Goal: Entertainment & Leisure: Consume media (video, audio)

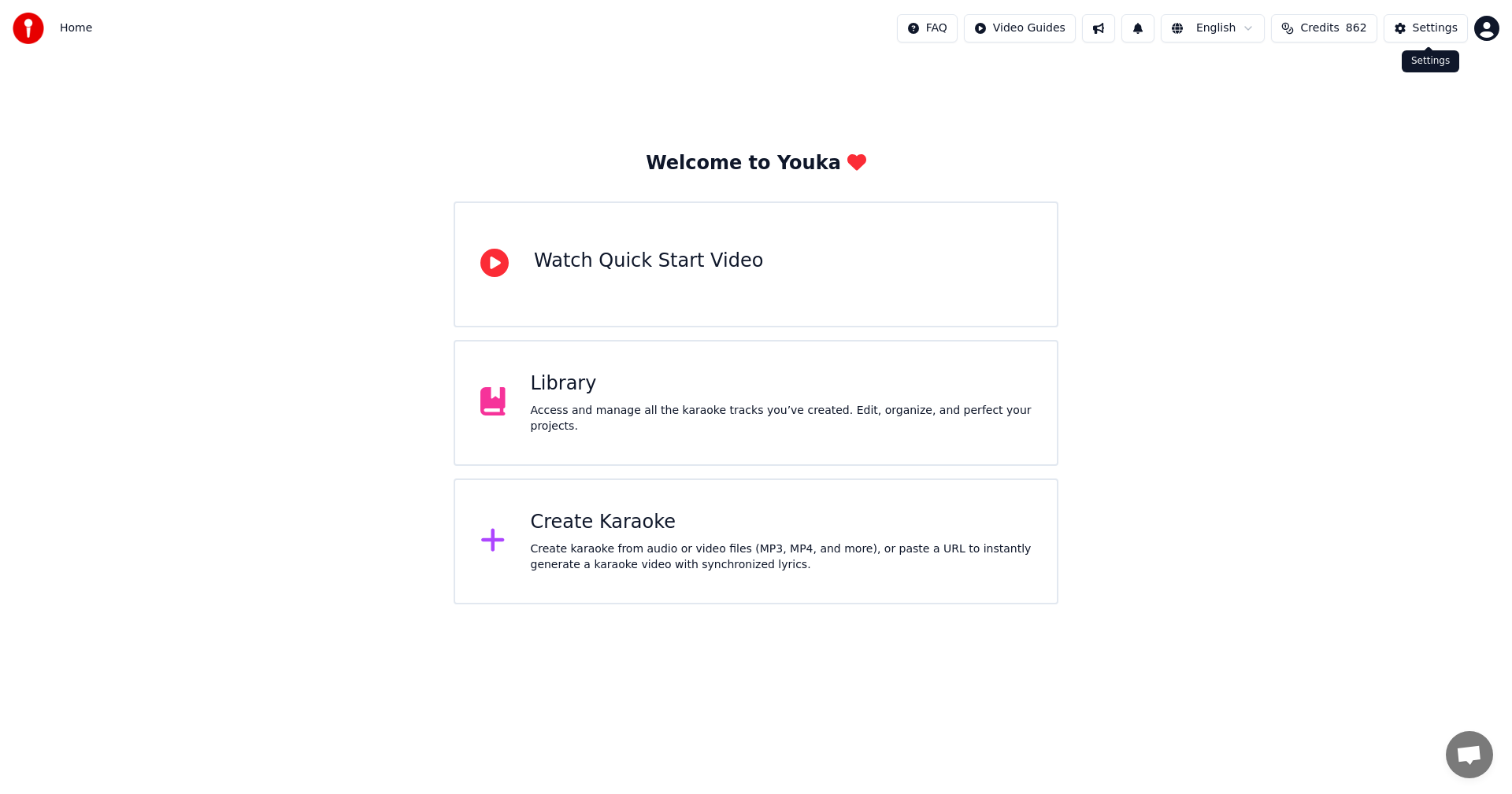
click at [1438, 25] on div "Settings" at bounding box center [1435, 29] width 45 height 16
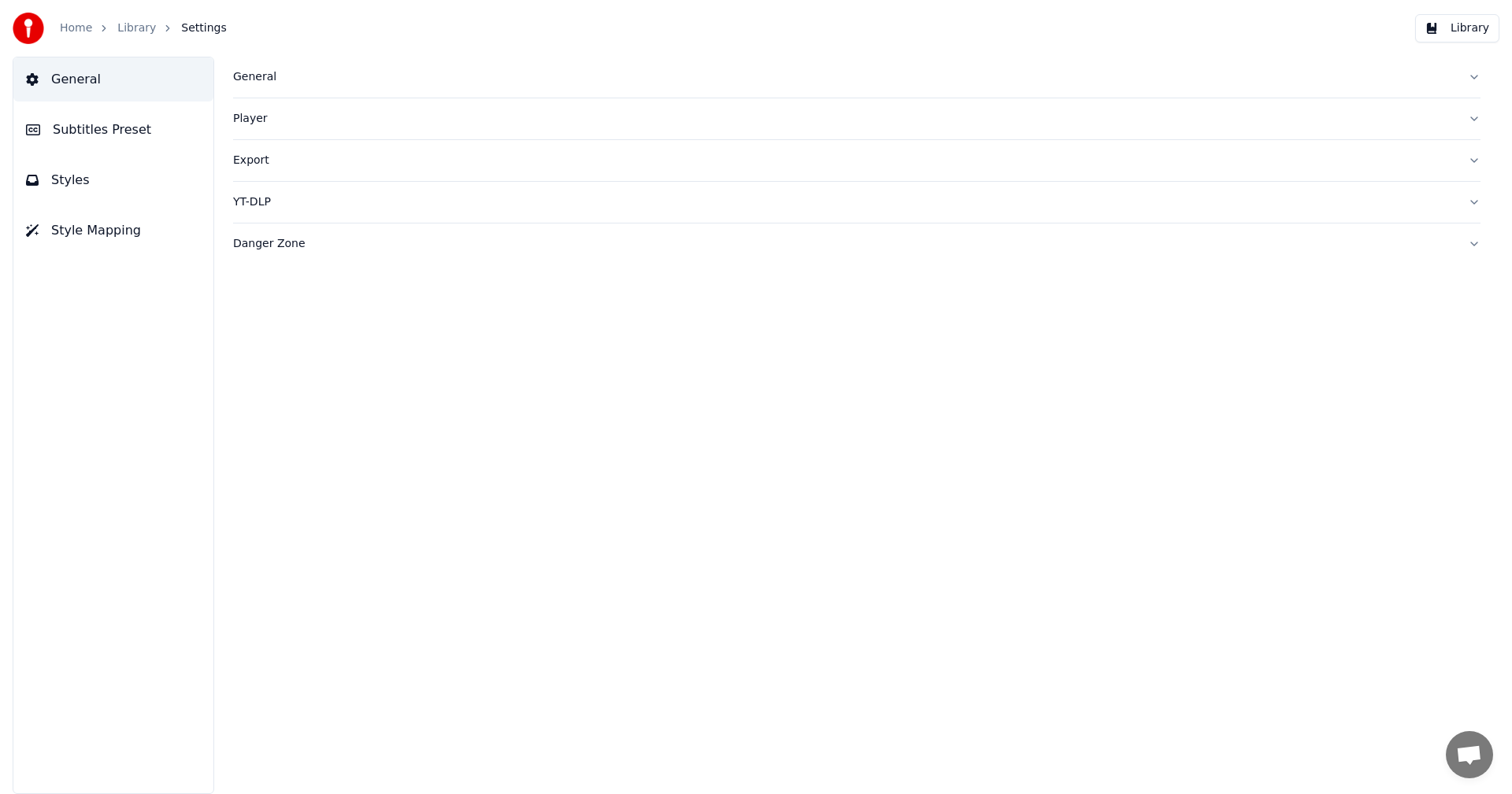
click at [242, 80] on div "General" at bounding box center [844, 77] width 1223 height 16
click at [114, 132] on span "Subtitles Preset" at bounding box center [102, 130] width 99 height 19
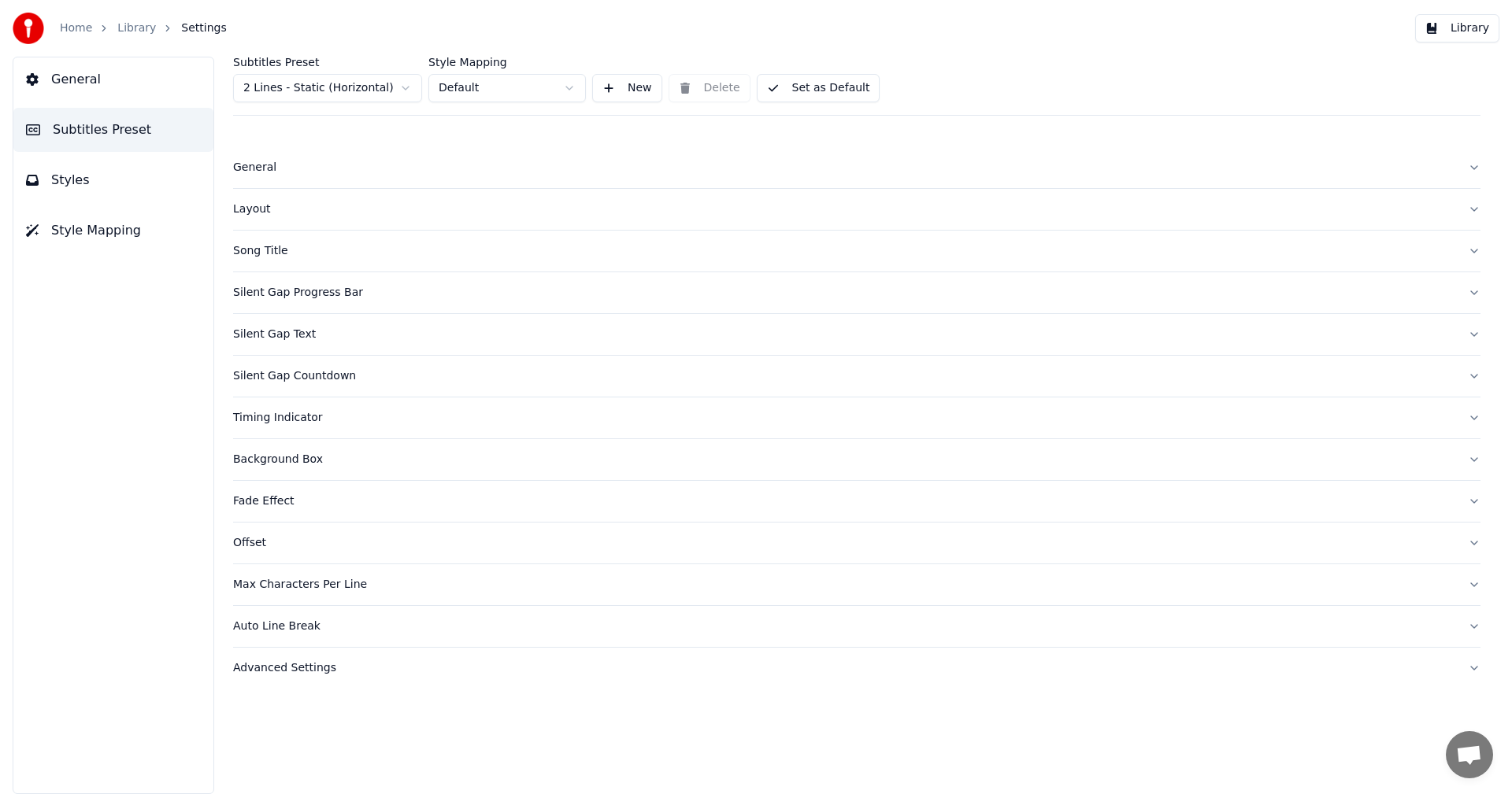
click at [84, 182] on button "Styles" at bounding box center [113, 181] width 200 height 44
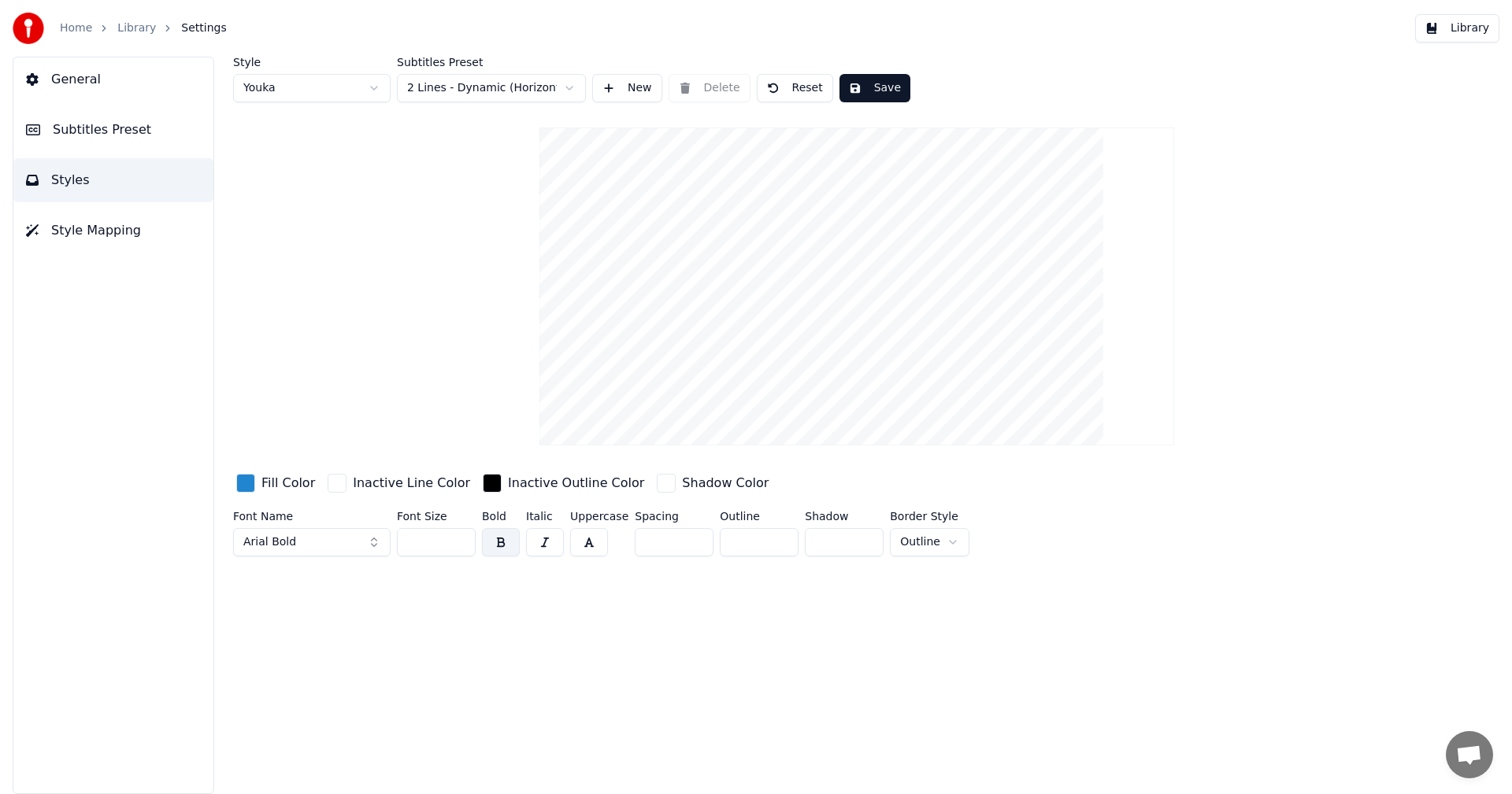
click at [806, 89] on button "Reset" at bounding box center [794, 88] width 77 height 28
type input "**"
click at [876, 90] on button "Save" at bounding box center [872, 88] width 71 height 28
click at [78, 29] on link "Home" at bounding box center [76, 29] width 32 height 16
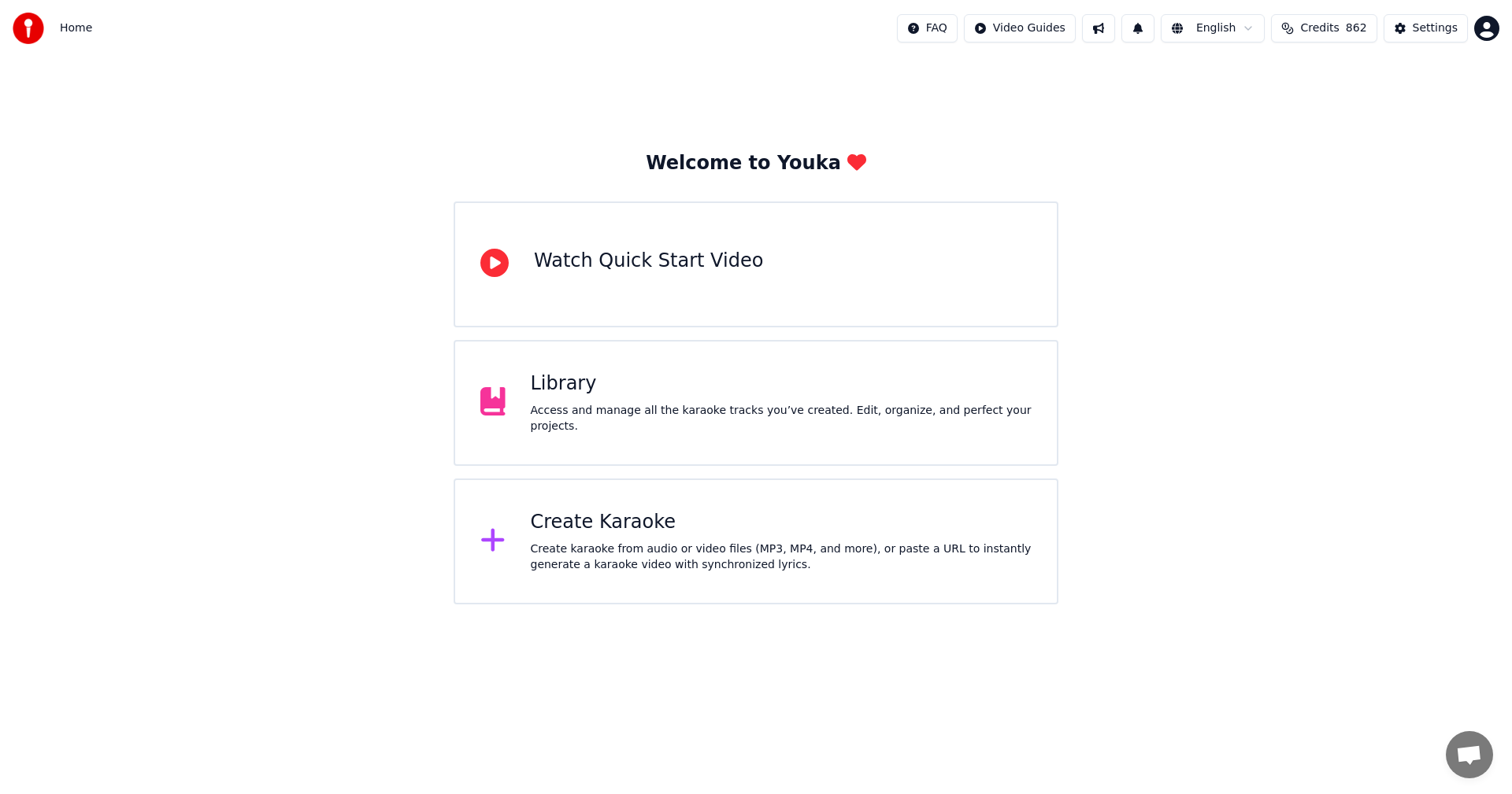
click at [601, 531] on div "Create Karaoke" at bounding box center [781, 522] width 502 height 25
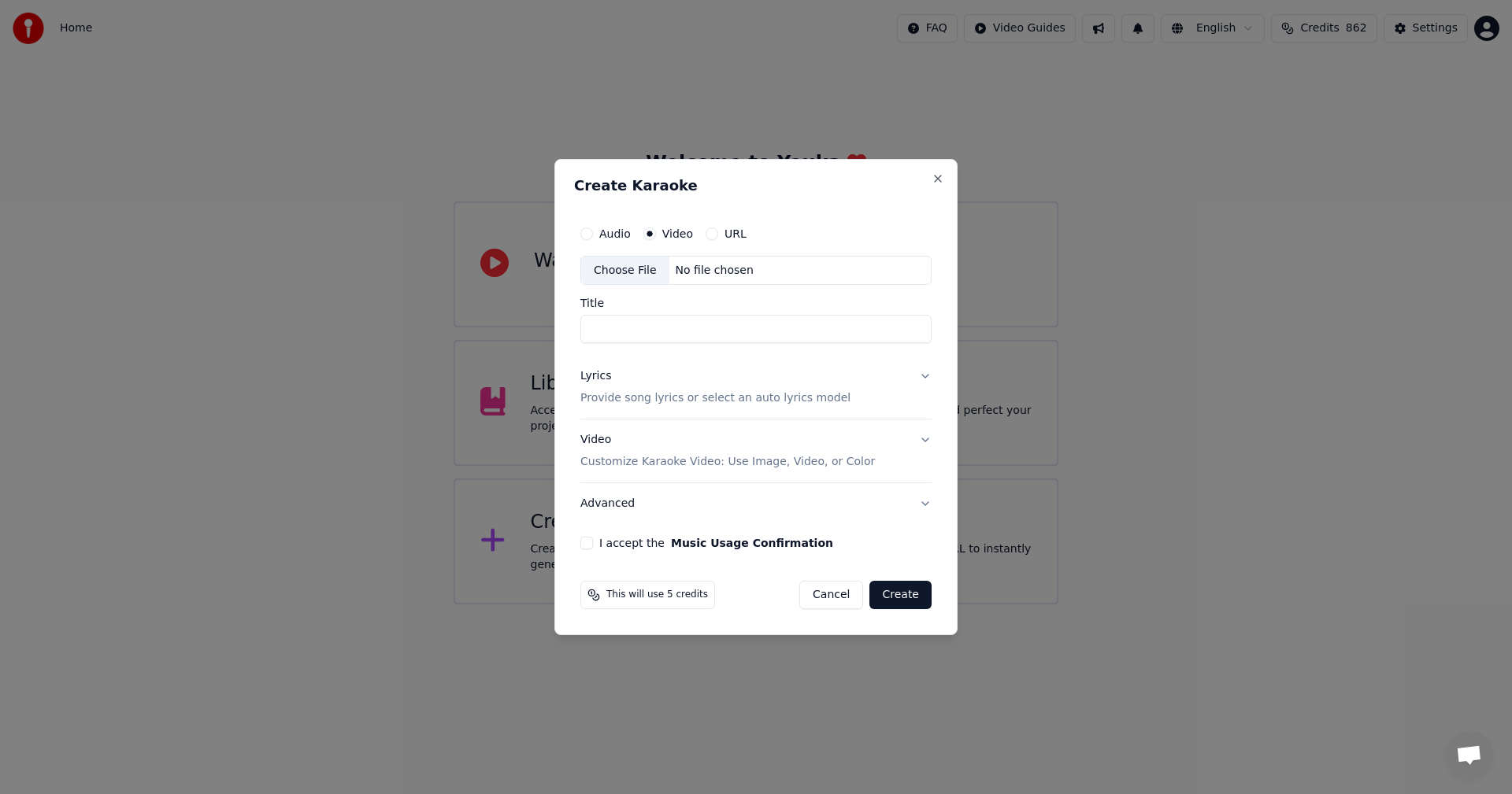
click at [638, 274] on div "Choose File" at bounding box center [625, 270] width 88 height 28
click at [622, 273] on div "Choose File" at bounding box center [625, 270] width 88 height 28
type input "**********"
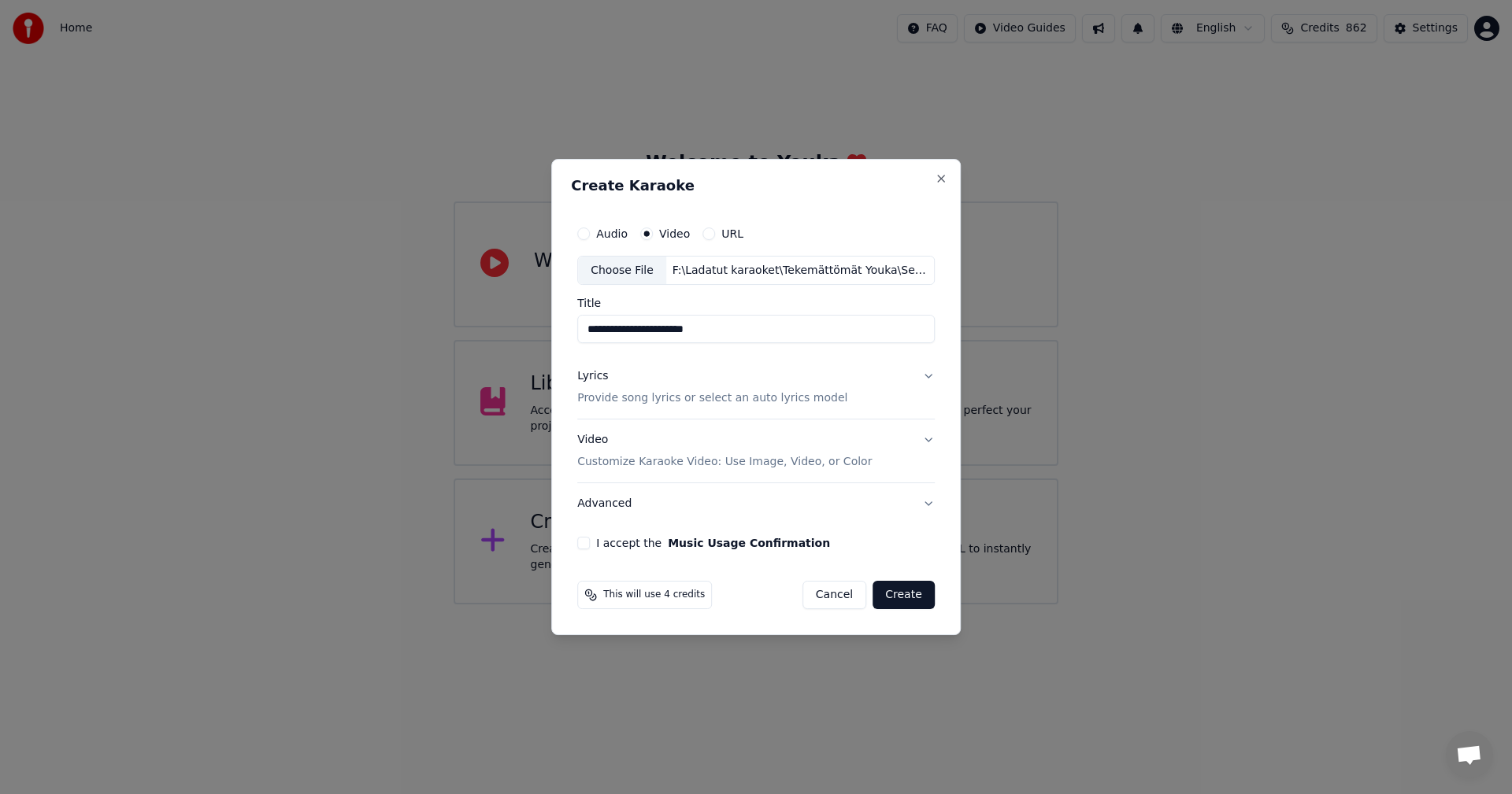
click at [925, 376] on button "Lyrics Provide song lyrics or select an auto lyrics model" at bounding box center [756, 387] width 357 height 63
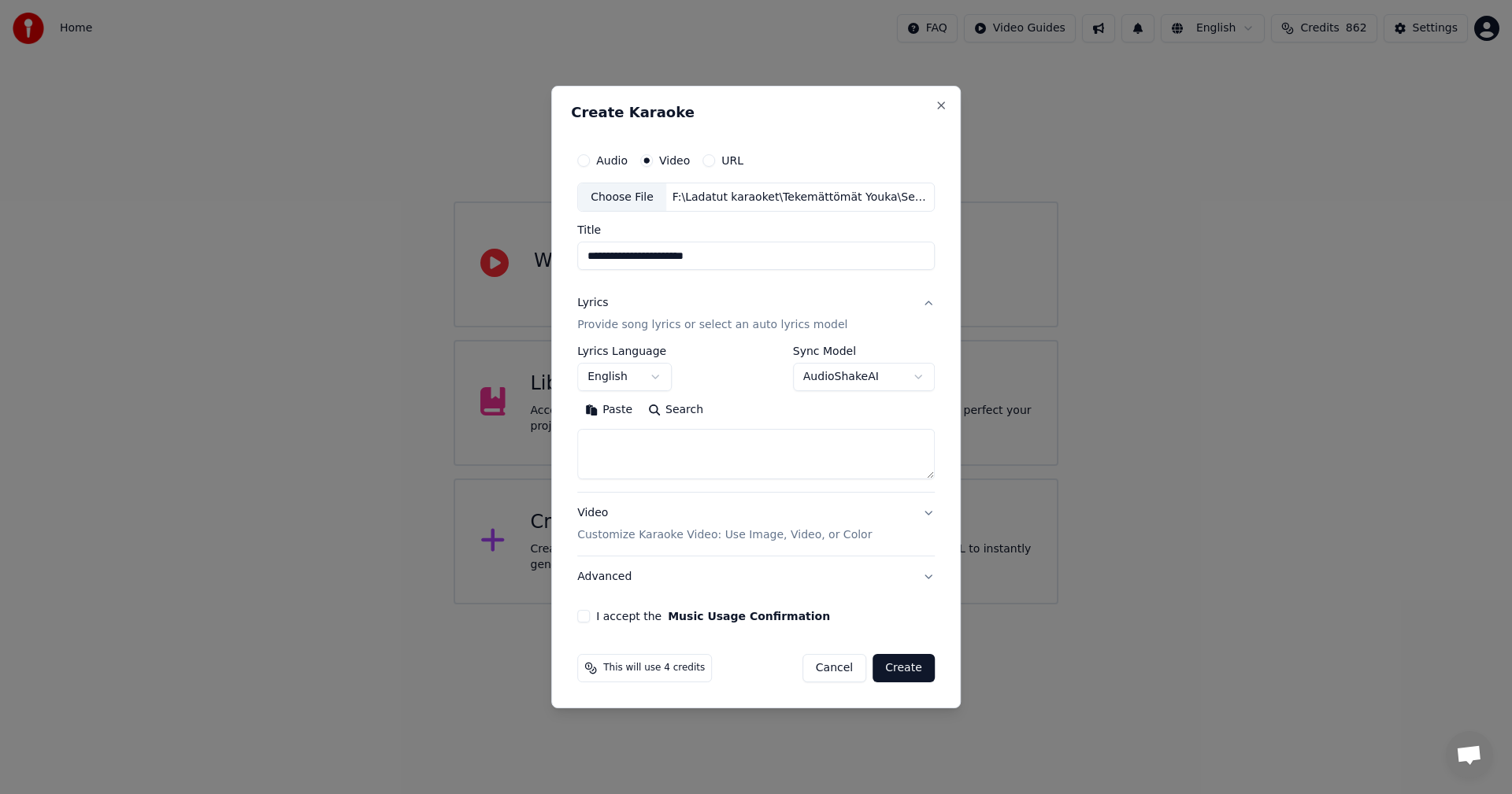
click at [625, 409] on button "Paste" at bounding box center [608, 410] width 63 height 25
click at [659, 375] on body "**********" at bounding box center [756, 302] width 1512 height 604
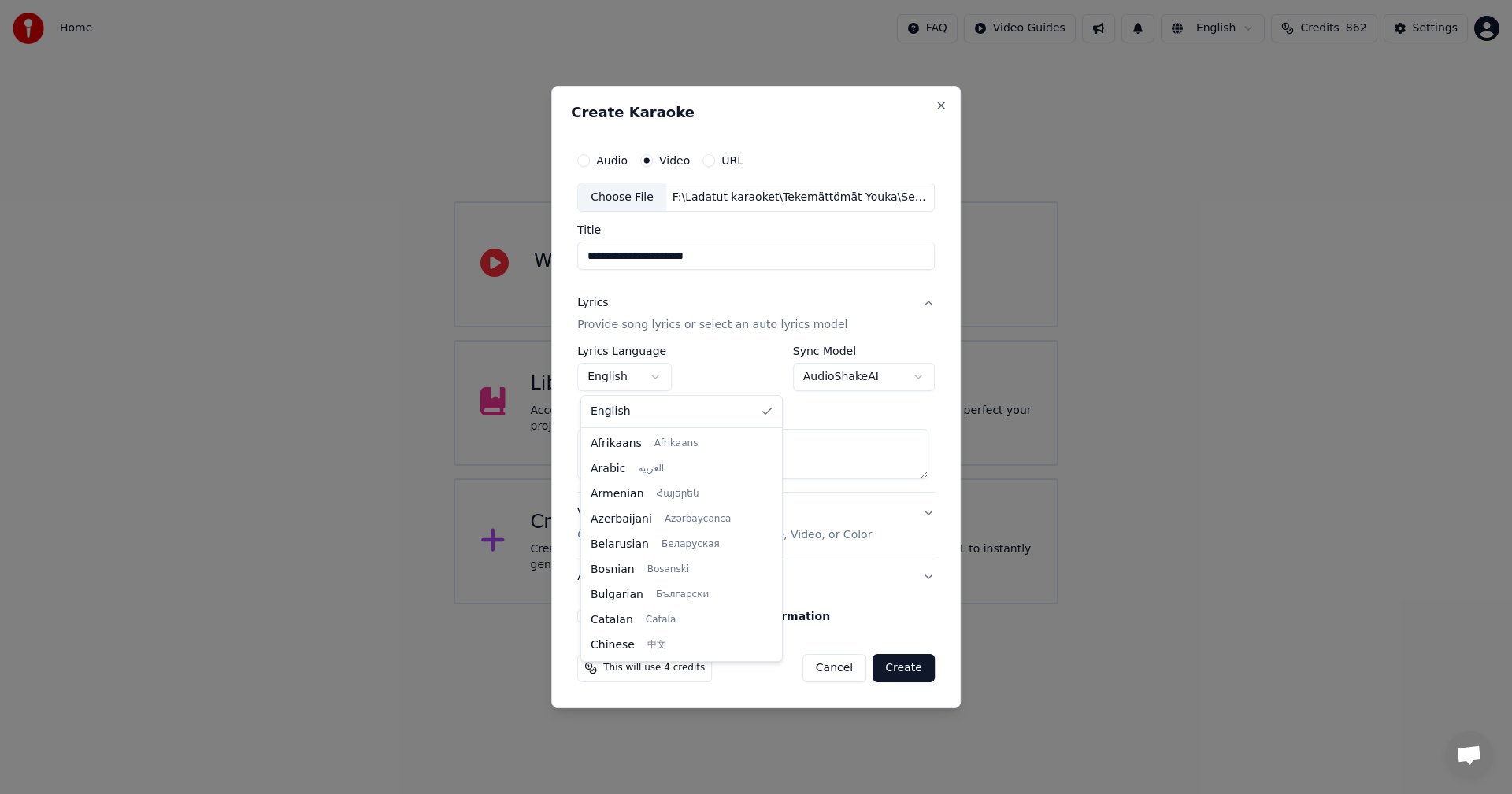
type textarea "**********"
select select "**"
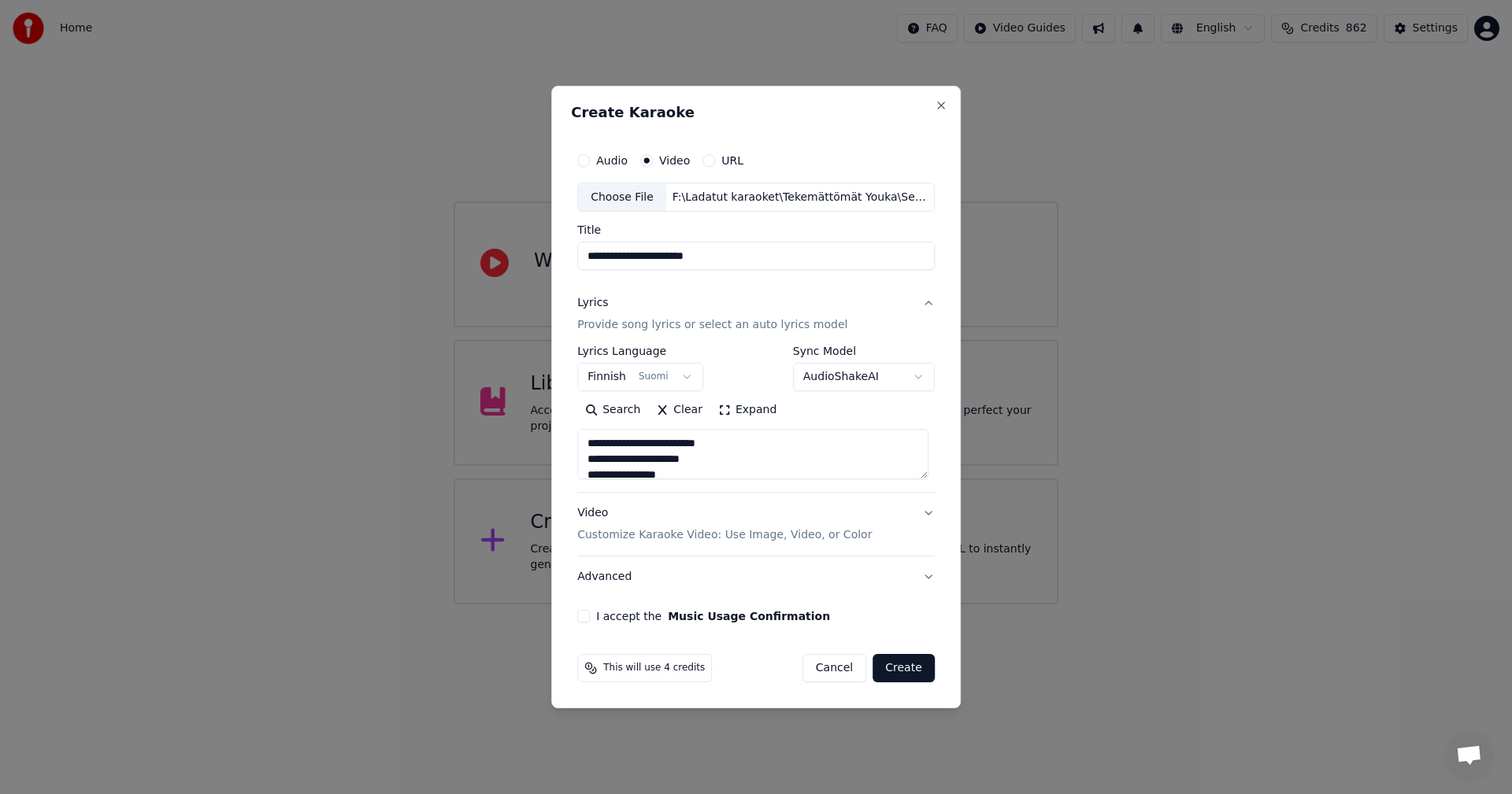
click at [590, 617] on button "I accept the Music Usage Confirmation" at bounding box center [583, 616] width 13 height 13
click at [898, 668] on button "Create" at bounding box center [903, 668] width 62 height 28
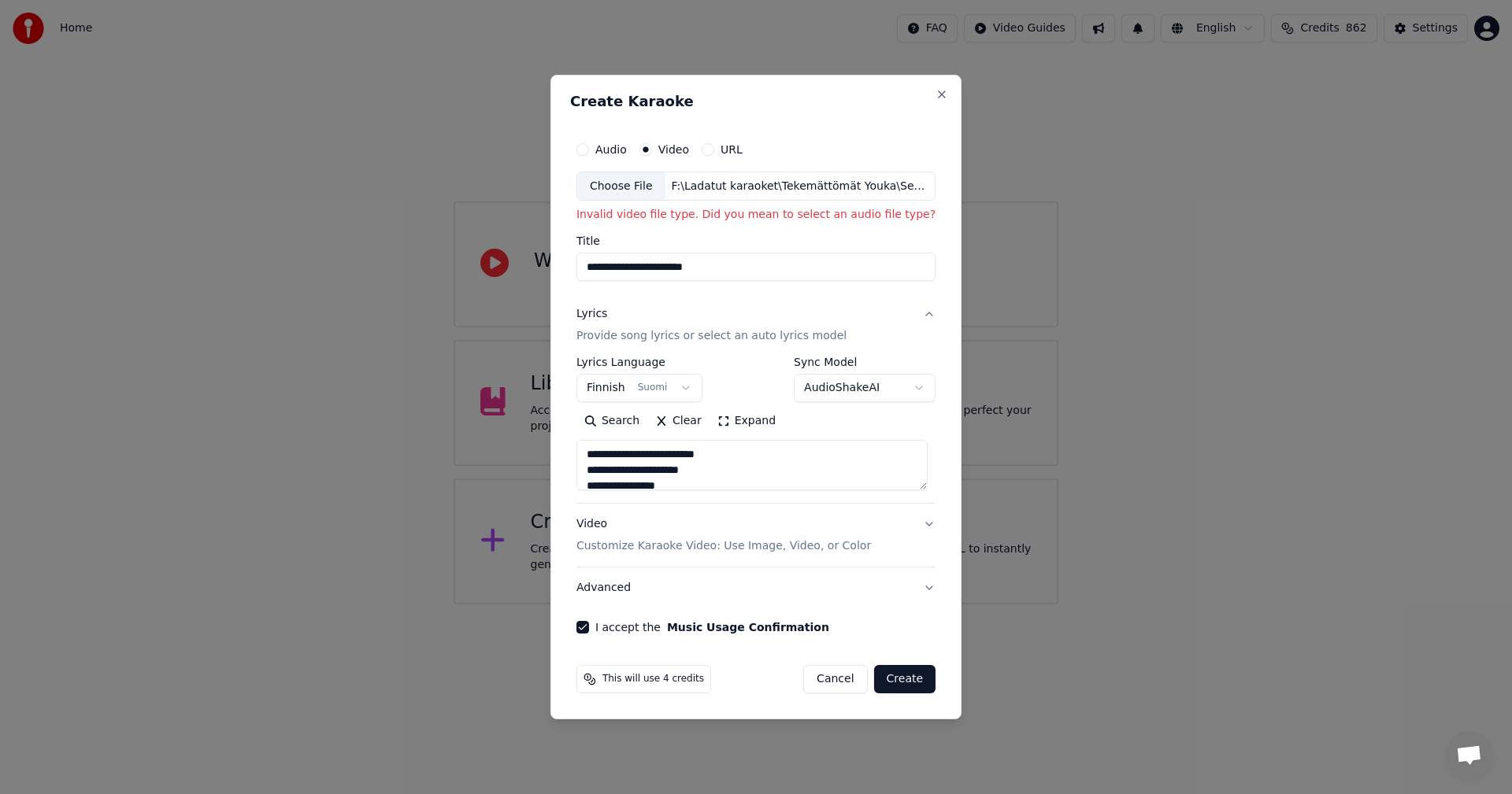
click at [584, 150] on button "Audio" at bounding box center [583, 150] width 13 height 13
type textarea "**********"
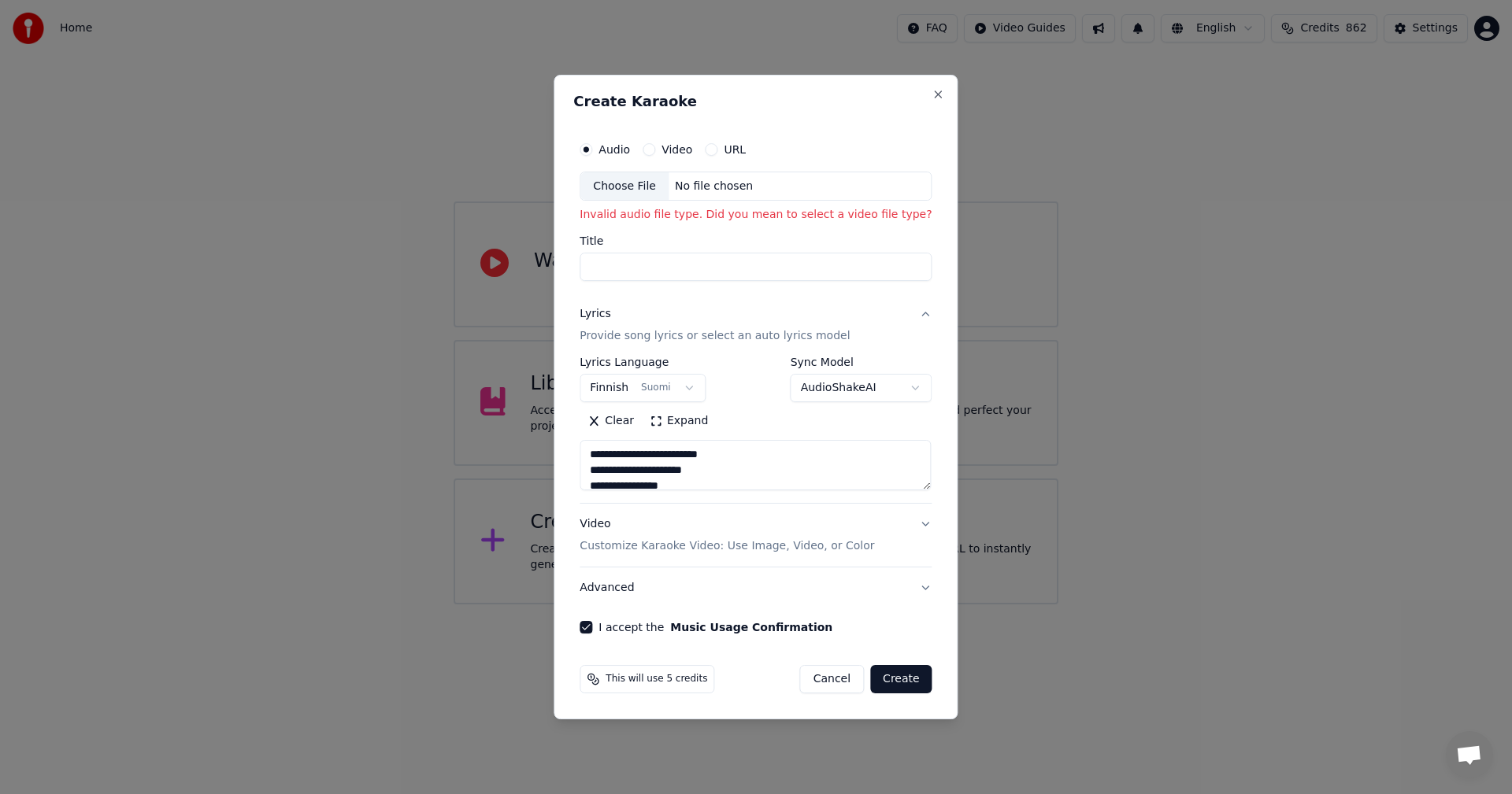
click at [622, 185] on div "Choose File" at bounding box center [625, 187] width 88 height 28
type textarea "**********"
type input "**********"
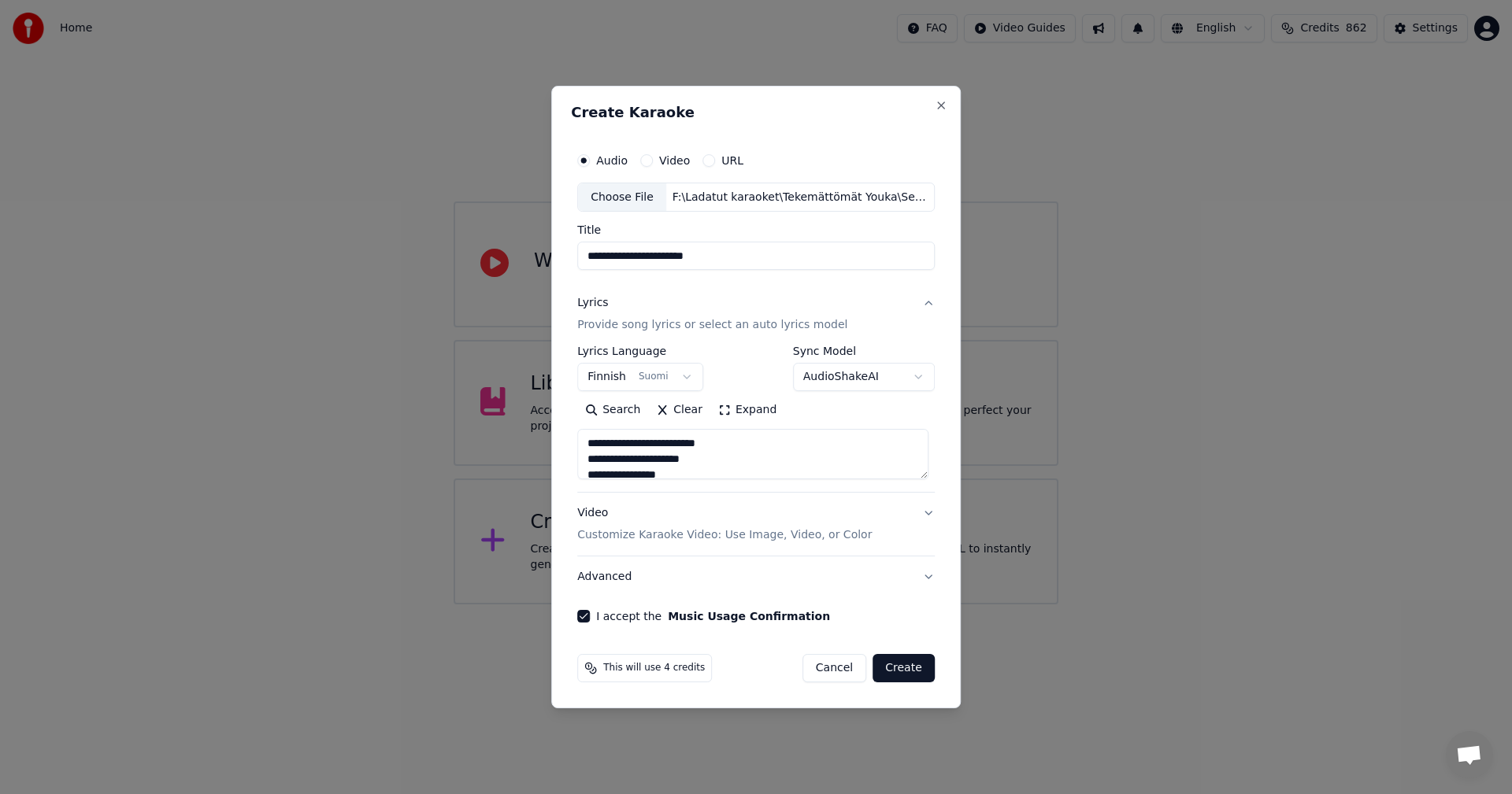
click at [909, 666] on button "Create" at bounding box center [903, 668] width 62 height 28
type textarea "**********"
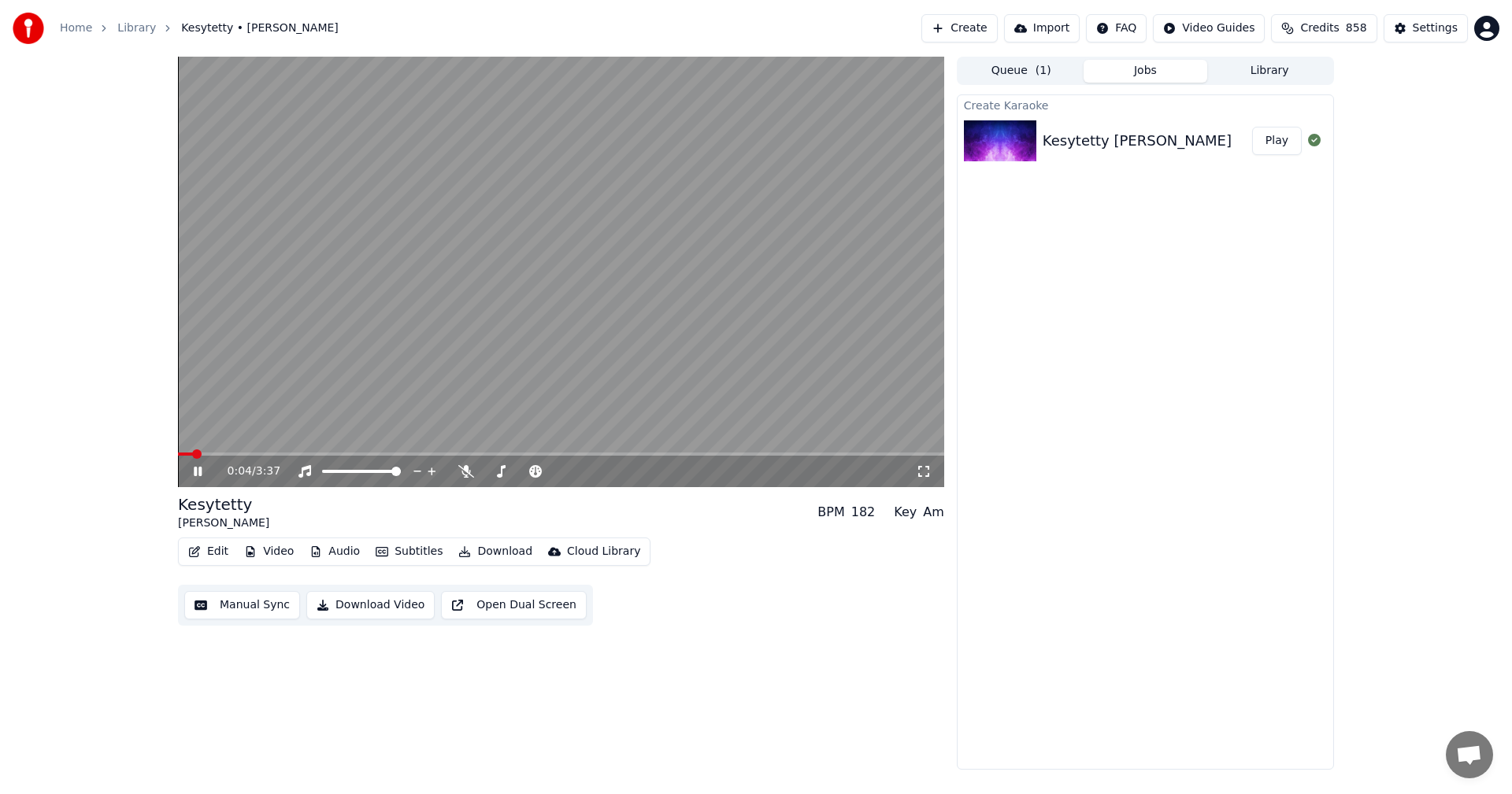
click at [222, 551] on button "Edit" at bounding box center [208, 552] width 53 height 22
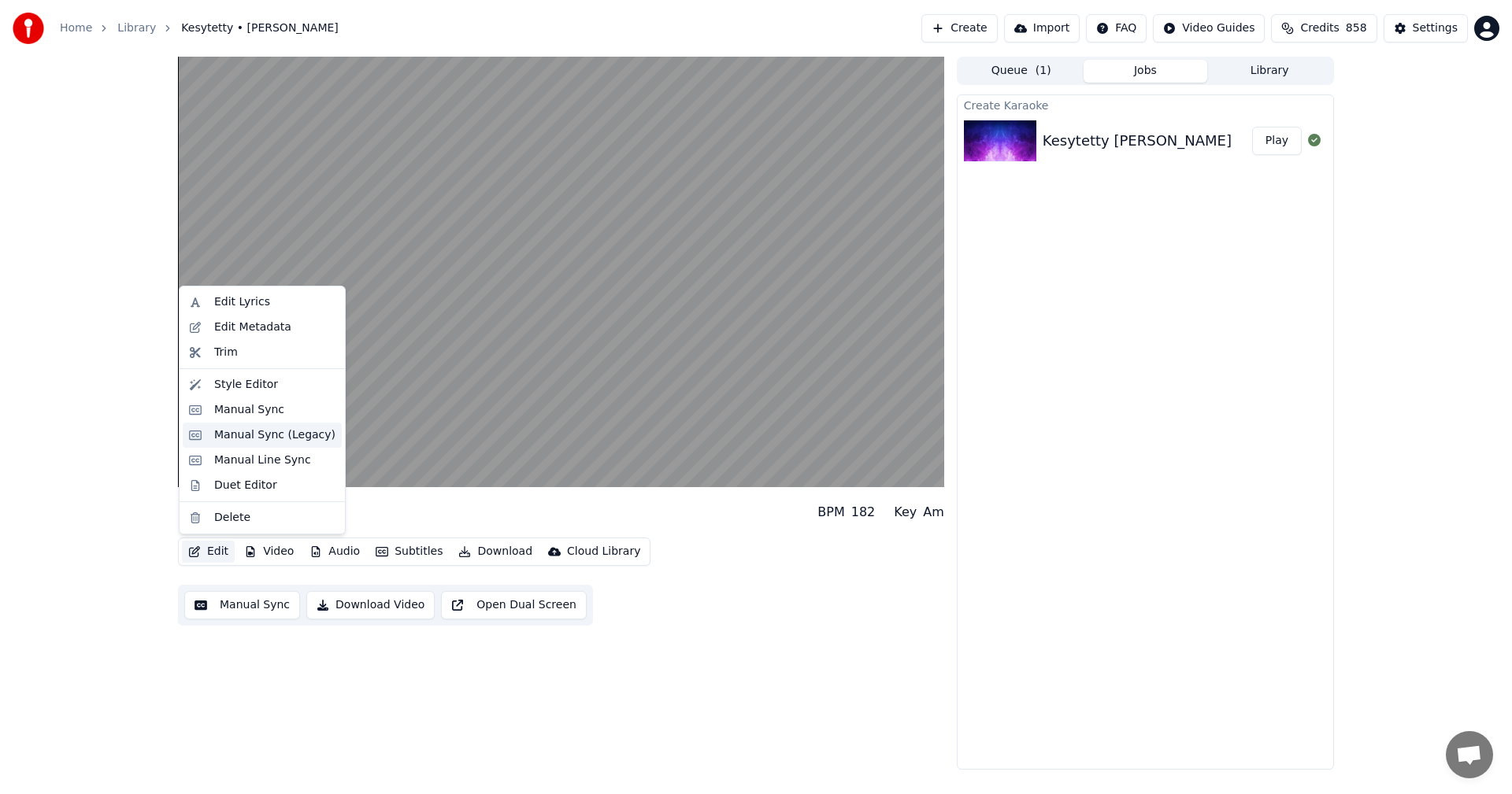
click at [255, 439] on div "Manual Sync (Legacy)" at bounding box center [275, 436] width 122 height 16
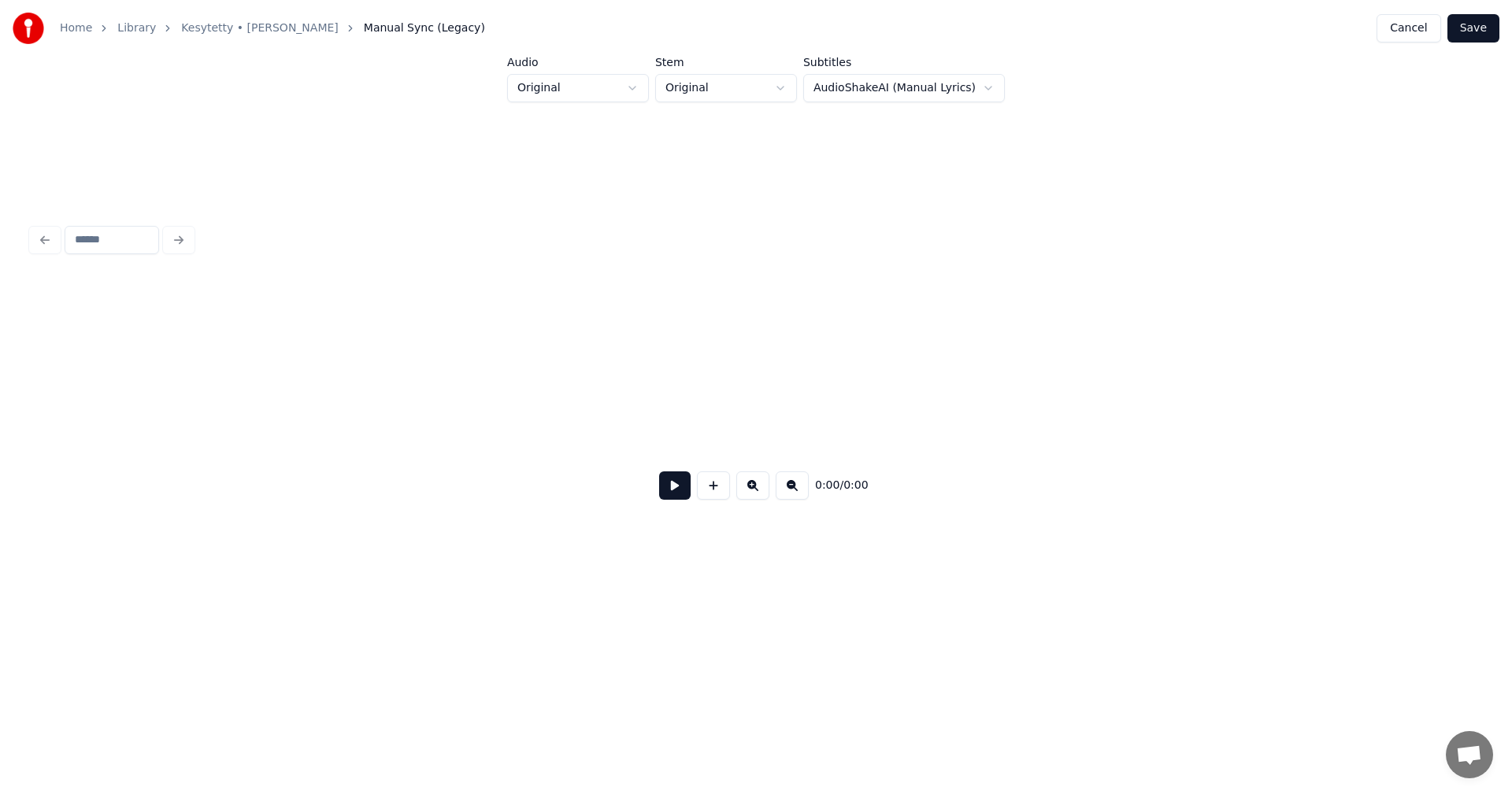
scroll to position [0, 1643]
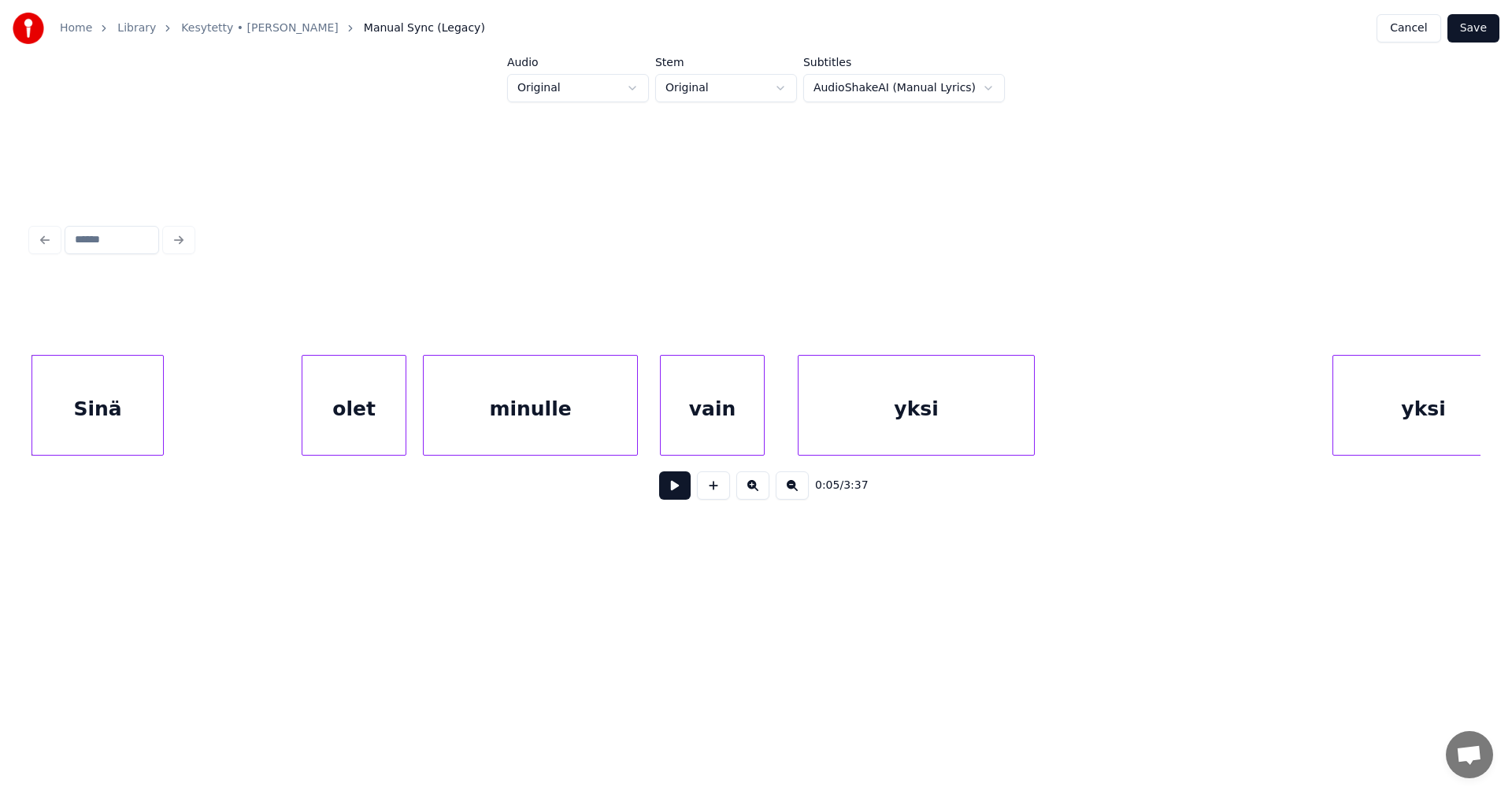
click at [677, 496] on button at bounding box center [676, 486] width 32 height 28
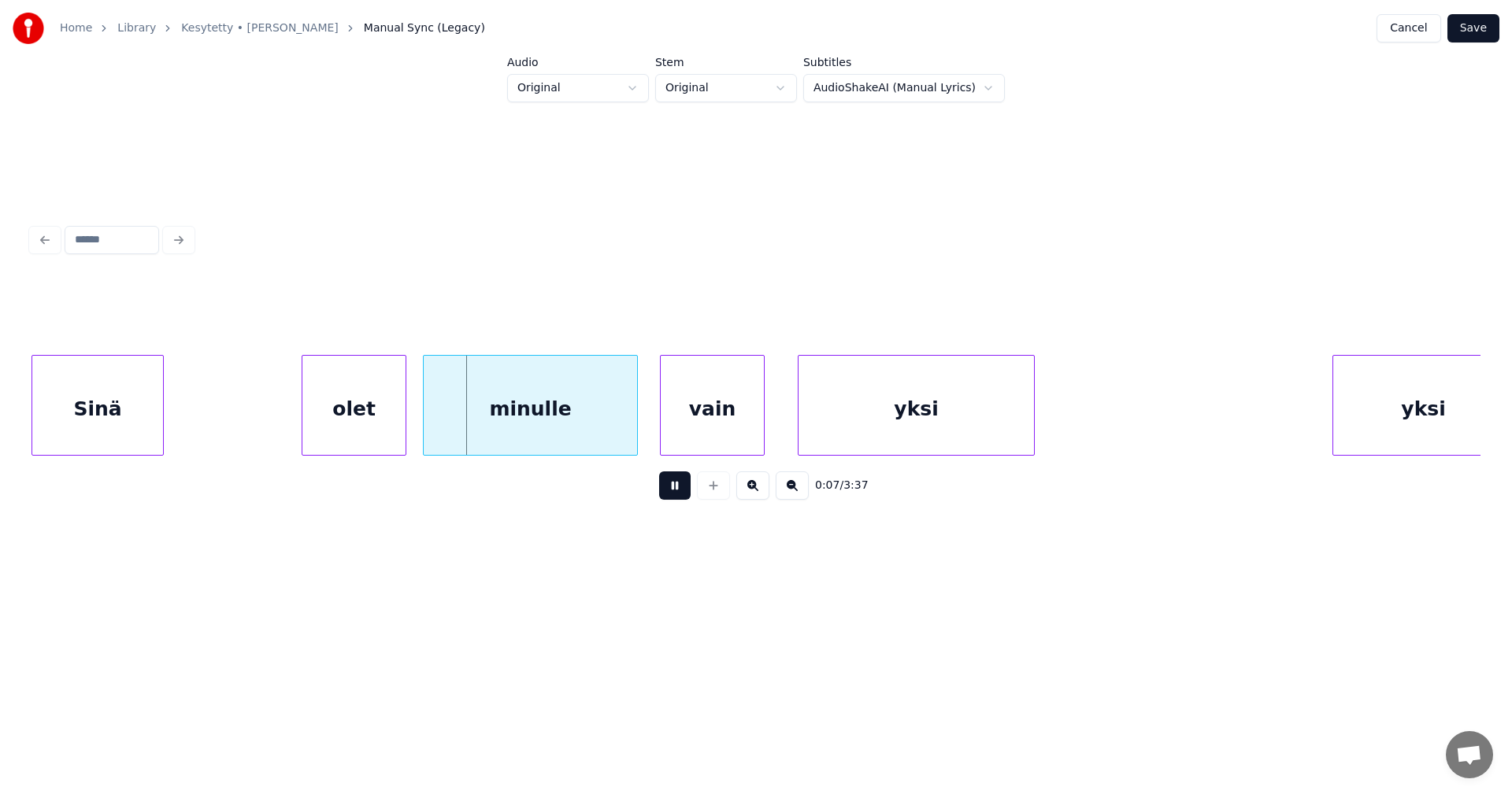
click at [677, 496] on button at bounding box center [676, 486] width 32 height 28
click at [88, 392] on div "Sinä" at bounding box center [97, 409] width 131 height 107
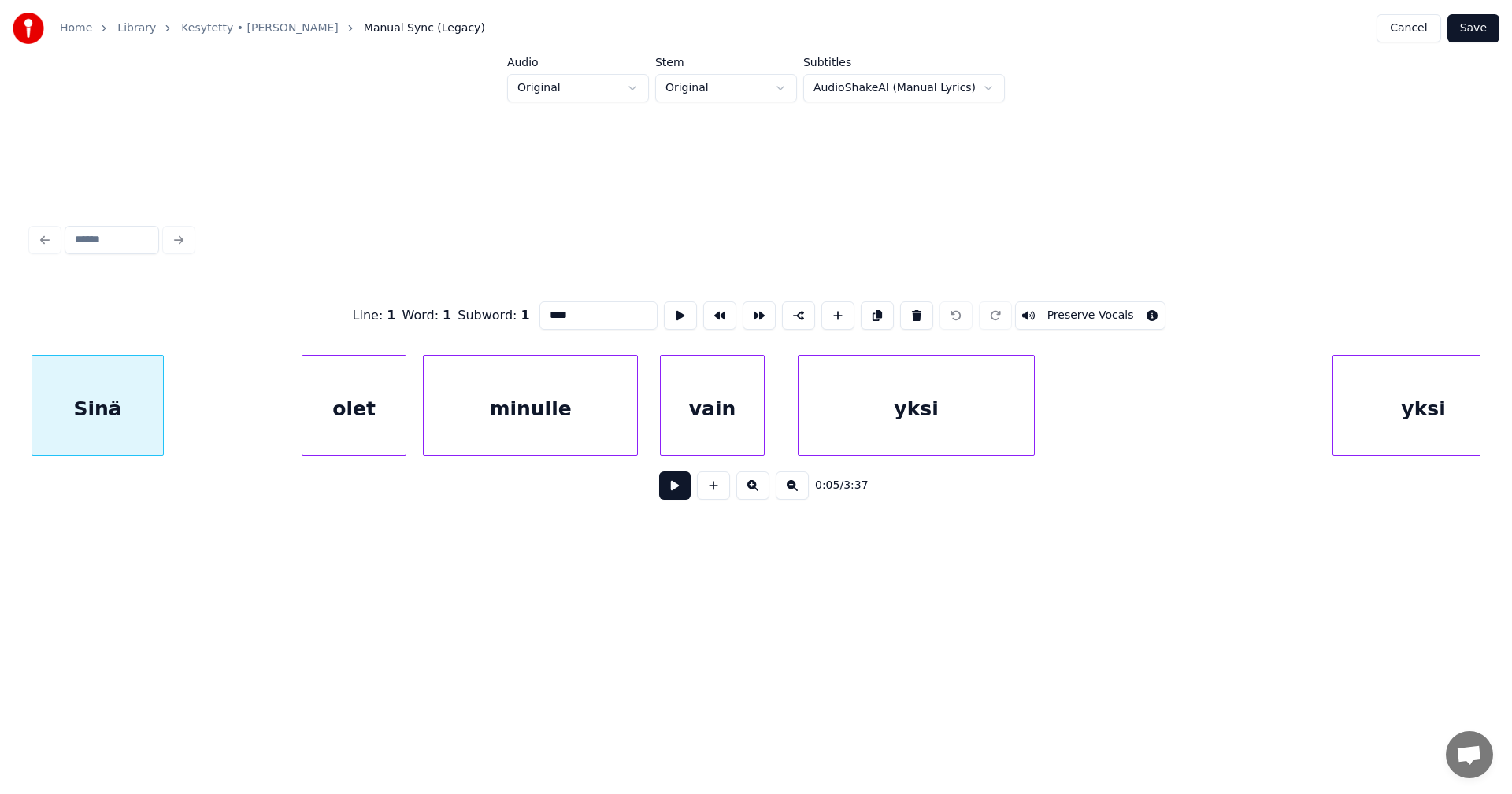
click at [680, 491] on button at bounding box center [676, 486] width 32 height 28
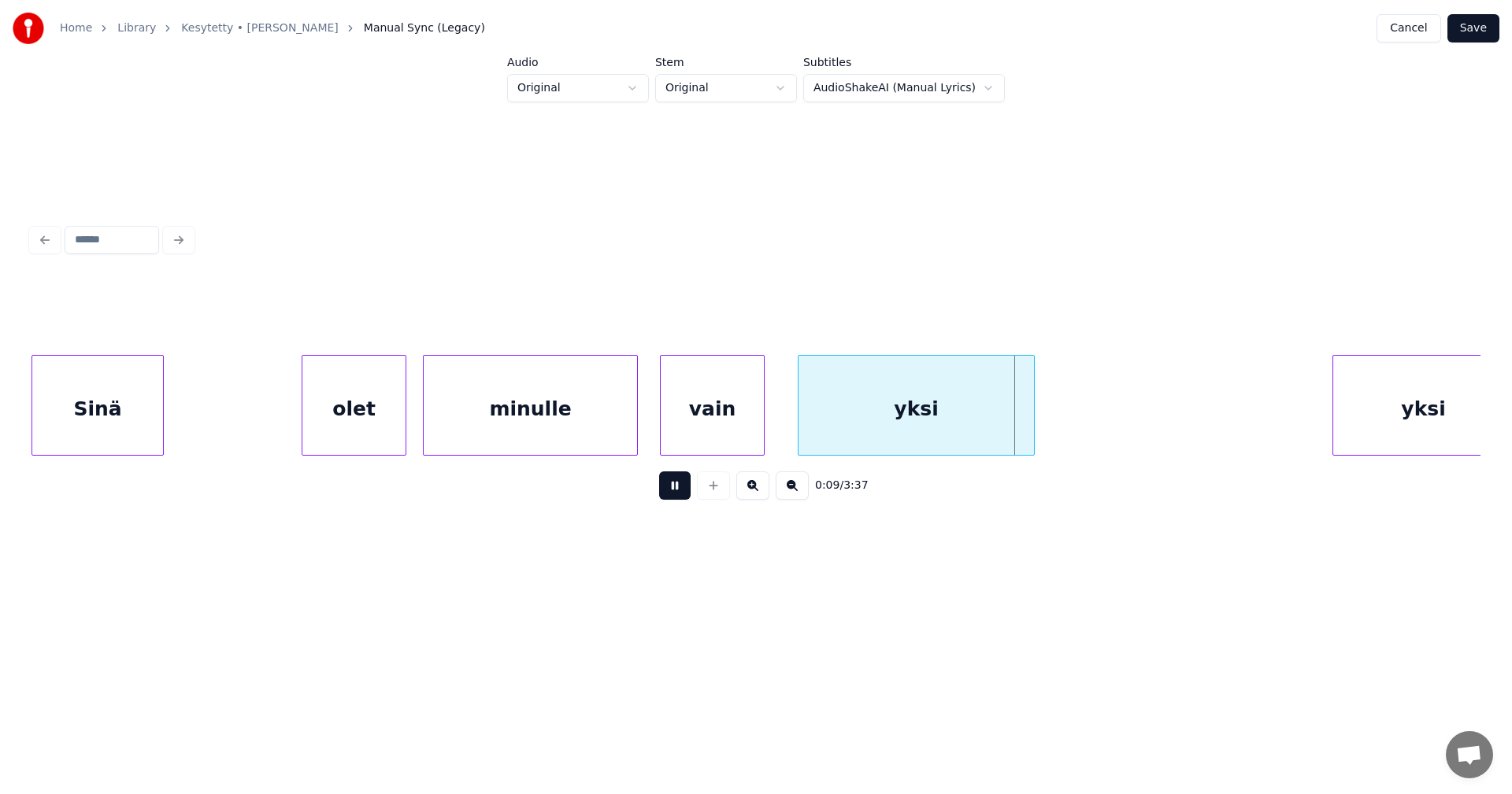
drag, startPoint x: 680, startPoint y: 491, endPoint x: 708, endPoint y: 432, distance: 65.3
click at [681, 489] on button at bounding box center [676, 486] width 32 height 28
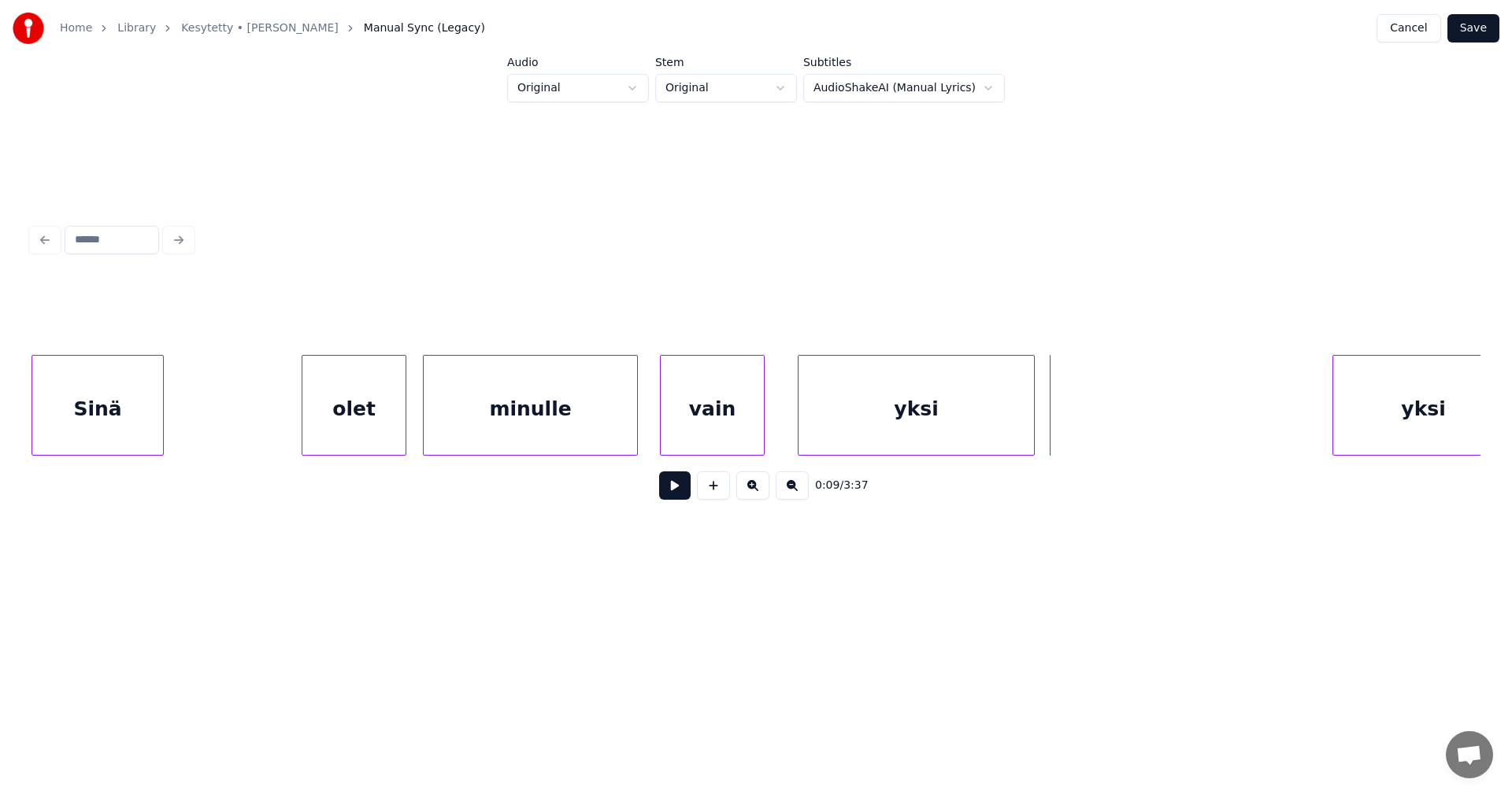
click at [708, 429] on div "vain" at bounding box center [712, 409] width 103 height 107
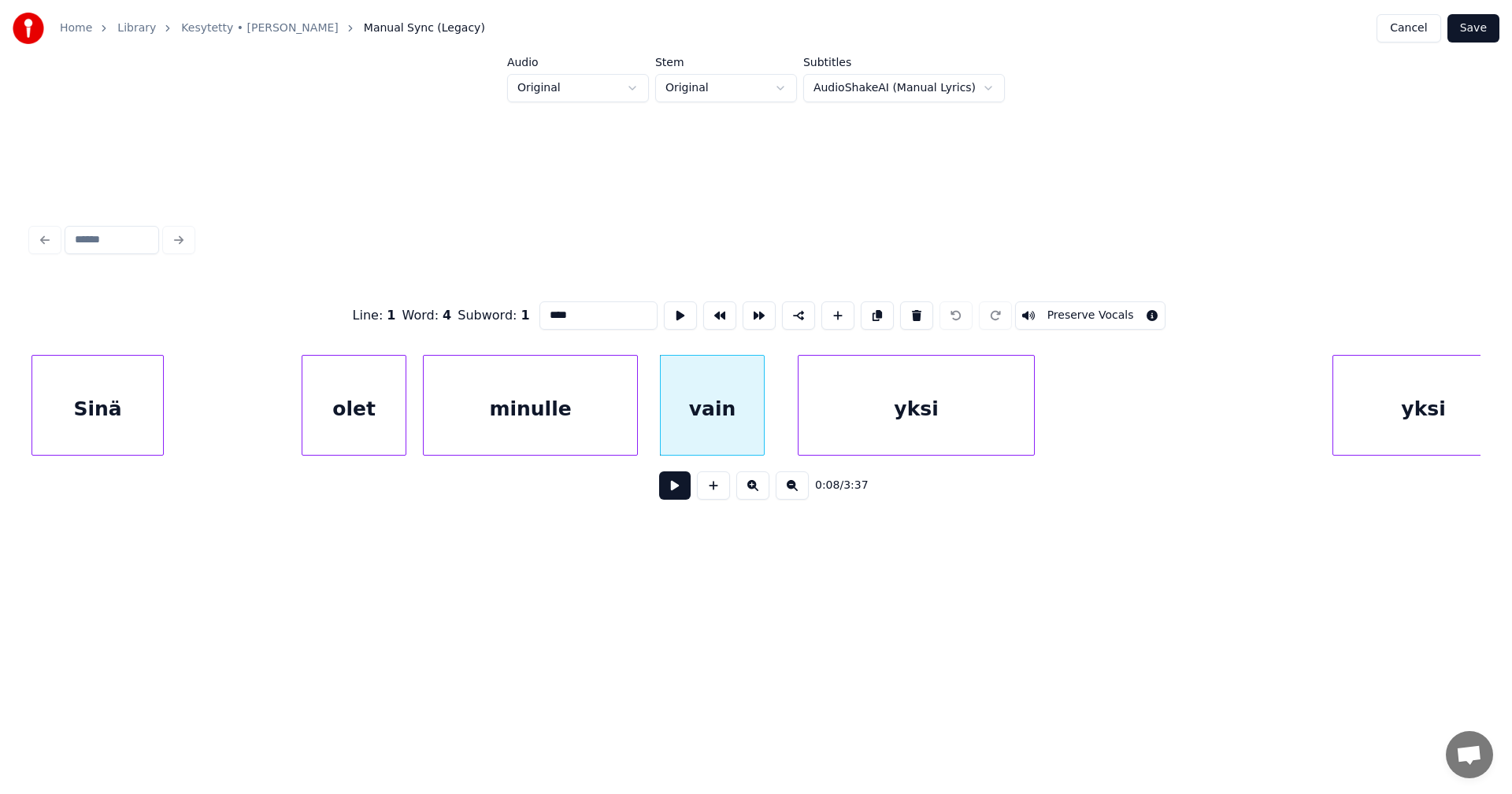
click at [682, 491] on button at bounding box center [676, 486] width 32 height 28
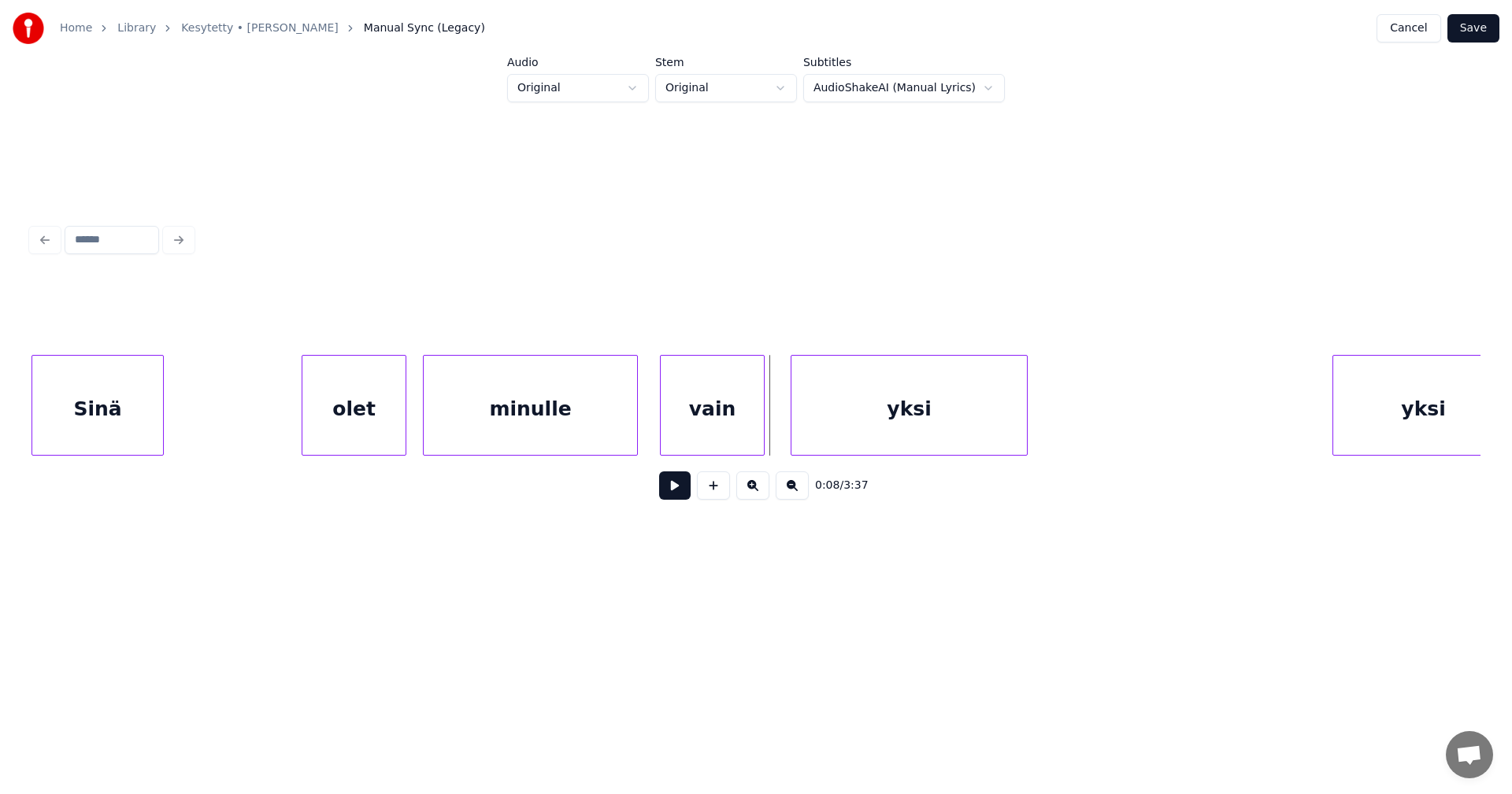
click at [838, 444] on div "yksi" at bounding box center [909, 409] width 236 height 107
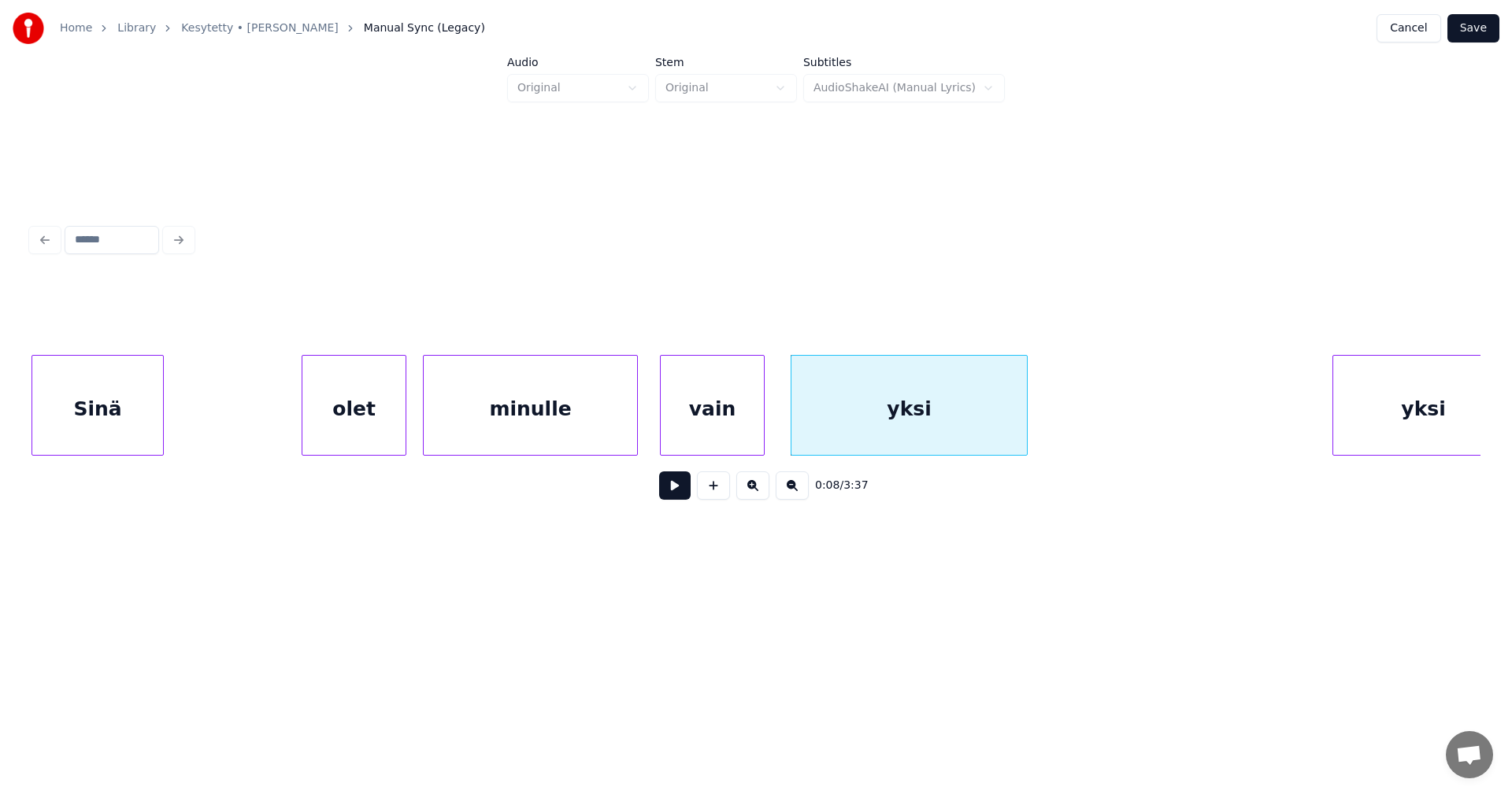
click at [684, 493] on button at bounding box center [676, 486] width 32 height 28
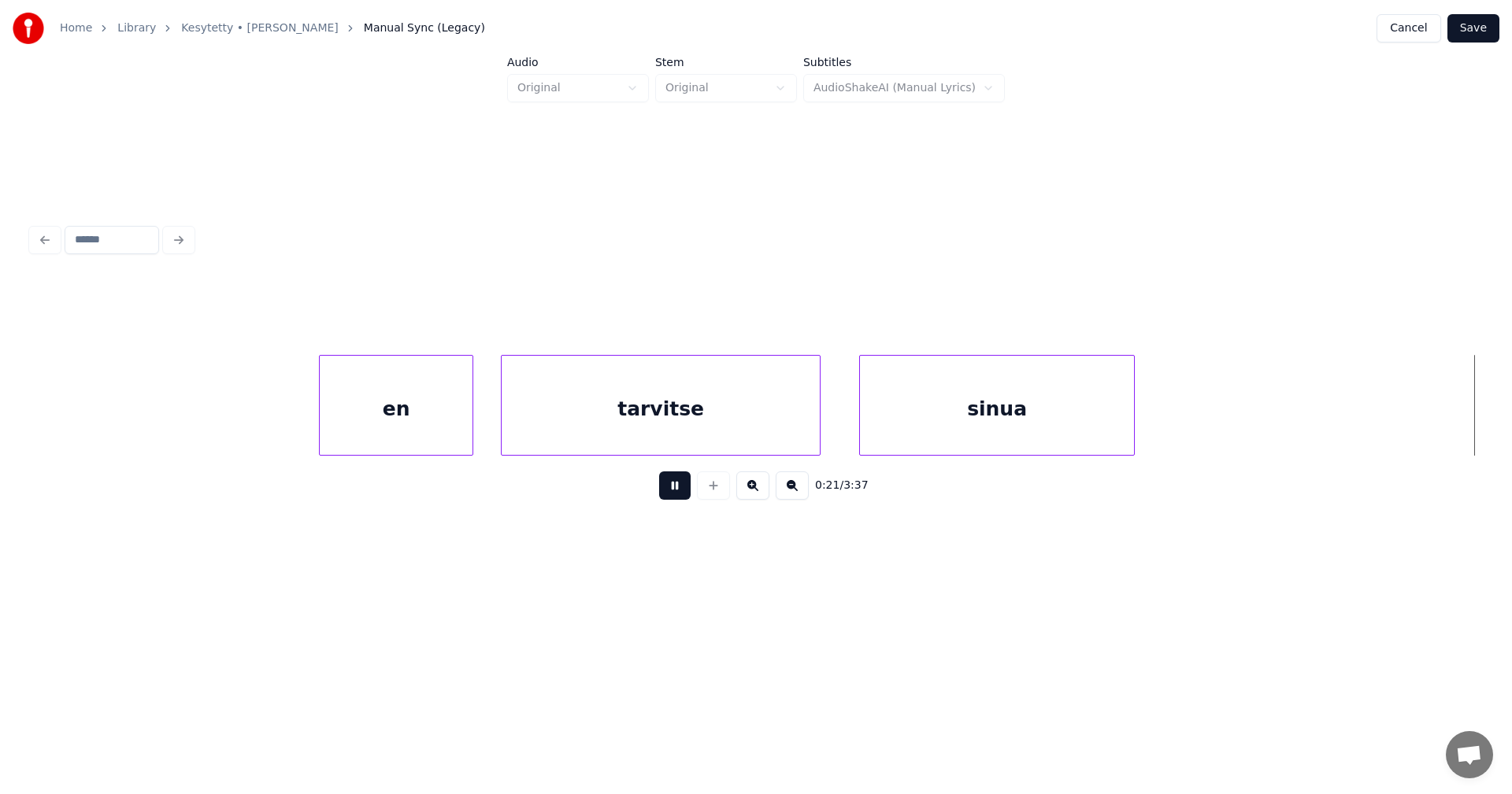
scroll to position [0, 5999]
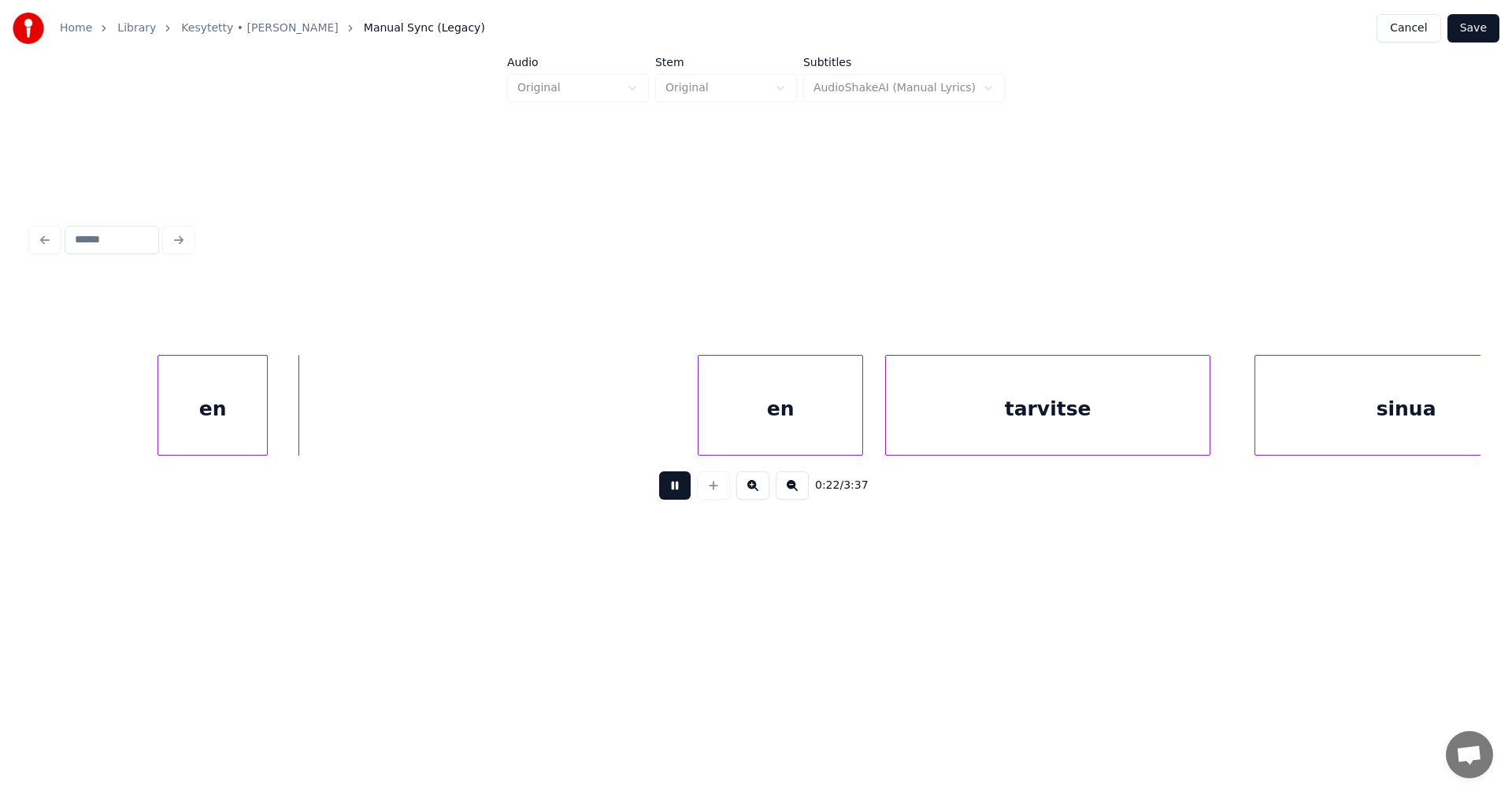
drag, startPoint x: 676, startPoint y: 484, endPoint x: 629, endPoint y: 469, distance: 49.3
click at [676, 484] on button at bounding box center [676, 486] width 32 height 28
click at [308, 417] on div at bounding box center [306, 405] width 5 height 99
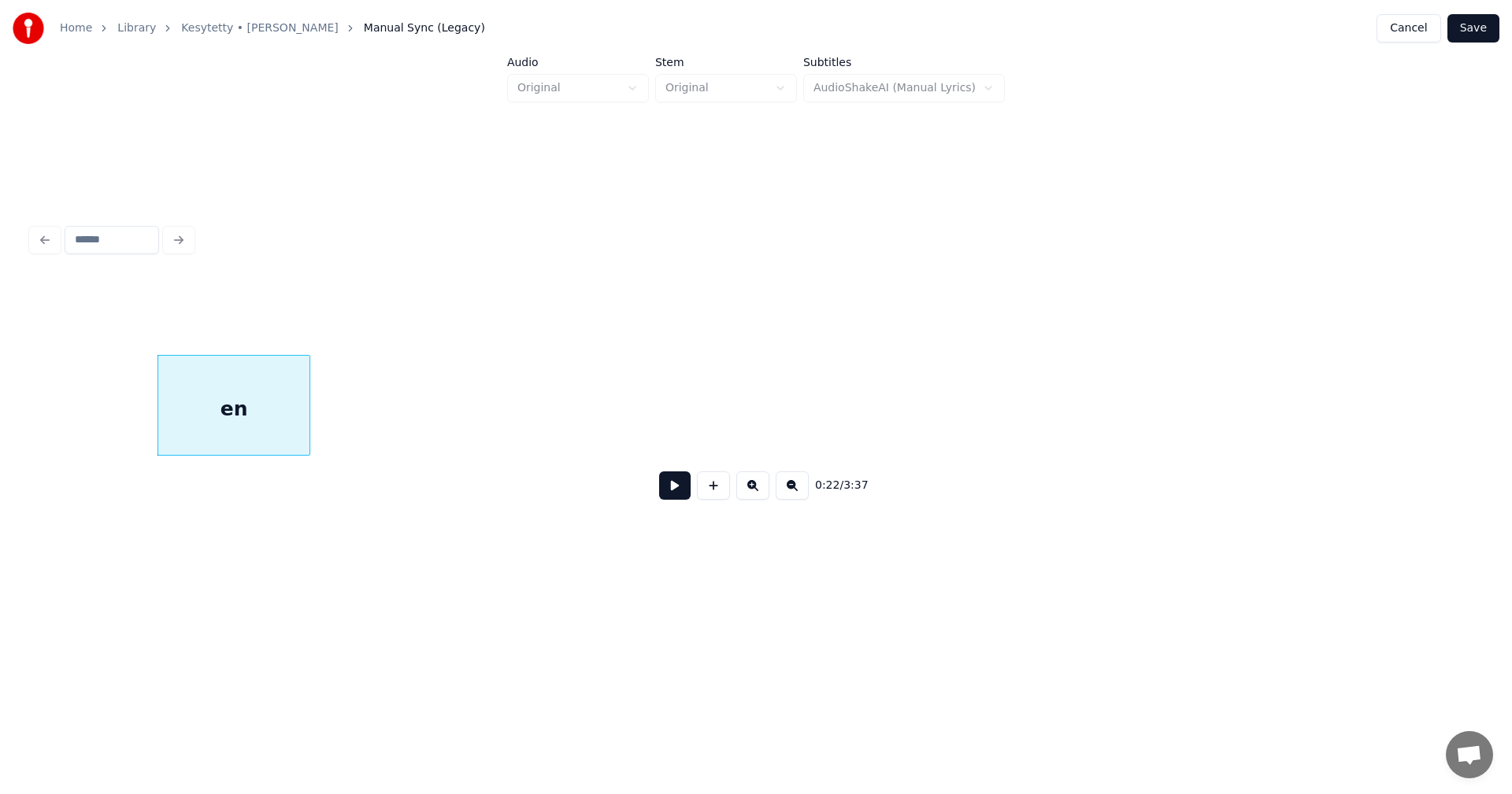
scroll to position [0, 4731]
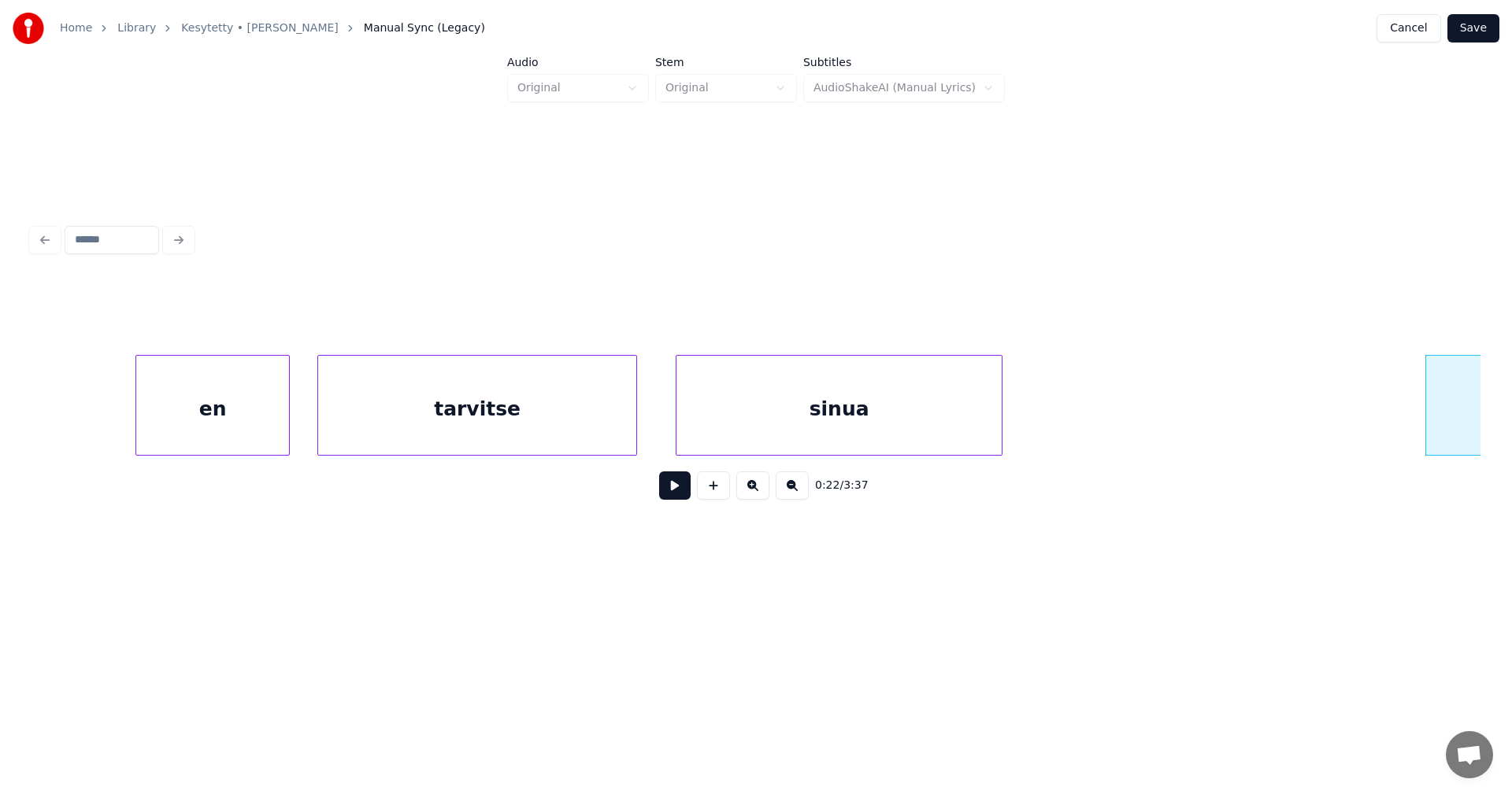
click at [1000, 426] on div at bounding box center [999, 405] width 5 height 99
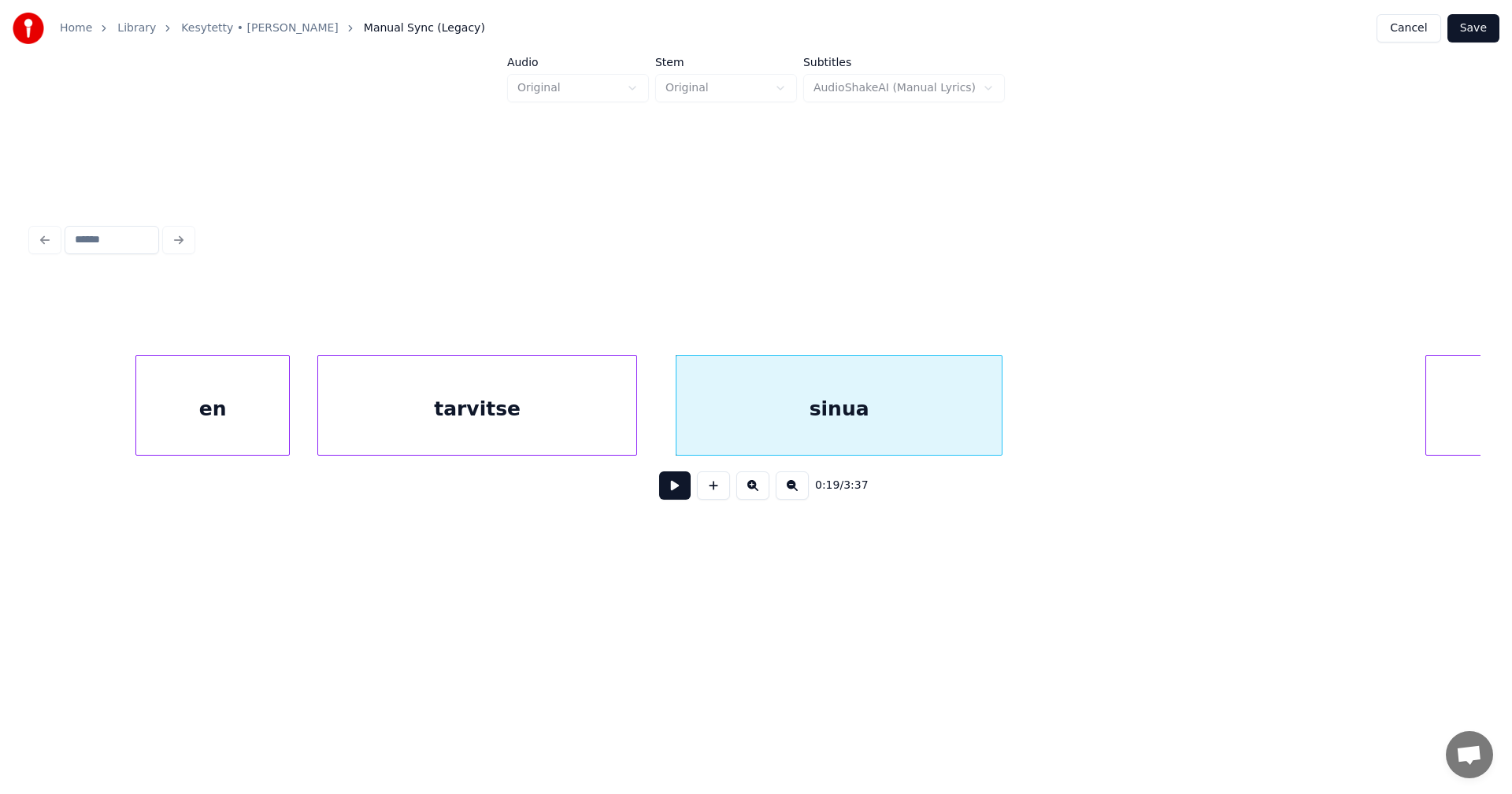
click at [675, 494] on button at bounding box center [676, 486] width 32 height 28
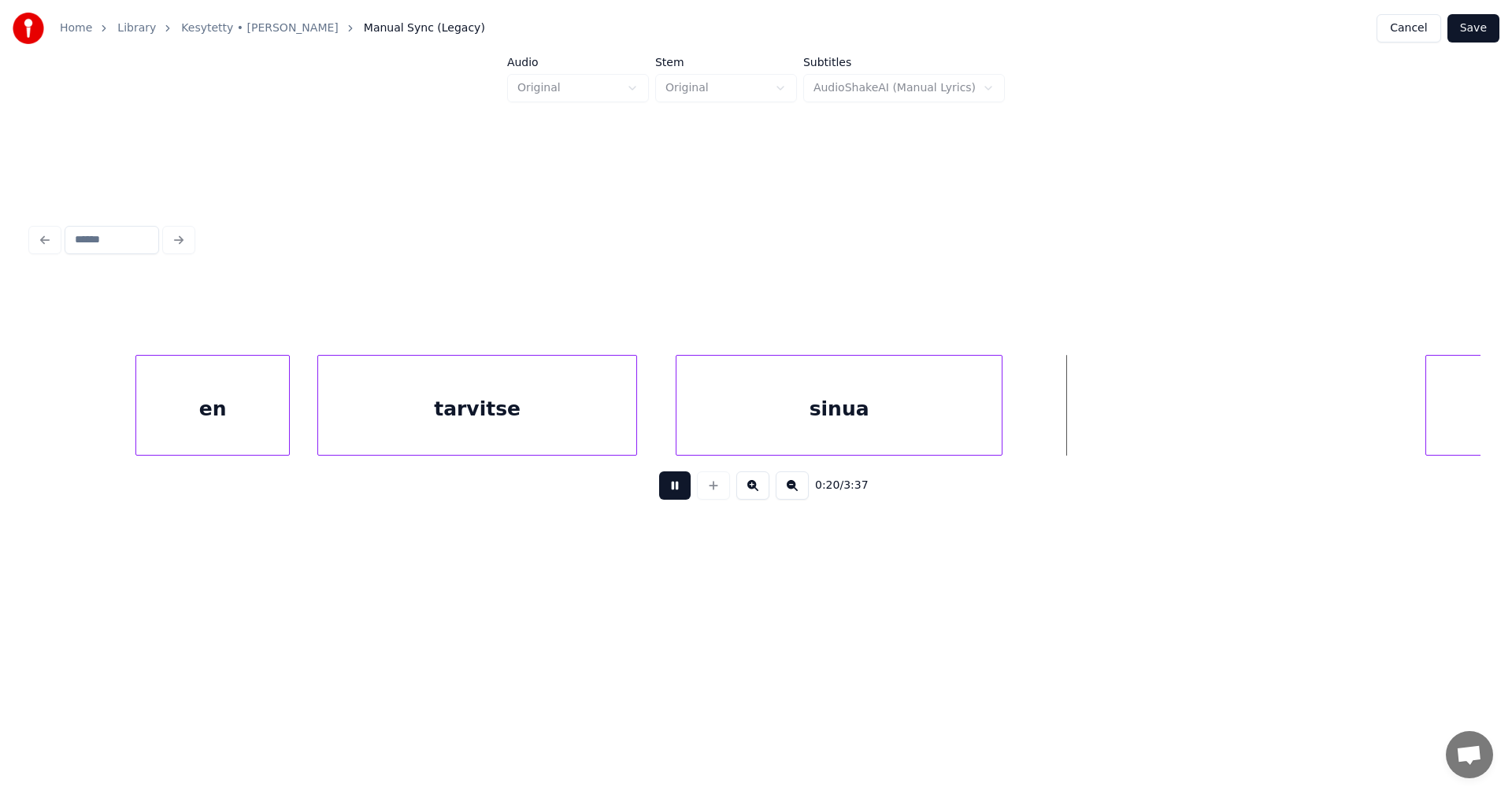
click at [677, 493] on button at bounding box center [676, 486] width 32 height 28
click at [995, 428] on div at bounding box center [997, 405] width 5 height 99
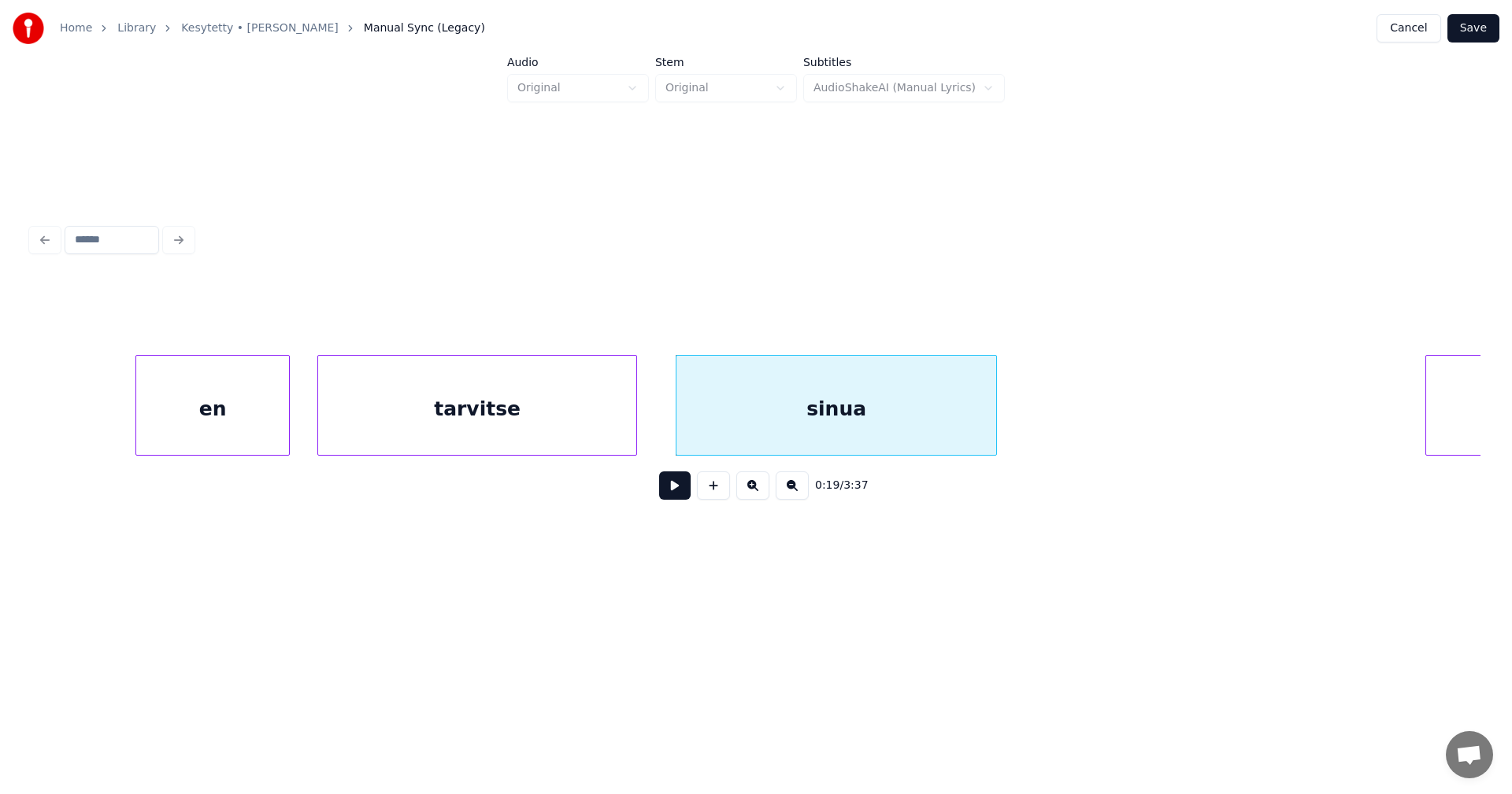
click at [840, 435] on div "sinua" at bounding box center [836, 409] width 319 height 107
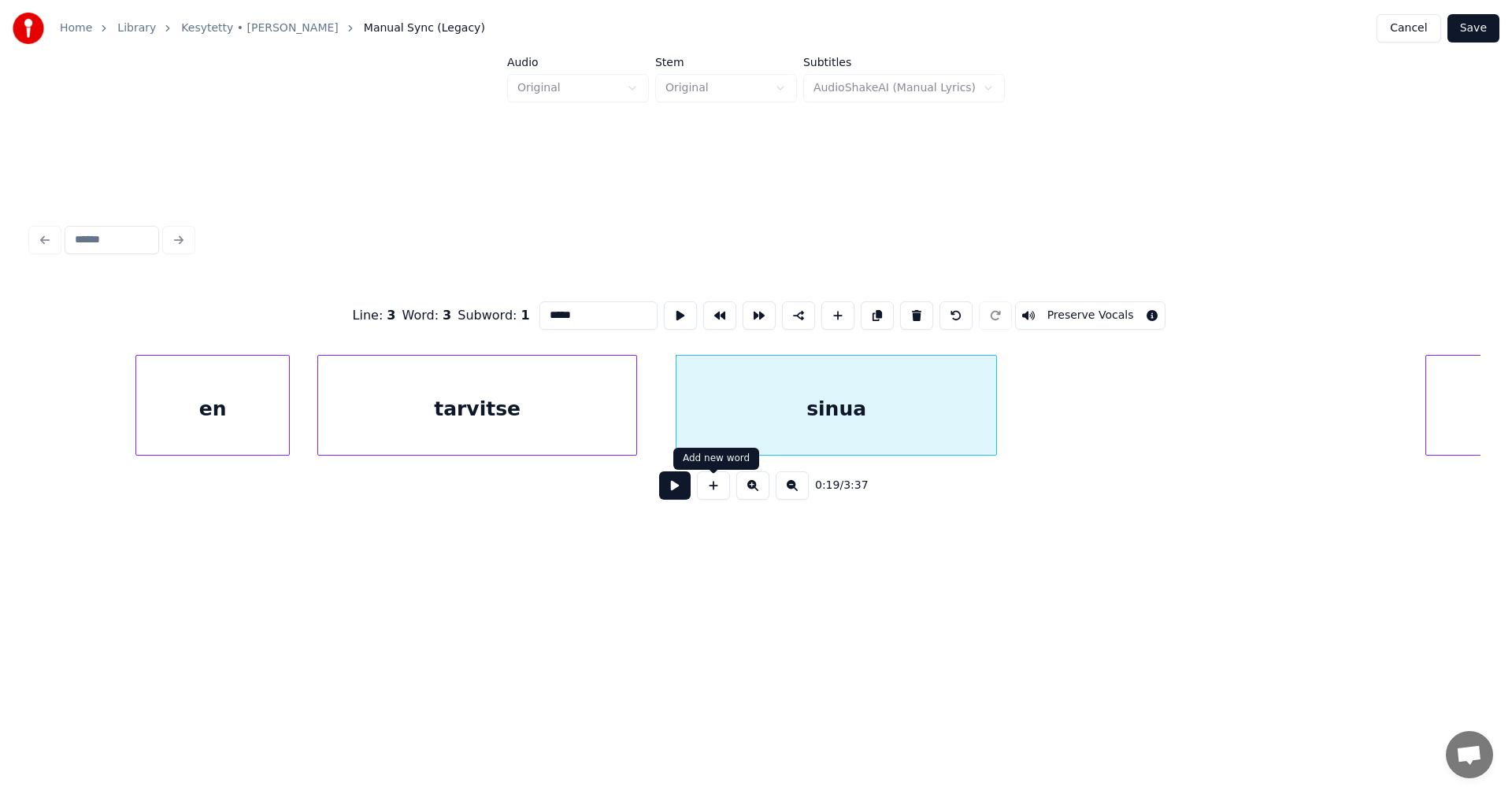
click at [689, 487] on button at bounding box center [676, 486] width 32 height 28
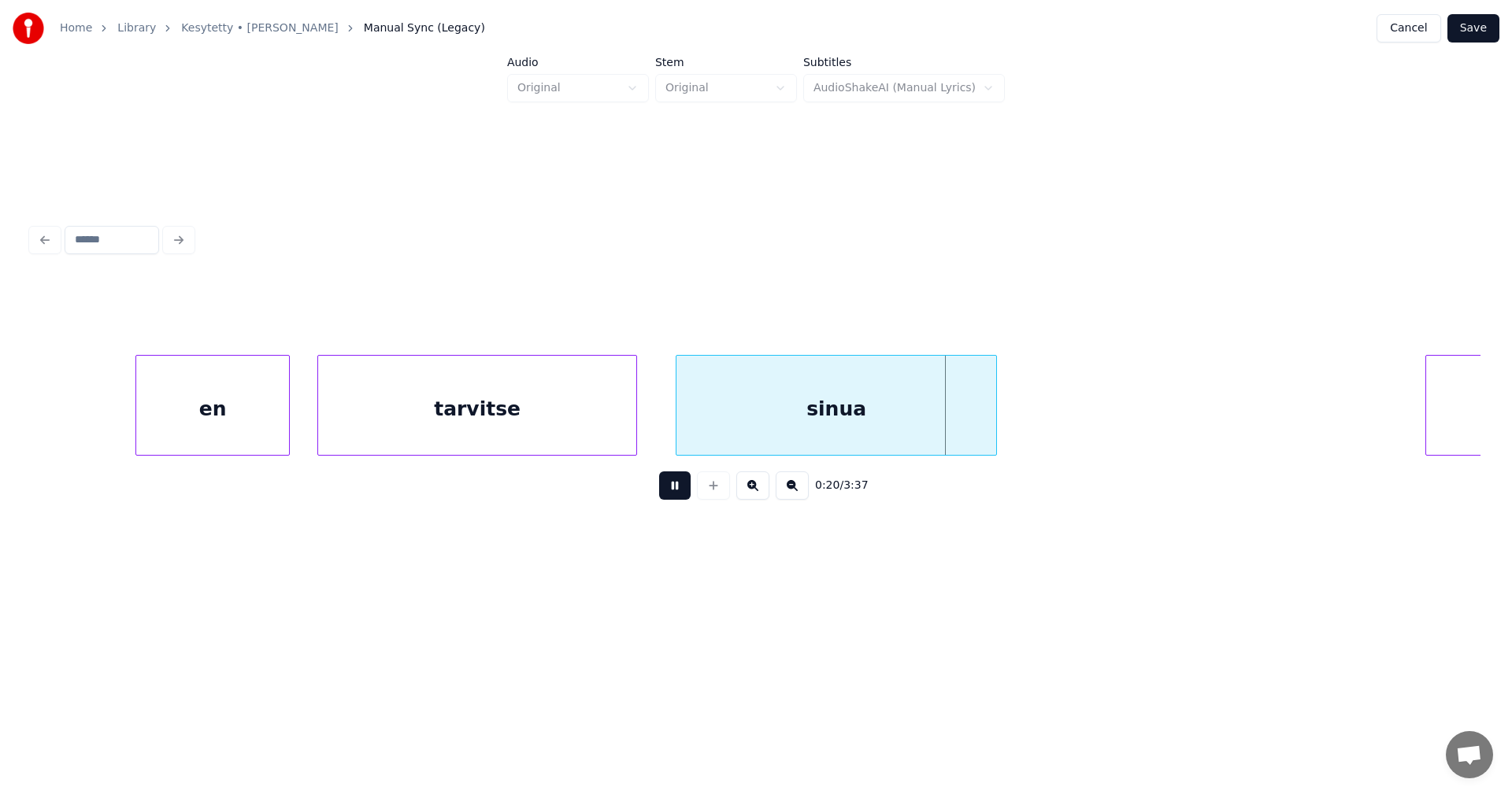
click at [686, 489] on button at bounding box center [676, 486] width 32 height 28
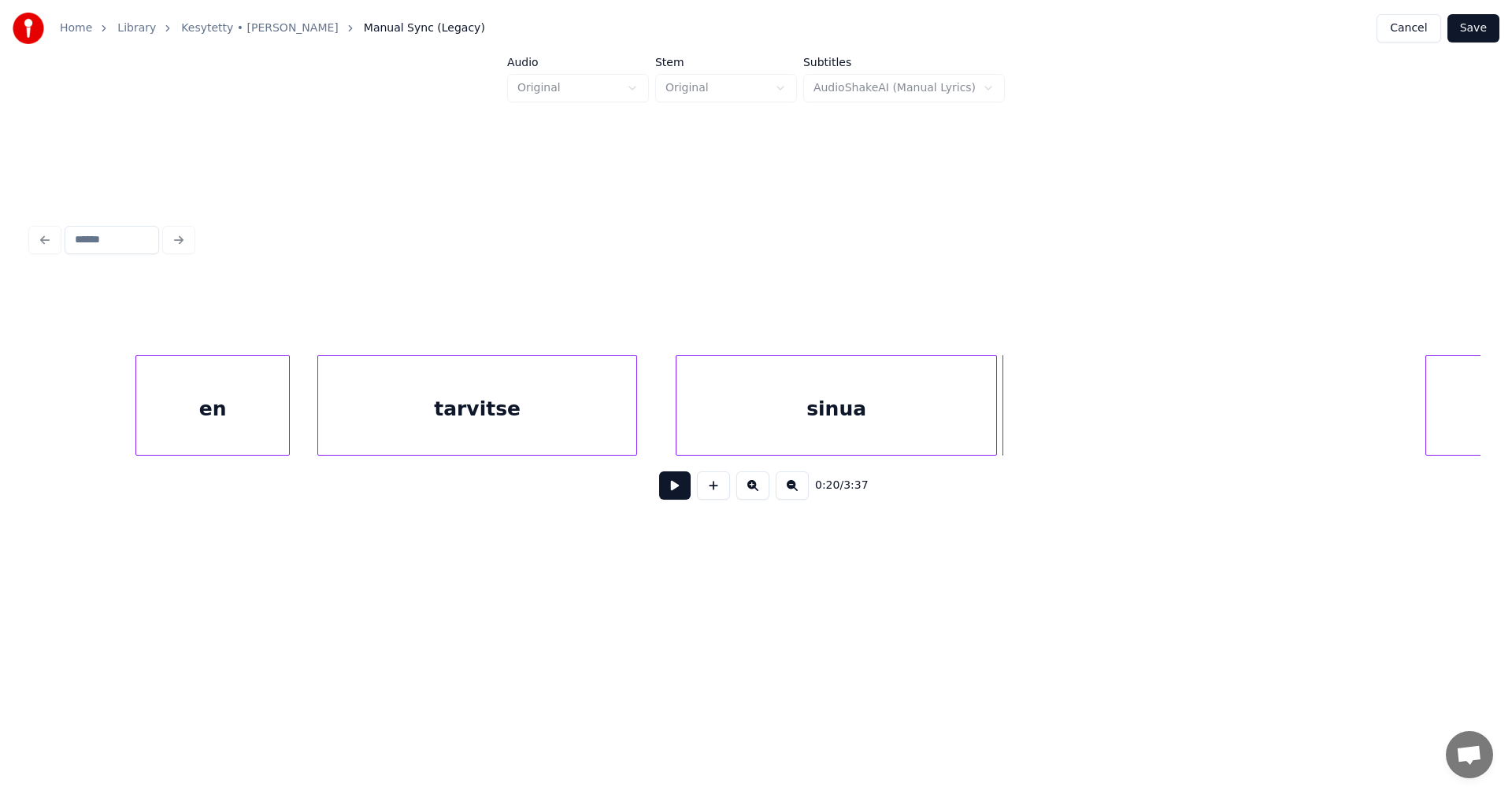
click at [686, 489] on button at bounding box center [676, 486] width 32 height 28
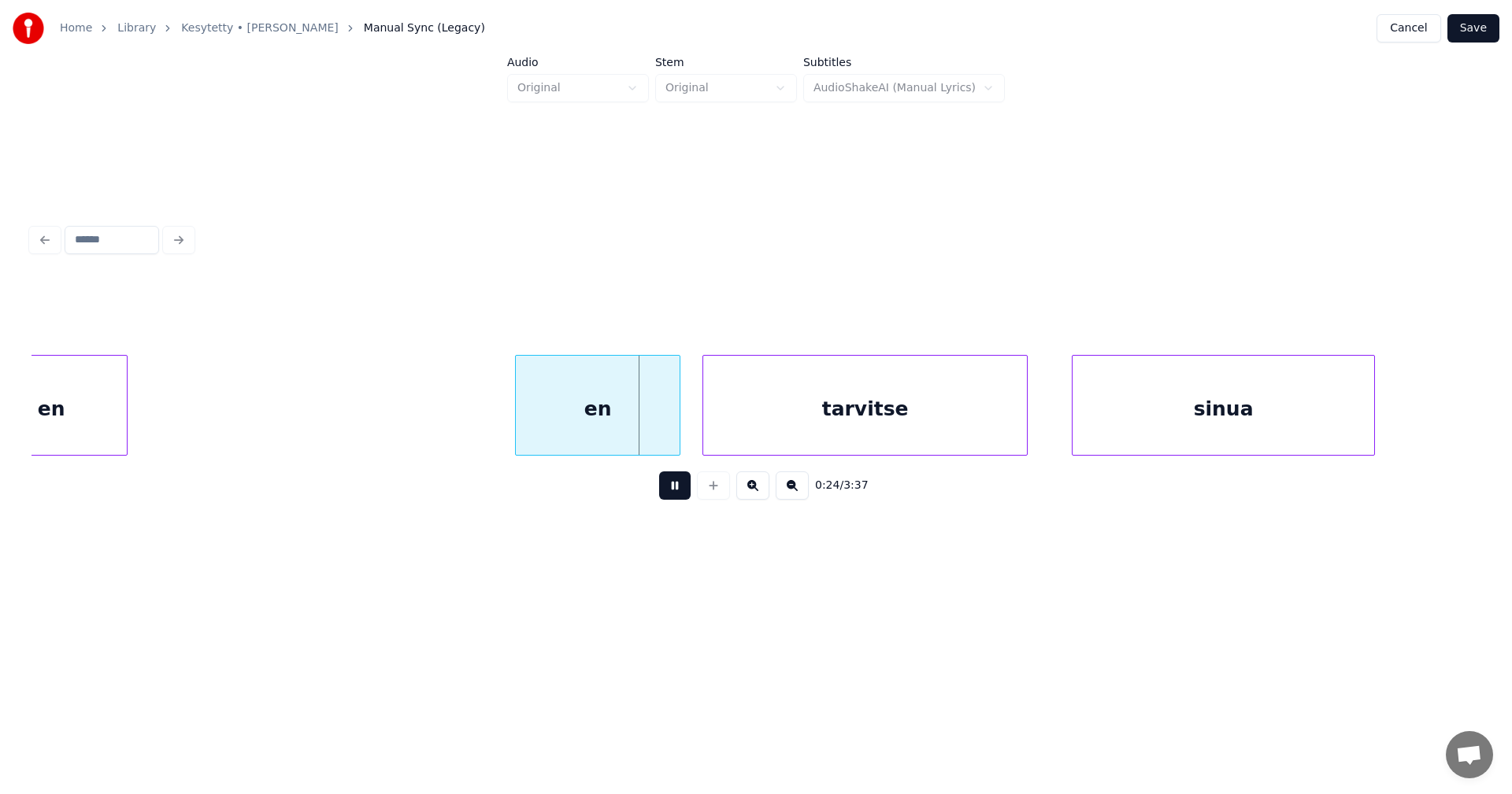
click at [686, 489] on button at bounding box center [676, 486] width 32 height 28
click at [666, 431] on div at bounding box center [666, 405] width 5 height 99
click at [735, 435] on div "tarvitse" at bounding box center [853, 409] width 323 height 107
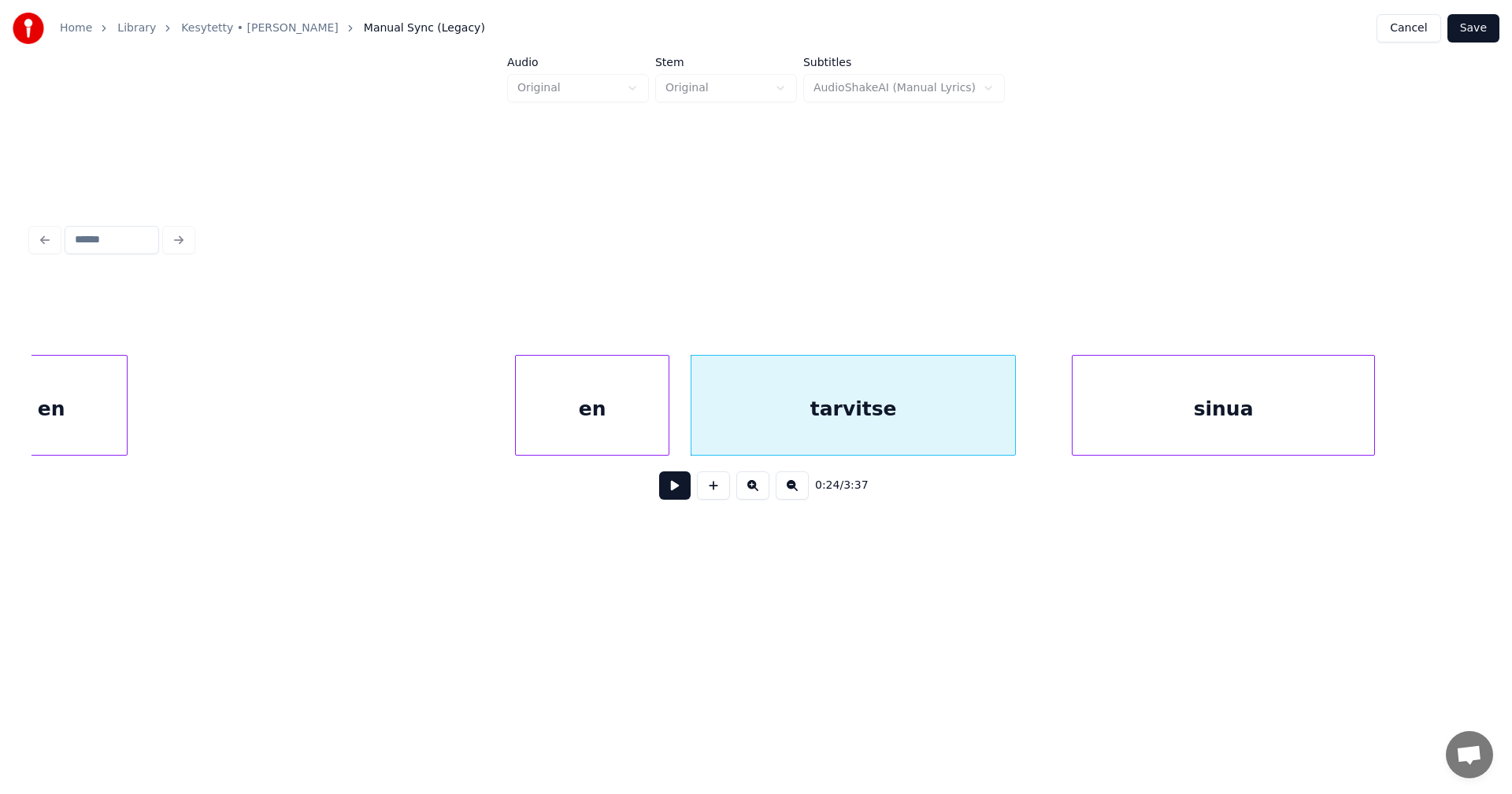
click at [675, 500] on button at bounding box center [676, 486] width 32 height 28
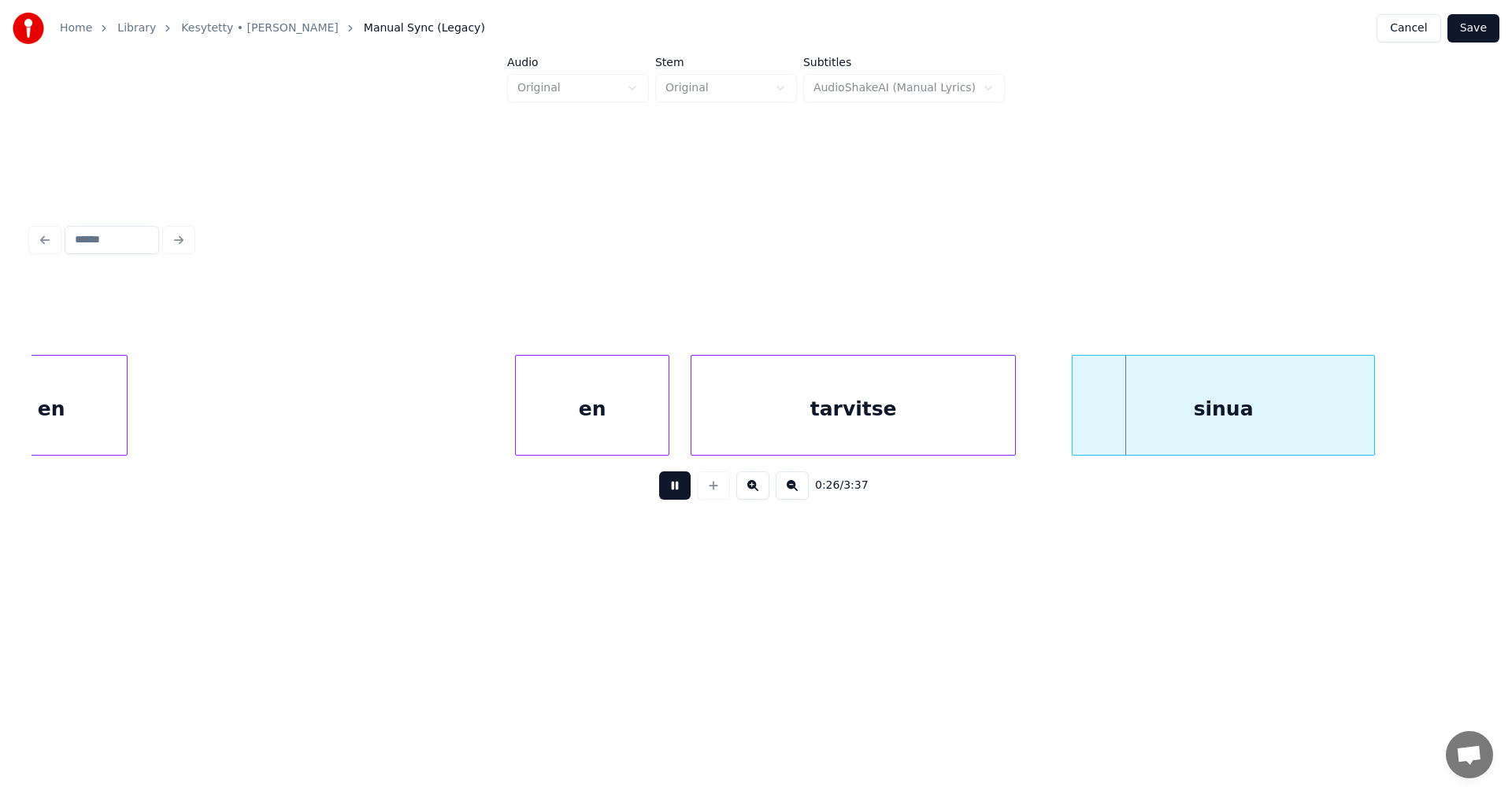
click at [680, 494] on button at bounding box center [676, 486] width 32 height 28
click at [1089, 424] on div "sinua" at bounding box center [1224, 409] width 301 height 107
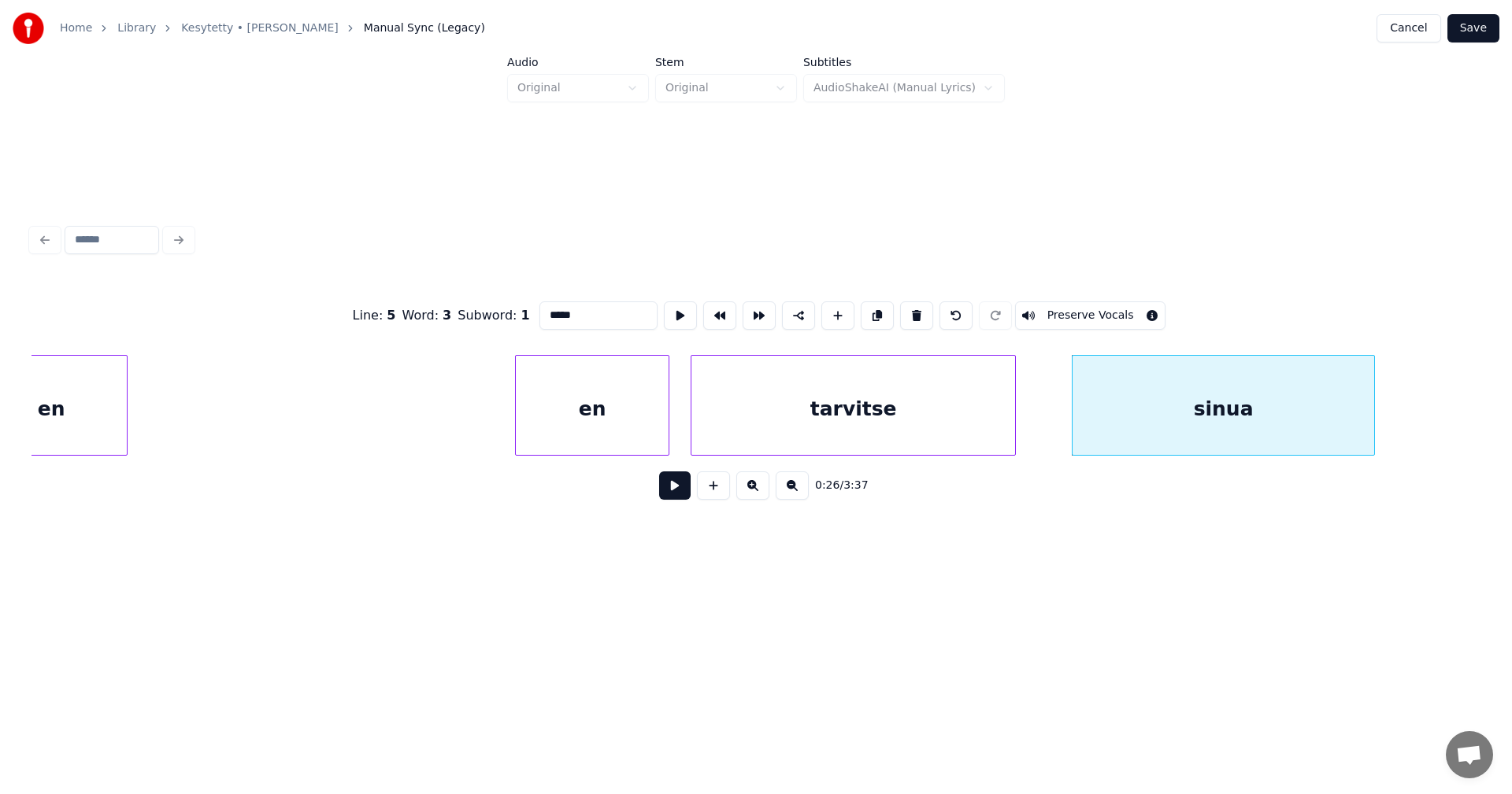
click at [684, 495] on button at bounding box center [676, 486] width 32 height 28
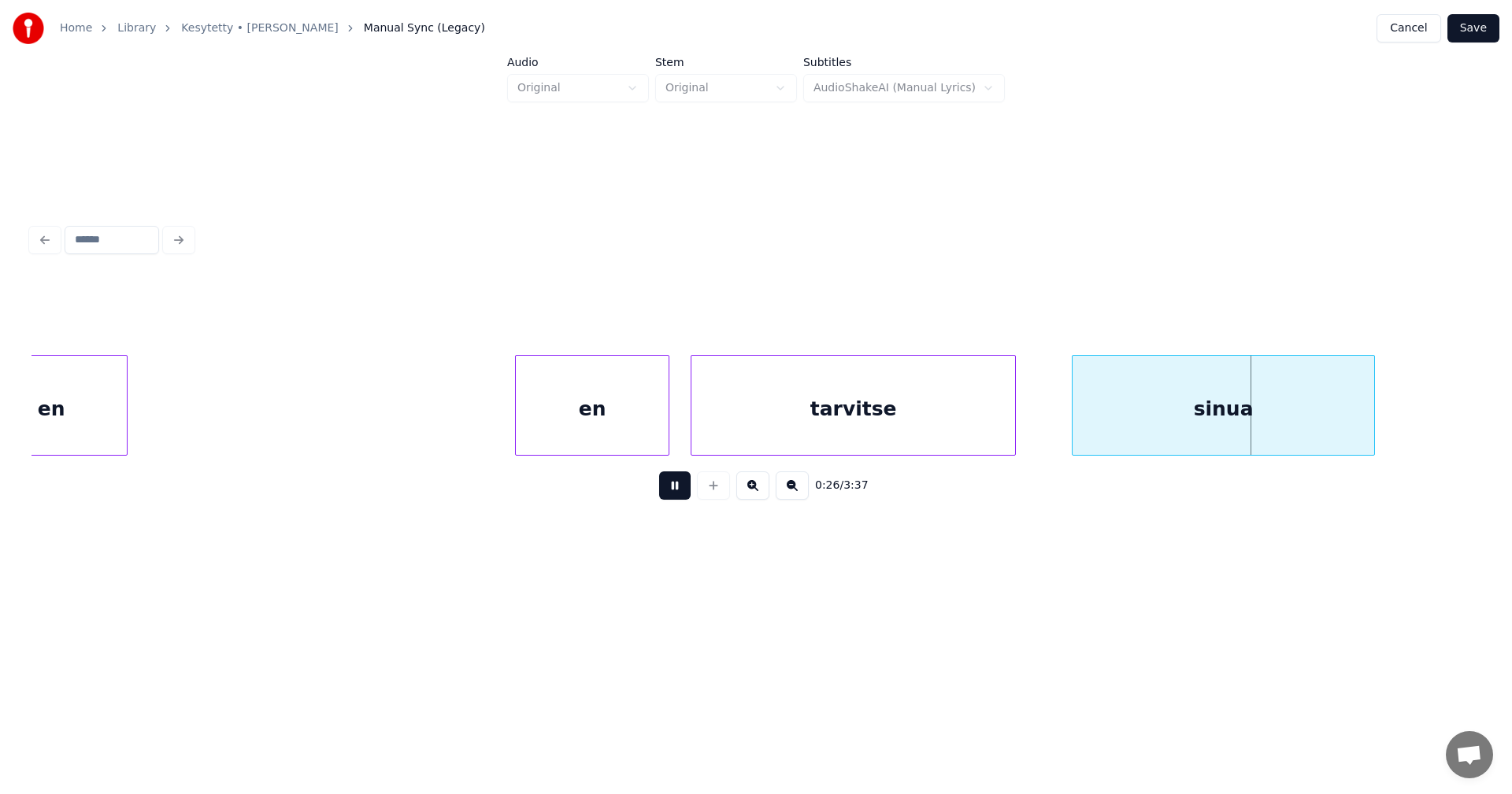
click at [681, 493] on button at bounding box center [676, 486] width 32 height 28
click at [1067, 420] on div at bounding box center [1069, 405] width 5 height 99
click at [680, 493] on button at bounding box center [676, 486] width 32 height 28
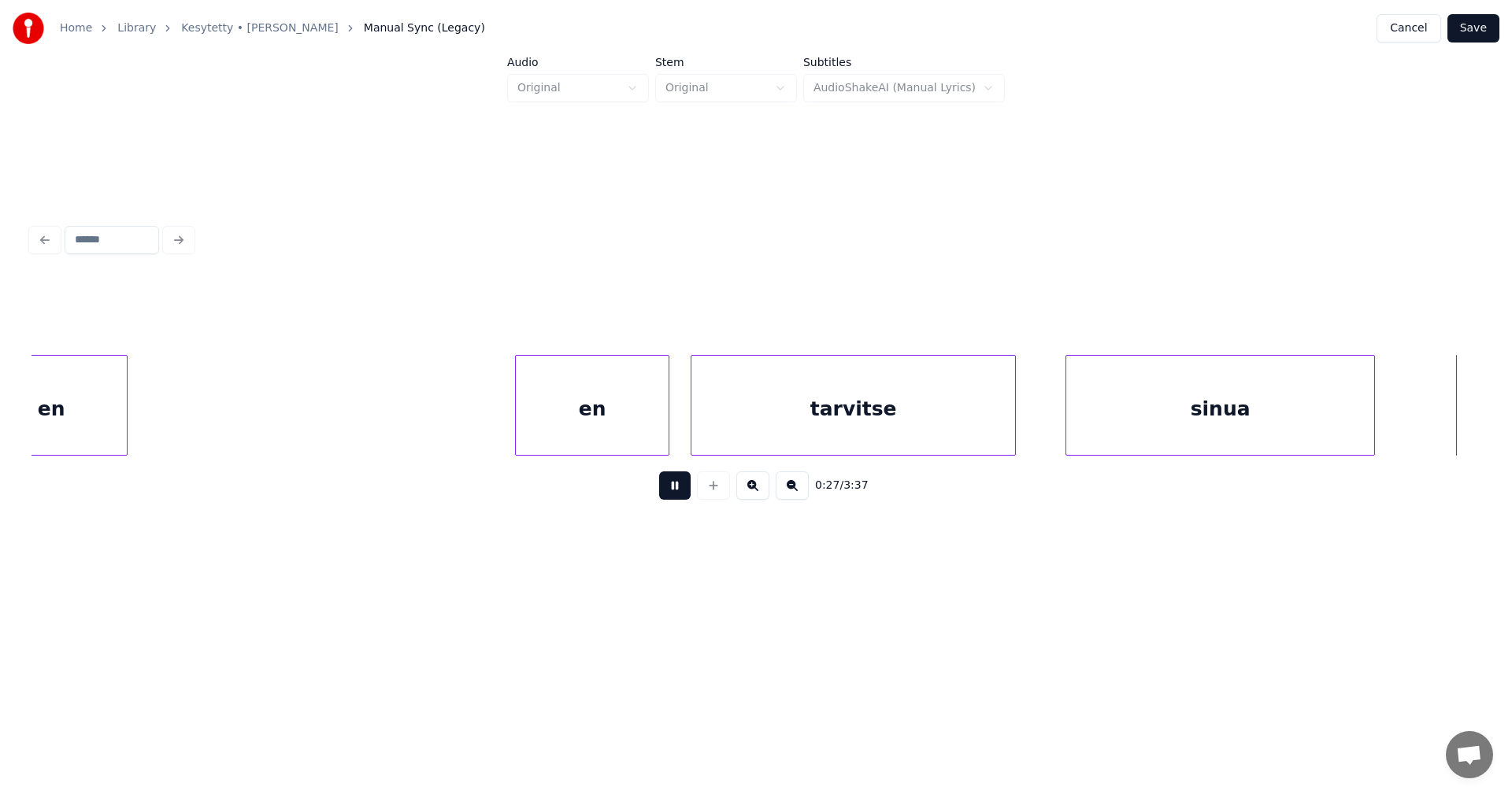
scroll to position [0, 7634]
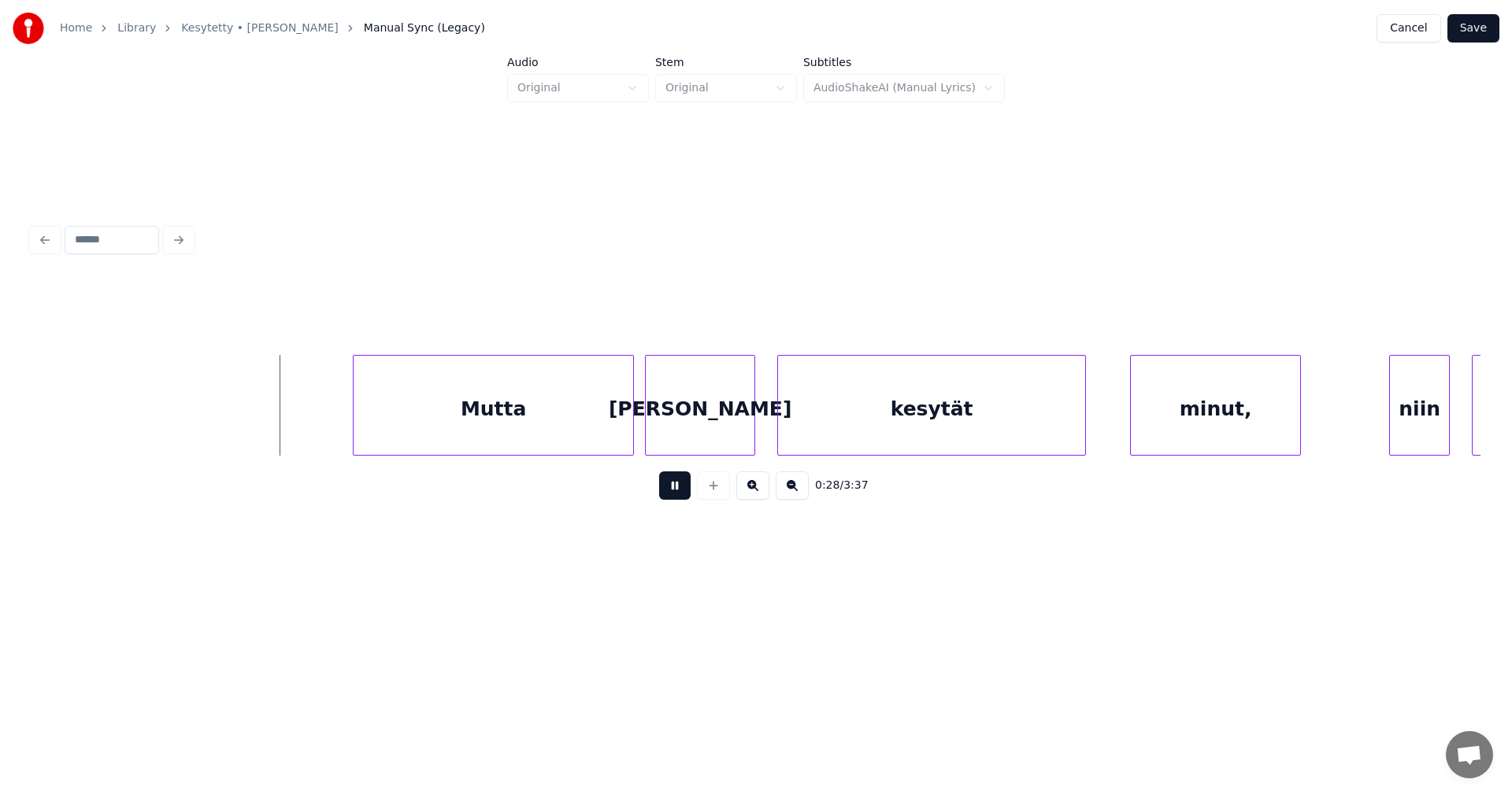
click at [680, 493] on button at bounding box center [676, 486] width 32 height 28
click at [506, 432] on div "Mutta" at bounding box center [464, 409] width 279 height 107
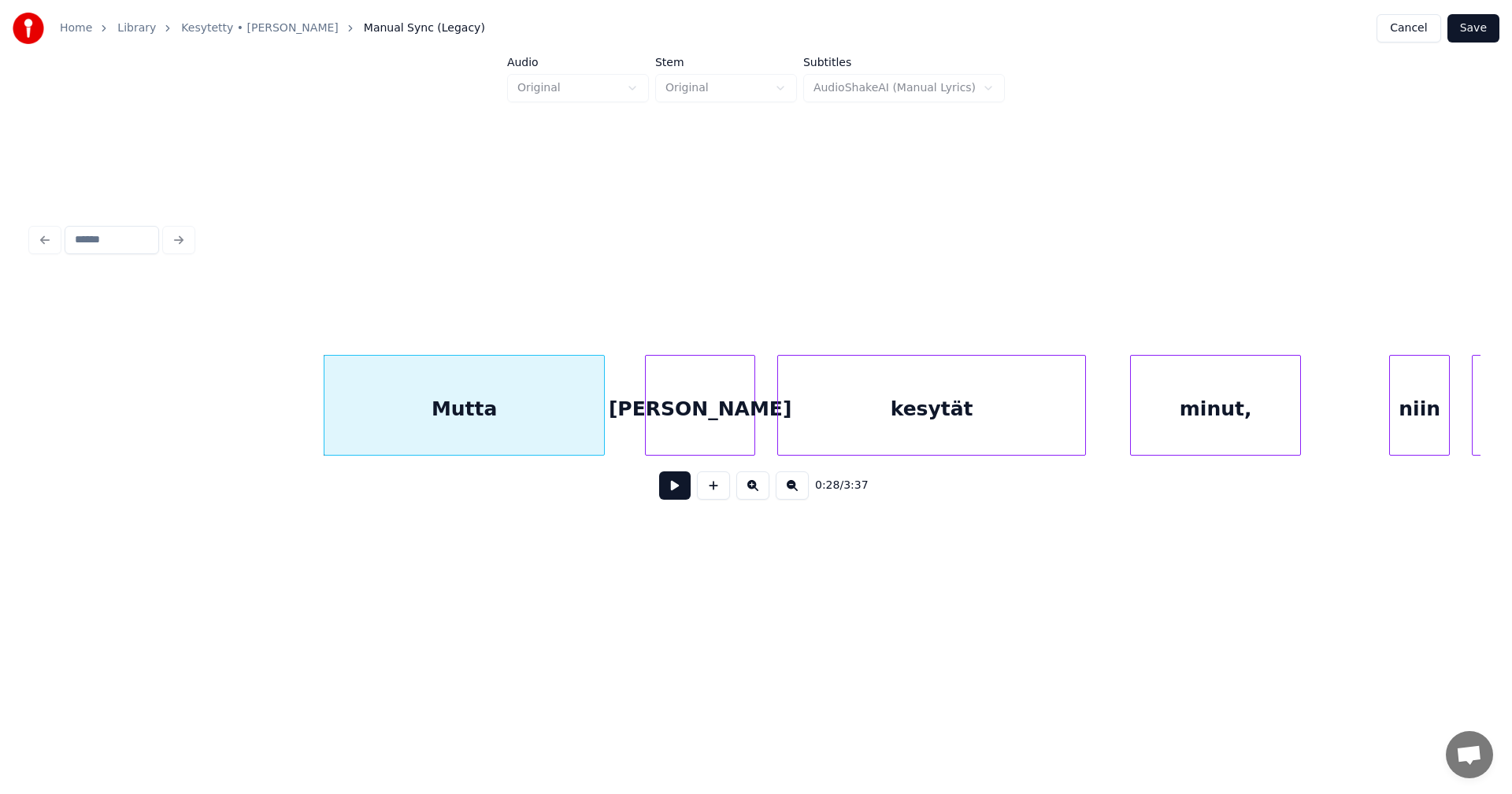
click at [323, 428] on div "Mutta" at bounding box center [464, 405] width 281 height 101
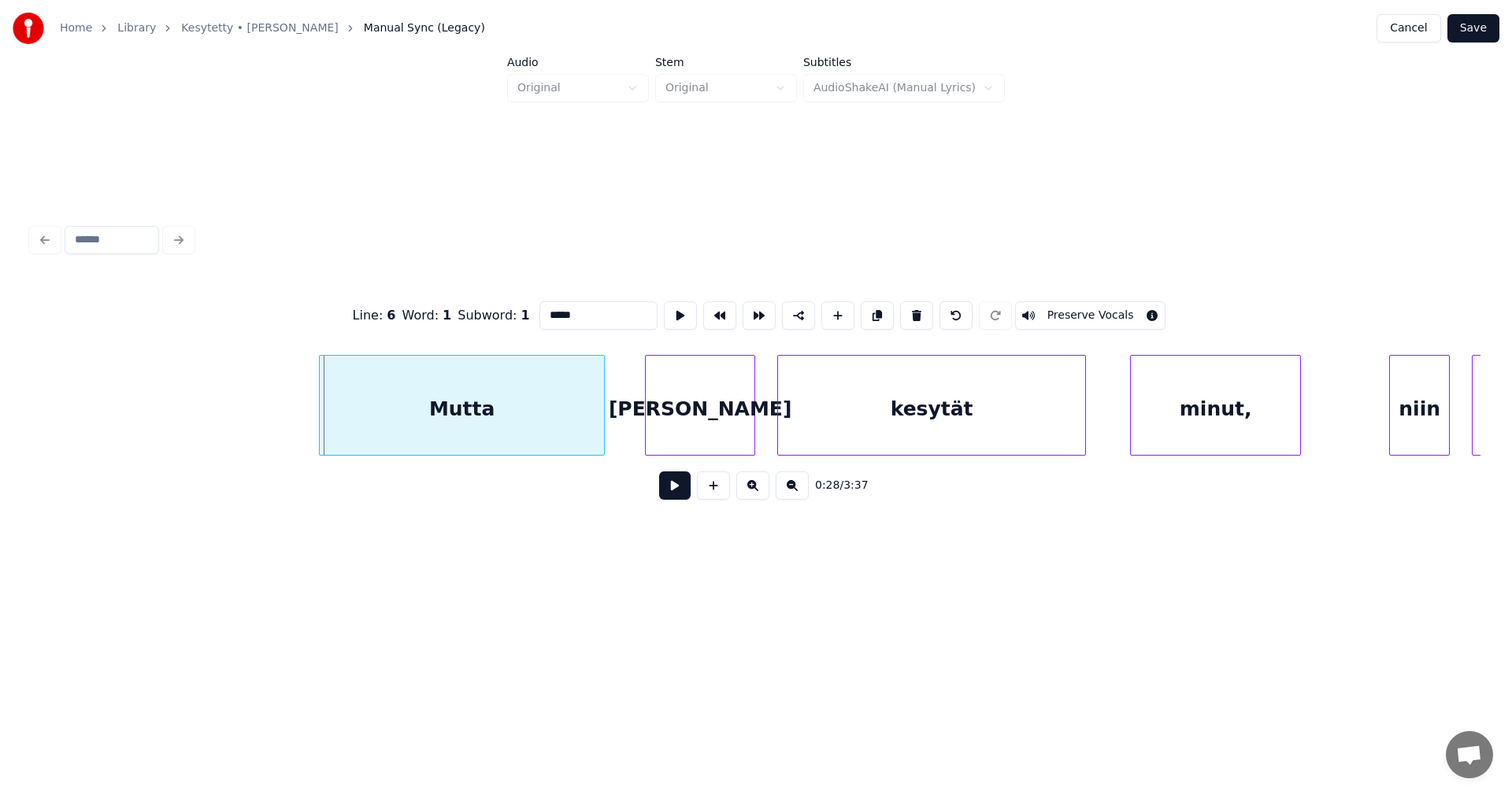
click at [320, 428] on div at bounding box center [321, 405] width 5 height 99
click at [620, 426] on div at bounding box center [621, 405] width 5 height 99
click at [682, 496] on button at bounding box center [676, 486] width 32 height 28
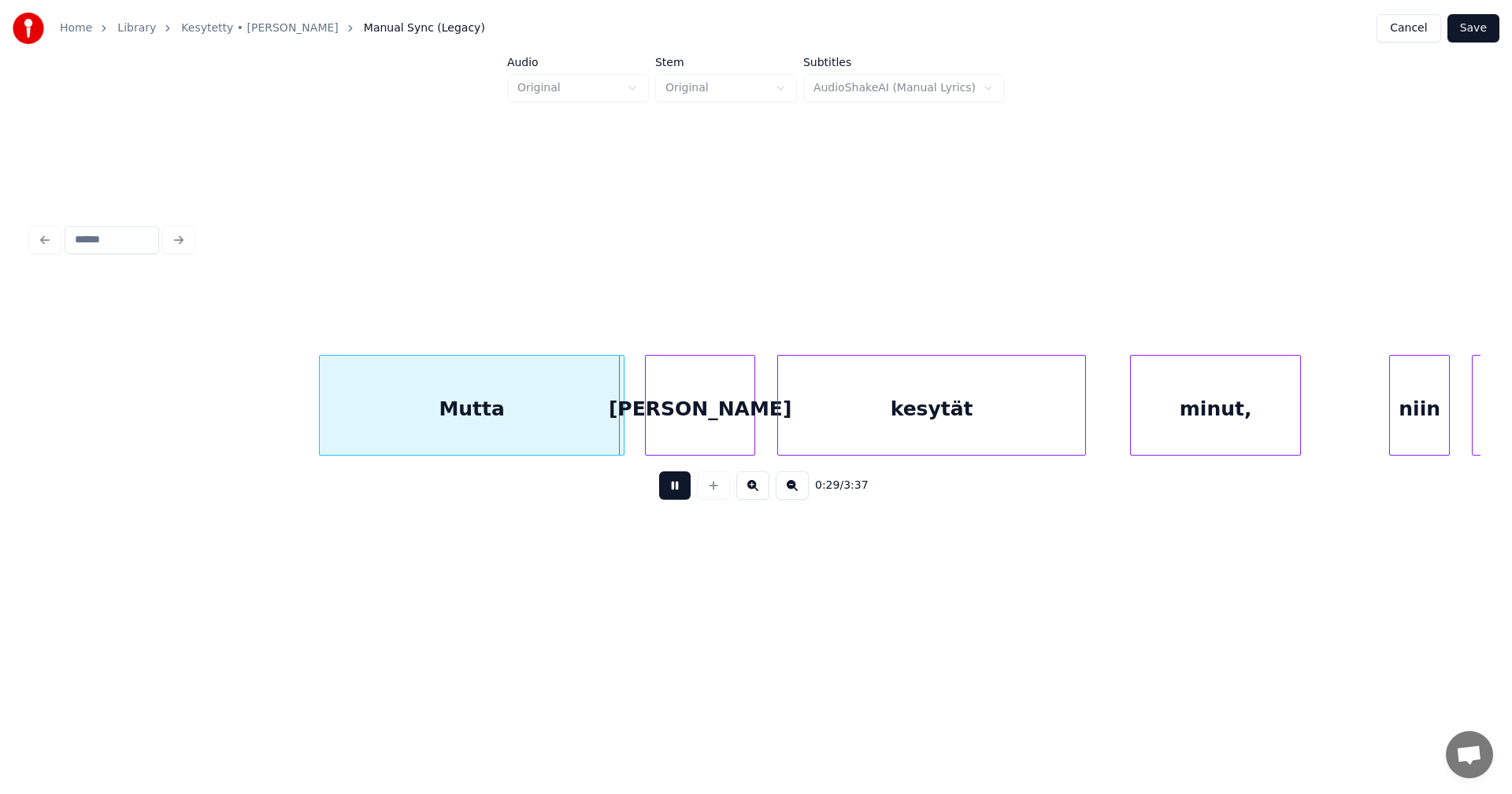
click at [682, 492] on button at bounding box center [676, 486] width 32 height 28
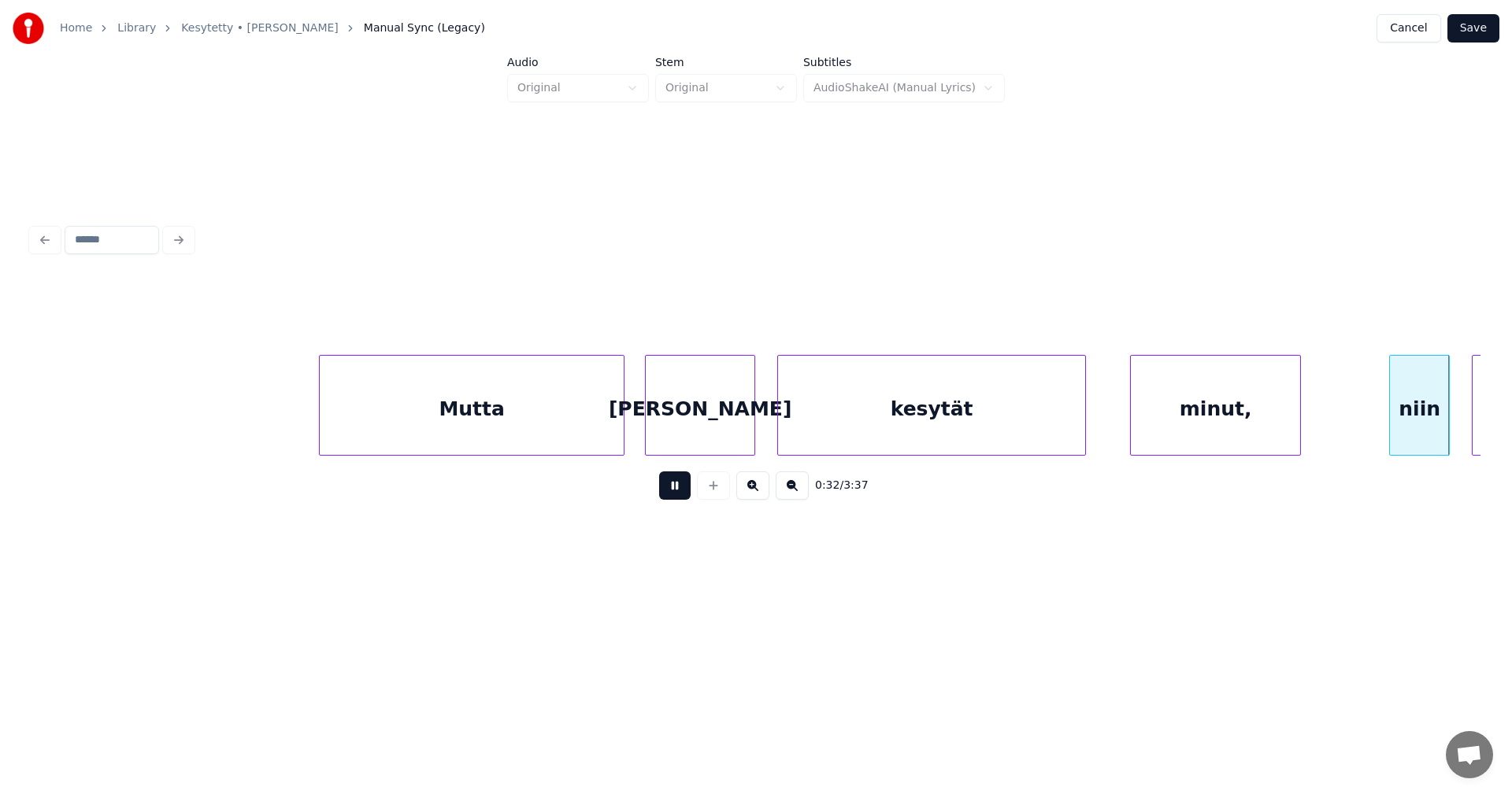
click at [682, 491] on button at bounding box center [676, 486] width 32 height 28
click at [1394, 424] on div "niin" at bounding box center [1401, 409] width 59 height 107
click at [1184, 416] on div "minut," at bounding box center [1216, 409] width 170 height 107
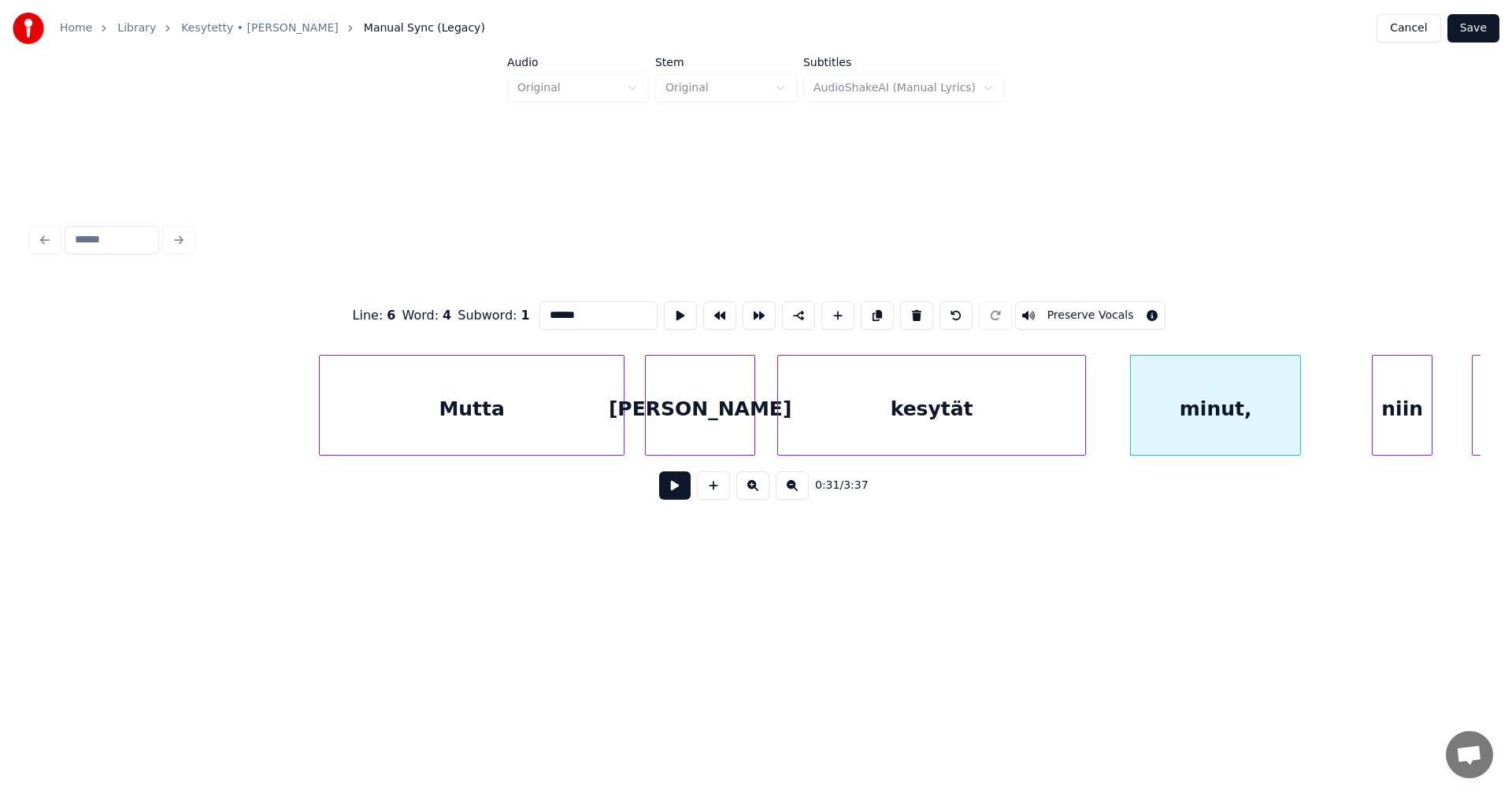
click at [680, 497] on button at bounding box center [676, 486] width 32 height 28
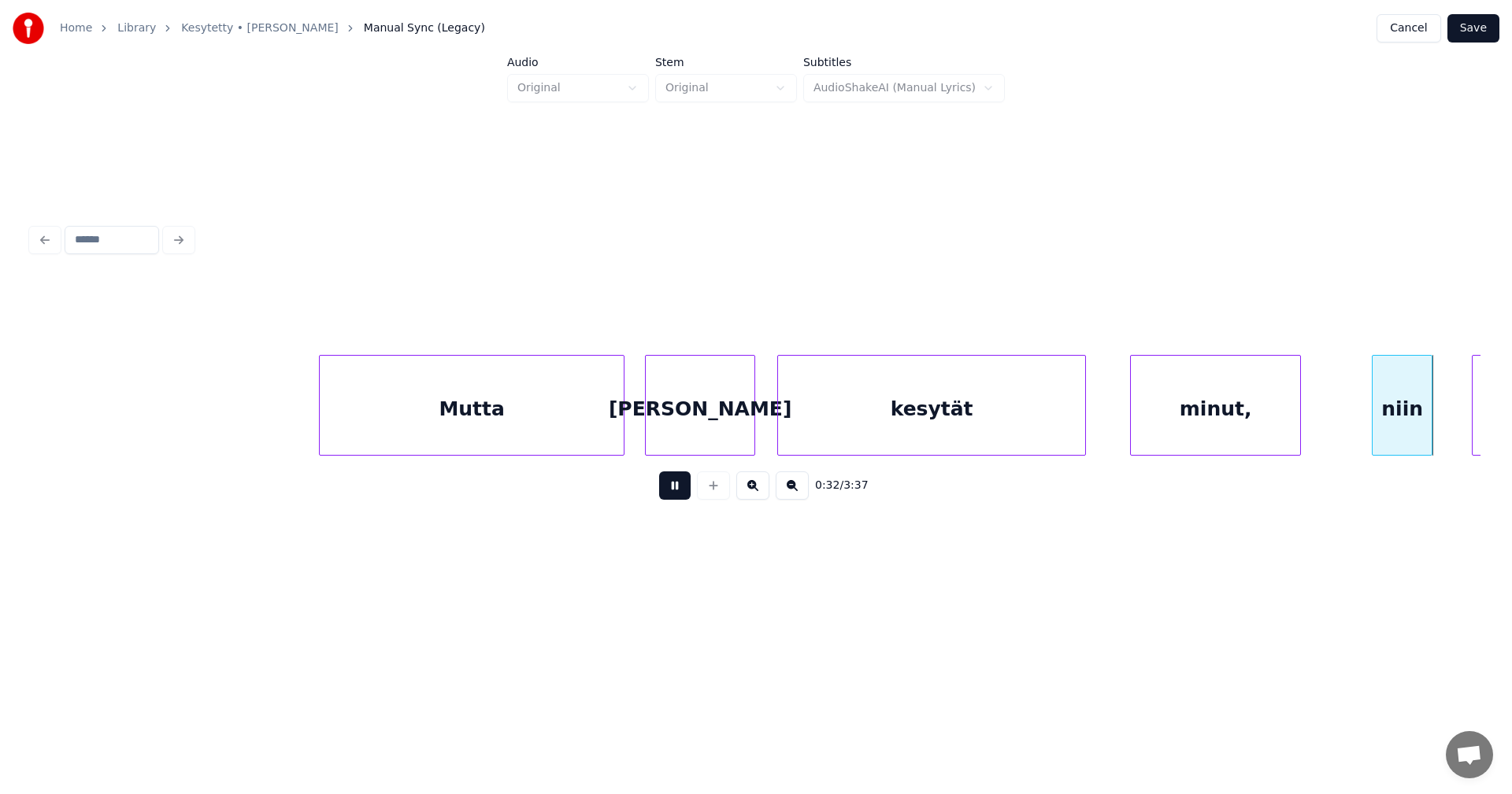
click at [680, 497] on button at bounding box center [676, 486] width 32 height 28
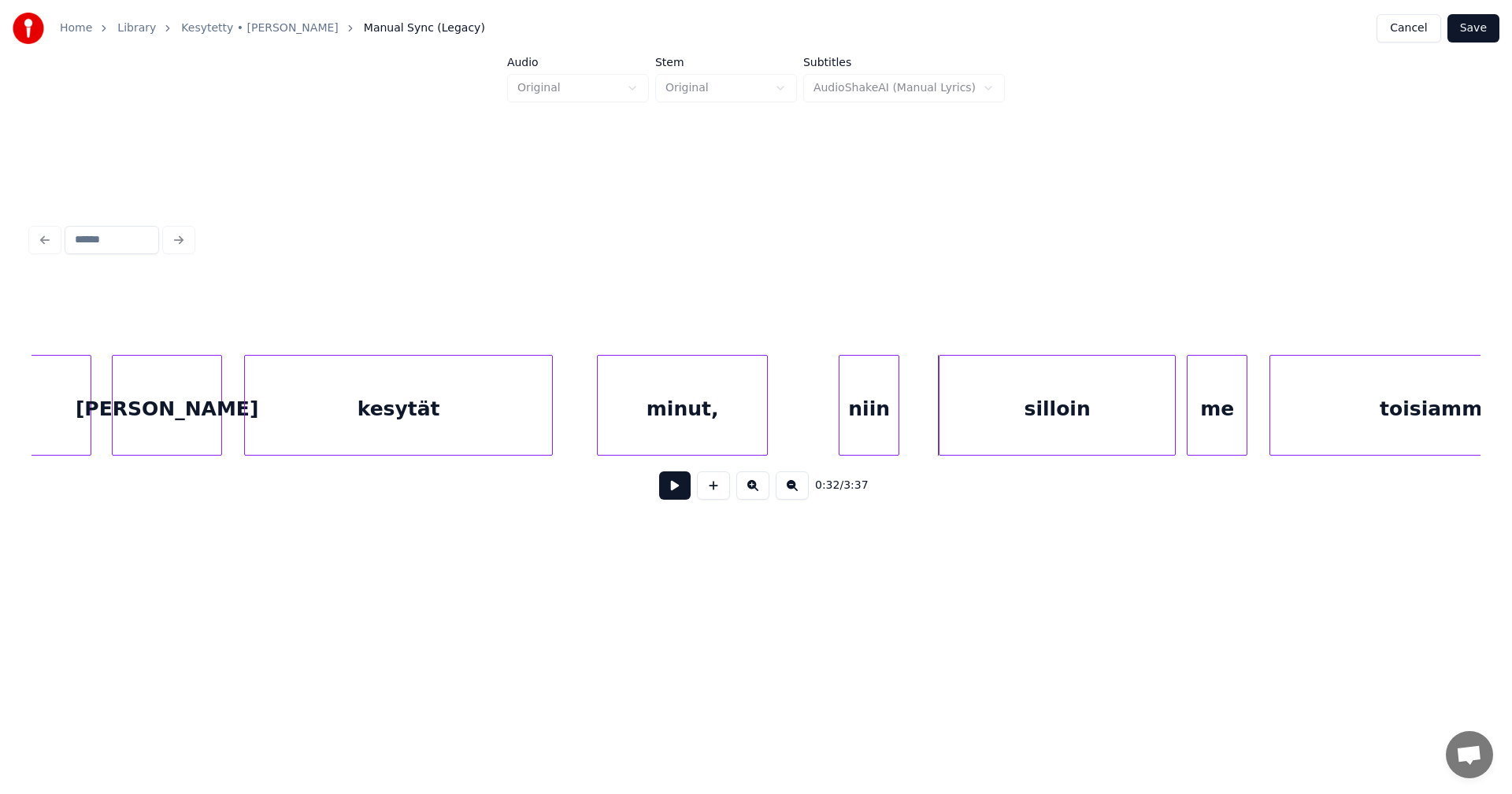
scroll to position [0, 8202]
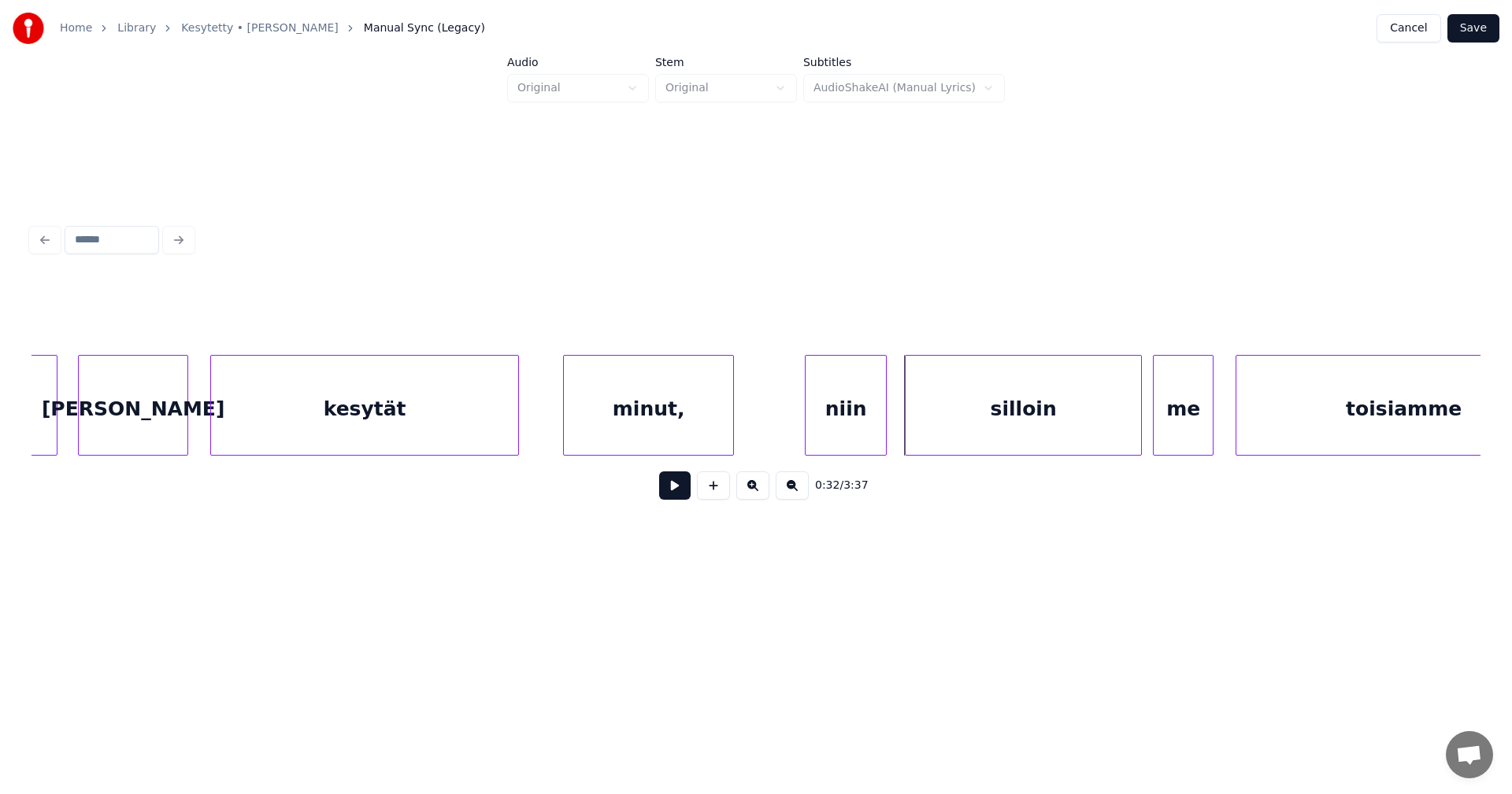
click at [881, 431] on div at bounding box center [883, 405] width 5 height 99
click at [678, 498] on button at bounding box center [676, 486] width 32 height 28
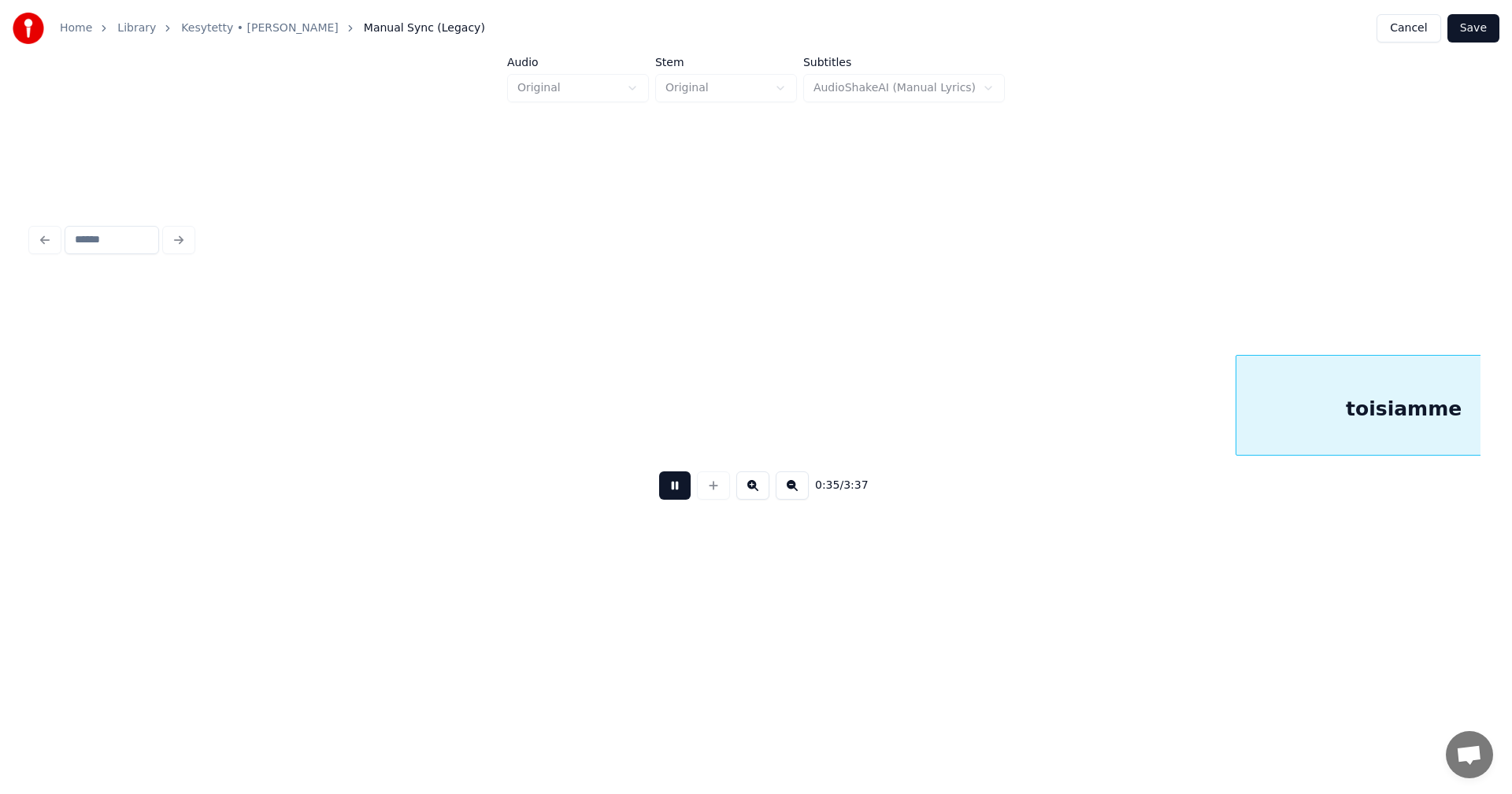
scroll to position [0, 9651]
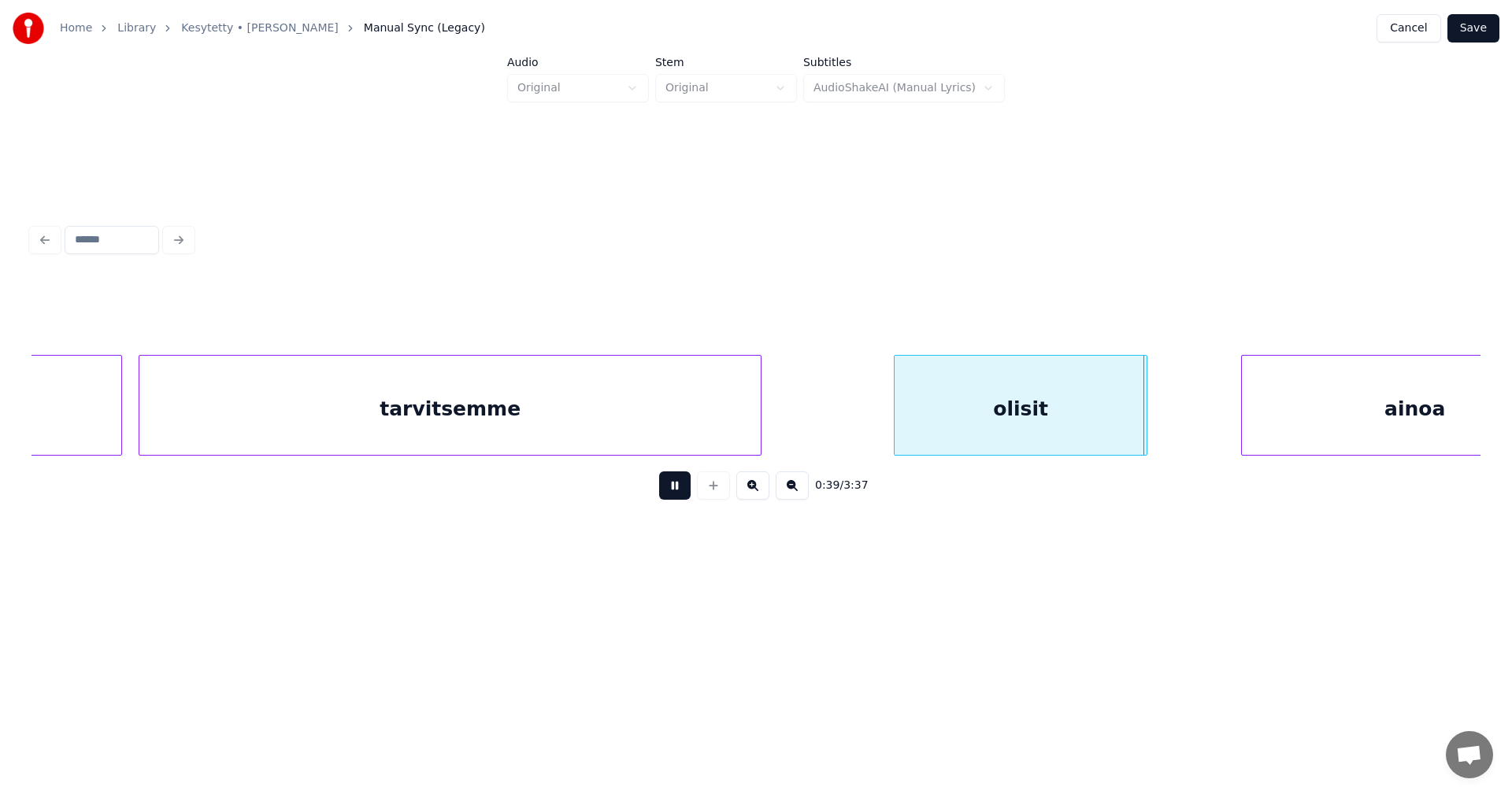
click at [678, 496] on button at bounding box center [676, 486] width 32 height 28
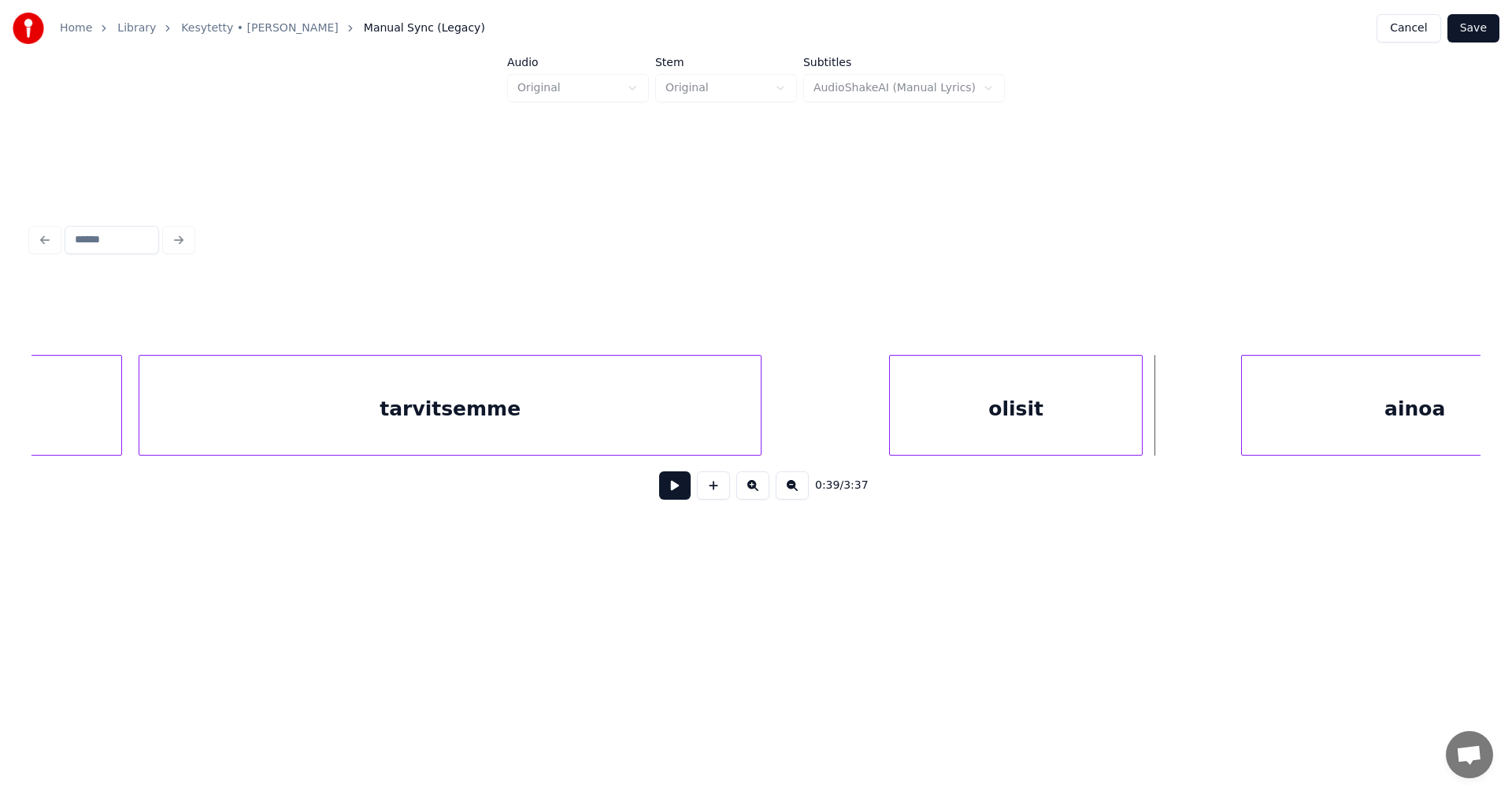
click at [979, 428] on div "olisit" at bounding box center [1016, 409] width 252 height 107
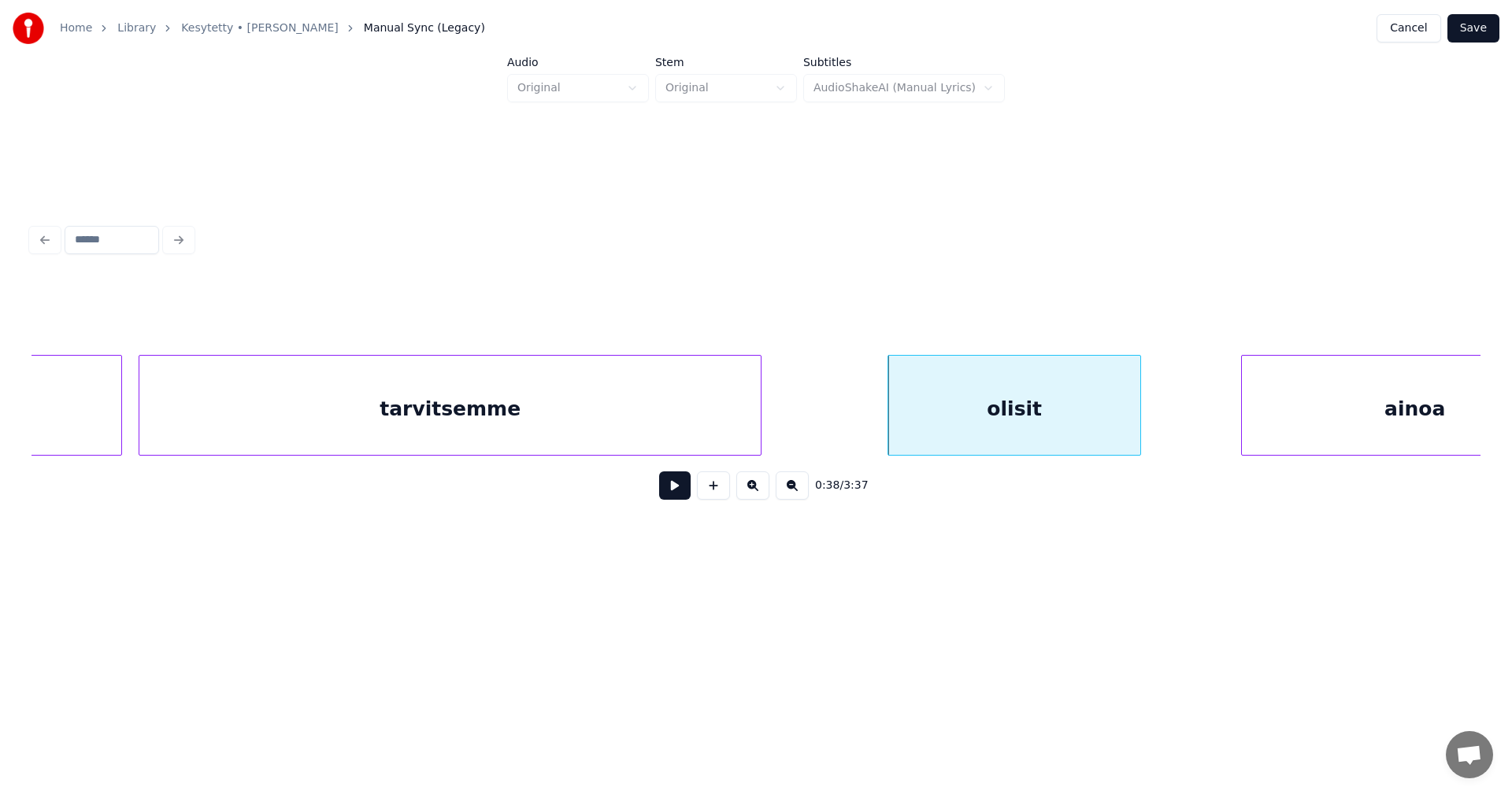
scroll to position [0, 9756]
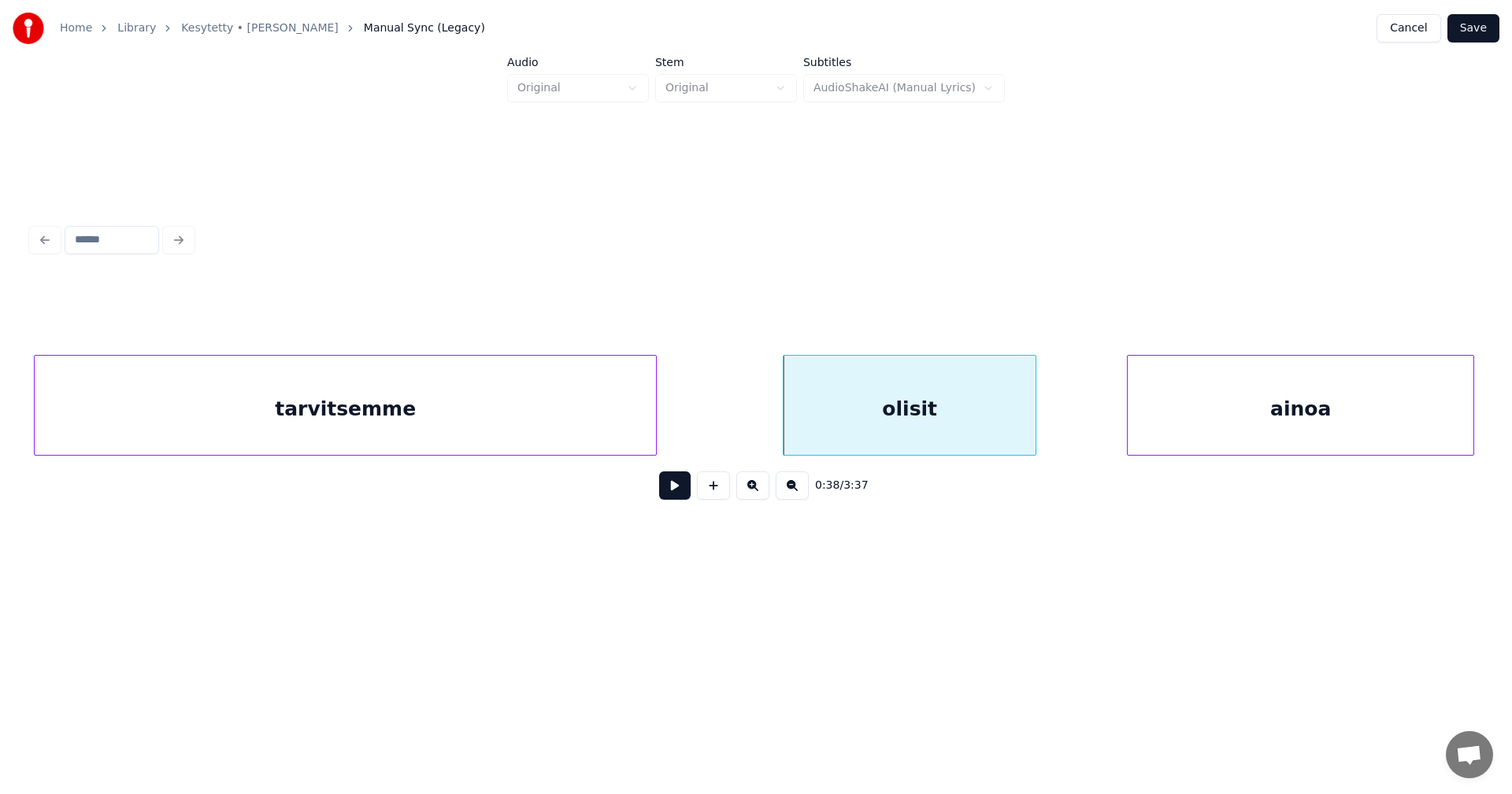
click at [1266, 419] on div "ainoa" at bounding box center [1300, 409] width 345 height 107
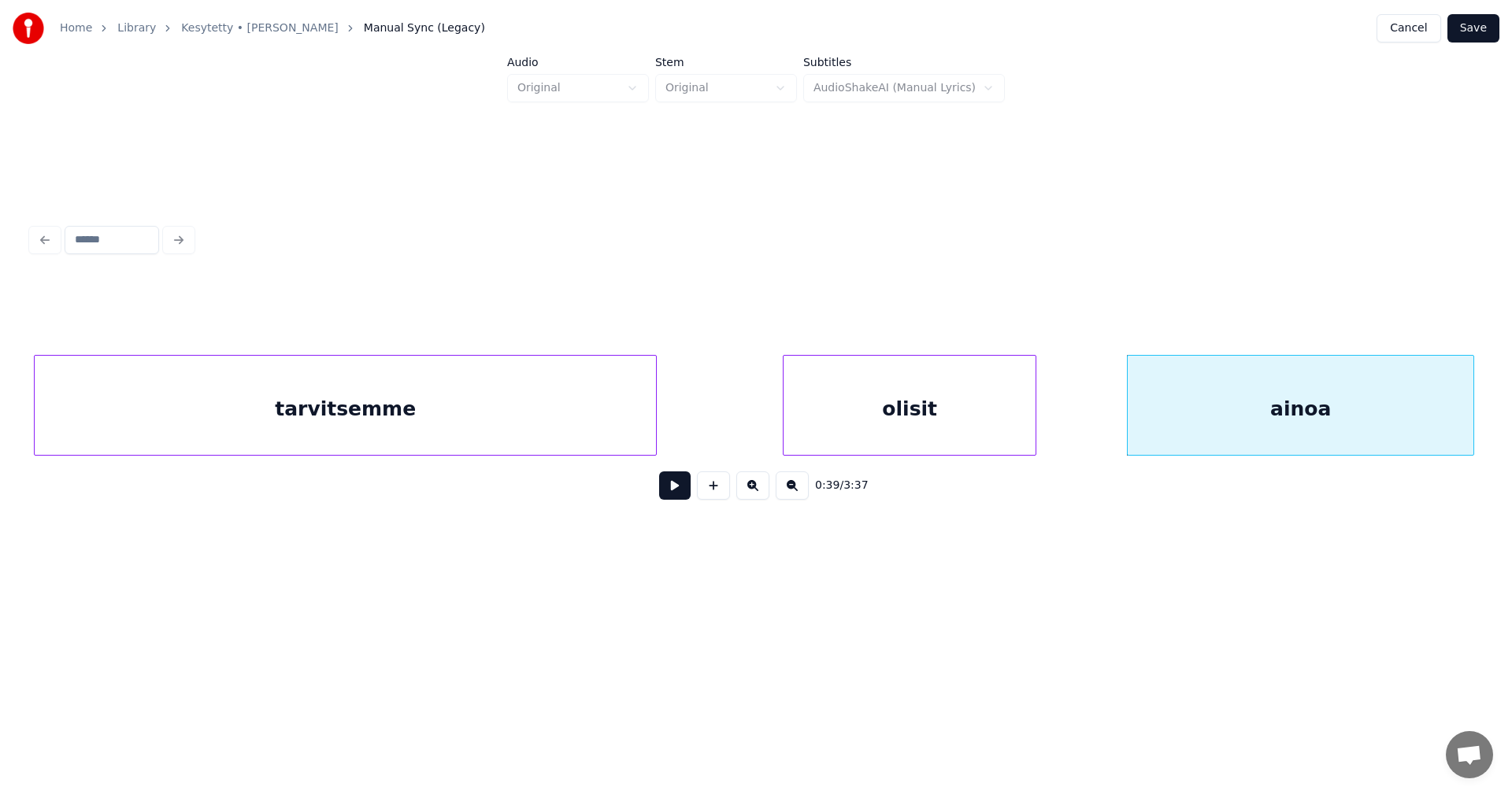
click at [671, 487] on button at bounding box center [676, 486] width 32 height 28
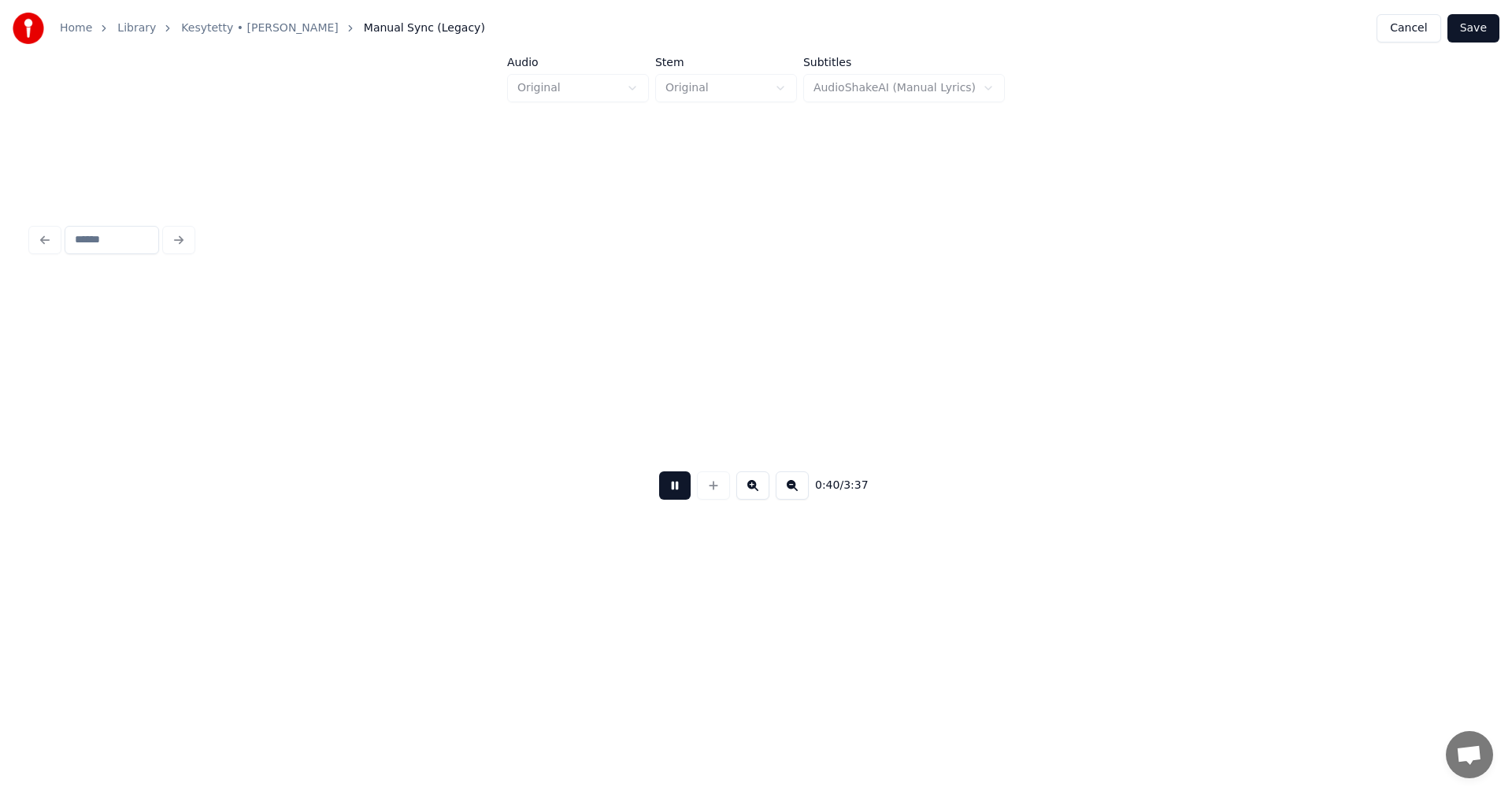
scroll to position [0, 11205]
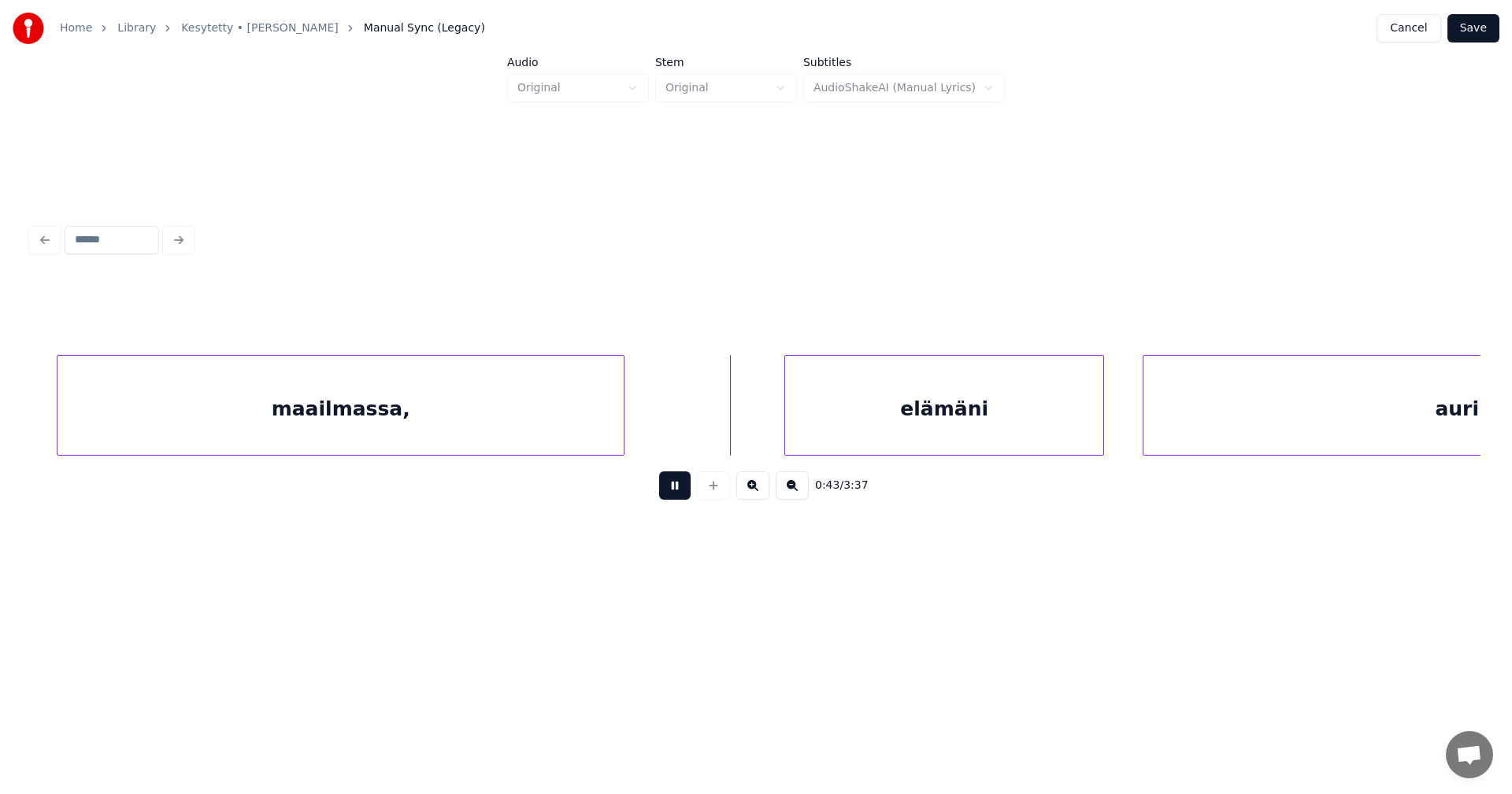
drag, startPoint x: 671, startPoint y: 488, endPoint x: 890, endPoint y: 413, distance: 231.5
click at [672, 488] on button at bounding box center [676, 486] width 32 height 28
click at [897, 407] on div "elämäni" at bounding box center [934, 409] width 318 height 107
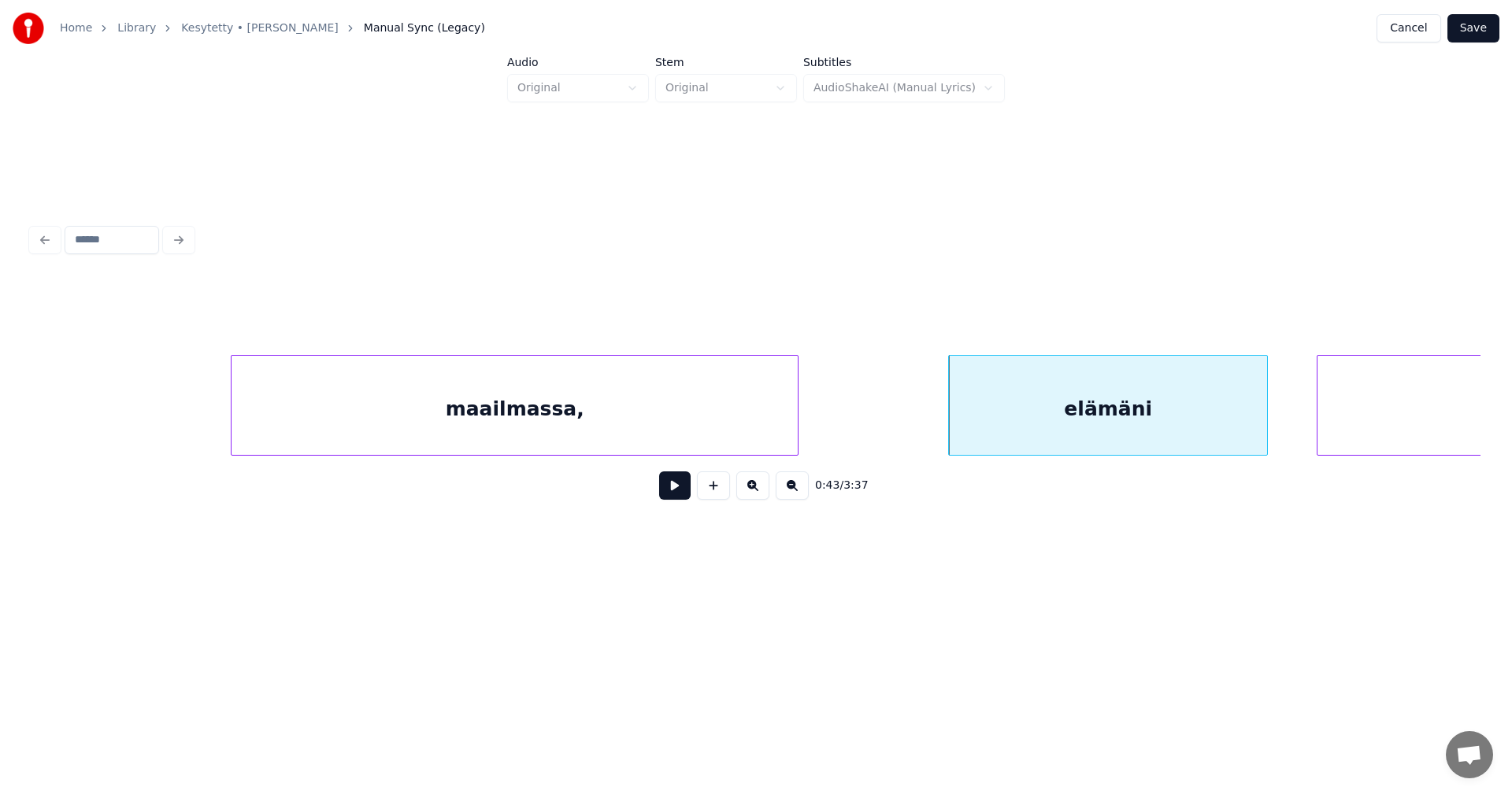
scroll to position [0, 11892]
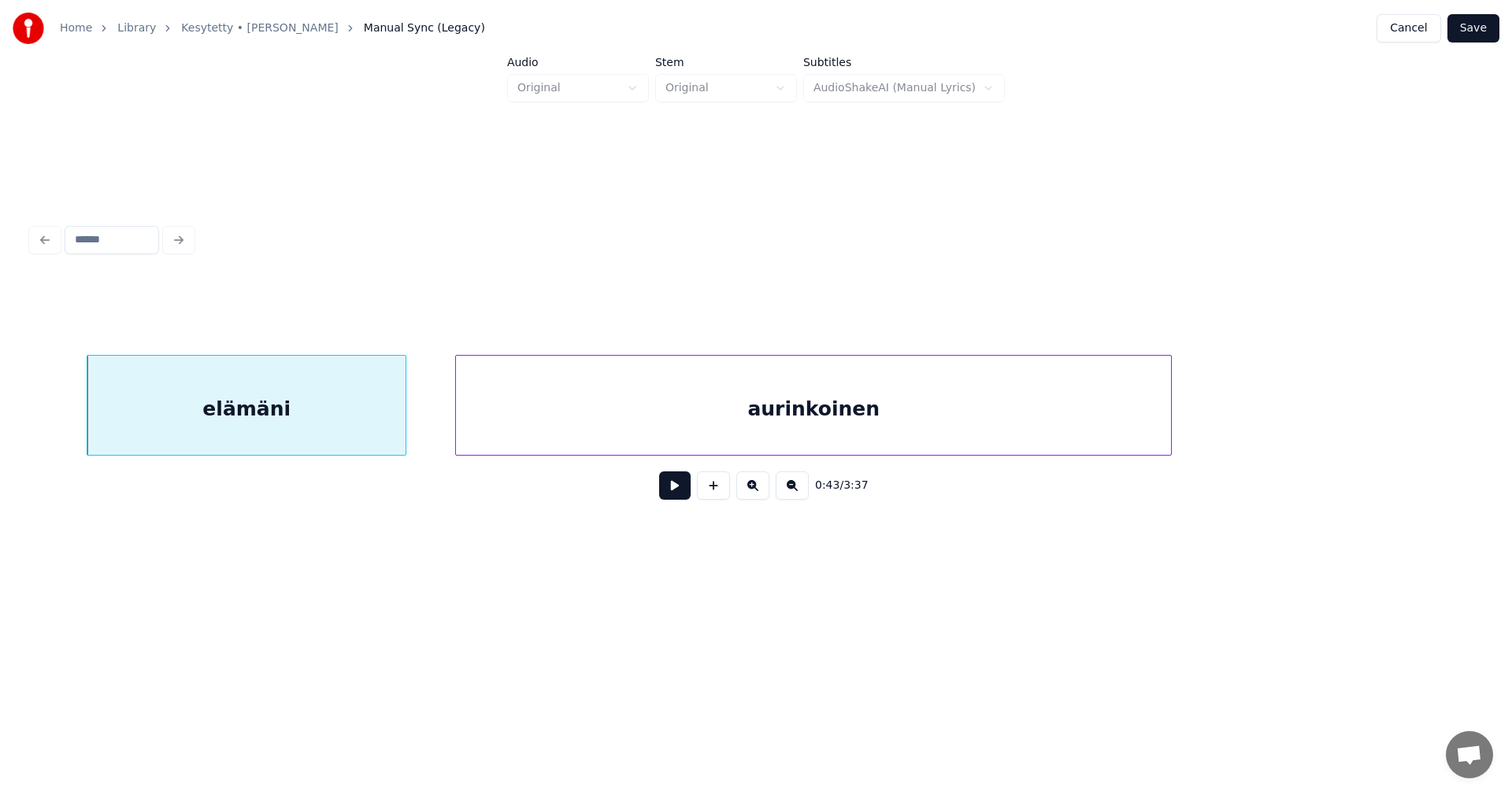
click at [345, 441] on div "elämäni" at bounding box center [247, 409] width 318 height 107
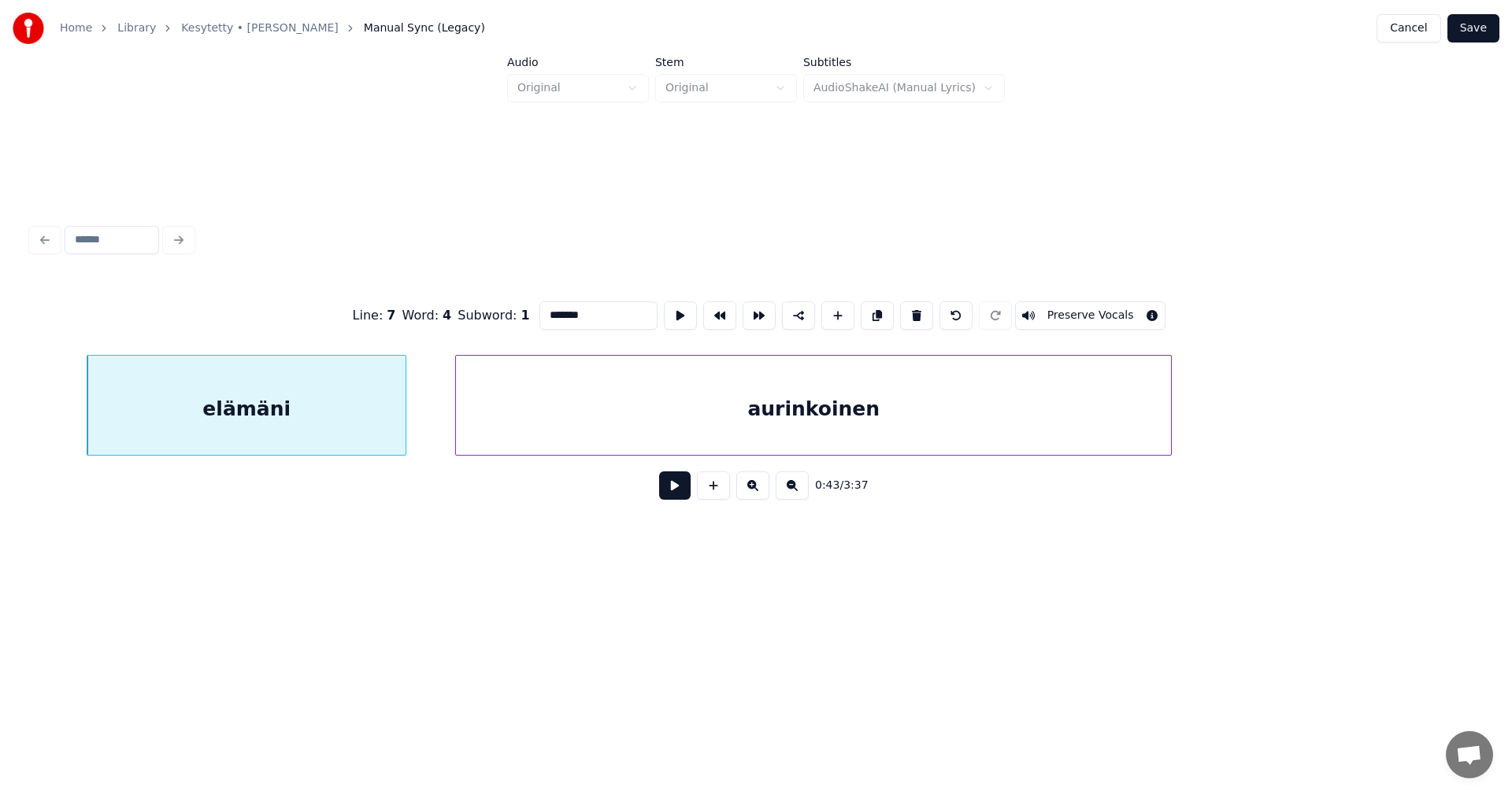
click at [681, 494] on button at bounding box center [676, 486] width 32 height 28
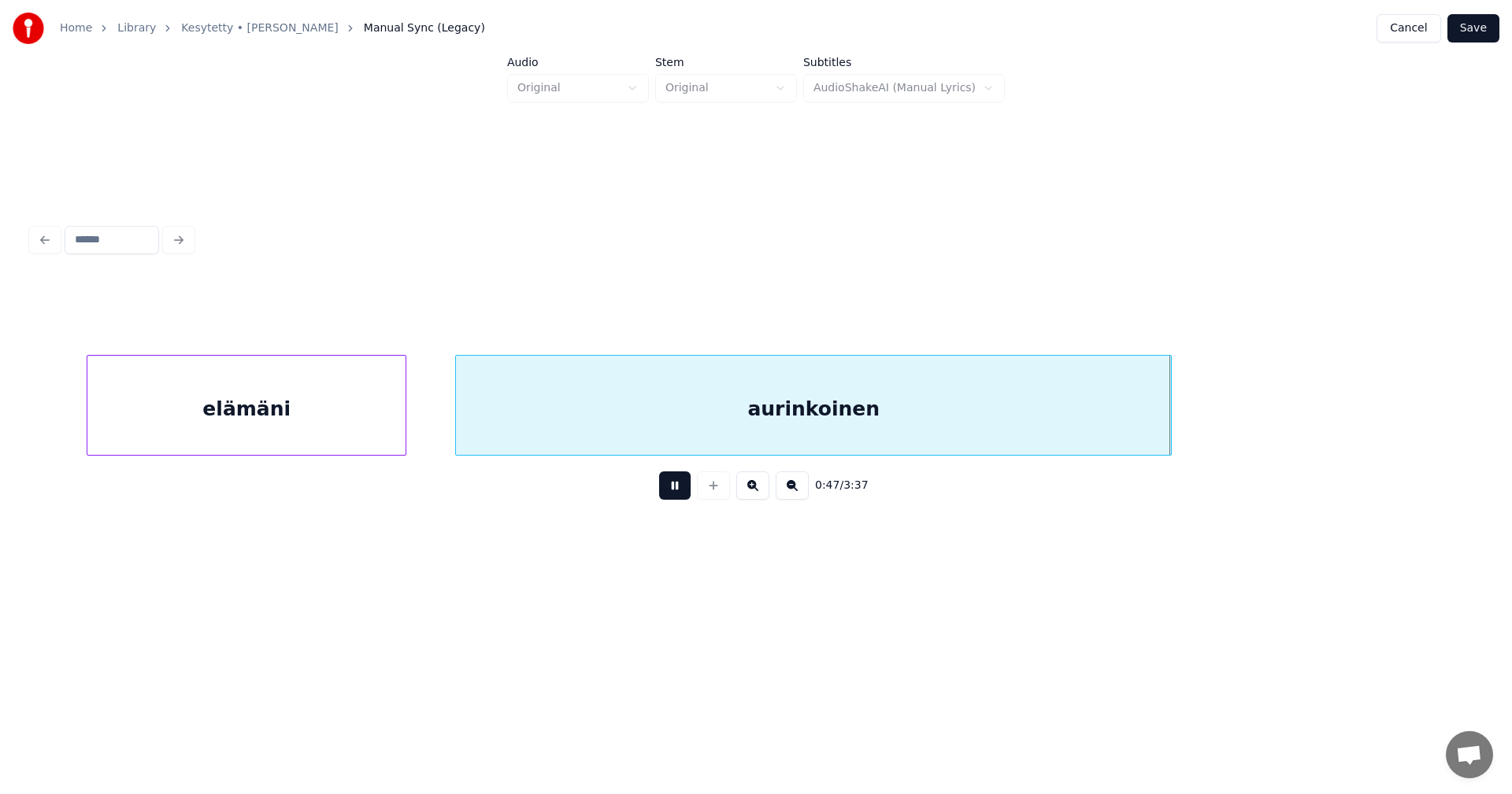
click at [677, 494] on button at bounding box center [676, 486] width 32 height 28
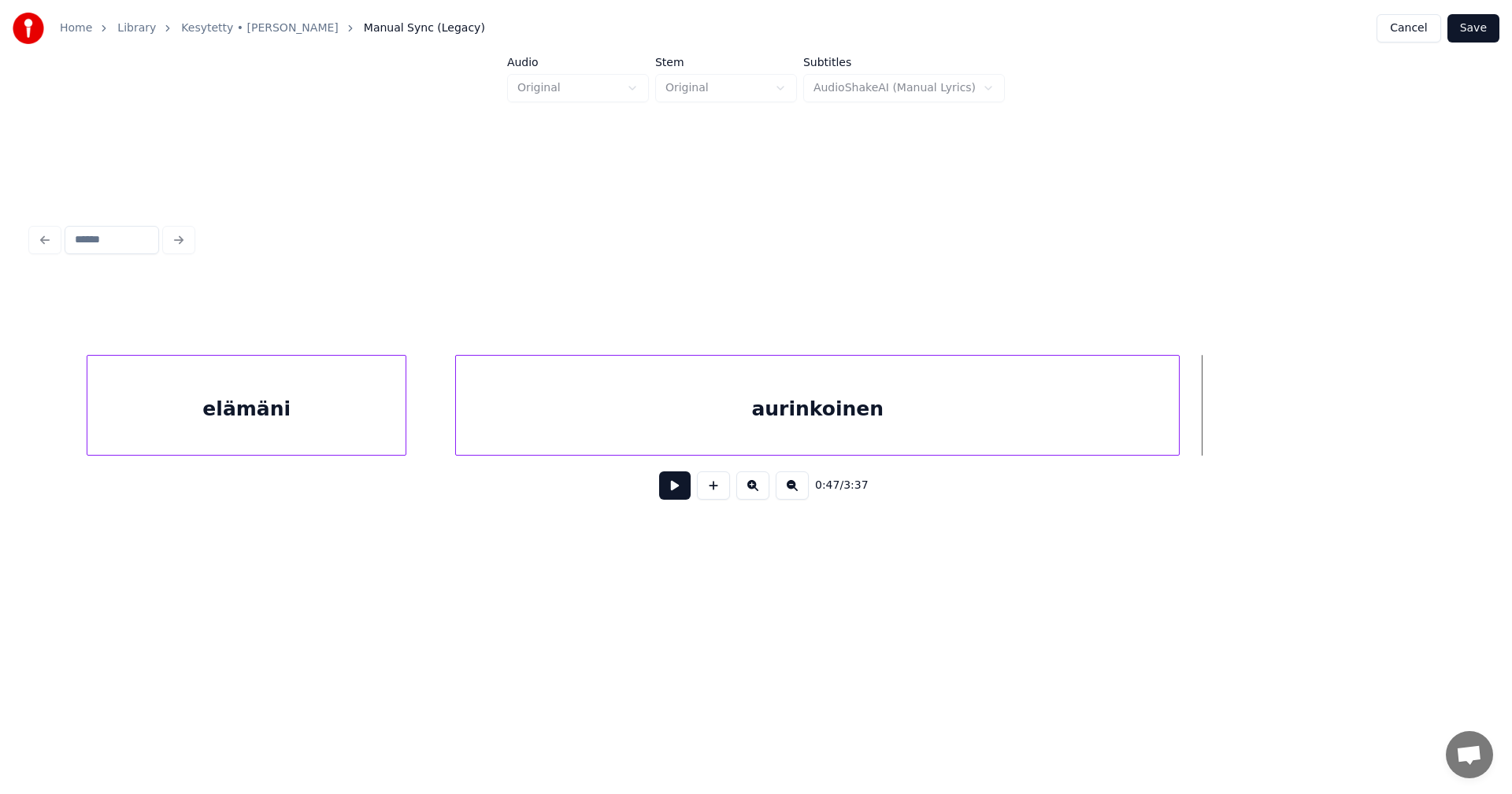
click at [1179, 426] on div at bounding box center [1177, 405] width 5 height 99
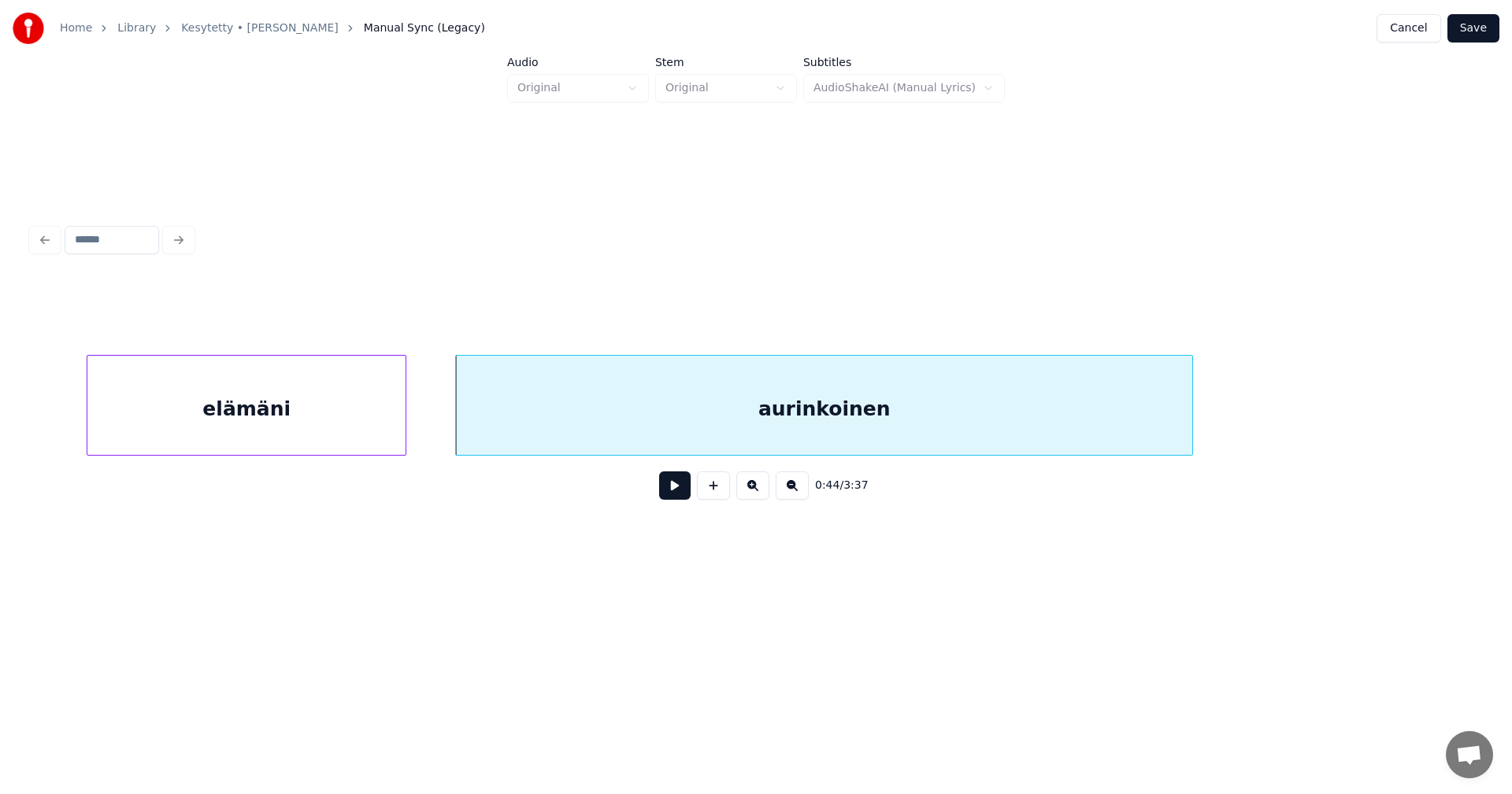
scroll to position [0, 13161]
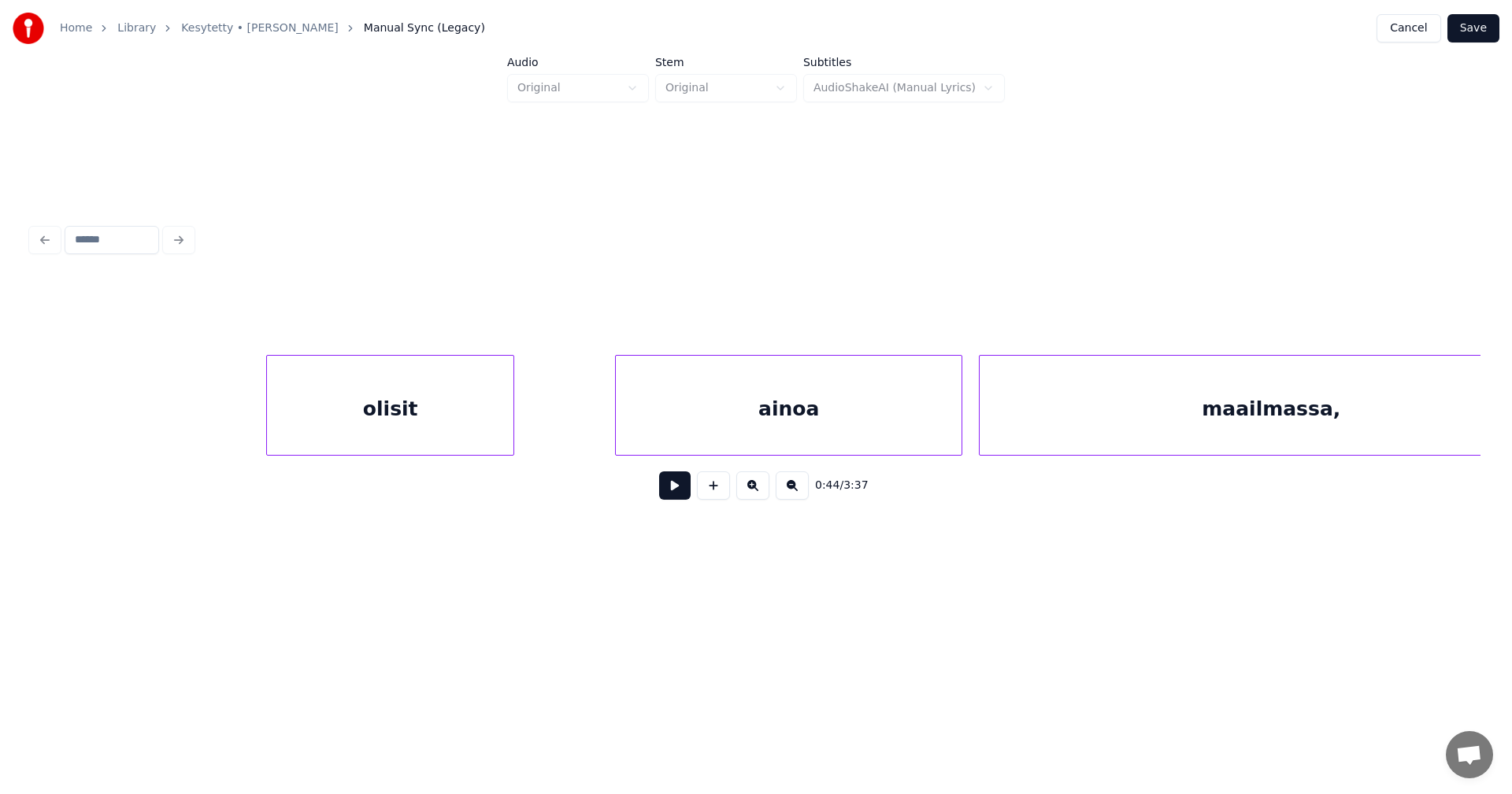
click at [456, 426] on div "olisit" at bounding box center [390, 409] width 247 height 107
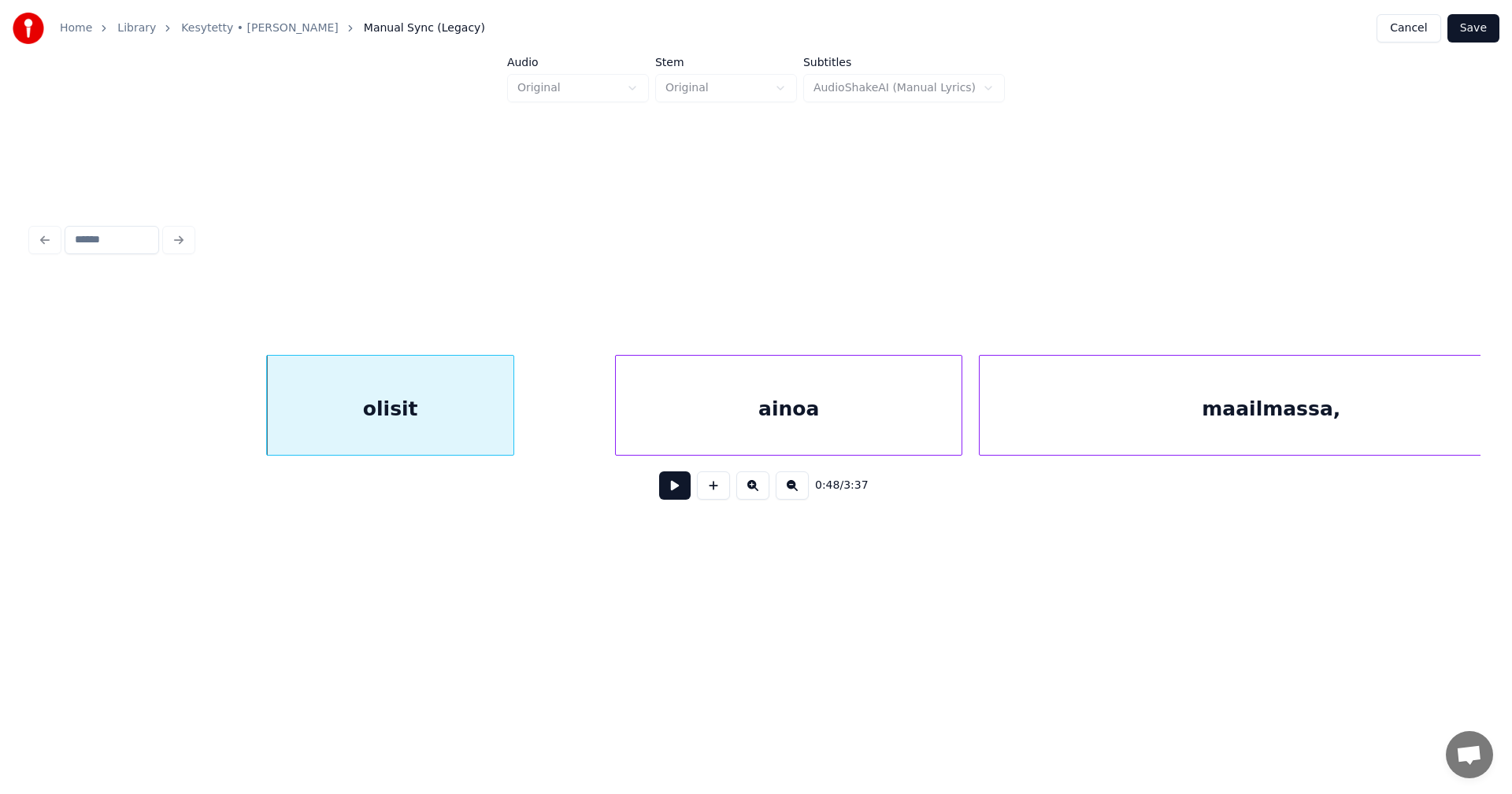
click at [684, 490] on button at bounding box center [676, 486] width 32 height 28
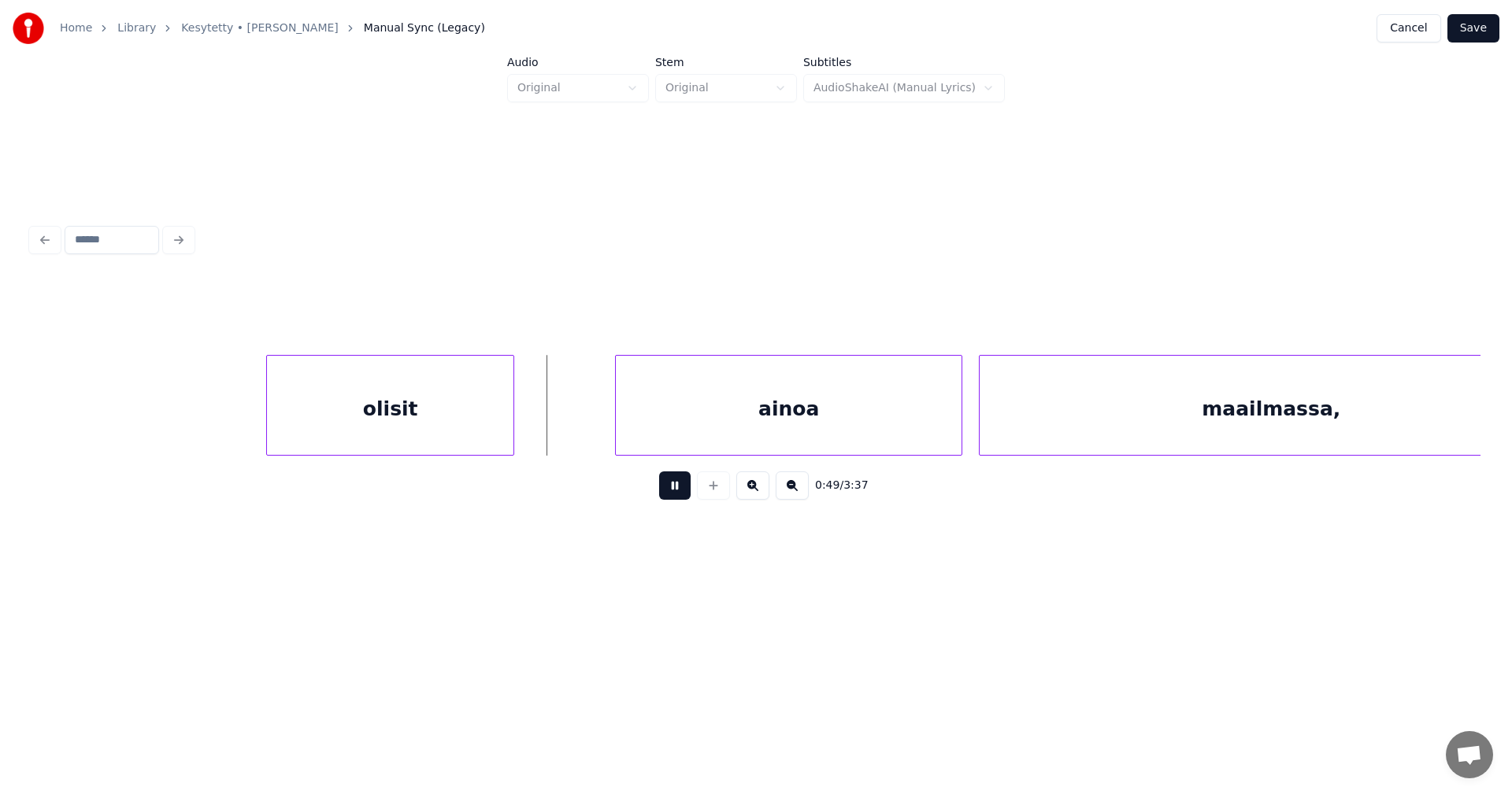
drag, startPoint x: 676, startPoint y: 489, endPoint x: 701, endPoint y: 450, distance: 46.3
click at [676, 488] on button at bounding box center [676, 486] width 32 height 28
click at [705, 432] on div "ainoa" at bounding box center [779, 409] width 345 height 107
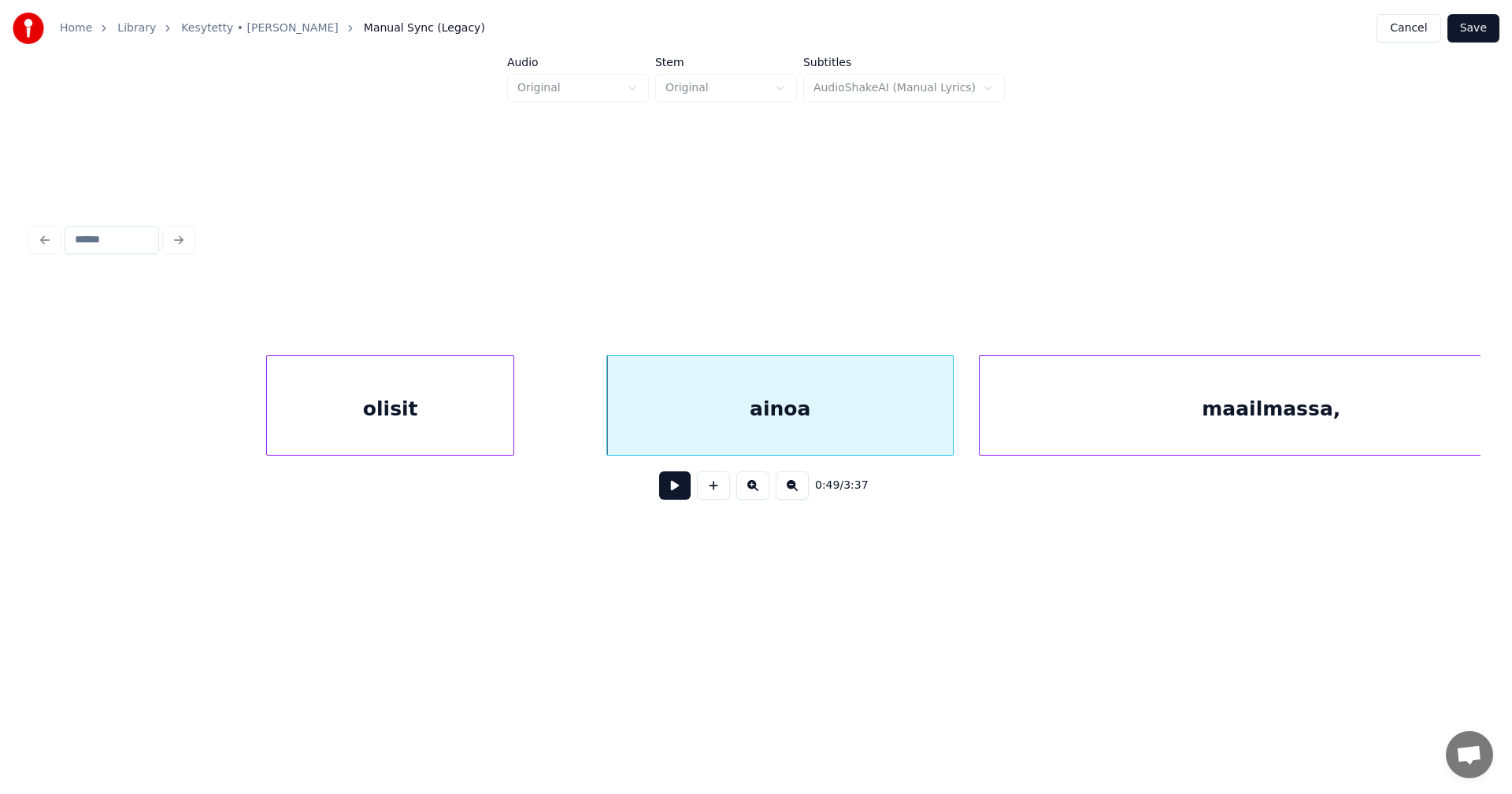
click at [672, 485] on button at bounding box center [676, 486] width 32 height 28
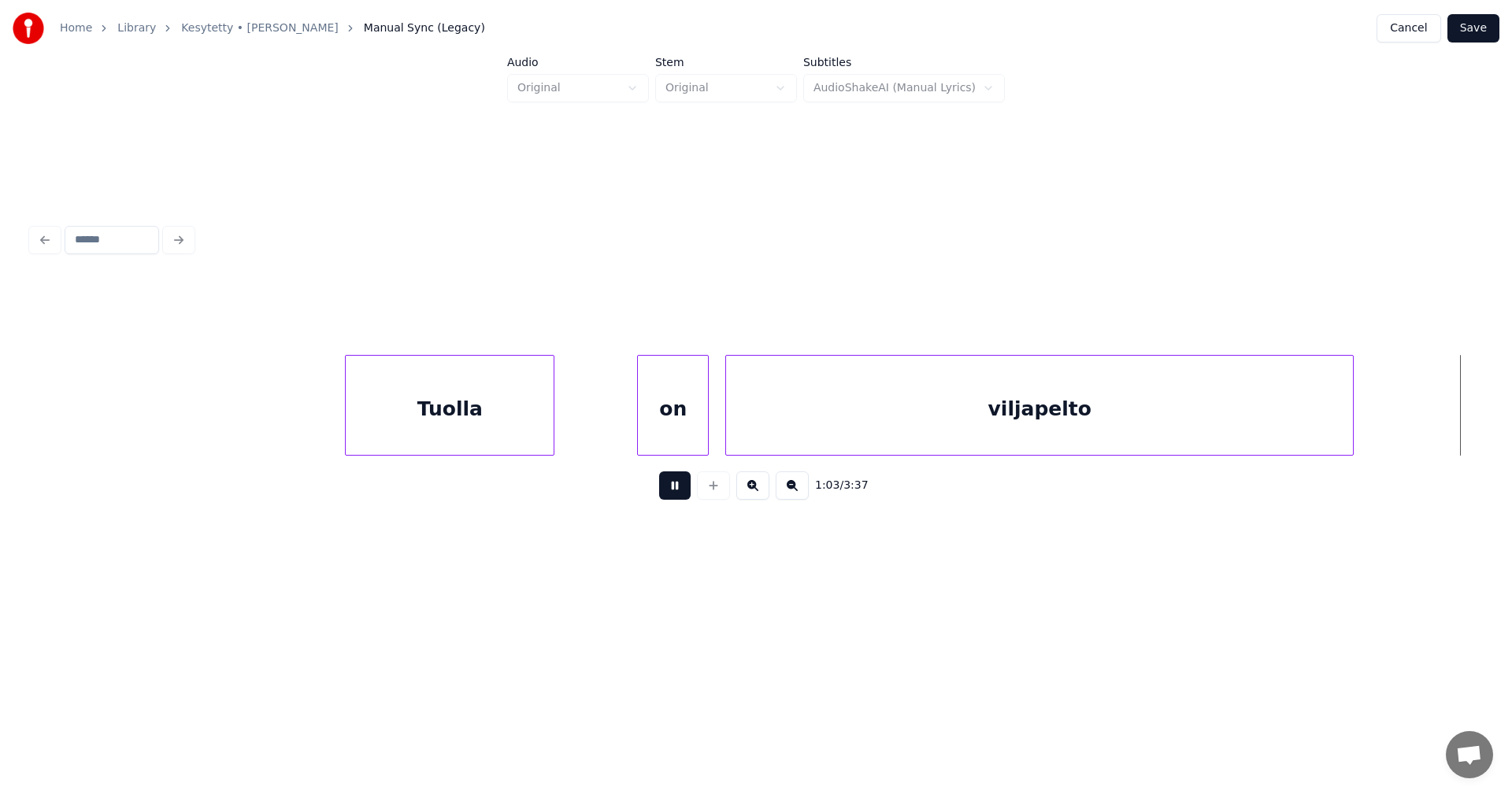
scroll to position [0, 17518]
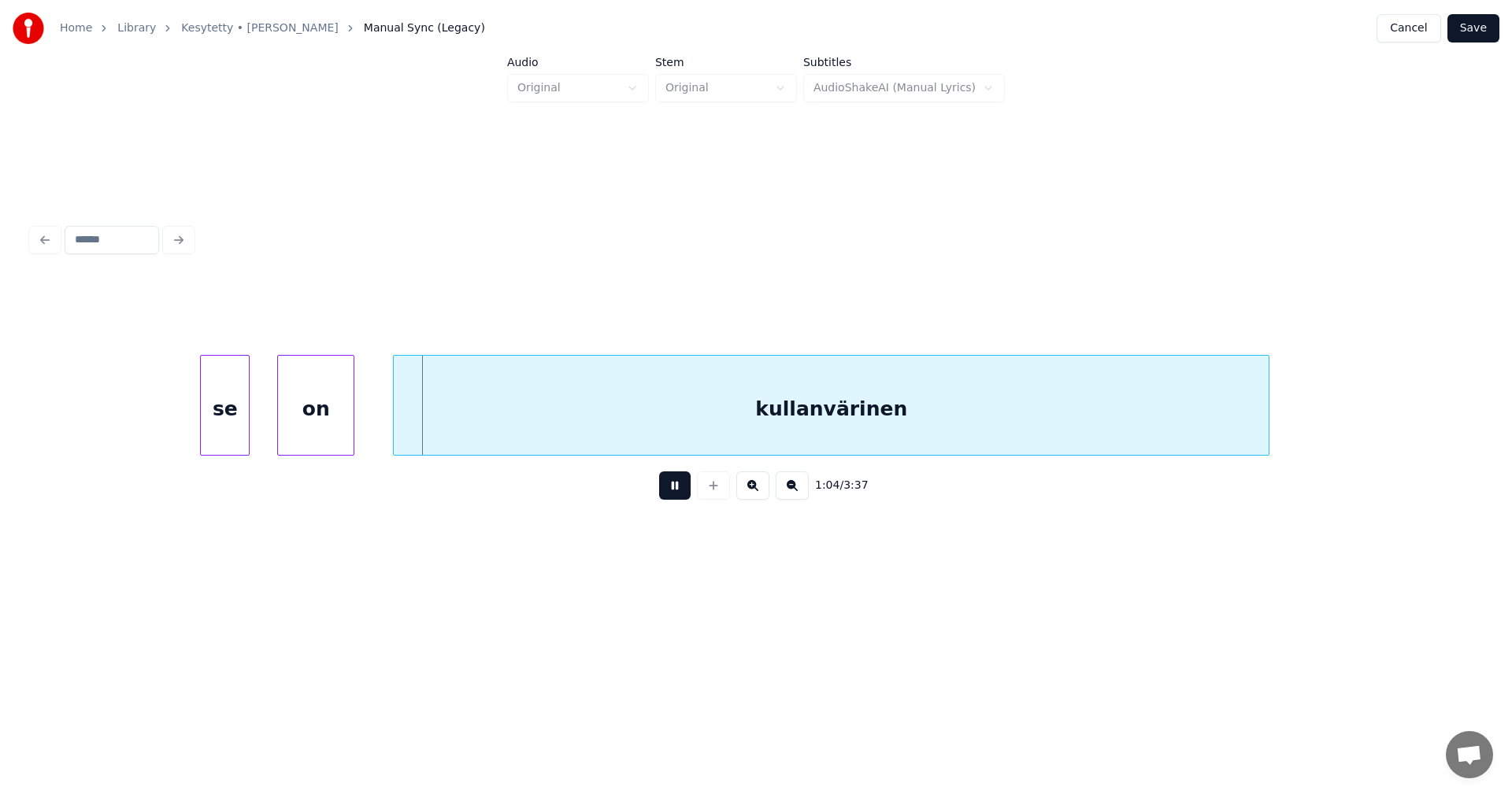
click at [671, 487] on button at bounding box center [676, 486] width 32 height 28
click at [185, 424] on div at bounding box center [185, 405] width 5 height 99
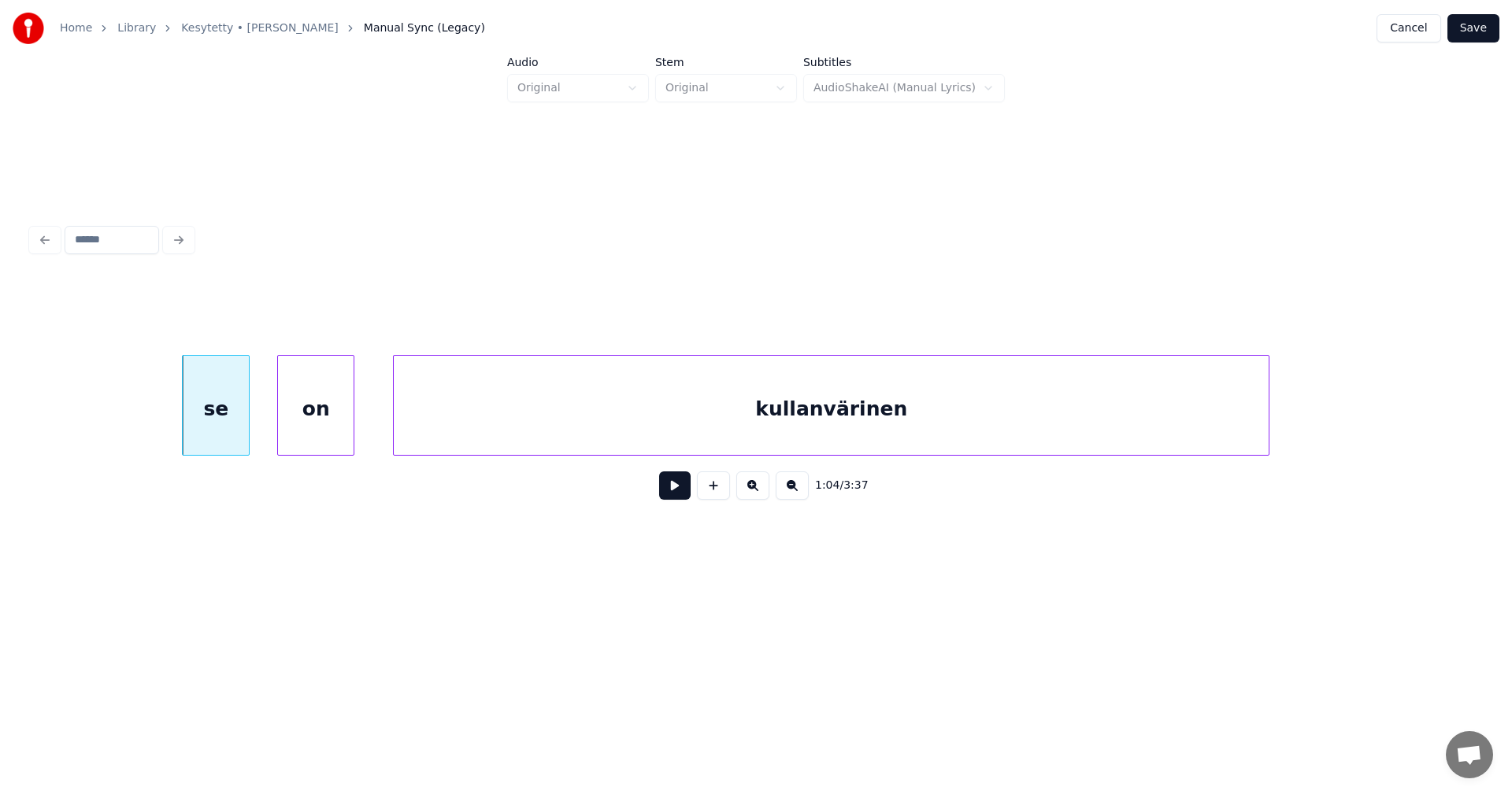
click at [672, 497] on button at bounding box center [676, 486] width 32 height 28
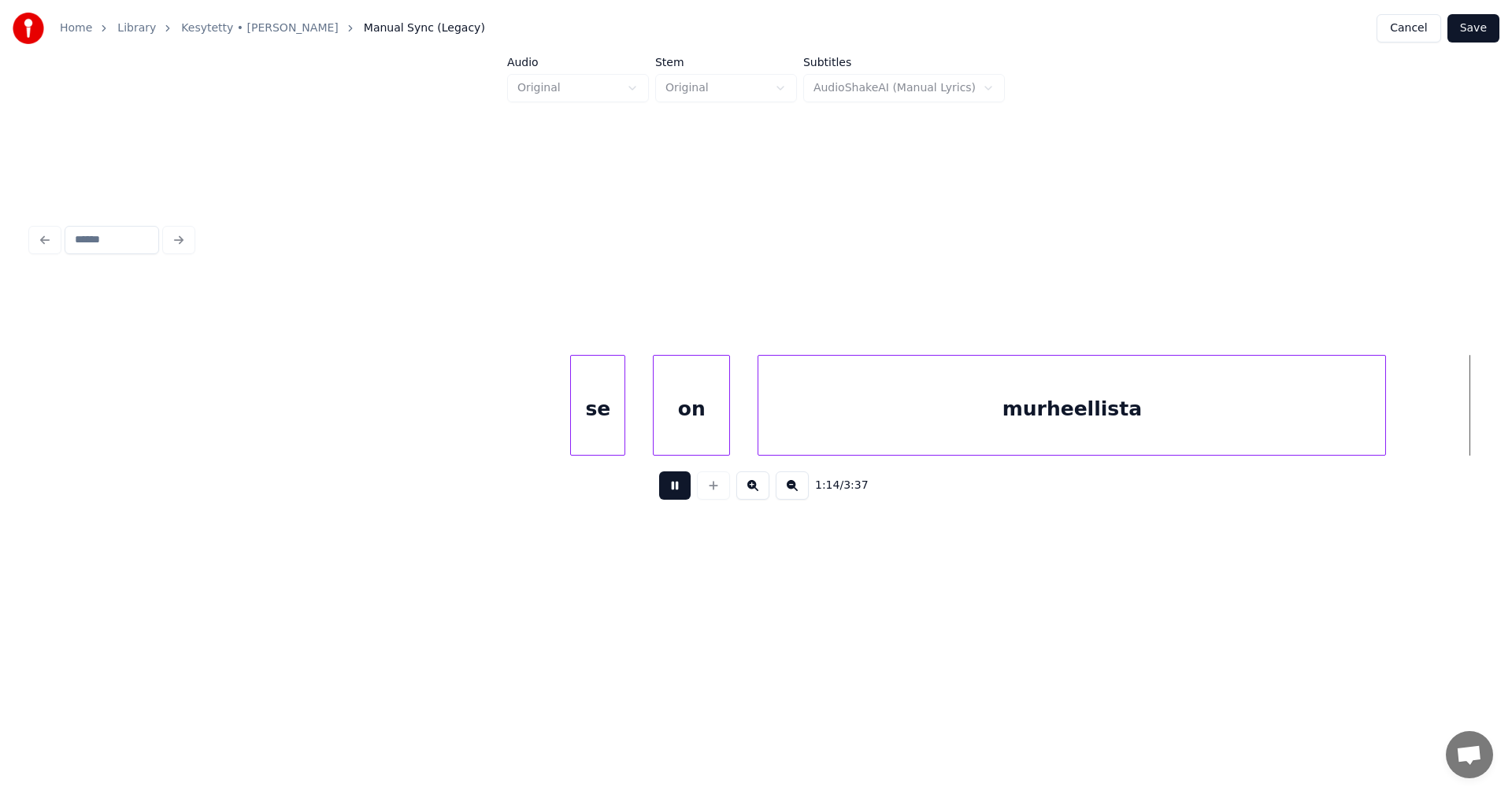
scroll to position [0, 20418]
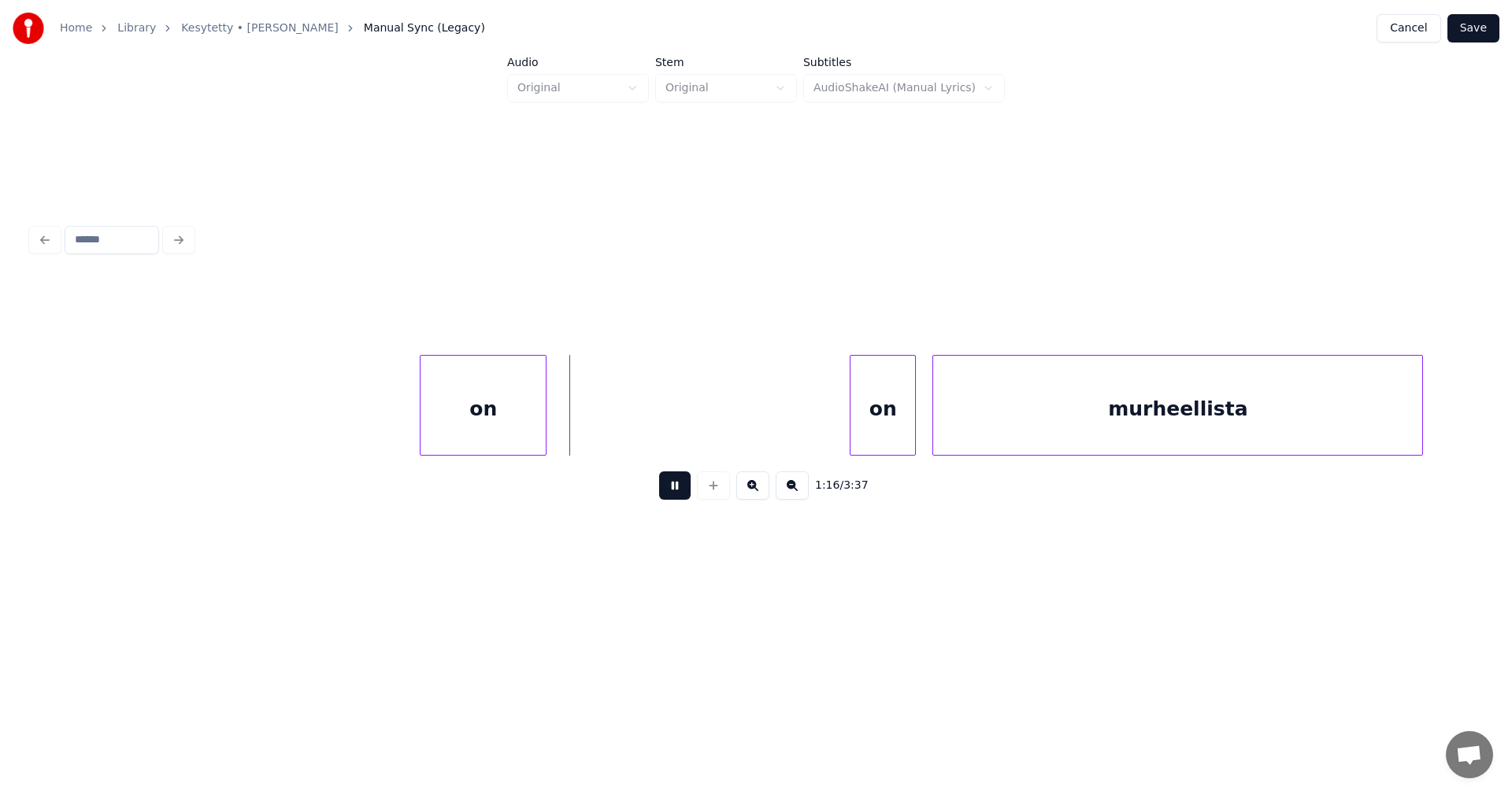
click at [672, 497] on button at bounding box center [676, 486] width 32 height 28
click at [562, 431] on div at bounding box center [560, 405] width 5 height 99
click at [679, 495] on button at bounding box center [676, 486] width 32 height 28
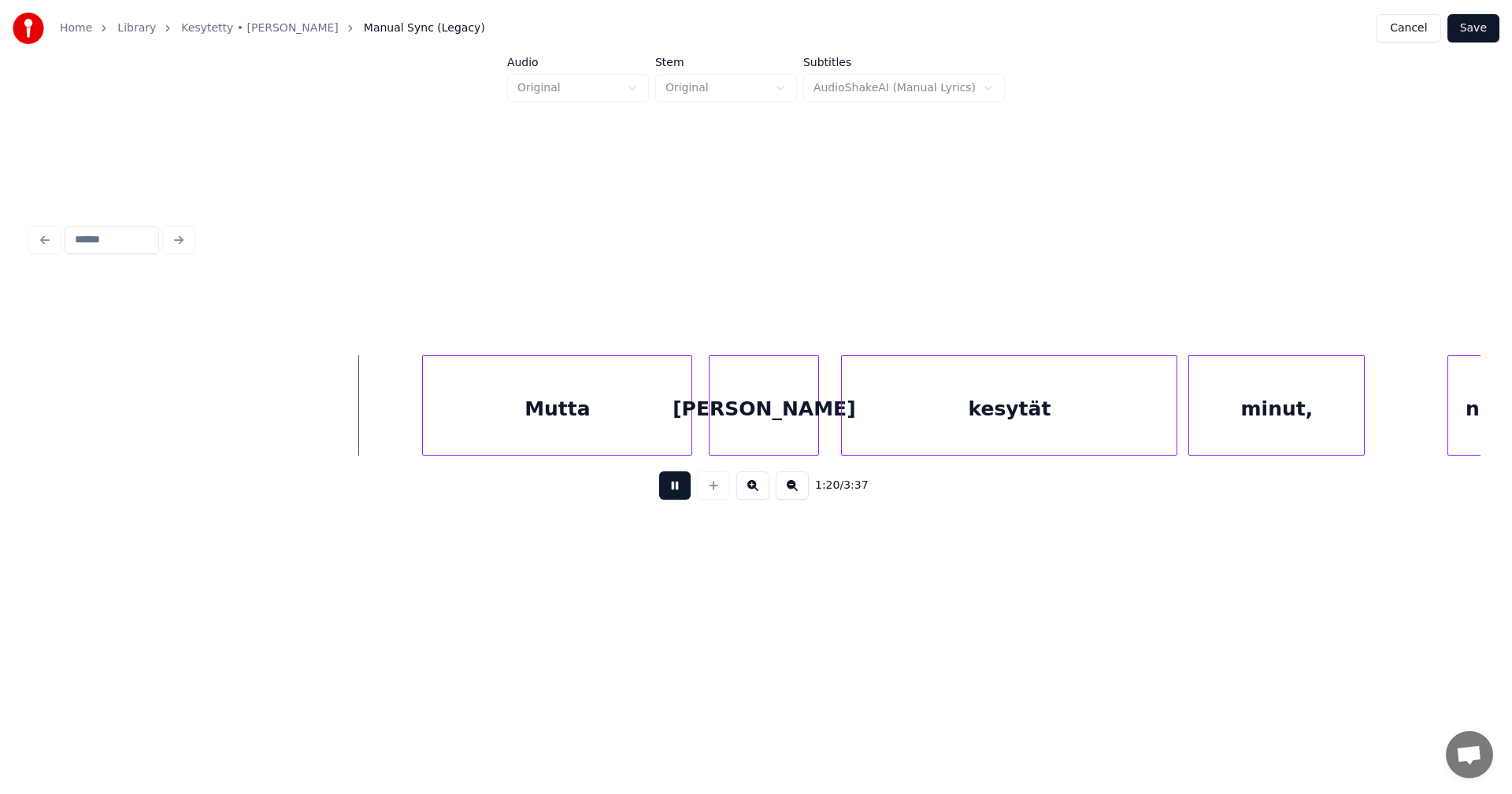
click at [679, 495] on button at bounding box center [676, 486] width 32 height 28
click at [584, 443] on div "Mutta" at bounding box center [518, 409] width 268 height 107
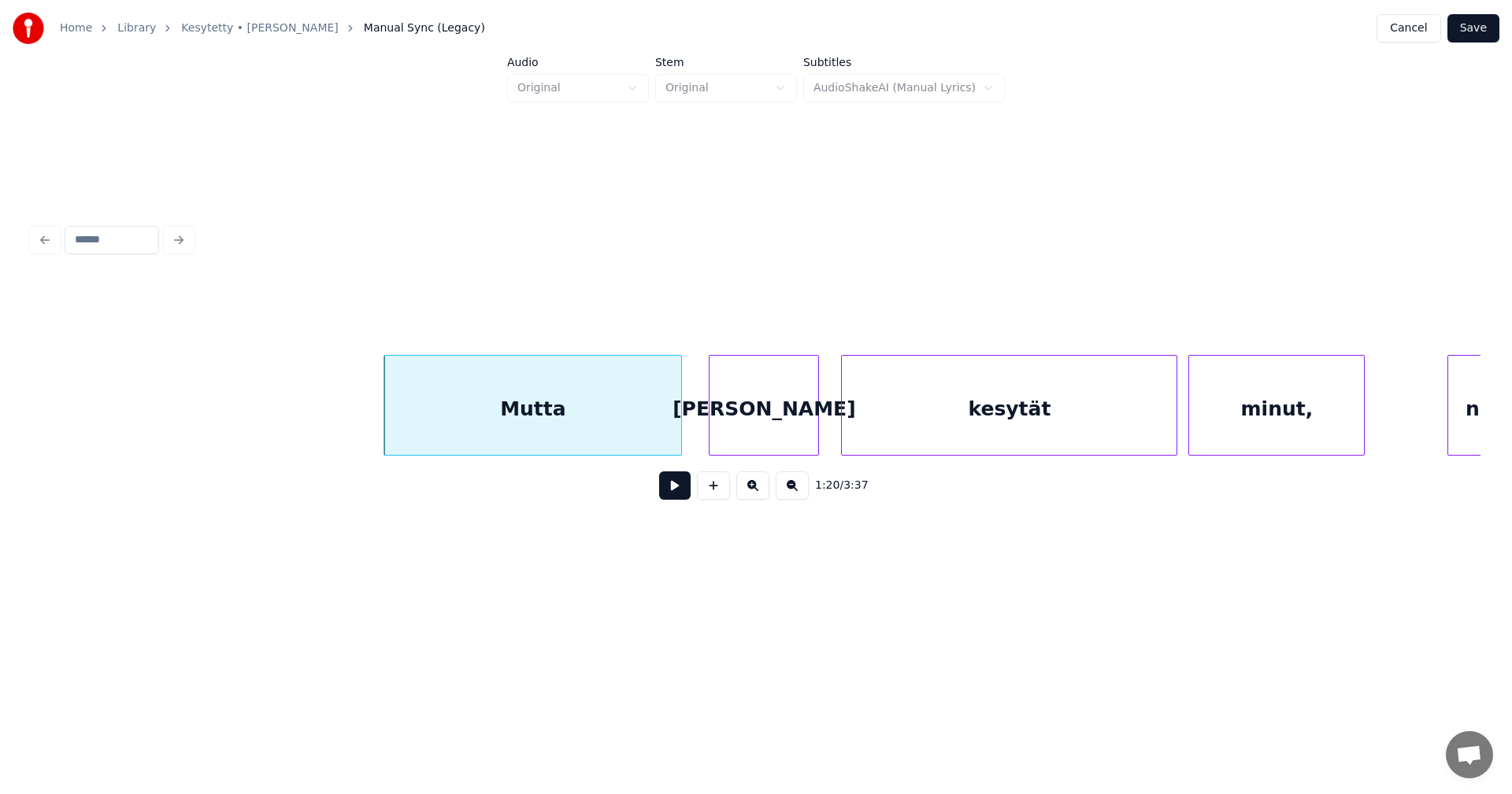
click at [680, 440] on div at bounding box center [679, 405] width 5 height 99
click at [678, 489] on button at bounding box center [676, 486] width 32 height 28
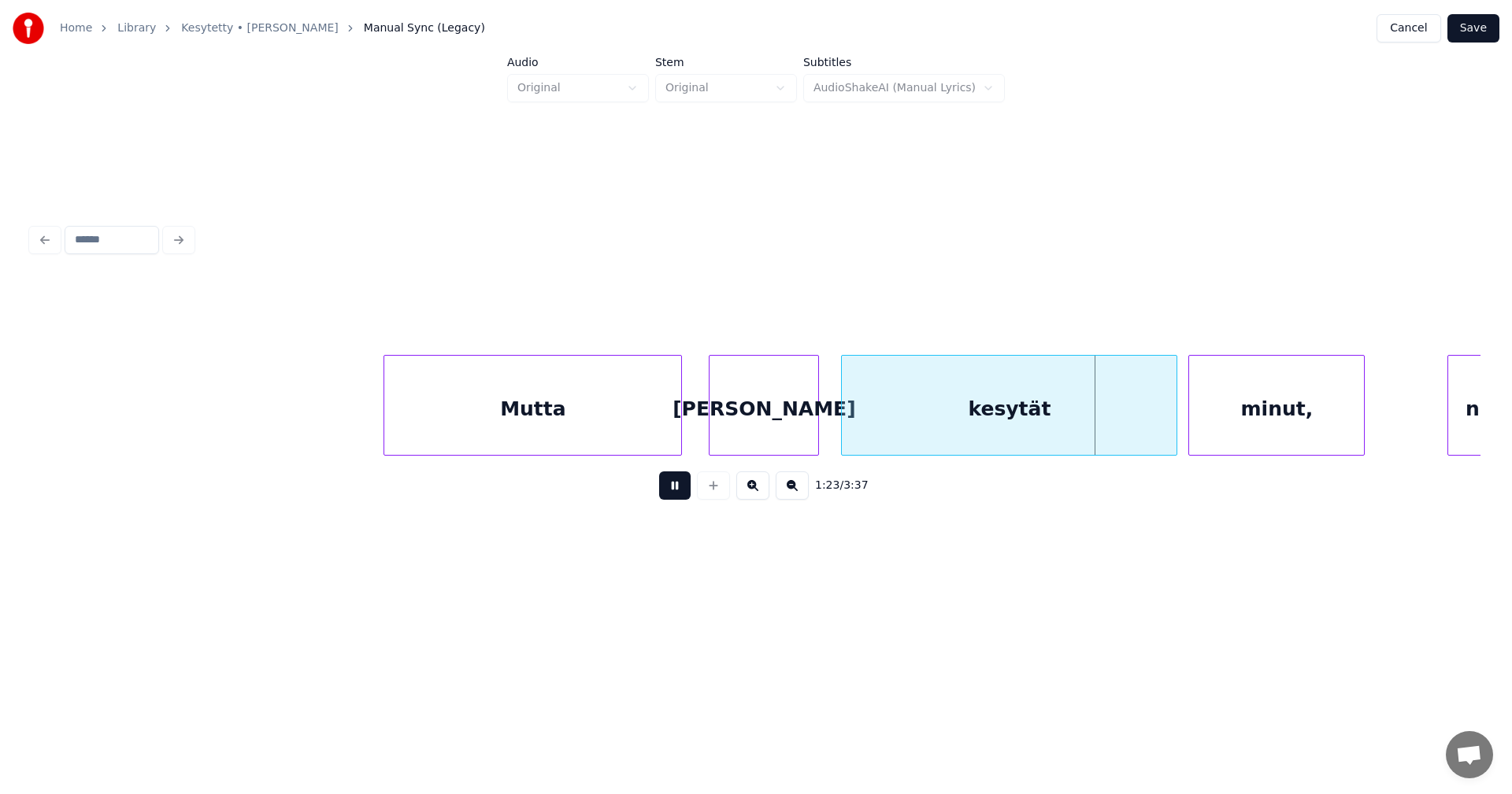
click at [678, 489] on button at bounding box center [676, 486] width 32 height 28
click at [1140, 432] on div at bounding box center [1140, 405] width 5 height 99
click at [1161, 428] on div at bounding box center [1163, 405] width 5 height 99
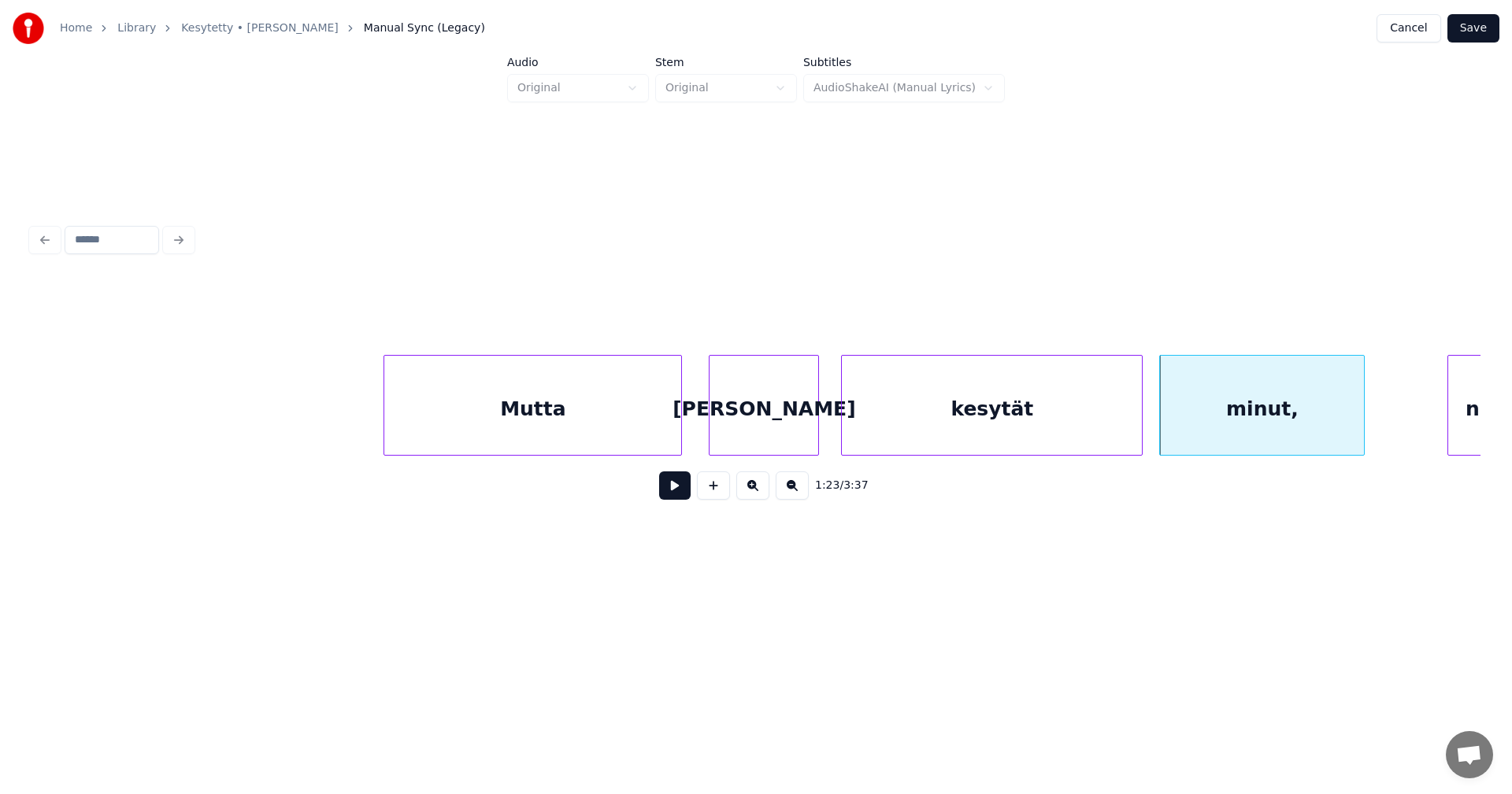
click at [665, 495] on button at bounding box center [676, 486] width 32 height 28
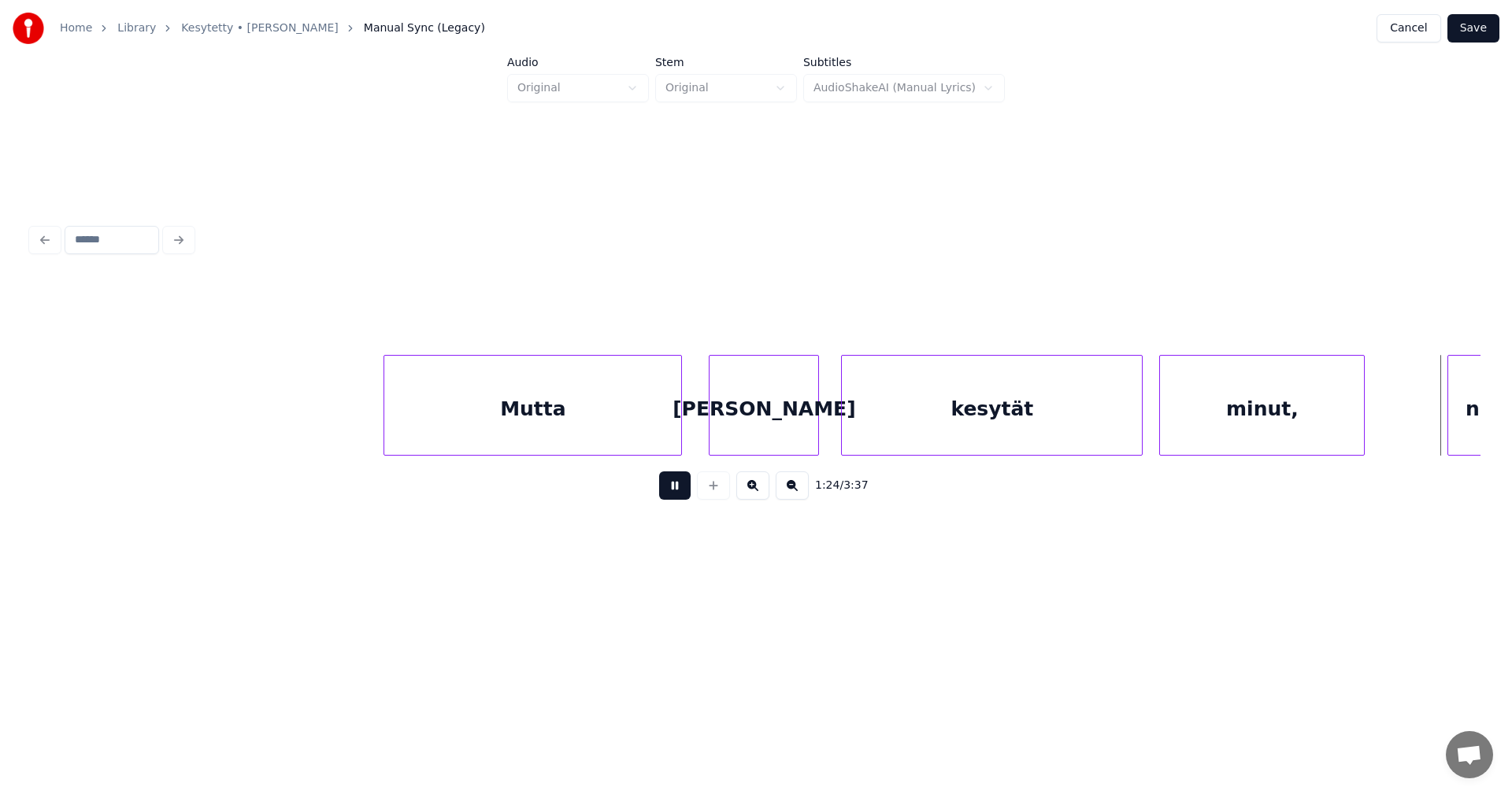
scroll to position [0, 23322]
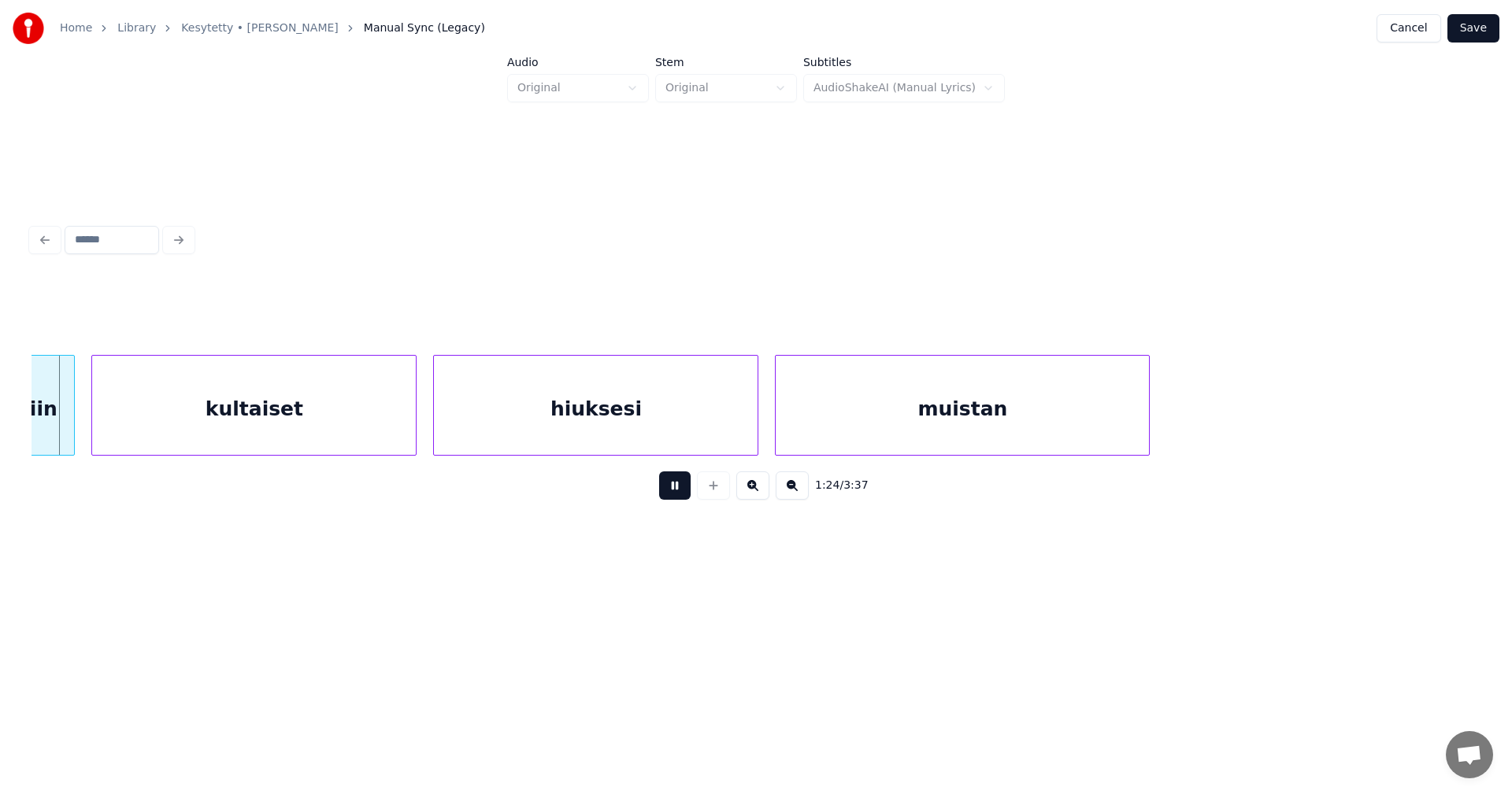
click at [671, 492] on button at bounding box center [676, 486] width 32 height 28
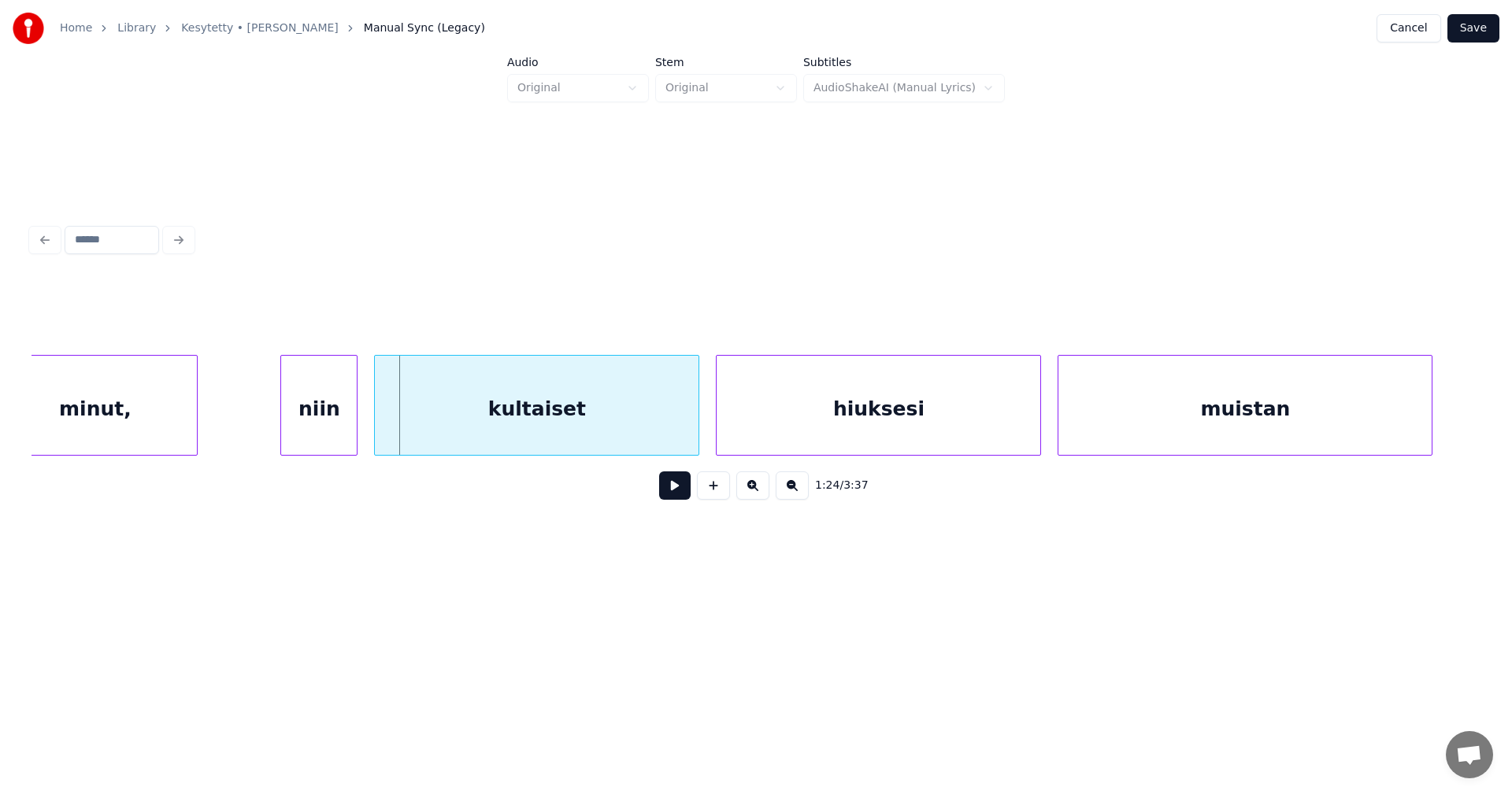
scroll to position [0, 23038]
click at [324, 434] on div "niin" at bounding box center [312, 409] width 76 height 107
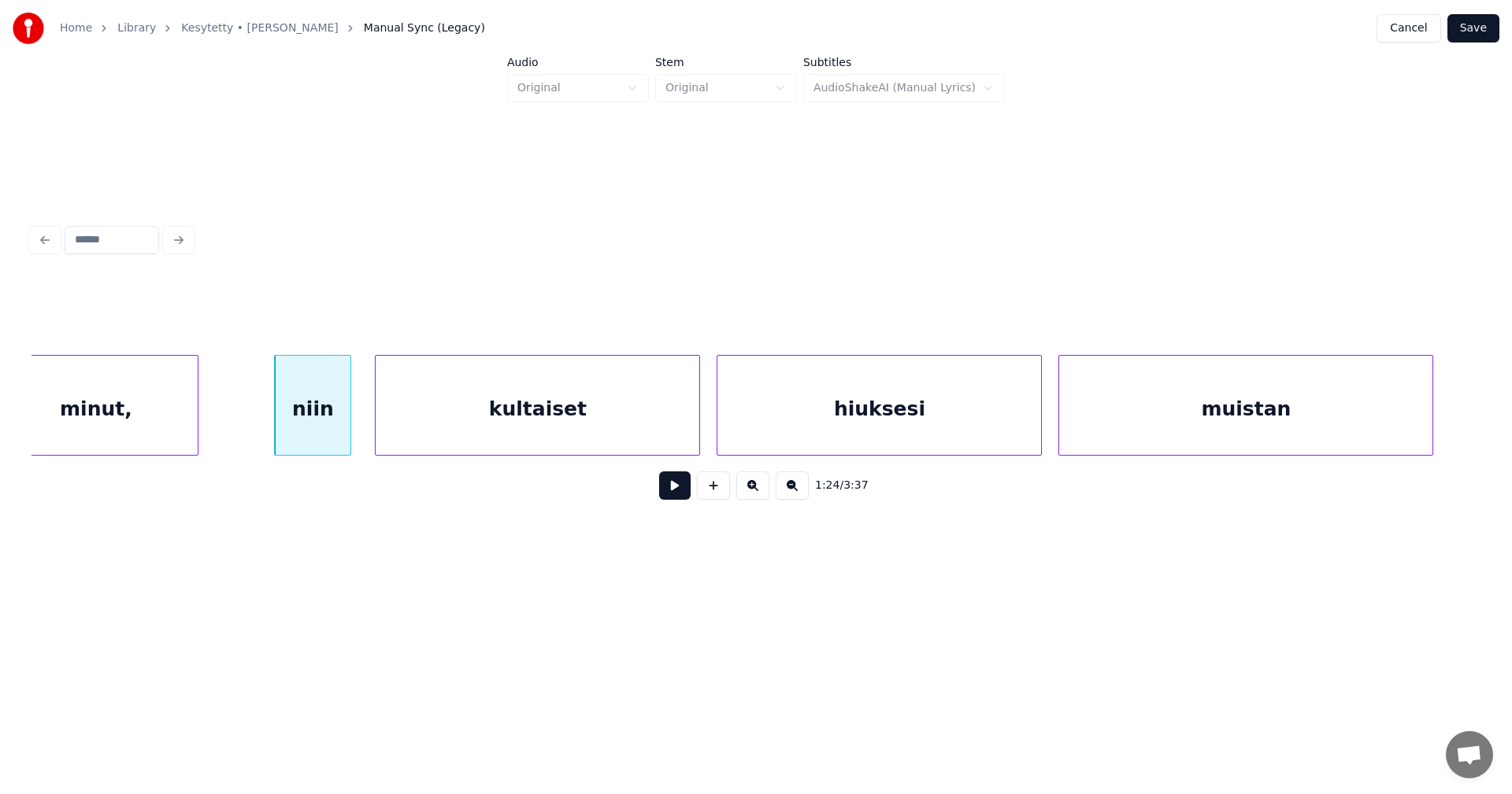
click at [678, 496] on button at bounding box center [676, 486] width 32 height 28
click at [1447, 431] on div at bounding box center [1447, 405] width 5 height 99
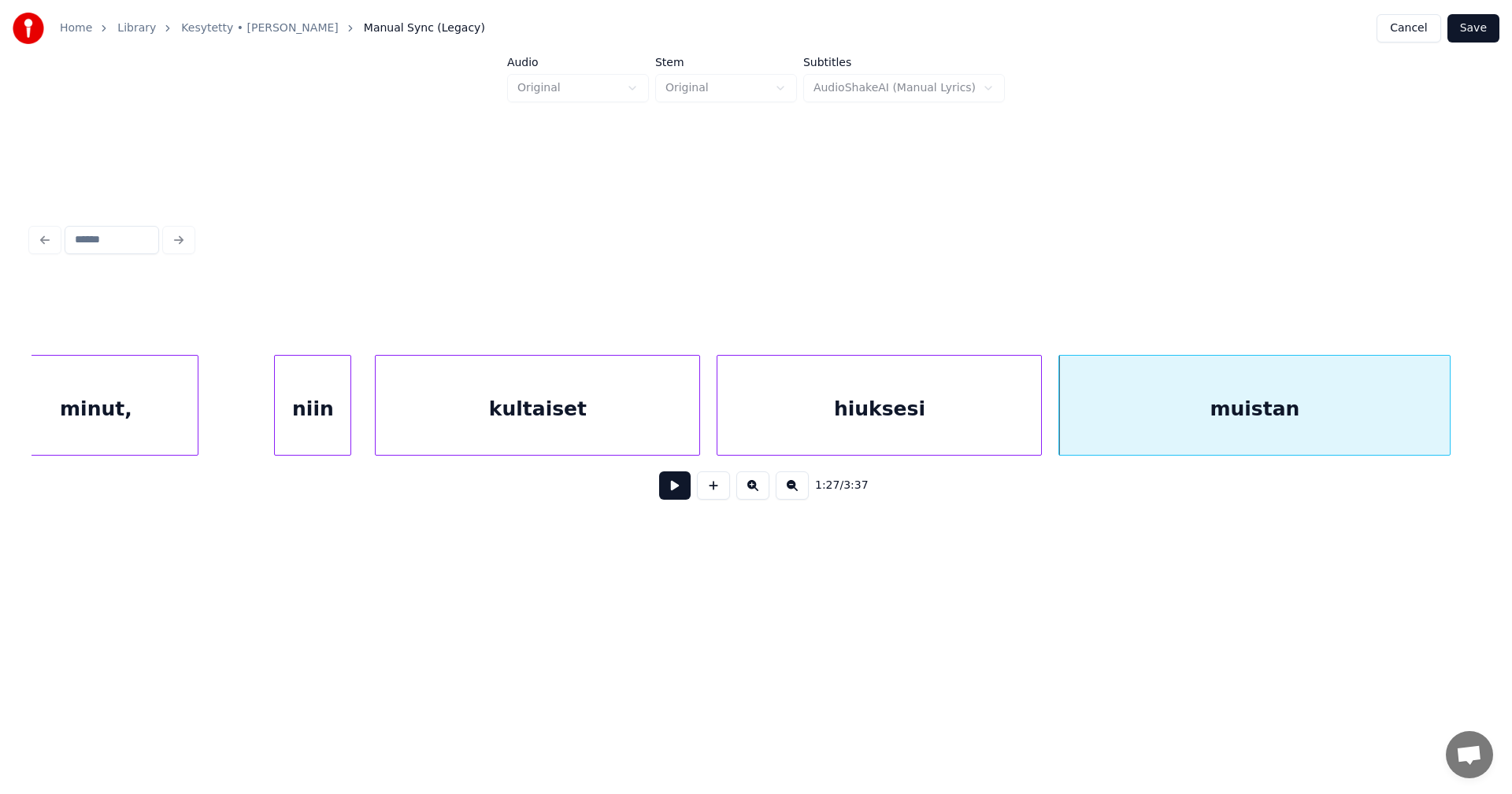
scroll to position [0, 24306]
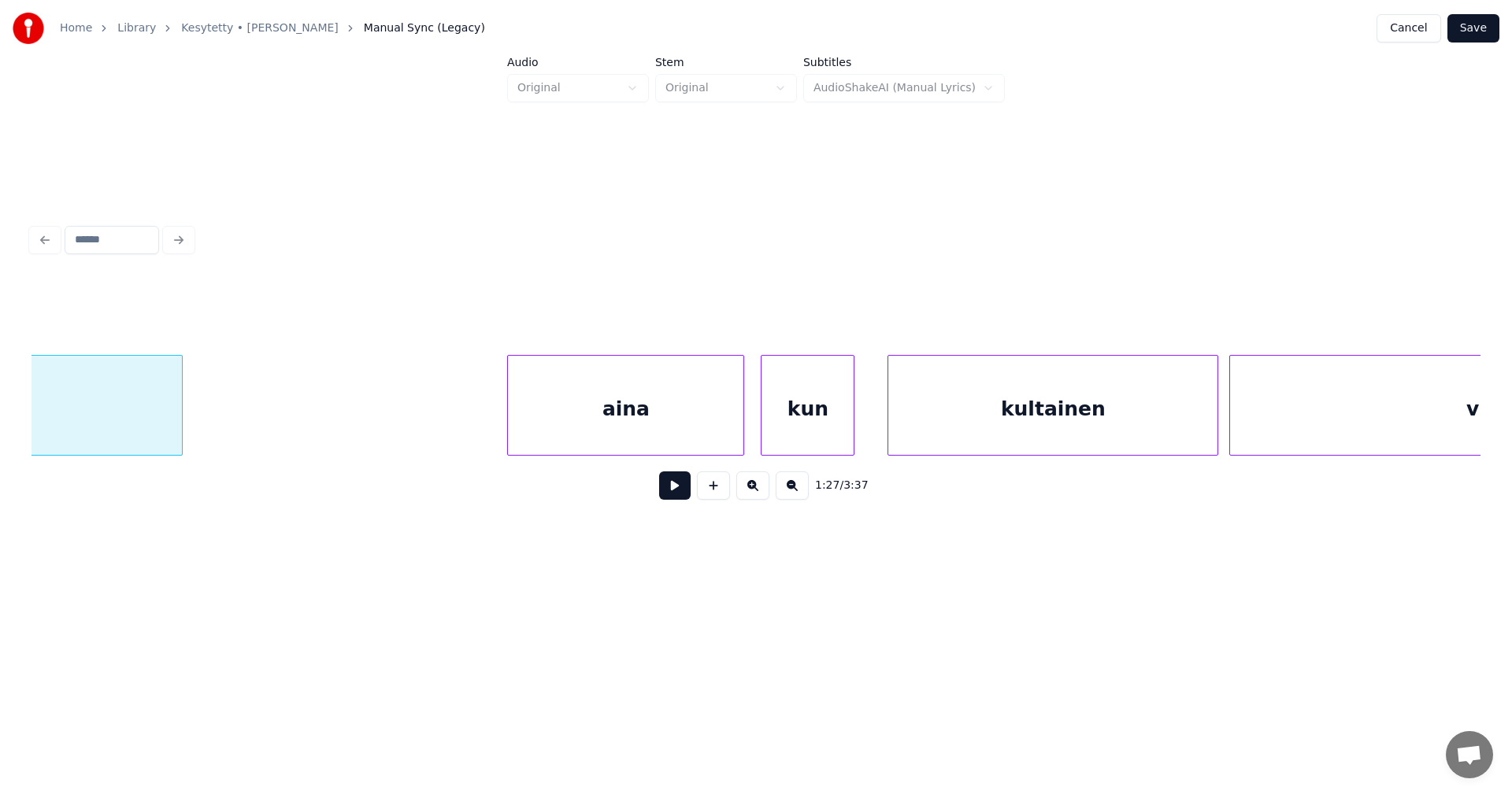
click at [716, 428] on div "aina" at bounding box center [626, 409] width 236 height 107
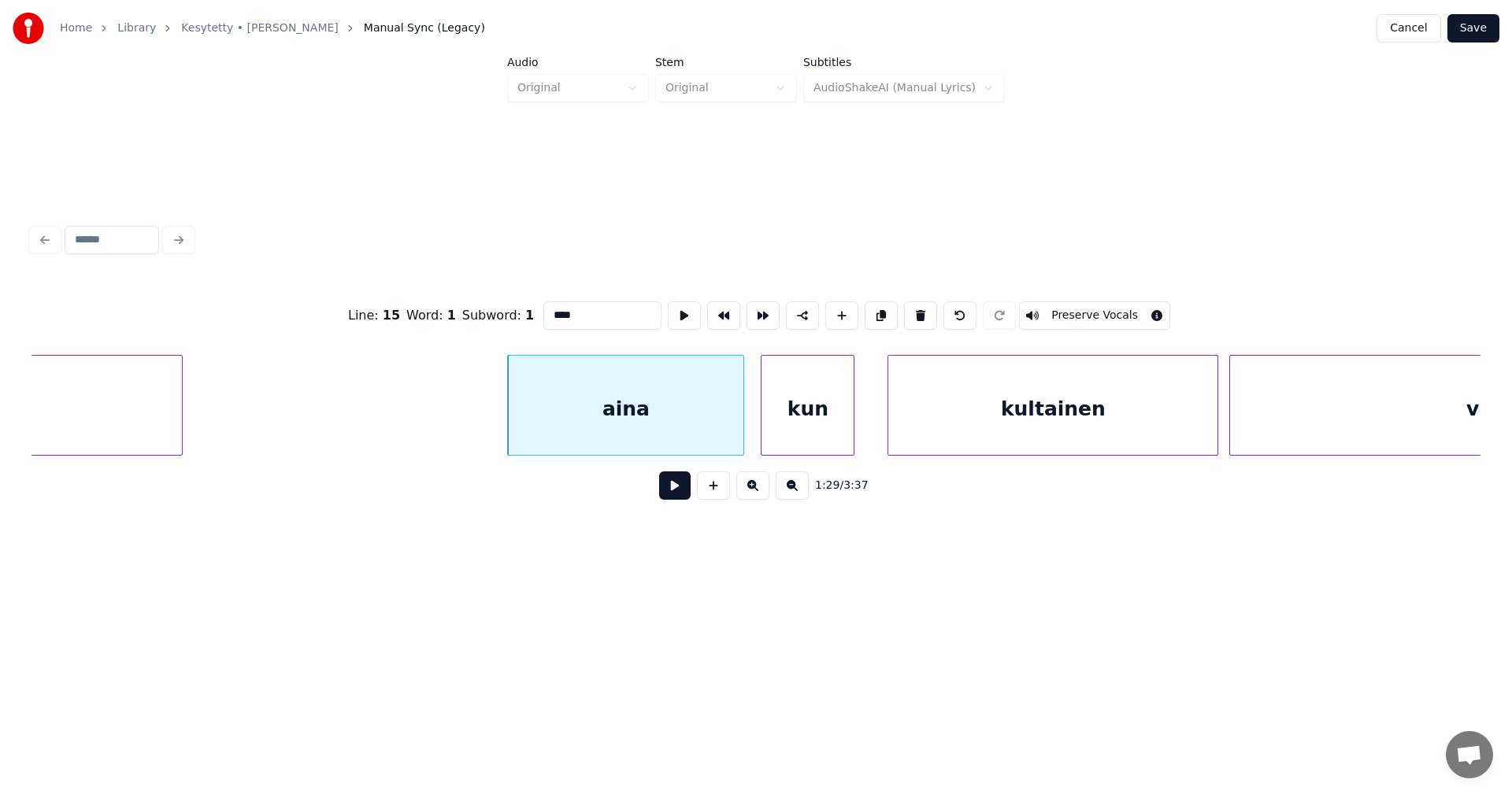
click at [682, 494] on button at bounding box center [676, 486] width 32 height 28
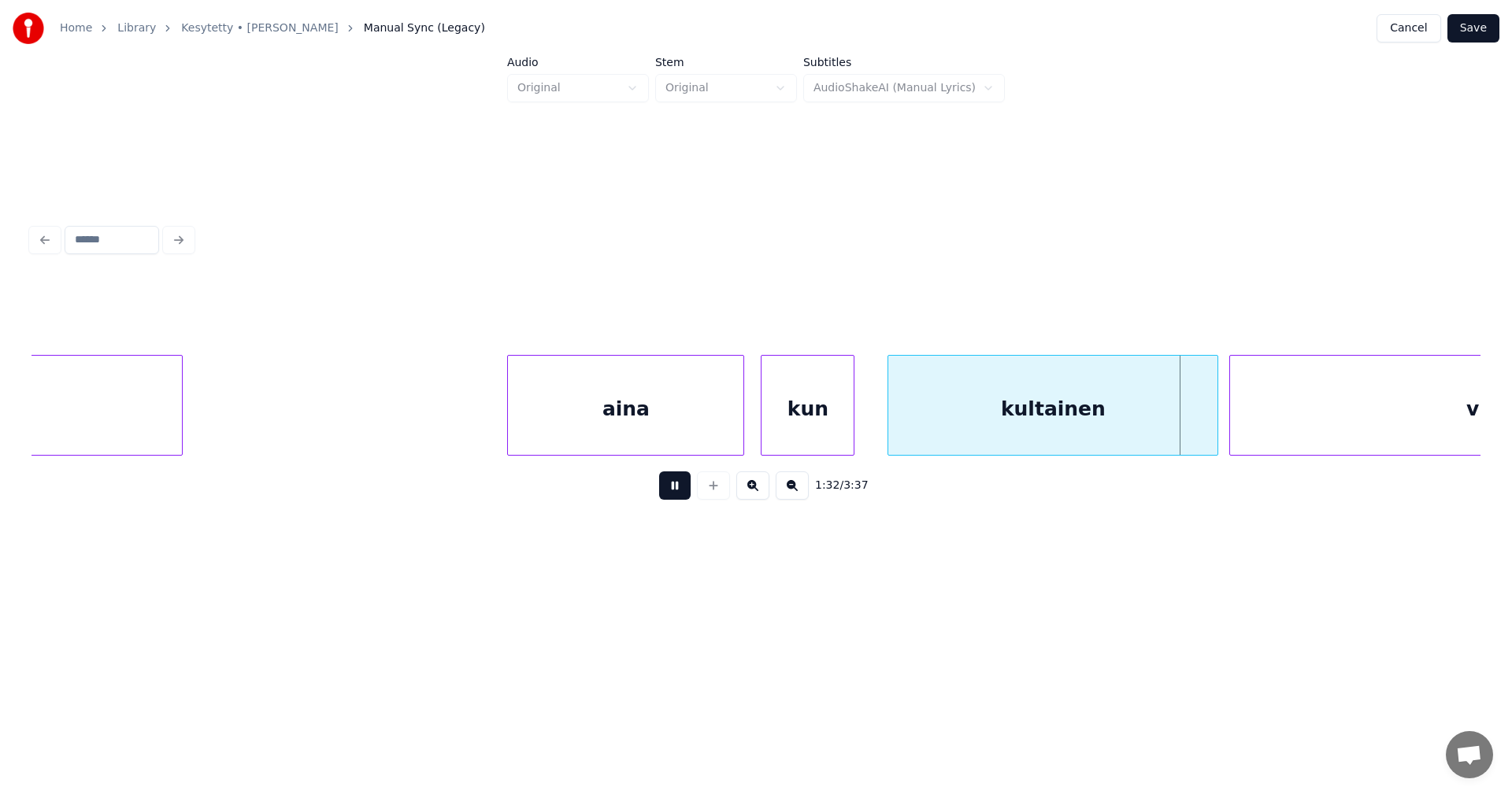
click at [682, 494] on button at bounding box center [676, 486] width 32 height 28
click at [680, 495] on button at bounding box center [676, 486] width 32 height 28
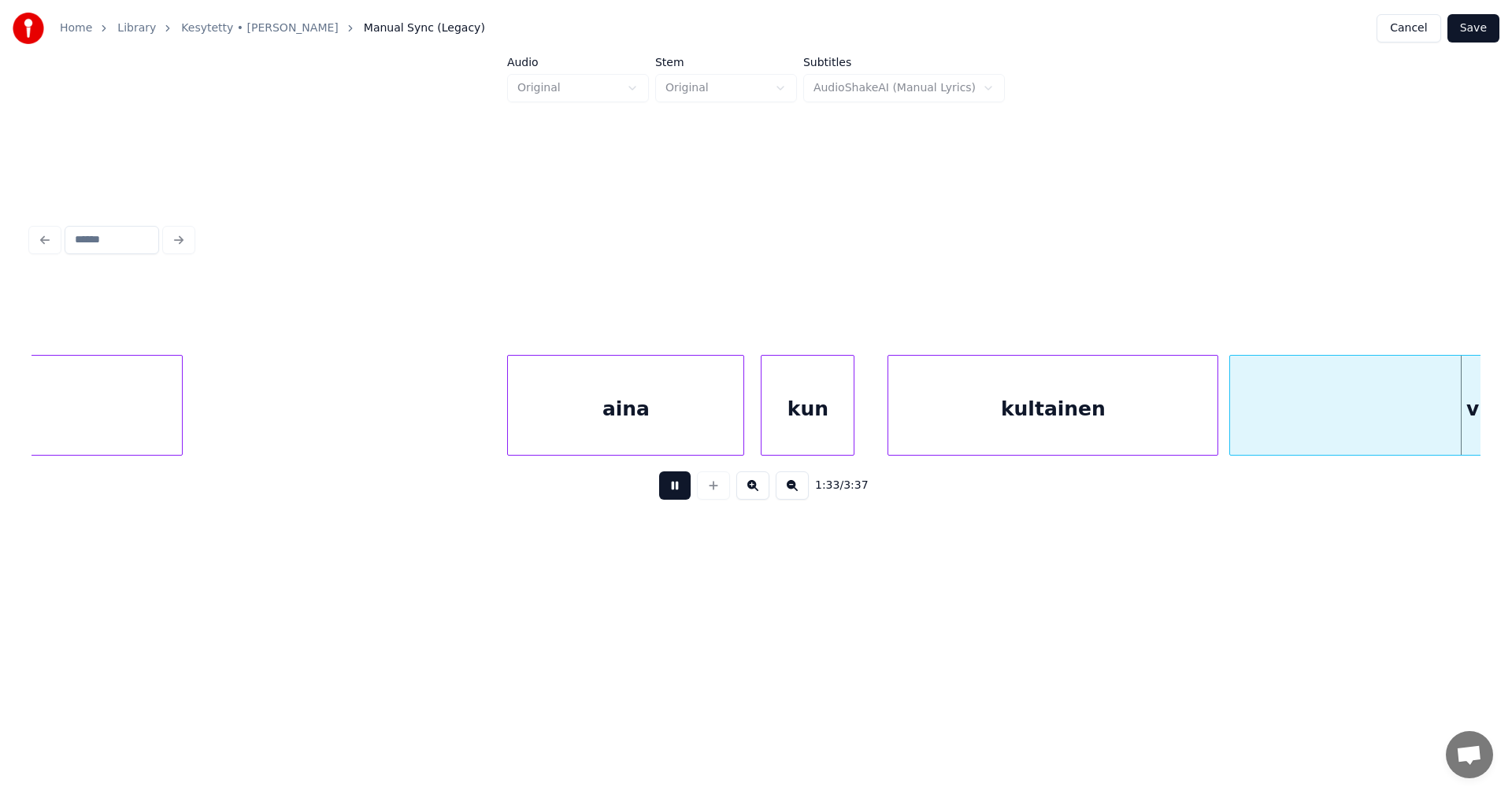
scroll to position [0, 25758]
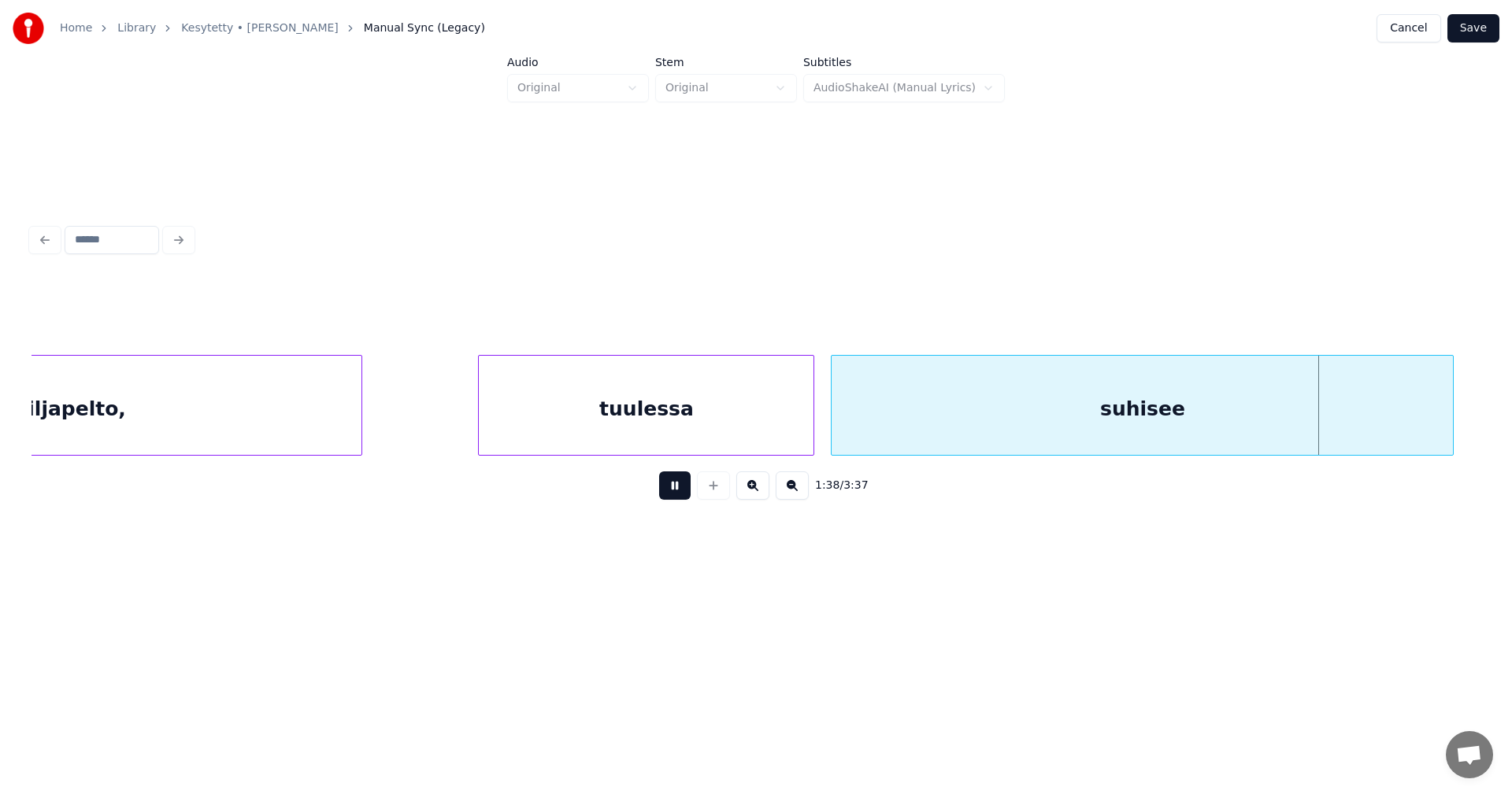
click at [680, 495] on button at bounding box center [676, 486] width 32 height 28
click at [328, 406] on div "viljapelto," at bounding box center [70, 409] width 583 height 107
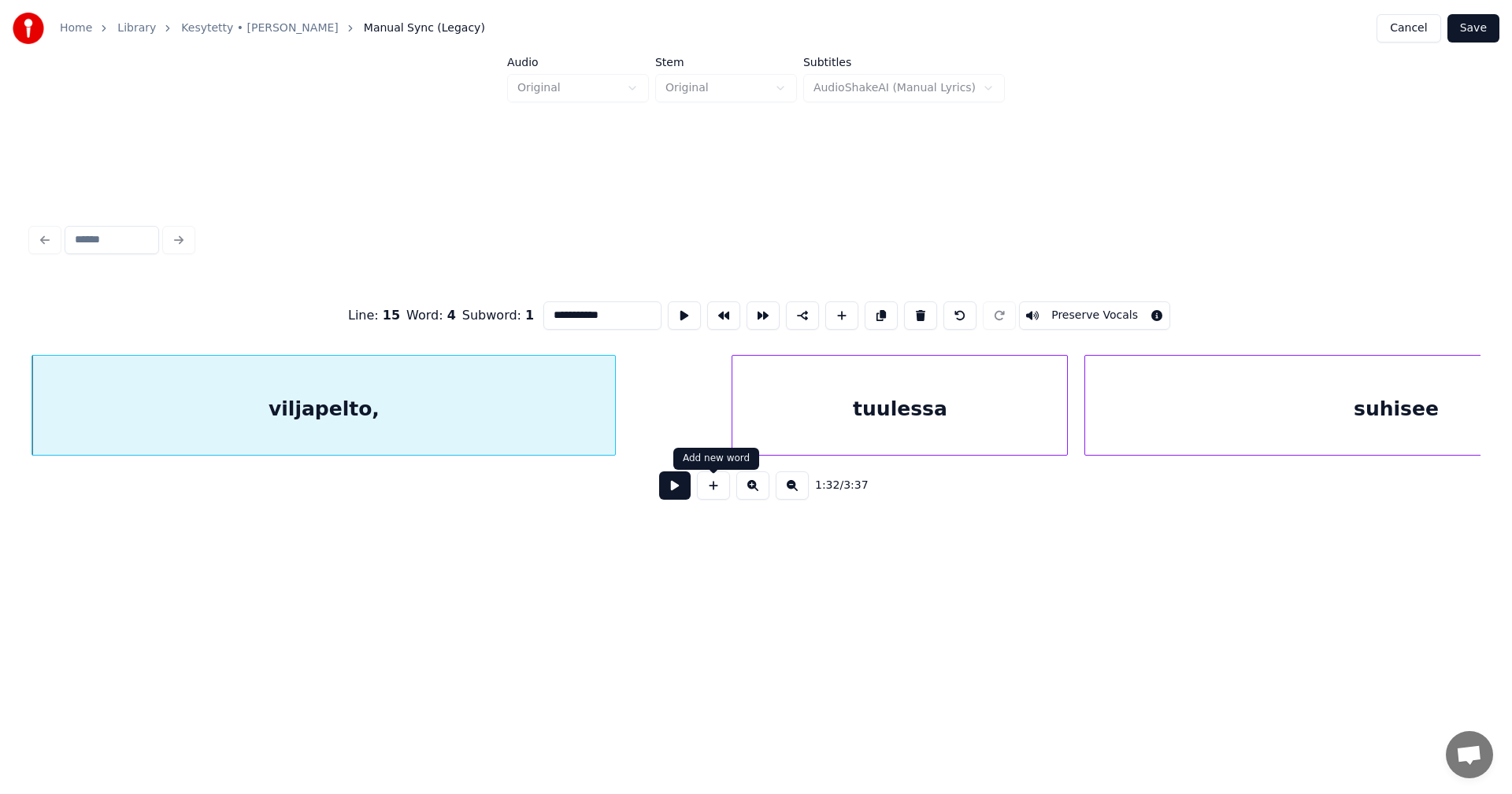
click at [684, 492] on button at bounding box center [676, 486] width 32 height 28
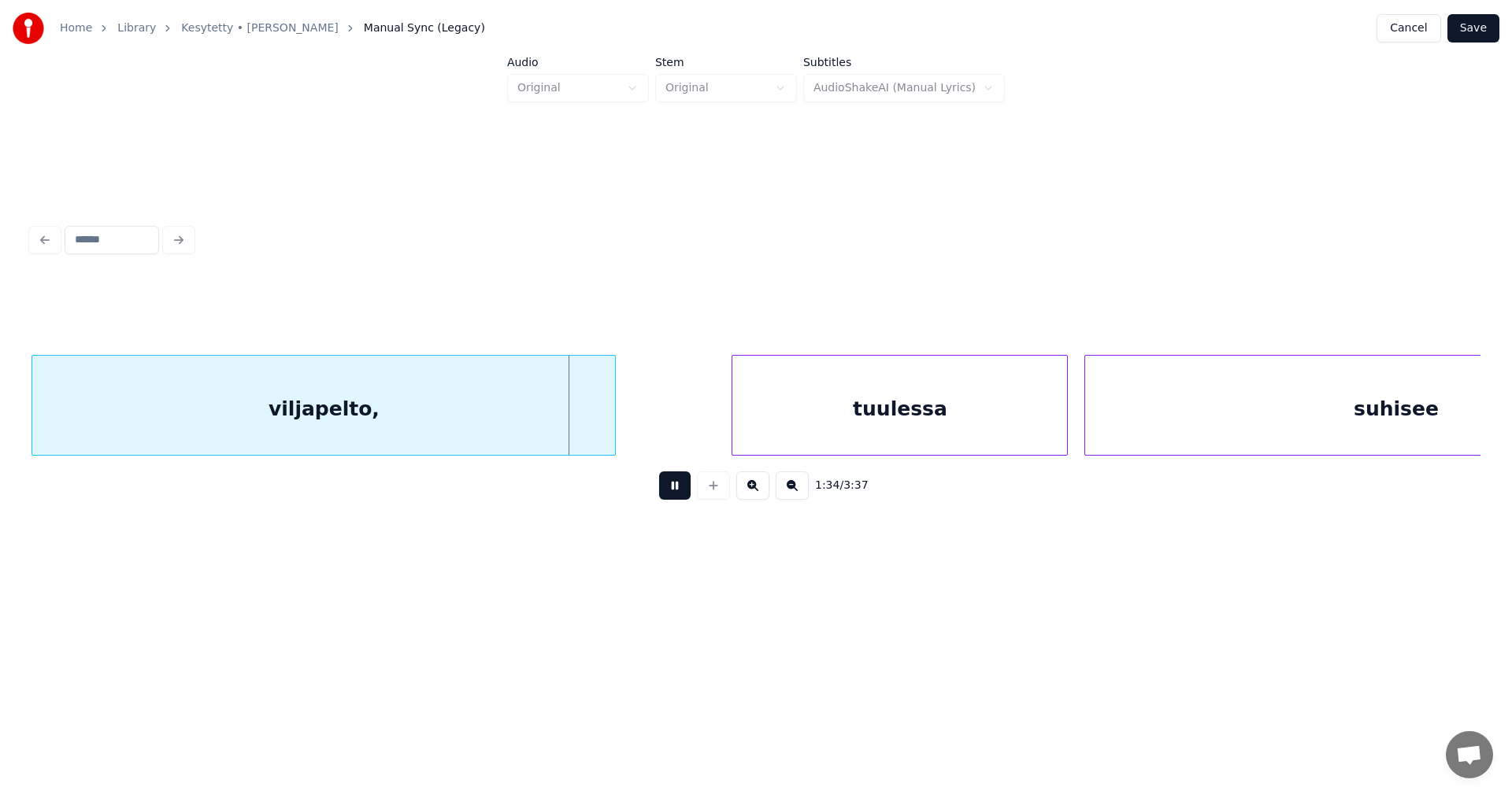
click at [681, 491] on button at bounding box center [676, 486] width 32 height 28
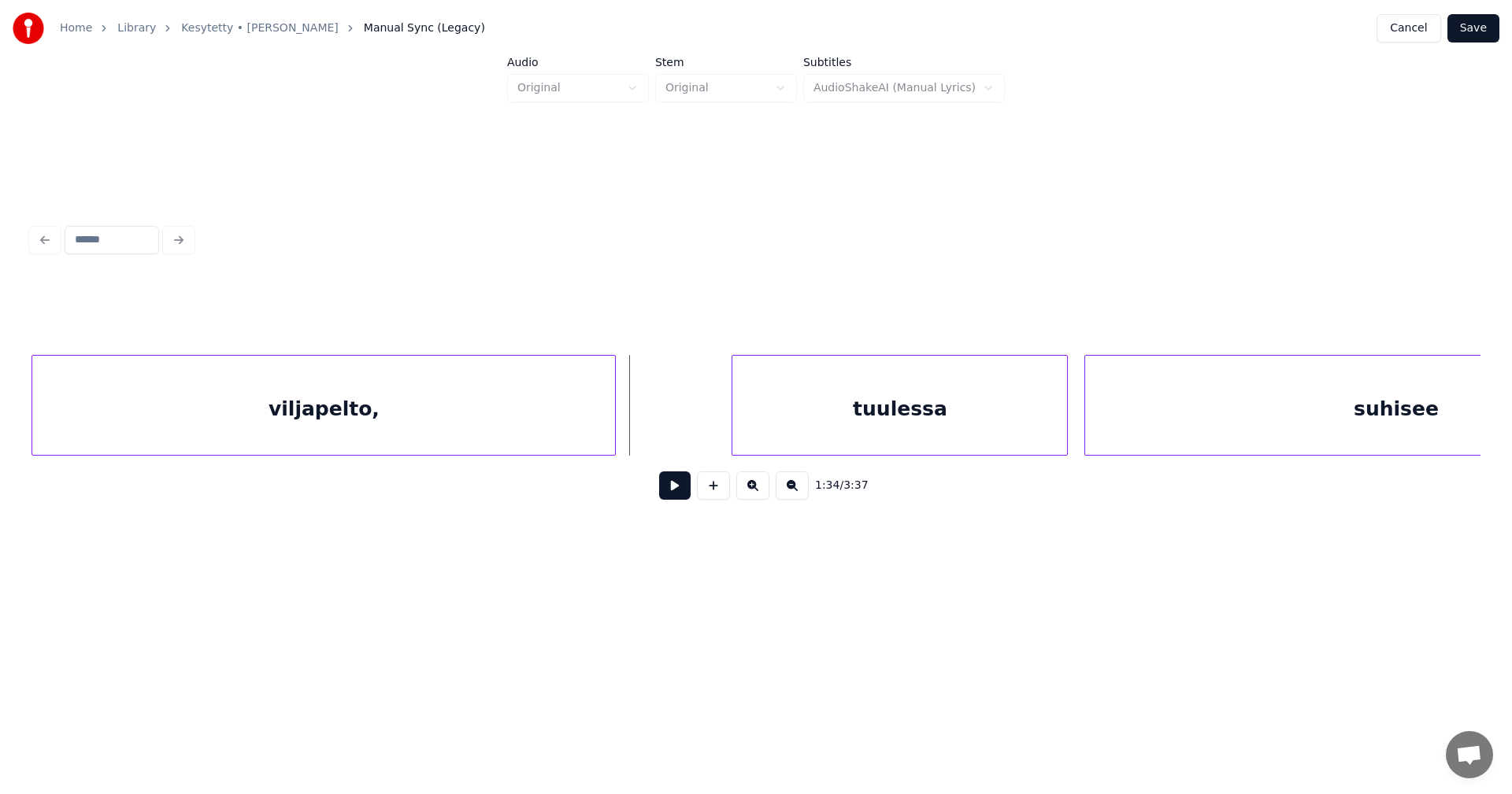
click at [681, 491] on button at bounding box center [676, 486] width 32 height 28
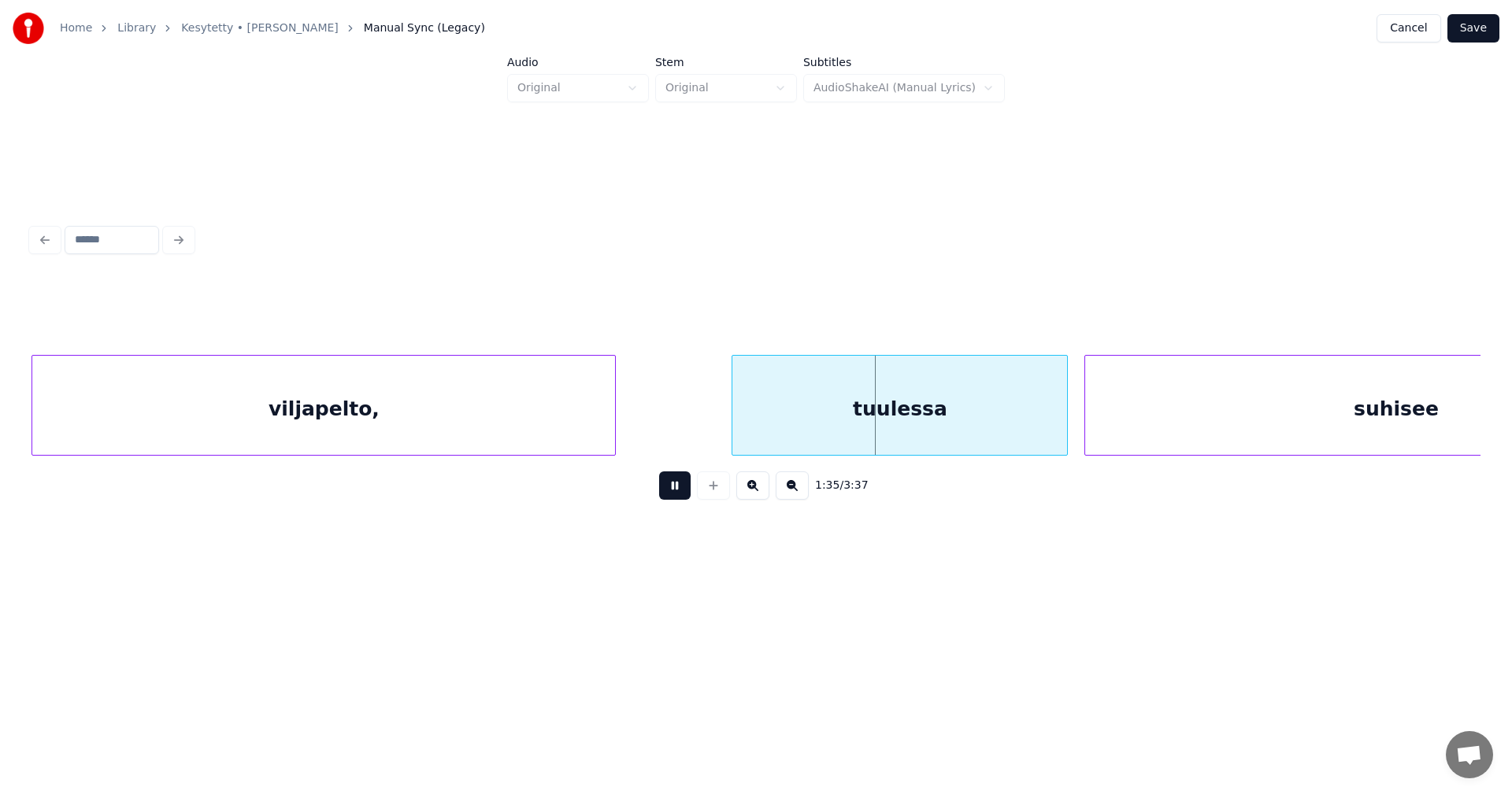
drag, startPoint x: 682, startPoint y: 491, endPoint x: 713, endPoint y: 487, distance: 31.3
click at [682, 491] on button at bounding box center [676, 486] width 32 height 28
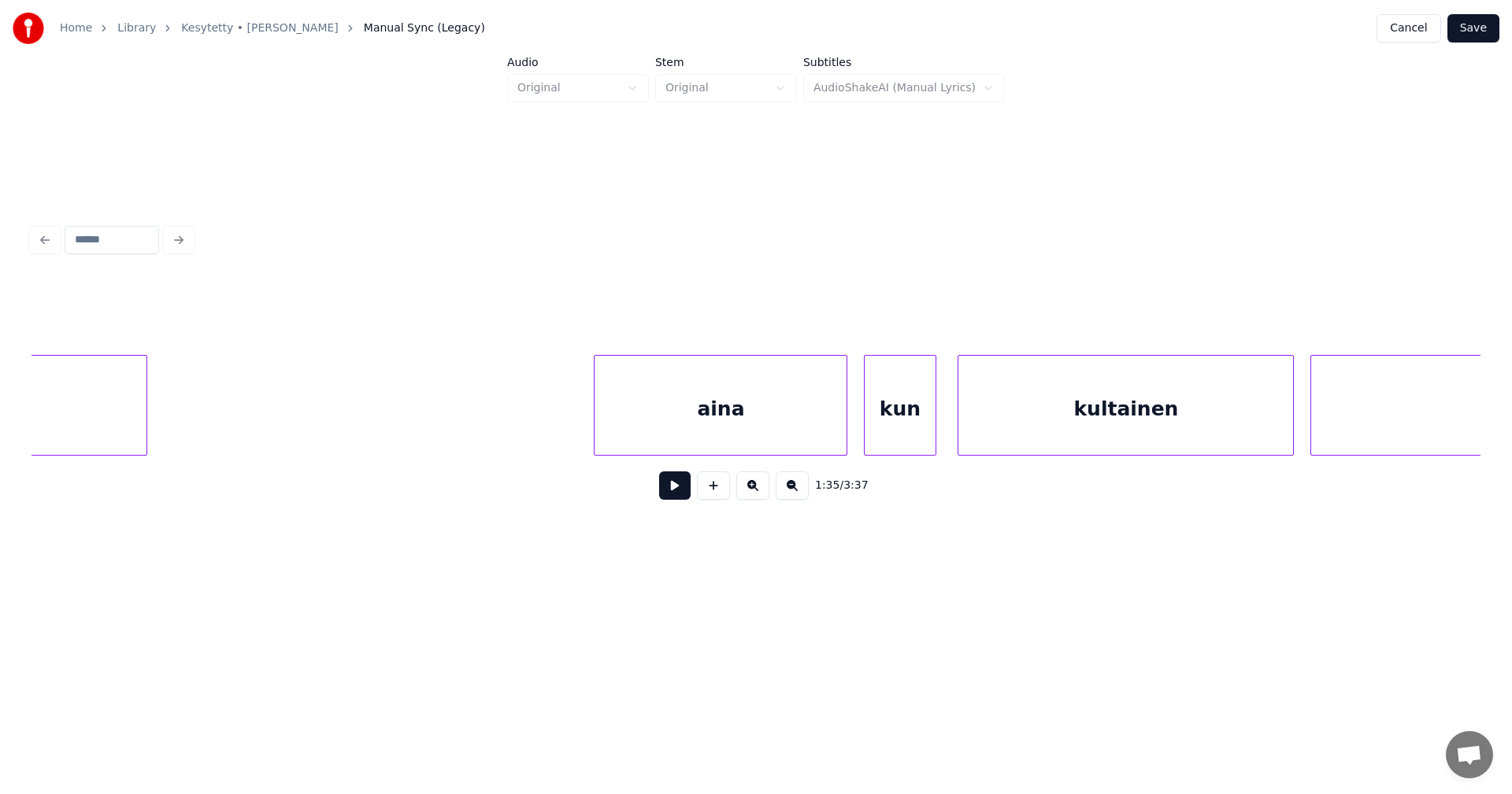
scroll to position [0, 27098]
click at [712, 436] on div "aina" at bounding box center [682, 409] width 252 height 107
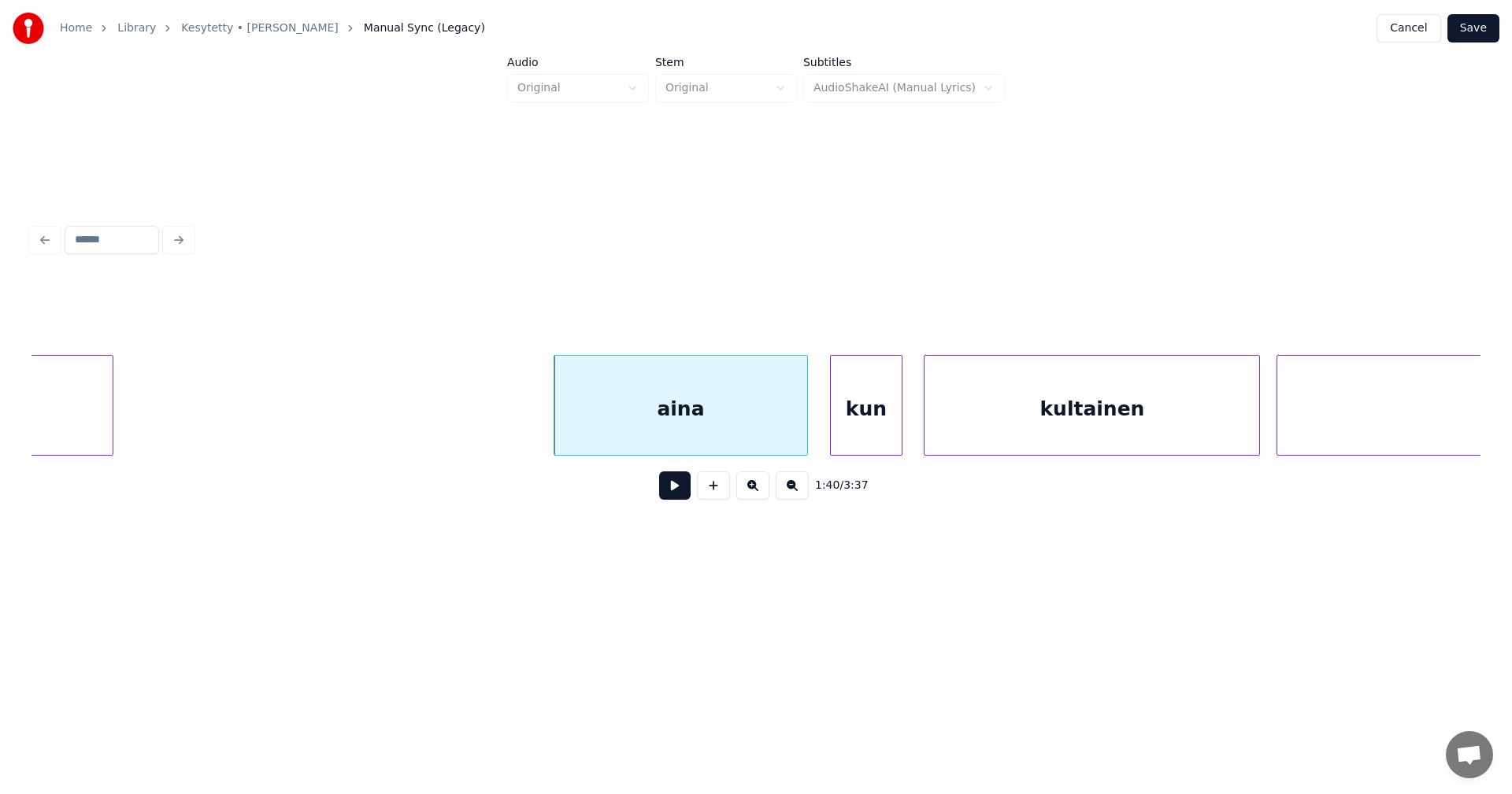
click at [682, 489] on button at bounding box center [676, 486] width 32 height 28
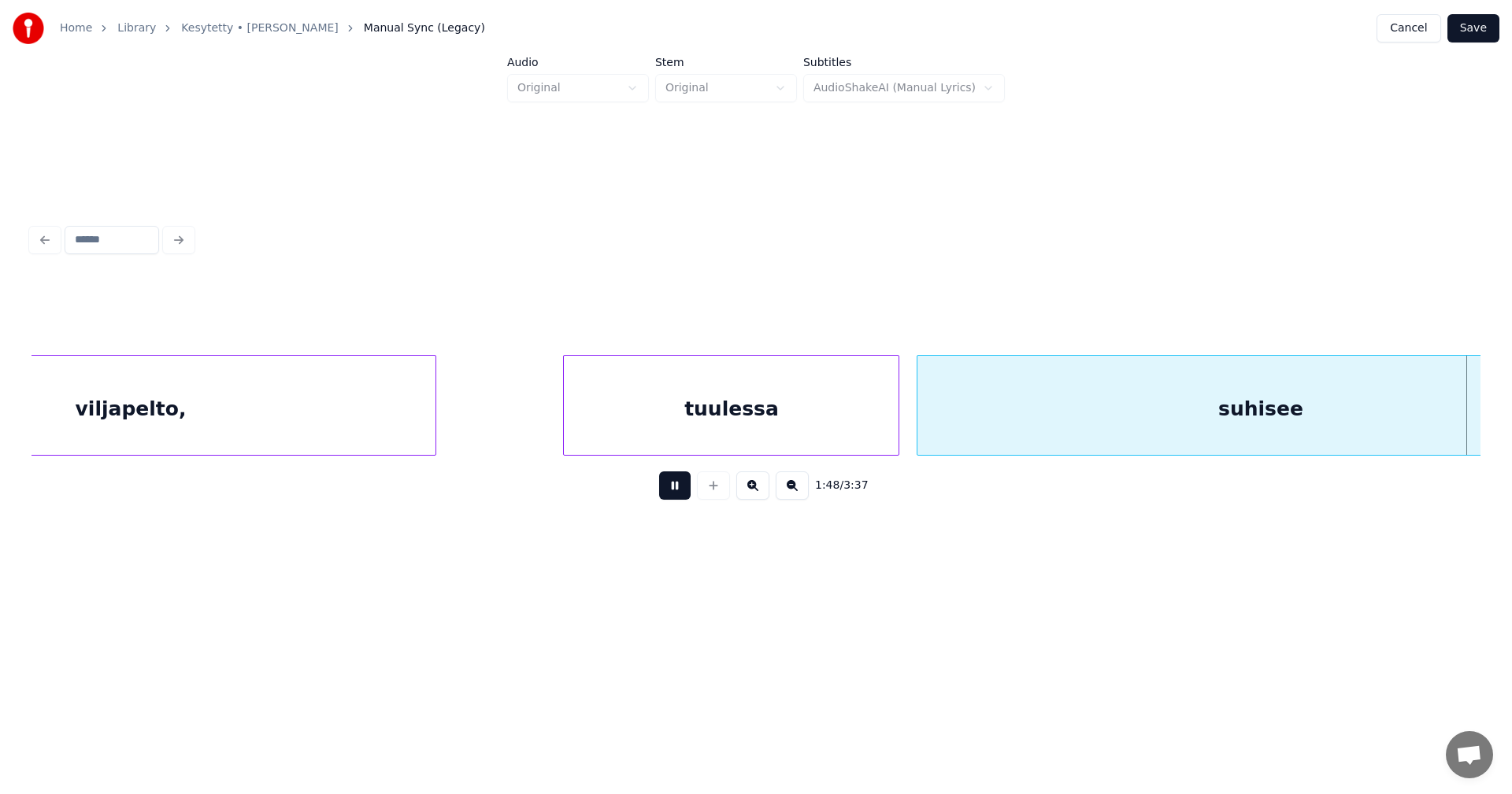
scroll to position [0, 30003]
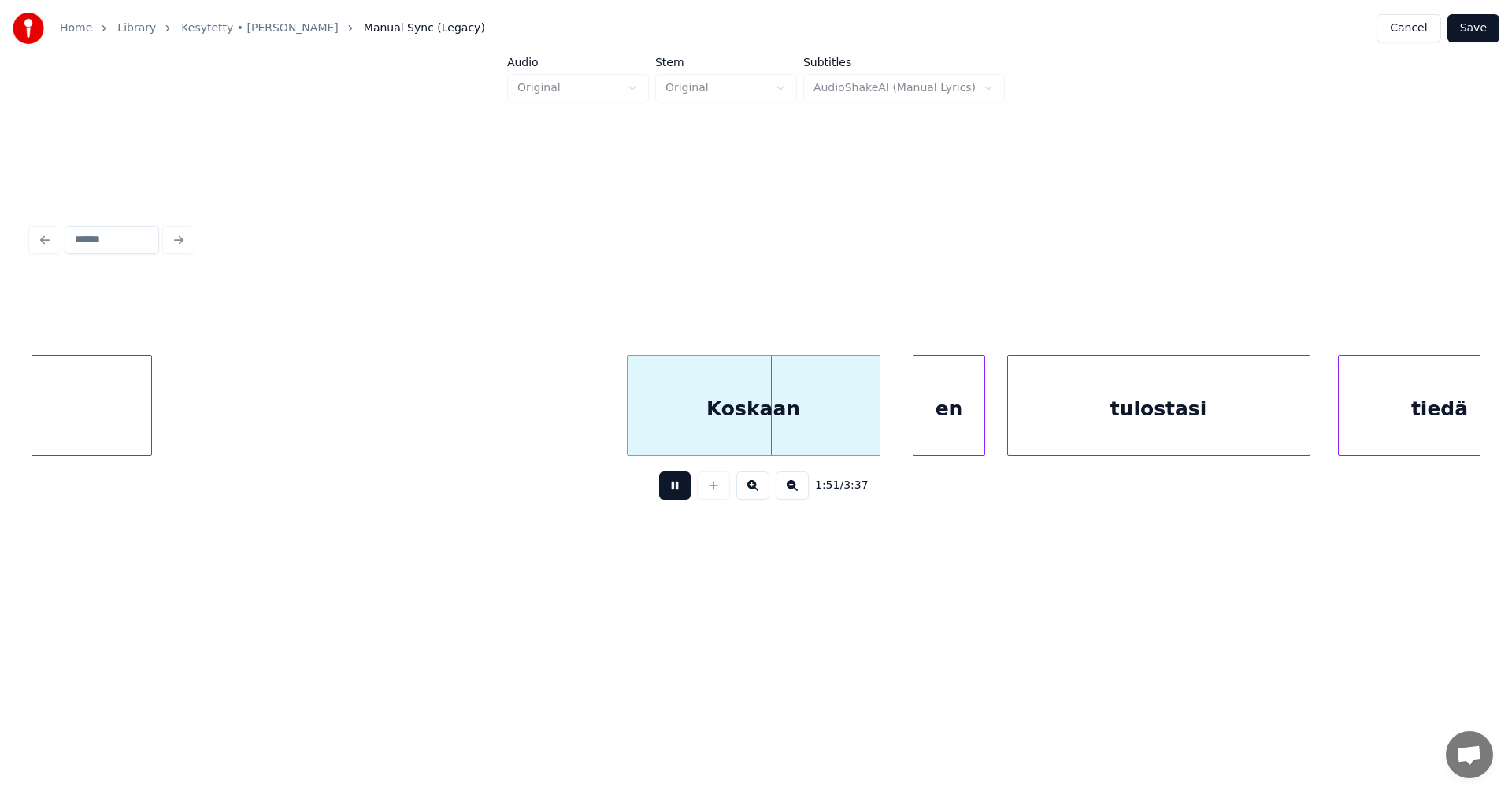
click at [682, 489] on button at bounding box center [676, 486] width 32 height 28
click at [950, 443] on div "en" at bounding box center [938, 409] width 70 height 107
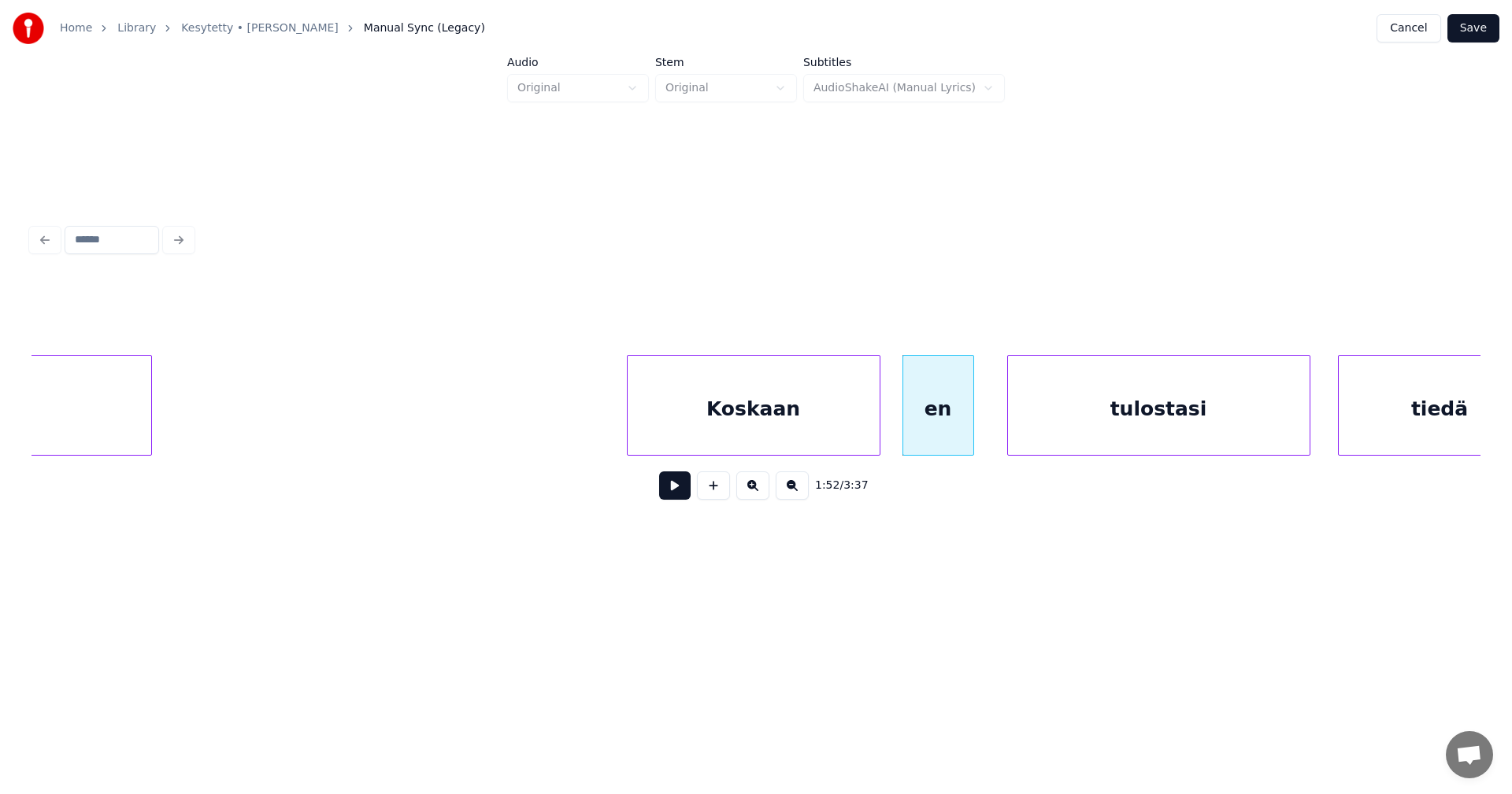
click at [686, 491] on button at bounding box center [676, 486] width 32 height 28
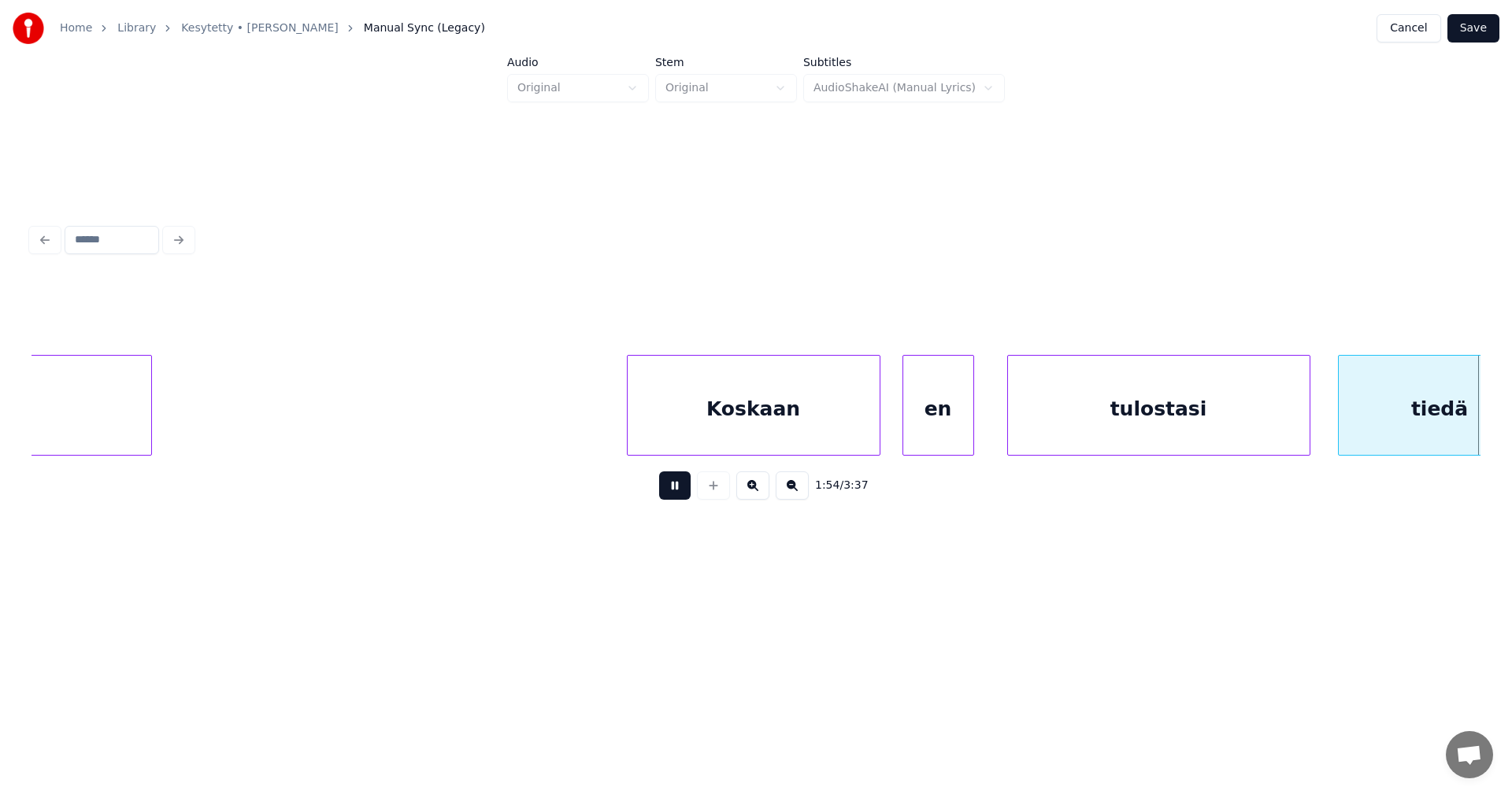
scroll to position [0, 31455]
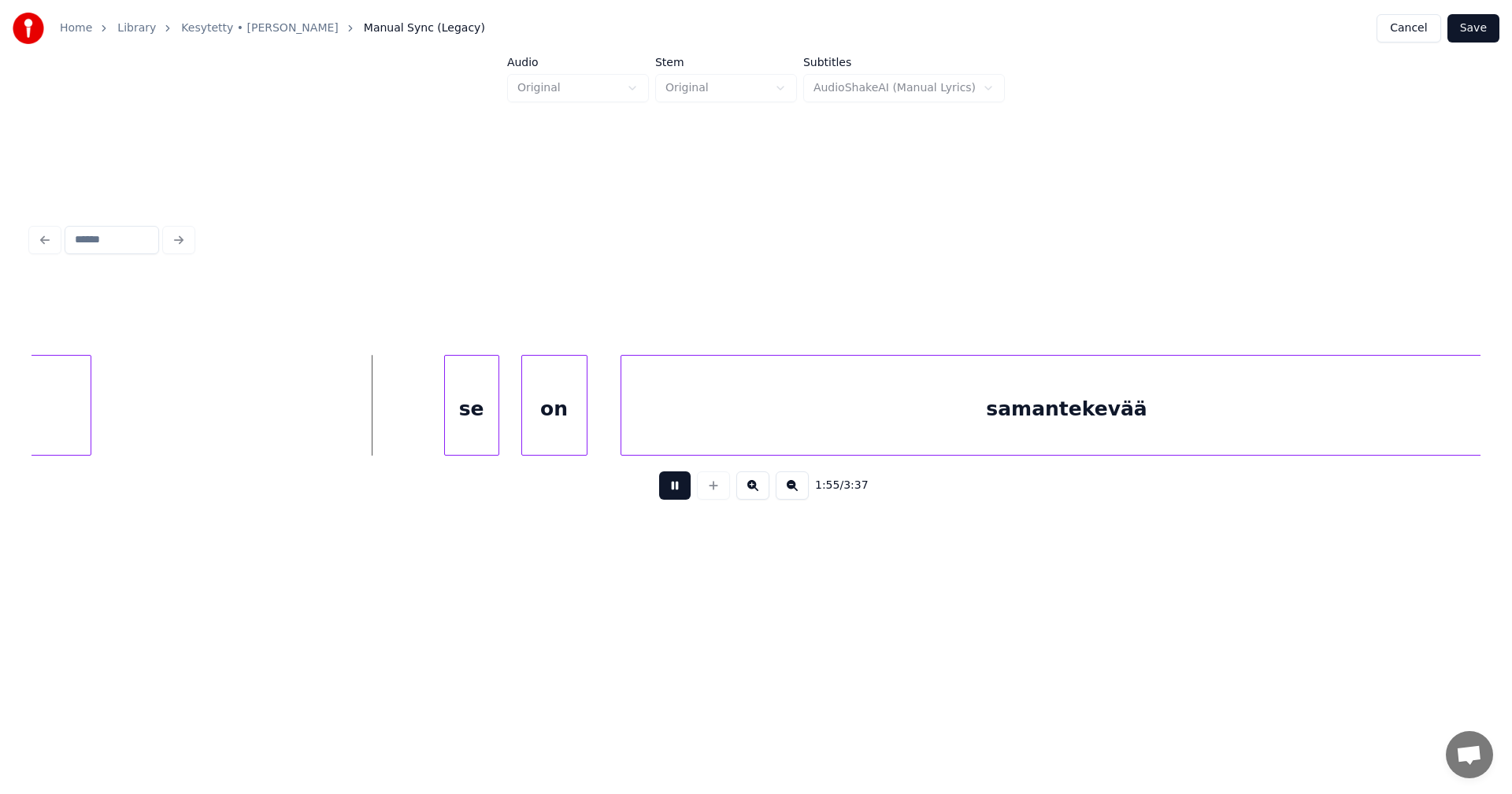
click at [678, 494] on button at bounding box center [676, 486] width 32 height 28
click at [470, 431] on div "se" at bounding box center [469, 409] width 54 height 107
click at [432, 424] on div at bounding box center [431, 405] width 5 height 99
click at [686, 491] on button at bounding box center [676, 486] width 32 height 28
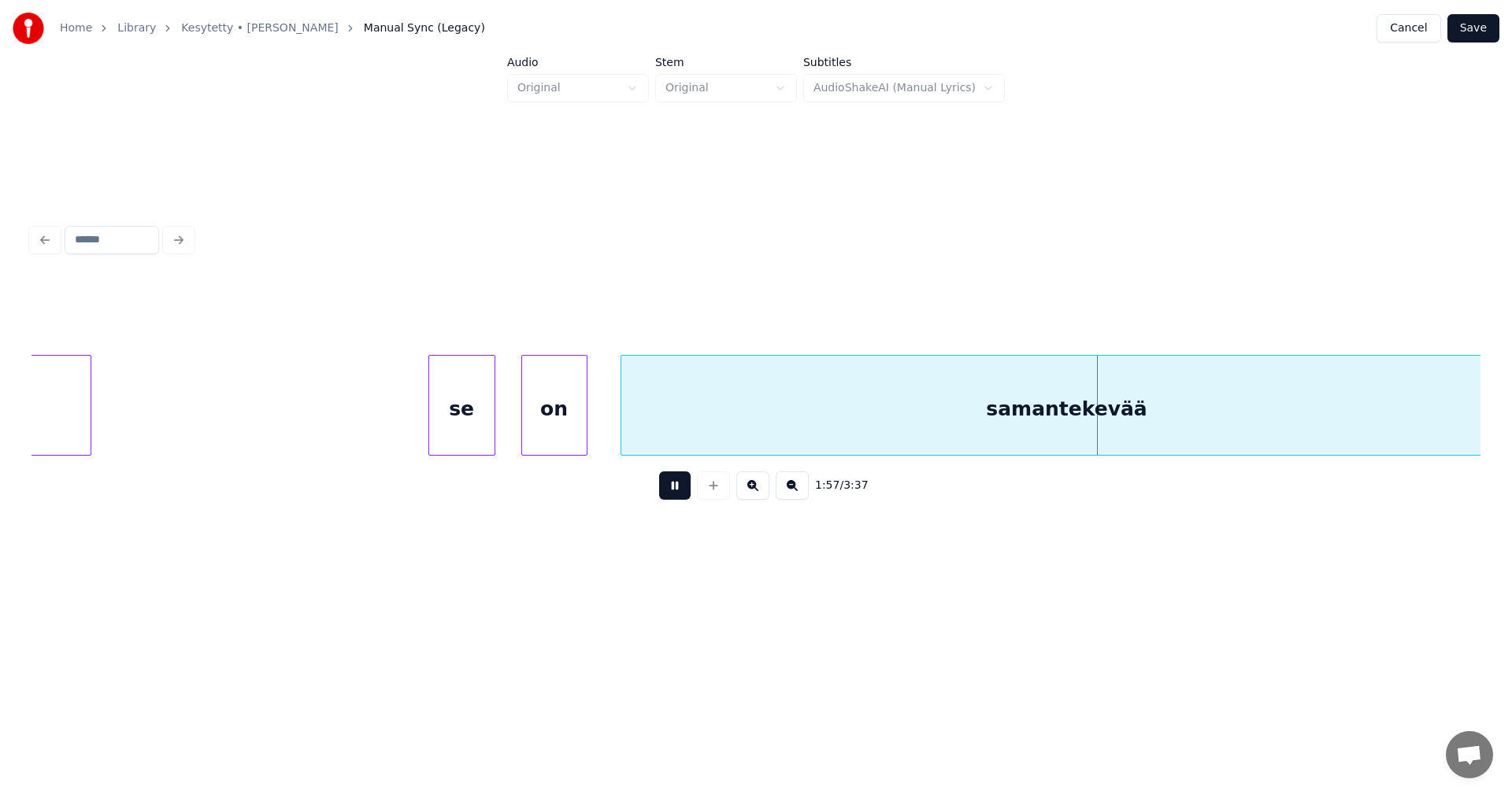
drag, startPoint x: 685, startPoint y: 493, endPoint x: 718, endPoint y: 427, distance: 73.8
click at [688, 487] on button at bounding box center [676, 486] width 32 height 28
click at [718, 423] on div "samantekevää" at bounding box center [1067, 409] width 891 height 107
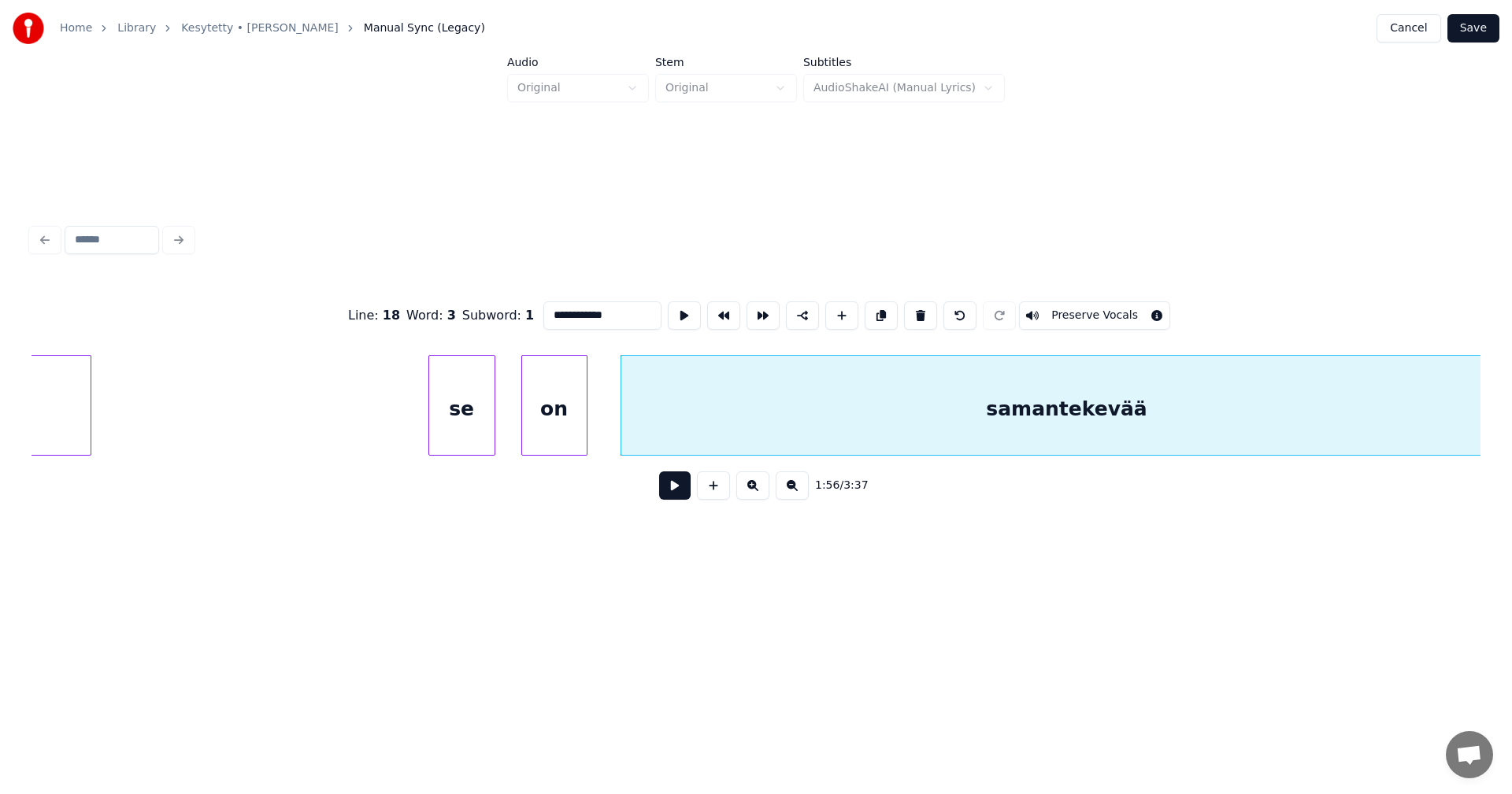
click at [682, 489] on button at bounding box center [676, 486] width 32 height 28
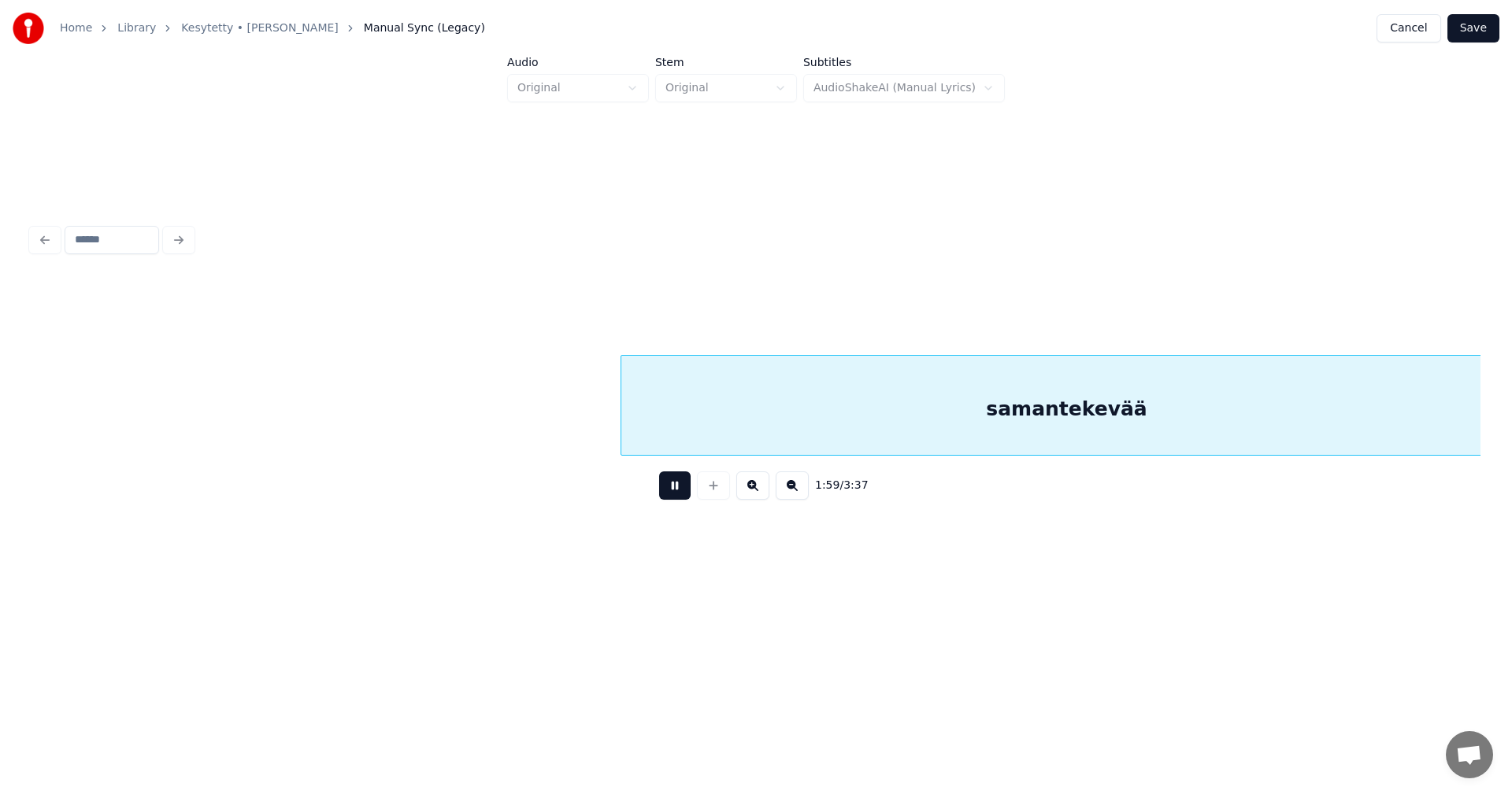
scroll to position [0, 32905]
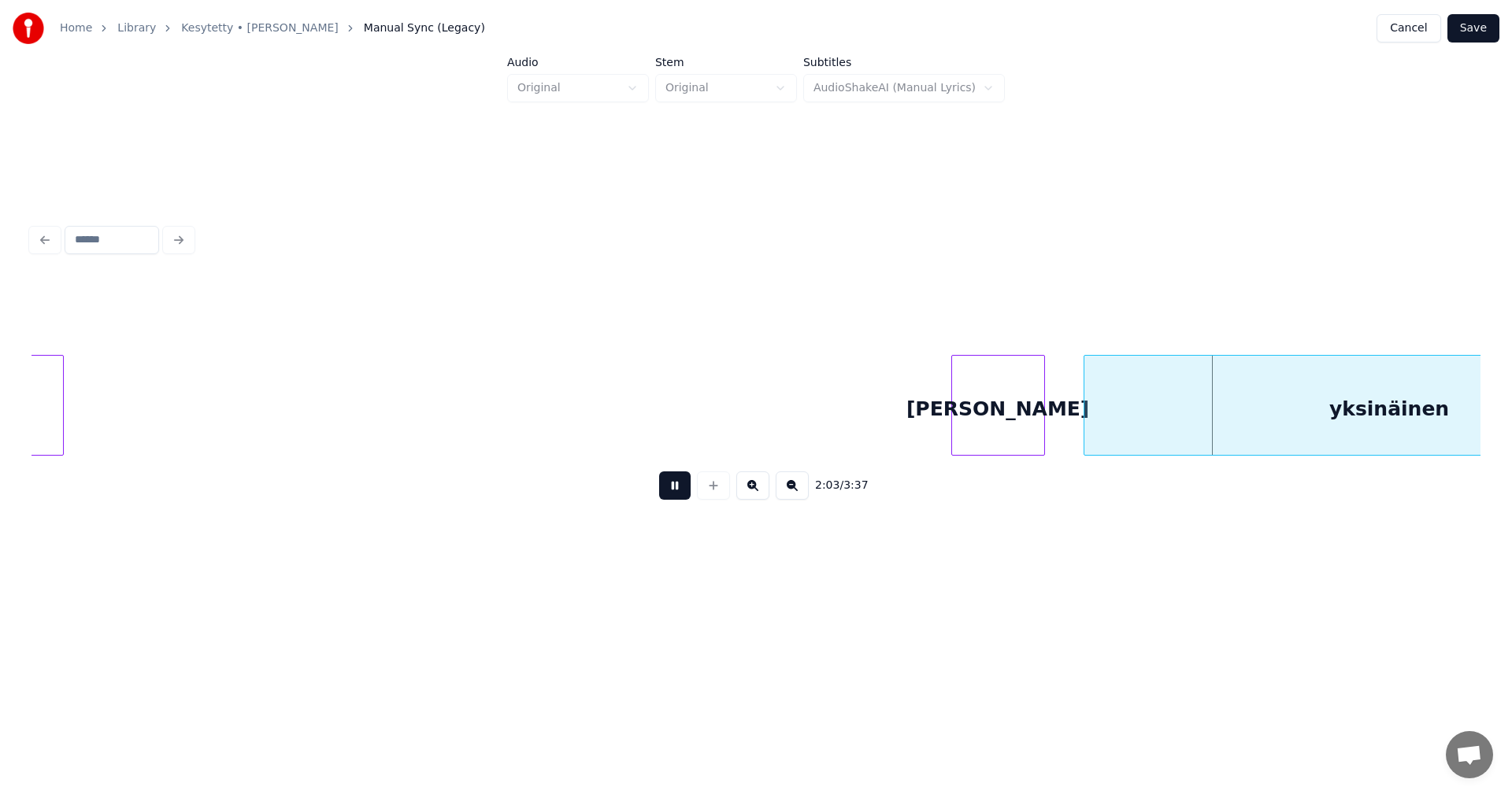
click at [677, 495] on button at bounding box center [676, 486] width 32 height 28
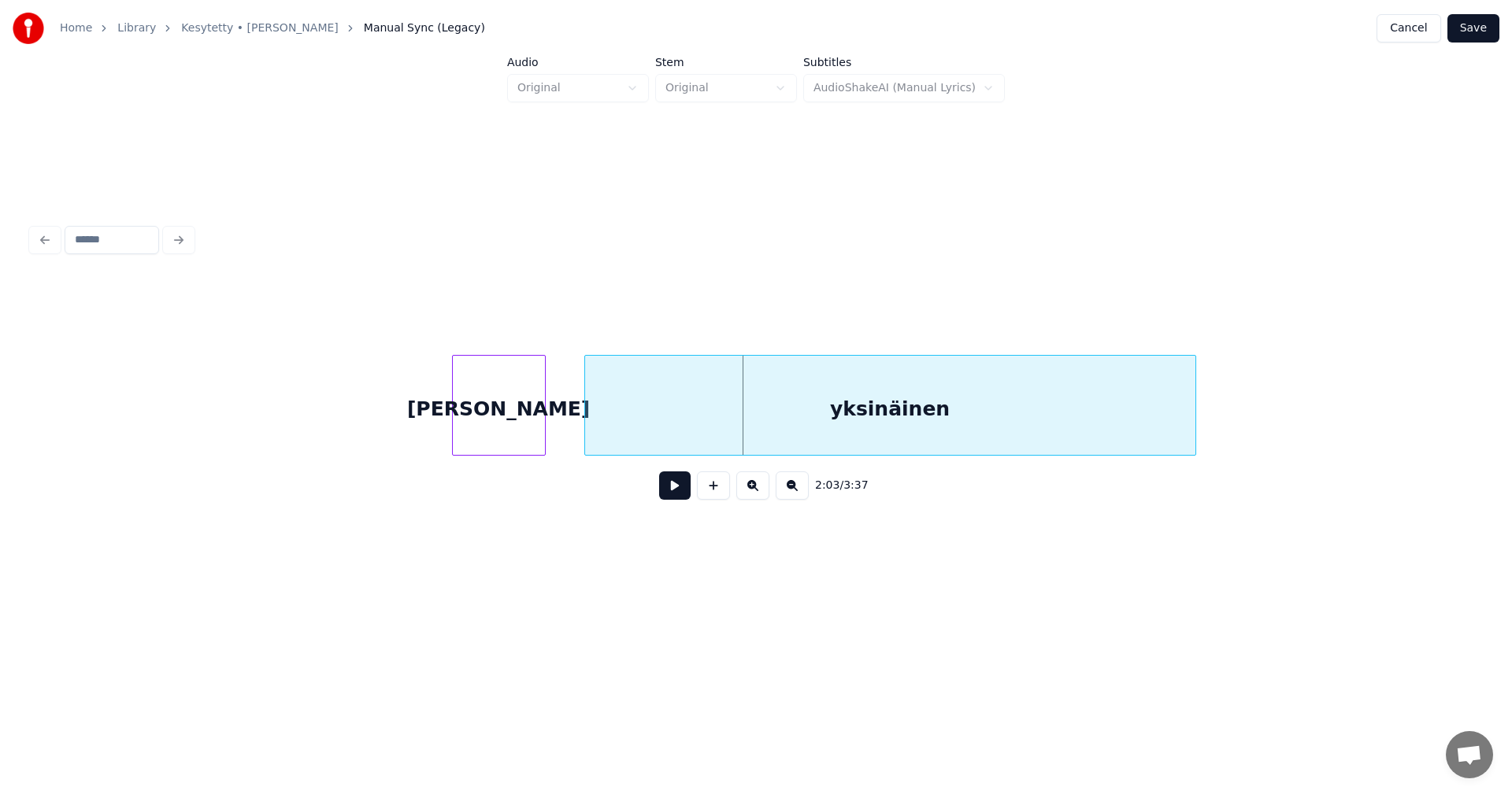
scroll to position [0, 33409]
click at [920, 415] on div "yksinäinen" at bounding box center [878, 409] width 611 height 107
click at [682, 487] on button at bounding box center [676, 486] width 32 height 28
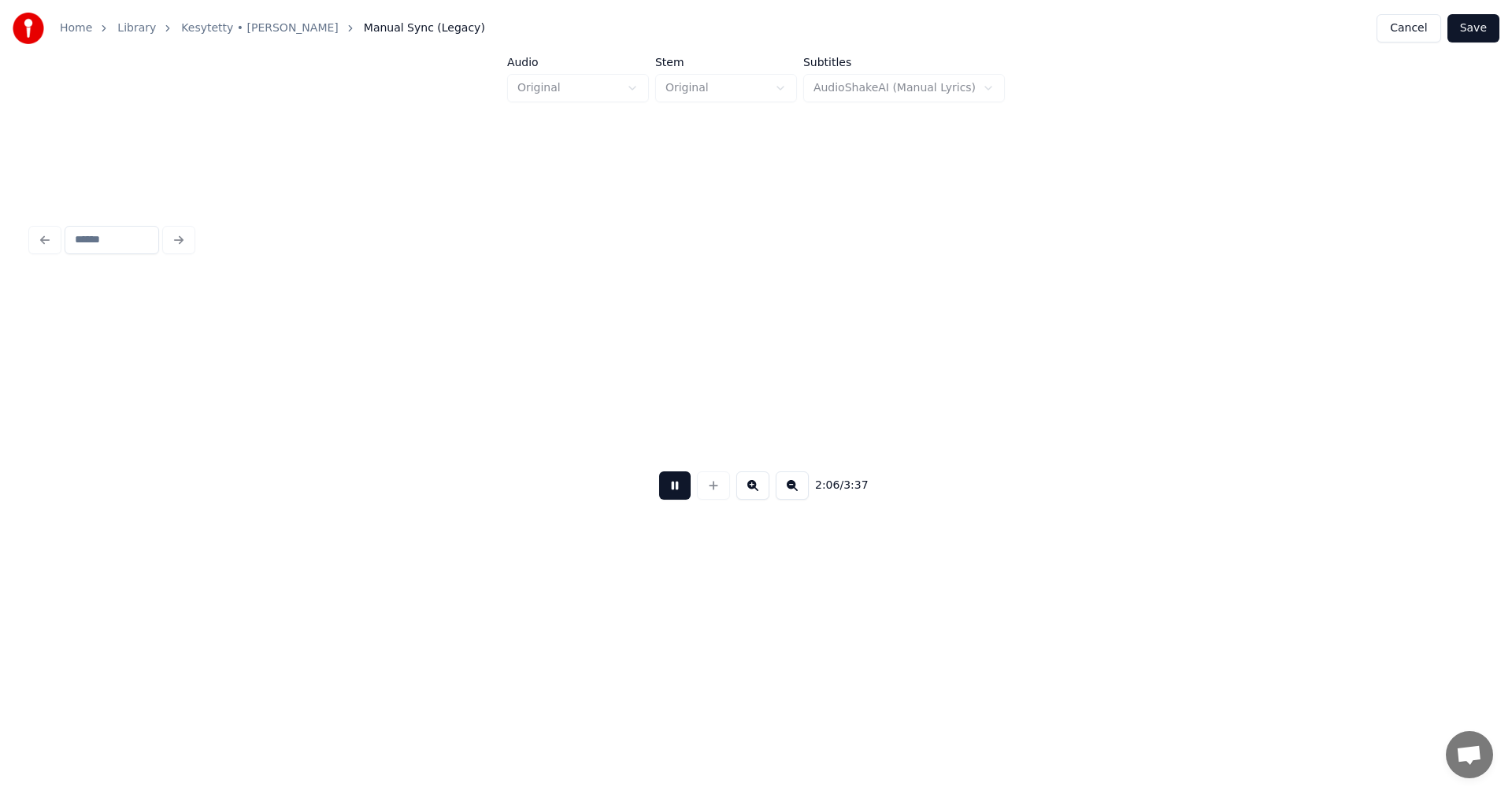
scroll to position [0, 34859]
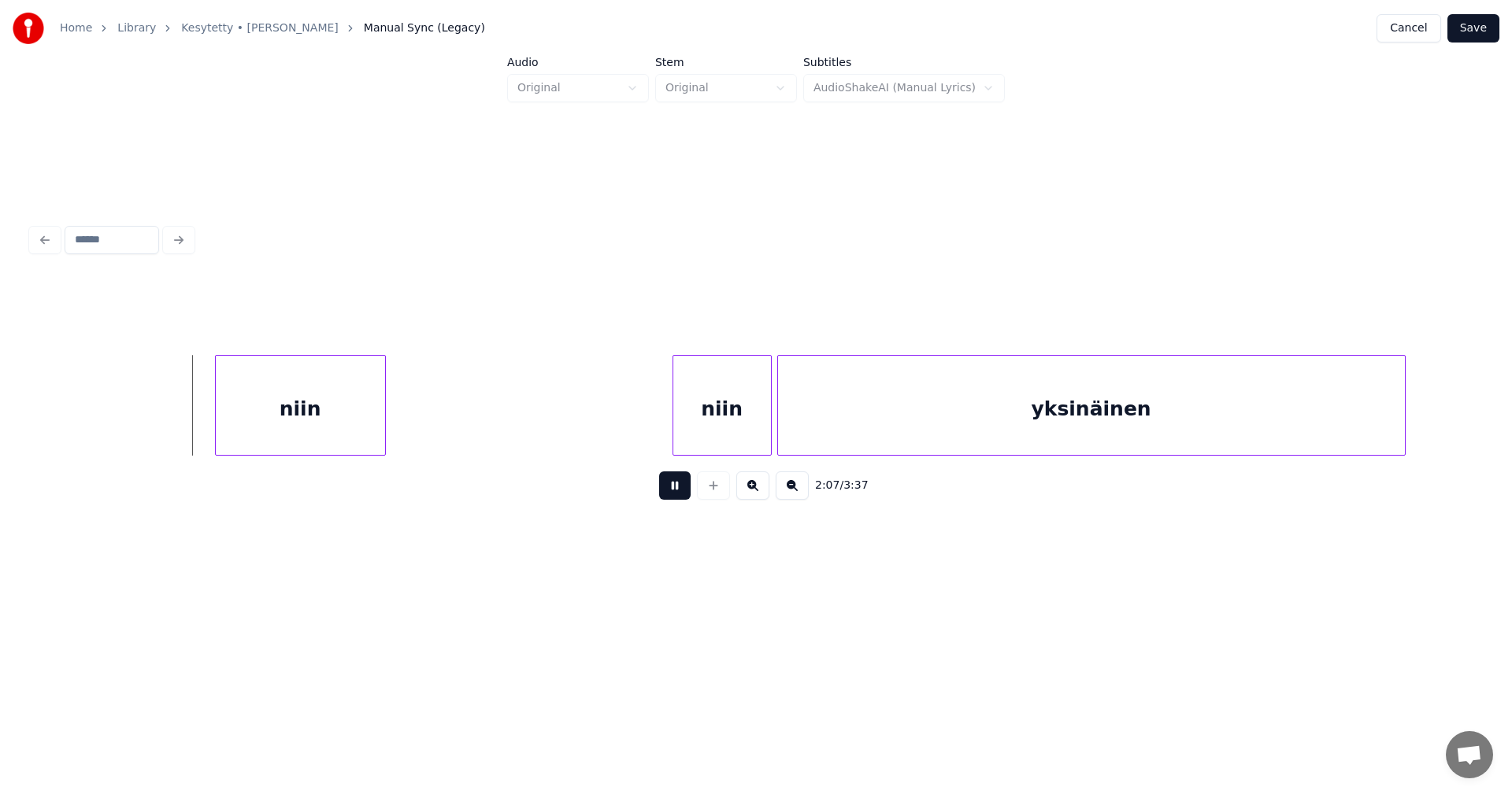
click at [682, 487] on button at bounding box center [676, 486] width 32 height 28
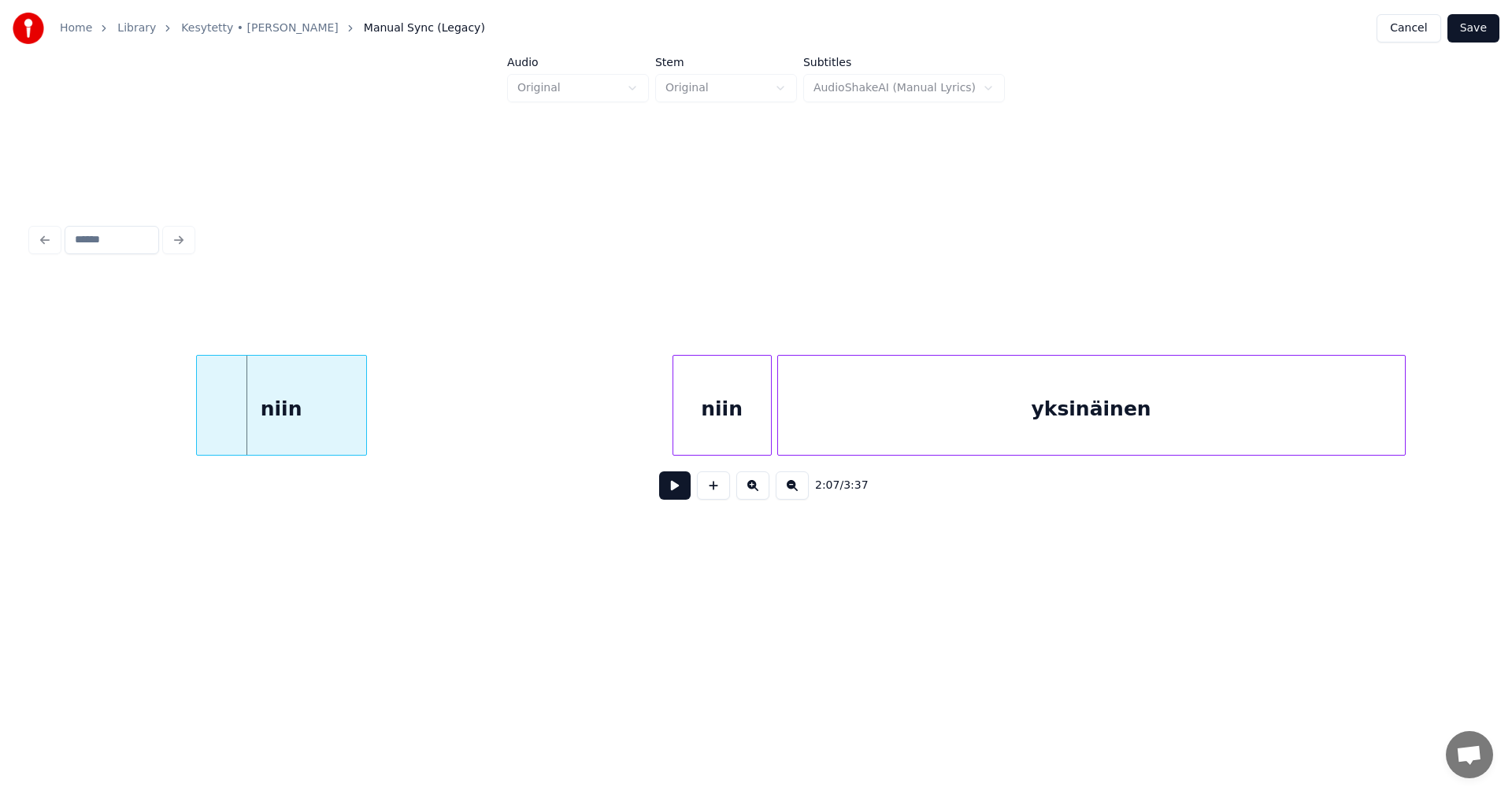
click at [301, 429] on div "niin" at bounding box center [281, 409] width 170 height 107
click at [380, 427] on div at bounding box center [378, 405] width 5 height 99
click at [196, 419] on div at bounding box center [195, 405] width 5 height 99
click at [679, 495] on button at bounding box center [676, 486] width 32 height 28
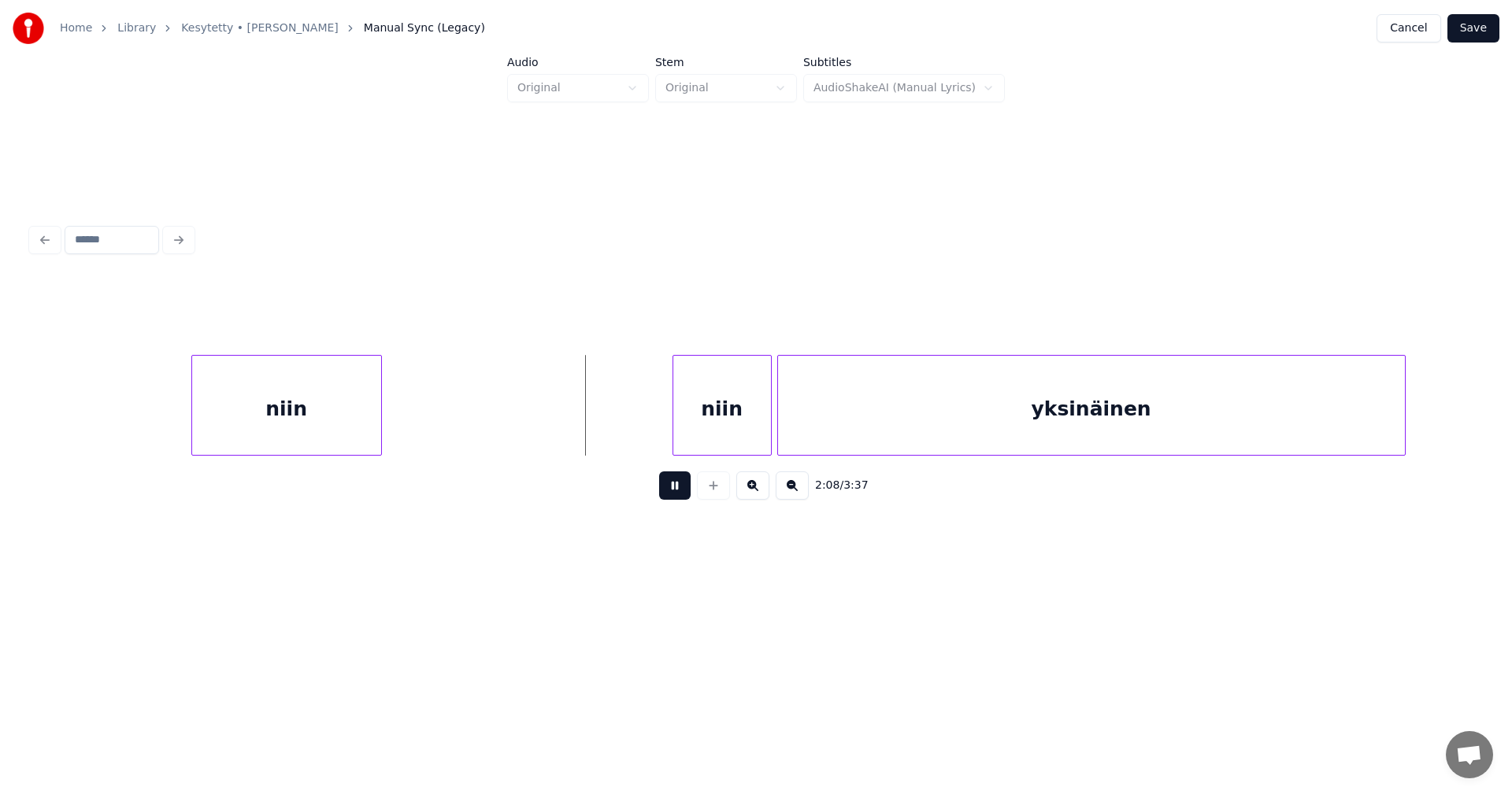
click at [678, 491] on button at bounding box center [676, 486] width 32 height 28
click at [693, 439] on div "niin" at bounding box center [697, 409] width 98 height 107
click at [755, 434] on div at bounding box center [753, 405] width 5 height 99
click at [678, 494] on button at bounding box center [676, 486] width 32 height 28
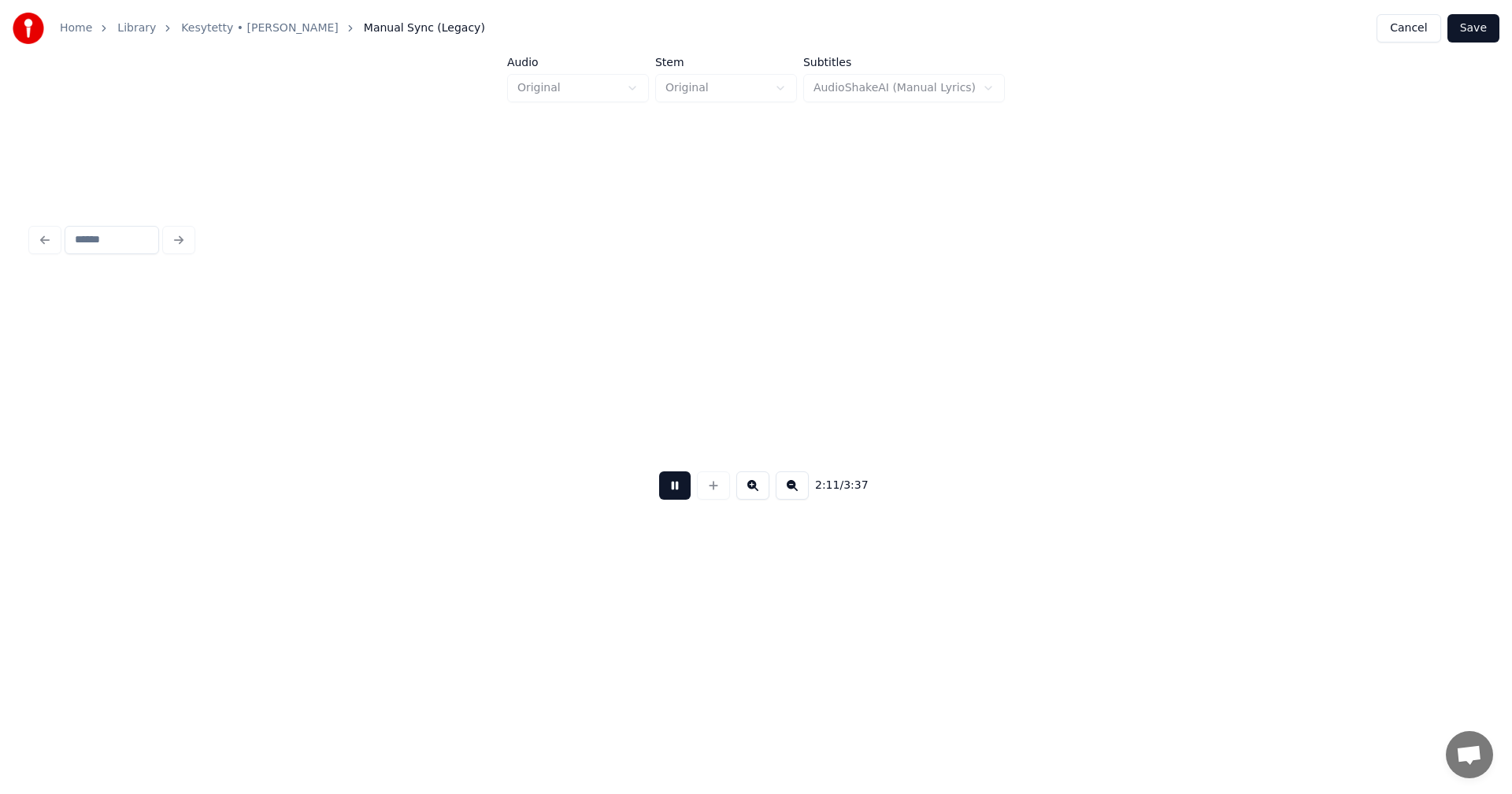
scroll to position [0, 36312]
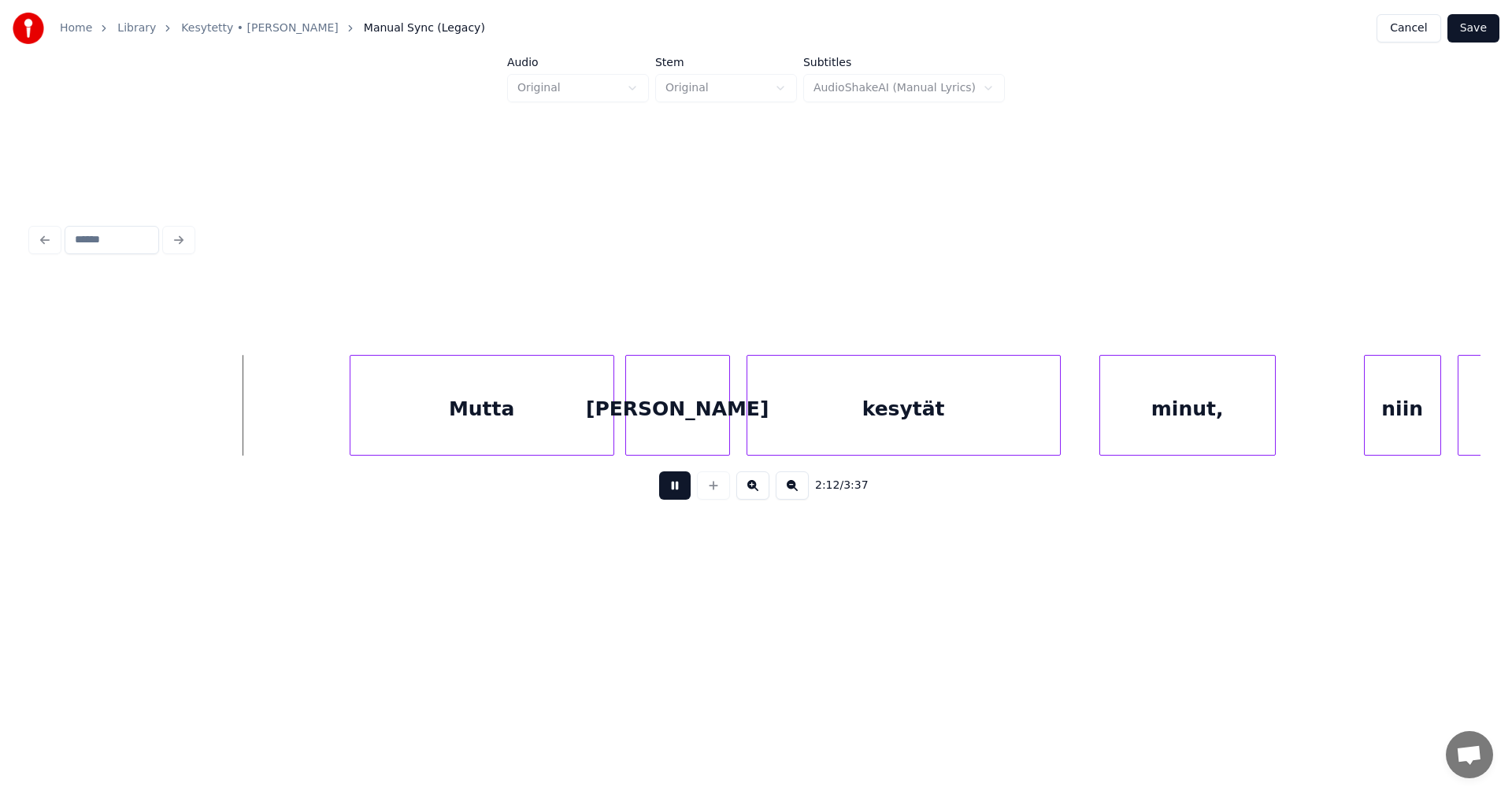
click at [680, 493] on button at bounding box center [676, 486] width 32 height 28
click at [544, 415] on div "Mutta" at bounding box center [476, 409] width 263 height 107
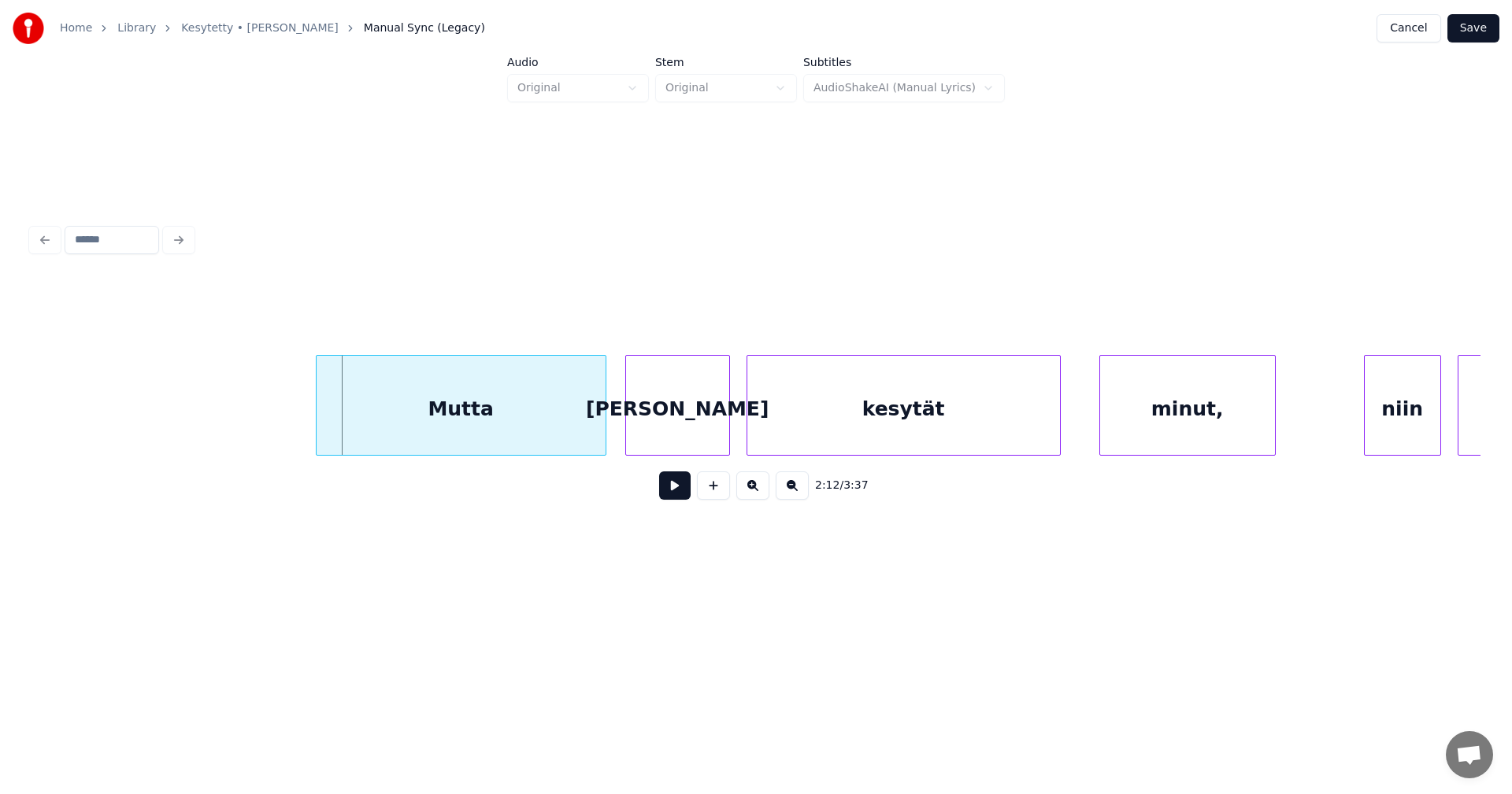
click at [319, 415] on div at bounding box center [318, 405] width 5 height 99
click at [673, 430] on div "[PERSON_NAME]" at bounding box center [672, 409] width 103 height 107
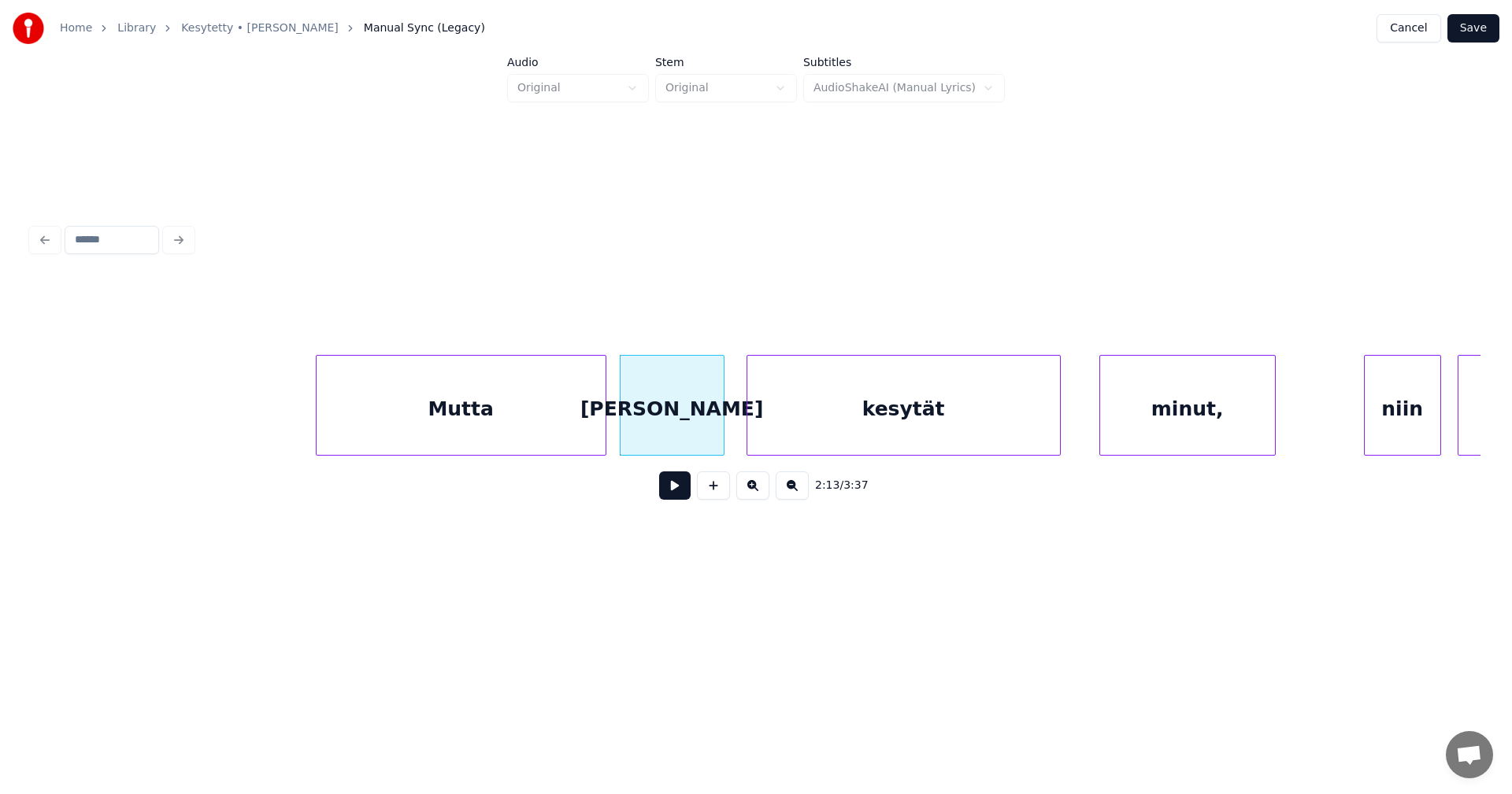
click at [561, 424] on div "Mutta" at bounding box center [461, 409] width 289 height 107
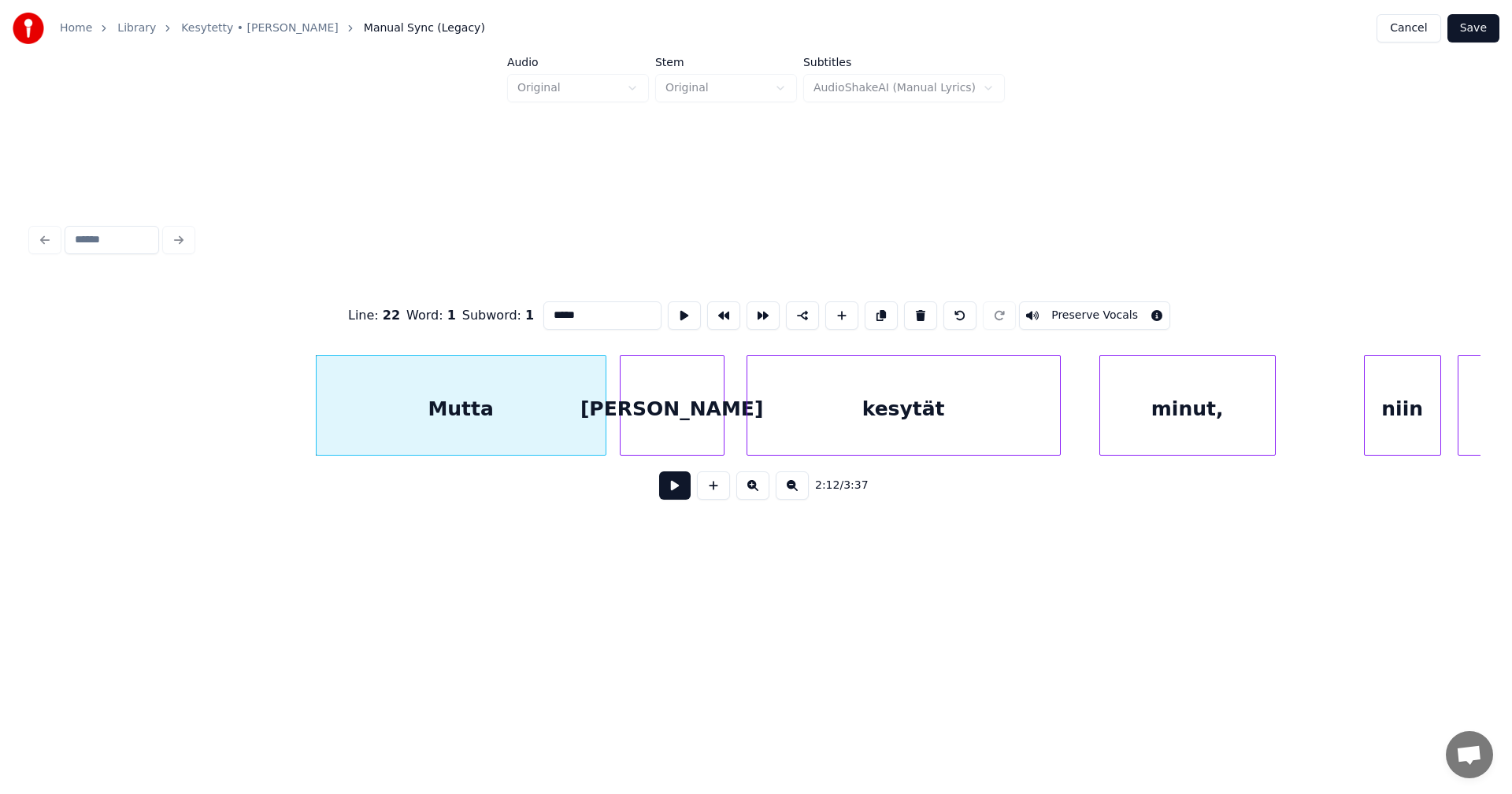
click at [676, 492] on button at bounding box center [676, 486] width 32 height 28
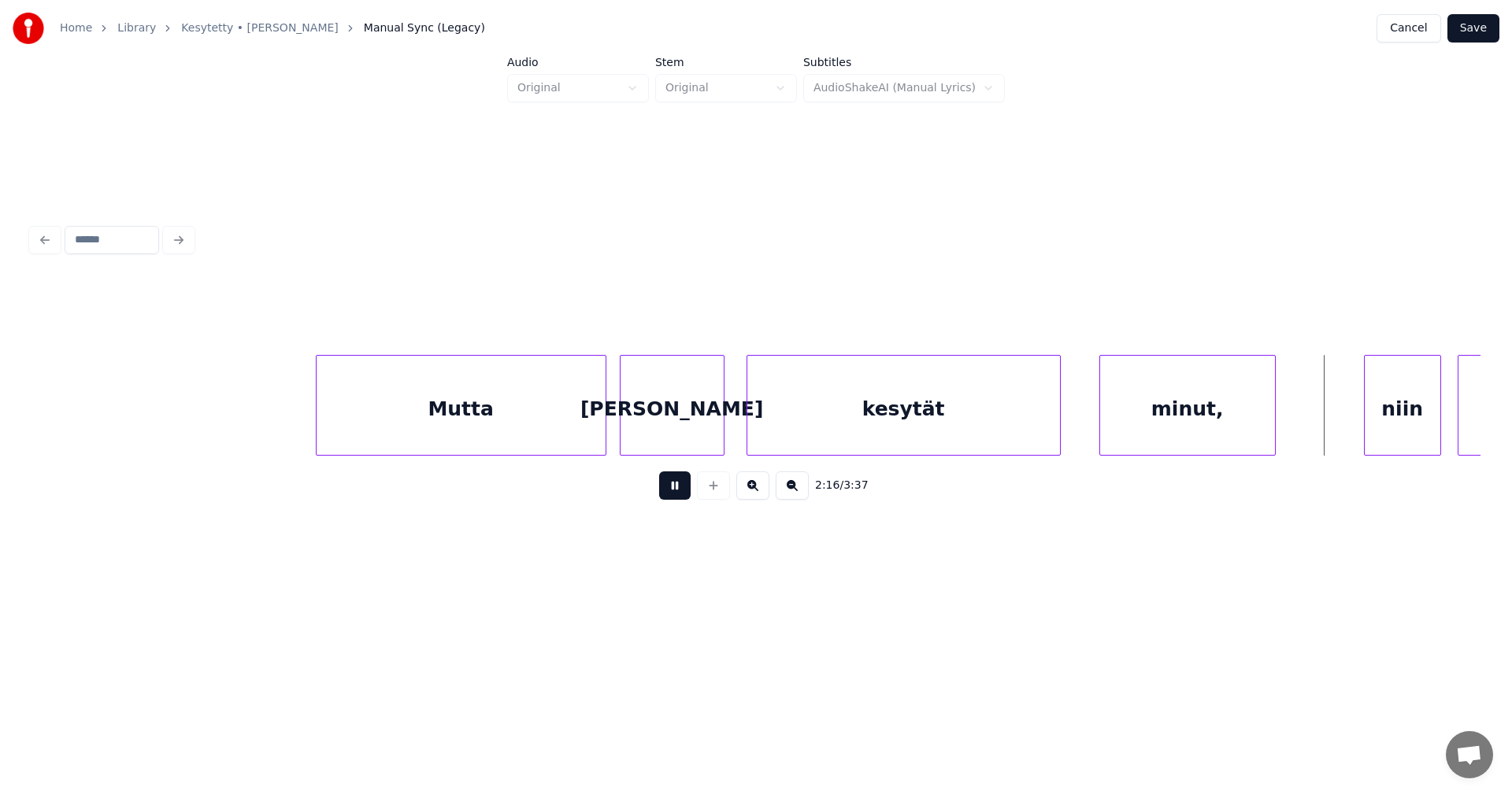
click at [678, 490] on button at bounding box center [676, 486] width 32 height 28
click at [1386, 439] on div "niin" at bounding box center [1392, 409] width 76 height 107
click at [1347, 435] on div at bounding box center [1345, 405] width 5 height 99
click at [676, 490] on button at bounding box center [676, 486] width 32 height 28
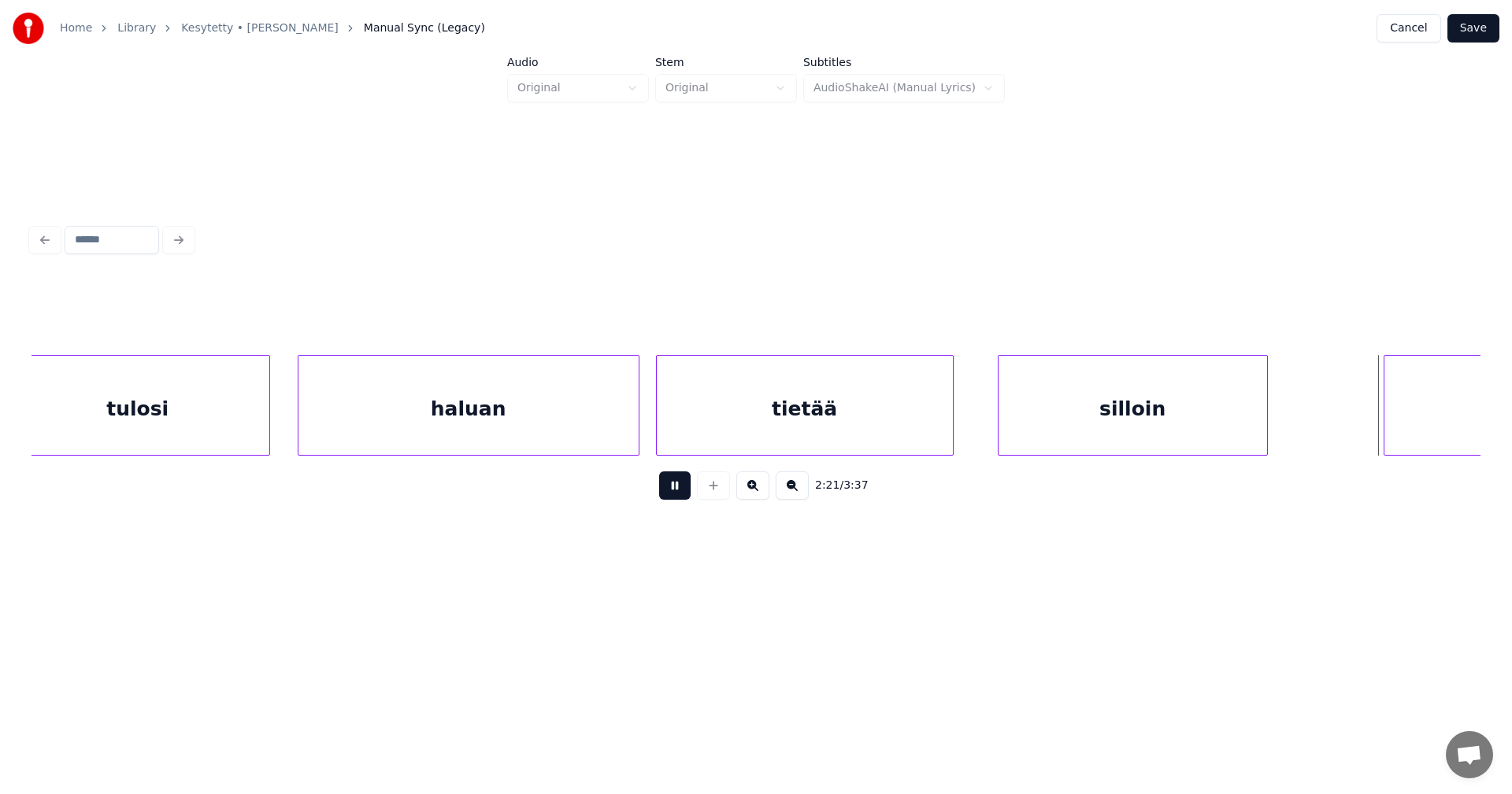
drag, startPoint x: 677, startPoint y: 490, endPoint x: 941, endPoint y: 491, distance: 264.0
click at [678, 490] on button at bounding box center [676, 486] width 32 height 28
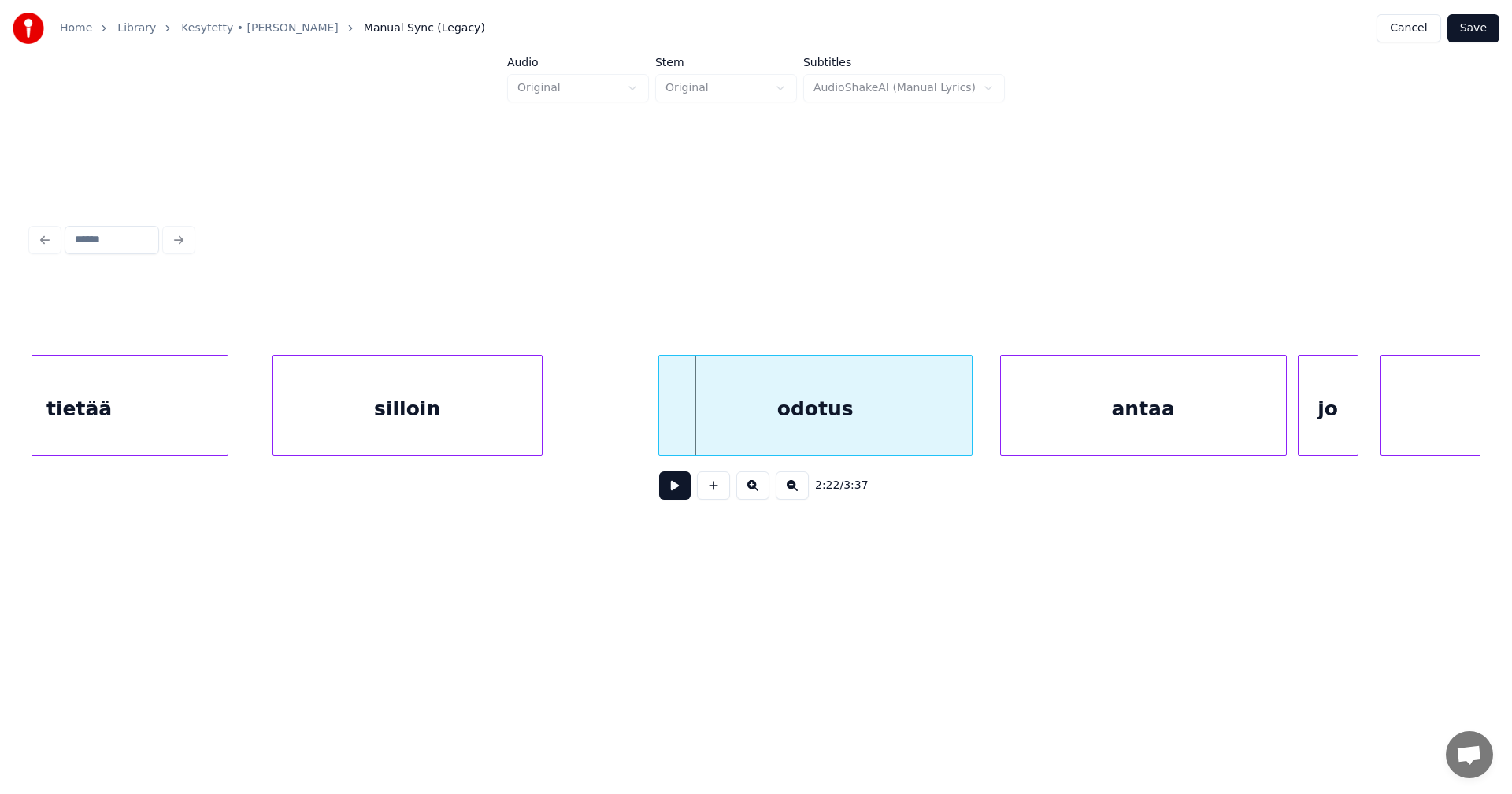
scroll to position [0, 38521]
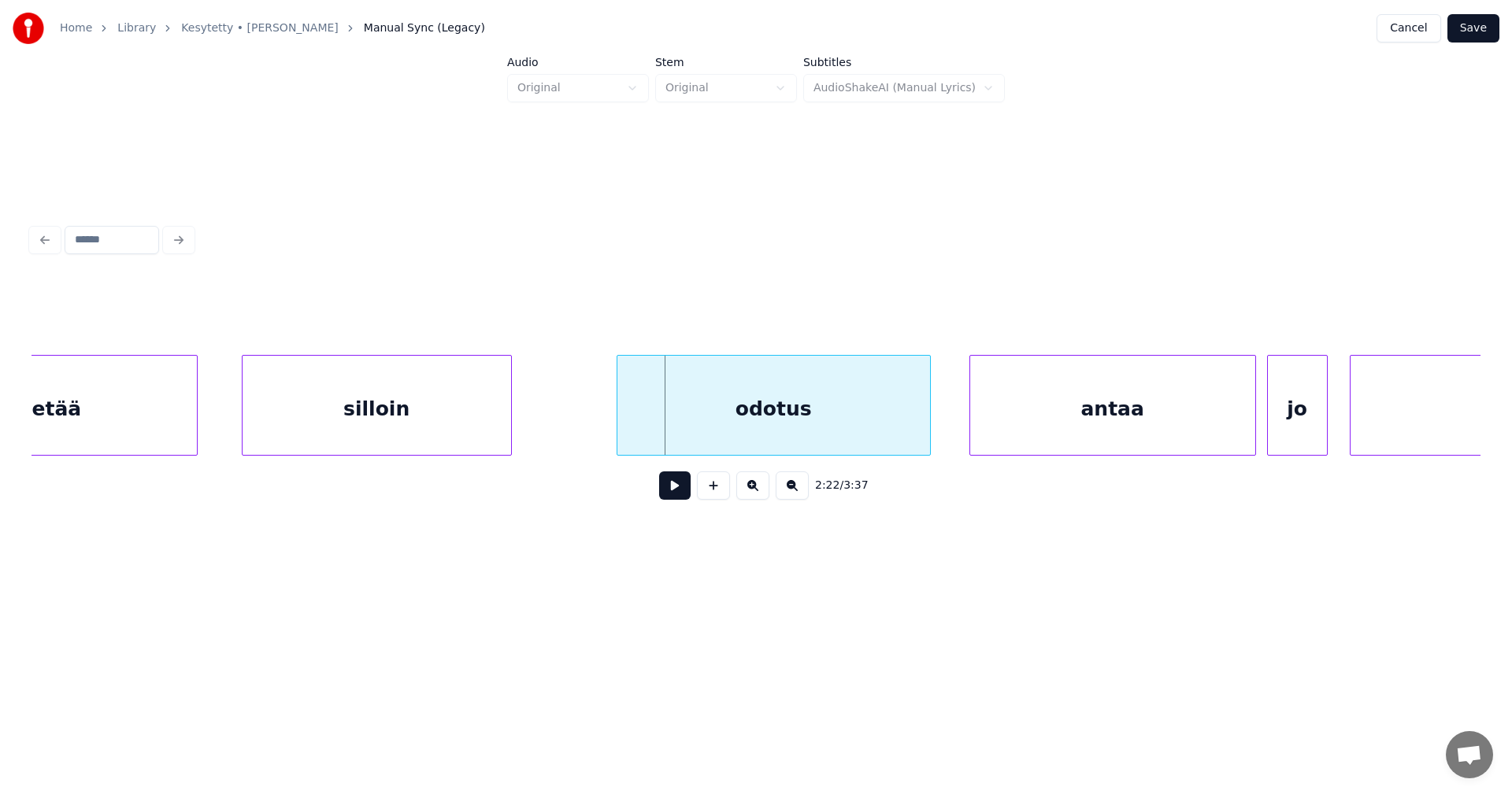
click at [877, 429] on div "odotus" at bounding box center [773, 409] width 312 height 107
click at [1124, 432] on div "antaa" at bounding box center [1103, 409] width 285 height 107
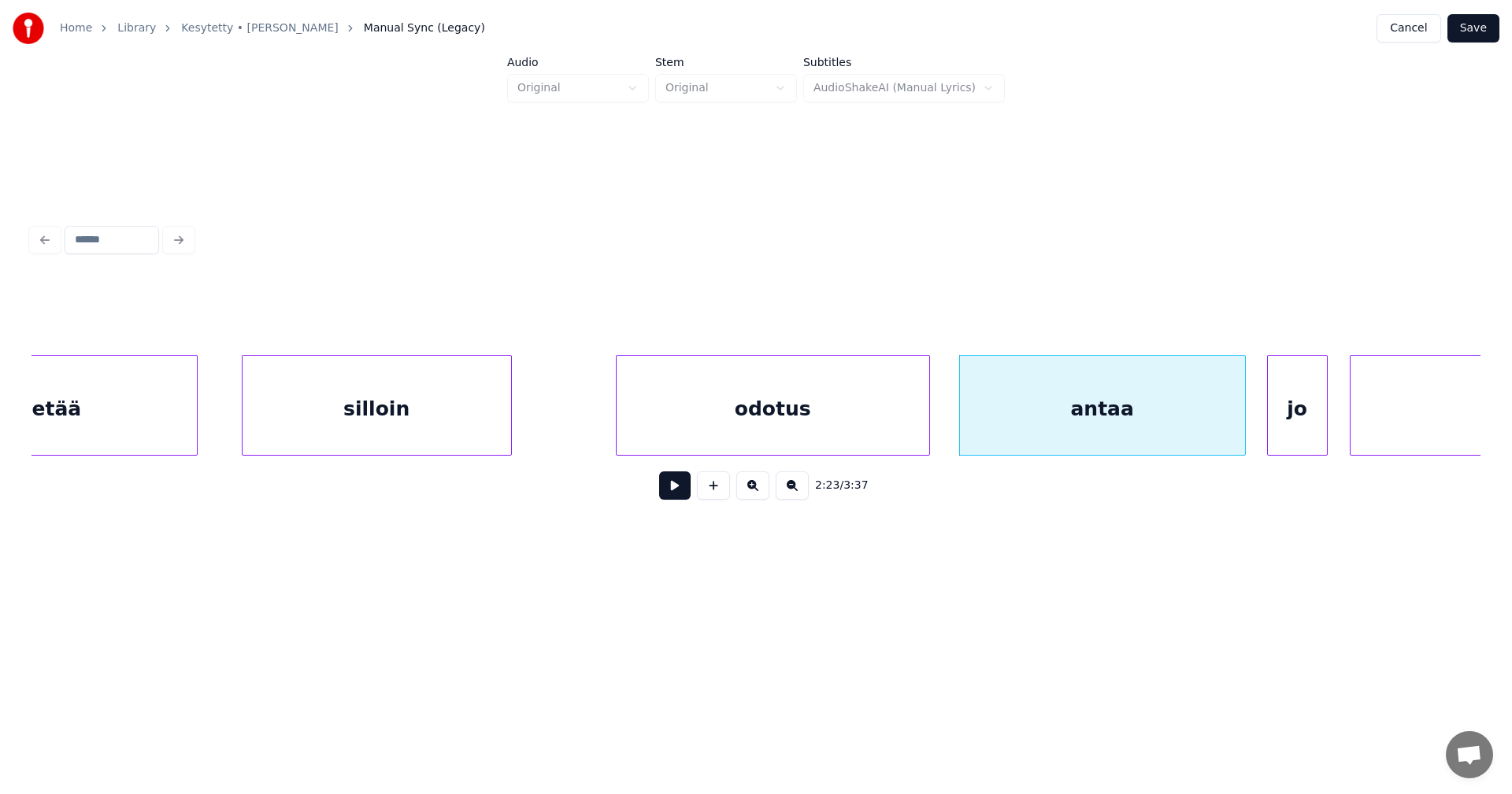
click at [895, 446] on div "odotus" at bounding box center [772, 409] width 312 height 107
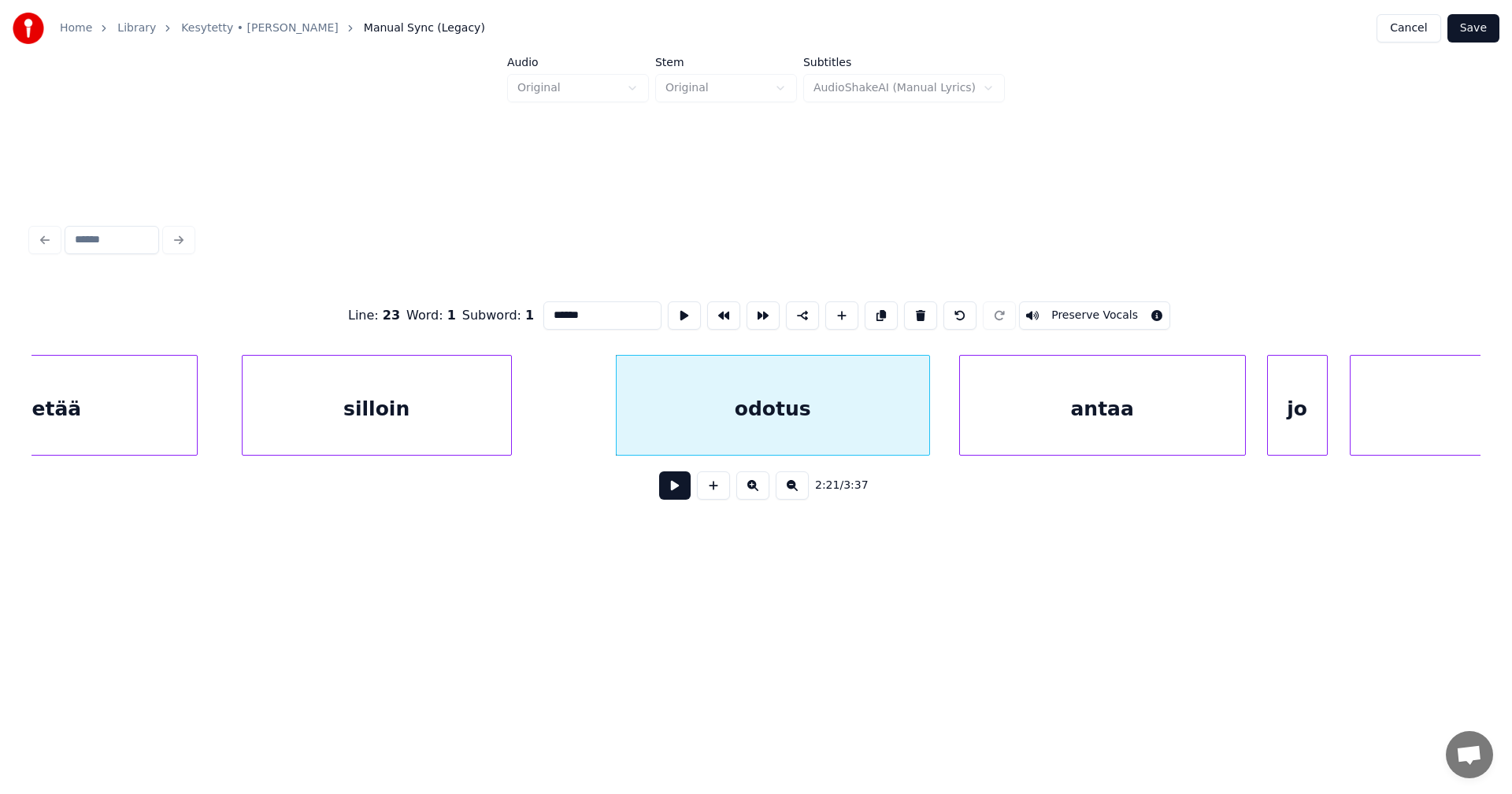
click at [685, 486] on button at bounding box center [676, 486] width 32 height 28
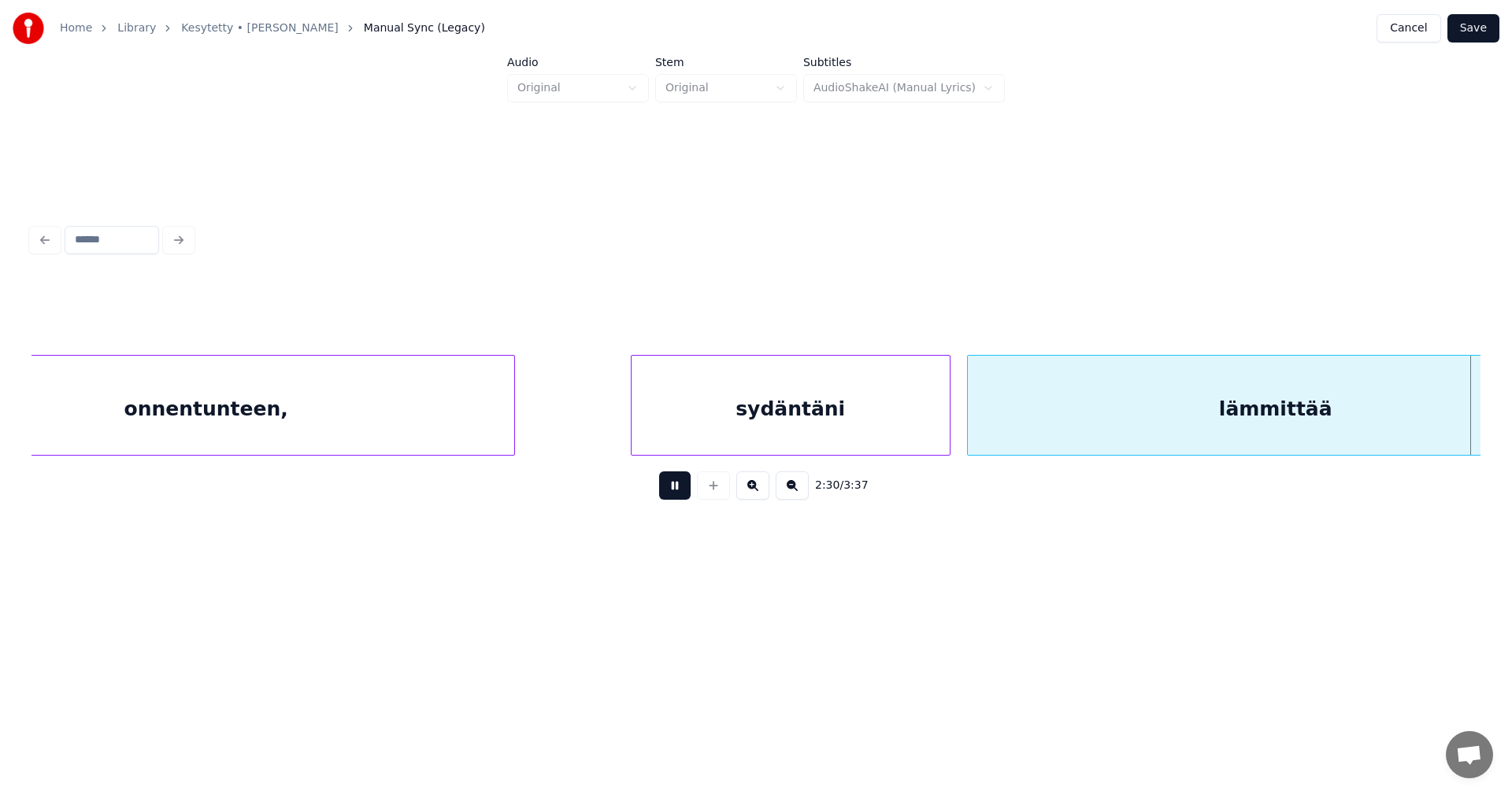
scroll to position [0, 41425]
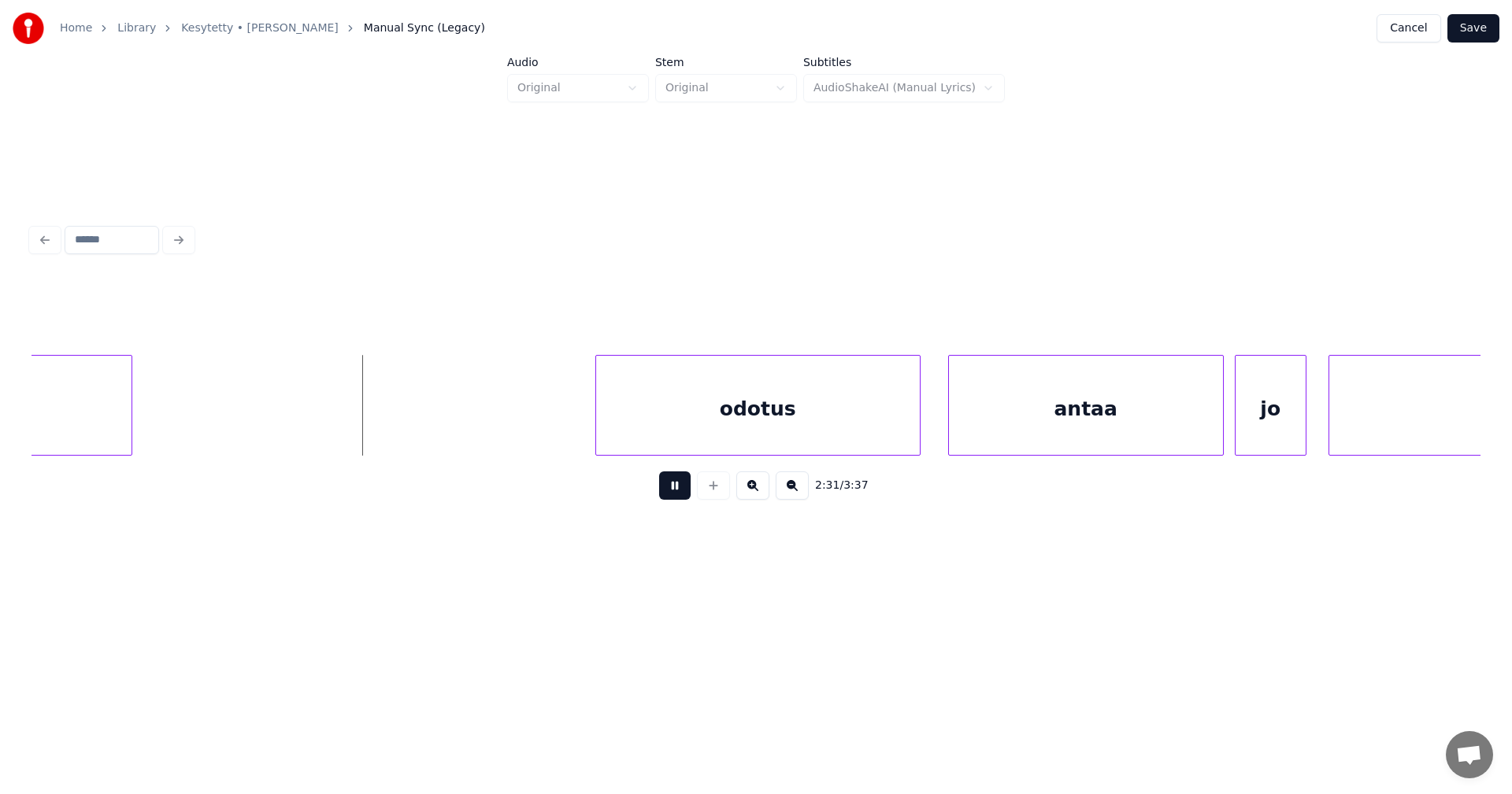
click at [683, 490] on button at bounding box center [676, 486] width 32 height 28
click at [806, 439] on div "odotus" at bounding box center [747, 409] width 323 height 107
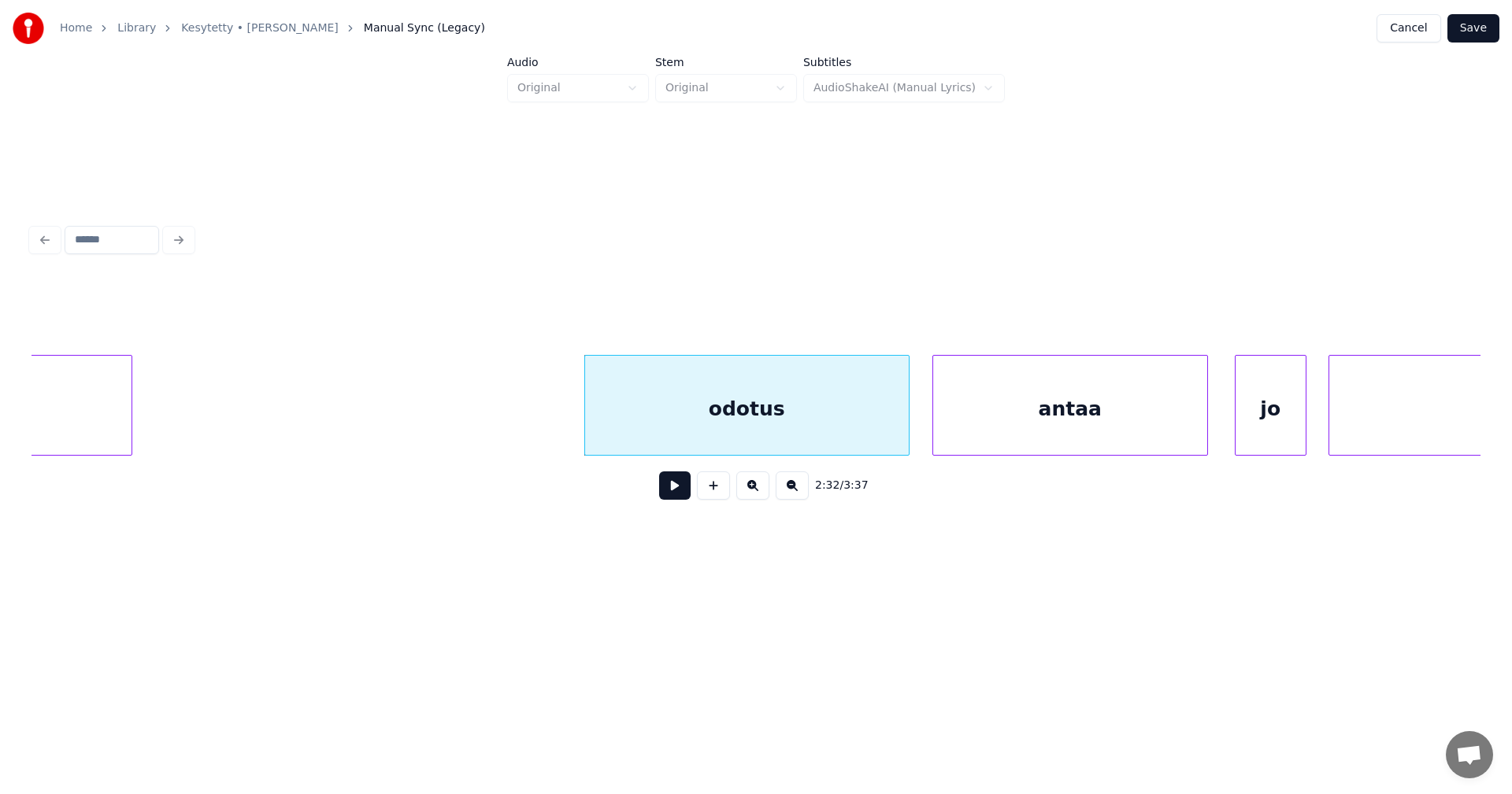
click at [1014, 435] on div "antaa" at bounding box center [1070, 409] width 274 height 107
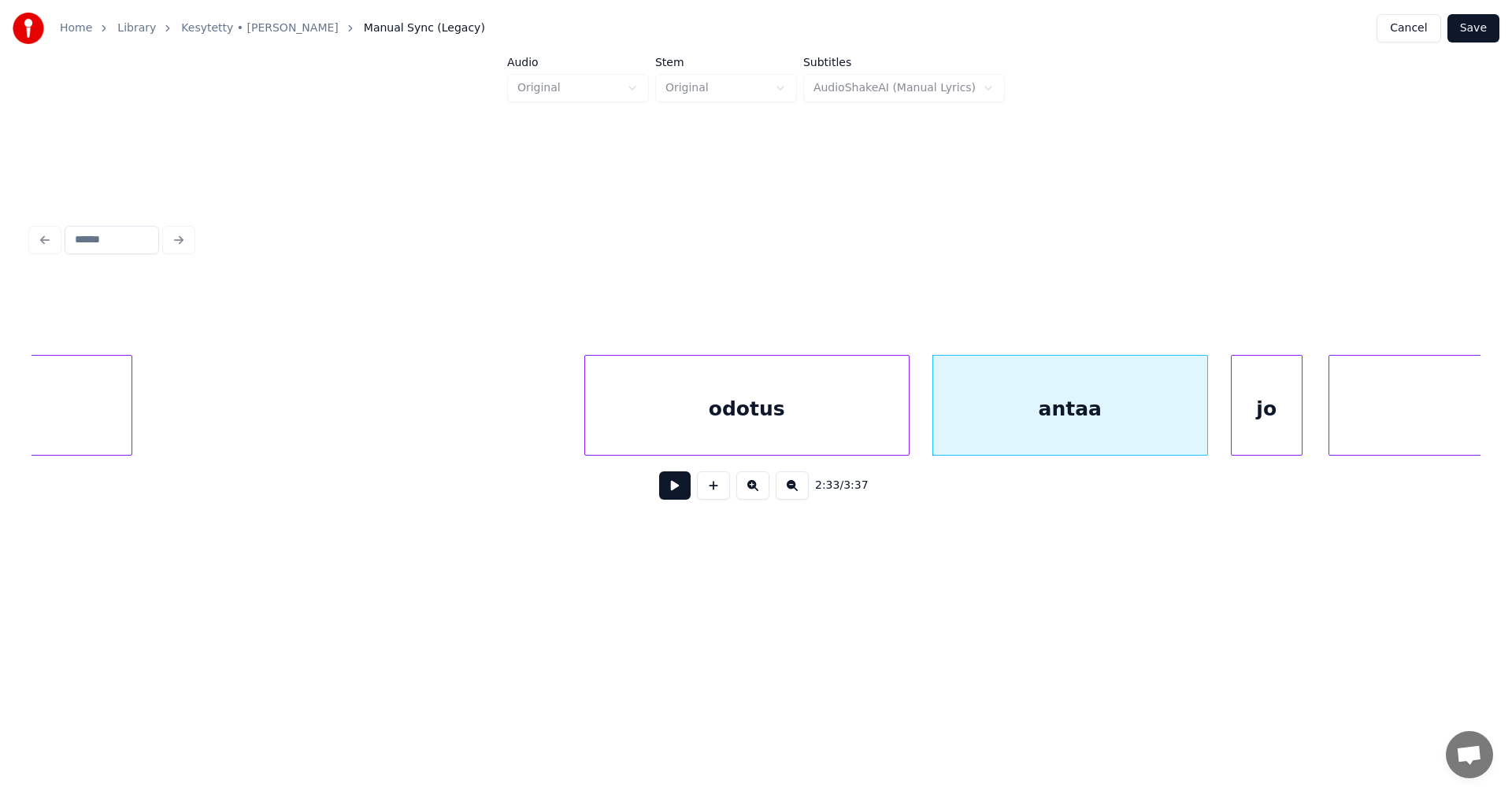
click at [1261, 432] on div "jo" at bounding box center [1266, 409] width 70 height 107
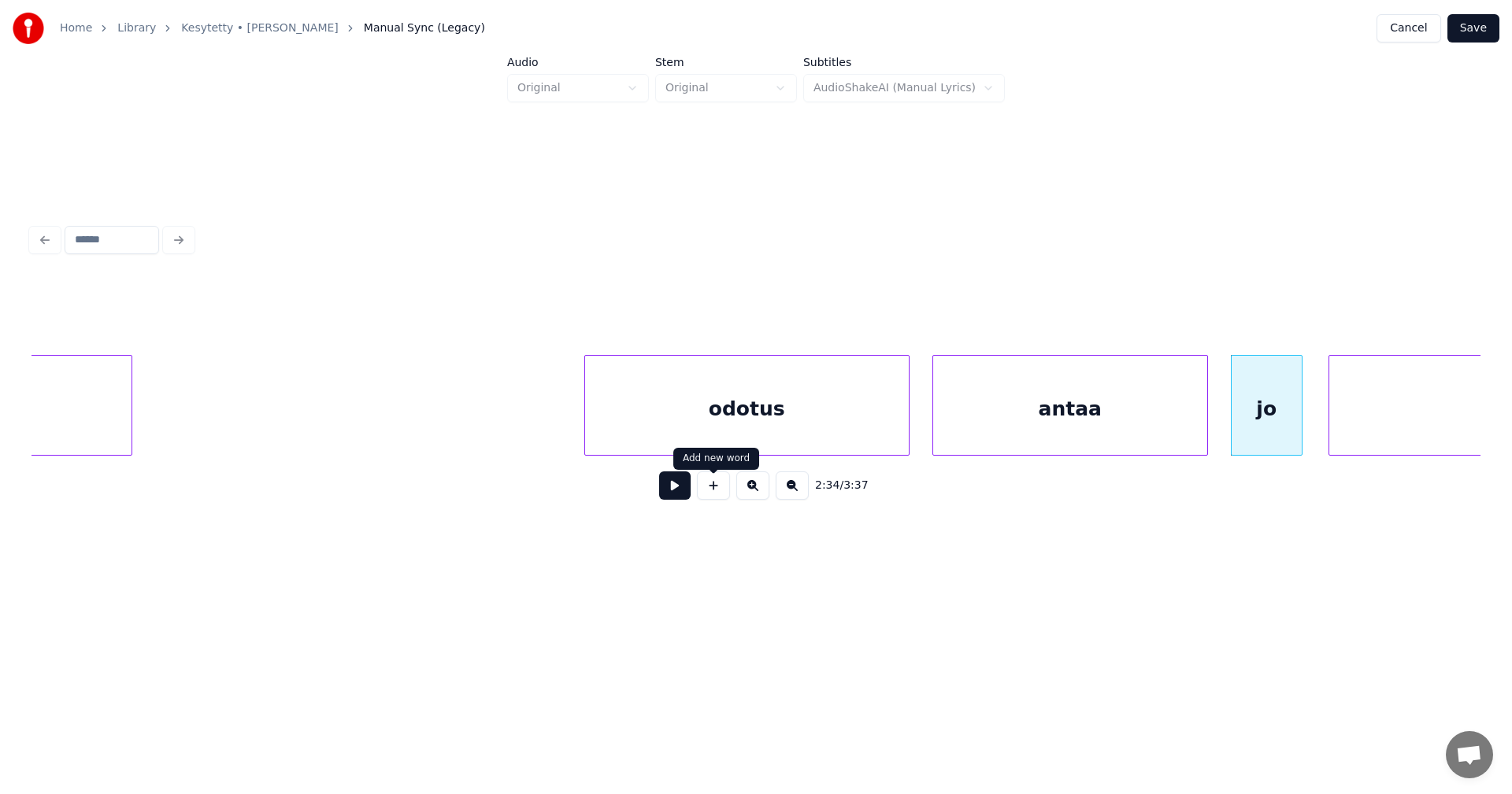
click at [753, 439] on div "odotus" at bounding box center [747, 409] width 323 height 107
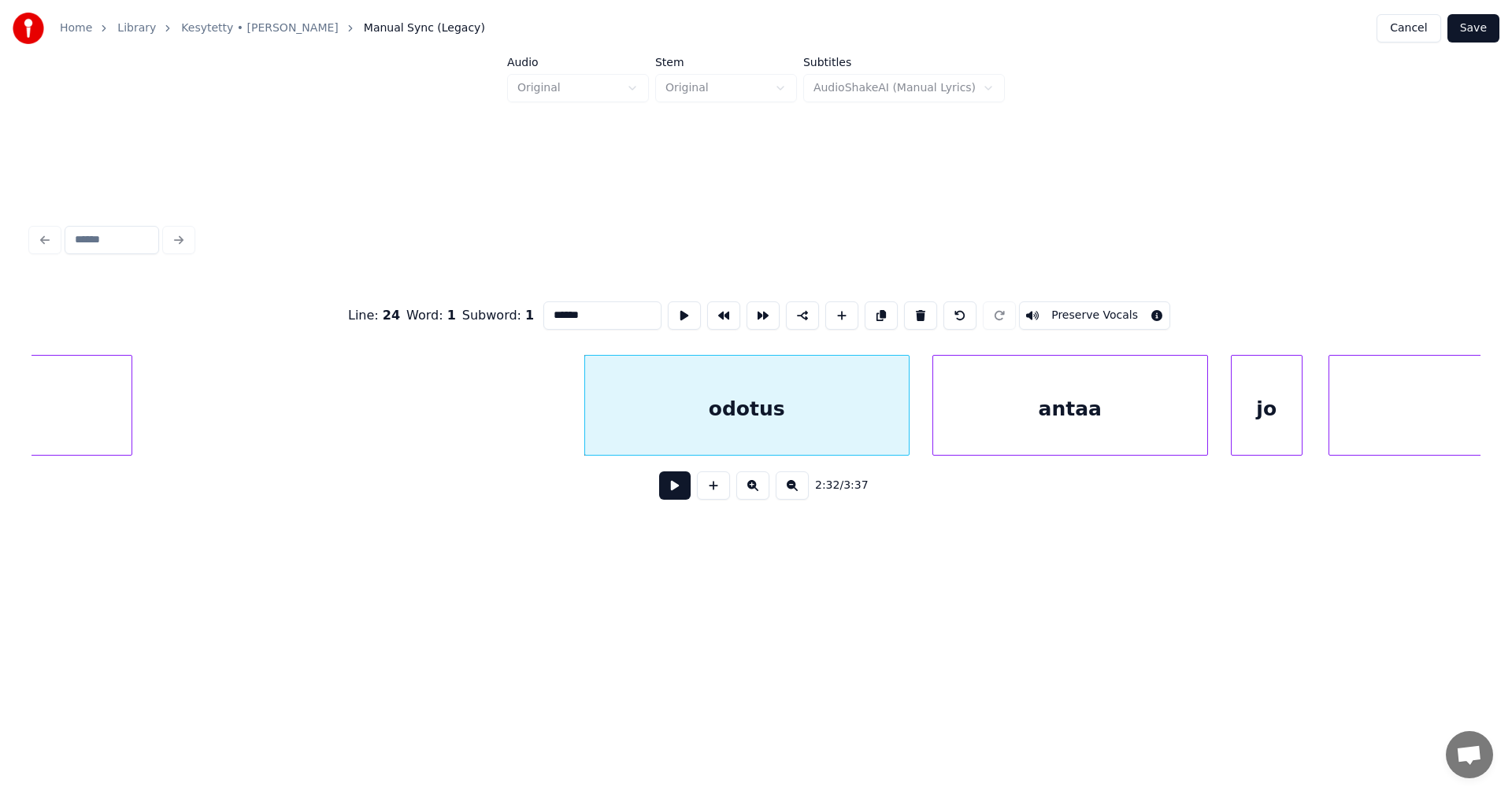
click at [679, 495] on button at bounding box center [676, 486] width 32 height 28
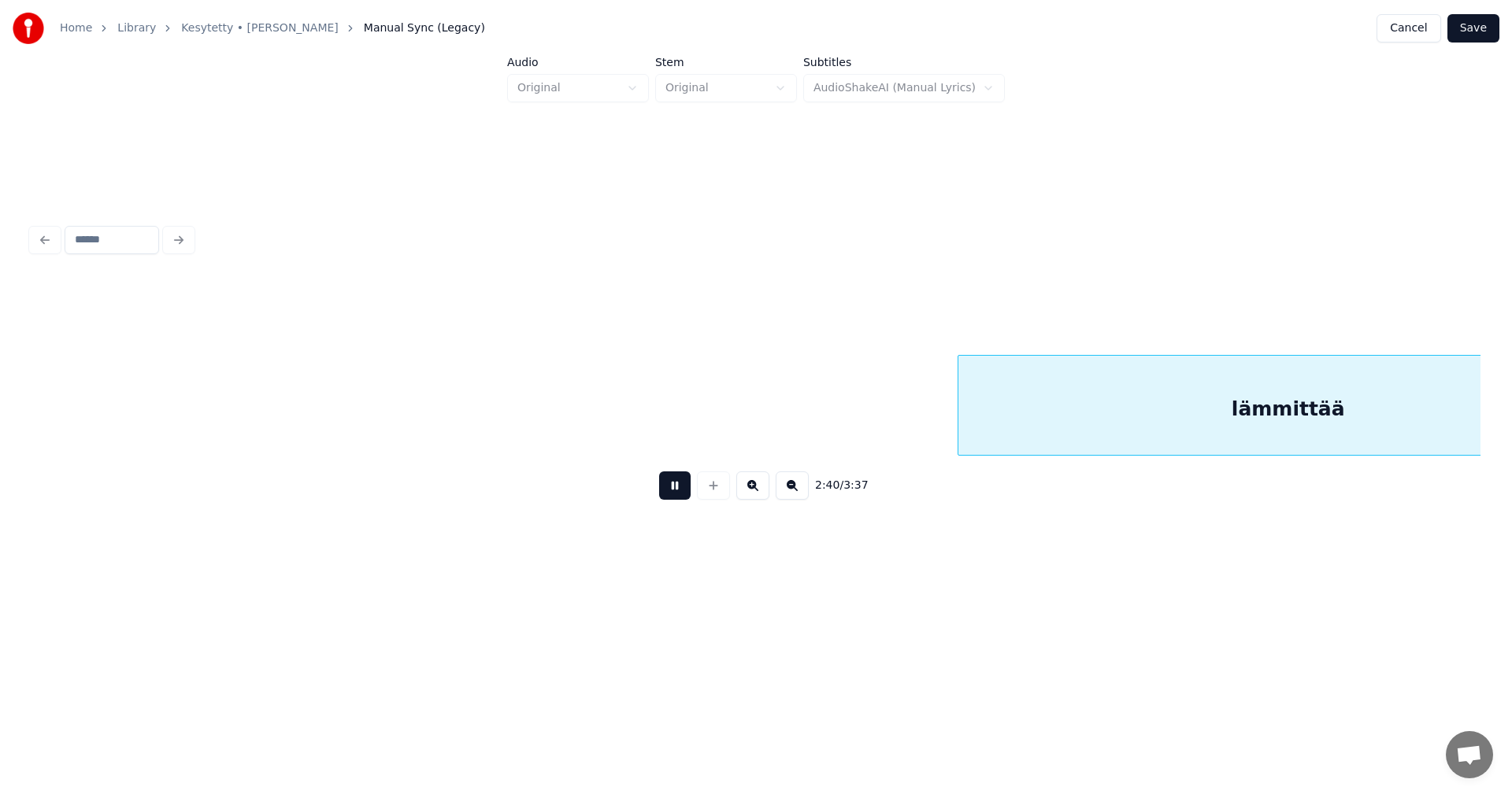
scroll to position [0, 44328]
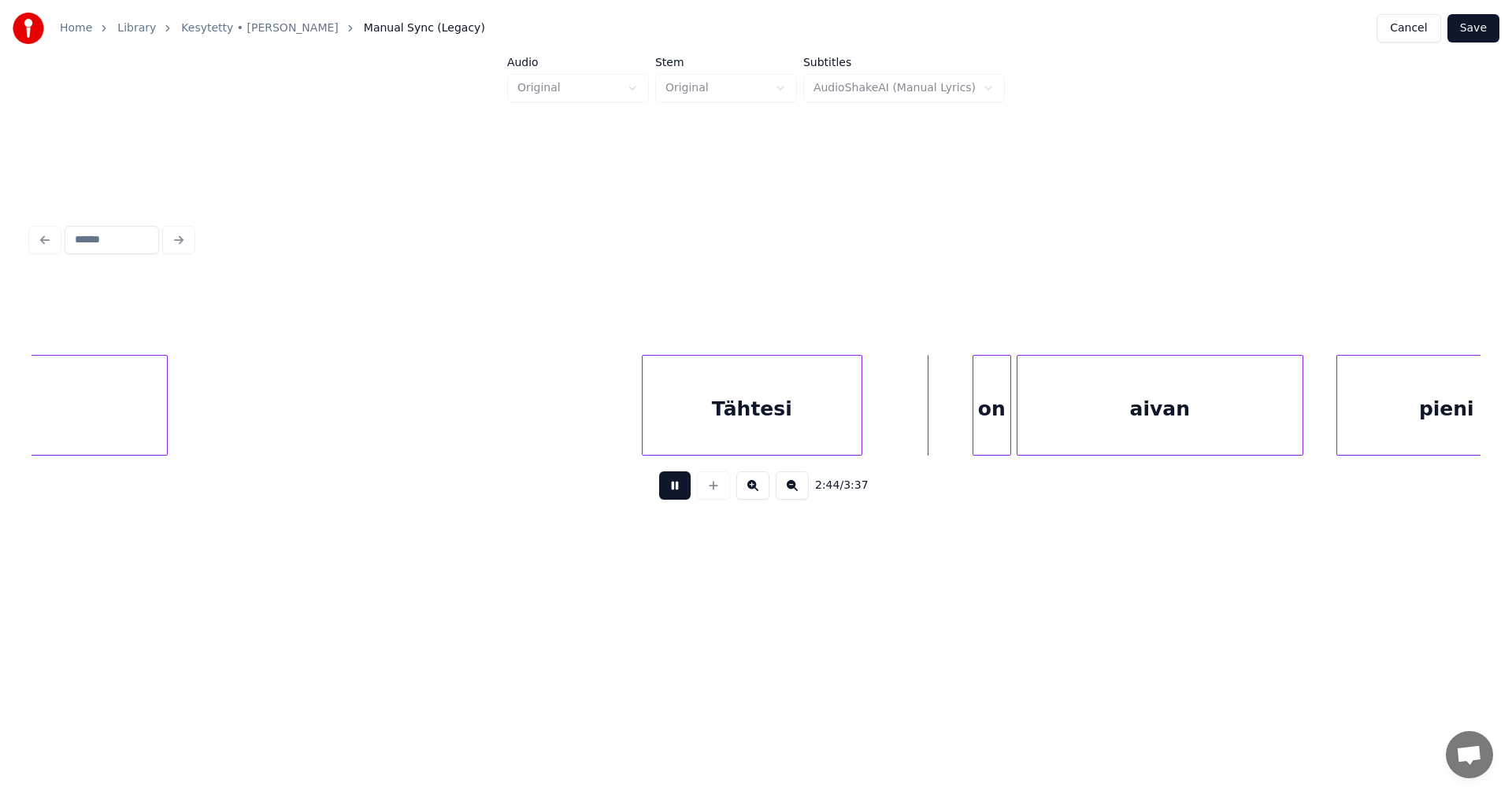
click at [679, 495] on button at bounding box center [676, 486] width 32 height 28
click at [987, 431] on div "on" at bounding box center [987, 409] width 37 height 107
click at [685, 487] on button at bounding box center [676, 486] width 32 height 28
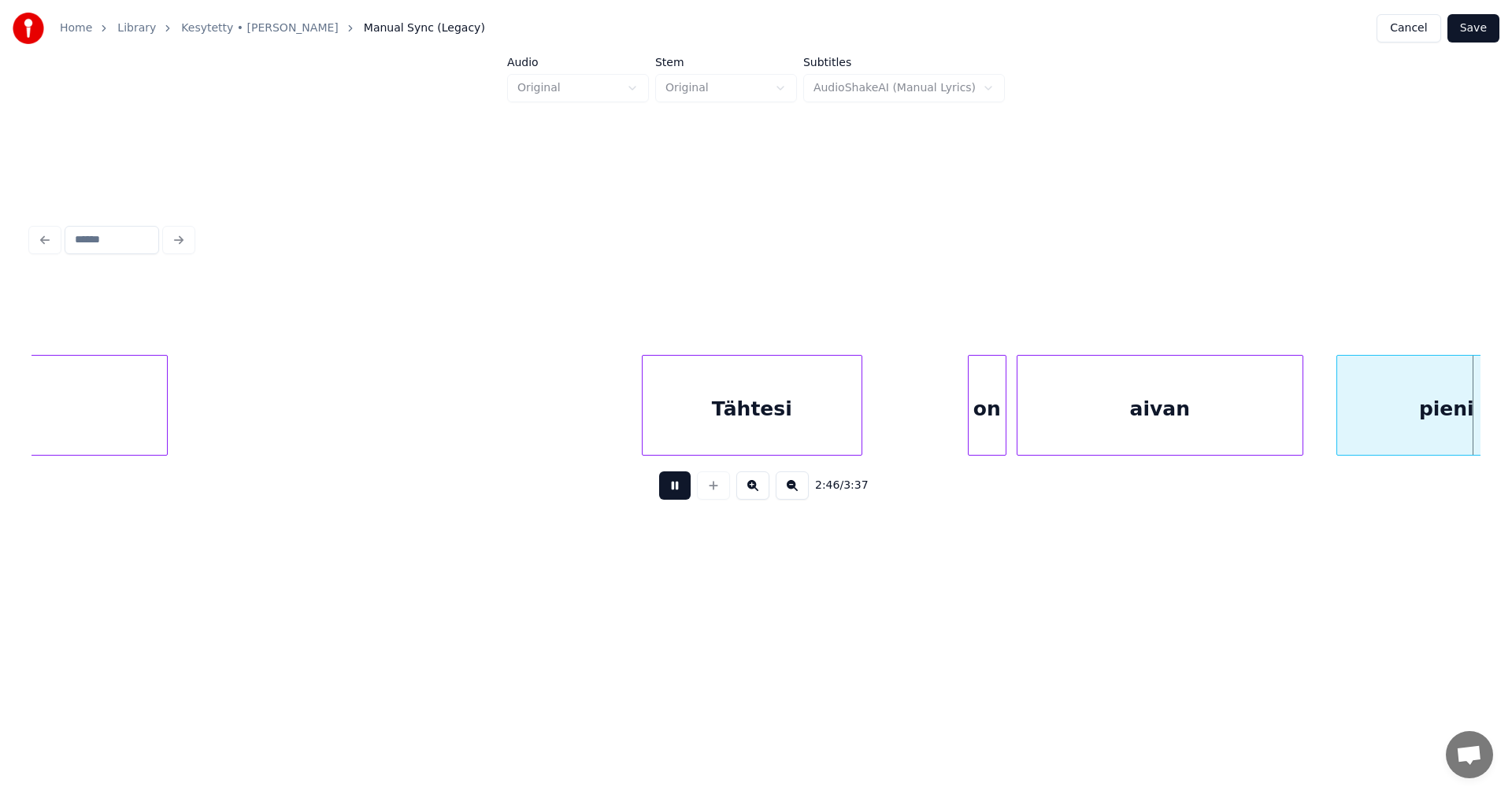
scroll to position [0, 45778]
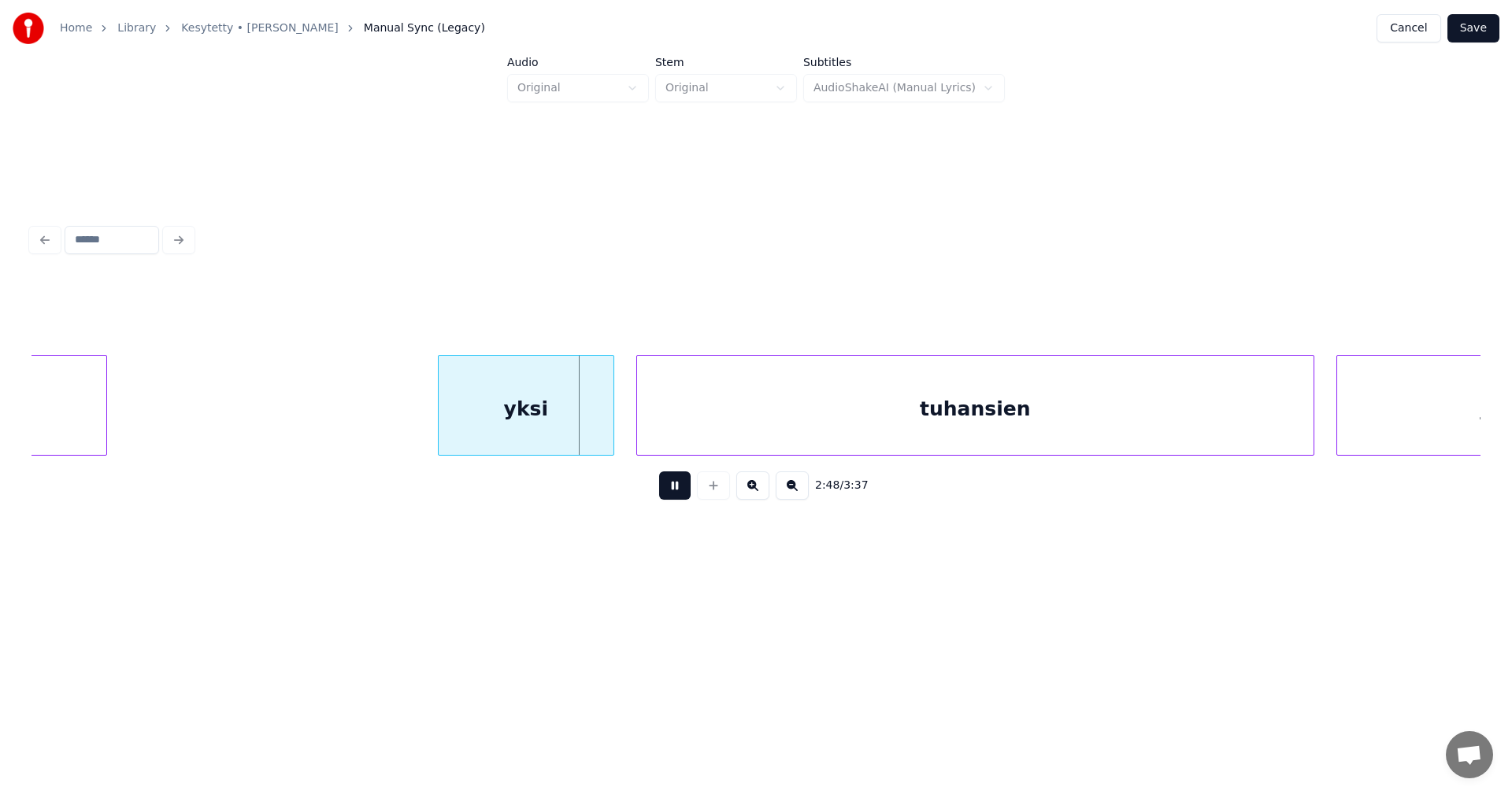
click at [686, 487] on button at bounding box center [676, 486] width 32 height 28
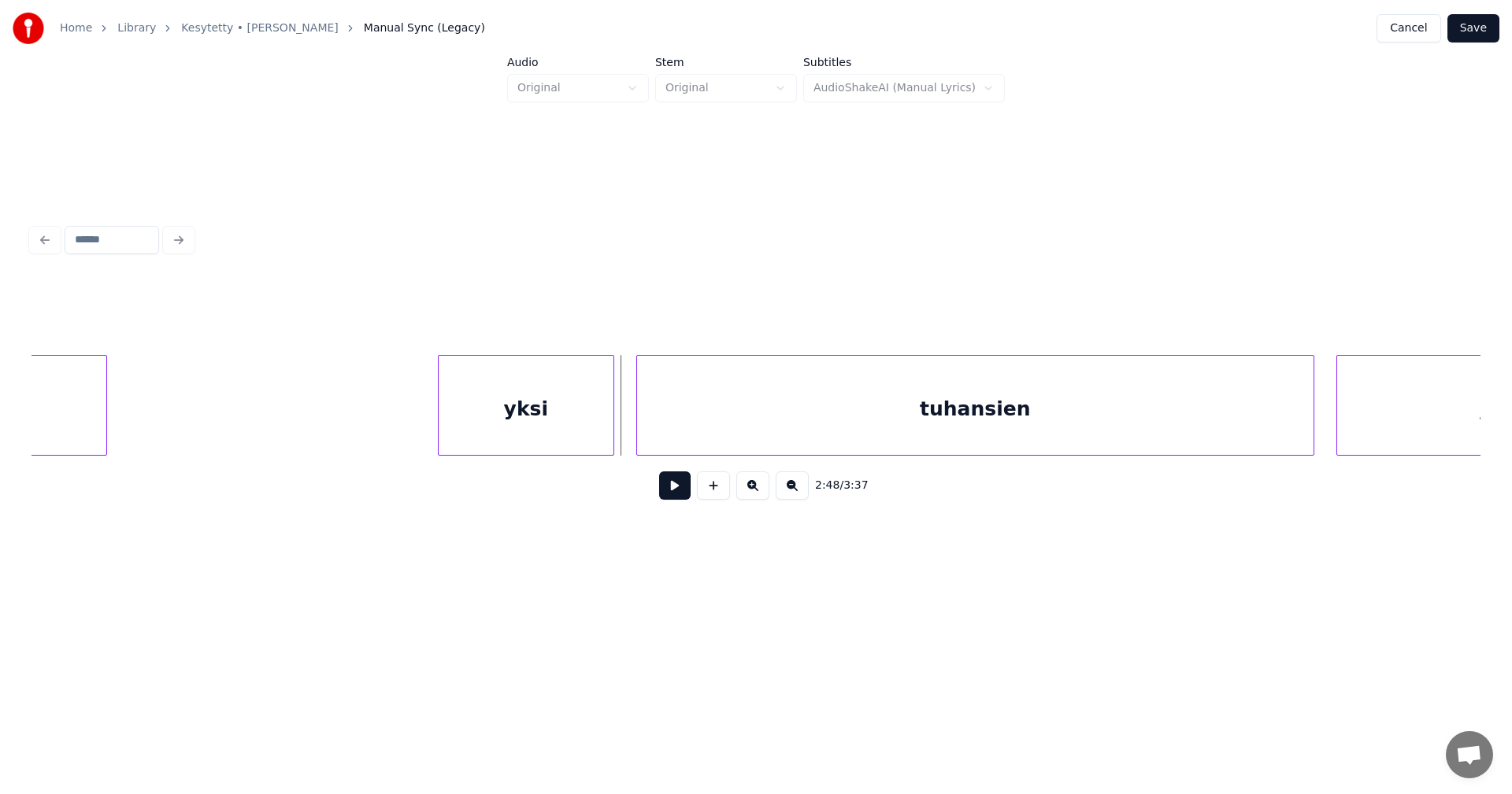
click at [686, 487] on button at bounding box center [676, 486] width 32 height 28
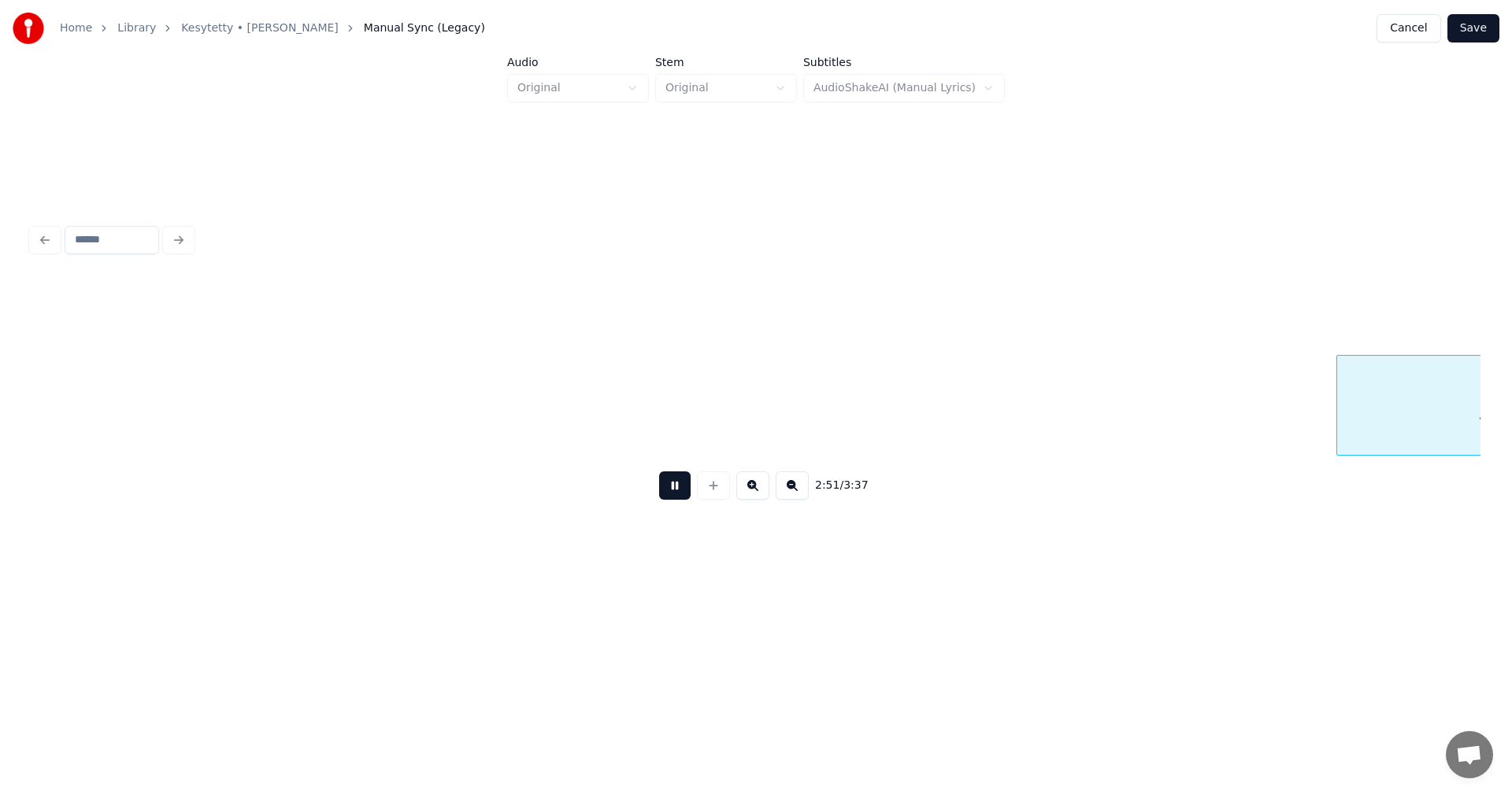
scroll to position [0, 47228]
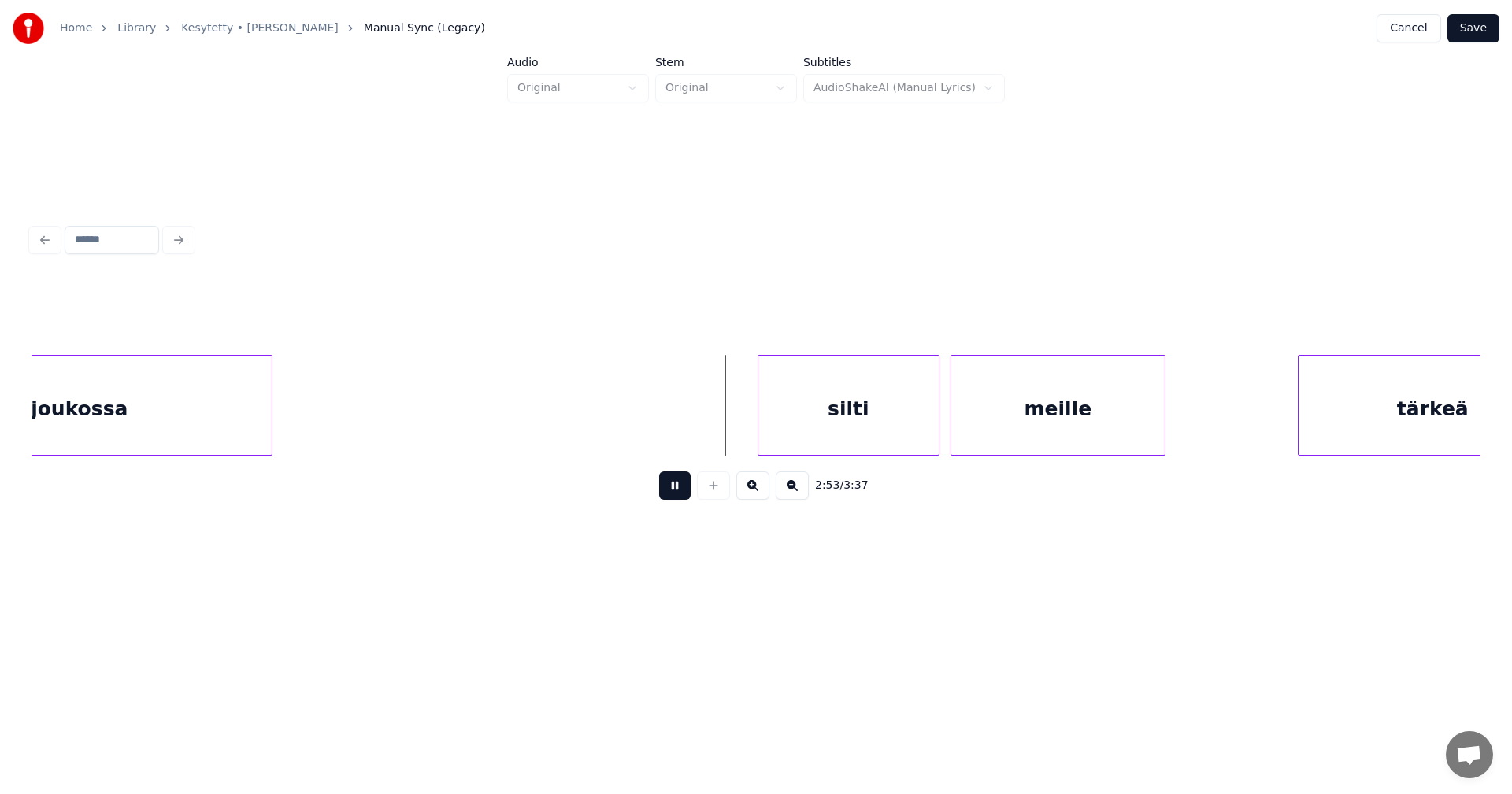
click at [686, 487] on button at bounding box center [676, 486] width 32 height 28
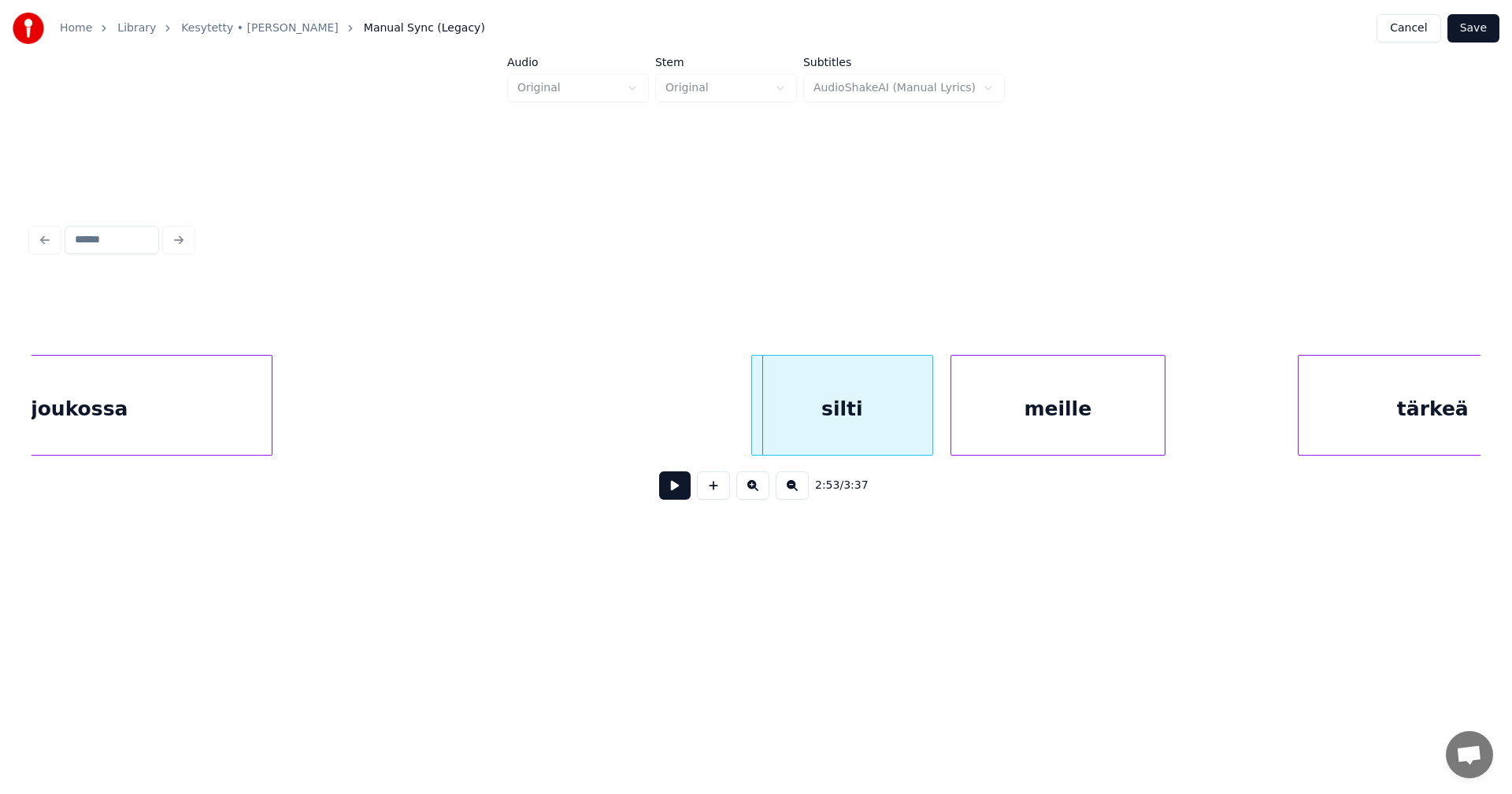
click at [855, 435] on div "silti" at bounding box center [842, 409] width 181 height 107
click at [686, 497] on button at bounding box center [676, 486] width 32 height 28
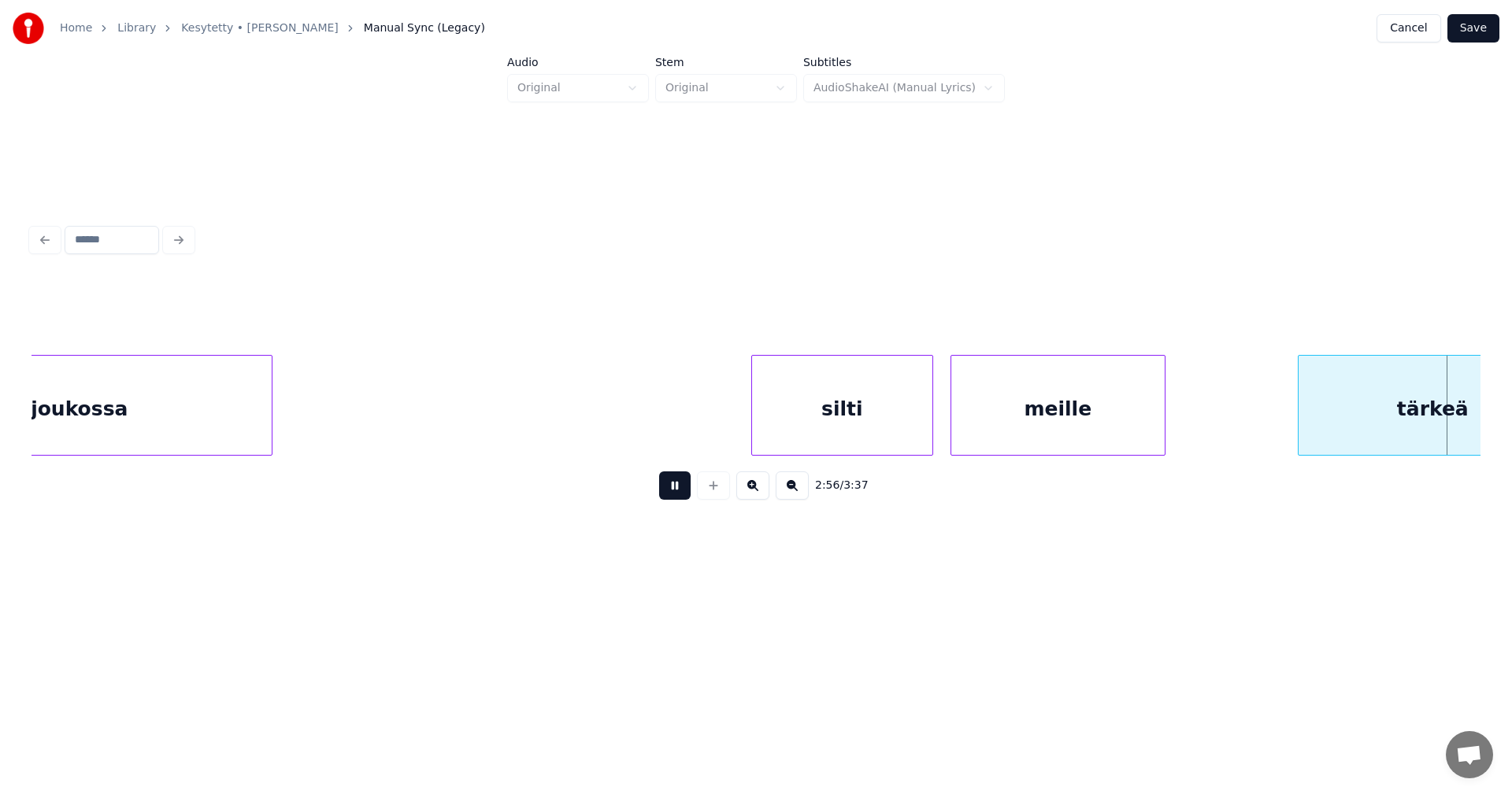
scroll to position [0, 48679]
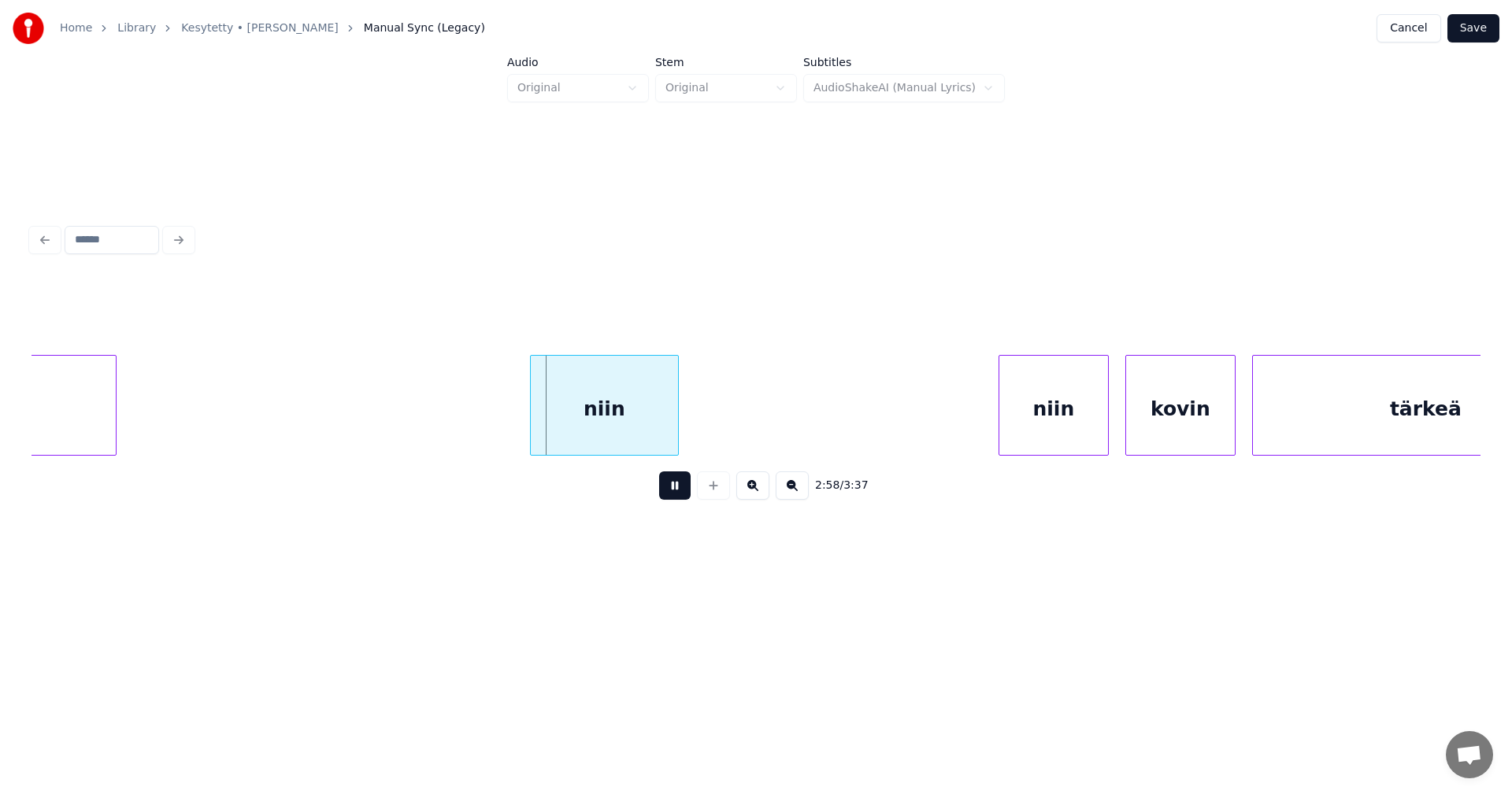
click at [678, 495] on button at bounding box center [676, 486] width 32 height 28
click at [604, 446] on div "niin" at bounding box center [576, 409] width 148 height 107
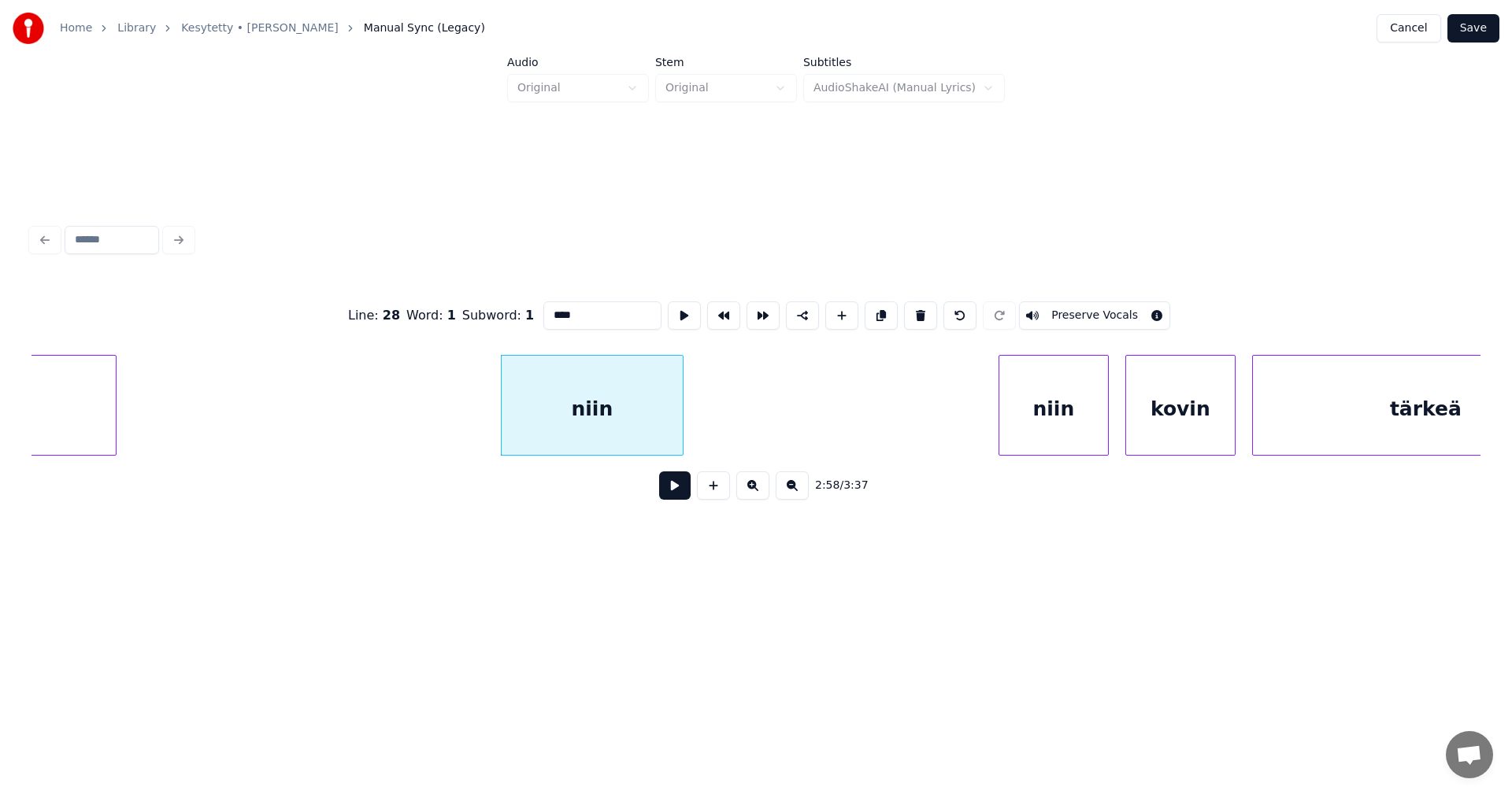
click at [682, 439] on div at bounding box center [680, 405] width 5 height 99
click at [499, 436] on div at bounding box center [497, 405] width 5 height 99
click at [677, 498] on button at bounding box center [676, 486] width 32 height 28
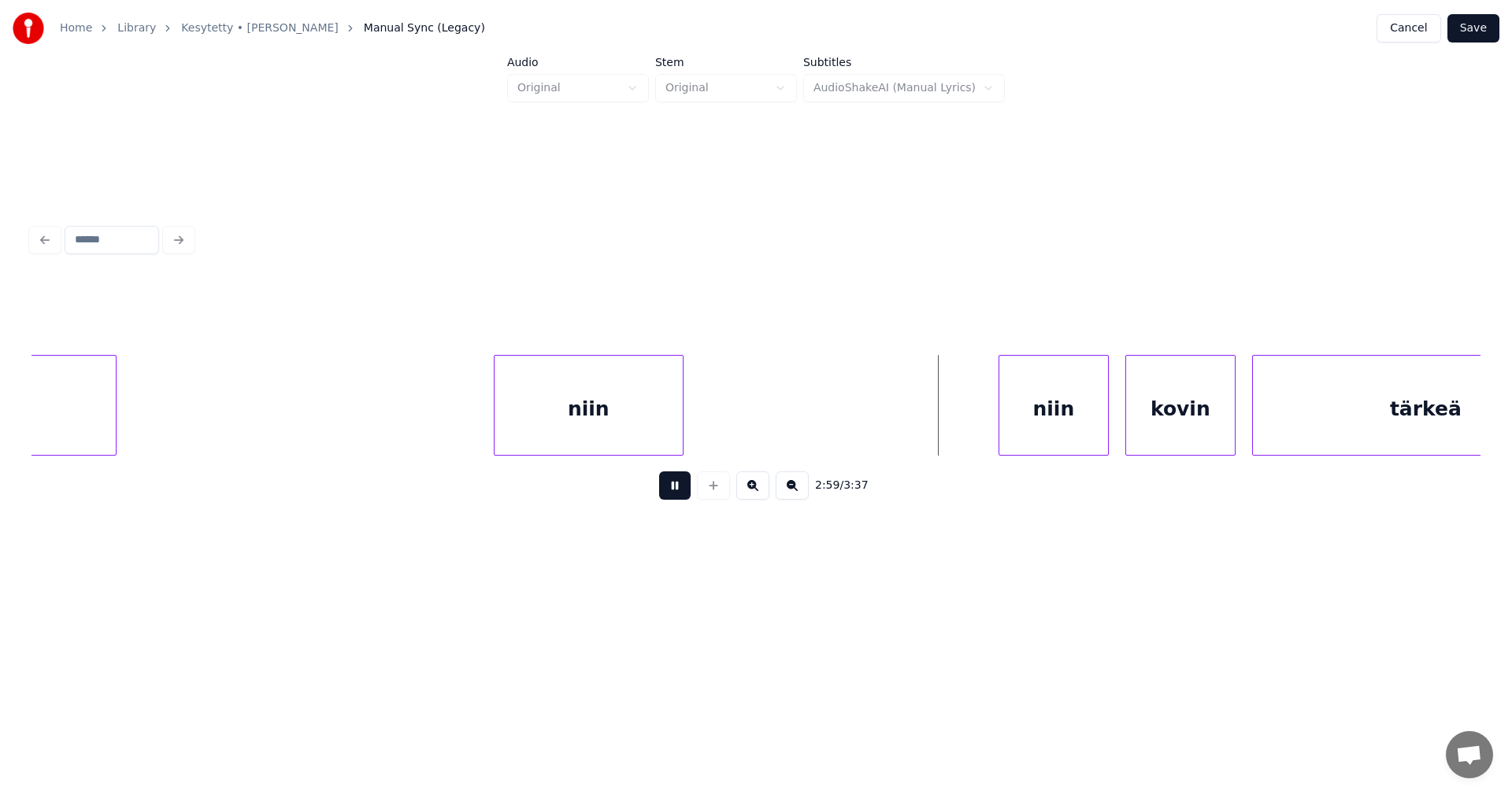
click at [678, 497] on button at bounding box center [676, 486] width 32 height 28
click at [1009, 437] on div "niin" at bounding box center [1045, 409] width 109 height 107
click at [976, 439] on div at bounding box center [974, 405] width 5 height 99
click at [684, 495] on button at bounding box center [676, 486] width 32 height 28
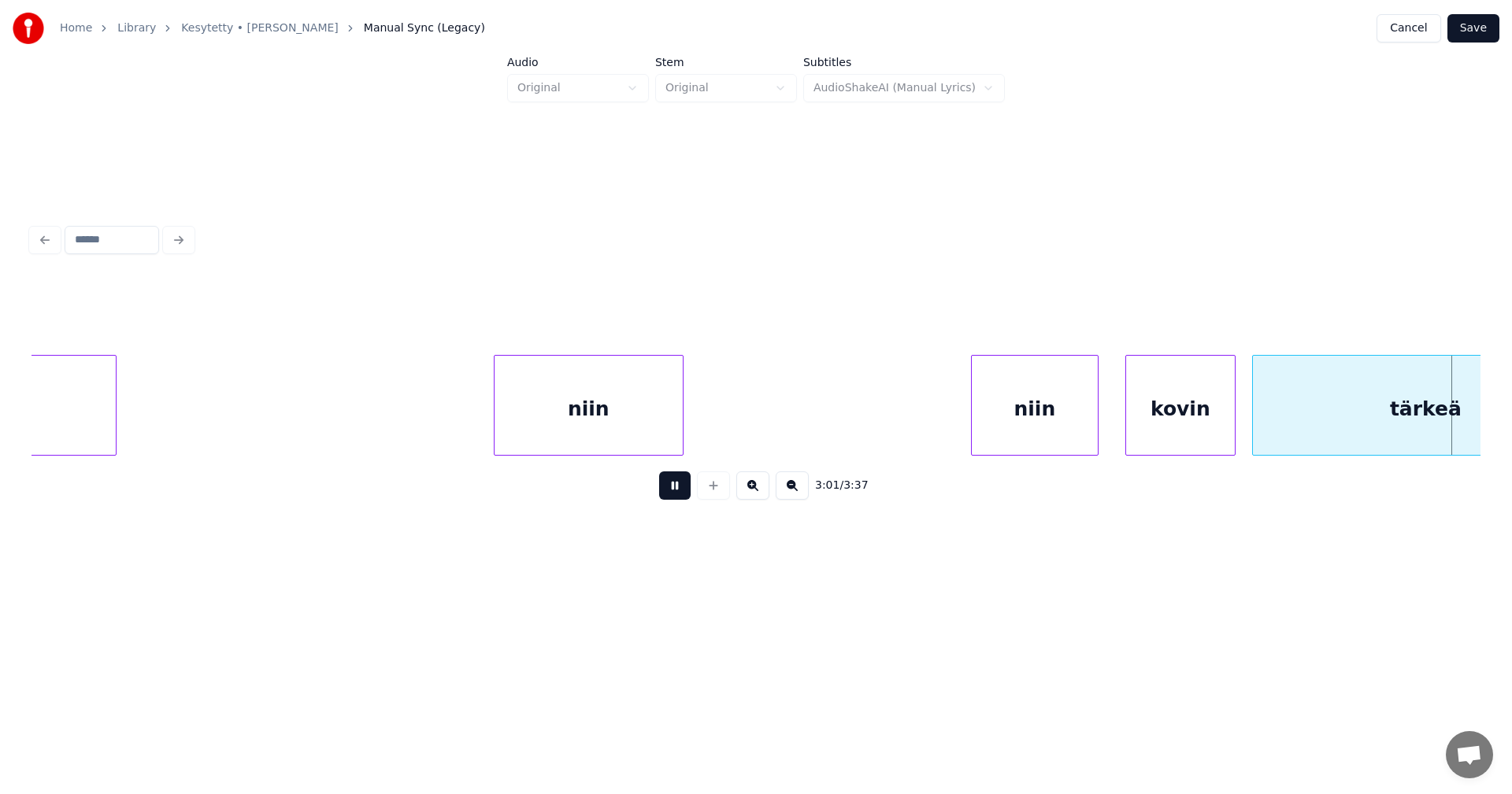
scroll to position [0, 50132]
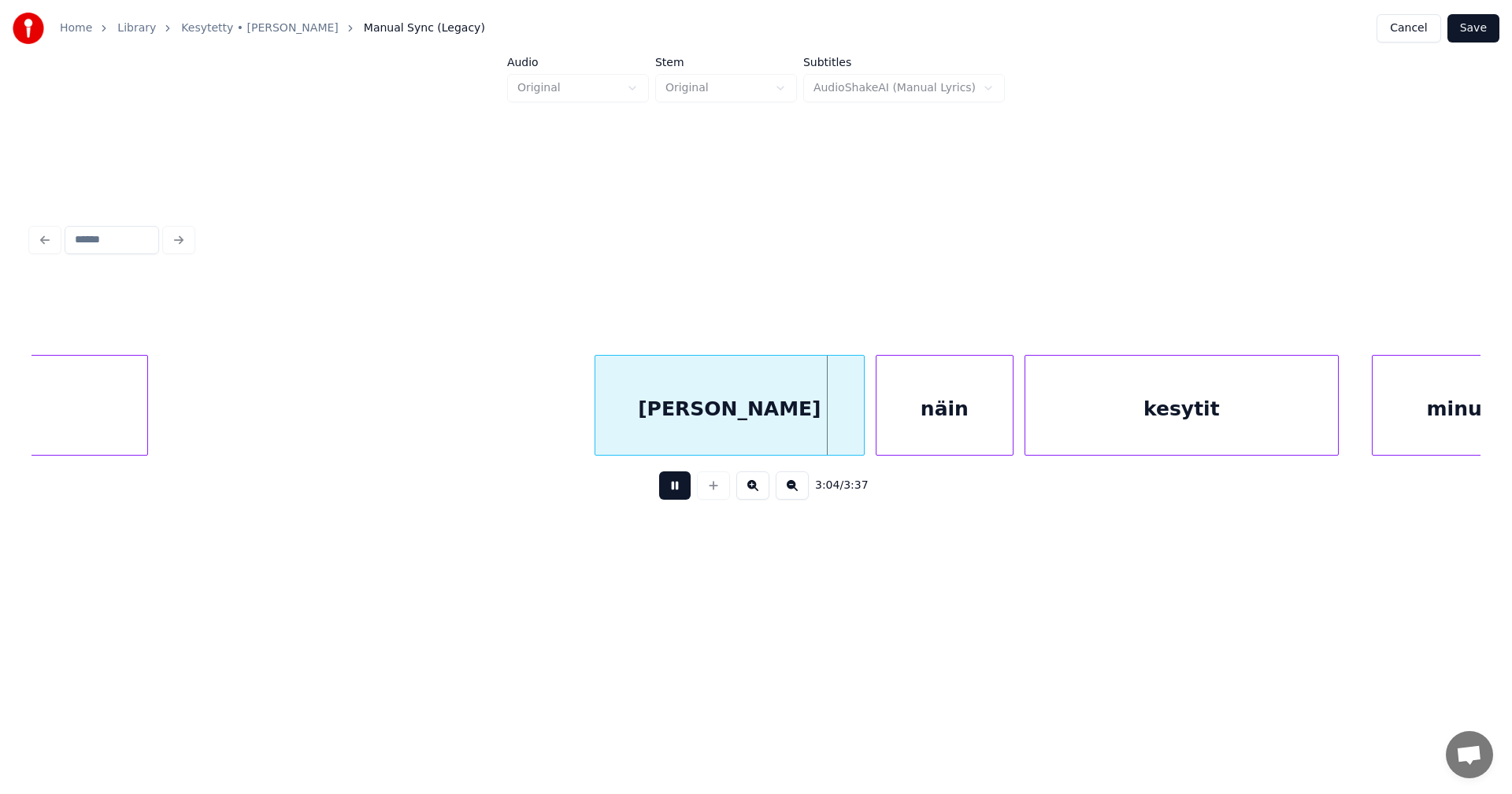
click at [685, 495] on button at bounding box center [676, 486] width 32 height 28
click at [682, 496] on button at bounding box center [676, 486] width 32 height 28
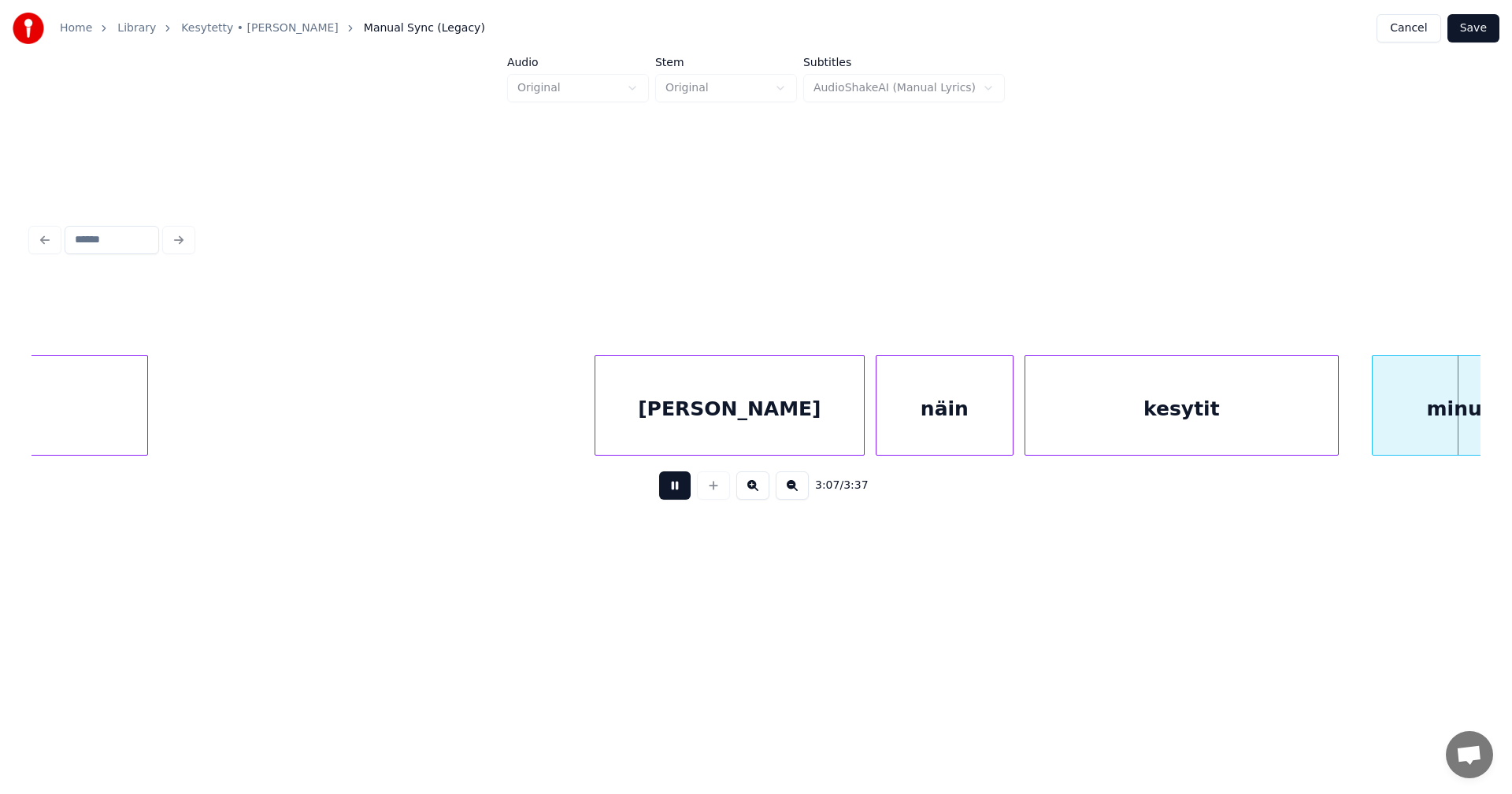
scroll to position [0, 51581]
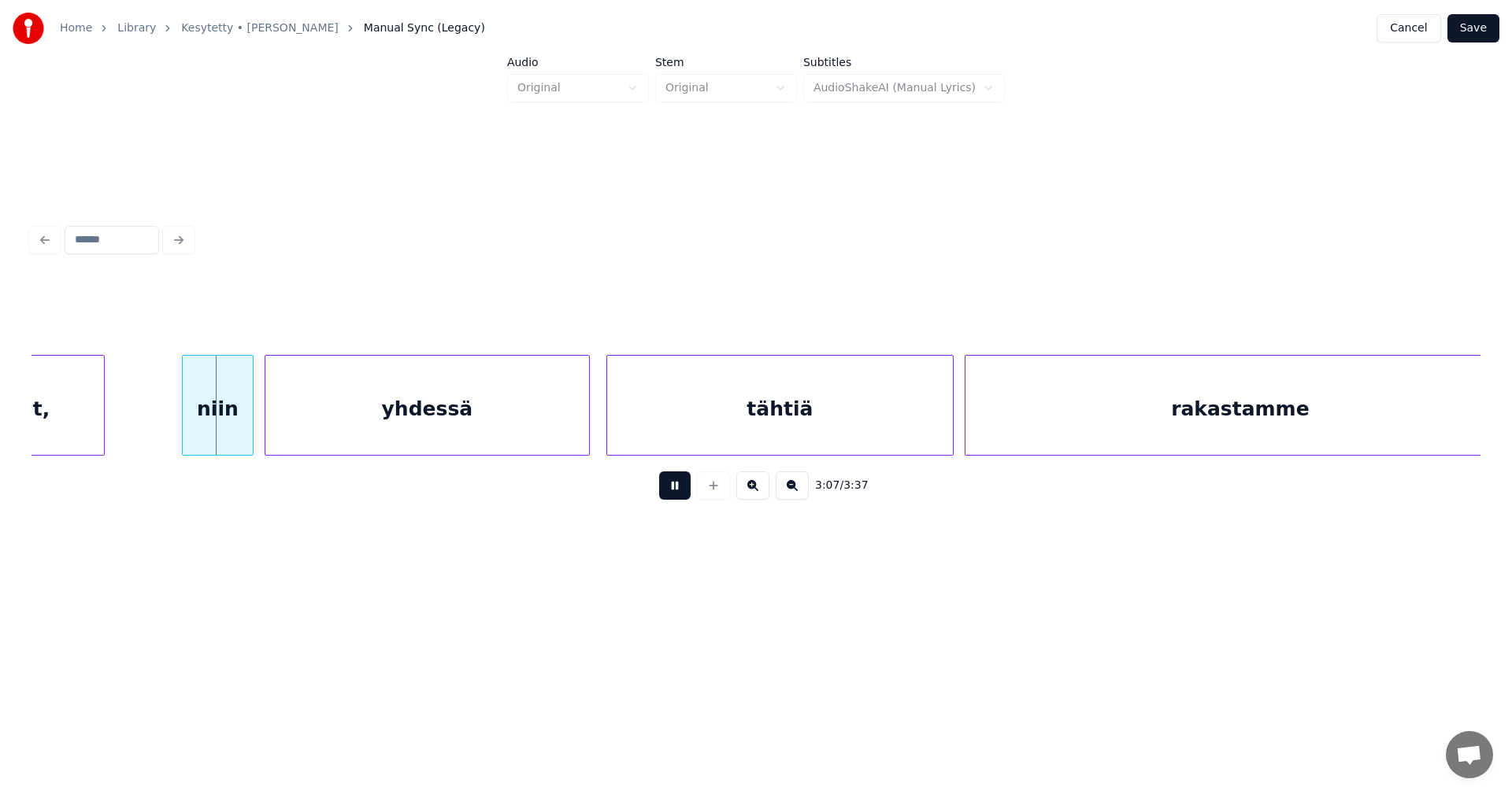
click at [682, 496] on button at bounding box center [676, 486] width 32 height 28
click at [204, 431] on div "niin" at bounding box center [208, 409] width 70 height 107
click at [166, 420] on div at bounding box center [168, 405] width 5 height 99
click at [675, 497] on button at bounding box center [676, 486] width 32 height 28
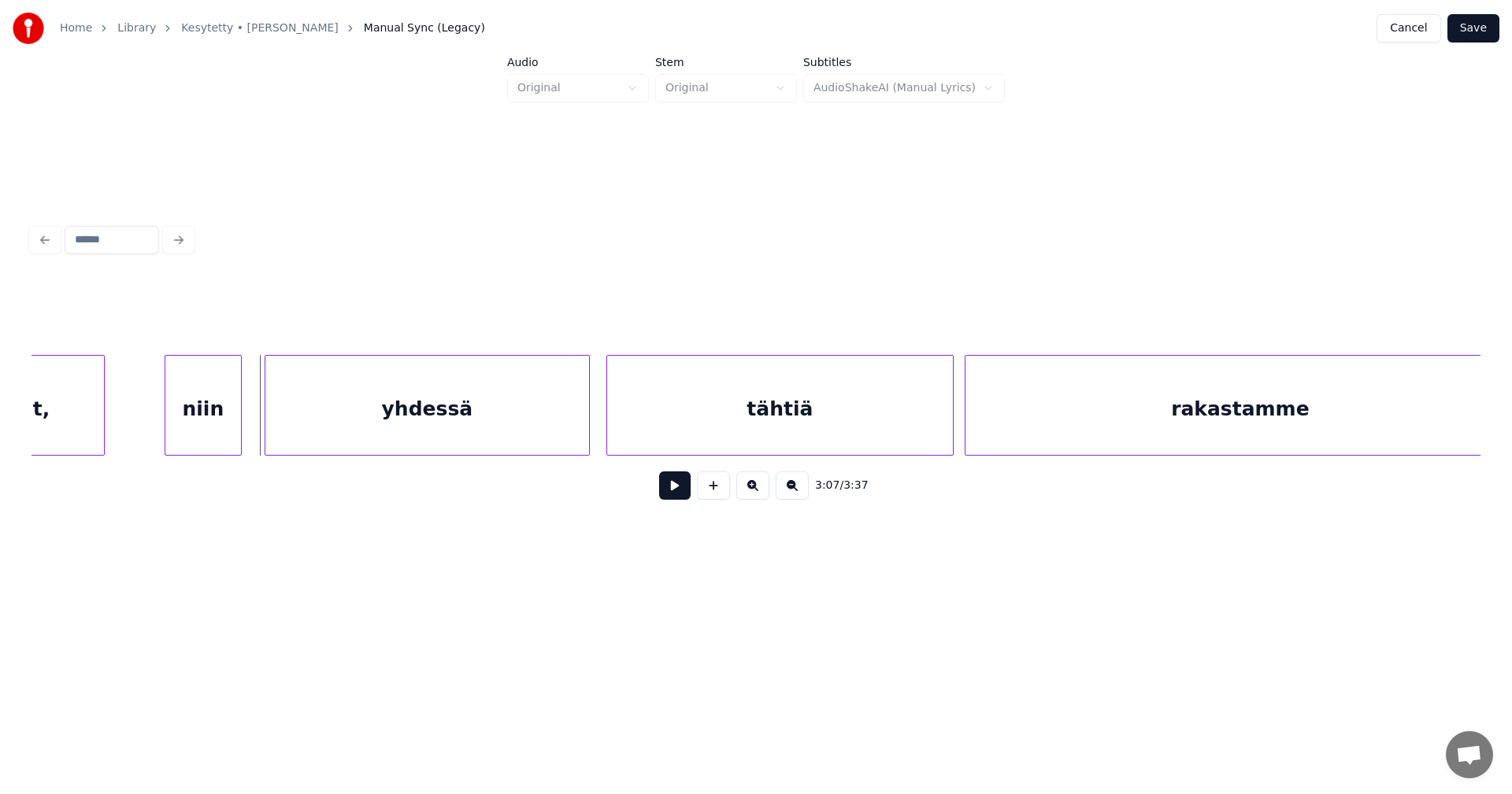
click at [675, 497] on button at bounding box center [676, 486] width 32 height 28
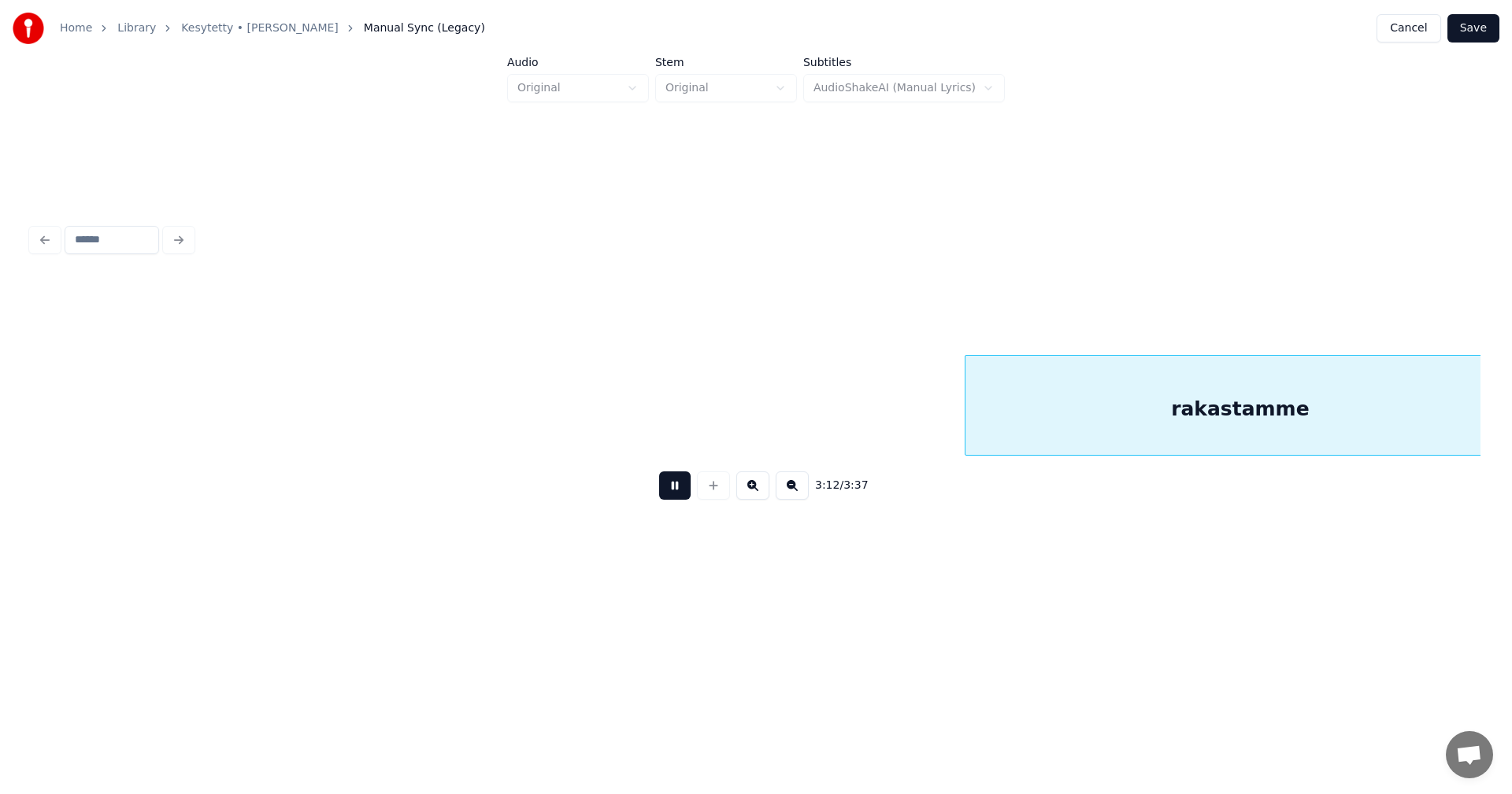
scroll to position [0, 53031]
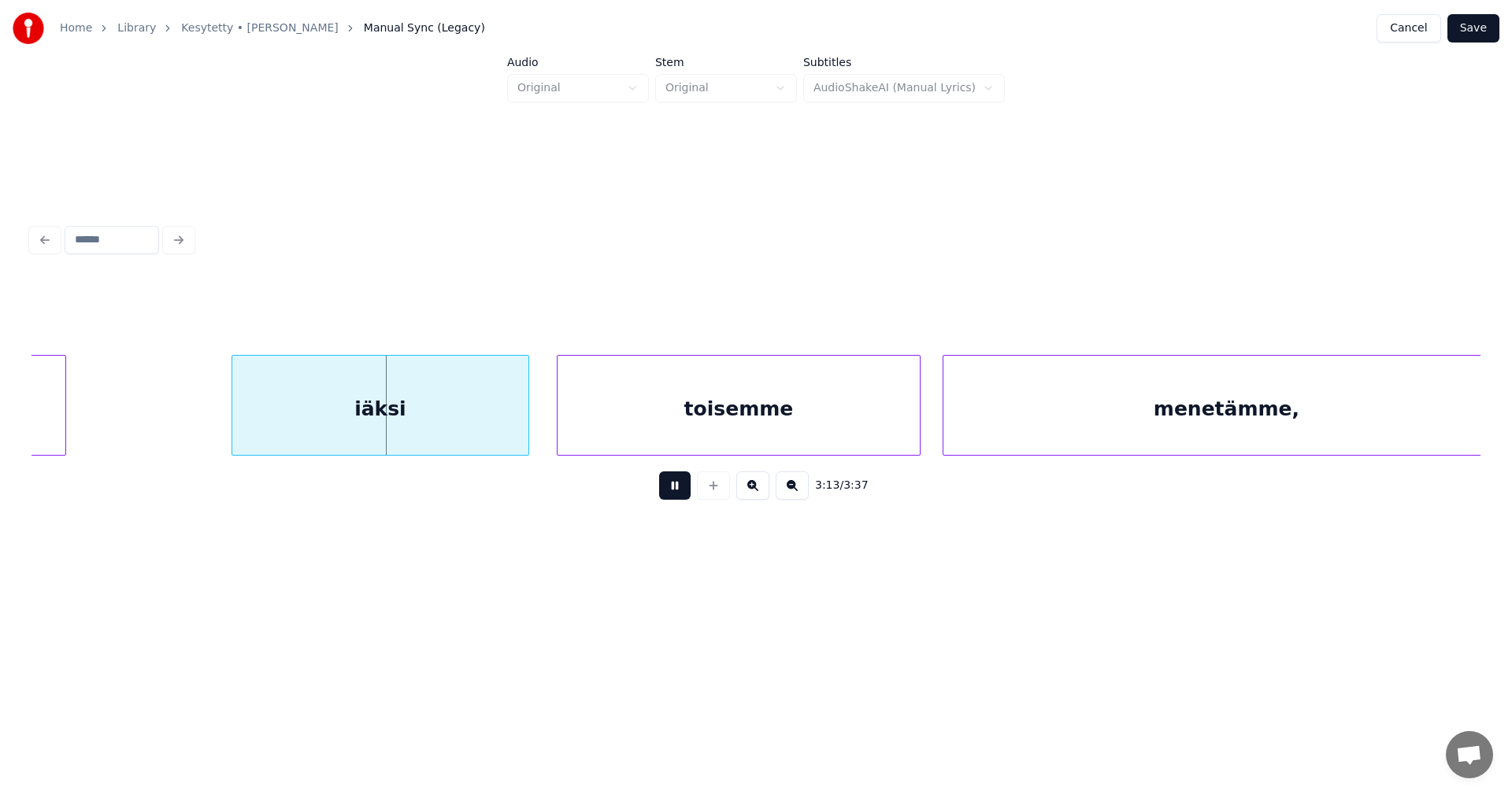
click at [675, 497] on button at bounding box center [676, 486] width 32 height 28
click at [435, 413] on div "iäksi" at bounding box center [367, 409] width 296 height 107
click at [670, 496] on button at bounding box center [676, 486] width 32 height 28
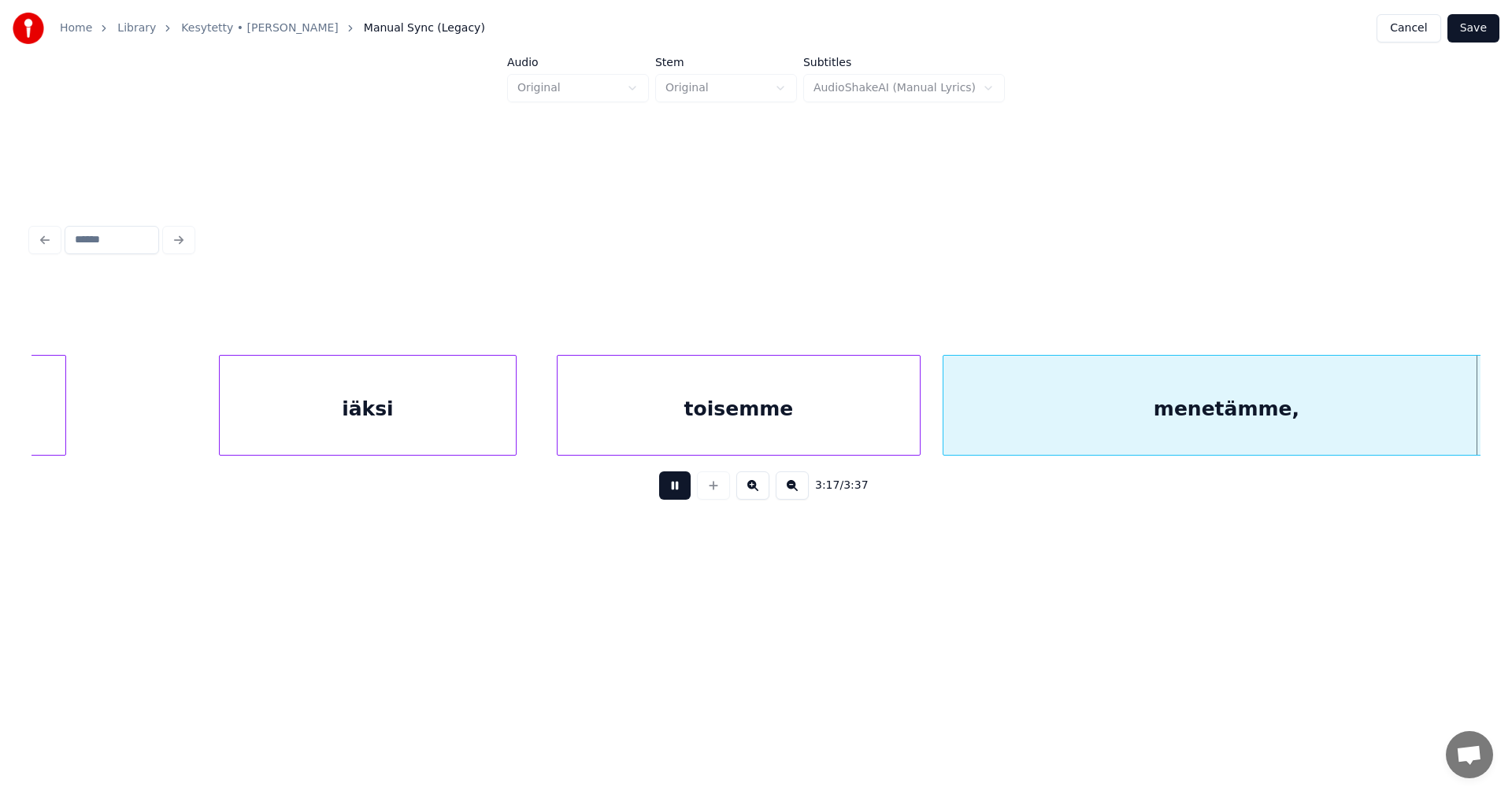
scroll to position [0, 54480]
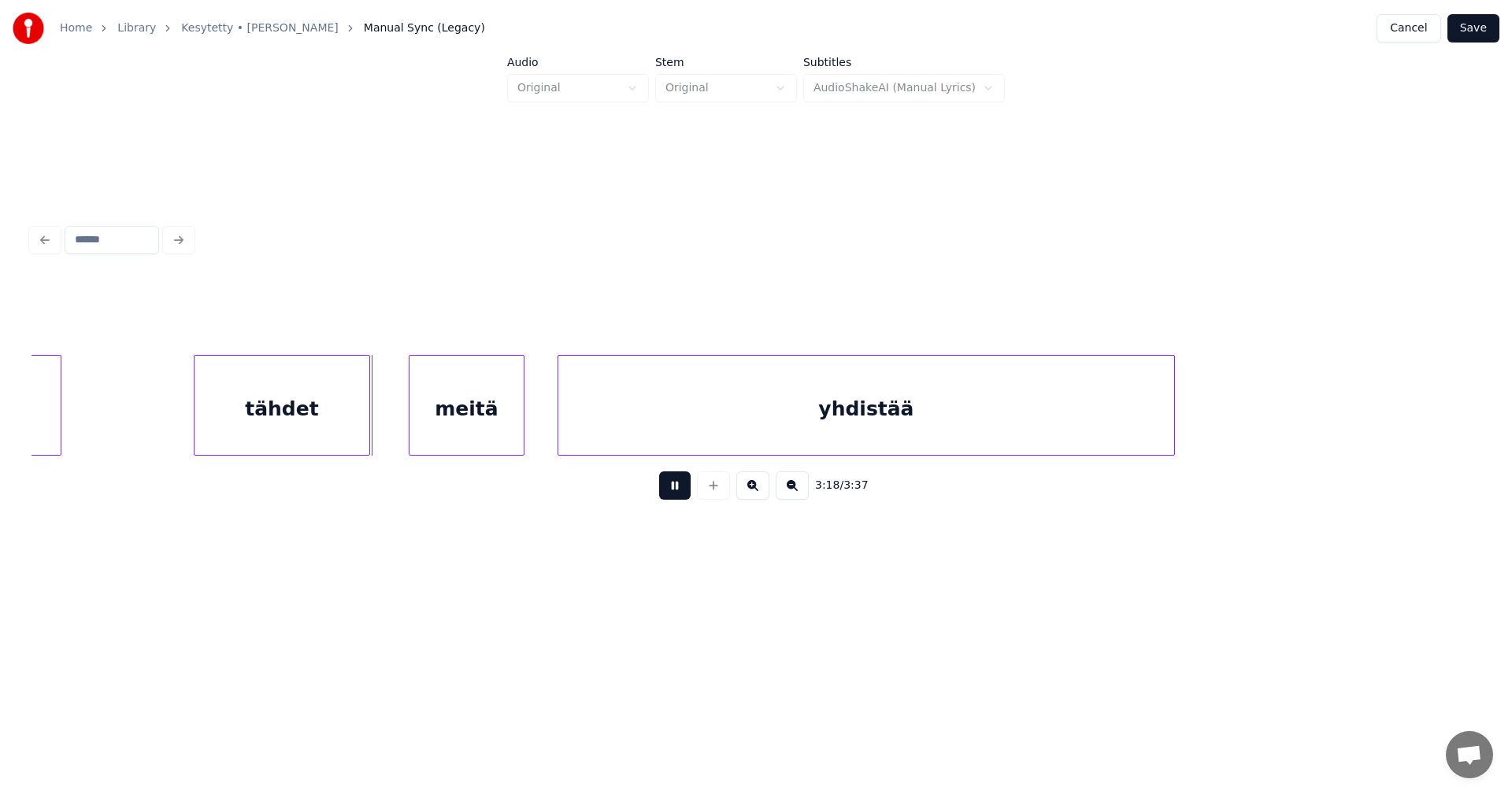
click at [675, 494] on button at bounding box center [676, 486] width 32 height 28
click at [454, 429] on div "meitä" at bounding box center [449, 409] width 114 height 107
click at [521, 428] on div at bounding box center [523, 405] width 5 height 99
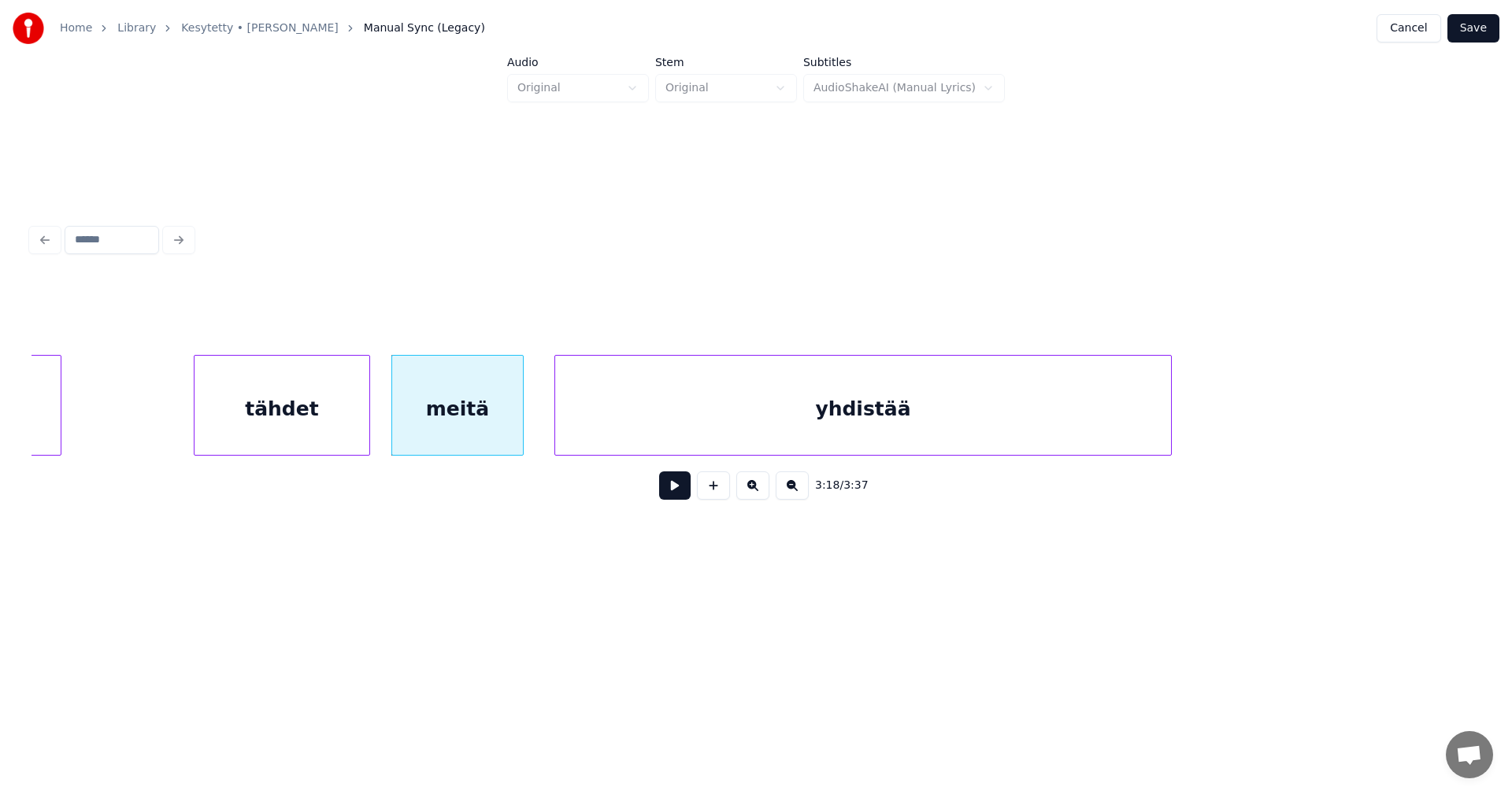
click at [638, 427] on div "yhdistää" at bounding box center [862, 409] width 616 height 107
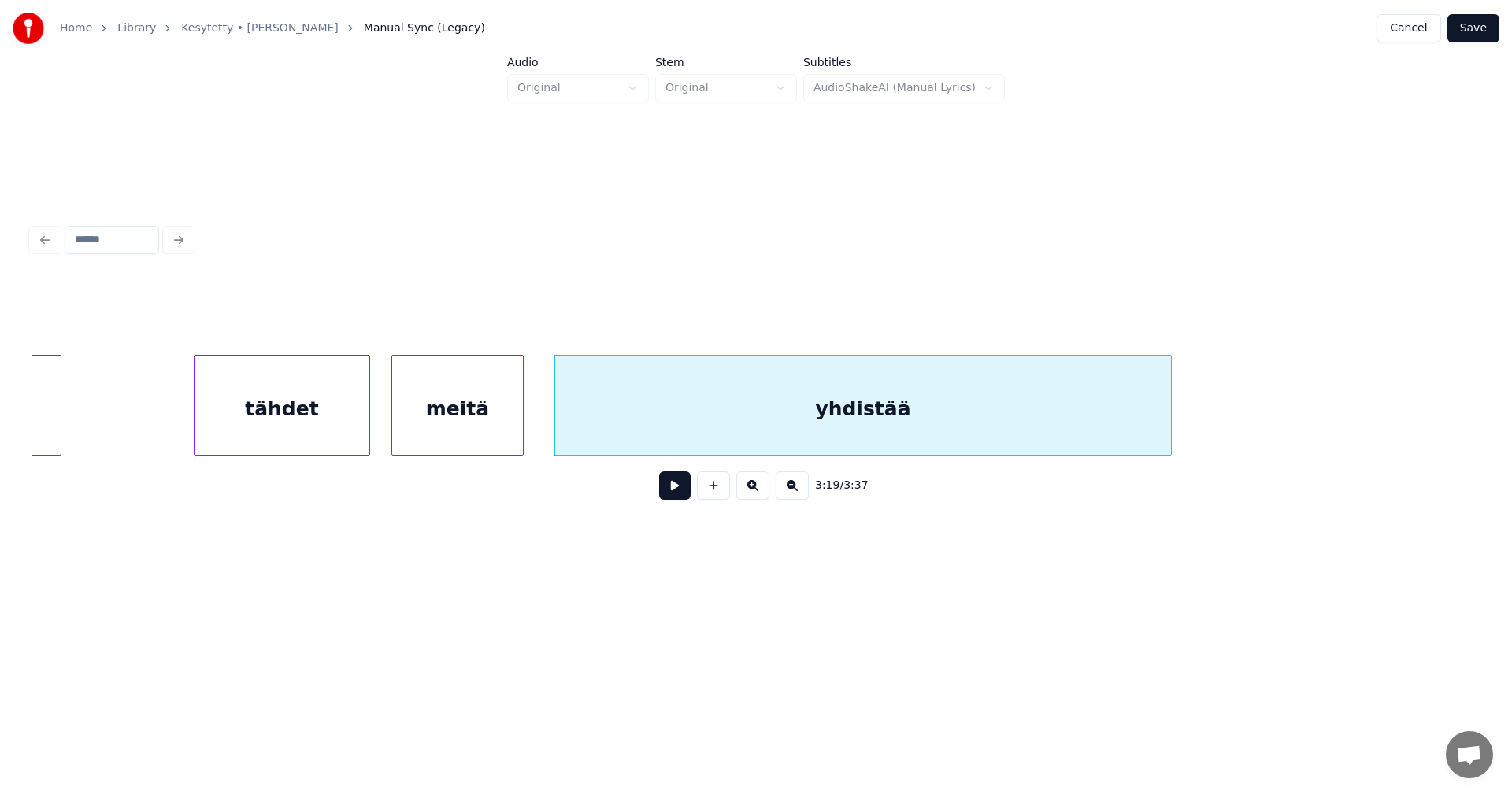
click at [344, 422] on div "tähdet" at bounding box center [281, 409] width 175 height 107
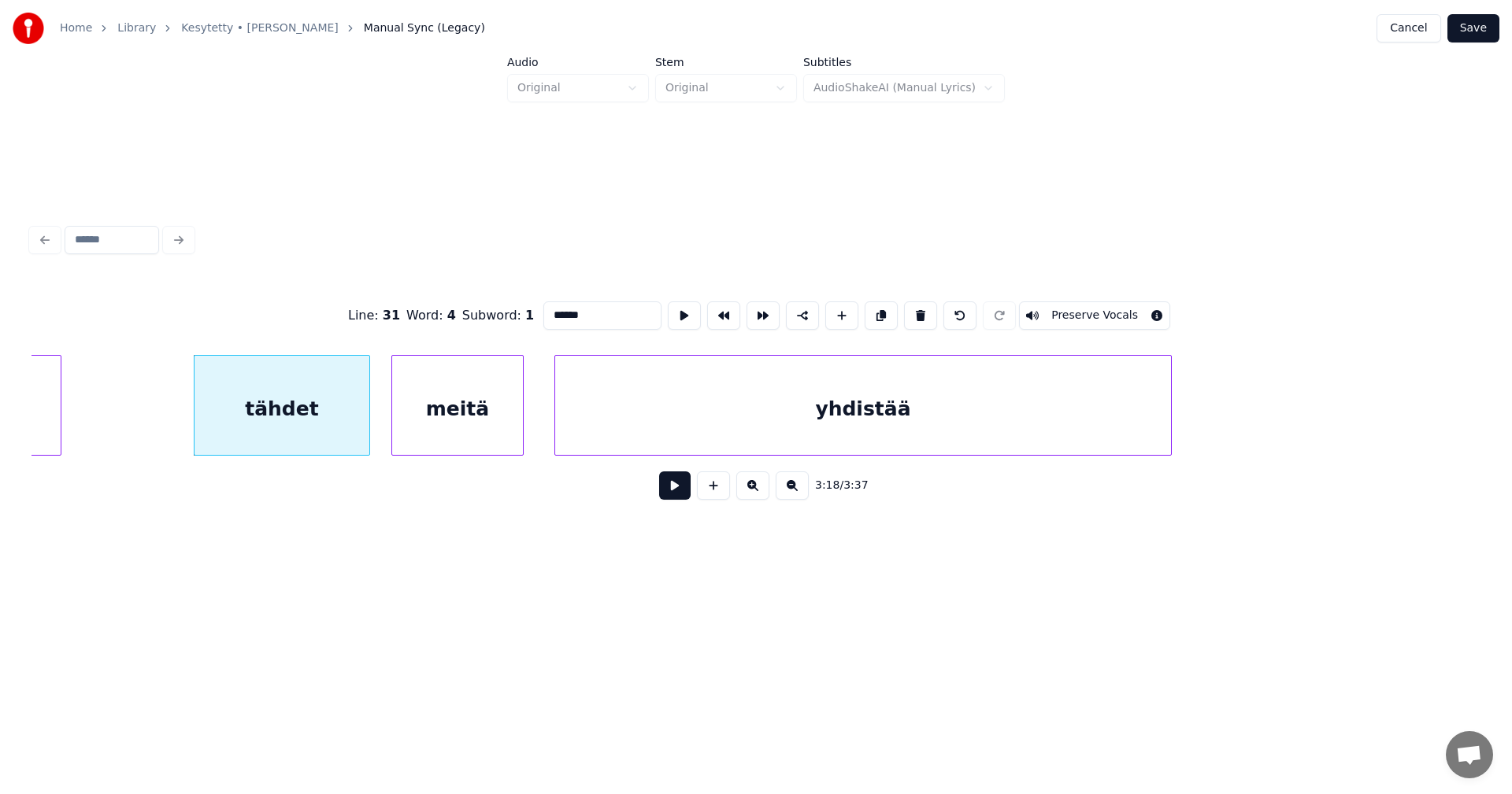
click at [681, 497] on button at bounding box center [676, 486] width 32 height 28
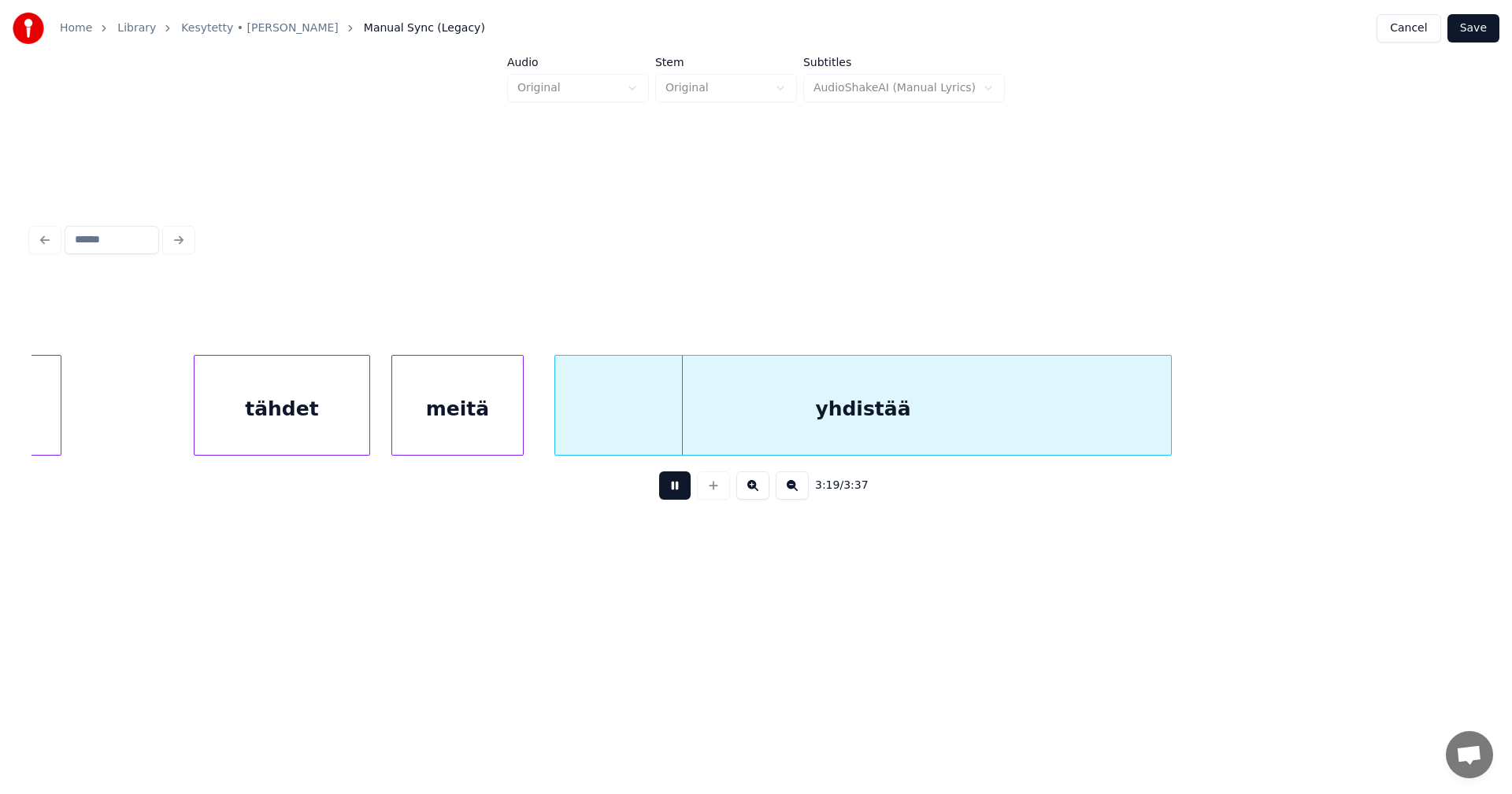
drag, startPoint x: 679, startPoint y: 497, endPoint x: 687, endPoint y: 456, distance: 41.8
click at [679, 494] on button at bounding box center [676, 486] width 32 height 28
click at [681, 443] on div "yhdistää" at bounding box center [852, 409] width 616 height 107
click at [674, 490] on button at bounding box center [676, 486] width 32 height 28
click at [674, 491] on button at bounding box center [676, 486] width 32 height 28
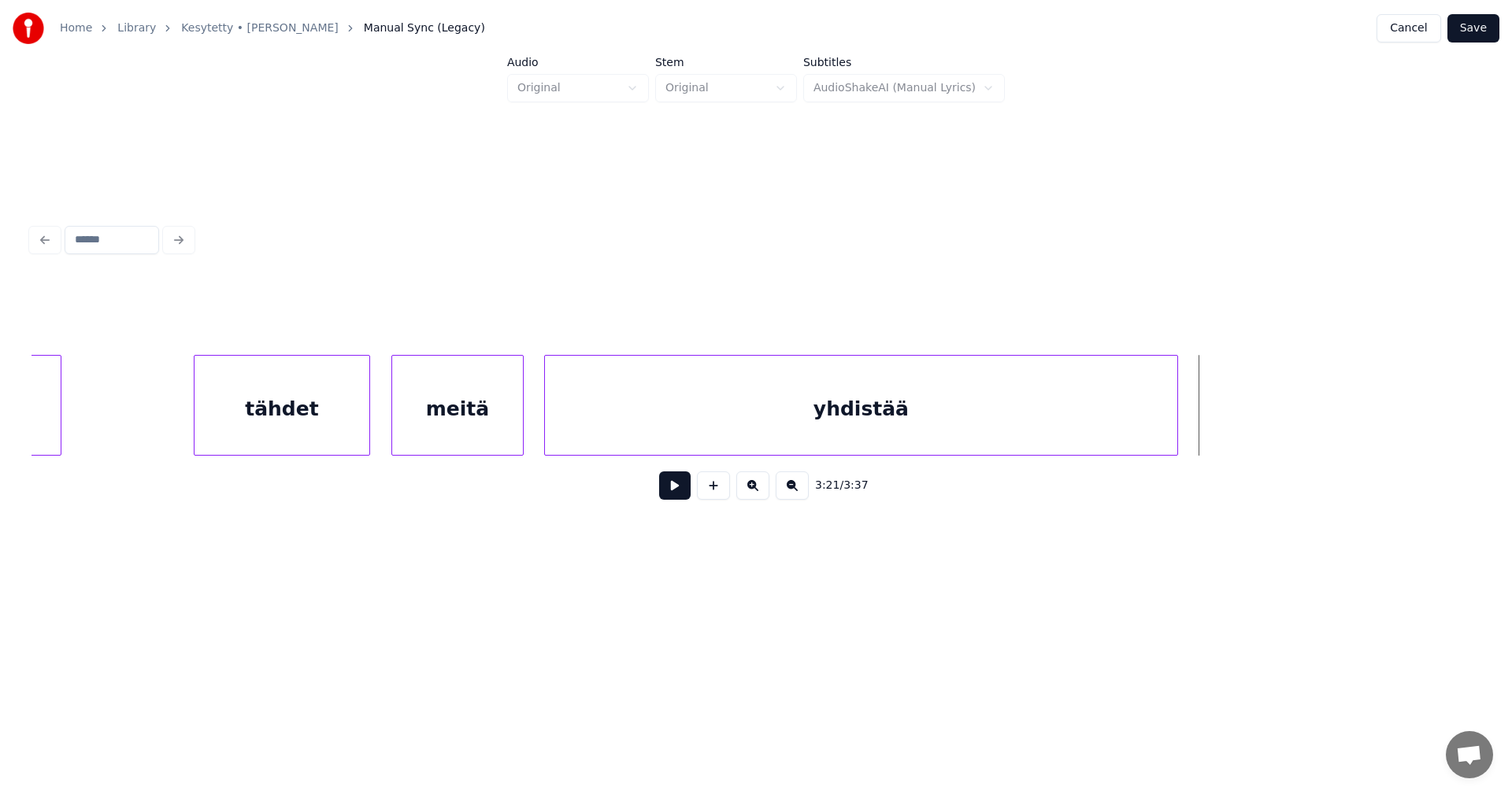
click at [1175, 434] on div at bounding box center [1175, 405] width 5 height 99
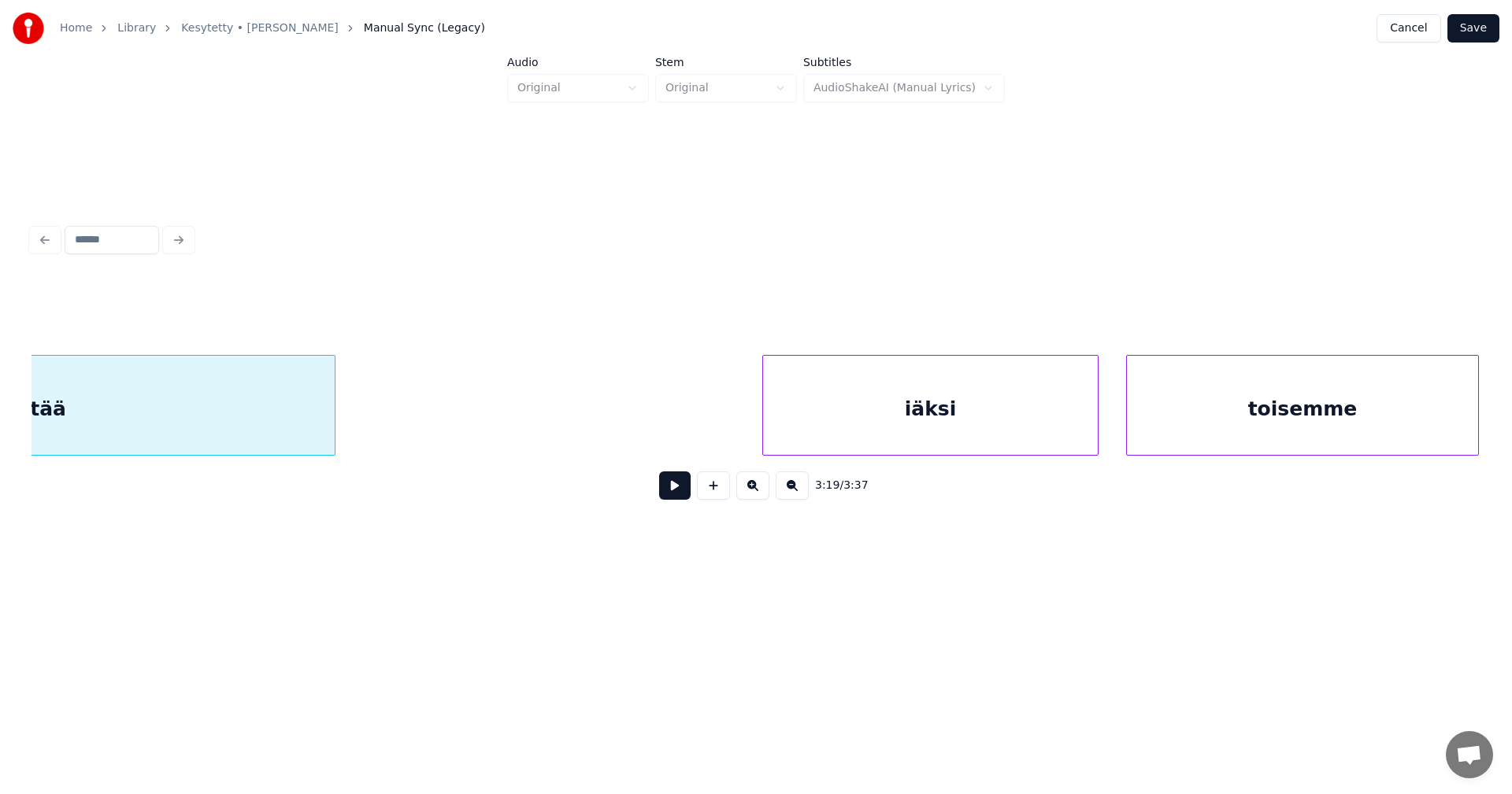
scroll to position [0, 55421]
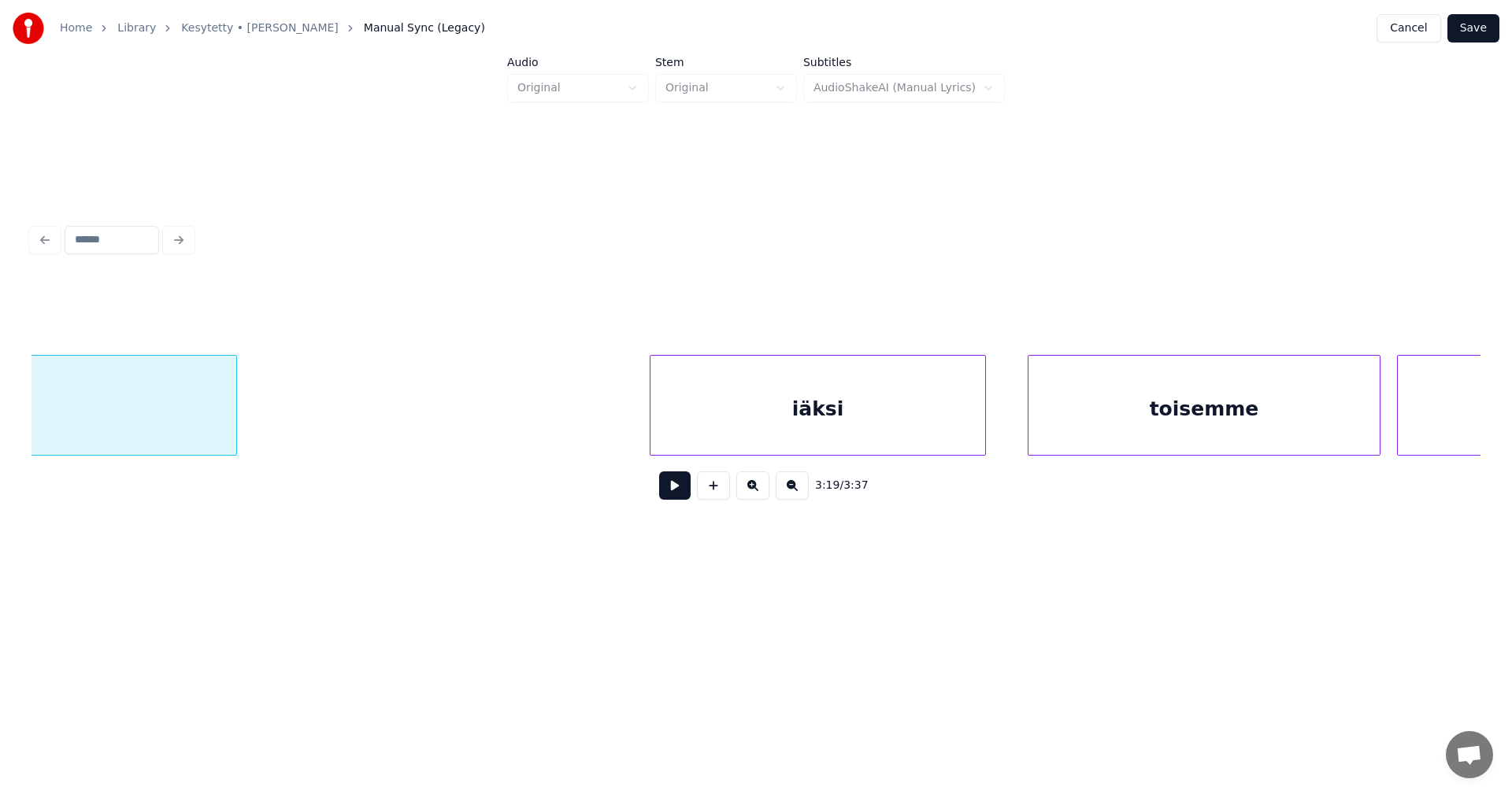
click at [921, 427] on div "iäksi" at bounding box center [817, 409] width 334 height 107
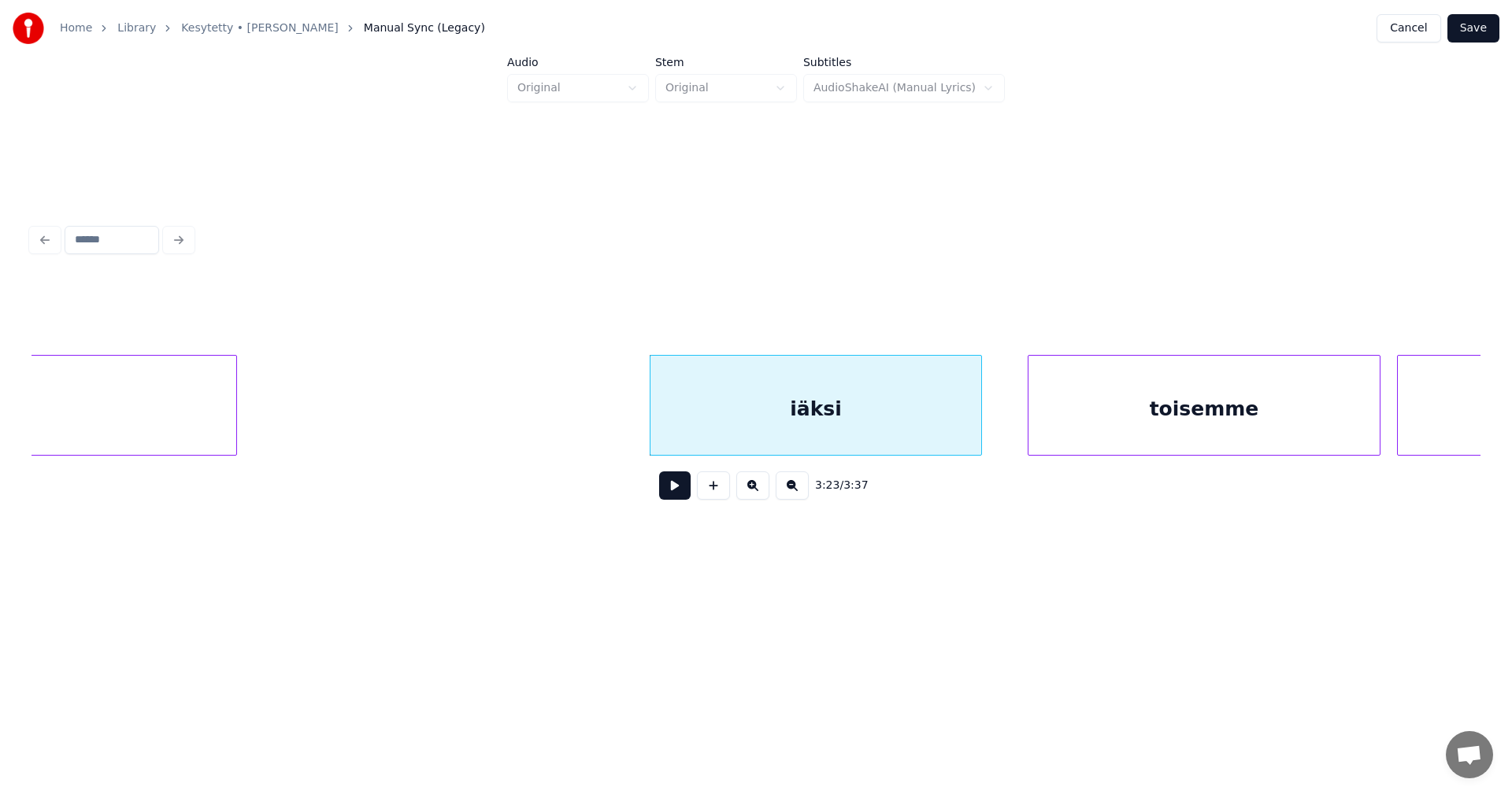
click at [979, 425] on div at bounding box center [979, 405] width 5 height 99
click at [1063, 427] on div "toisemme" at bounding box center [1199, 409] width 351 height 107
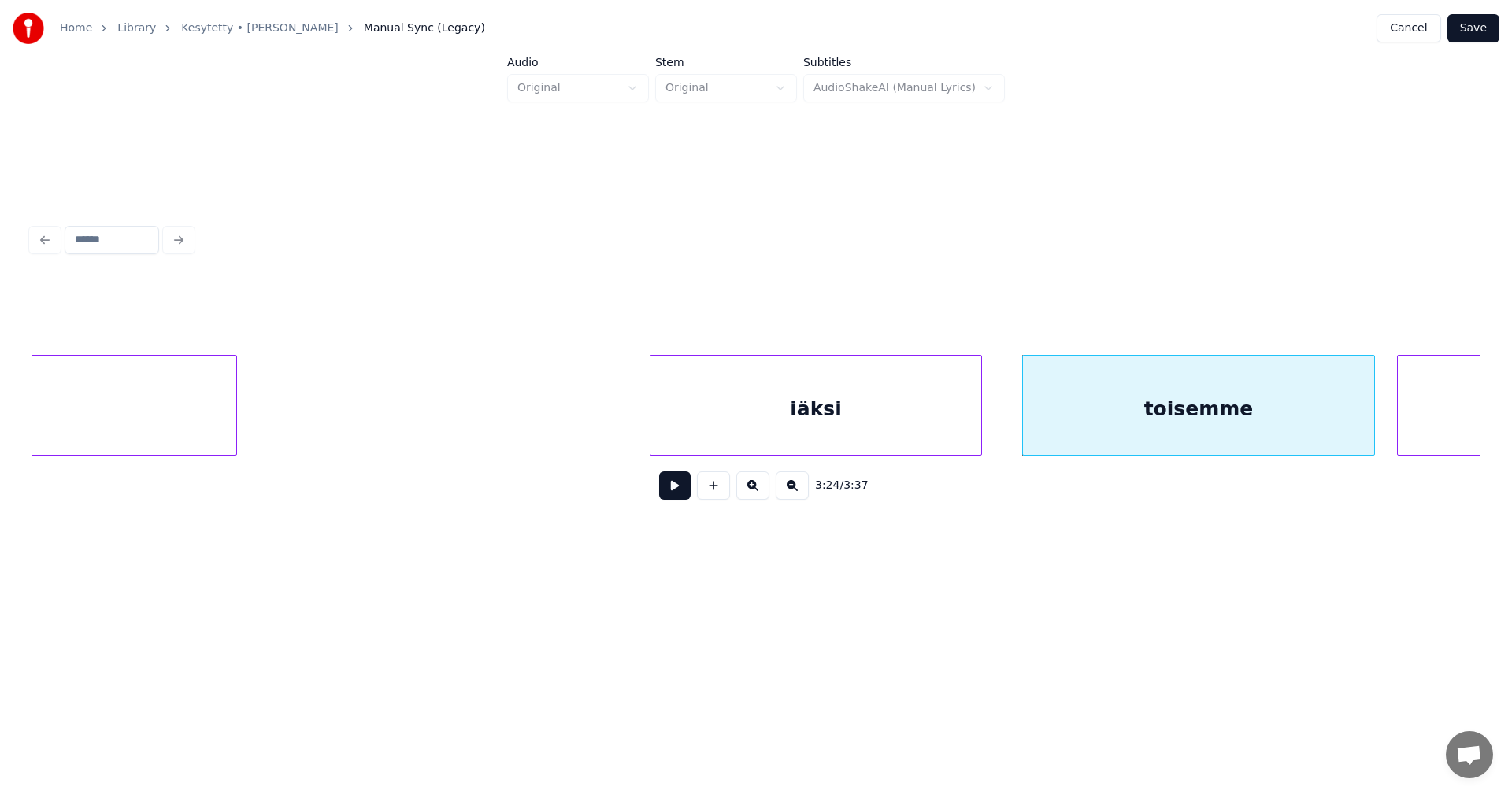
click at [733, 435] on div "iäksi" at bounding box center [815, 409] width 330 height 107
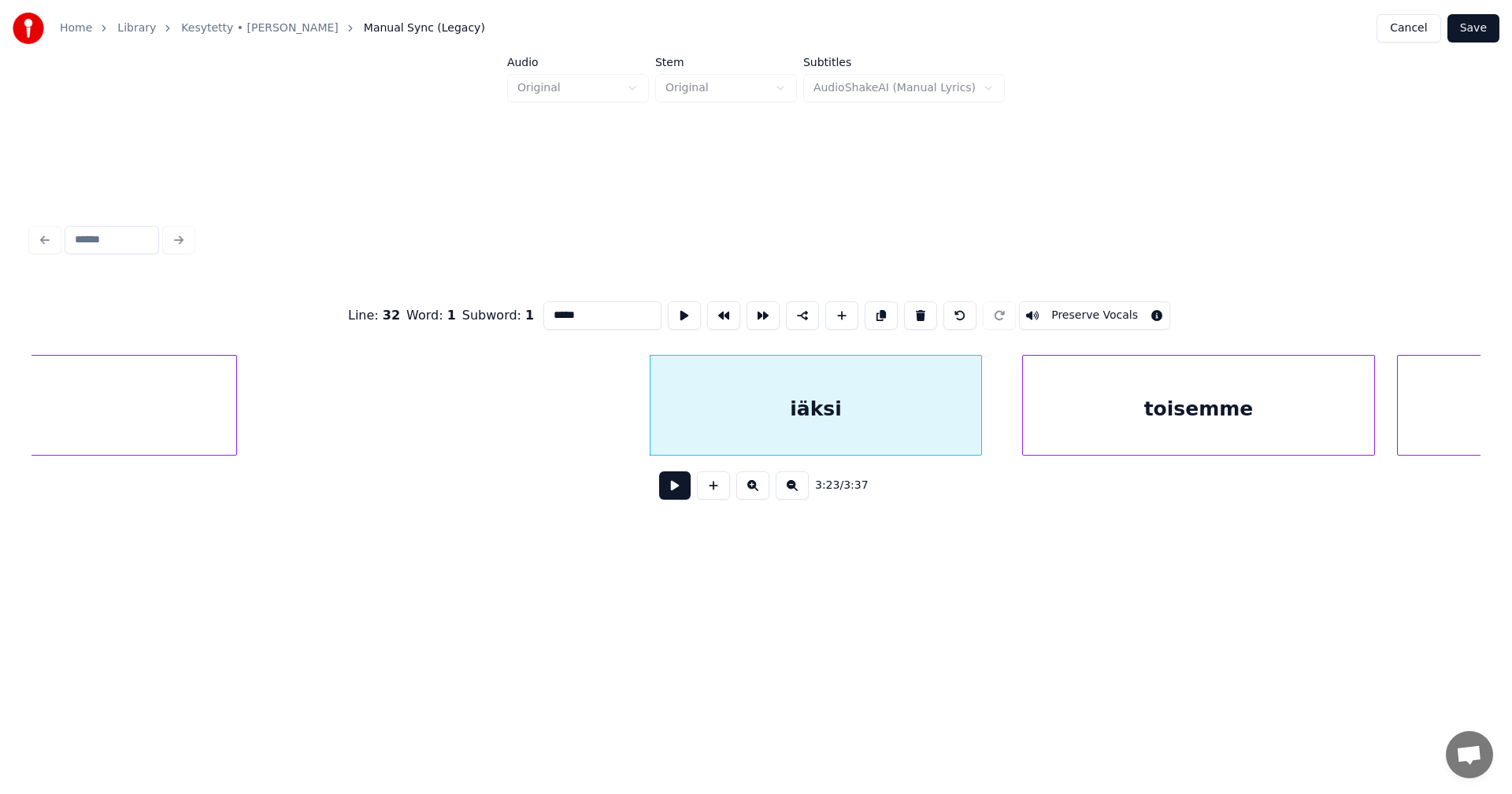
click at [690, 489] on button at bounding box center [676, 486] width 32 height 28
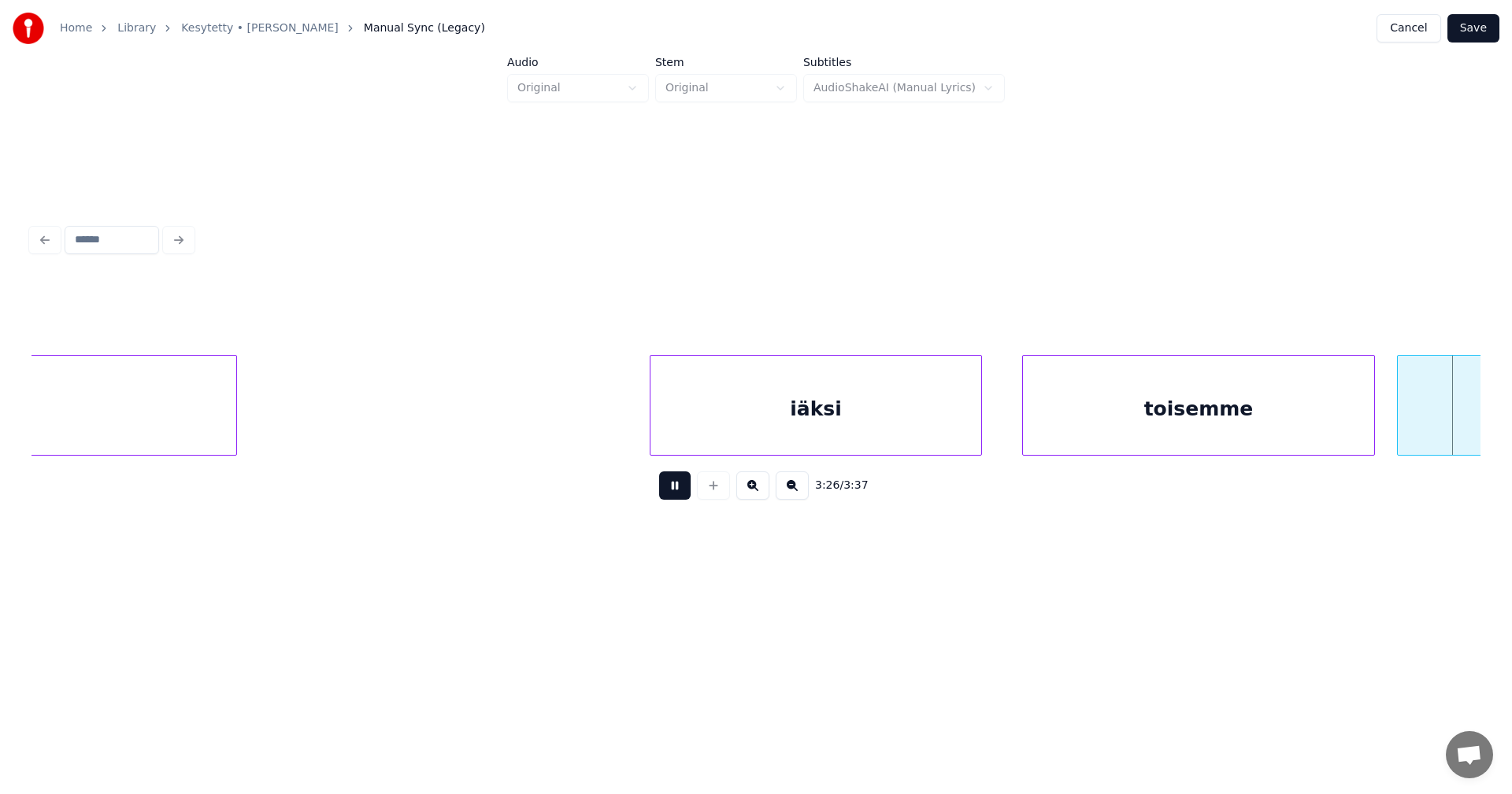
scroll to position [0, 56874]
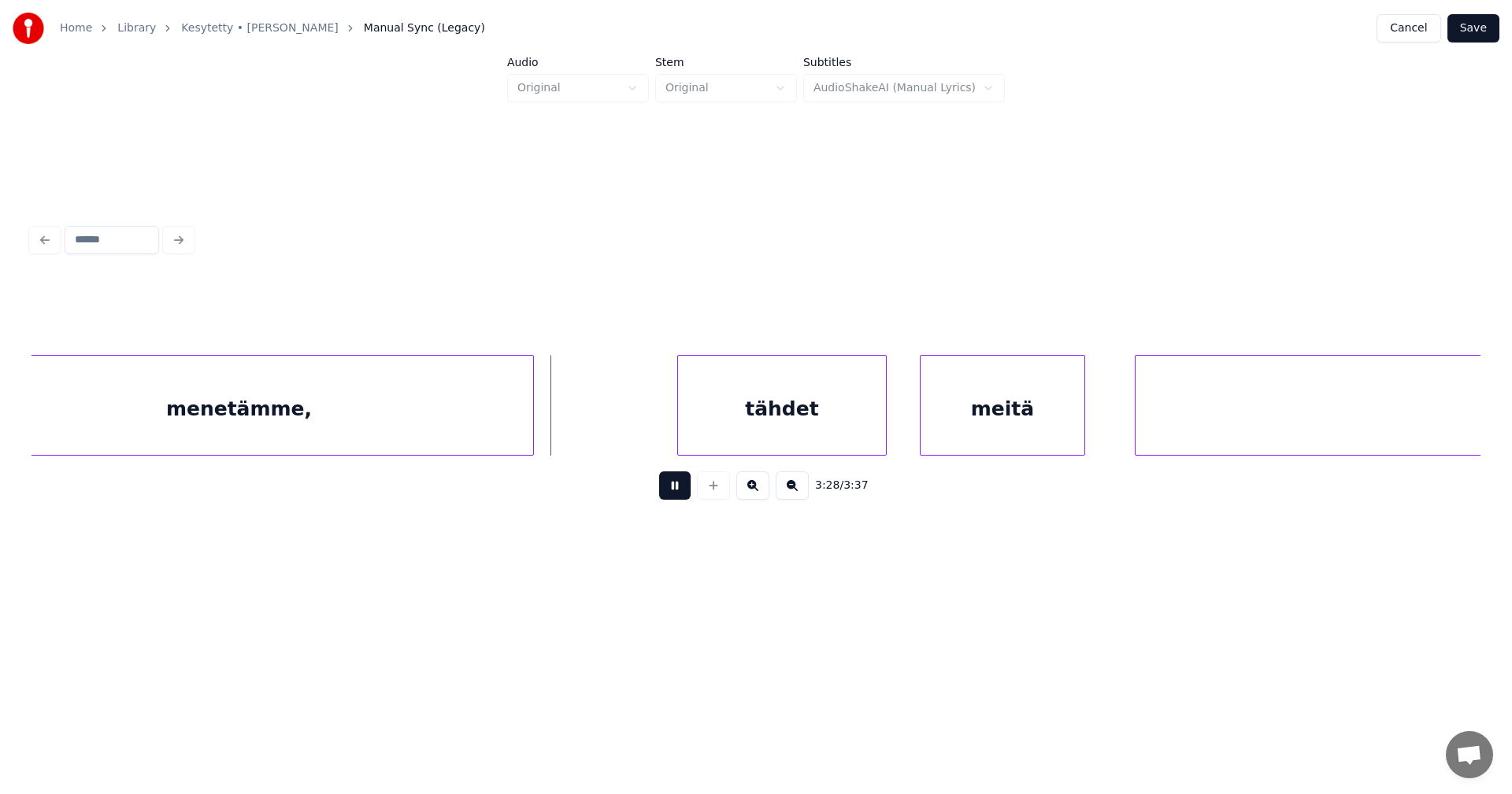
click at [678, 495] on button at bounding box center [676, 486] width 32 height 28
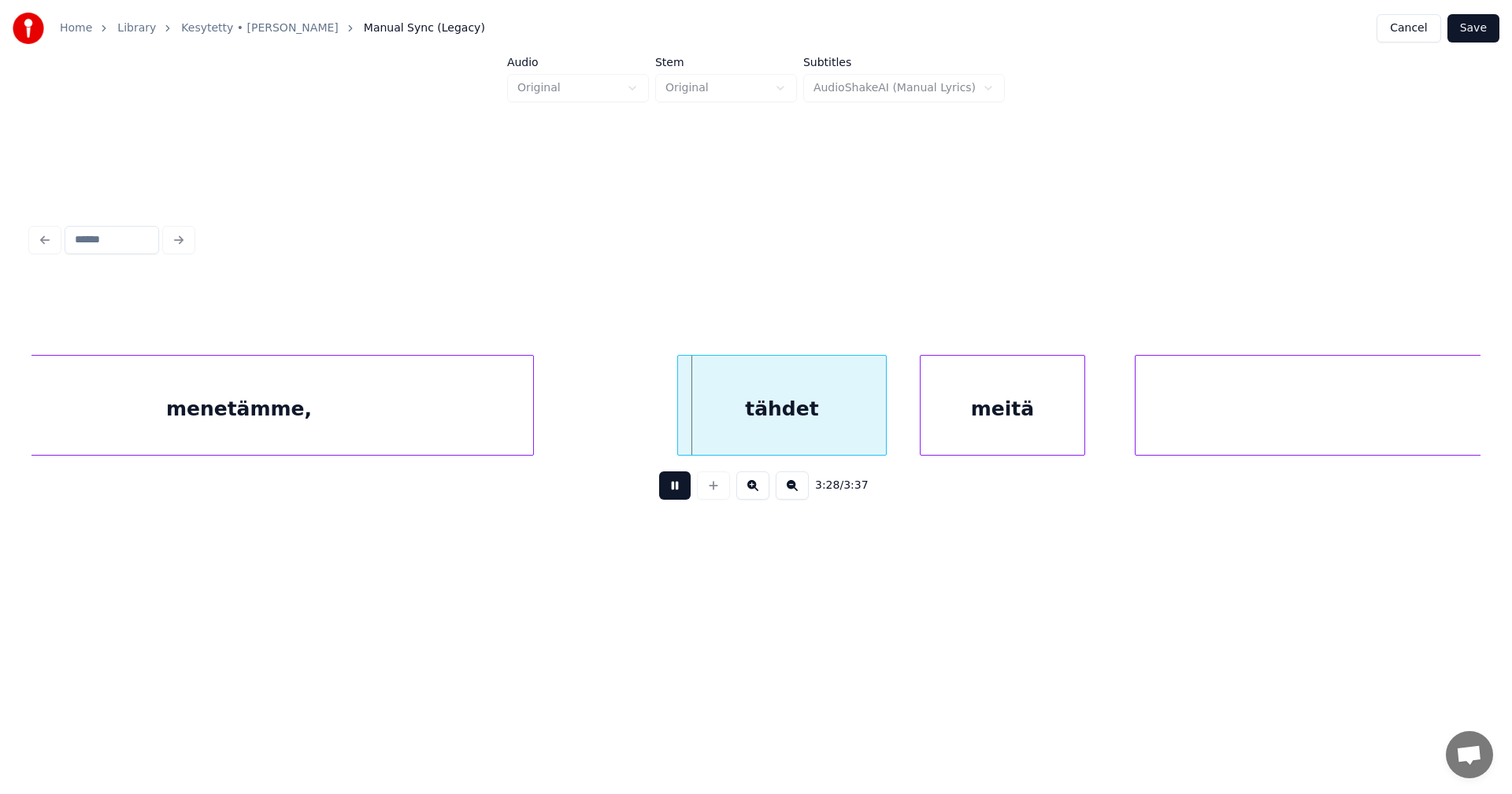
click at [678, 495] on button at bounding box center [676, 486] width 32 height 28
click at [755, 430] on div "tähdet" at bounding box center [776, 409] width 208 height 107
click at [962, 429] on div "meitä" at bounding box center [984, 409] width 164 height 107
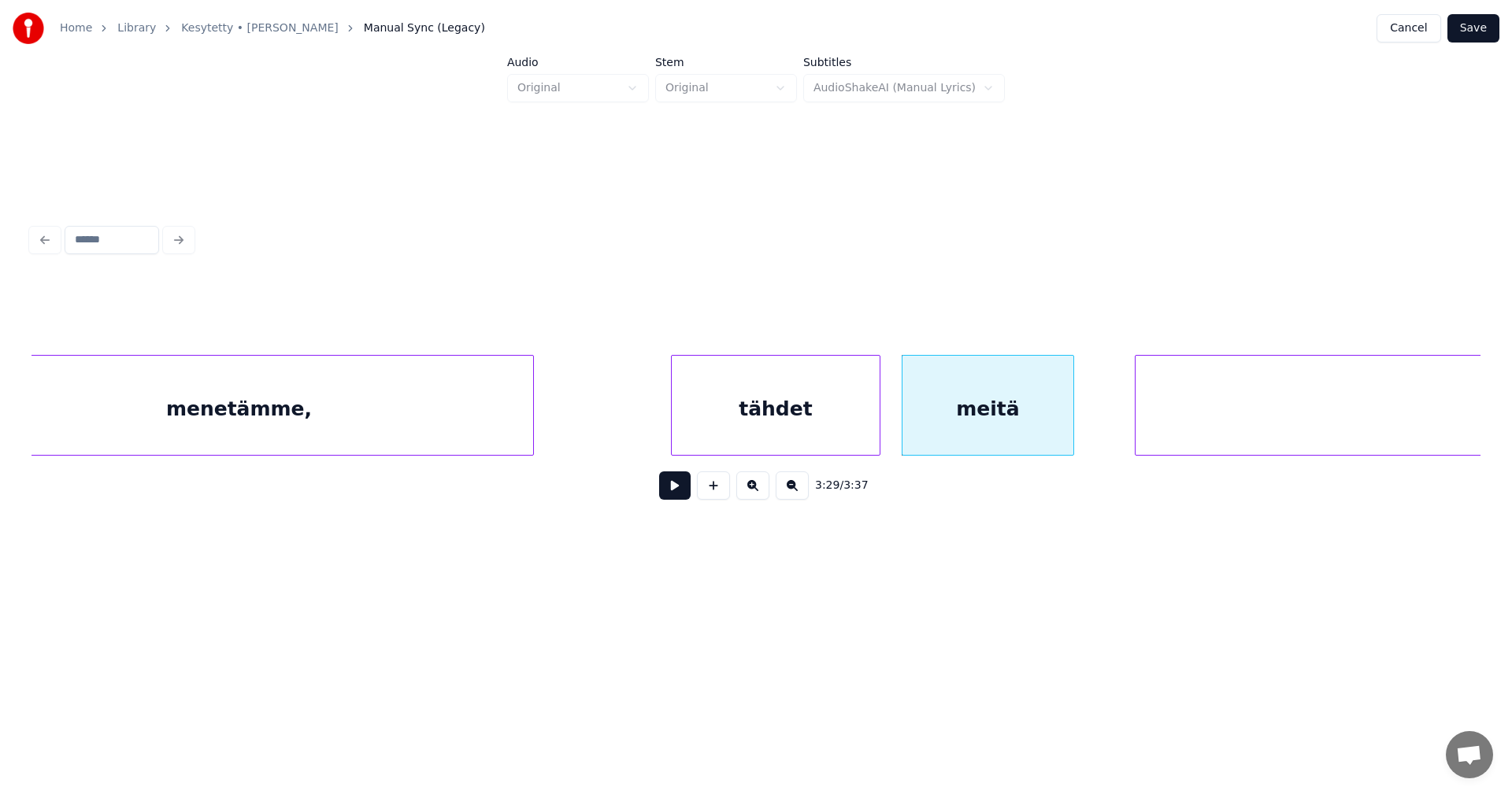
click at [1070, 428] on div at bounding box center [1071, 405] width 5 height 99
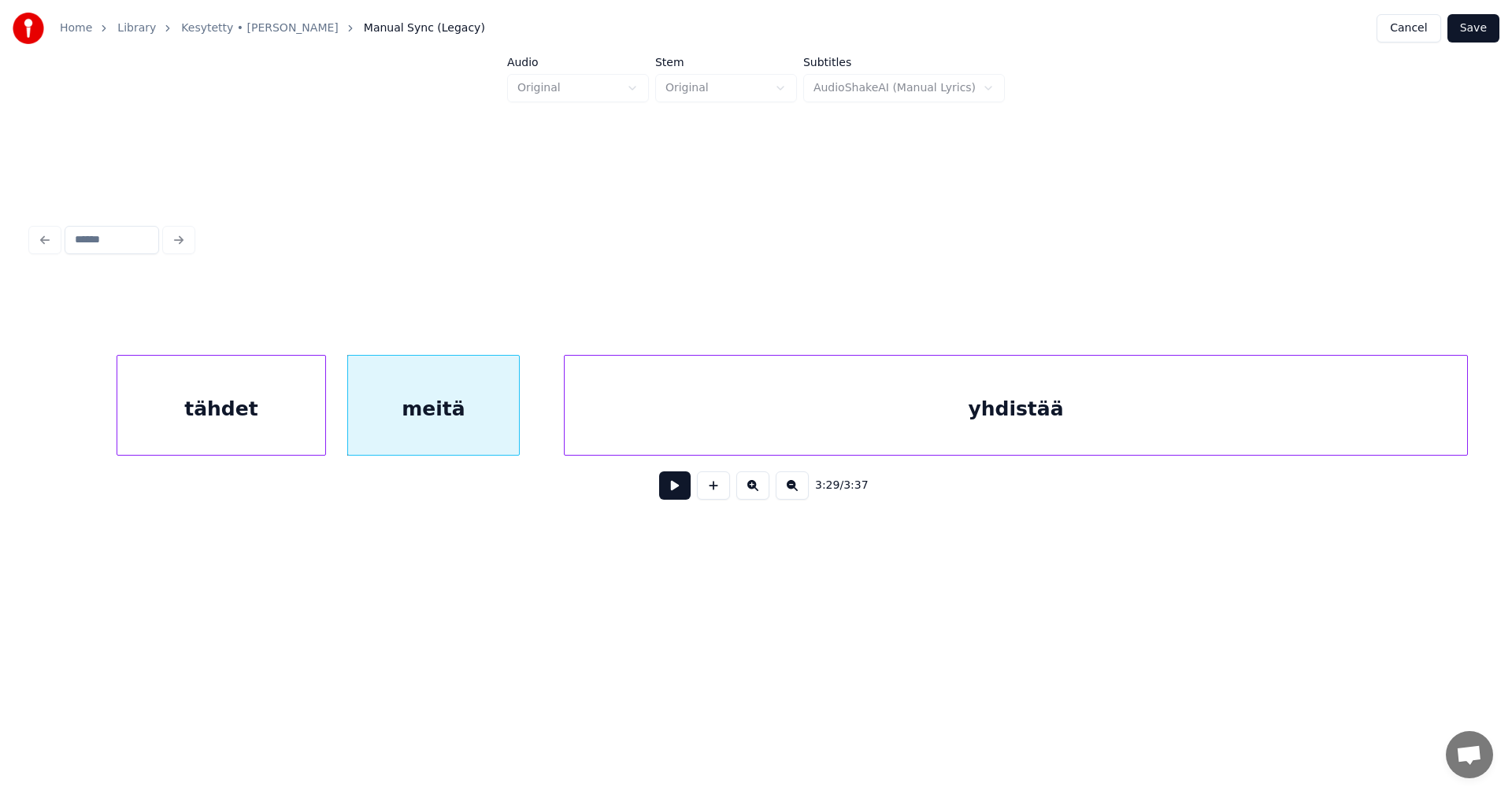
click at [1143, 428] on div "yhdistää" at bounding box center [1016, 409] width 902 height 107
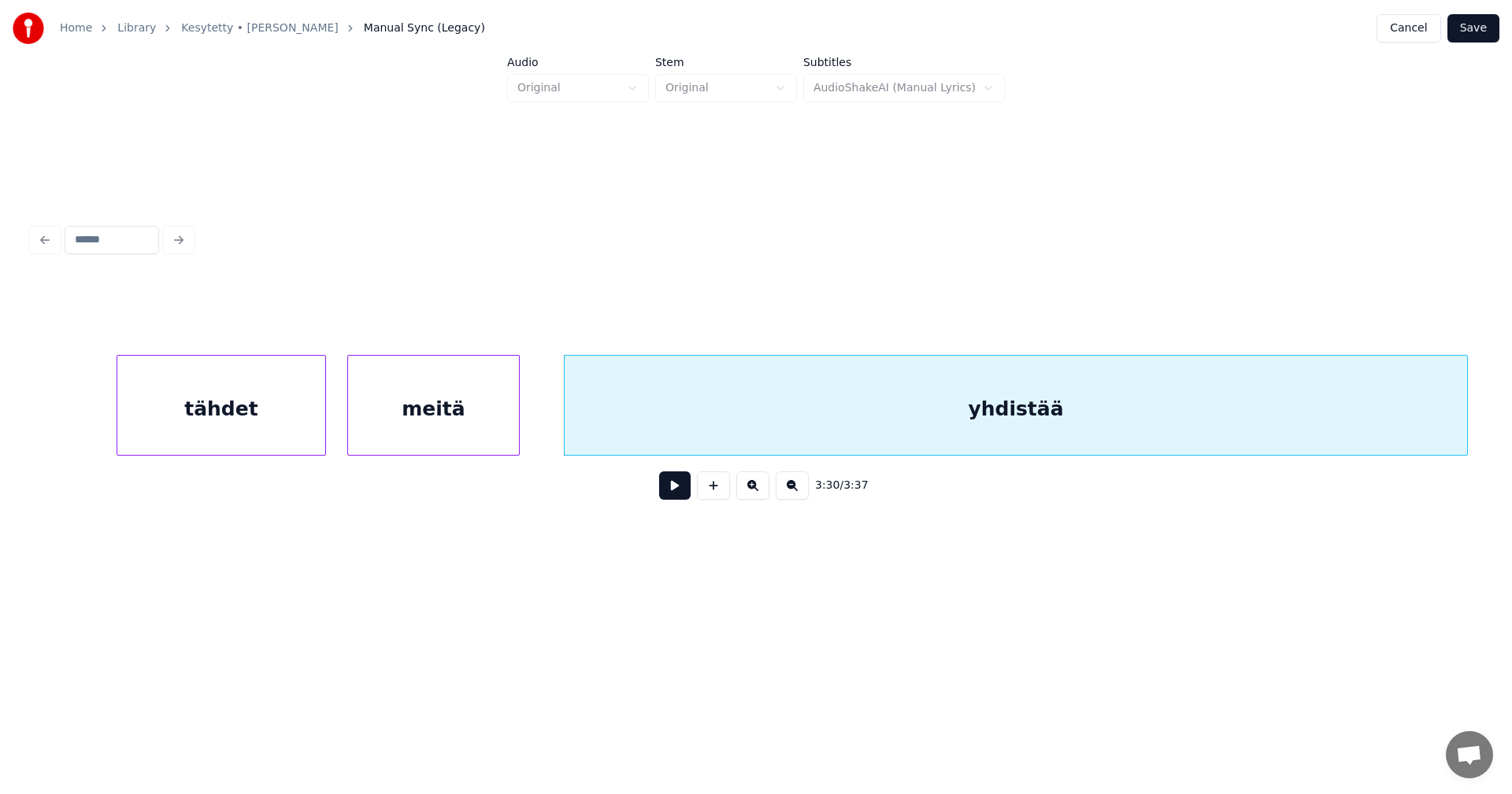
click at [275, 413] on div "tähdet" at bounding box center [222, 409] width 208 height 107
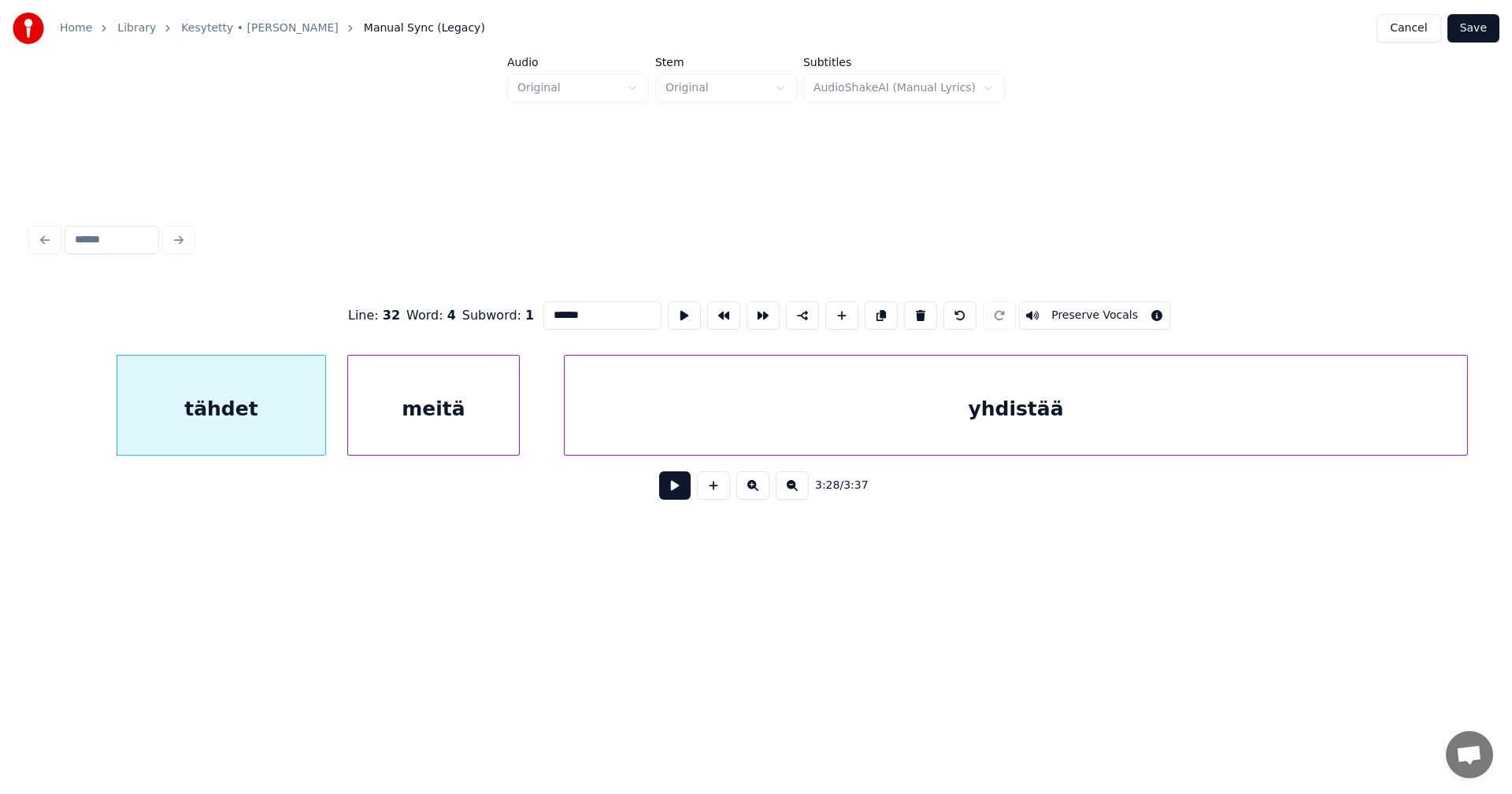
click at [678, 495] on button at bounding box center [676, 486] width 32 height 28
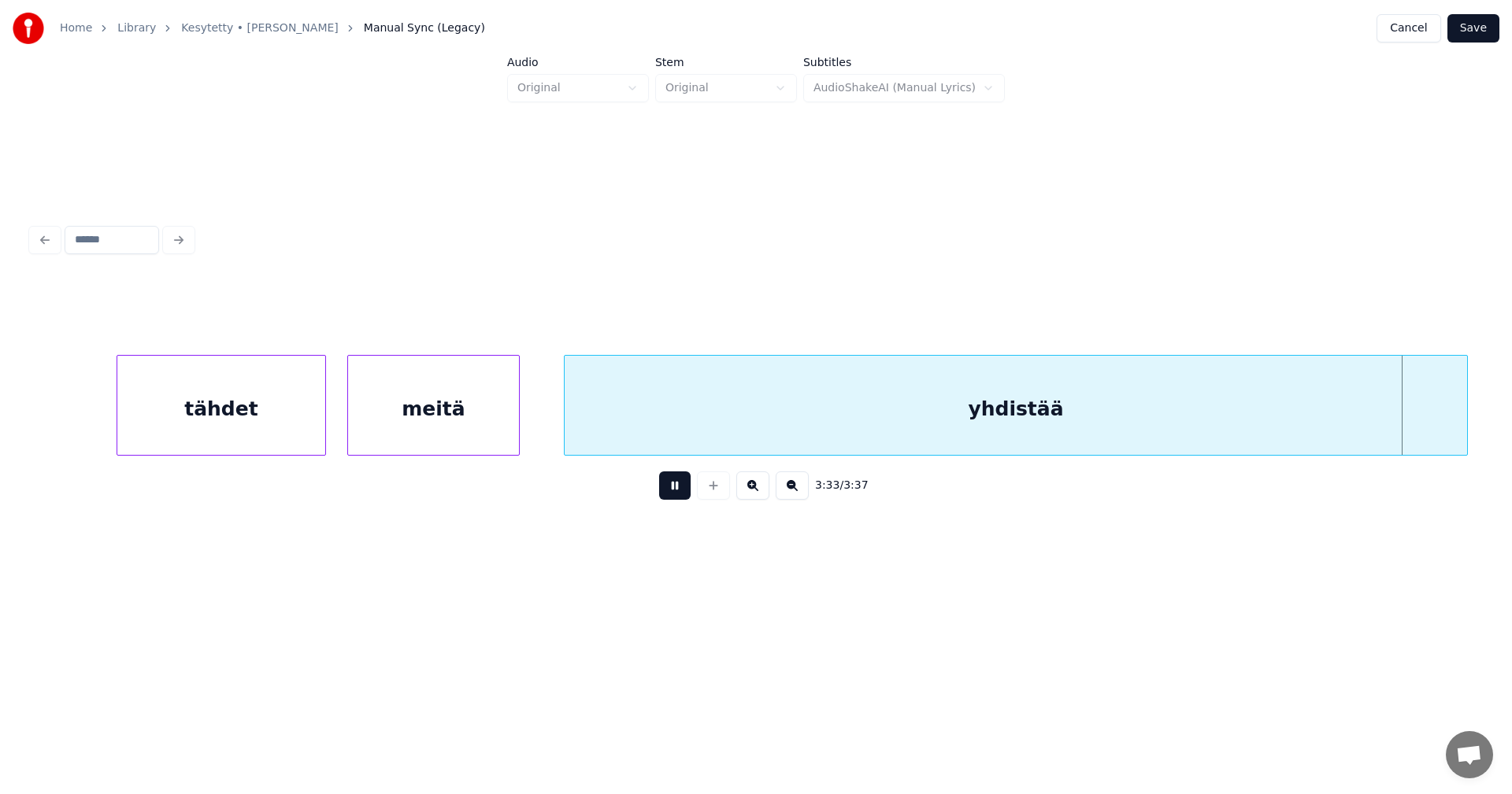
click at [666, 495] on button at bounding box center [676, 486] width 32 height 28
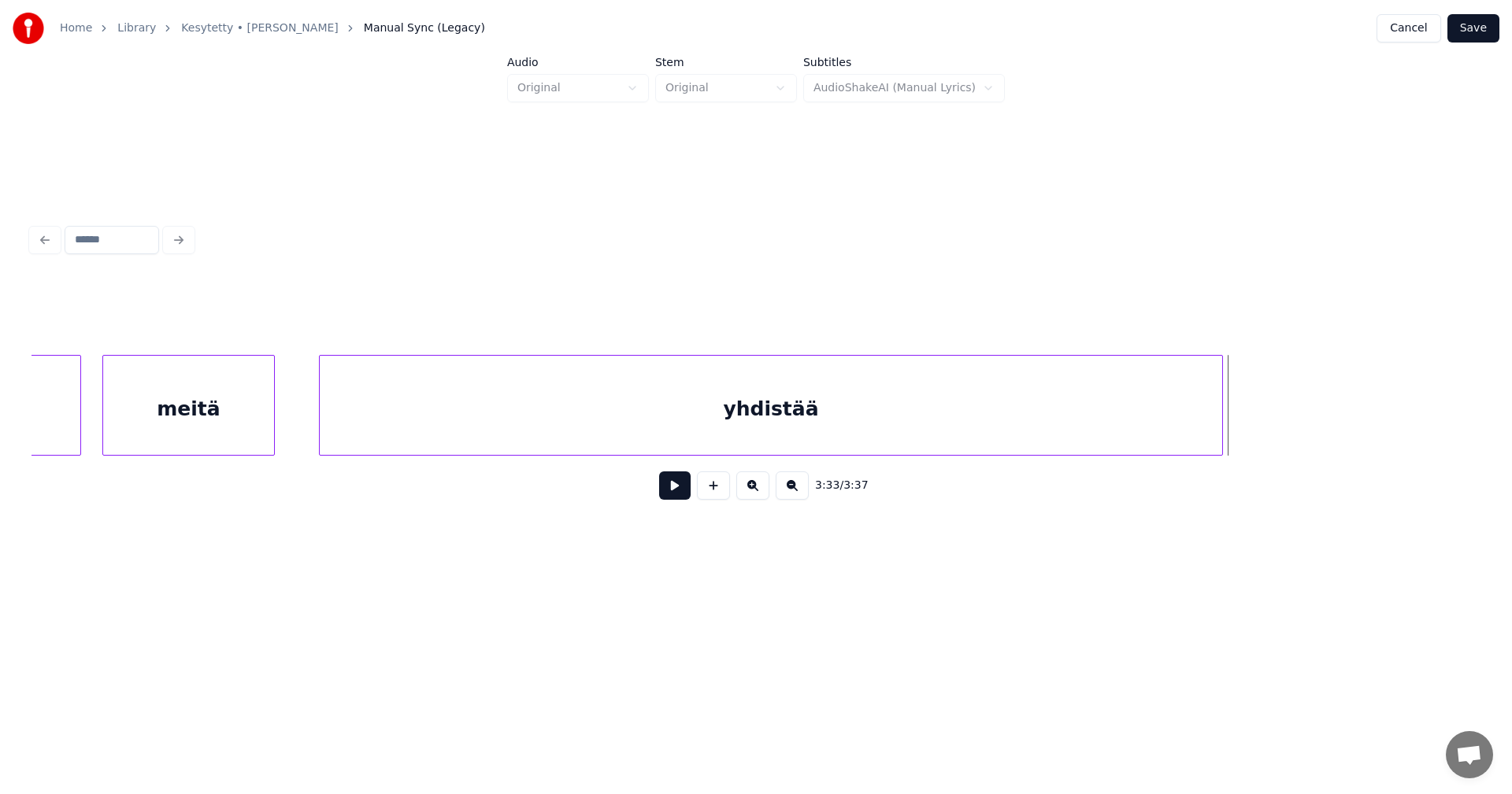
scroll to position [0, 57608]
click at [973, 408] on div "yhdistää" at bounding box center [836, 409] width 902 height 107
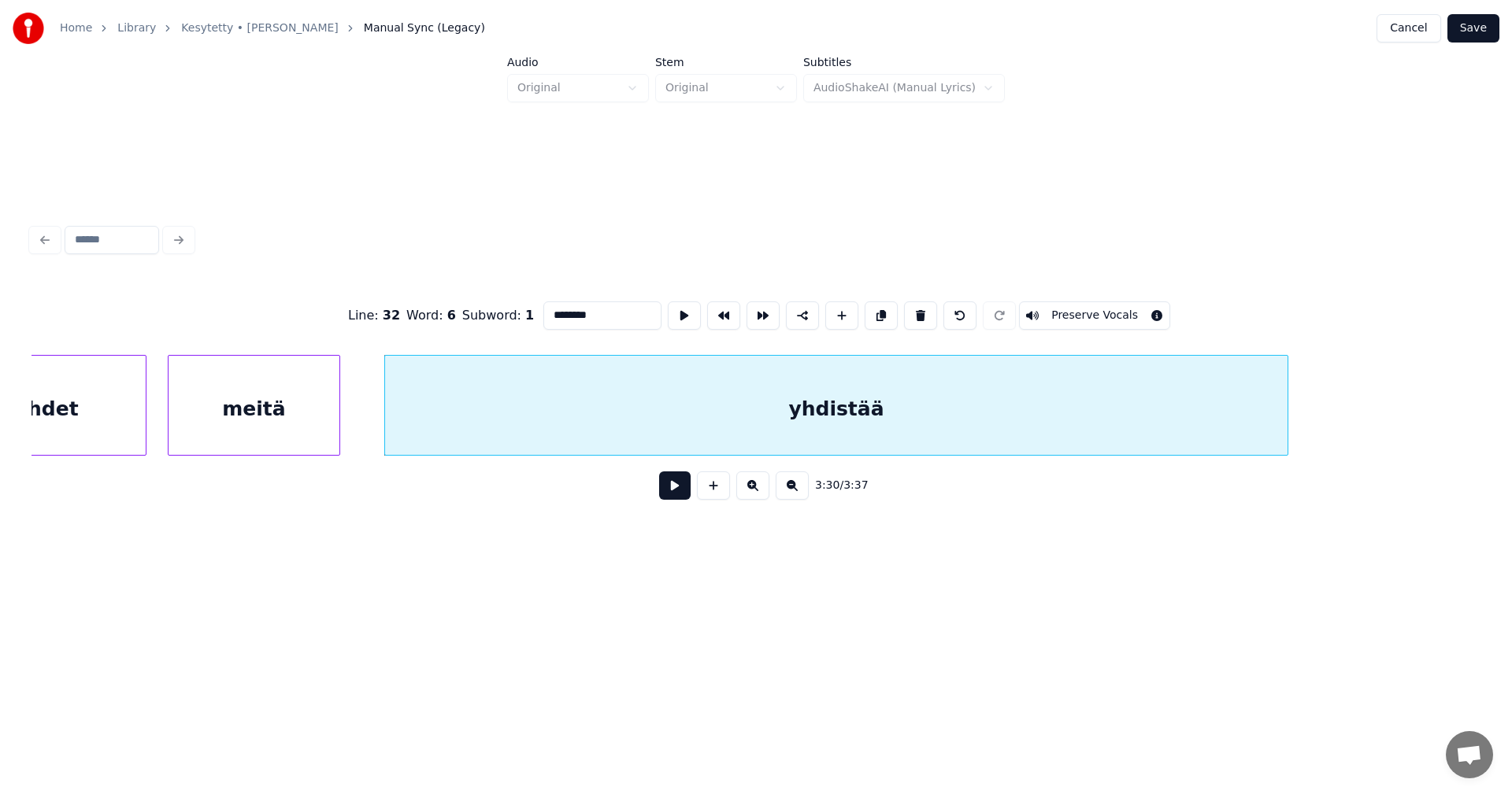
click at [671, 489] on button at bounding box center [676, 486] width 32 height 28
drag, startPoint x: 671, startPoint y: 489, endPoint x: 749, endPoint y: 428, distance: 99.0
click at [672, 489] on button at bounding box center [676, 486] width 32 height 28
click at [752, 422] on div "yhdistää" at bounding box center [836, 409] width 902 height 107
click at [609, 319] on input "********" at bounding box center [603, 315] width 118 height 28
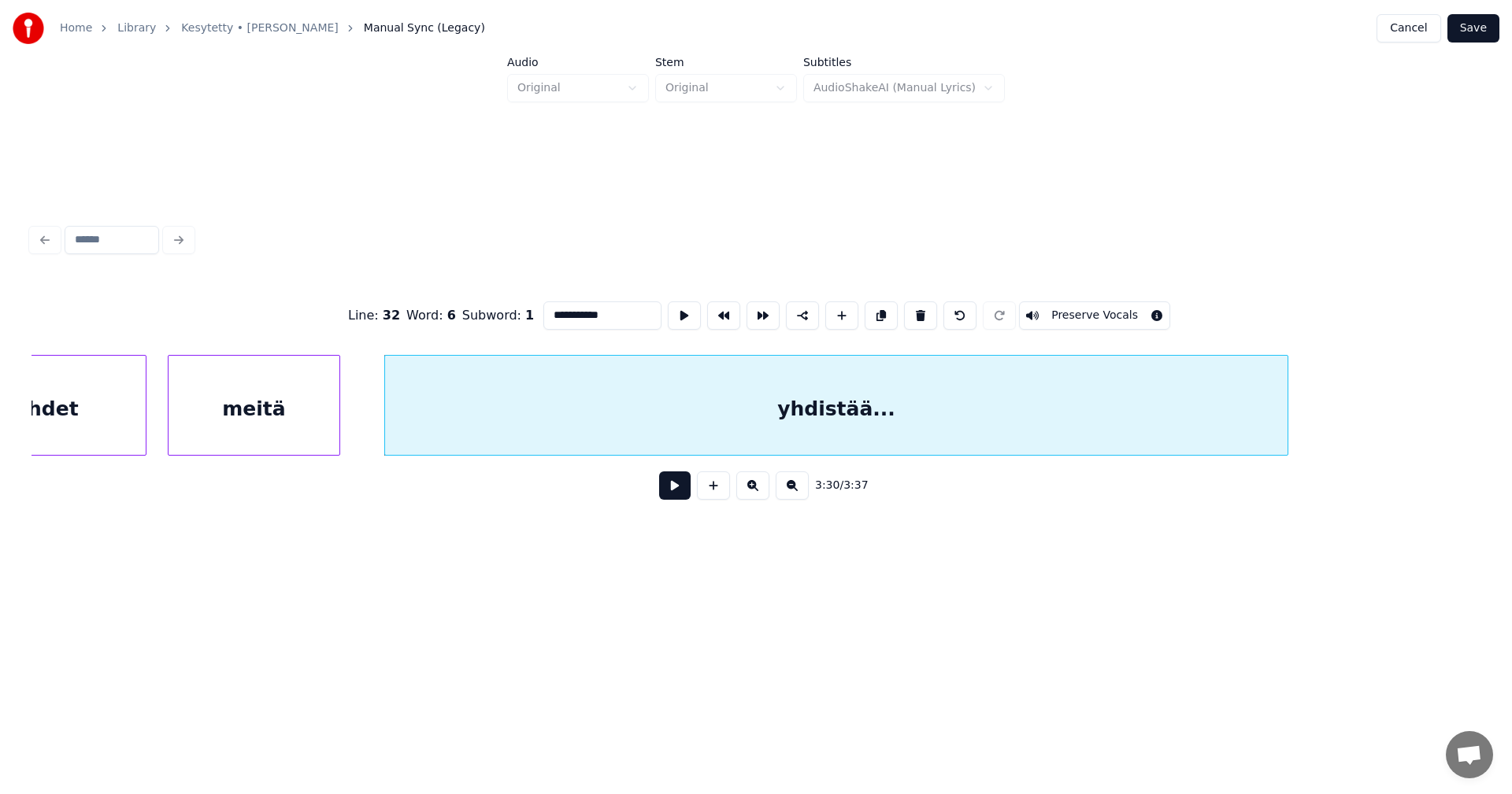
type input "**********"
click at [1476, 32] on button "Save" at bounding box center [1473, 28] width 52 height 28
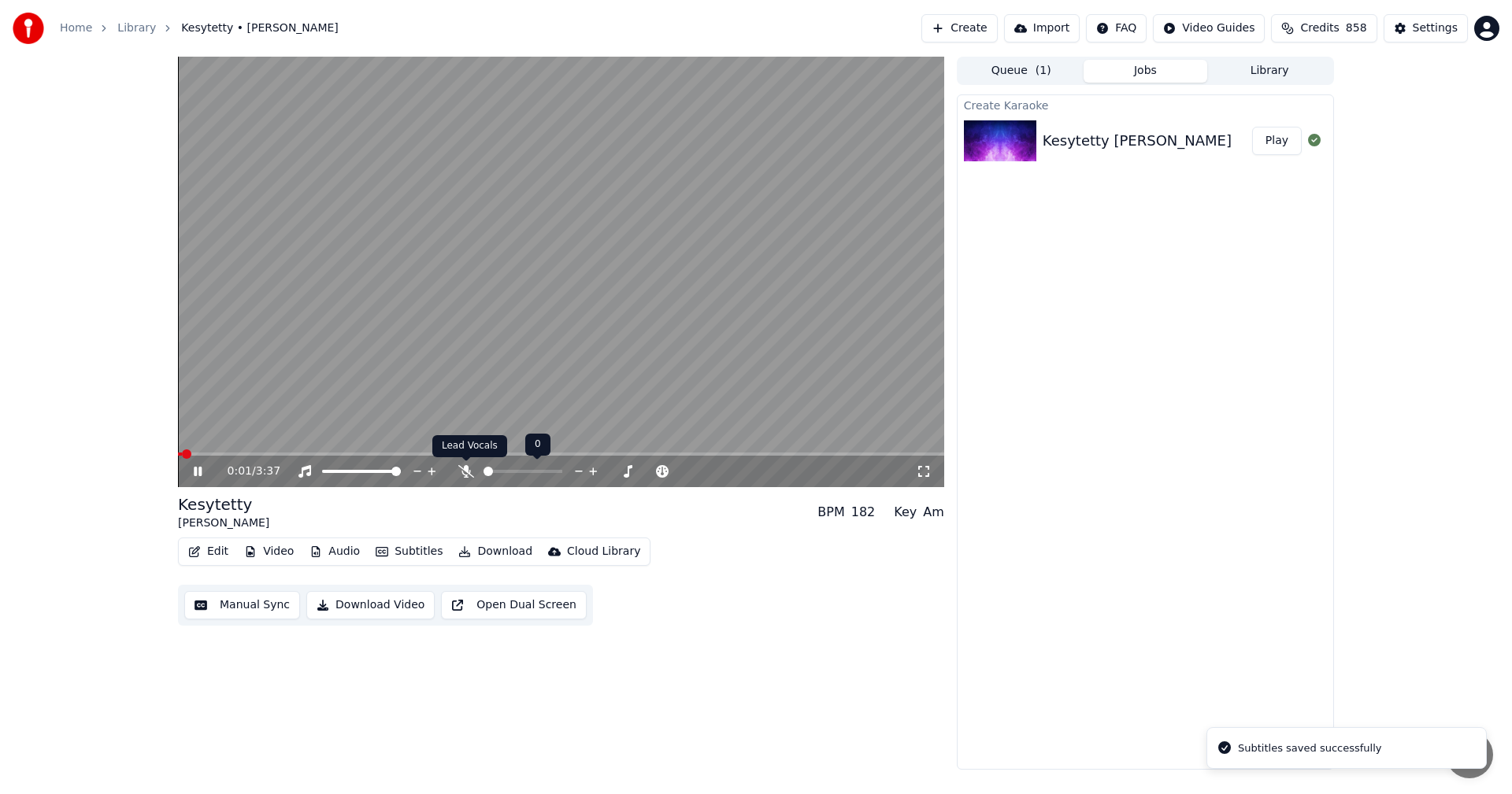
click at [469, 473] on icon at bounding box center [466, 471] width 16 height 13
click at [220, 552] on button "Edit" at bounding box center [208, 552] width 53 height 22
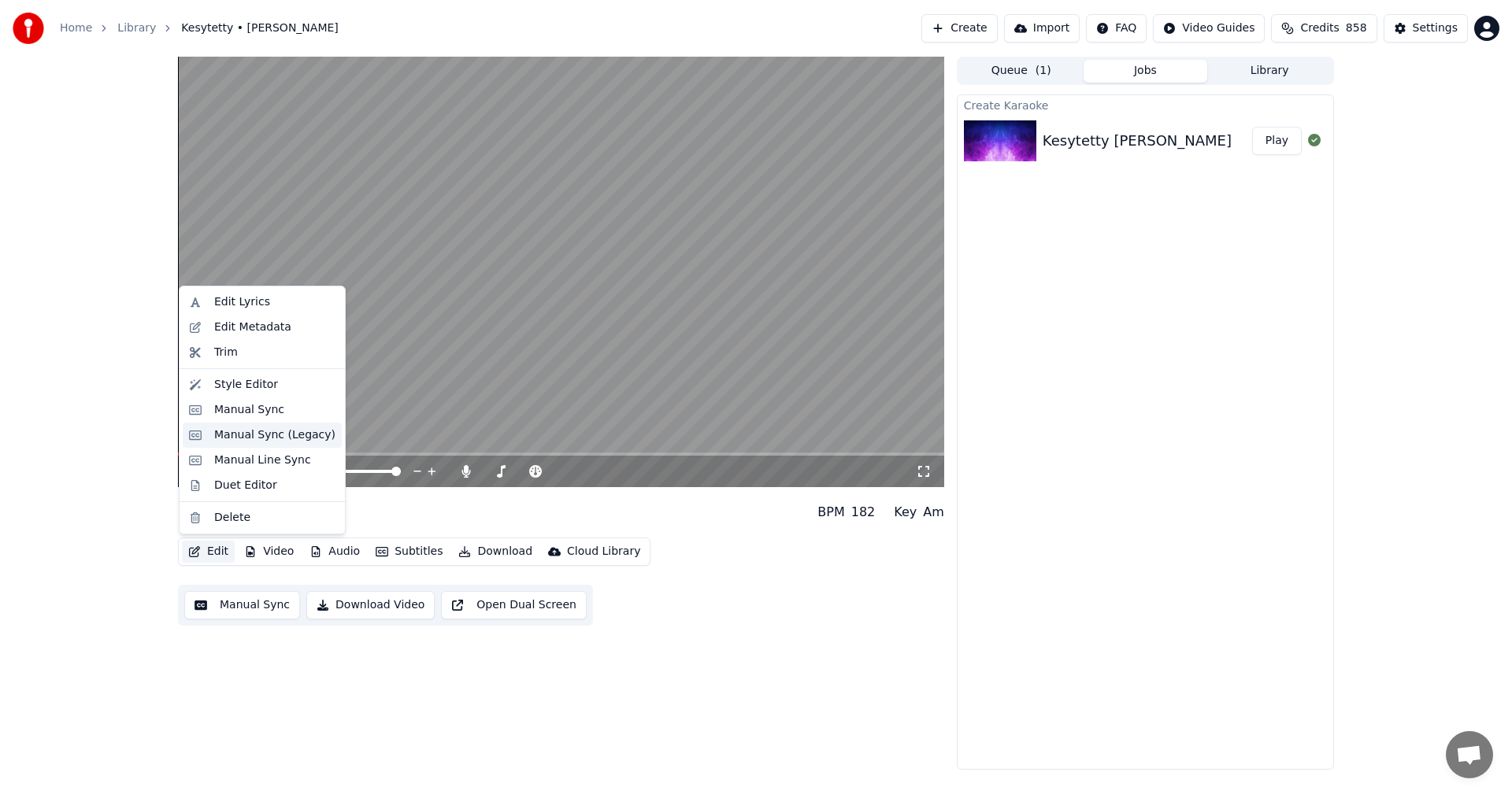
click at [265, 441] on div "Manual Sync (Legacy)" at bounding box center [275, 436] width 122 height 16
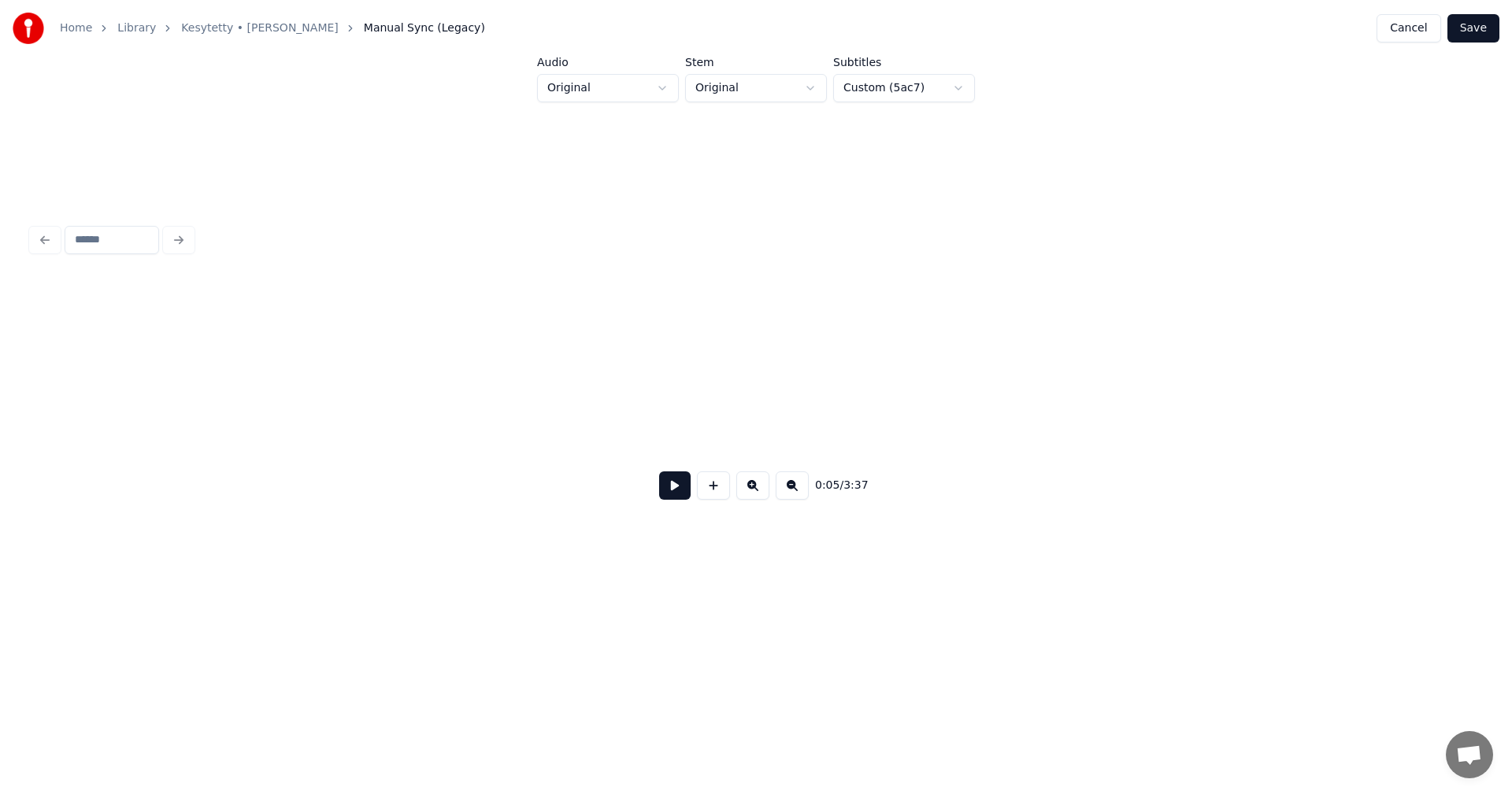
scroll to position [0, 1643]
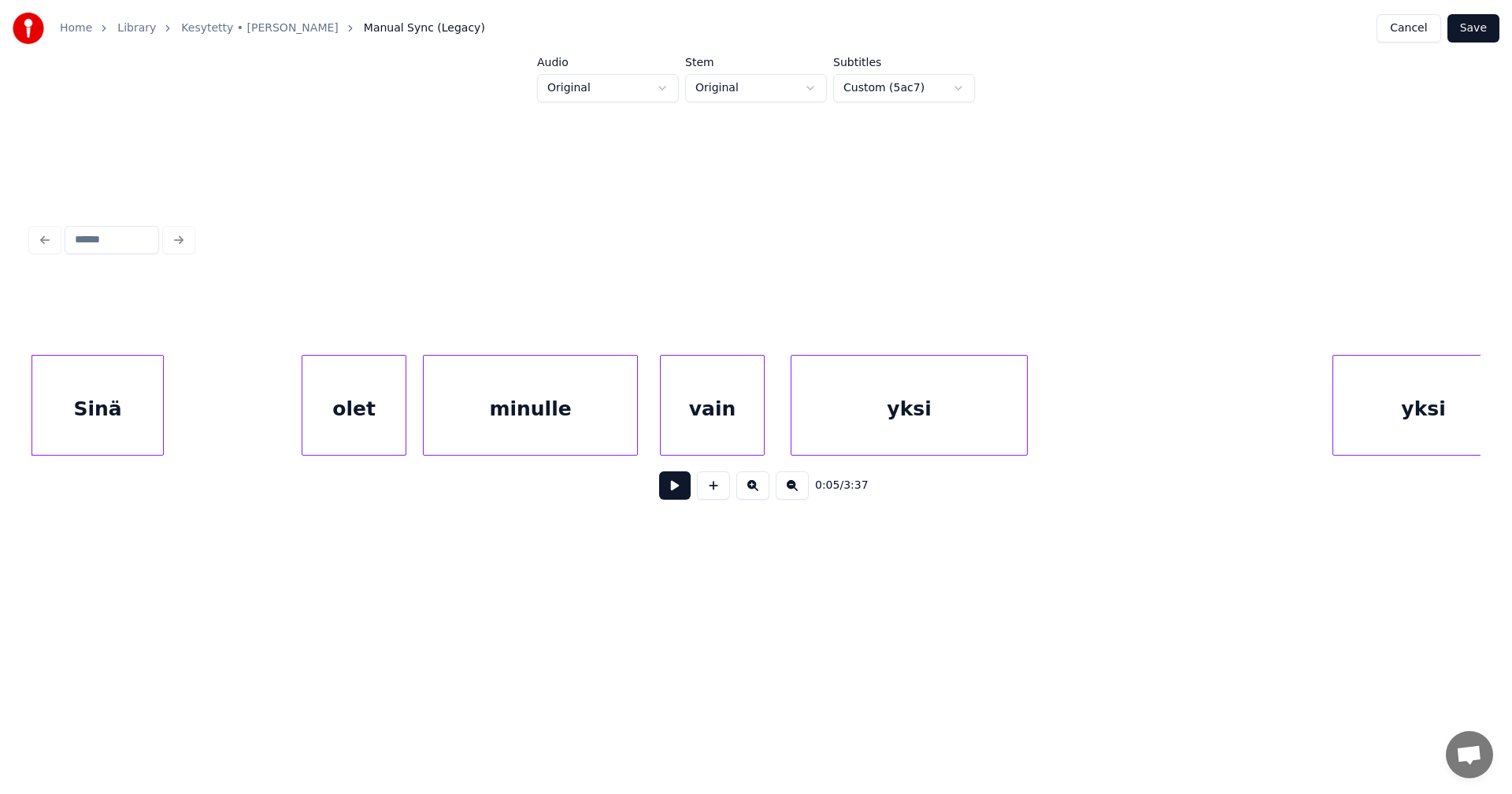
click at [144, 424] on div "Sinä" at bounding box center [97, 409] width 131 height 107
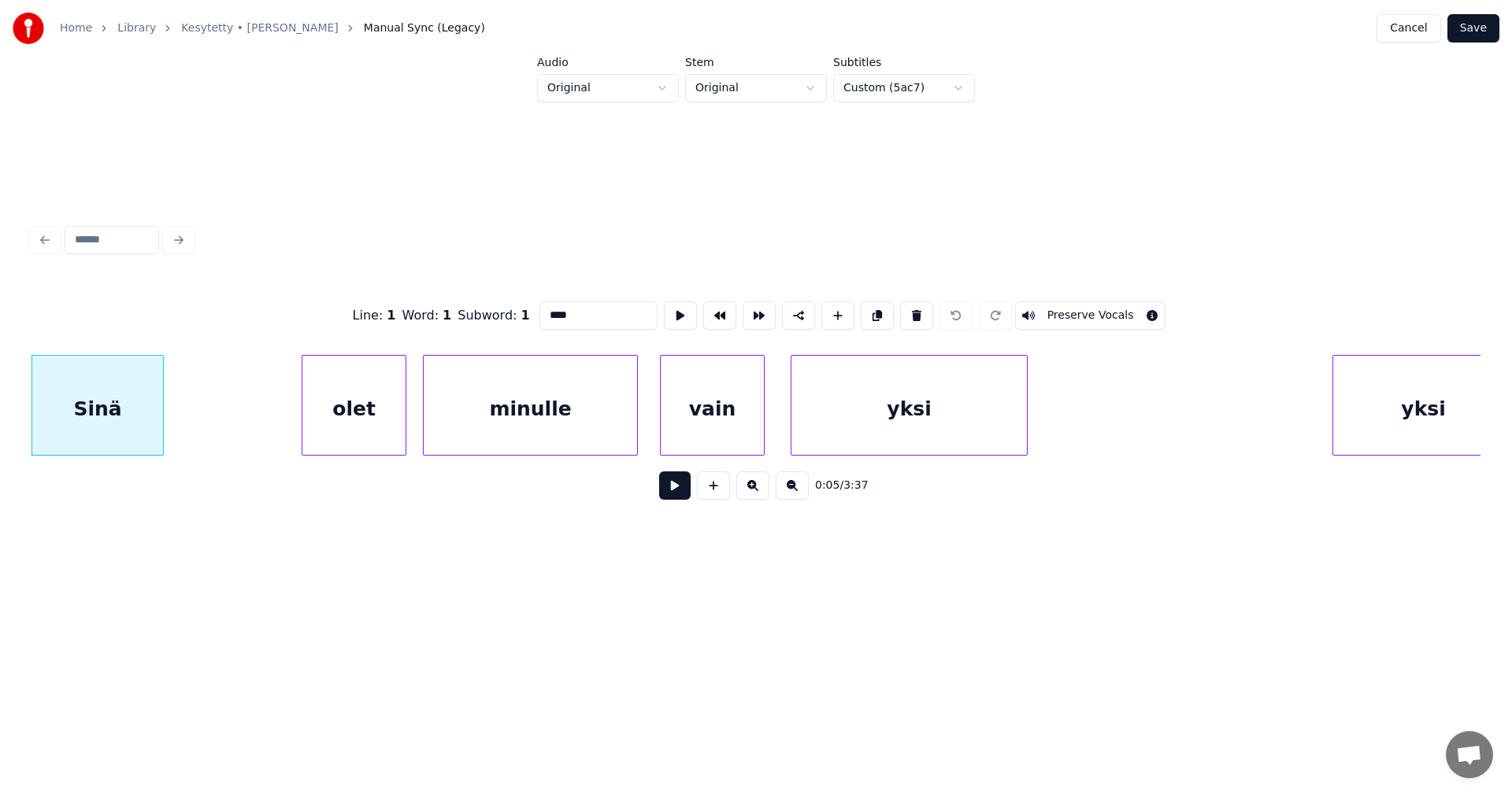
click at [345, 413] on div "olet" at bounding box center [353, 409] width 103 height 107
type input "****"
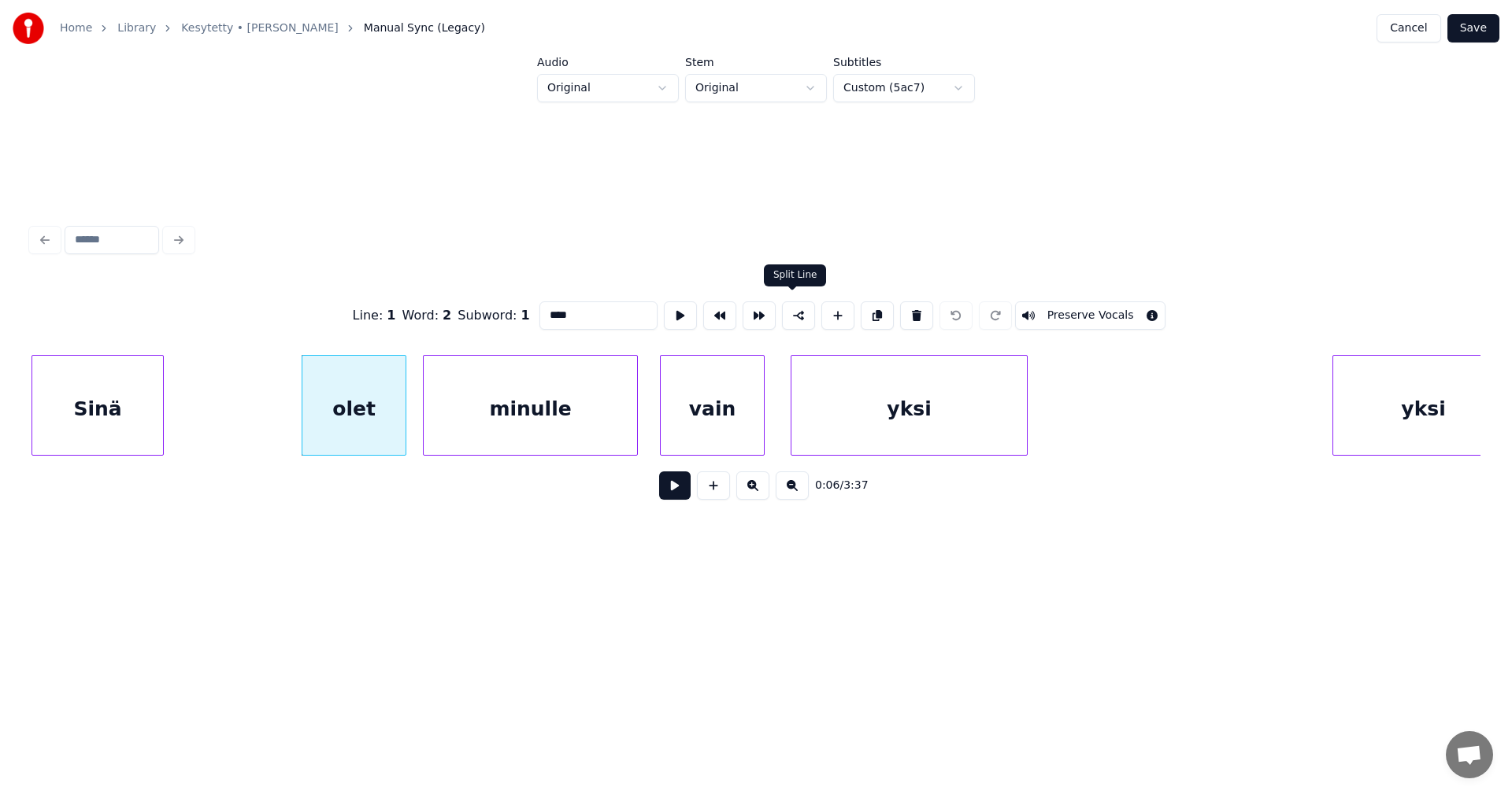
click at [797, 312] on button at bounding box center [798, 315] width 33 height 28
click at [1488, 31] on button "Save" at bounding box center [1473, 28] width 52 height 28
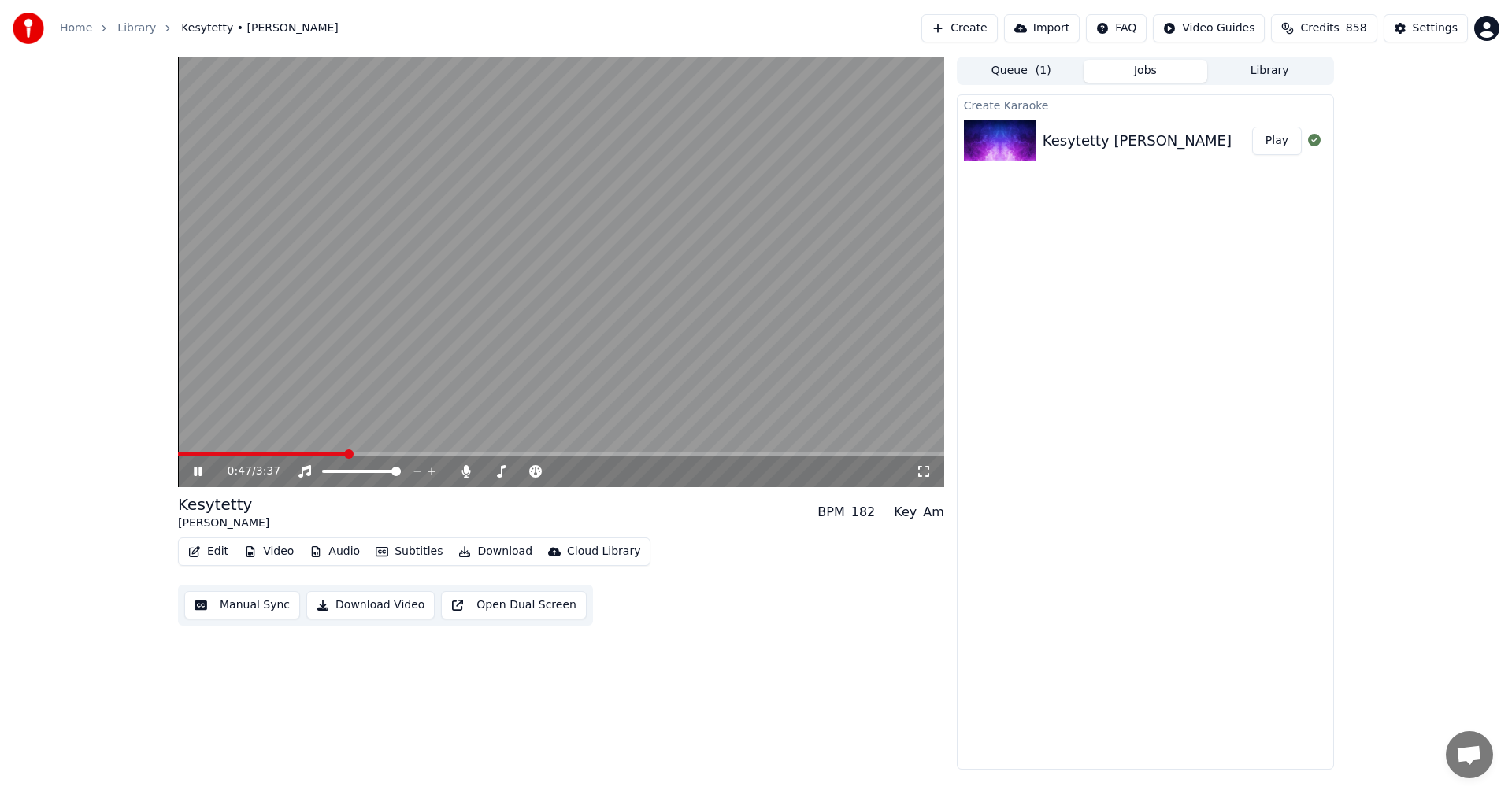
click at [195, 473] on icon at bounding box center [198, 471] width 8 height 9
click at [223, 550] on button "Edit" at bounding box center [208, 552] width 53 height 22
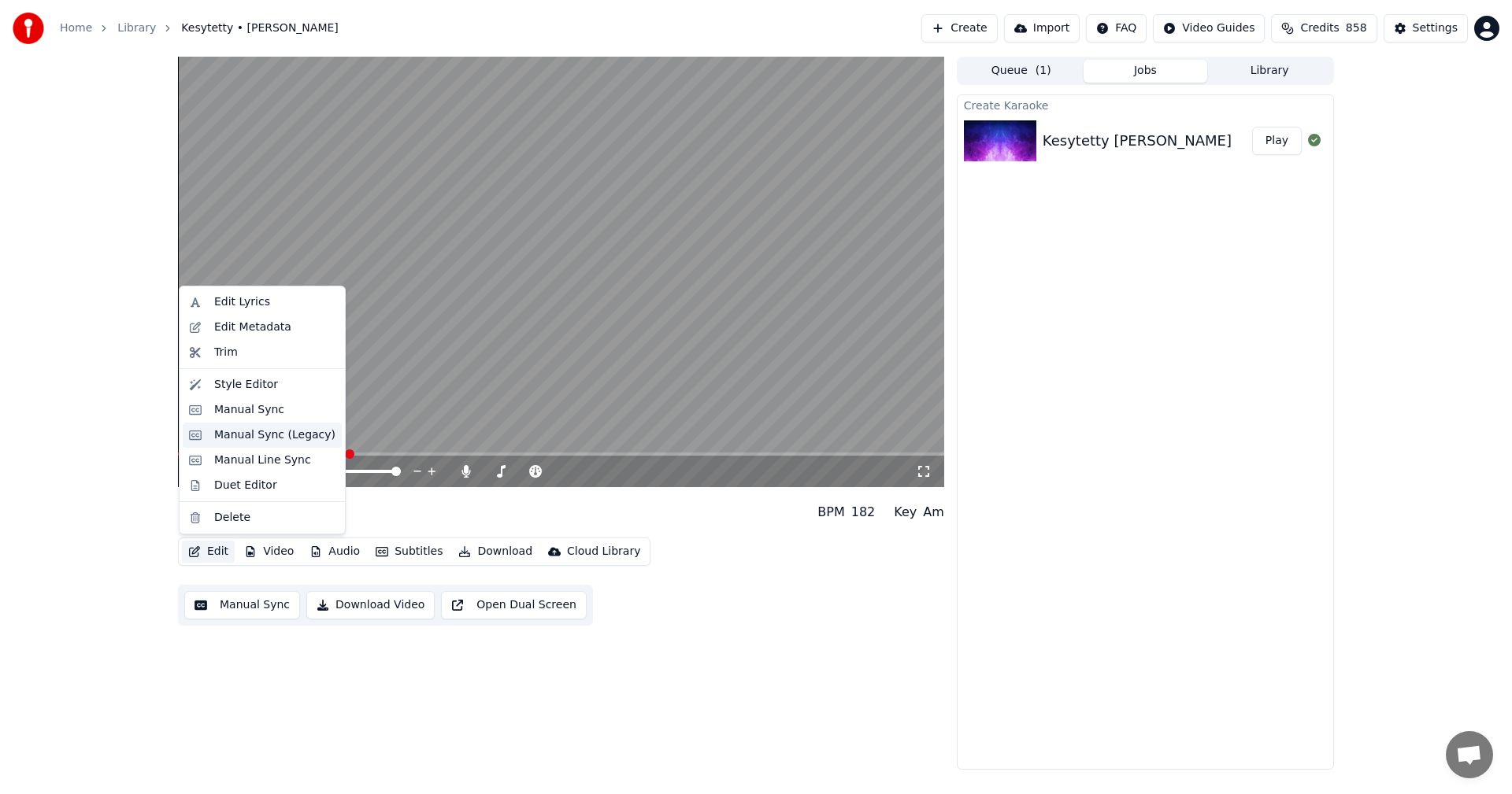
click at [252, 435] on div "Manual Sync (Legacy)" at bounding box center [275, 436] width 122 height 16
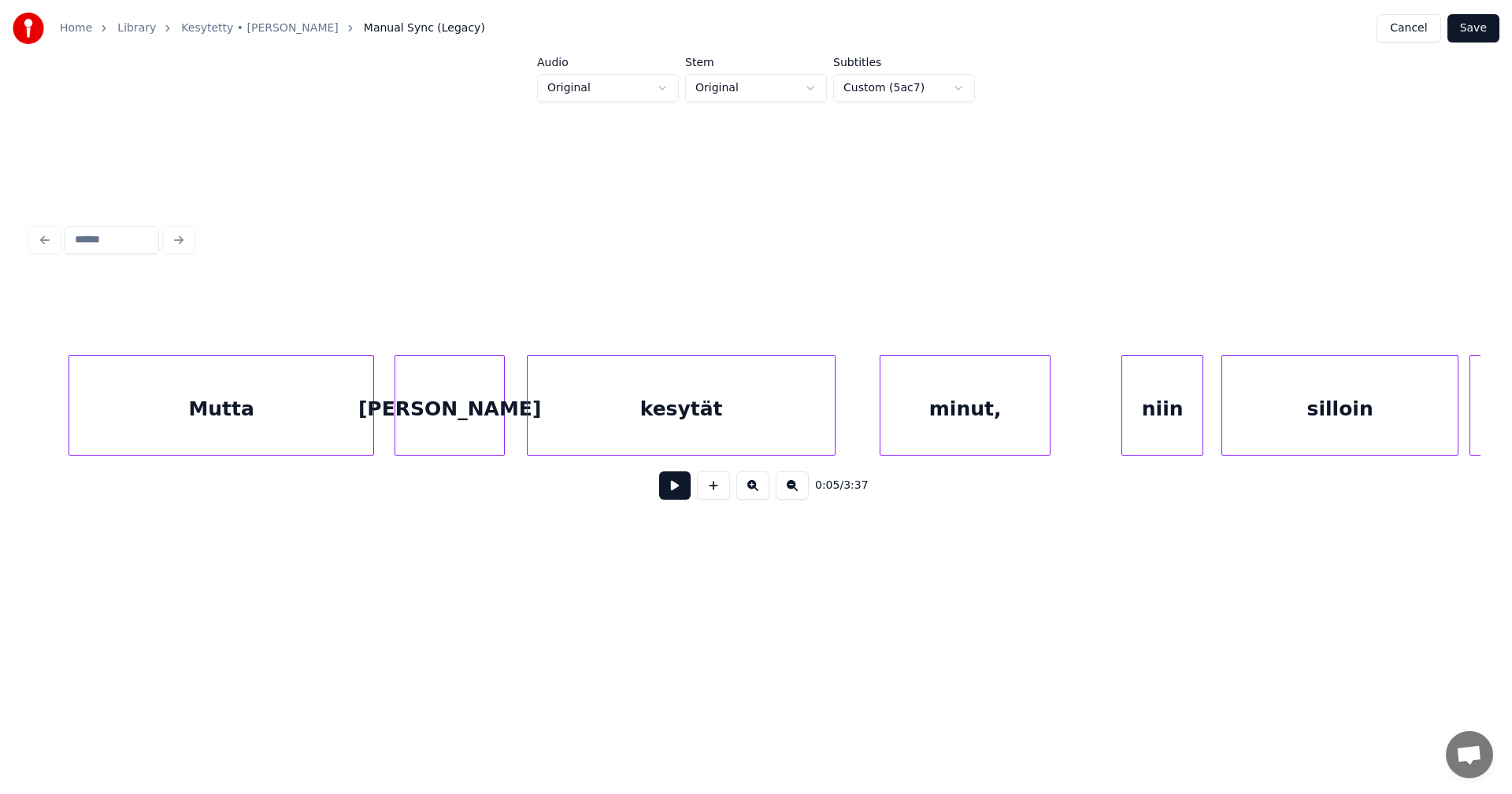
scroll to position [0, 8183]
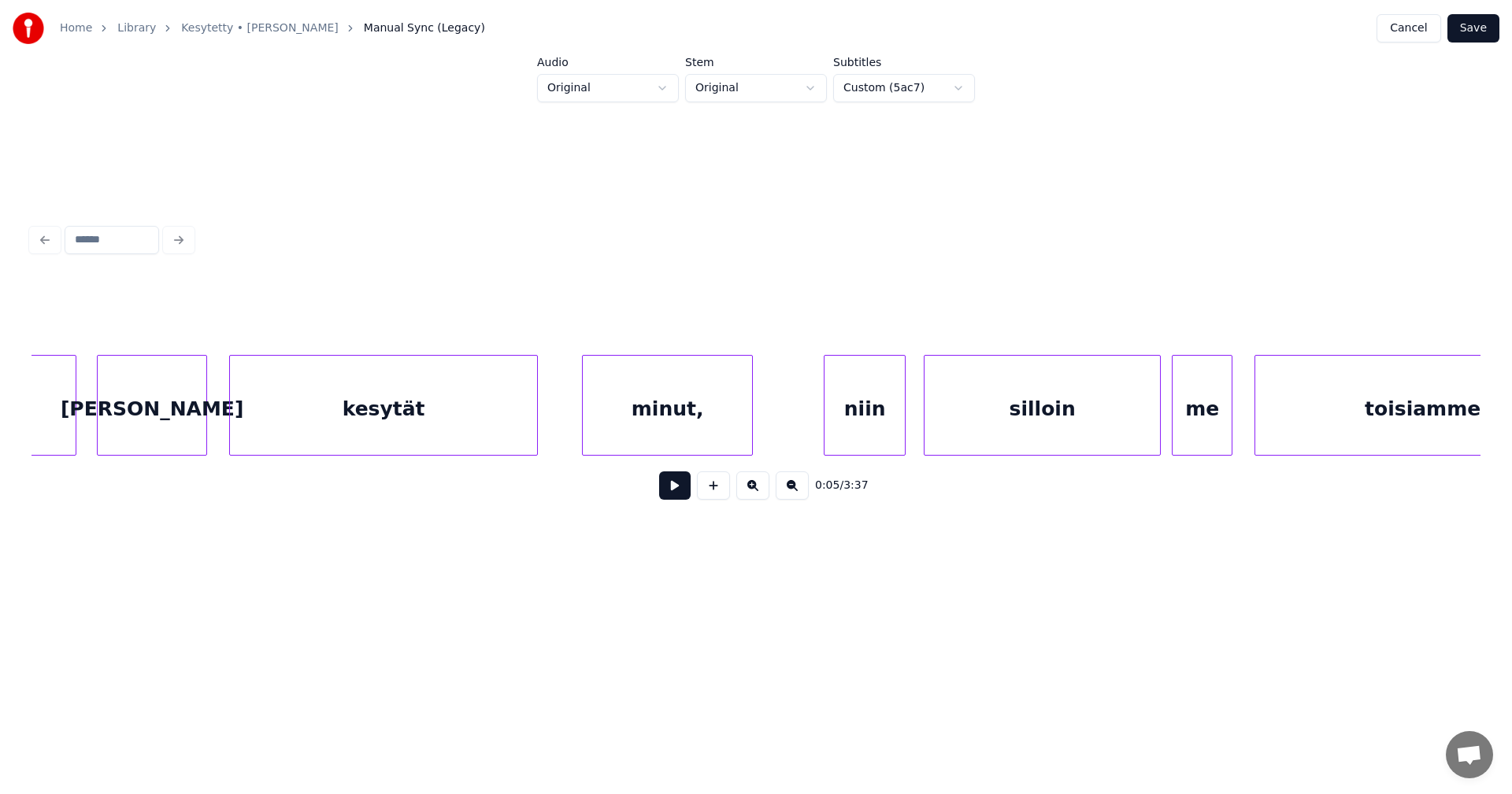
click at [381, 414] on div "kesytät" at bounding box center [383, 409] width 307 height 107
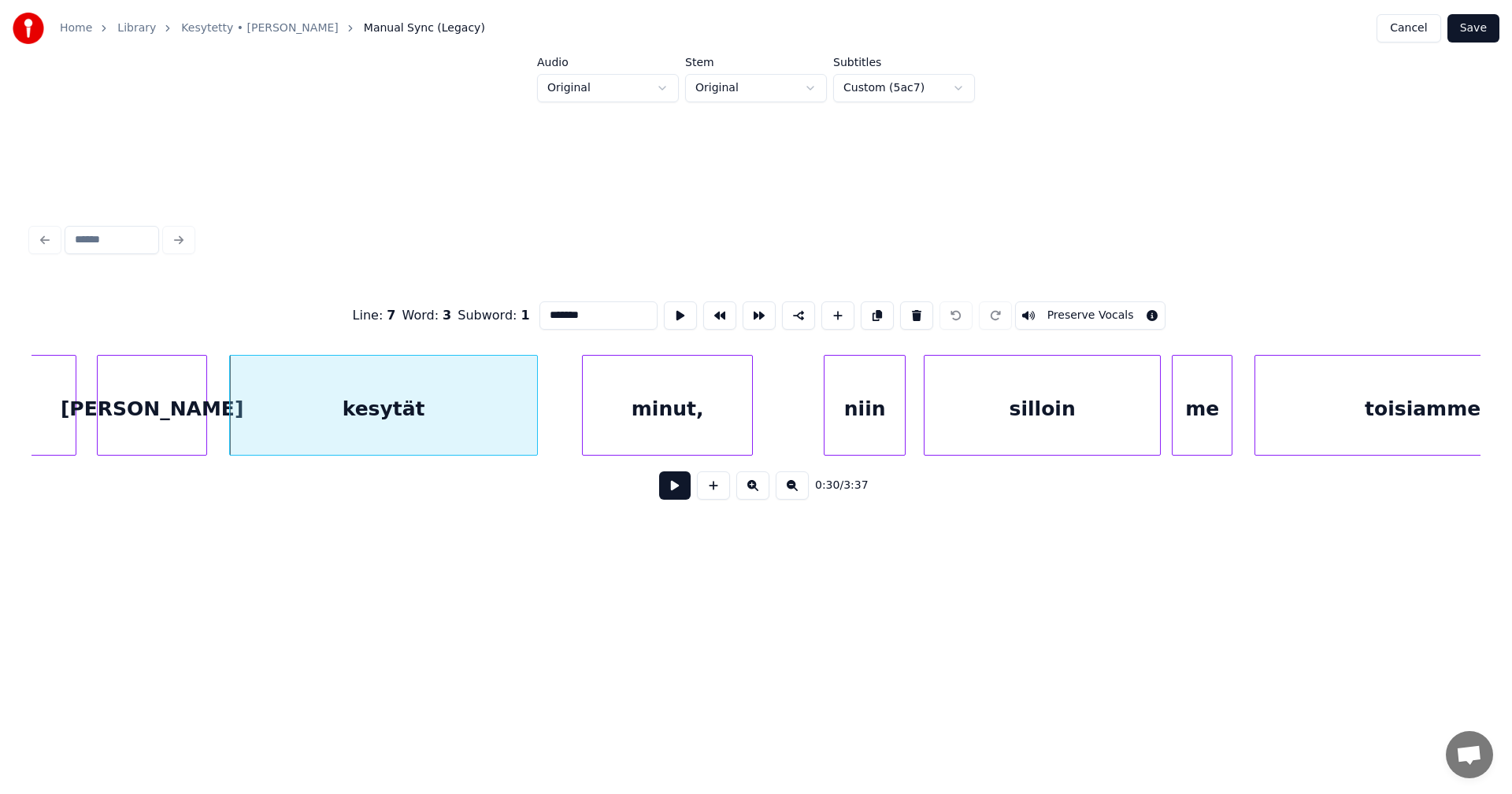
click at [671, 489] on button at bounding box center [676, 486] width 32 height 28
click at [669, 489] on button at bounding box center [676, 486] width 32 height 28
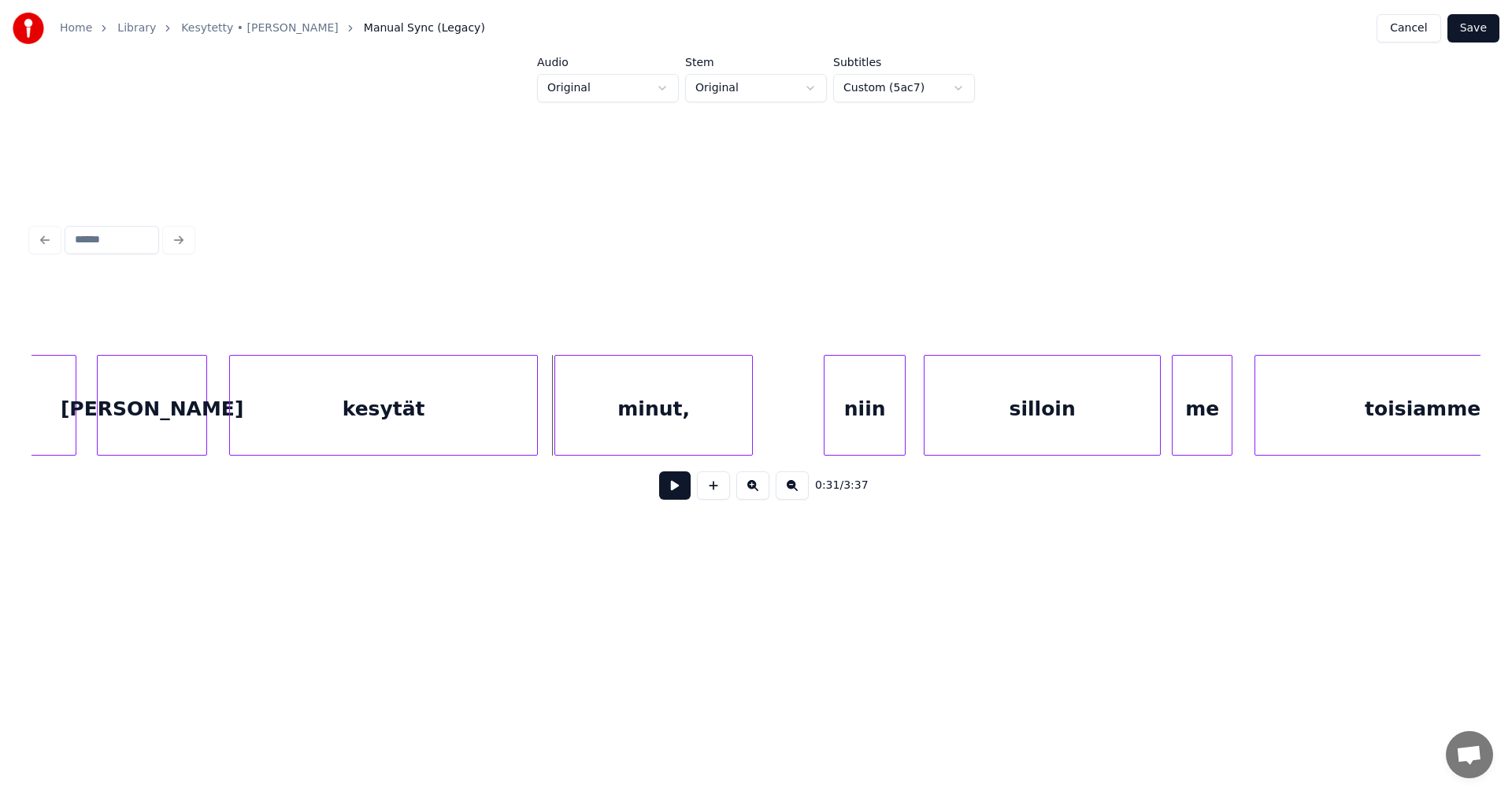
click at [559, 431] on div at bounding box center [557, 405] width 5 height 99
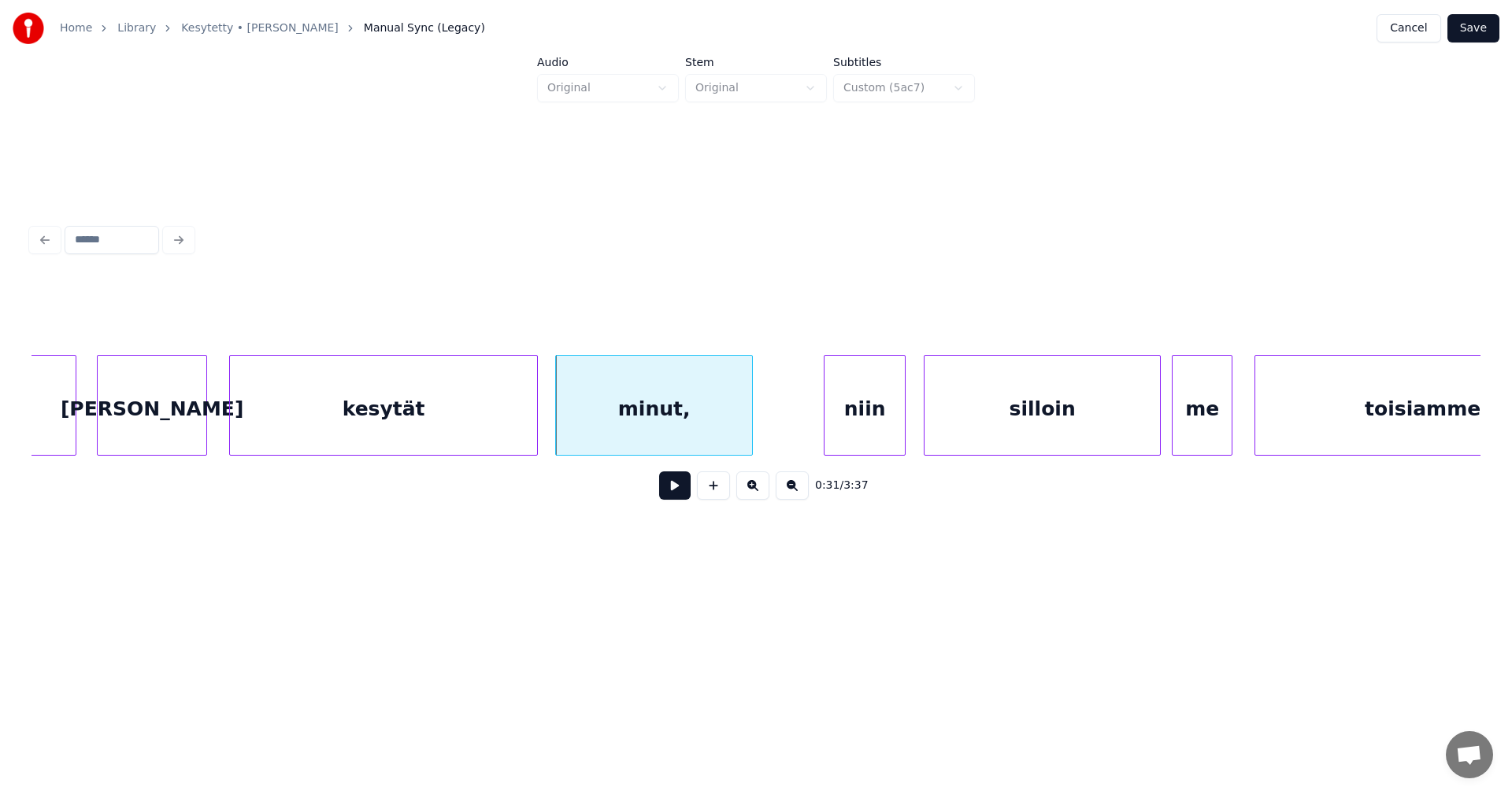
click at [670, 495] on button at bounding box center [676, 486] width 32 height 28
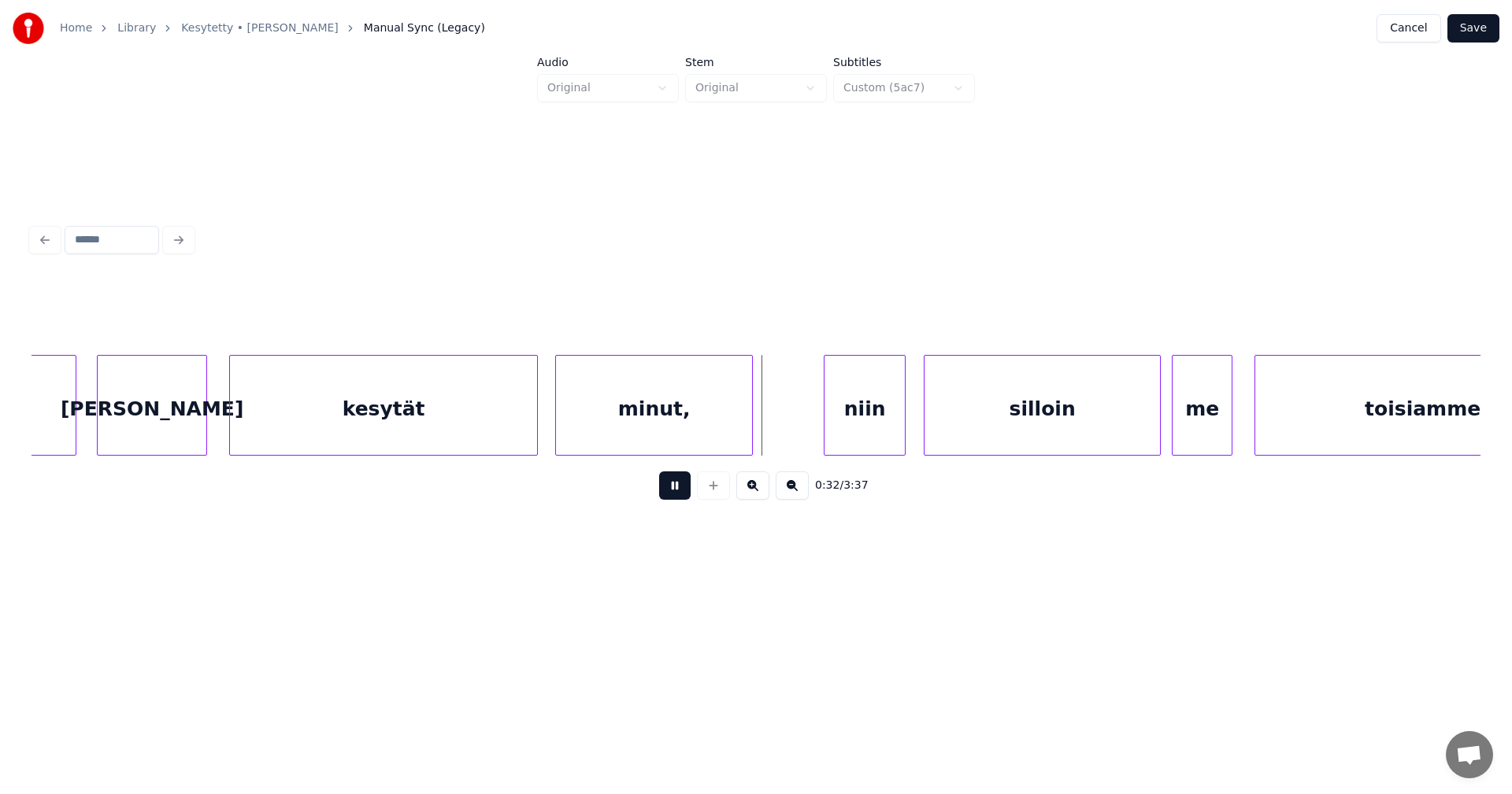
click at [672, 495] on button at bounding box center [676, 486] width 32 height 28
click at [570, 430] on div at bounding box center [572, 405] width 5 height 99
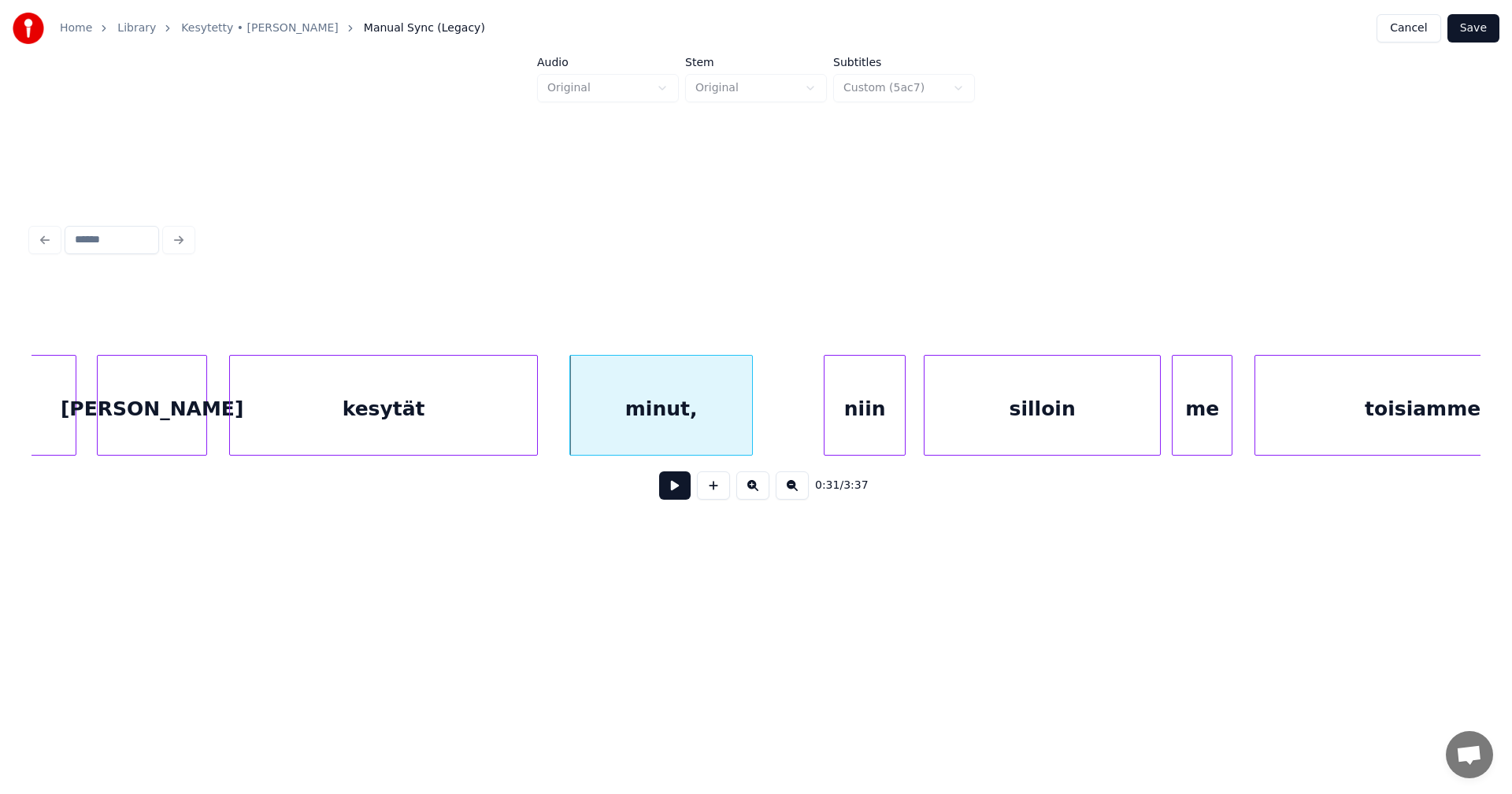
click at [668, 497] on button at bounding box center [676, 486] width 32 height 28
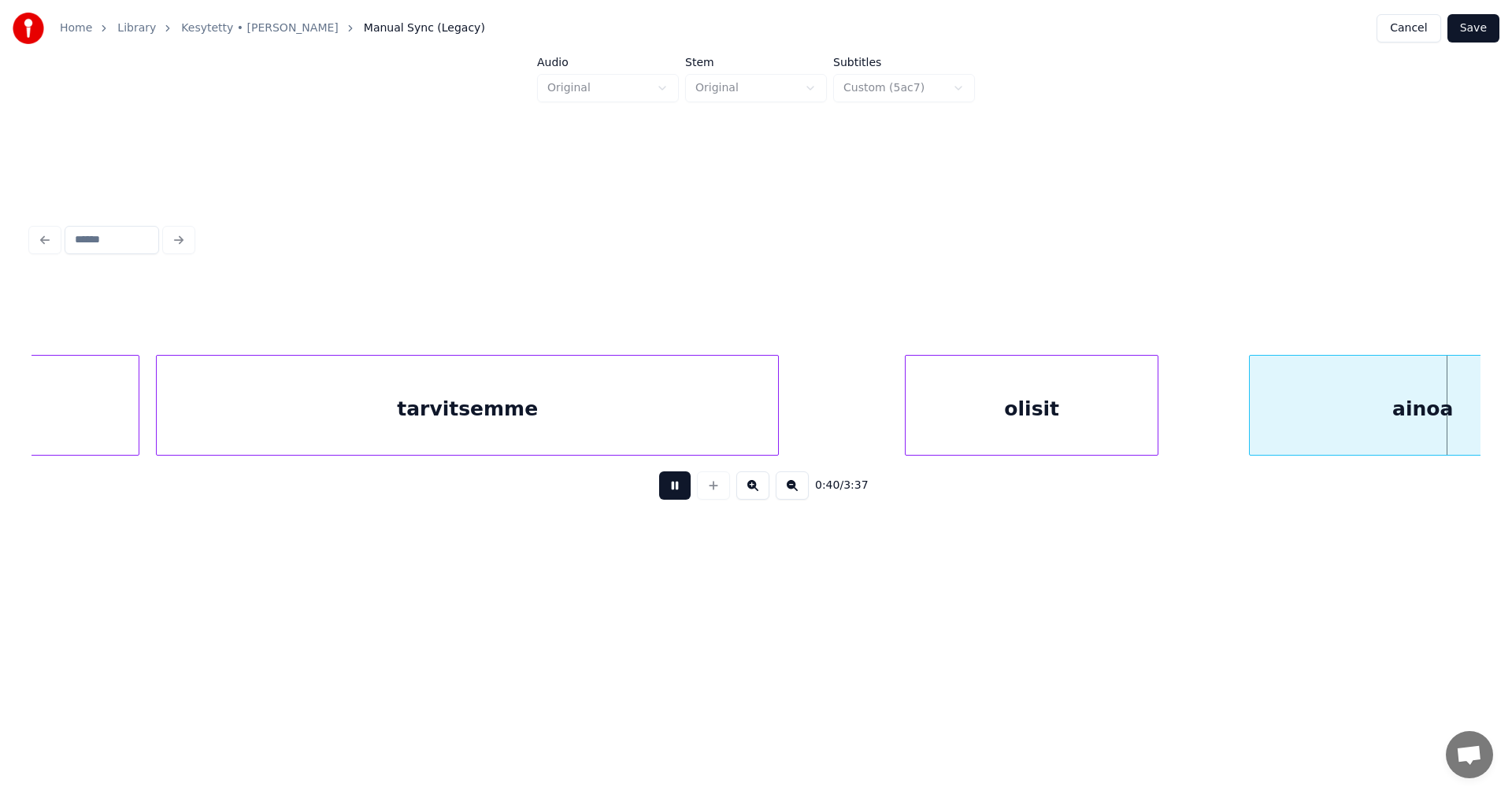
scroll to position [0, 11085]
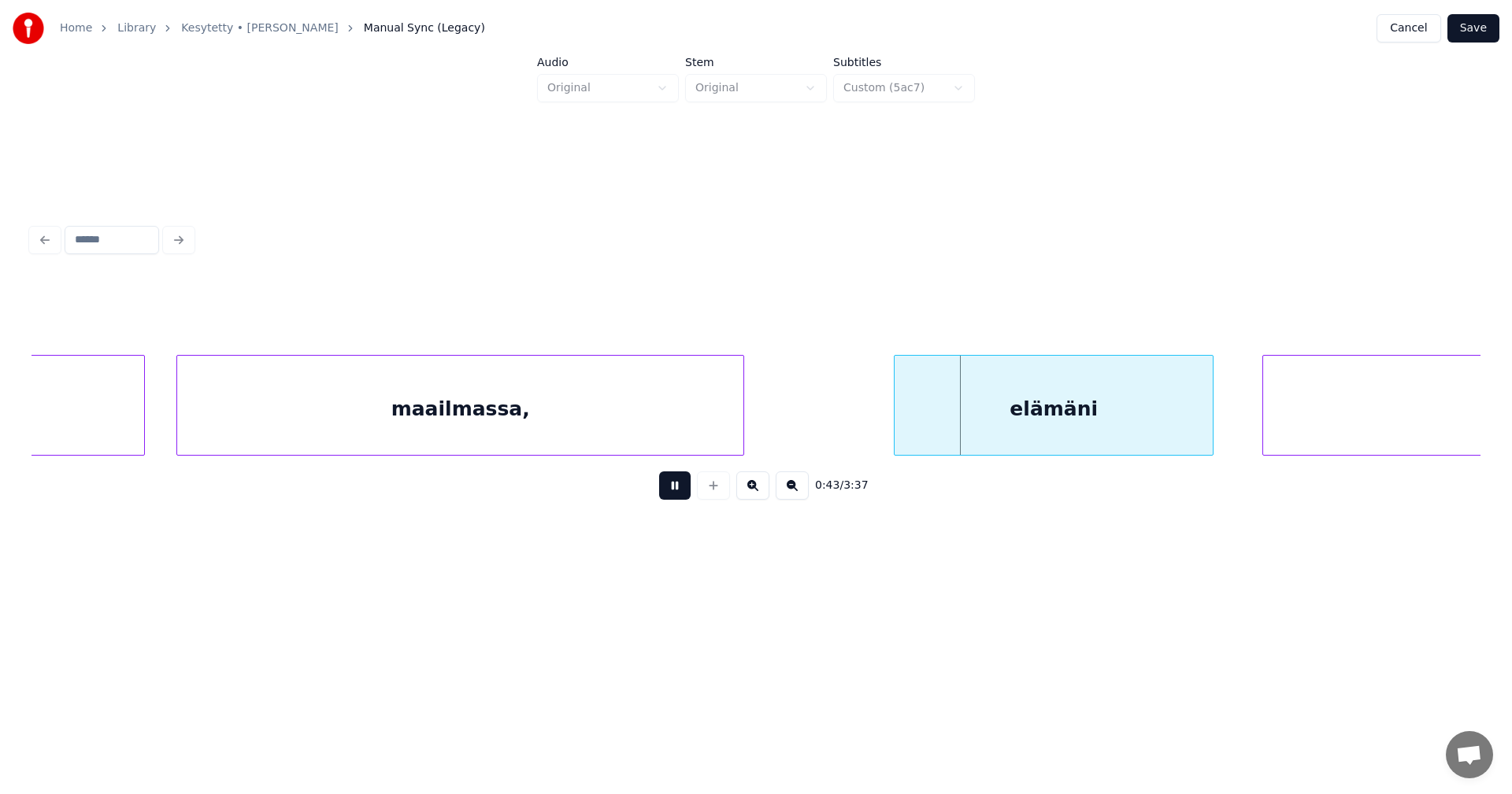
click at [673, 490] on button at bounding box center [676, 486] width 32 height 28
click at [671, 416] on div "maailmassa," at bounding box center [460, 409] width 566 height 107
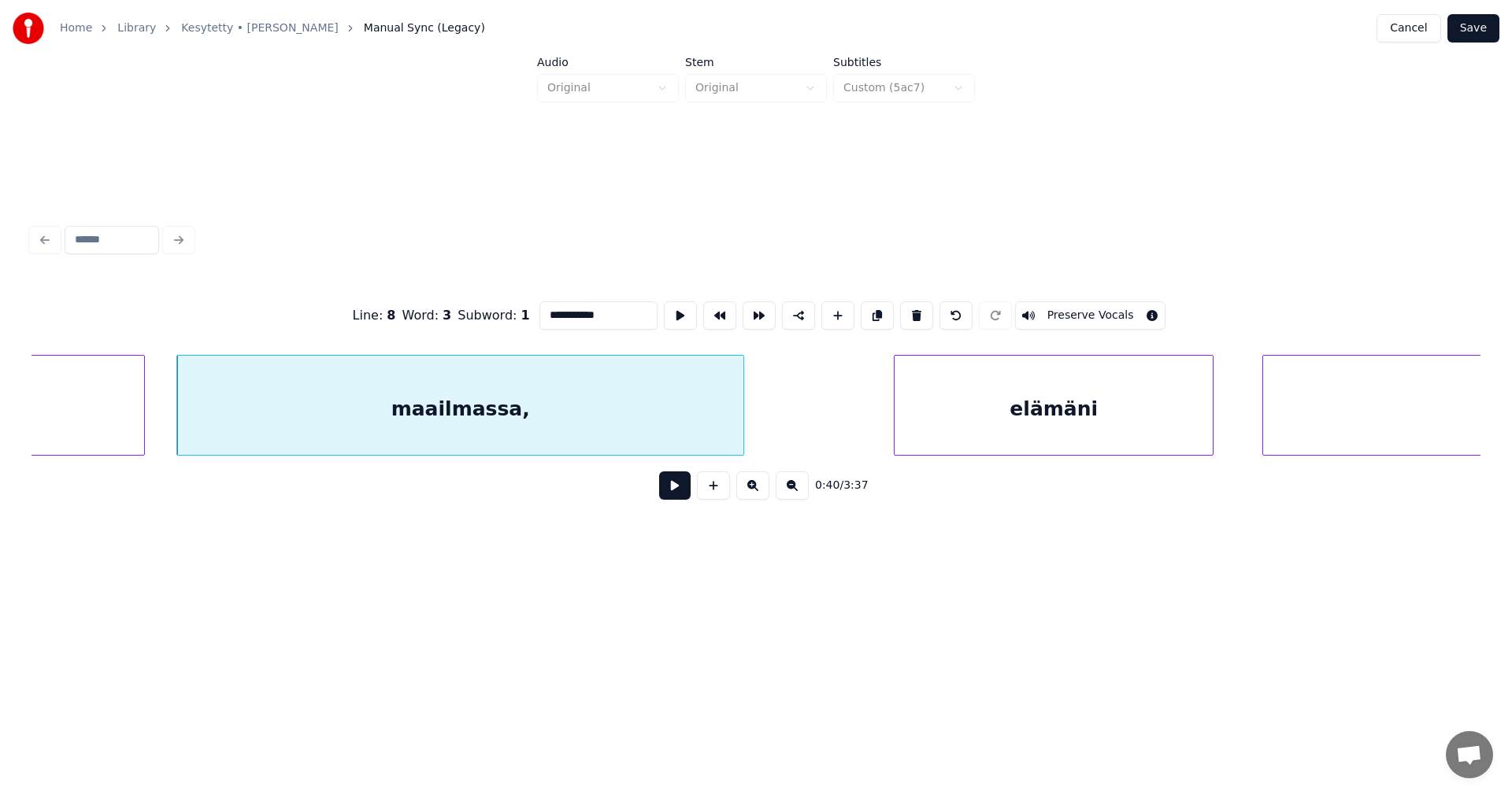
click at [612, 312] on input "**********" at bounding box center [599, 315] width 118 height 28
click at [959, 412] on div "elämäni" at bounding box center [1053, 409] width 318 height 107
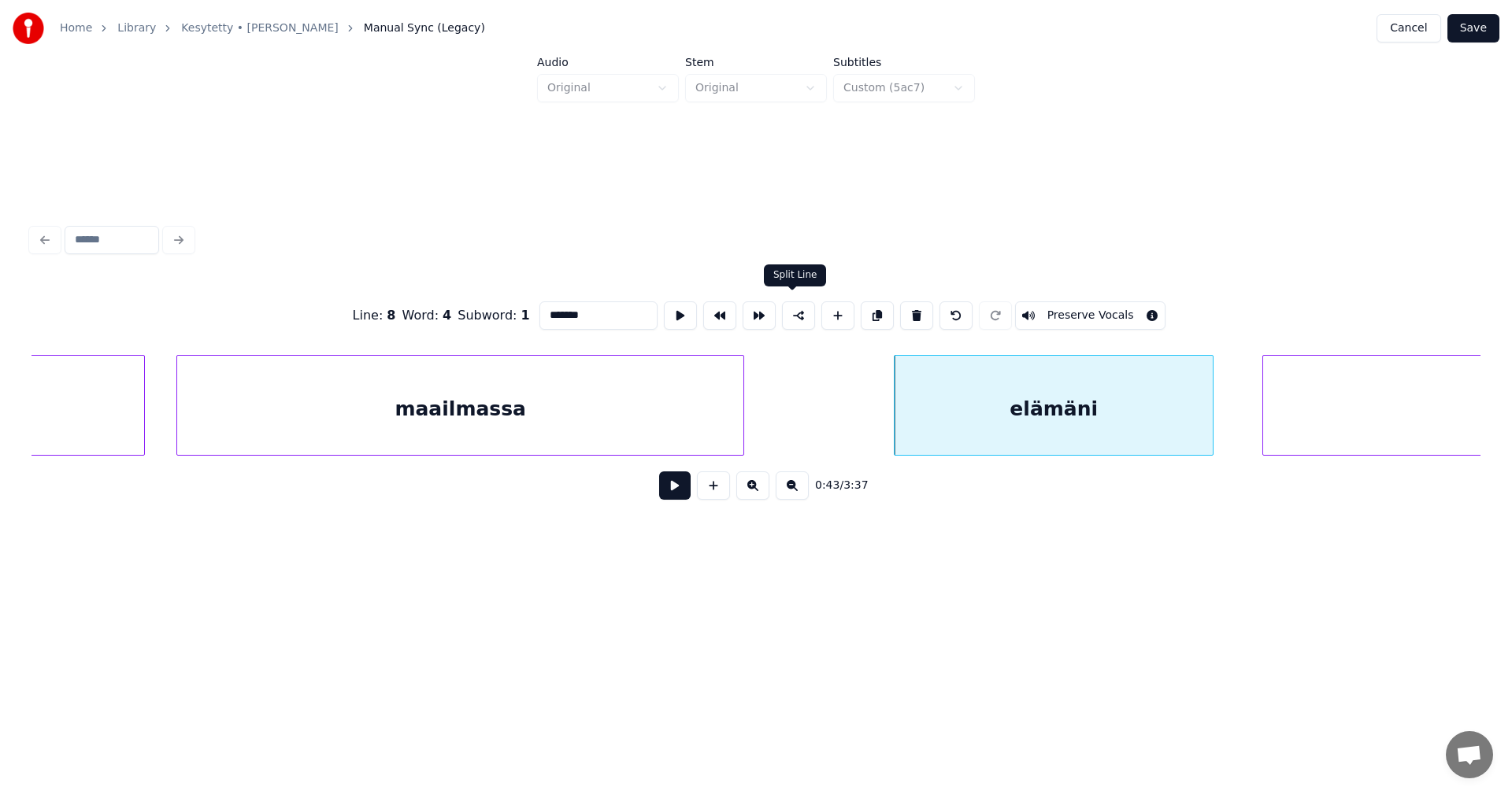
click at [797, 312] on button at bounding box center [798, 315] width 33 height 28
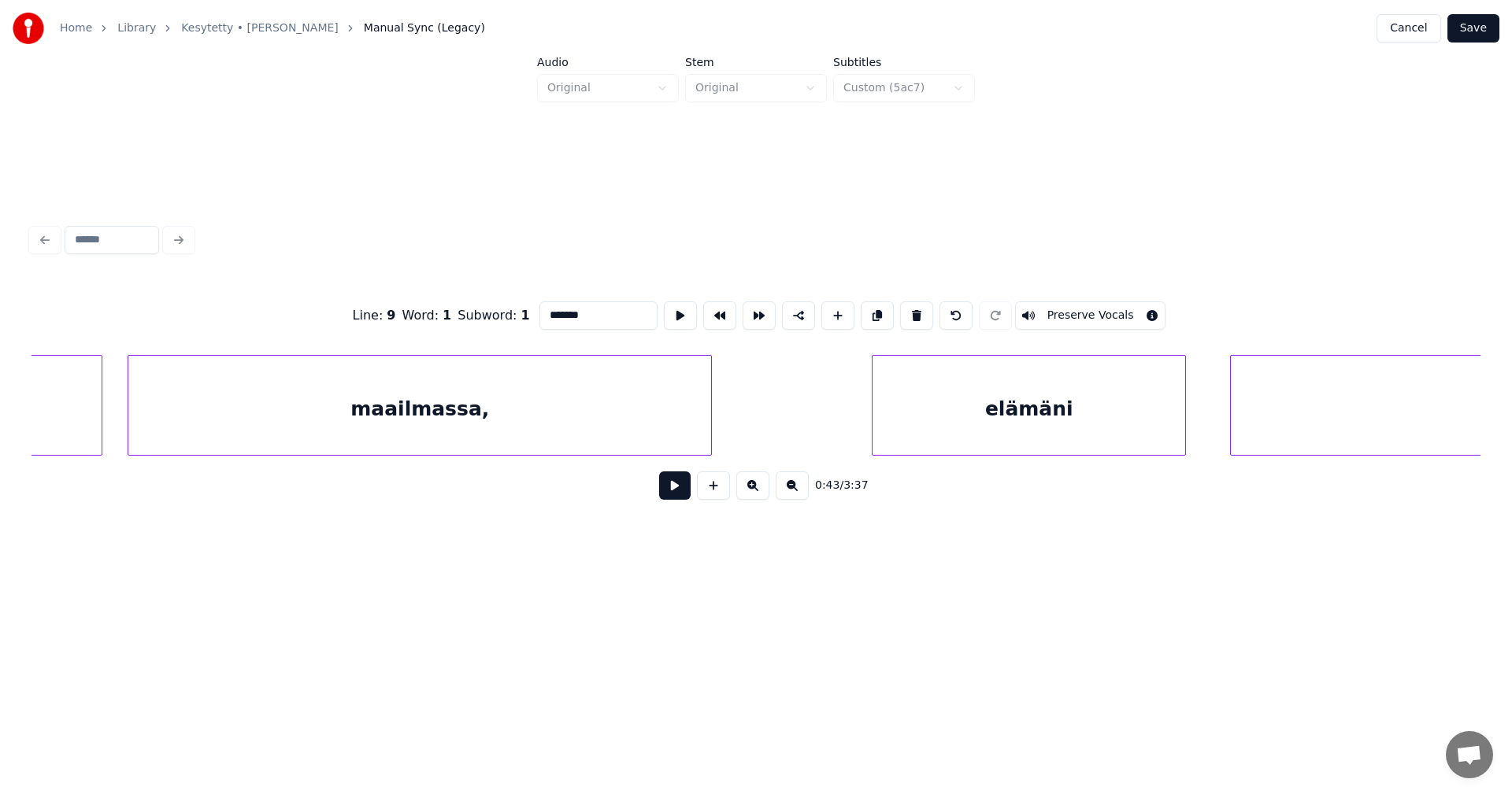
scroll to position [0, 14046]
click at [470, 416] on div "maailmassa," at bounding box center [386, 409] width 583 height 107
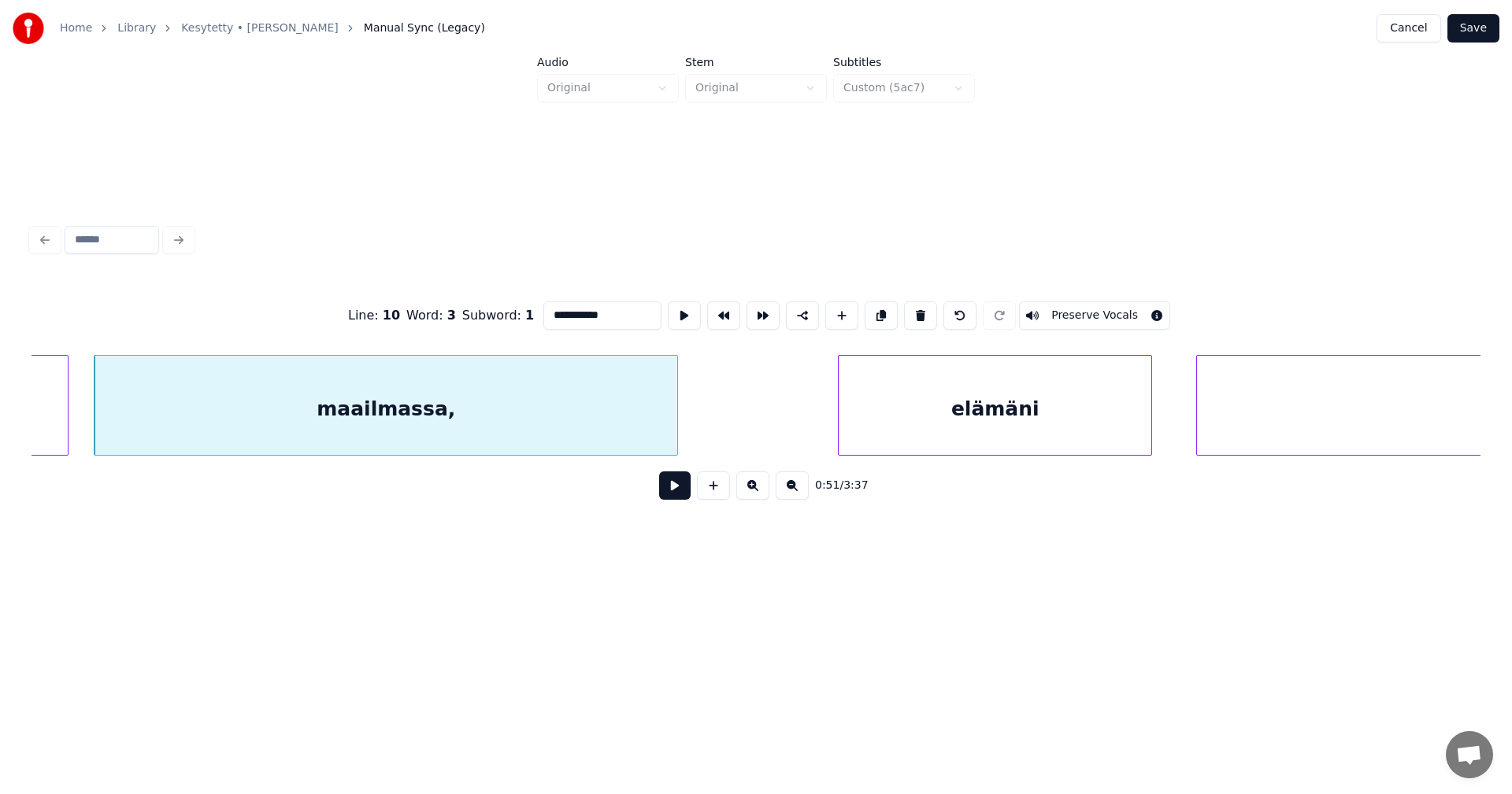
click at [621, 308] on input "**********" at bounding box center [603, 315] width 118 height 28
click at [923, 407] on div "elämäni" at bounding box center [994, 409] width 312 height 107
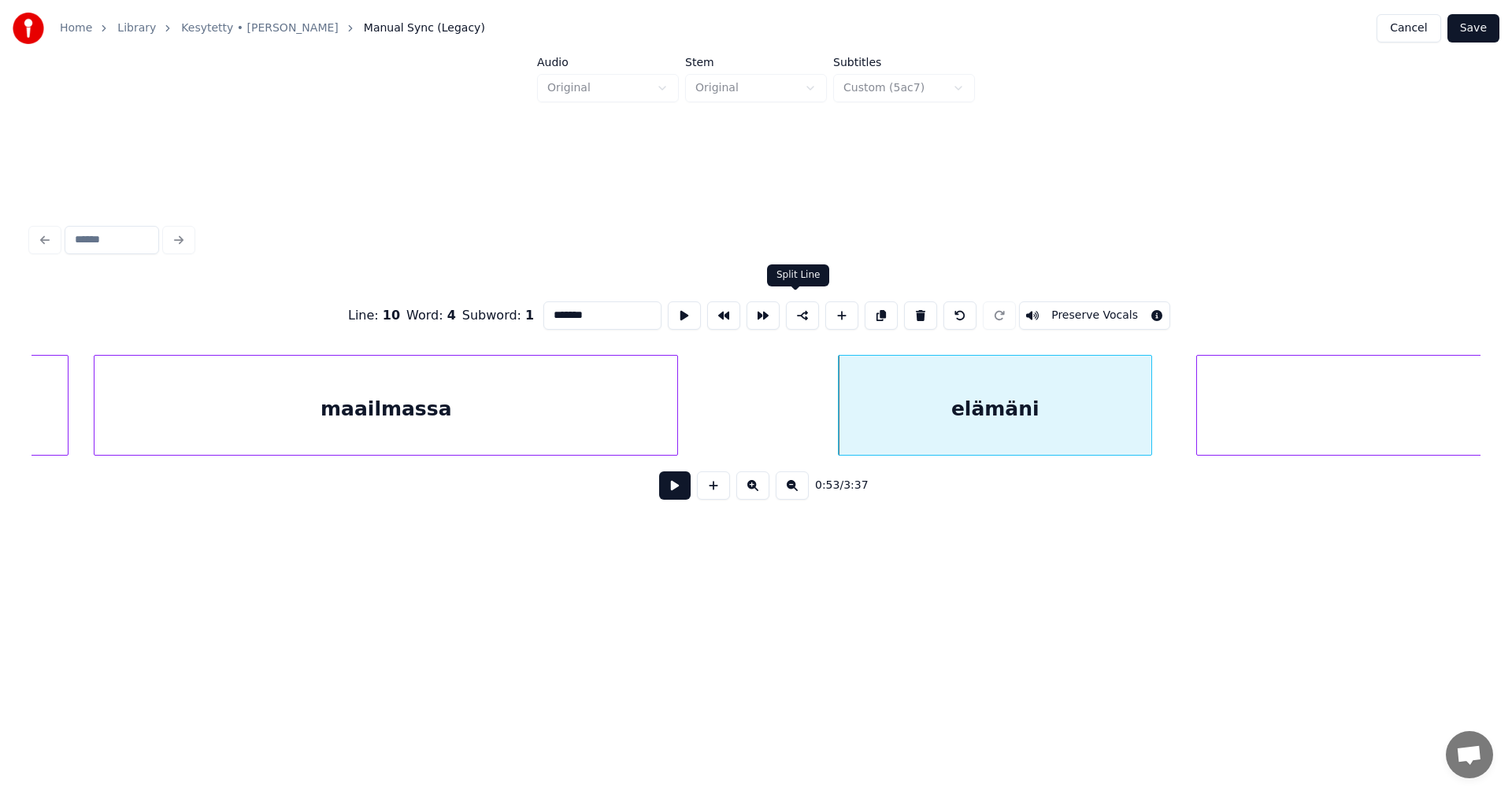
type input "*******"
click at [797, 310] on button at bounding box center [802, 315] width 33 height 28
click at [1473, 28] on button "Save" at bounding box center [1473, 28] width 52 height 28
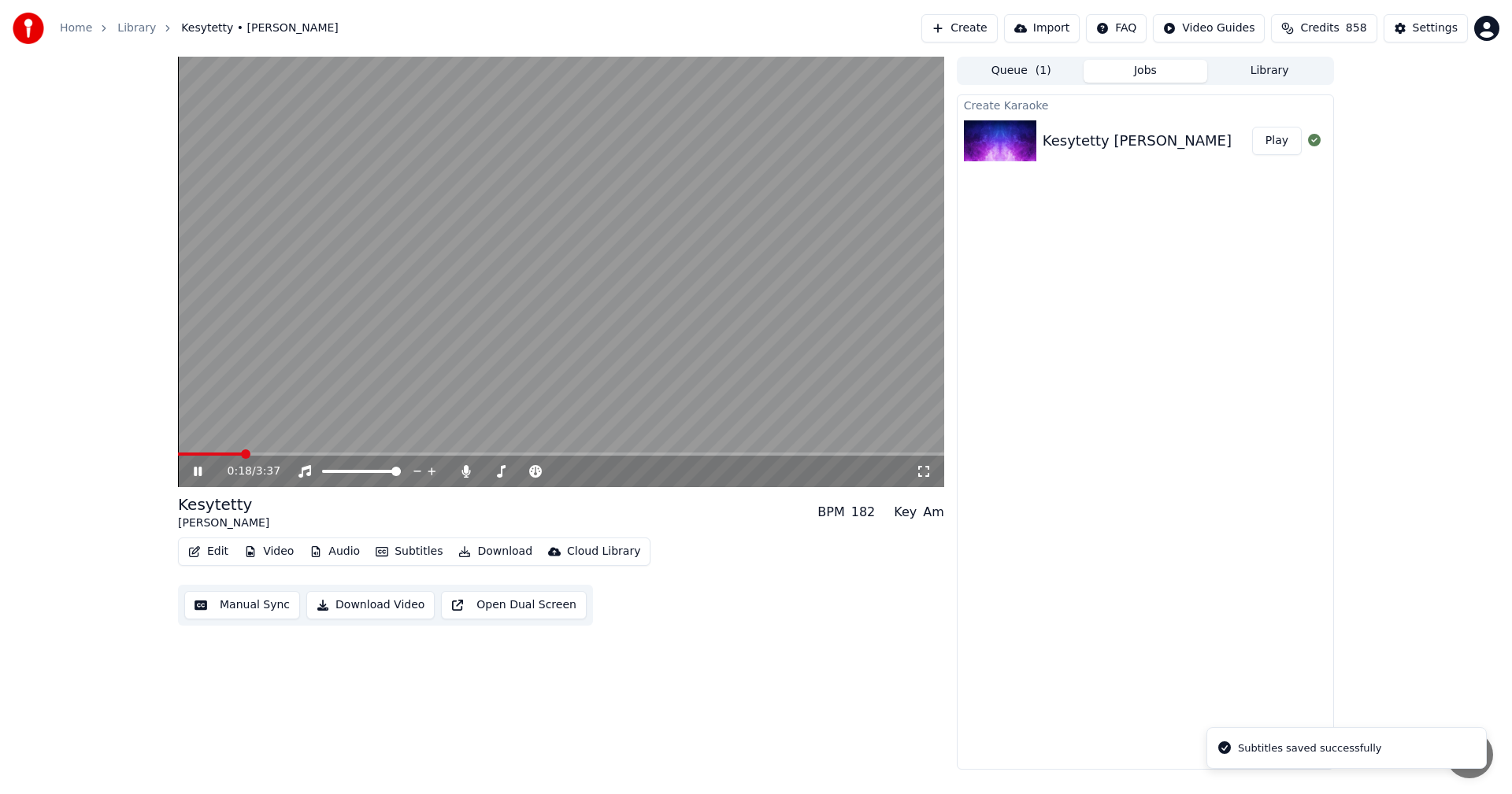
click at [242, 453] on span at bounding box center [561, 454] width 766 height 3
click at [195, 472] on icon at bounding box center [198, 471] width 8 height 9
click at [223, 552] on button "Edit" at bounding box center [208, 552] width 53 height 22
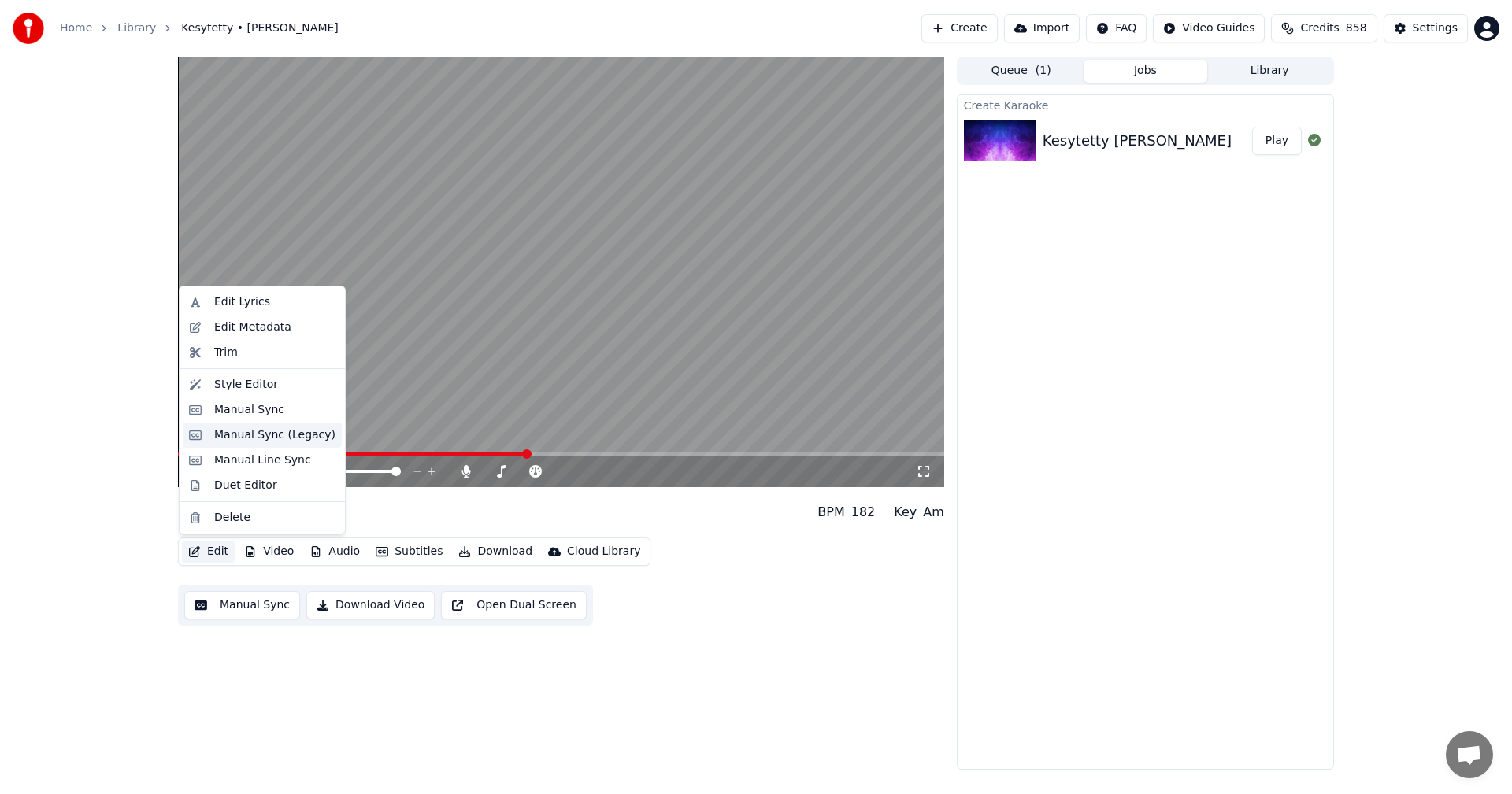
click at [279, 437] on div "Manual Sync (Legacy)" at bounding box center [275, 436] width 122 height 16
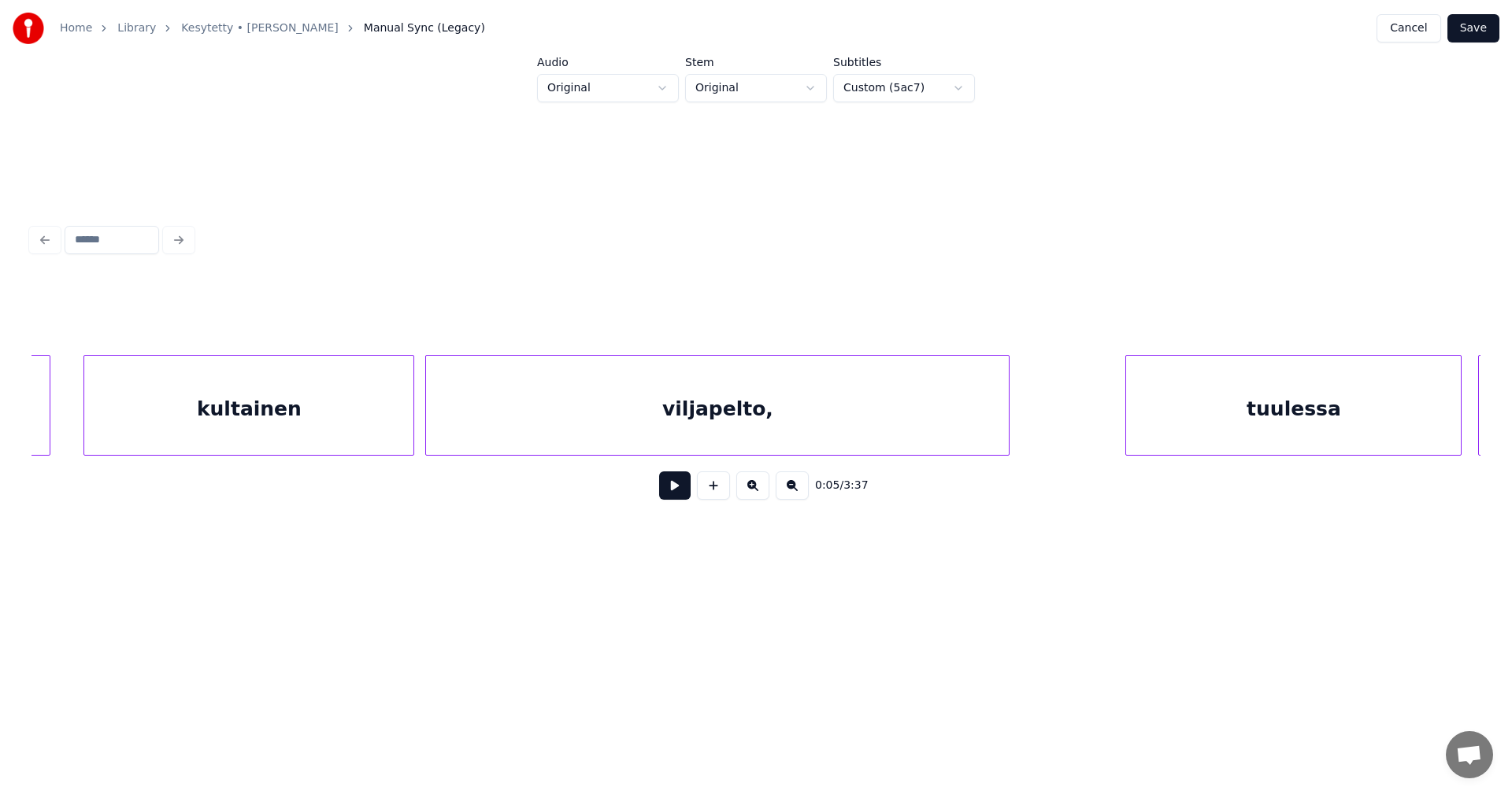
scroll to position [0, 25176]
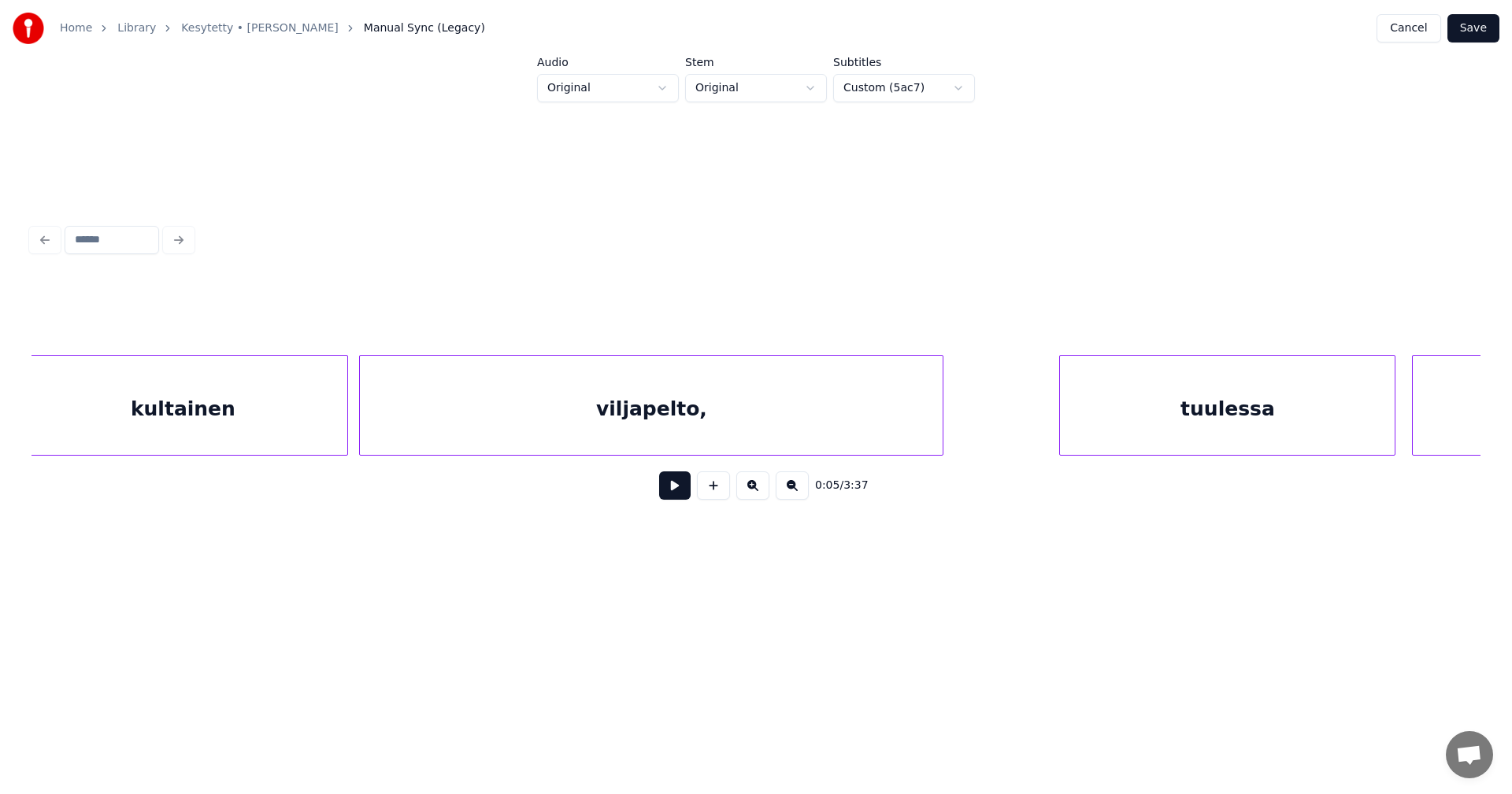
click at [716, 411] on div "viljapelto," at bounding box center [652, 409] width 583 height 107
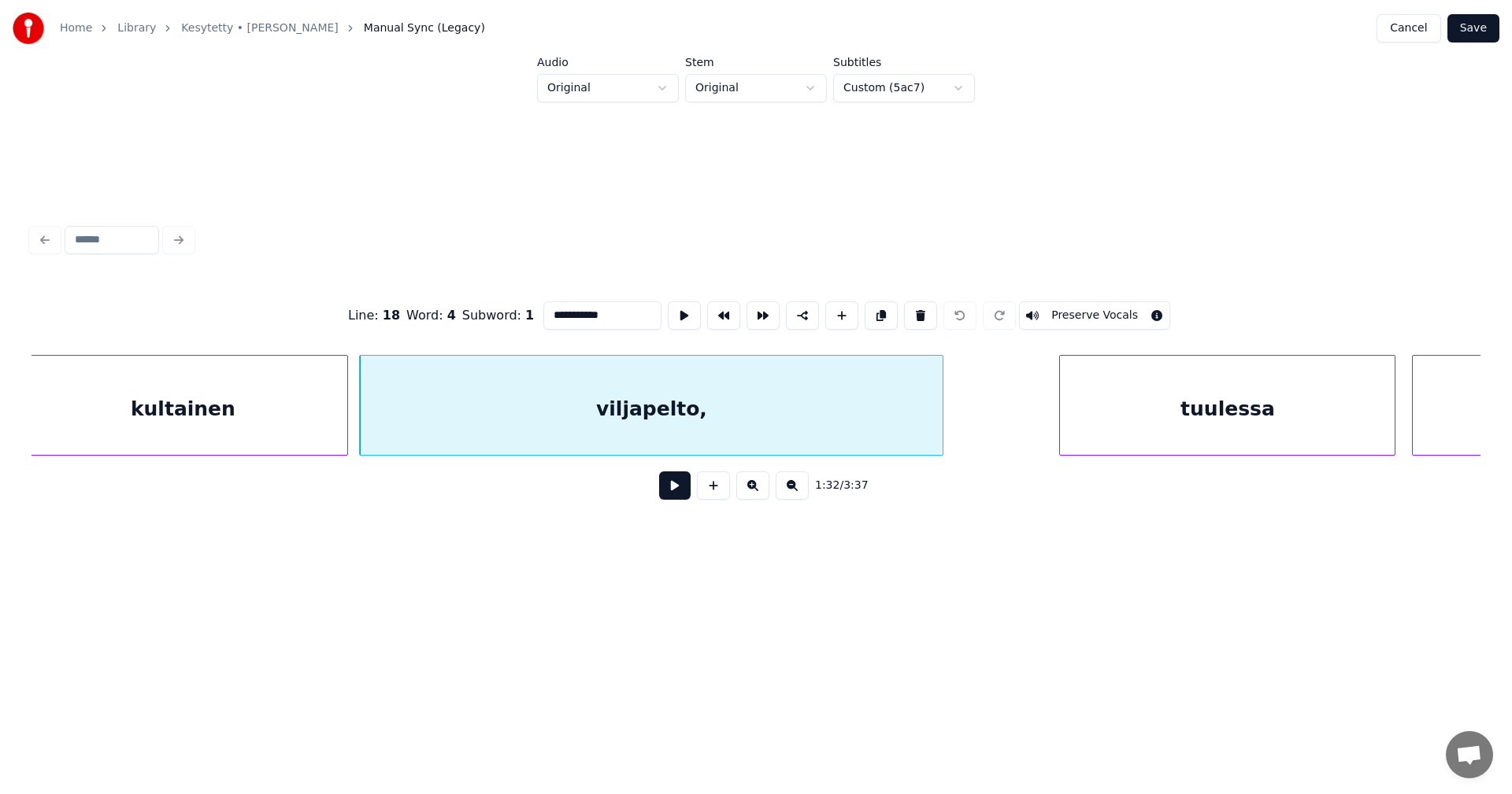
click at [615, 305] on input "**********" at bounding box center [603, 315] width 118 height 28
click at [1144, 420] on div "tuulessa" at bounding box center [1227, 409] width 334 height 107
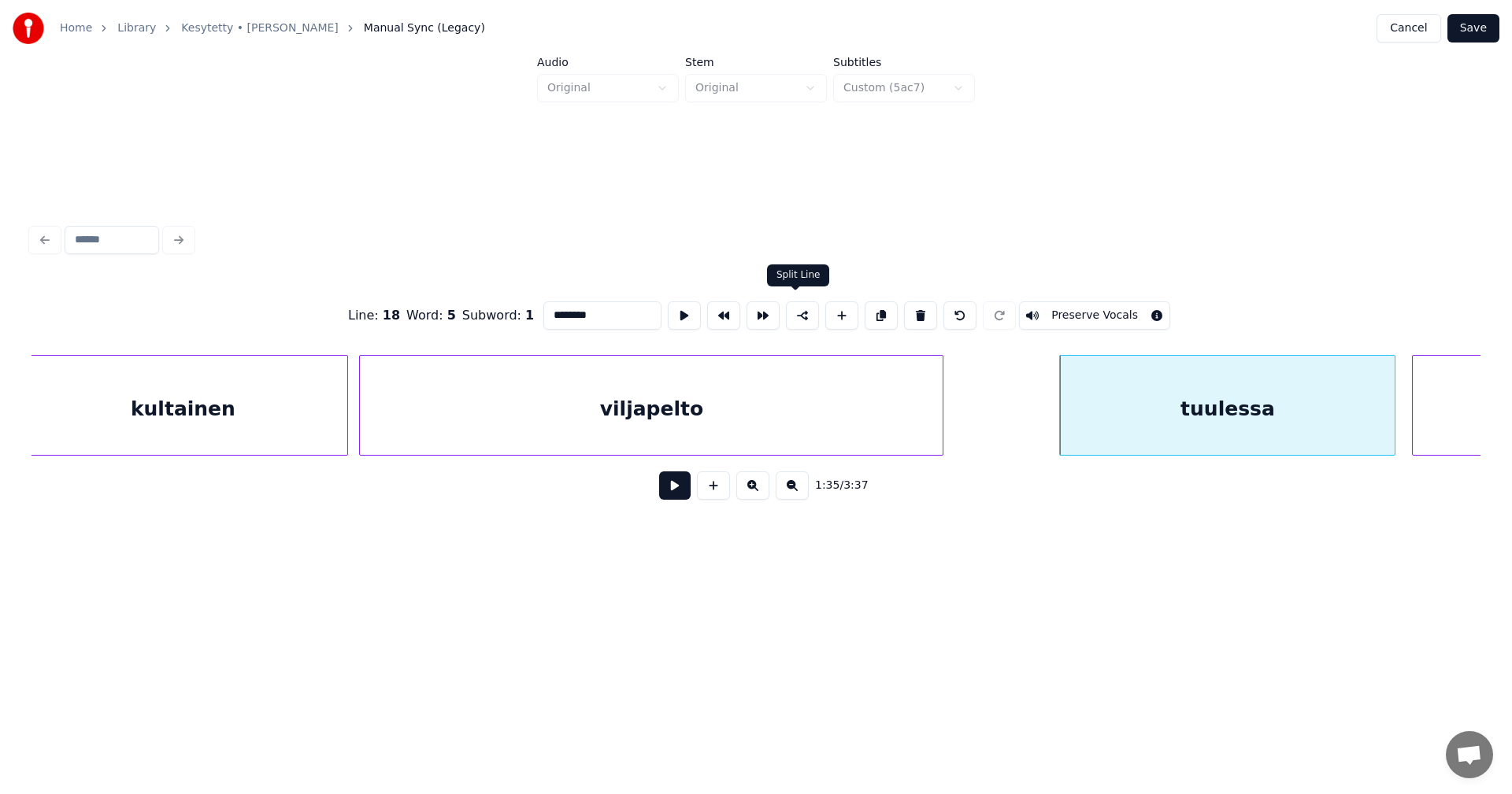
click at [795, 308] on button at bounding box center [802, 315] width 33 height 28
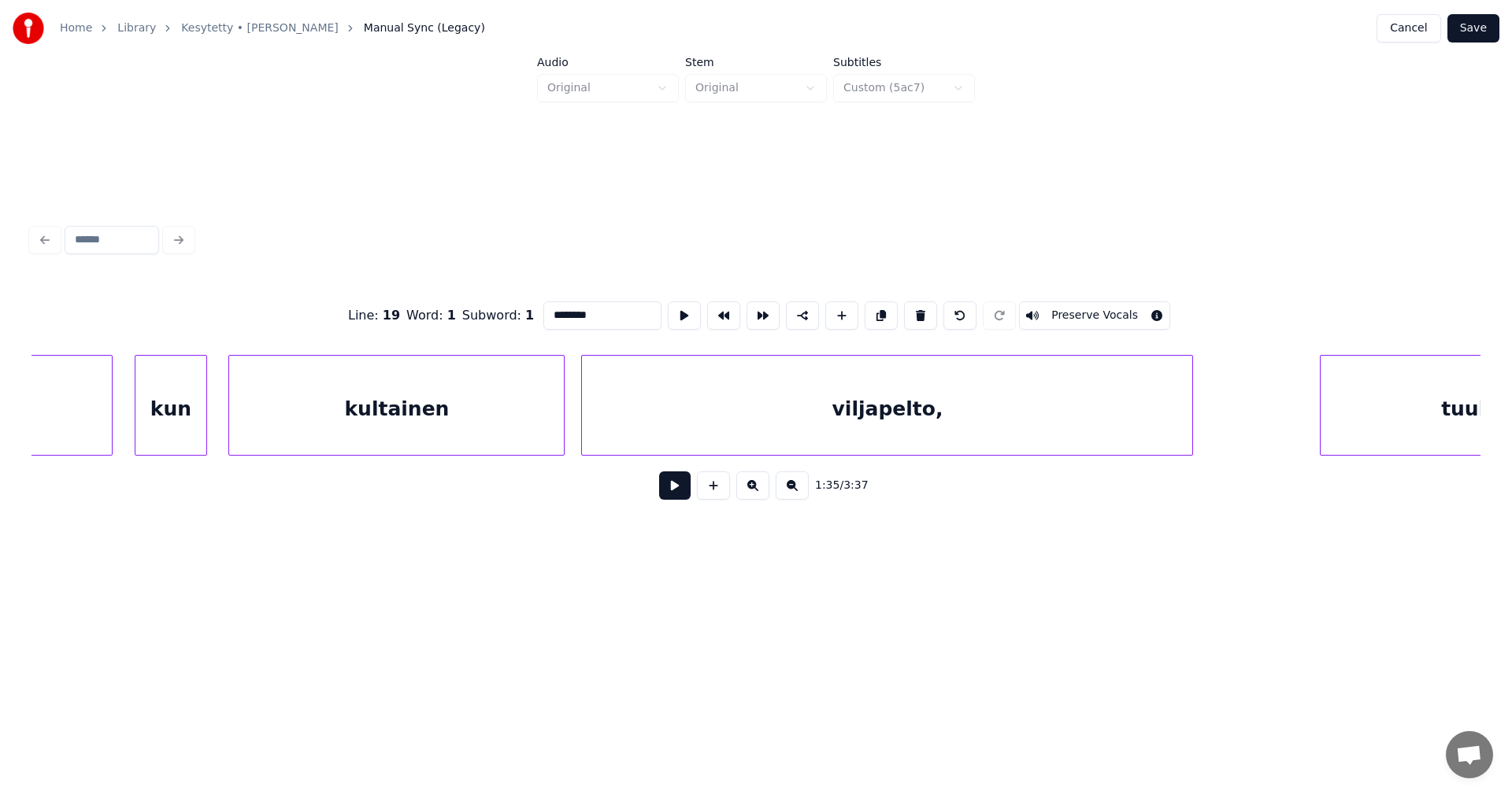
scroll to position [0, 28091]
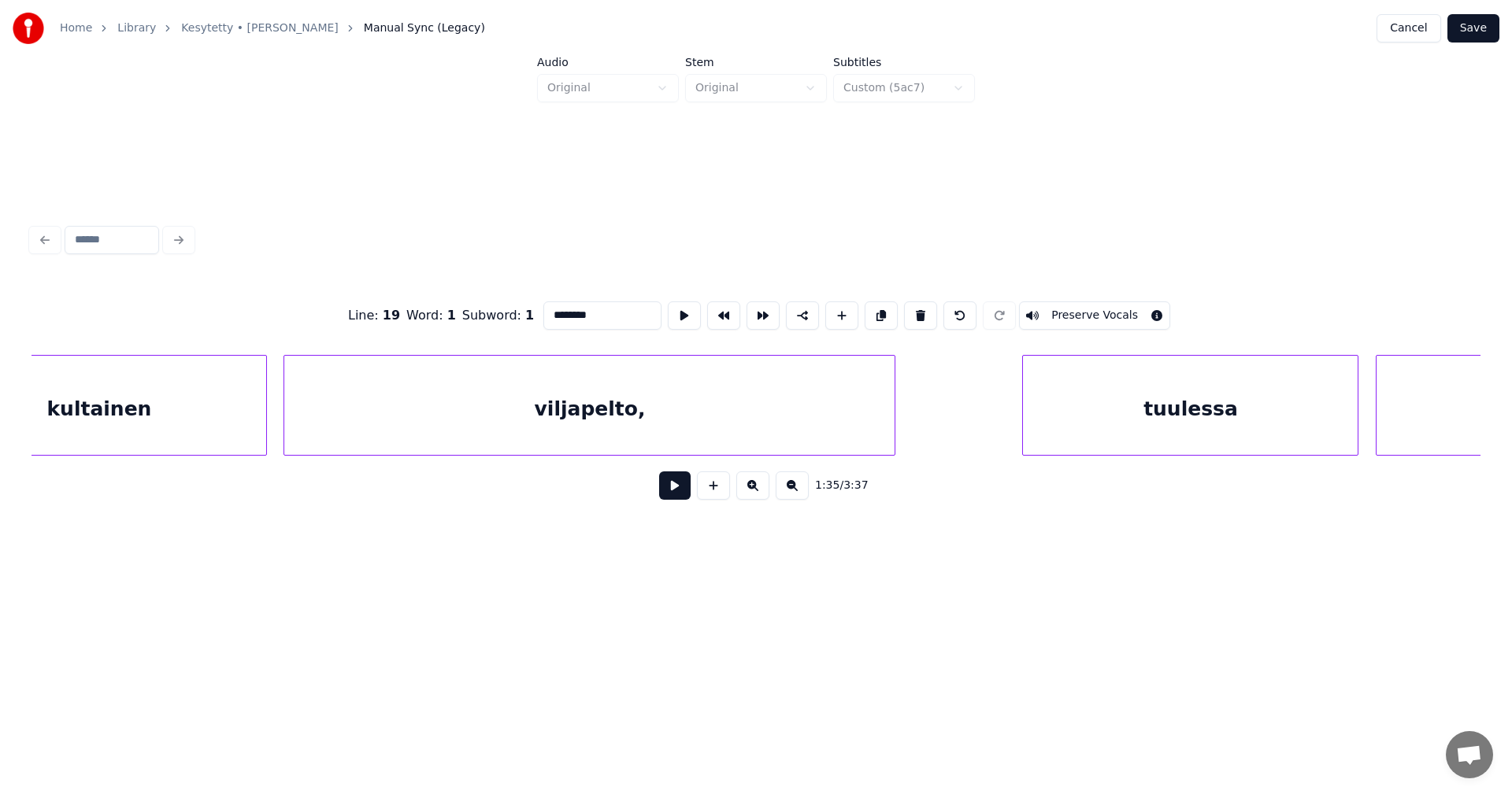
click at [725, 420] on div "viljapelto," at bounding box center [590, 409] width 611 height 107
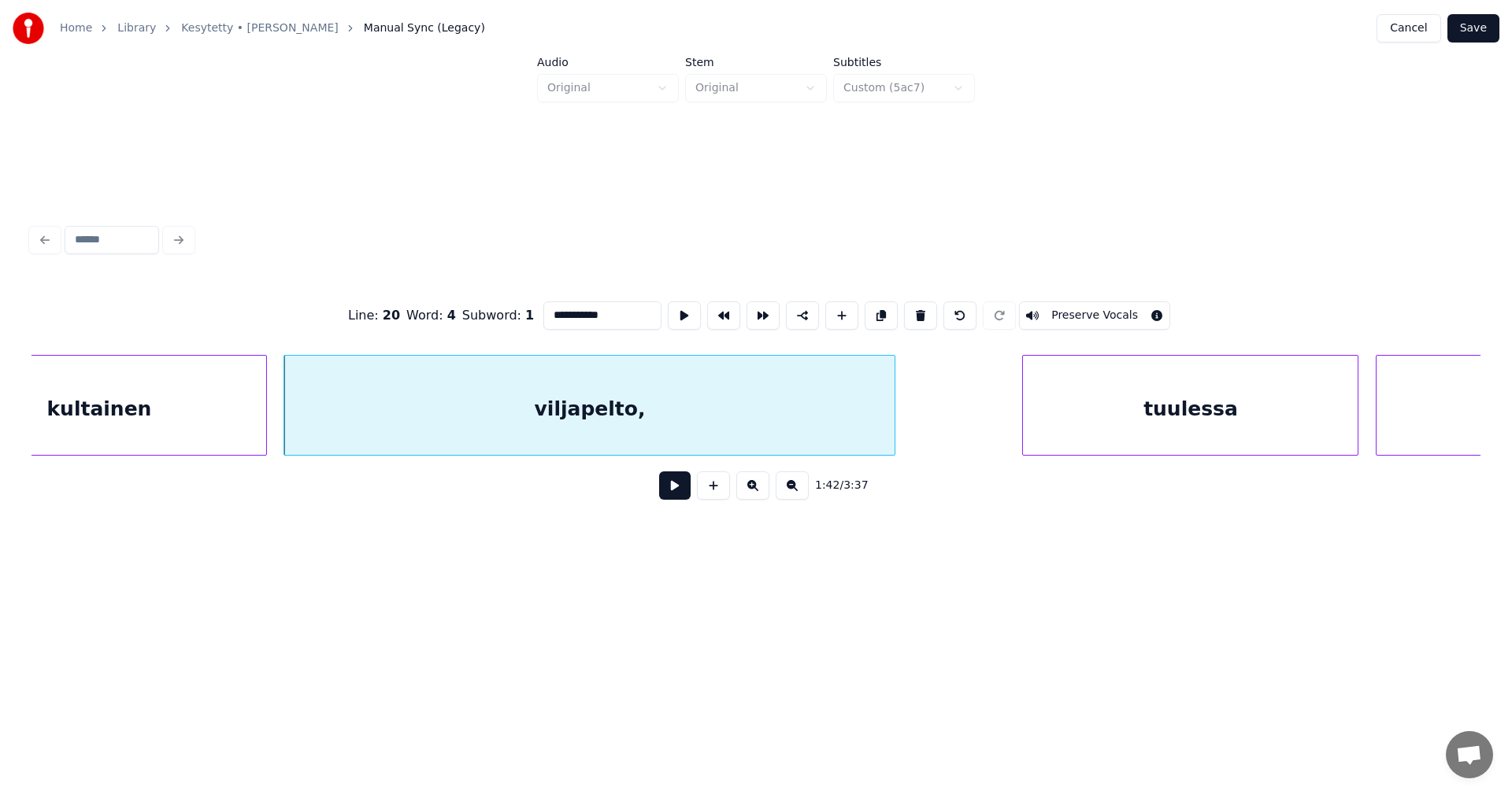
click at [611, 307] on input "**********" at bounding box center [603, 315] width 118 height 28
click at [1121, 433] on div "tuulessa" at bounding box center [1190, 409] width 334 height 107
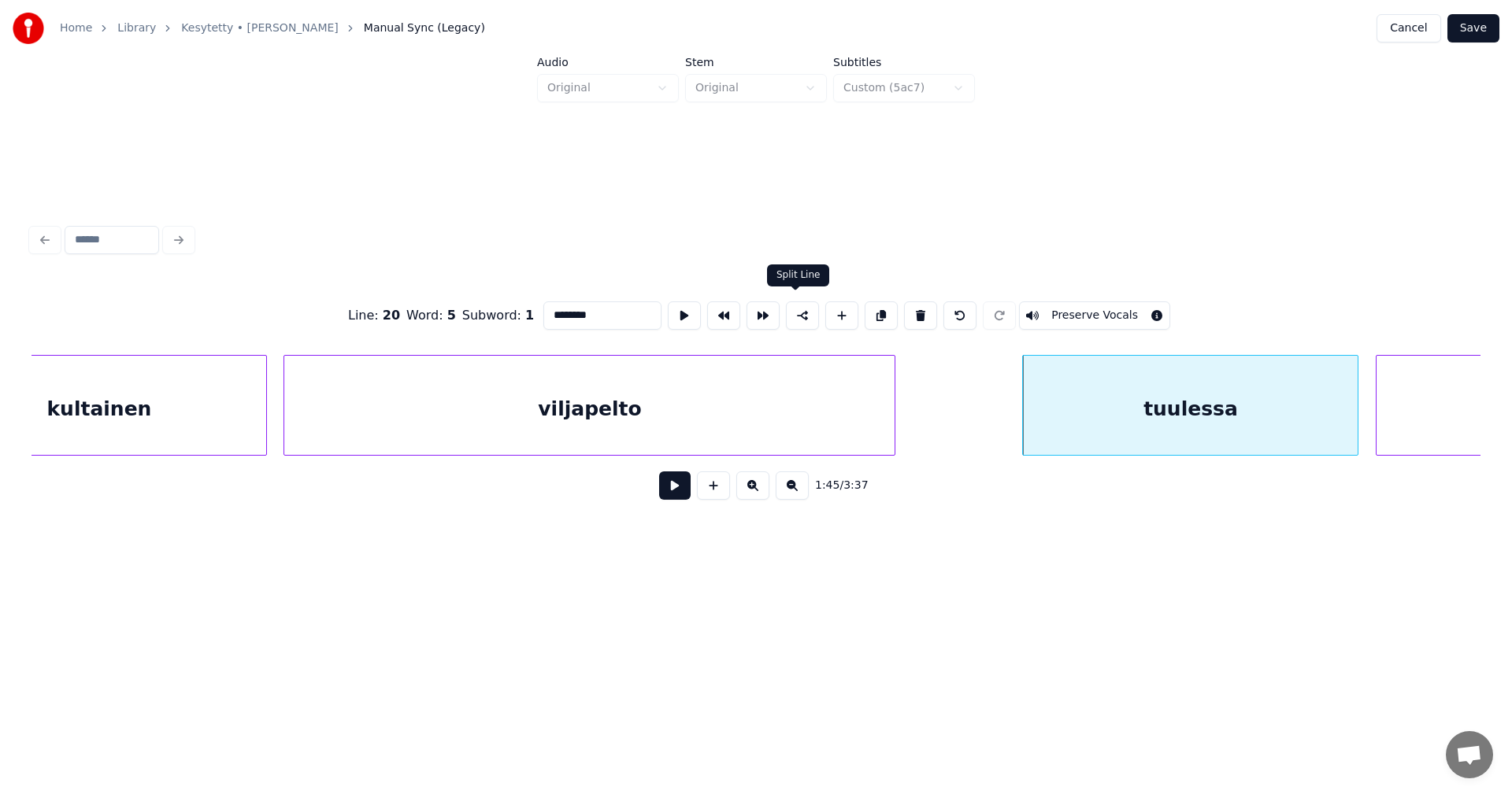
click at [801, 308] on button at bounding box center [802, 315] width 33 height 28
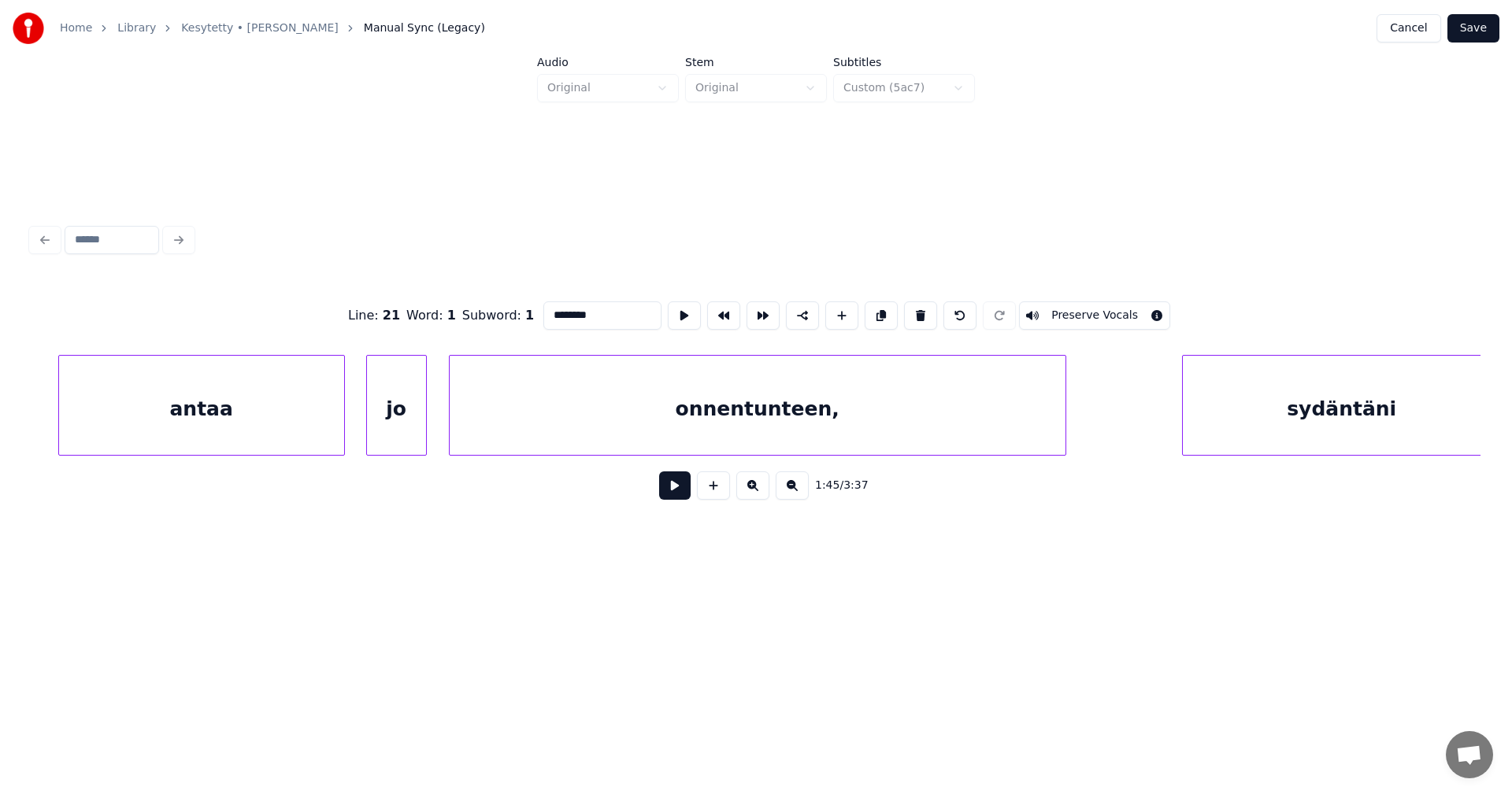
scroll to position [0, 39521]
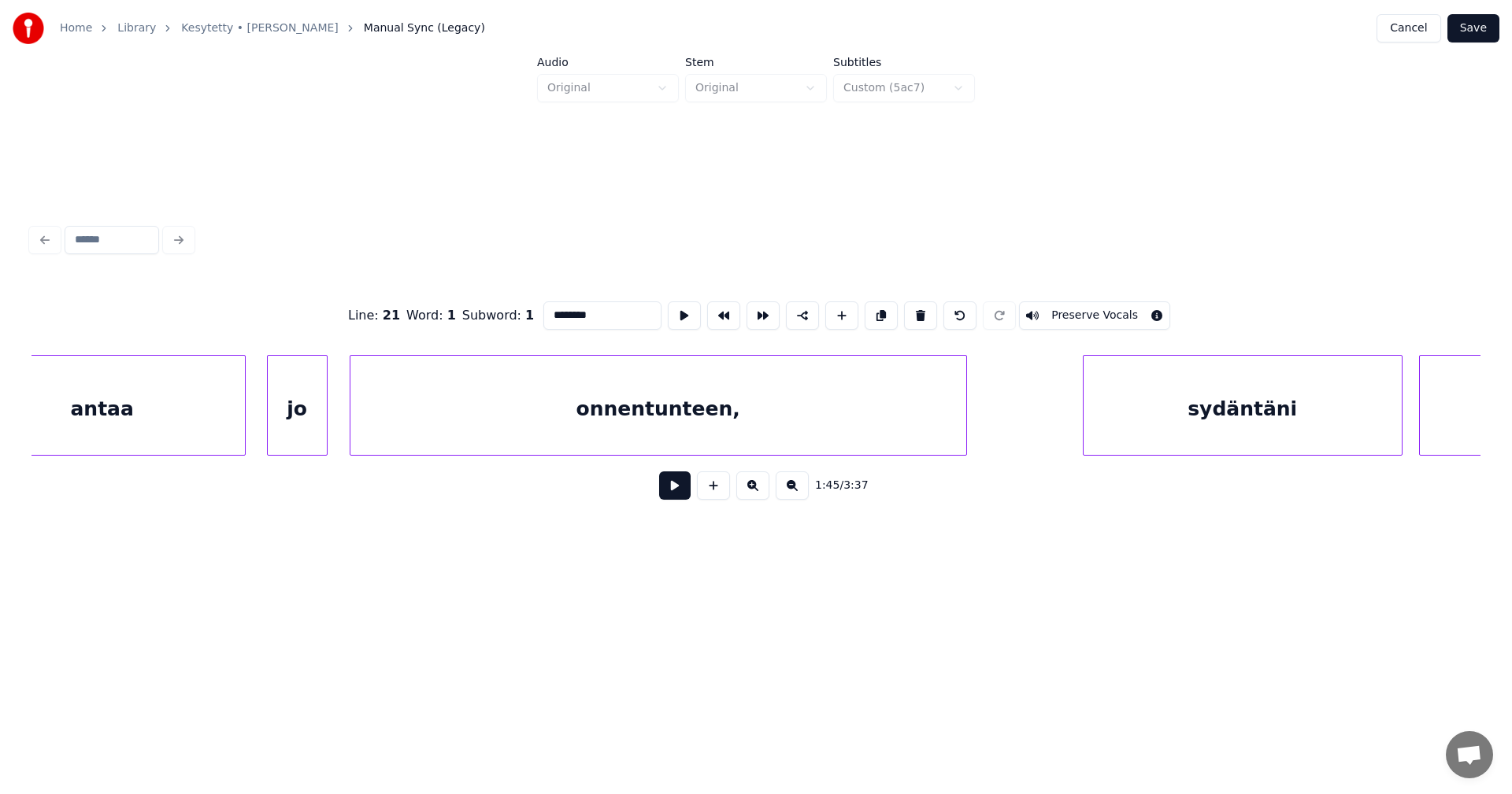
click at [887, 401] on div "onnentunteen," at bounding box center [658, 409] width 616 height 107
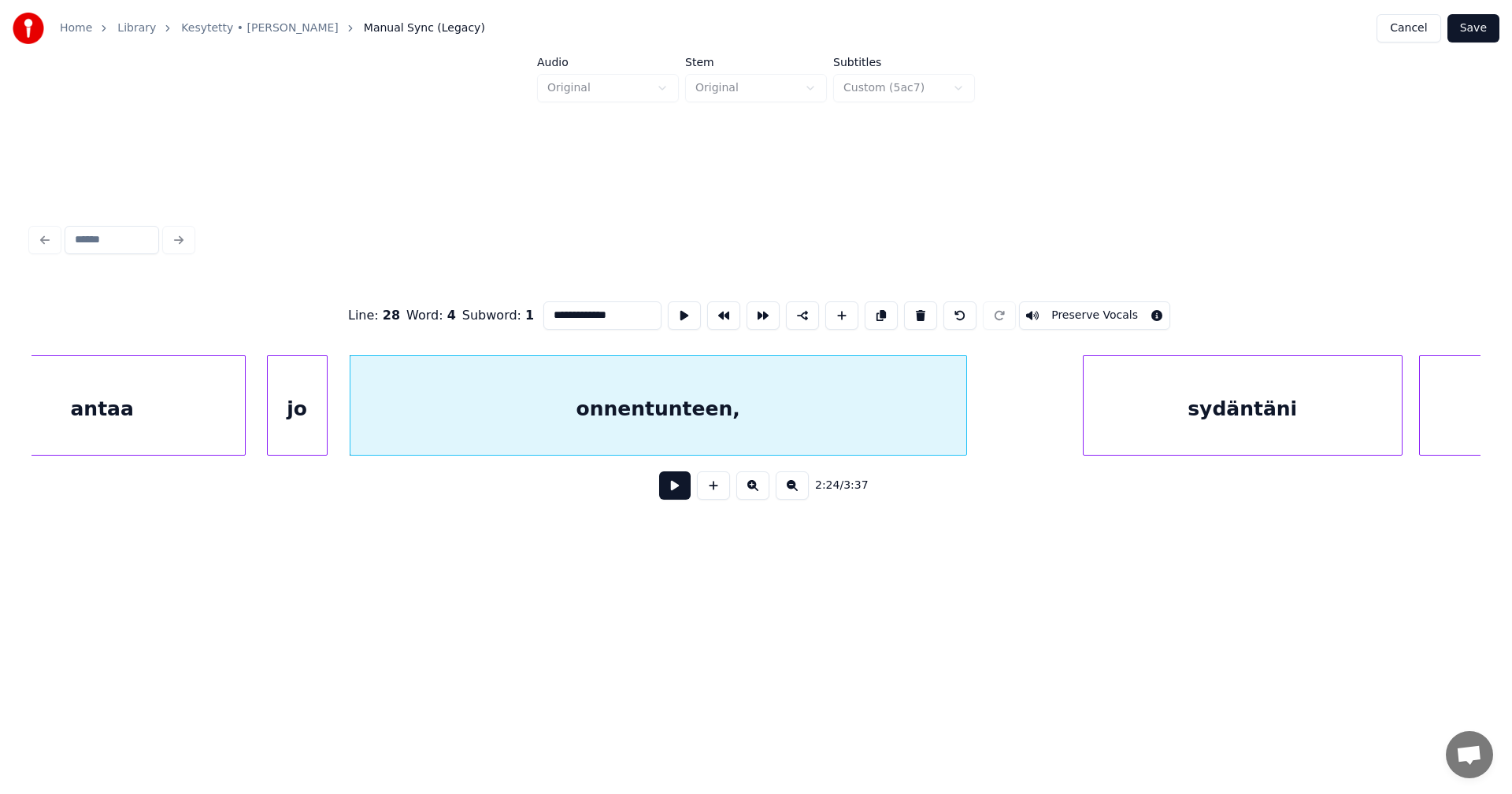
click at [622, 309] on input "**********" at bounding box center [603, 315] width 118 height 28
click at [1137, 421] on div "sydäntäni" at bounding box center [1243, 409] width 318 height 107
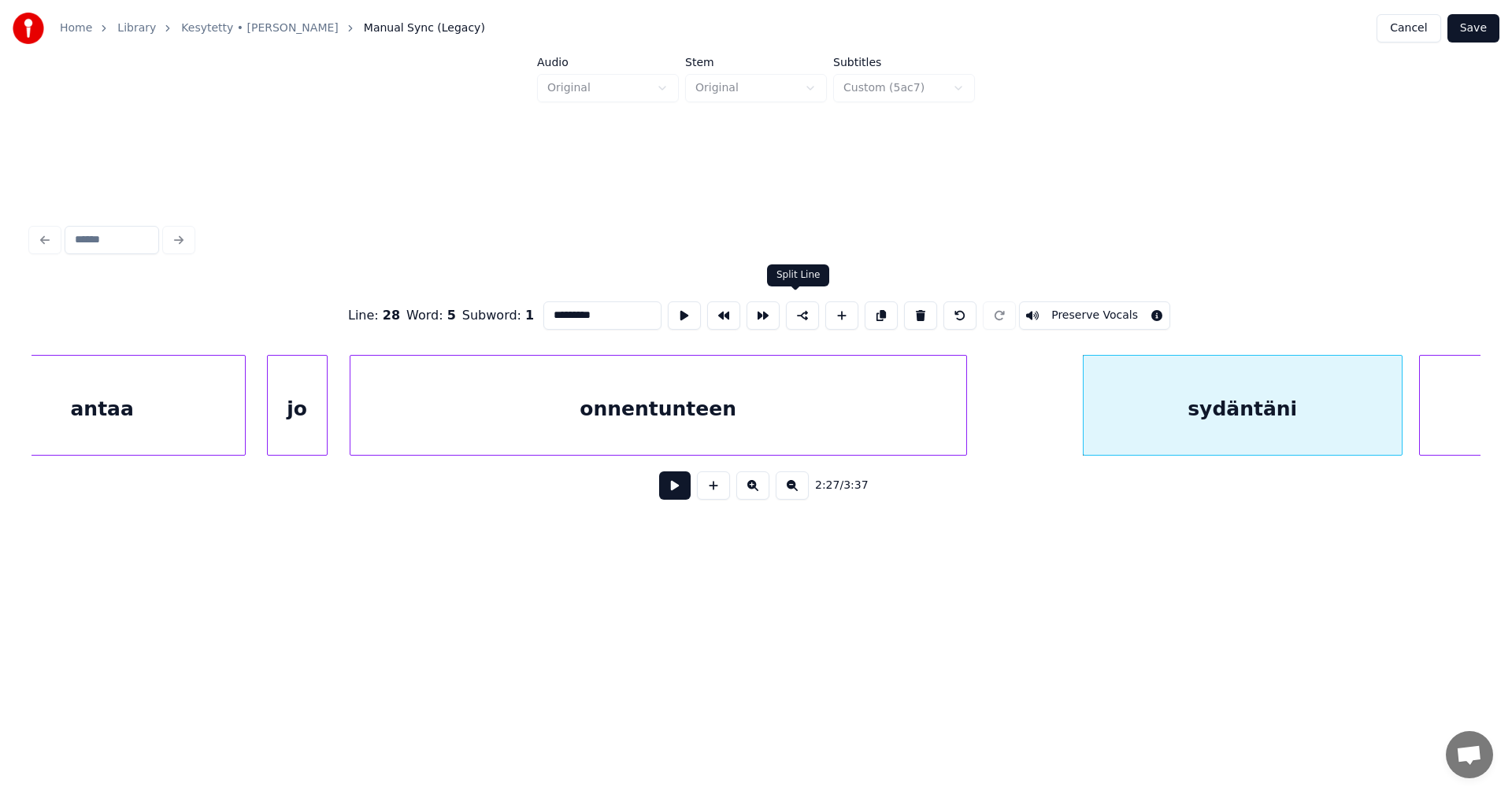
click at [798, 310] on button at bounding box center [802, 315] width 33 height 28
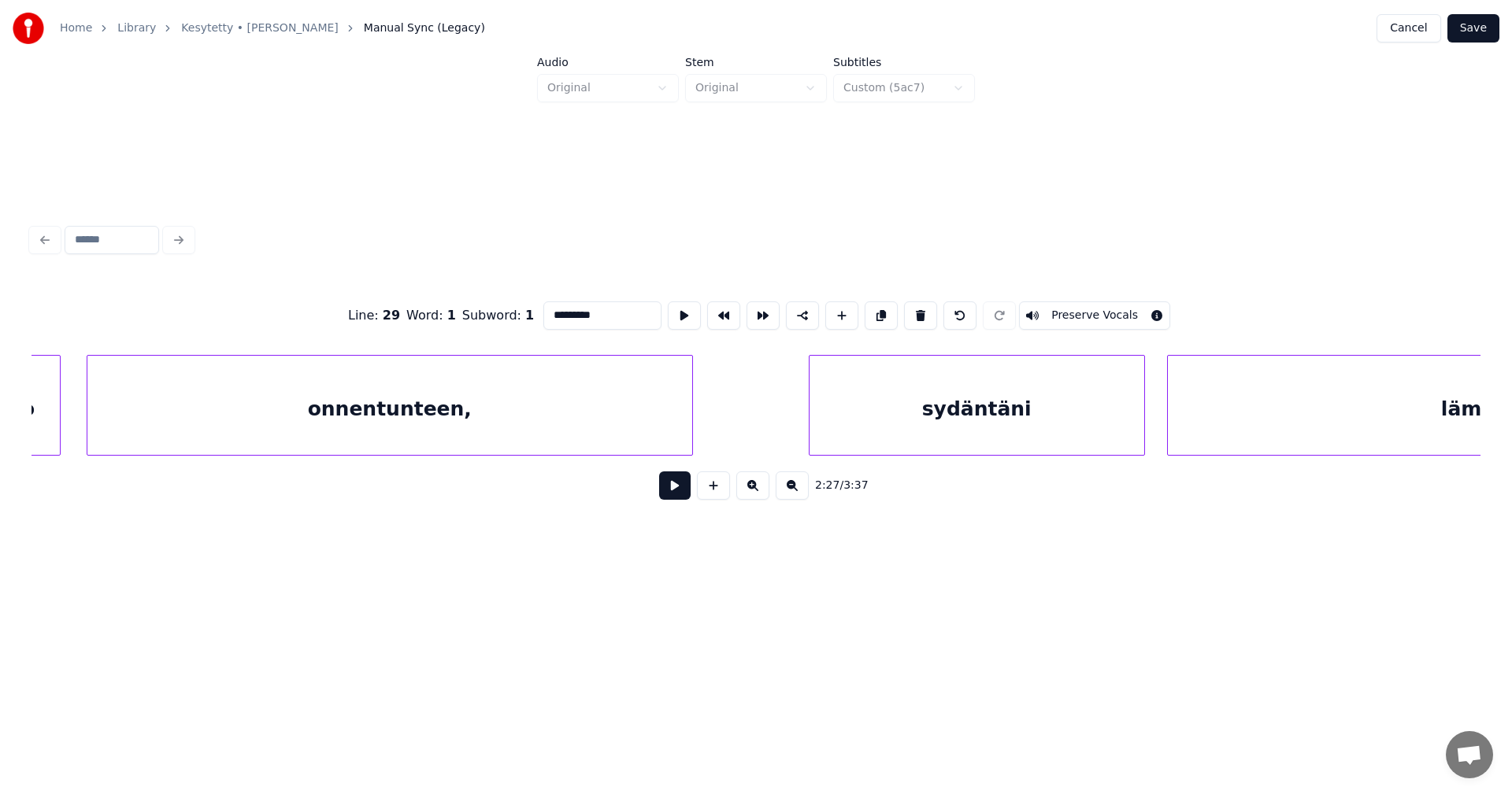
scroll to position [0, 42668]
click at [656, 411] on div "onnentunteen," at bounding box center [389, 409] width 605 height 107
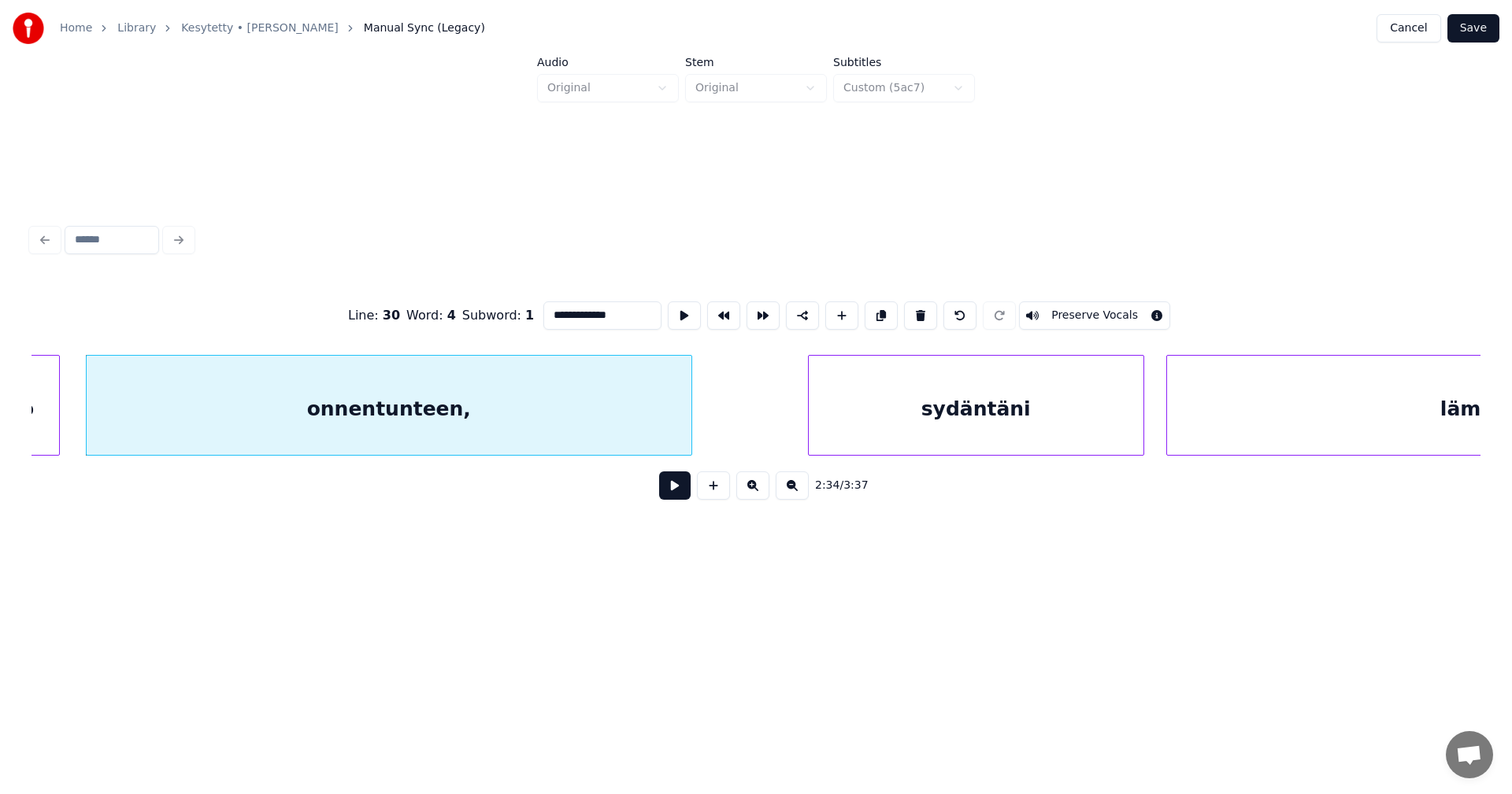
click at [626, 312] on input "**********" at bounding box center [603, 315] width 118 height 28
click at [873, 420] on div "sydäntäni" at bounding box center [975, 409] width 334 height 107
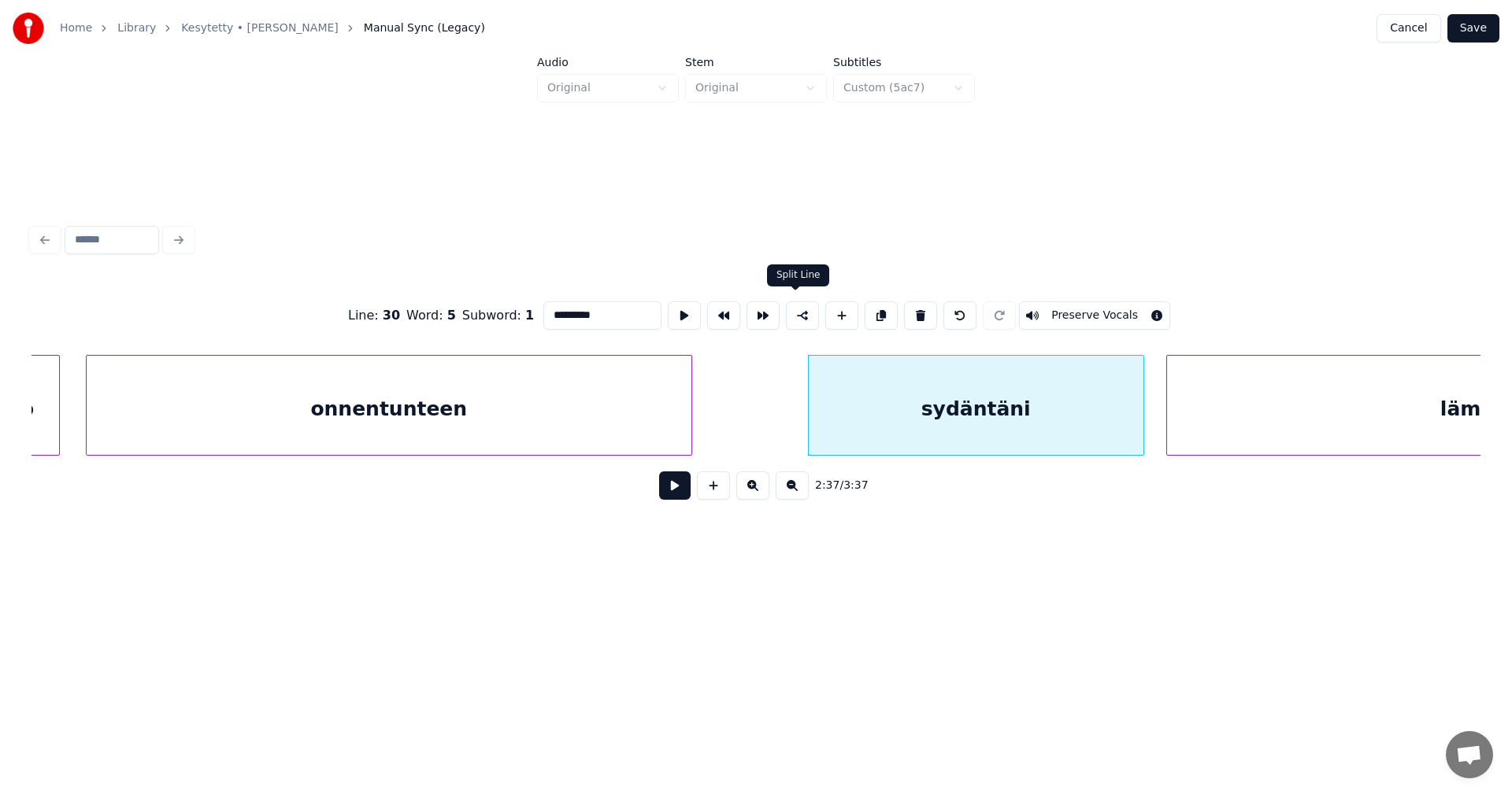
click at [793, 315] on button at bounding box center [802, 315] width 33 height 28
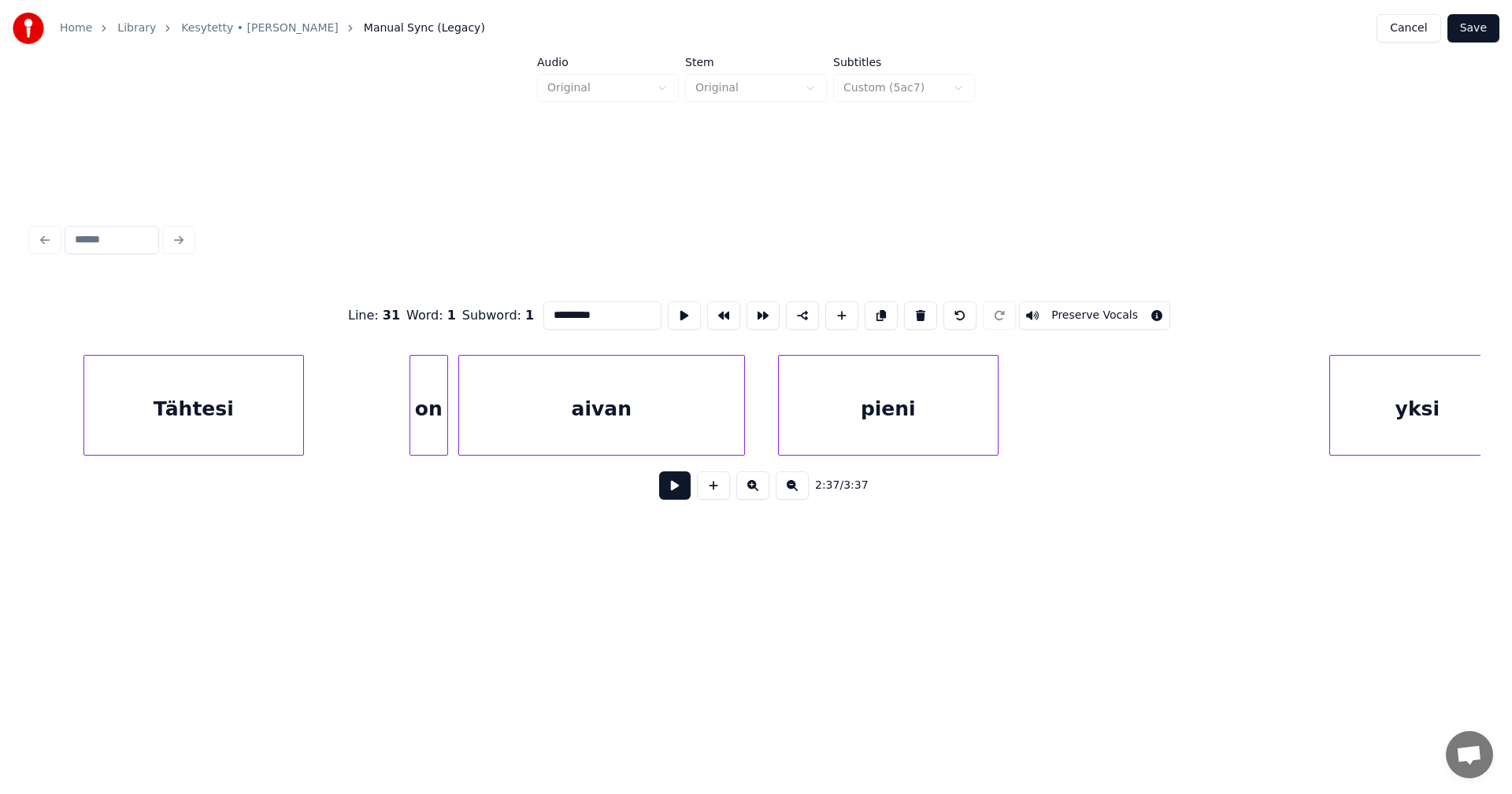
scroll to position [0, 44954]
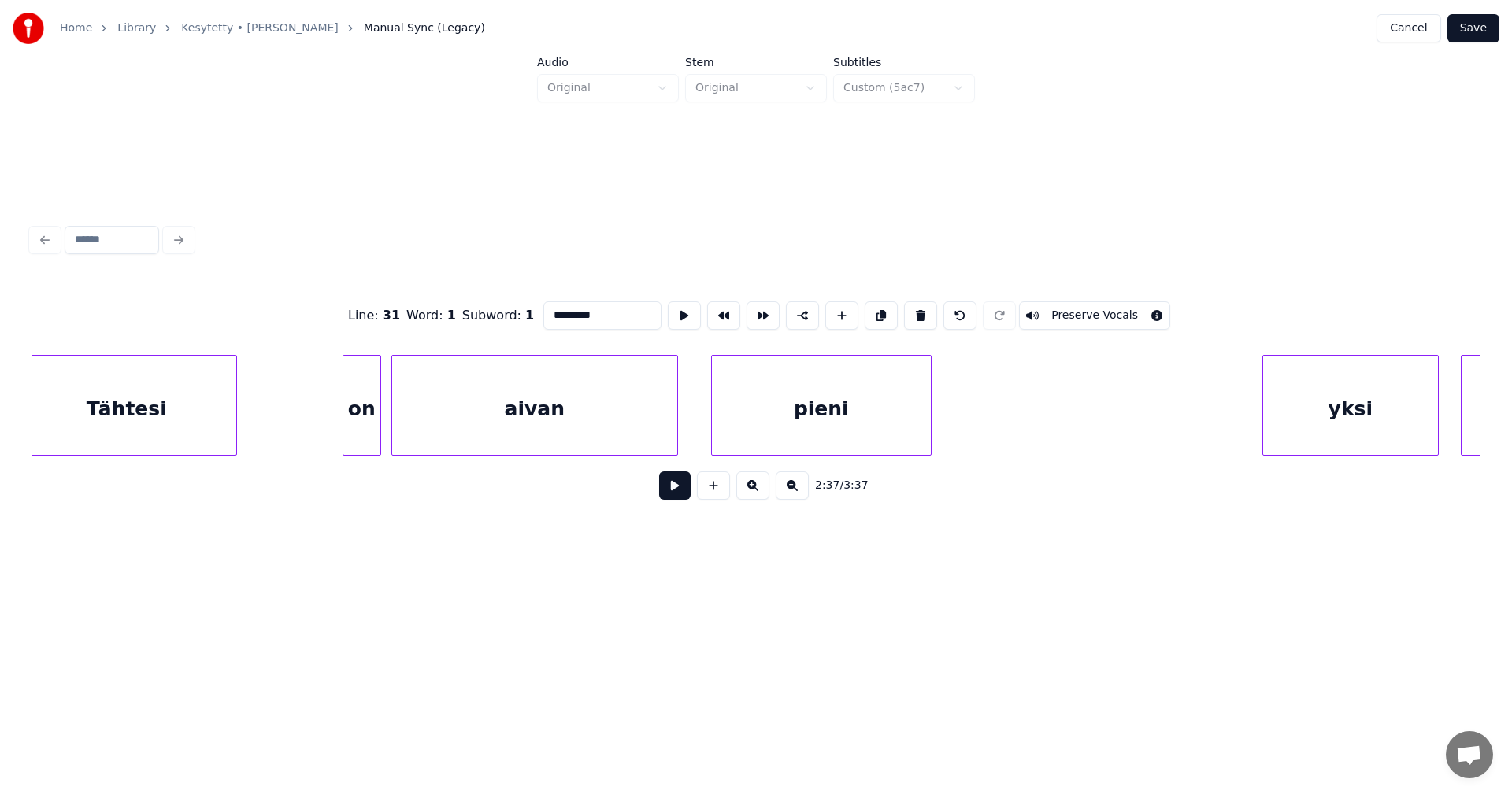
click at [179, 407] on div "Tähtesi" at bounding box center [126, 409] width 219 height 107
type input "*******"
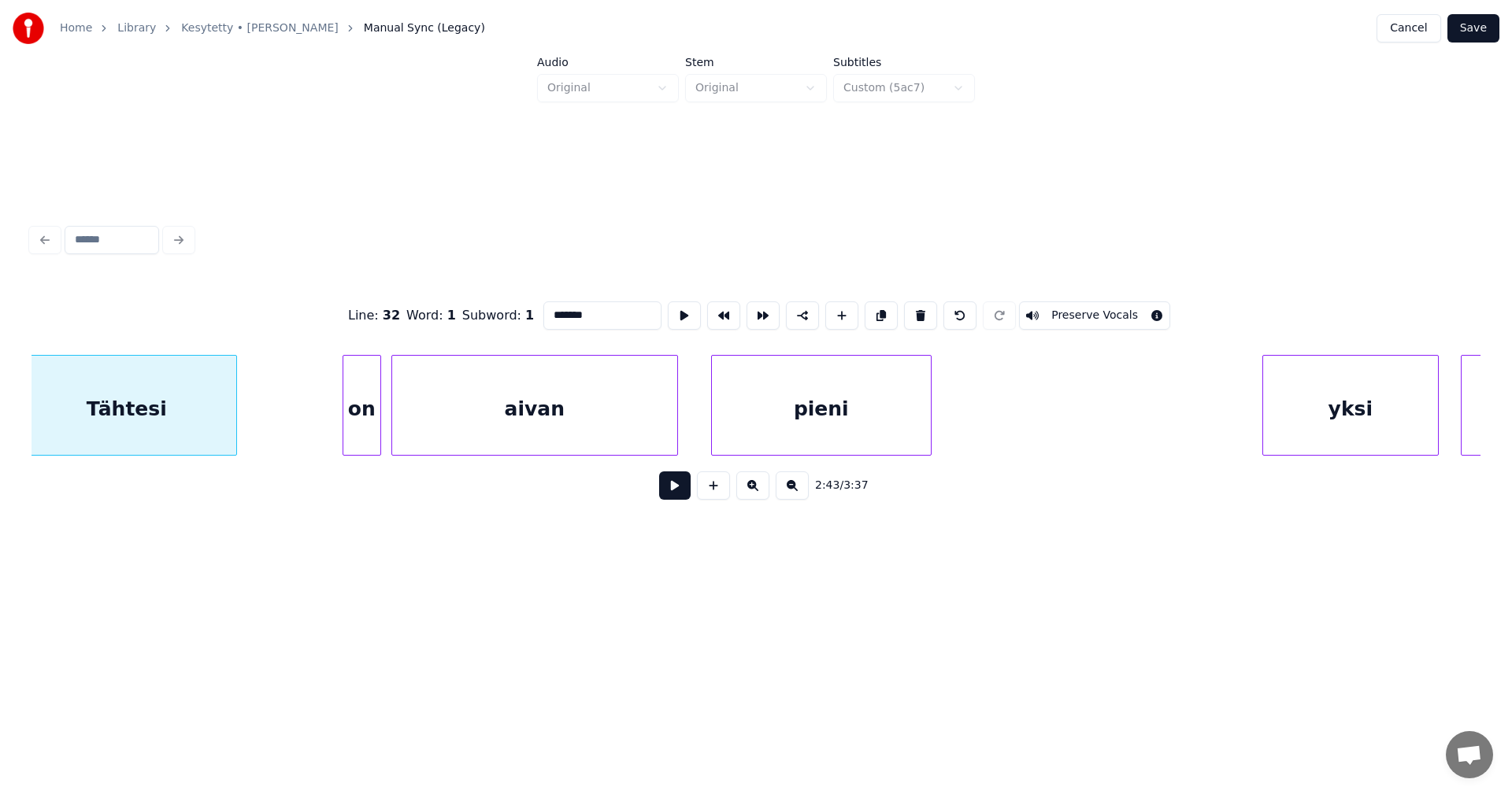
scroll to position [0, 44939]
click at [592, 308] on input "*******" at bounding box center [603, 315] width 118 height 28
click at [180, 438] on div "Tähtesi" at bounding box center [141, 409] width 219 height 107
click at [670, 493] on button at bounding box center [676, 486] width 32 height 28
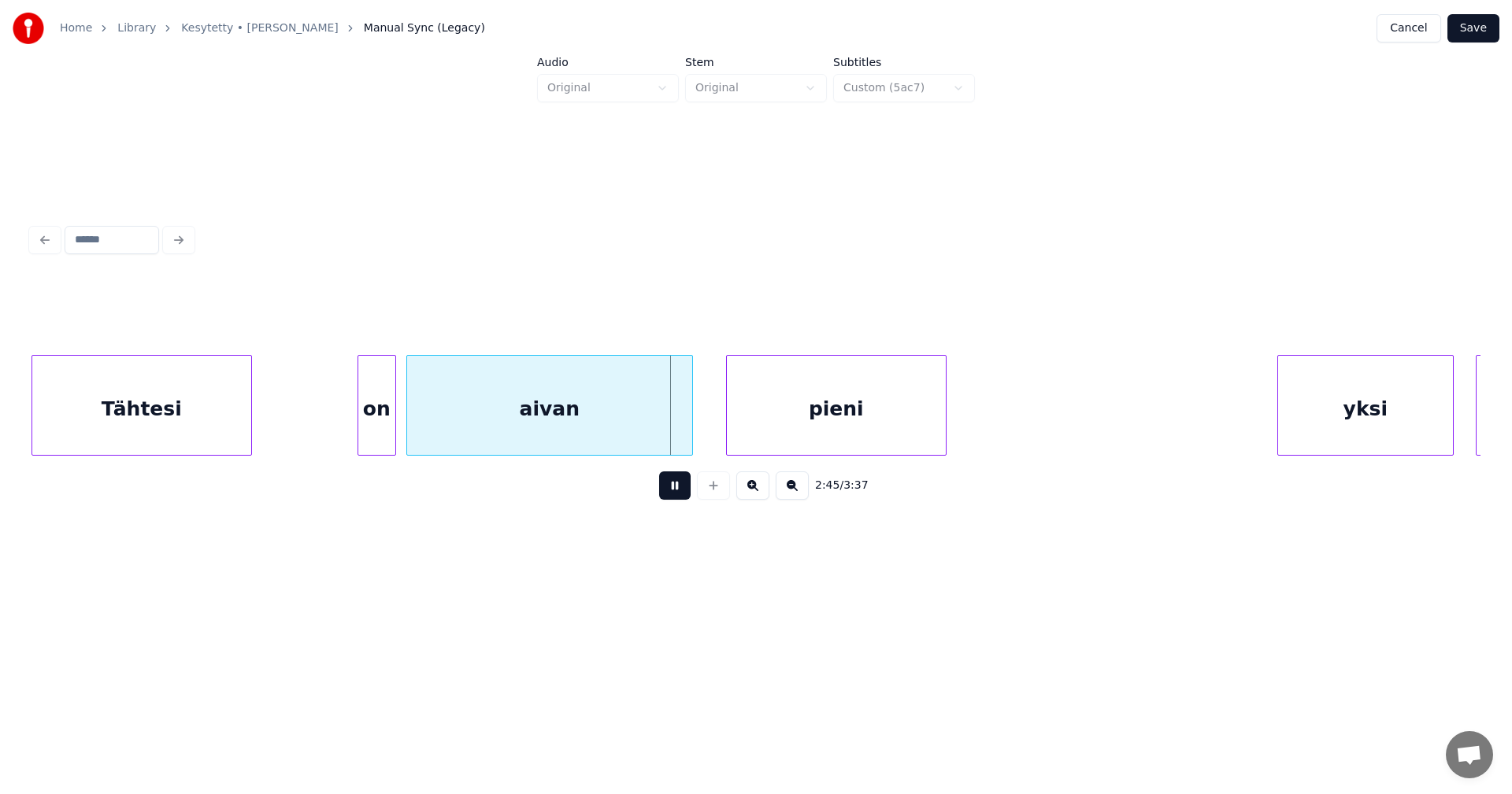
click at [670, 491] on button at bounding box center [676, 486] width 32 height 28
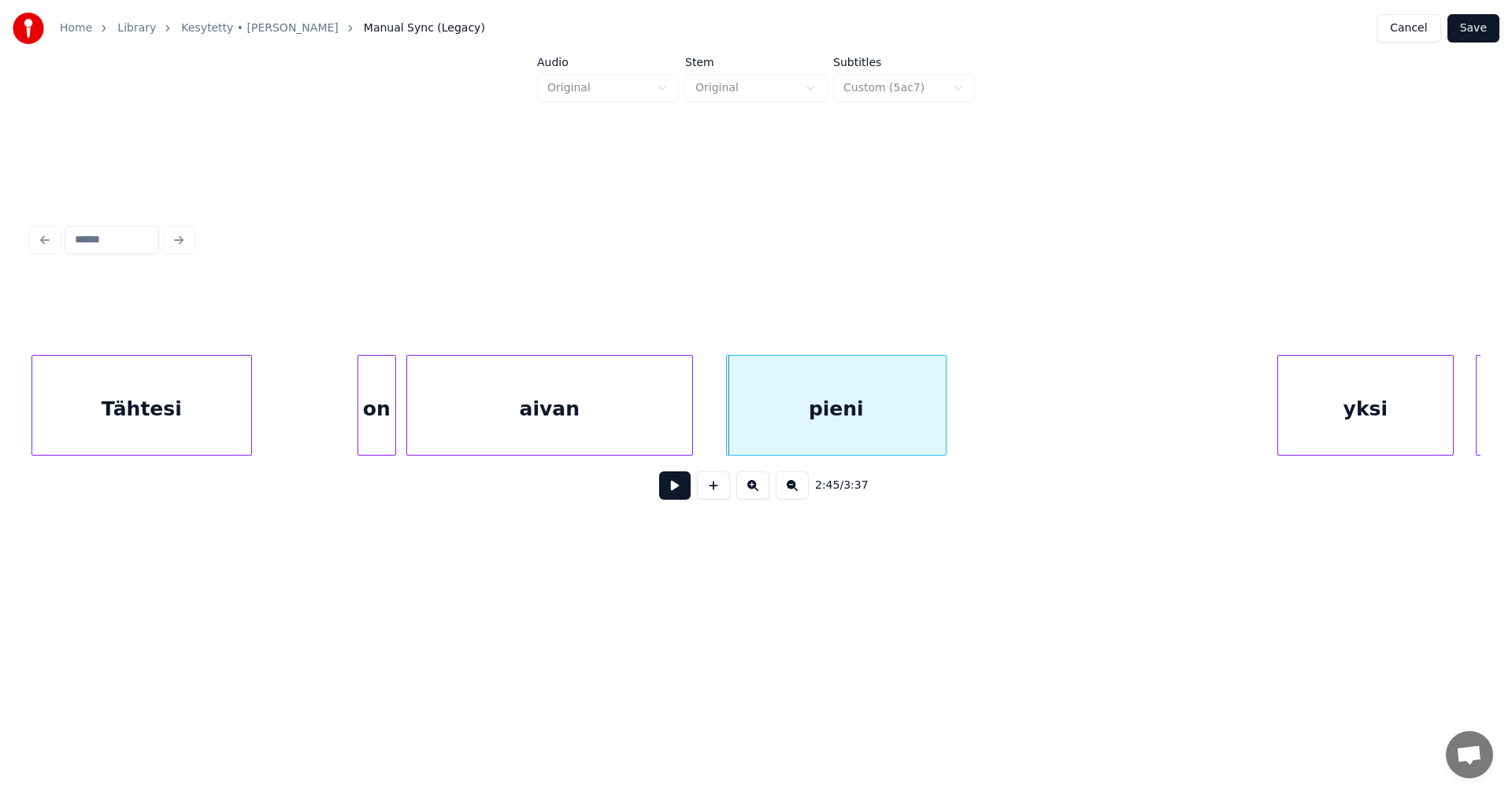
click at [385, 421] on div "on" at bounding box center [376, 409] width 37 height 107
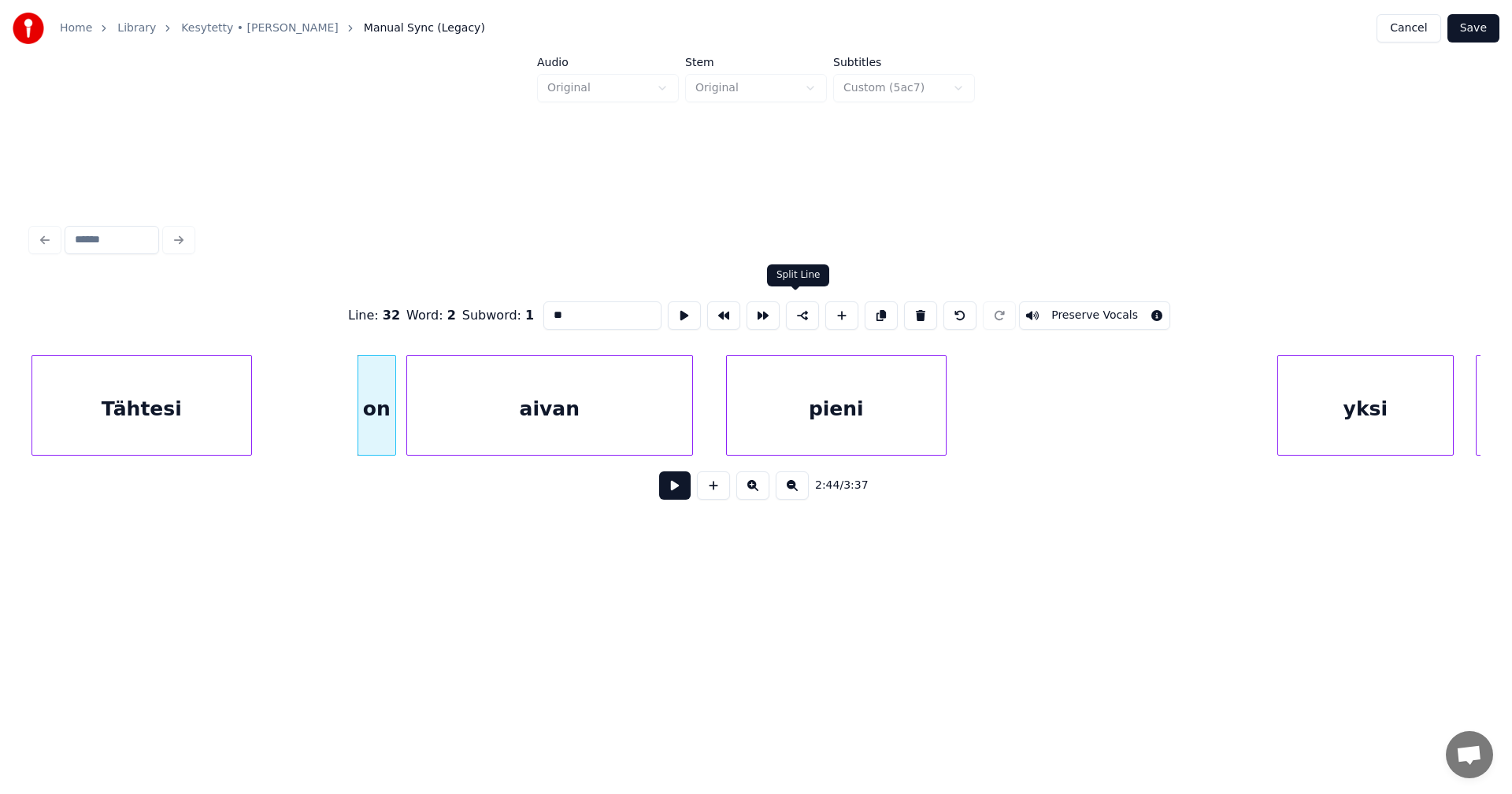
click at [799, 313] on button at bounding box center [802, 315] width 33 height 28
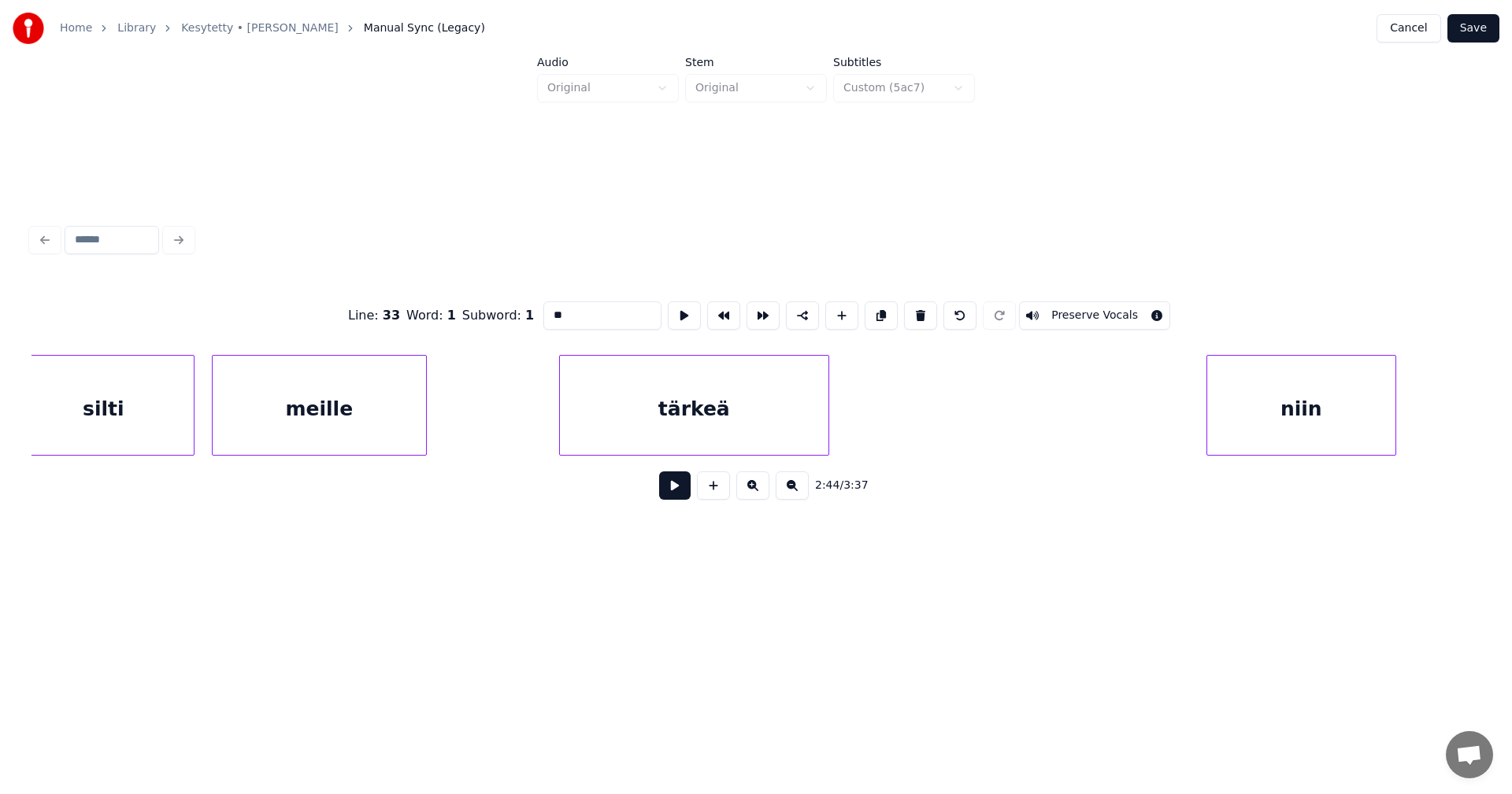
scroll to position [0, 47571]
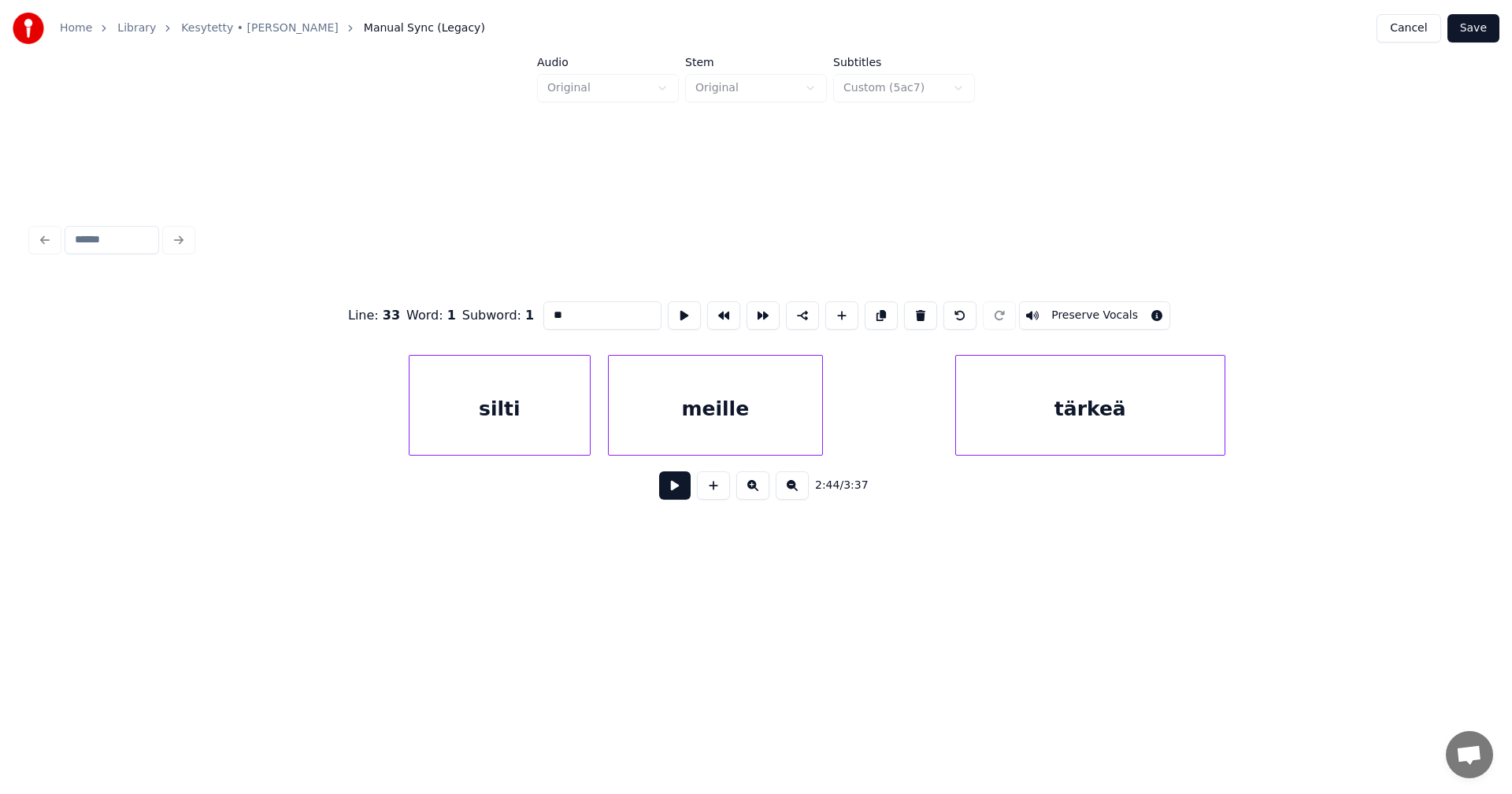
click at [536, 422] on div "silti" at bounding box center [499, 409] width 181 height 107
type input "*****"
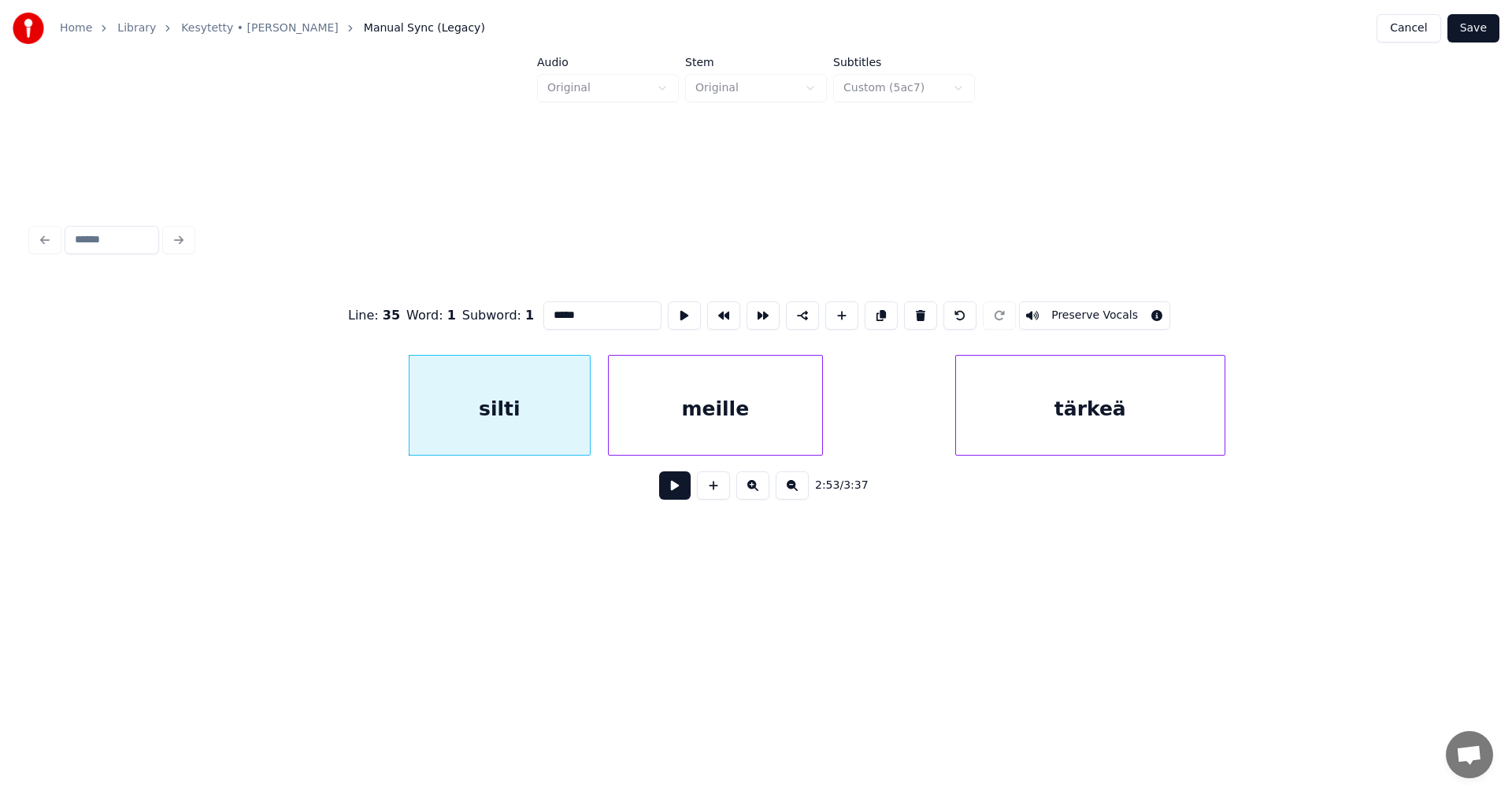
click at [675, 492] on button at bounding box center [676, 486] width 32 height 28
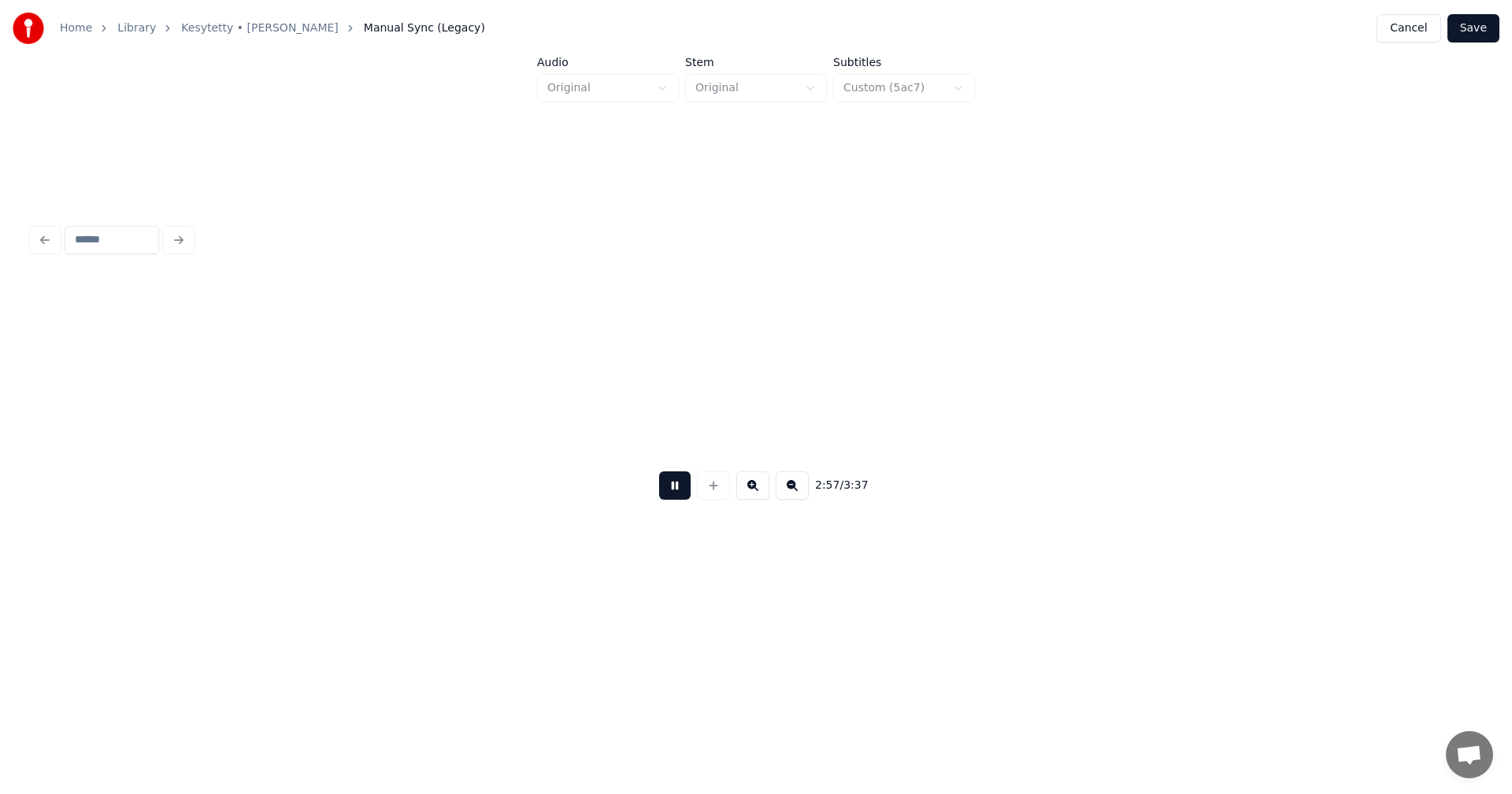
scroll to position [0, 49022]
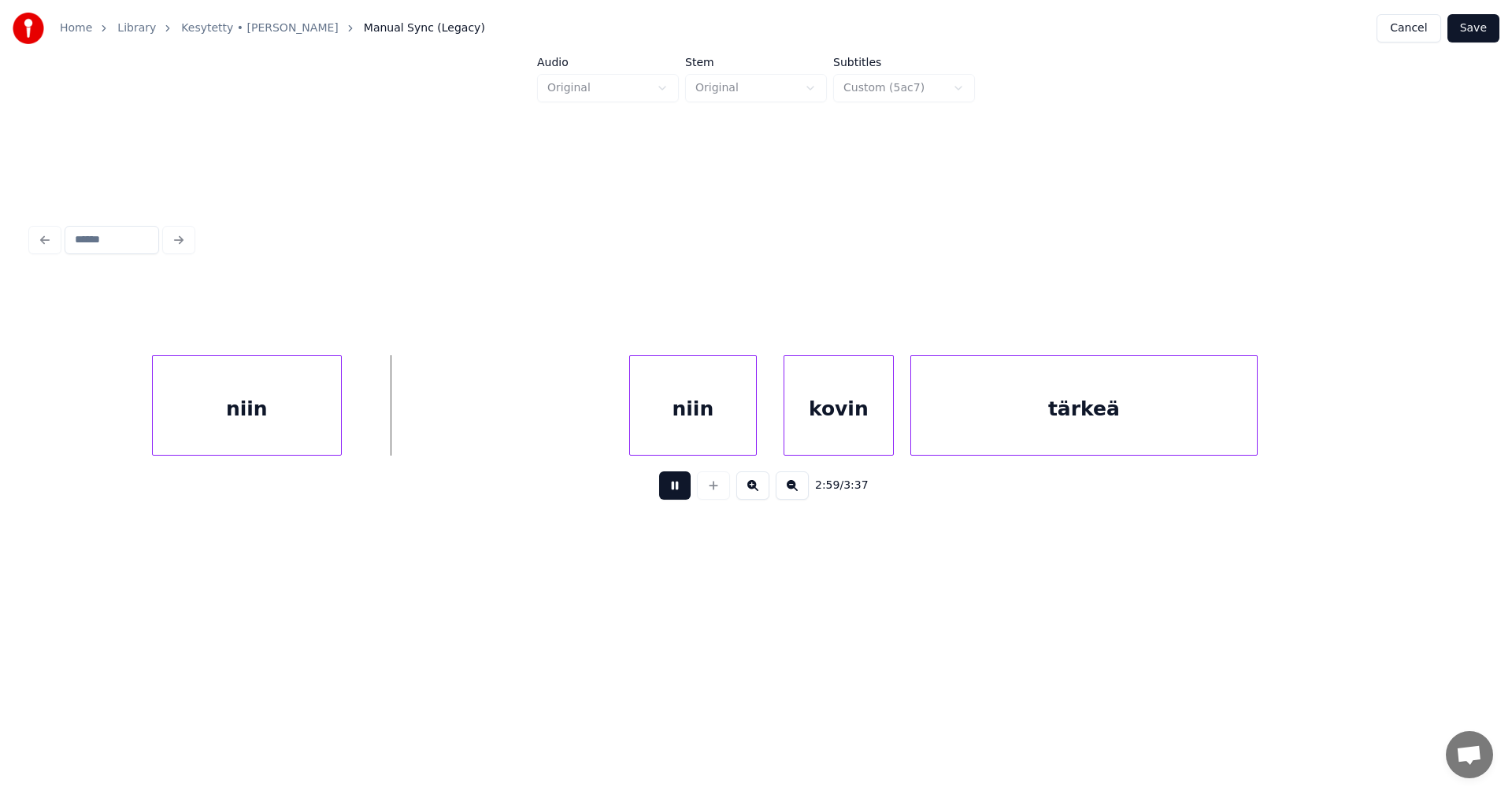
click at [675, 491] on button at bounding box center [676, 486] width 32 height 28
click at [261, 404] on div "niin" at bounding box center [247, 409] width 189 height 107
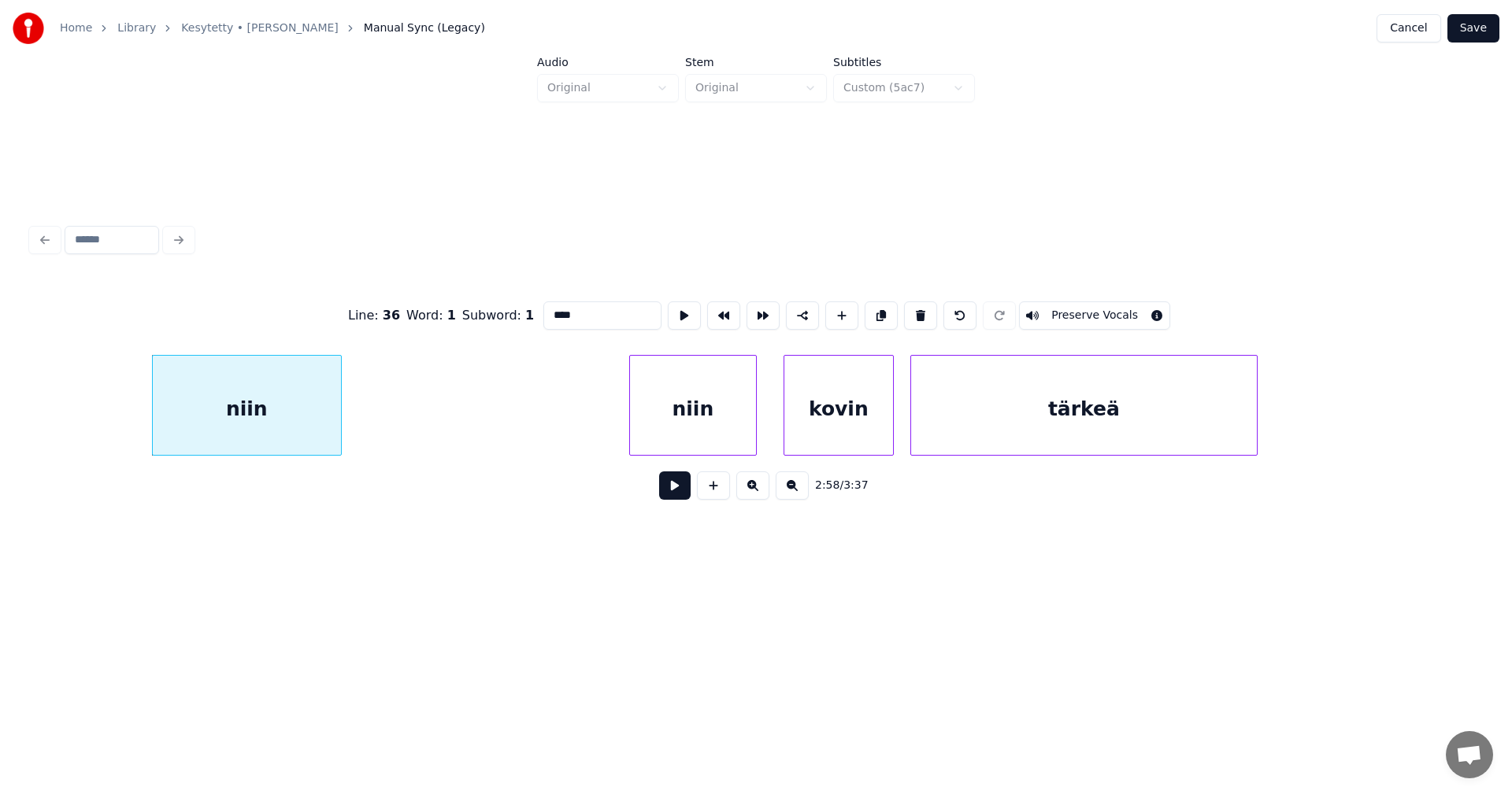
click at [654, 413] on div "niin" at bounding box center [693, 409] width 126 height 107
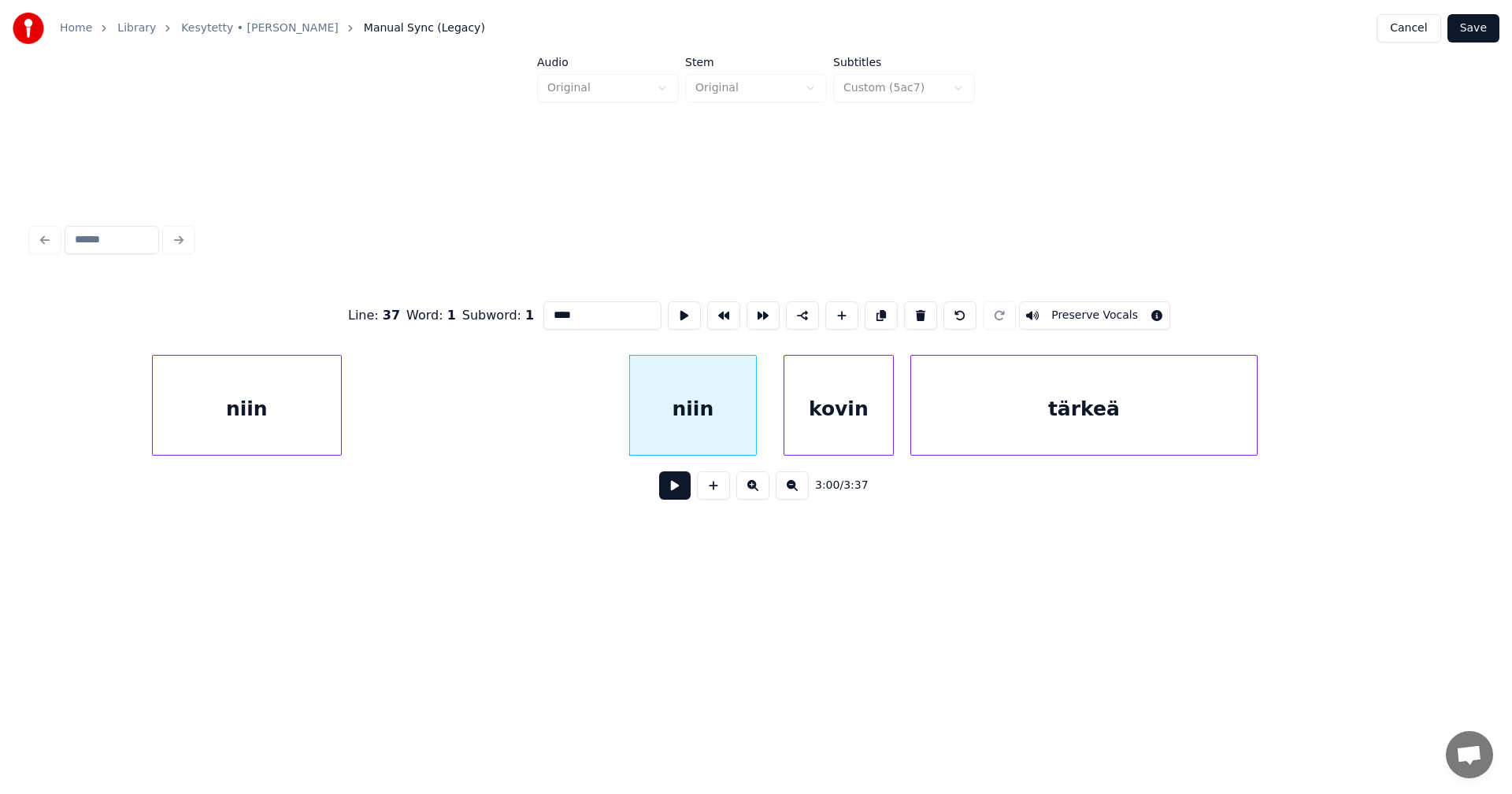
scroll to position [0, 47753]
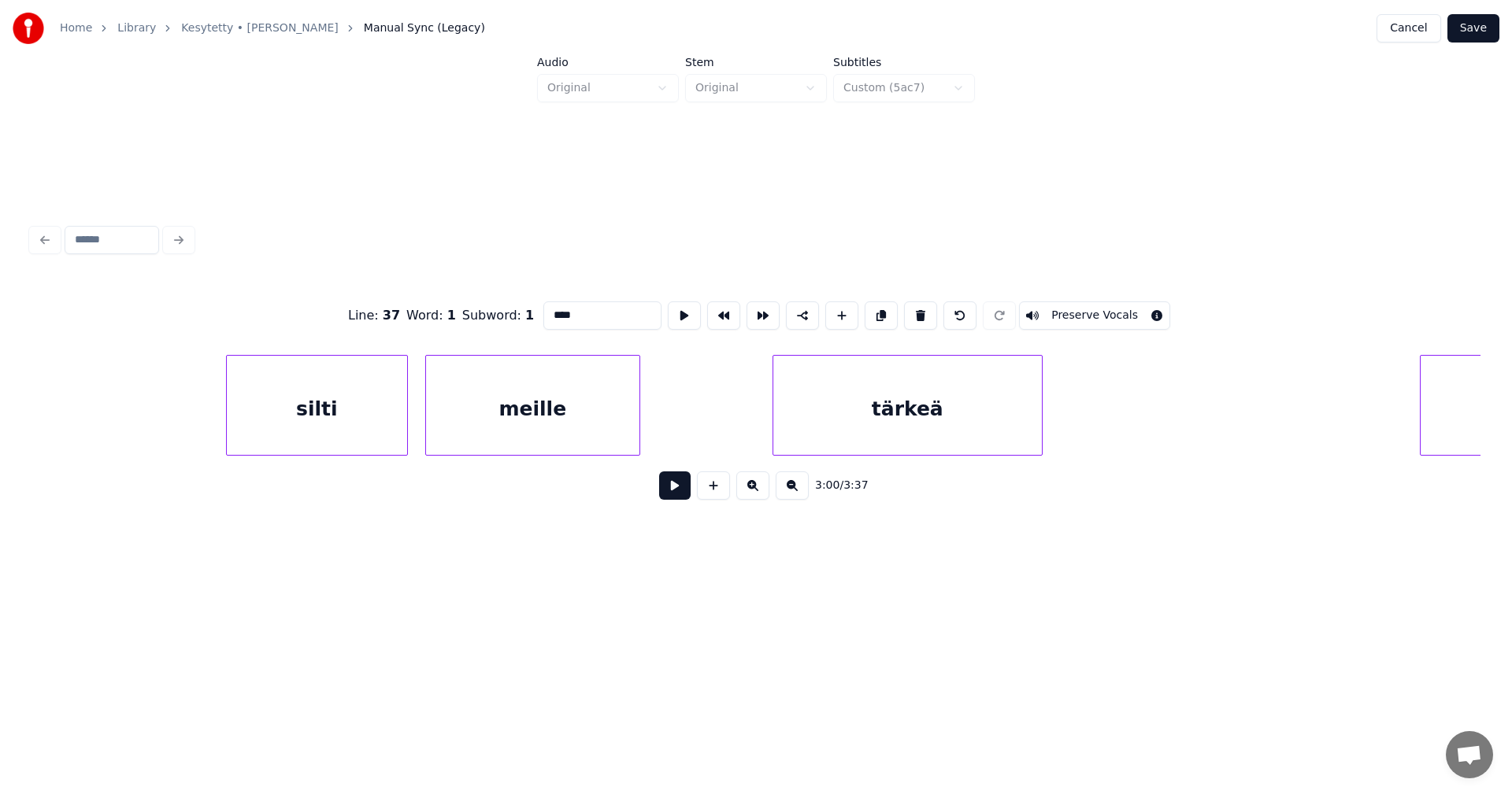
click at [533, 420] on div "meille" at bounding box center [533, 409] width 214 height 107
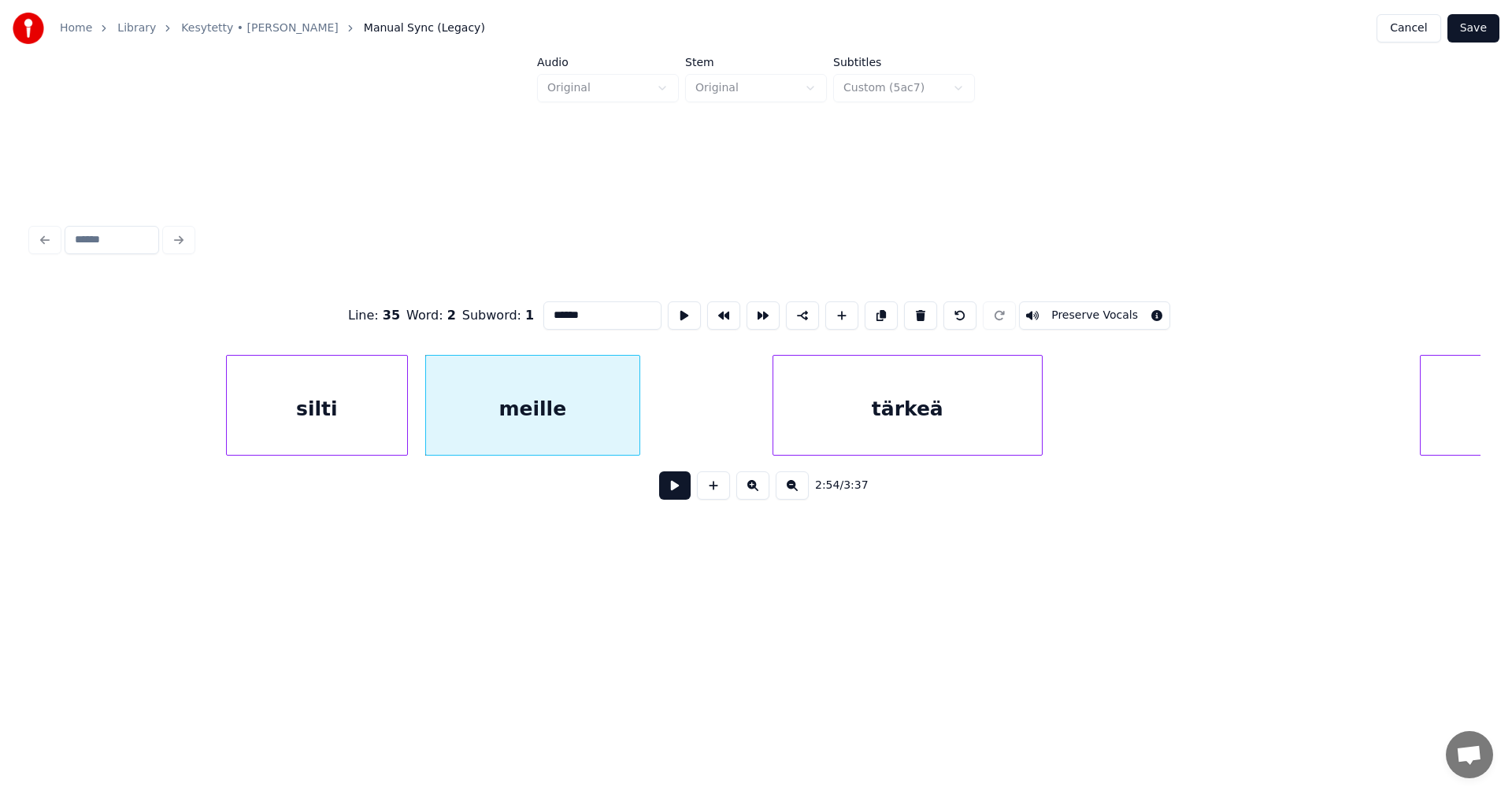
click at [838, 416] on div "tärkeä" at bounding box center [907, 409] width 268 height 107
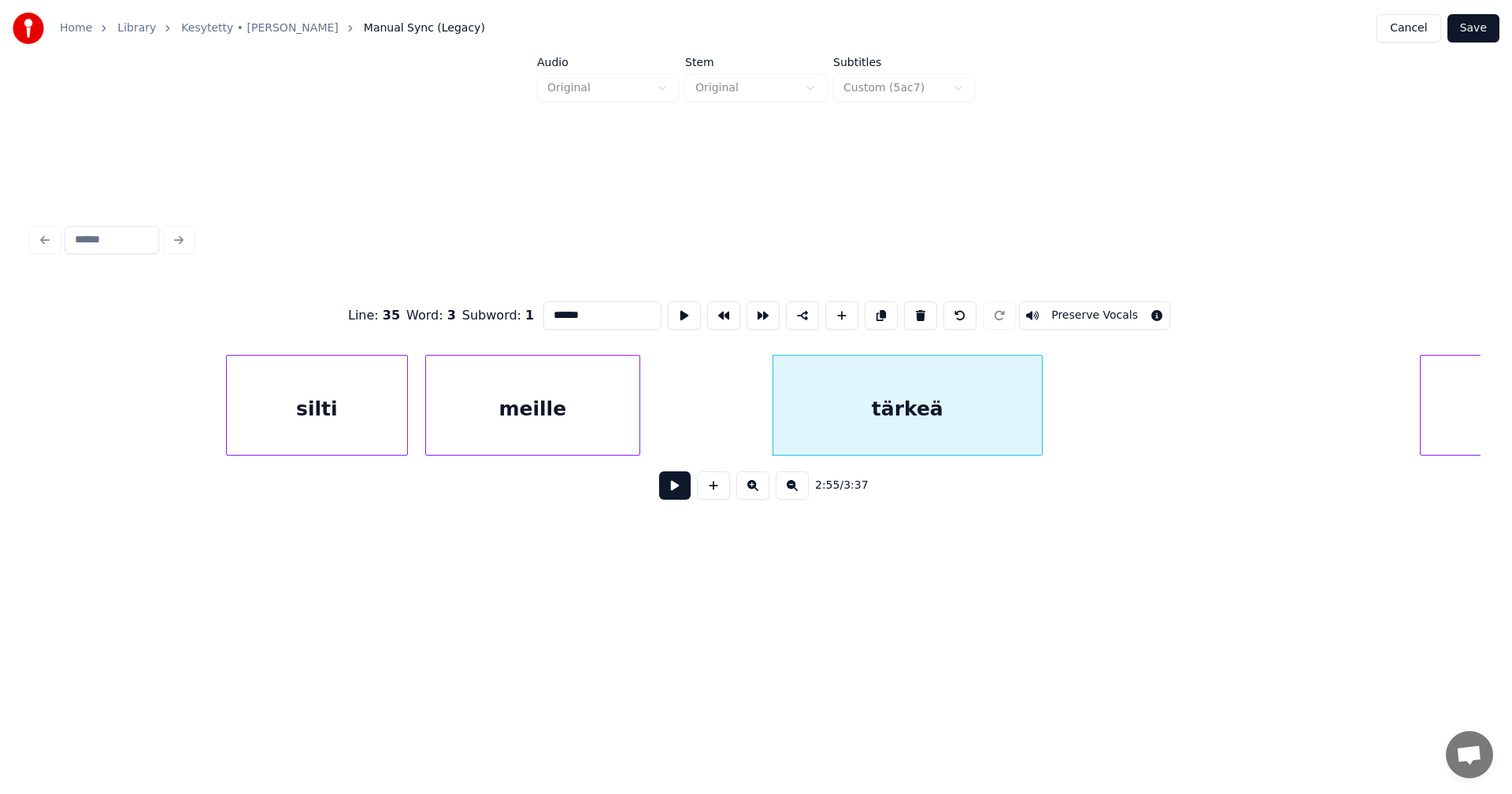
click at [362, 417] on div "silti" at bounding box center [316, 409] width 181 height 107
type input "*****"
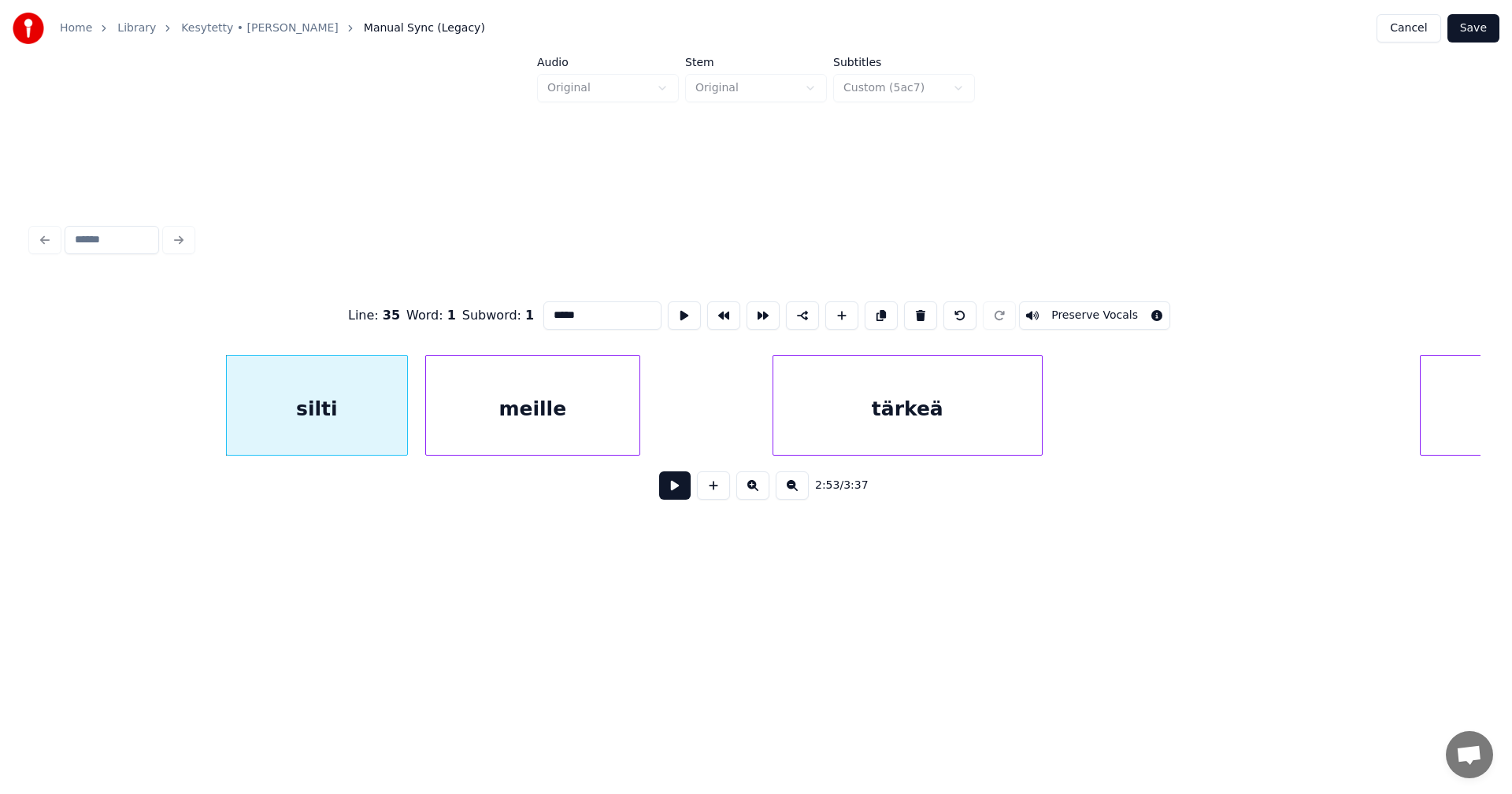
click at [675, 493] on button at bounding box center [676, 486] width 32 height 28
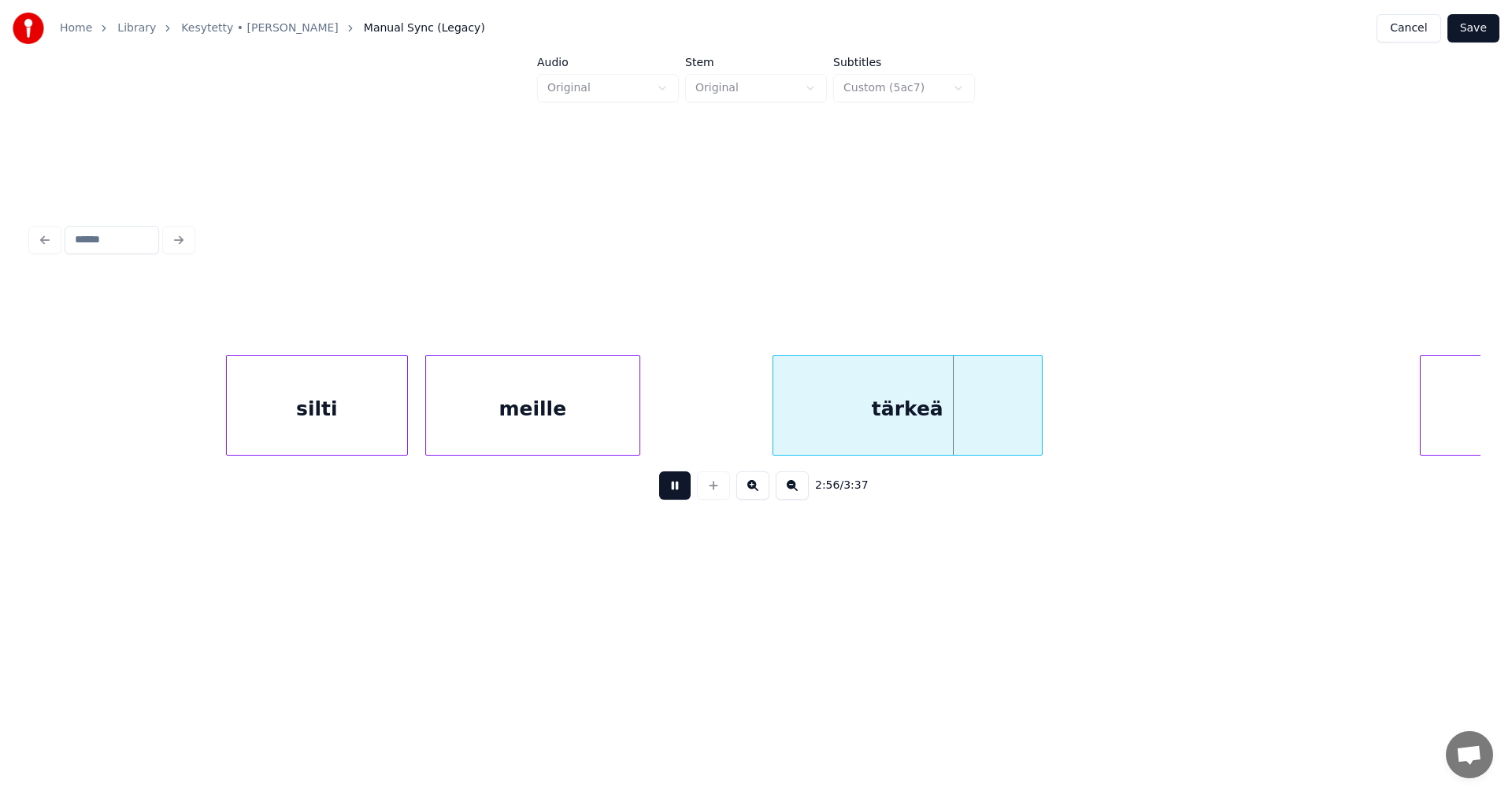
click at [675, 492] on button at bounding box center [676, 486] width 32 height 28
click at [593, 414] on div "meille" at bounding box center [533, 409] width 214 height 107
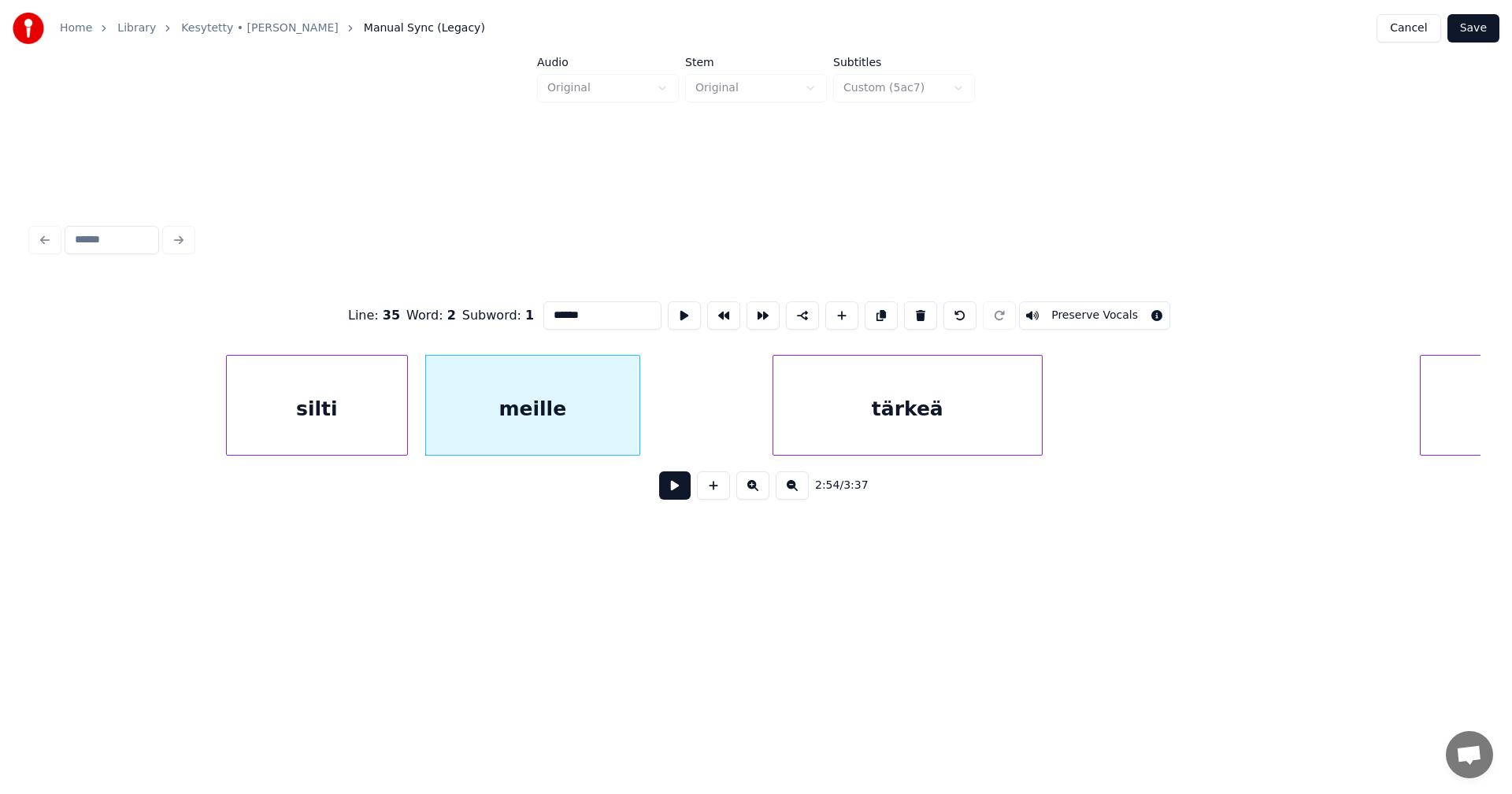
click at [667, 487] on button at bounding box center [676, 486] width 32 height 28
click at [671, 487] on button at bounding box center [676, 486] width 32 height 28
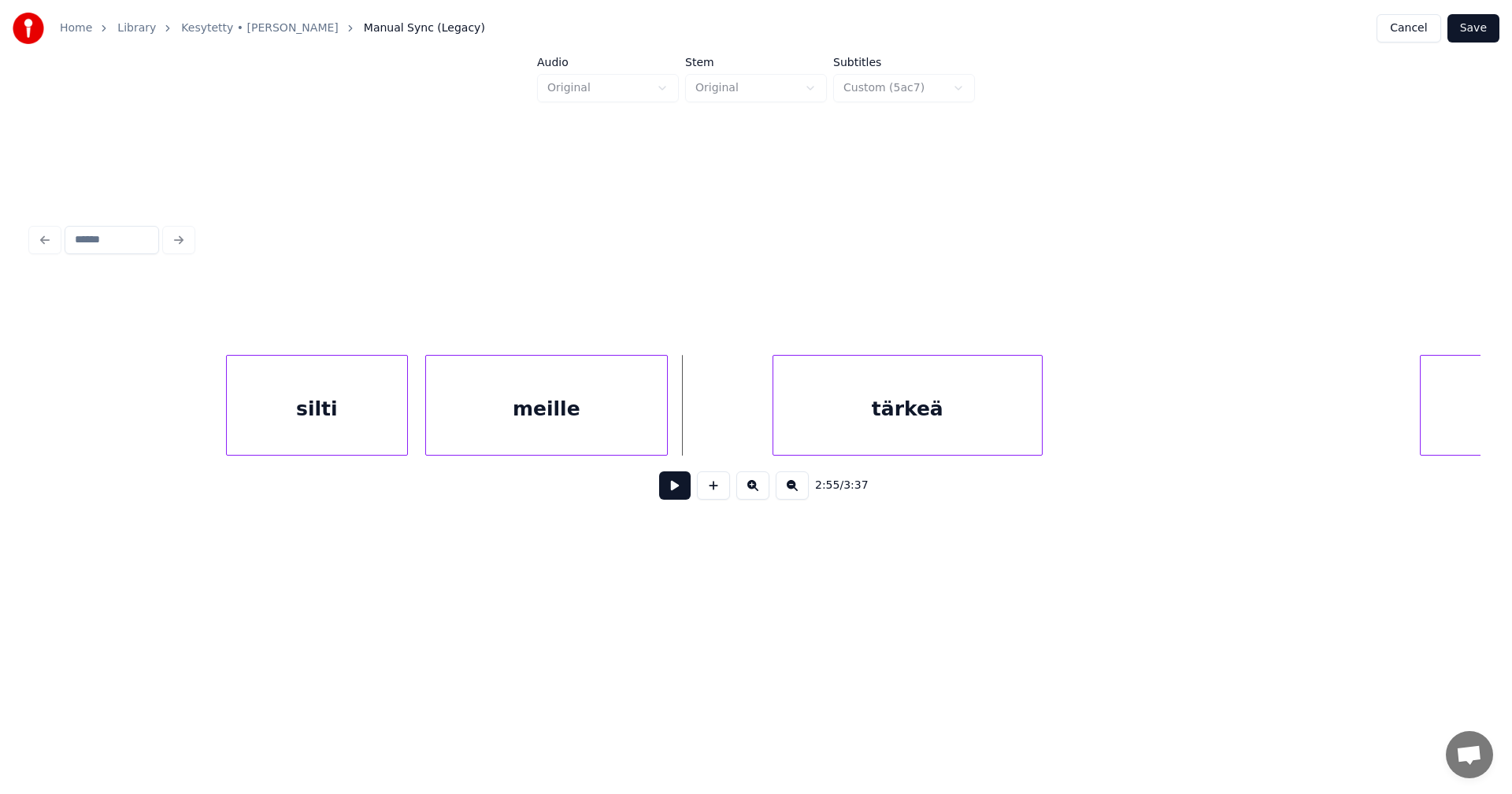
click at [667, 430] on div at bounding box center [665, 405] width 5 height 99
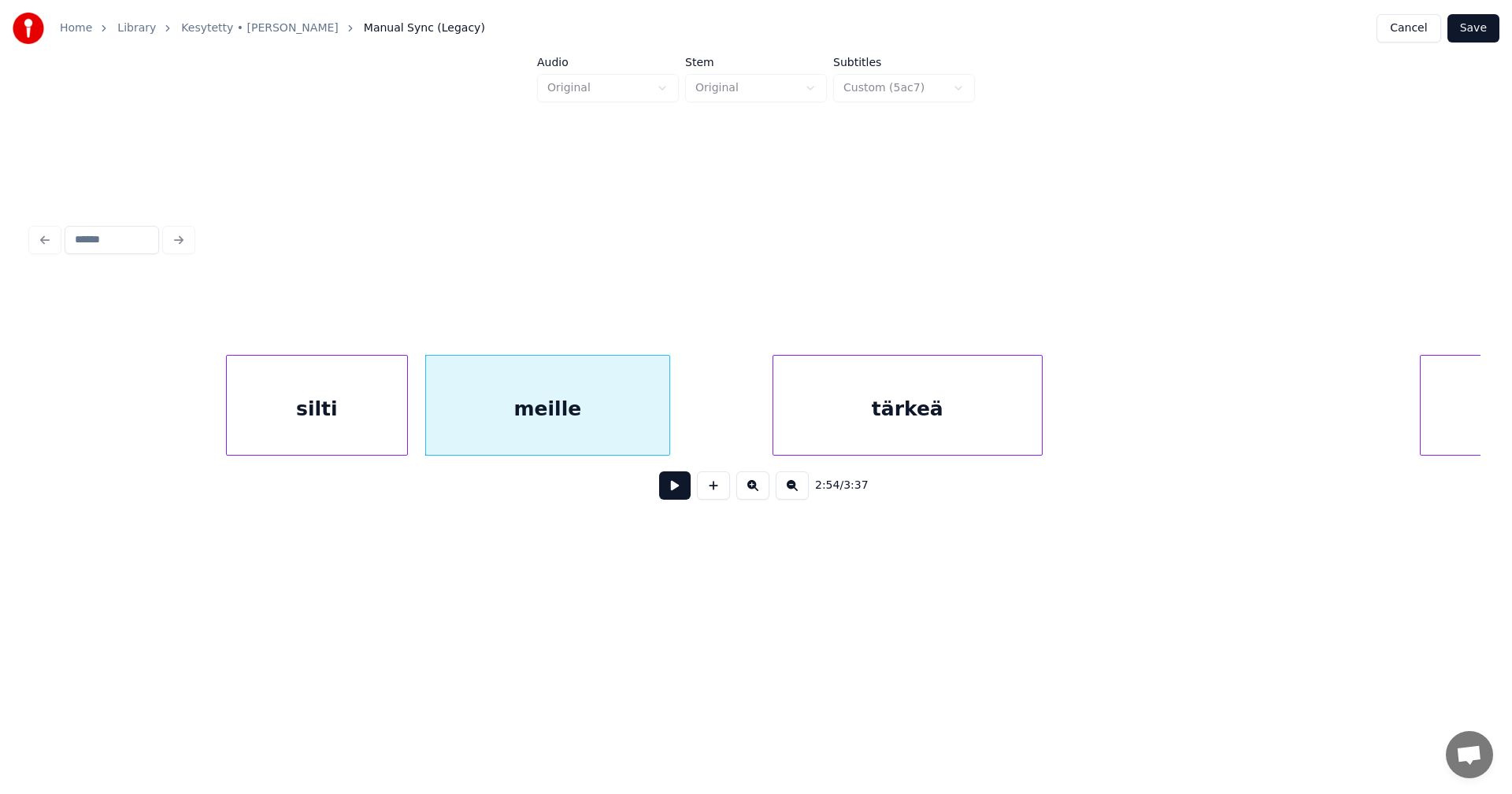
click at [670, 487] on button at bounding box center [676, 486] width 32 height 28
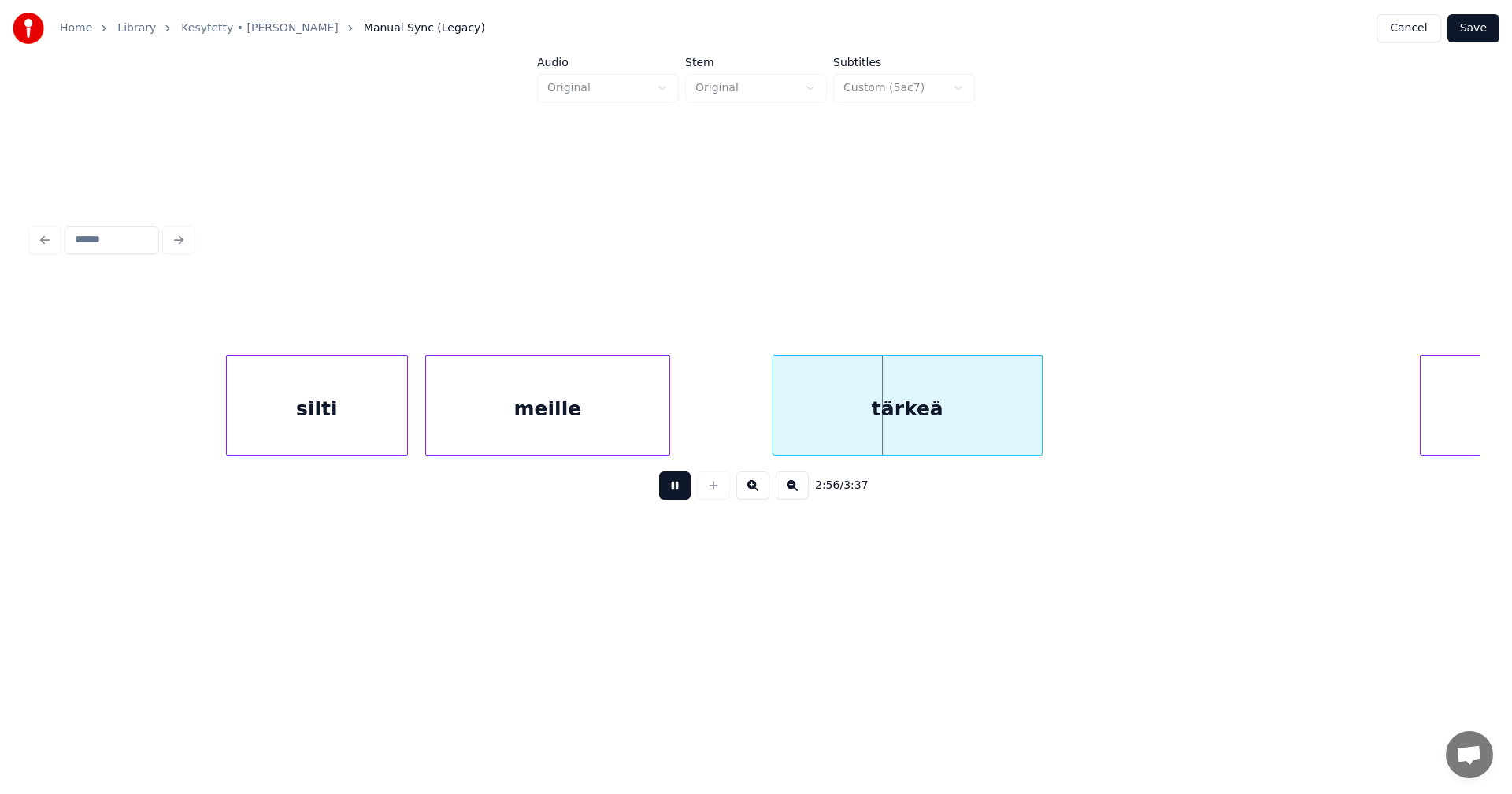
drag, startPoint x: 671, startPoint y: 489, endPoint x: 620, endPoint y: 395, distance: 106.9
click at [670, 487] on button at bounding box center [676, 486] width 32 height 28
click at [619, 393] on div "meille" at bounding box center [548, 409] width 244 height 107
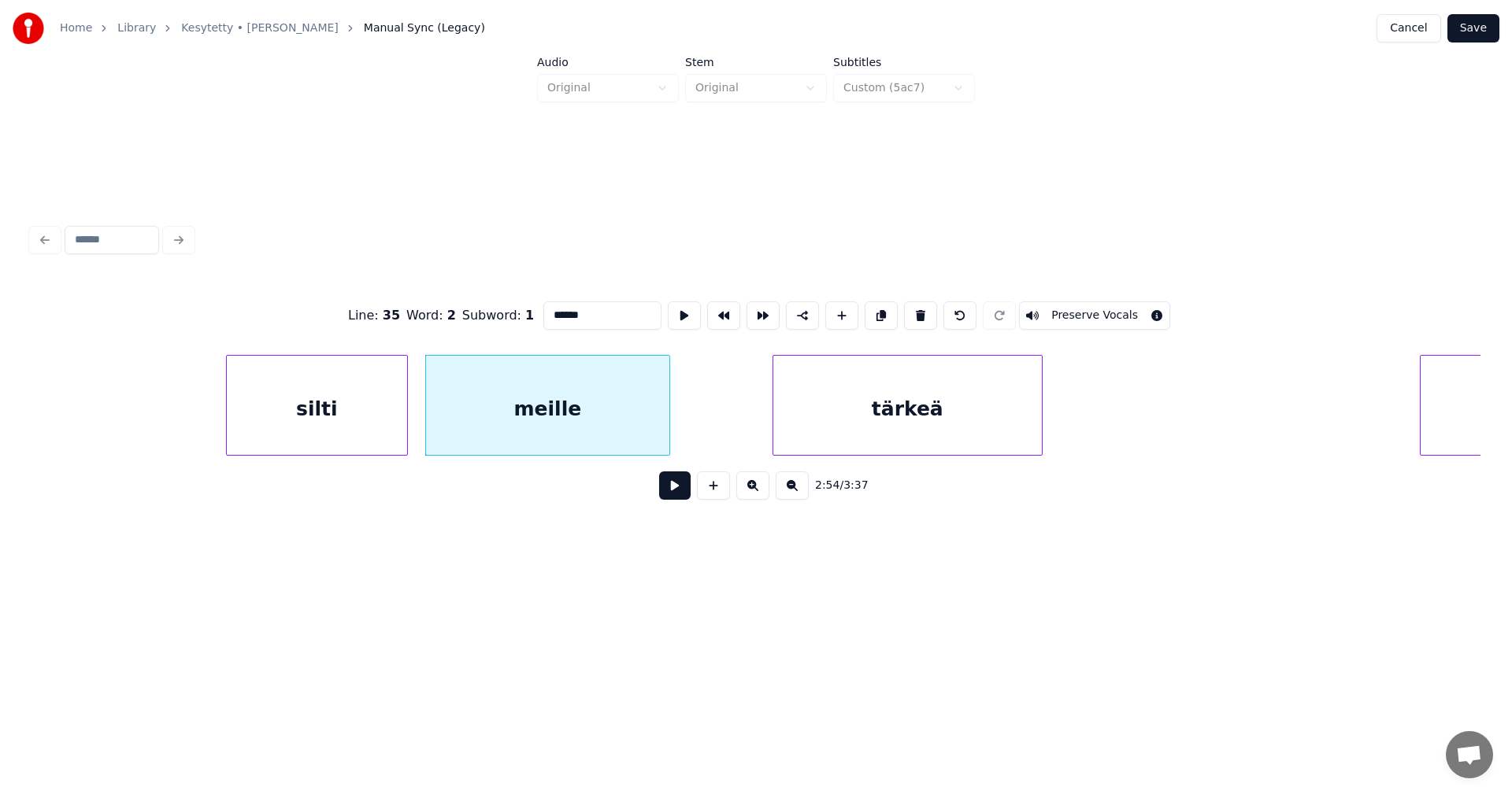
click at [596, 315] on input "******" at bounding box center [603, 315] width 118 height 28
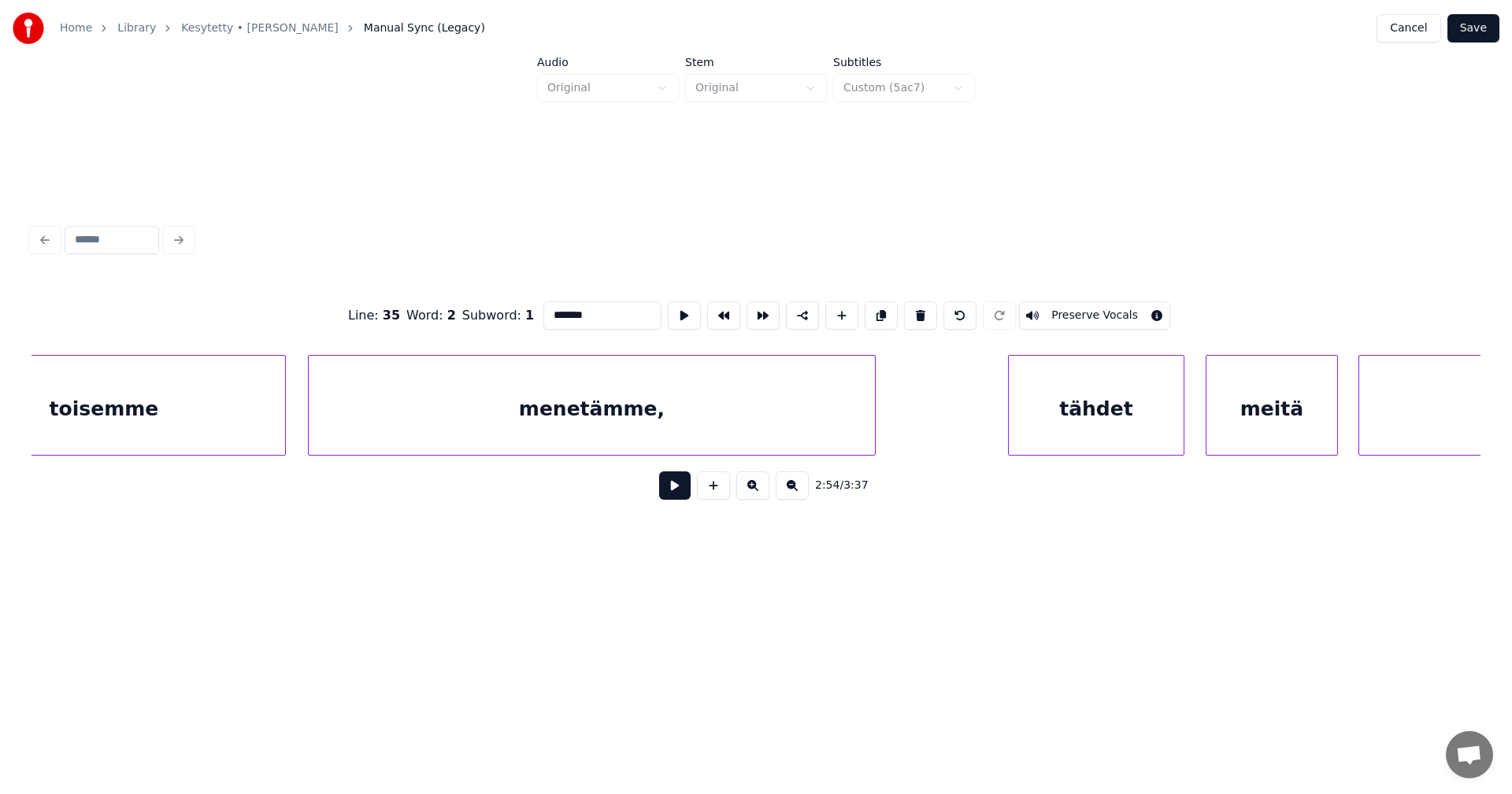
scroll to position [0, 53731]
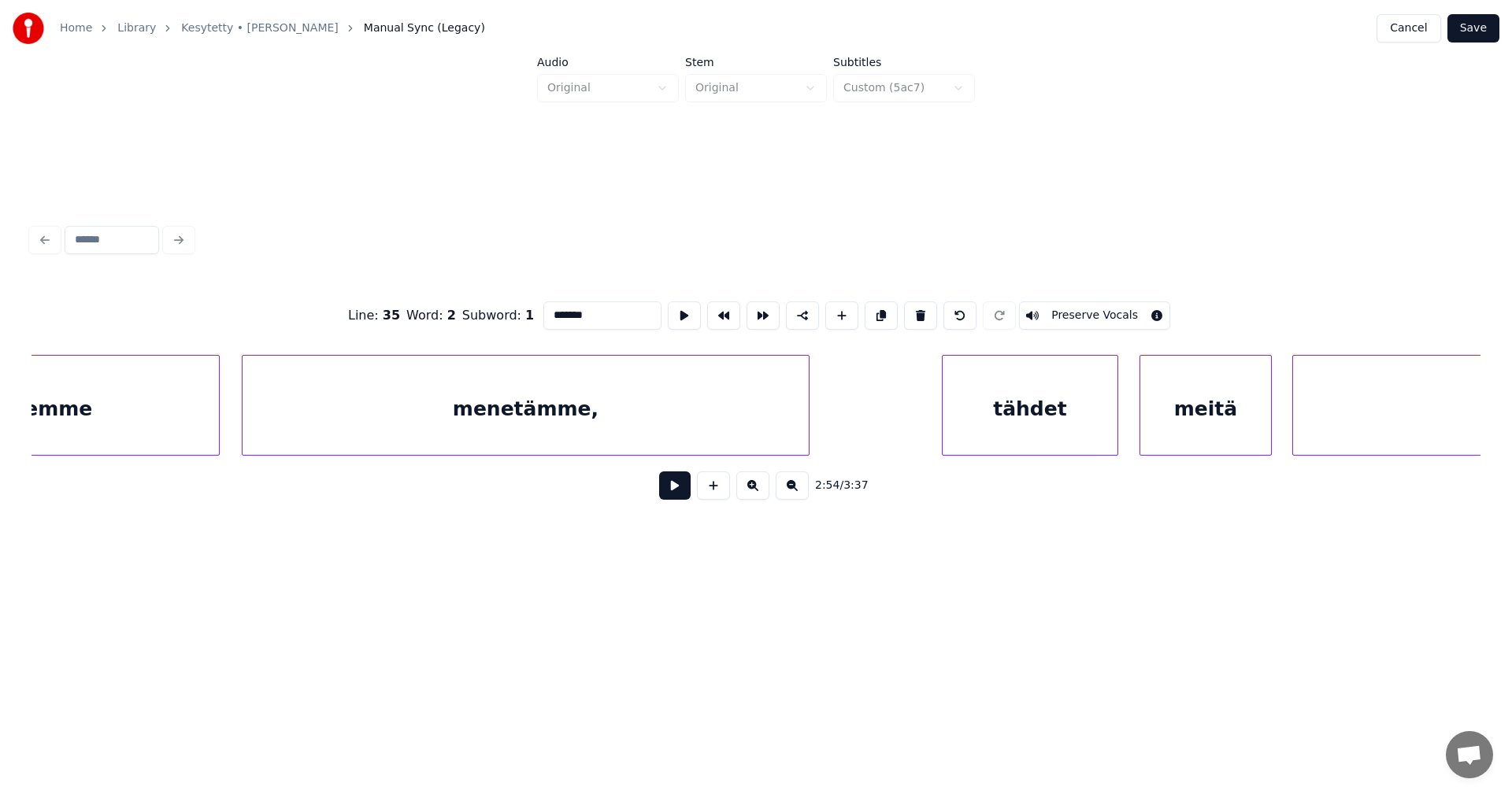
click at [672, 429] on div "menetämme," at bounding box center [525, 409] width 566 height 107
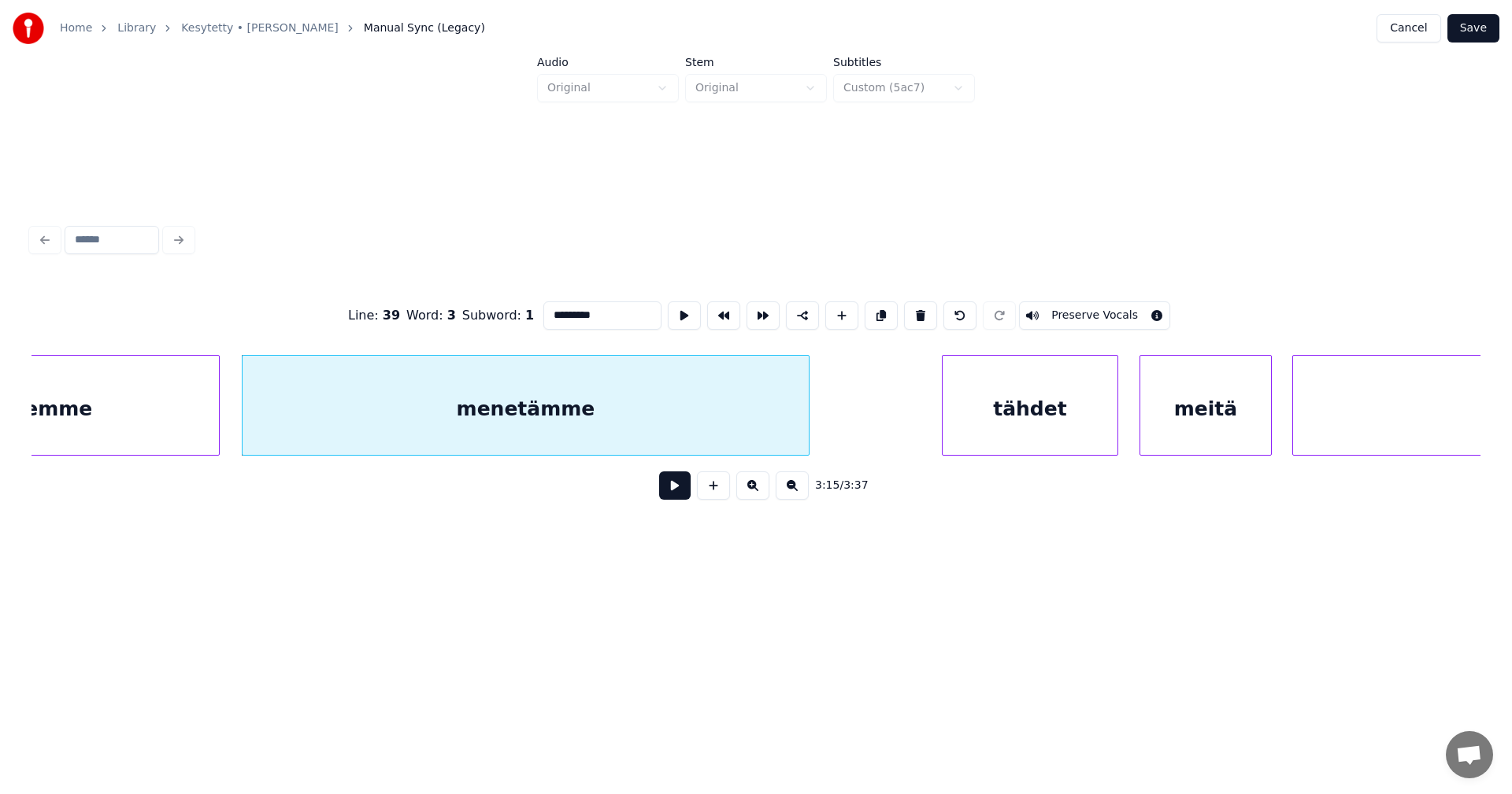
click at [994, 406] on div "tähdet" at bounding box center [1030, 409] width 175 height 107
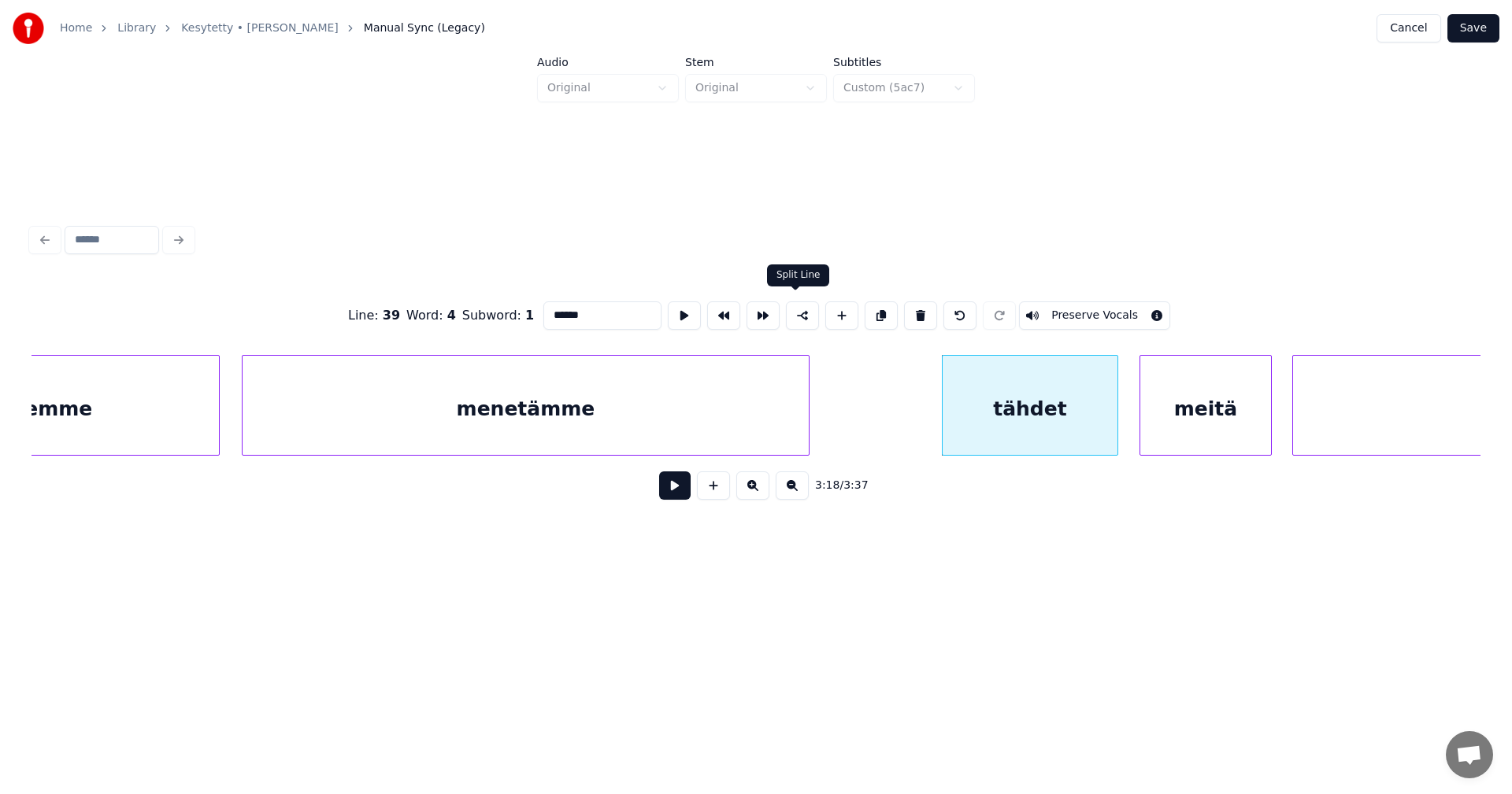
click at [799, 313] on button at bounding box center [802, 315] width 33 height 28
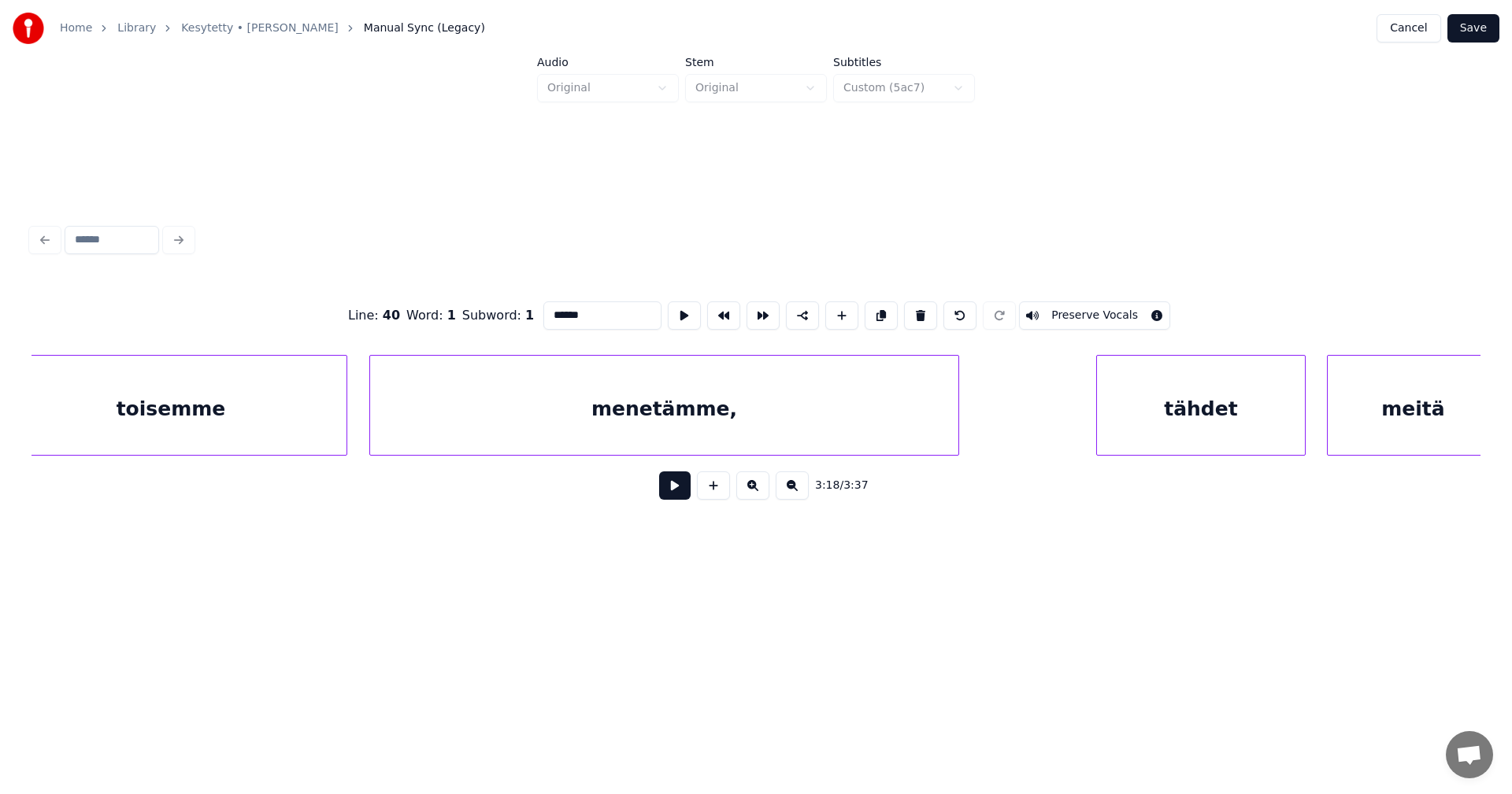
scroll to position [0, 56481]
click at [871, 424] on div "menetämme," at bounding box center [633, 409] width 589 height 107
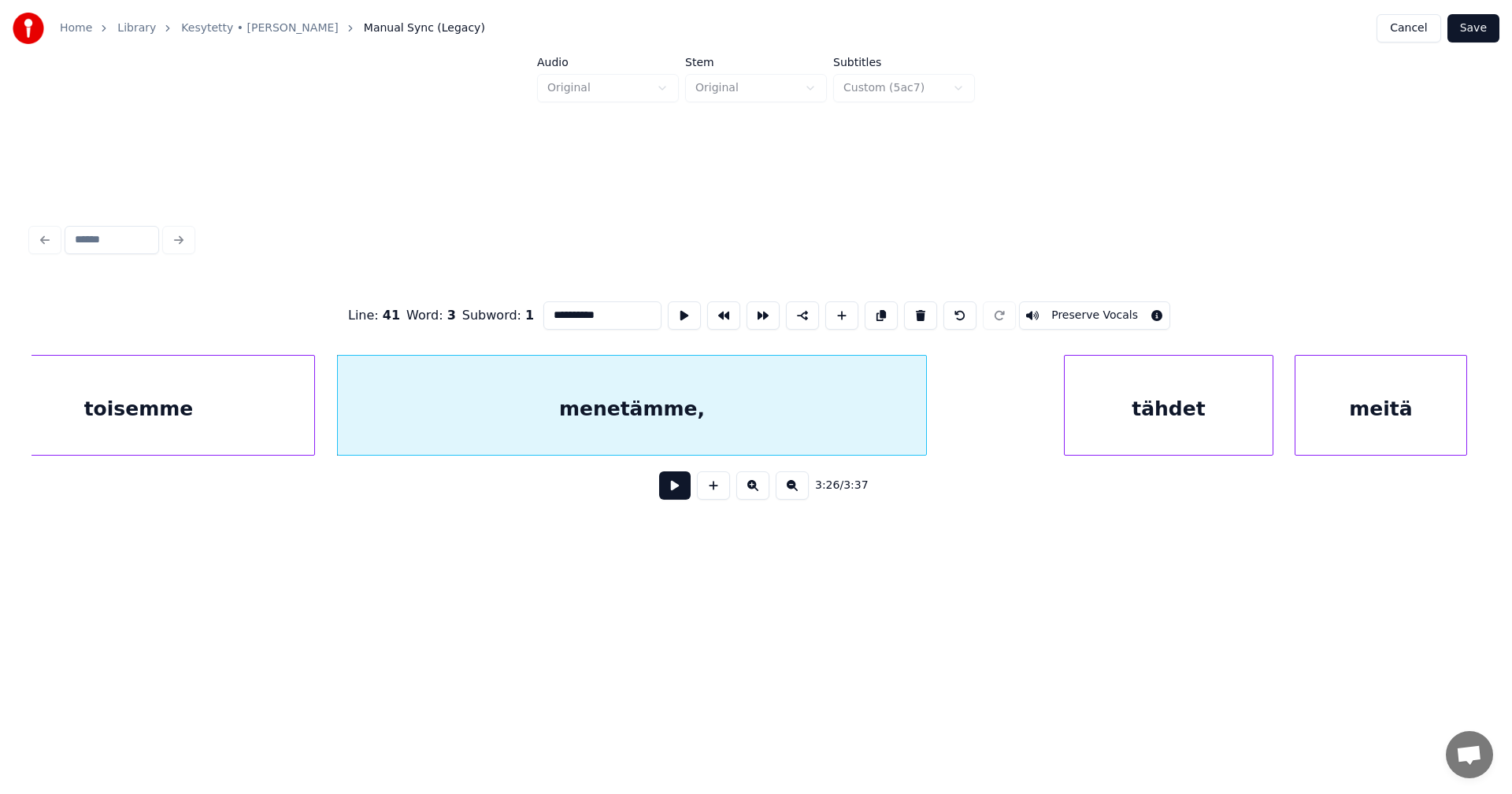
click at [619, 312] on input "**********" at bounding box center [603, 315] width 118 height 28
click at [1187, 409] on div "tähdet" at bounding box center [1169, 409] width 208 height 107
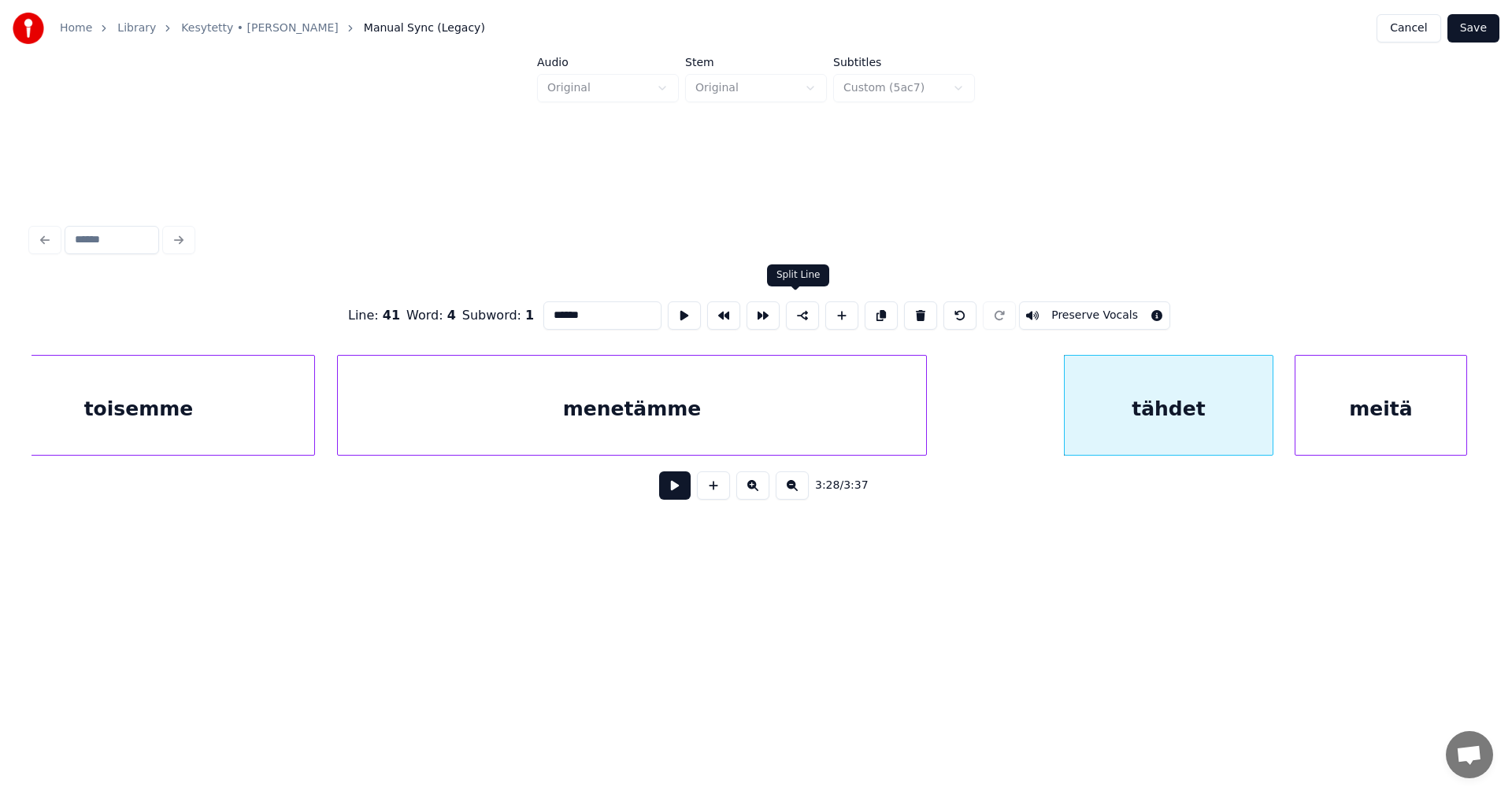
type input "******"
click at [802, 315] on button at bounding box center [802, 315] width 33 height 28
click at [1477, 32] on button "Save" at bounding box center [1473, 28] width 52 height 28
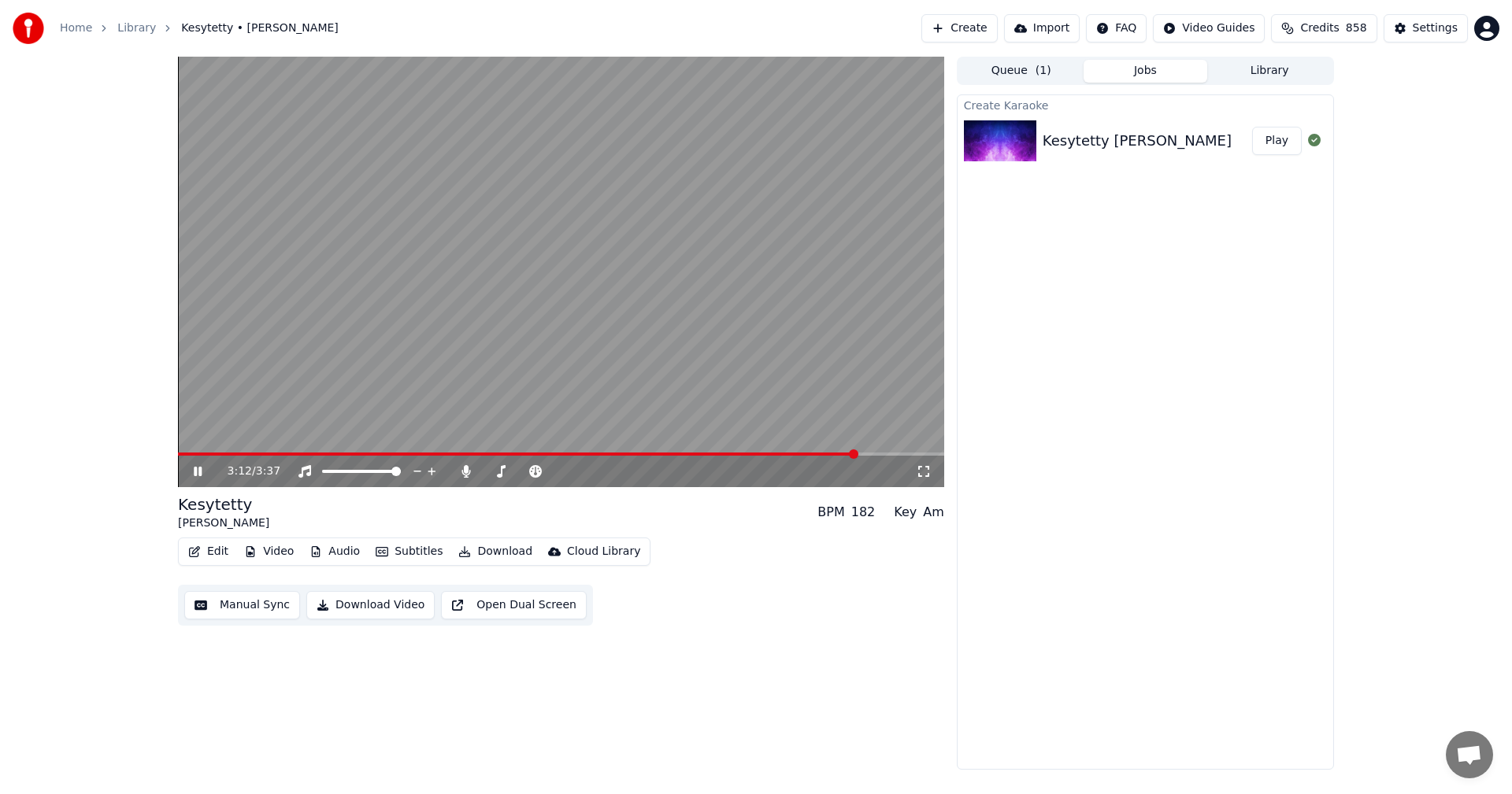
click at [200, 471] on icon at bounding box center [198, 471] width 8 height 9
click at [220, 551] on button "Edit" at bounding box center [208, 552] width 53 height 22
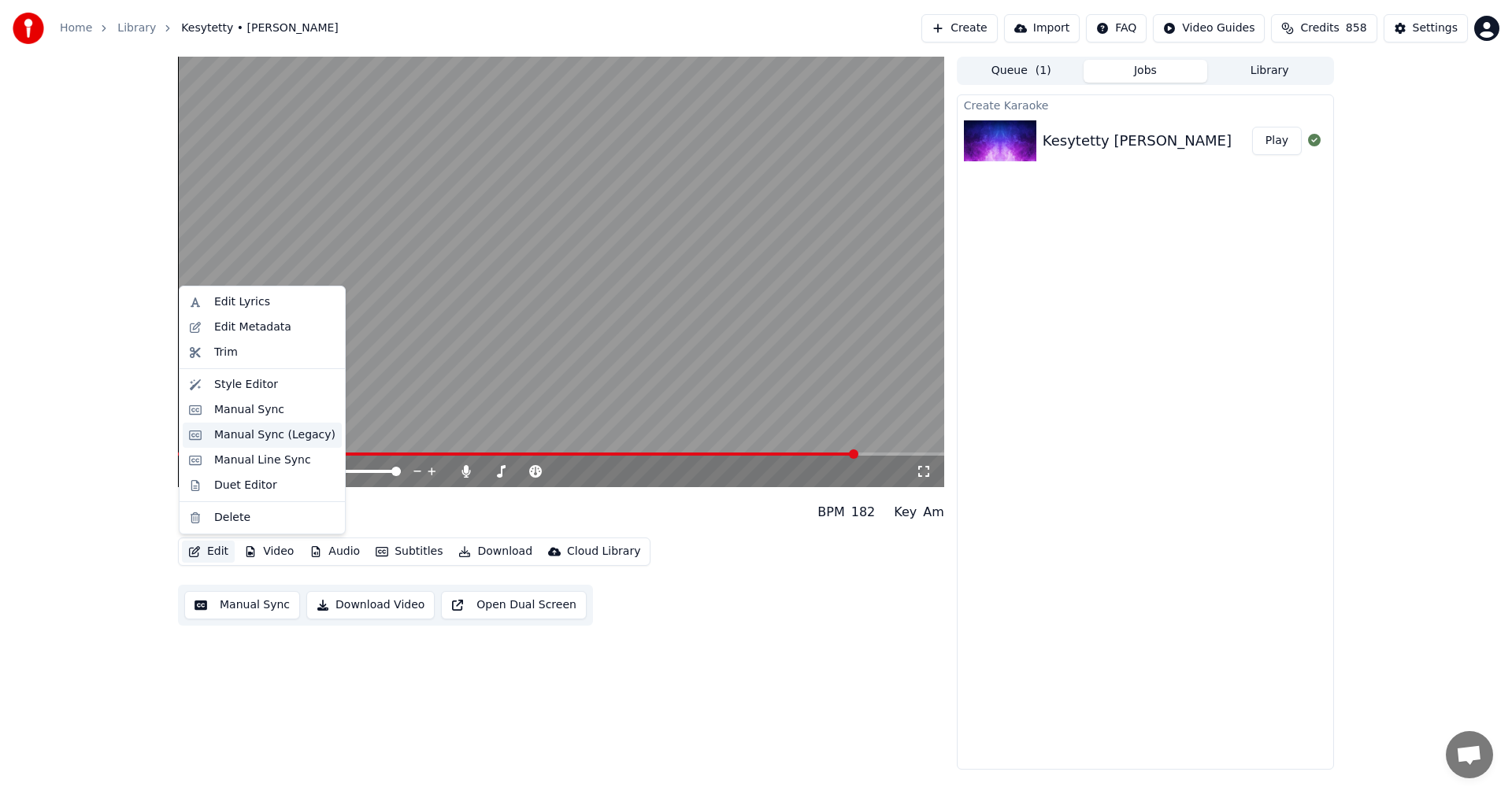
click at [270, 438] on div "Manual Sync (Legacy)" at bounding box center [275, 436] width 122 height 16
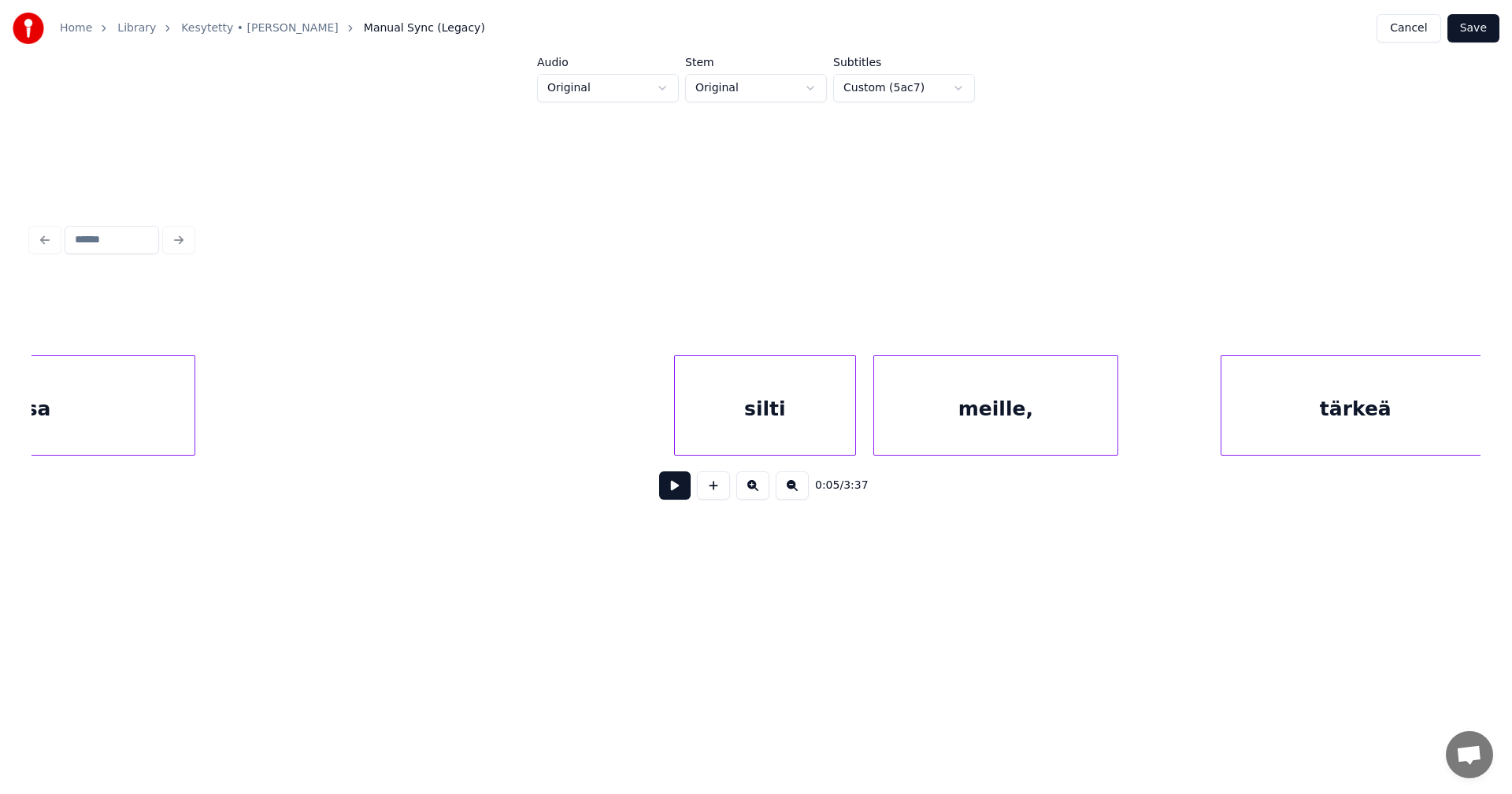
scroll to position [0, 47471]
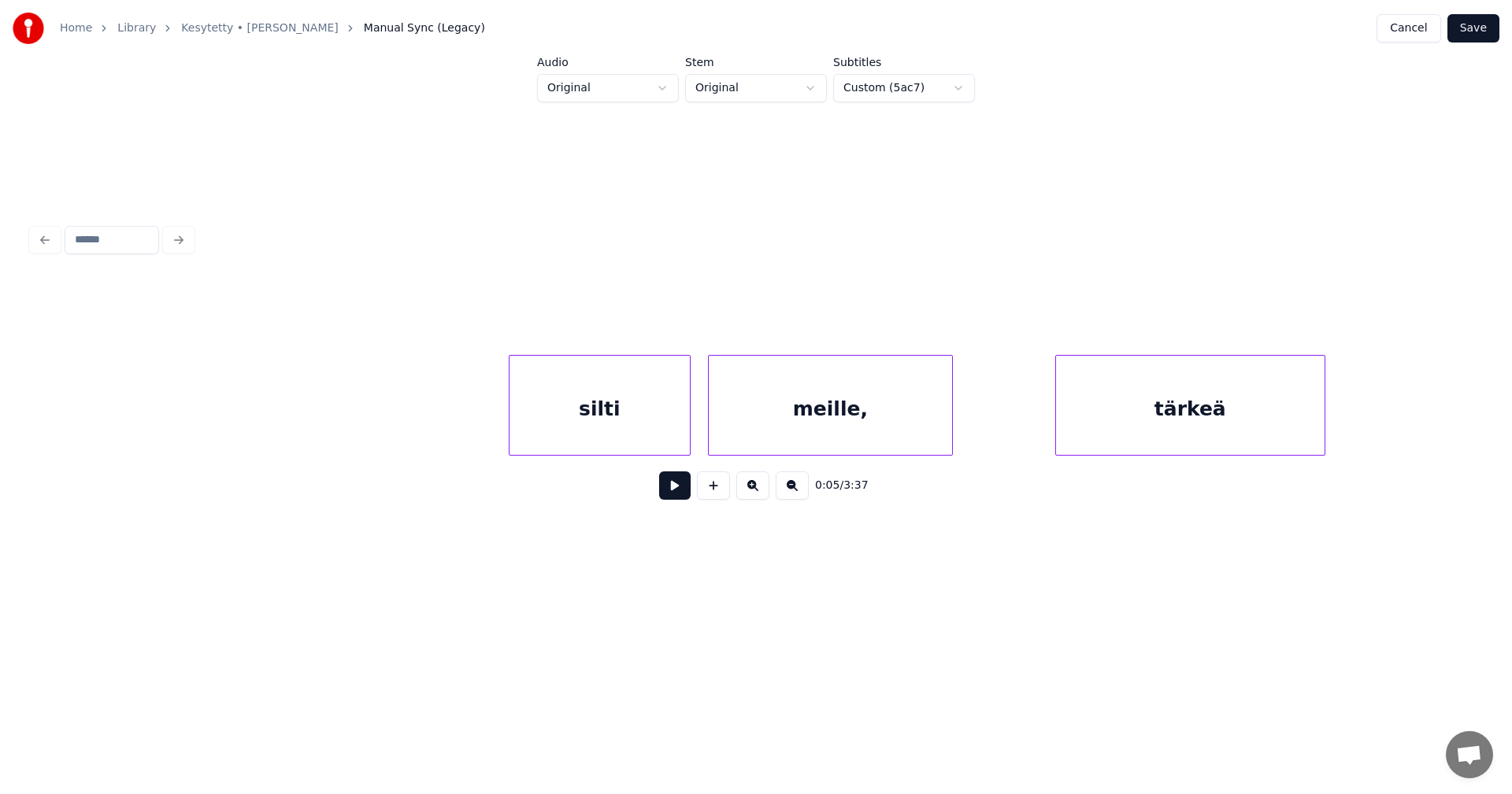
click at [902, 431] on div "meille," at bounding box center [830, 409] width 244 height 107
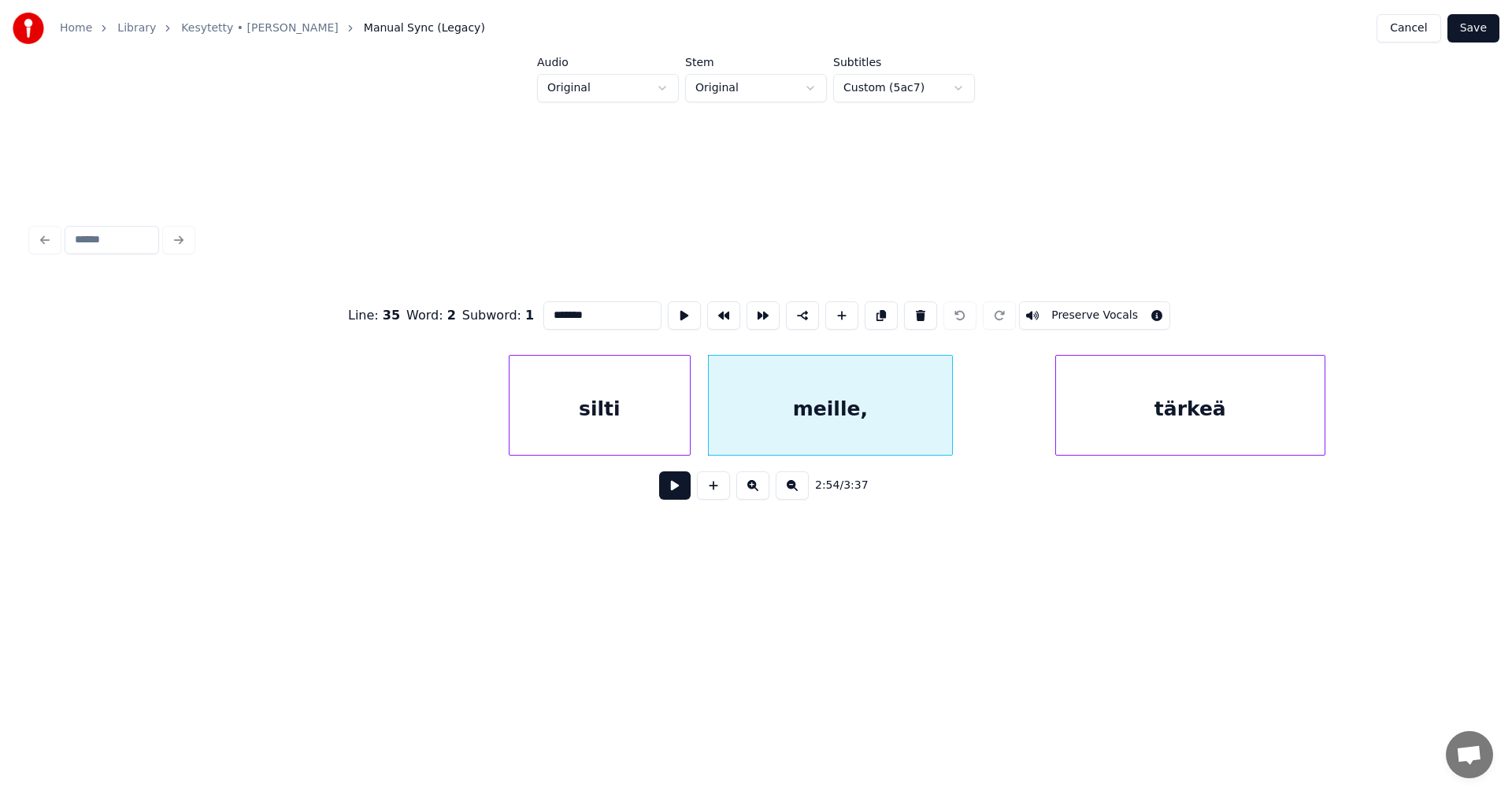
click at [583, 314] on input "*******" at bounding box center [603, 315] width 118 height 28
click at [651, 420] on div "silti" at bounding box center [600, 409] width 181 height 107
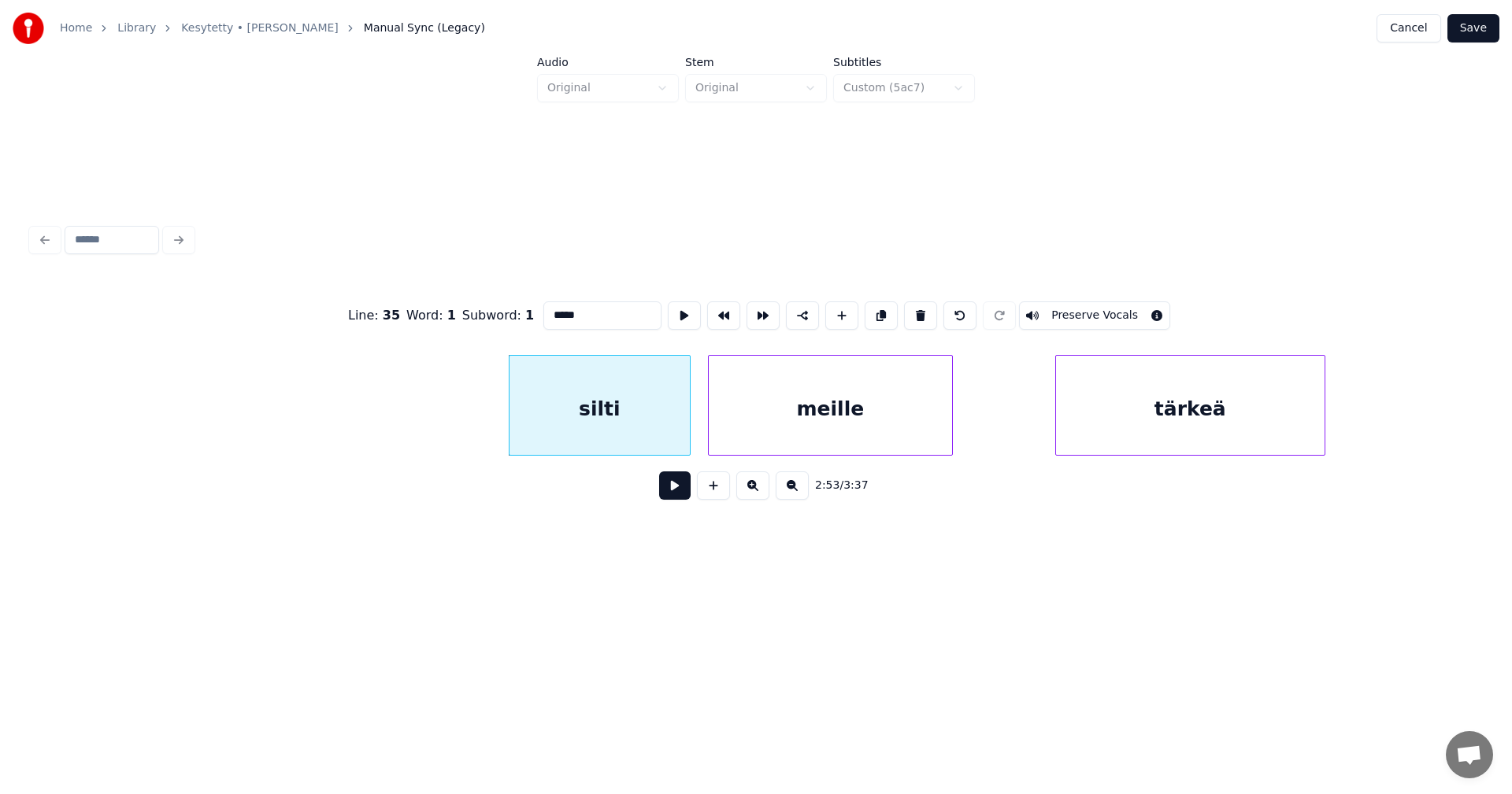
type input "*****"
click at [675, 493] on button at bounding box center [676, 486] width 32 height 28
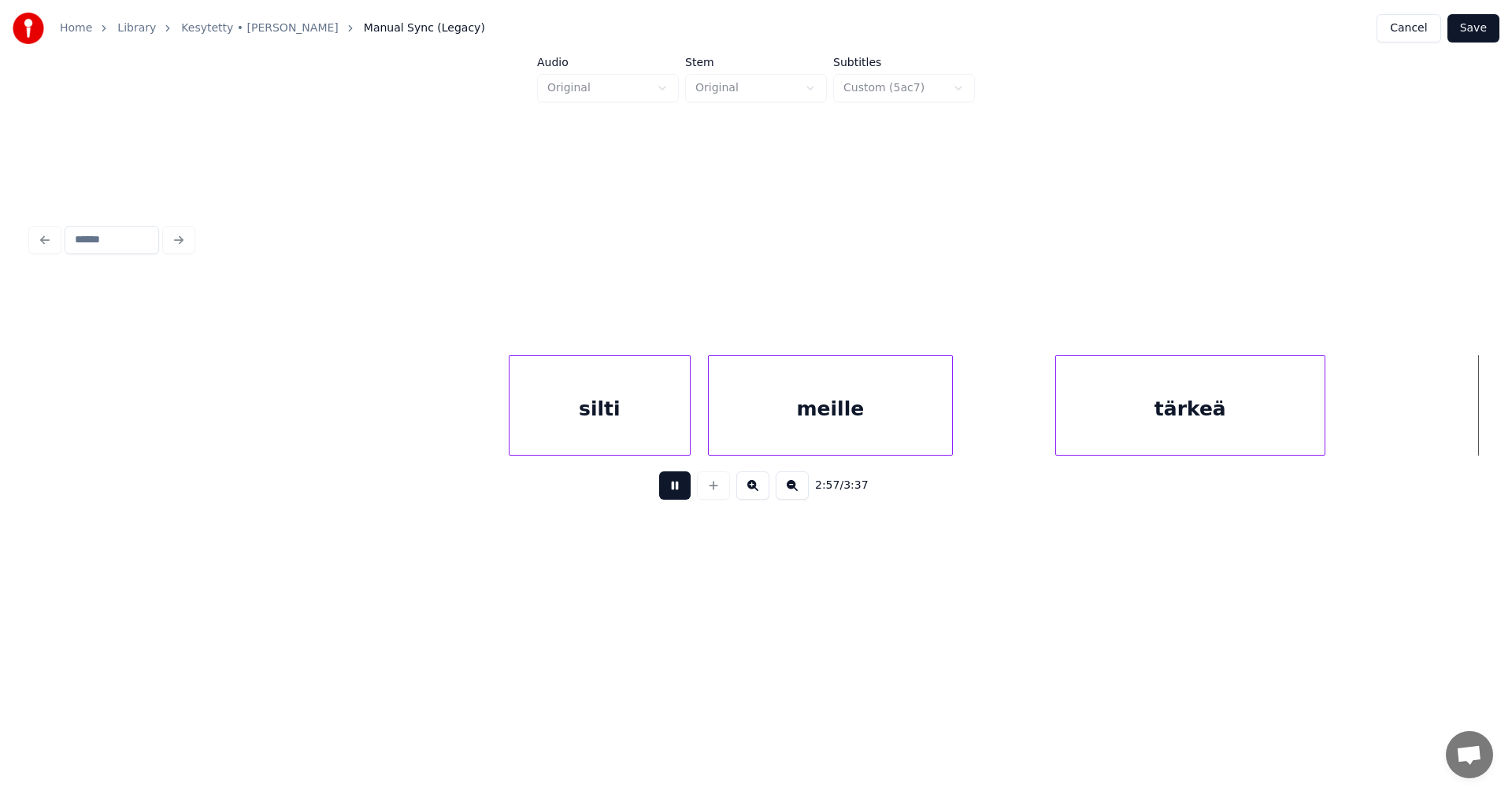
scroll to position [0, 48922]
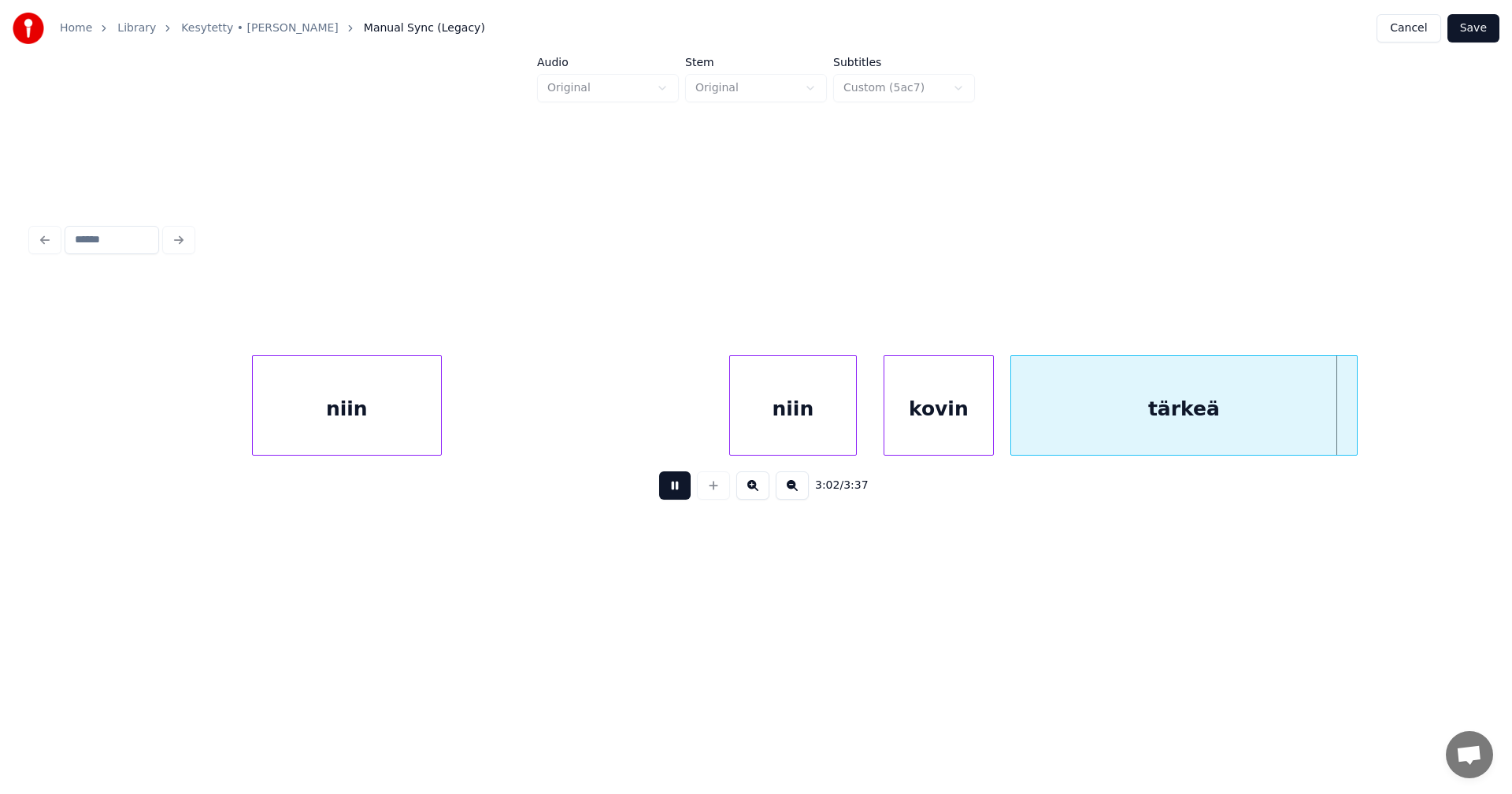
click at [680, 496] on button at bounding box center [676, 486] width 32 height 28
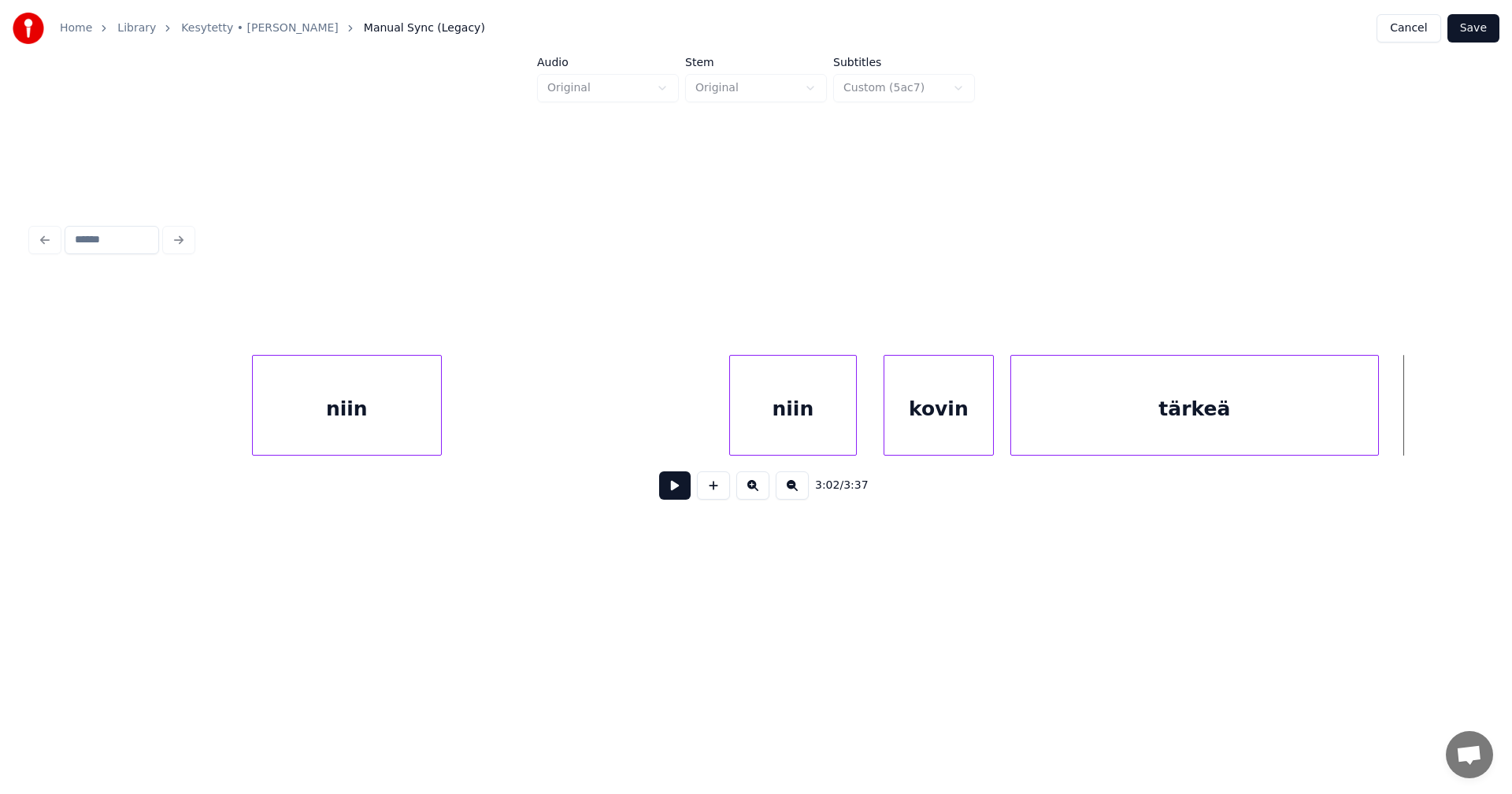
click at [1376, 420] on div at bounding box center [1375, 405] width 5 height 99
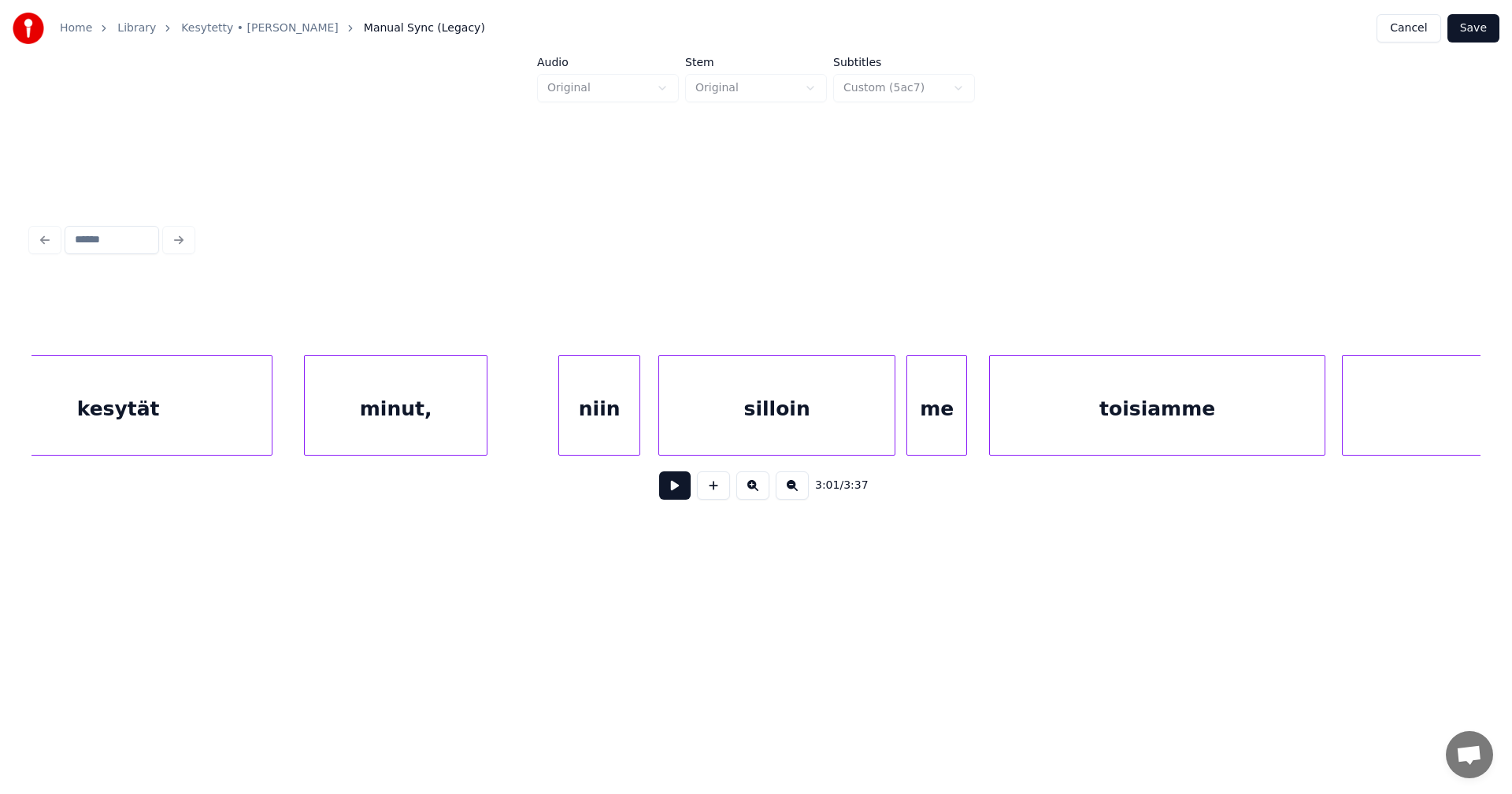
scroll to position [0, 8480]
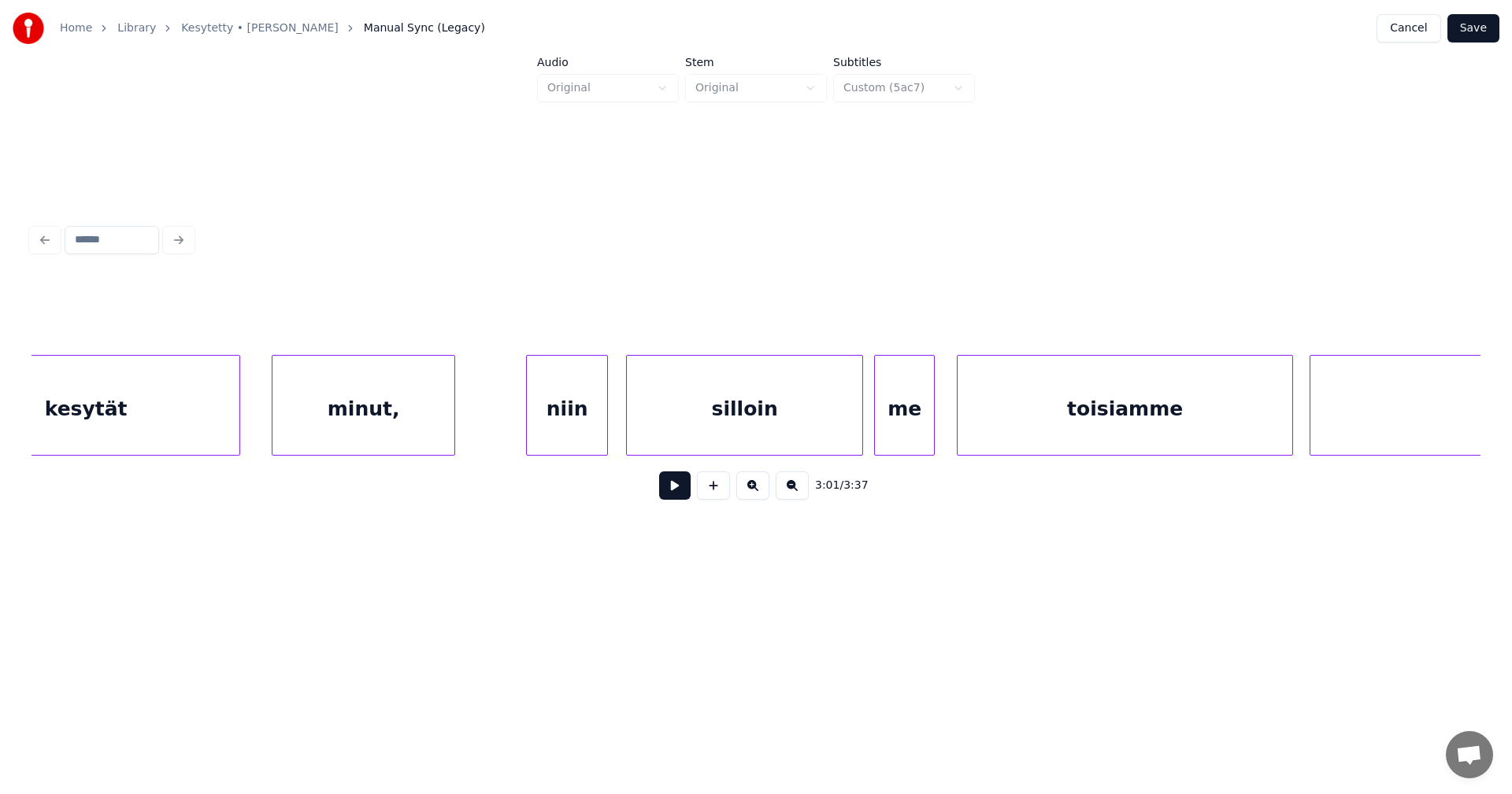
click at [372, 424] on div "minut," at bounding box center [363, 409] width 182 height 107
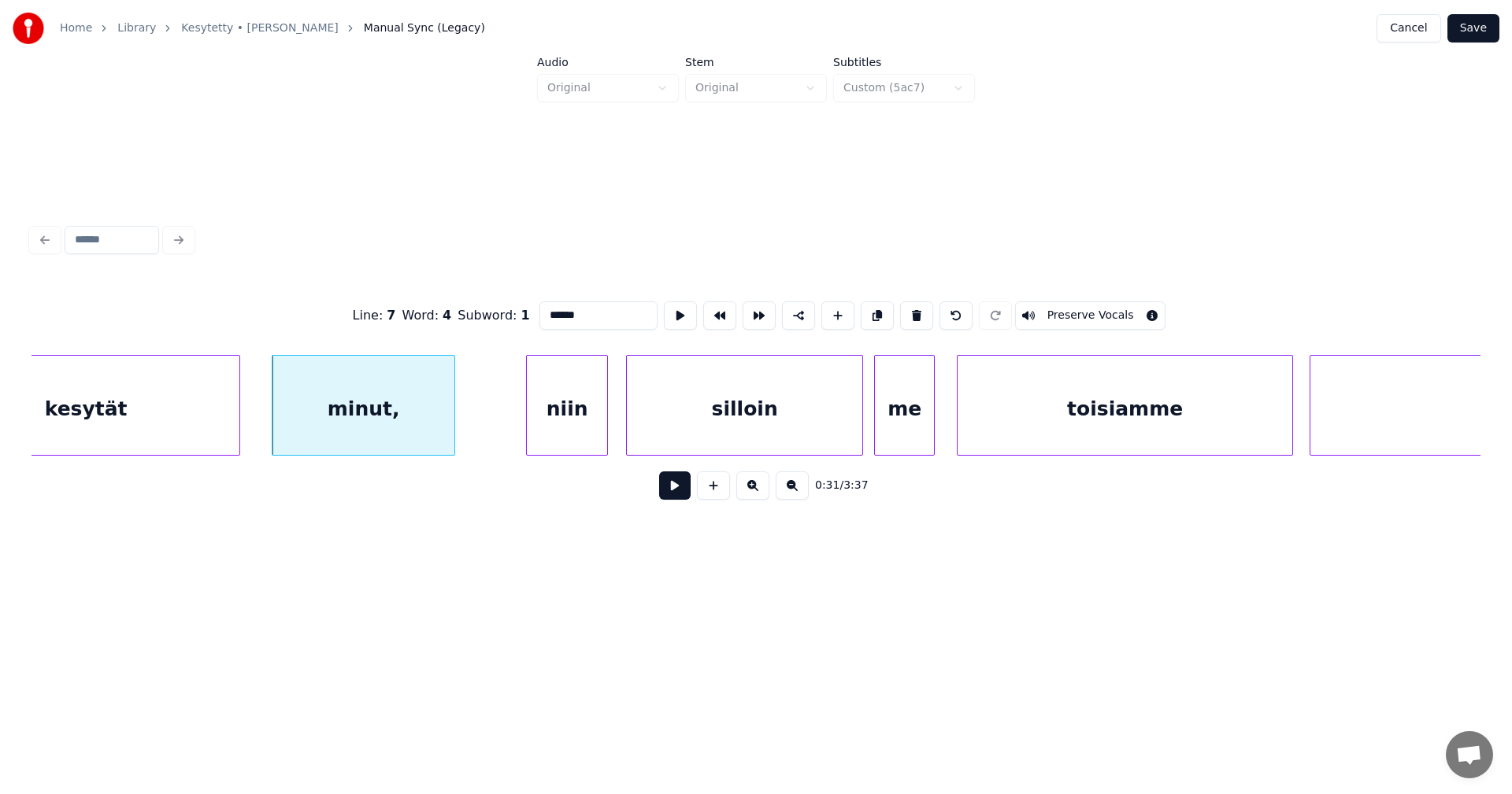
click at [583, 311] on input "******" at bounding box center [599, 315] width 118 height 28
click at [583, 436] on div "niin" at bounding box center [567, 409] width 80 height 107
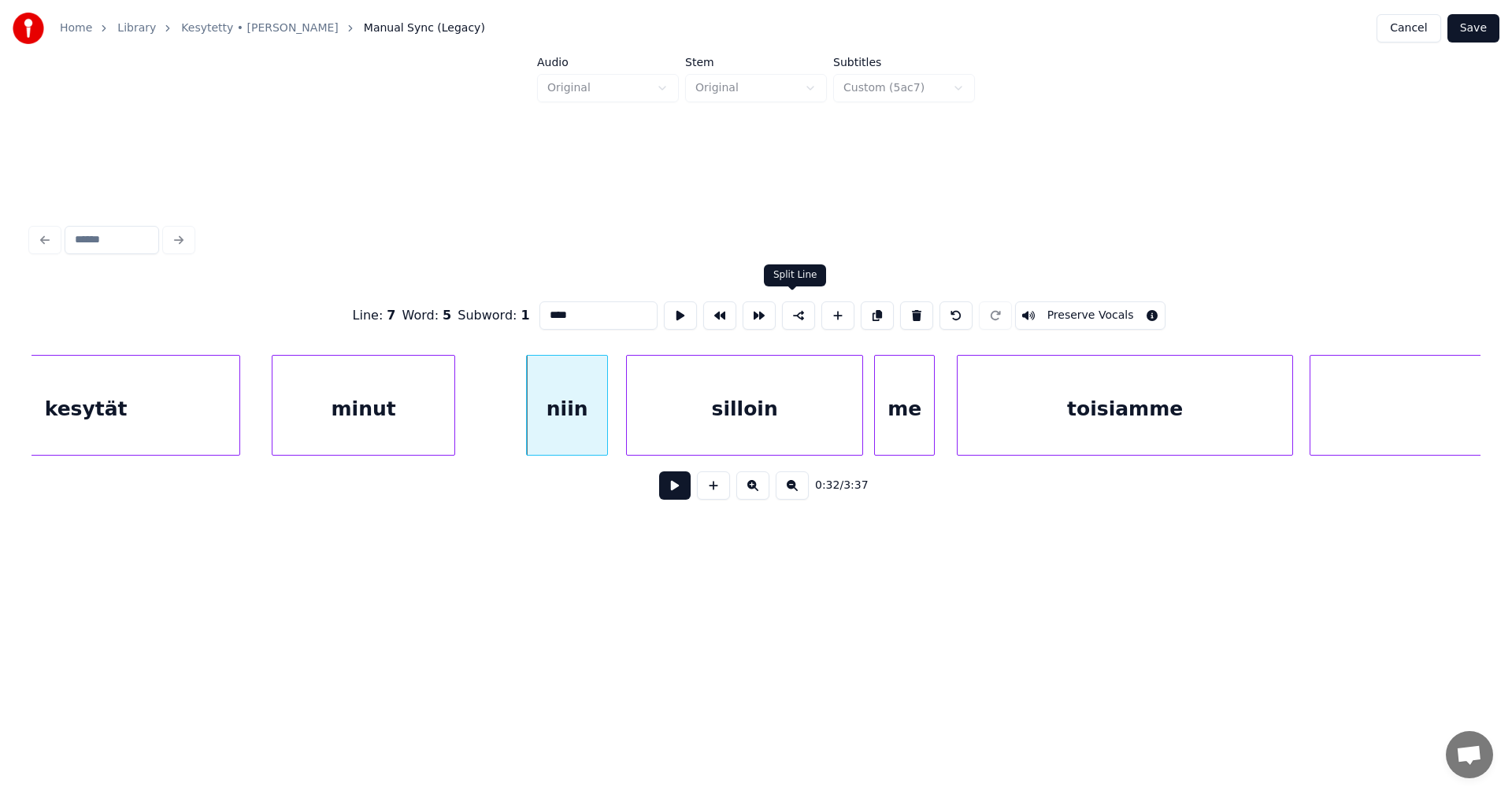
type input "****"
click at [796, 308] on button at bounding box center [798, 315] width 33 height 28
click at [1489, 27] on button "Save" at bounding box center [1473, 28] width 52 height 28
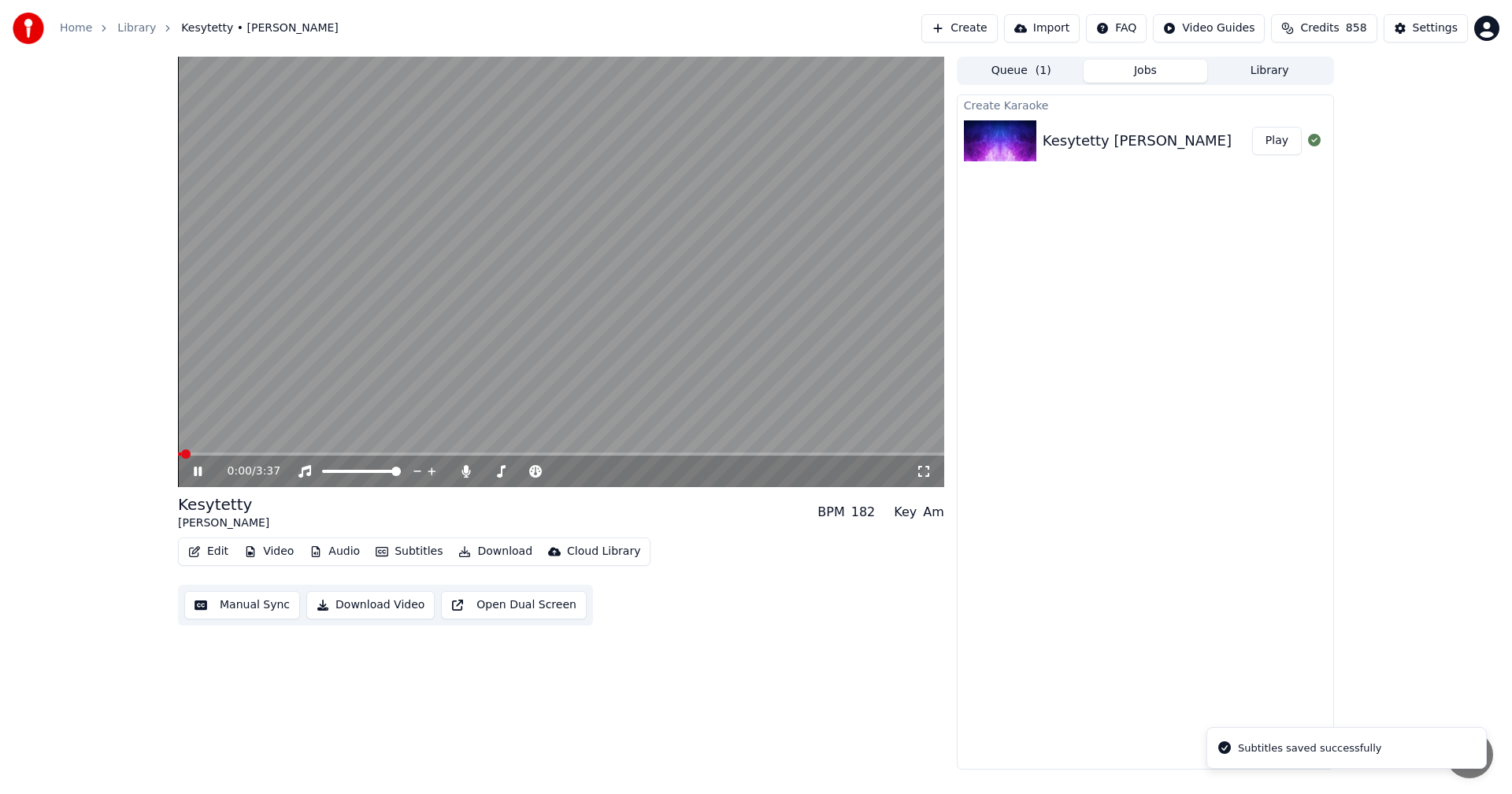
click at [234, 452] on video at bounding box center [561, 272] width 766 height 431
click at [245, 454] on span at bounding box center [561, 454] width 766 height 3
click at [202, 472] on icon at bounding box center [197, 471] width 9 height 11
click at [200, 469] on icon at bounding box center [198, 471] width 8 height 9
click at [223, 555] on button "Edit" at bounding box center [208, 552] width 53 height 22
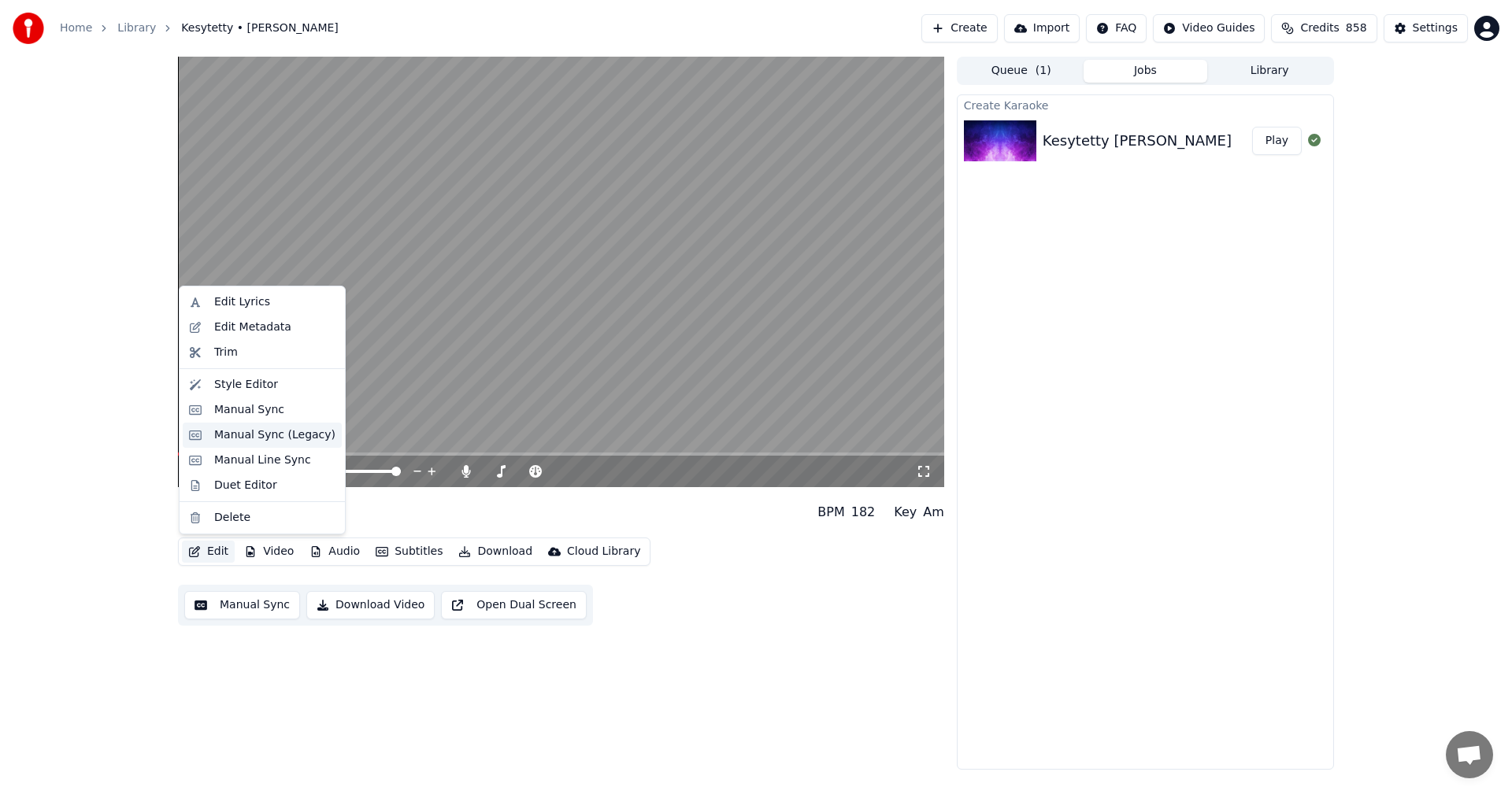
click at [259, 439] on div "Manual Sync (Legacy)" at bounding box center [275, 436] width 122 height 16
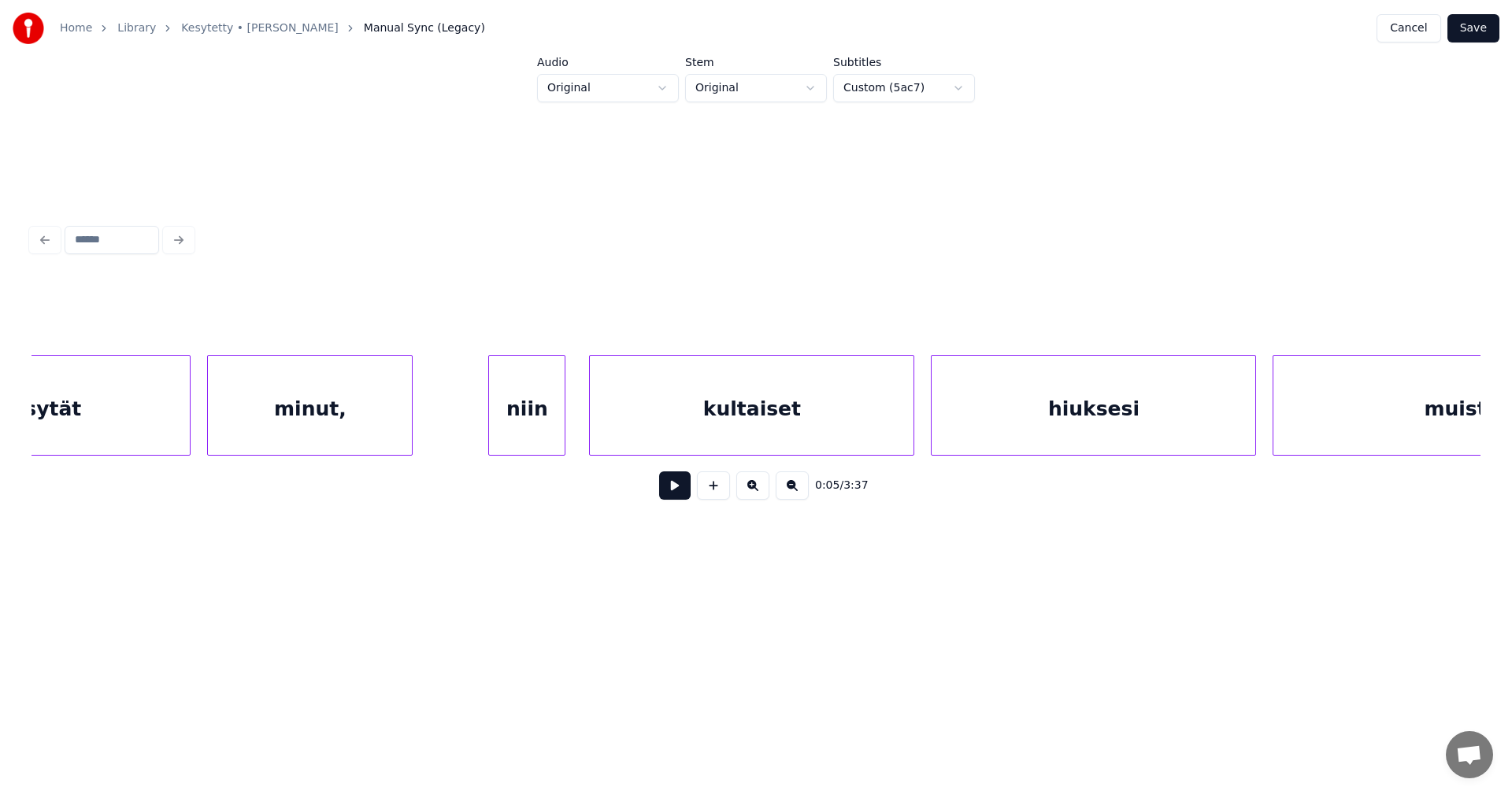
scroll to position [0, 22759]
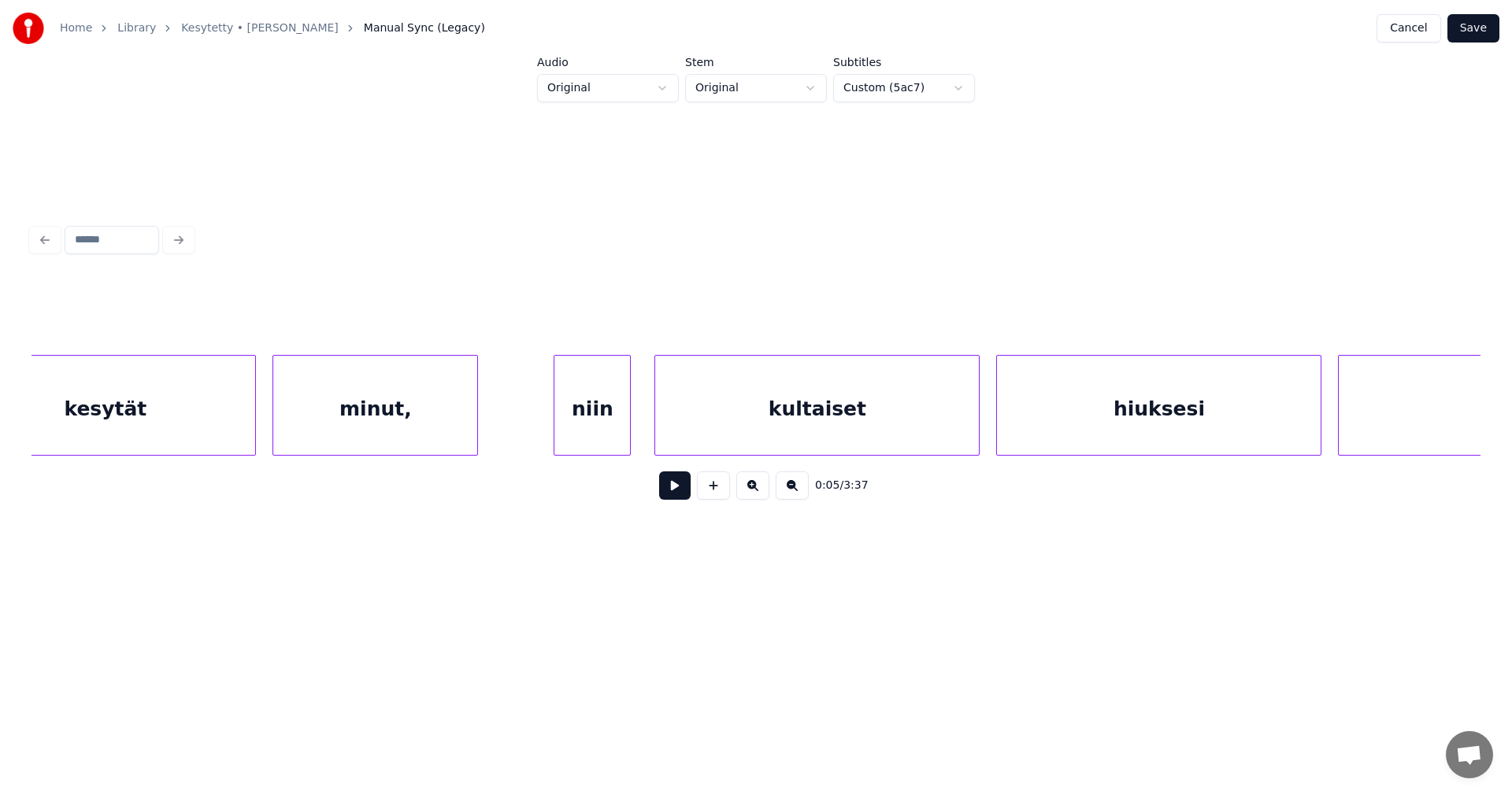
click at [428, 418] on div "minut," at bounding box center [375, 409] width 204 height 107
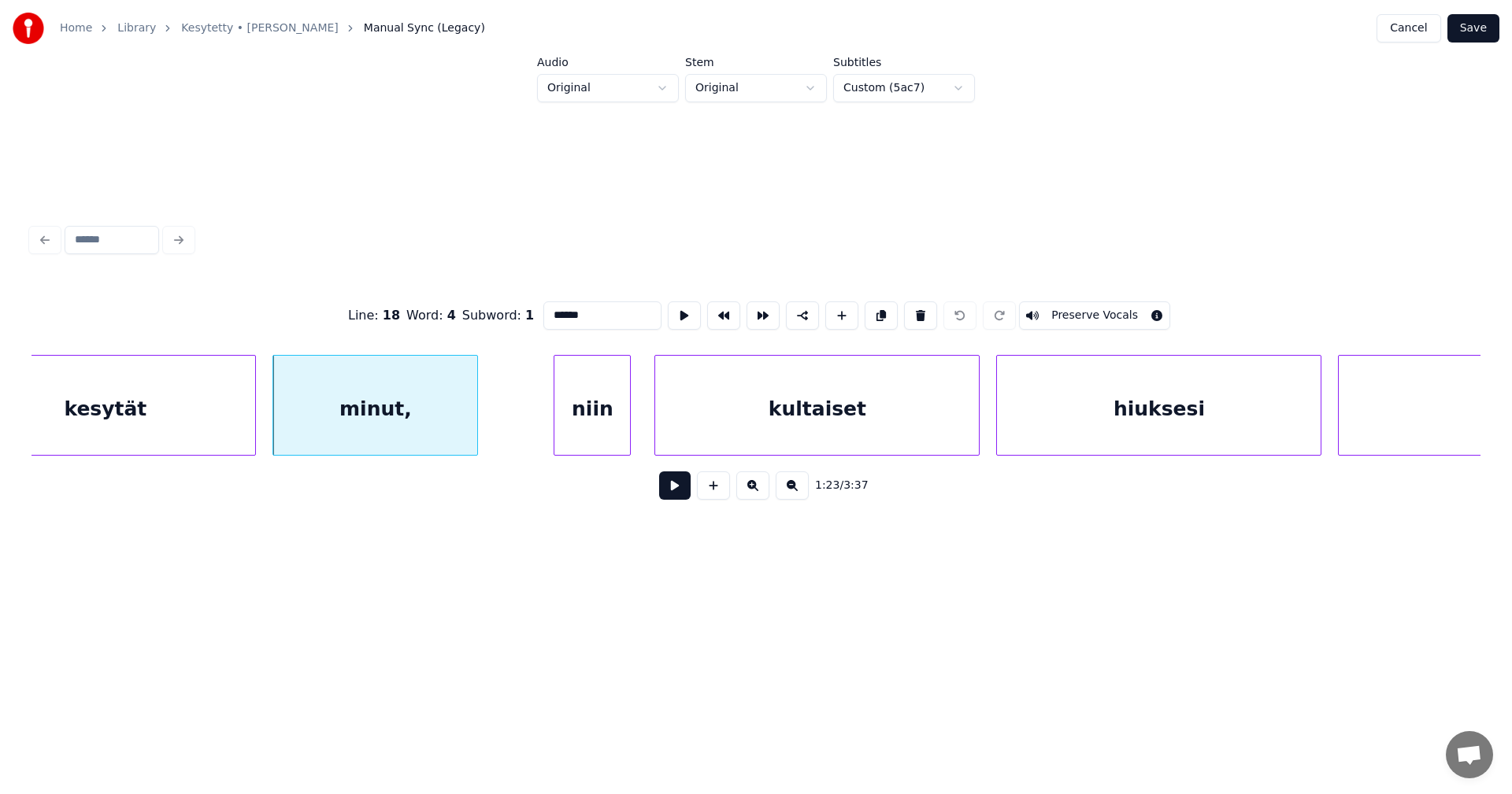
click at [591, 309] on input "******" at bounding box center [603, 315] width 118 height 28
click at [608, 430] on div "niin" at bounding box center [593, 409] width 76 height 107
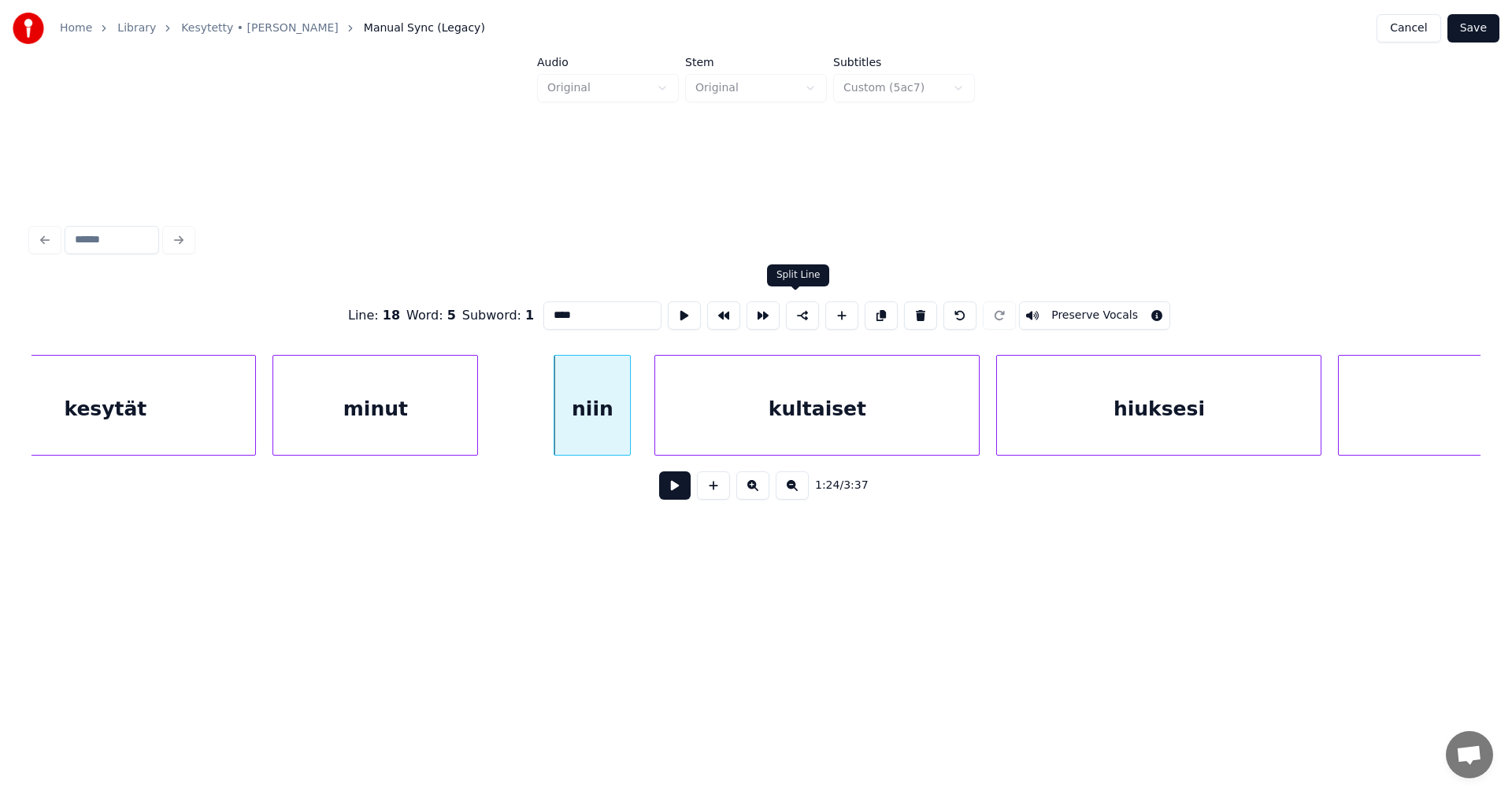
click at [797, 312] on button at bounding box center [802, 315] width 33 height 28
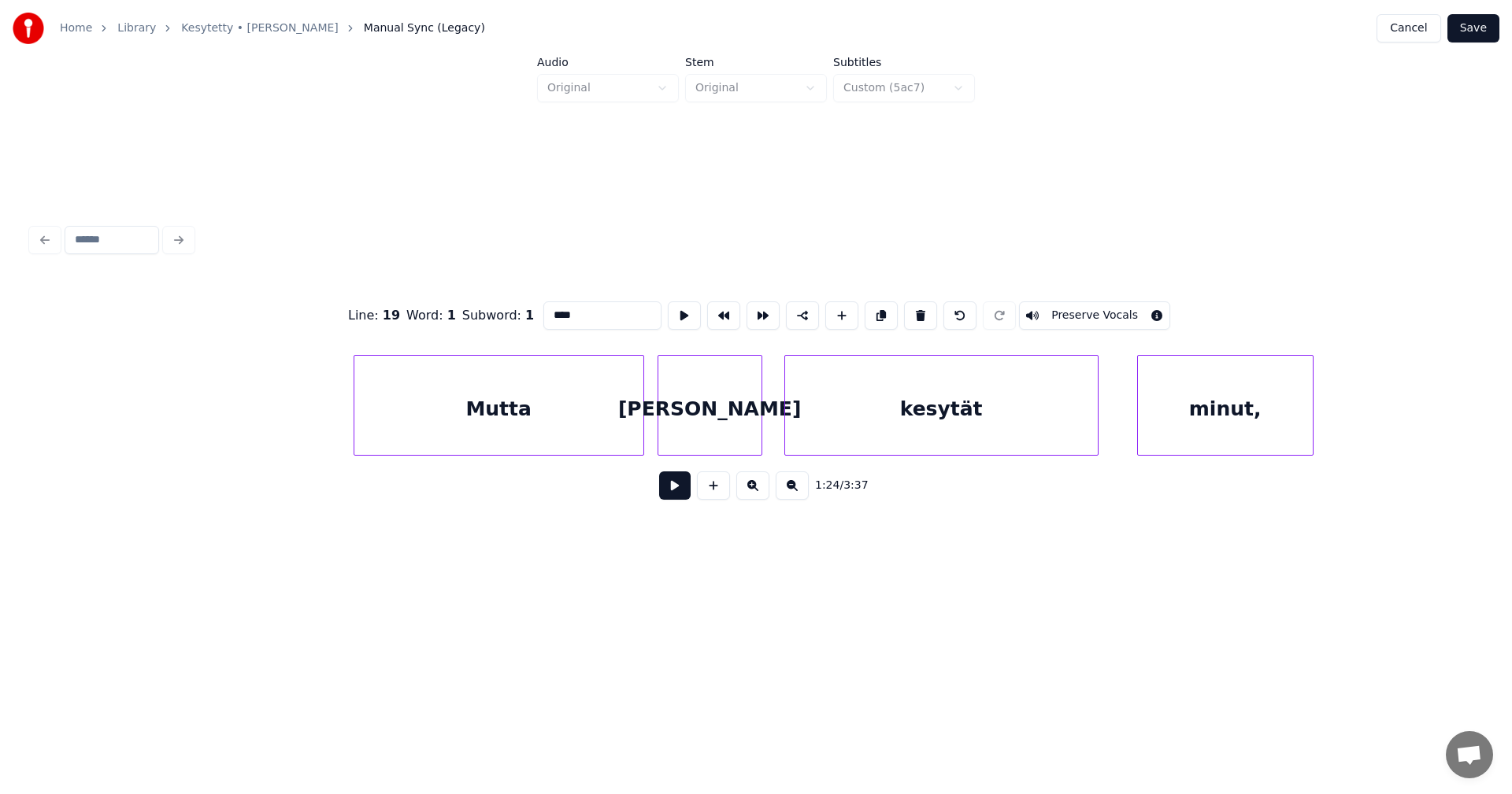
scroll to position [0, 37003]
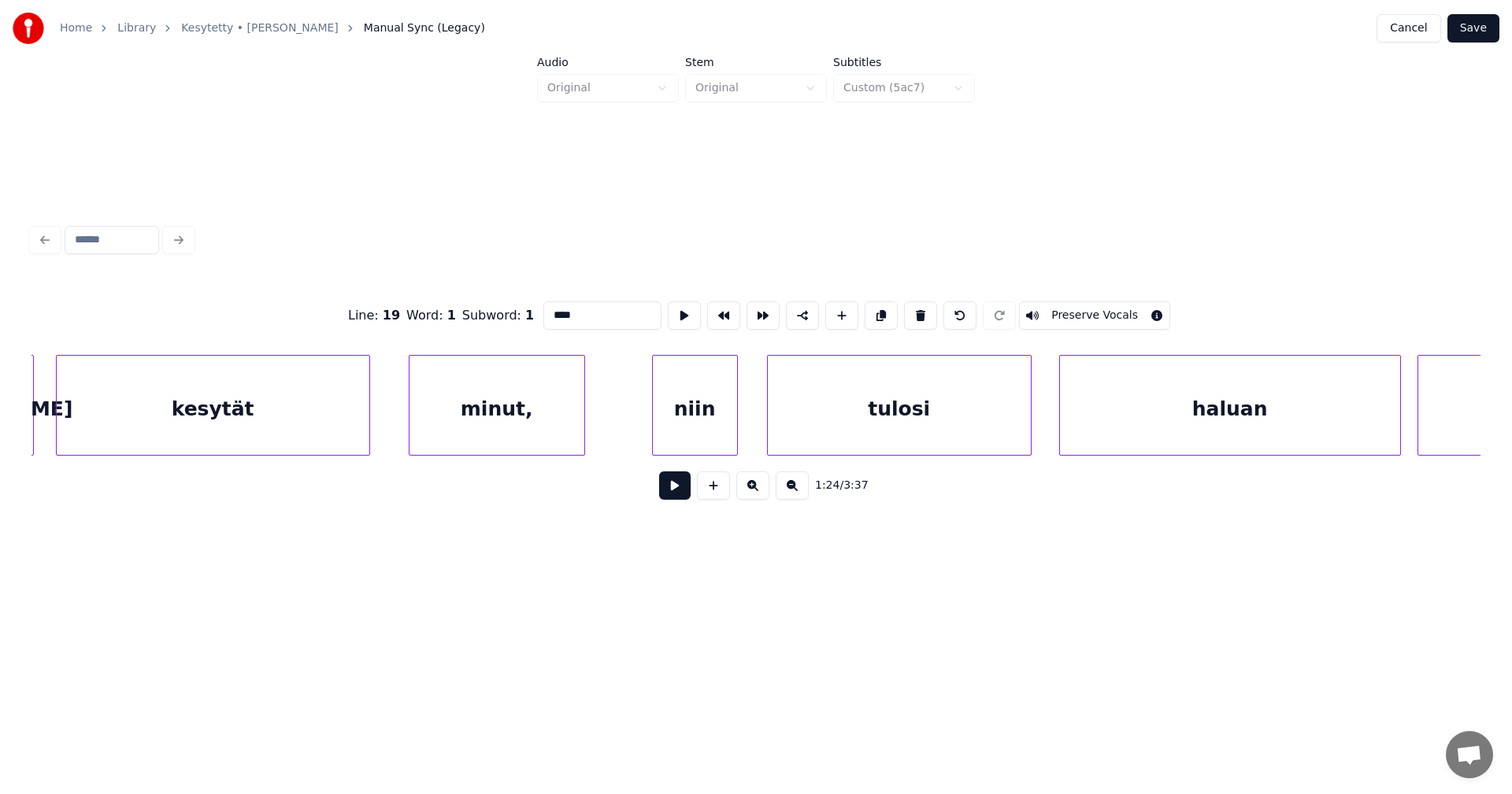
click at [535, 424] on div "minut," at bounding box center [496, 409] width 175 height 107
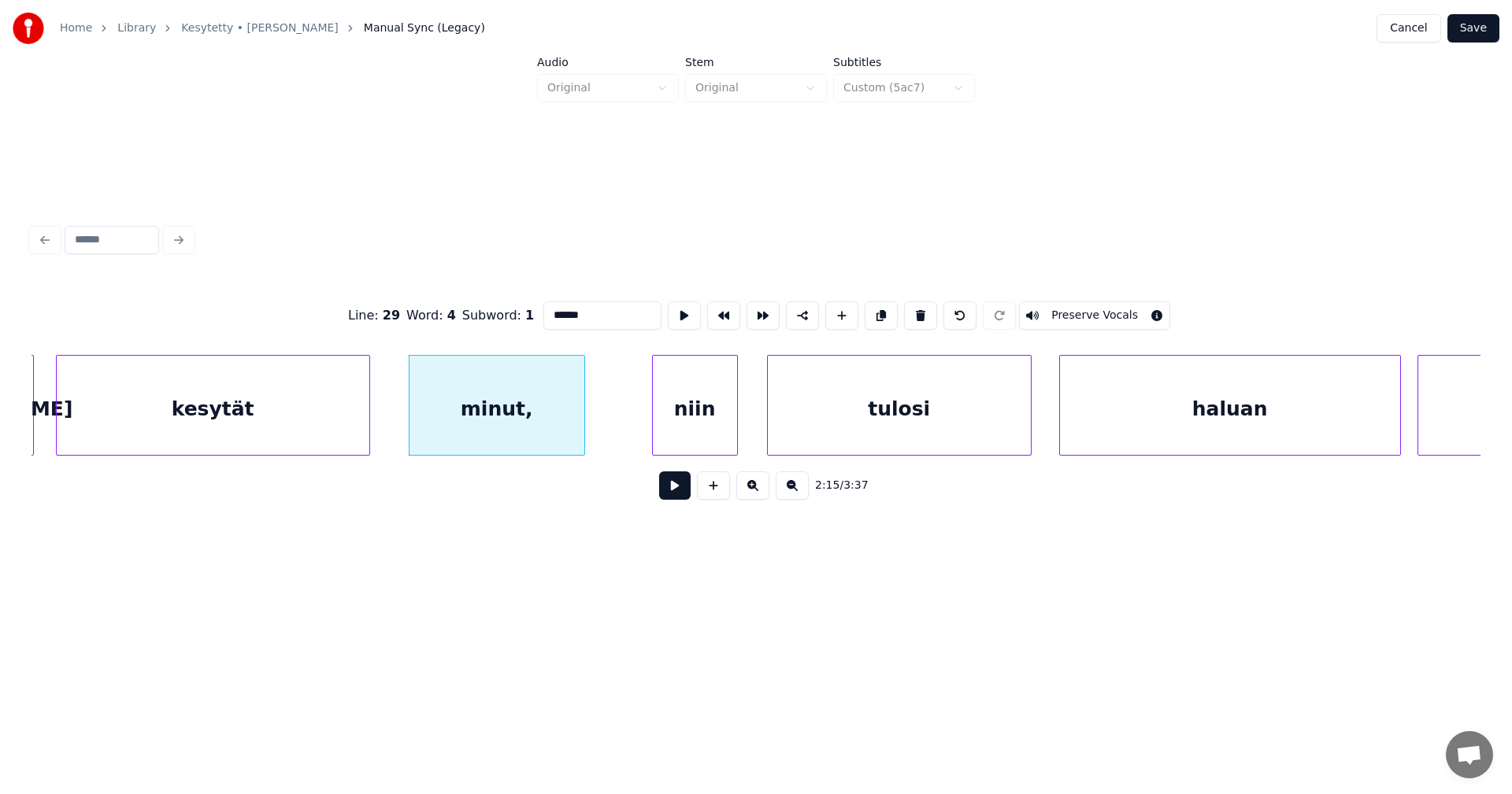
click at [590, 313] on input "******" at bounding box center [603, 315] width 118 height 28
click at [692, 424] on div "niin" at bounding box center [695, 409] width 84 height 107
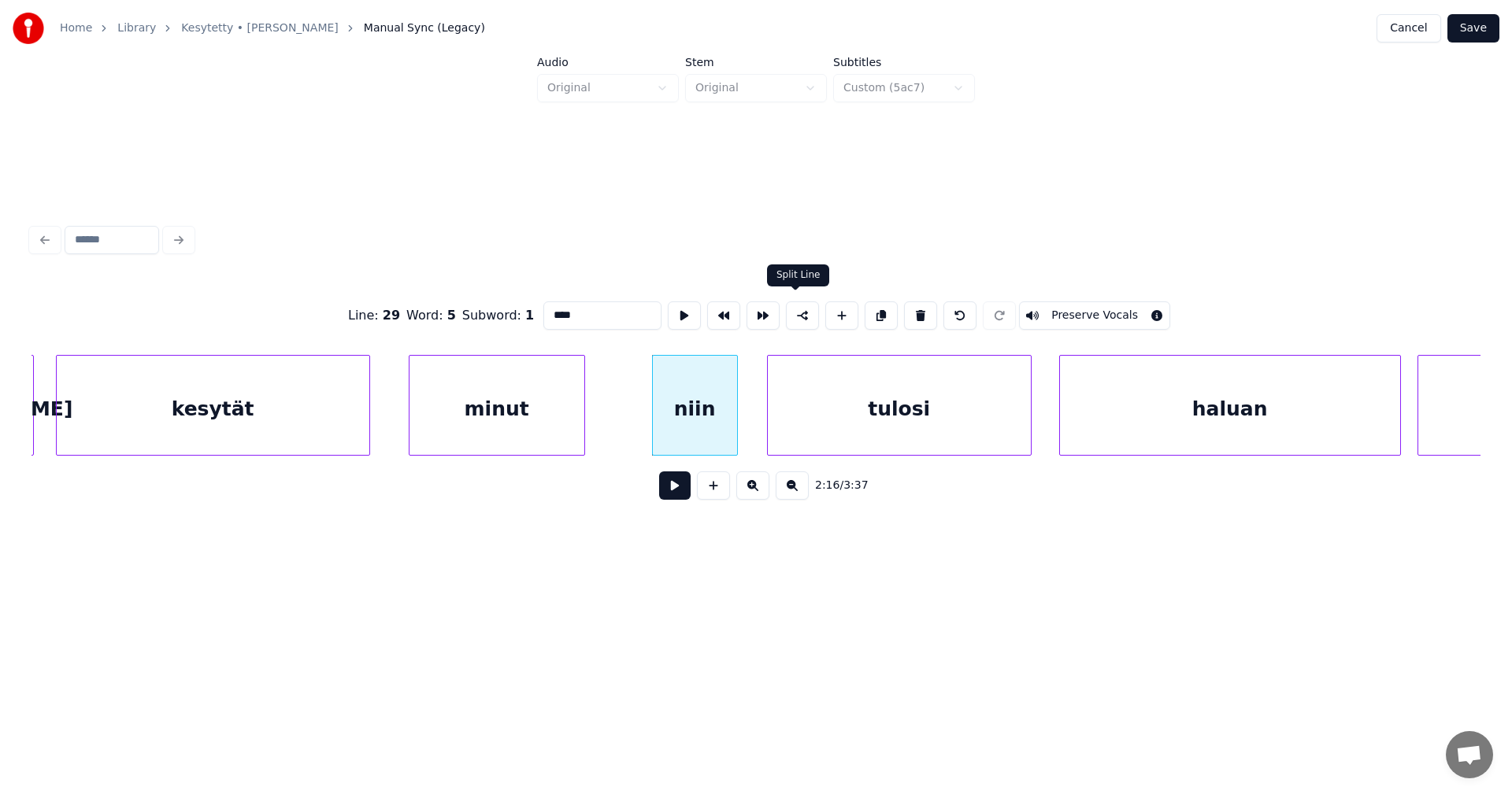
click at [799, 314] on button at bounding box center [802, 315] width 33 height 28
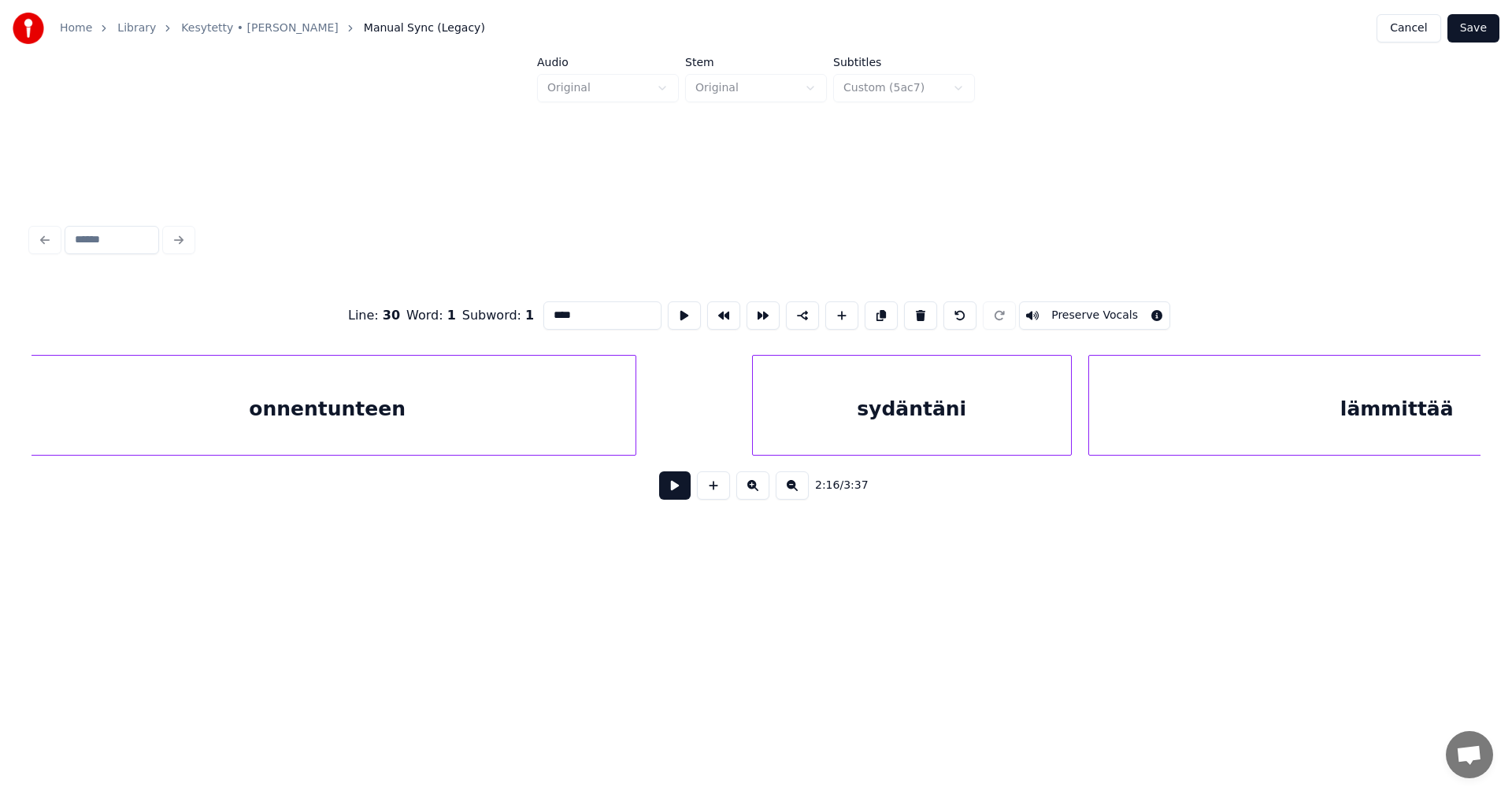
click at [565, 425] on div "onnentunteen" at bounding box center [327, 409] width 616 height 107
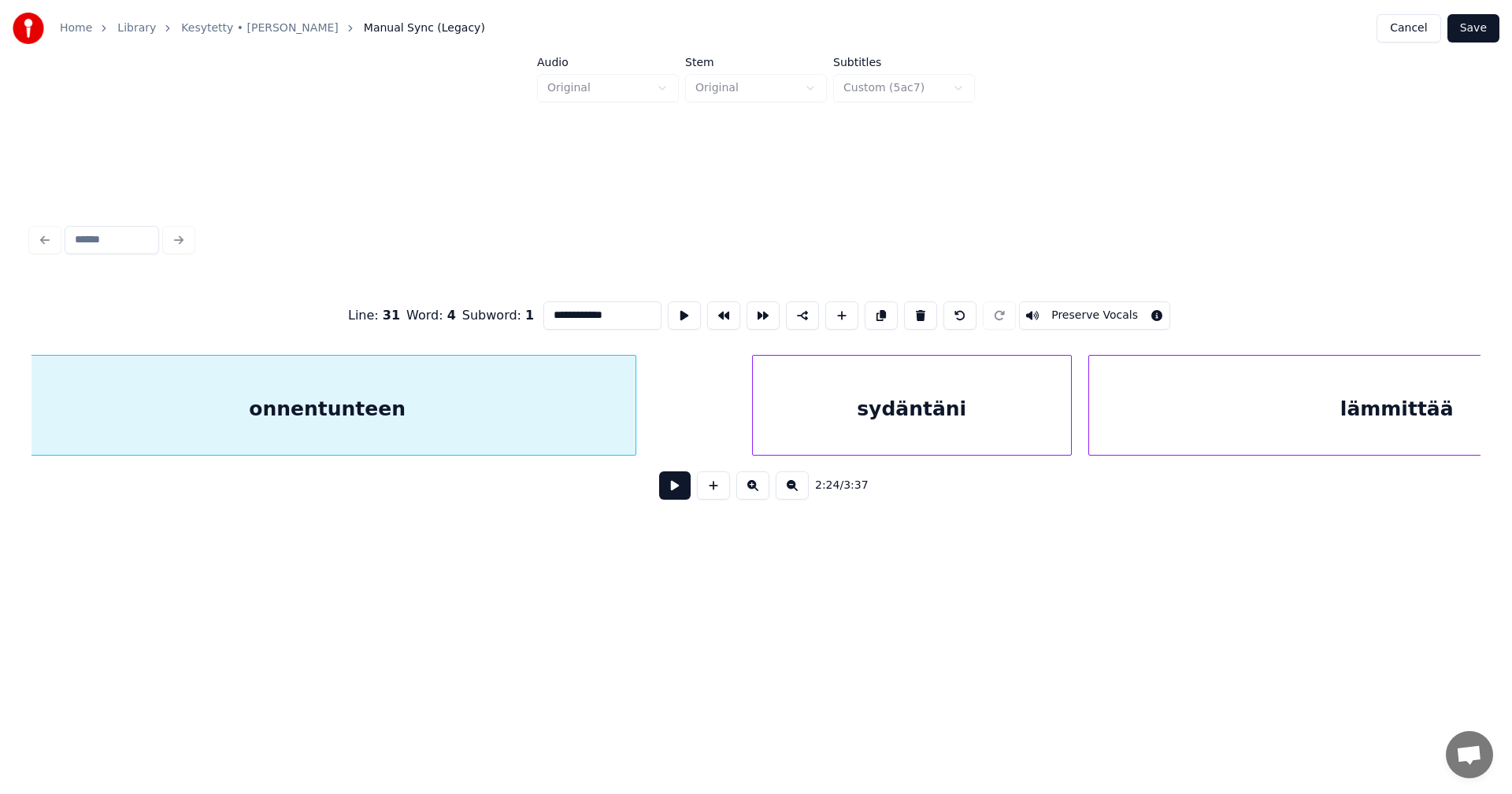
scroll to position [0, 39839]
click at [902, 433] on div "sydäntäni" at bounding box center [924, 409] width 318 height 107
type input "*********"
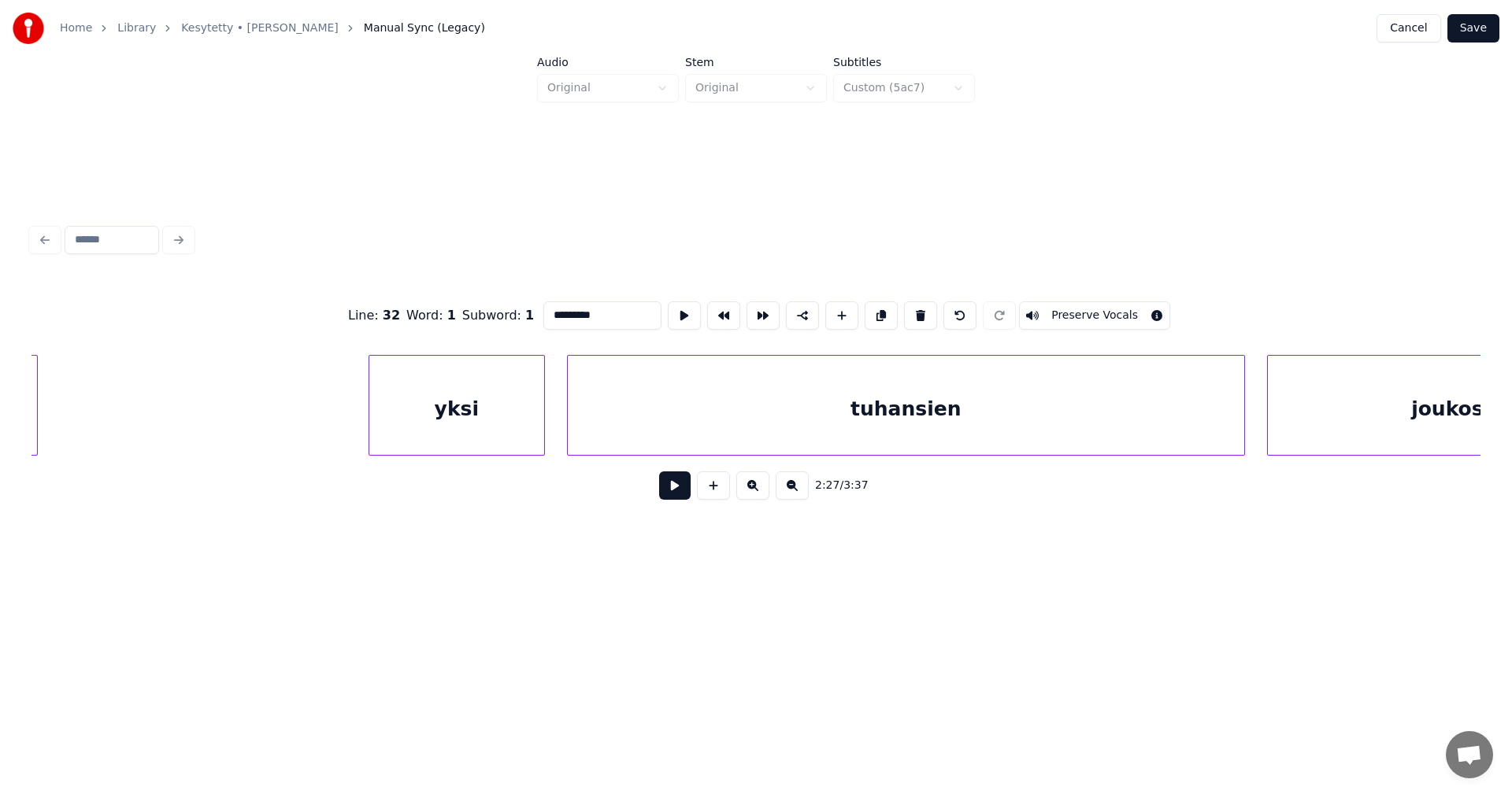
scroll to position [0, 46708]
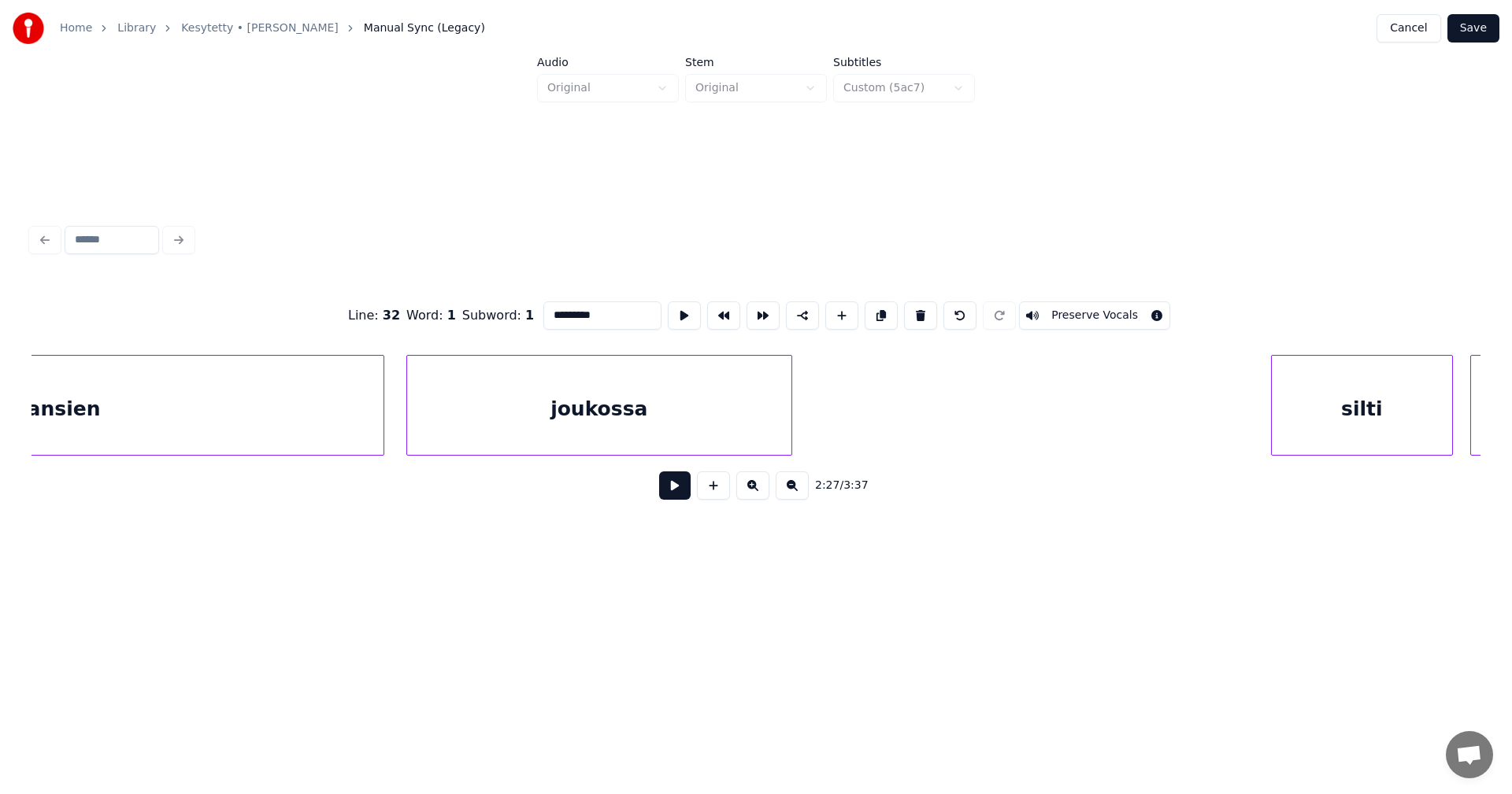
click at [1482, 32] on button "Save" at bounding box center [1473, 28] width 52 height 28
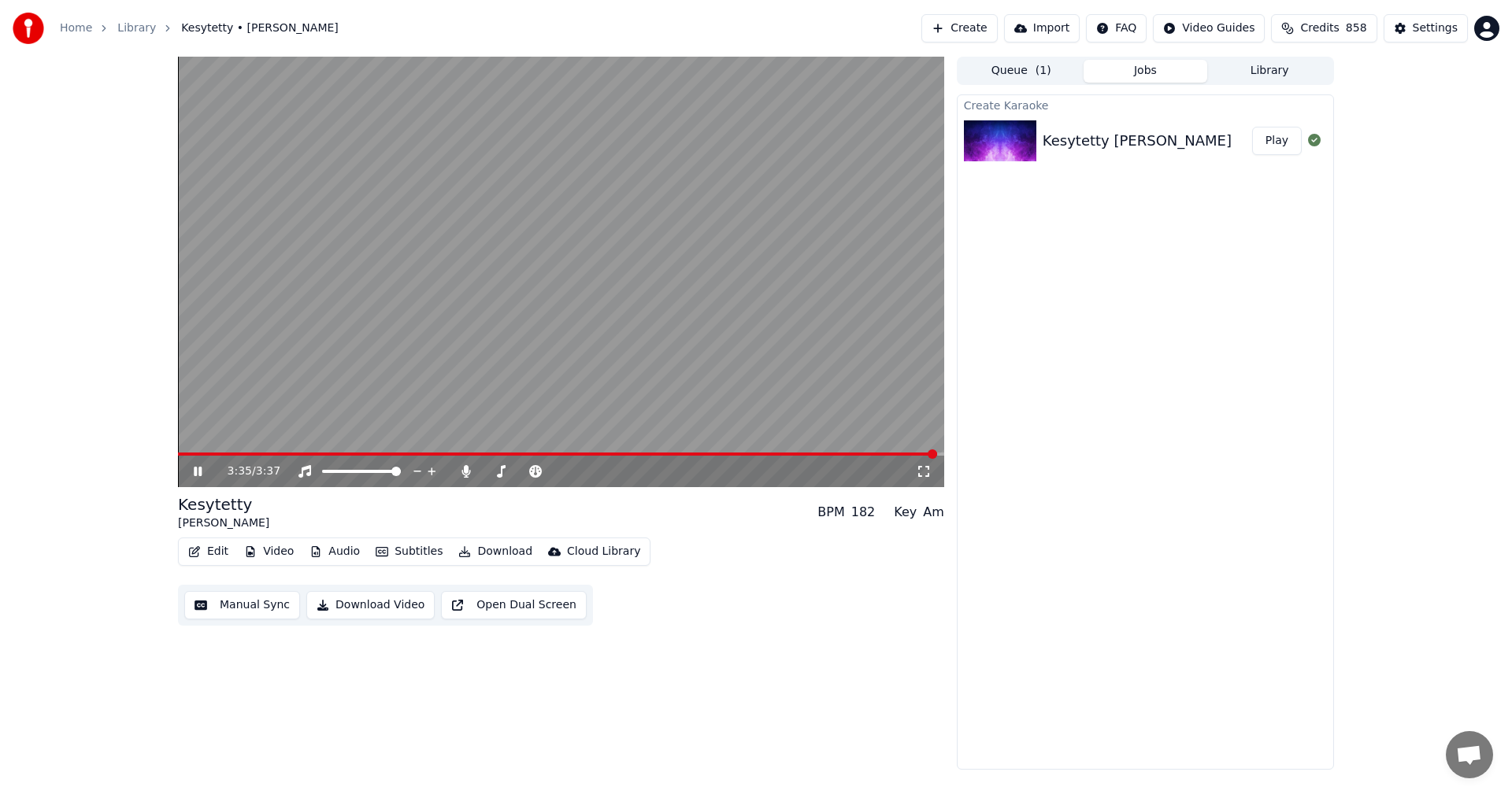
click at [200, 472] on icon at bounding box center [198, 471] width 8 height 9
click at [220, 544] on button "Edit" at bounding box center [208, 552] width 53 height 22
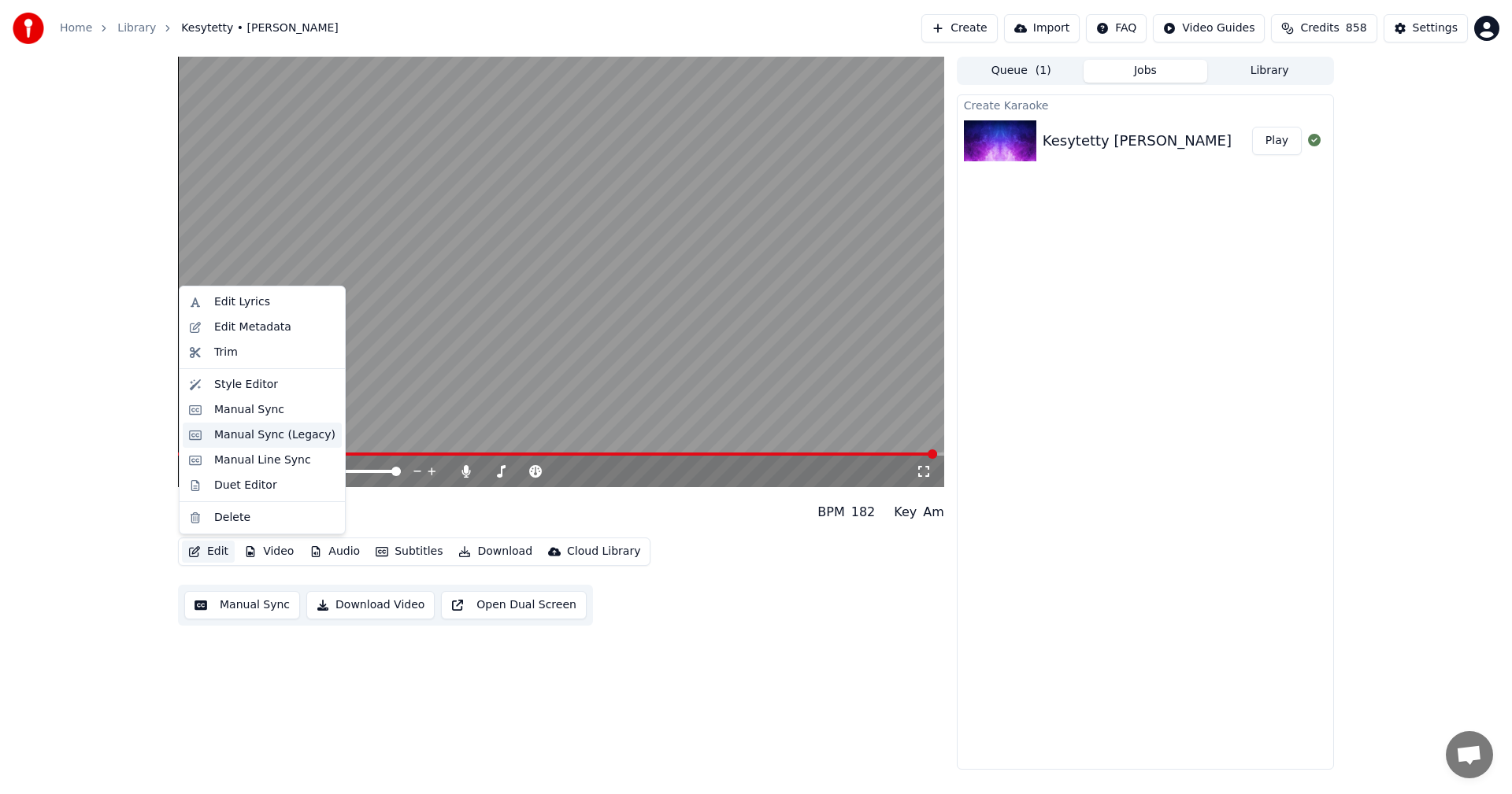
click at [276, 431] on div "Manual Sync (Legacy)" at bounding box center [275, 436] width 122 height 16
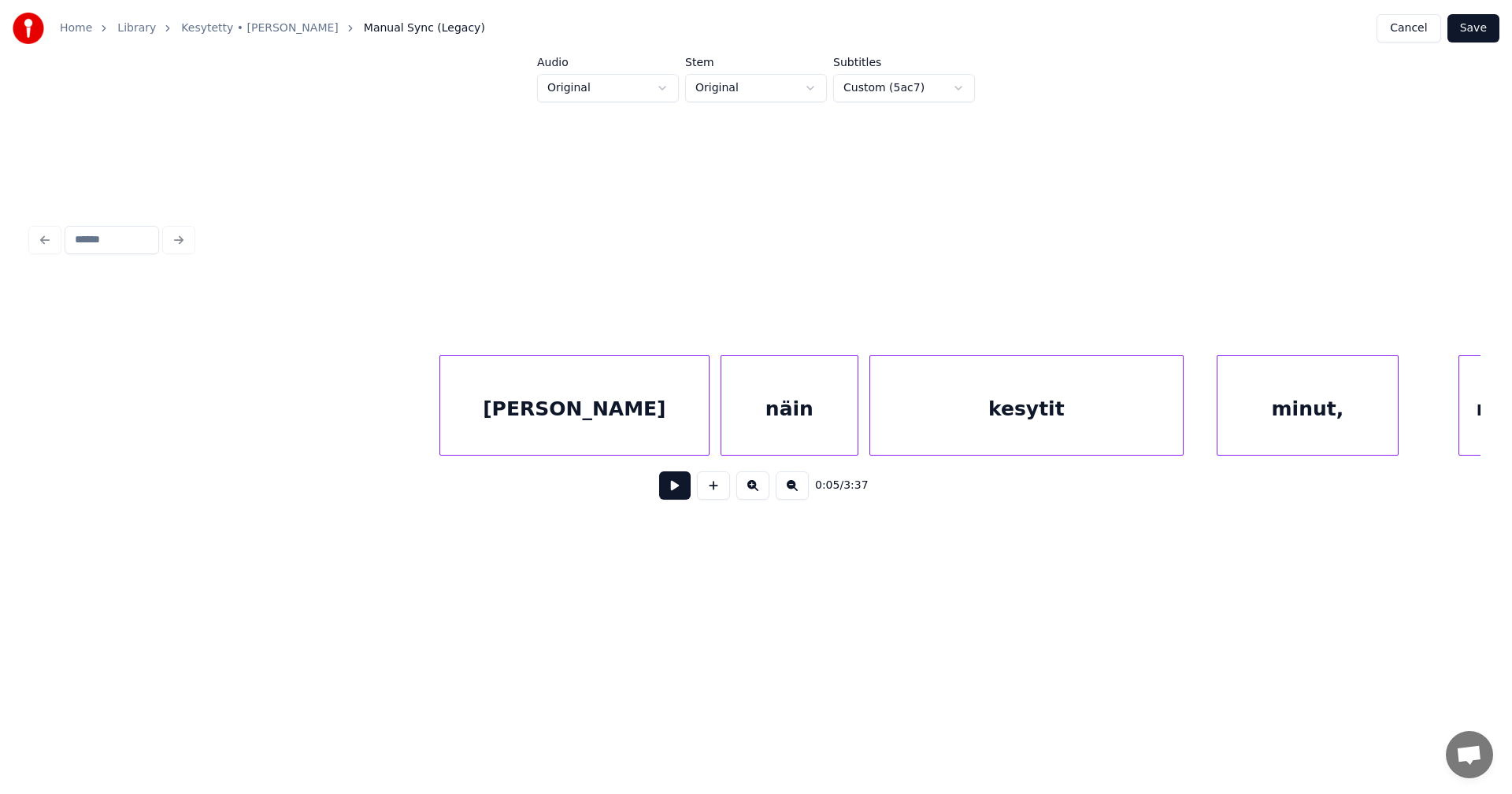
scroll to position [0, 50518]
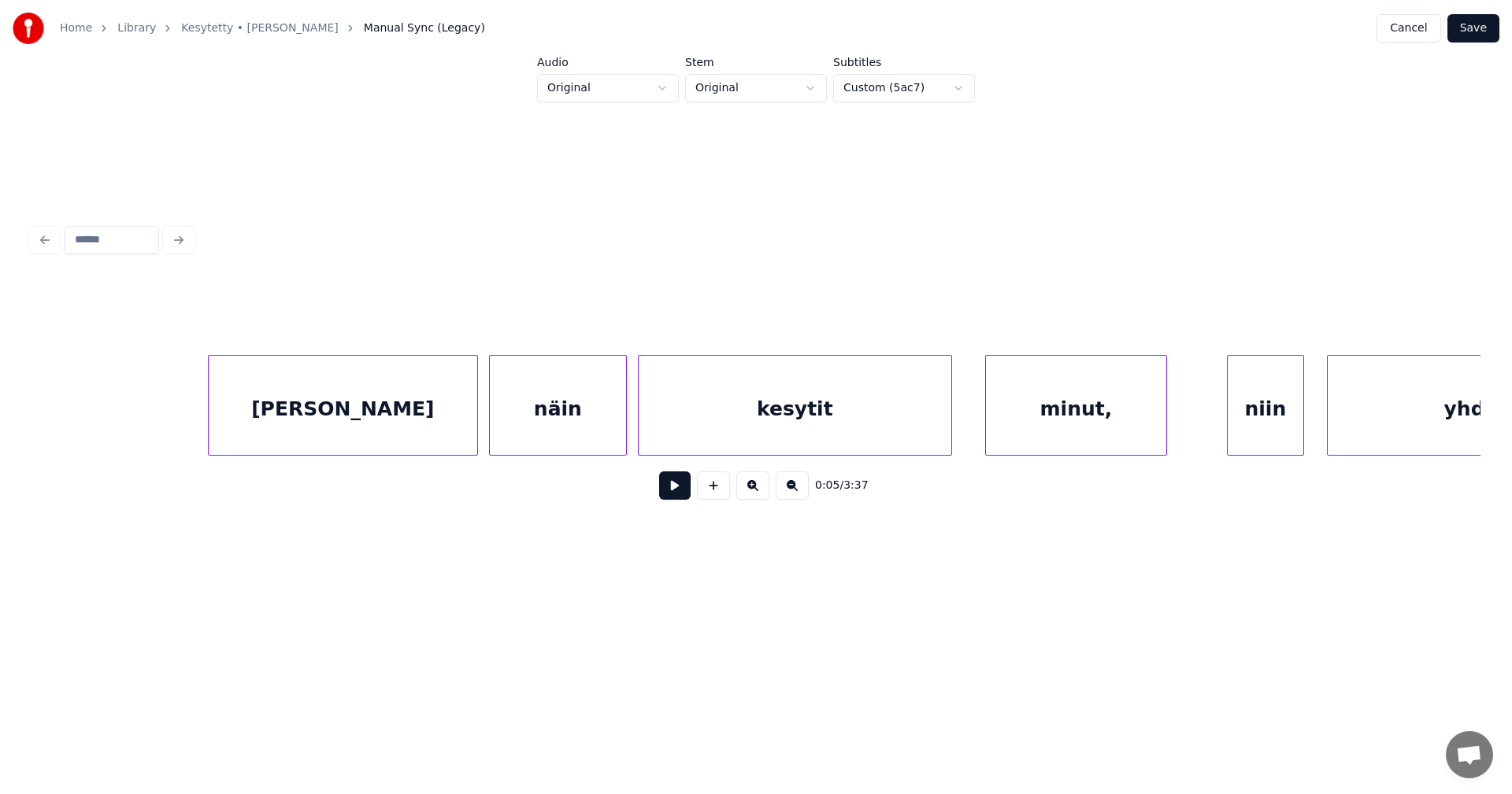
click at [1041, 425] on div "minut," at bounding box center [1076, 409] width 181 height 107
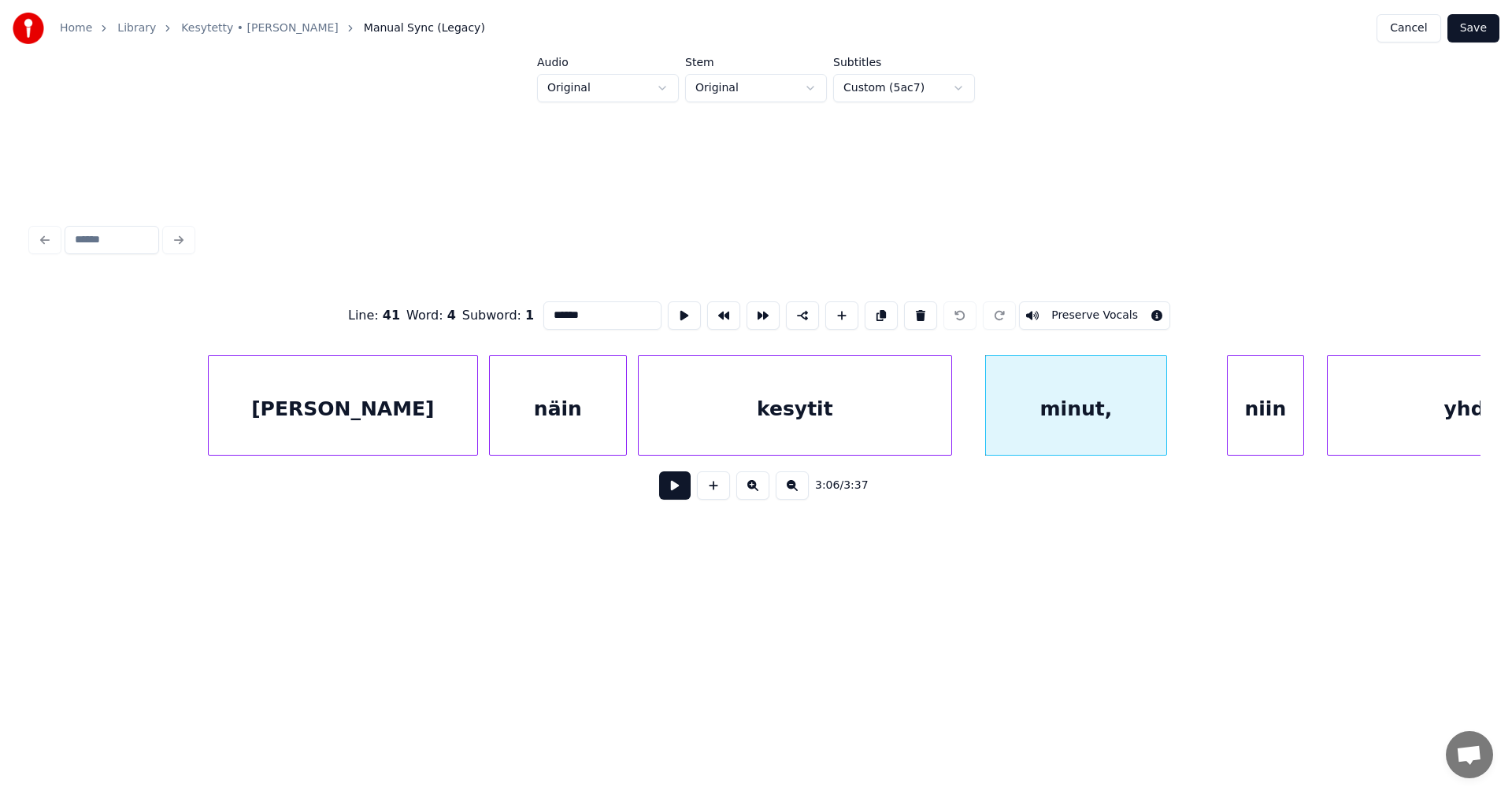
click at [680, 499] on button at bounding box center [676, 486] width 32 height 28
drag, startPoint x: 680, startPoint y: 499, endPoint x: 709, endPoint y: 490, distance: 30.4
click at [680, 498] on button at bounding box center [676, 486] width 32 height 28
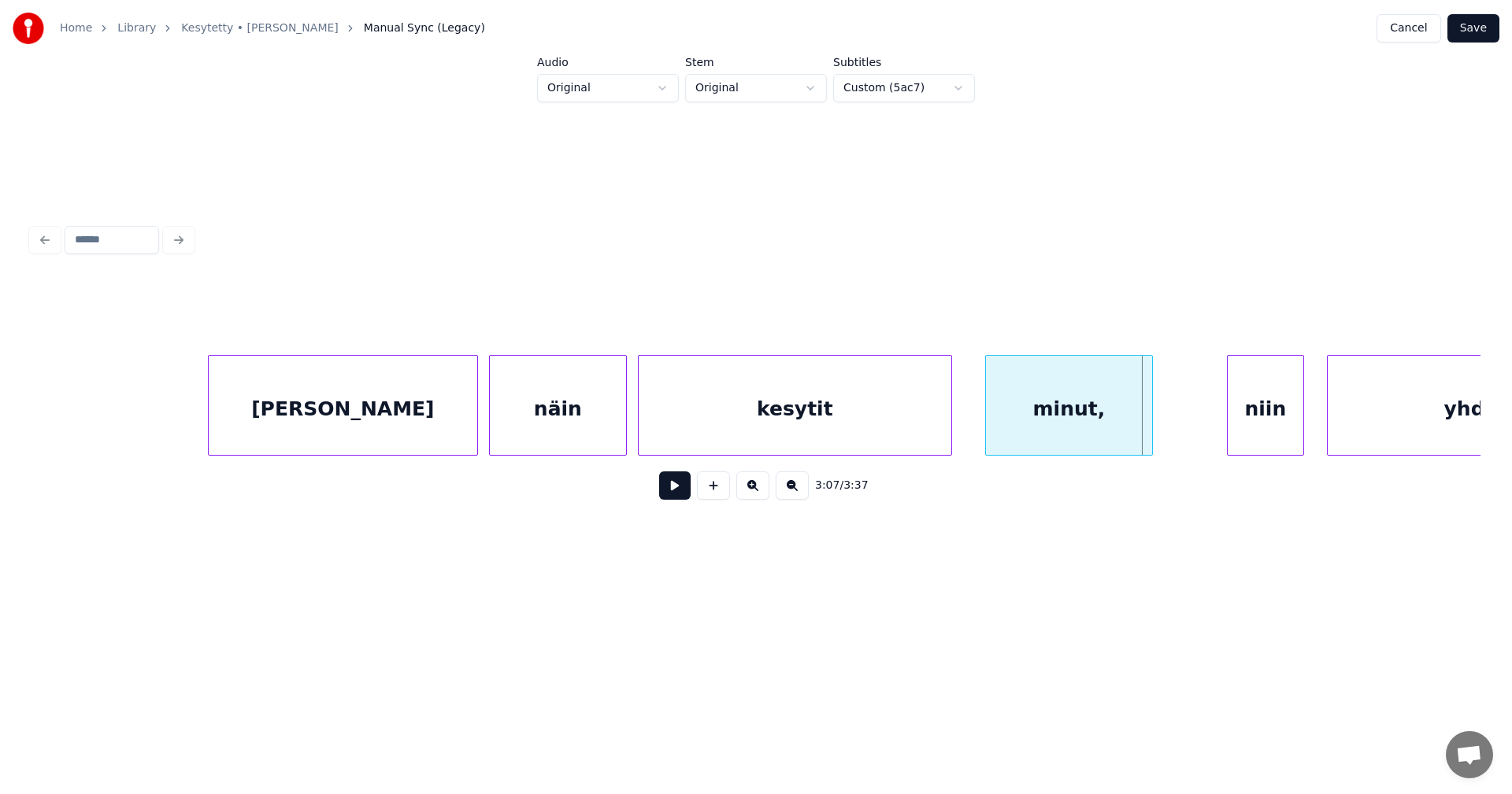
click at [1151, 423] on div at bounding box center [1150, 405] width 5 height 99
click at [686, 492] on button at bounding box center [676, 486] width 32 height 28
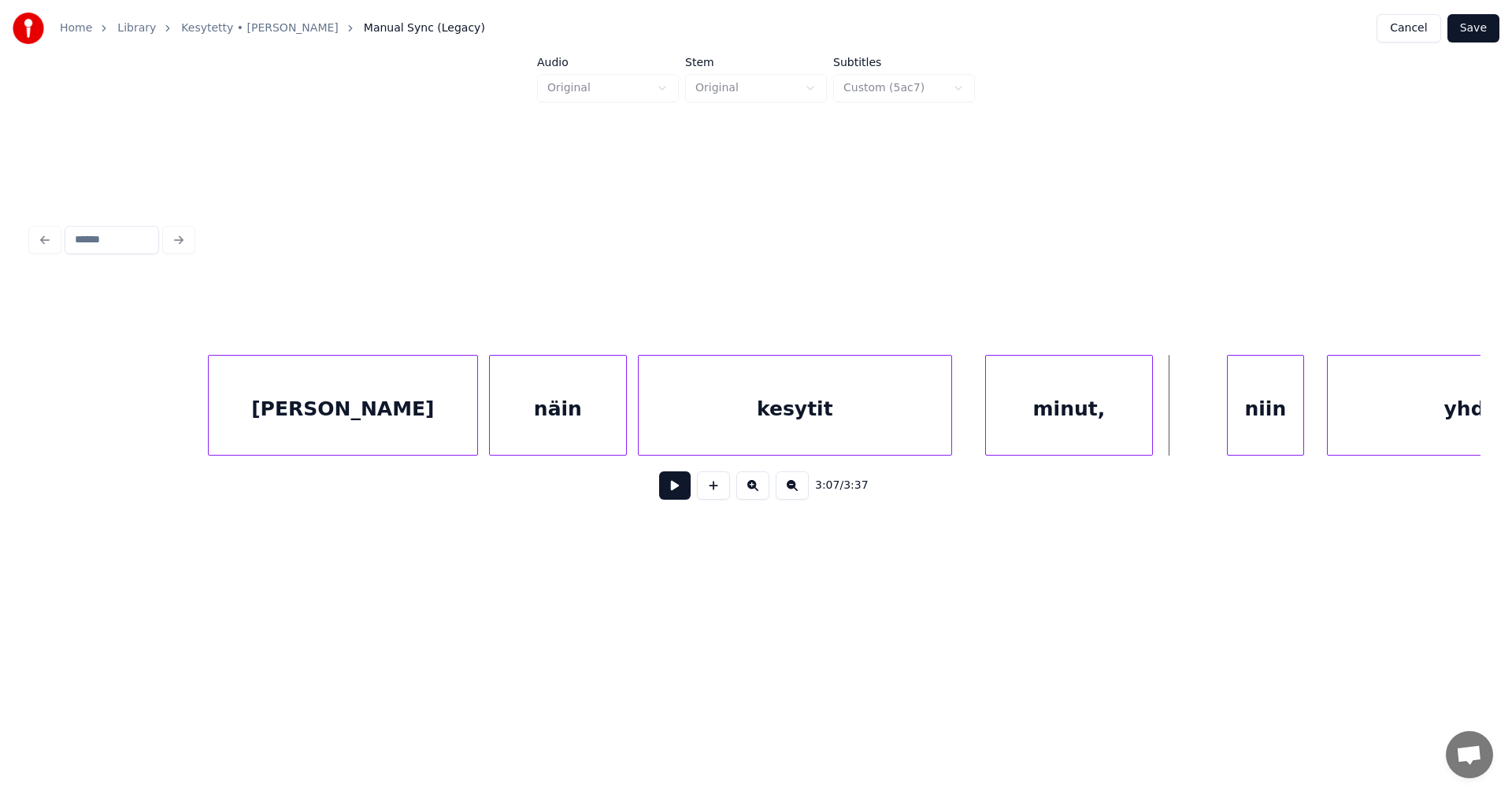
click at [1100, 409] on div "minut," at bounding box center [1069, 409] width 167 height 107
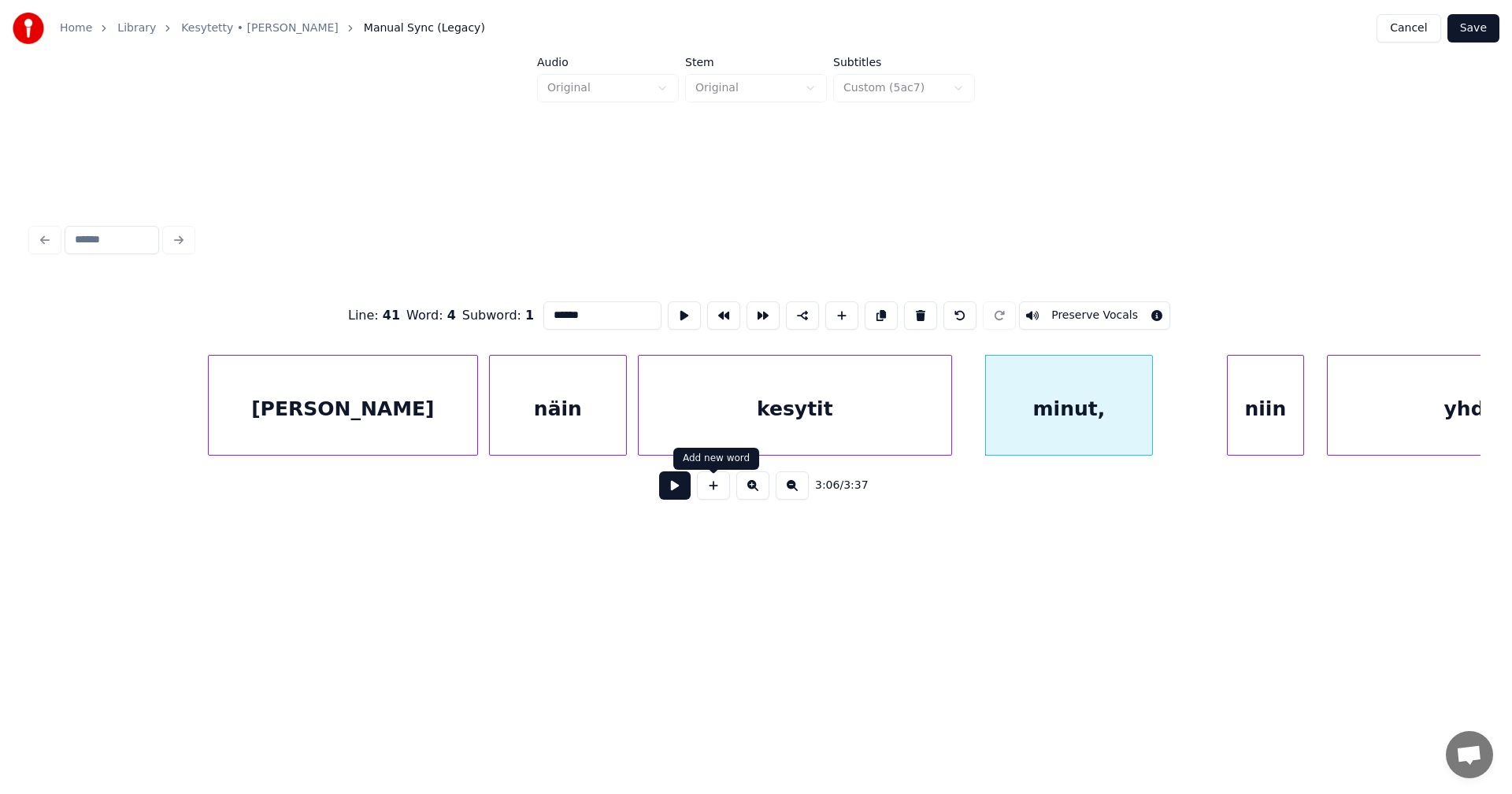
click at [679, 493] on button at bounding box center [676, 486] width 32 height 28
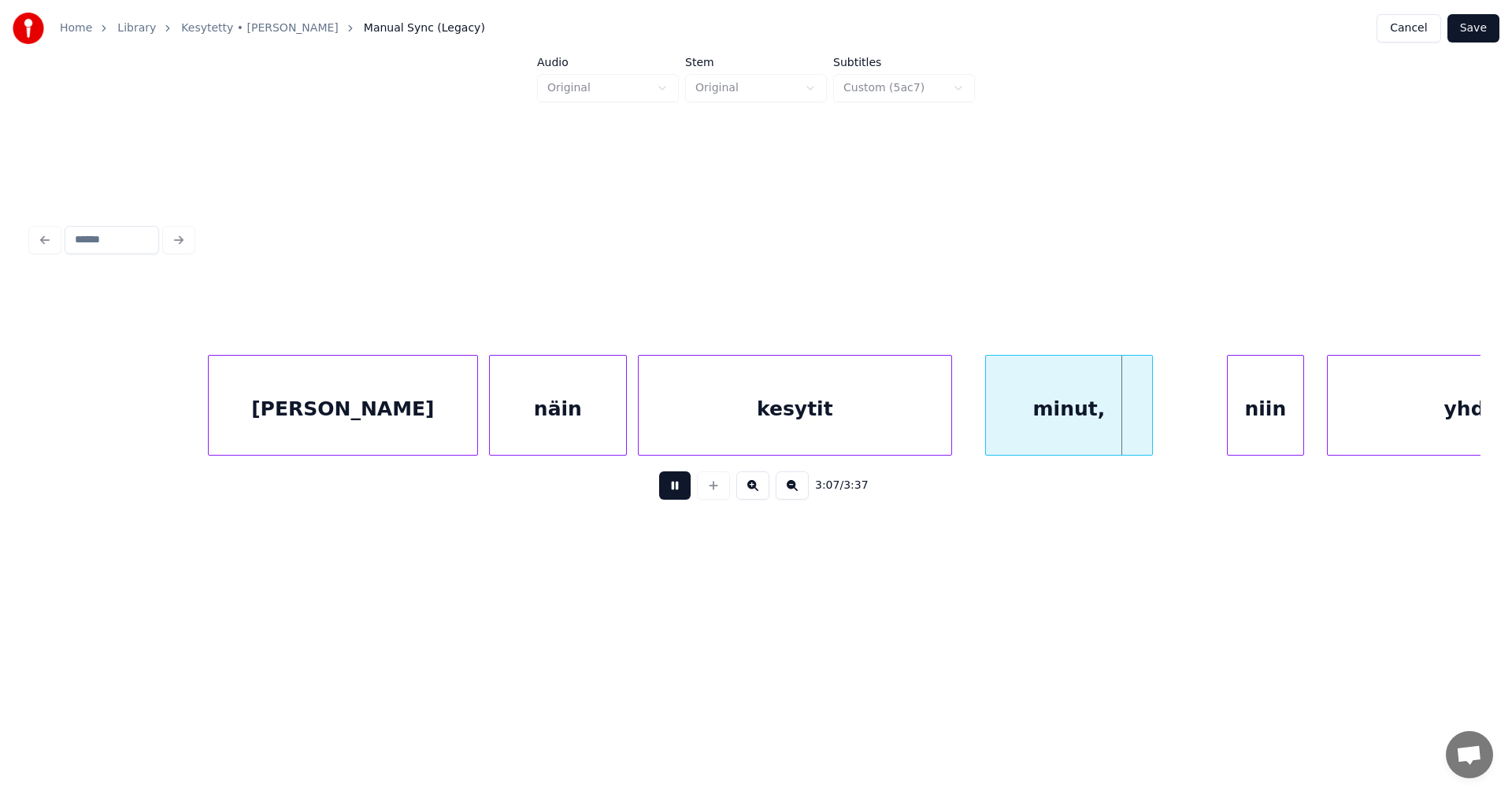
click at [679, 493] on button at bounding box center [676, 486] width 32 height 28
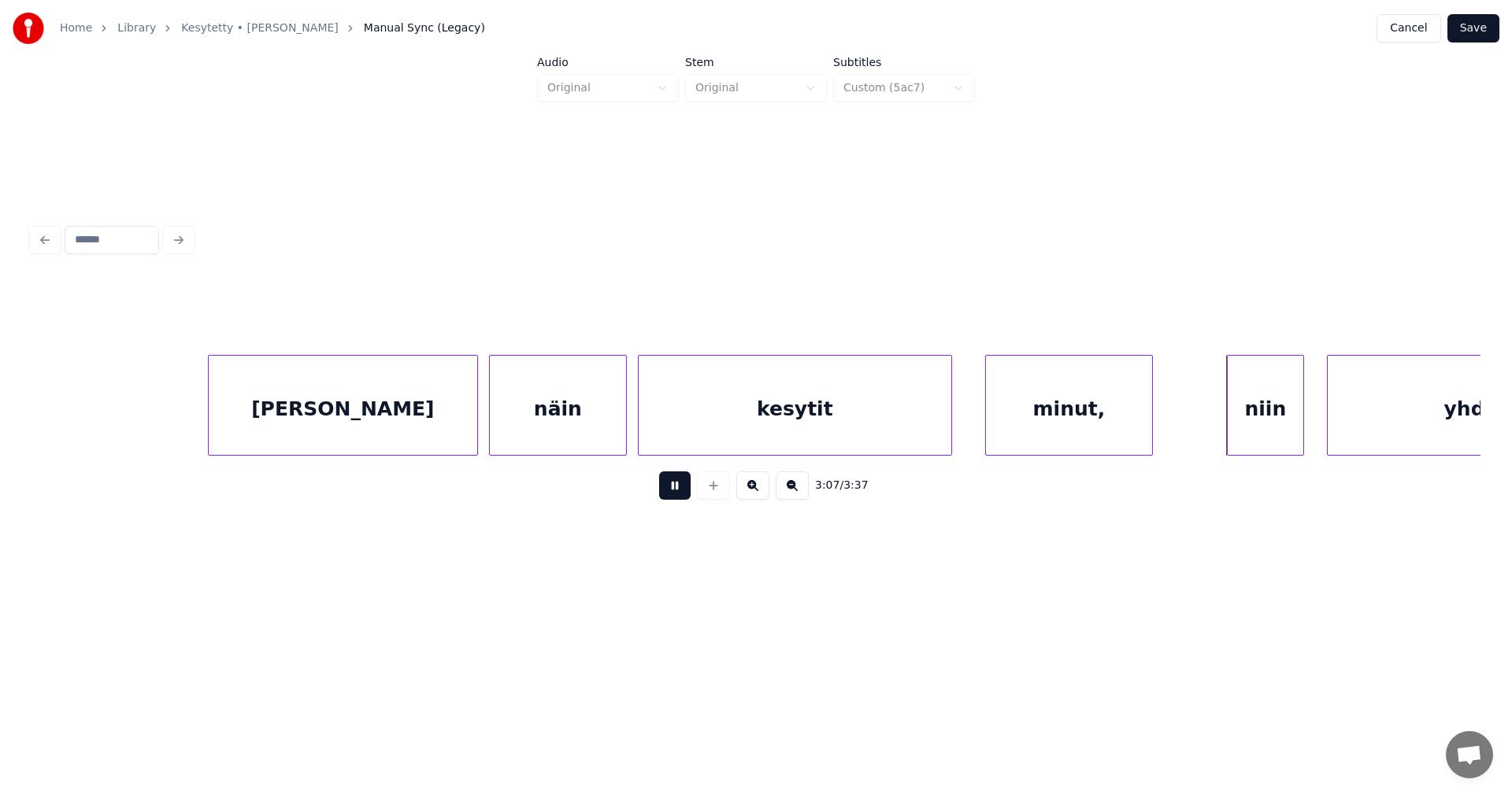
click at [679, 493] on button at bounding box center [676, 486] width 32 height 28
click at [1047, 420] on div "minut," at bounding box center [1069, 409] width 167 height 107
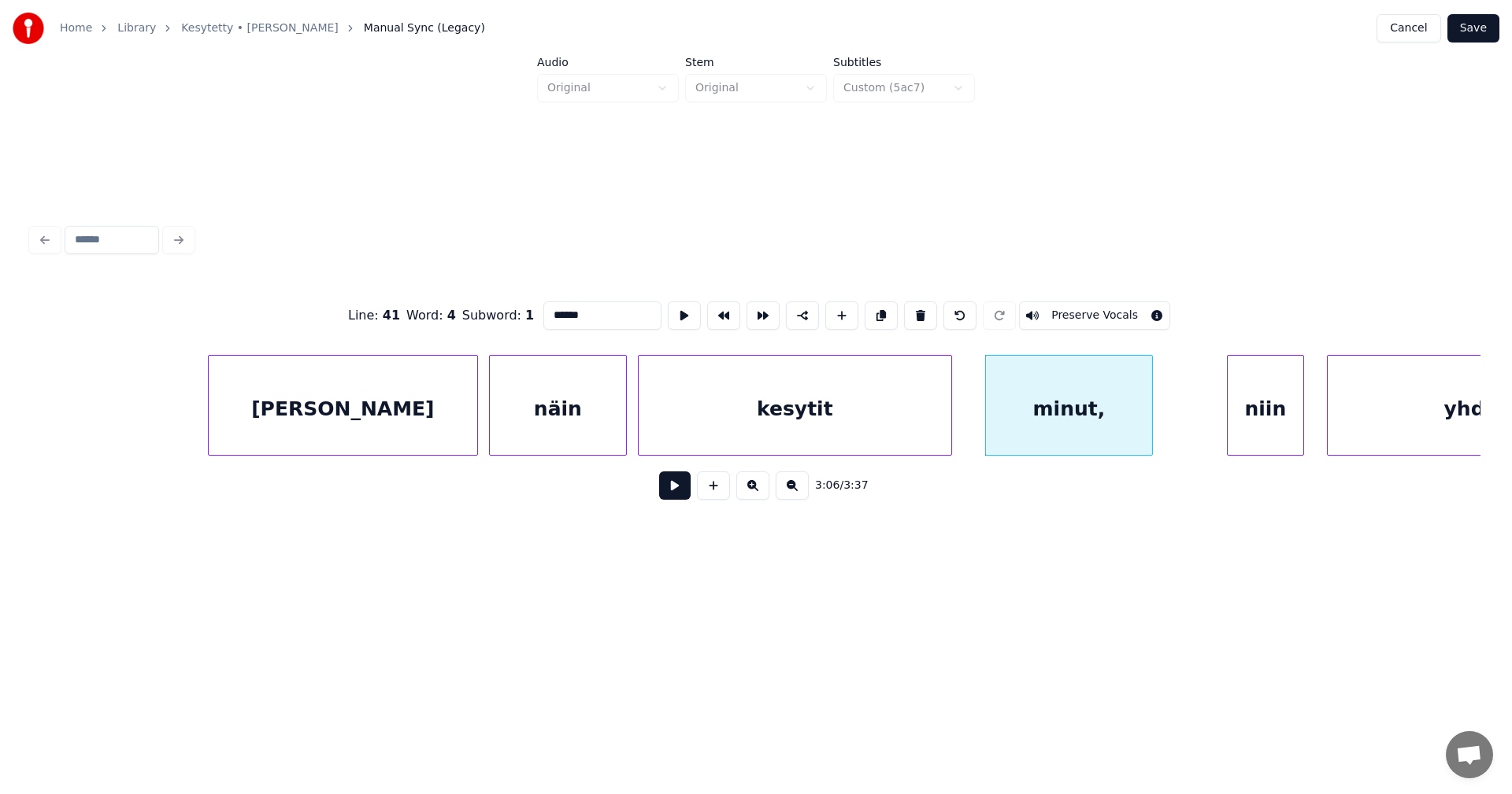
click at [581, 311] on input "******" at bounding box center [603, 315] width 118 height 28
click at [1270, 413] on div "niin" at bounding box center [1265, 409] width 76 height 107
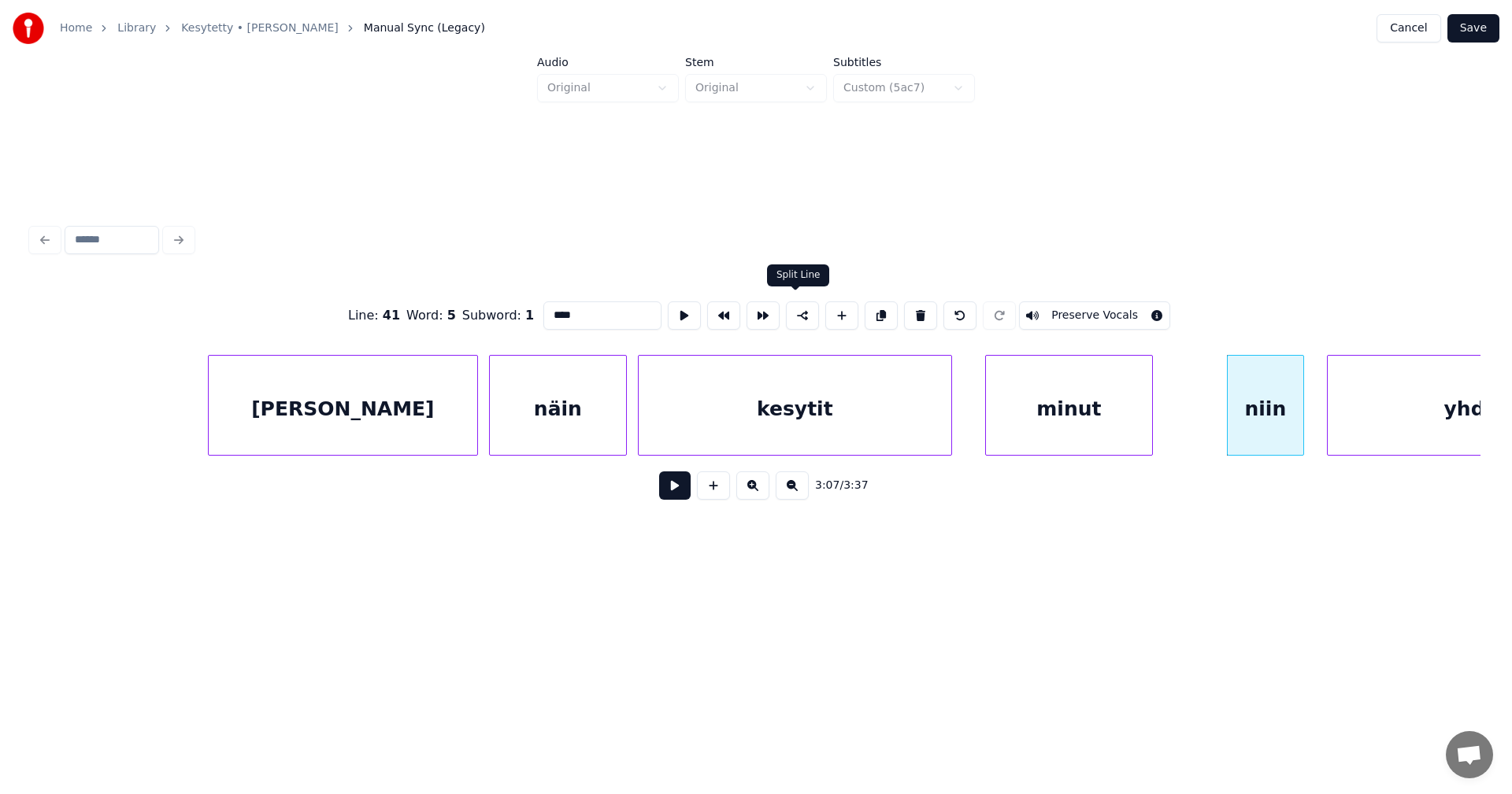
click at [802, 310] on button at bounding box center [802, 315] width 33 height 28
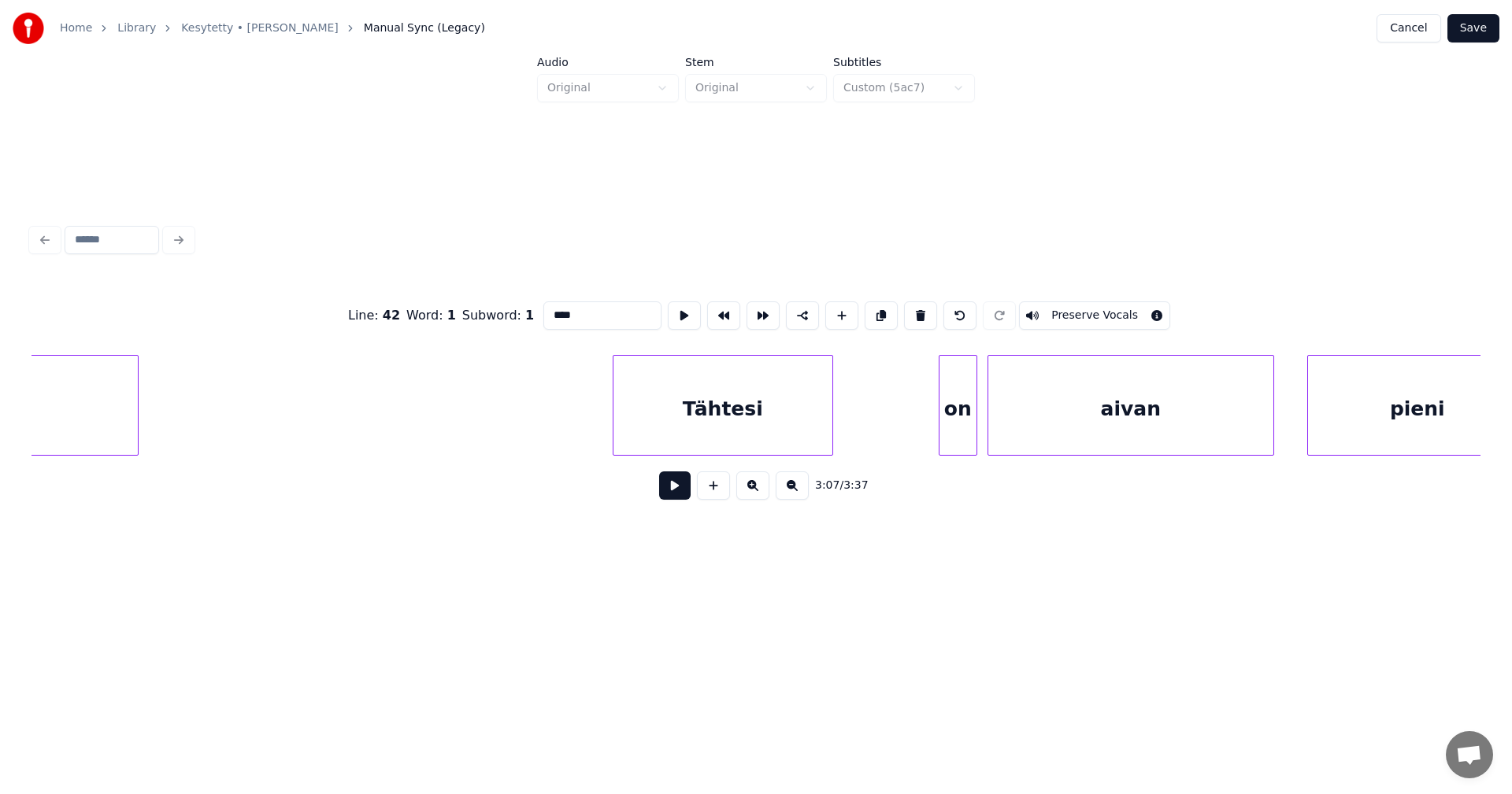
scroll to position [0, 44390]
click at [724, 431] on div "Tähtesi" at bounding box center [690, 409] width 219 height 107
type input "*******"
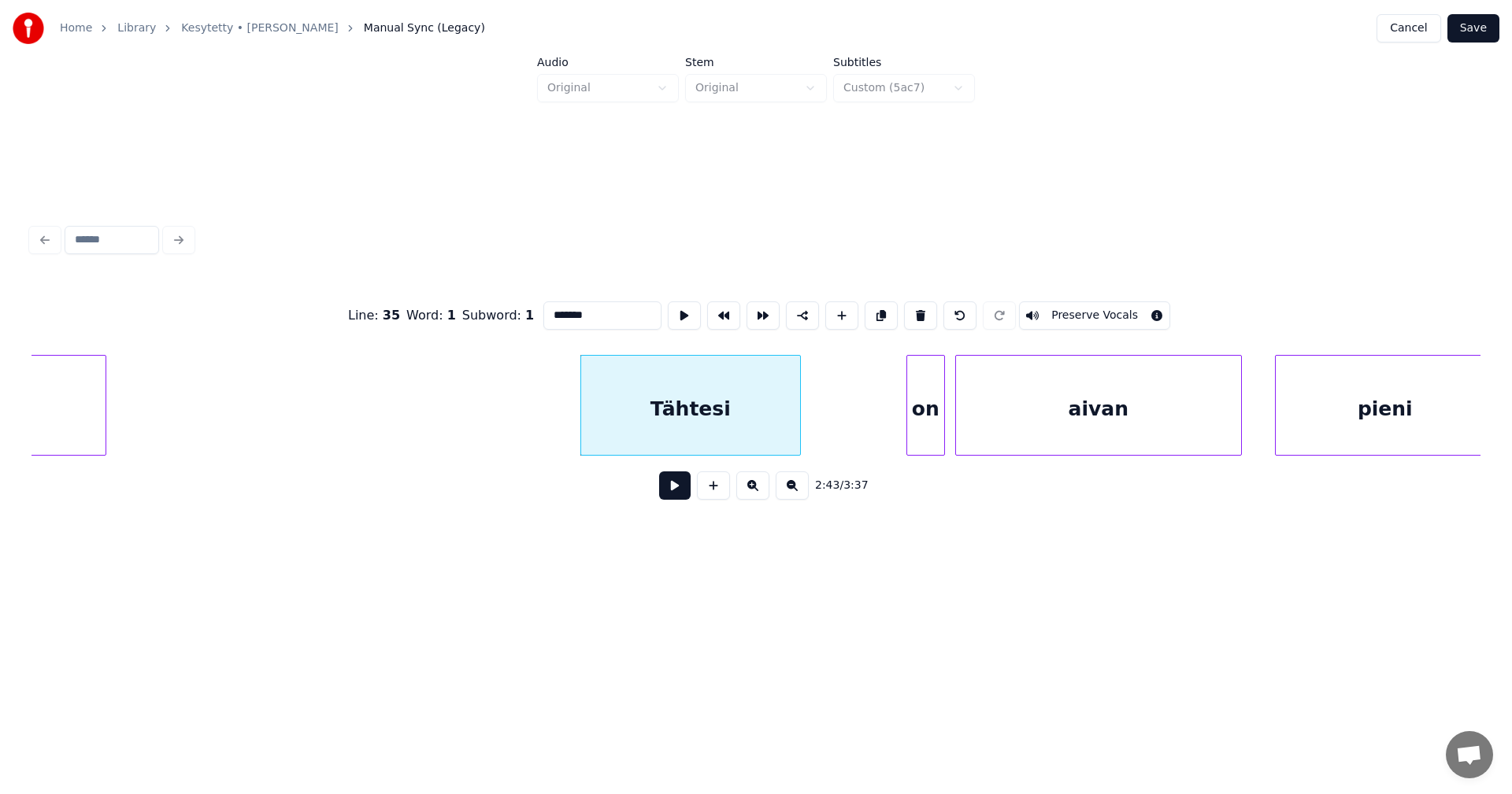
click at [680, 487] on button at bounding box center [676, 486] width 32 height 28
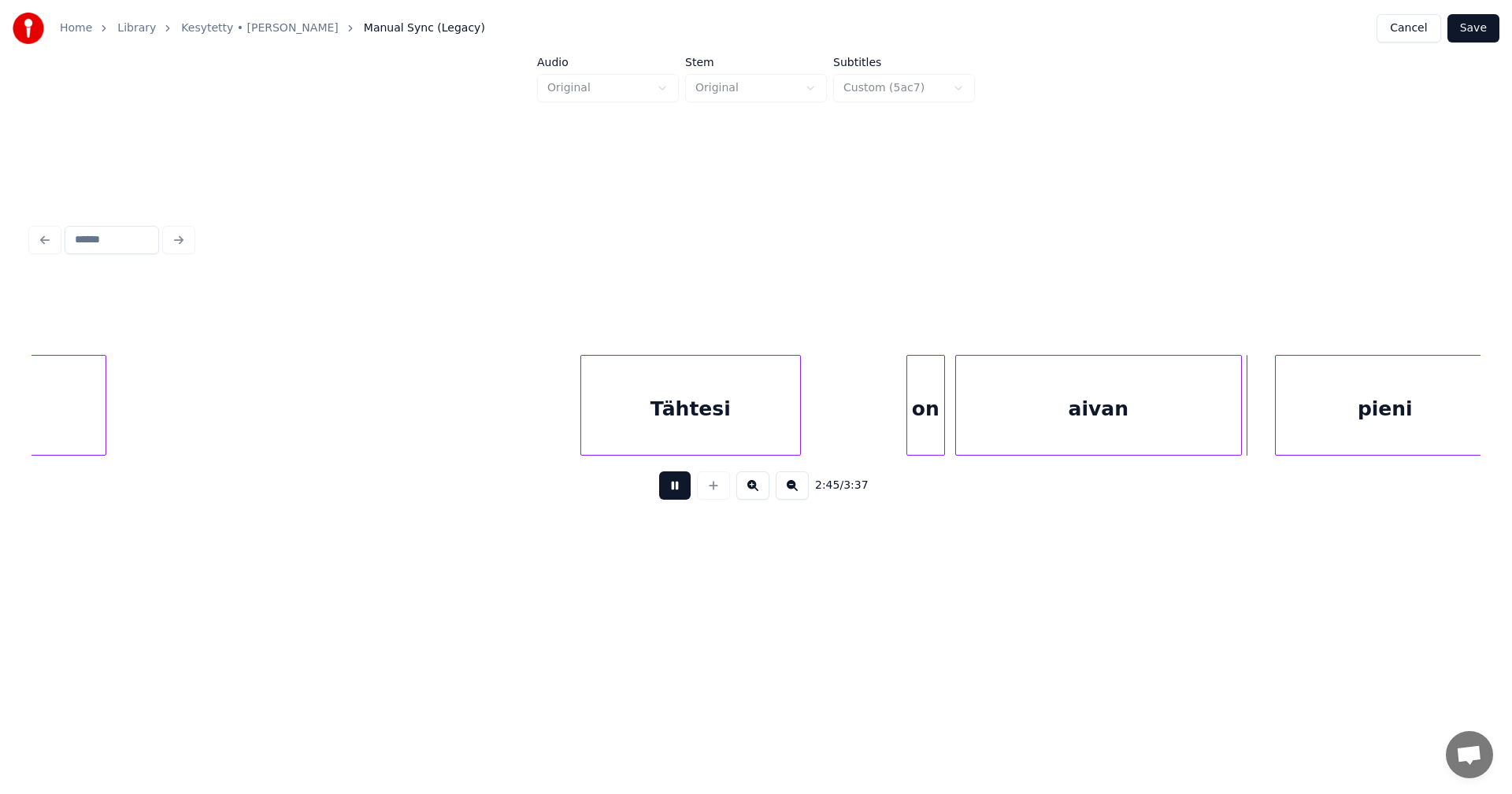
click at [680, 487] on button at bounding box center [676, 486] width 32 height 28
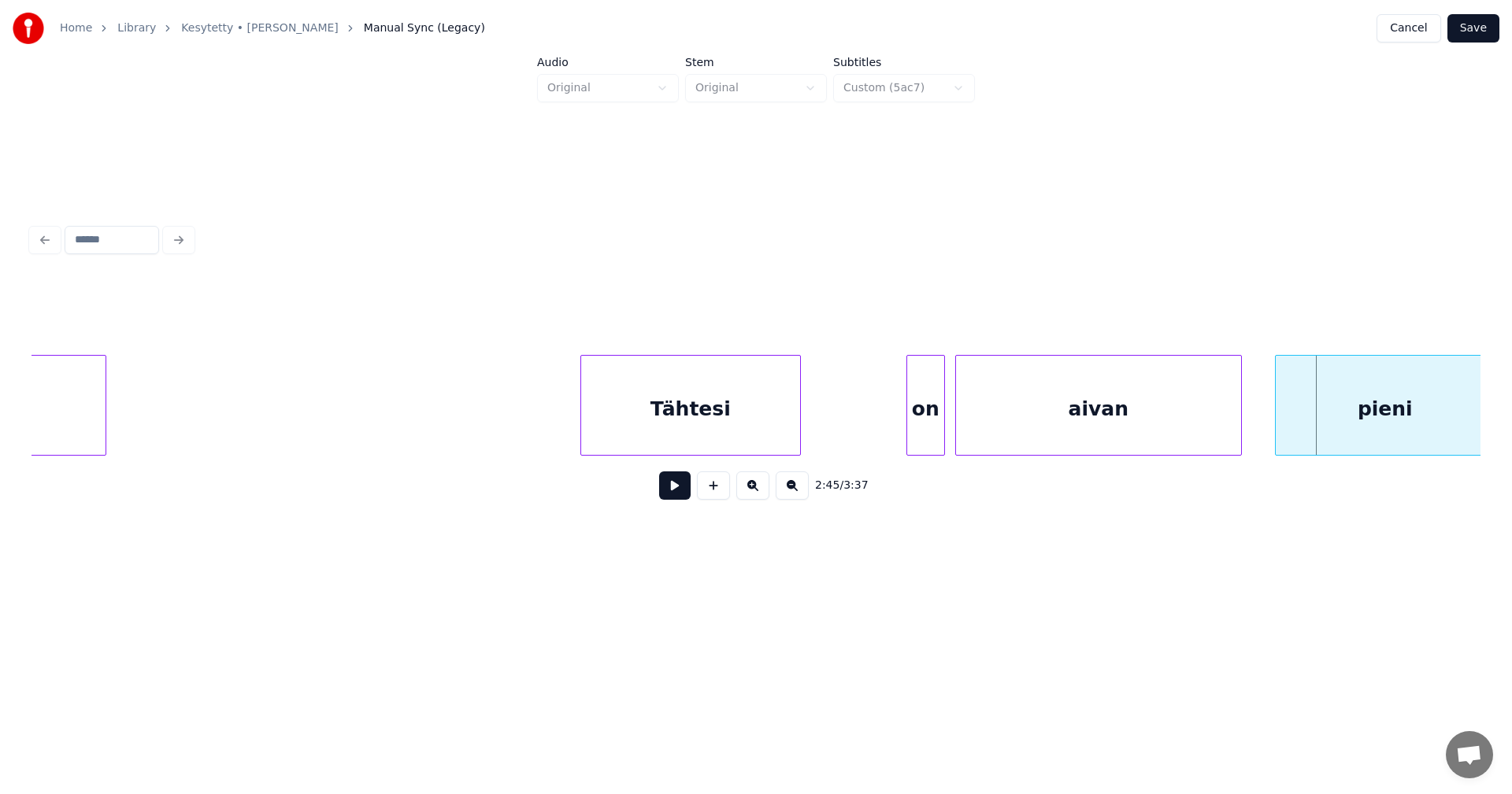
click at [918, 416] on div "on" at bounding box center [925, 409] width 37 height 107
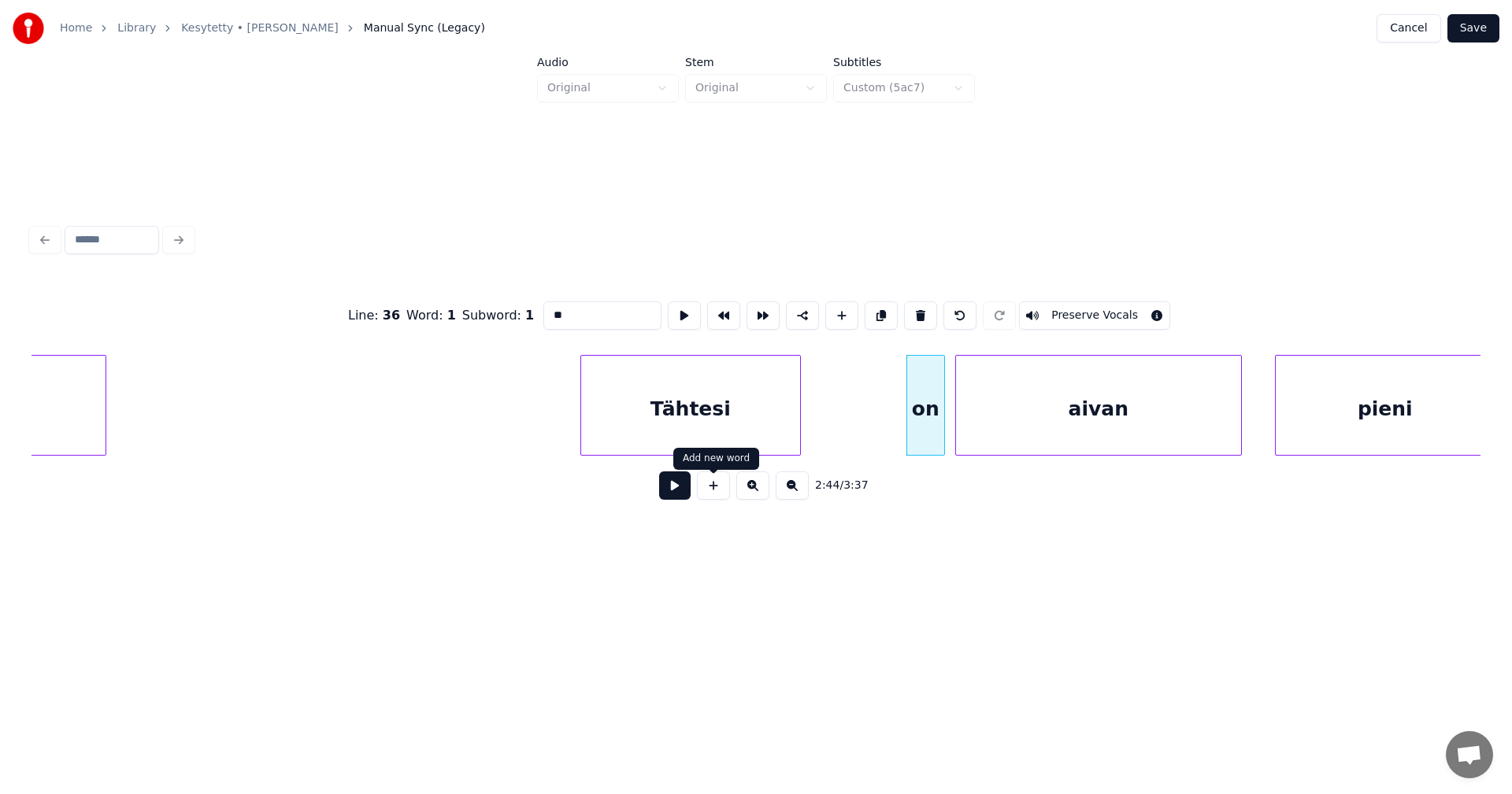
click at [686, 485] on button at bounding box center [676, 486] width 32 height 28
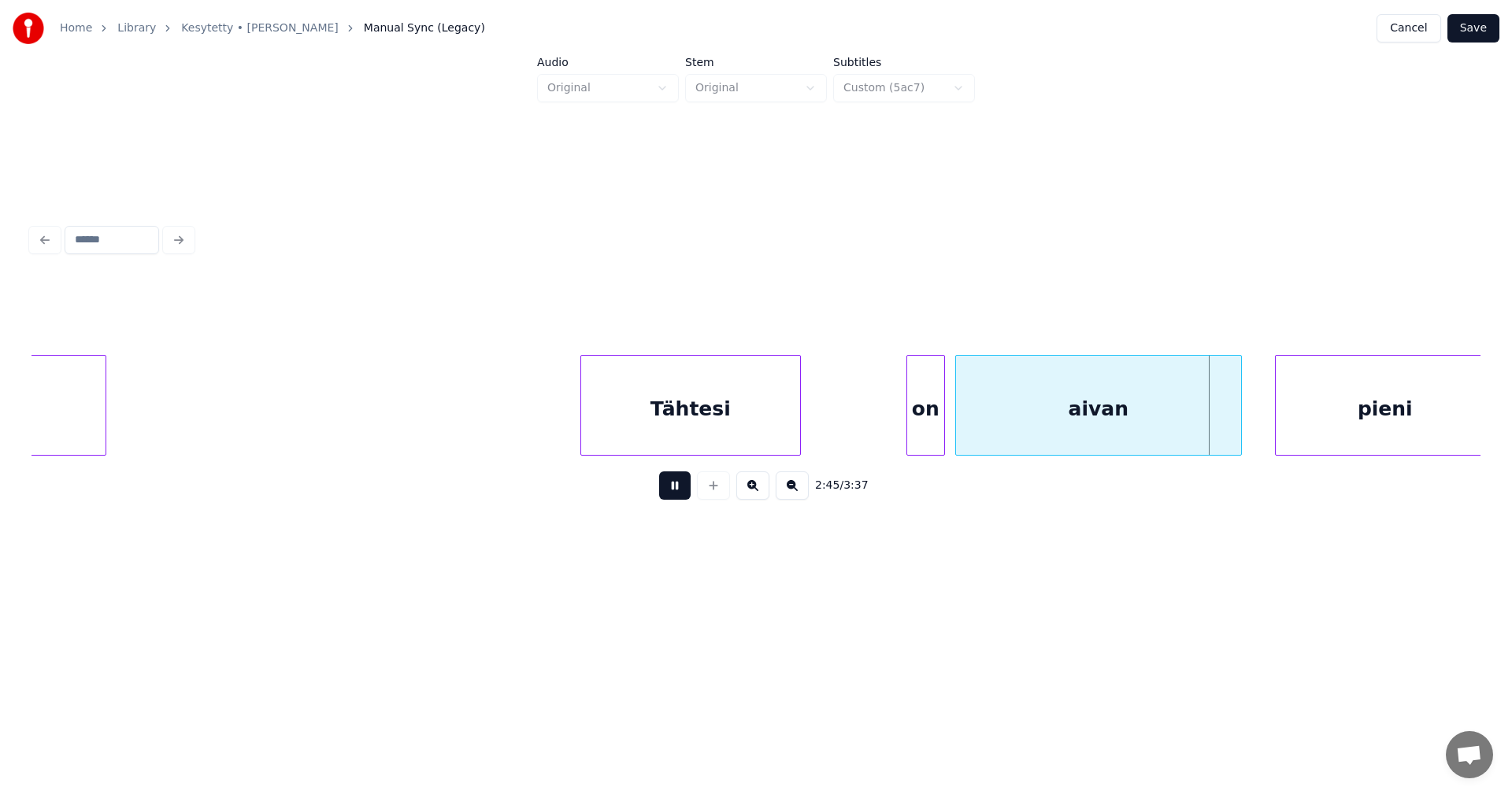
click at [686, 485] on button at bounding box center [676, 486] width 32 height 28
click at [716, 424] on div "Tähtesi" at bounding box center [690, 409] width 219 height 107
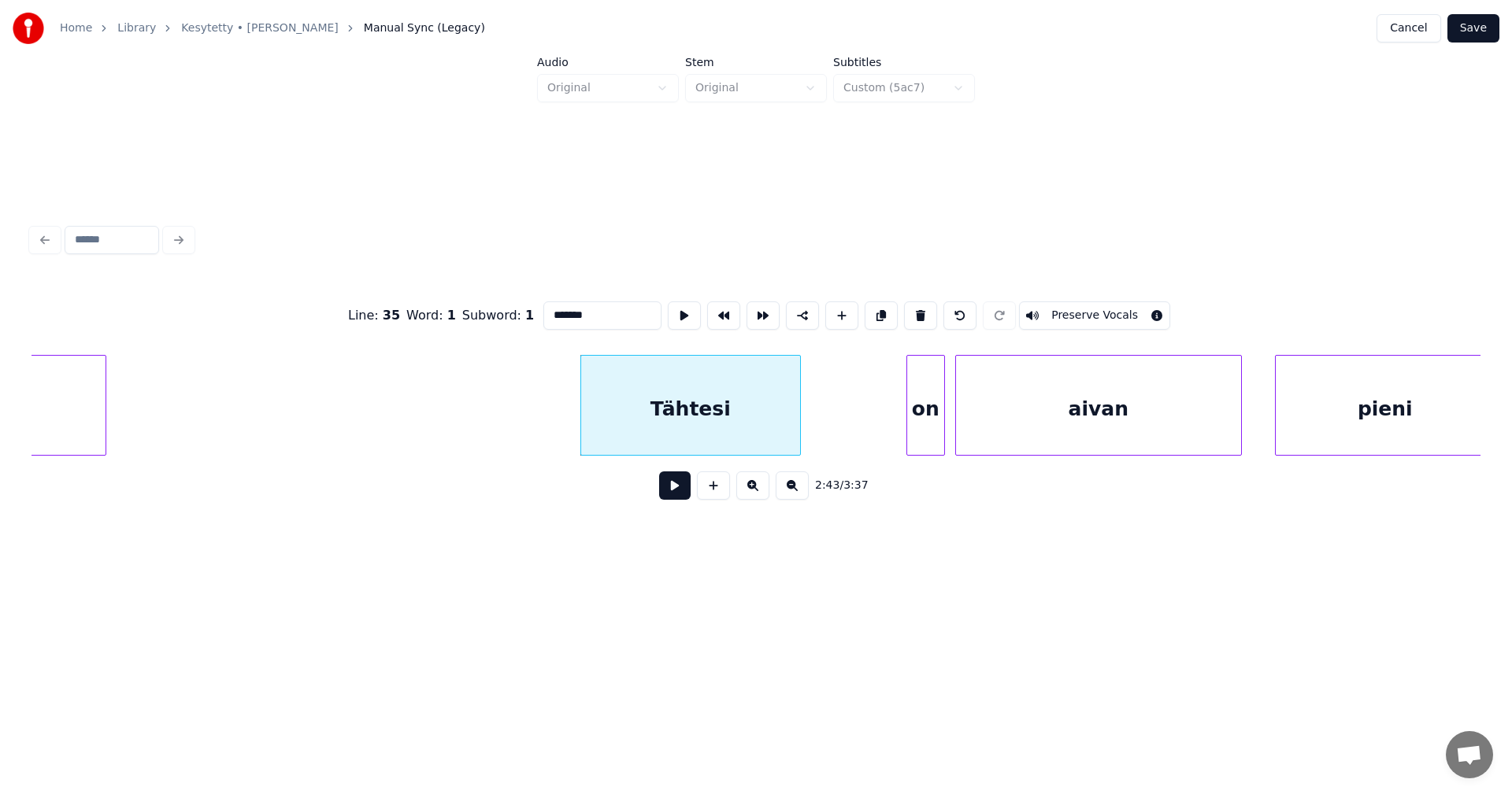
click at [920, 417] on div "on" at bounding box center [925, 409] width 37 height 107
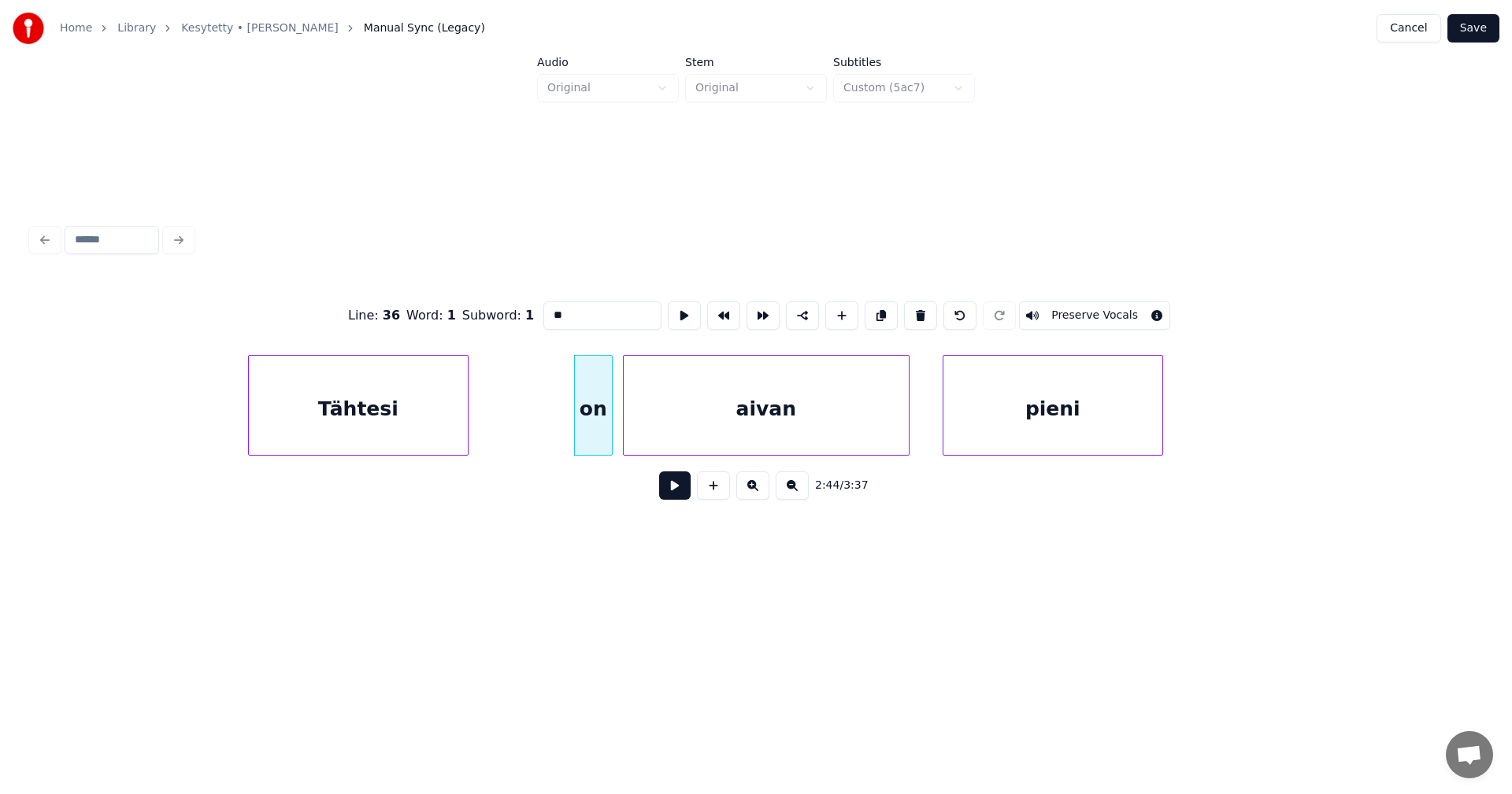
scroll to position [0, 44736]
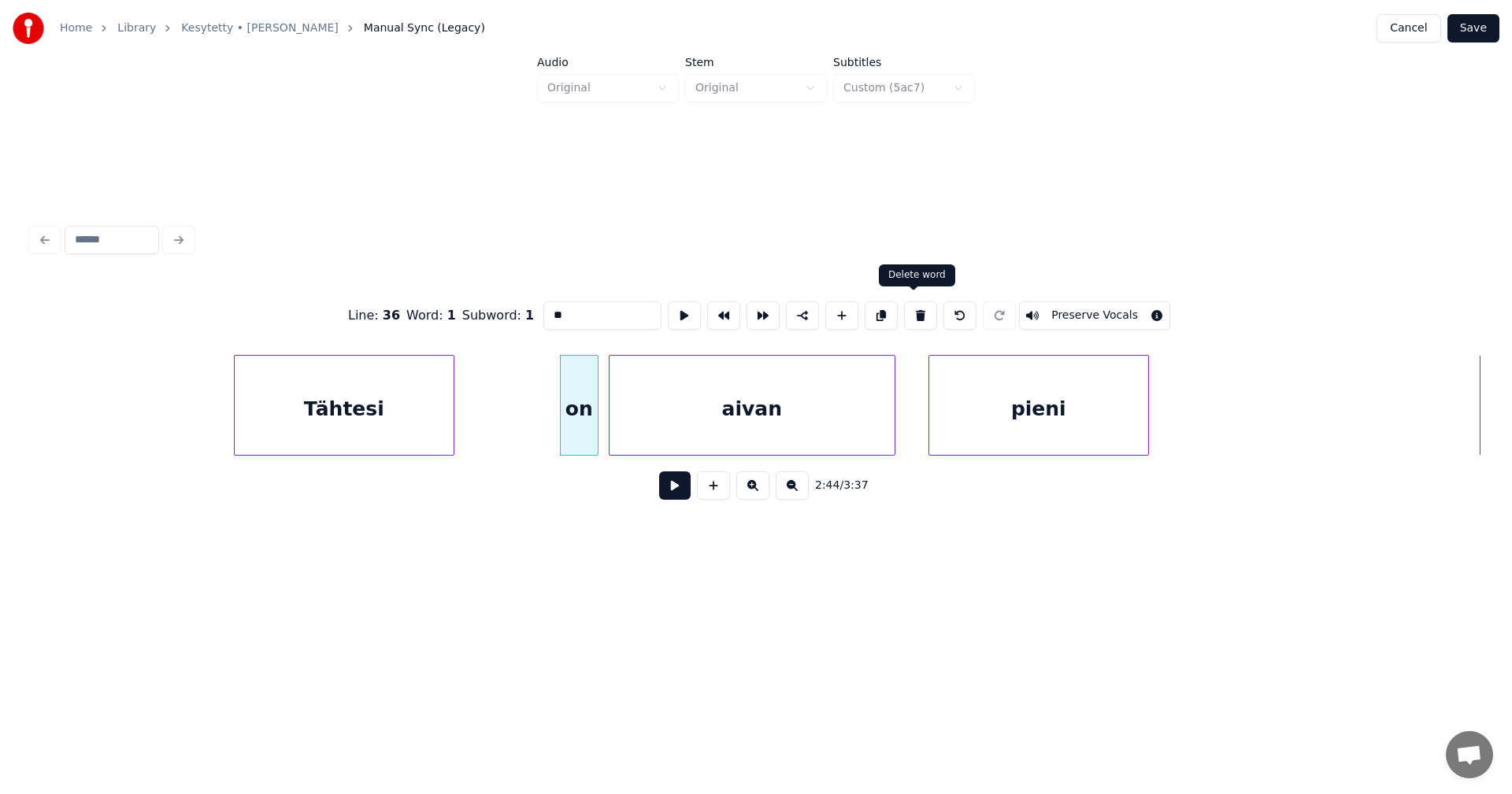
click at [915, 313] on button at bounding box center [920, 315] width 33 height 28
type input "*****"
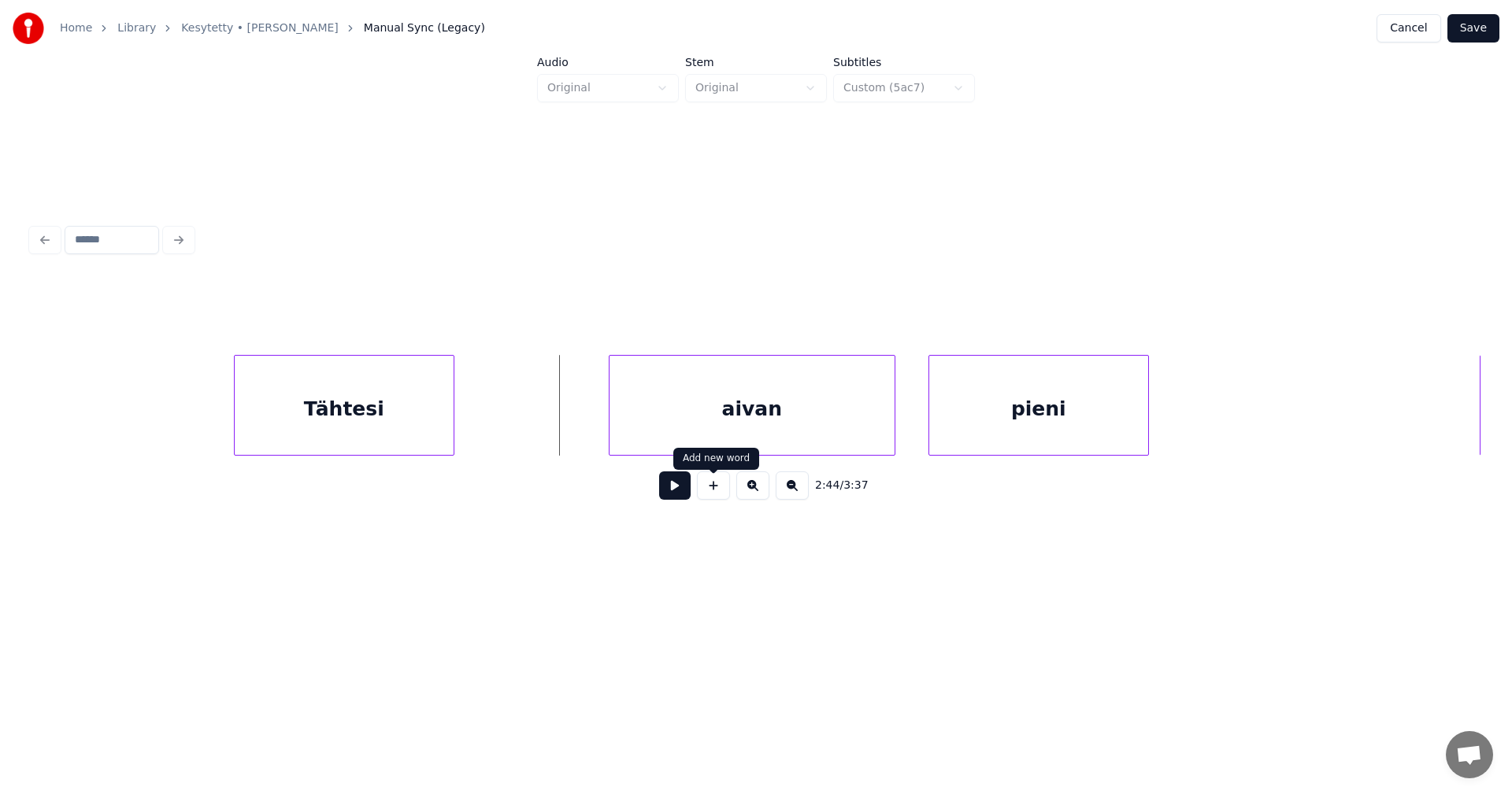
click at [721, 489] on button at bounding box center [713, 486] width 33 height 28
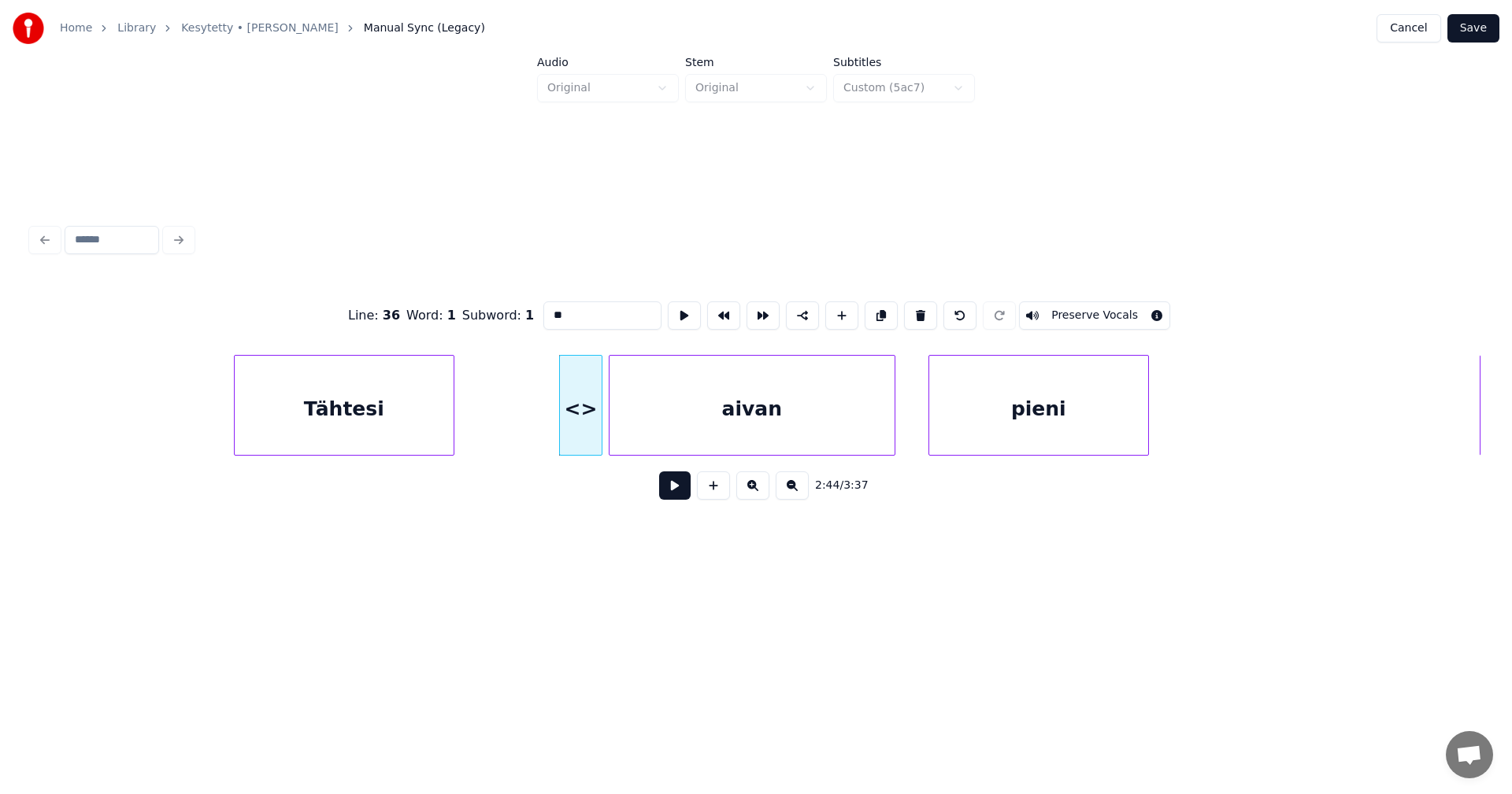
click at [602, 422] on div "<>" at bounding box center [580, 405] width 43 height 101
click at [374, 435] on div "Tähtesi" at bounding box center [343, 409] width 219 height 107
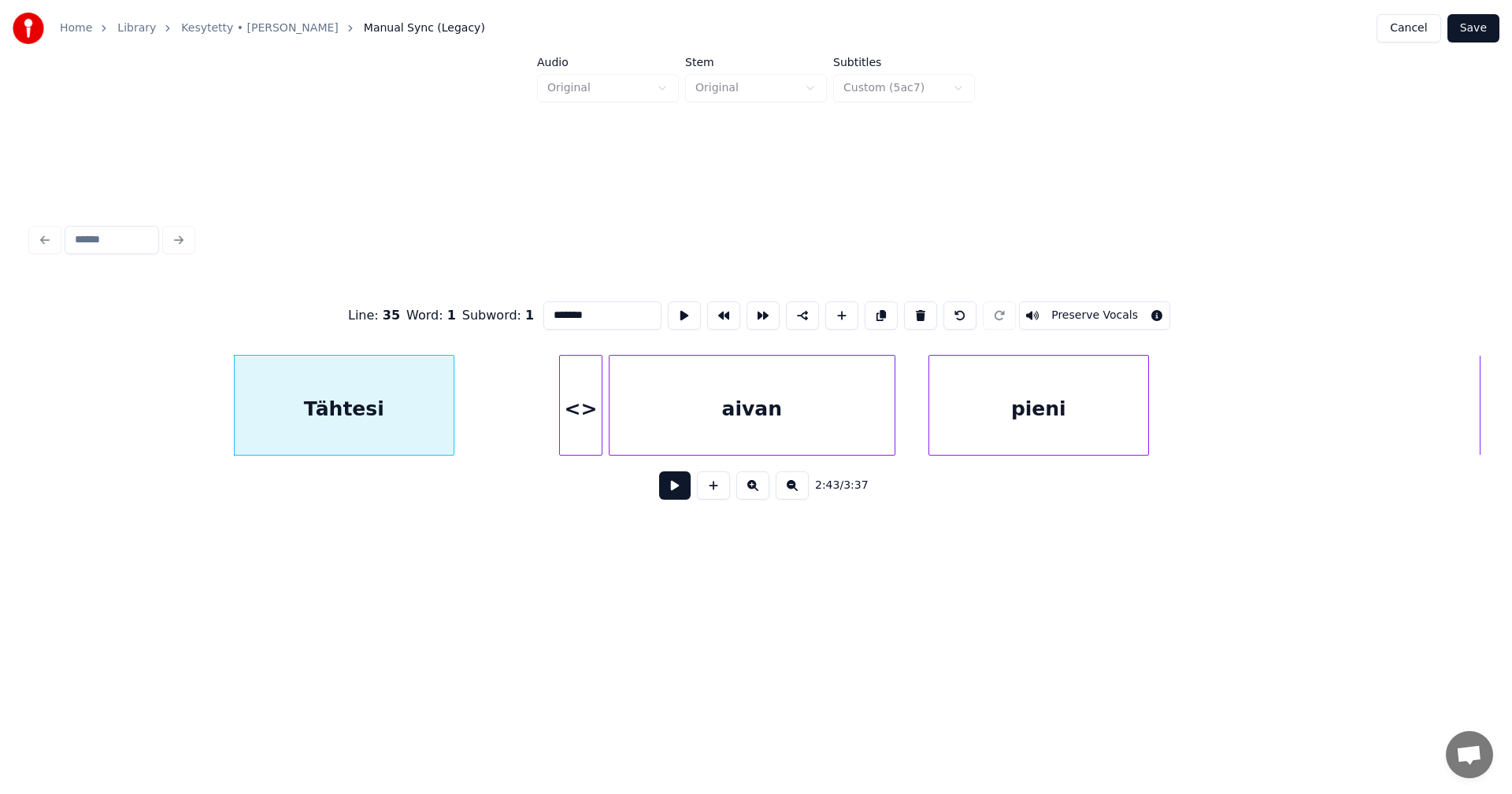
click at [584, 418] on div "<>" at bounding box center [581, 409] width 42 height 107
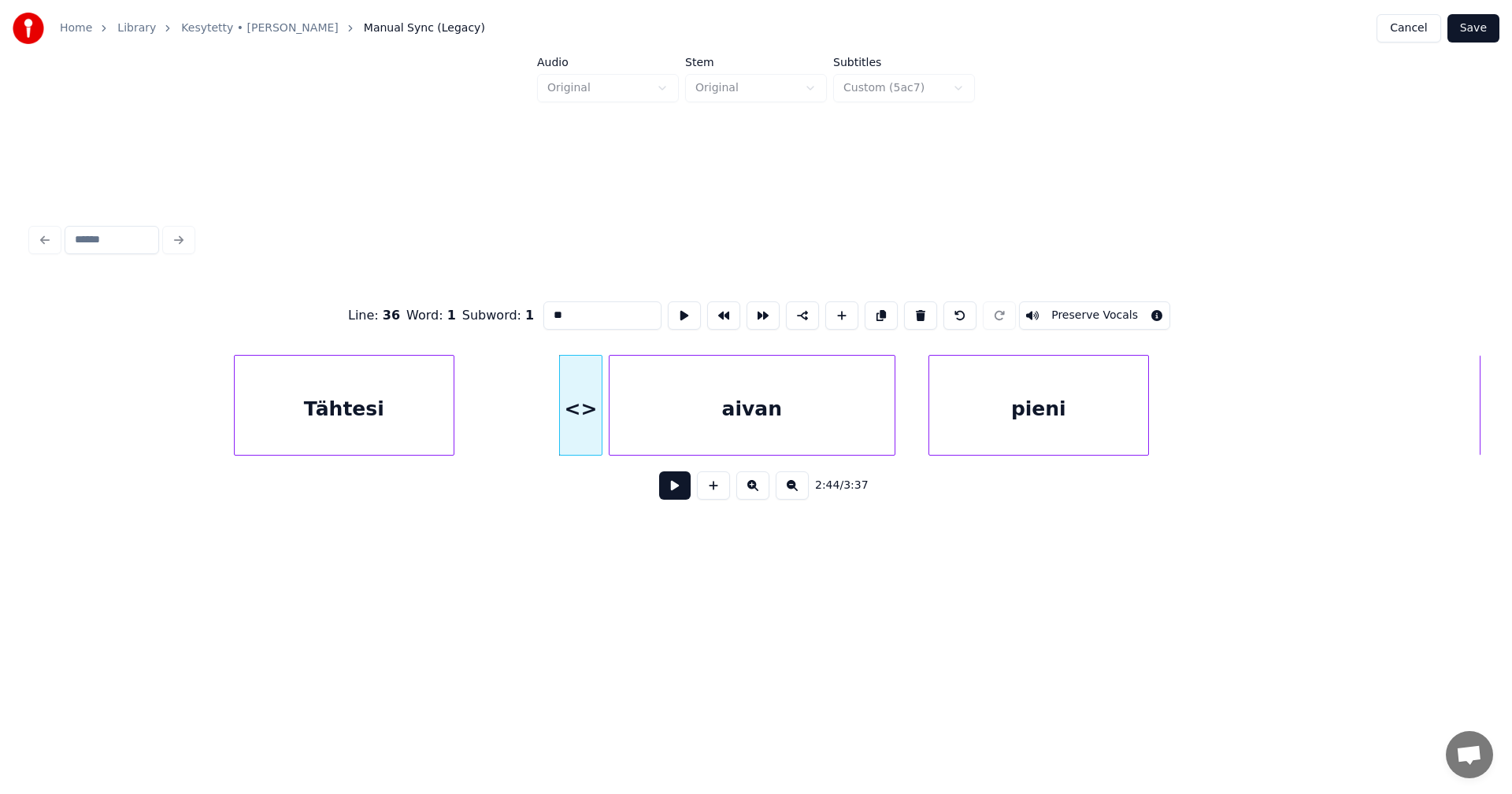
click at [682, 415] on div "aivan" at bounding box center [753, 409] width 285 height 107
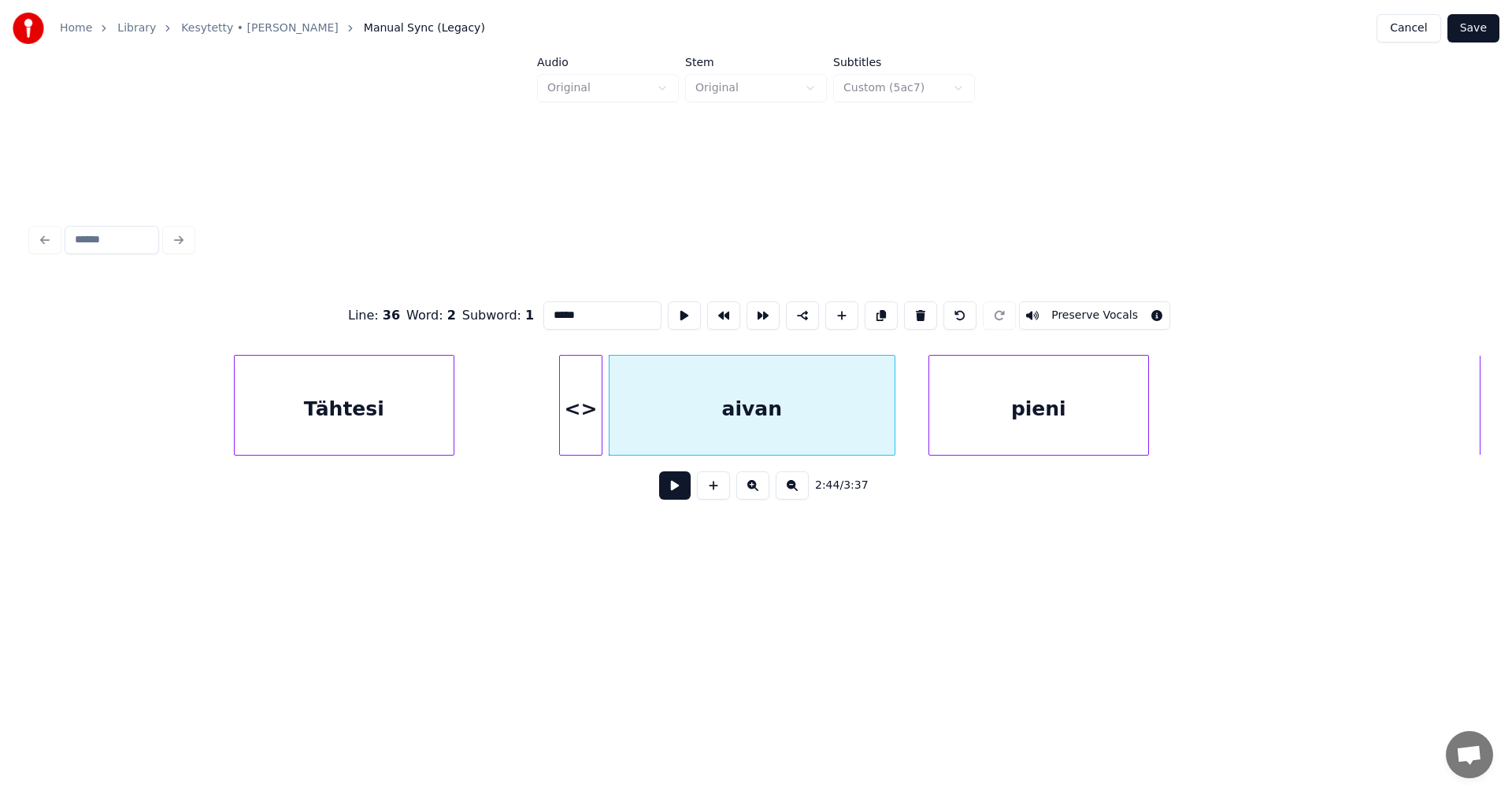
click at [574, 395] on div "<>" at bounding box center [581, 409] width 42 height 107
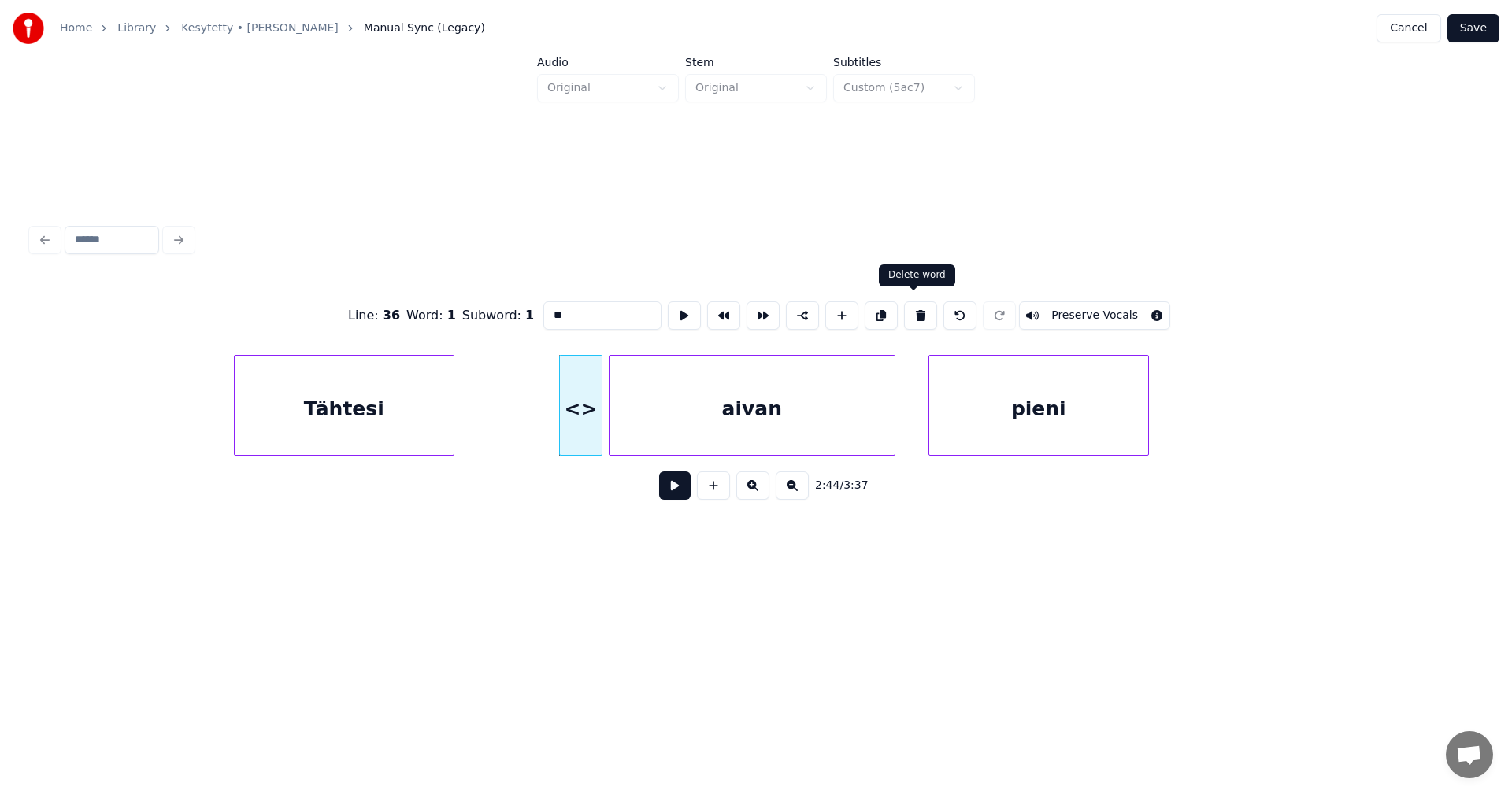
click at [913, 308] on button at bounding box center [920, 315] width 33 height 28
type input "*****"
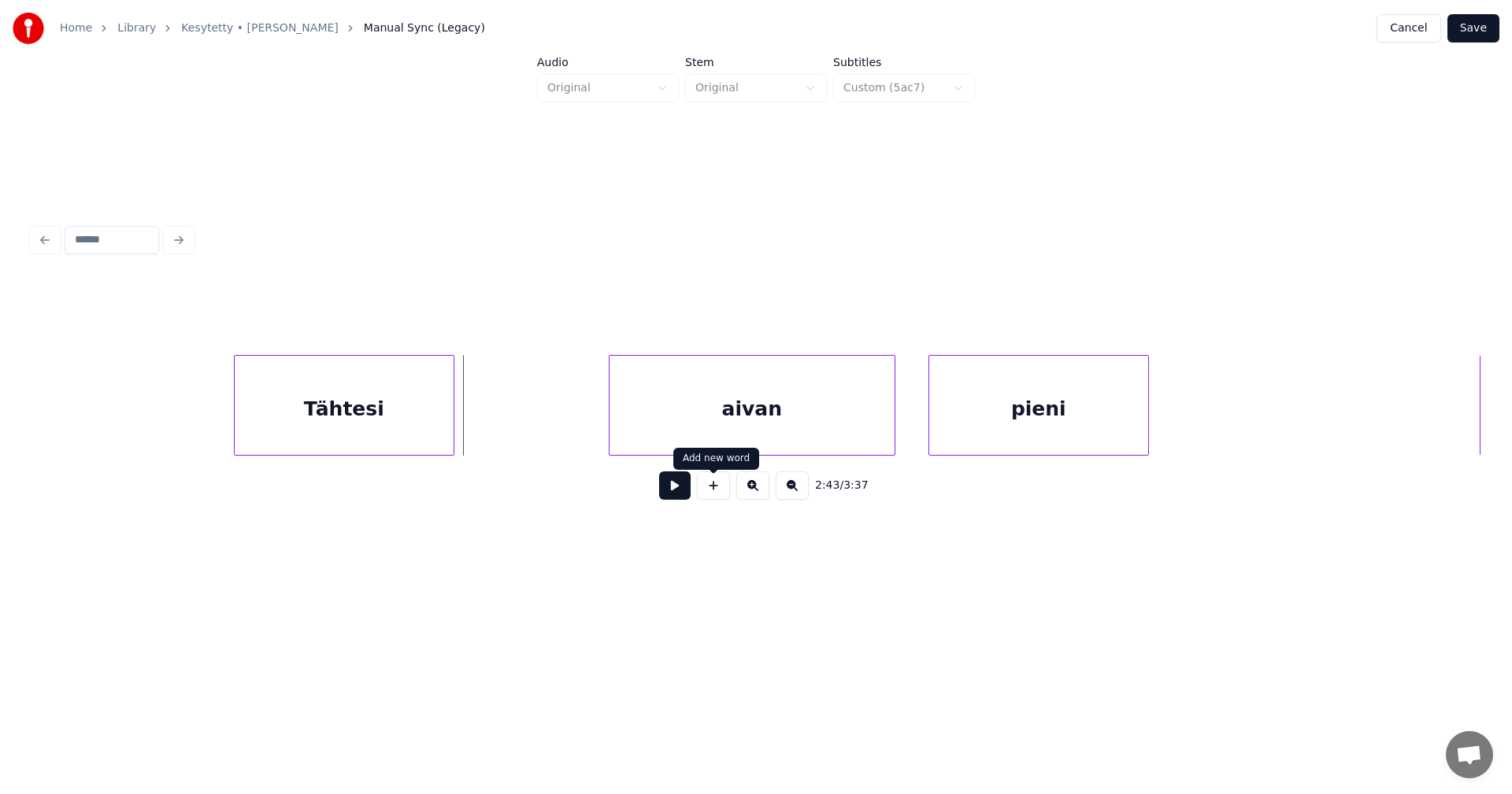
click at [716, 485] on button at bounding box center [713, 486] width 33 height 28
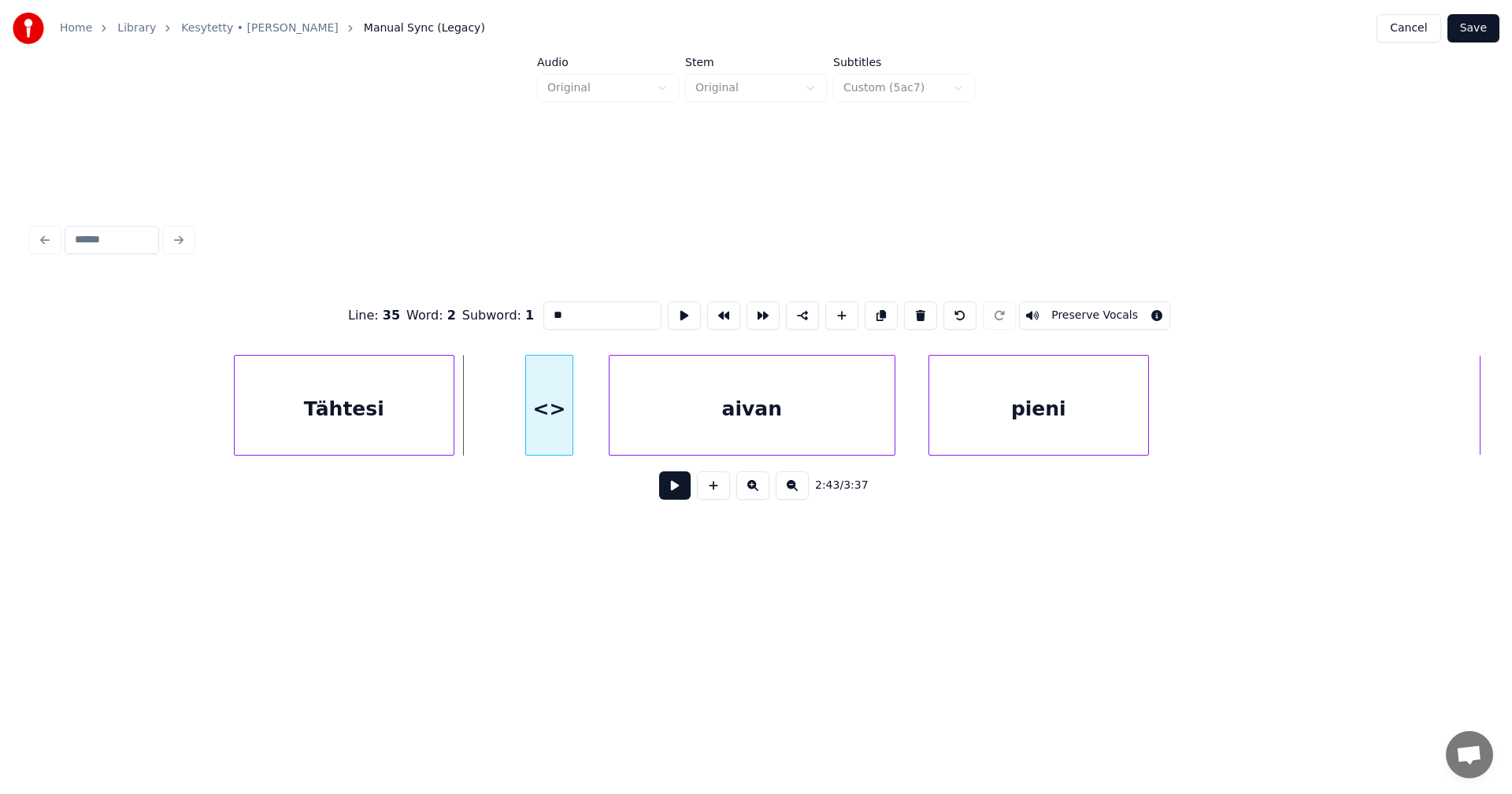
click at [529, 419] on div at bounding box center [528, 405] width 5 height 99
click at [583, 420] on div "<>" at bounding box center [575, 409] width 47 height 107
click at [581, 419] on div "<>" at bounding box center [576, 409] width 47 height 107
drag, startPoint x: 560, startPoint y: 308, endPoint x: 536, endPoint y: 315, distance: 25.0
click at [544, 315] on input "**" at bounding box center [603, 315] width 118 height 28
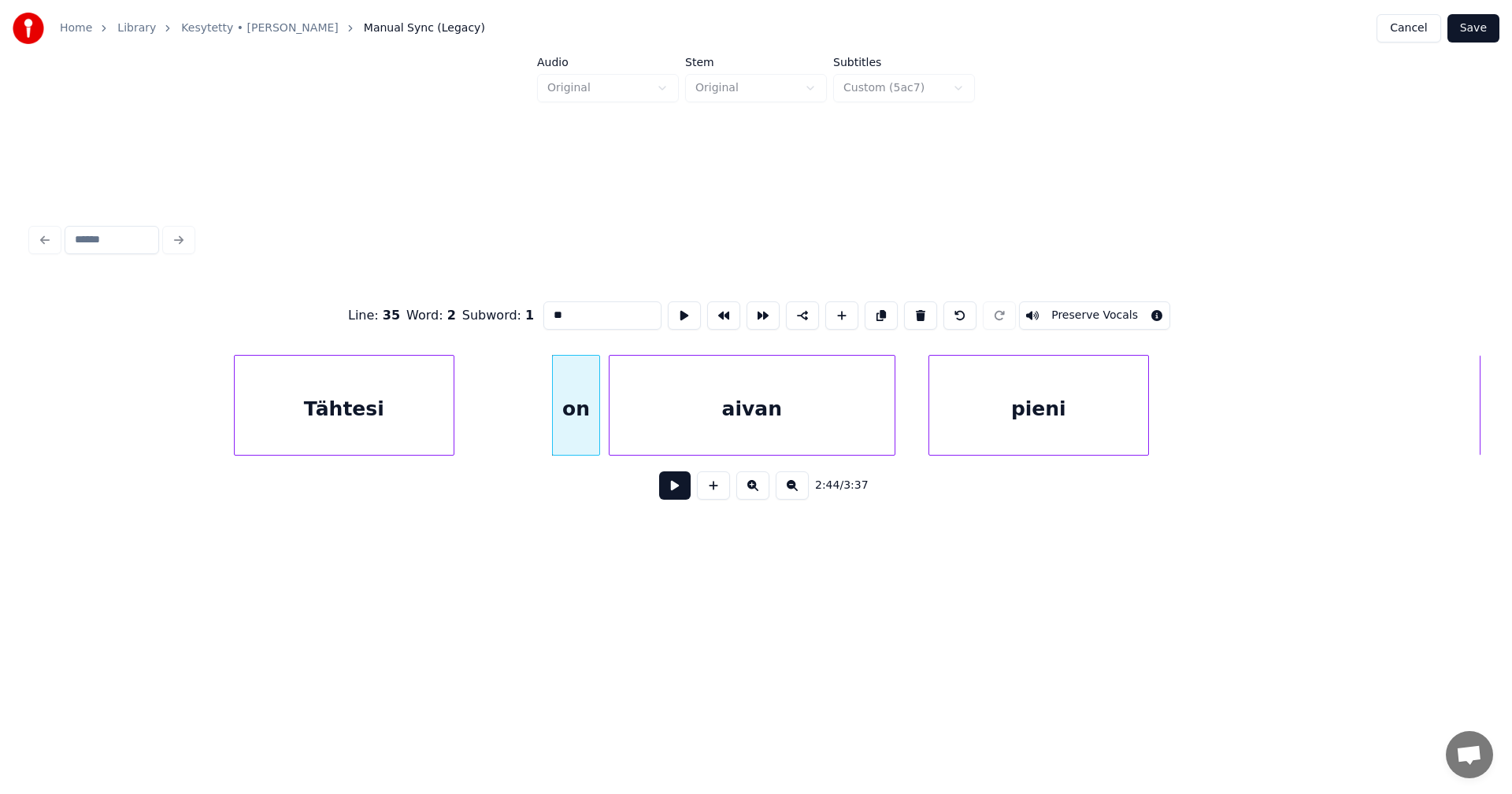
click at [404, 417] on div "Tähtesi" at bounding box center [343, 409] width 219 height 107
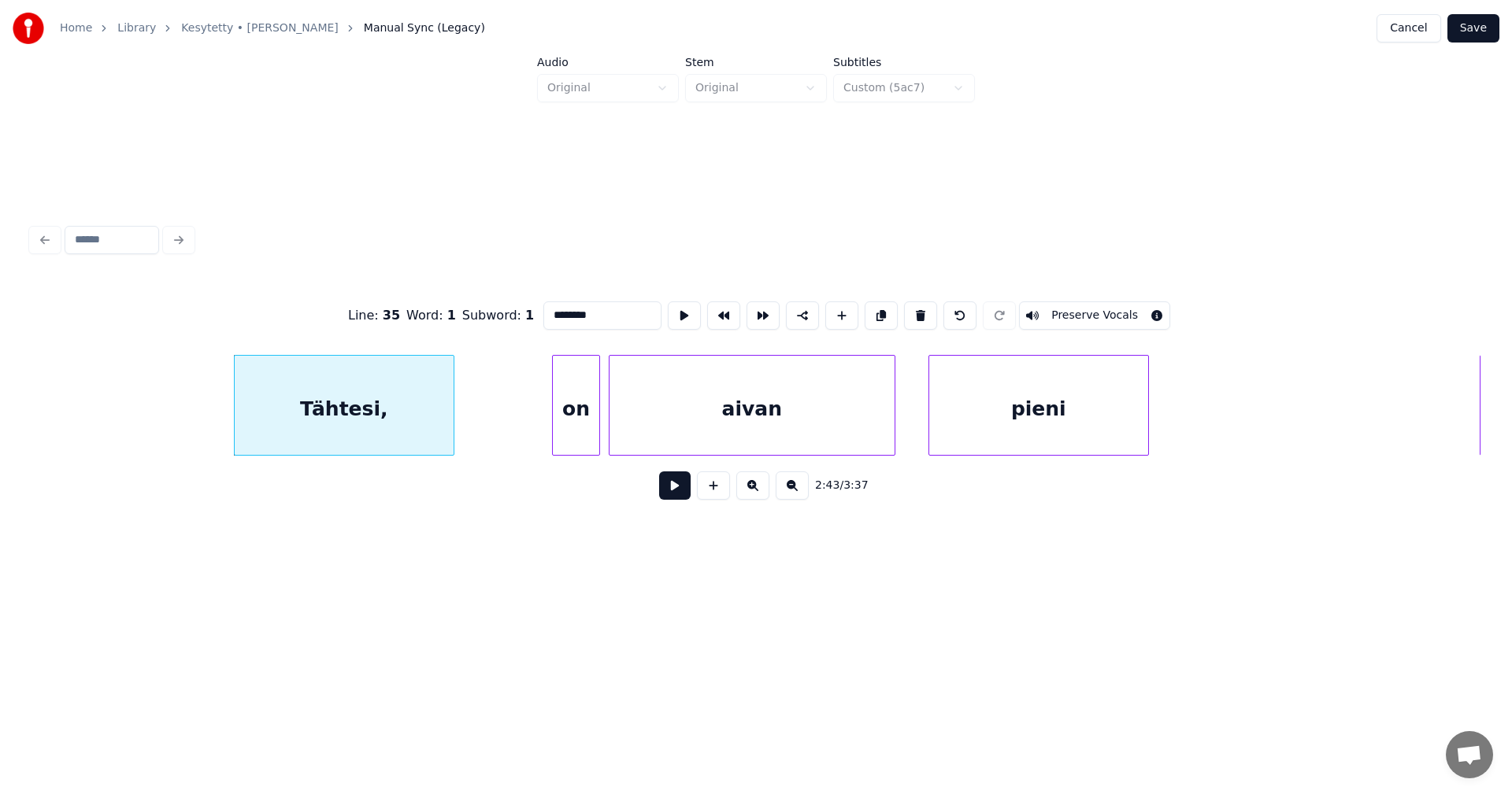
click at [692, 394] on div "aivan" at bounding box center [753, 409] width 285 height 107
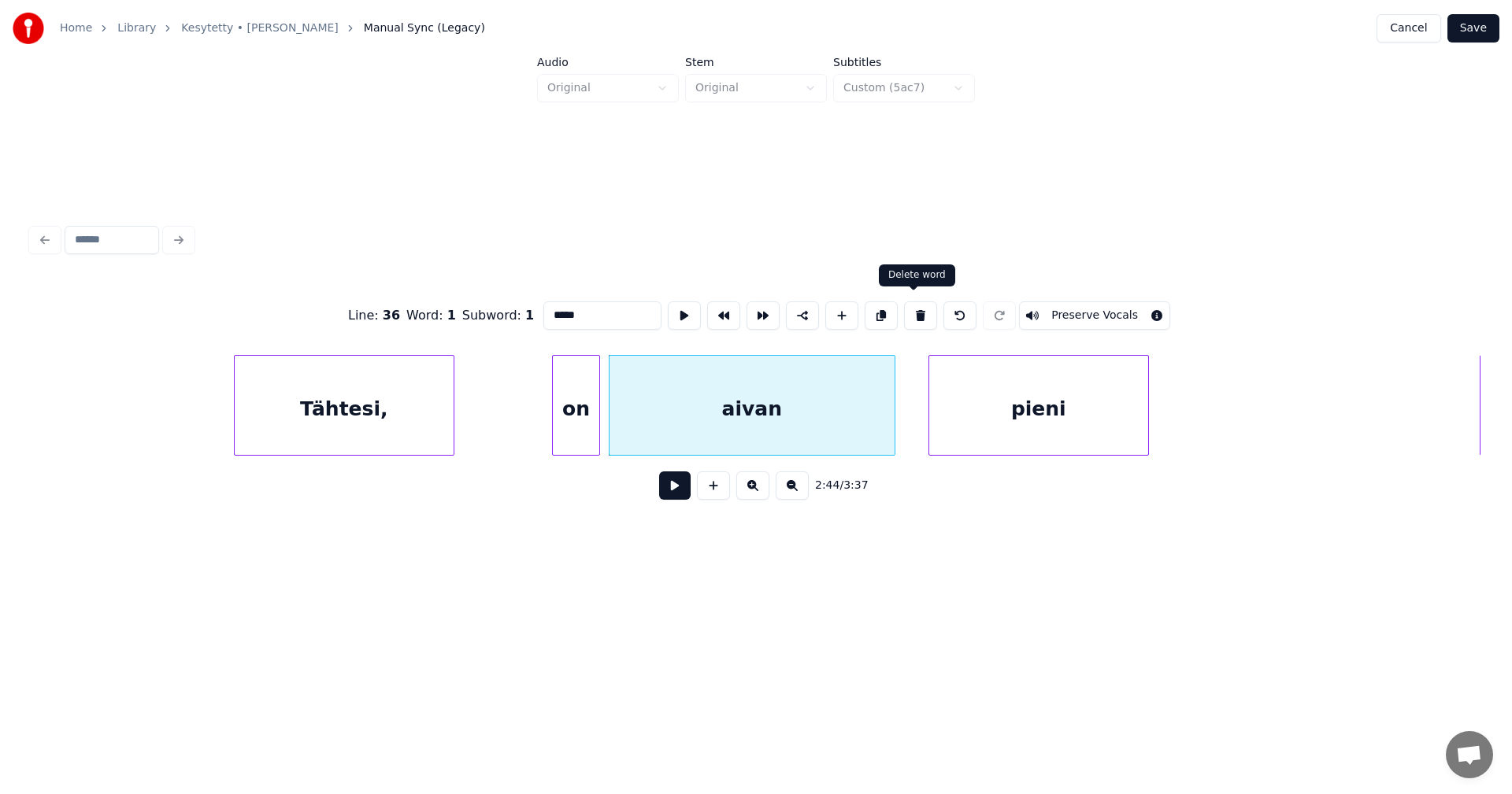
click at [905, 308] on button at bounding box center [920, 315] width 33 height 28
type input "**"
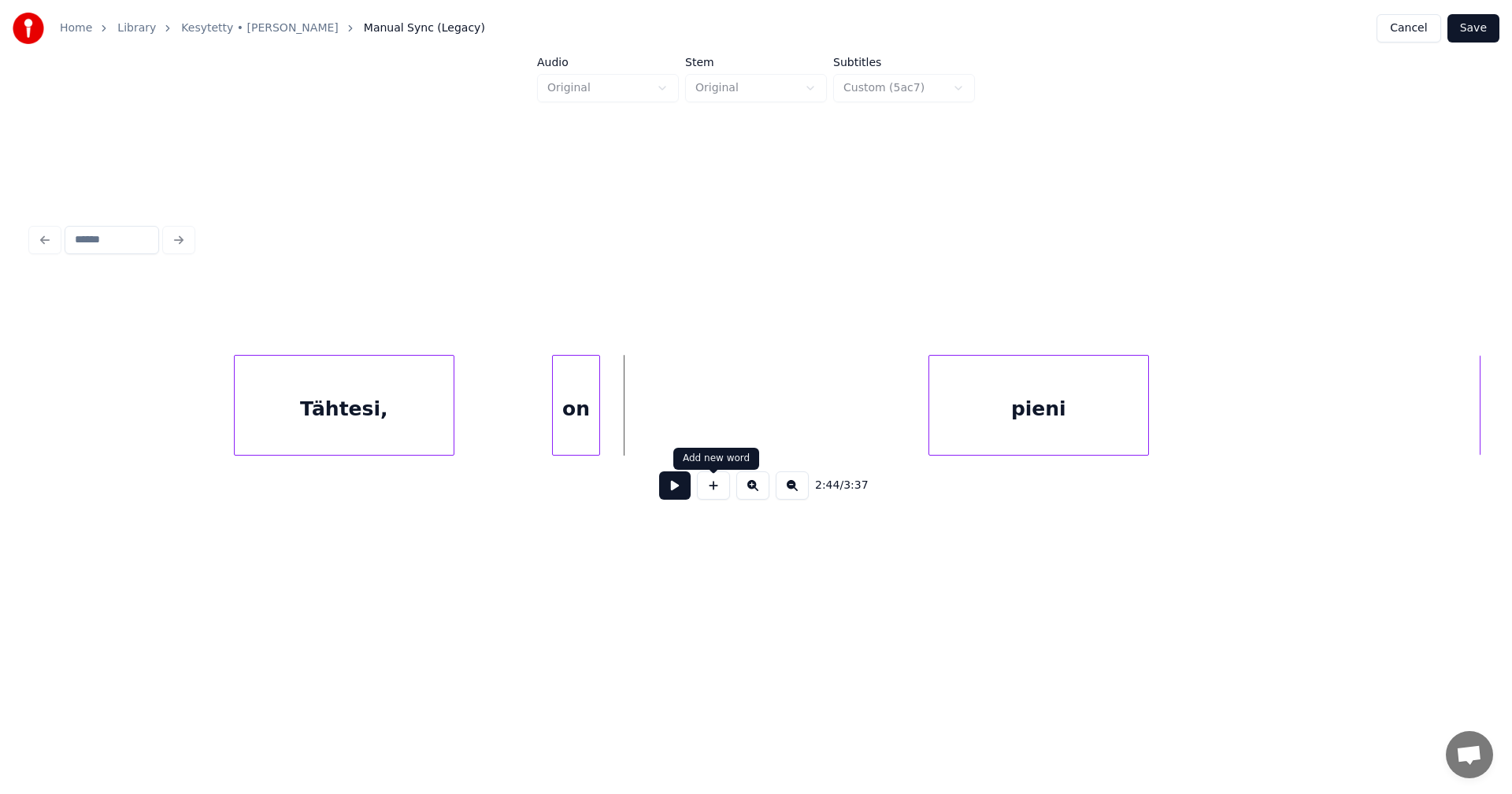
click at [712, 489] on button at bounding box center [713, 486] width 33 height 28
type input "**"
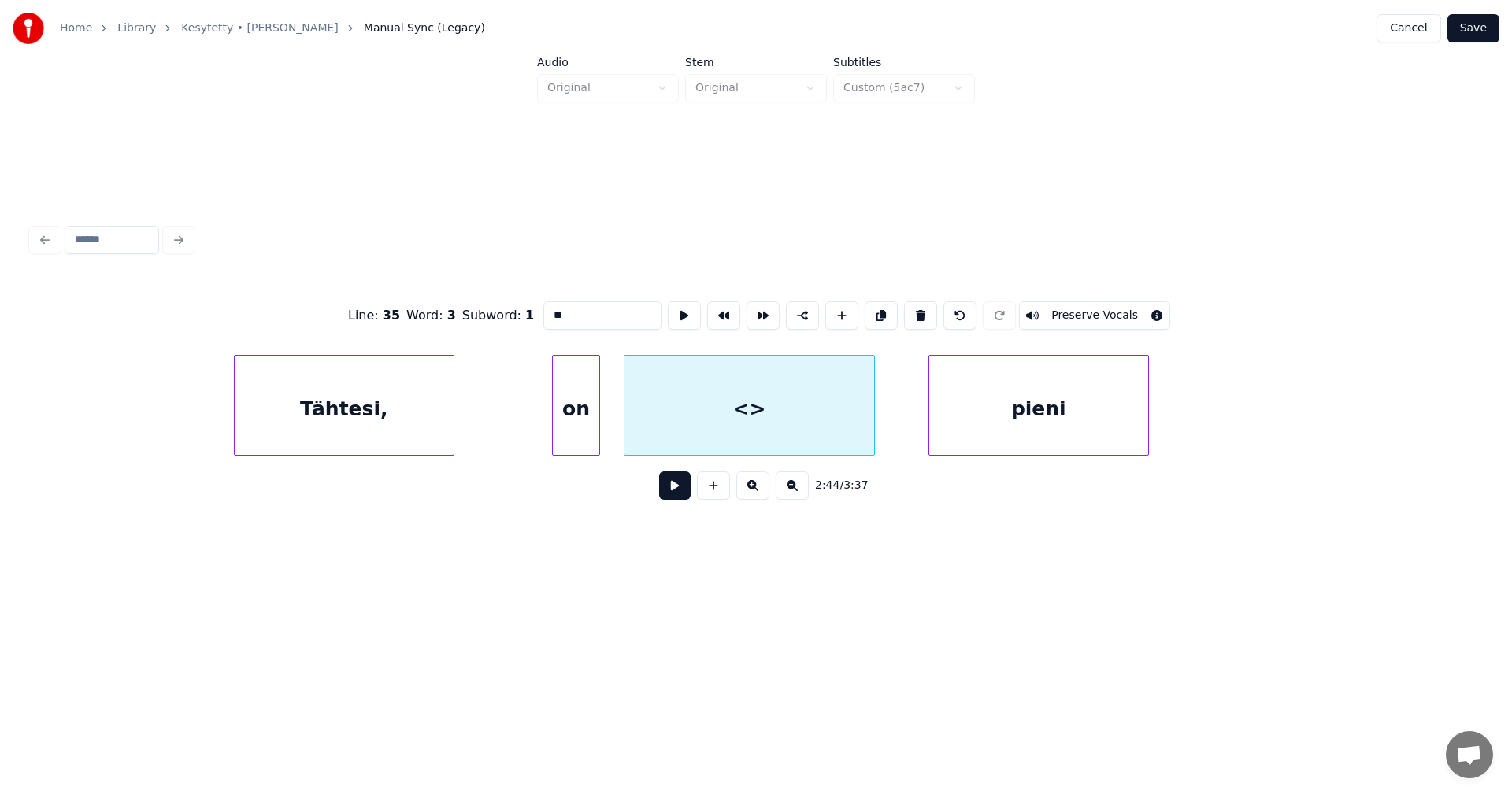
click at [870, 397] on div at bounding box center [871, 405] width 5 height 99
click at [777, 413] on div "<>" at bounding box center [750, 409] width 250 height 107
drag, startPoint x: 570, startPoint y: 317, endPoint x: 538, endPoint y: 321, distance: 32.2
click at [544, 321] on input "**" at bounding box center [603, 315] width 118 height 28
click at [1066, 421] on div "pieni" at bounding box center [1038, 409] width 219 height 107
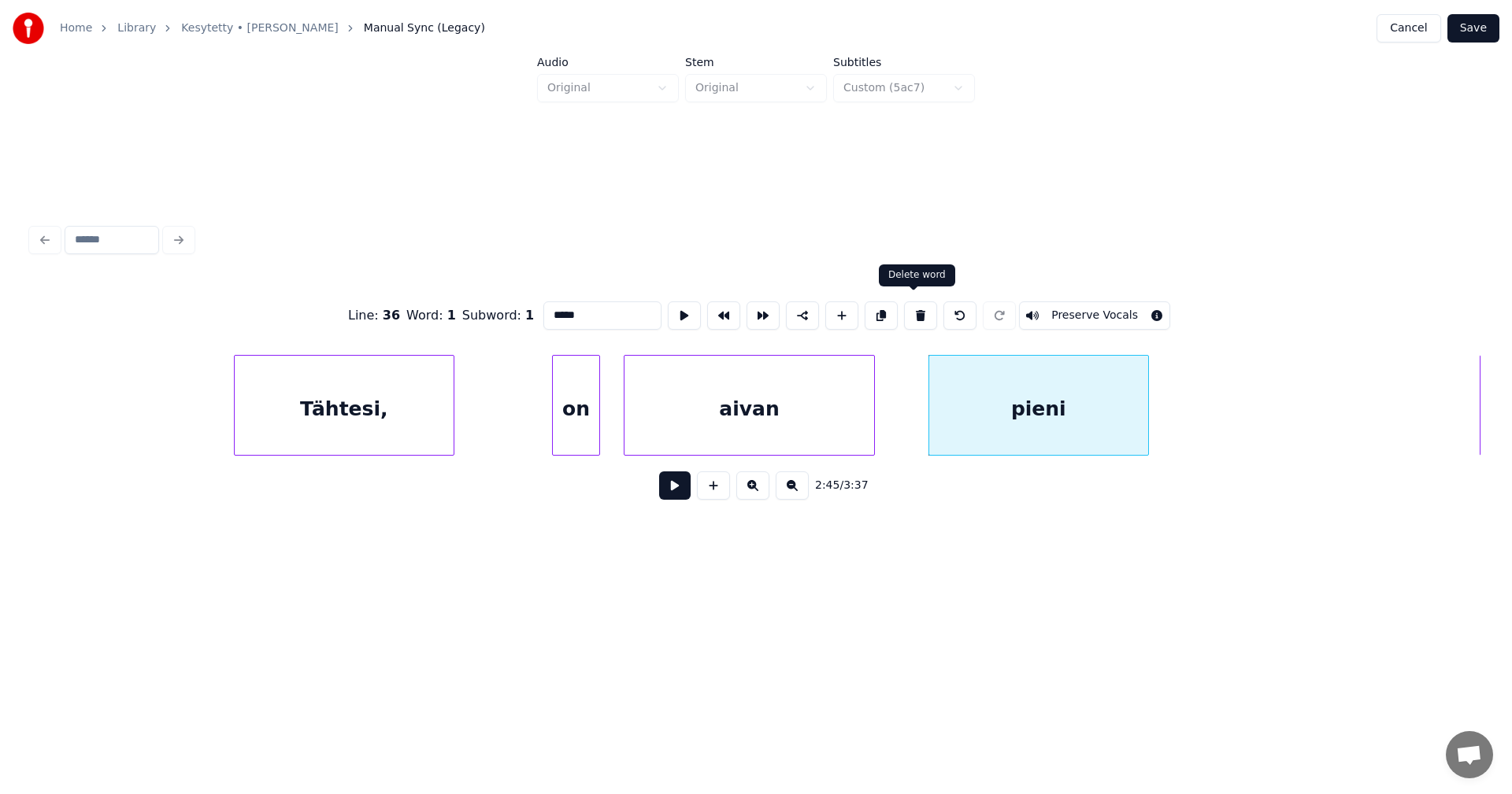
click at [921, 308] on button at bounding box center [920, 315] width 33 height 28
type input "*****"
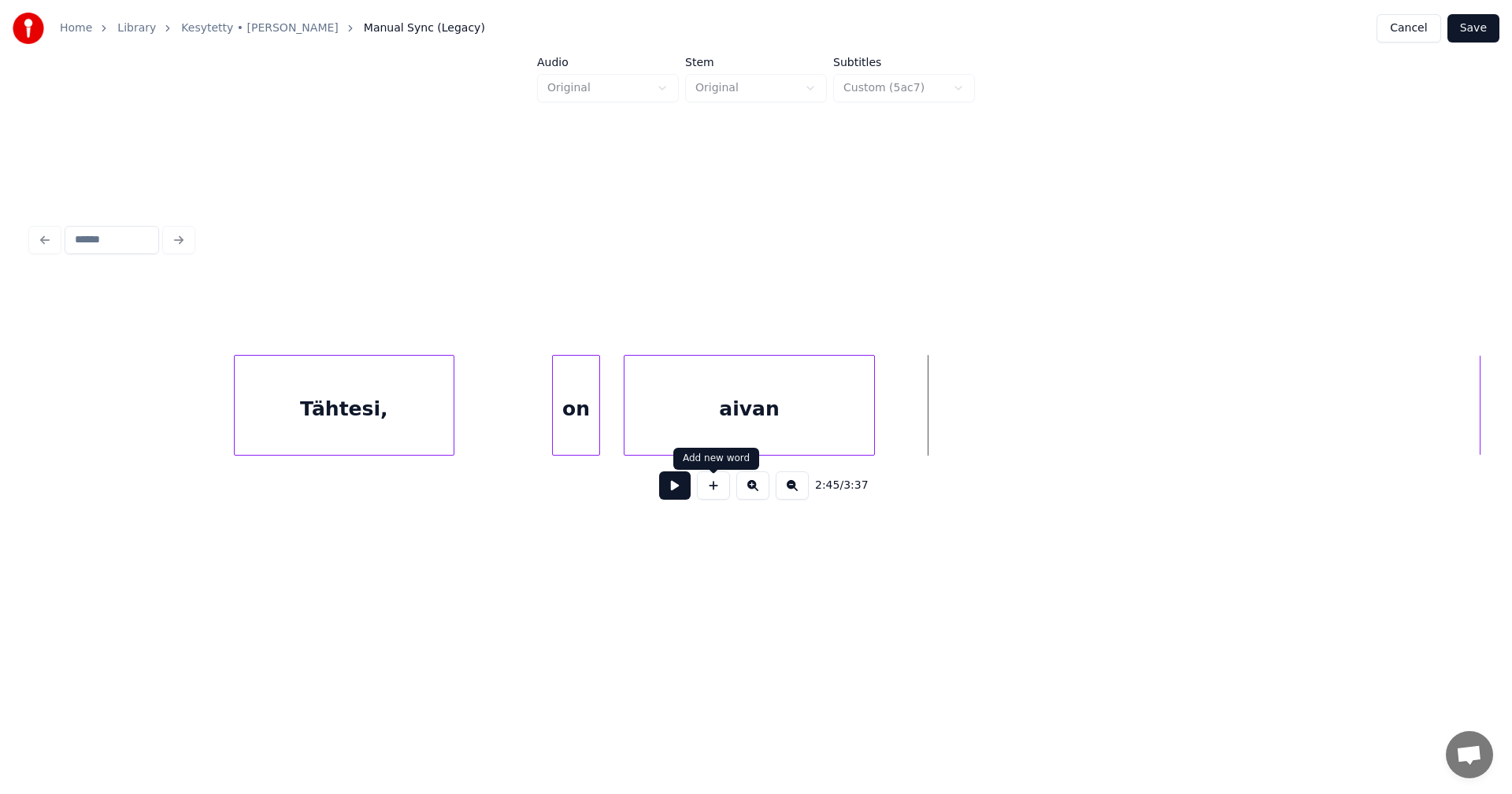
click at [720, 488] on button at bounding box center [713, 486] width 33 height 28
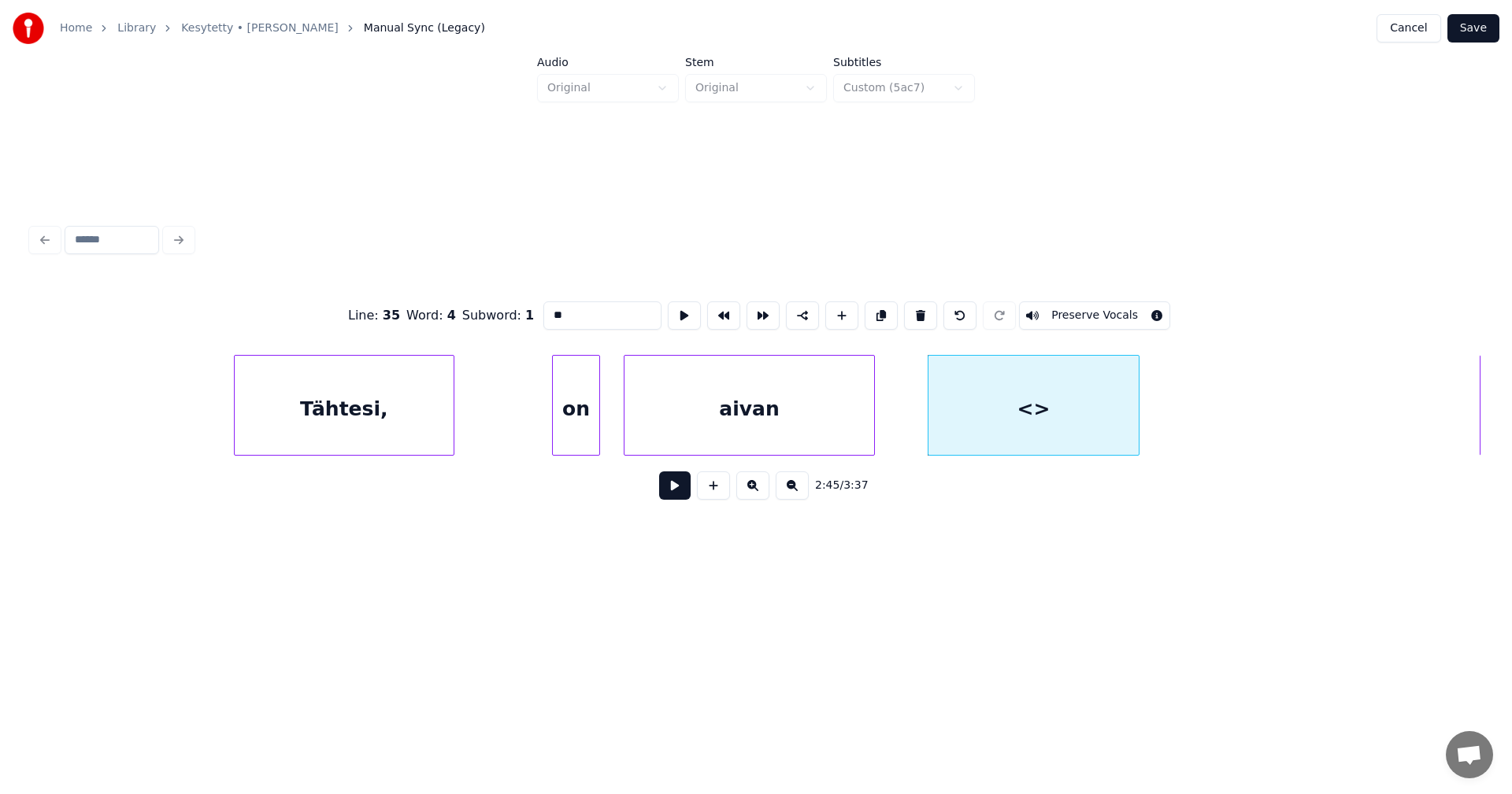
click at [1139, 424] on div at bounding box center [1136, 405] width 5 height 99
click at [914, 424] on div at bounding box center [914, 405] width 5 height 99
drag, startPoint x: 589, startPoint y: 308, endPoint x: 495, endPoint y: 308, distance: 94.0
click at [495, 308] on div "Line : 35 Word : 4 Subword : 1 ** Preserve Vocals" at bounding box center [756, 315] width 1449 height 79
click at [383, 445] on div "Tähtesi," at bounding box center [343, 409] width 219 height 107
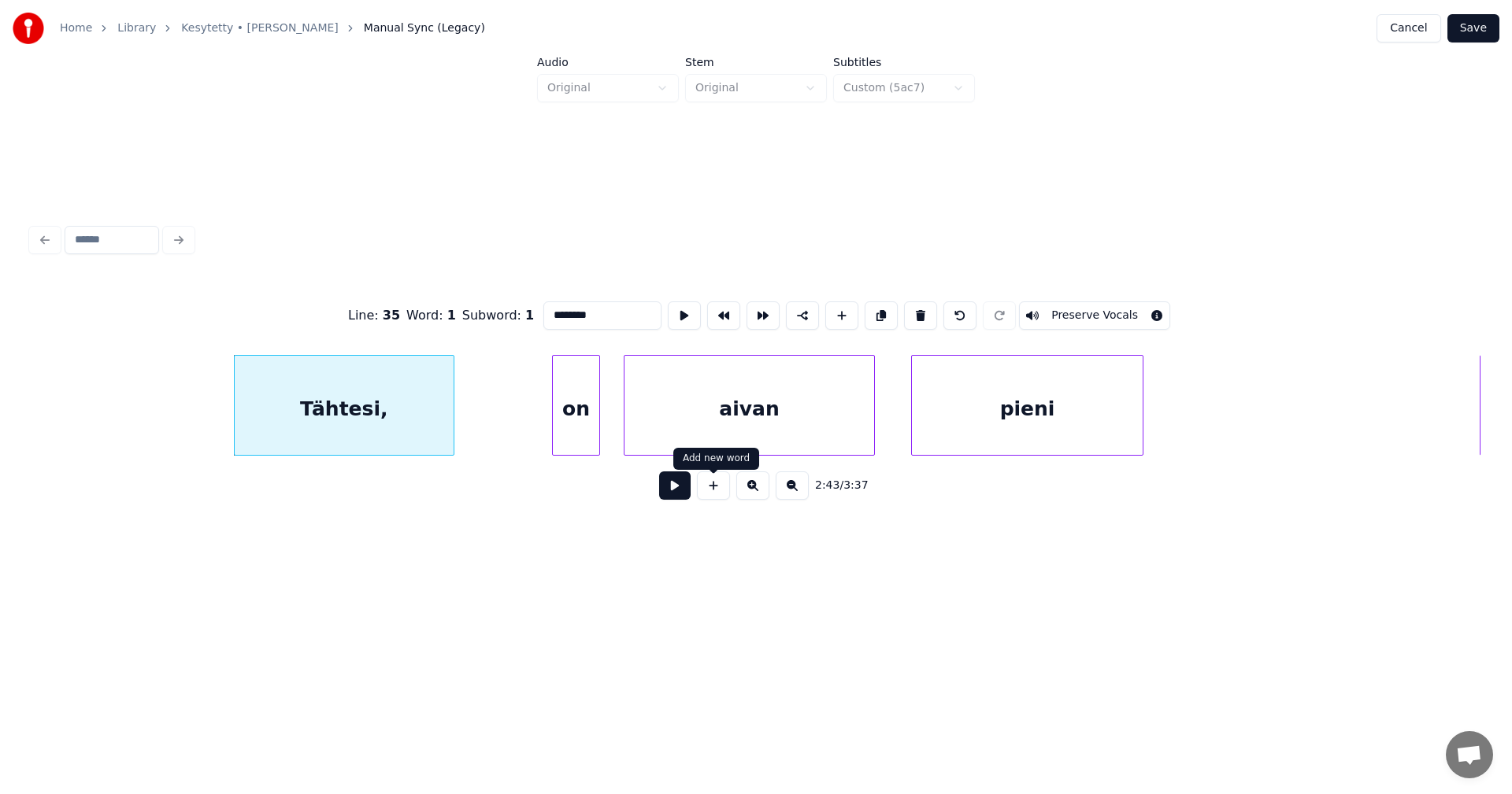
type input "********"
click at [677, 490] on button at bounding box center [676, 486] width 32 height 28
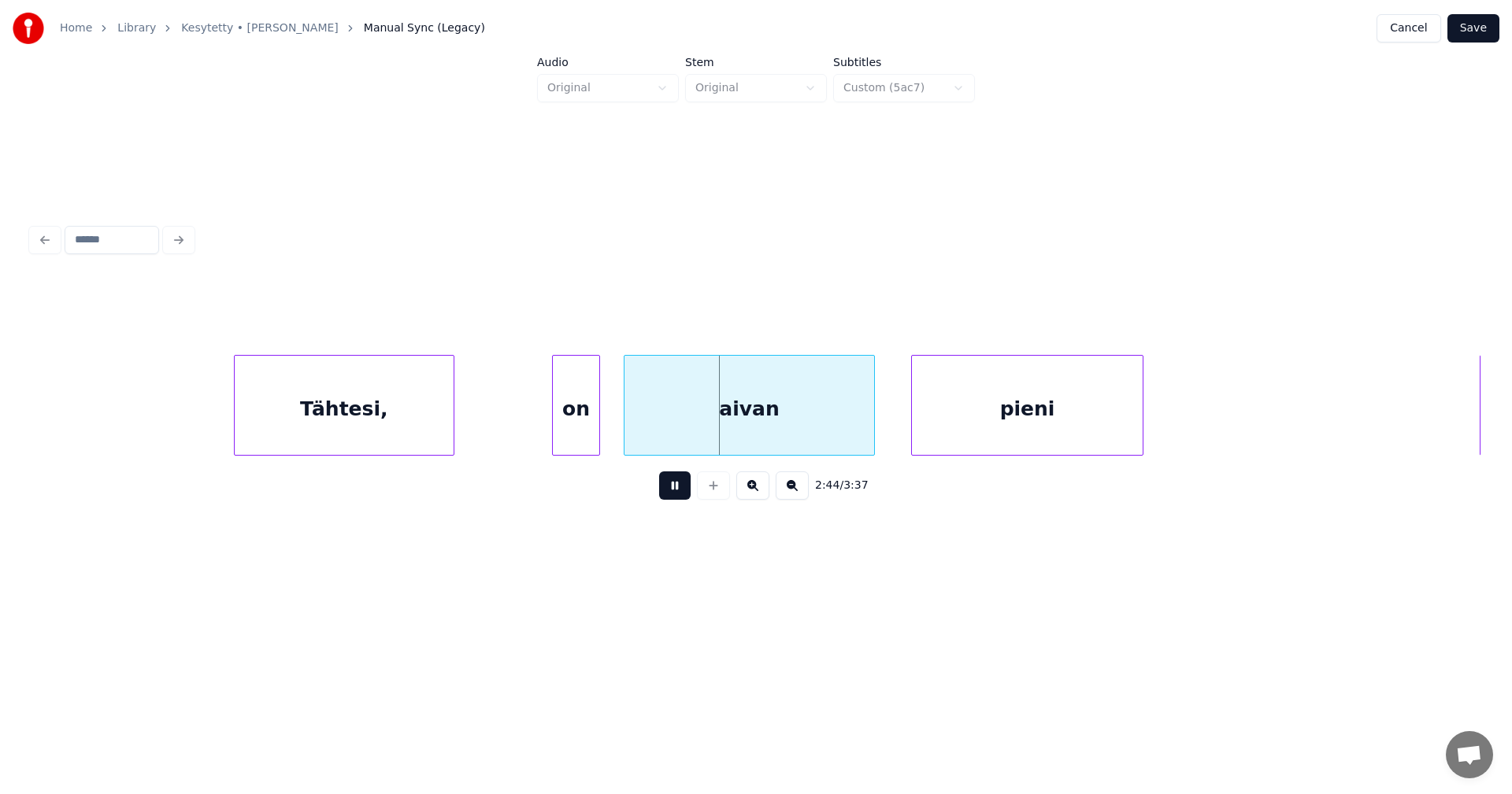
click at [678, 489] on button at bounding box center [676, 486] width 32 height 28
click at [589, 407] on div "on" at bounding box center [582, 409] width 47 height 107
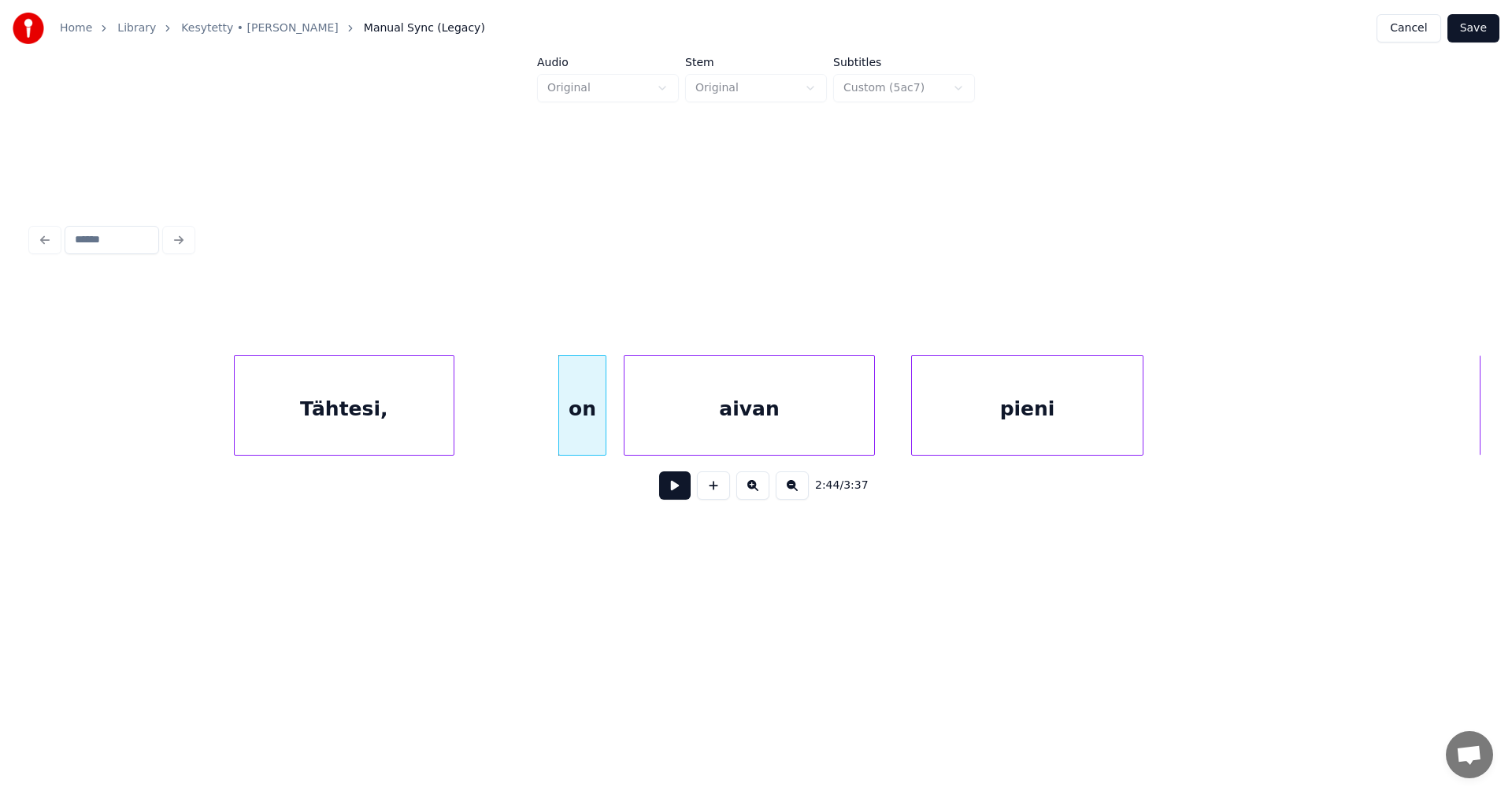
click at [667, 494] on button at bounding box center [676, 486] width 32 height 28
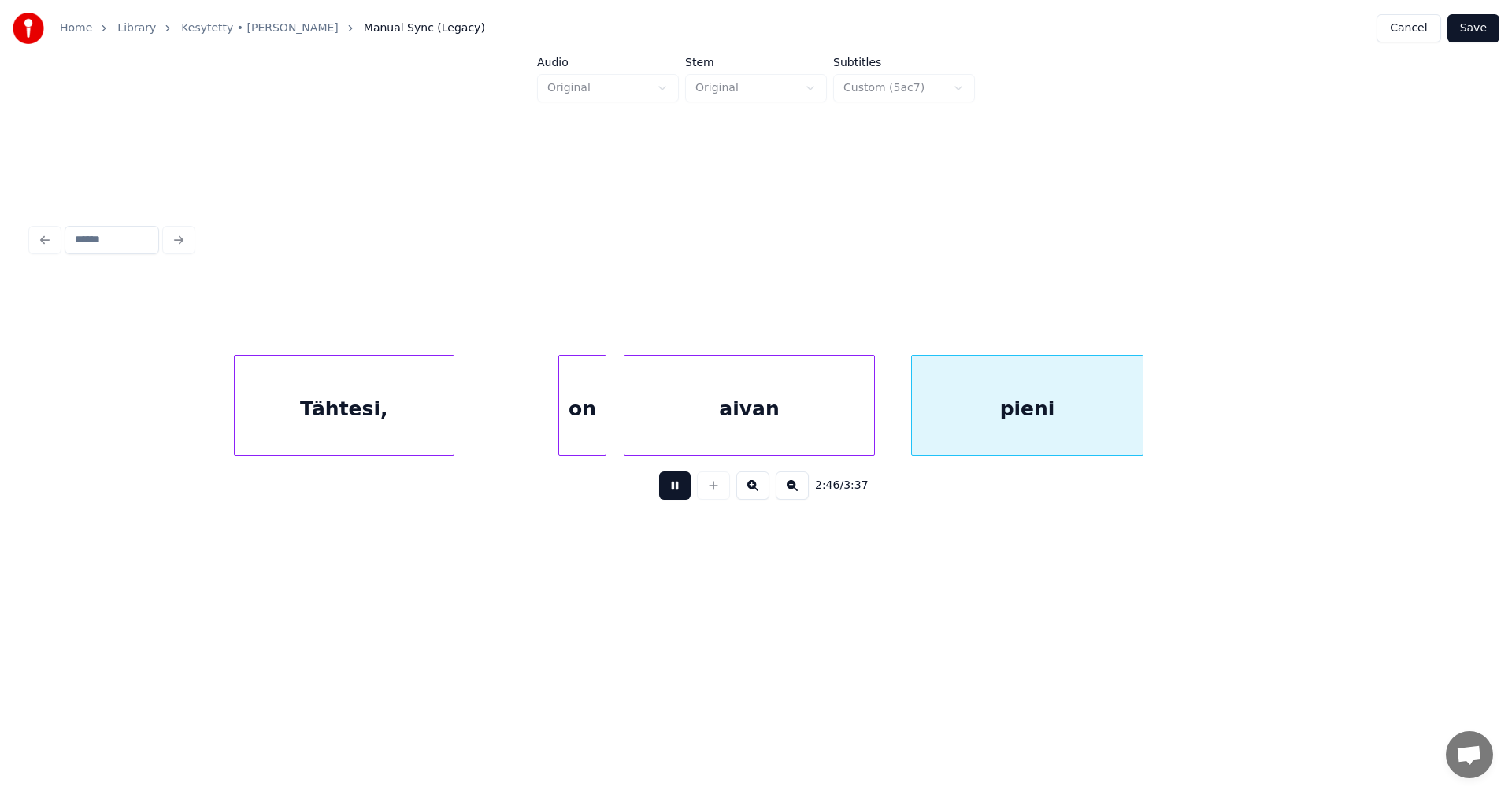
click at [674, 492] on button at bounding box center [676, 486] width 32 height 28
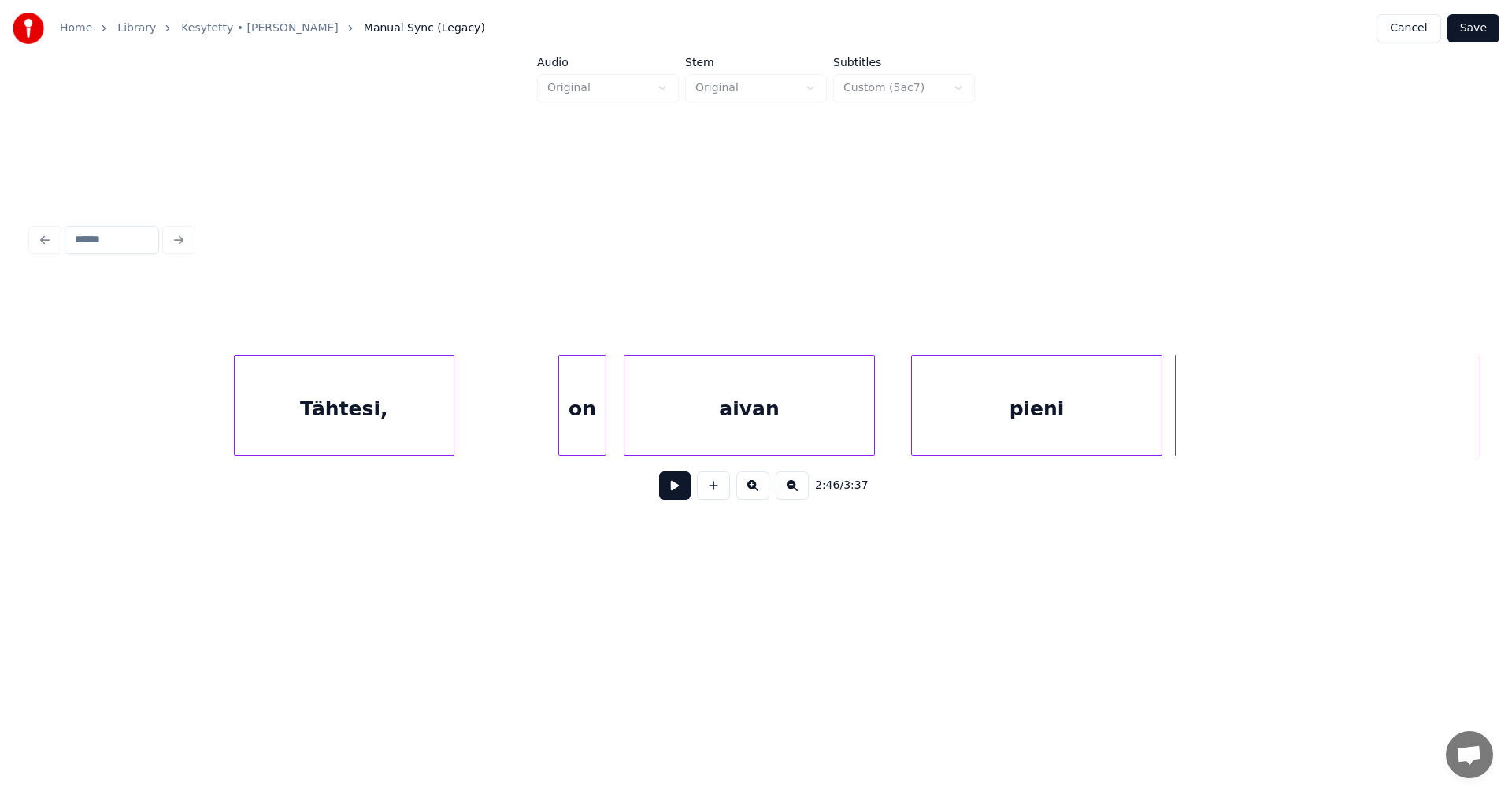
click at [1163, 434] on div "pieni" at bounding box center [1037, 405] width 252 height 101
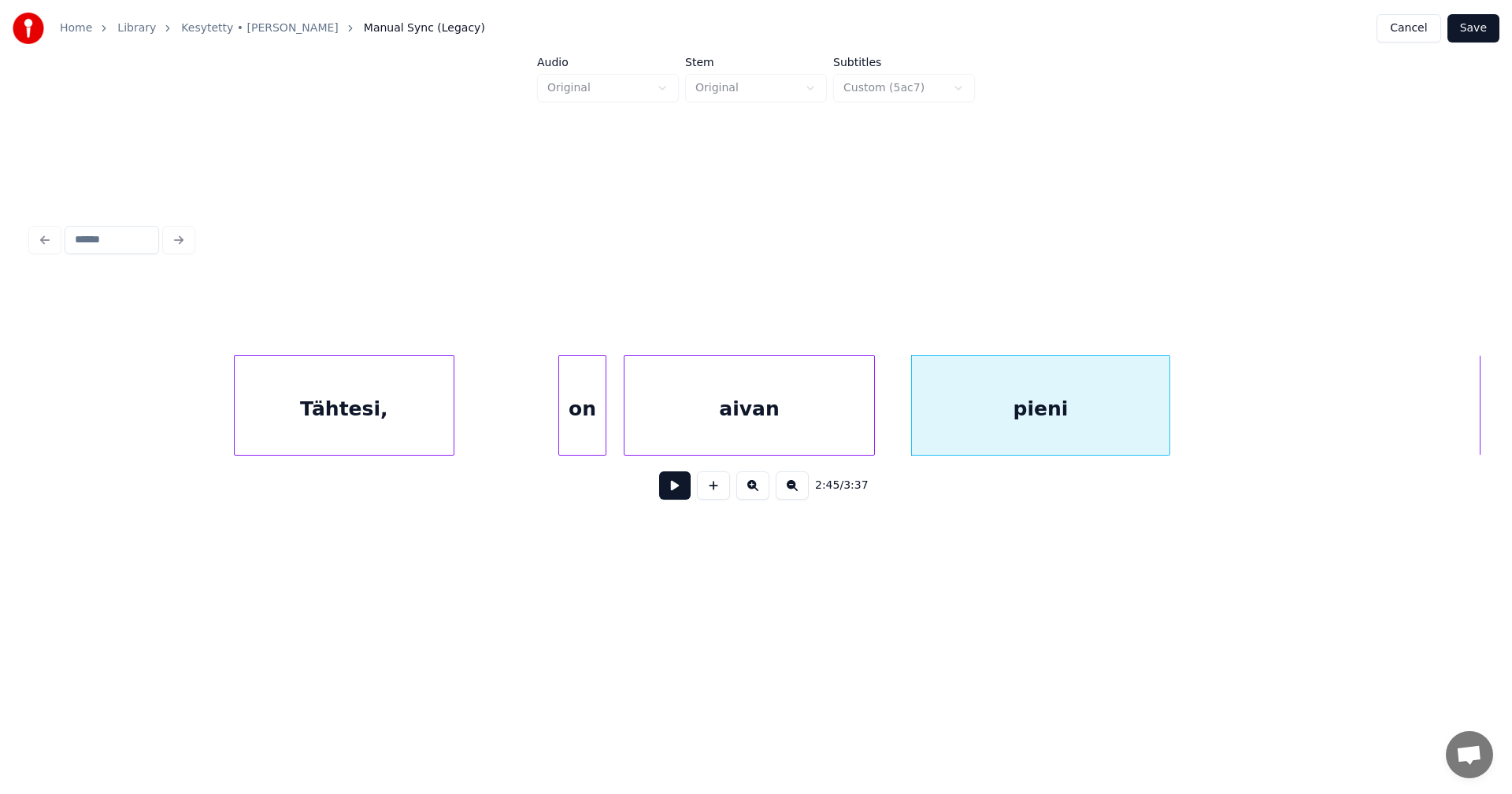
click at [1489, 30] on button "Save" at bounding box center [1473, 28] width 52 height 28
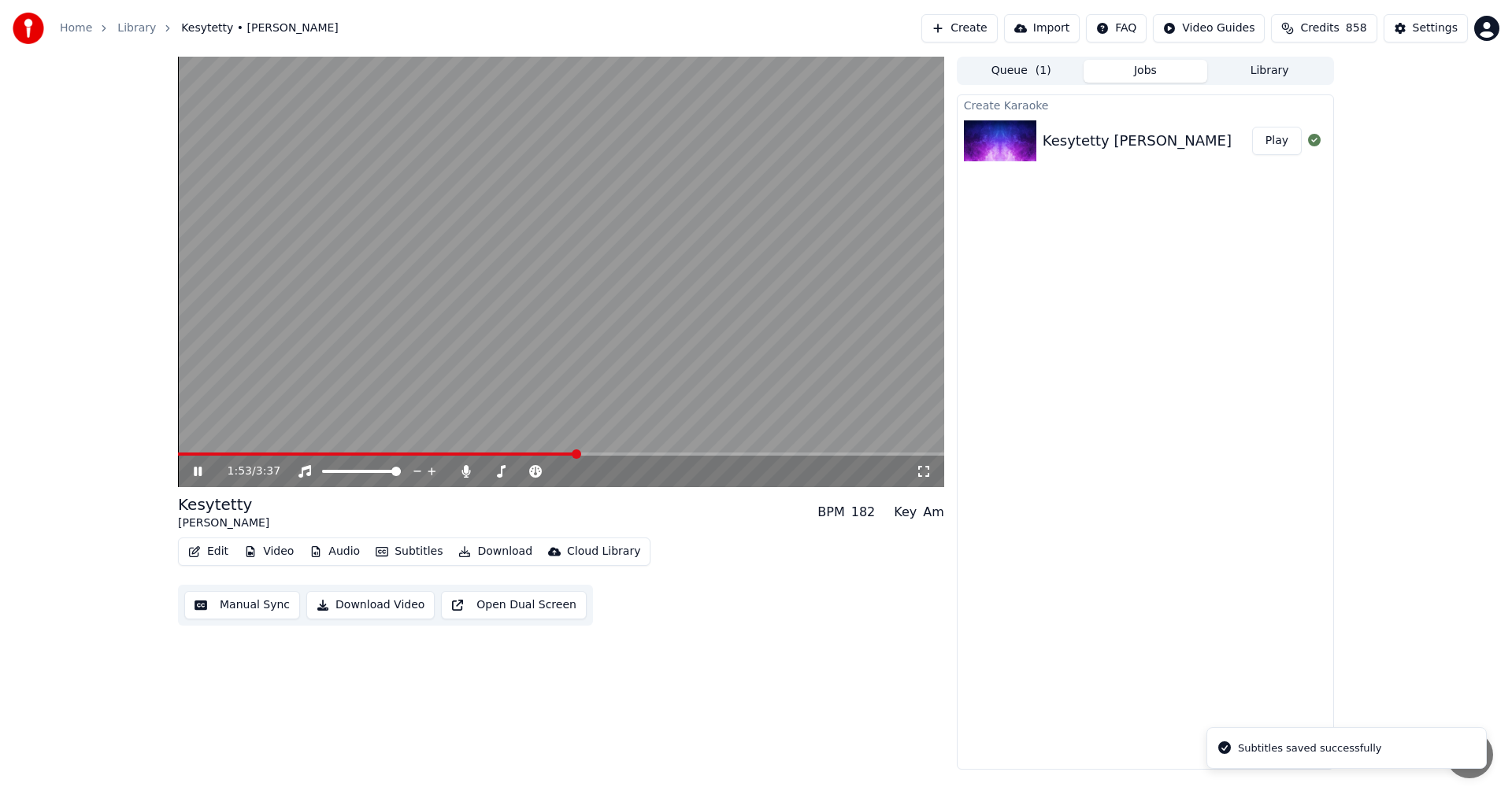
click at [578, 455] on span at bounding box center [561, 454] width 766 height 3
click at [625, 455] on span at bounding box center [561, 454] width 766 height 3
click at [650, 456] on span at bounding box center [561, 454] width 766 height 3
click at [675, 456] on span at bounding box center [561, 454] width 766 height 3
click at [704, 452] on video at bounding box center [561, 272] width 766 height 431
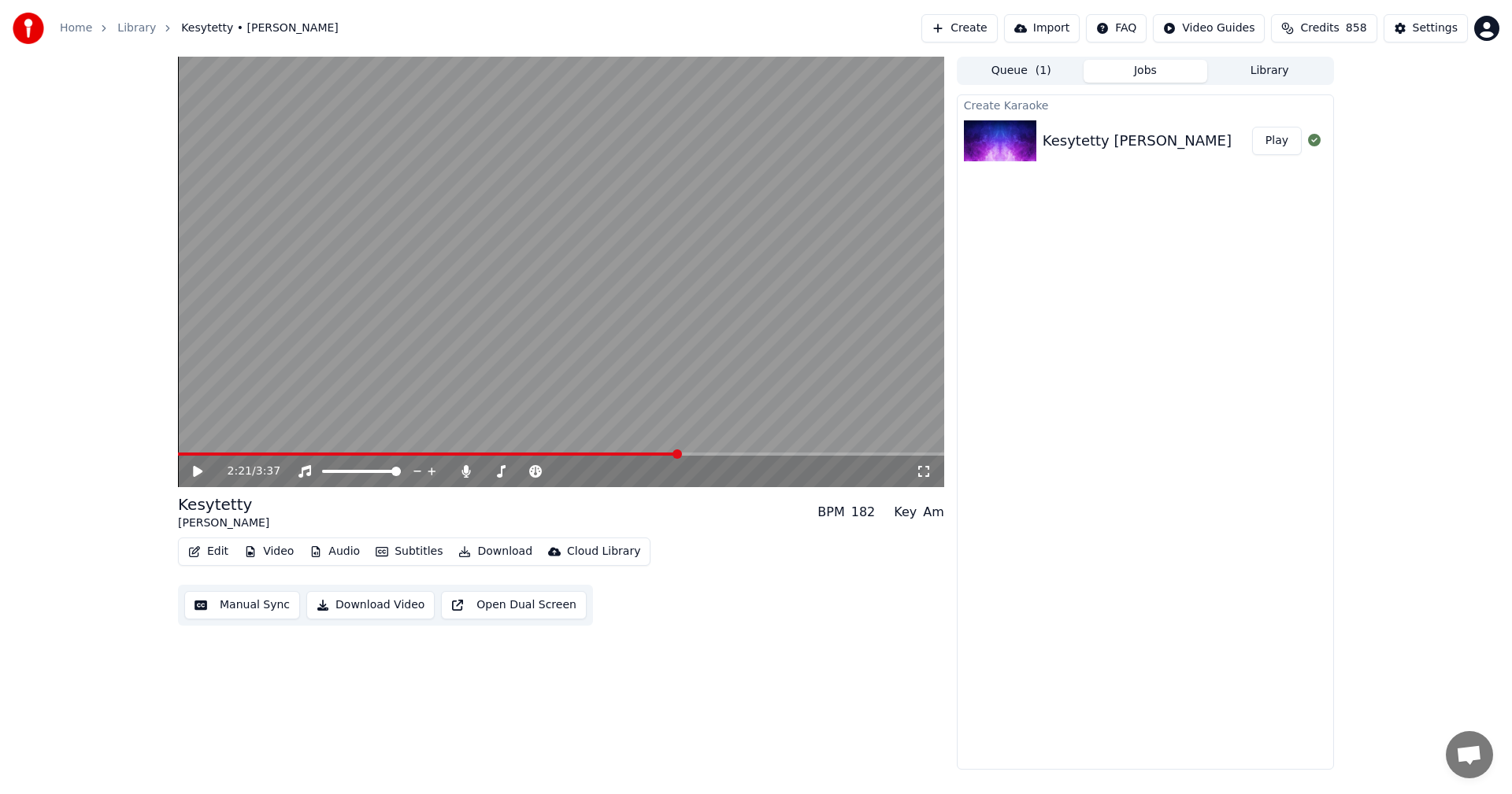
click at [705, 454] on span at bounding box center [561, 454] width 766 height 3
click at [197, 469] on icon at bounding box center [197, 471] width 9 height 11
click at [727, 454] on span at bounding box center [561, 454] width 766 height 3
click at [756, 454] on span at bounding box center [561, 454] width 766 height 3
click at [710, 452] on video at bounding box center [561, 272] width 766 height 431
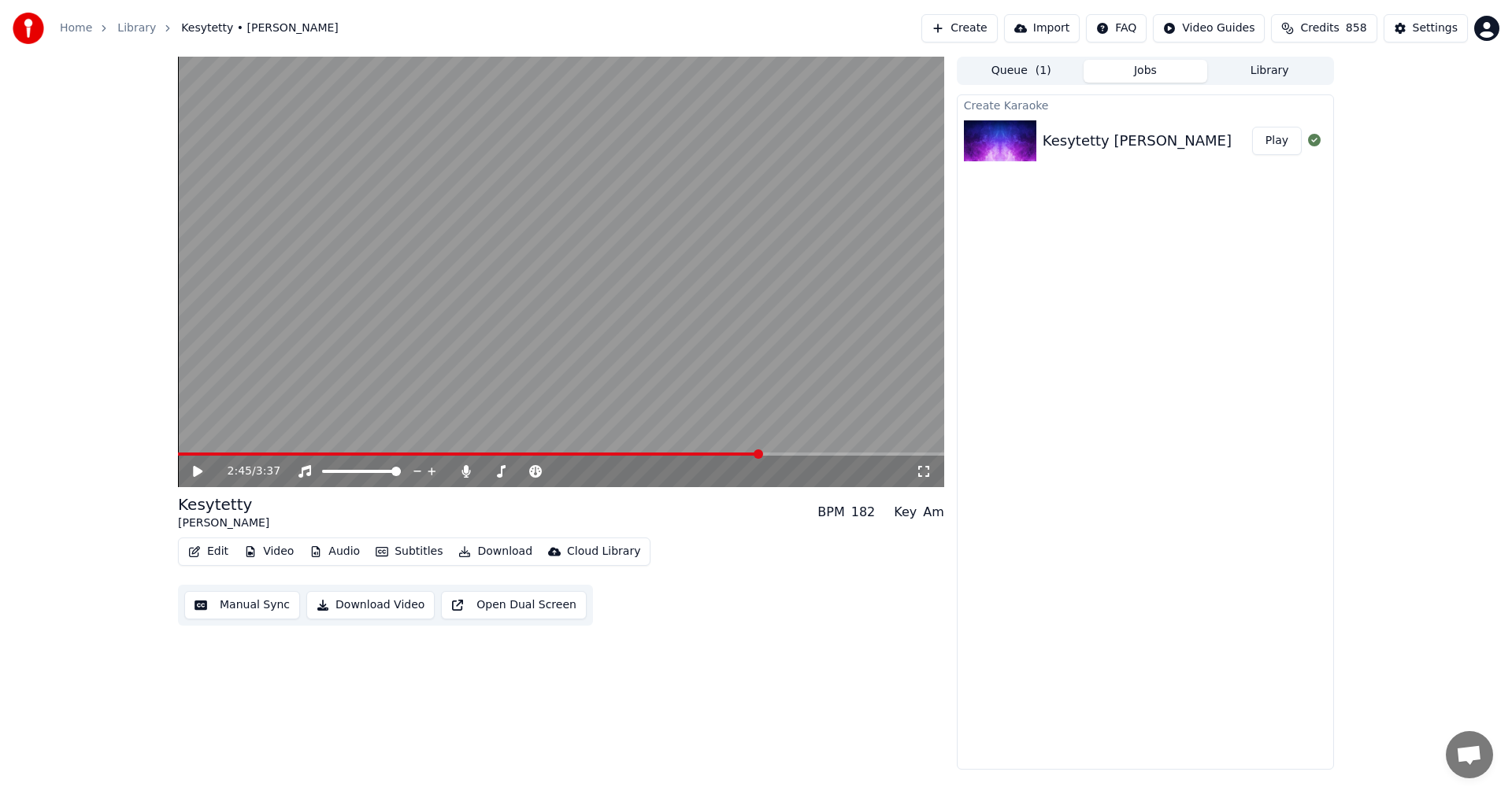
click at [712, 454] on span at bounding box center [469, 454] width 583 height 3
click at [200, 469] on icon at bounding box center [197, 471] width 9 height 11
click at [733, 455] on span at bounding box center [455, 454] width 555 height 3
click at [200, 454] on span at bounding box center [188, 454] width 21 height 3
click at [196, 454] on span at bounding box center [193, 454] width 30 height 3
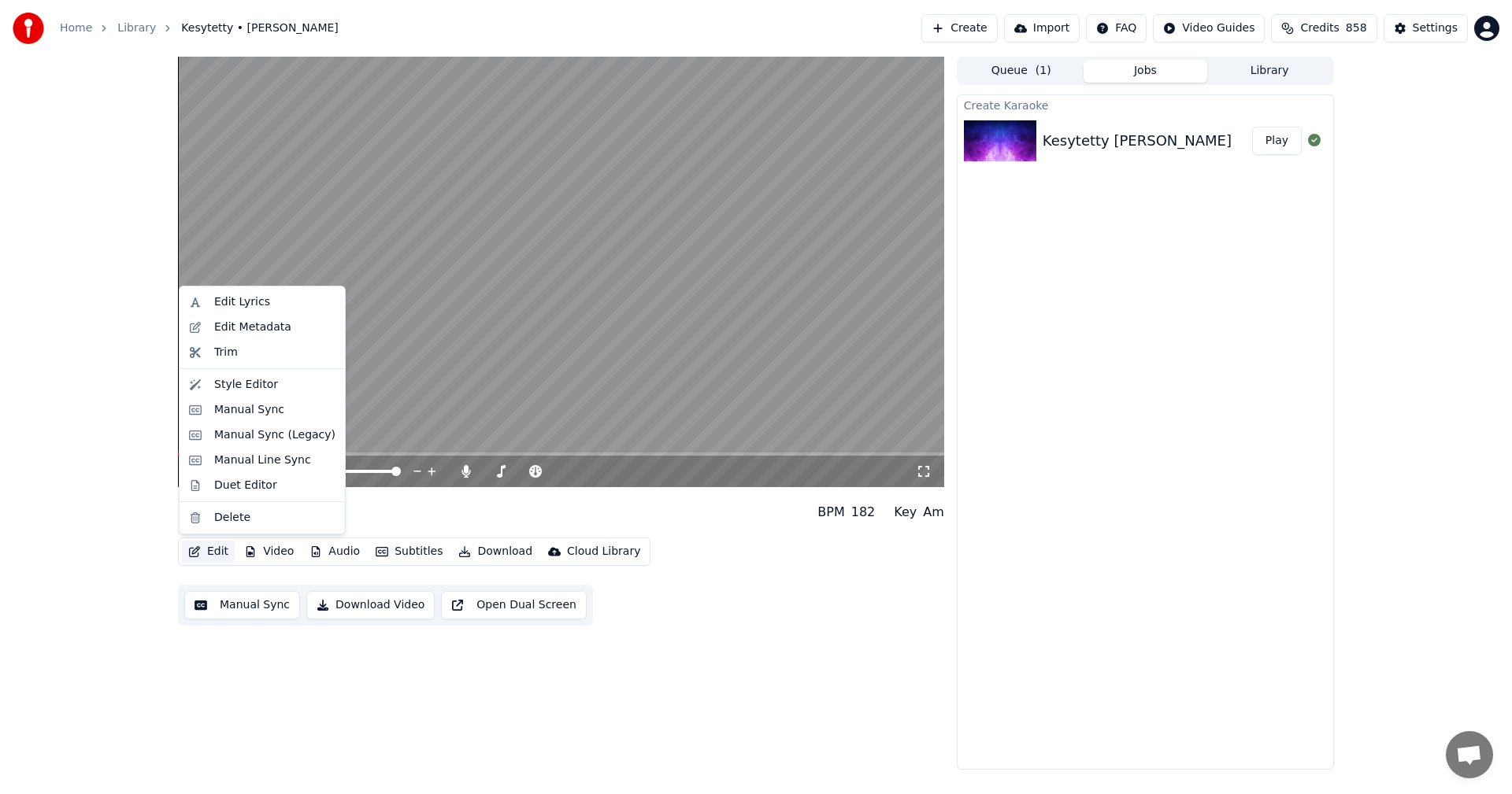
click at [220, 552] on button "Edit" at bounding box center [208, 552] width 53 height 22
click at [260, 435] on div "Manual Sync (Legacy)" at bounding box center [275, 436] width 122 height 16
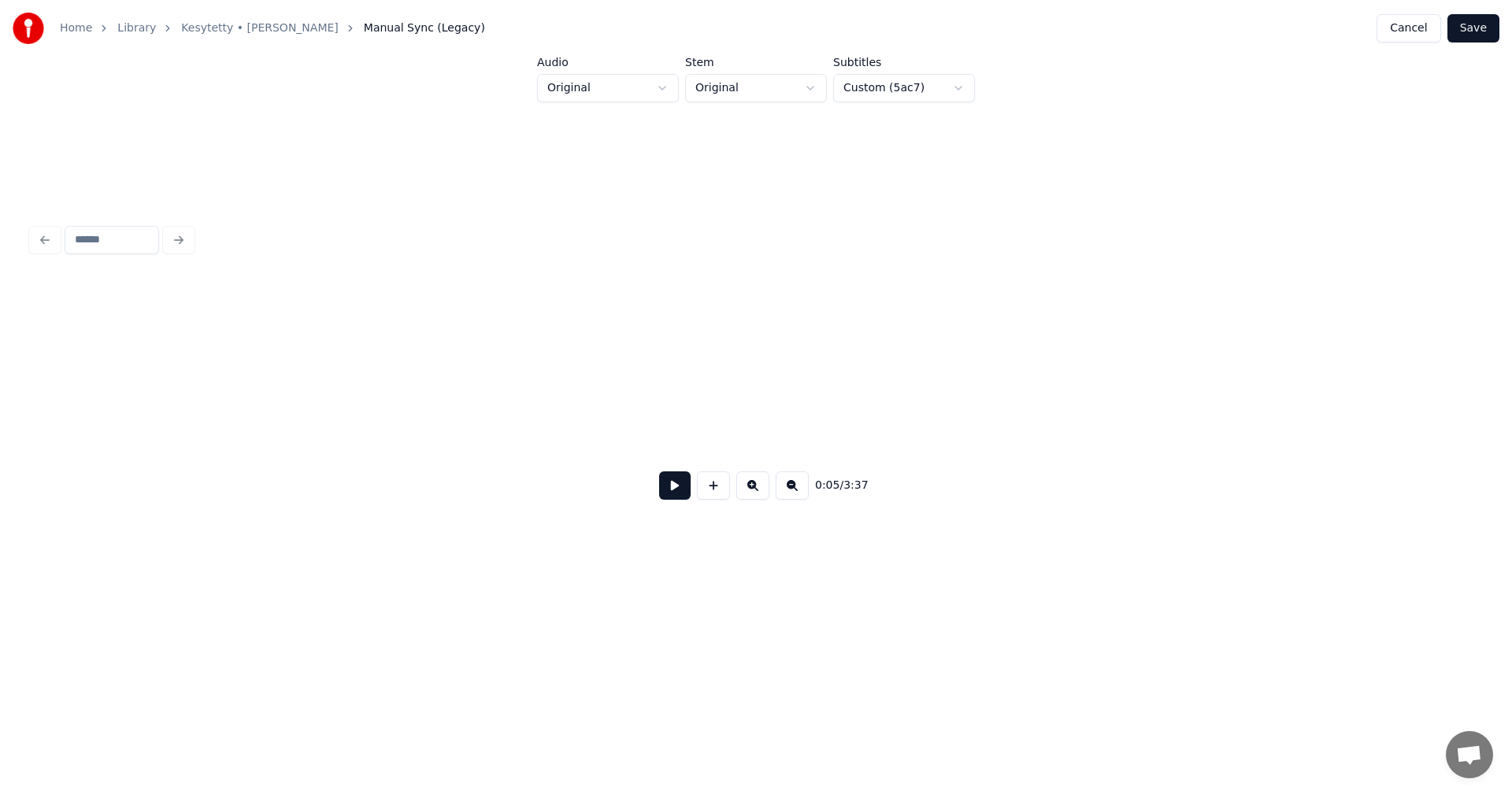
scroll to position [0, 1643]
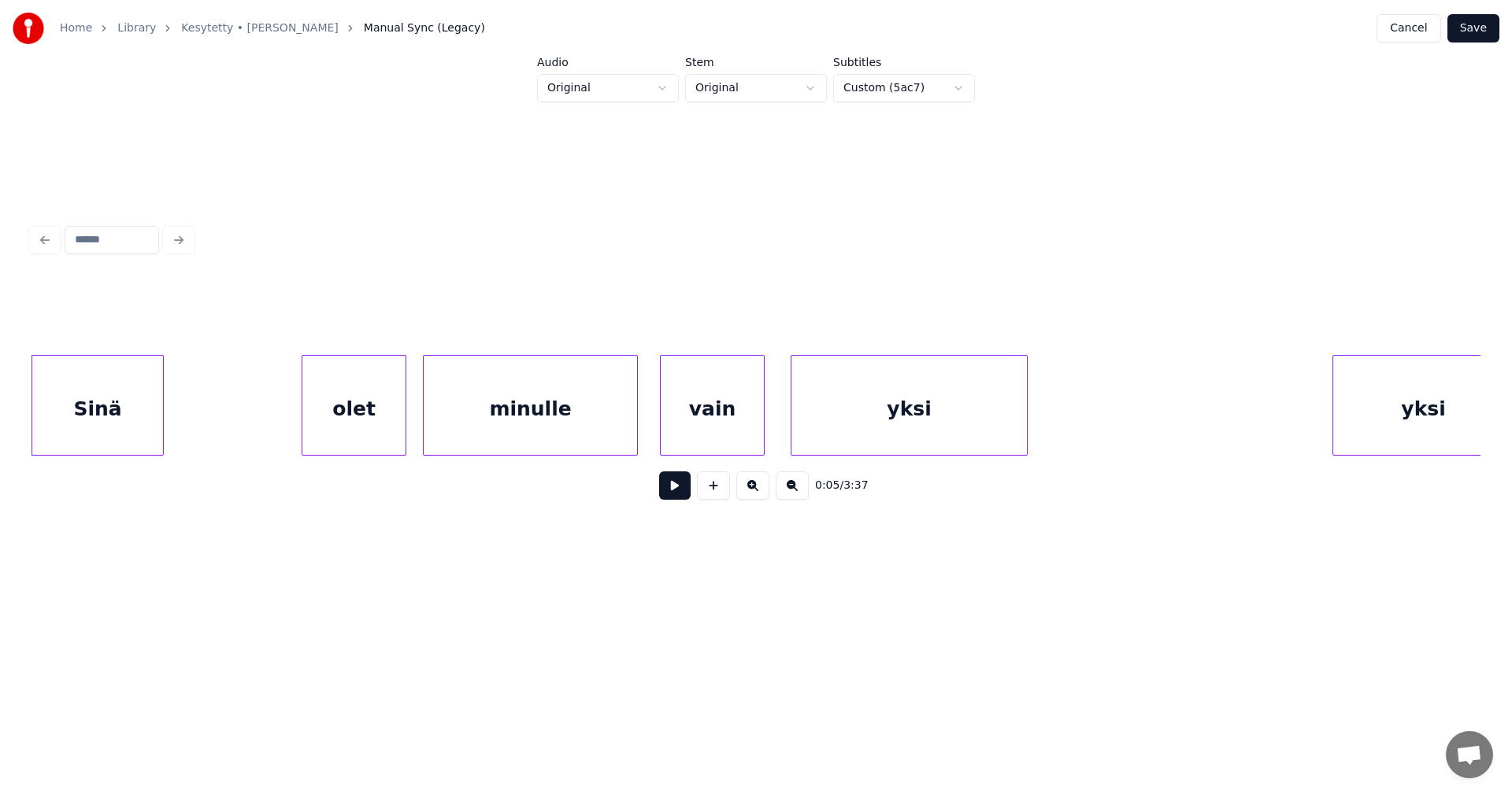
click at [149, 429] on div "Sinä" at bounding box center [97, 409] width 131 height 107
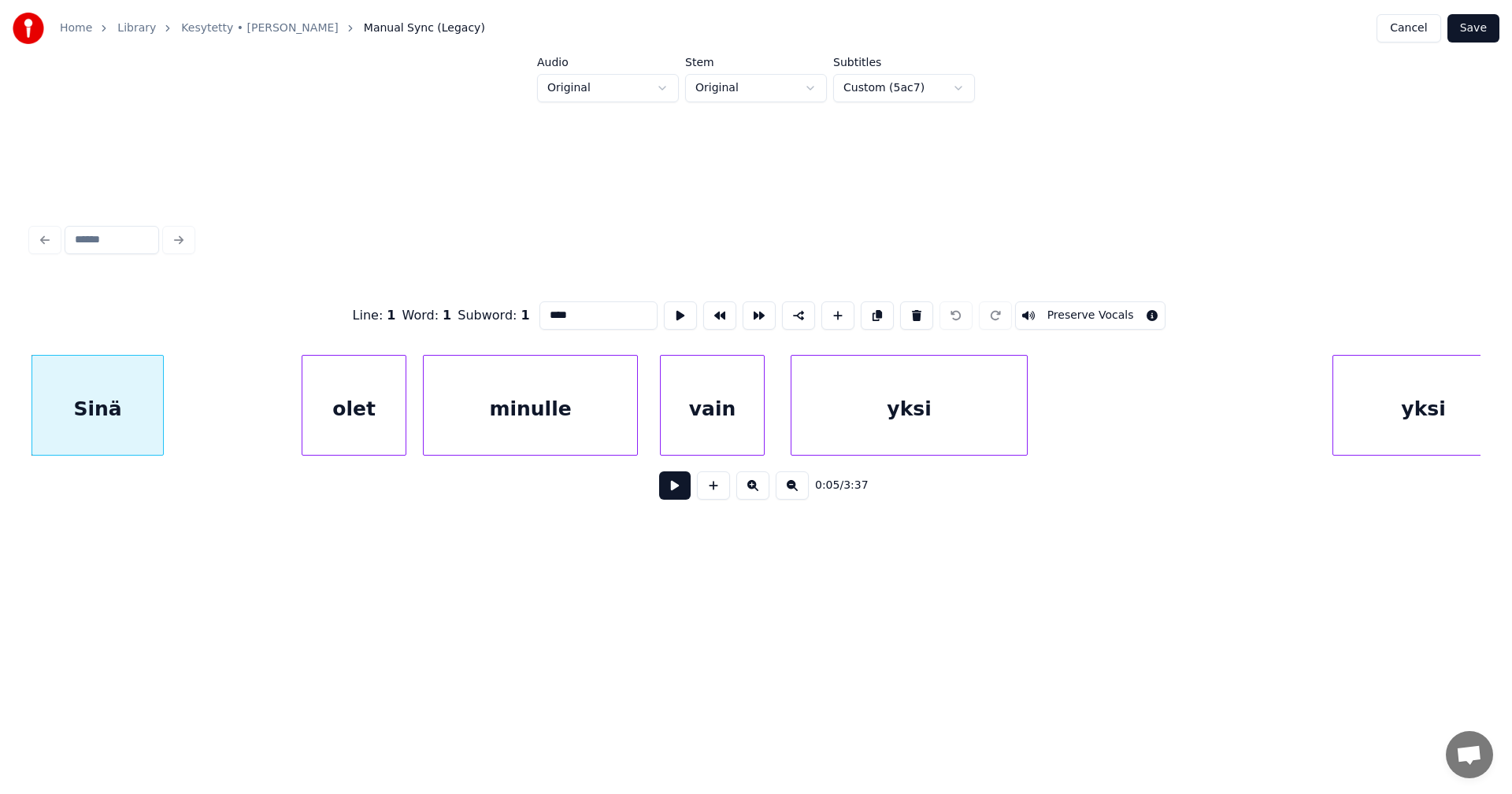
click at [675, 490] on button at bounding box center [676, 486] width 32 height 28
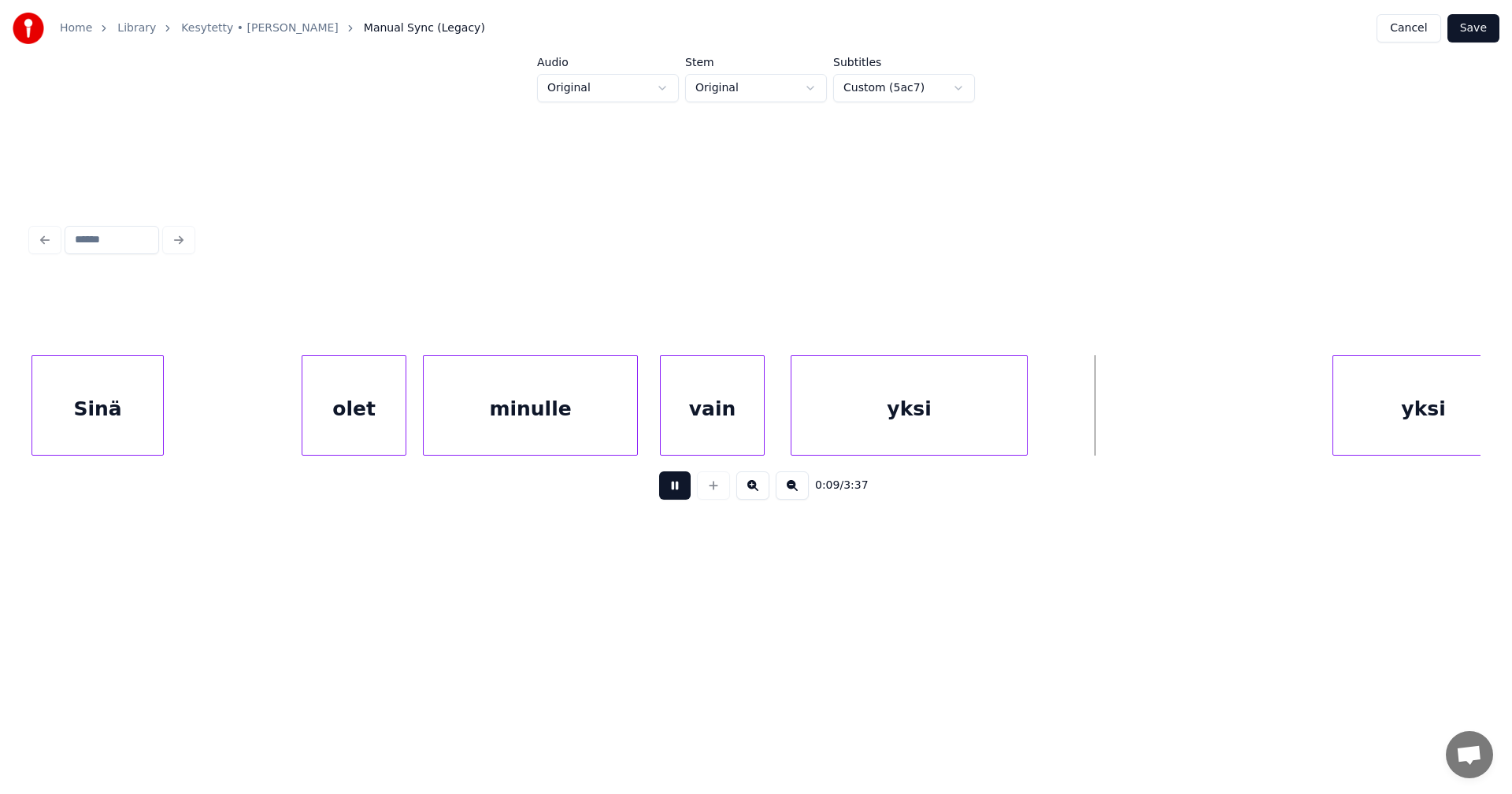
click at [675, 490] on button at bounding box center [676, 486] width 32 height 28
click at [1483, 33] on button "Save" at bounding box center [1473, 28] width 52 height 28
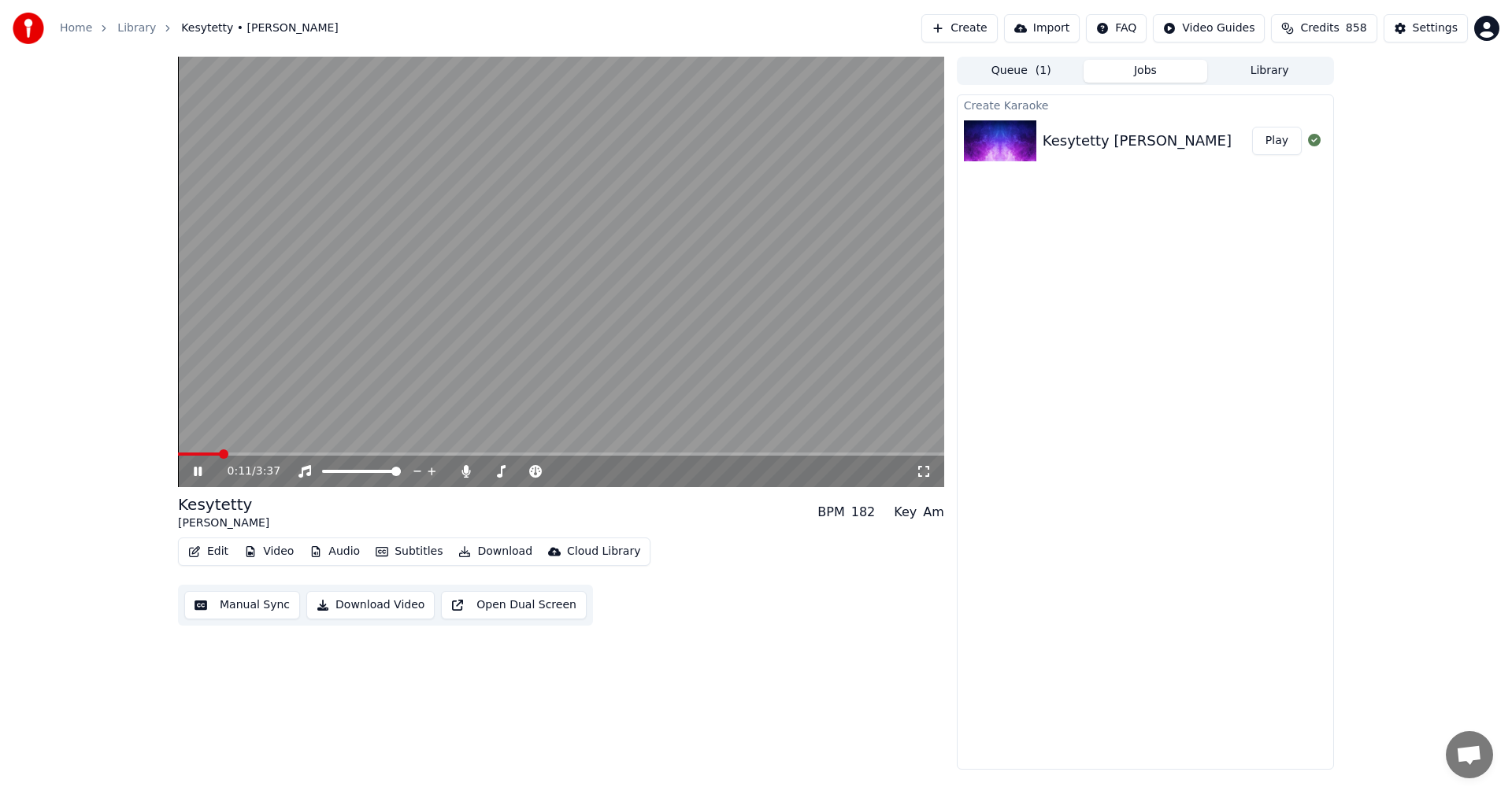
click at [671, 454] on span at bounding box center [561, 454] width 766 height 3
click at [712, 454] on span at bounding box center [561, 454] width 766 height 3
click at [193, 469] on icon at bounding box center [209, 471] width 37 height 13
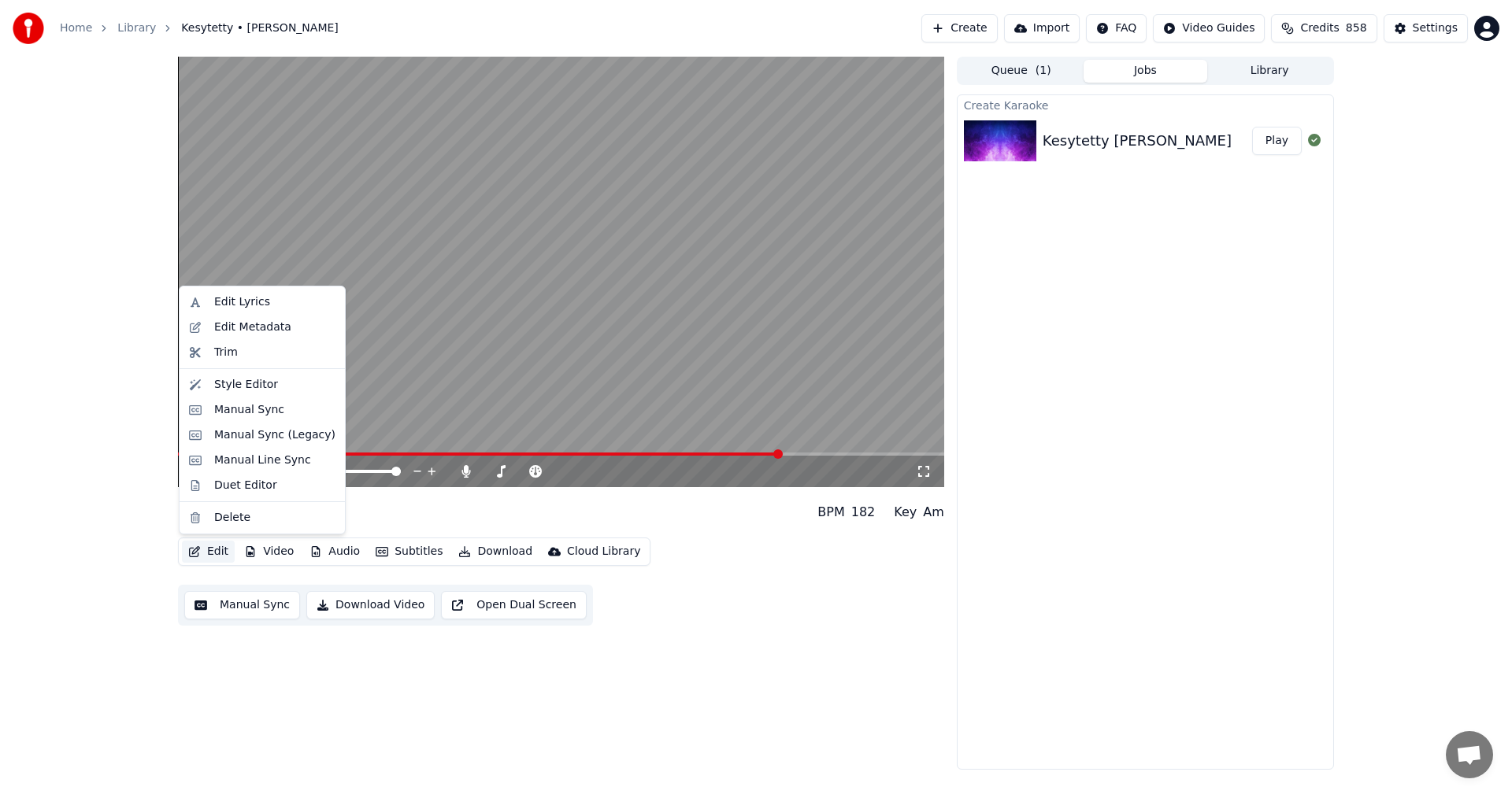
click at [222, 548] on button "Edit" at bounding box center [208, 552] width 53 height 22
click at [268, 435] on div "Manual Sync (Legacy)" at bounding box center [275, 436] width 122 height 16
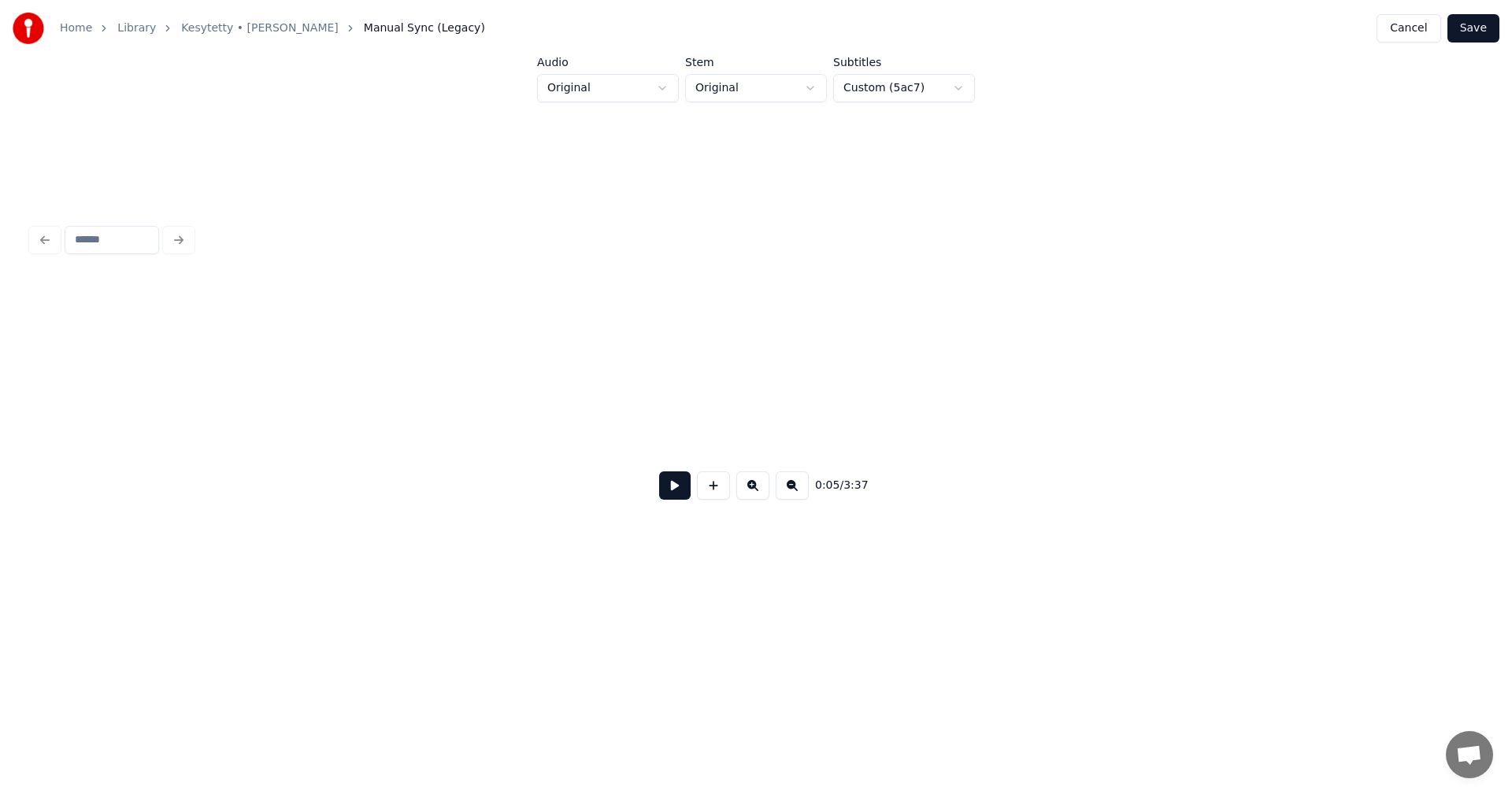
scroll to position [0, 1643]
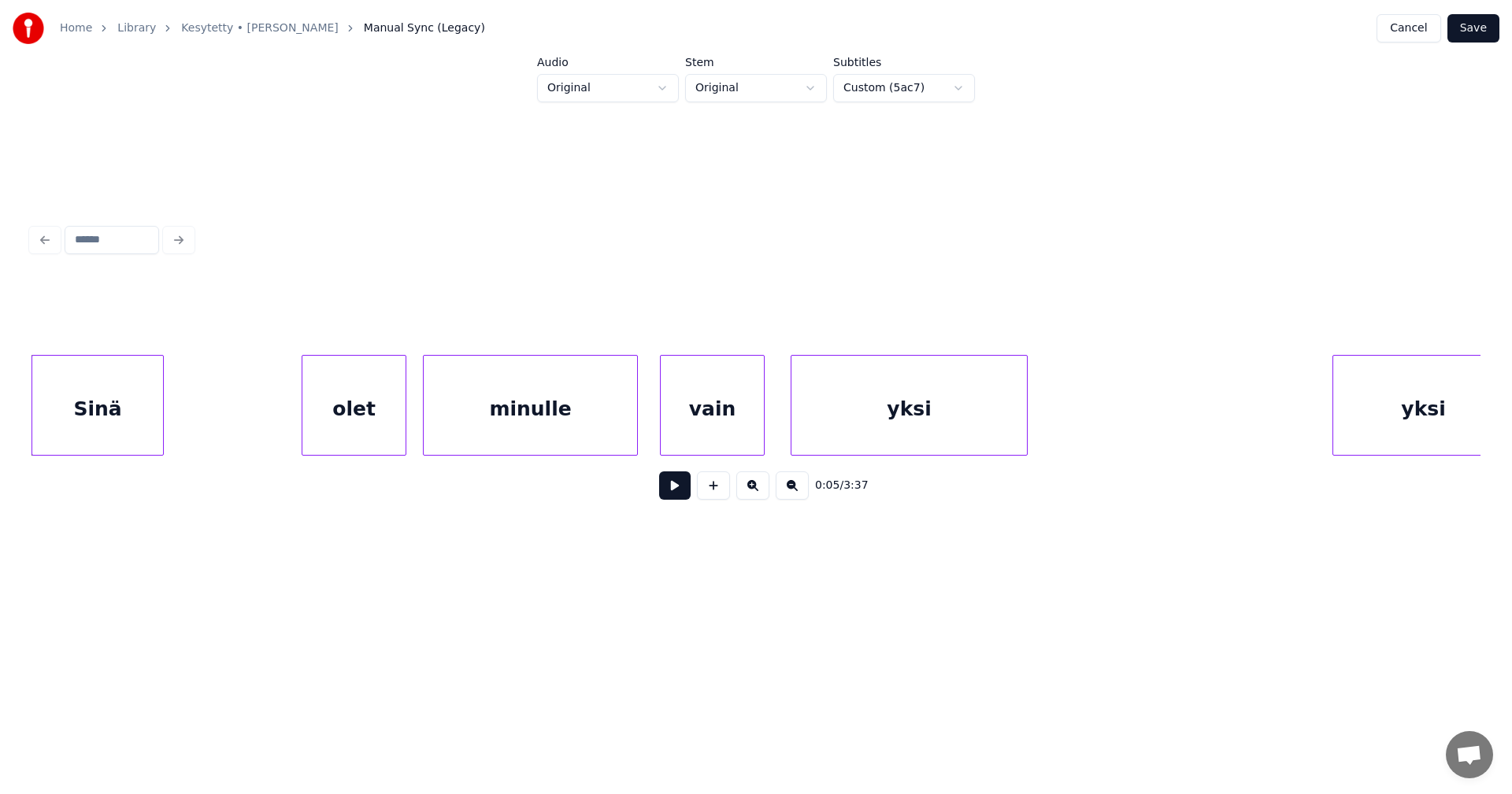
click at [112, 433] on div "Sinä" at bounding box center [97, 409] width 131 height 107
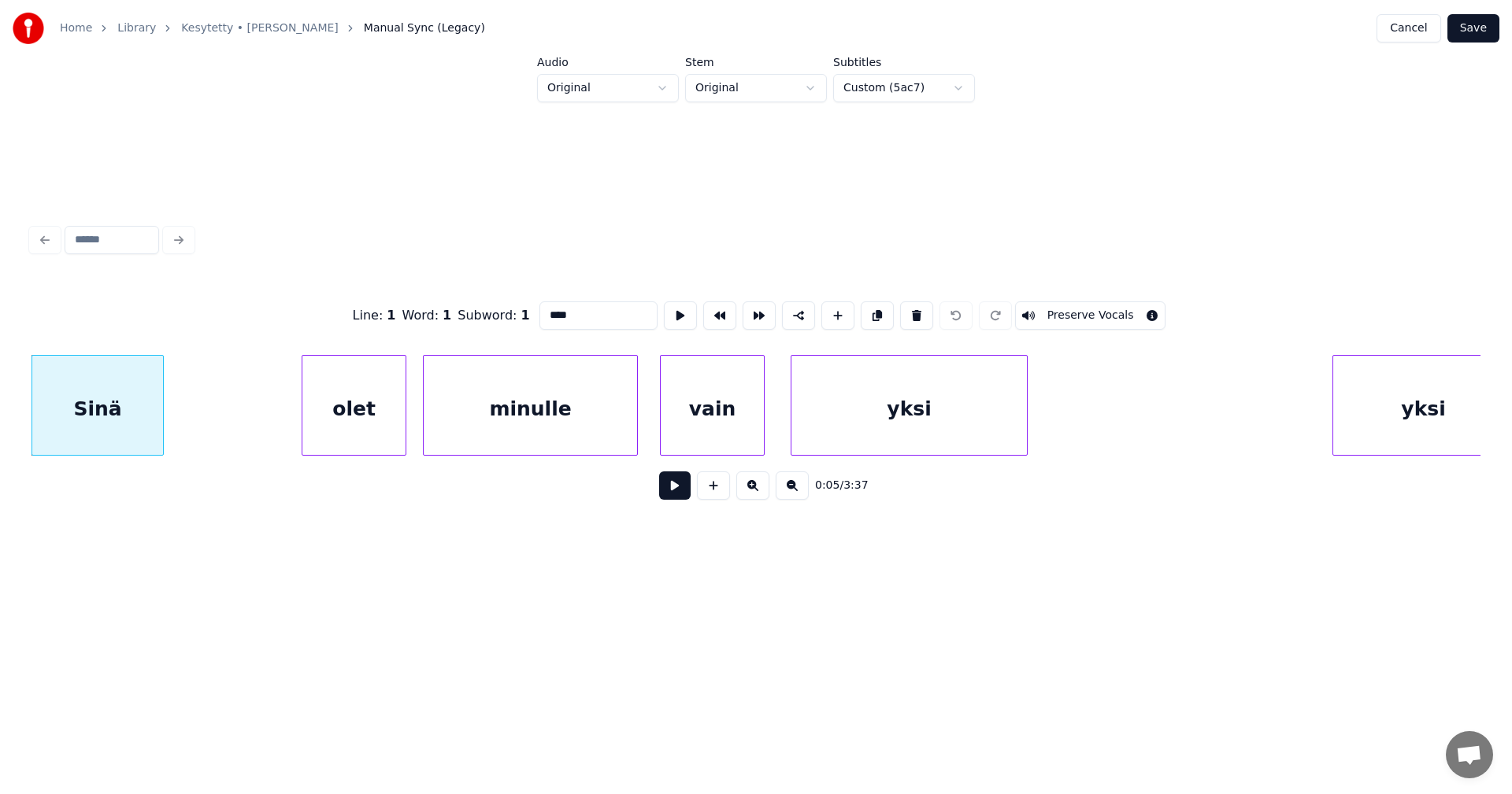
click at [672, 491] on button at bounding box center [676, 486] width 32 height 28
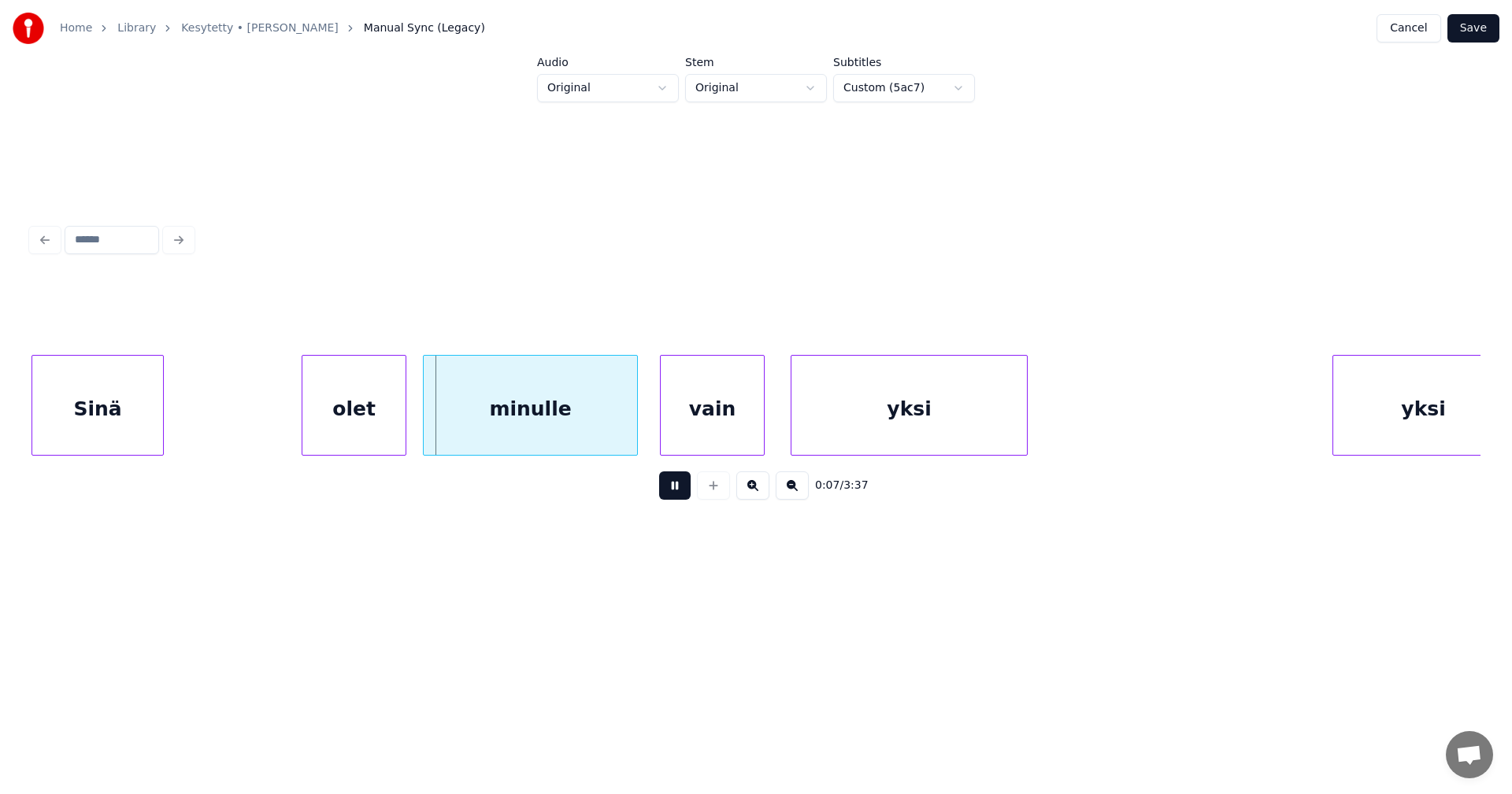
click at [671, 492] on button at bounding box center [676, 486] width 32 height 28
click at [375, 424] on div "olet" at bounding box center [353, 409] width 103 height 107
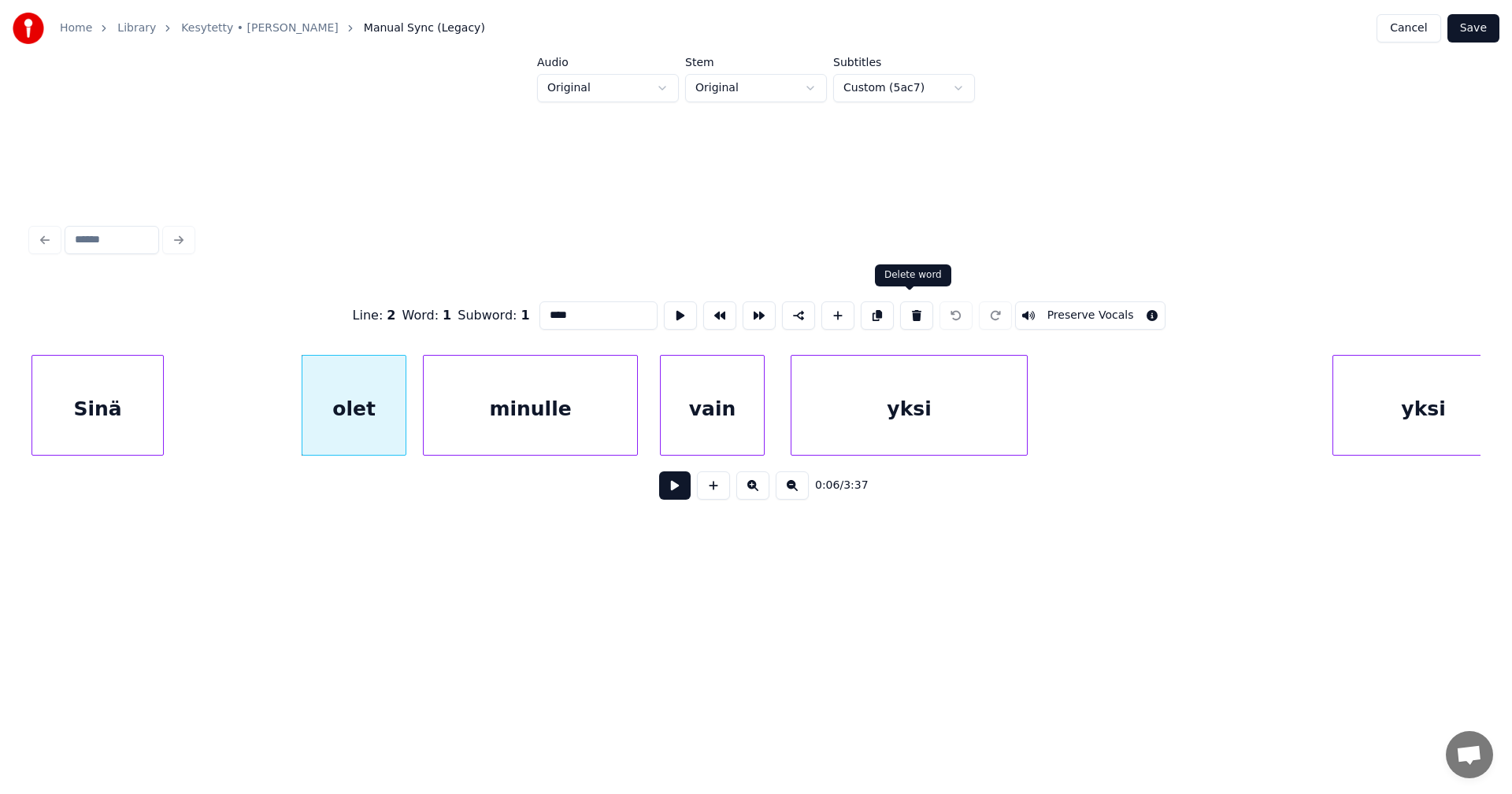
click at [907, 311] on button at bounding box center [916, 315] width 33 height 28
type input "*******"
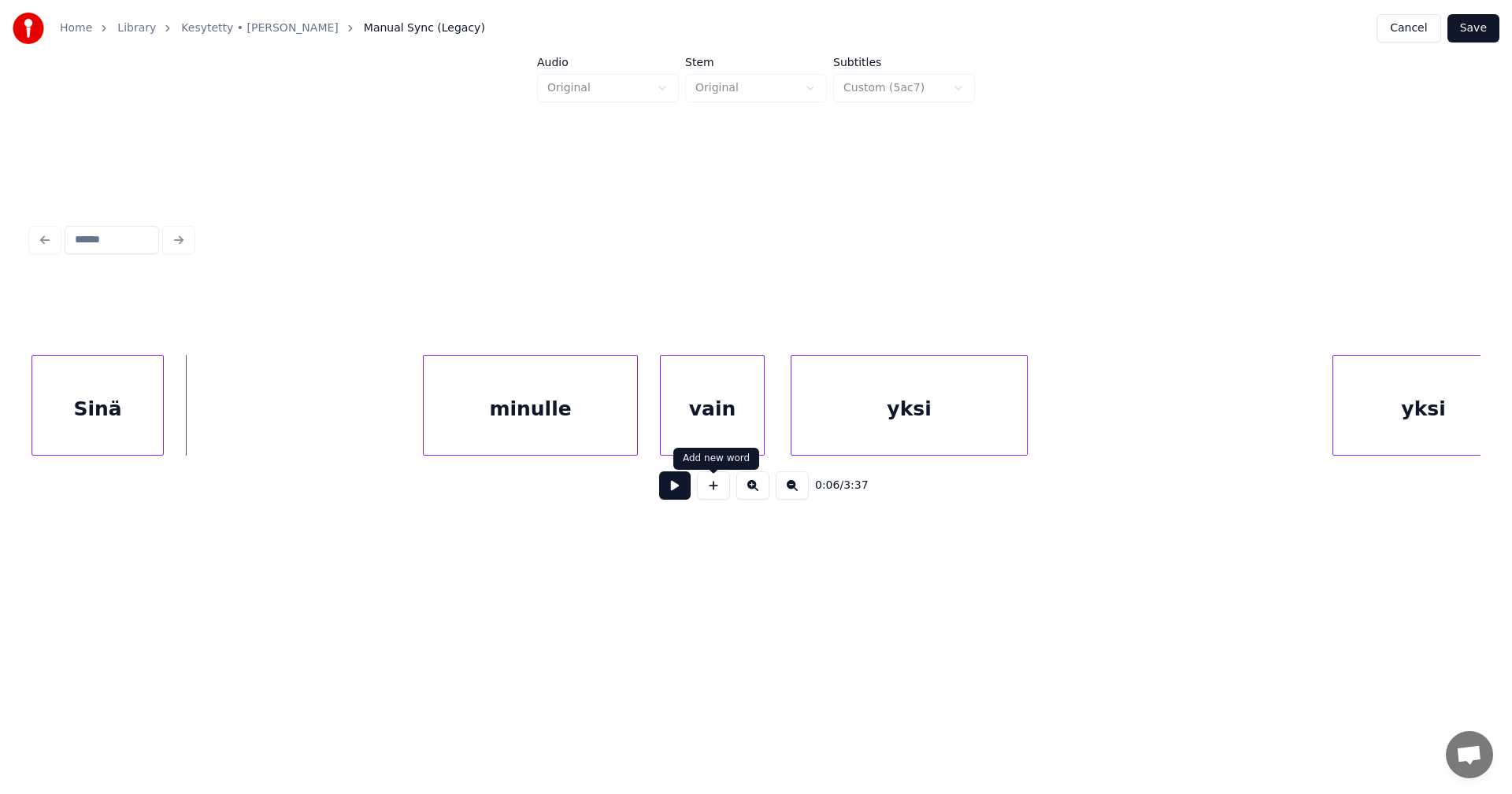
click at [712, 492] on button at bounding box center [713, 486] width 33 height 28
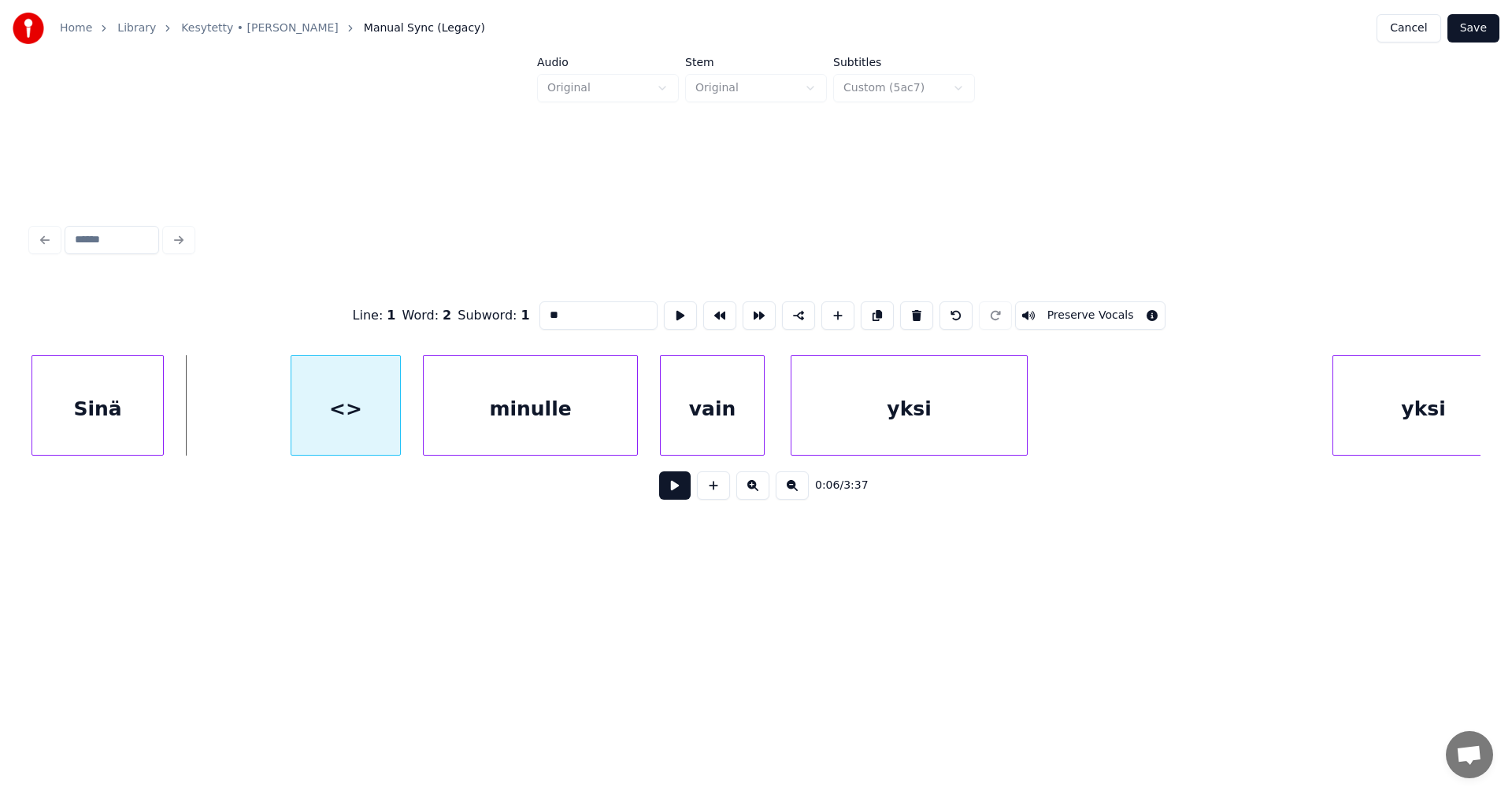
click at [360, 409] on div "<>" at bounding box center [345, 409] width 109 height 107
drag, startPoint x: 569, startPoint y: 308, endPoint x: 519, endPoint y: 308, distance: 50.0
click at [519, 308] on div "Line : 1 Word : 2 Subword : 1 ** Preserve Vocals" at bounding box center [756, 315] width 1449 height 79
click at [573, 417] on div "minulle" at bounding box center [531, 409] width 214 height 107
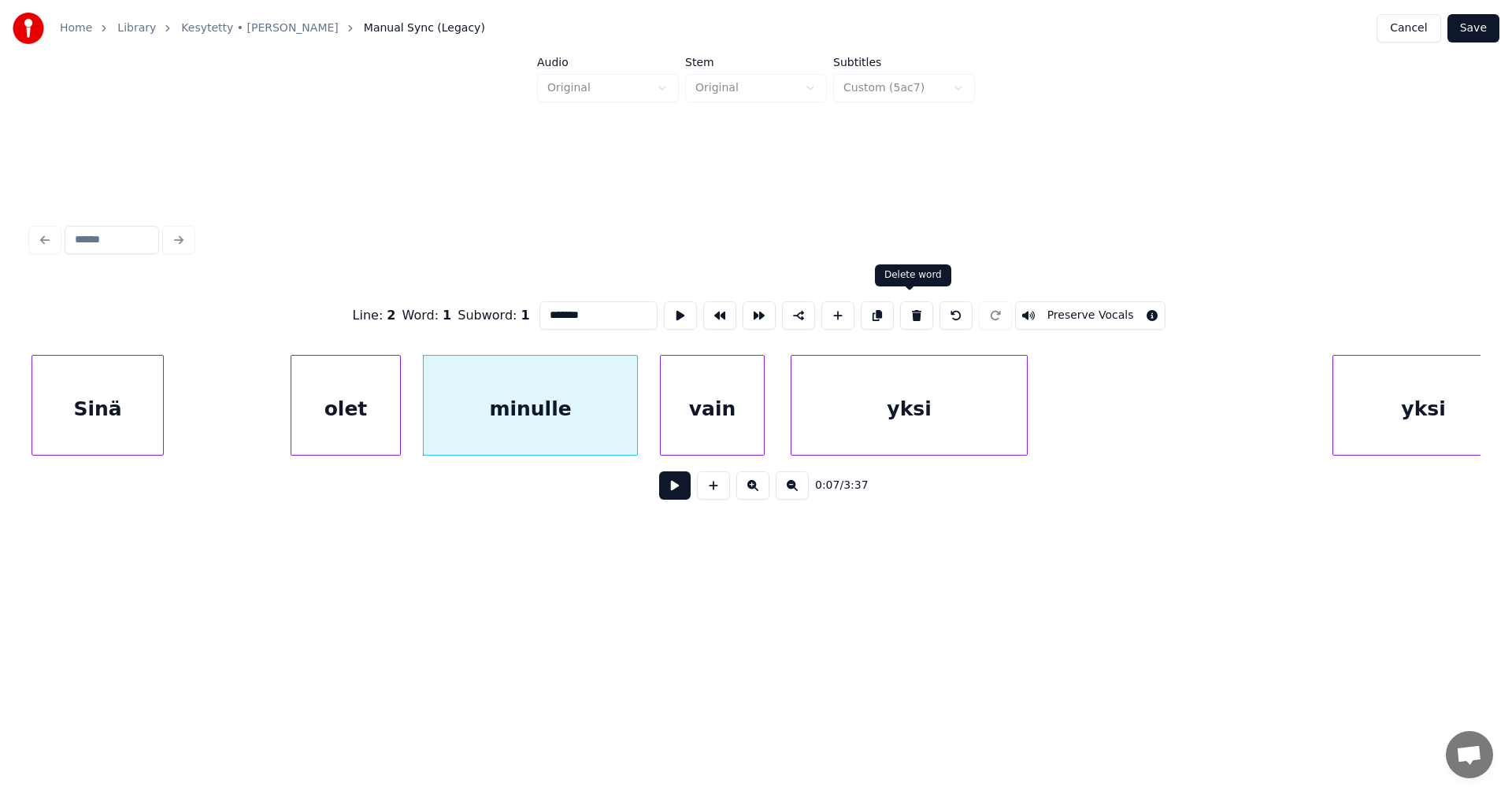
click at [903, 312] on button at bounding box center [916, 315] width 33 height 28
type input "****"
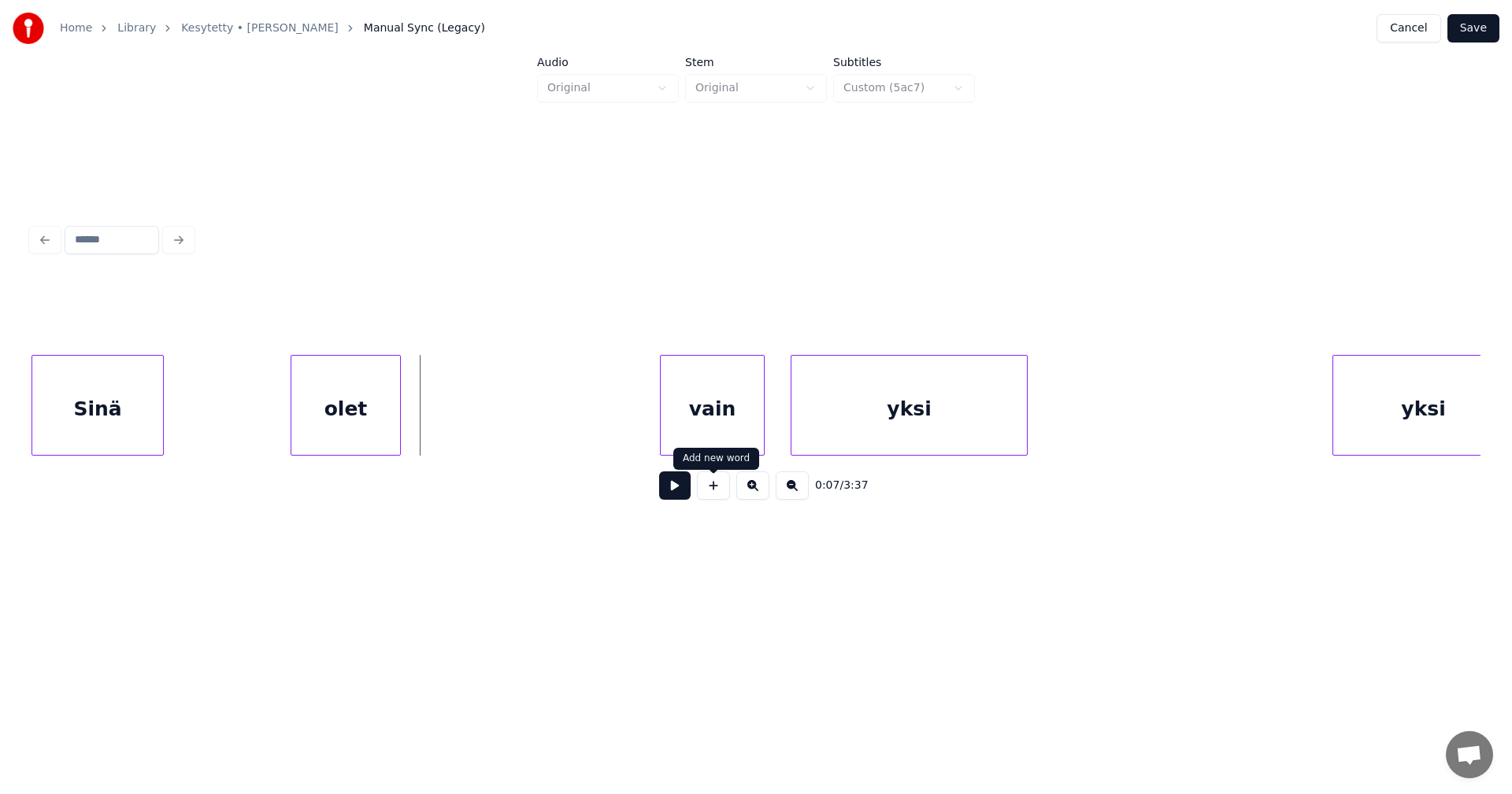
click at [711, 496] on button at bounding box center [713, 486] width 33 height 28
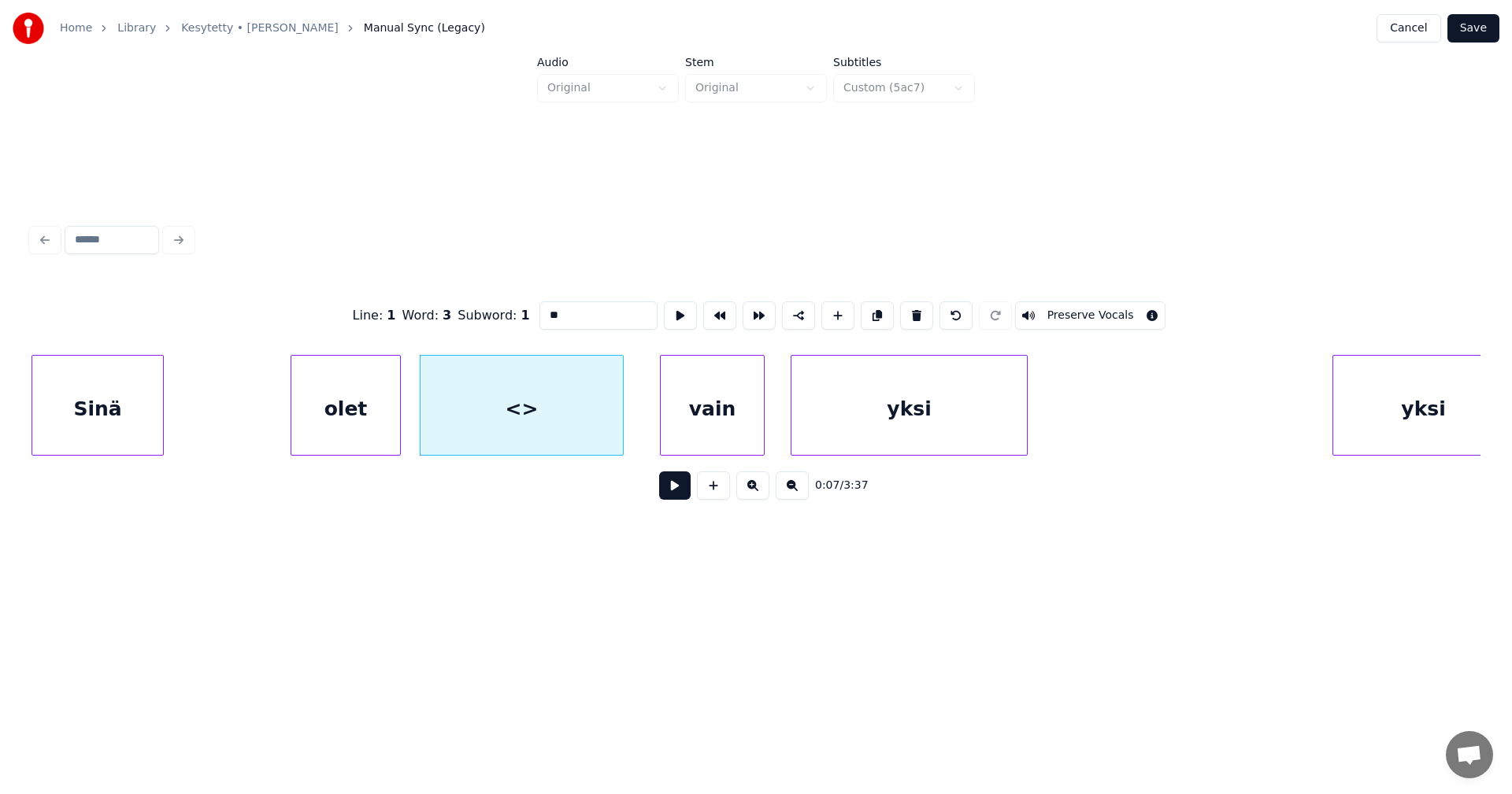
click at [621, 415] on div at bounding box center [620, 405] width 5 height 99
click at [394, 420] on div at bounding box center [396, 405] width 5 height 99
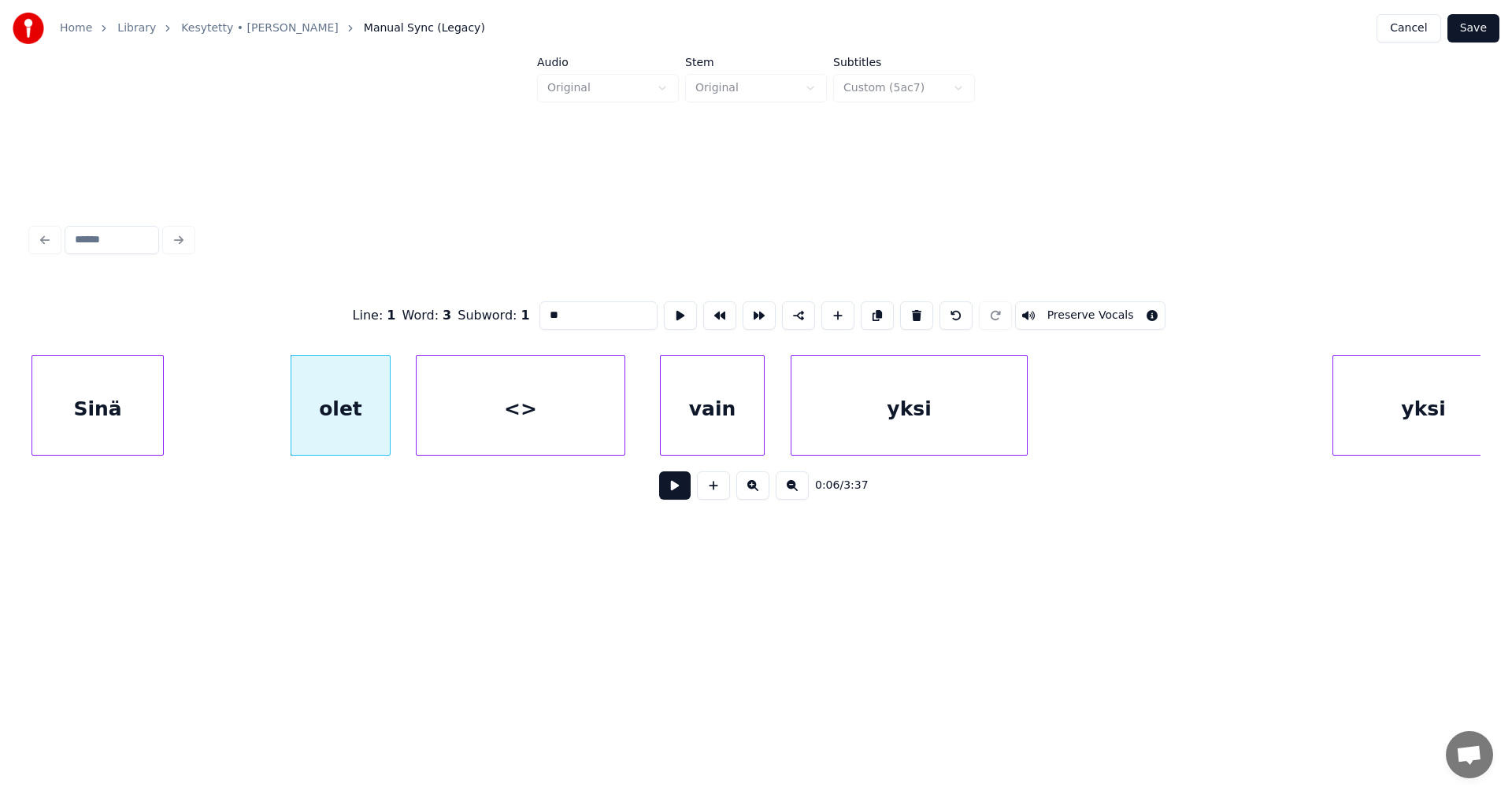
click at [416, 417] on div at bounding box center [418, 405] width 5 height 99
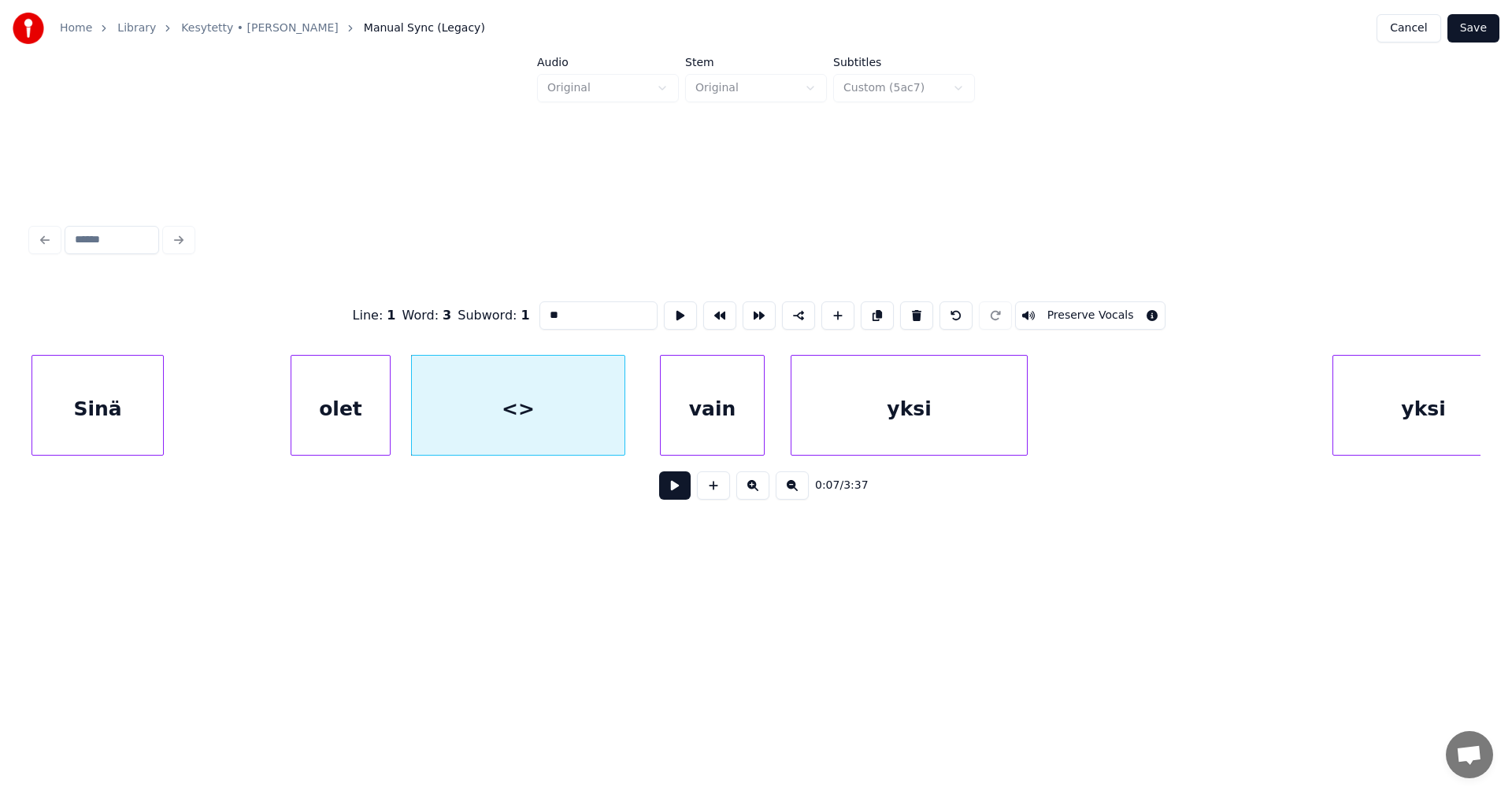
click at [462, 418] on div "<>" at bounding box center [518, 409] width 213 height 107
drag, startPoint x: 573, startPoint y: 312, endPoint x: 535, endPoint y: 317, distance: 38.3
click at [540, 317] on input "**" at bounding box center [599, 315] width 118 height 28
click at [720, 424] on div "vain" at bounding box center [712, 409] width 103 height 107
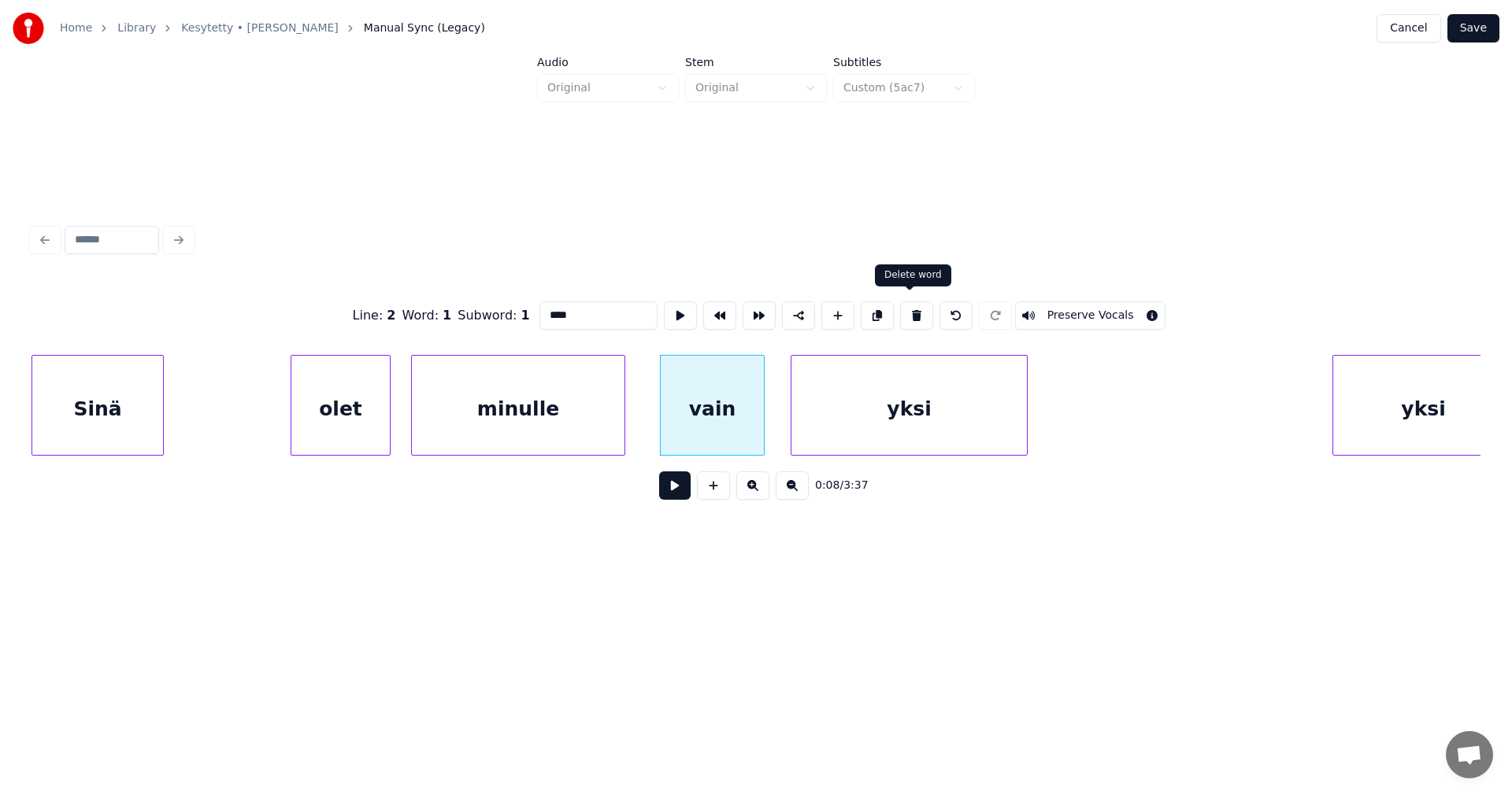
click at [913, 315] on button at bounding box center [916, 315] width 33 height 28
type input "*******"
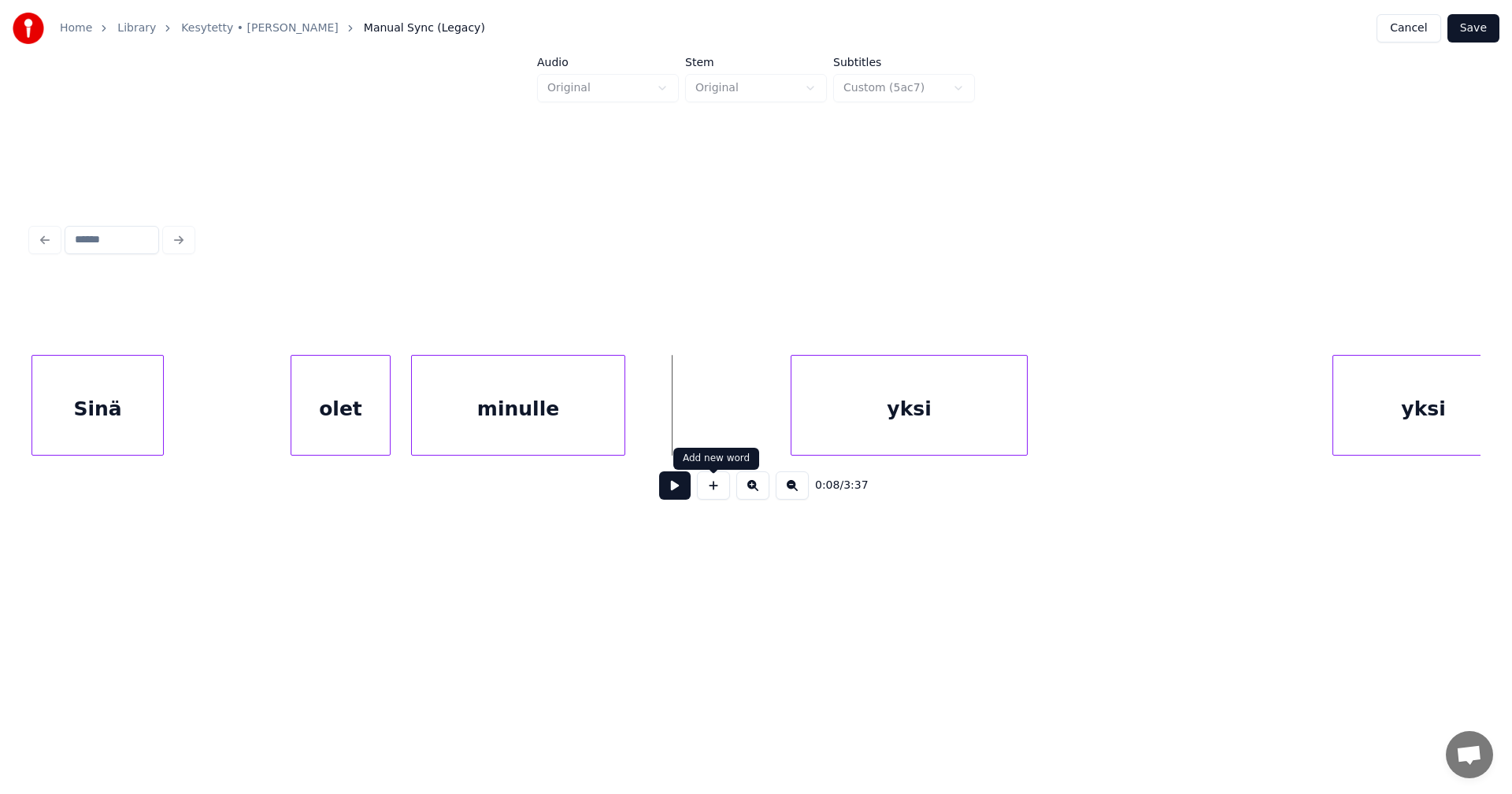
click at [712, 497] on button at bounding box center [713, 486] width 33 height 28
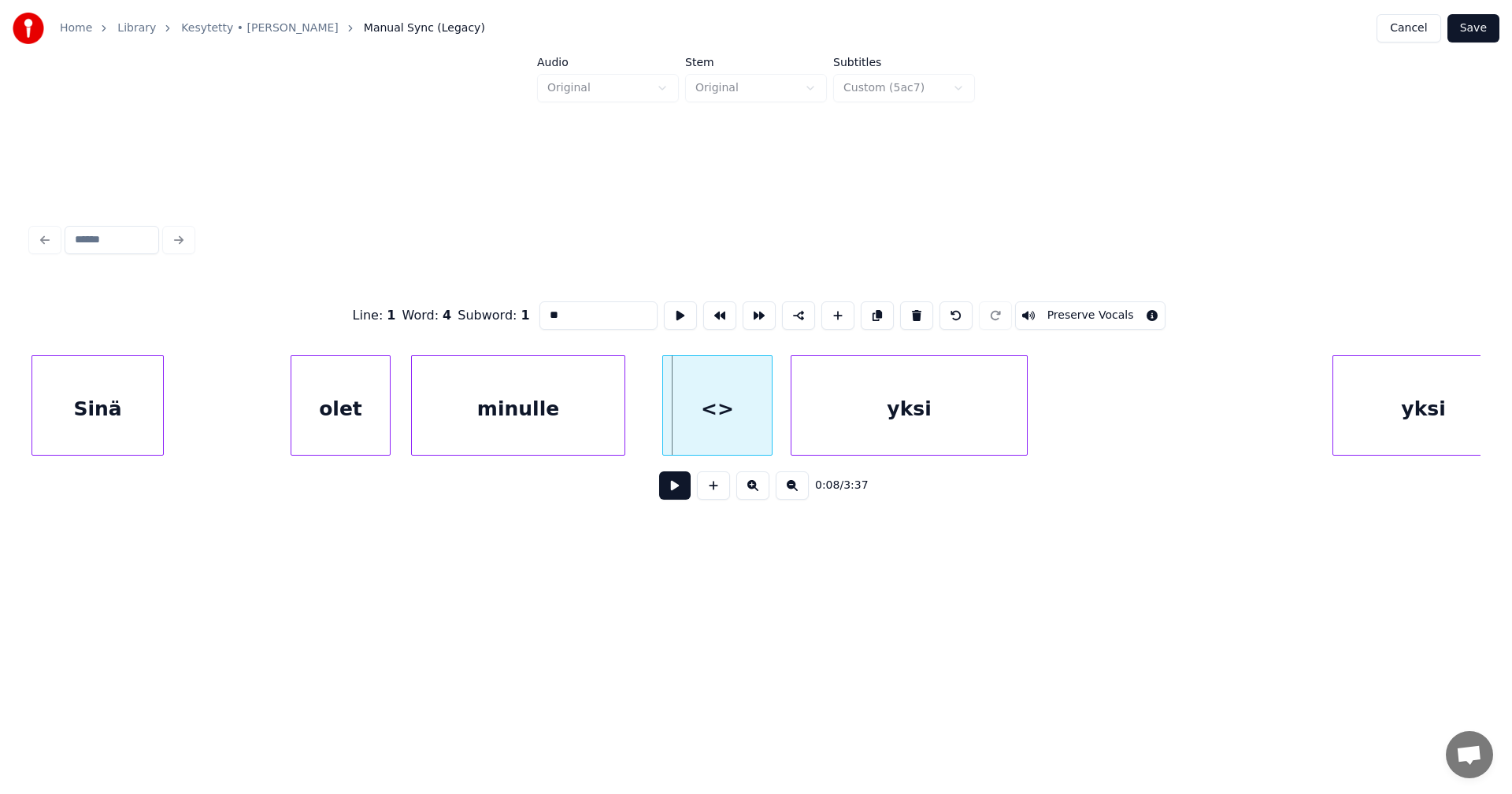
click at [752, 427] on div "<>" at bounding box center [717, 409] width 109 height 107
drag, startPoint x: 537, startPoint y: 310, endPoint x: 525, endPoint y: 310, distance: 12.0
click at [525, 310] on div "Line : 1 Word : 4 Subword : 1 ** Preserve Vocals" at bounding box center [756, 315] width 1449 height 79
click at [846, 396] on div "yksi" at bounding box center [909, 409] width 236 height 107
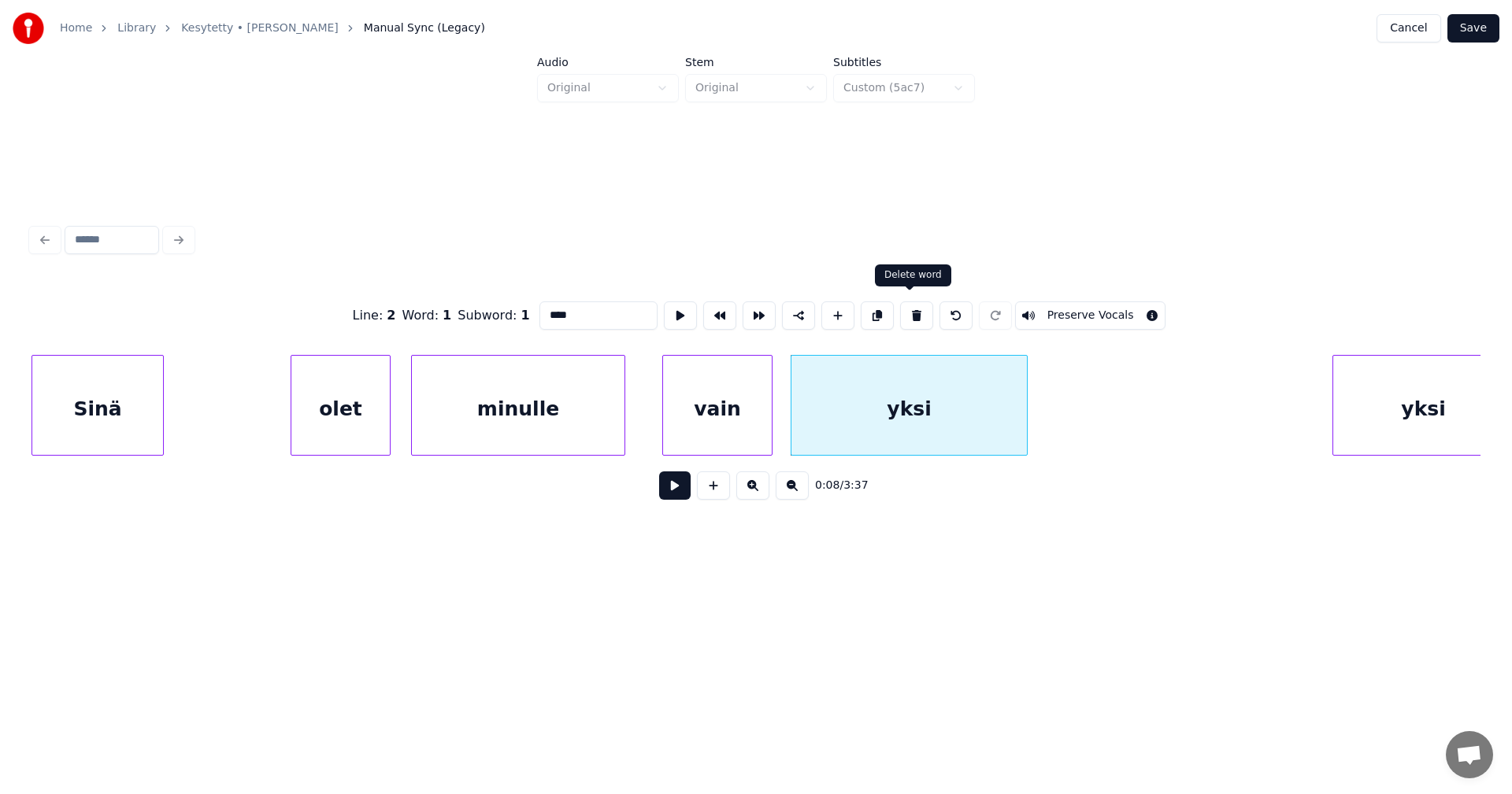
click at [916, 315] on button at bounding box center [916, 315] width 33 height 28
type input "****"
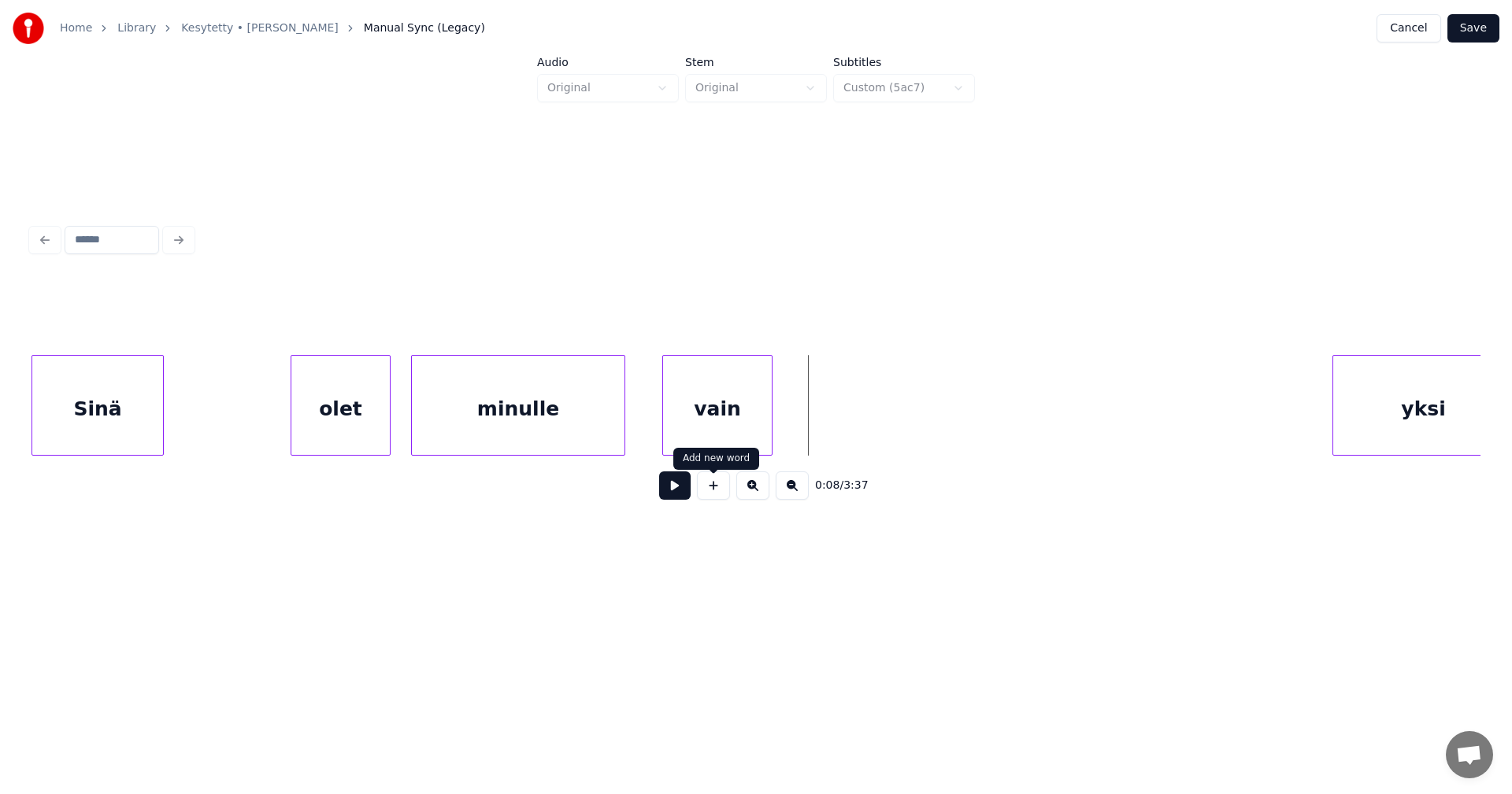
click at [720, 496] on button at bounding box center [713, 486] width 33 height 28
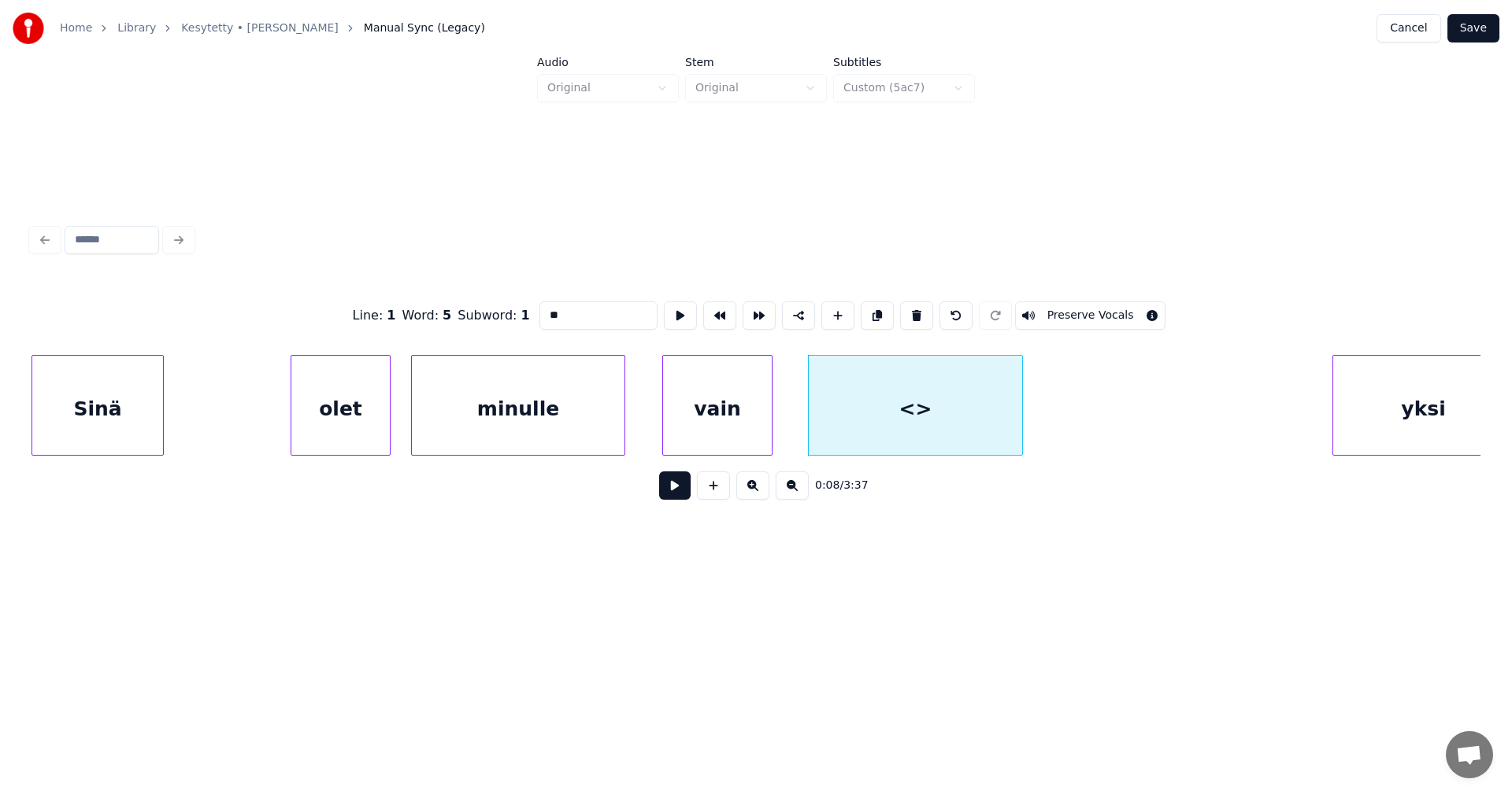
click at [1022, 418] on div at bounding box center [1020, 405] width 5 height 99
click at [803, 416] on div at bounding box center [801, 405] width 5 height 99
drag, startPoint x: 581, startPoint y: 301, endPoint x: 536, endPoint y: 301, distance: 45.0
click at [540, 301] on input "**" at bounding box center [599, 315] width 118 height 28
click at [363, 409] on div "olet" at bounding box center [340, 409] width 99 height 107
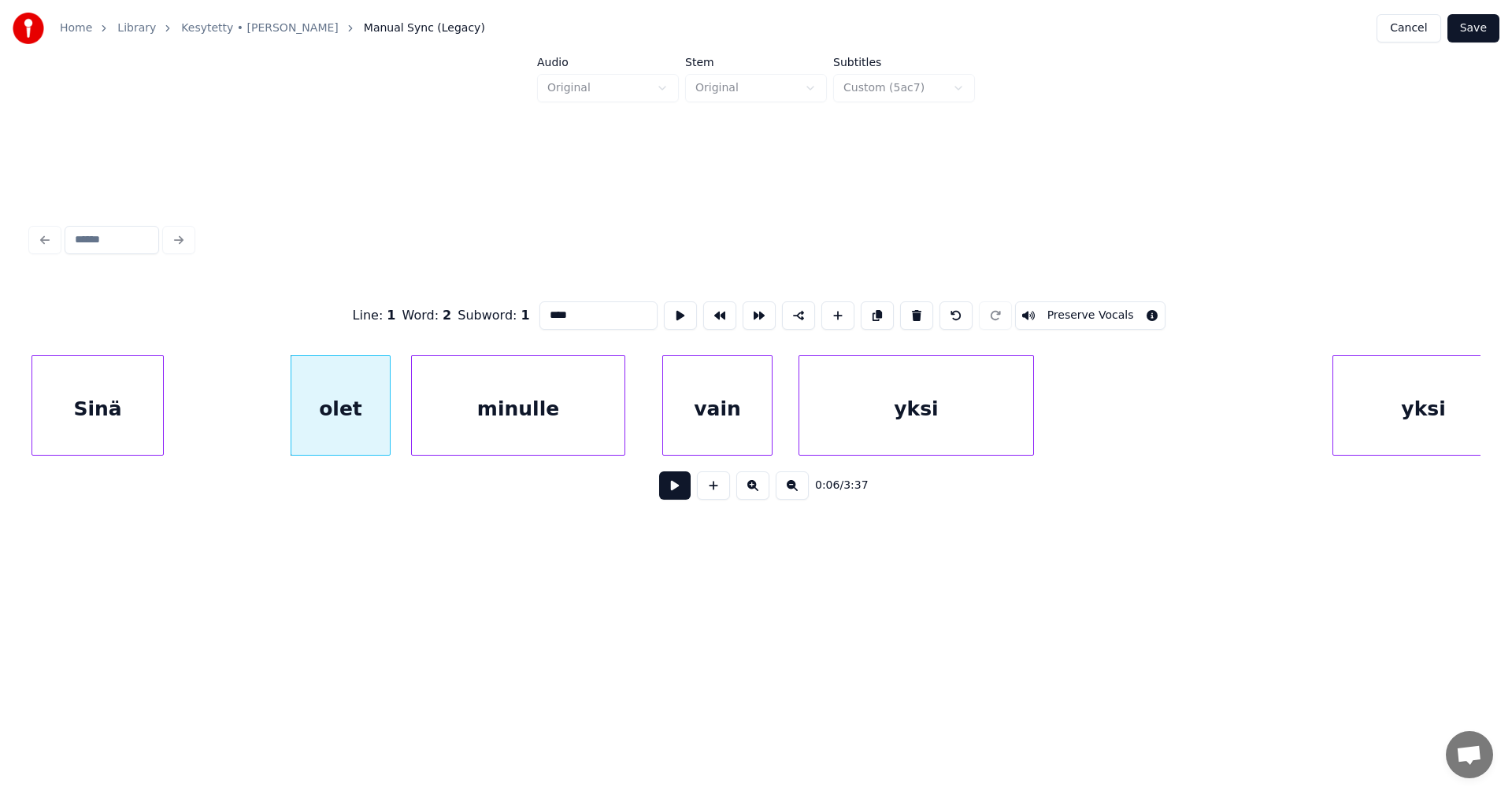
type input "****"
click at [668, 500] on button at bounding box center [676, 486] width 32 height 28
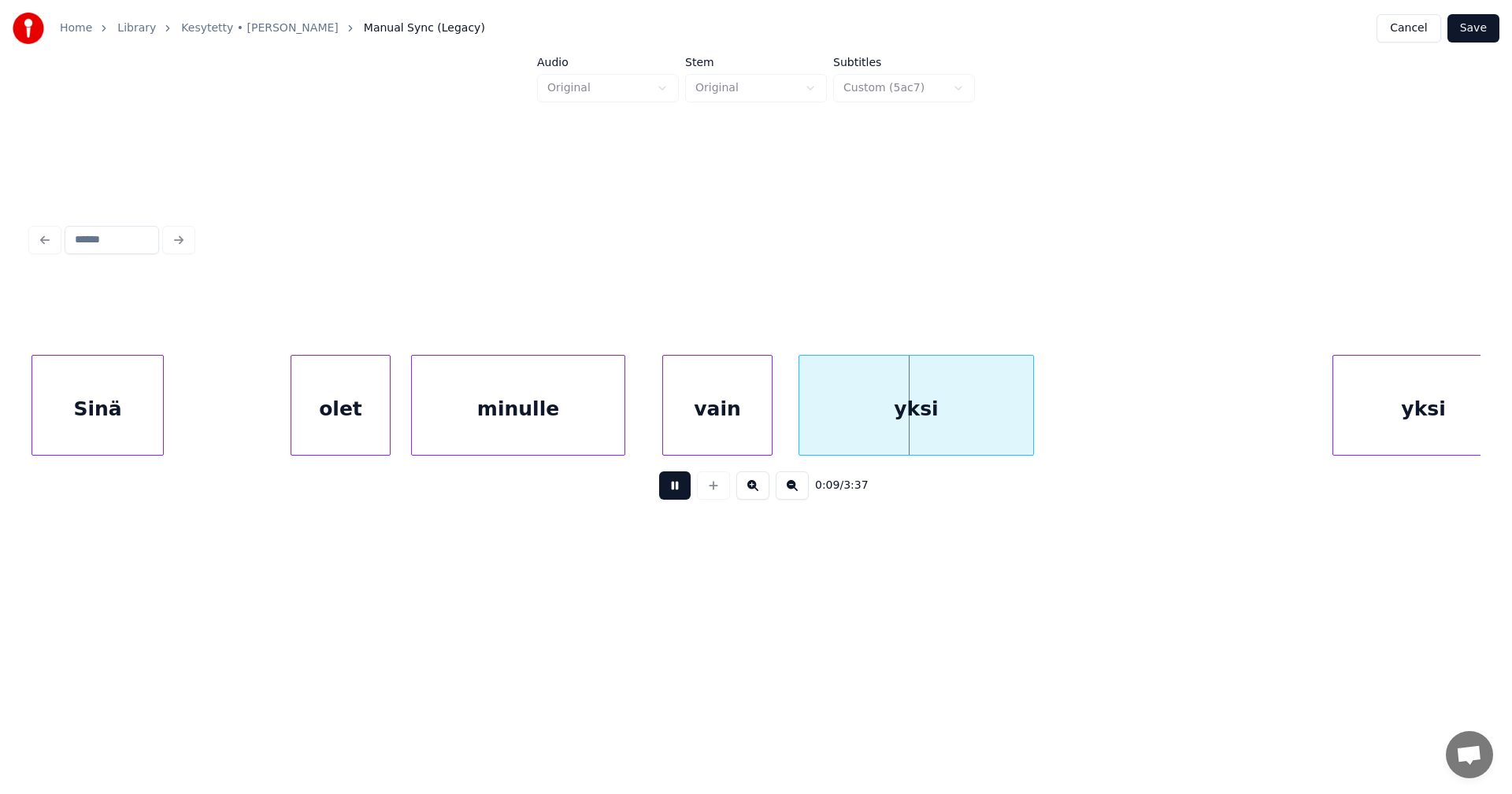
drag, startPoint x: 670, startPoint y: 496, endPoint x: 706, endPoint y: 437, distance: 69.1
click at [672, 492] on button at bounding box center [676, 486] width 32 height 28
click at [708, 431] on div "vain" at bounding box center [717, 409] width 109 height 107
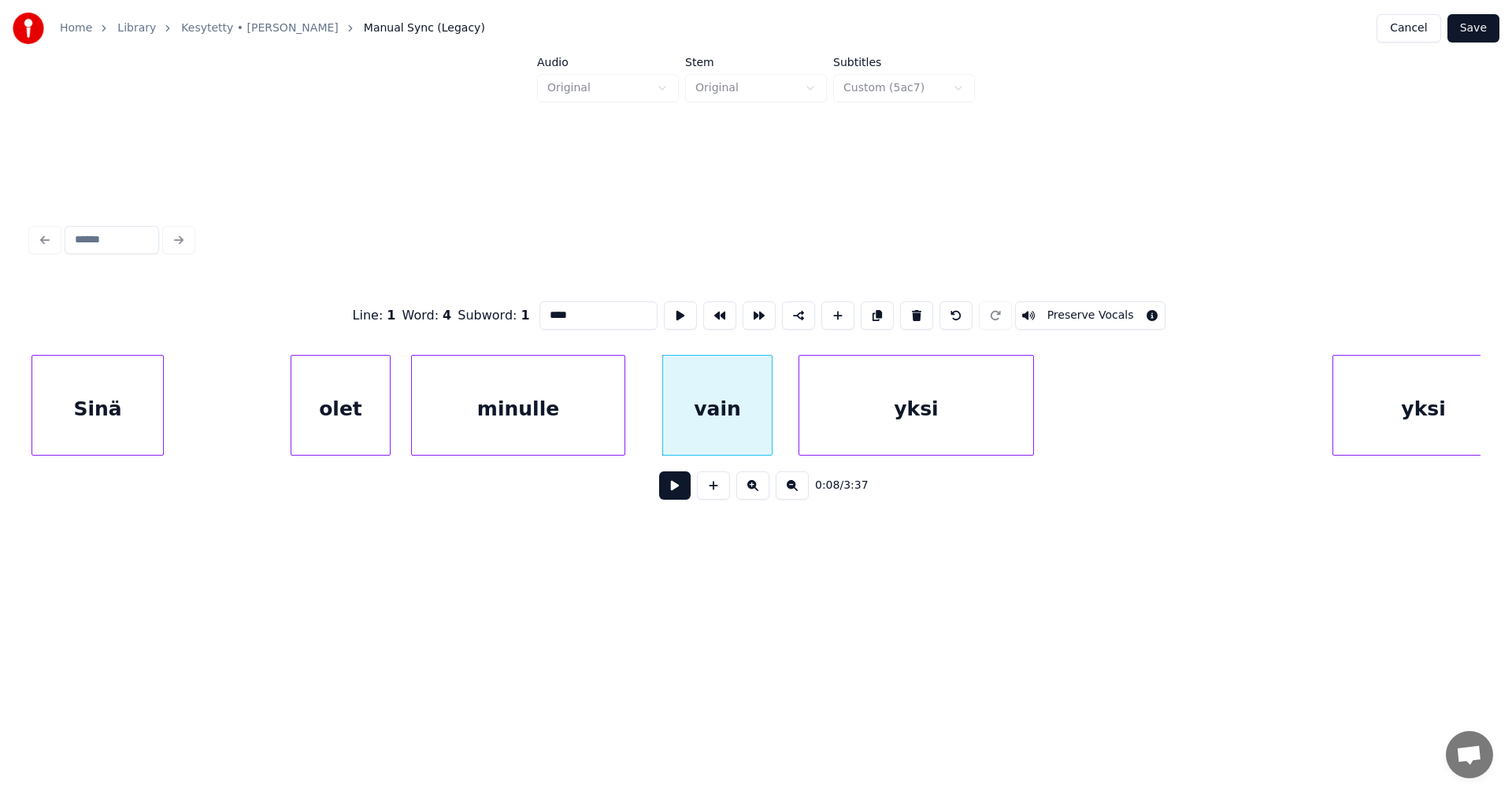
click at [670, 491] on button at bounding box center [676, 486] width 32 height 28
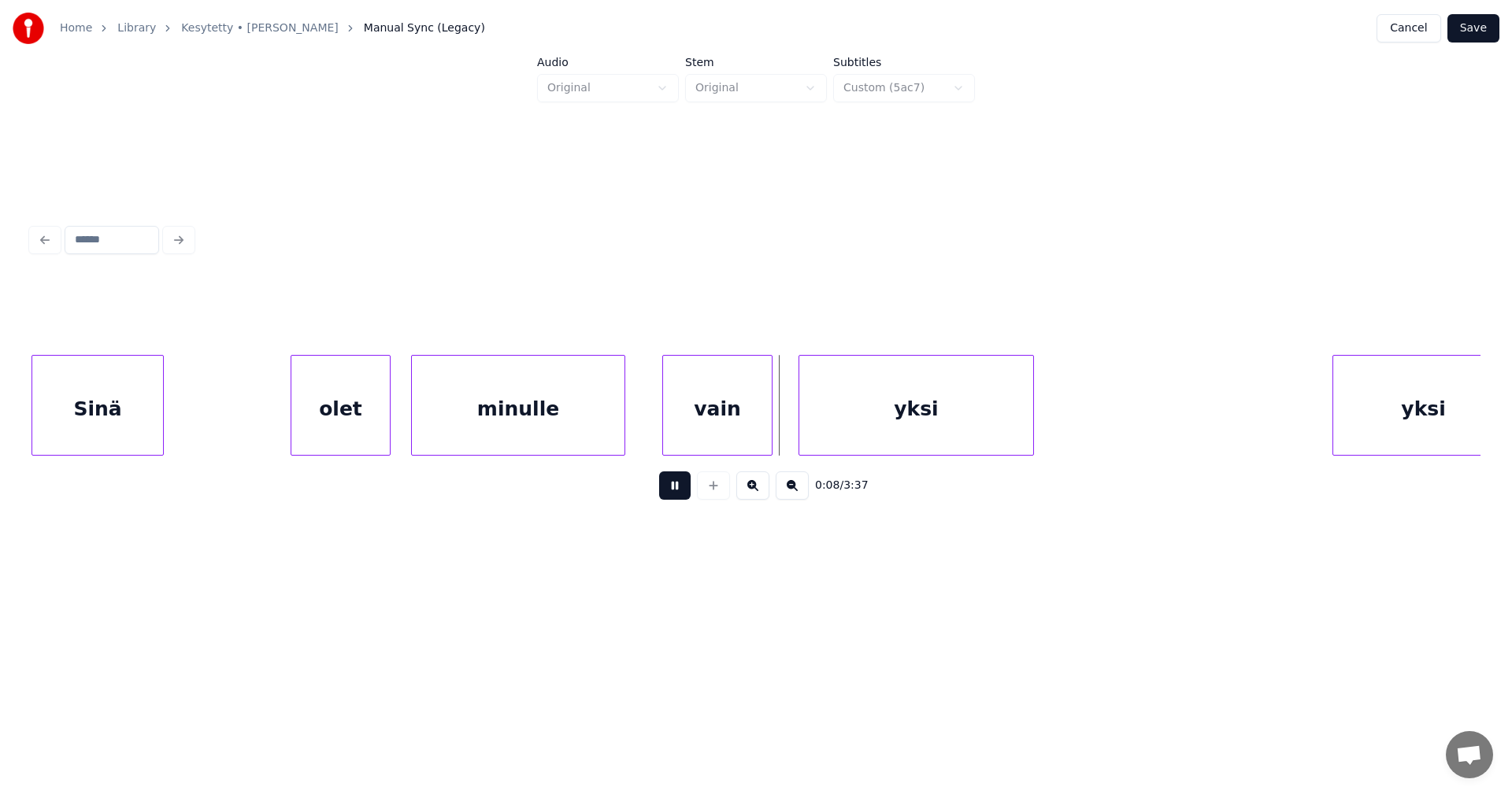
click at [673, 488] on button at bounding box center [676, 486] width 32 height 28
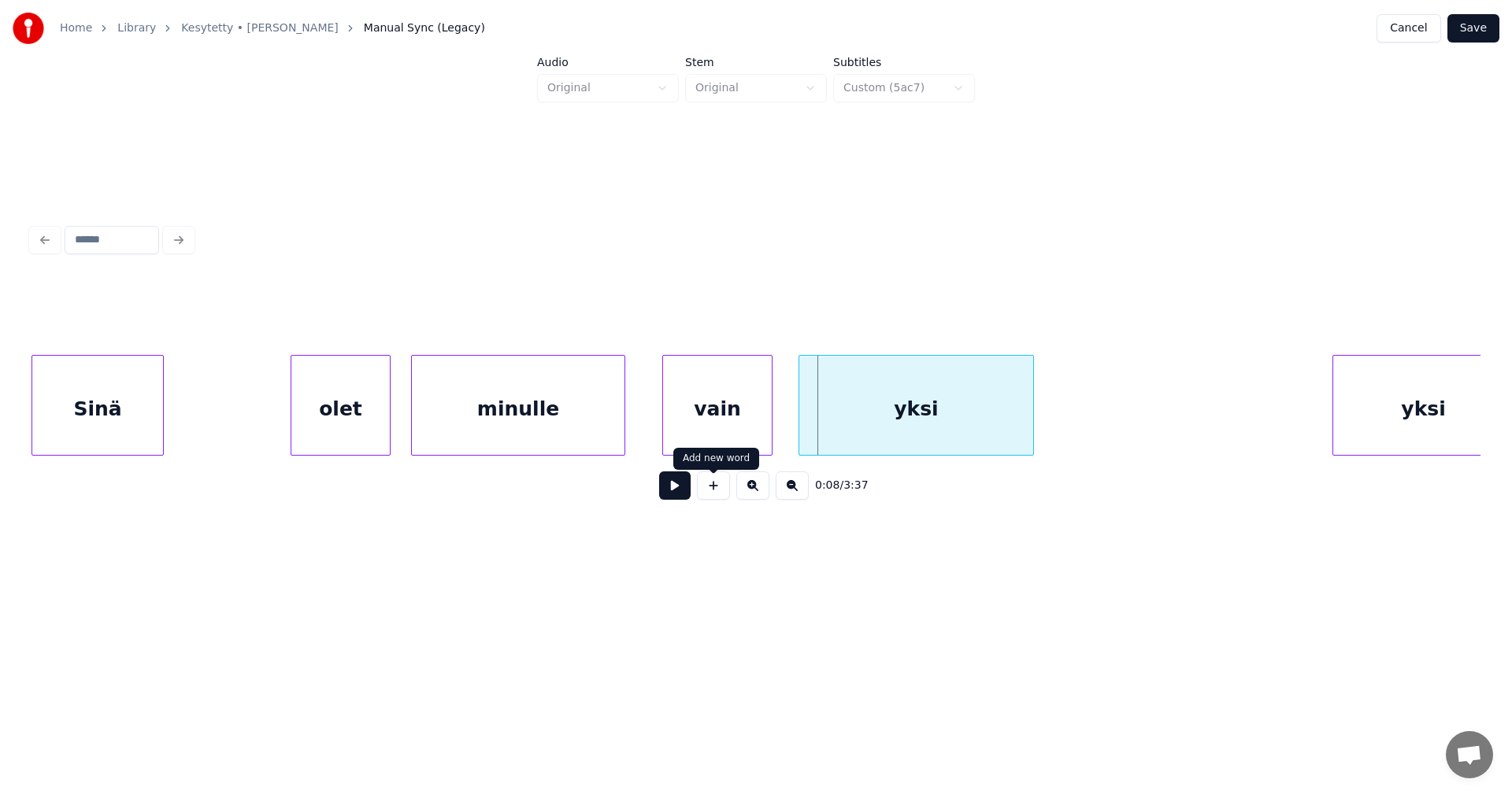
click at [848, 444] on div "yksi" at bounding box center [916, 409] width 234 height 107
click at [677, 487] on button at bounding box center [676, 486] width 32 height 28
click at [686, 487] on button at bounding box center [676, 486] width 32 height 28
click at [766, 424] on div at bounding box center [767, 405] width 5 height 99
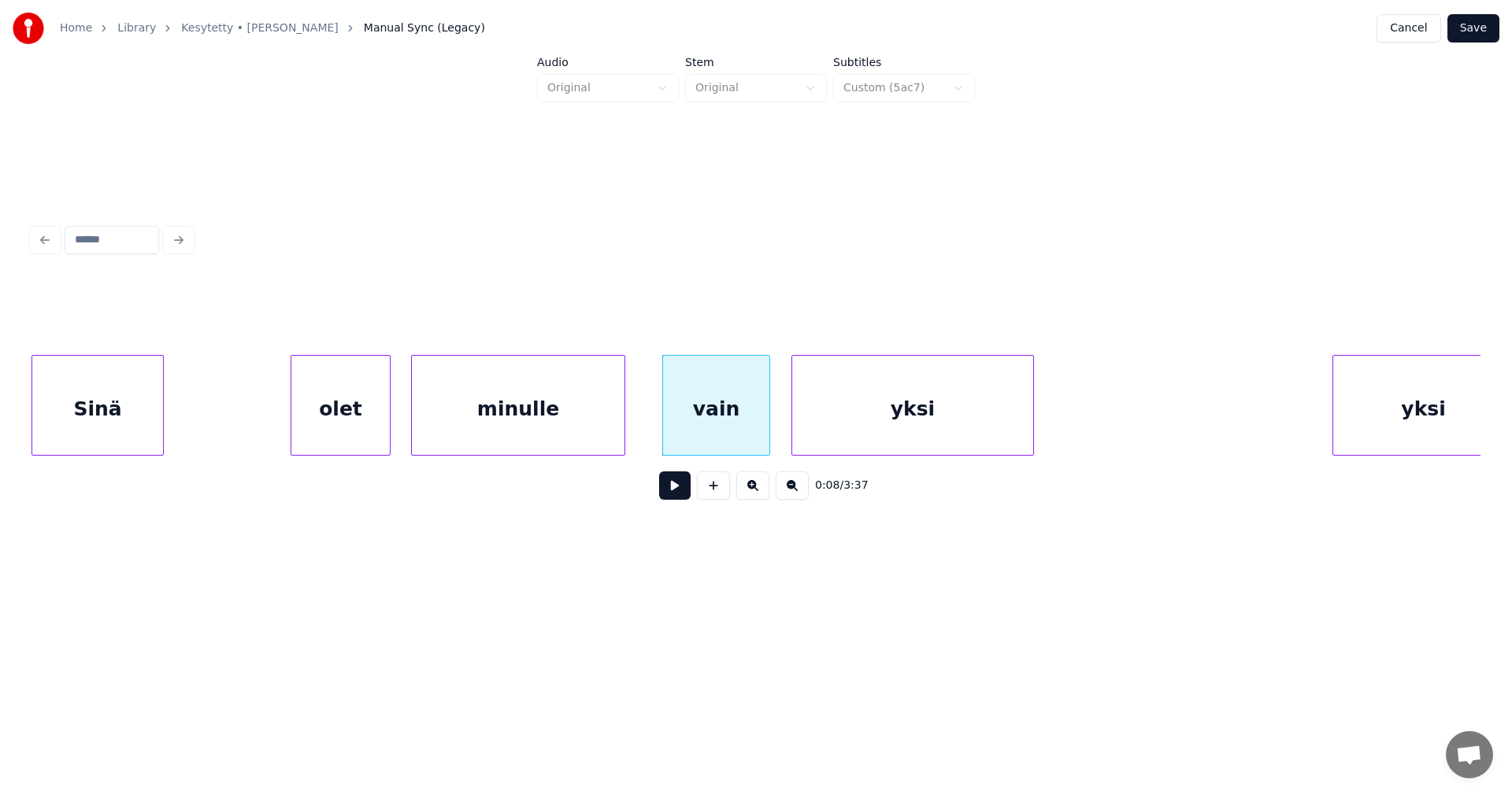
click at [792, 424] on div at bounding box center [794, 405] width 5 height 99
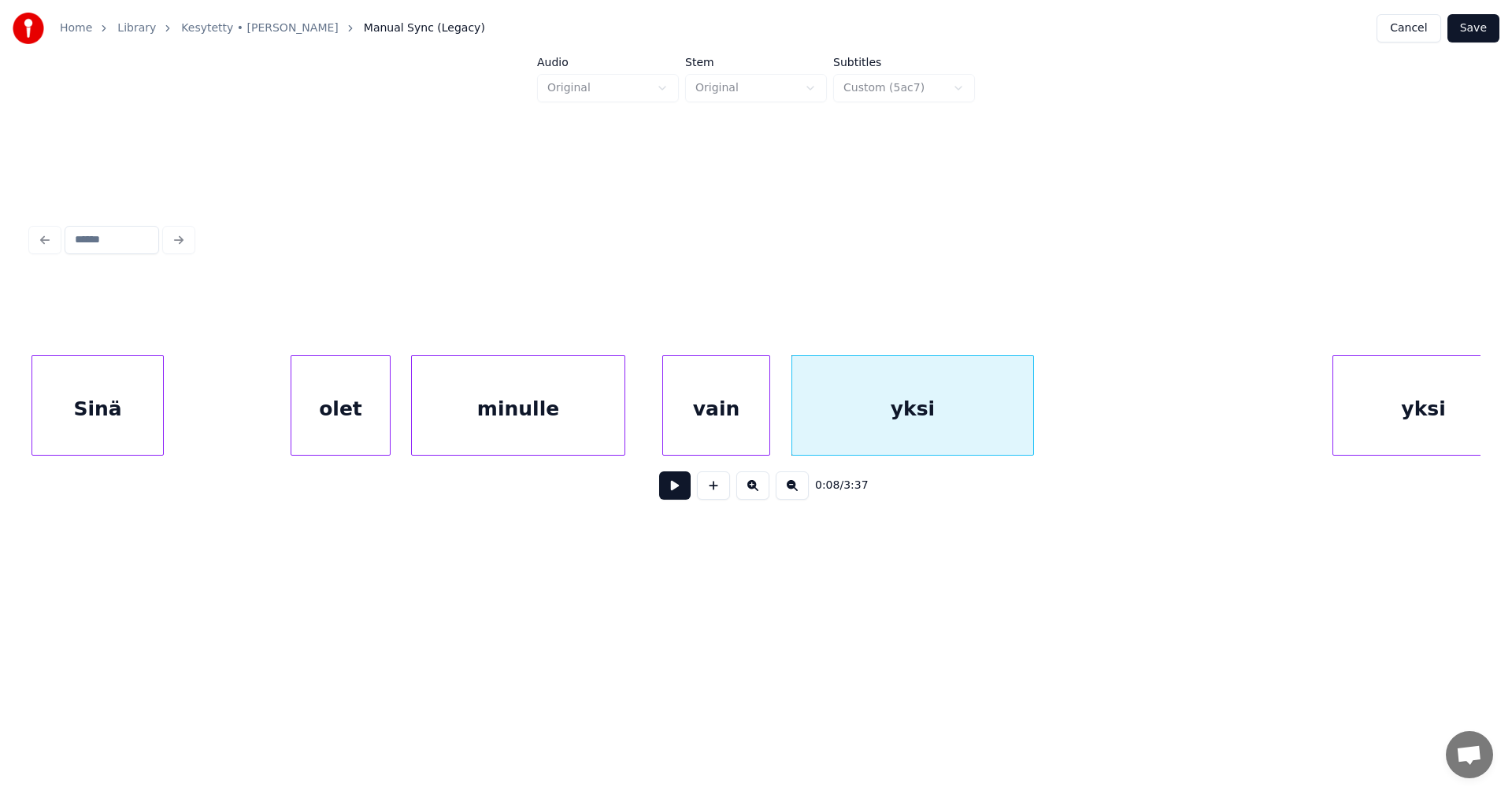
click at [158, 410] on div "Sinä" at bounding box center [97, 409] width 131 height 107
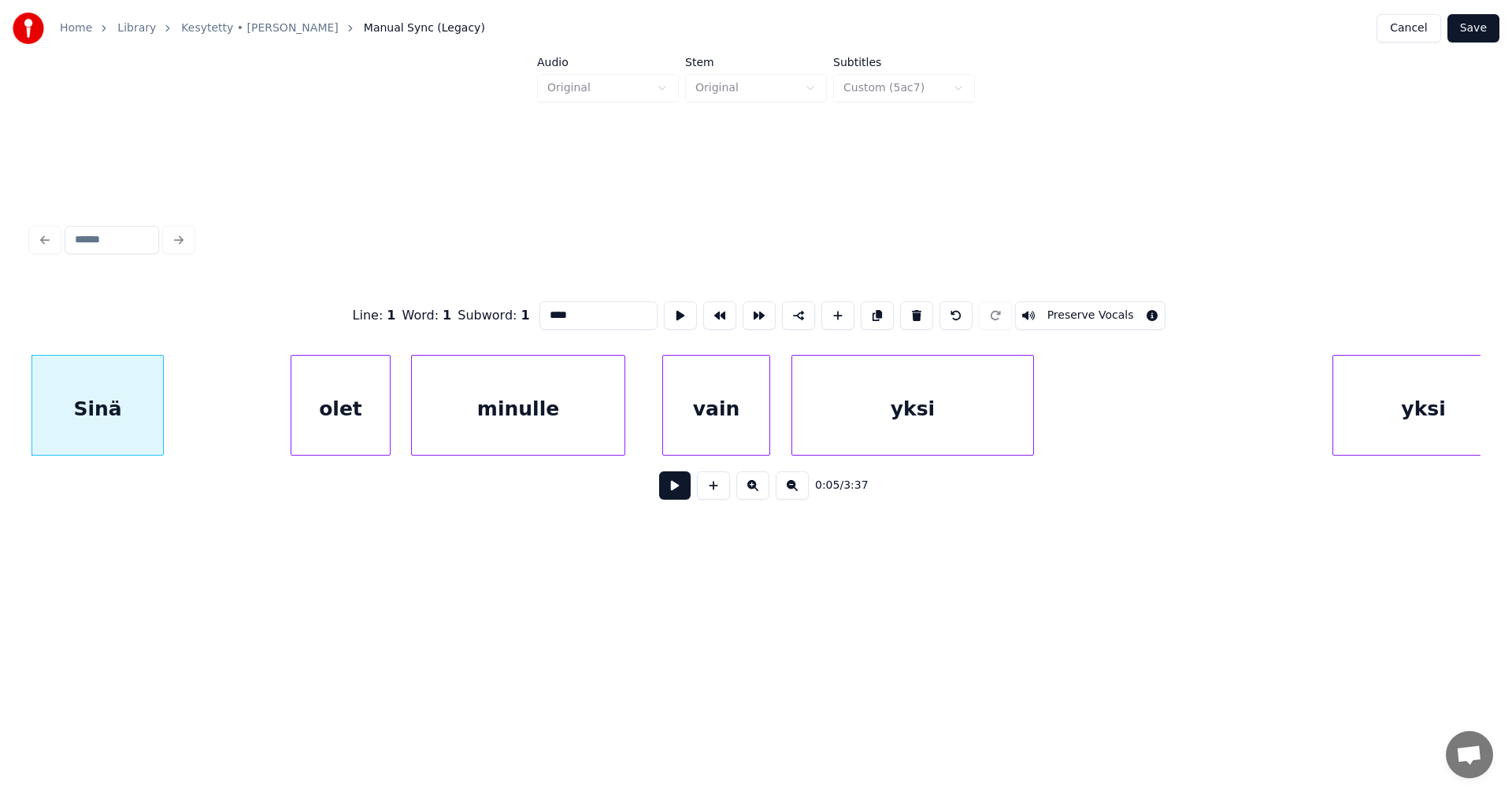
click at [571, 319] on input "****" at bounding box center [599, 315] width 118 height 28
type input "*****"
click at [1484, 36] on button "Save" at bounding box center [1473, 28] width 52 height 28
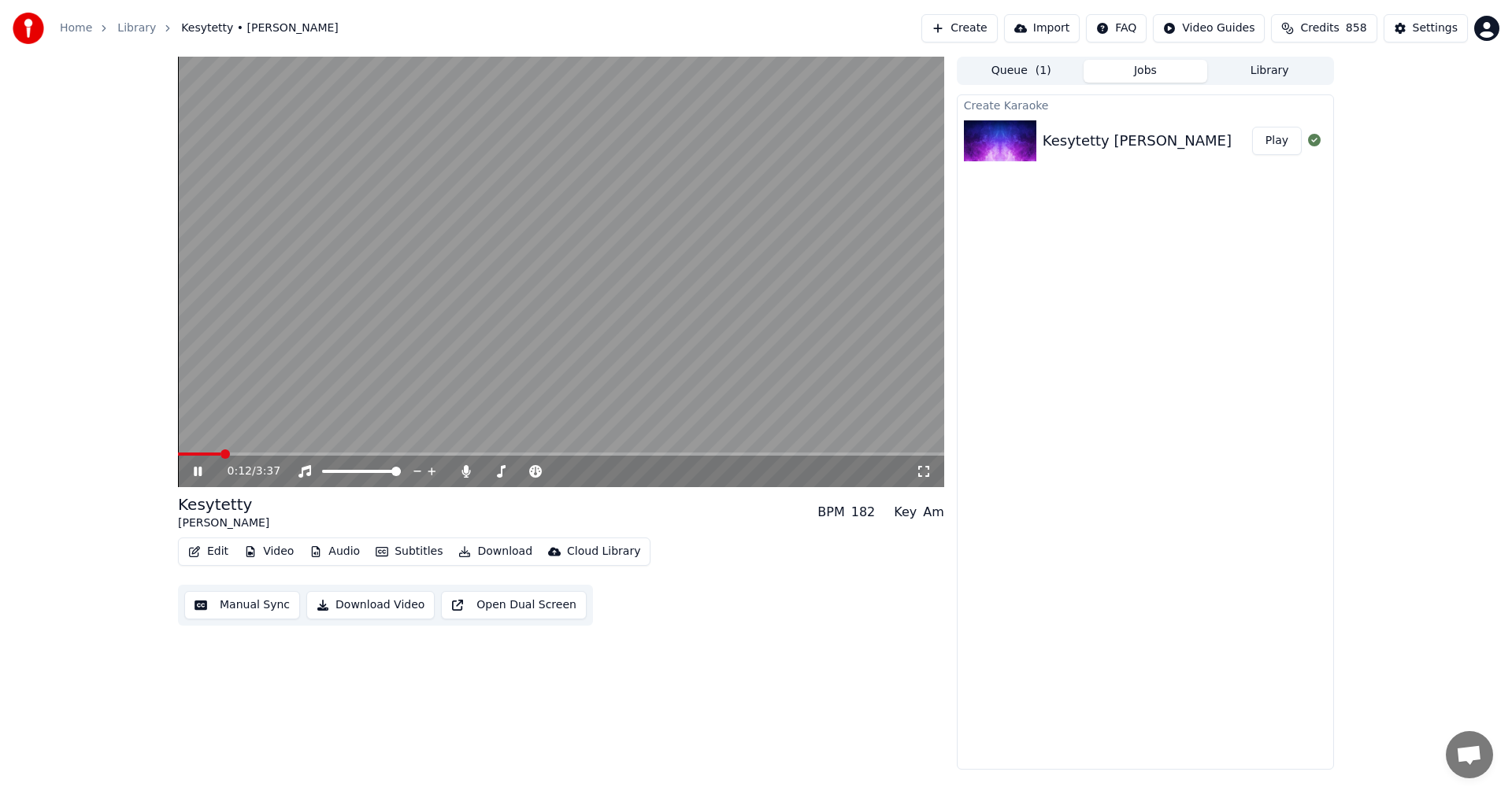
click at [211, 454] on span at bounding box center [199, 454] width 43 height 3
click at [207, 454] on span at bounding box center [197, 454] width 39 height 3
click at [196, 454] on span at bounding box center [186, 454] width 17 height 3
click at [671, 454] on span at bounding box center [561, 454] width 766 height 3
click at [805, 453] on span at bounding box center [561, 454] width 766 height 3
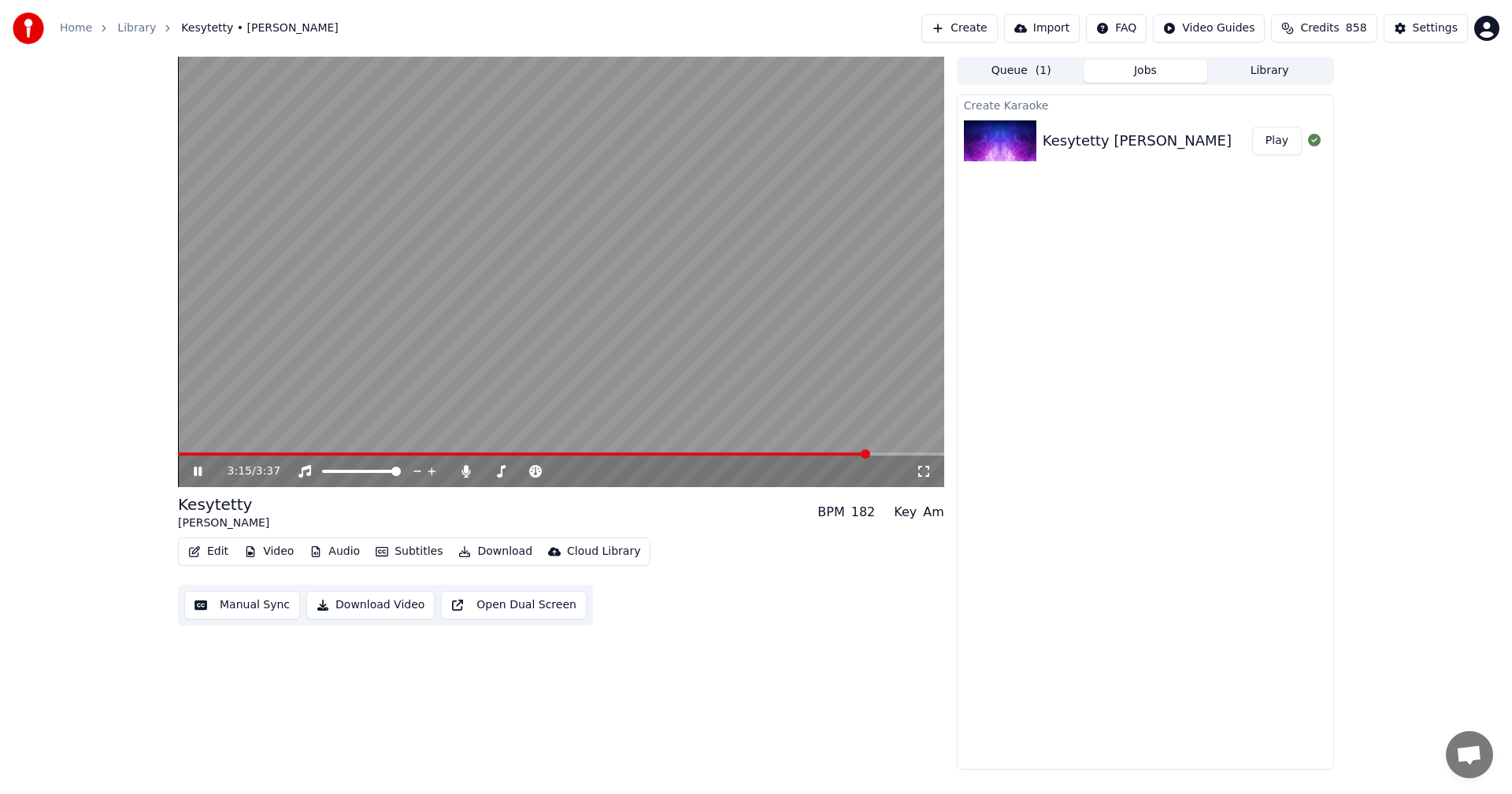
click at [884, 453] on span at bounding box center [561, 454] width 766 height 3
click at [200, 469] on icon at bounding box center [198, 471] width 8 height 9
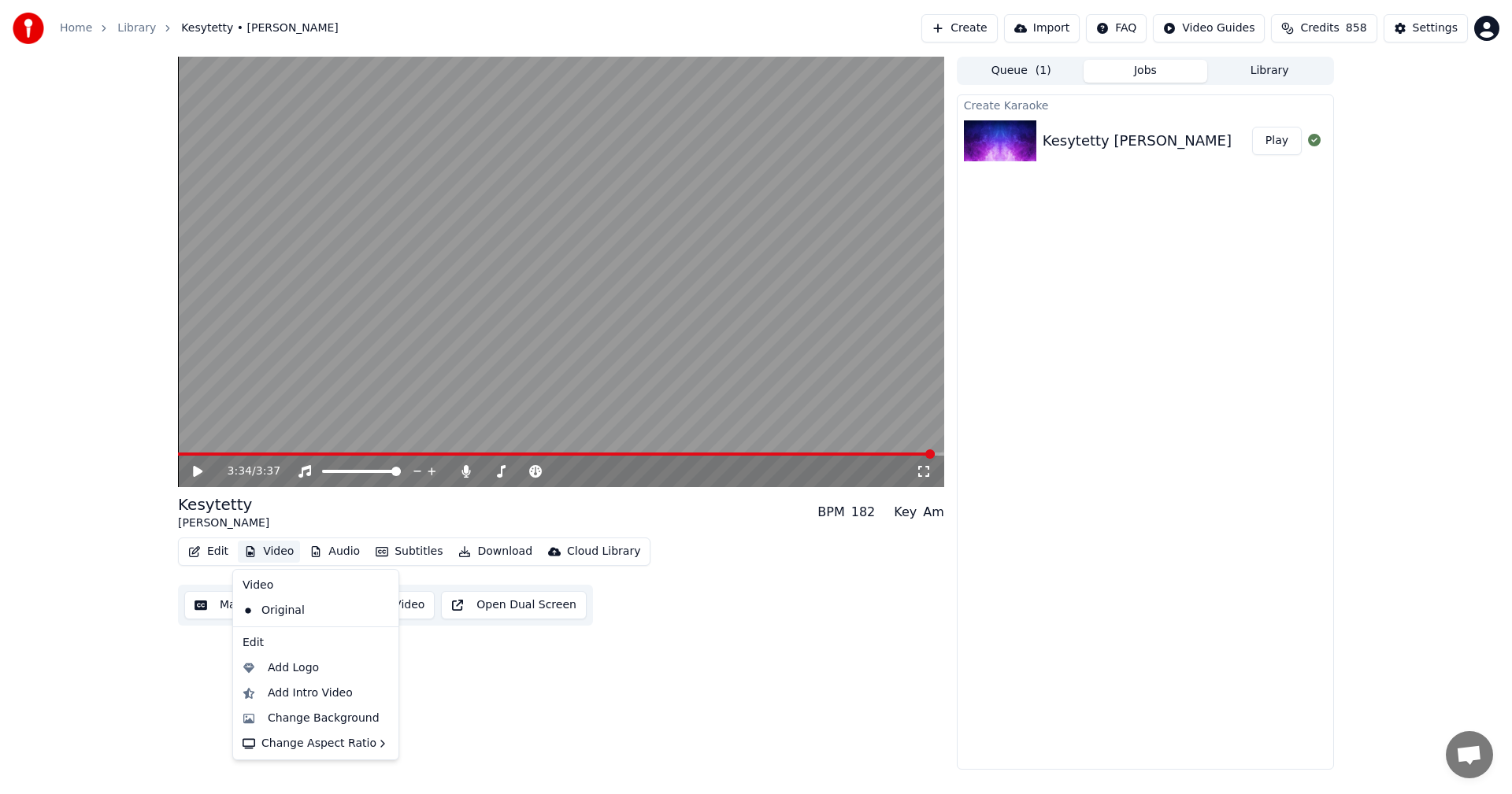
click at [282, 557] on button "Video" at bounding box center [268, 552] width 62 height 22
click at [308, 720] on div "Change Background" at bounding box center [323, 719] width 112 height 16
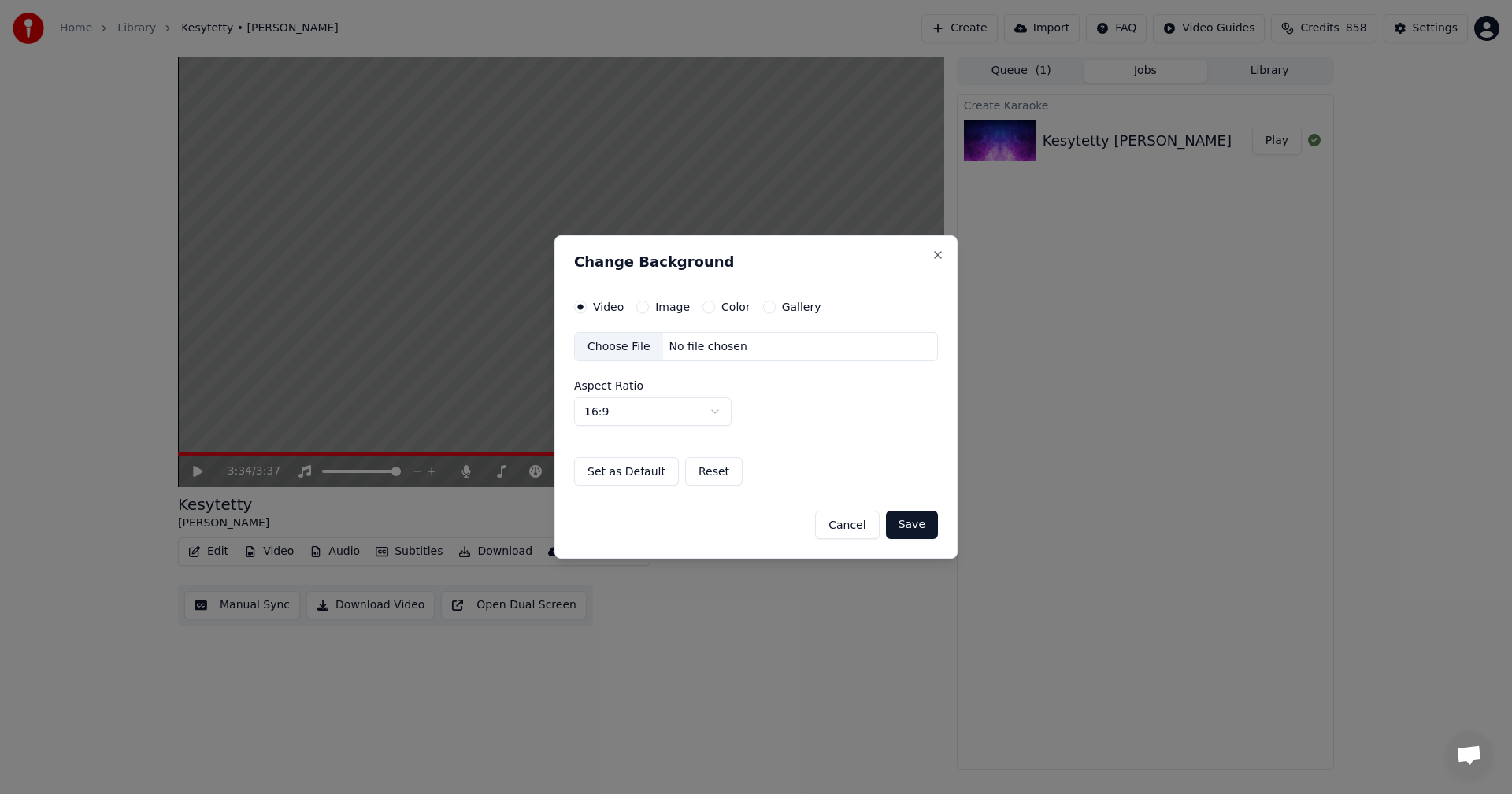
click at [640, 304] on button "Image" at bounding box center [643, 306] width 13 height 13
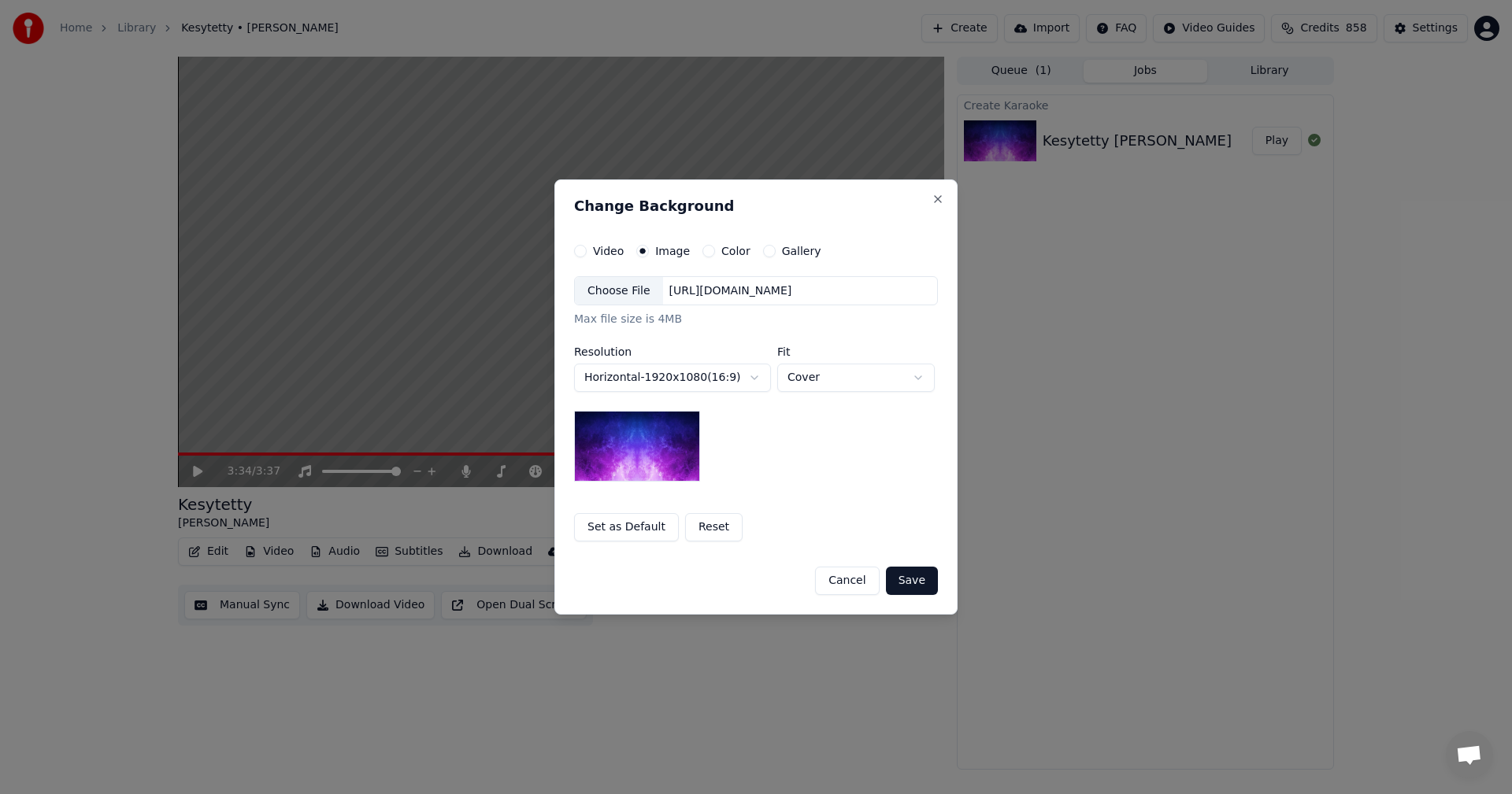
click at [636, 283] on div "Choose File" at bounding box center [619, 291] width 88 height 28
click at [914, 581] on button "Save" at bounding box center [912, 581] width 52 height 28
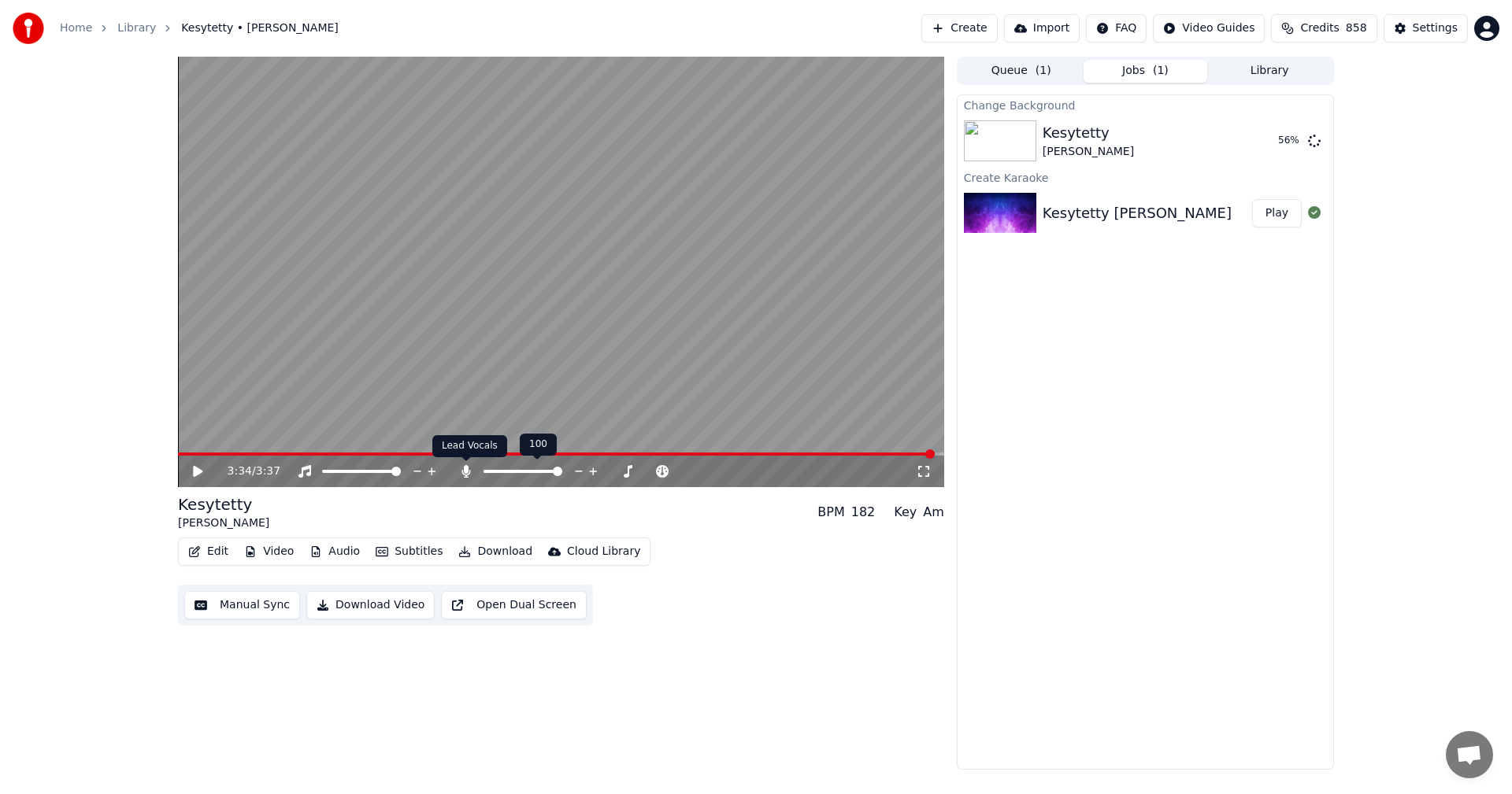
drag, startPoint x: 465, startPoint y: 473, endPoint x: 478, endPoint y: 487, distance: 19.1
click at [465, 473] on icon at bounding box center [465, 471] width 9 height 13
click at [1150, 439] on div "Change Background Kesytetty [PERSON_NAME] 59 % Create Karaoke Kesytetty [PERSON…" at bounding box center [1146, 432] width 377 height 675
click at [1275, 148] on button "Play" at bounding box center [1277, 141] width 50 height 28
click at [200, 472] on icon at bounding box center [198, 471] width 8 height 9
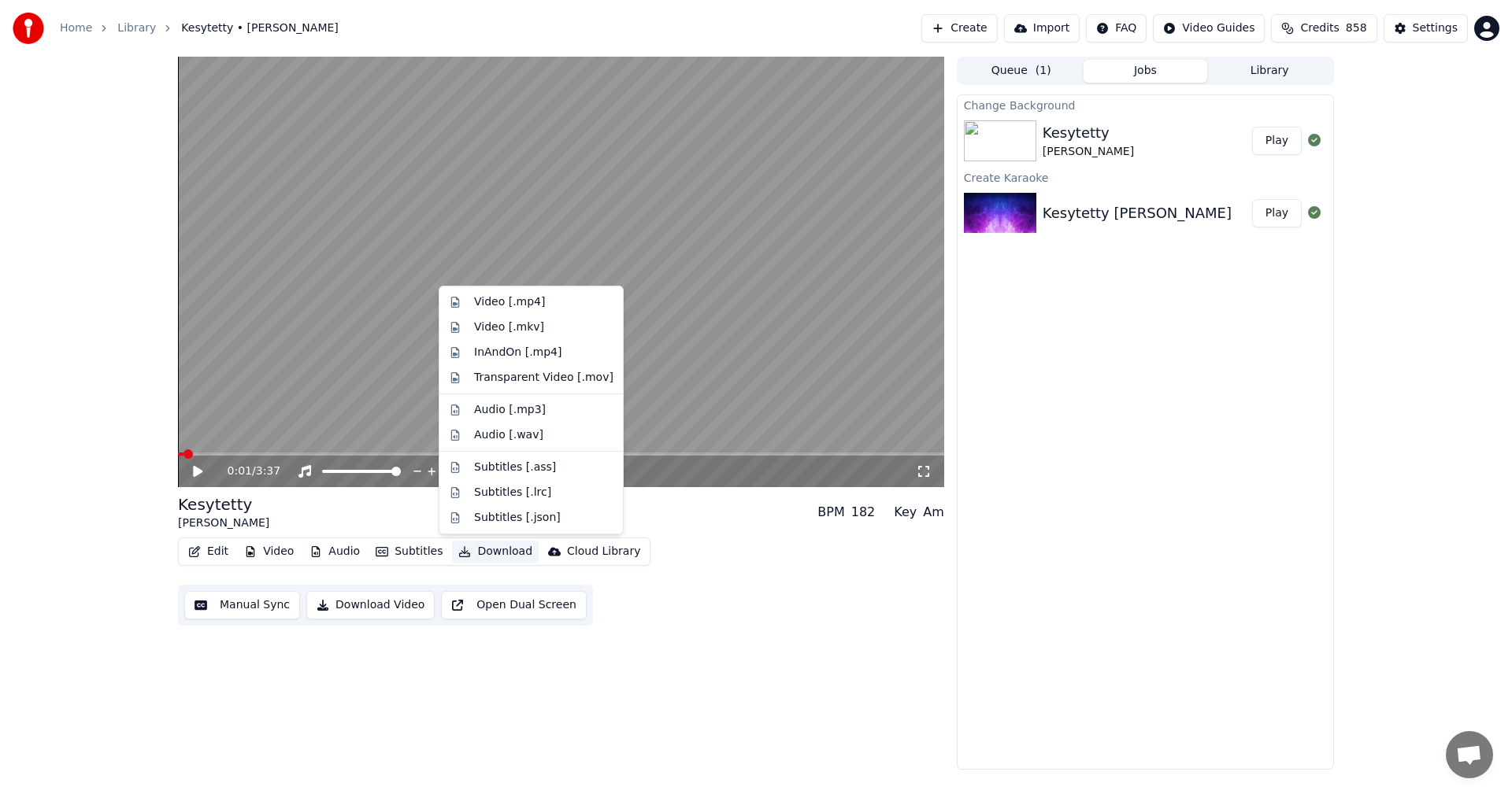
click at [495, 553] on button "Download" at bounding box center [495, 552] width 87 height 22
click at [521, 307] on div "Video [.mp4]" at bounding box center [509, 302] width 71 height 16
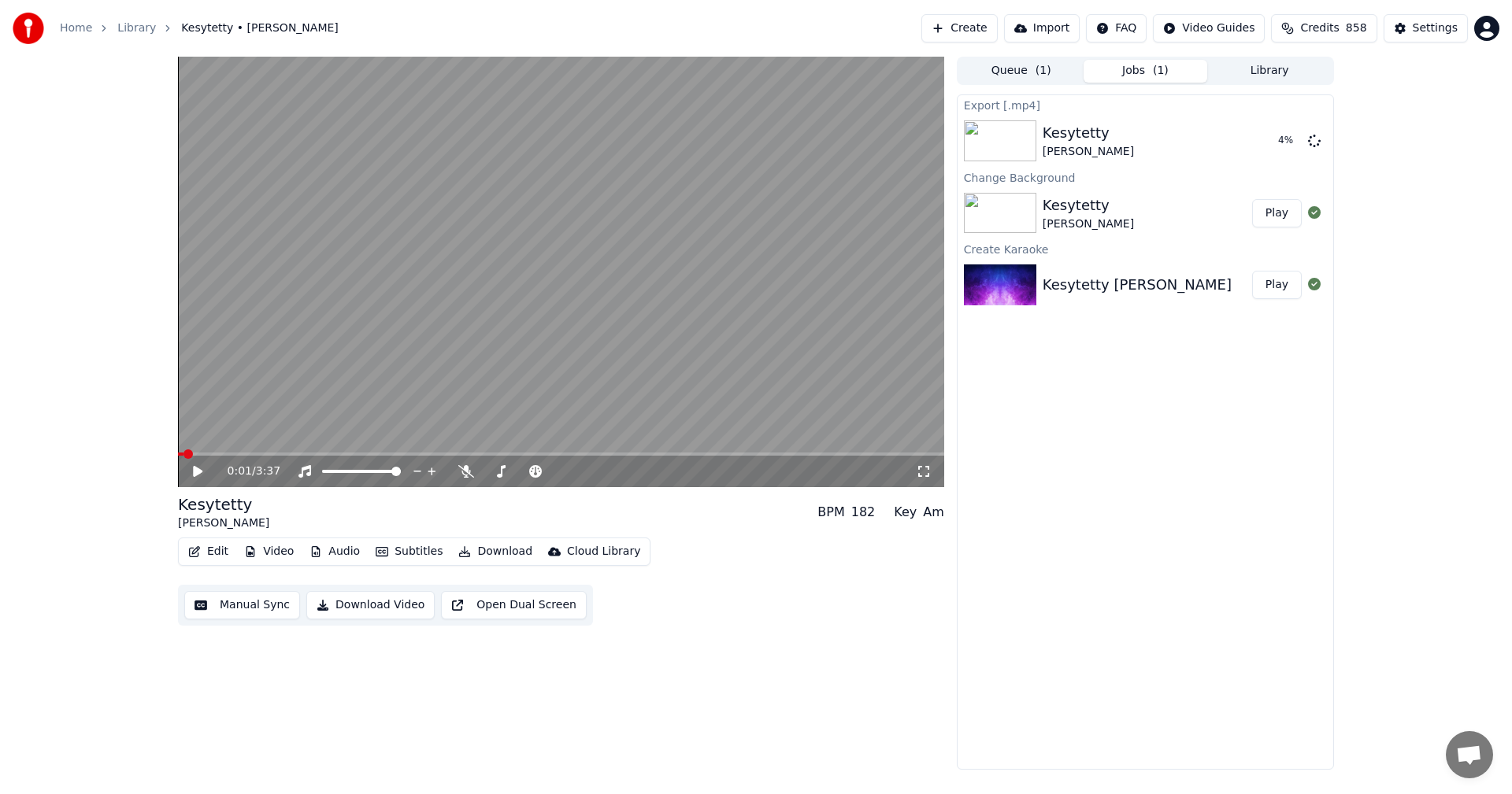
click at [203, 469] on icon at bounding box center [209, 471] width 37 height 13
click at [200, 469] on icon at bounding box center [198, 471] width 8 height 9
click at [1267, 144] on button "Show" at bounding box center [1273, 141] width 57 height 28
click at [267, 549] on button "Video" at bounding box center [268, 552] width 62 height 22
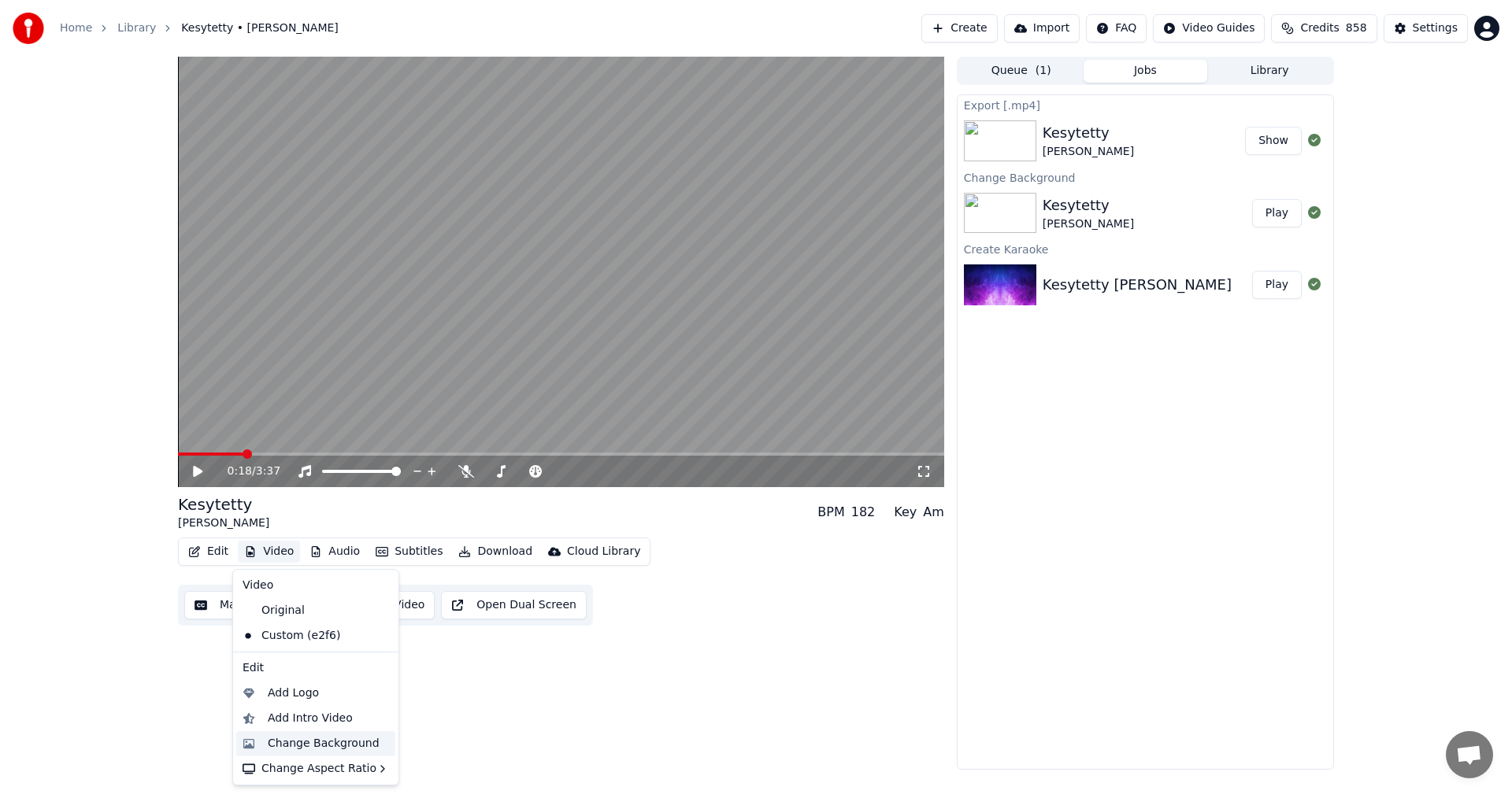
click at [282, 743] on div "Change Background" at bounding box center [323, 744] width 112 height 16
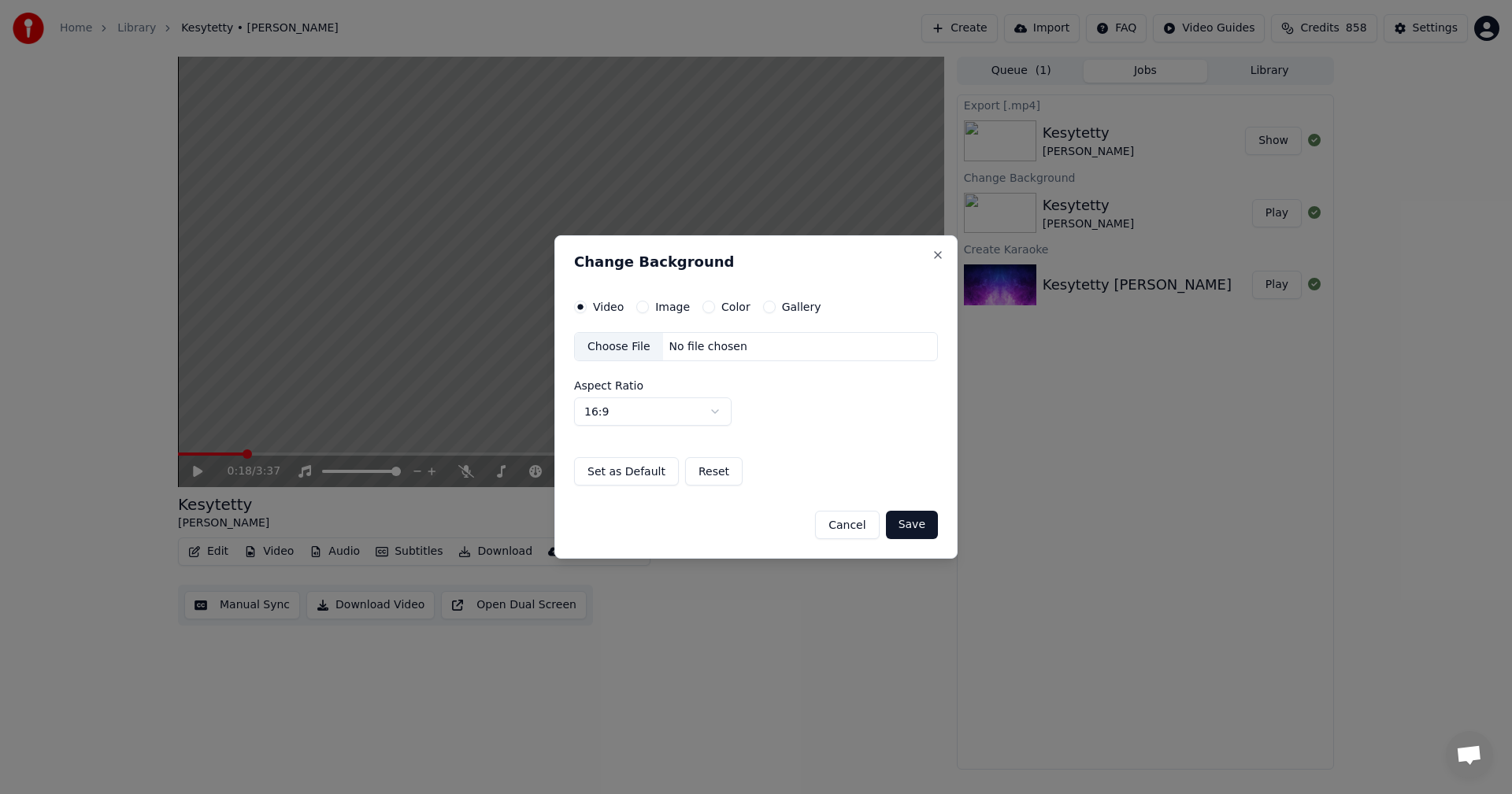
click at [643, 305] on button "Image" at bounding box center [643, 306] width 13 height 13
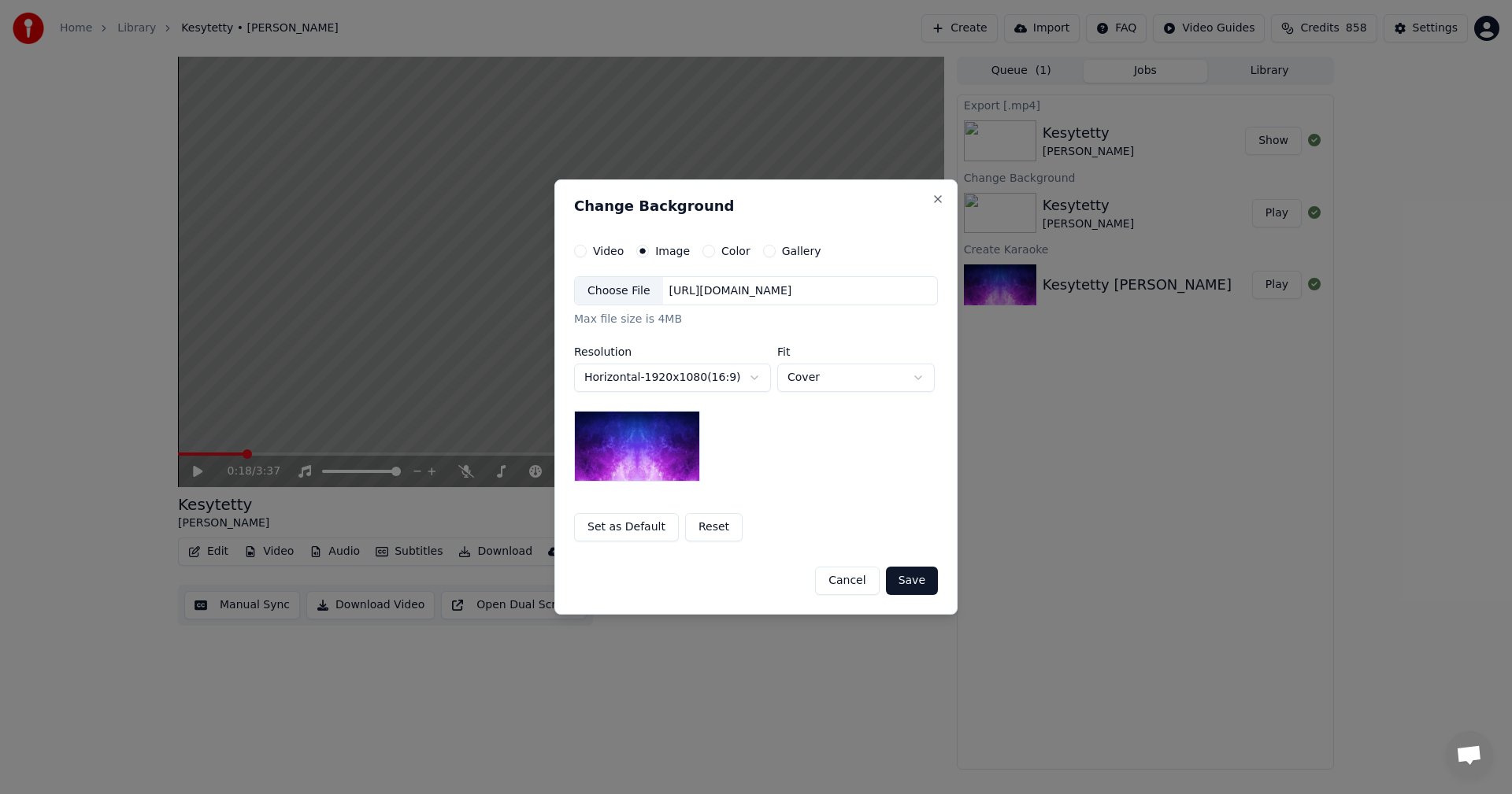
click at [627, 288] on div "Choose File" at bounding box center [619, 291] width 88 height 28
click at [913, 588] on button "Save" at bounding box center [912, 581] width 52 height 28
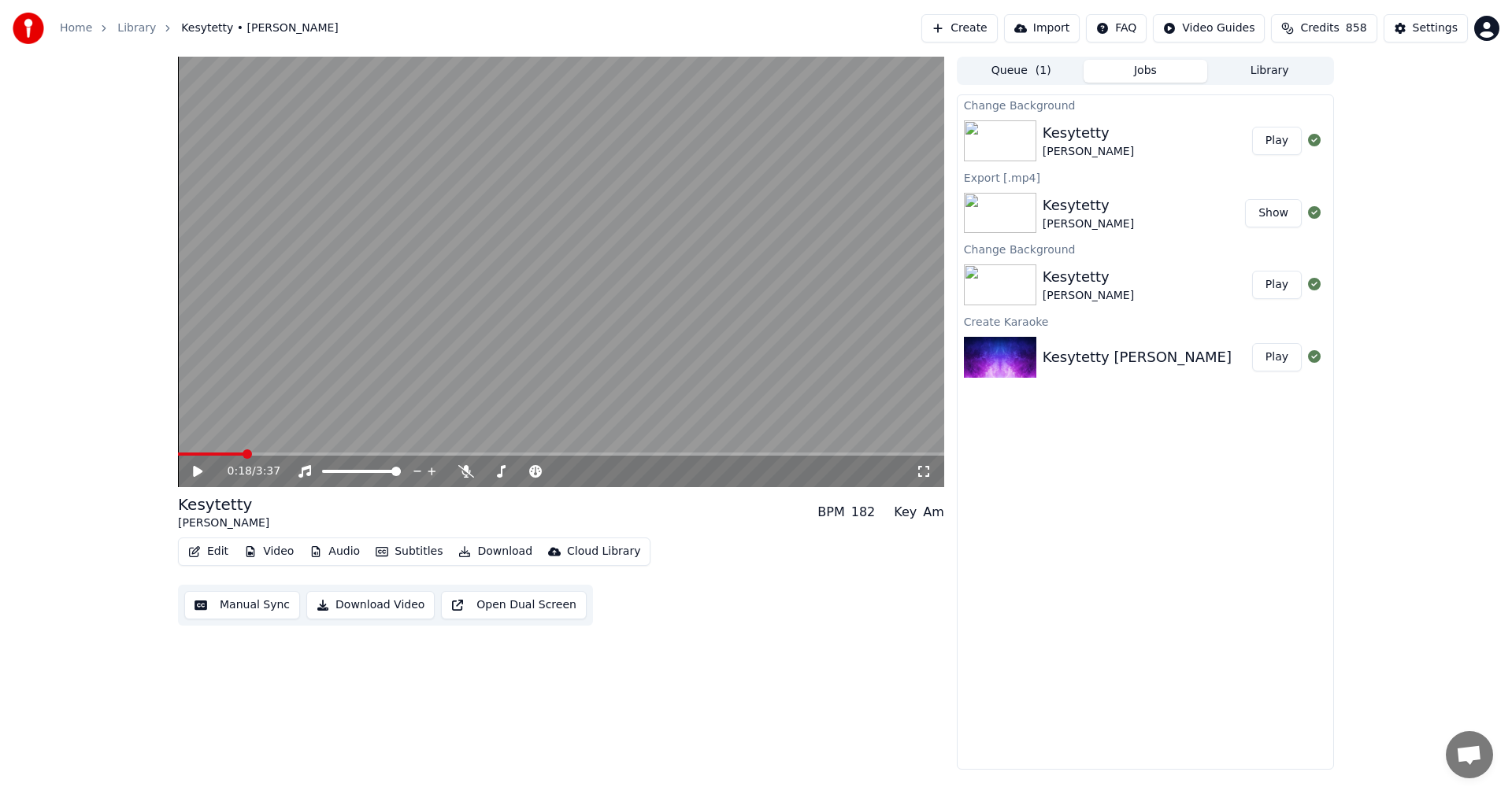
click at [1271, 140] on button "Play" at bounding box center [1277, 141] width 50 height 28
click at [282, 453] on span at bounding box center [561, 454] width 766 height 3
click at [199, 476] on icon at bounding box center [209, 471] width 37 height 13
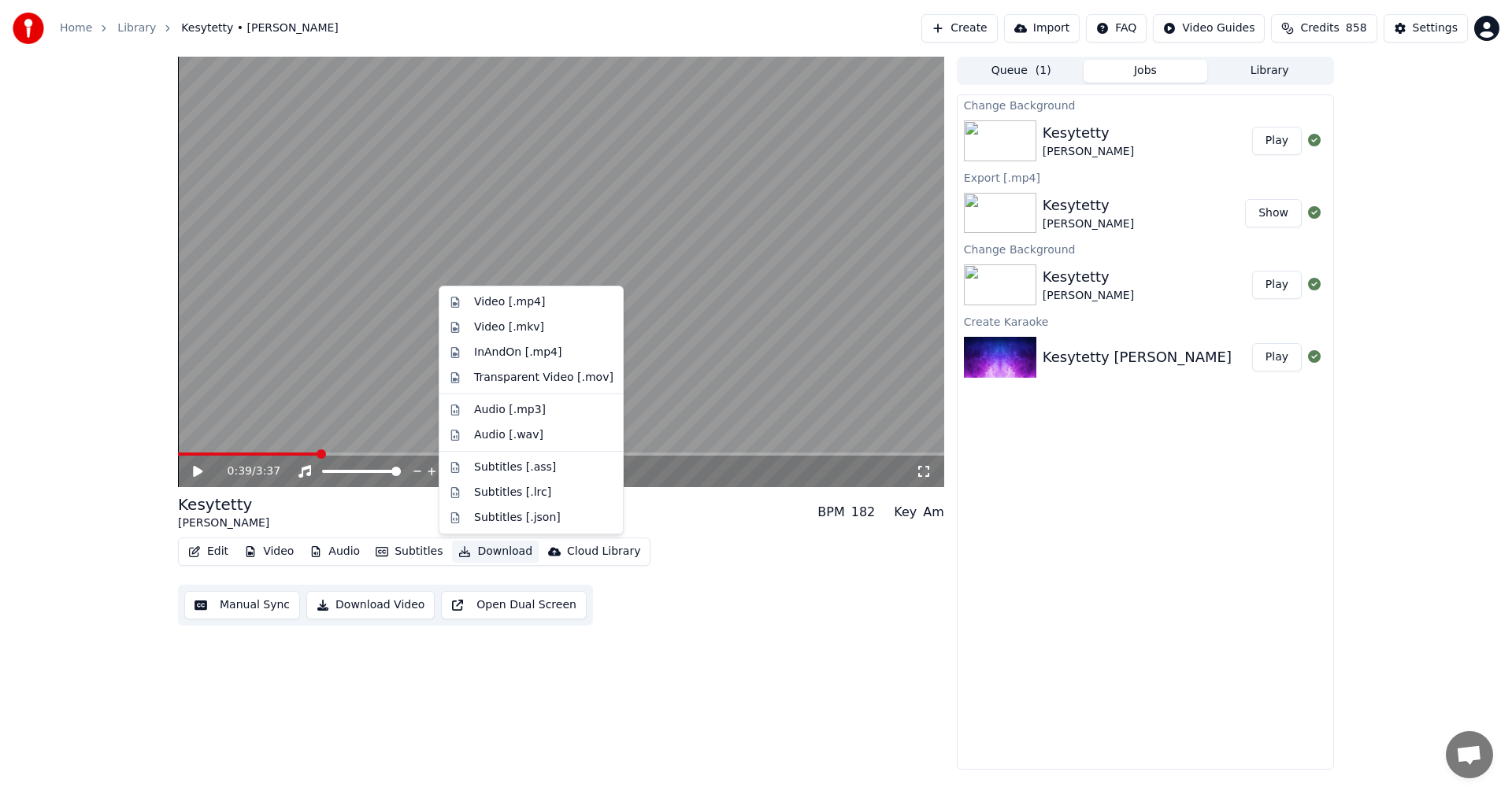
click at [506, 552] on button "Download" at bounding box center [495, 552] width 87 height 22
click at [530, 304] on div "Video [.mp4]" at bounding box center [509, 302] width 71 height 16
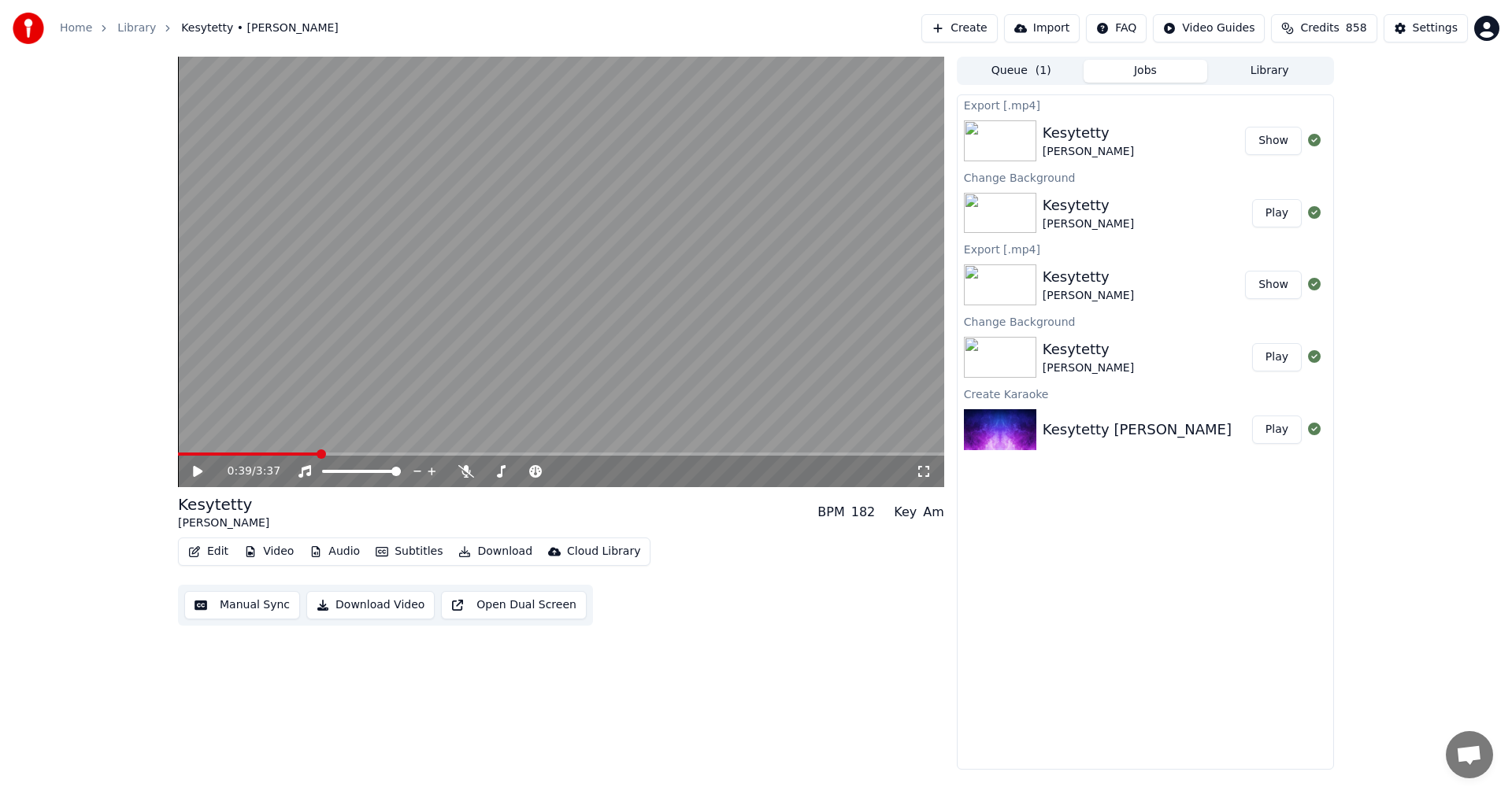
click at [1279, 152] on button "Show" at bounding box center [1273, 141] width 57 height 28
click at [264, 546] on button "Video" at bounding box center [268, 552] width 62 height 22
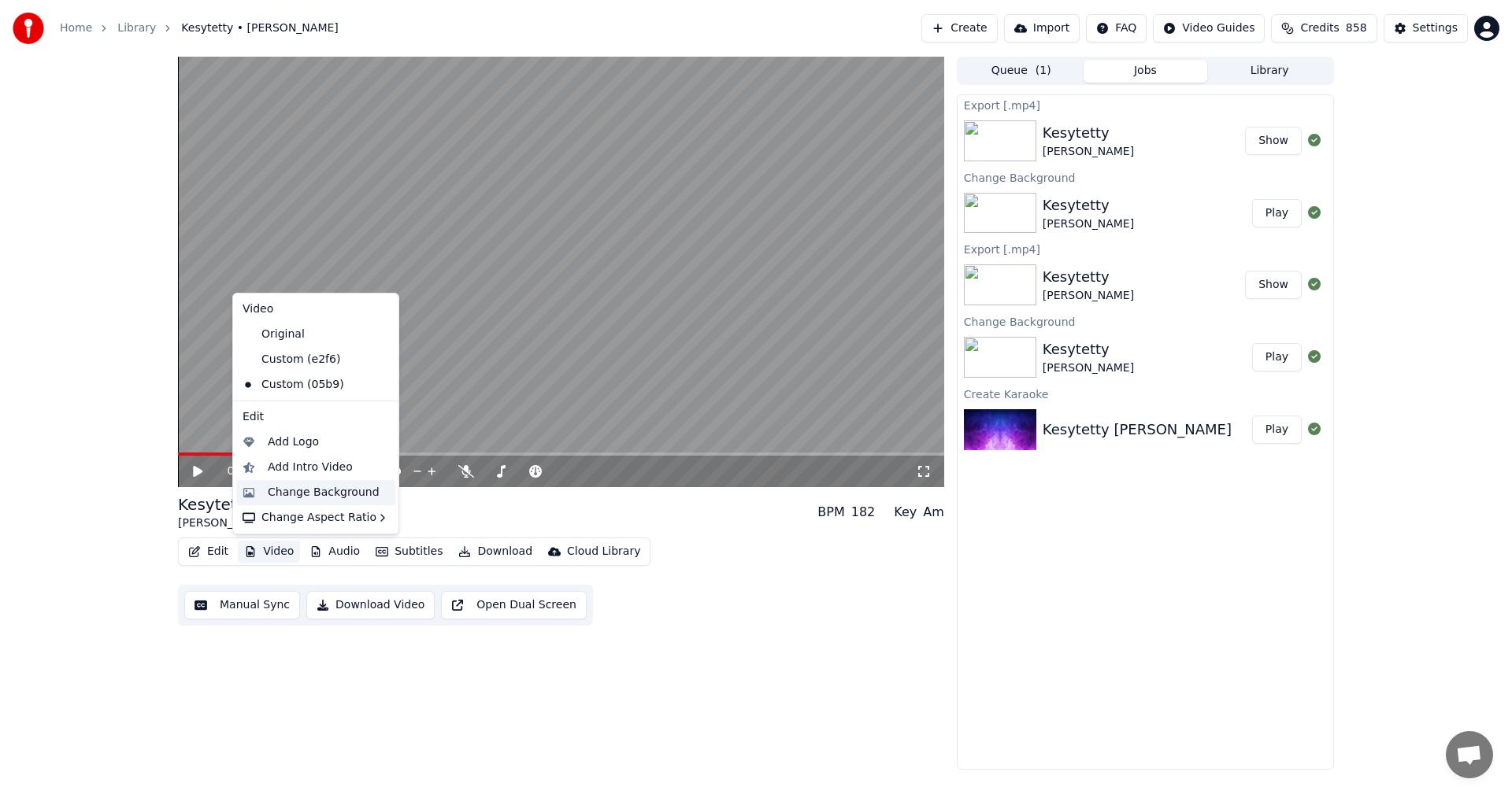
click at [308, 489] on div "Change Background" at bounding box center [323, 493] width 112 height 16
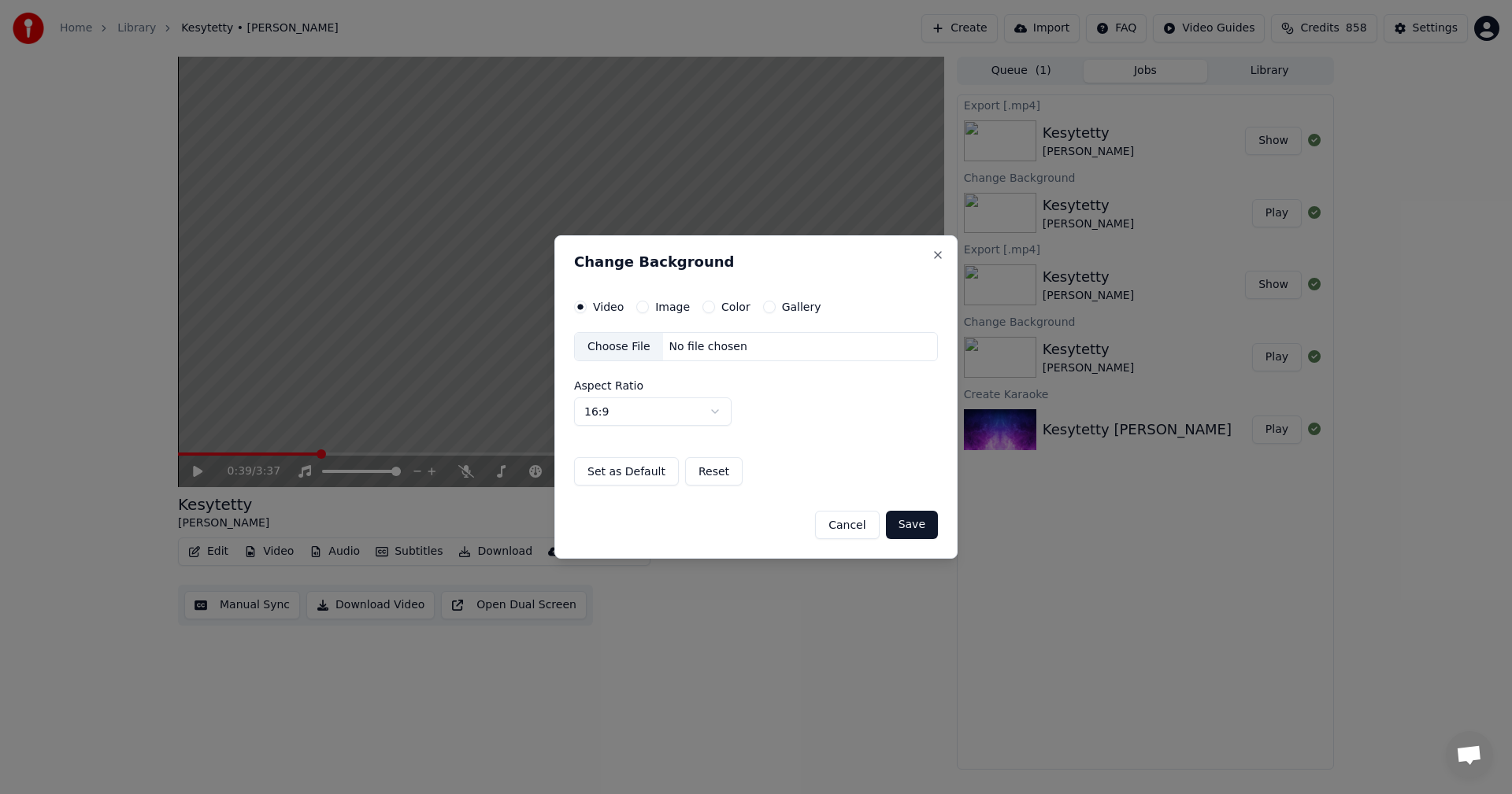
click at [645, 305] on button "Image" at bounding box center [643, 306] width 13 height 13
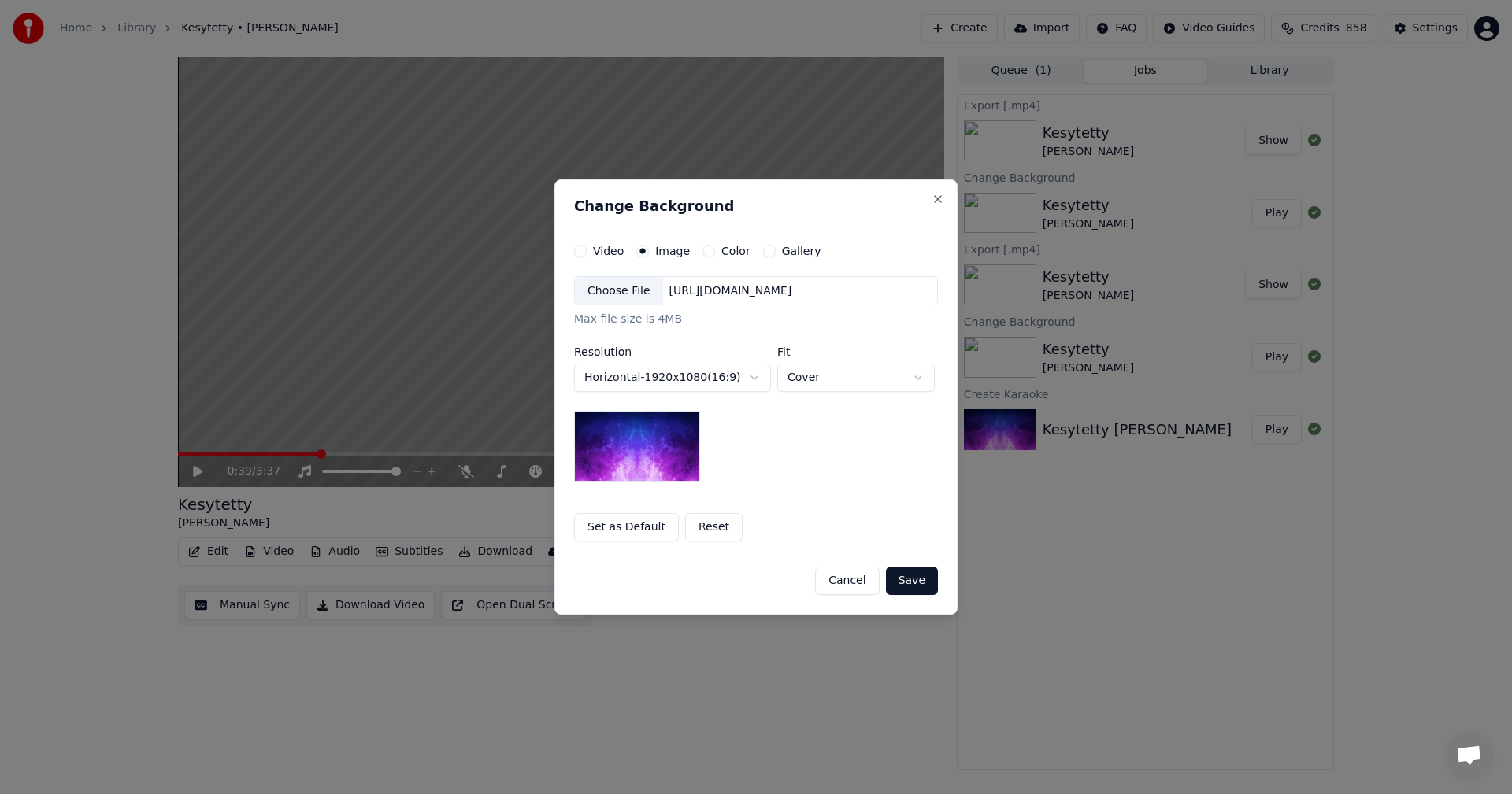
click at [626, 286] on div "Choose File" at bounding box center [619, 291] width 88 height 28
click at [913, 584] on button "Save" at bounding box center [912, 581] width 52 height 28
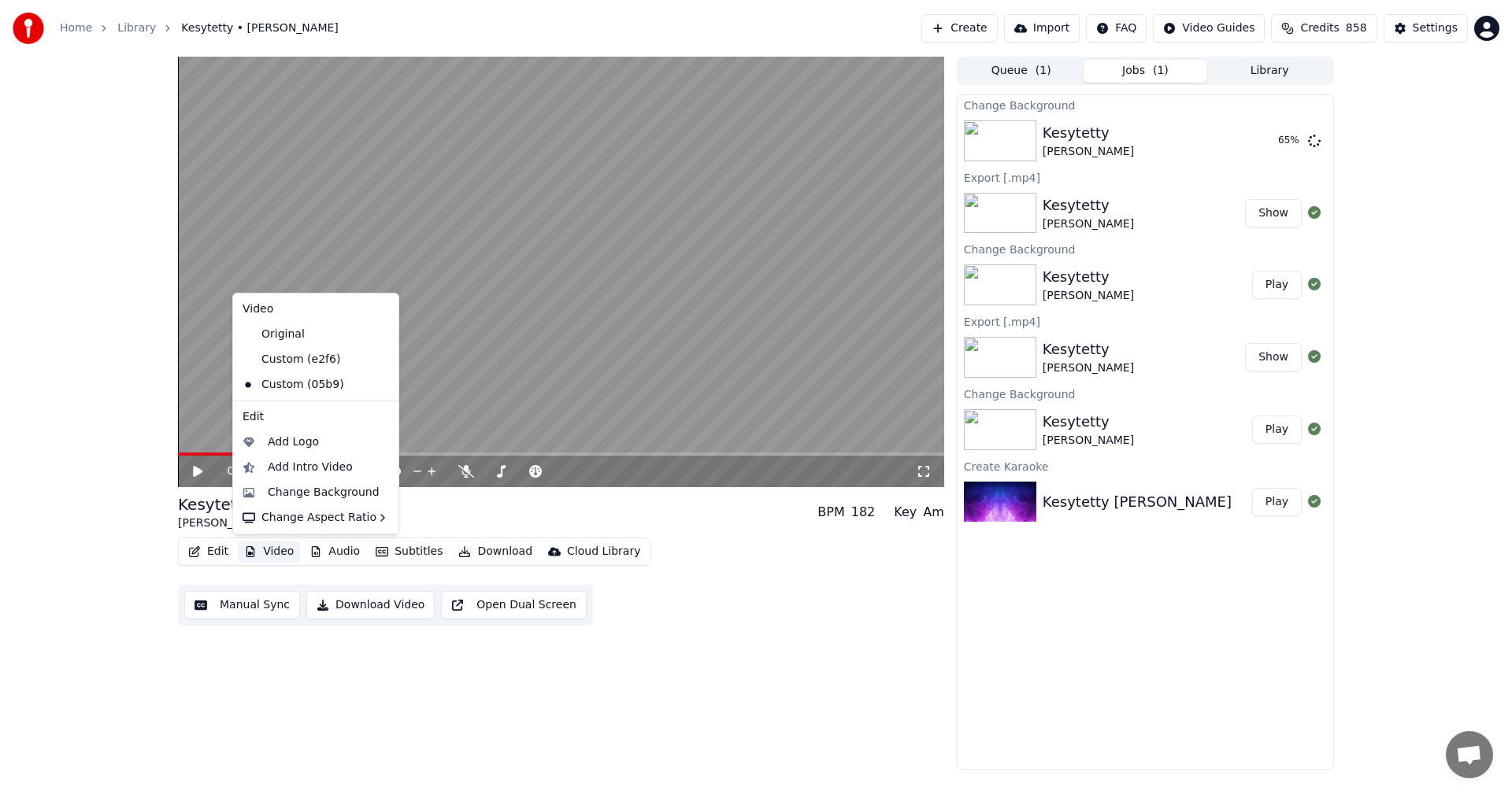
click at [263, 552] on button "Video" at bounding box center [268, 552] width 62 height 22
click at [312, 355] on div "Custom (e2f6)" at bounding box center [304, 359] width 136 height 25
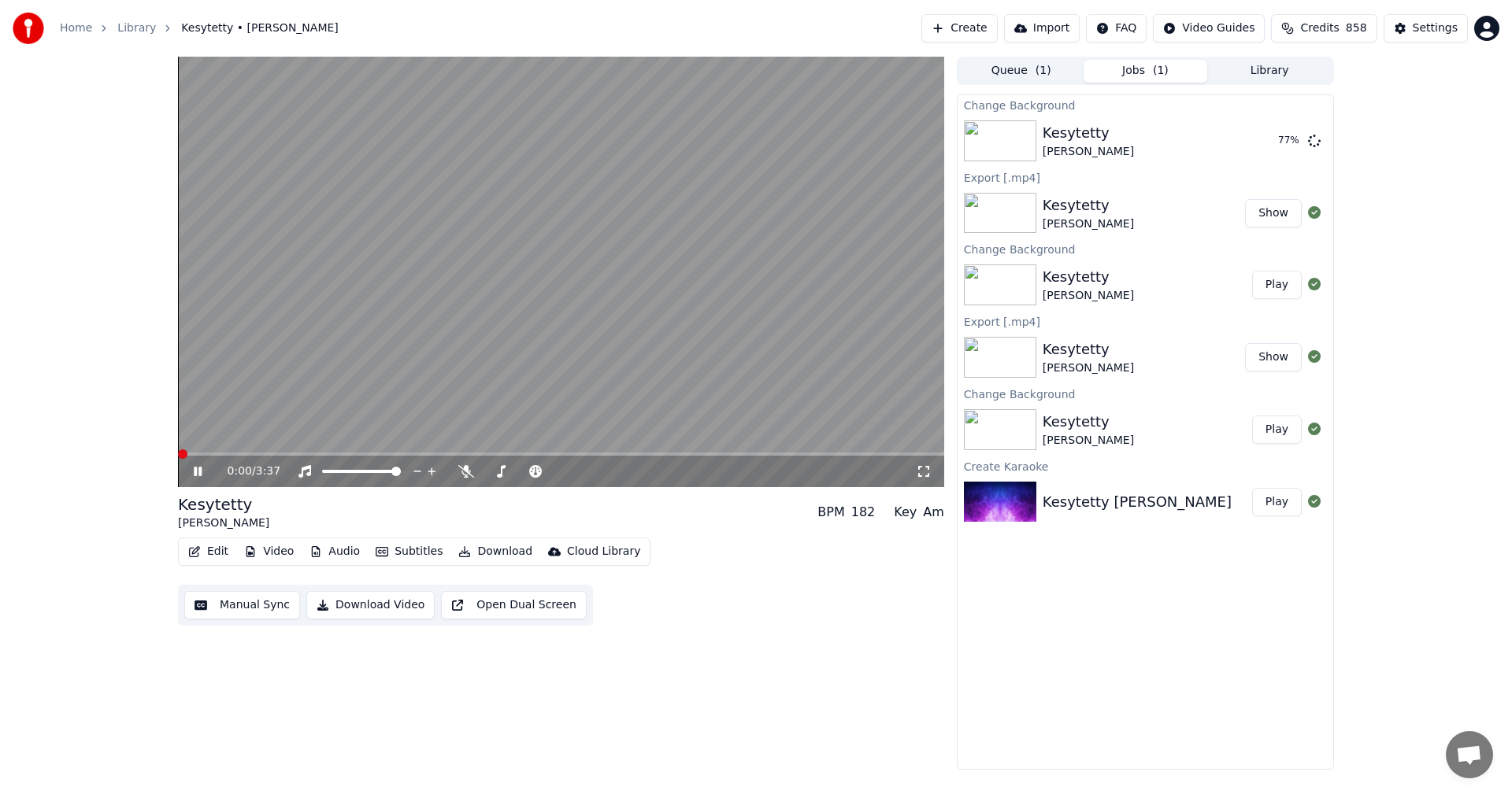
click at [280, 547] on button "Video" at bounding box center [268, 552] width 62 height 22
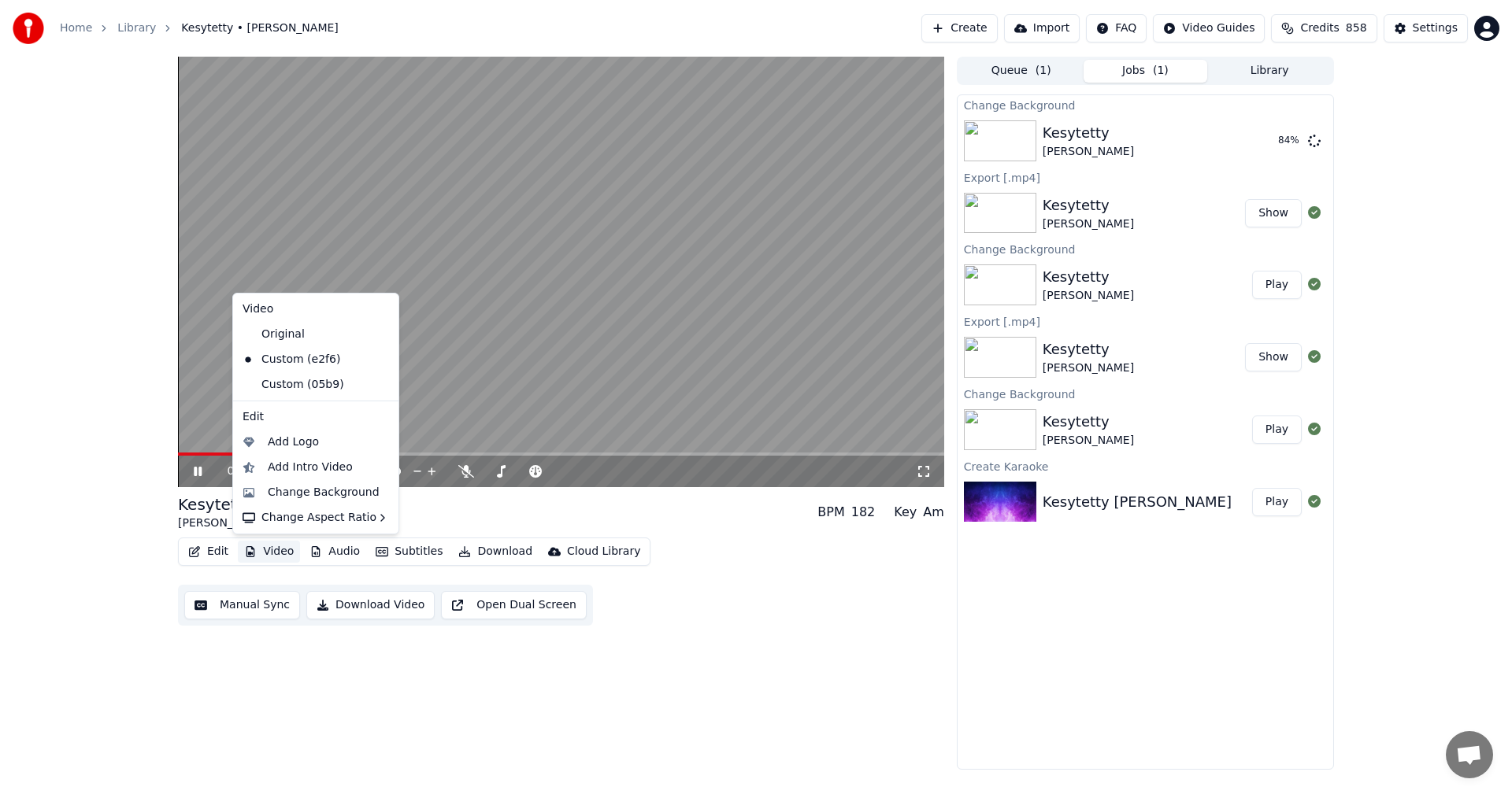
click at [378, 360] on icon at bounding box center [386, 359] width 17 height 13
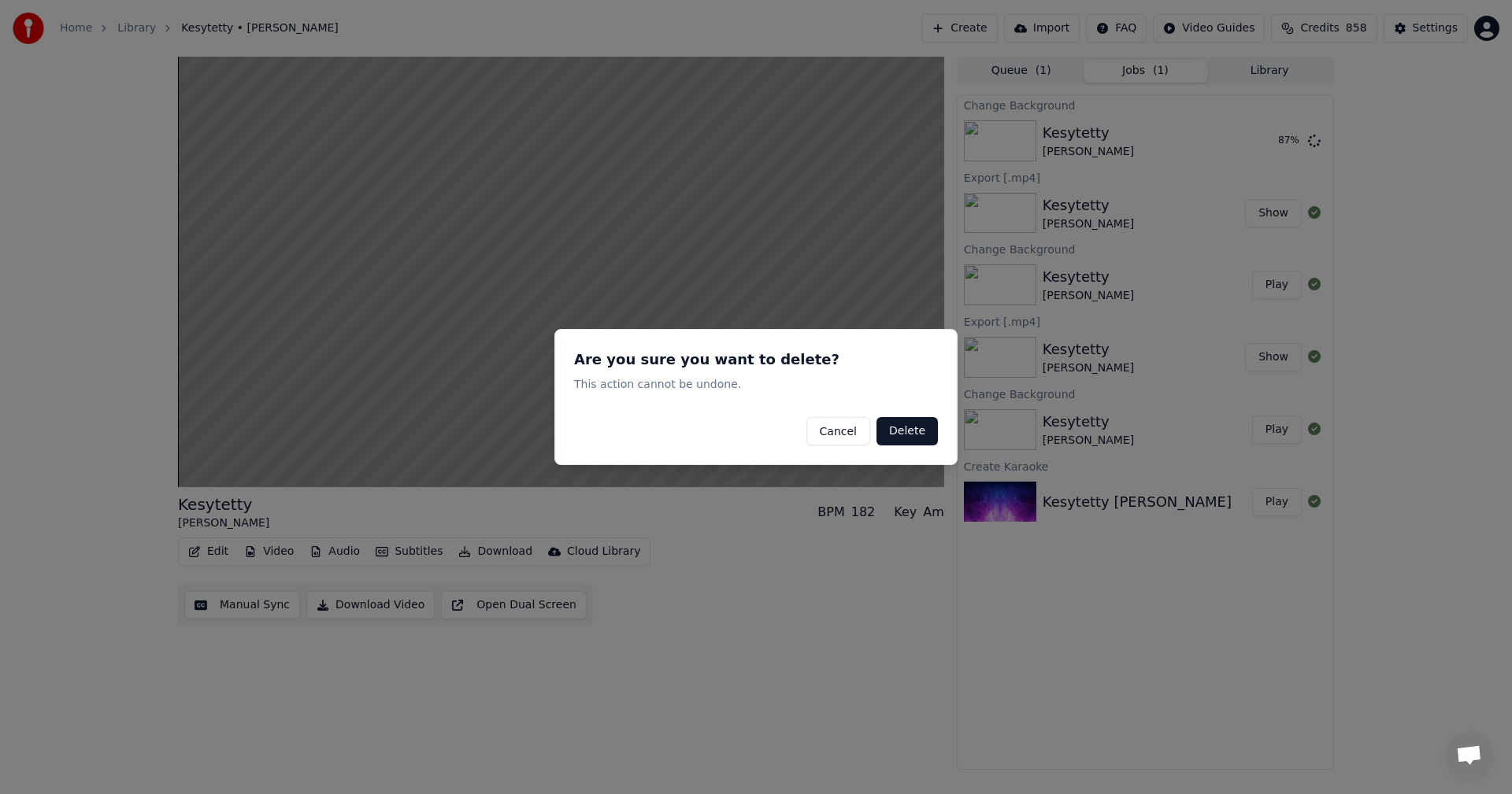
click at [918, 432] on button "Delete" at bounding box center [907, 431] width 62 height 28
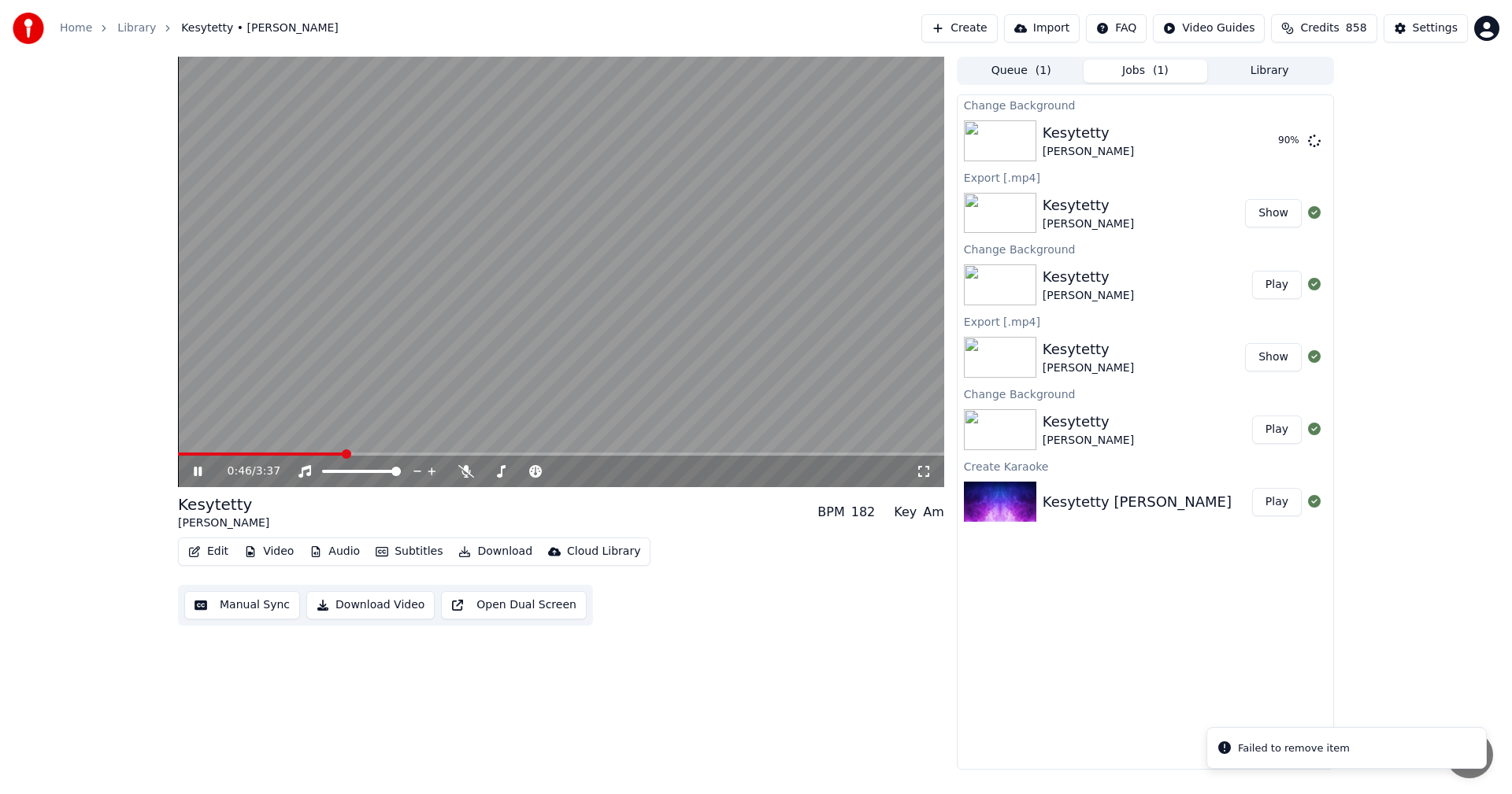
click at [69, 225] on div "0:46 / 3:37 Kesytetty [PERSON_NAME] BPM 182 Key Am Edit Video Audio Subtitles D…" at bounding box center [756, 413] width 1512 height 713
click at [204, 466] on icon at bounding box center [209, 471] width 37 height 13
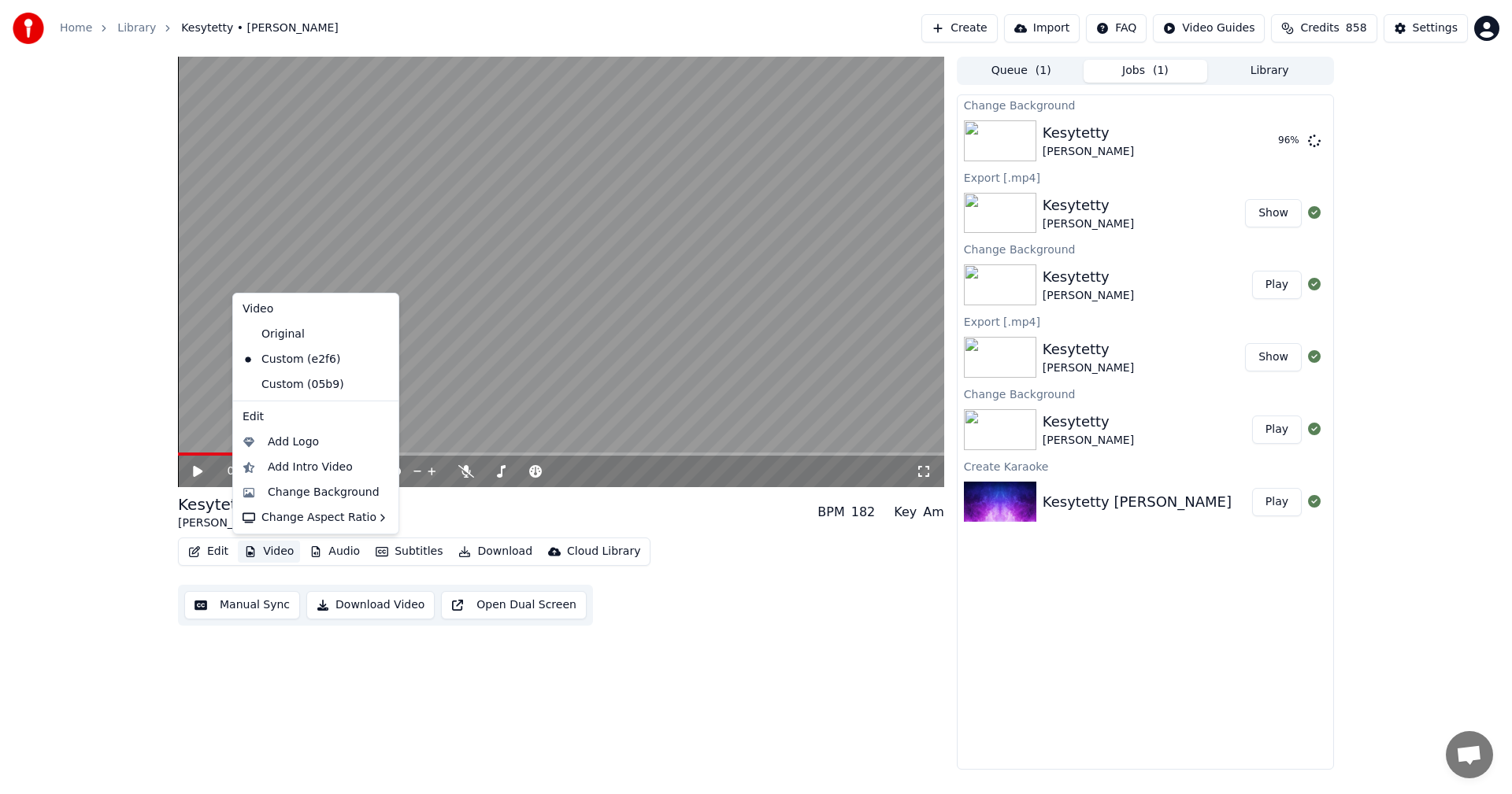
click at [273, 546] on button "Video" at bounding box center [268, 552] width 62 height 22
click at [270, 382] on div "Custom (a2eb)" at bounding box center [304, 384] width 136 height 25
click at [276, 552] on button "Video" at bounding box center [268, 552] width 62 height 22
click at [309, 361] on div "Custom (05b9)" at bounding box center [304, 359] width 136 height 25
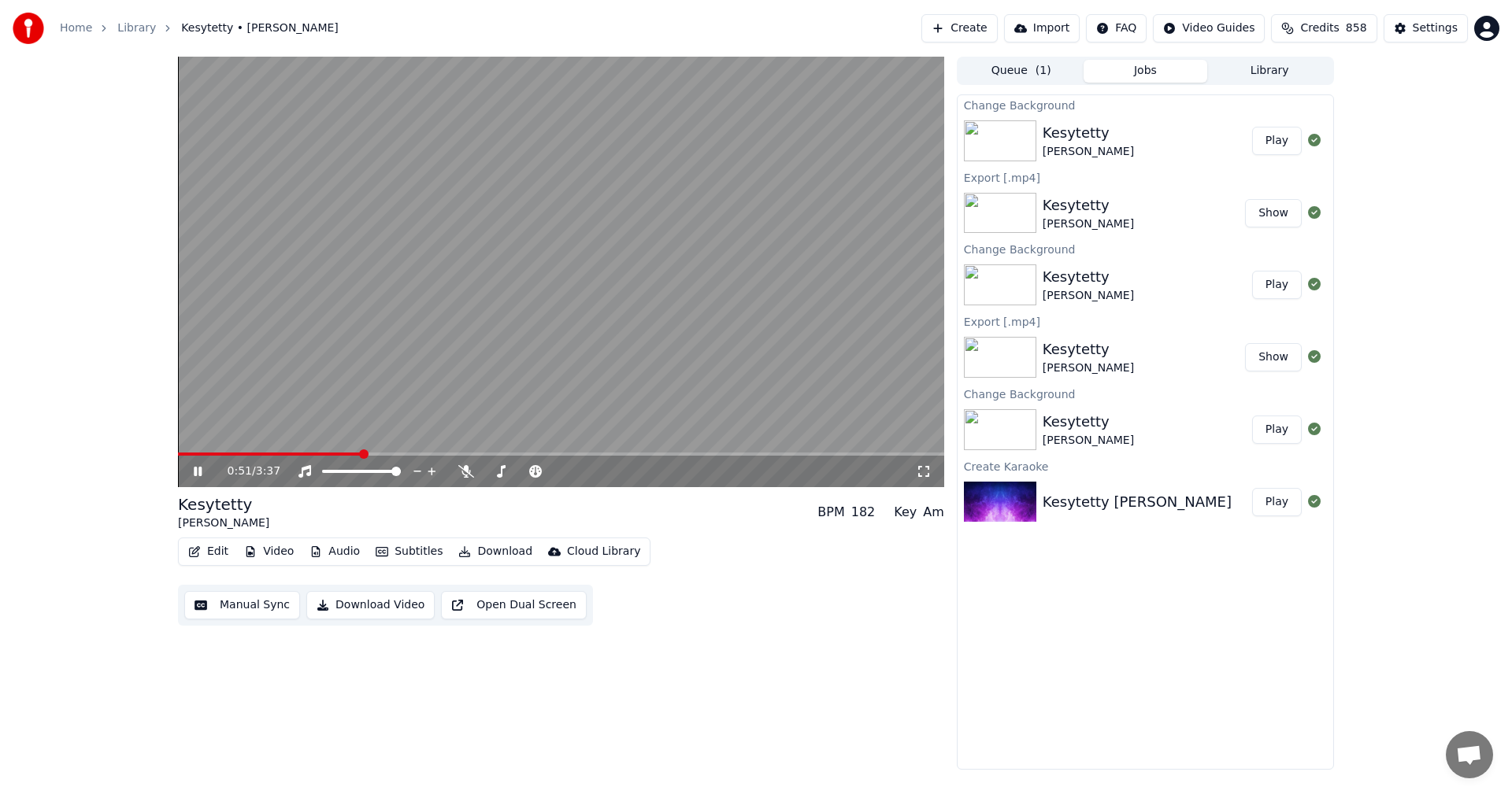
click at [272, 553] on button "Video" at bounding box center [268, 552] width 62 height 22
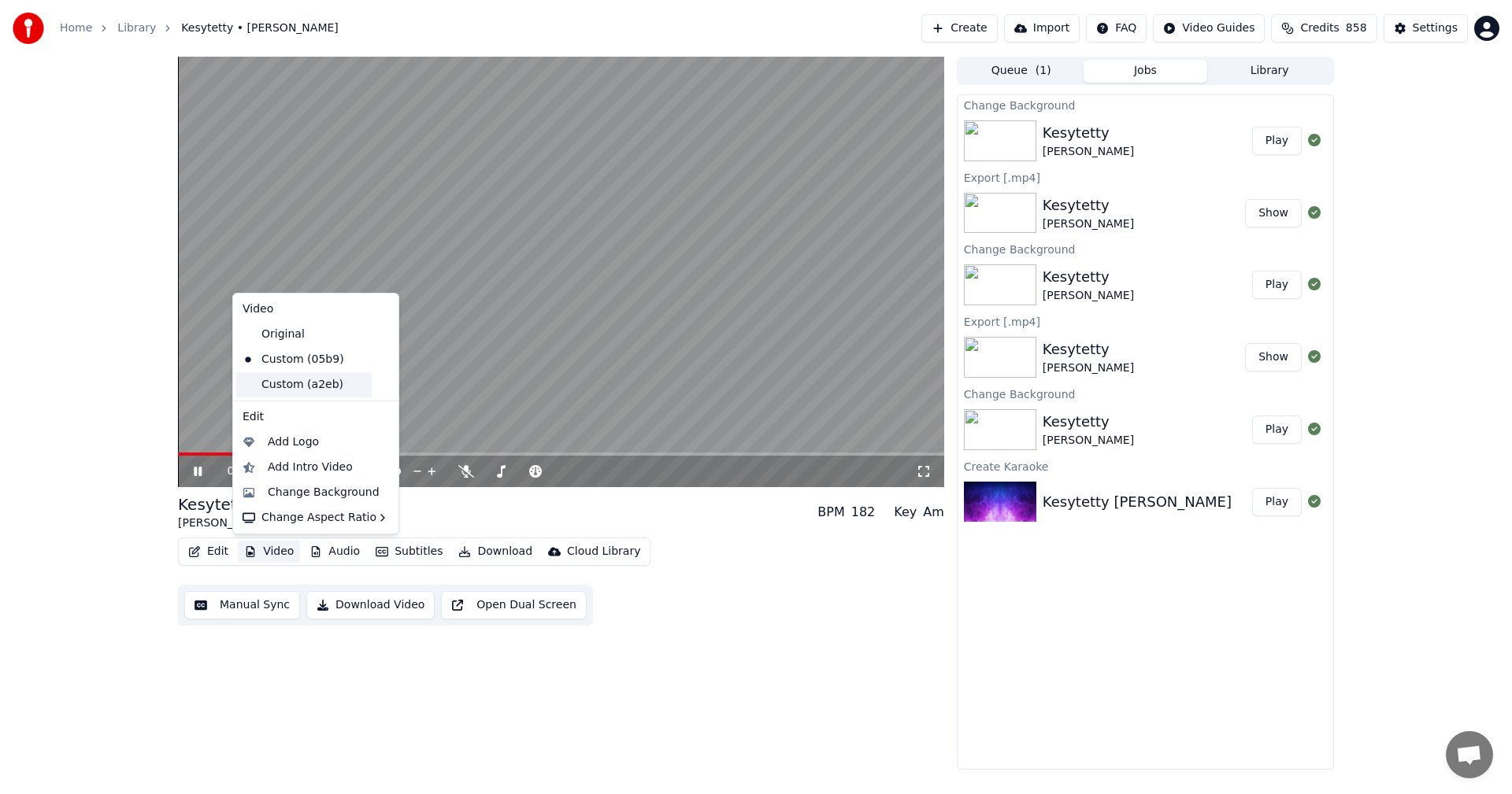
click at [296, 384] on div "Custom (a2eb)" at bounding box center [304, 384] width 136 height 25
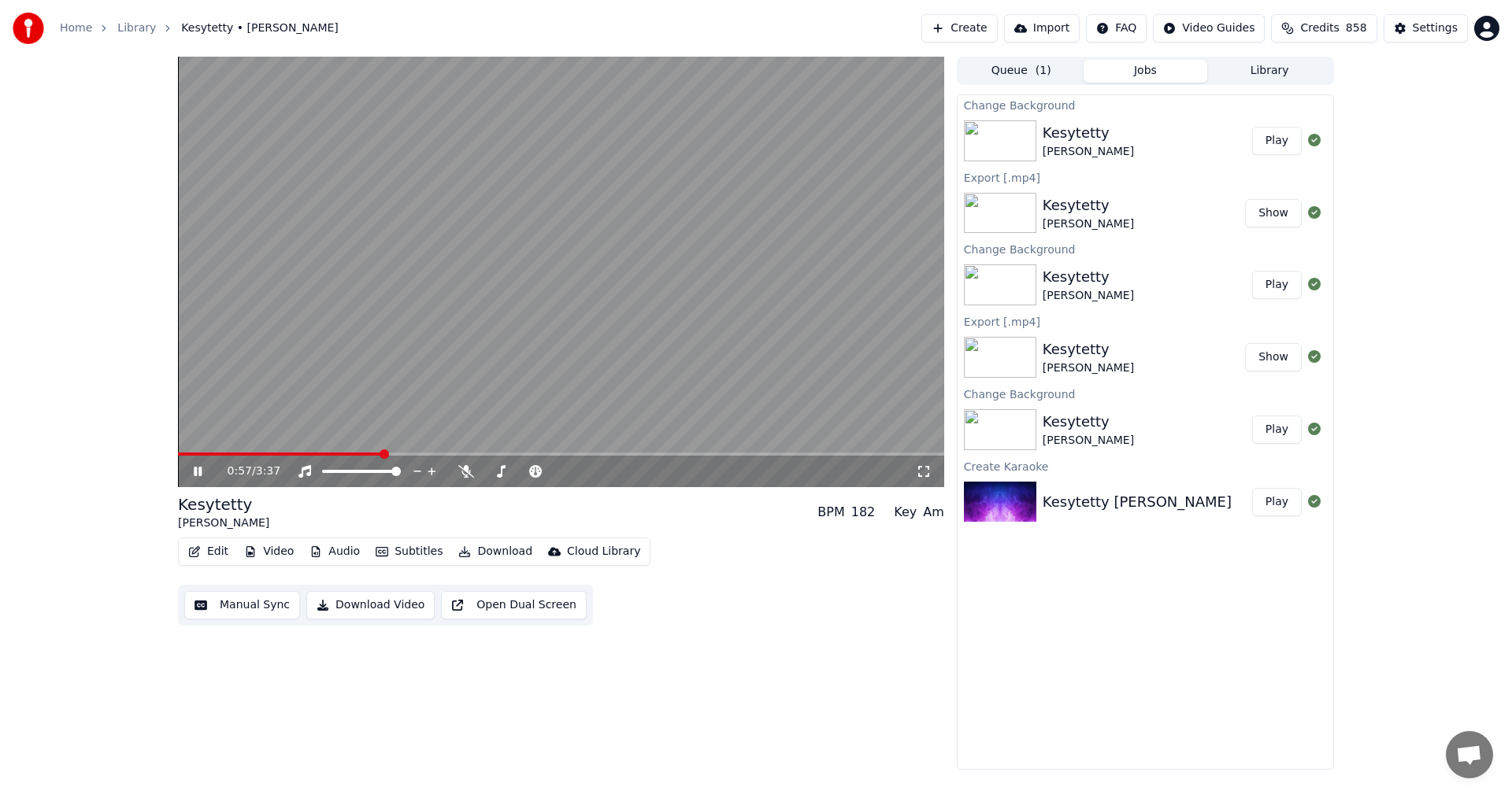
click at [198, 471] on icon at bounding box center [209, 471] width 37 height 13
click at [494, 550] on button "Download" at bounding box center [495, 552] width 87 height 22
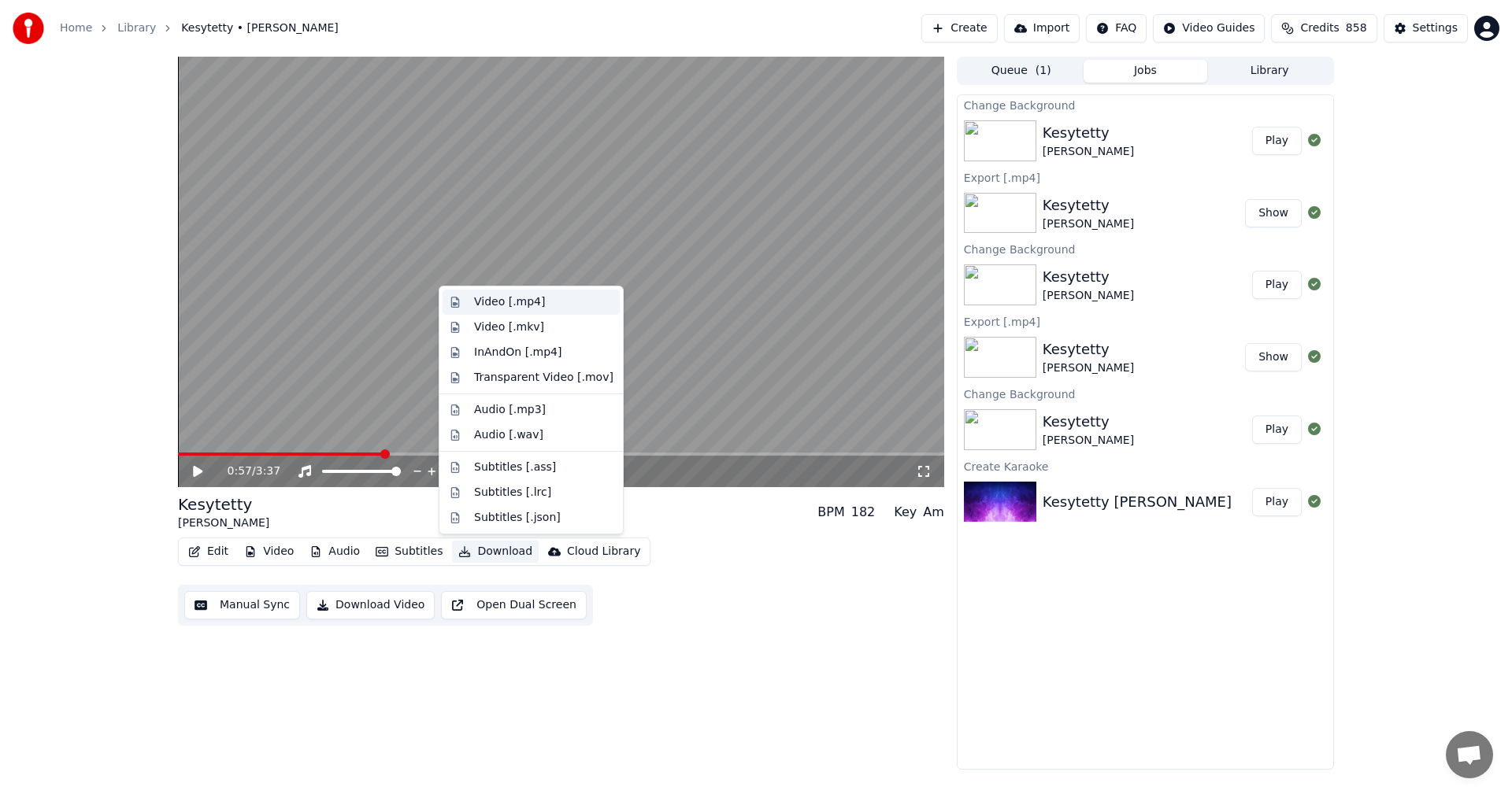
click at [532, 307] on div "Video [.mp4]" at bounding box center [509, 302] width 71 height 16
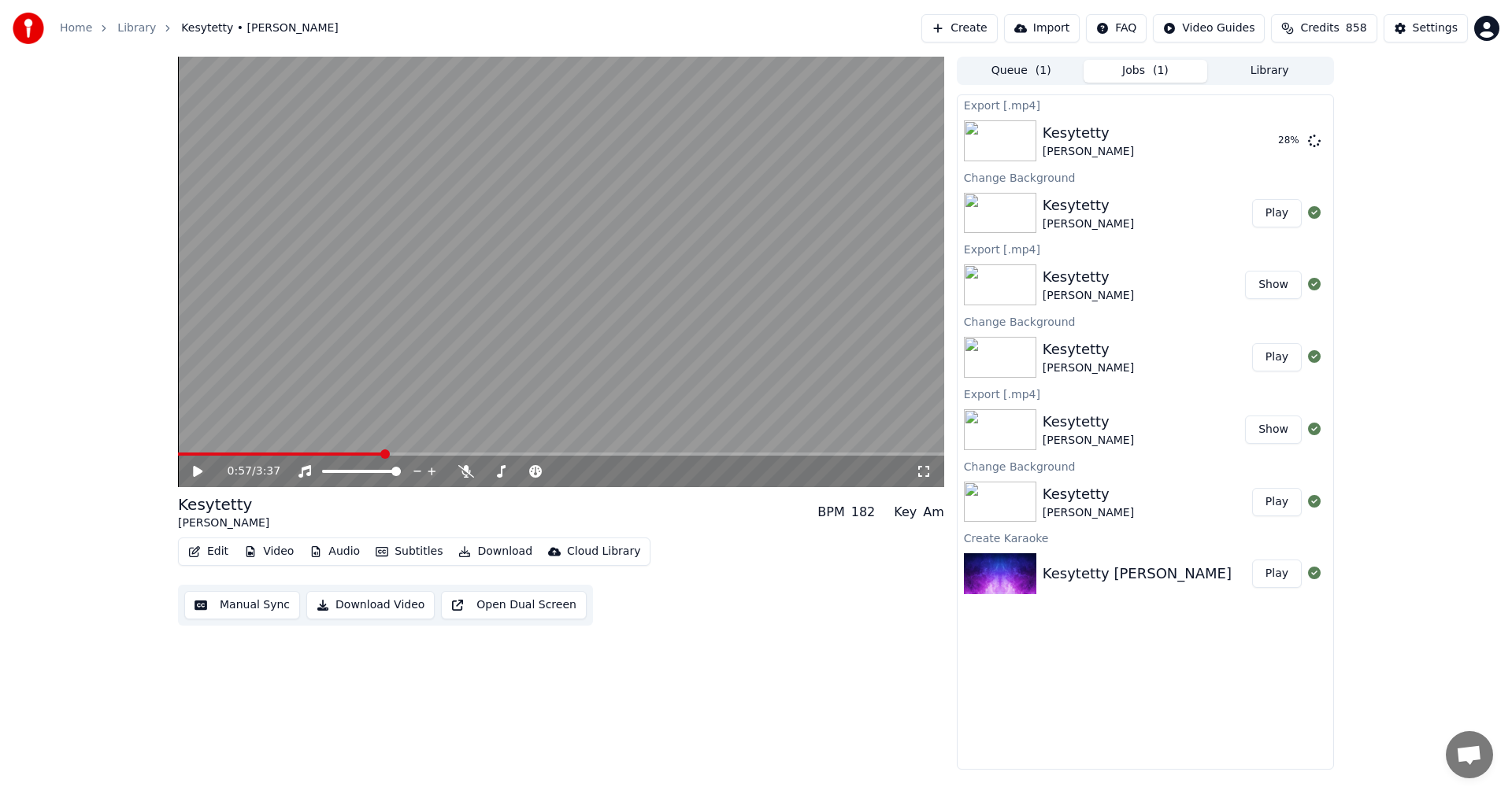
click at [191, 471] on icon at bounding box center [209, 471] width 37 height 13
click at [197, 472] on icon at bounding box center [198, 471] width 8 height 9
click at [1273, 150] on button "Show" at bounding box center [1273, 141] width 57 height 28
click at [1273, 144] on button "Show" at bounding box center [1273, 141] width 57 height 28
click at [1037, 768] on div "Export [.mp4] [PERSON_NAME] Show Change Background Kesytetty [PERSON_NAME] Play…" at bounding box center [1146, 432] width 377 height 675
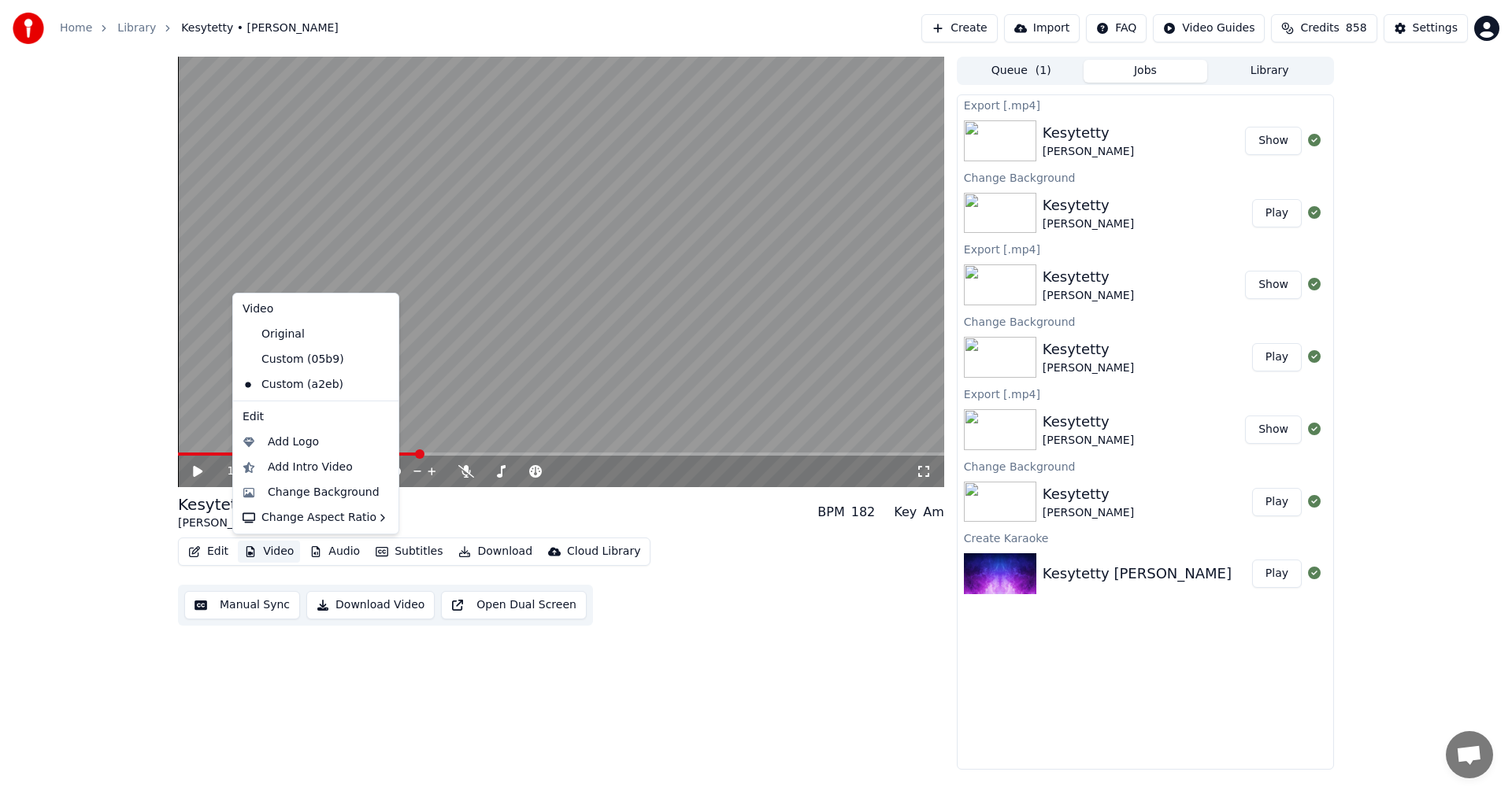
click at [281, 549] on button "Video" at bounding box center [268, 552] width 62 height 22
click at [311, 493] on div "Change Background" at bounding box center [323, 493] width 112 height 16
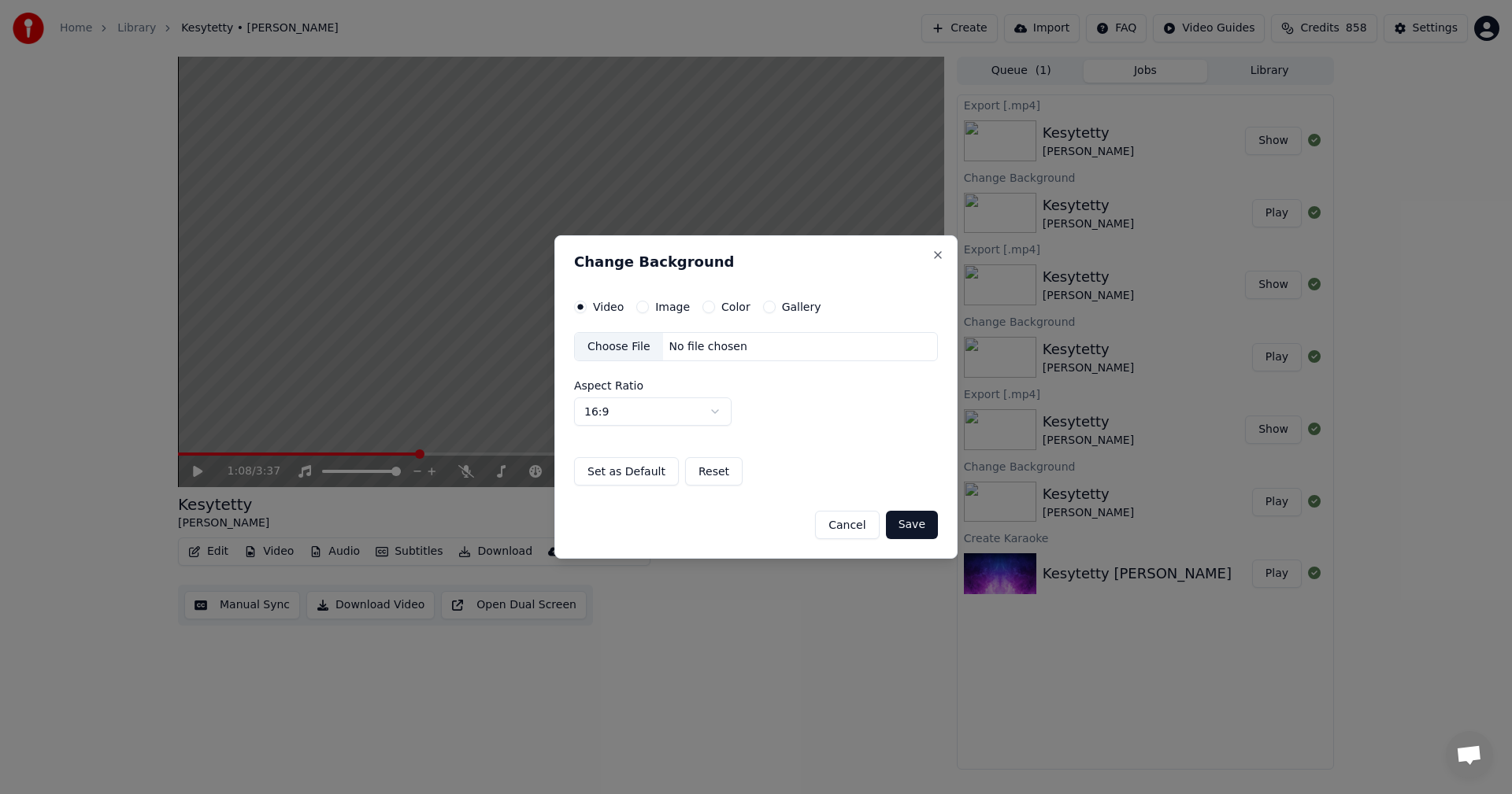
click at [639, 305] on button "Image" at bounding box center [643, 306] width 13 height 13
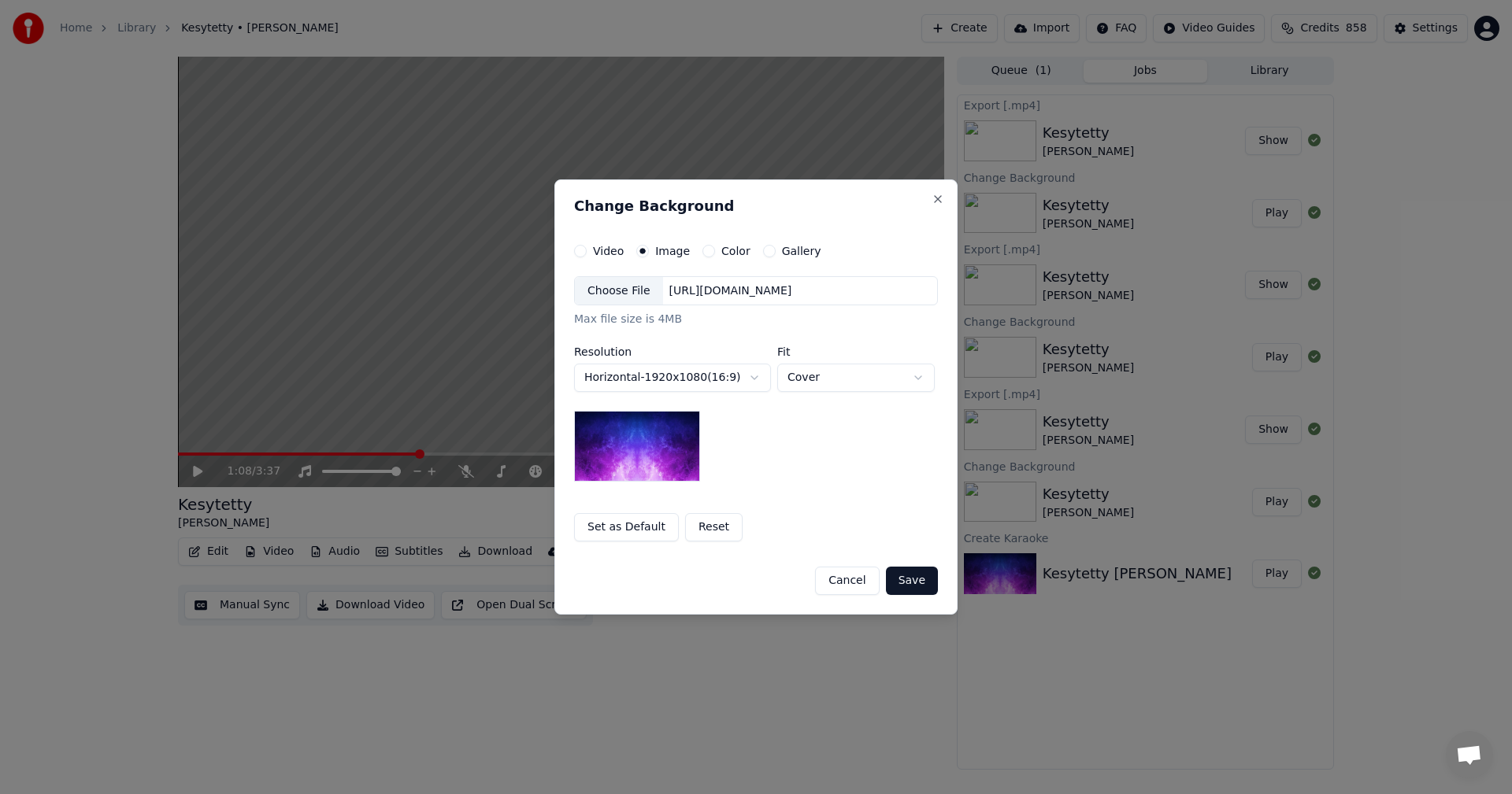
click at [626, 296] on div "Choose File" at bounding box center [619, 291] width 88 height 28
click at [917, 586] on button "Save" at bounding box center [912, 581] width 52 height 28
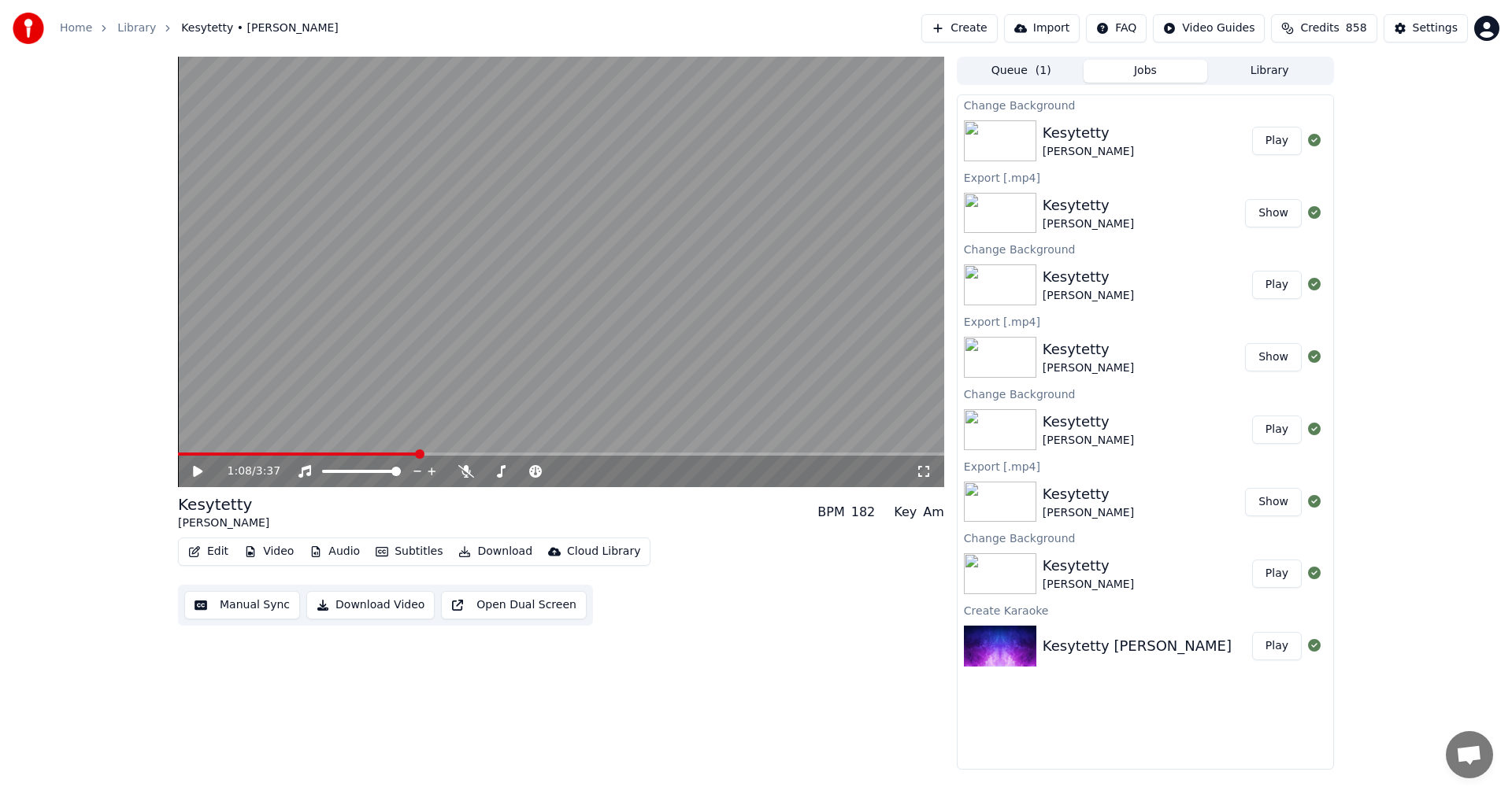
click at [1294, 140] on button "Play" at bounding box center [1277, 141] width 50 height 28
click at [251, 454] on span at bounding box center [561, 454] width 766 height 3
click at [198, 468] on icon at bounding box center [209, 471] width 37 height 13
click at [509, 551] on button "Download" at bounding box center [495, 552] width 87 height 22
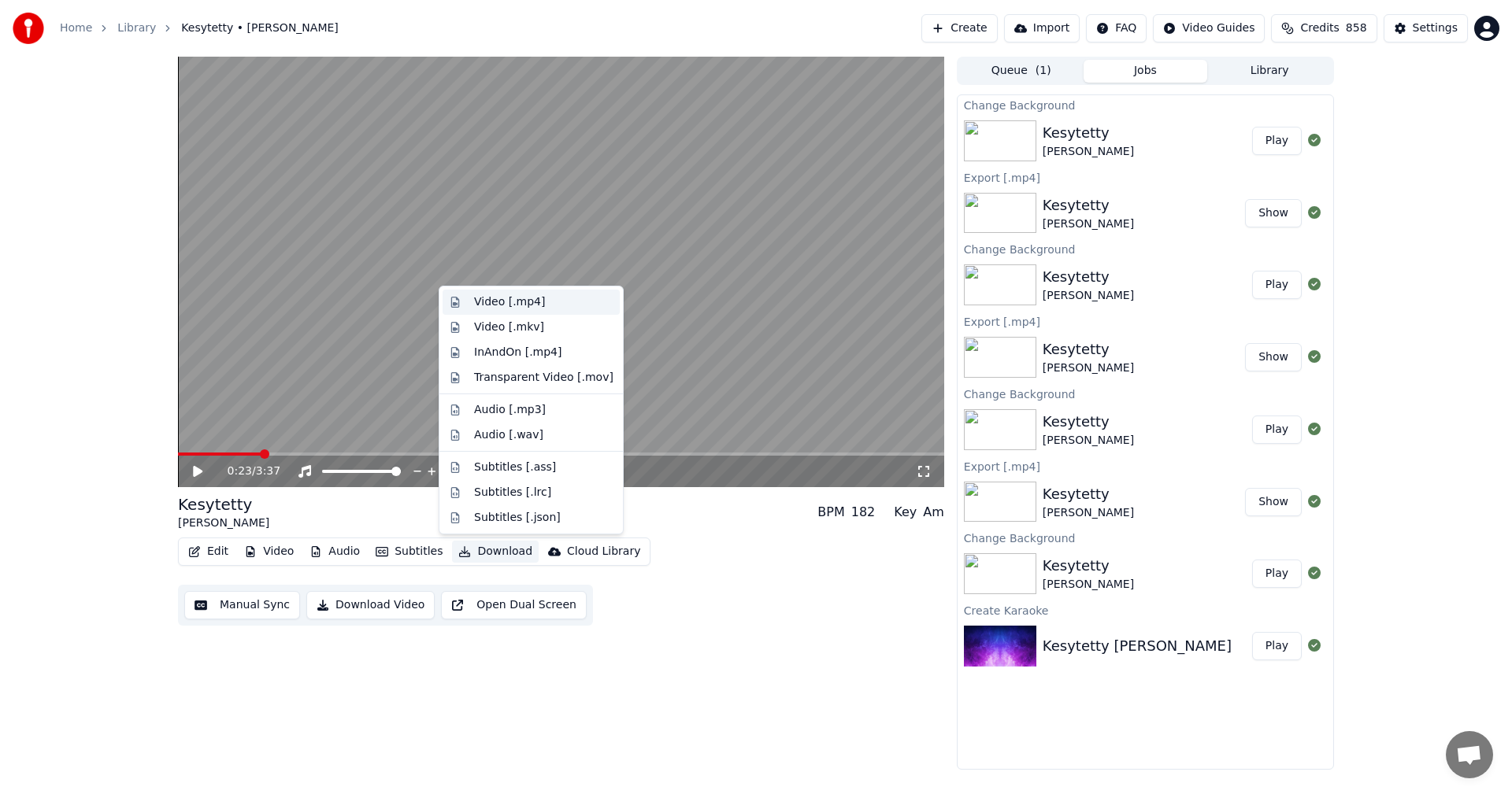
click at [532, 304] on div "Video [.mp4]" at bounding box center [509, 302] width 71 height 16
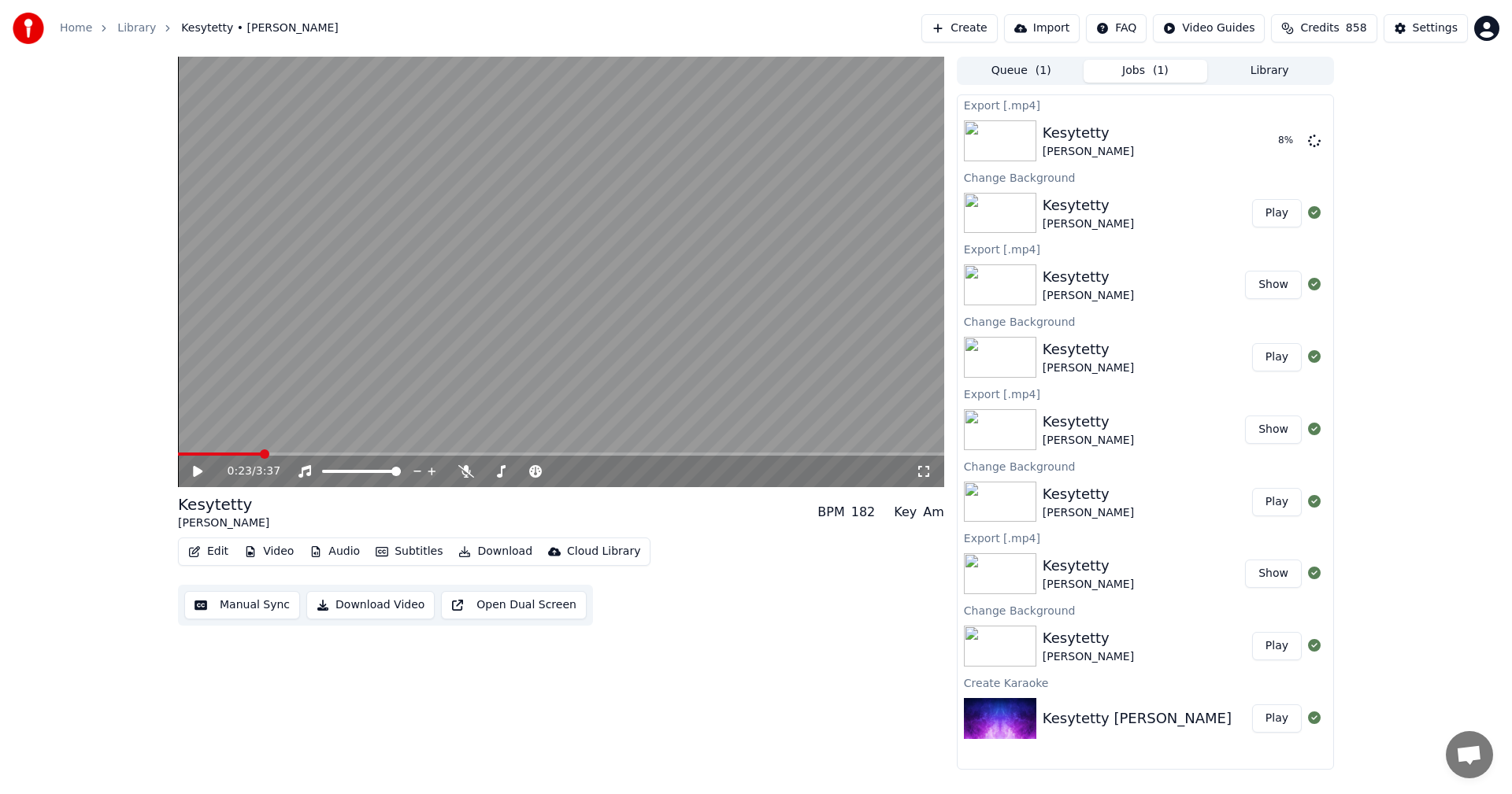
click at [194, 477] on icon at bounding box center [209, 471] width 37 height 13
click at [194, 475] on icon at bounding box center [209, 471] width 37 height 13
click at [1275, 140] on button "Show" at bounding box center [1273, 141] width 57 height 28
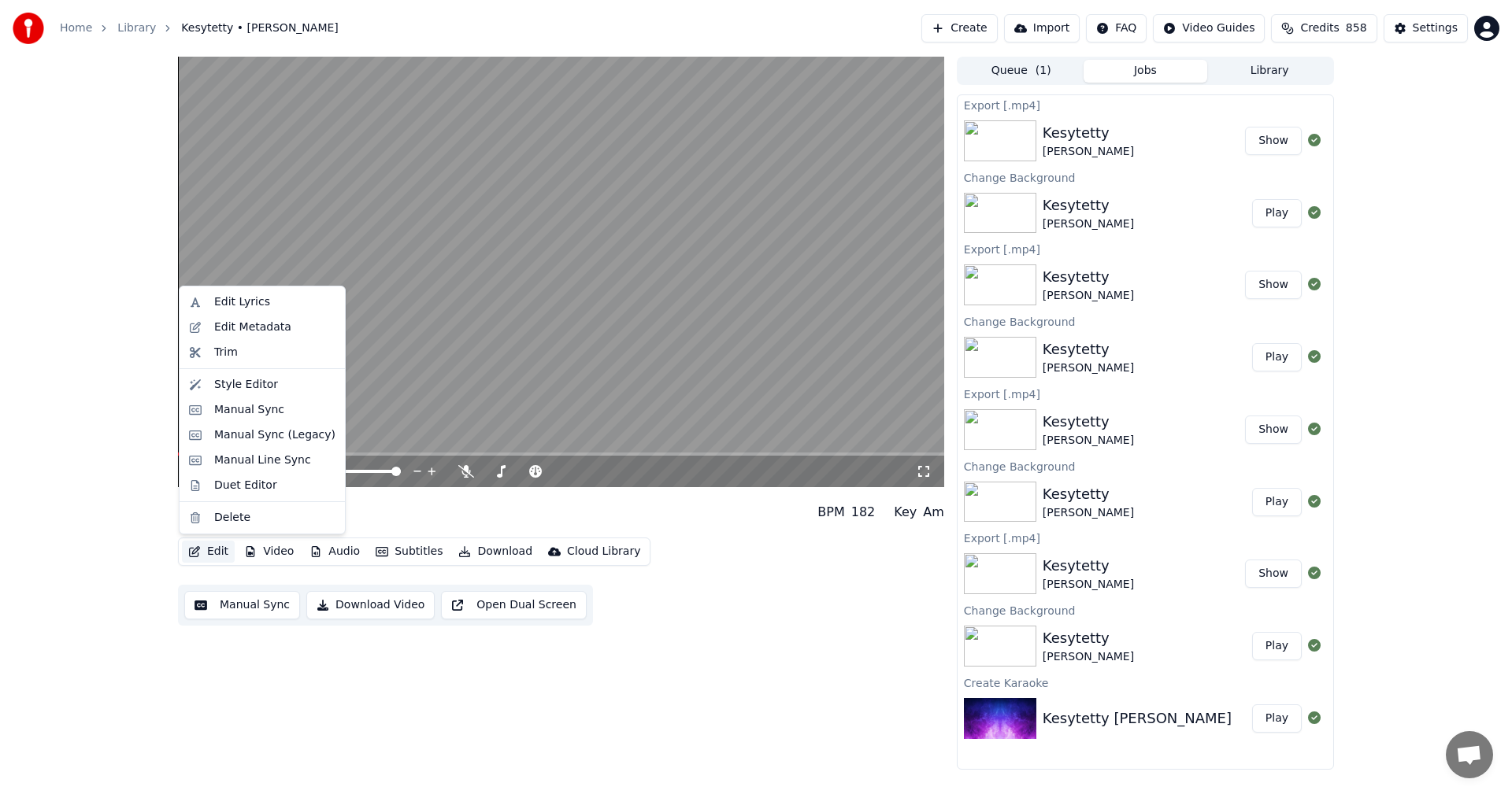
click at [215, 550] on button "Edit" at bounding box center [208, 552] width 53 height 22
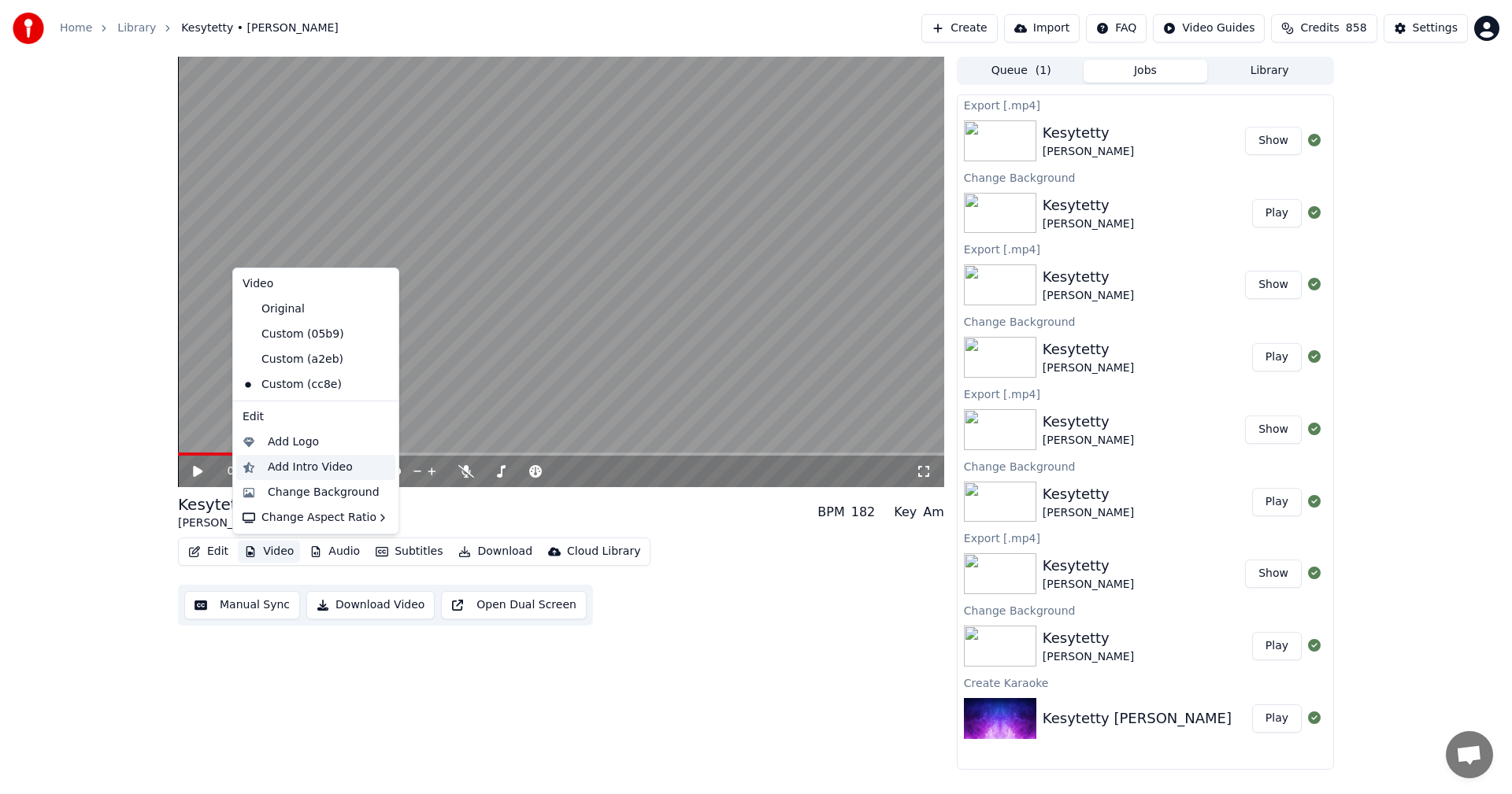
click at [307, 467] on div "Add Intro Video" at bounding box center [309, 468] width 85 height 16
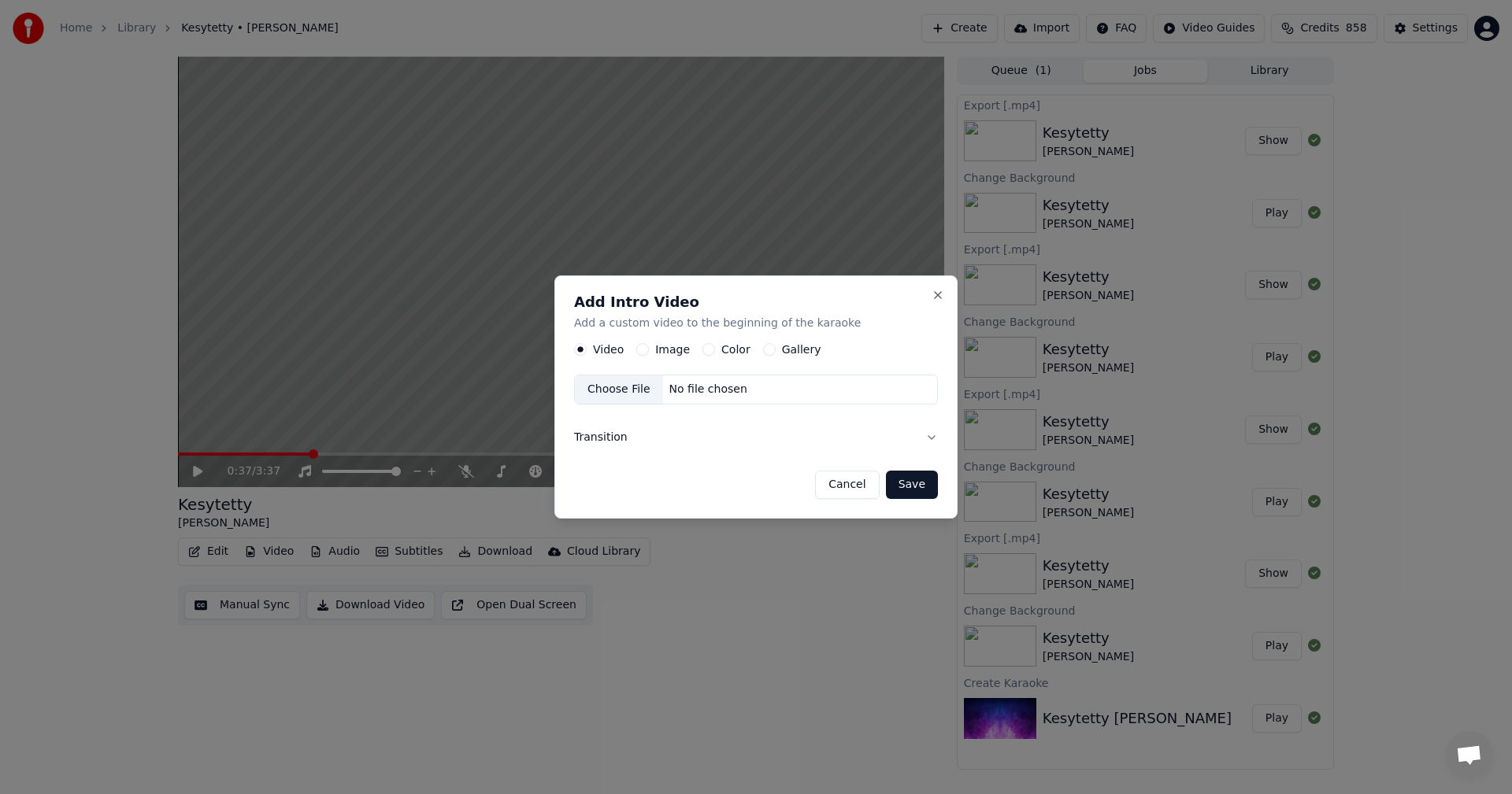
click at [706, 349] on button "Color" at bounding box center [709, 350] width 13 height 13
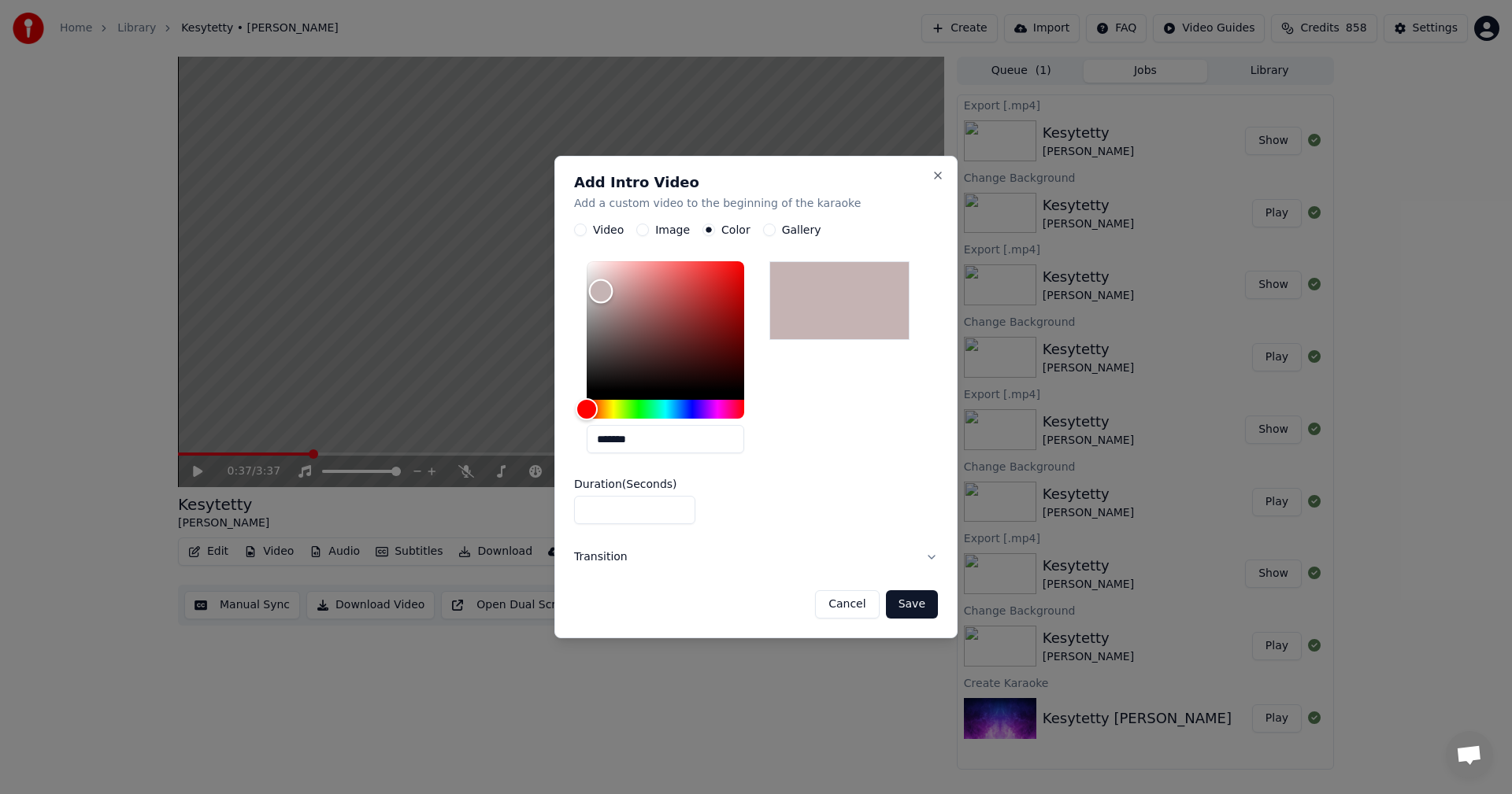
drag, startPoint x: 592, startPoint y: 386, endPoint x: 601, endPoint y: 291, distance: 95.4
click at [601, 291] on div "Color" at bounding box center [601, 291] width 24 height 24
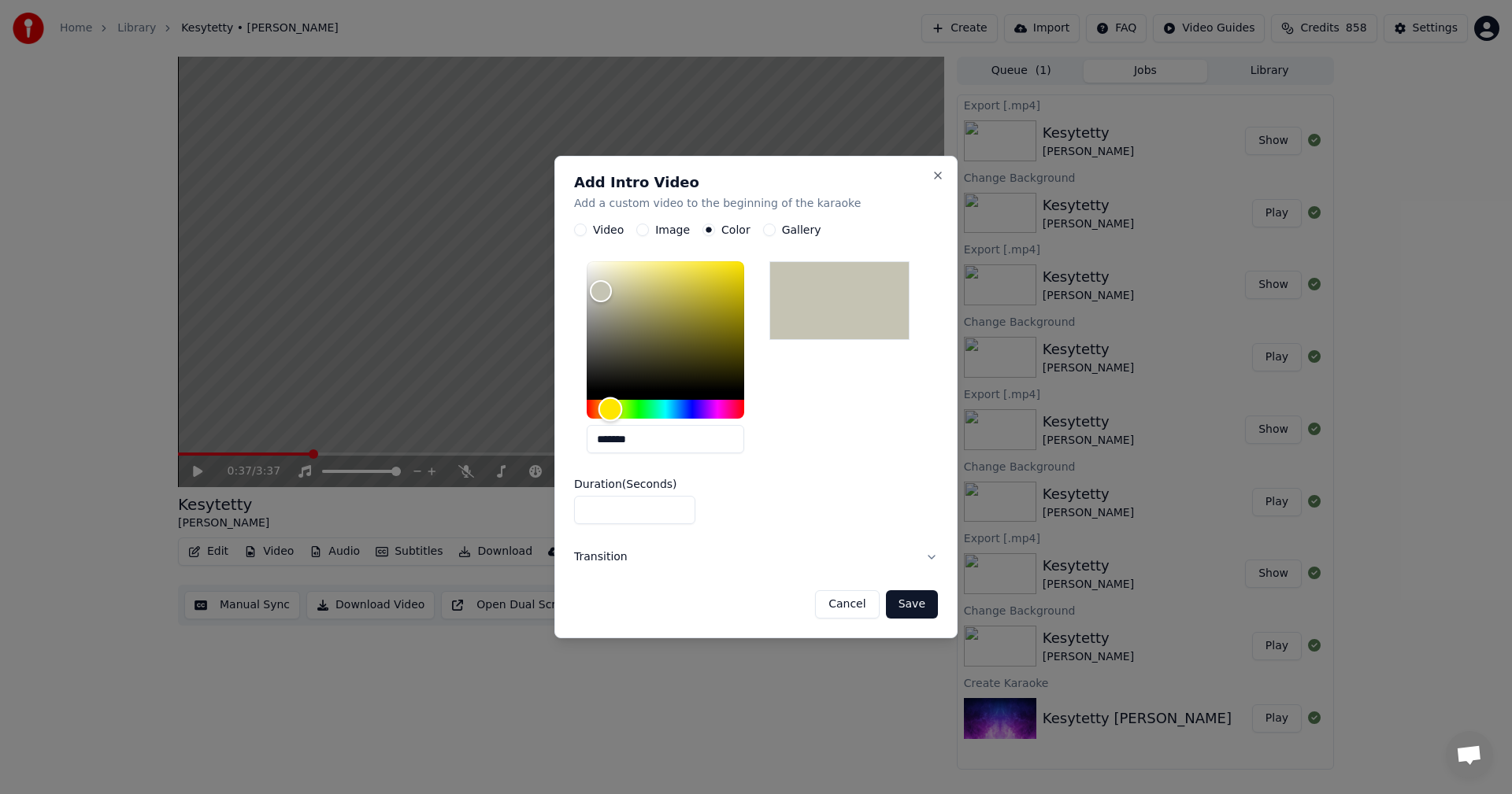
drag, startPoint x: 583, startPoint y: 406, endPoint x: 611, endPoint y: 411, distance: 28.4
click at [611, 411] on div "Hue" at bounding box center [611, 410] width 24 height 24
drag, startPoint x: 607, startPoint y: 291, endPoint x: 601, endPoint y: 278, distance: 14.3
click at [602, 278] on div "Color" at bounding box center [602, 277] width 24 height 24
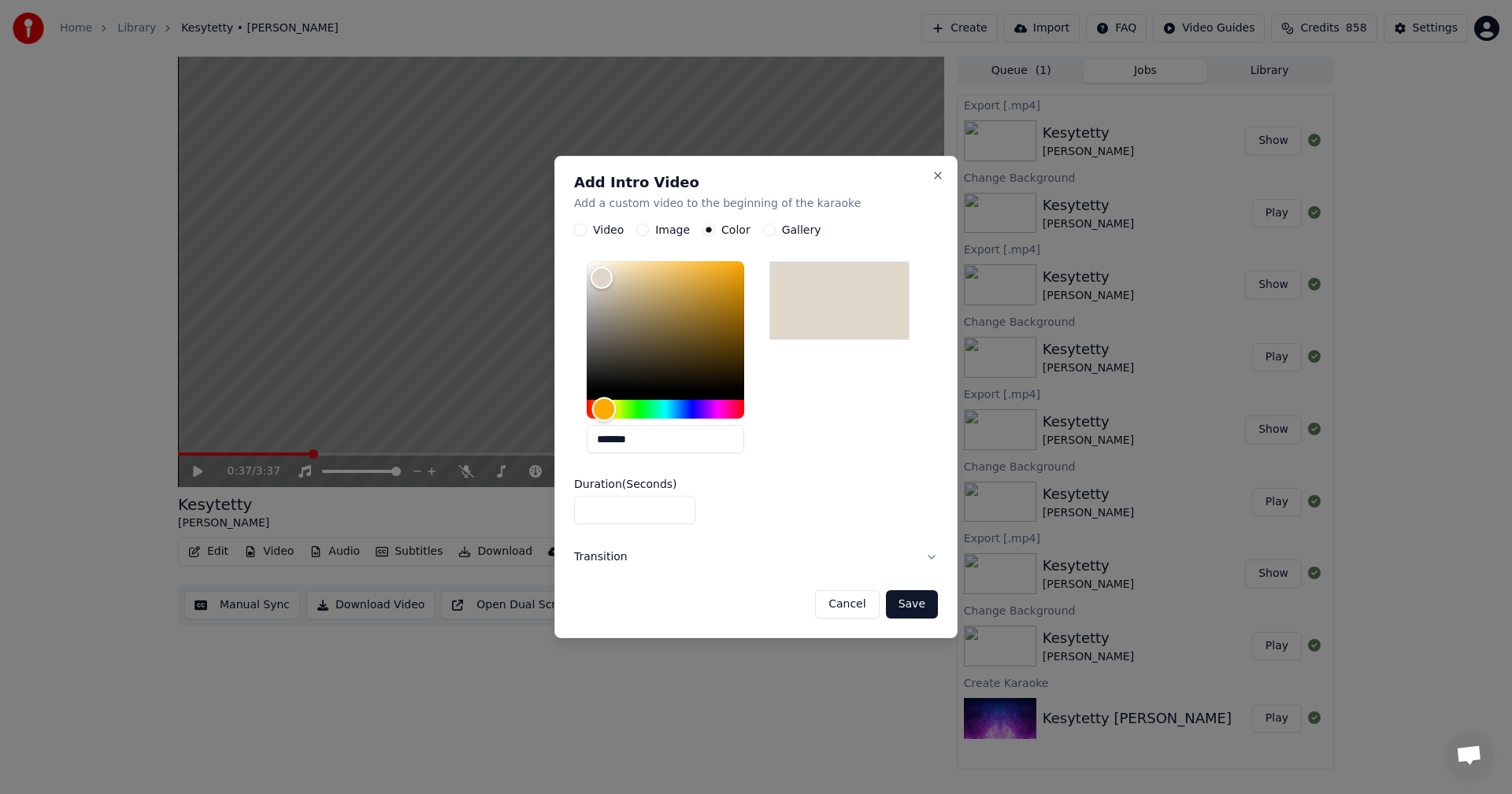
click at [604, 405] on div "Hue" at bounding box center [604, 410] width 24 height 24
drag, startPoint x: 606, startPoint y: 280, endPoint x: 605, endPoint y: 301, distance: 21.0
click at [605, 301] on div "Color" at bounding box center [605, 301] width 24 height 24
type input "*******"
drag, startPoint x: 605, startPoint y: 301, endPoint x: 591, endPoint y: 300, distance: 14.0
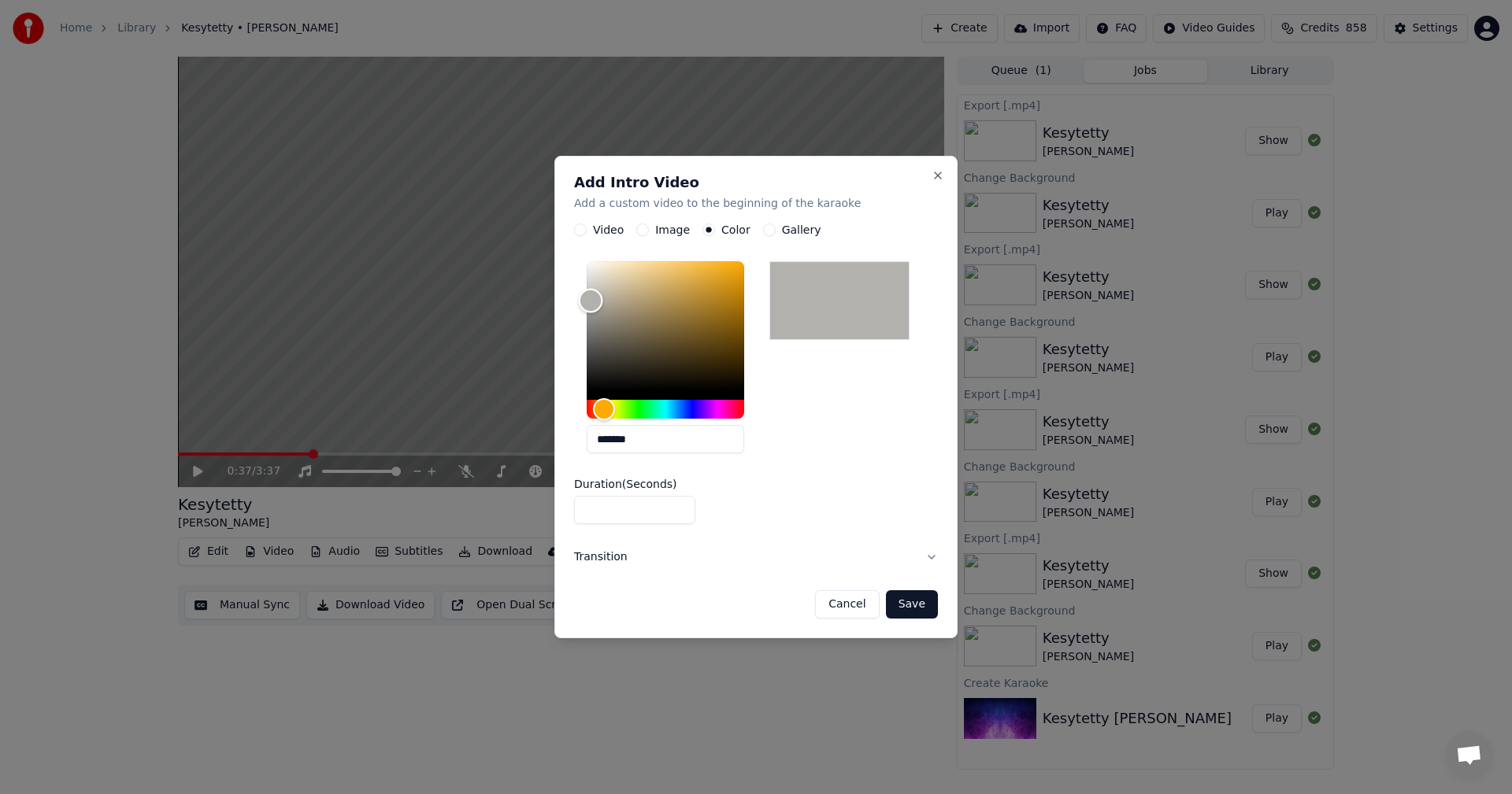
click at [591, 300] on div "Color" at bounding box center [591, 301] width 24 height 24
type input "*"
click at [678, 506] on input "*" at bounding box center [635, 511] width 122 height 28
click at [918, 607] on button "Save" at bounding box center [912, 604] width 52 height 28
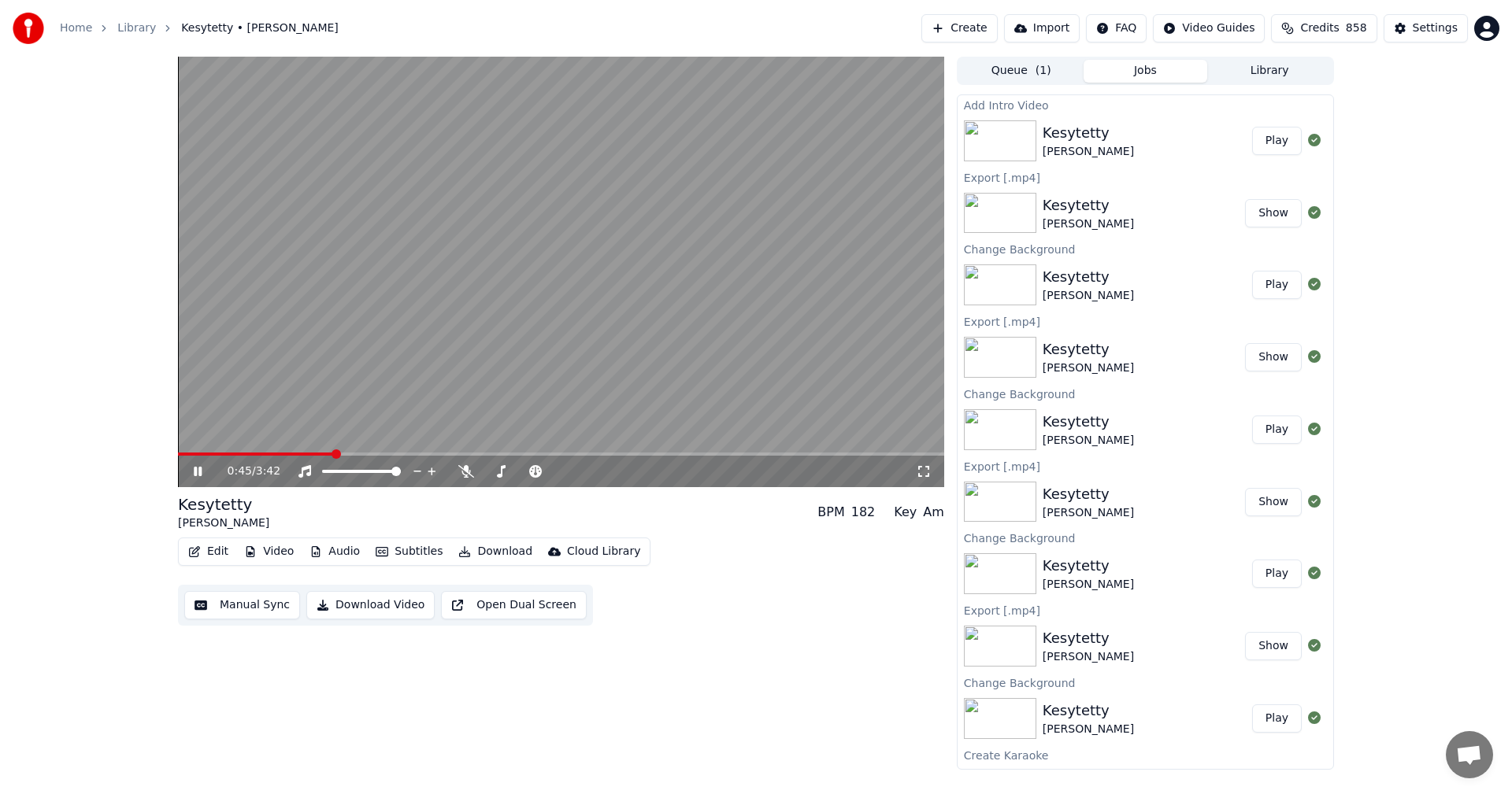
click at [194, 470] on icon at bounding box center [209, 471] width 37 height 13
click at [1273, 141] on button "Play" at bounding box center [1277, 141] width 50 height 28
click at [461, 469] on icon at bounding box center [466, 471] width 16 height 13
click at [200, 472] on icon at bounding box center [198, 471] width 8 height 9
click at [469, 469] on icon at bounding box center [466, 471] width 16 height 13
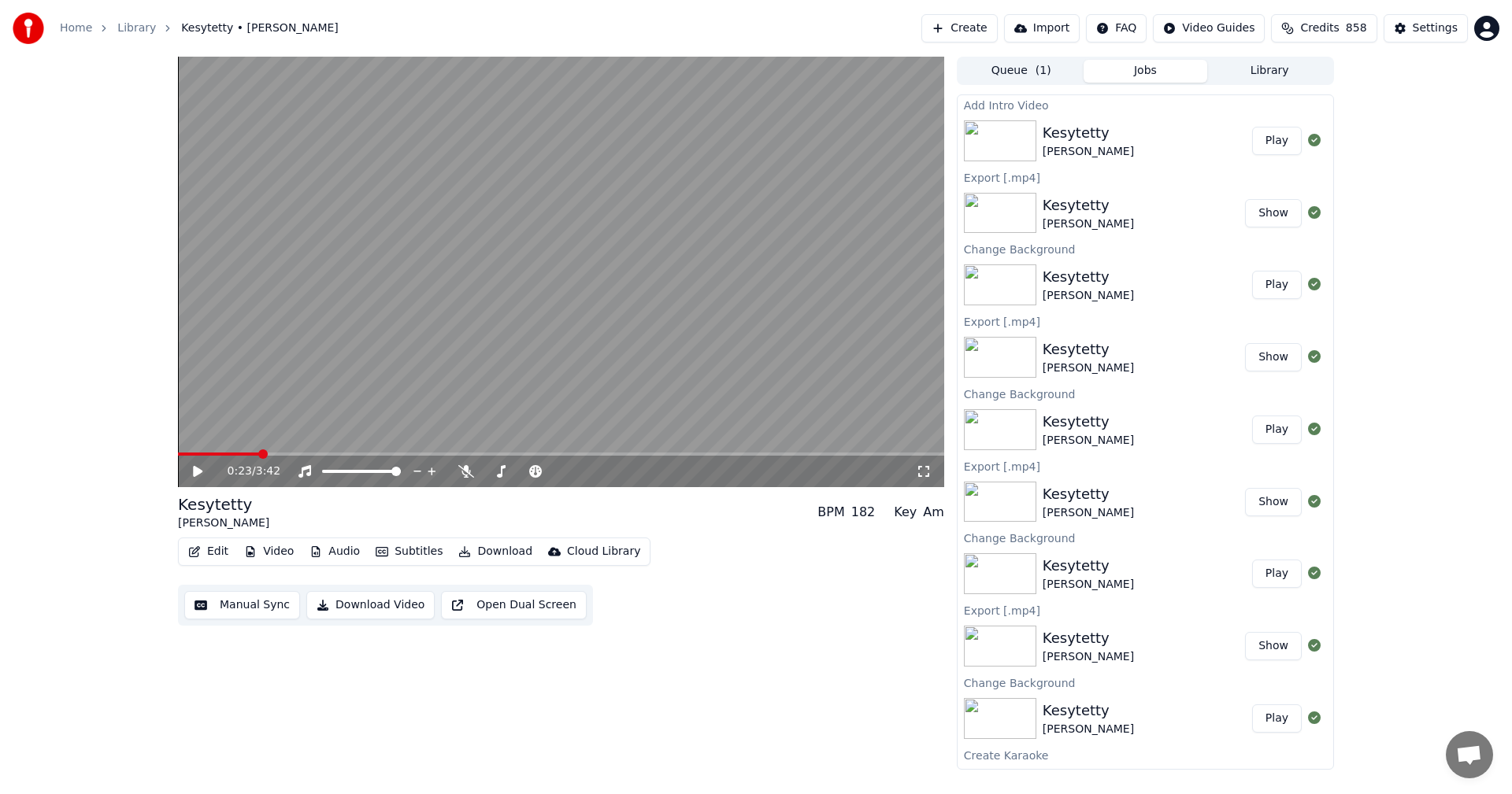
click at [488, 553] on button "Download" at bounding box center [495, 552] width 87 height 22
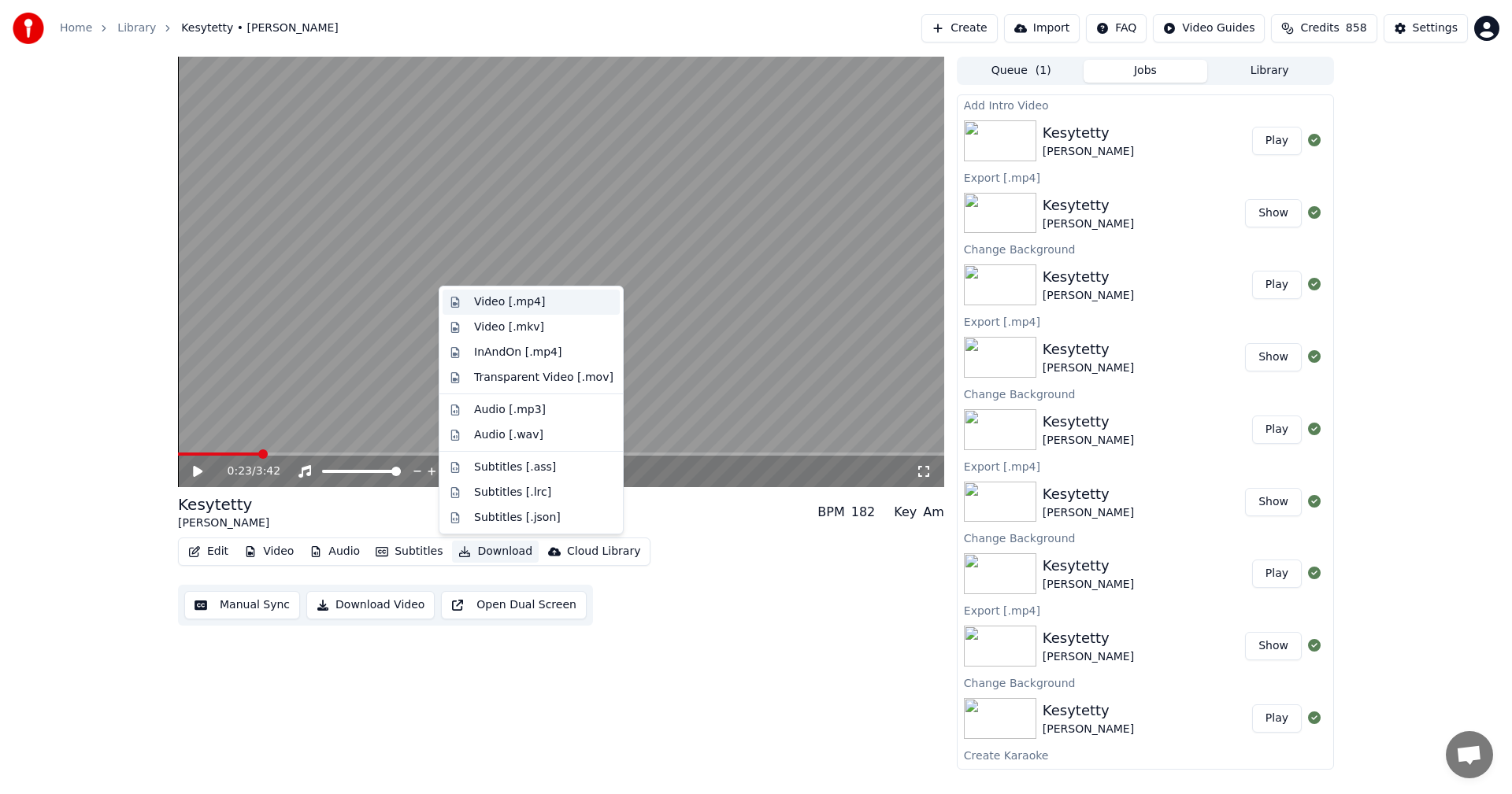
click at [523, 303] on div "Video [.mp4]" at bounding box center [509, 302] width 71 height 16
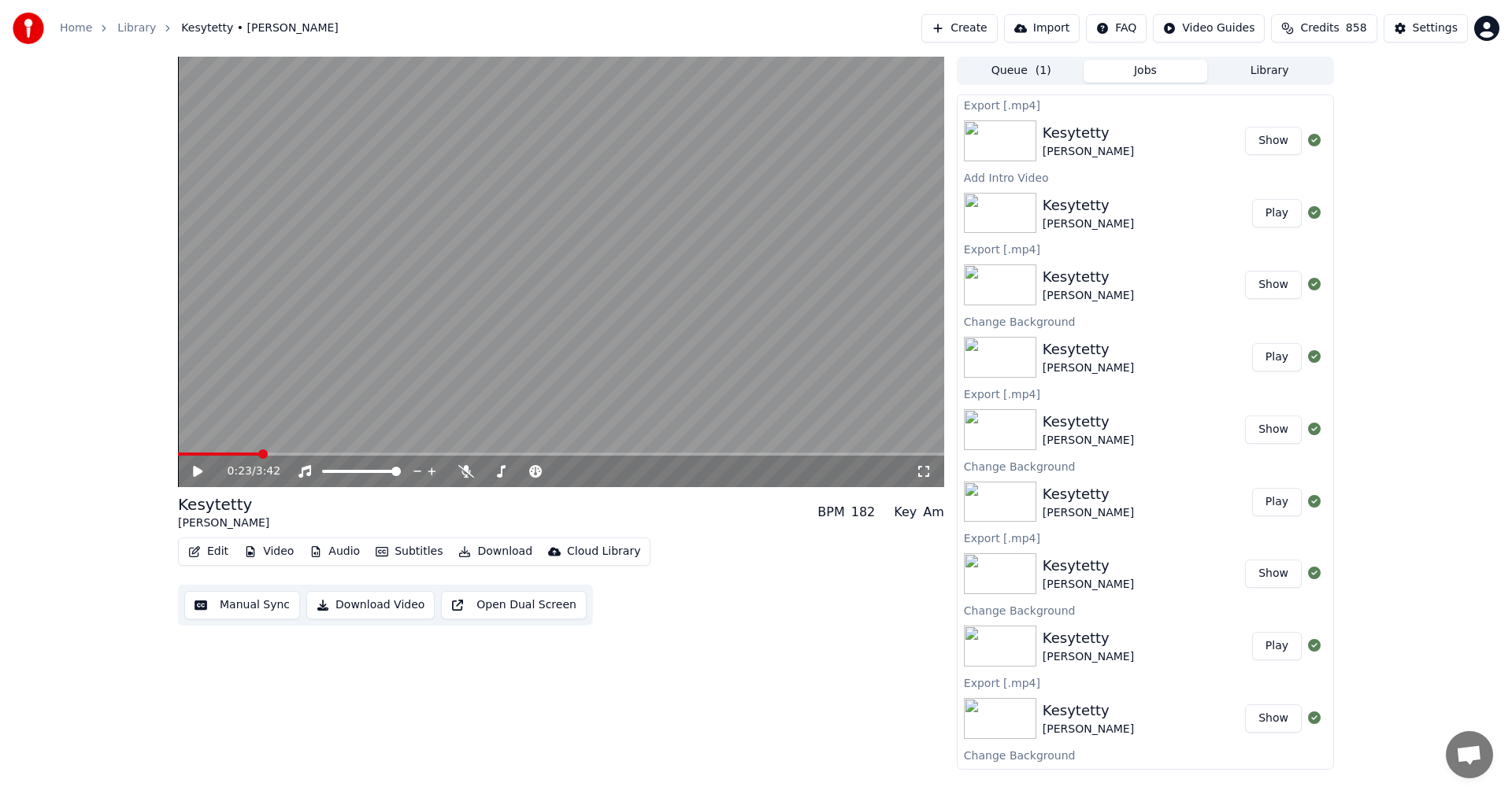
click at [84, 30] on link "Home" at bounding box center [76, 29] width 32 height 16
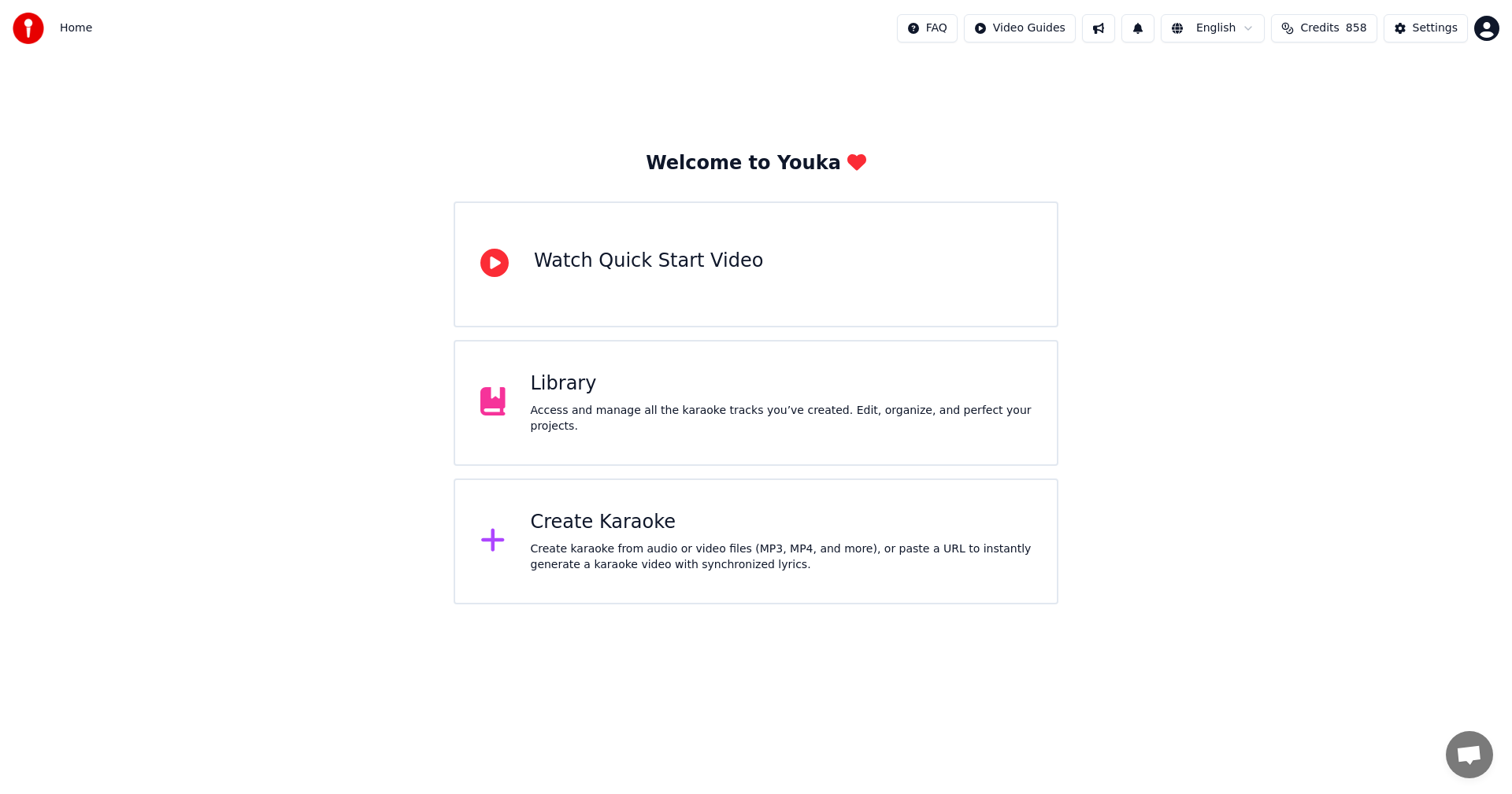
click at [596, 526] on div "Create Karaoke" at bounding box center [781, 522] width 502 height 25
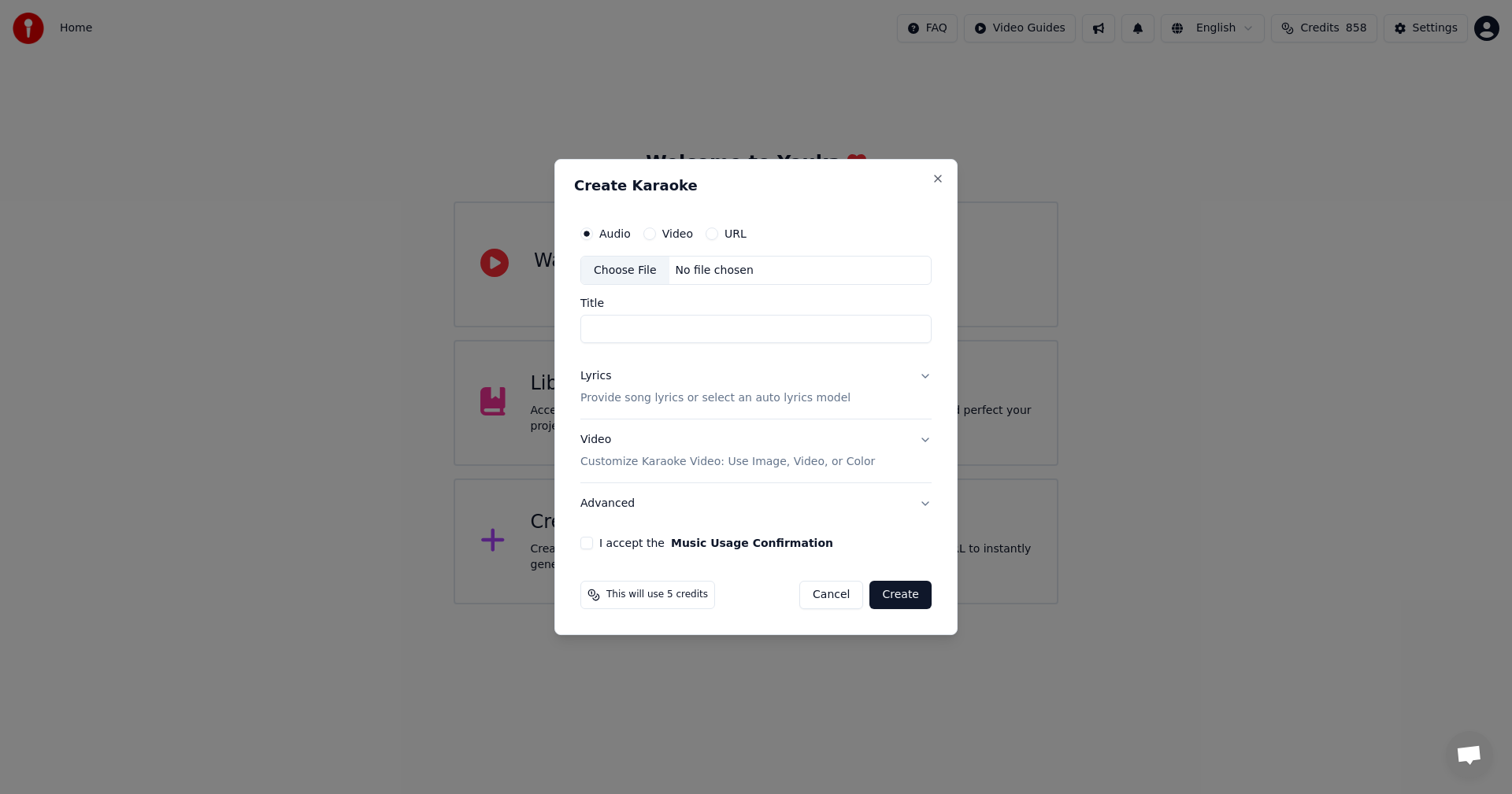
click at [637, 274] on div "Choose File" at bounding box center [625, 270] width 88 height 28
type input "**********"
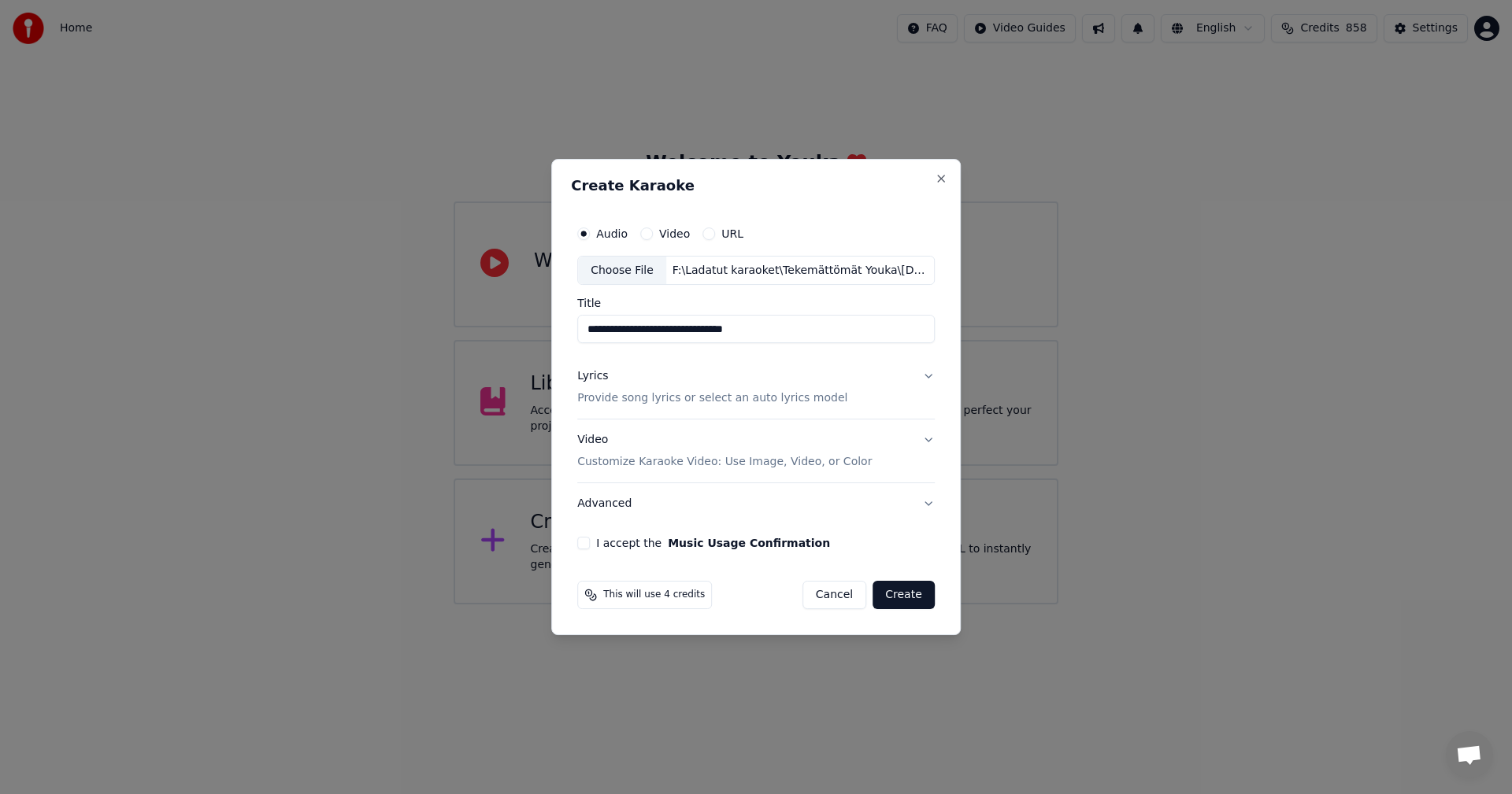
click at [925, 375] on button "Lyrics Provide song lyrics or select an auto lyrics model" at bounding box center [756, 387] width 357 height 63
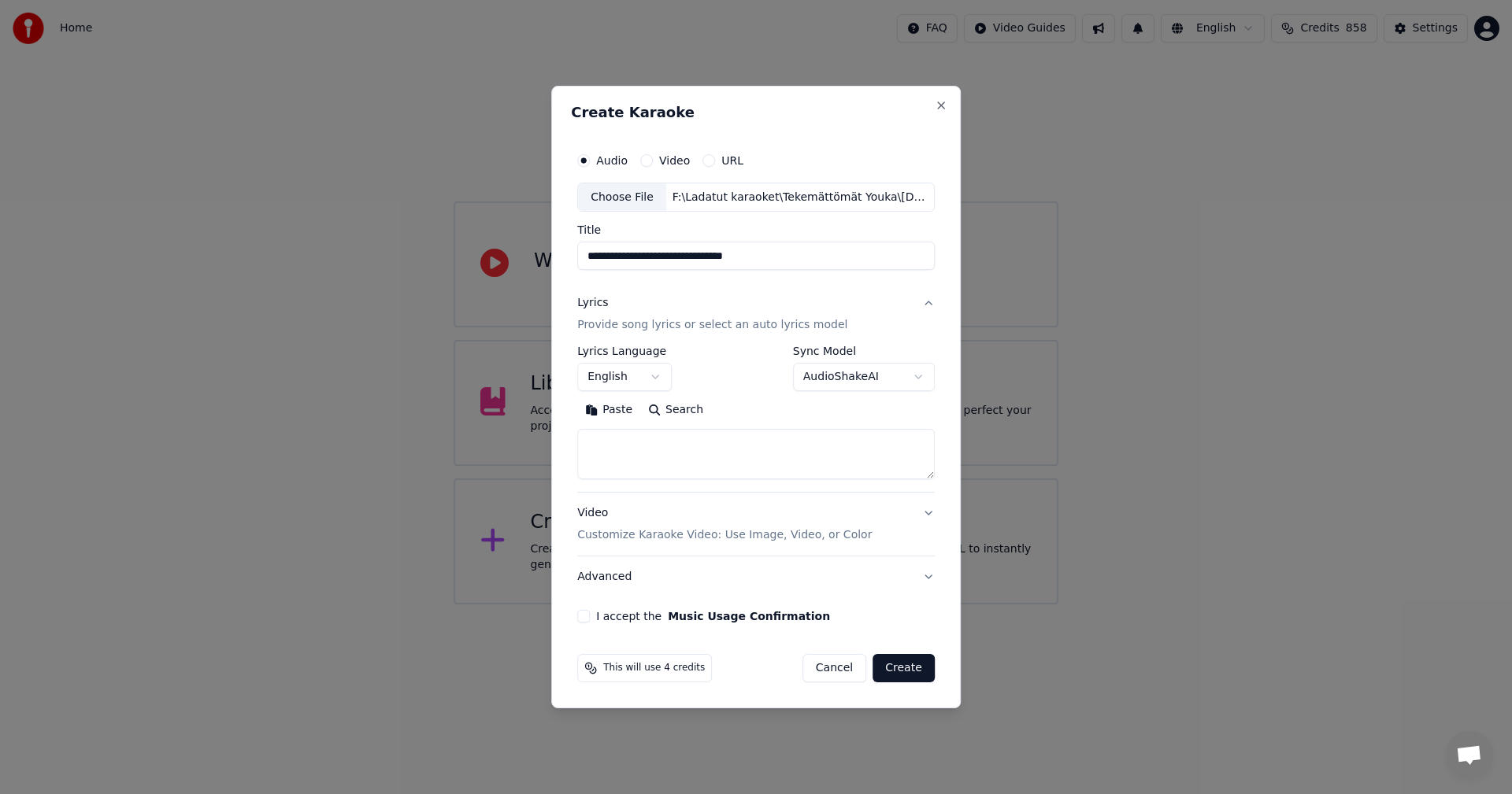
click at [621, 406] on button "Paste" at bounding box center [608, 410] width 63 height 25
click at [656, 376] on body "**********" at bounding box center [756, 302] width 1512 height 604
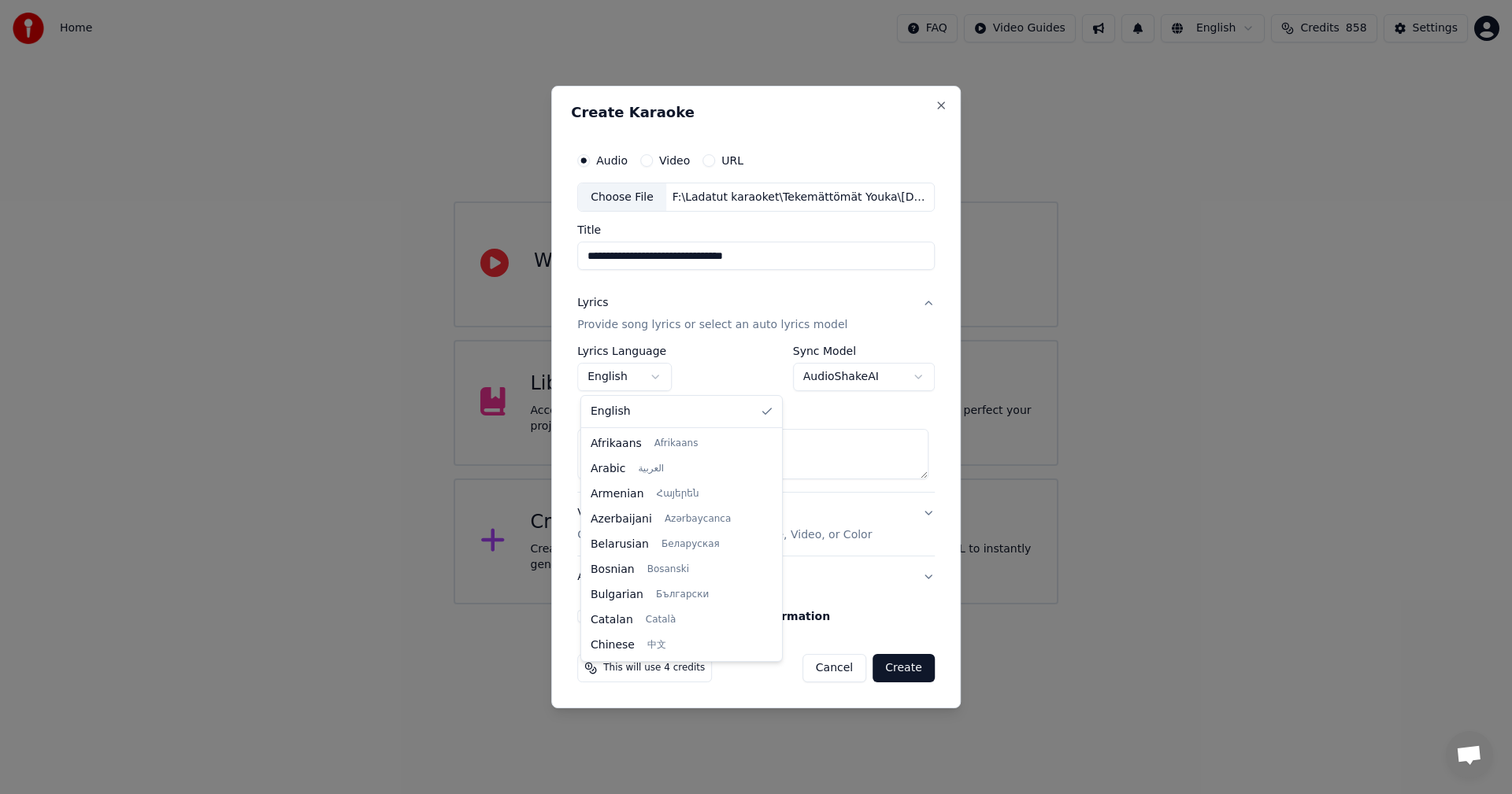
scroll to position [252, 0]
type textarea "**********"
select select "**"
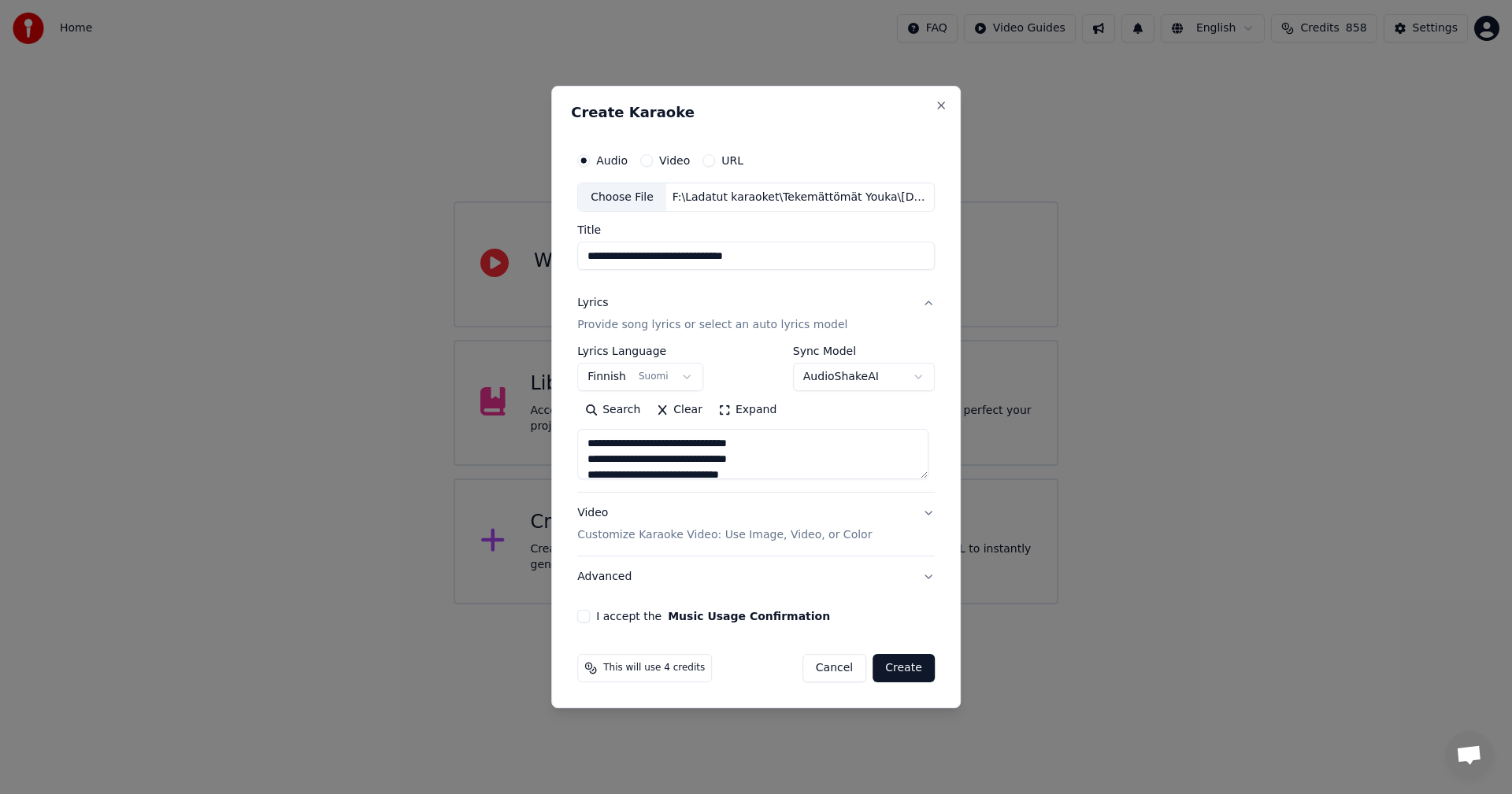
click at [589, 616] on button "I accept the Music Usage Confirmation" at bounding box center [583, 616] width 13 height 13
click at [906, 668] on button "Create" at bounding box center [903, 668] width 62 height 28
type textarea "**********"
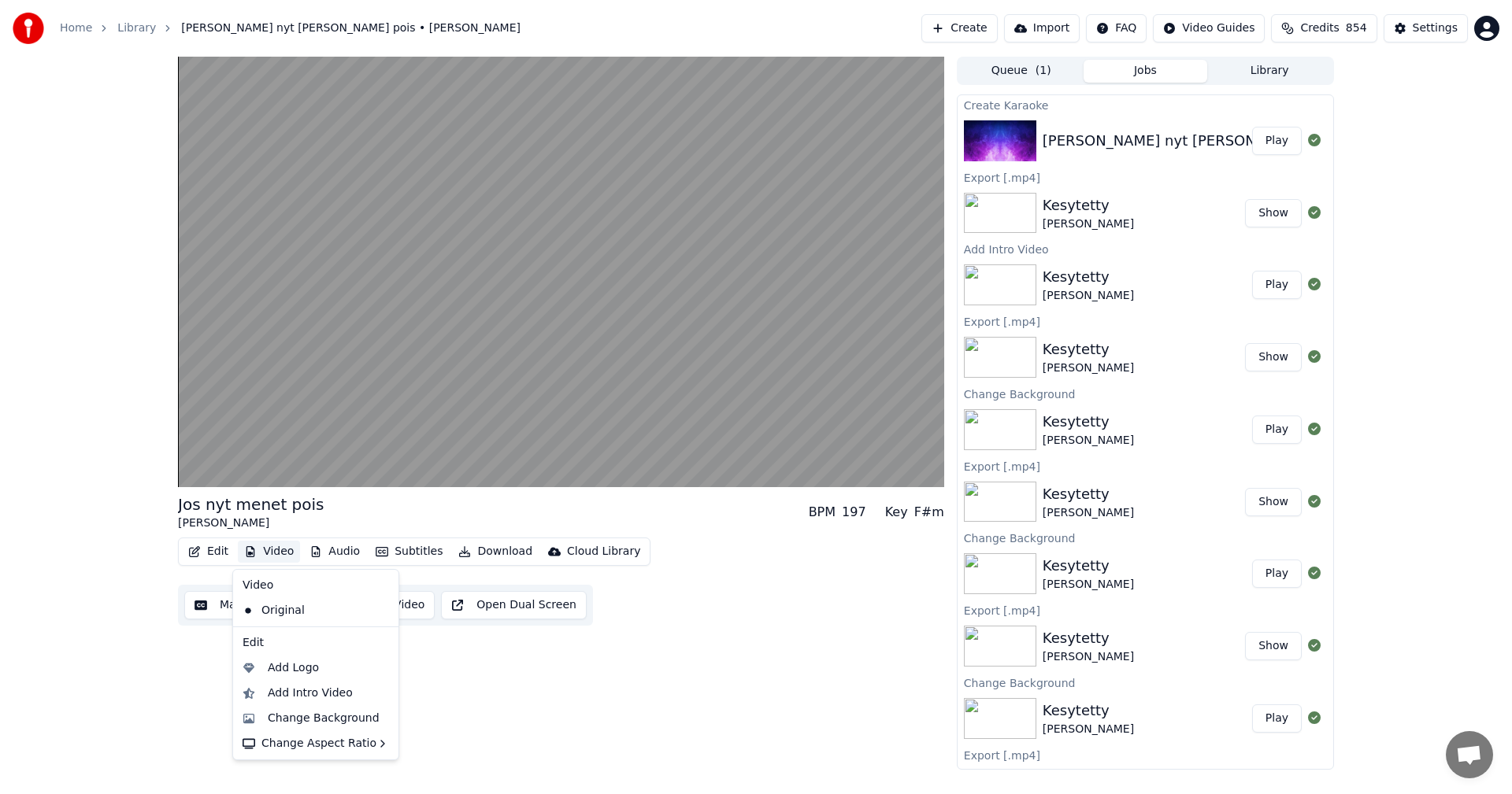
click at [283, 553] on button "Video" at bounding box center [268, 552] width 62 height 22
click at [325, 719] on div "Change Background" at bounding box center [323, 719] width 112 height 16
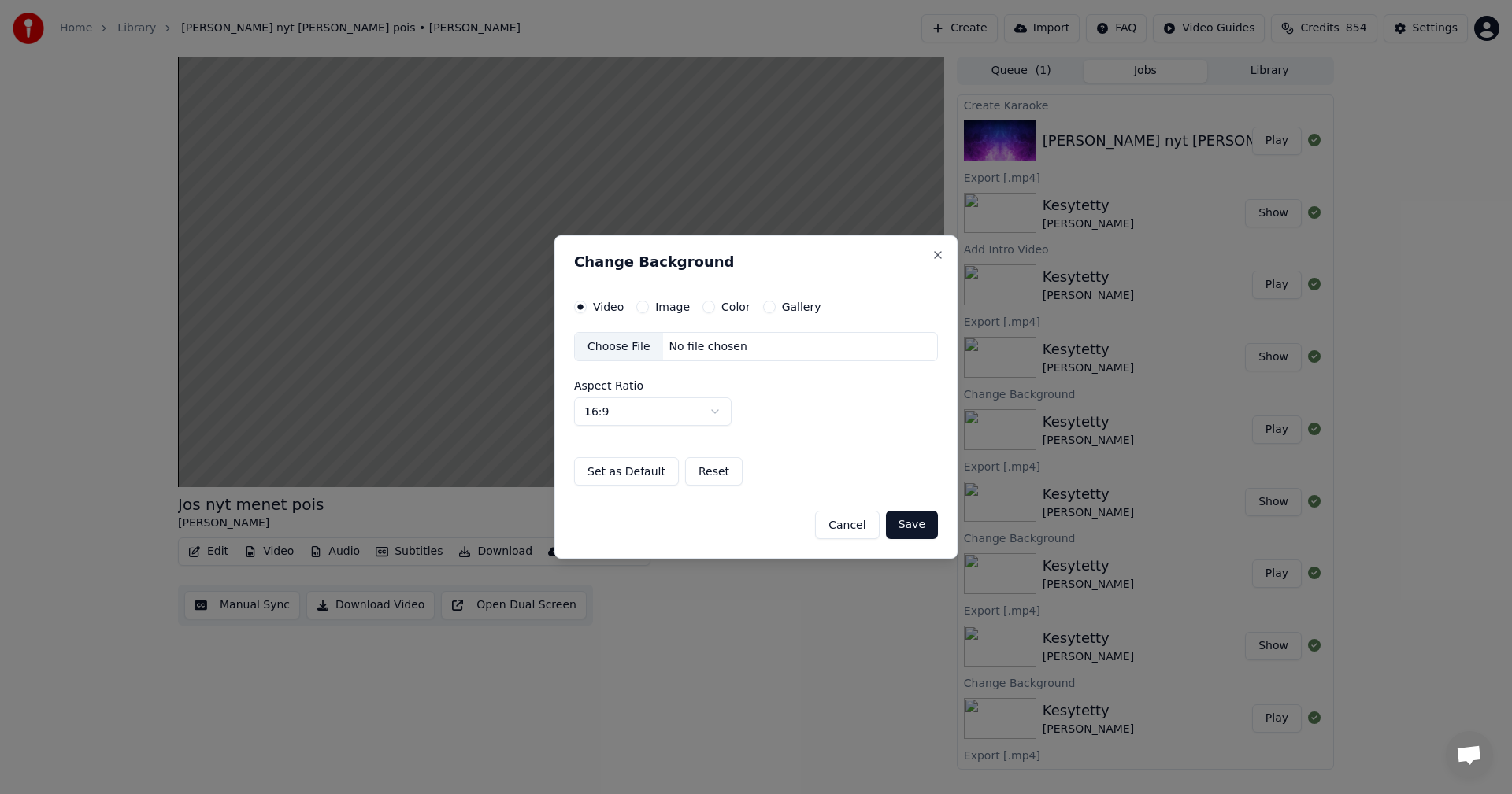
click at [642, 303] on button "Image" at bounding box center [643, 306] width 13 height 13
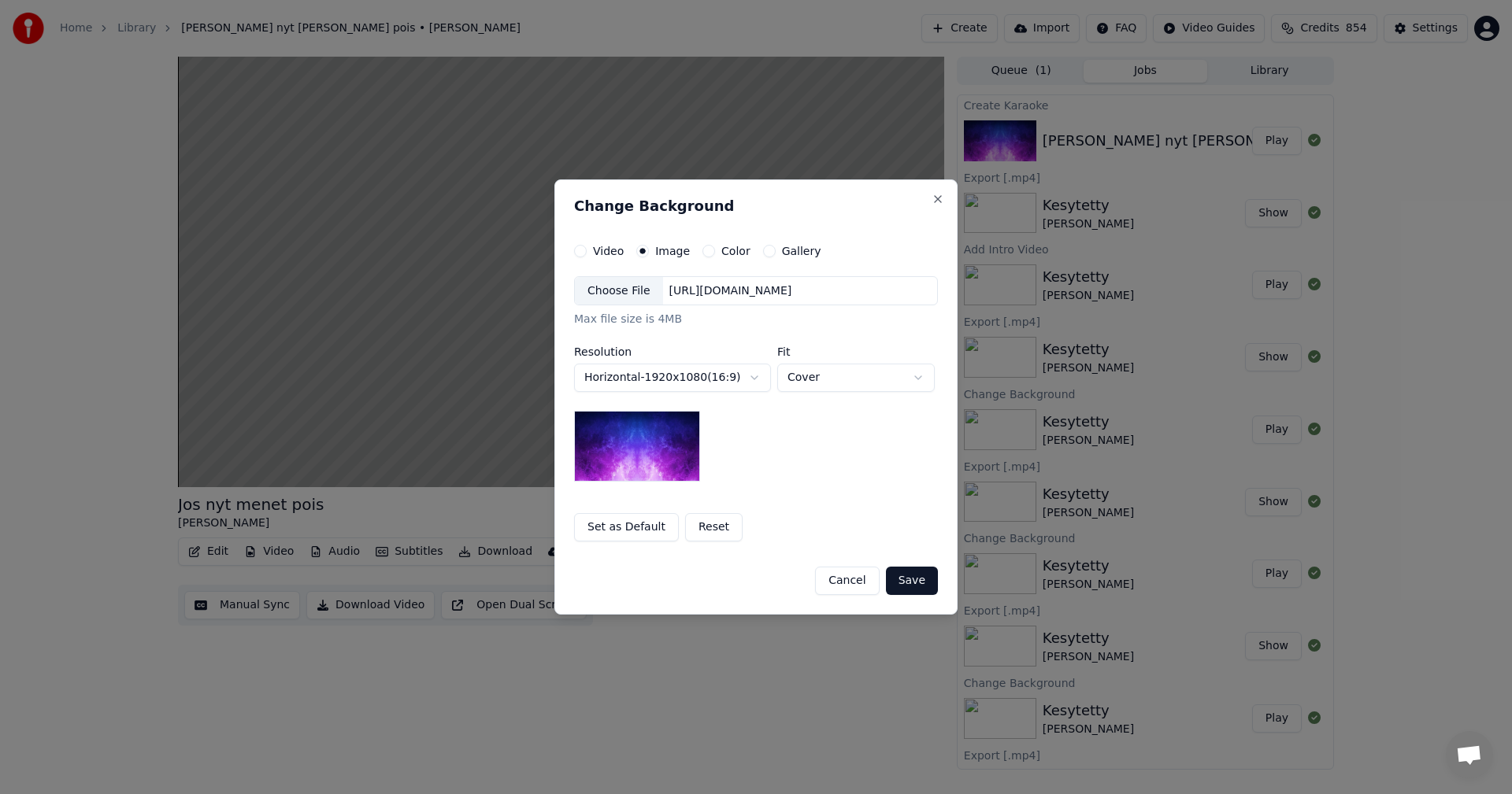
click at [626, 297] on div "Choose File" at bounding box center [619, 291] width 88 height 28
click at [919, 583] on button "Save" at bounding box center [912, 581] width 52 height 28
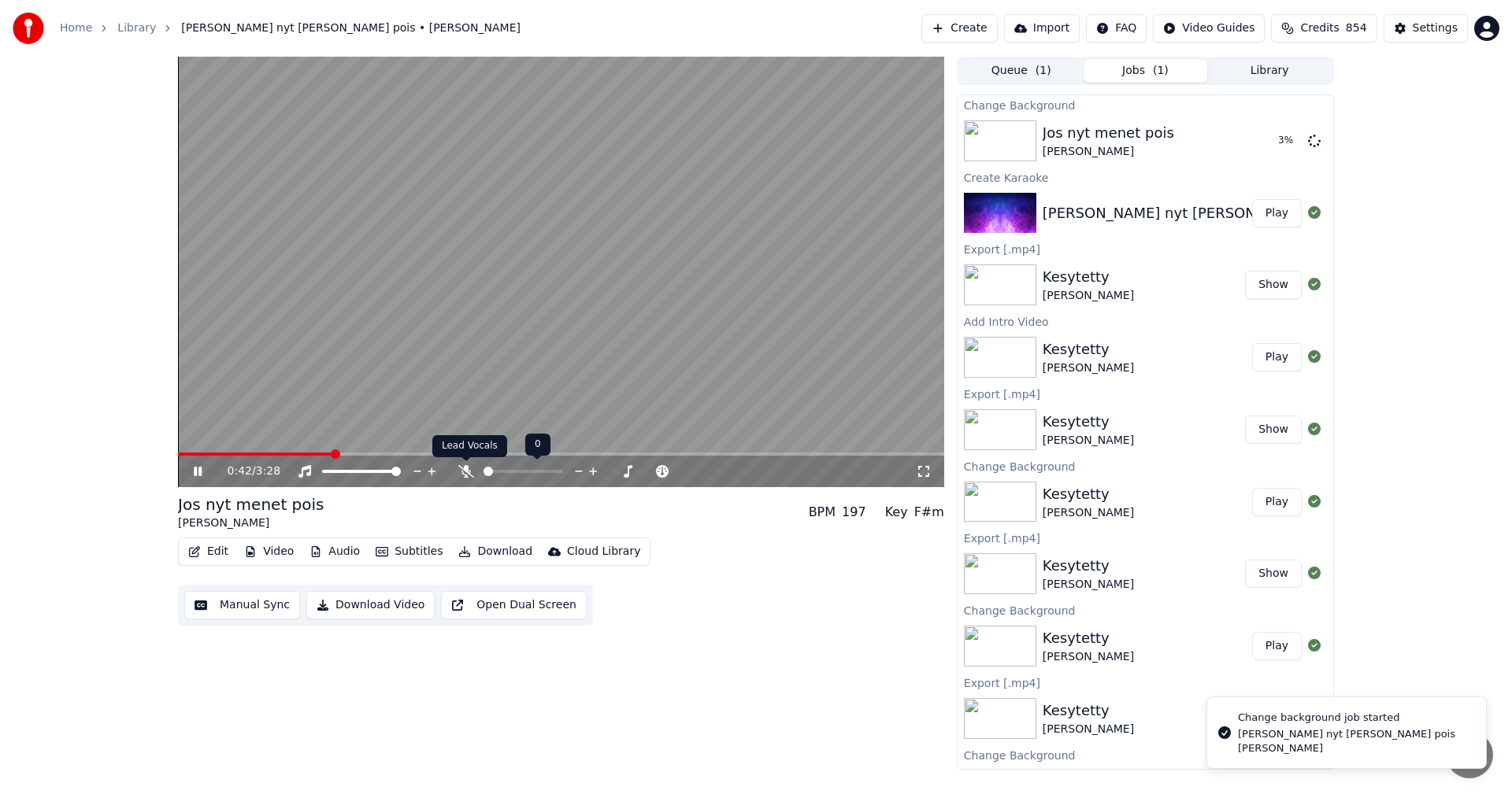
click at [465, 472] on icon at bounding box center [466, 471] width 16 height 13
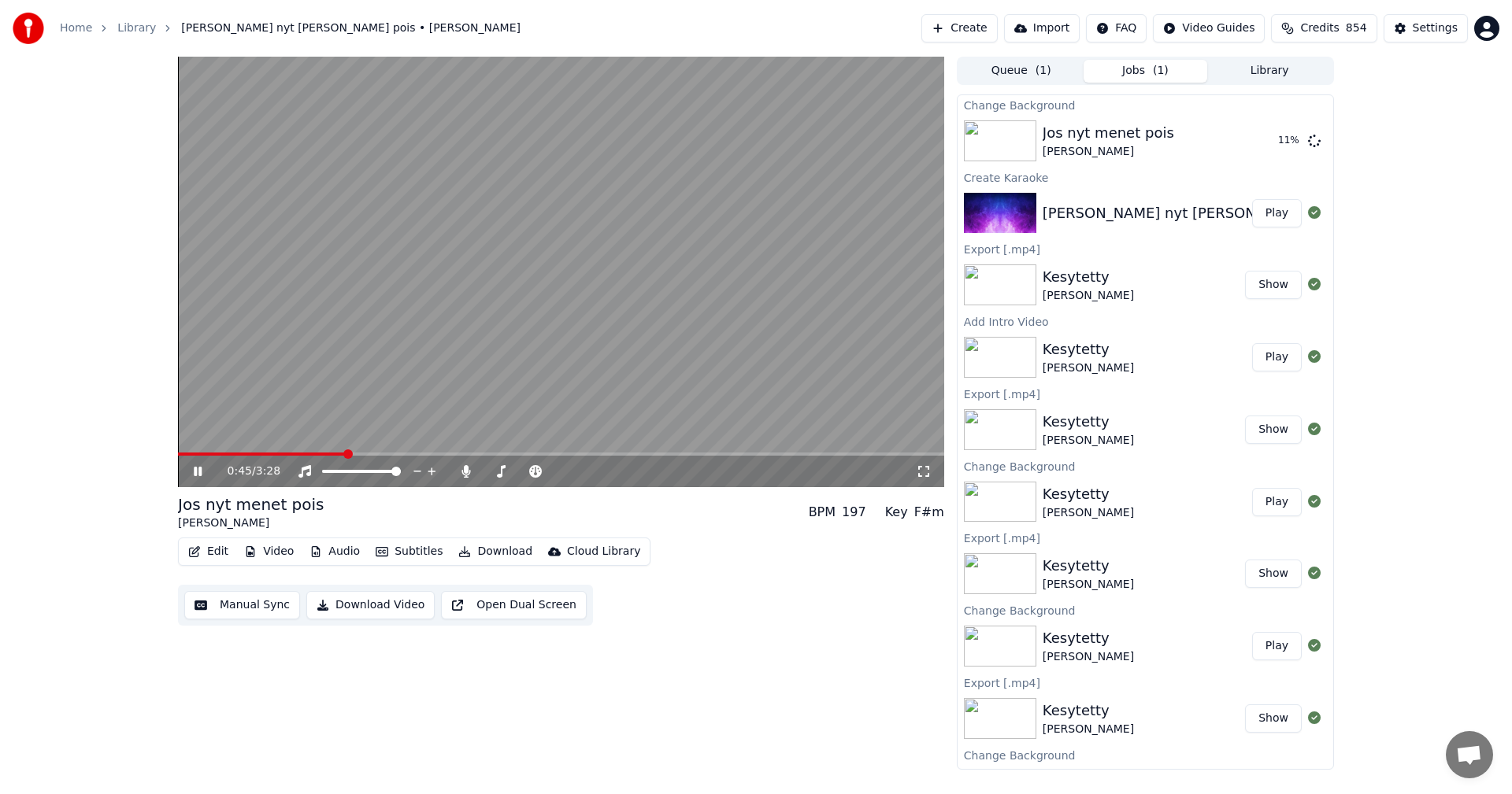
click at [200, 472] on icon at bounding box center [198, 471] width 8 height 9
click at [224, 546] on button "Edit" at bounding box center [208, 552] width 53 height 22
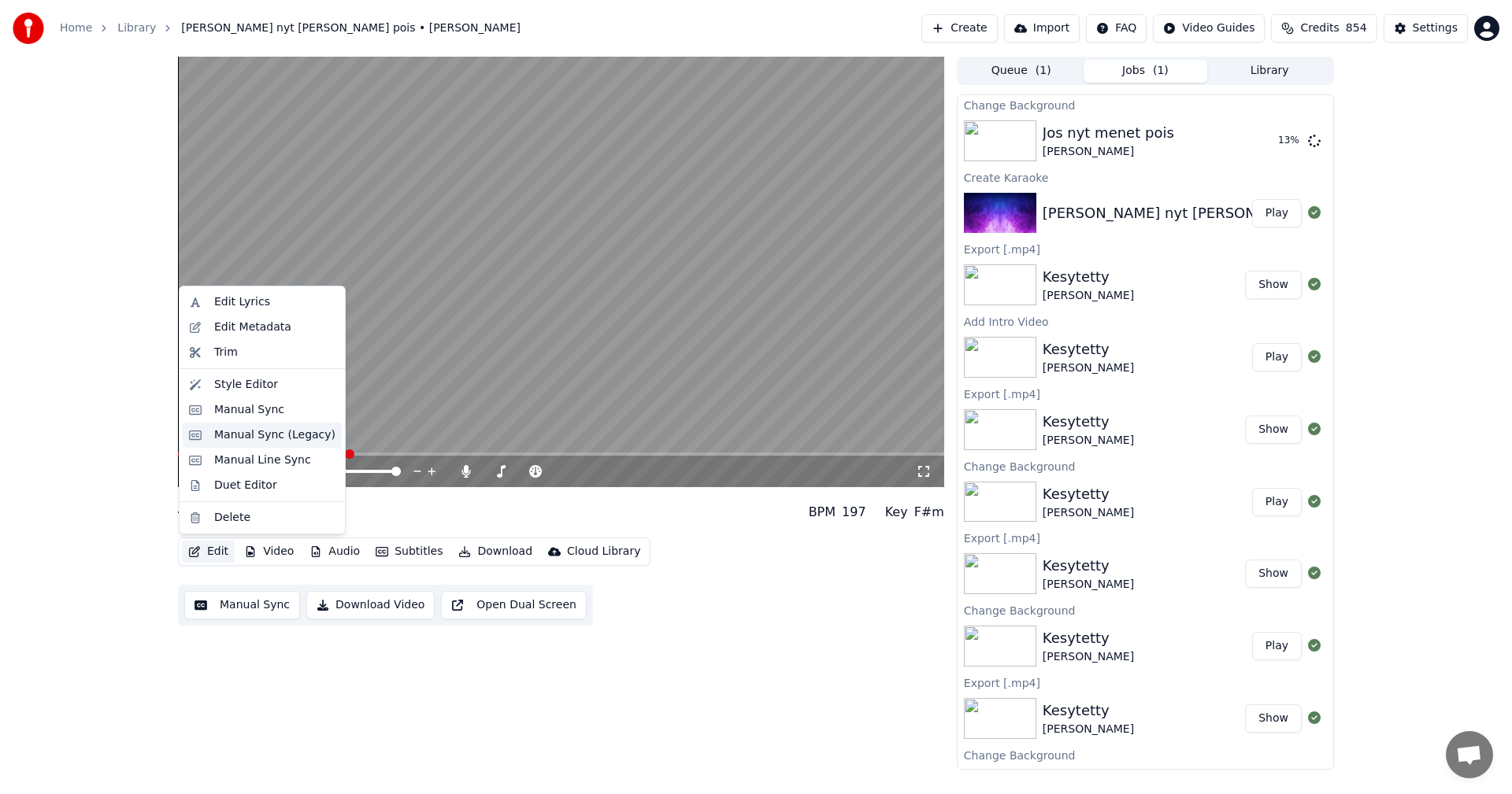
click at [286, 439] on div "Manual Sync (Legacy)" at bounding box center [275, 436] width 122 height 16
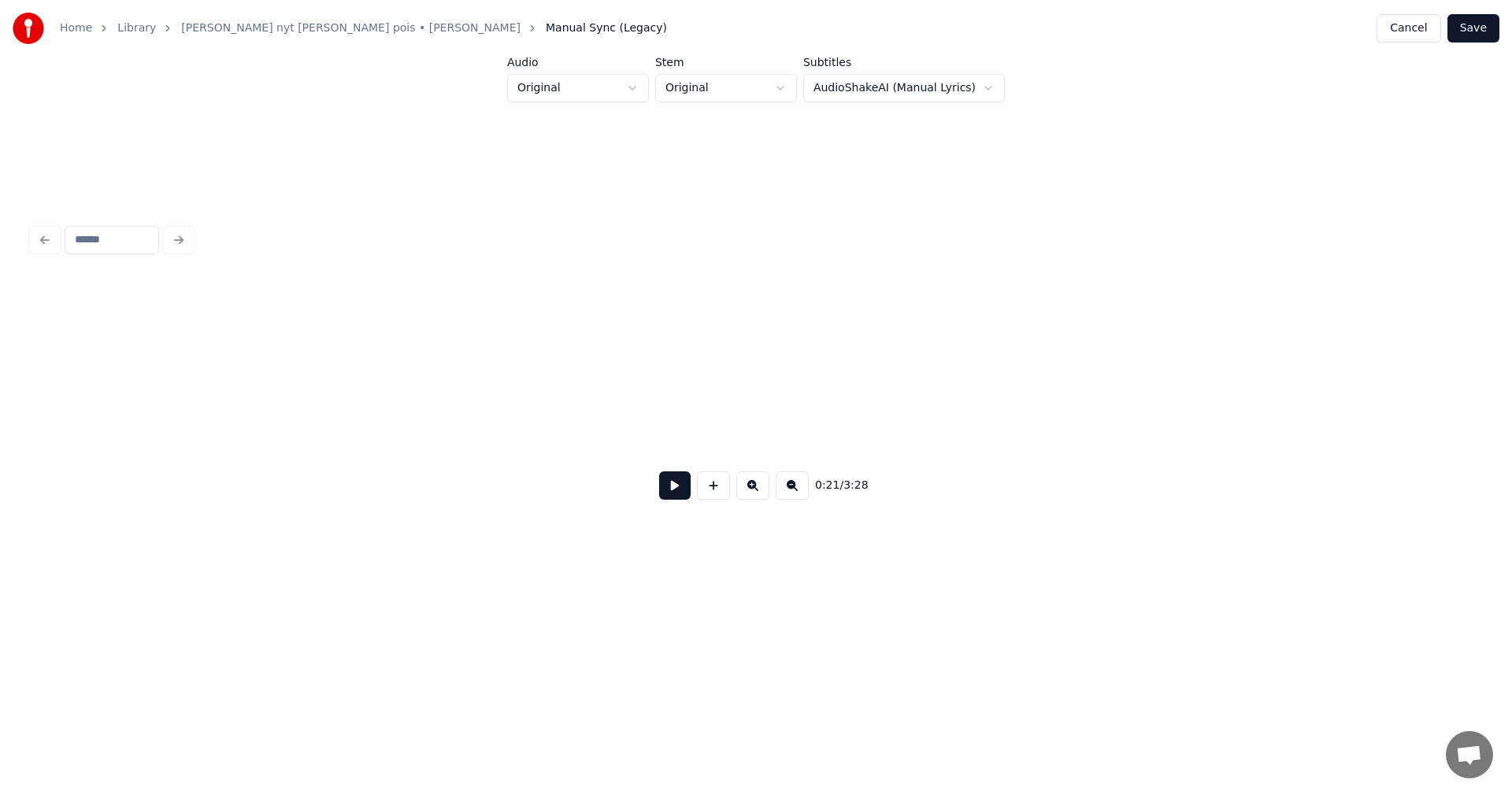
scroll to position [0, 6031]
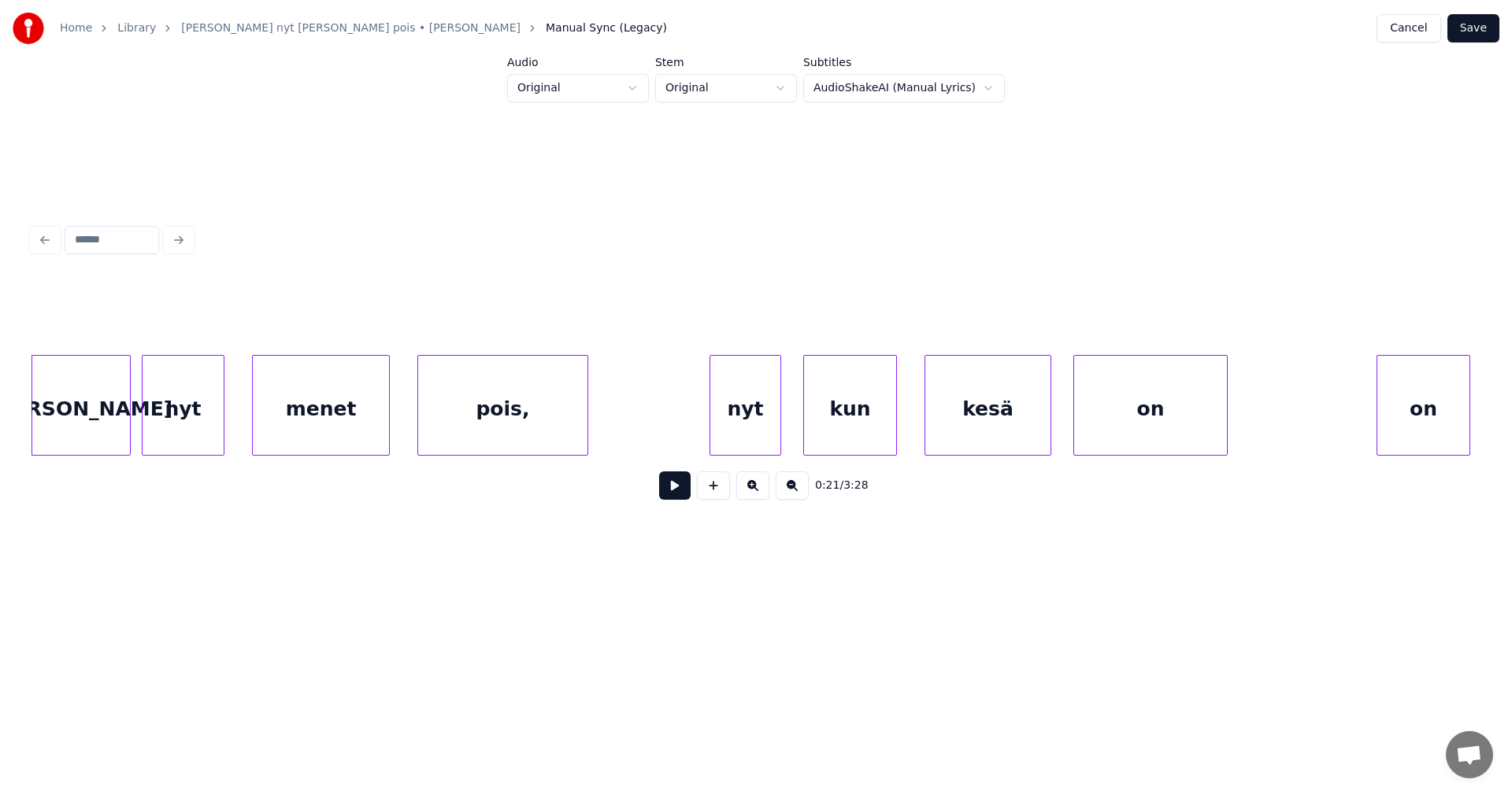
click at [671, 494] on button at bounding box center [676, 486] width 32 height 28
click at [733, 423] on div "nyt" at bounding box center [736, 409] width 70 height 107
click at [678, 496] on button at bounding box center [676, 486] width 32 height 28
click at [680, 492] on button at bounding box center [676, 486] width 32 height 28
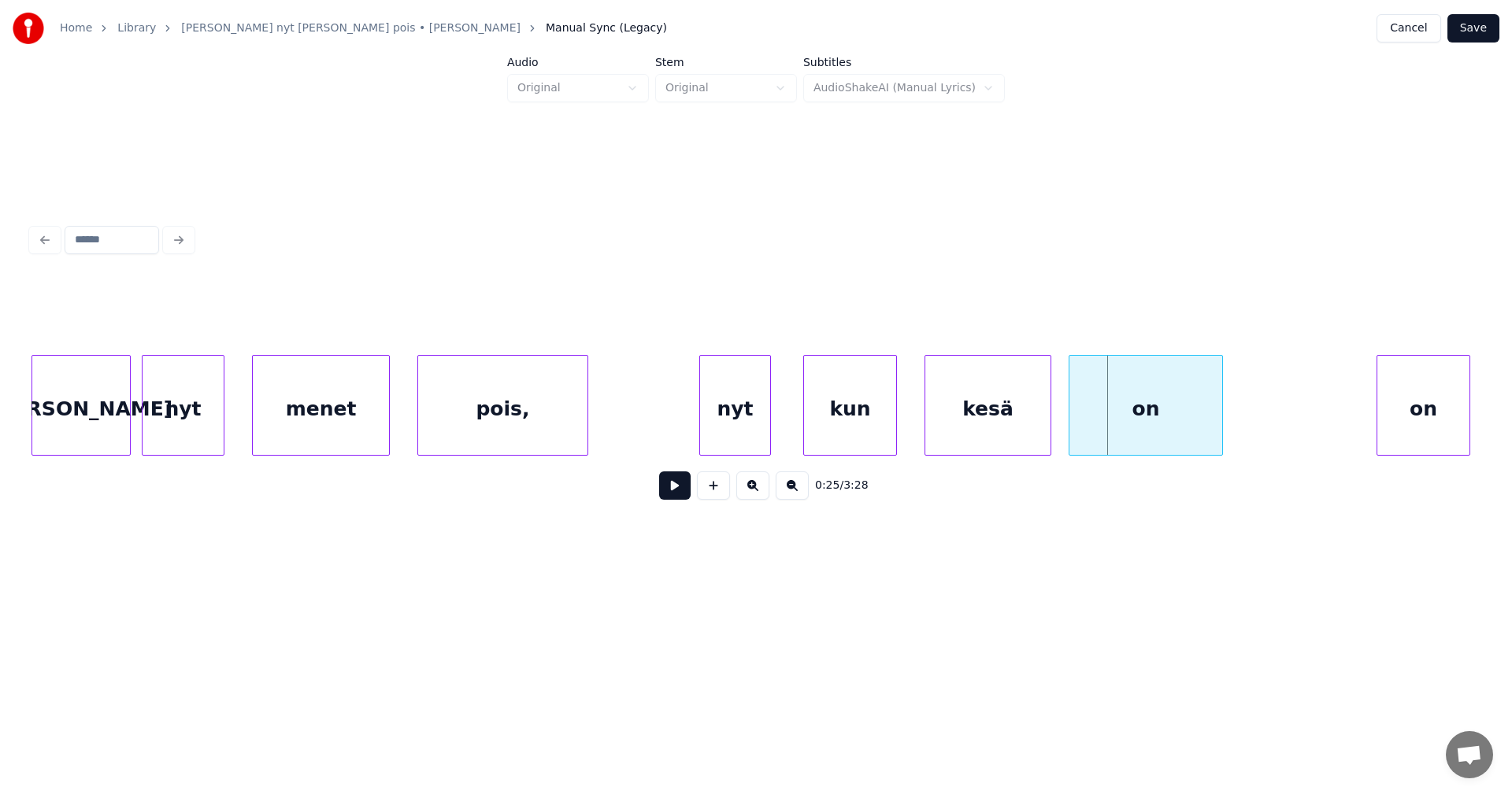
click at [1099, 429] on div "on" at bounding box center [1146, 409] width 153 height 107
click at [1386, 425] on div "on" at bounding box center [1415, 409] width 92 height 107
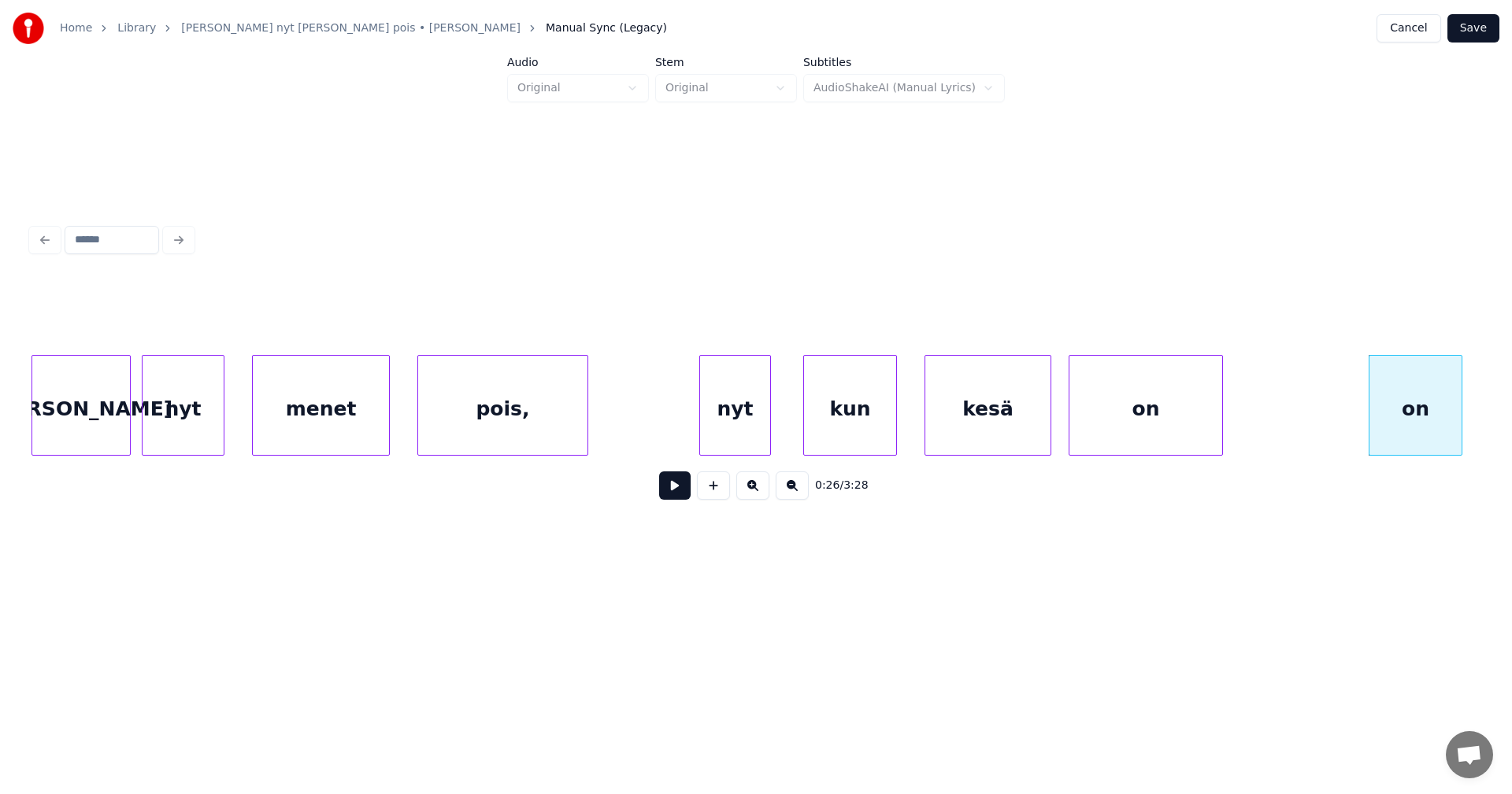
click at [1483, 30] on button "Save" at bounding box center [1473, 28] width 52 height 28
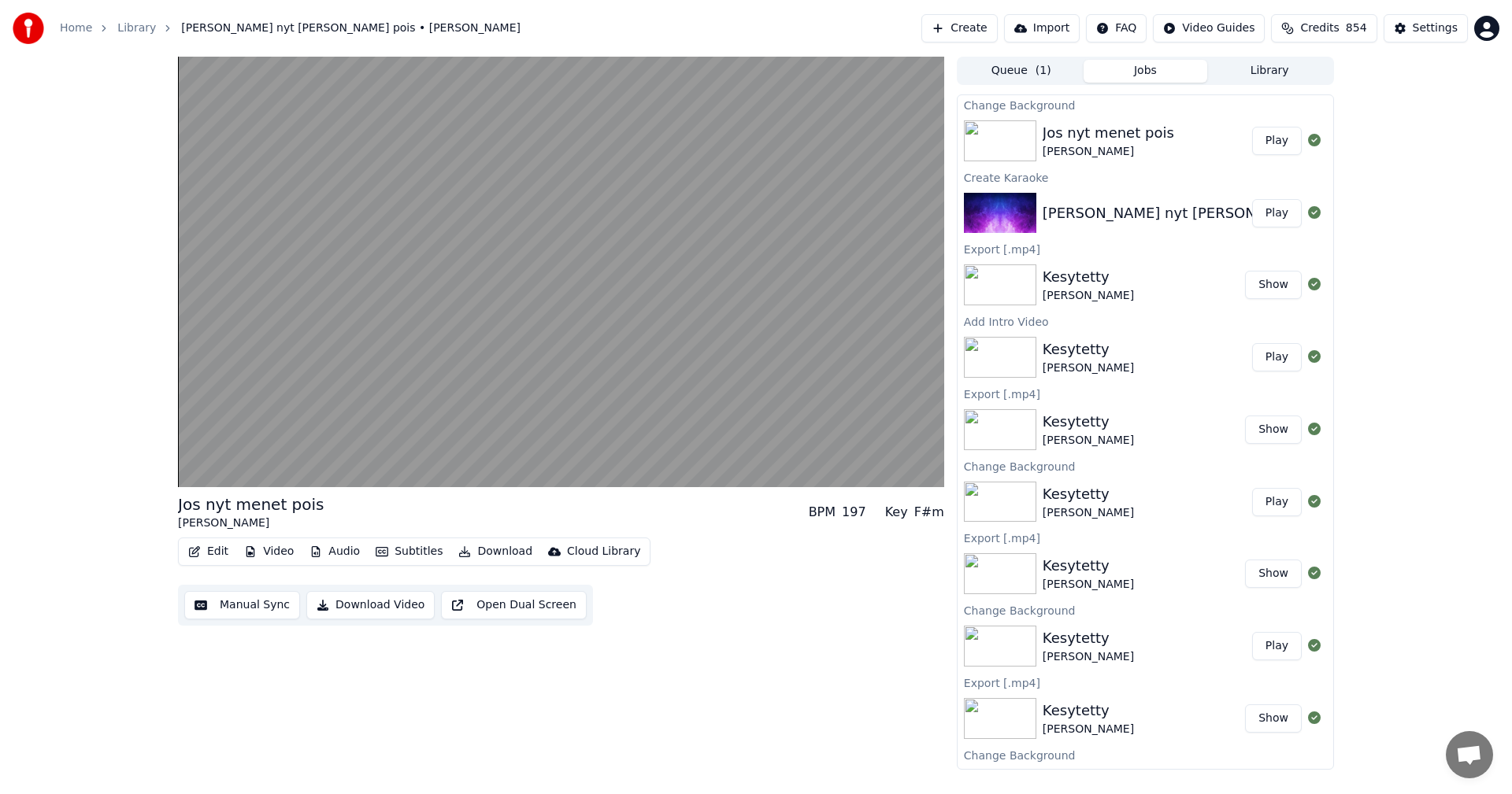
click at [1271, 125] on div "[PERSON_NAME] nyt [PERSON_NAME] pois [PERSON_NAME] Play" at bounding box center [1146, 141] width 375 height 54
click at [1270, 135] on button "Play" at bounding box center [1277, 141] width 50 height 28
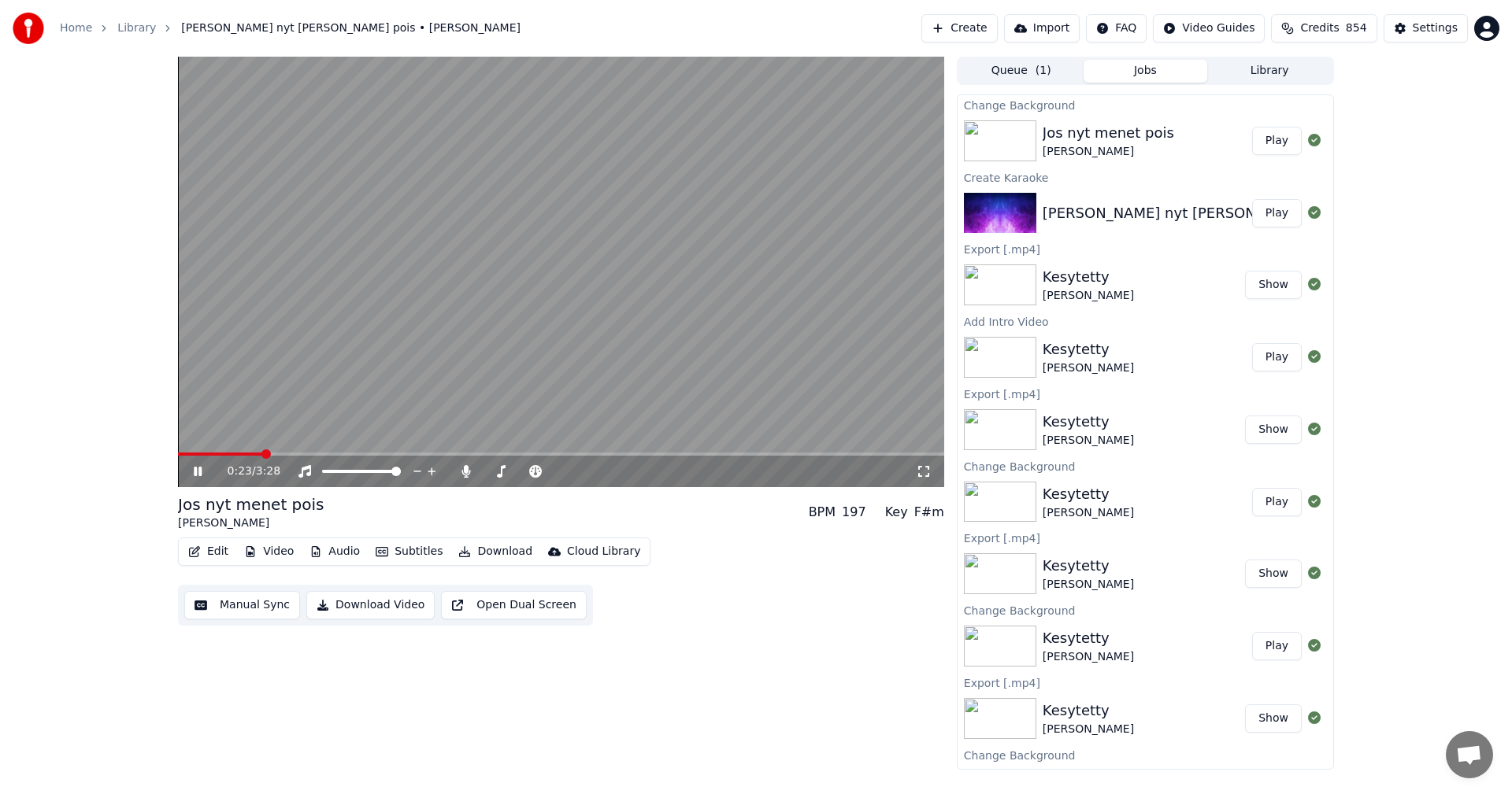
click at [260, 454] on span at bounding box center [561, 454] width 766 height 3
click at [200, 471] on icon at bounding box center [198, 471] width 8 height 9
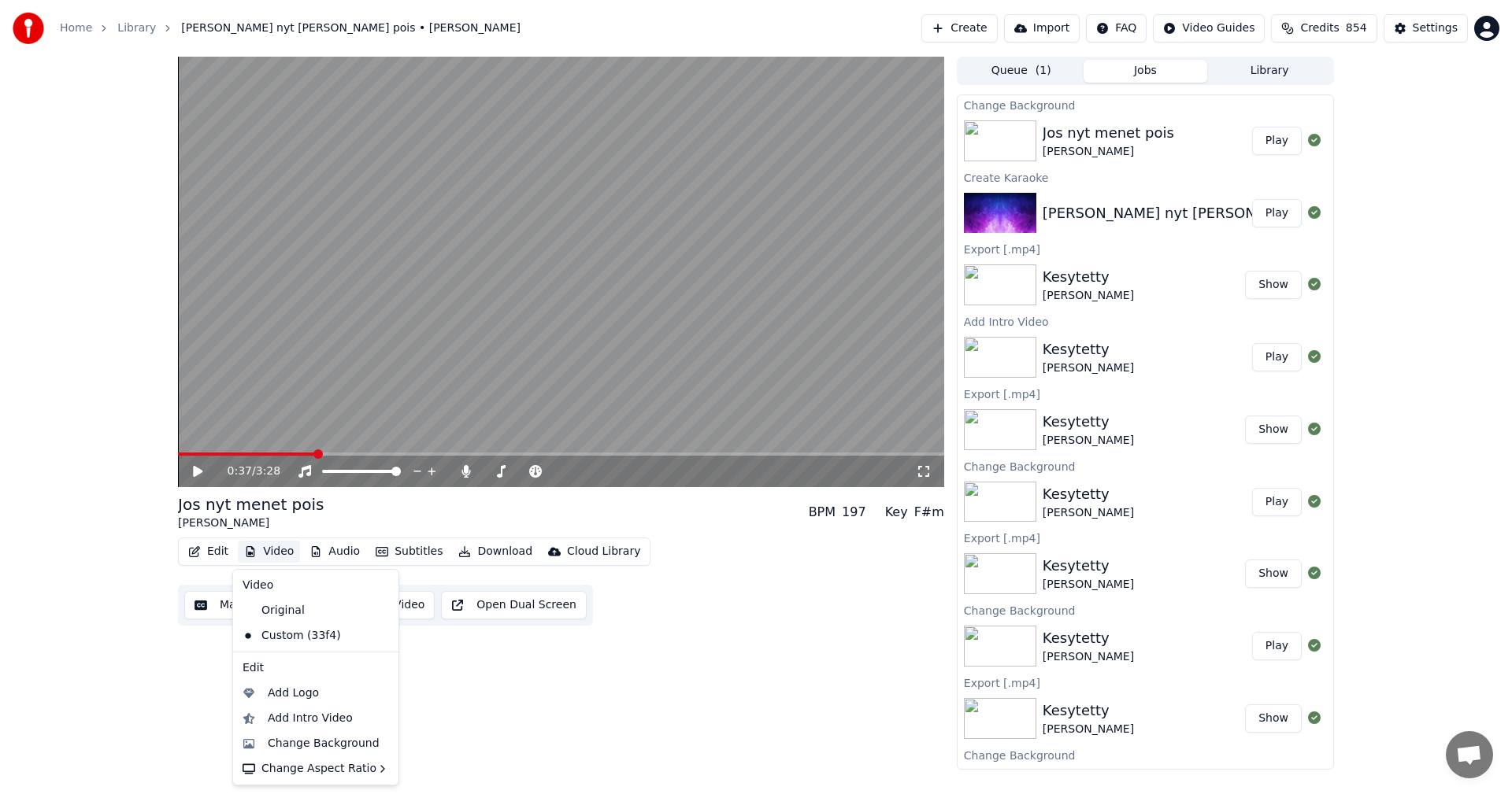
click at [282, 551] on button "Video" at bounding box center [268, 552] width 62 height 22
click at [308, 741] on div "Change Background" at bounding box center [323, 744] width 112 height 16
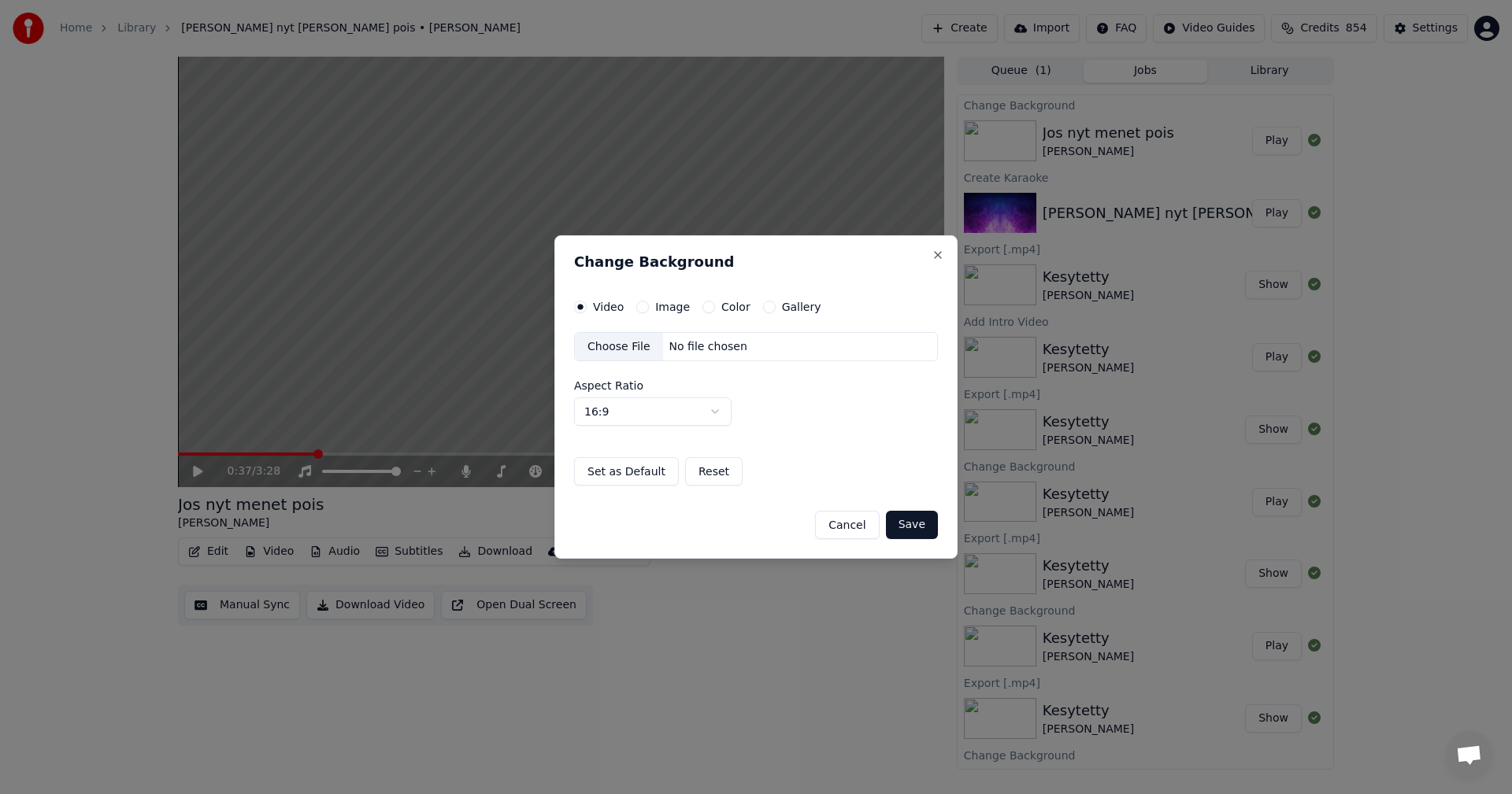
click at [641, 307] on button "Image" at bounding box center [643, 306] width 13 height 13
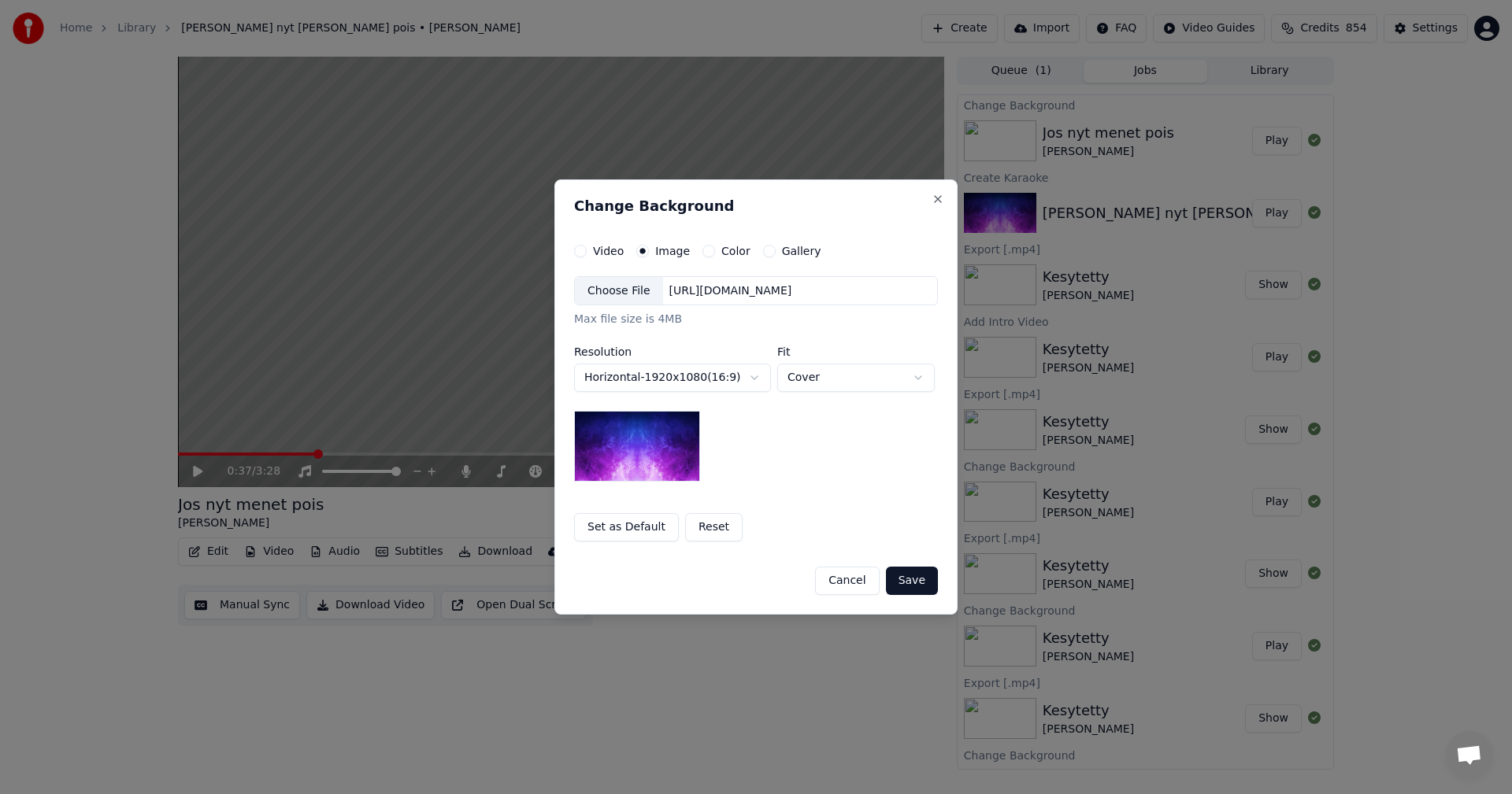
click at [629, 293] on div "Choose File" at bounding box center [619, 291] width 88 height 28
click at [917, 574] on button "Save" at bounding box center [912, 581] width 52 height 28
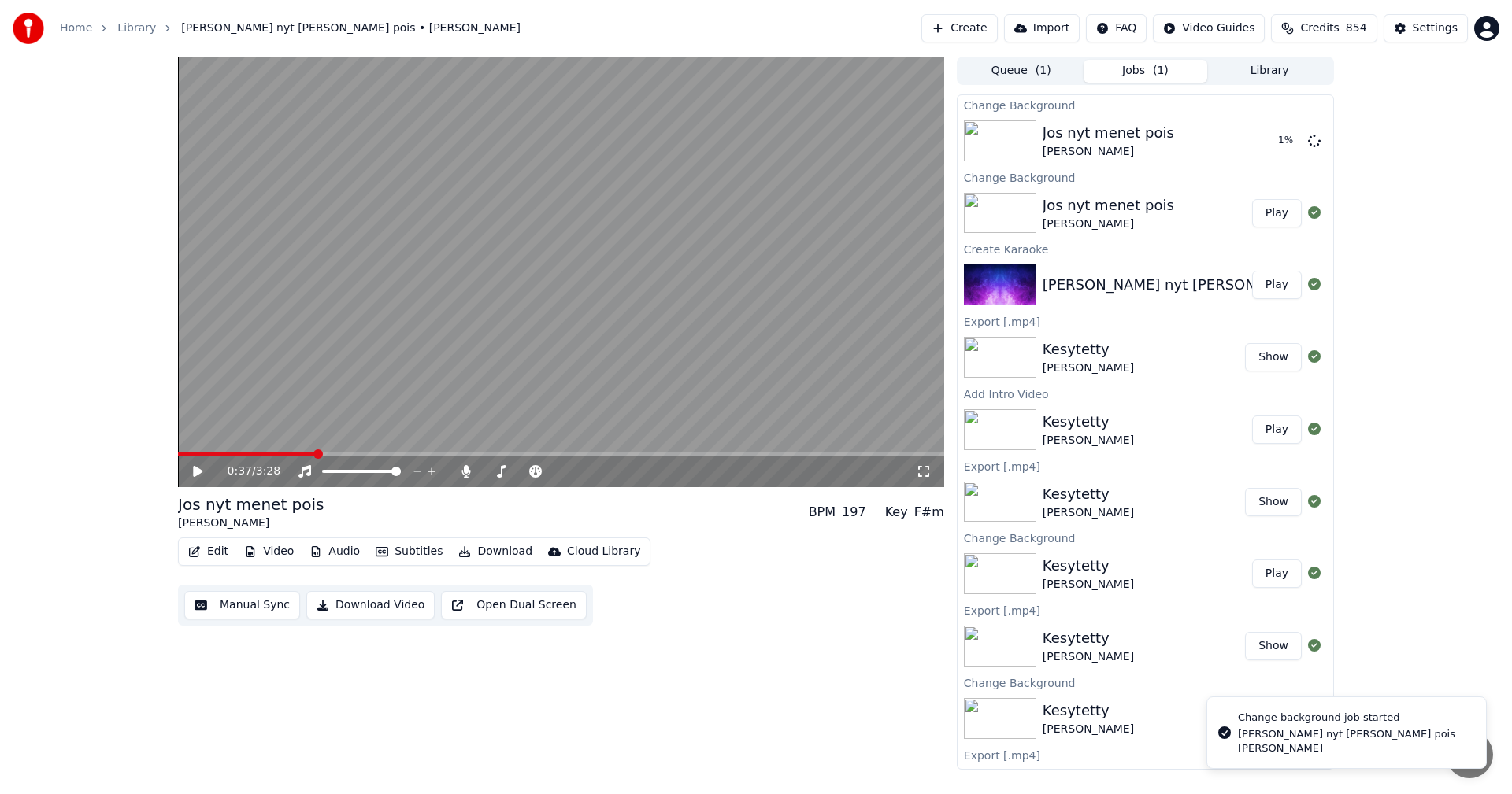
click at [226, 555] on button "Edit" at bounding box center [208, 552] width 53 height 22
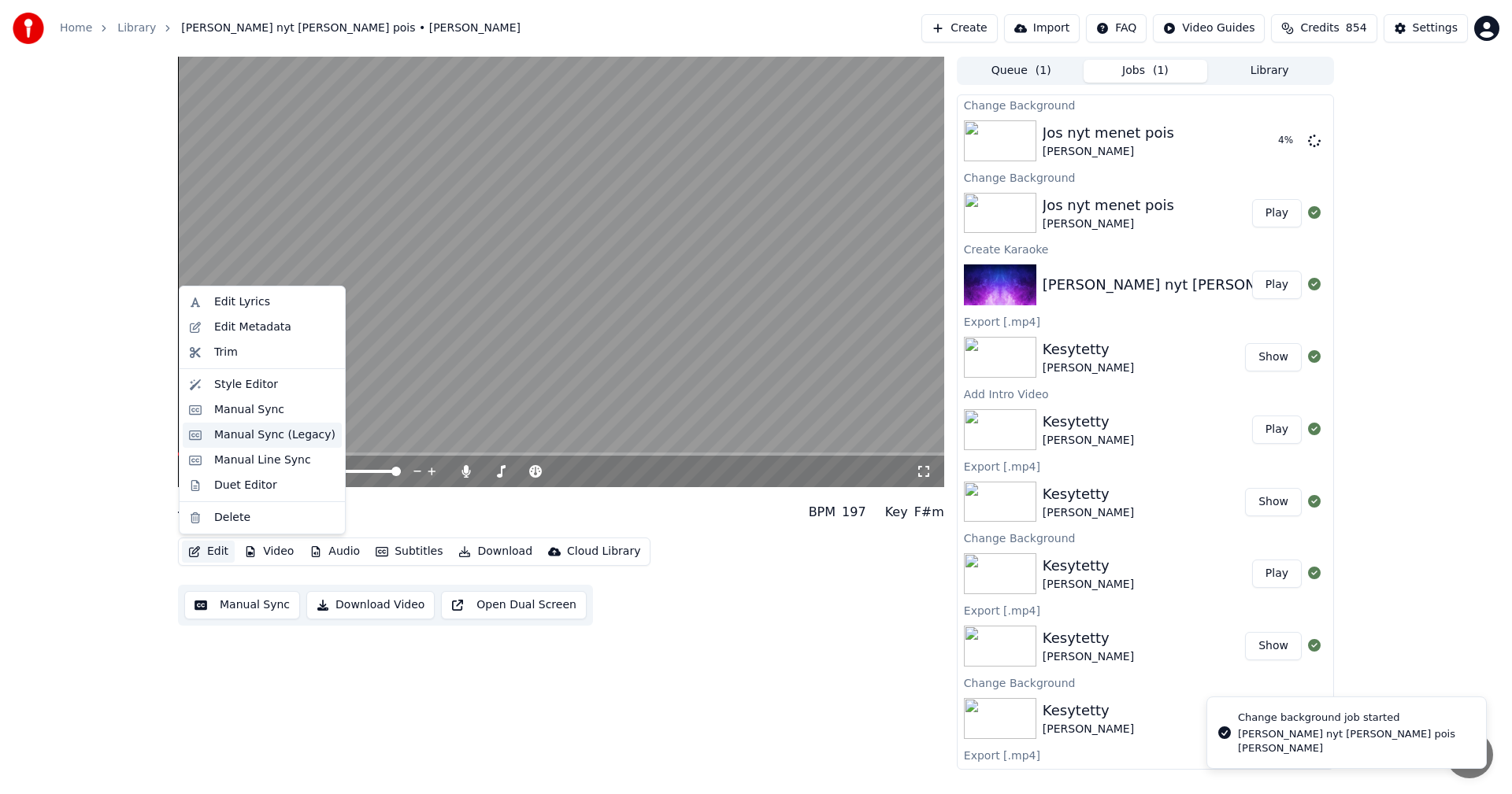
click at [289, 431] on div "Manual Sync (Legacy)" at bounding box center [275, 436] width 122 height 16
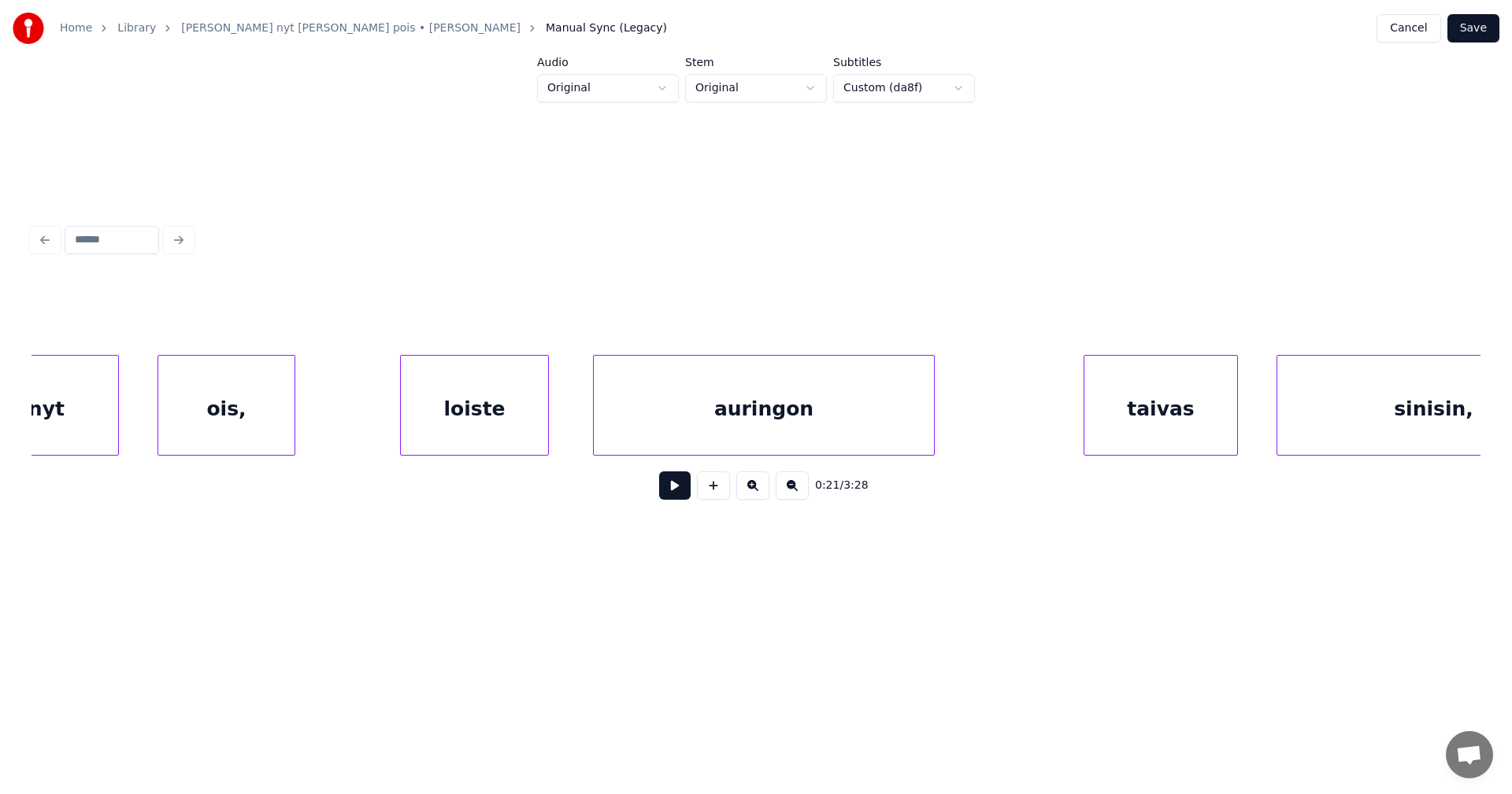
scroll to position [0, 7804]
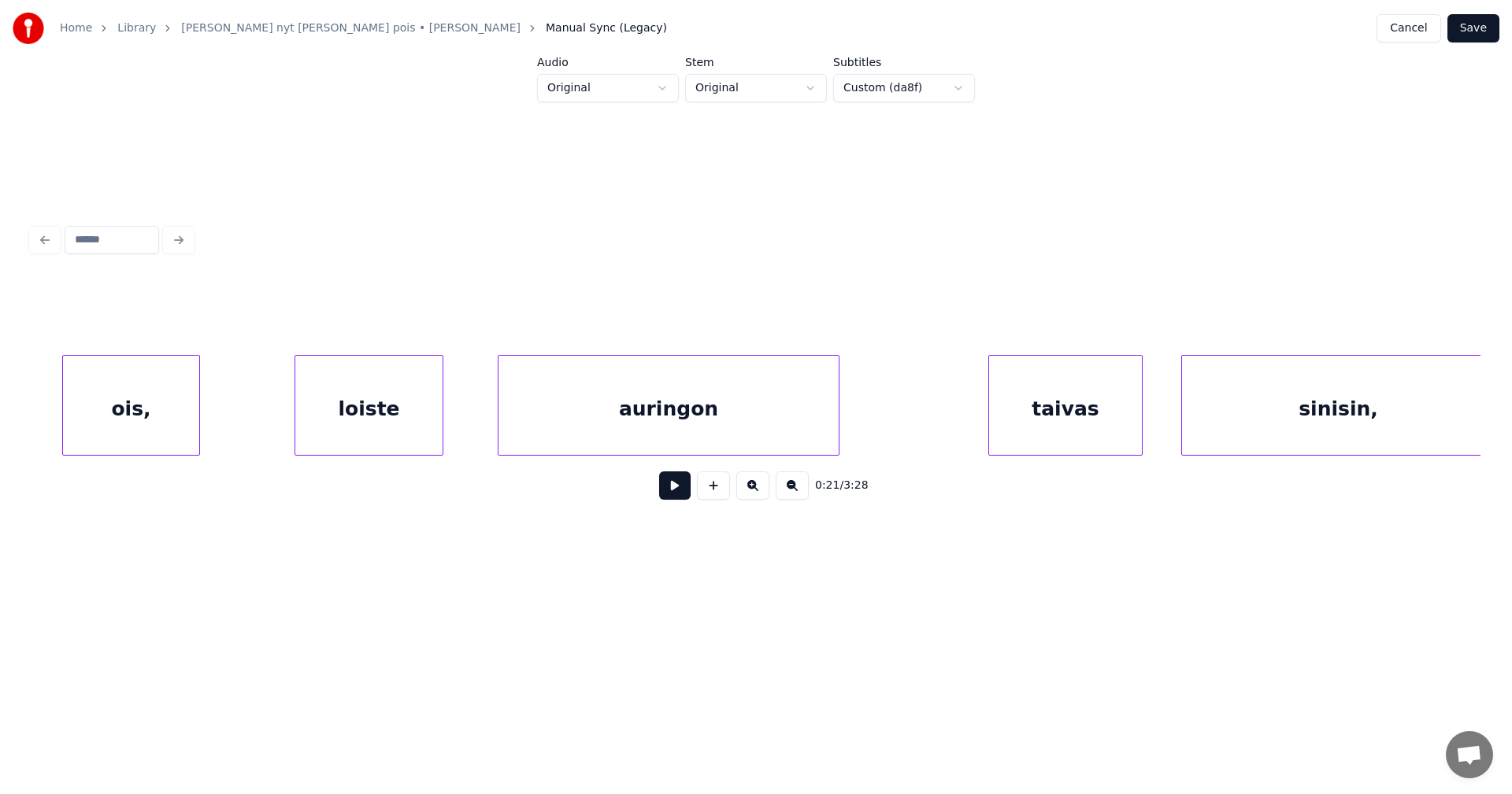
click at [350, 434] on div "loiste" at bounding box center [369, 409] width 148 height 107
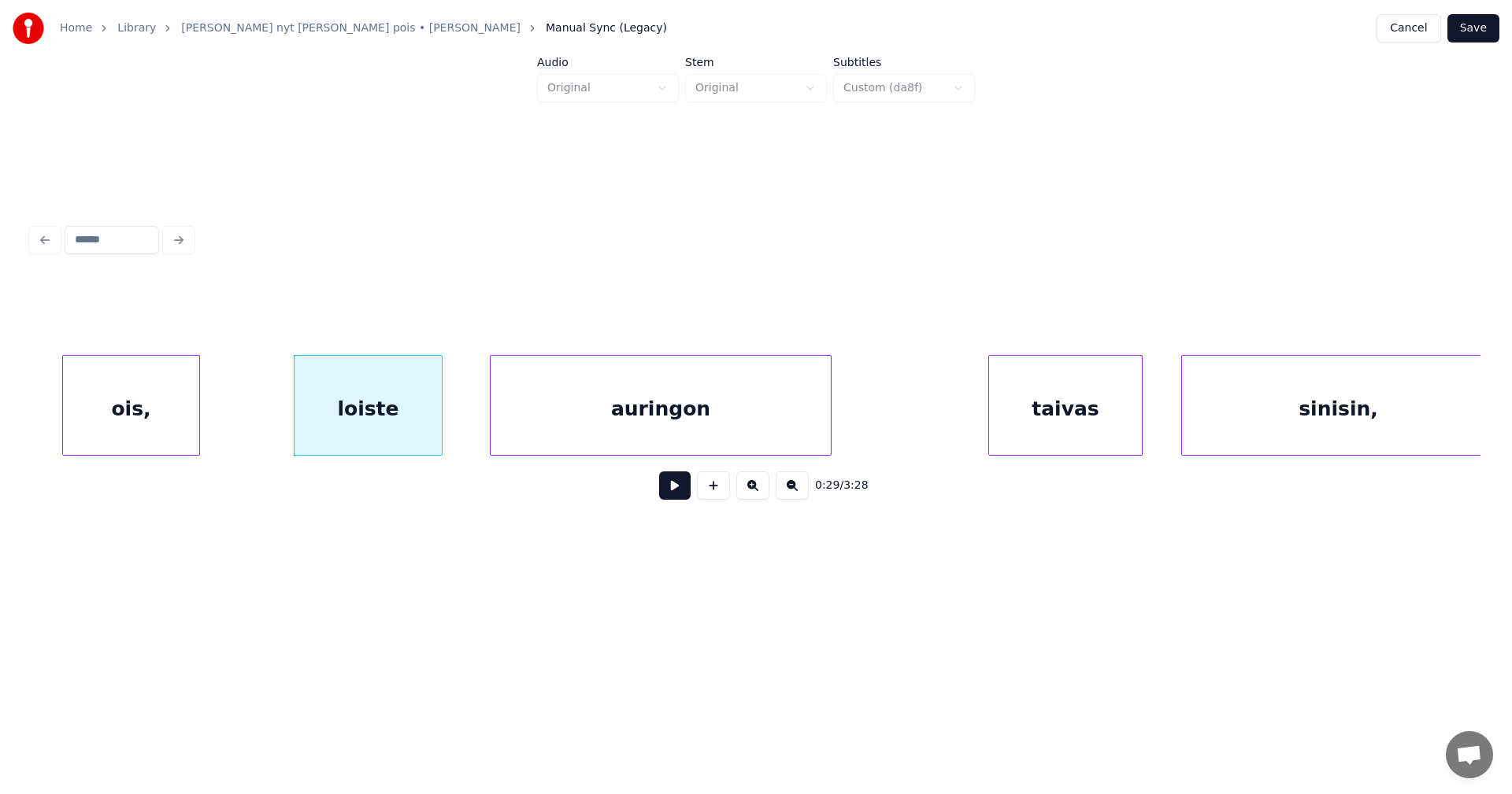
click at [535, 436] on div "auringon" at bounding box center [661, 409] width 340 height 107
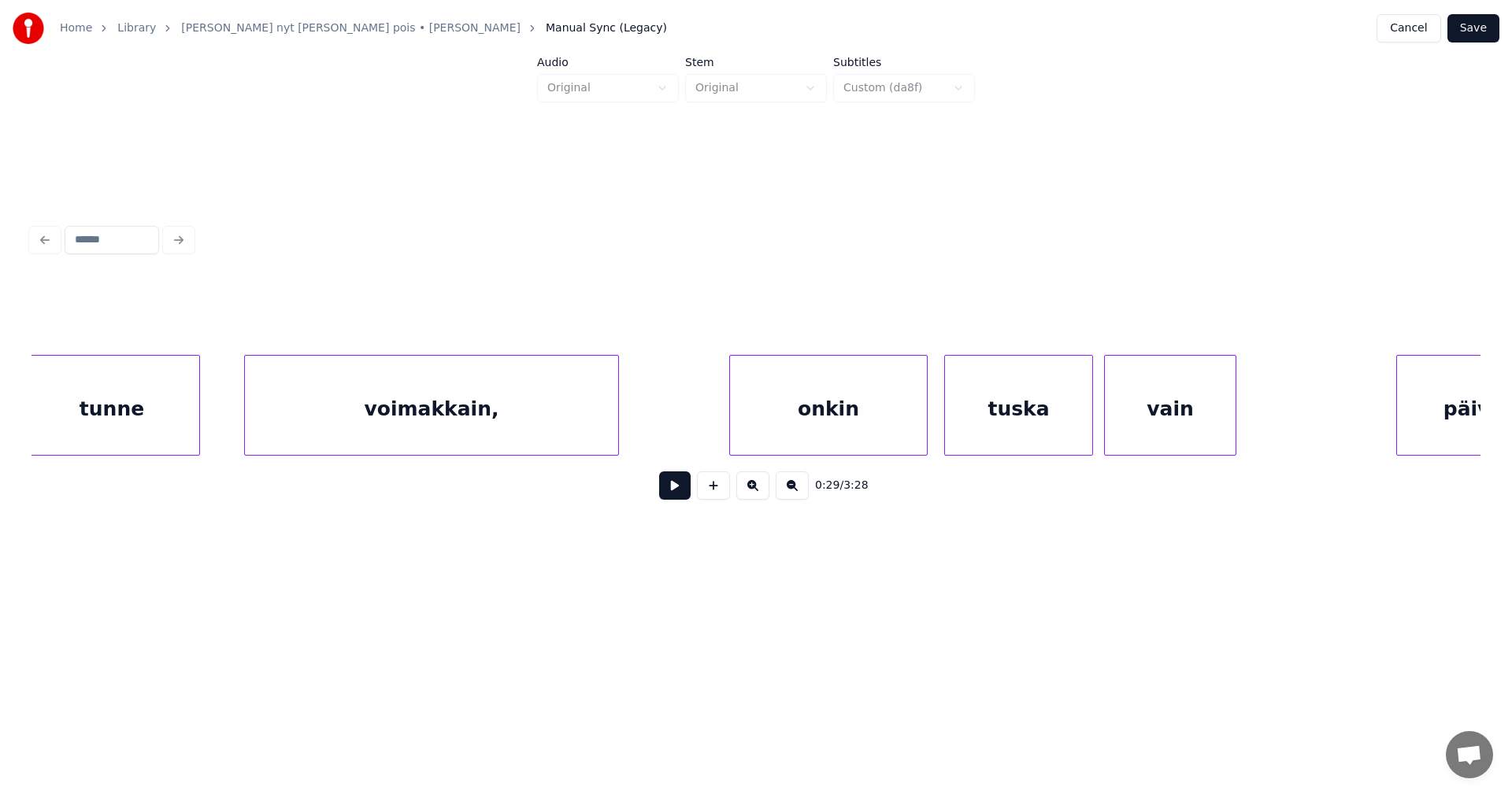
scroll to position [0, 10129]
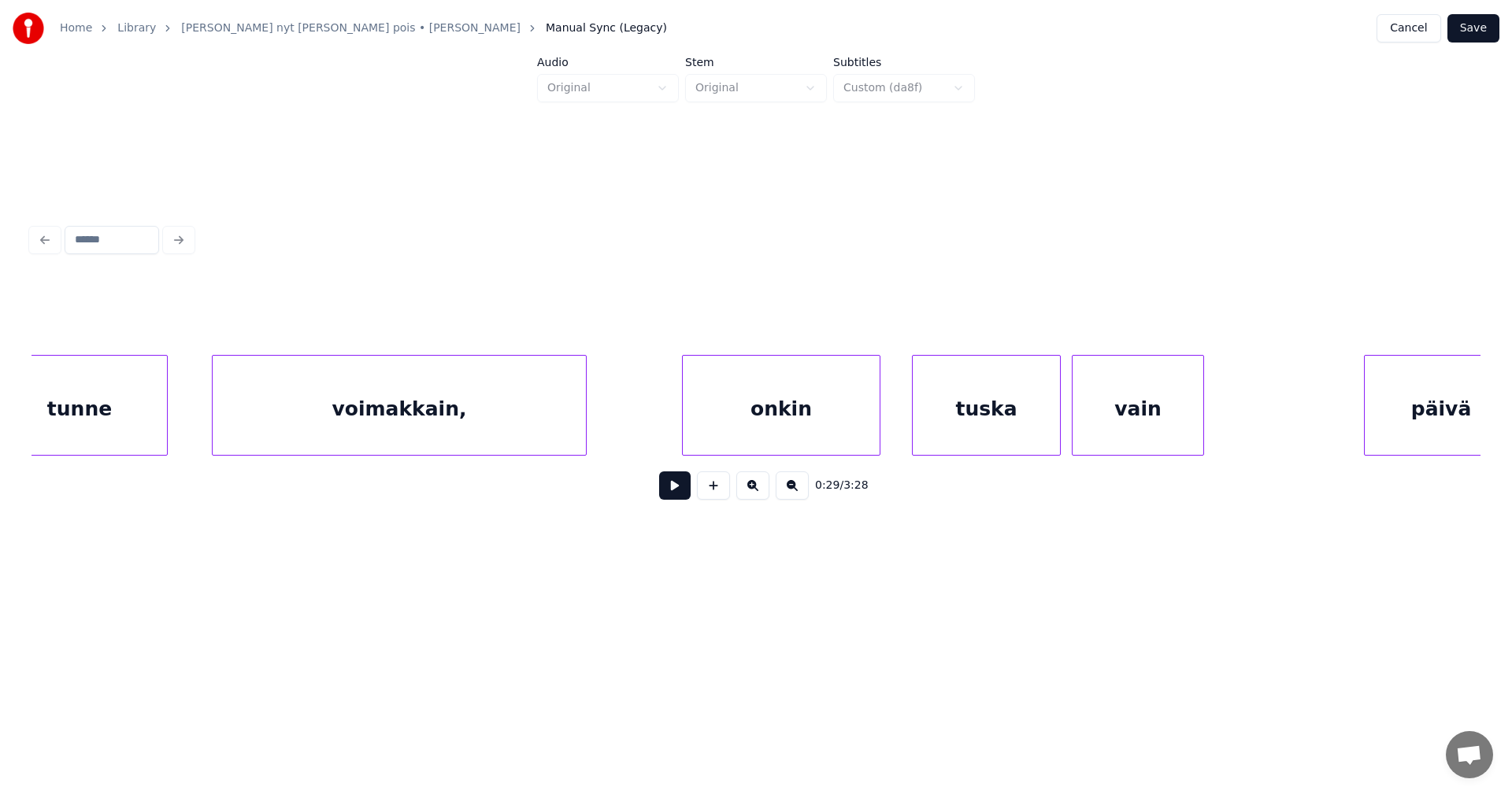
click at [783, 431] on div "onkin" at bounding box center [780, 409] width 197 height 107
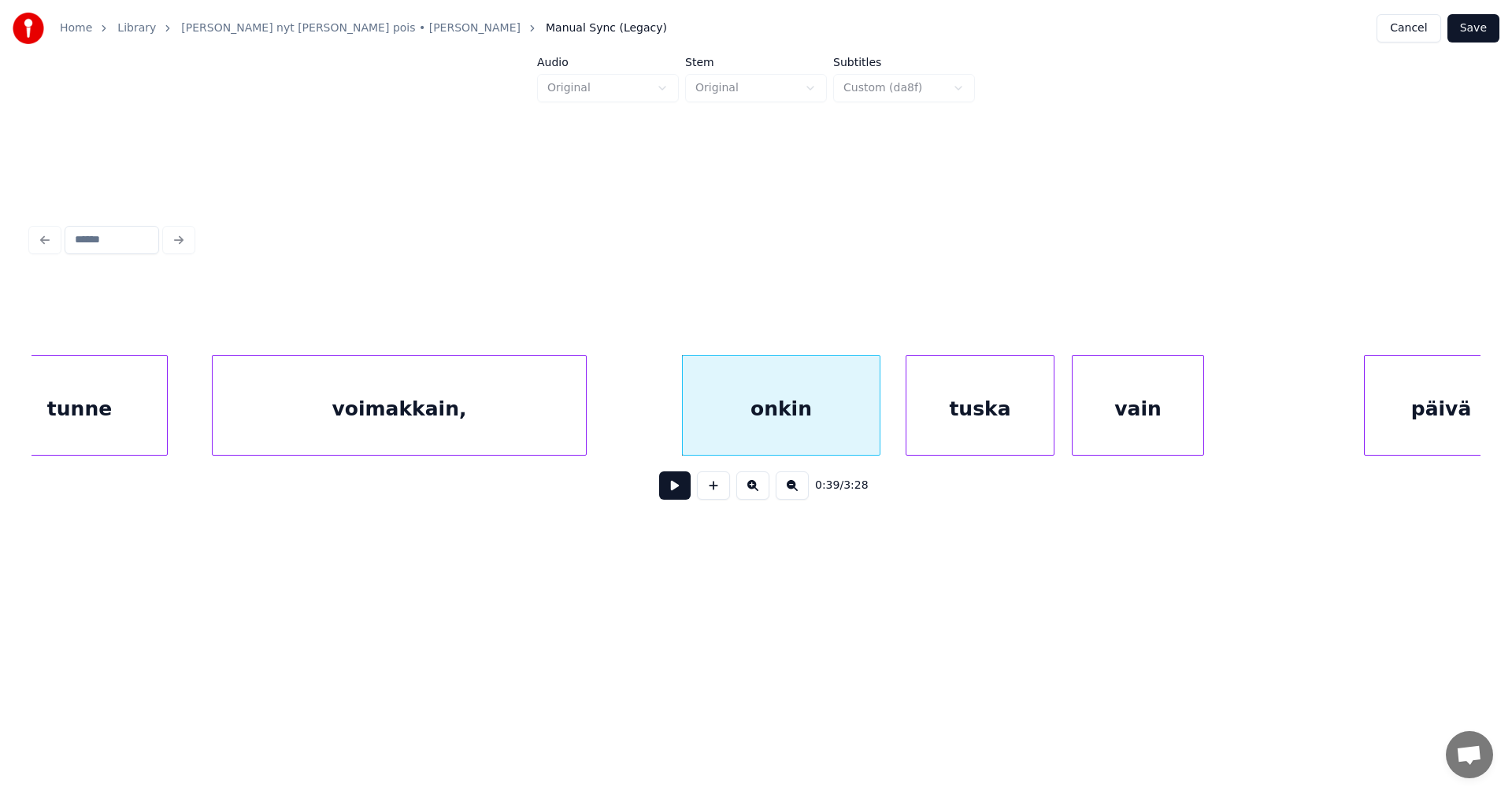
click at [955, 431] on div "tuska" at bounding box center [980, 409] width 148 height 107
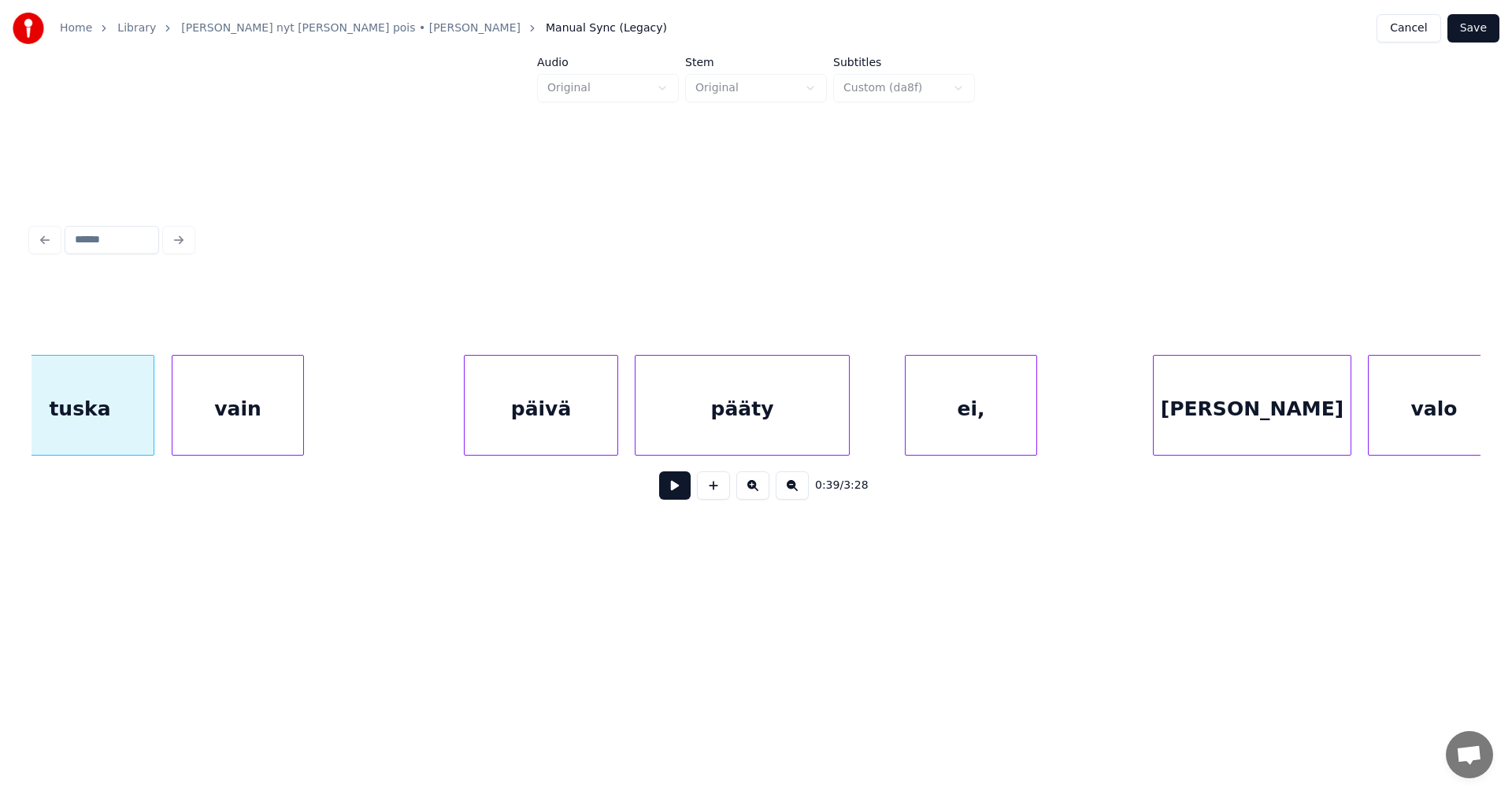
scroll to position [0, 11043]
click at [559, 407] on div "päivä" at bounding box center [521, 409] width 153 height 107
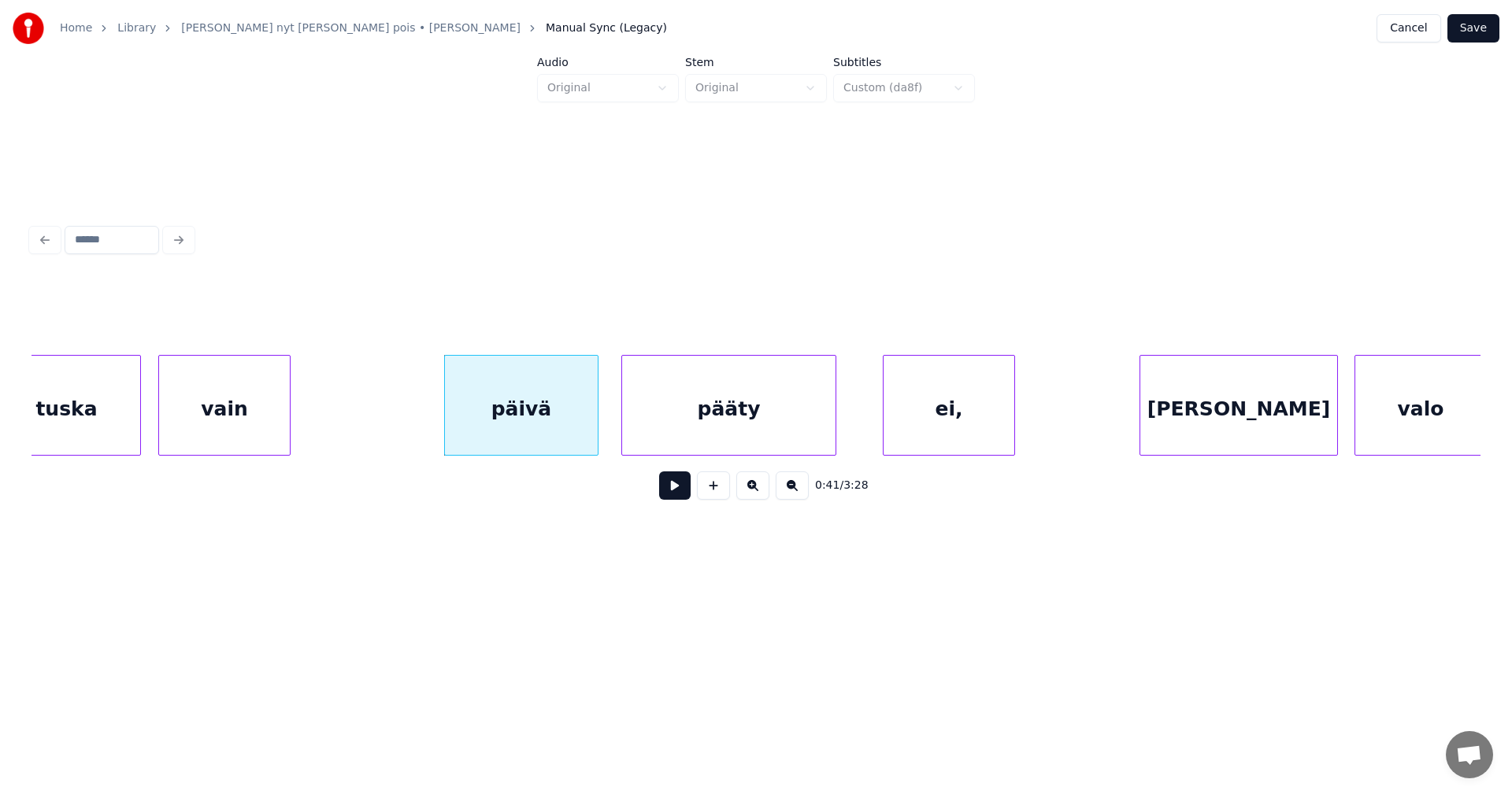
click at [929, 416] on div "ei," at bounding box center [948, 409] width 131 height 107
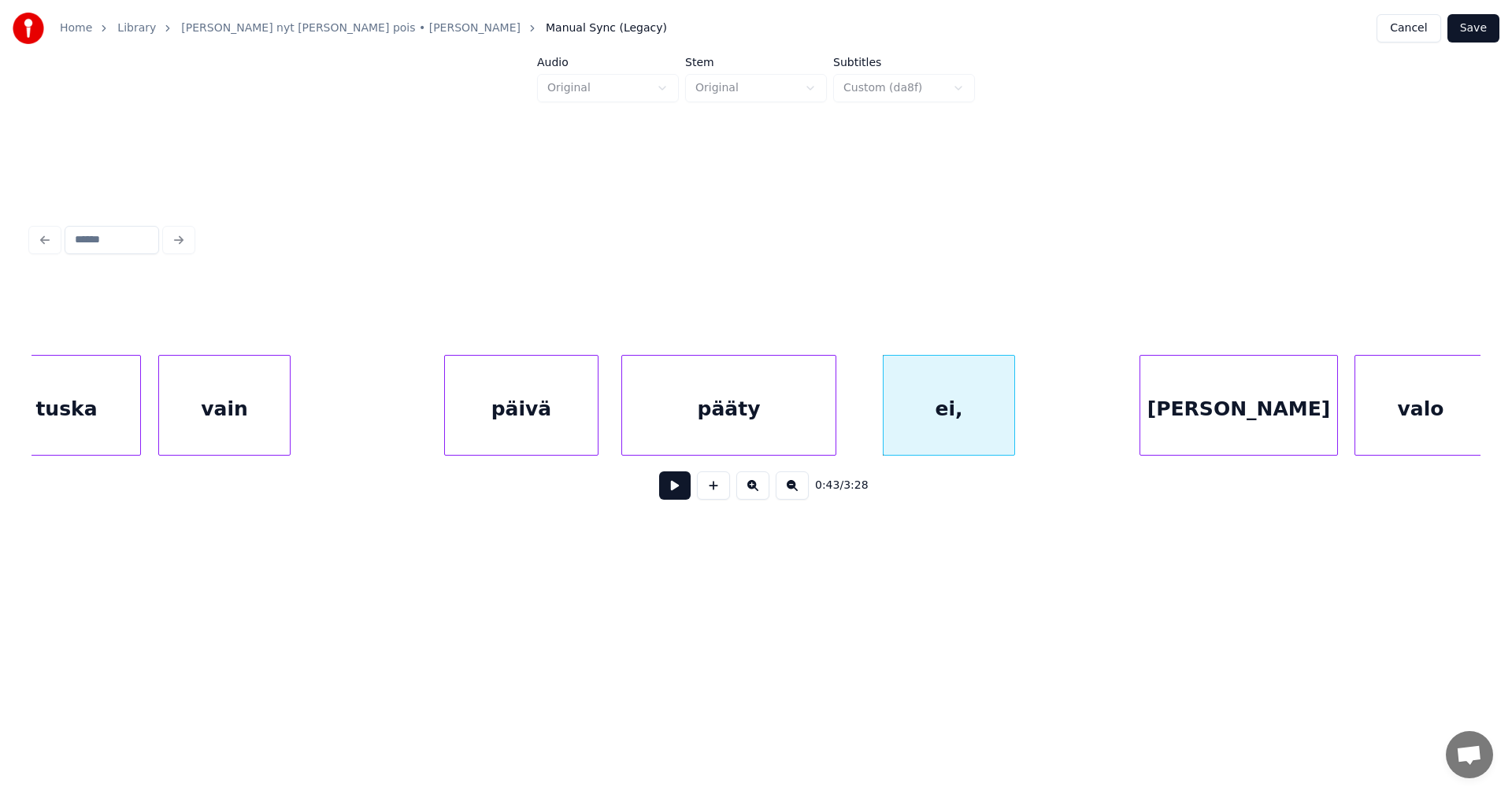
click at [1488, 25] on button "Save" at bounding box center [1473, 28] width 52 height 28
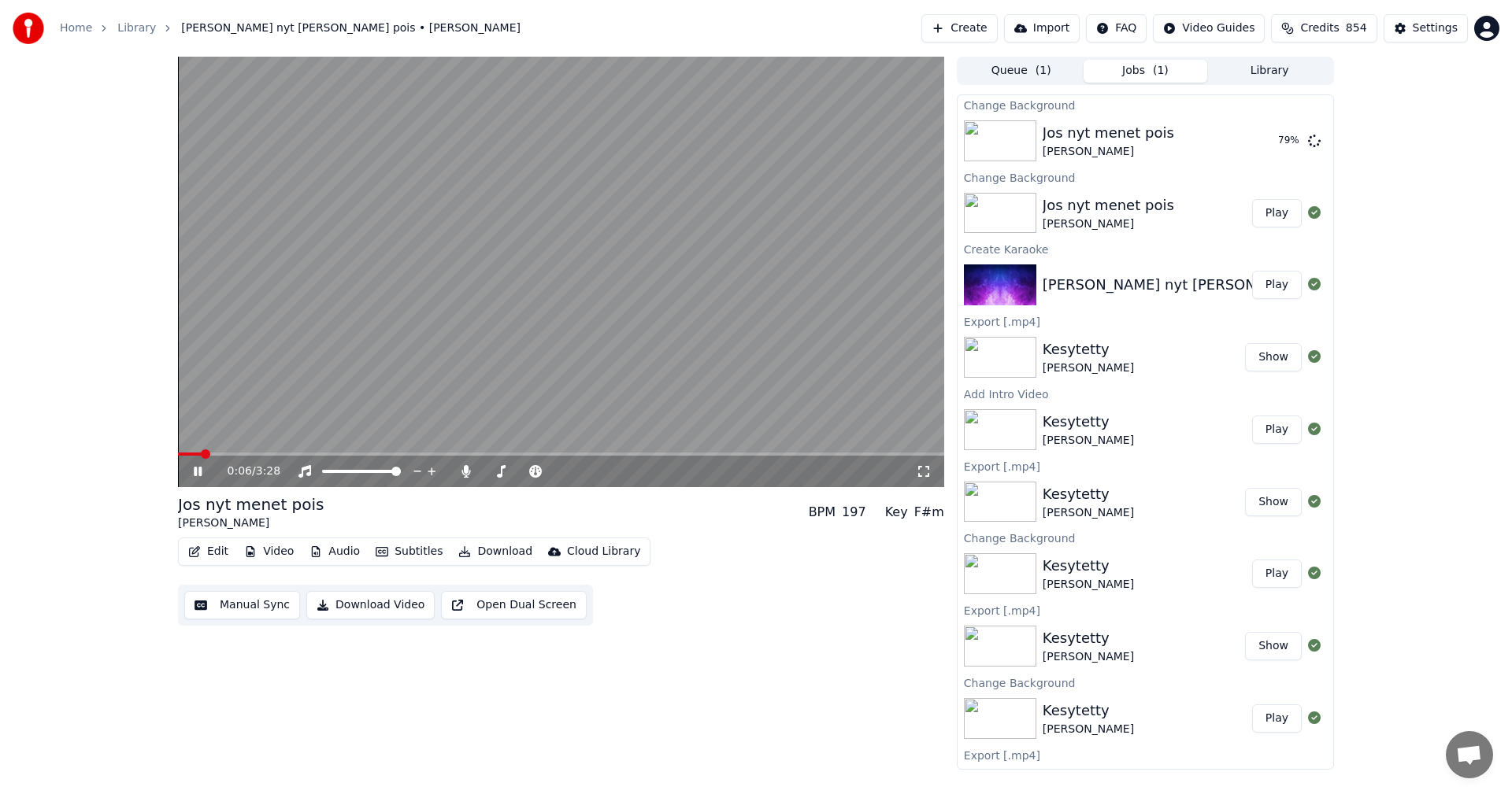
click at [200, 473] on icon at bounding box center [198, 471] width 8 height 9
click at [1276, 137] on button "Play" at bounding box center [1277, 141] width 50 height 28
click at [246, 453] on span at bounding box center [561, 454] width 766 height 3
click at [200, 471] on icon at bounding box center [198, 471] width 8 height 9
click at [227, 550] on button "Edit" at bounding box center [208, 552] width 53 height 22
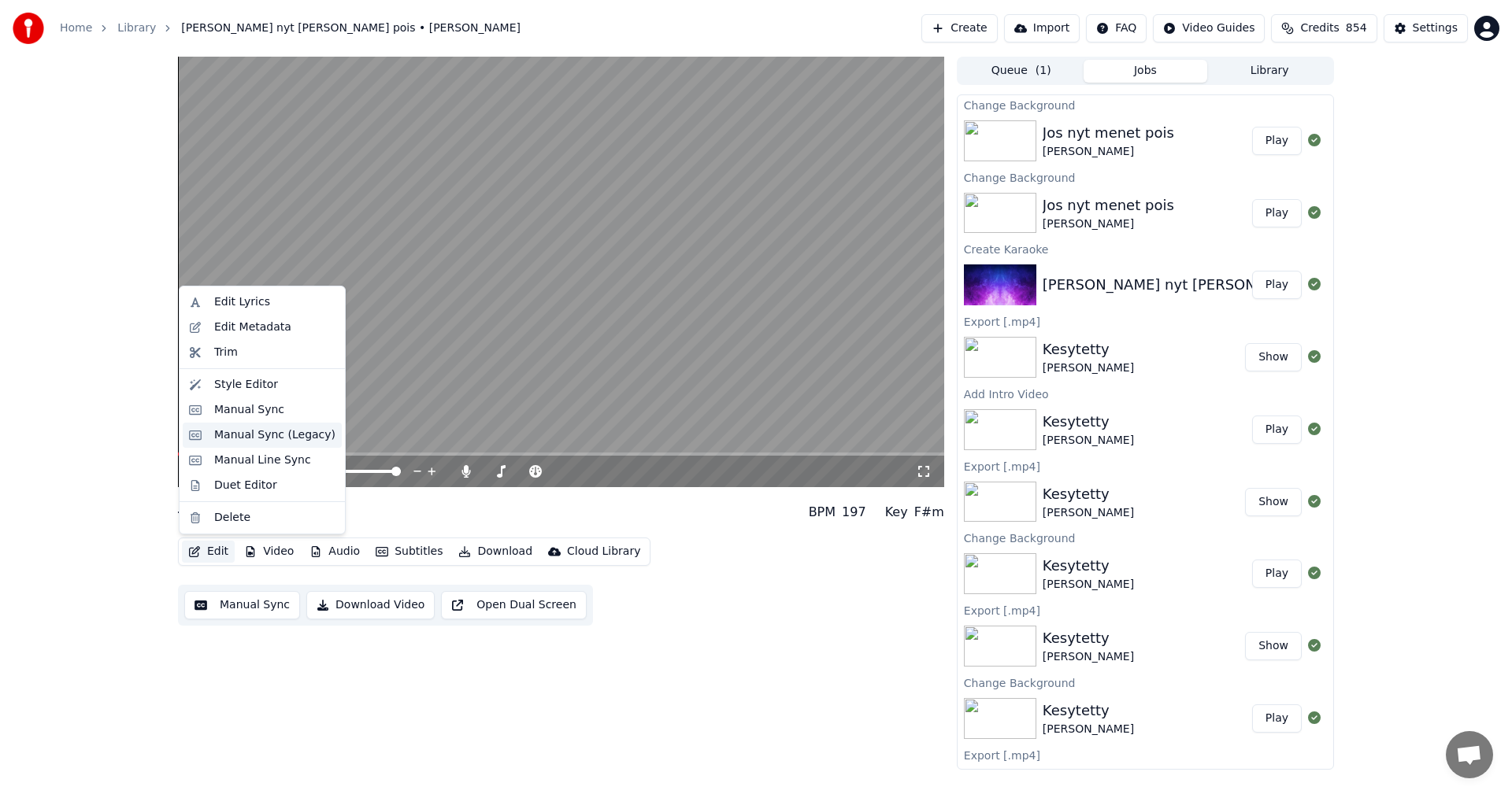
click at [283, 440] on div "Manual Sync (Legacy)" at bounding box center [275, 436] width 122 height 16
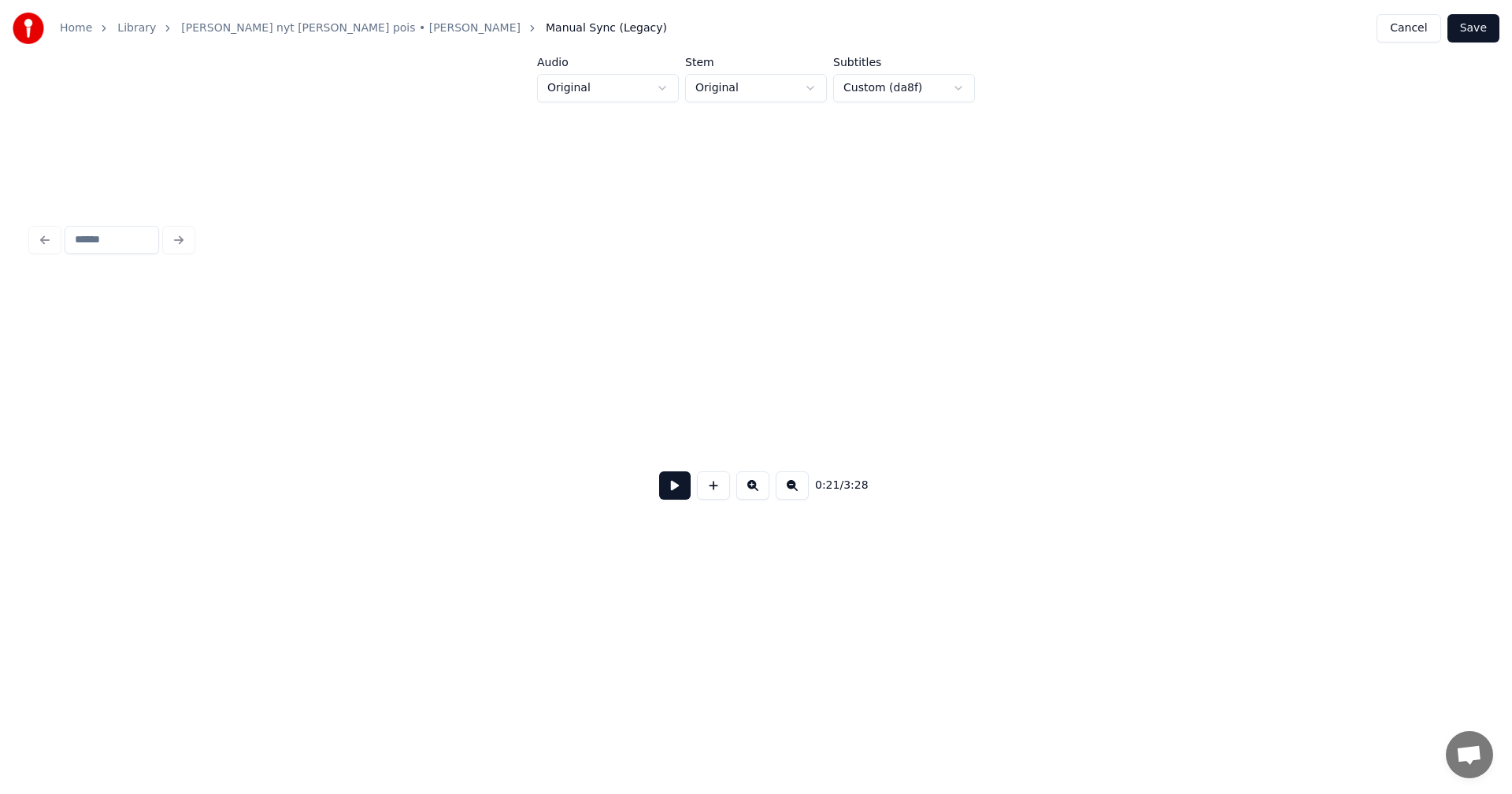
scroll to position [0, 6031]
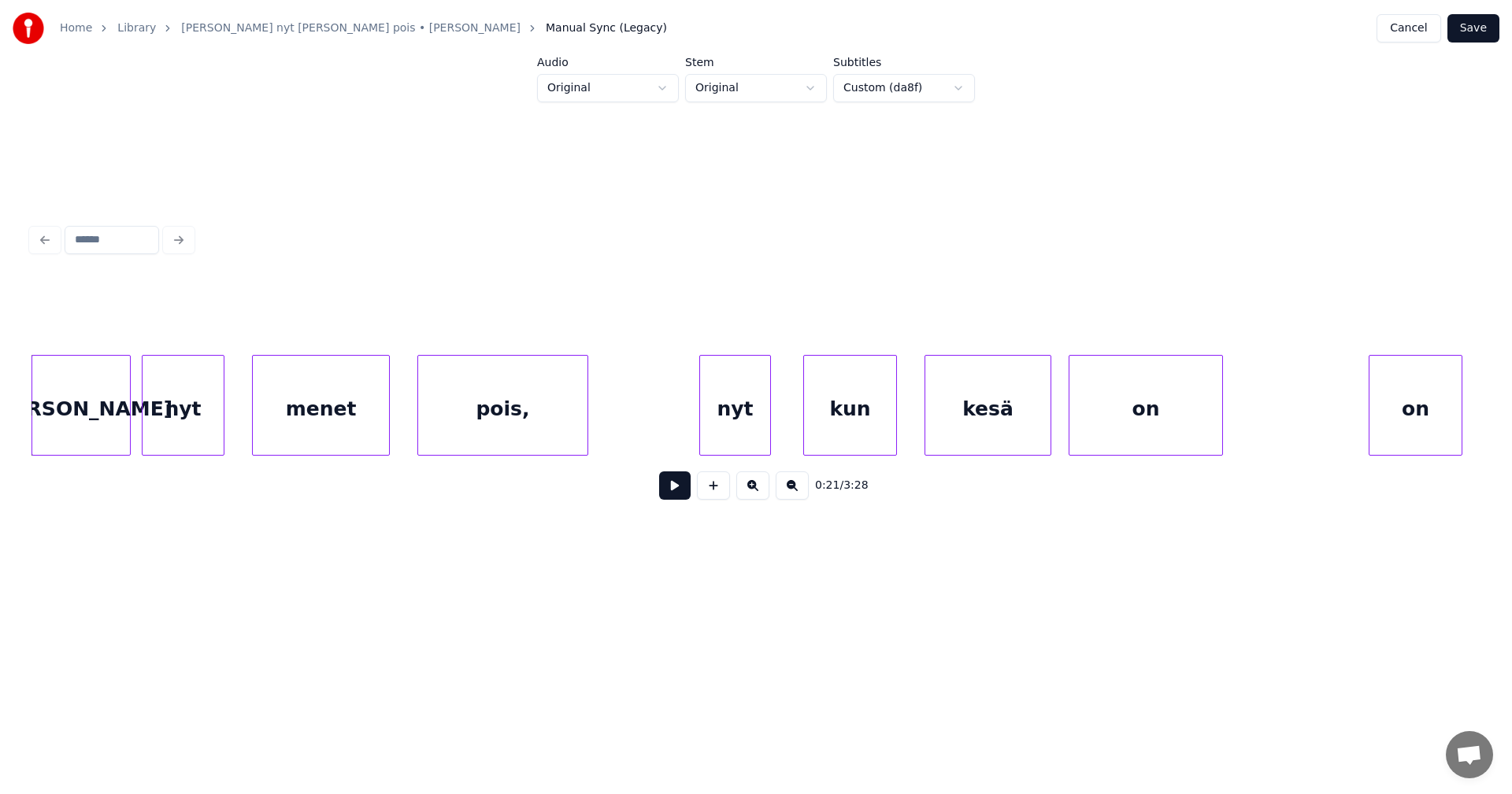
click at [676, 491] on button at bounding box center [676, 486] width 32 height 28
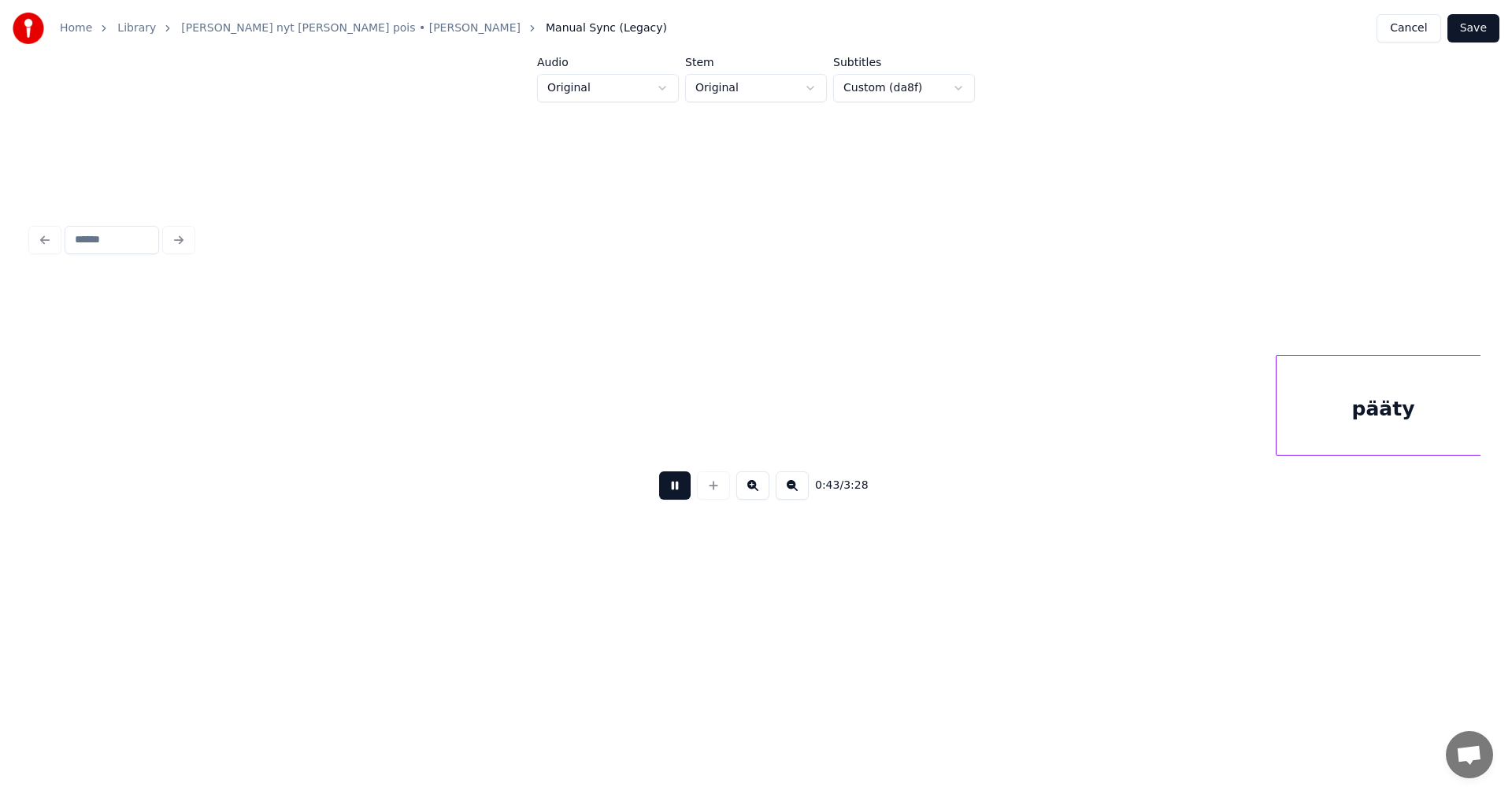
scroll to position [0, 11840]
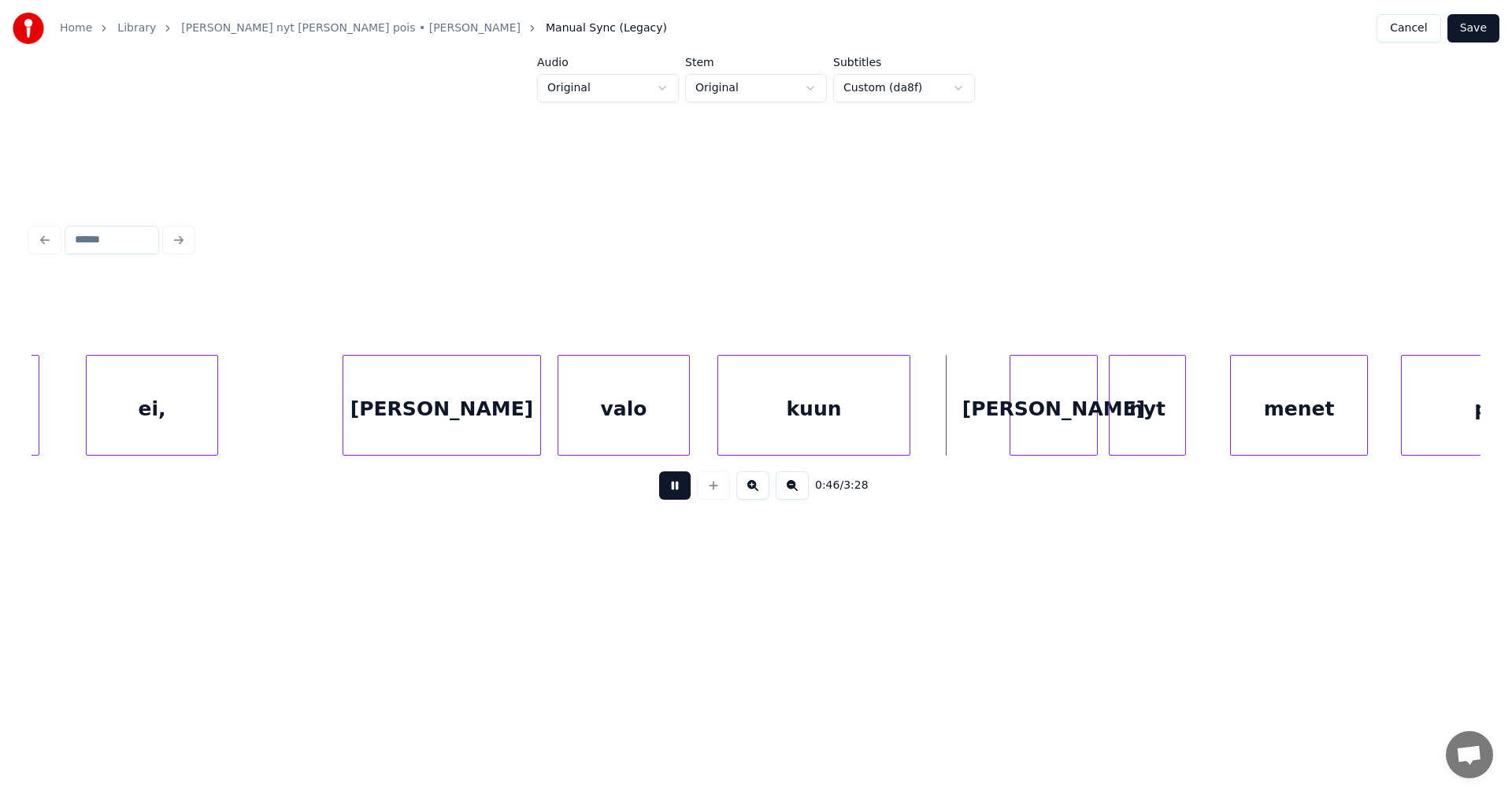
drag, startPoint x: 660, startPoint y: 485, endPoint x: 667, endPoint y: 483, distance: 7.3
click at [660, 484] on button at bounding box center [676, 486] width 32 height 28
click at [1044, 401] on div "[PERSON_NAME]" at bounding box center [1044, 409] width 87 height 107
click at [675, 497] on button at bounding box center [676, 486] width 32 height 28
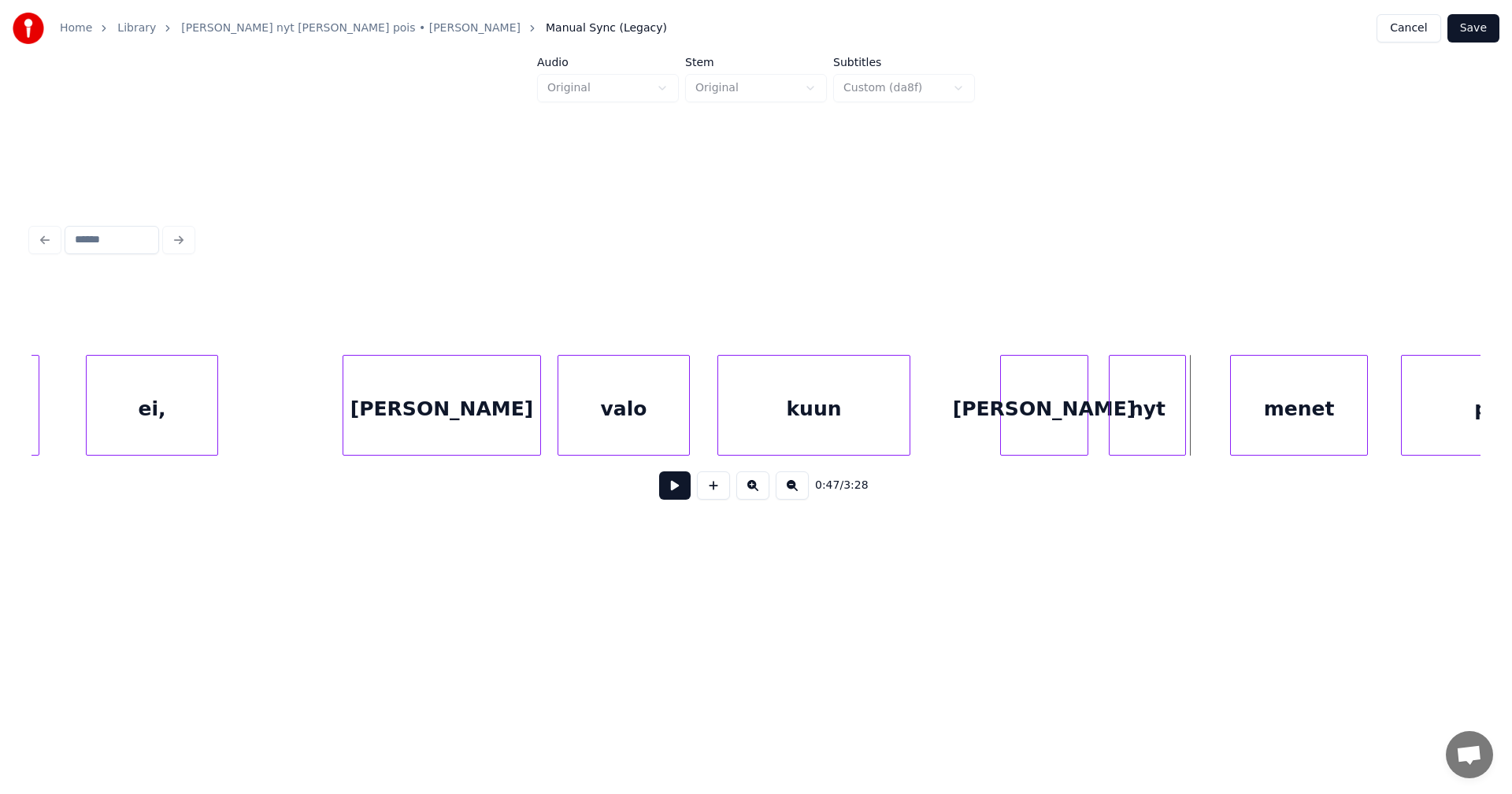
click at [1178, 409] on div "nyt" at bounding box center [1148, 409] width 76 height 107
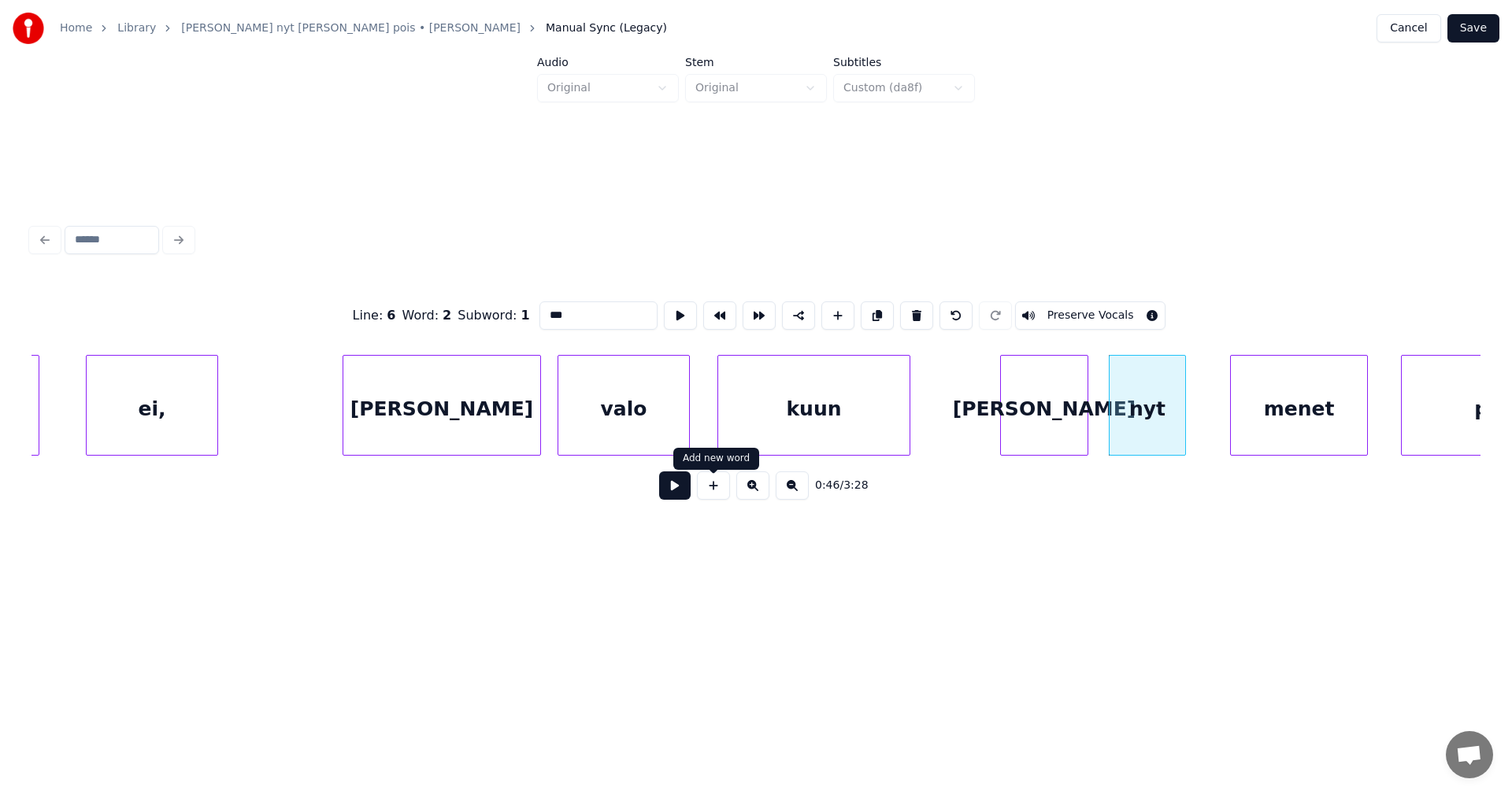
click at [687, 494] on button at bounding box center [676, 486] width 32 height 28
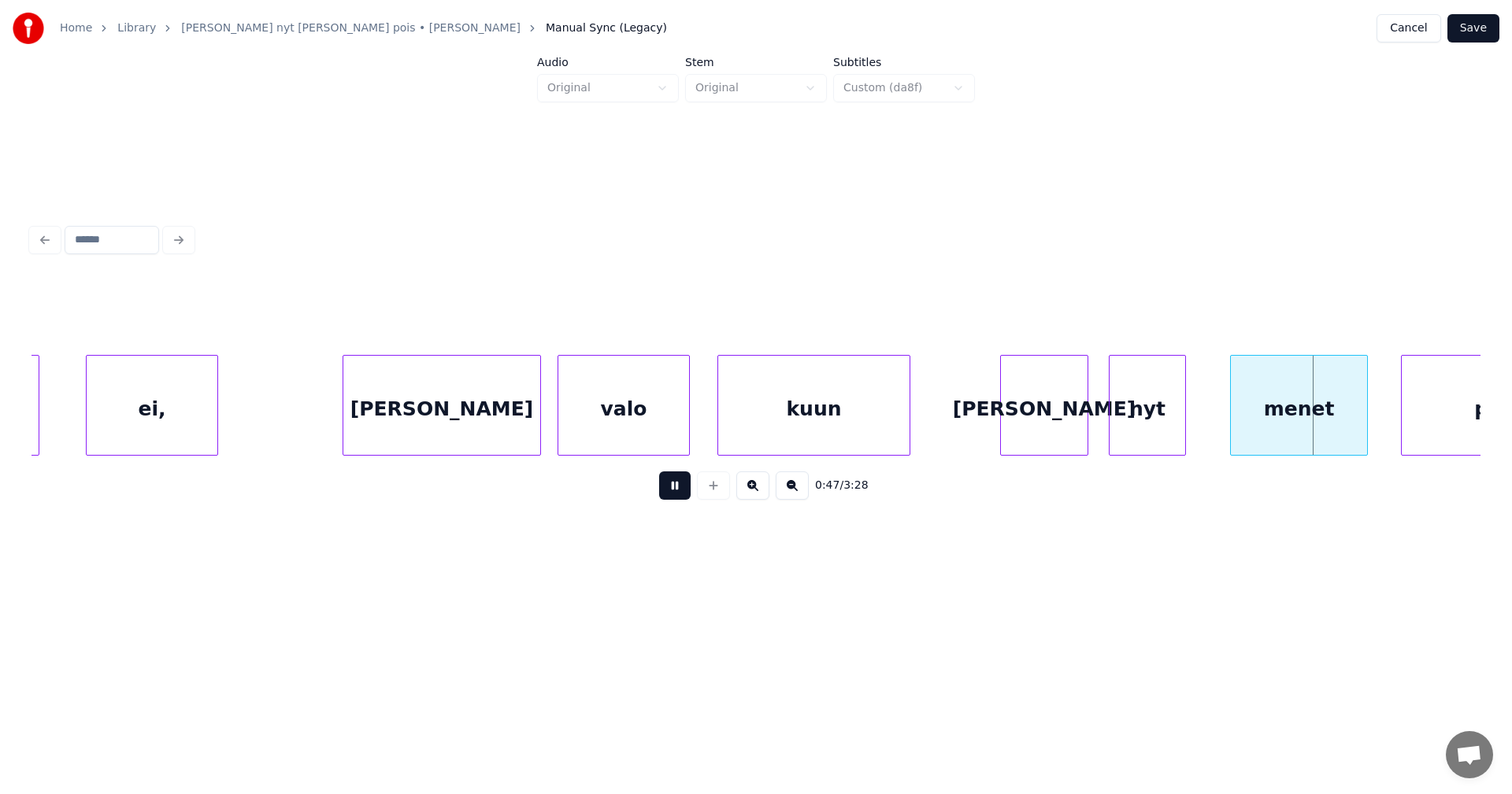
click at [687, 494] on button at bounding box center [676, 486] width 32 height 28
click at [1035, 424] on div "[PERSON_NAME]" at bounding box center [1044, 409] width 87 height 107
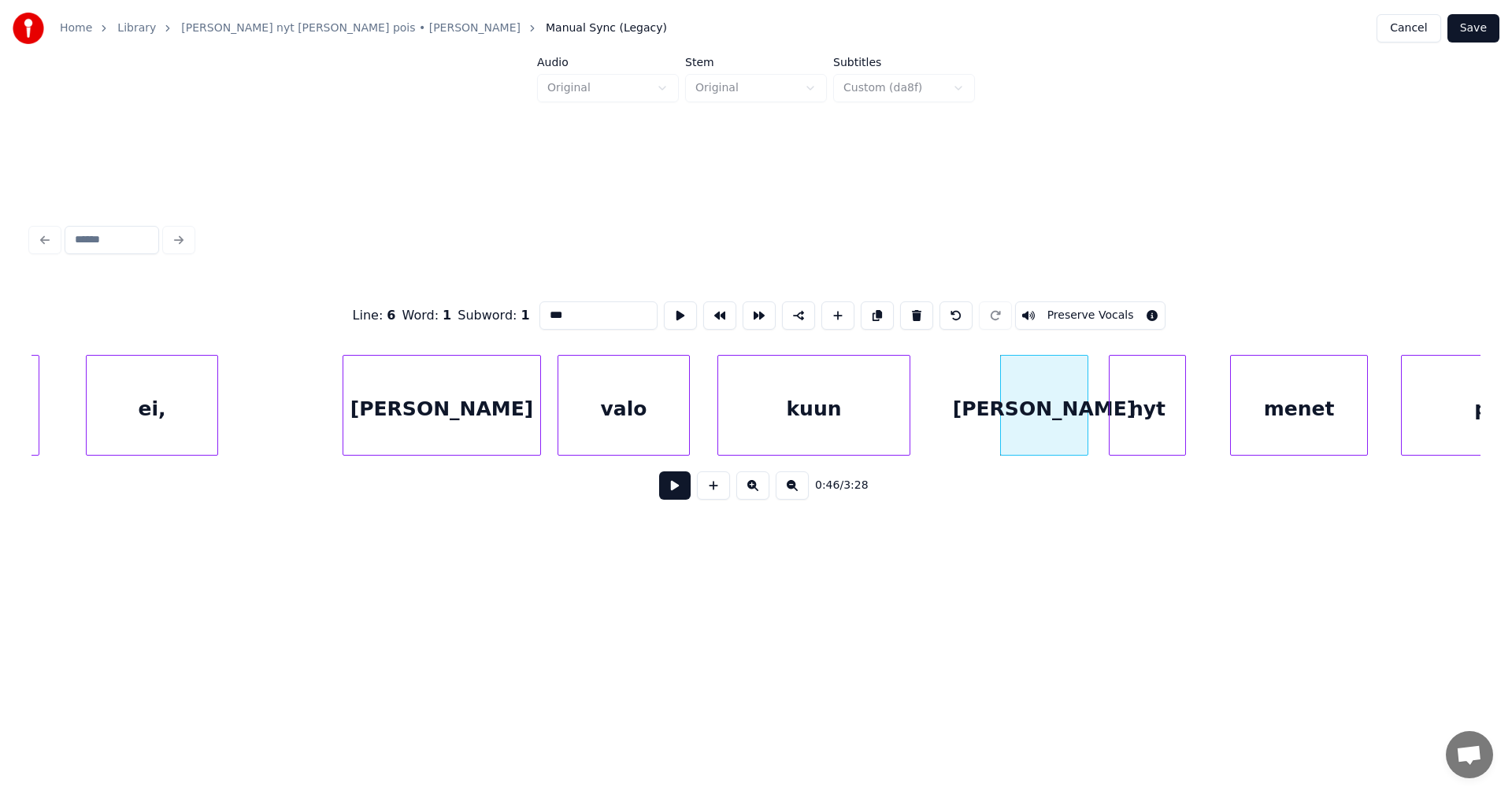
click at [677, 499] on button at bounding box center [676, 486] width 32 height 28
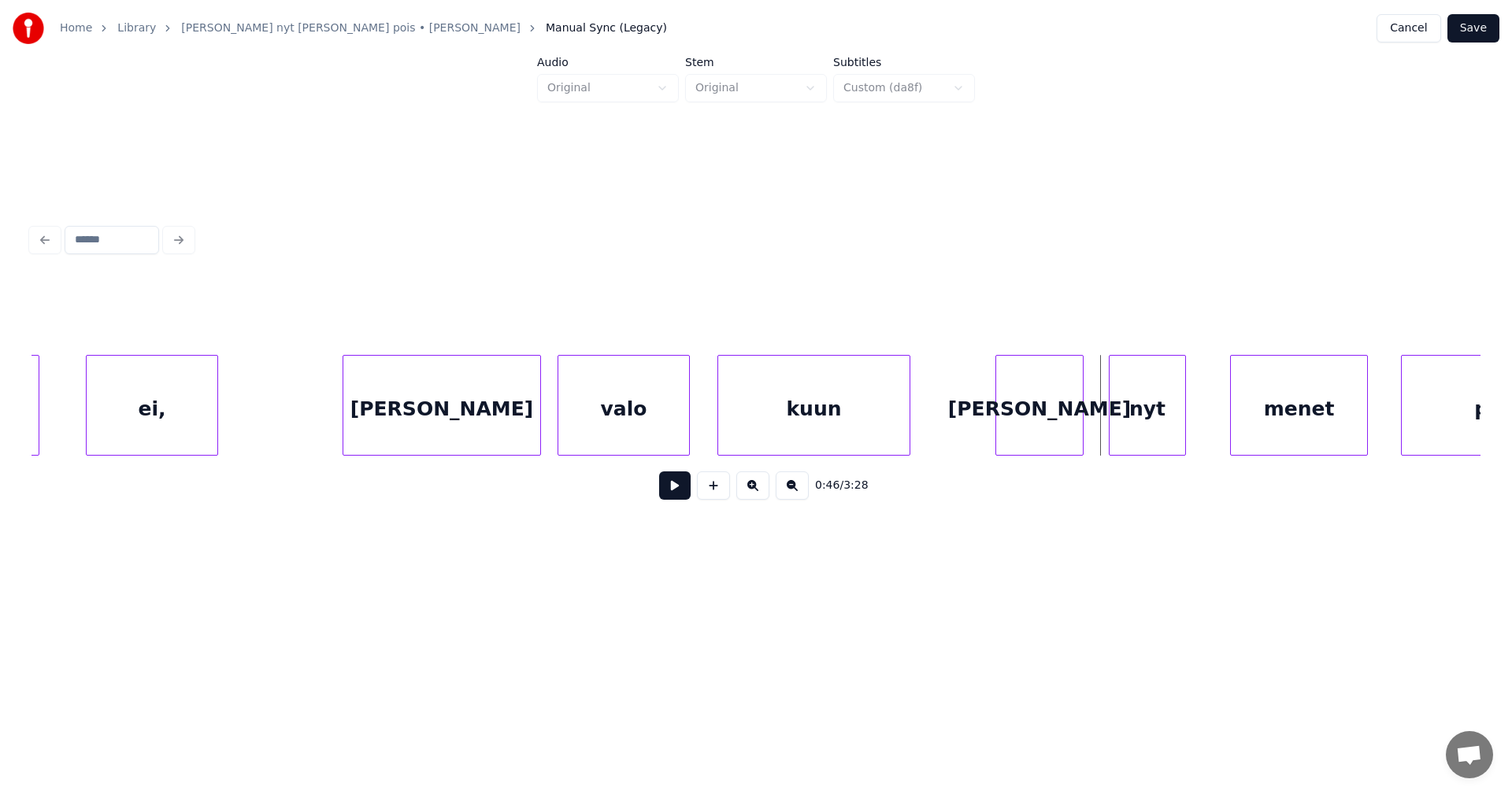
click at [1036, 428] on div "[PERSON_NAME]" at bounding box center [1039, 409] width 87 height 107
click at [1134, 424] on div "nyt" at bounding box center [1139, 409] width 76 height 107
click at [672, 500] on button at bounding box center [676, 486] width 32 height 28
click at [675, 496] on button at bounding box center [676, 486] width 32 height 28
click at [1205, 411] on div at bounding box center [1203, 405] width 5 height 99
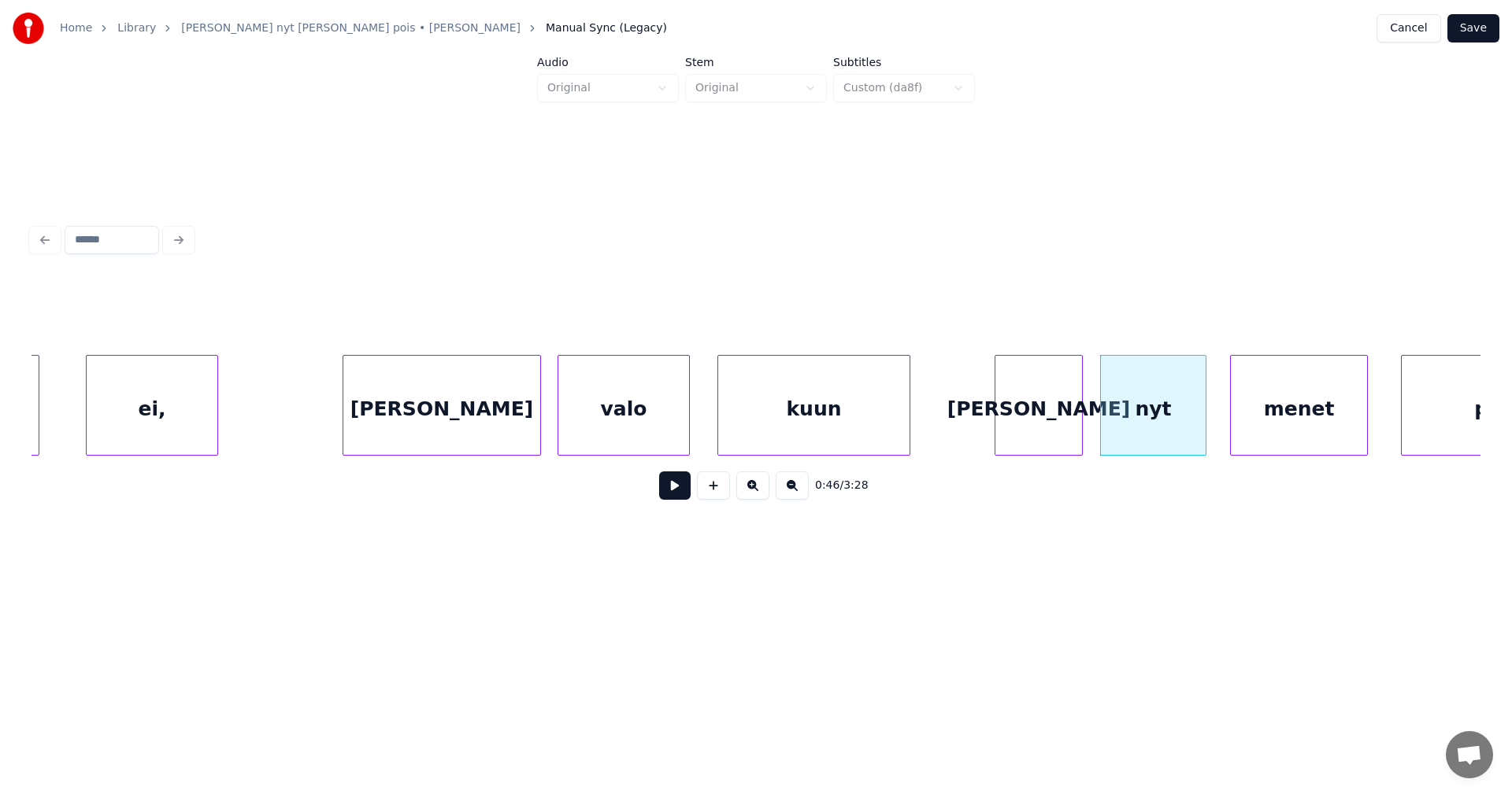
click at [1201, 412] on div at bounding box center [1203, 405] width 5 height 99
click at [1050, 436] on div "[PERSON_NAME]" at bounding box center [1038, 409] width 87 height 107
type input "***"
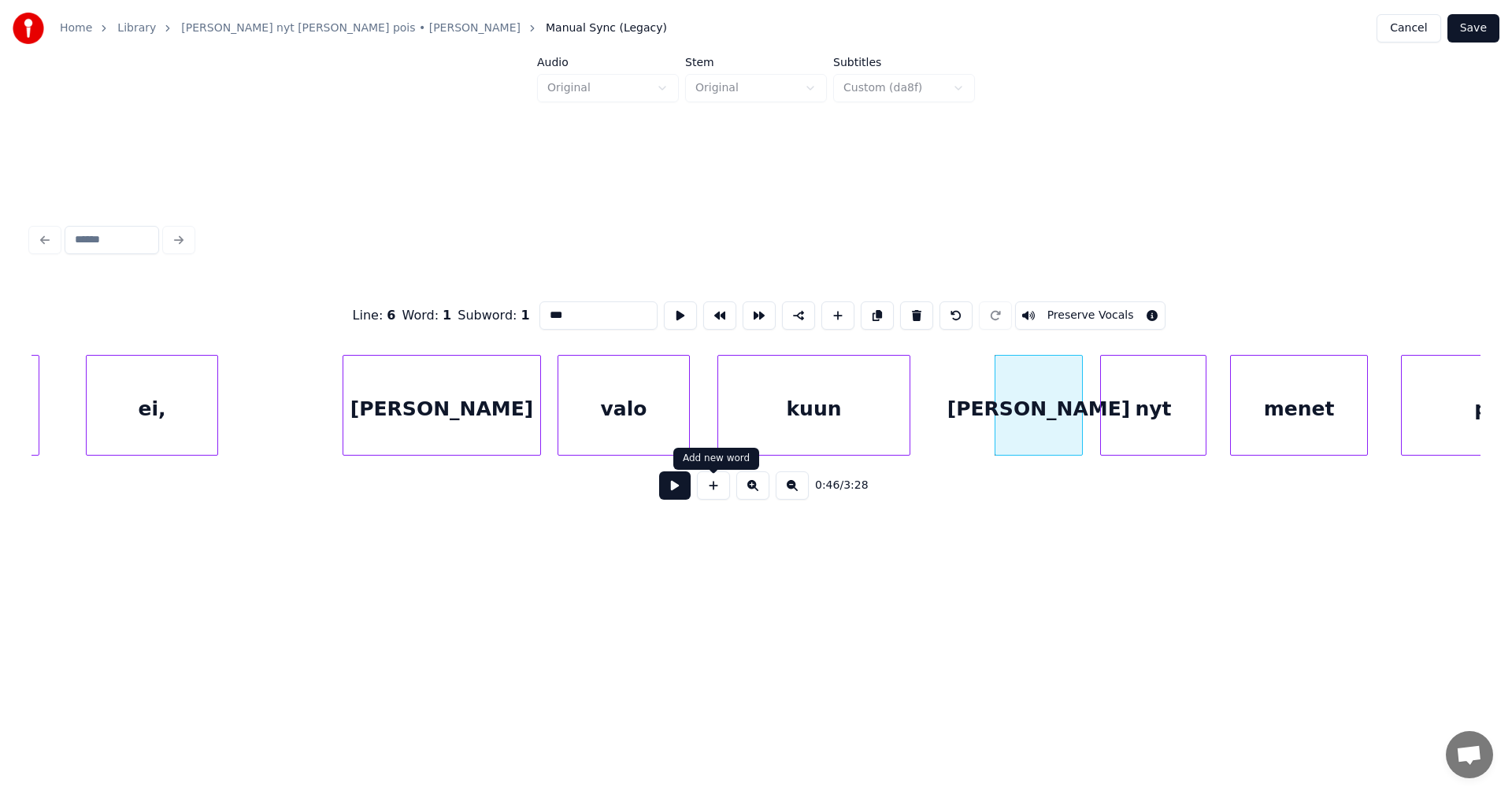
click at [677, 491] on button at bounding box center [676, 486] width 32 height 28
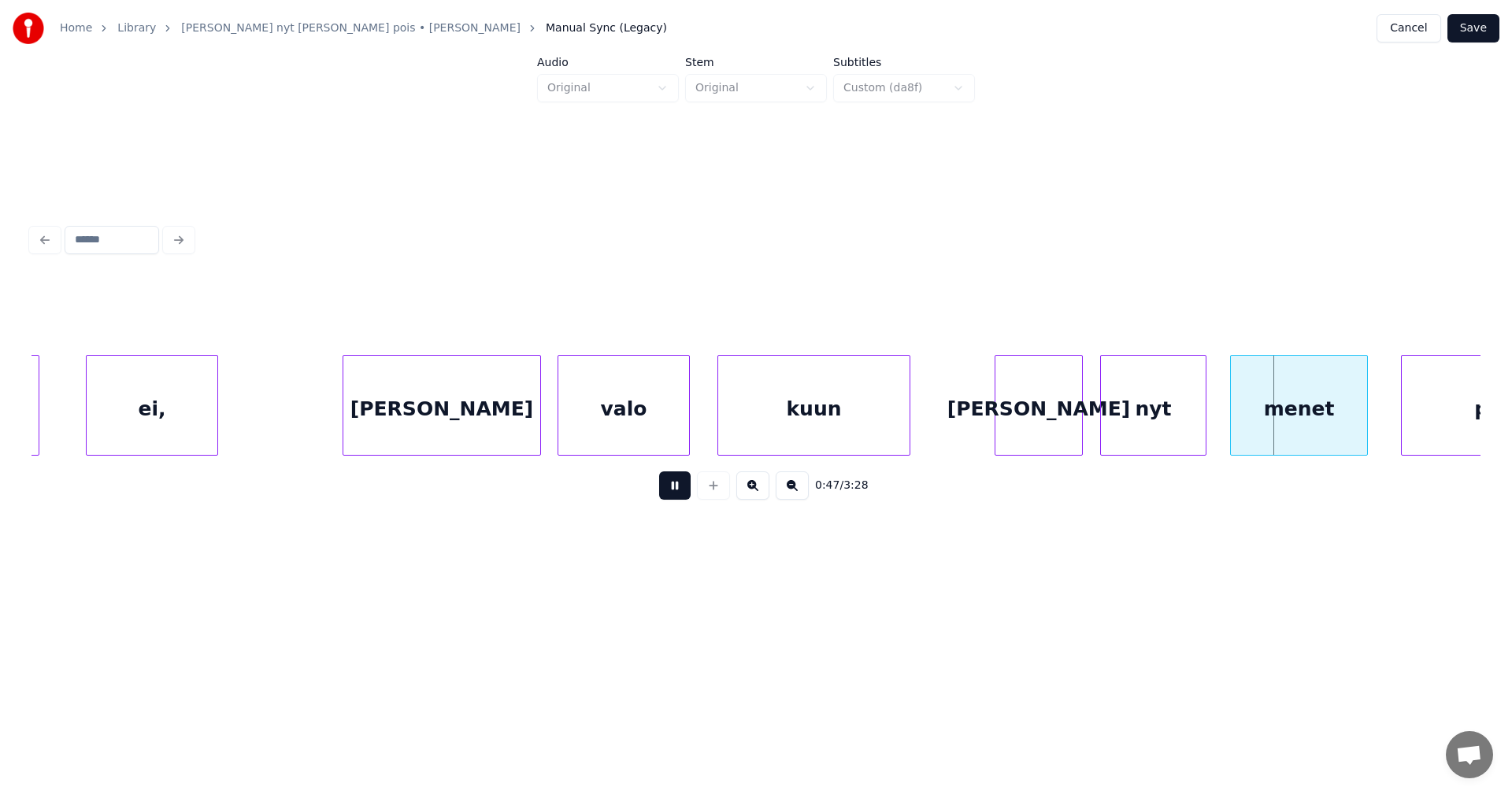
click at [677, 491] on button at bounding box center [676, 486] width 32 height 28
click at [1133, 426] on div "nyt" at bounding box center [1148, 409] width 105 height 107
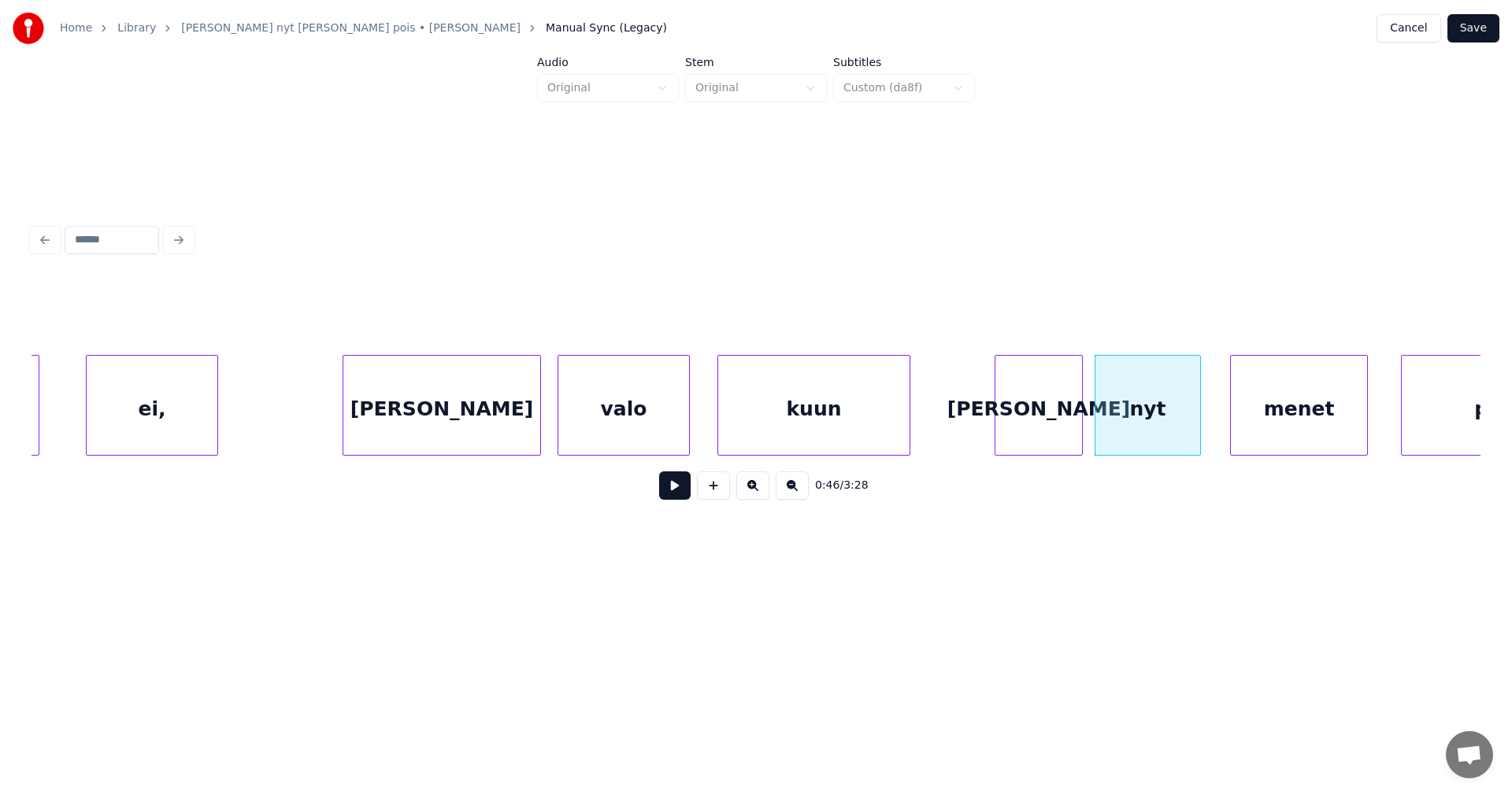
click at [684, 491] on button at bounding box center [676, 486] width 32 height 28
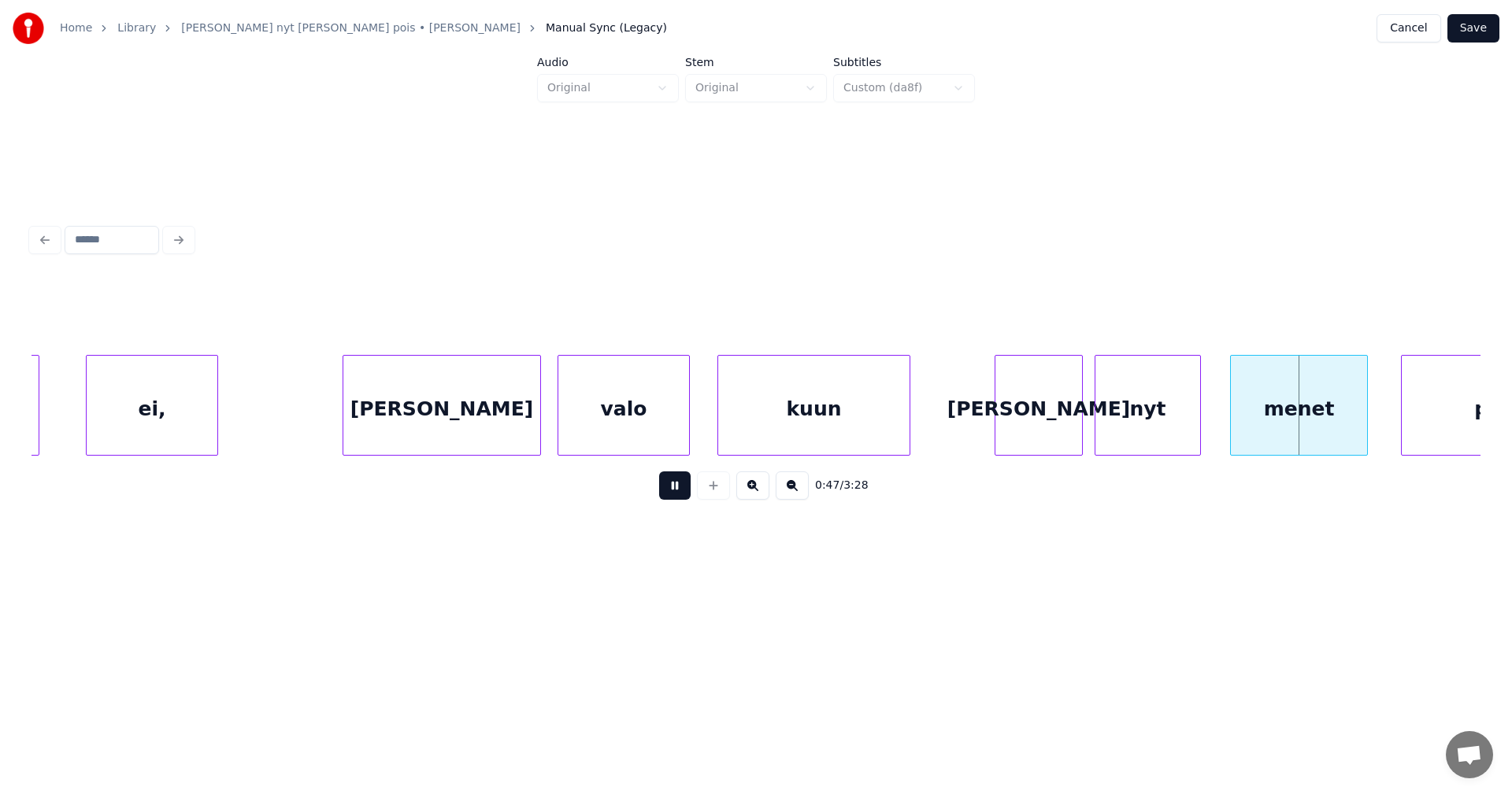
click at [684, 491] on button at bounding box center [676, 486] width 32 height 28
click at [1269, 408] on div "menet" at bounding box center [1285, 409] width 137 height 107
click at [1059, 435] on div "[PERSON_NAME]" at bounding box center [1038, 409] width 87 height 107
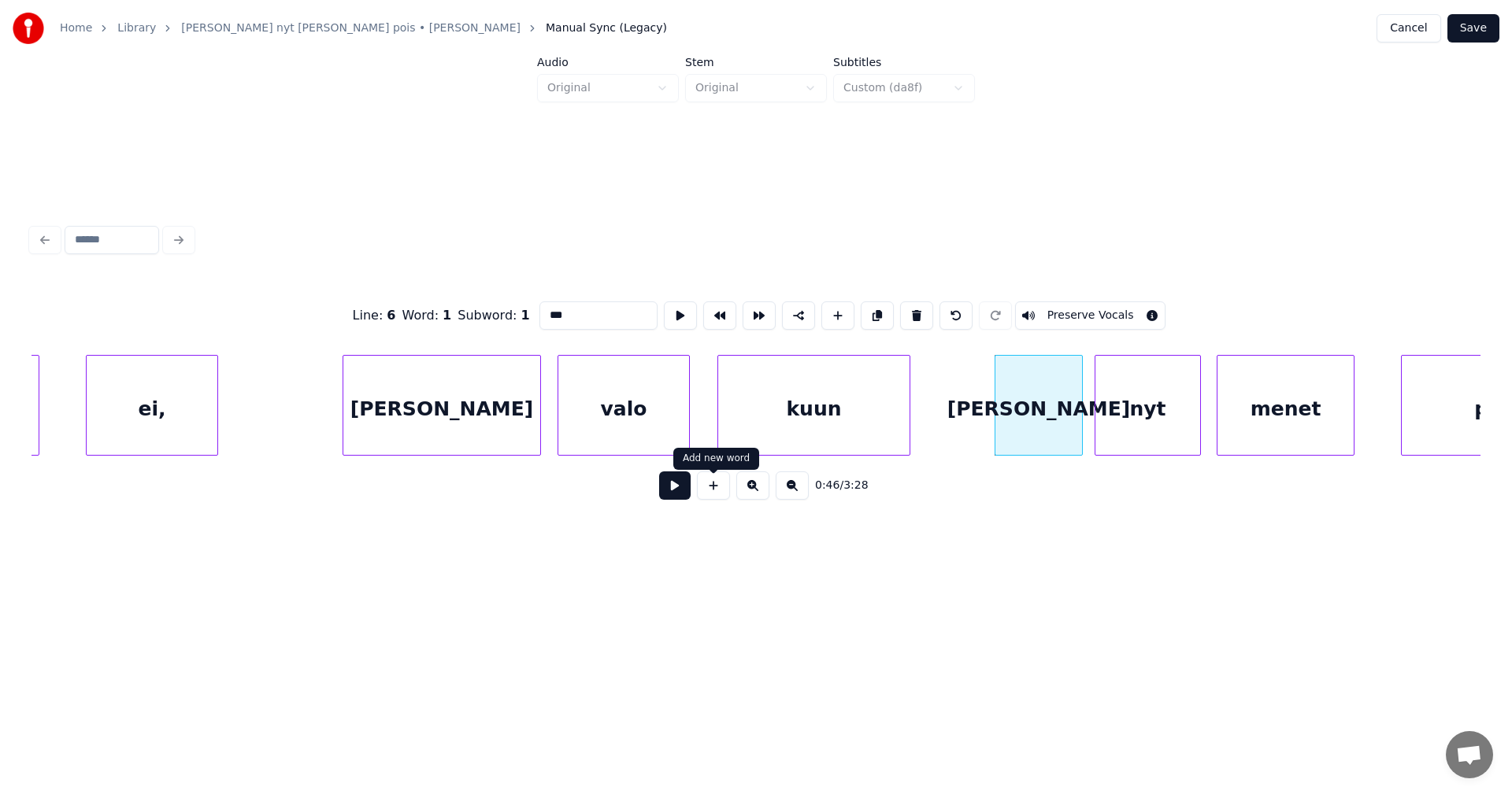
click at [678, 495] on button at bounding box center [676, 486] width 32 height 28
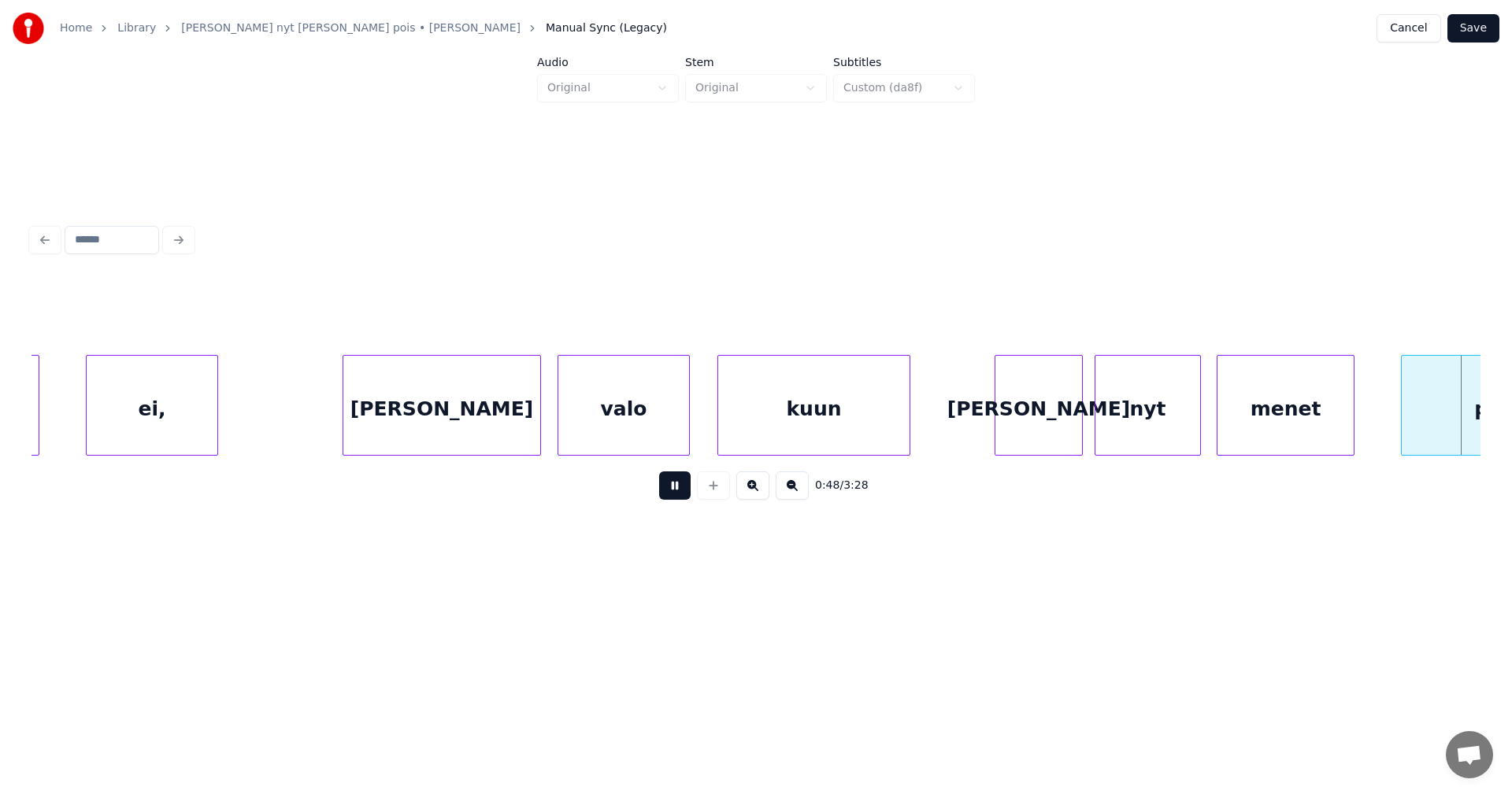
scroll to position [0, 13293]
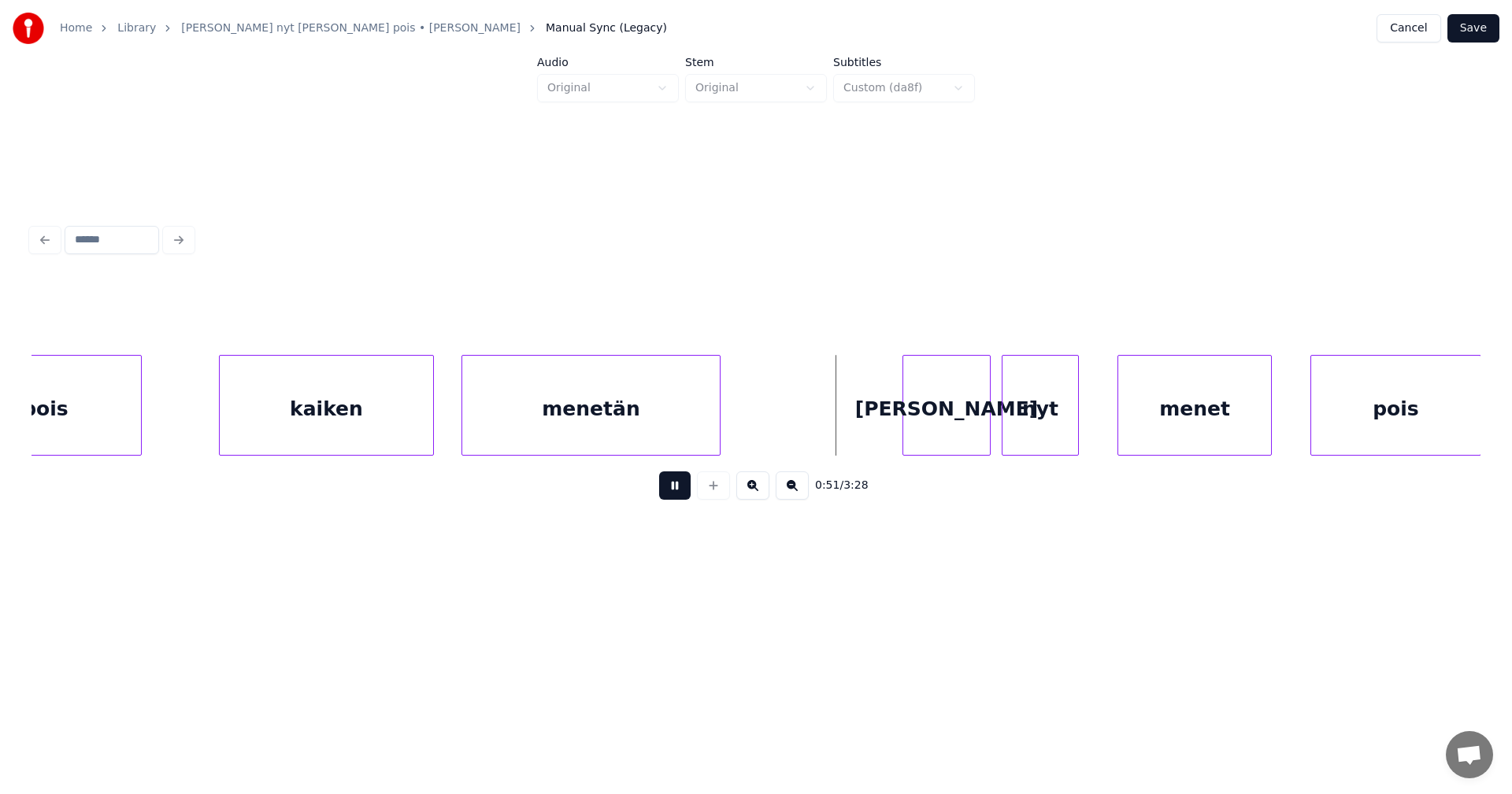
click at [678, 495] on button at bounding box center [676, 486] width 32 height 28
click at [954, 421] on div "[PERSON_NAME]" at bounding box center [919, 409] width 87 height 107
click at [1023, 417] on div "nyt" at bounding box center [1029, 409] width 76 height 107
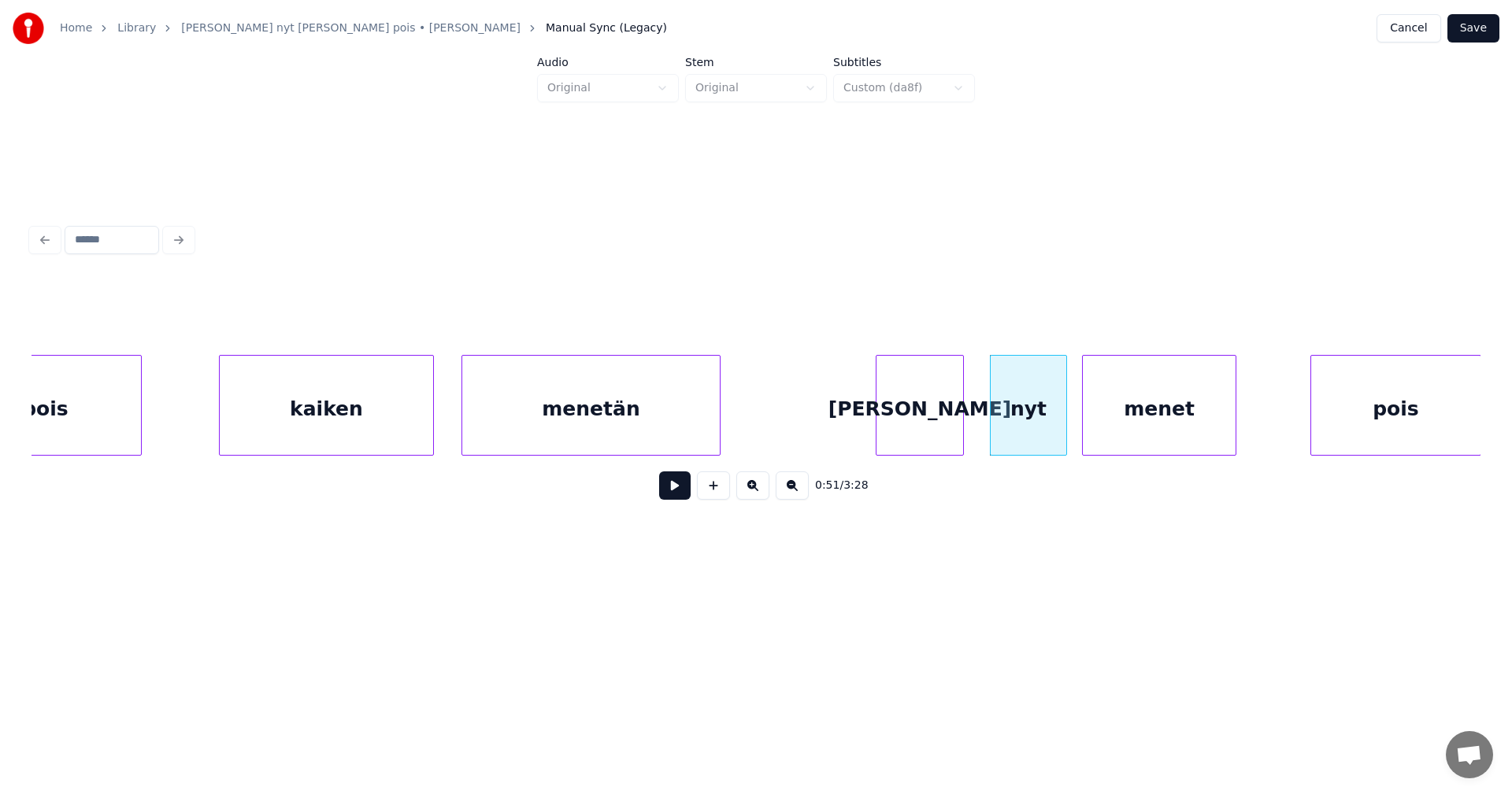
click at [1112, 423] on div "menet" at bounding box center [1159, 409] width 153 height 107
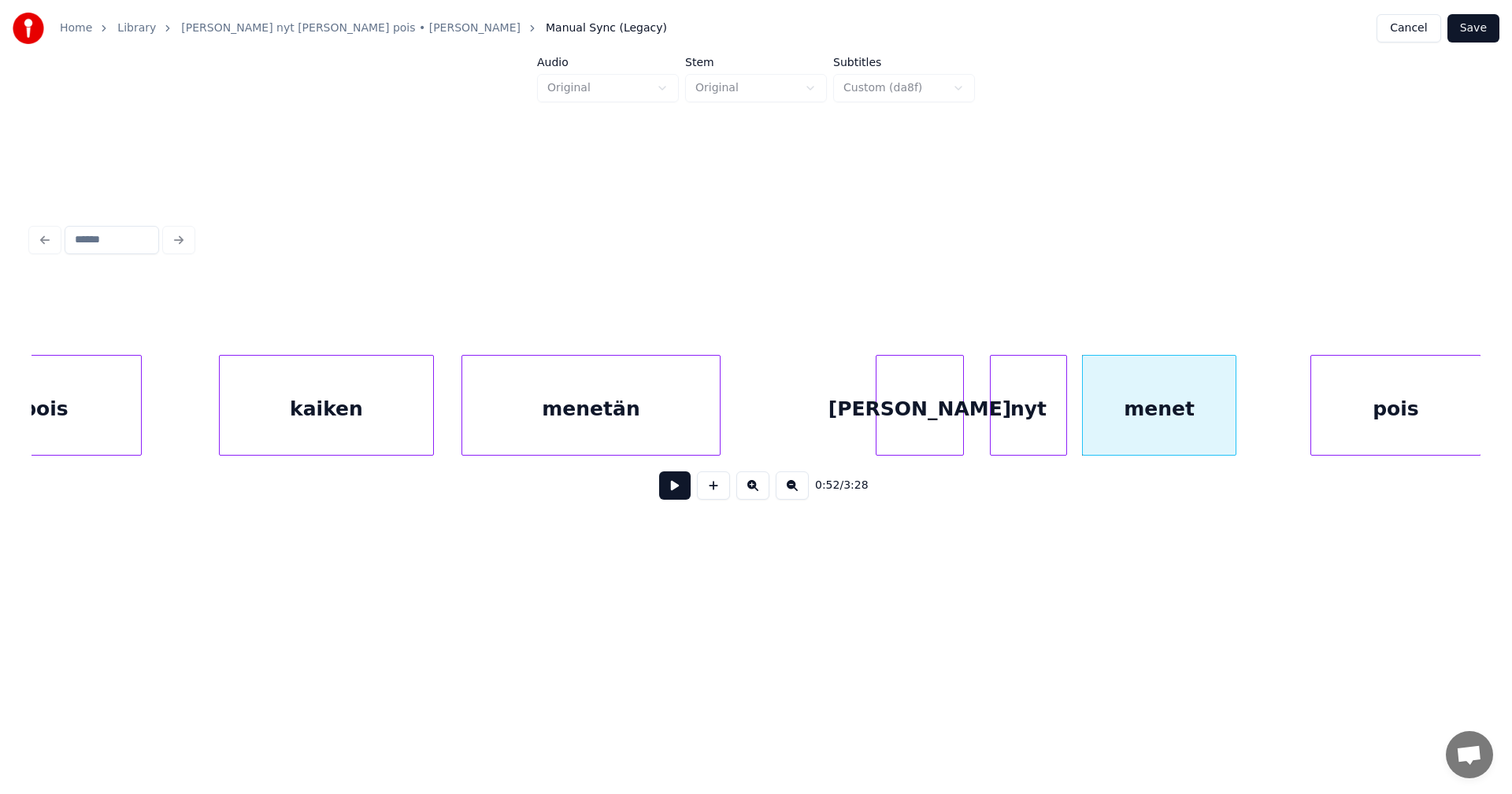
click at [900, 436] on div "[PERSON_NAME]" at bounding box center [919, 409] width 87 height 107
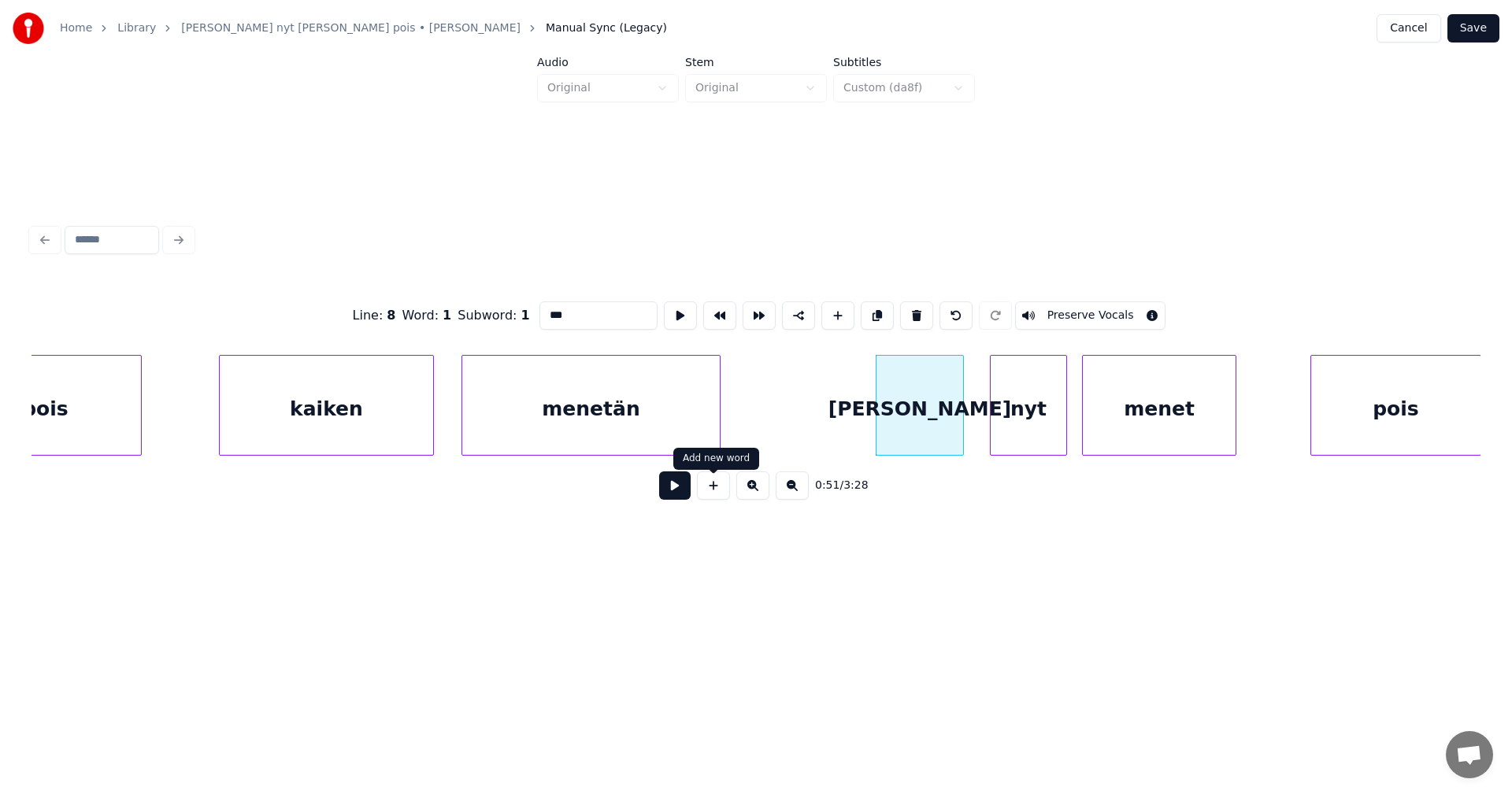
click at [691, 497] on div "0:51 / 3:28" at bounding box center [756, 486] width 1424 height 35
click at [688, 497] on button at bounding box center [676, 486] width 32 height 28
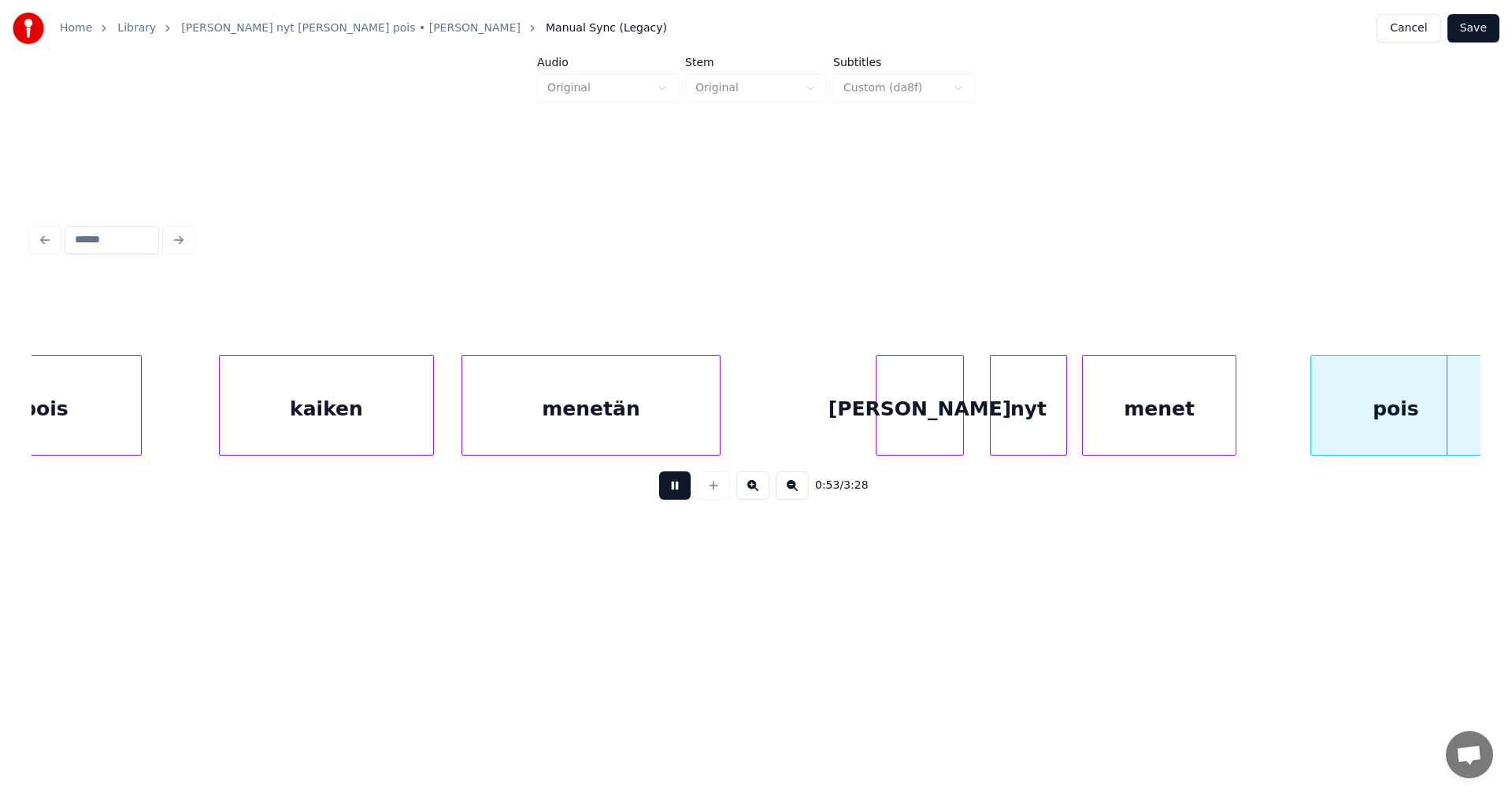
scroll to position [0, 14744]
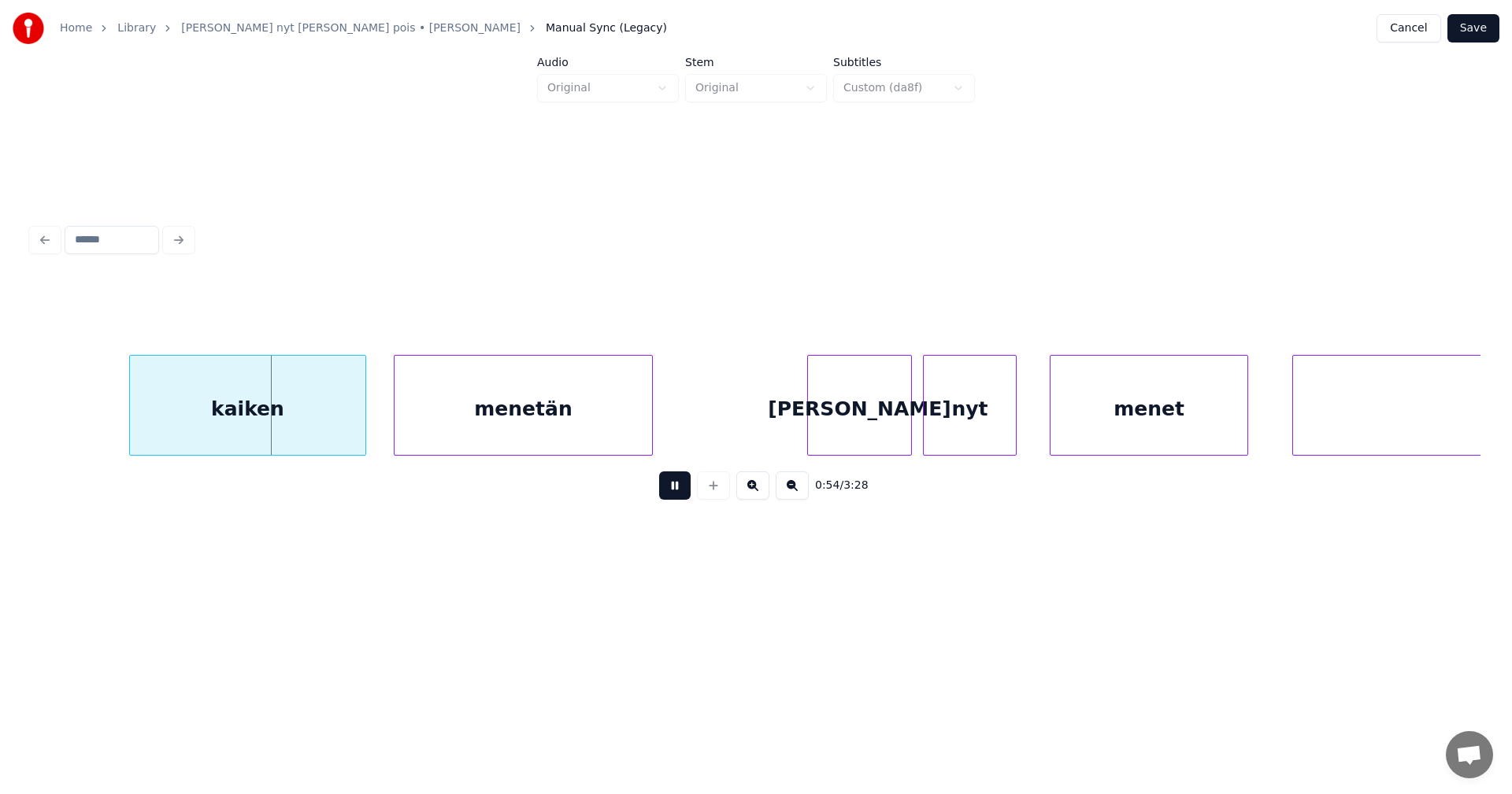
drag, startPoint x: 688, startPoint y: 497, endPoint x: 631, endPoint y: 492, distance: 57.2
click at [688, 496] on button at bounding box center [676, 486] width 32 height 28
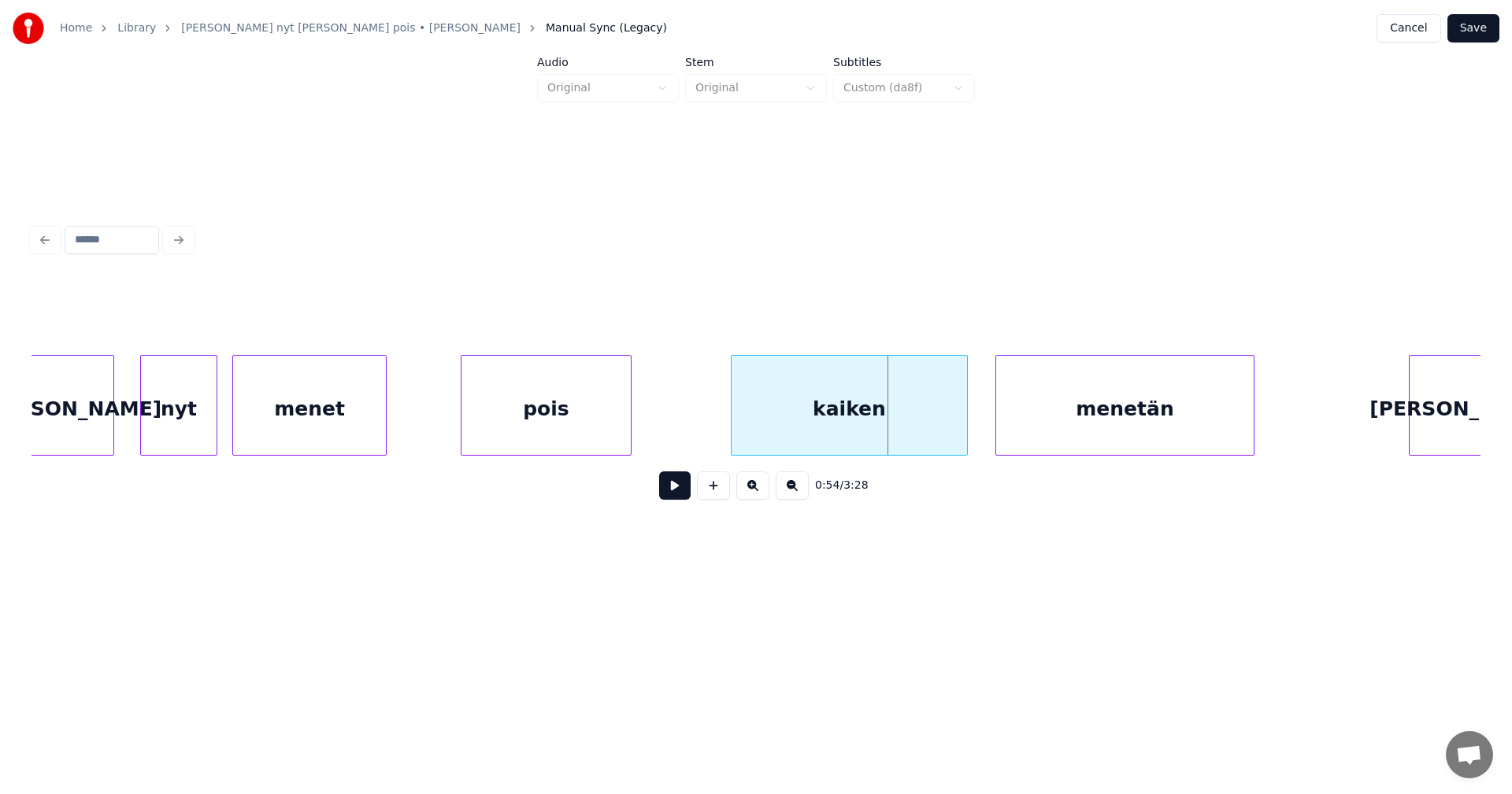
scroll to position [0, 14078]
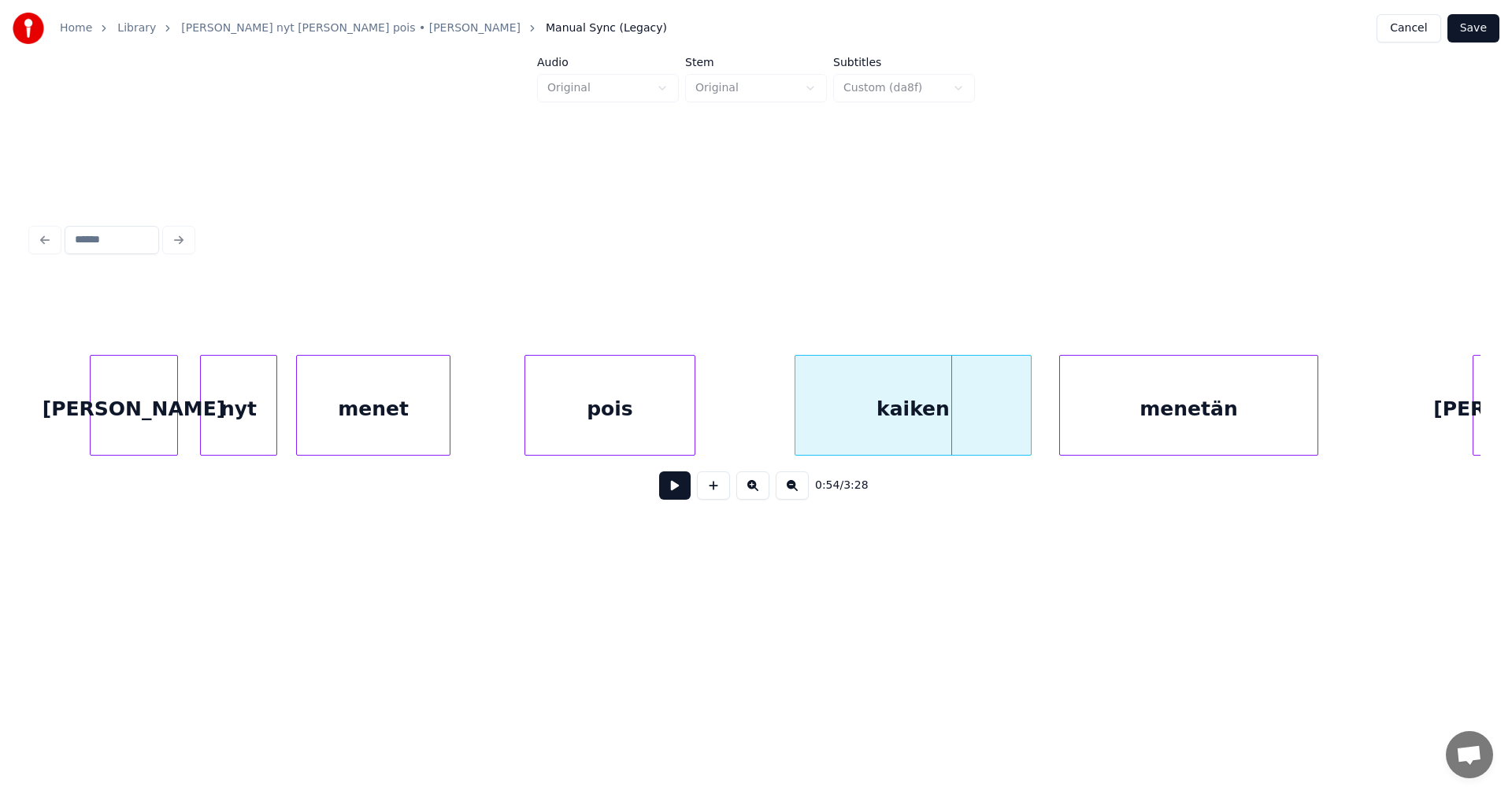
click at [240, 430] on div "nyt" at bounding box center [239, 409] width 76 height 107
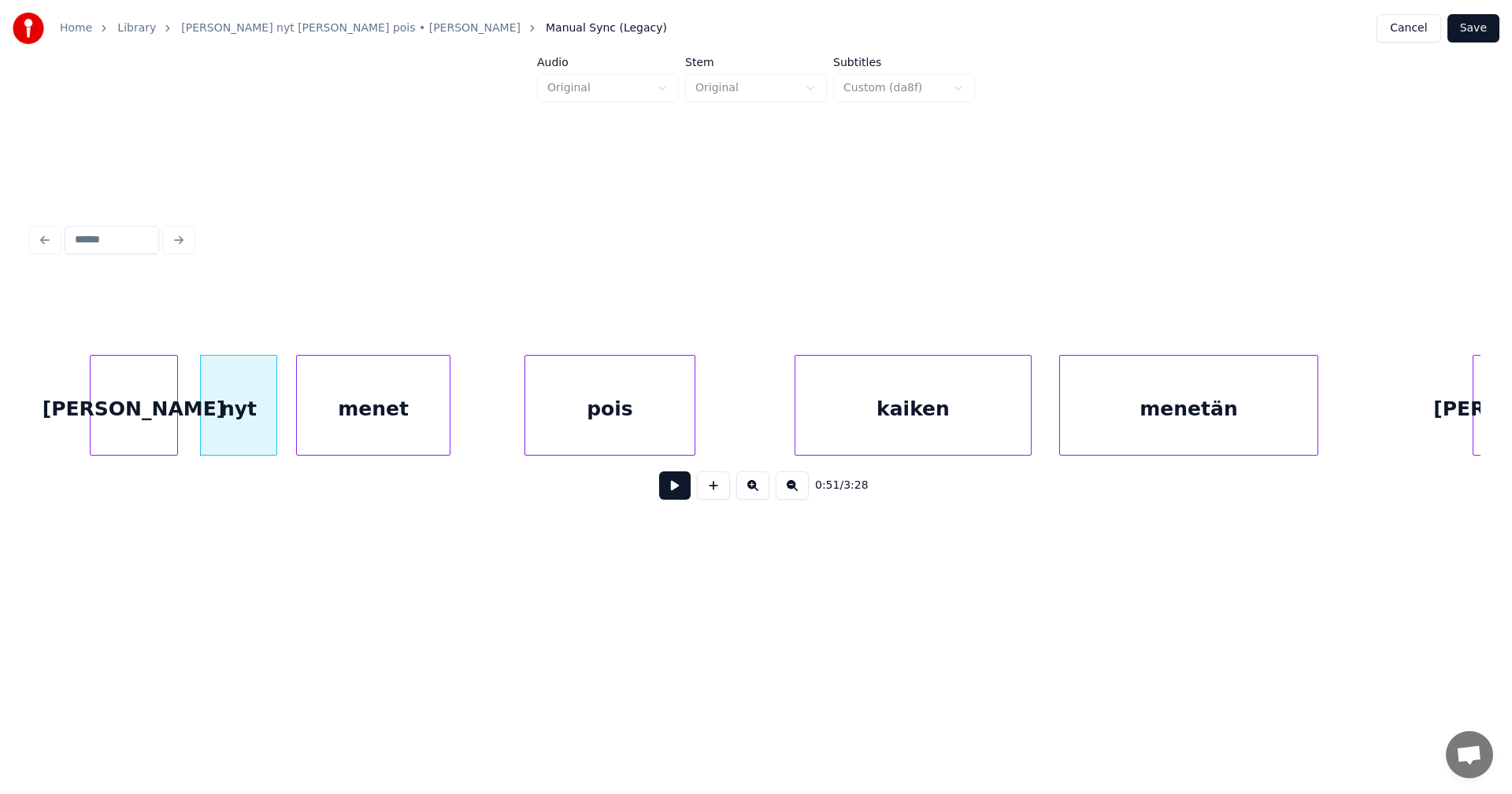
click at [665, 490] on button at bounding box center [676, 486] width 32 height 28
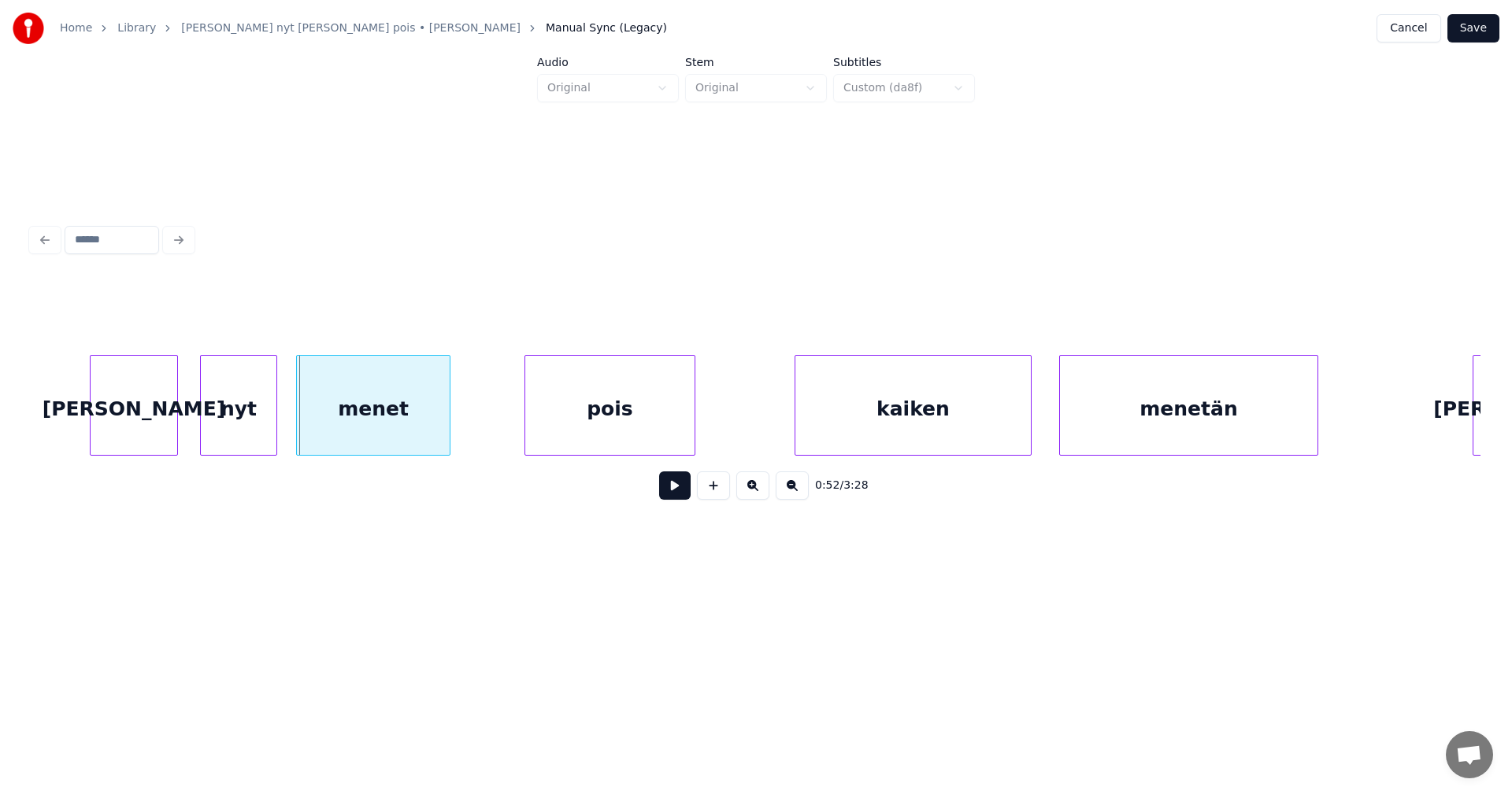
click at [665, 490] on button at bounding box center [676, 486] width 32 height 28
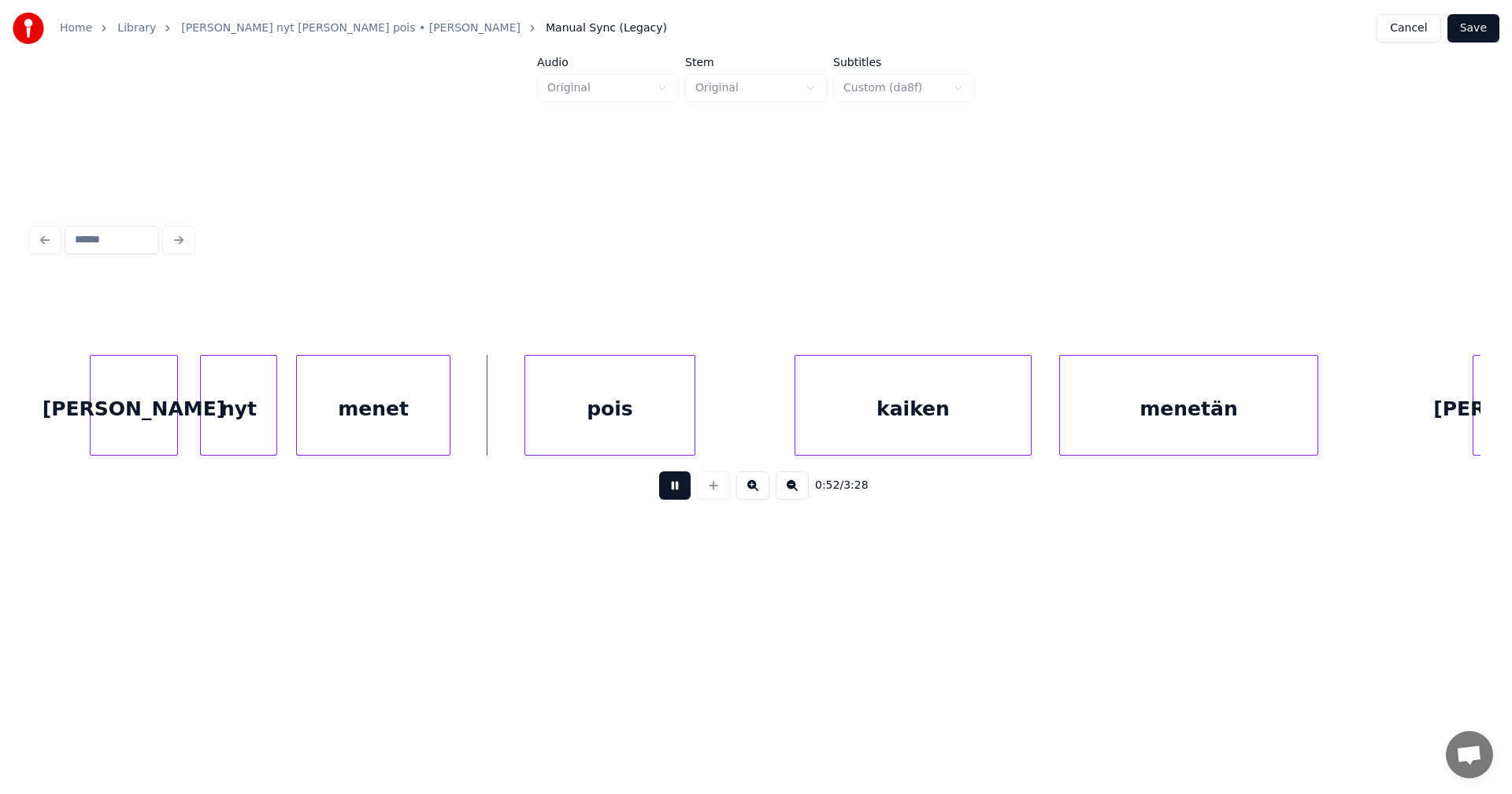
click at [665, 490] on button at bounding box center [676, 486] width 32 height 28
click at [422, 420] on div "menet" at bounding box center [379, 409] width 153 height 107
click at [663, 491] on button at bounding box center [676, 486] width 32 height 28
drag, startPoint x: 665, startPoint y: 491, endPoint x: 943, endPoint y: 499, distance: 278.1
click at [665, 491] on button at bounding box center [676, 486] width 32 height 28
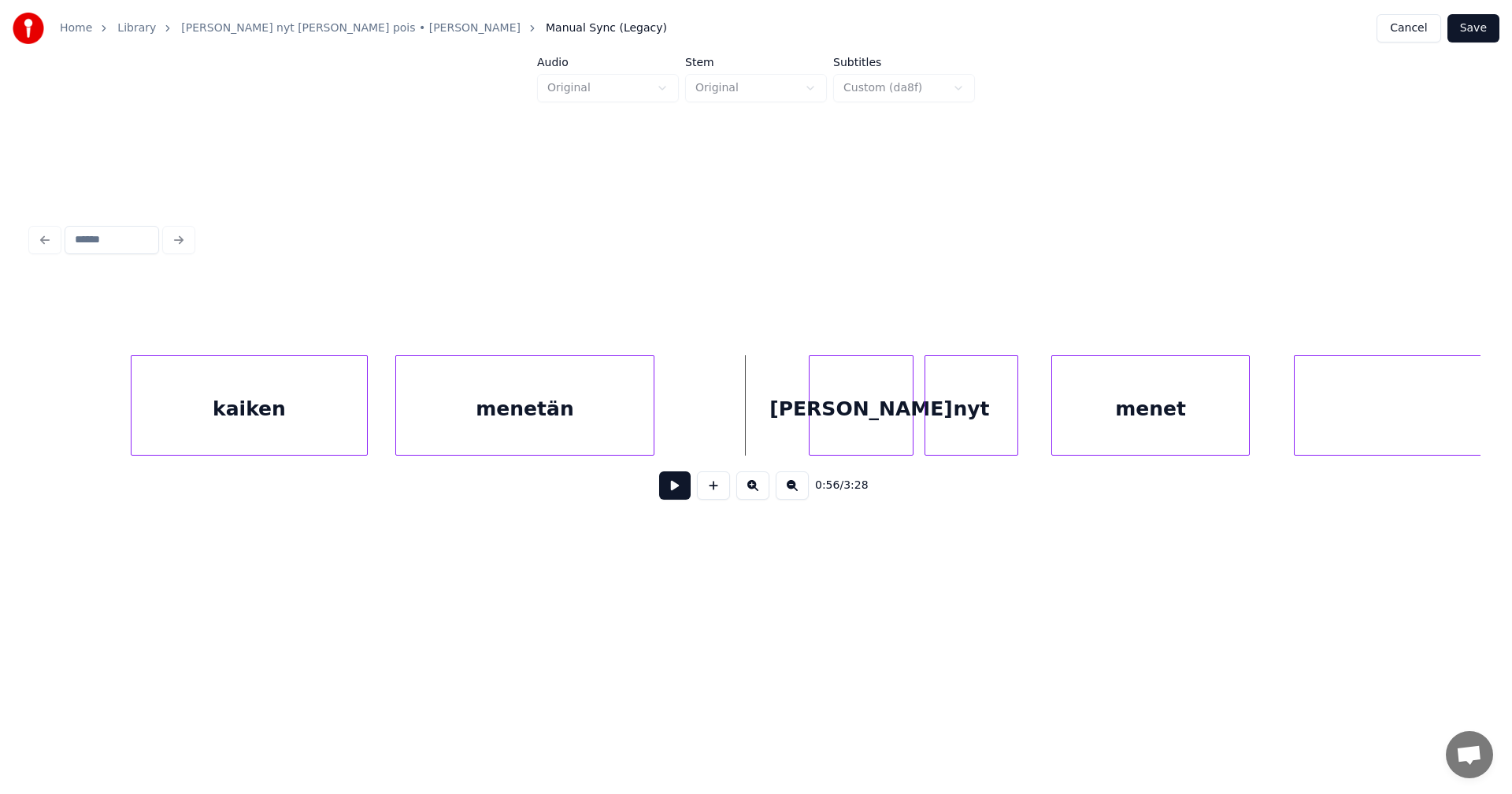
scroll to position [0, 14772]
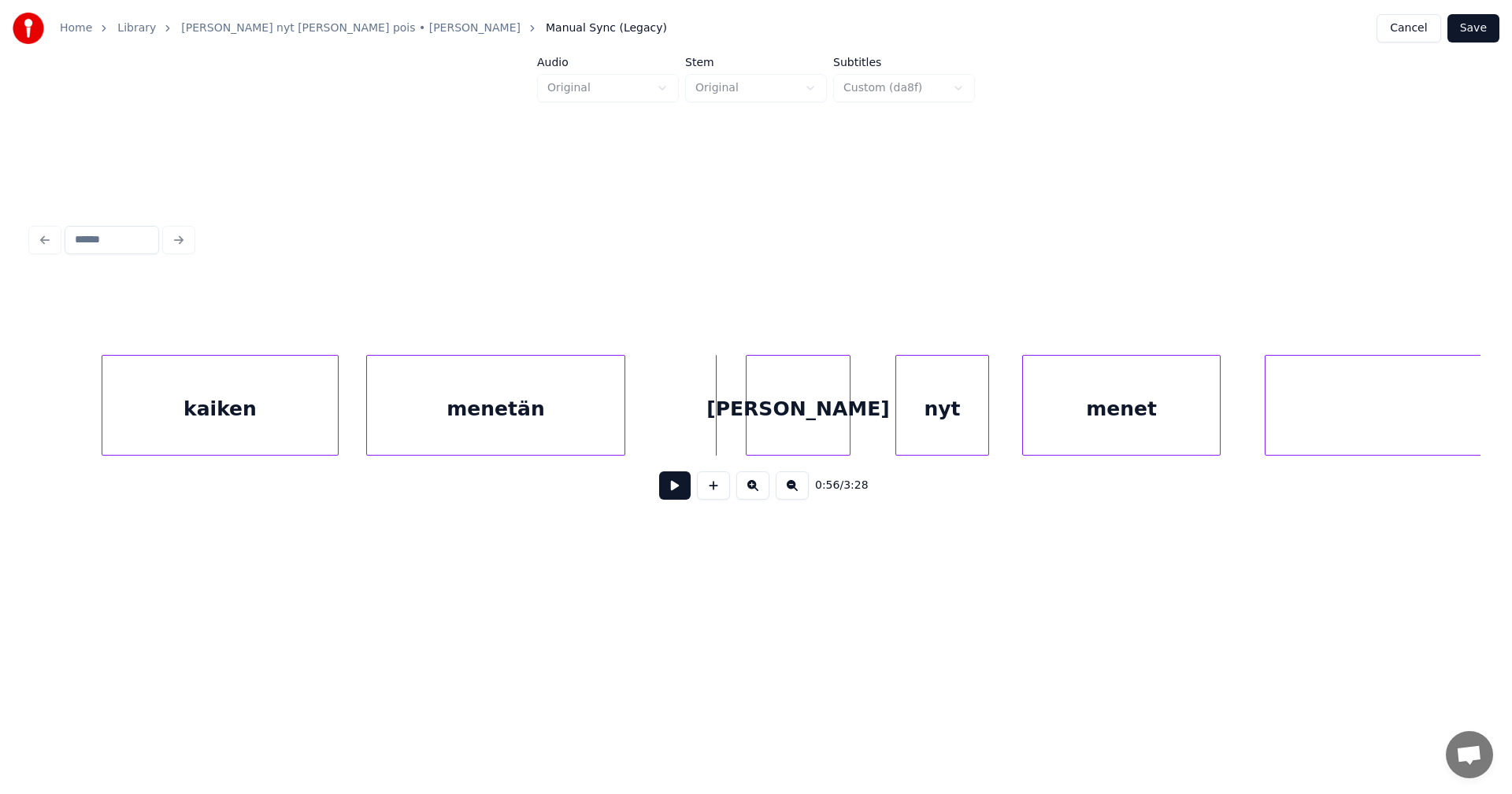
click at [784, 420] on div "[PERSON_NAME]" at bounding box center [797, 409] width 103 height 107
click at [894, 430] on div "nyt" at bounding box center [926, 409] width 92 height 107
click at [789, 440] on div "[PERSON_NAME]" at bounding box center [797, 409] width 103 height 107
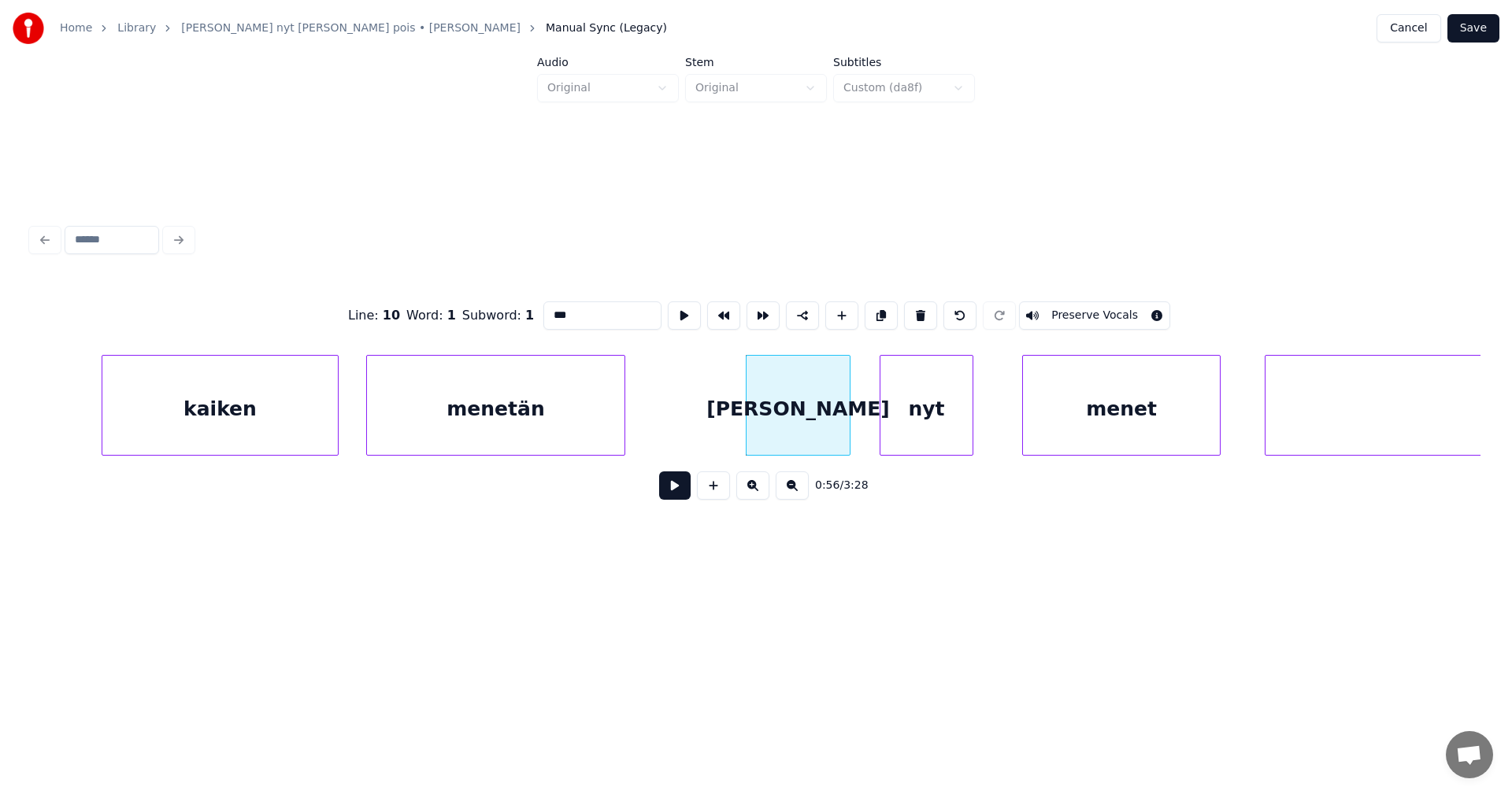
click at [684, 499] on button at bounding box center [676, 486] width 32 height 28
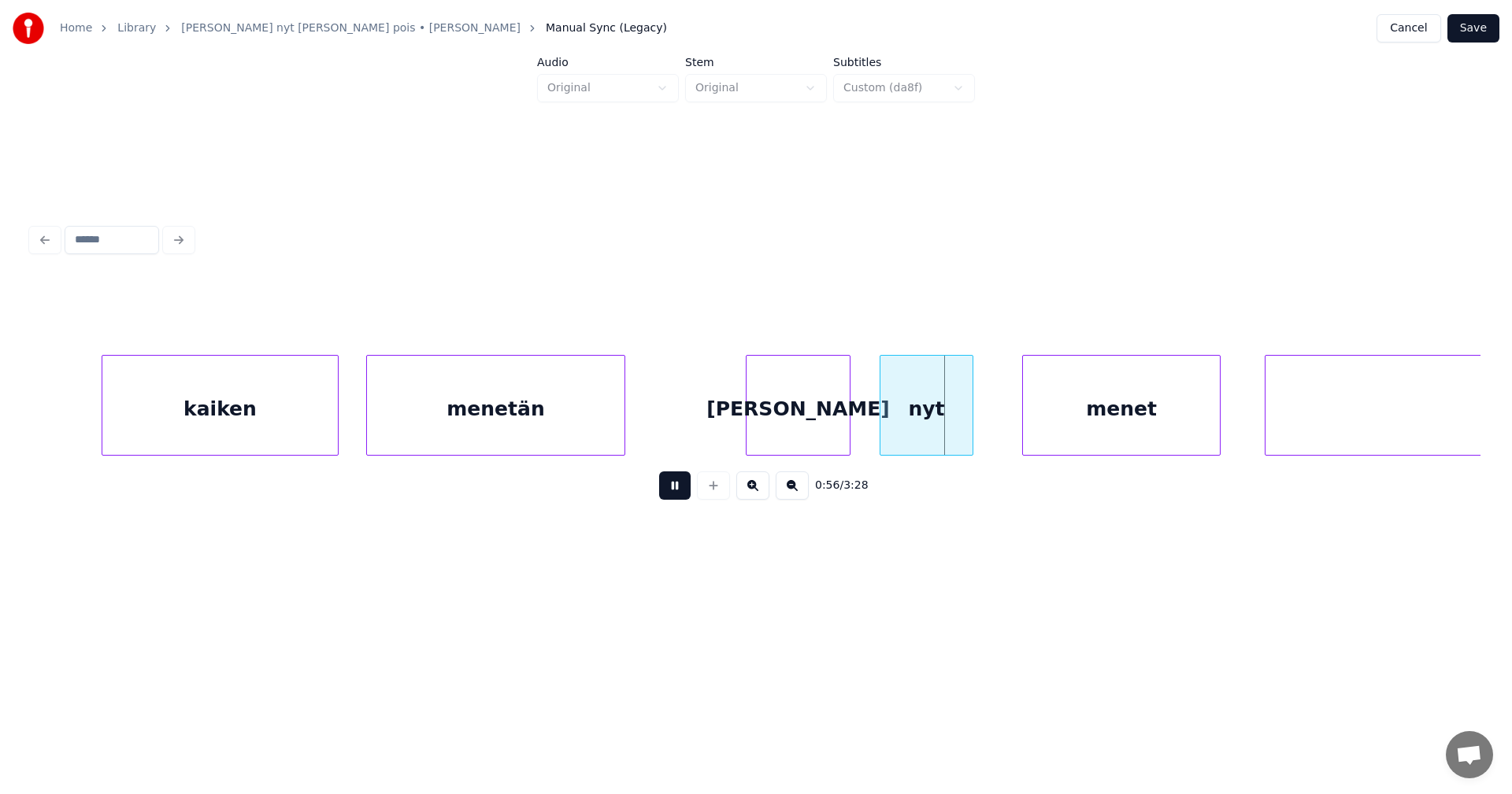
click at [684, 499] on button at bounding box center [676, 486] width 32 height 28
click at [1089, 432] on div "menet" at bounding box center [1110, 409] width 197 height 107
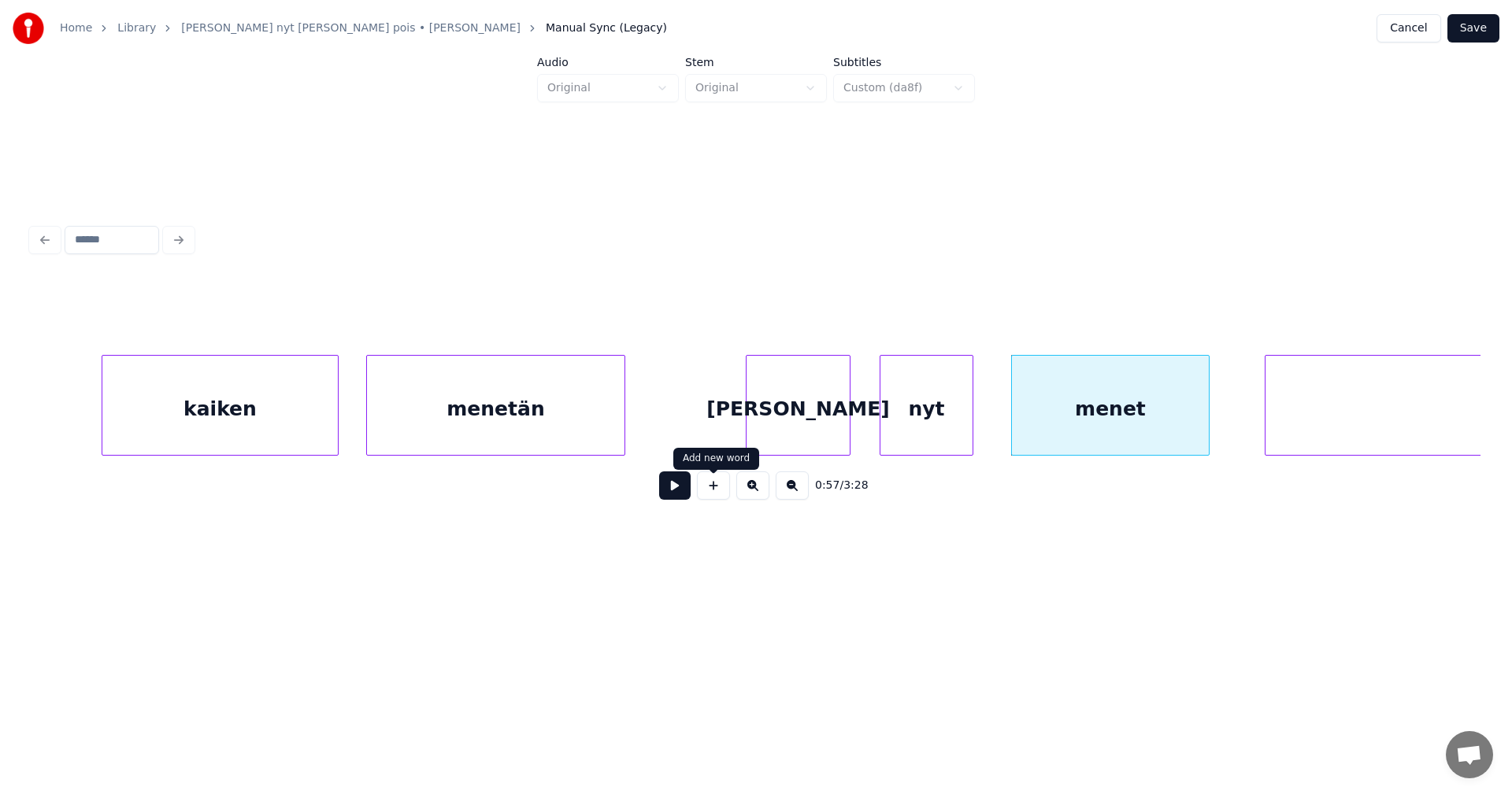
click at [685, 495] on button at bounding box center [676, 486] width 32 height 28
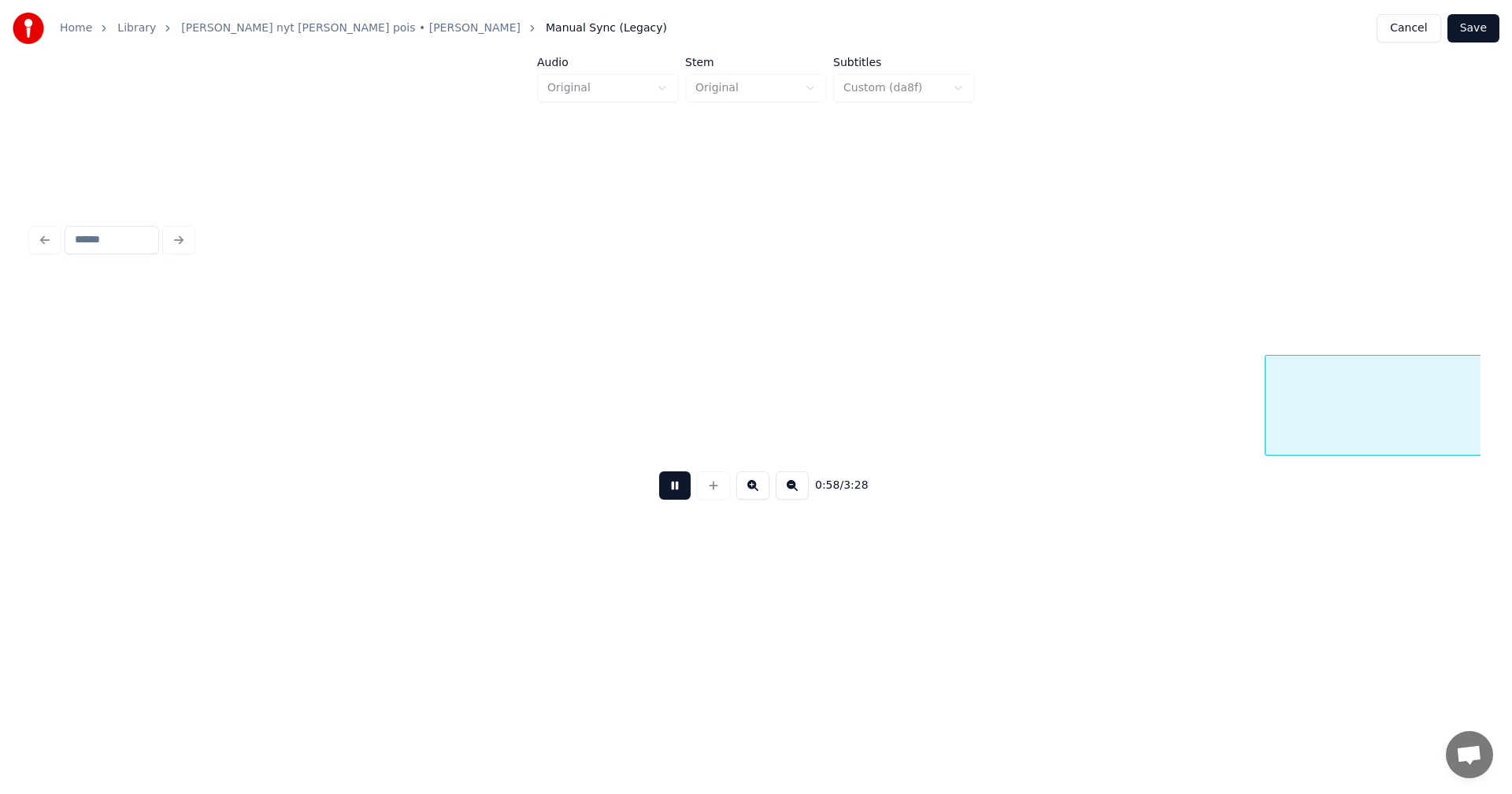
scroll to position [0, 16221]
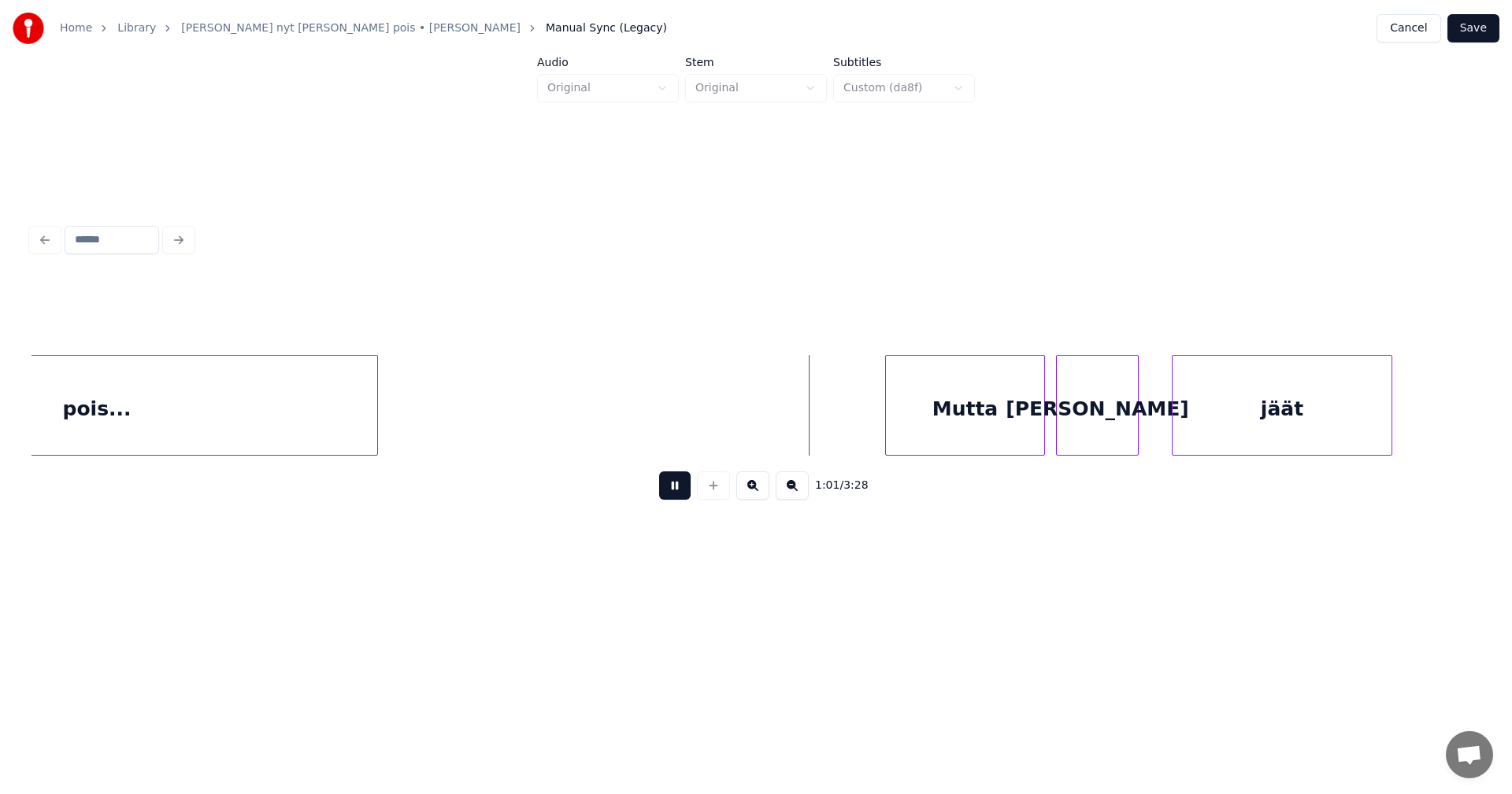
click at [685, 495] on button at bounding box center [676, 486] width 32 height 28
click at [913, 426] on div "Mutta" at bounding box center [934, 409] width 159 height 107
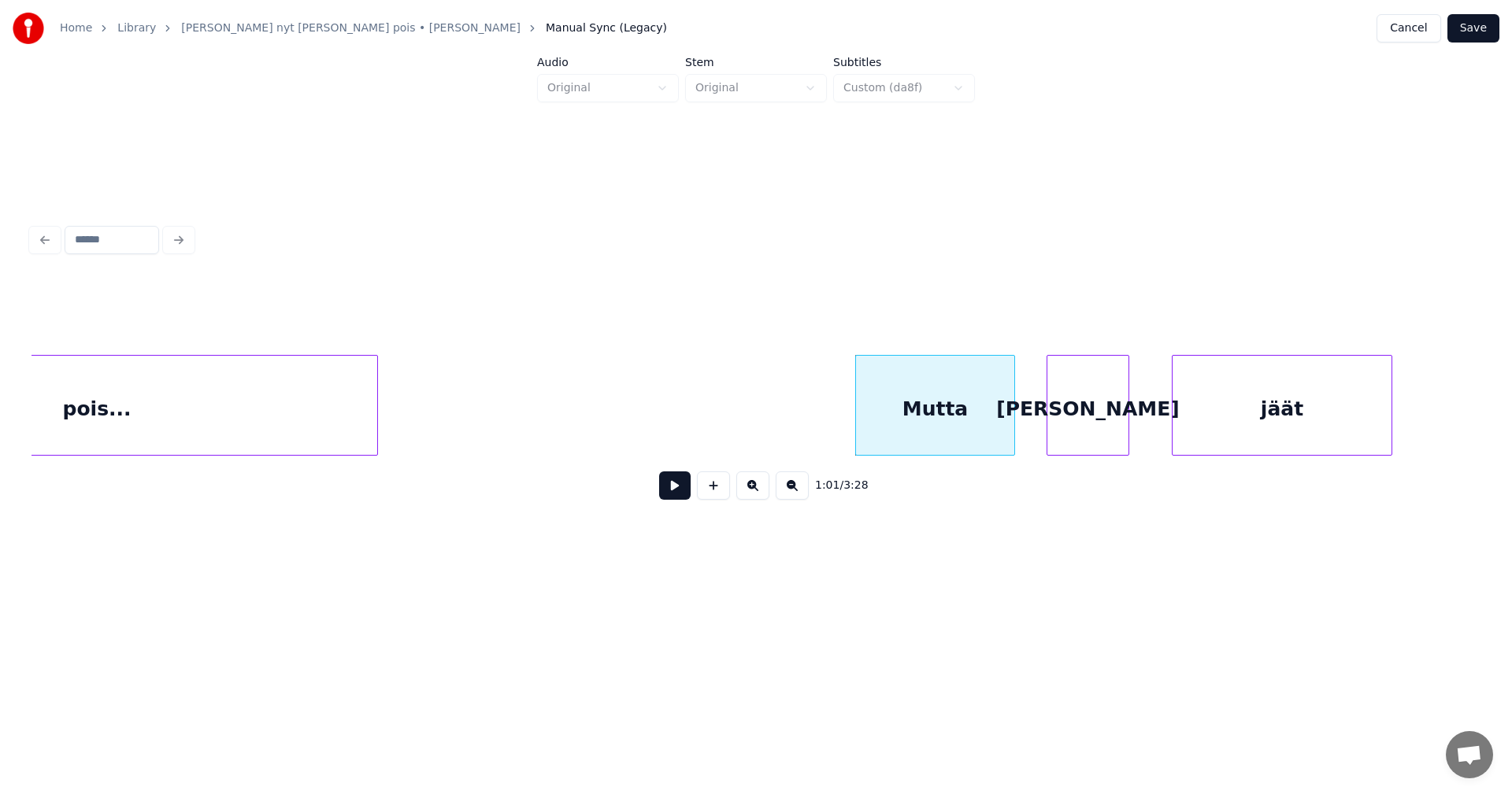
click at [1065, 423] on div "[PERSON_NAME]" at bounding box center [1088, 409] width 81 height 107
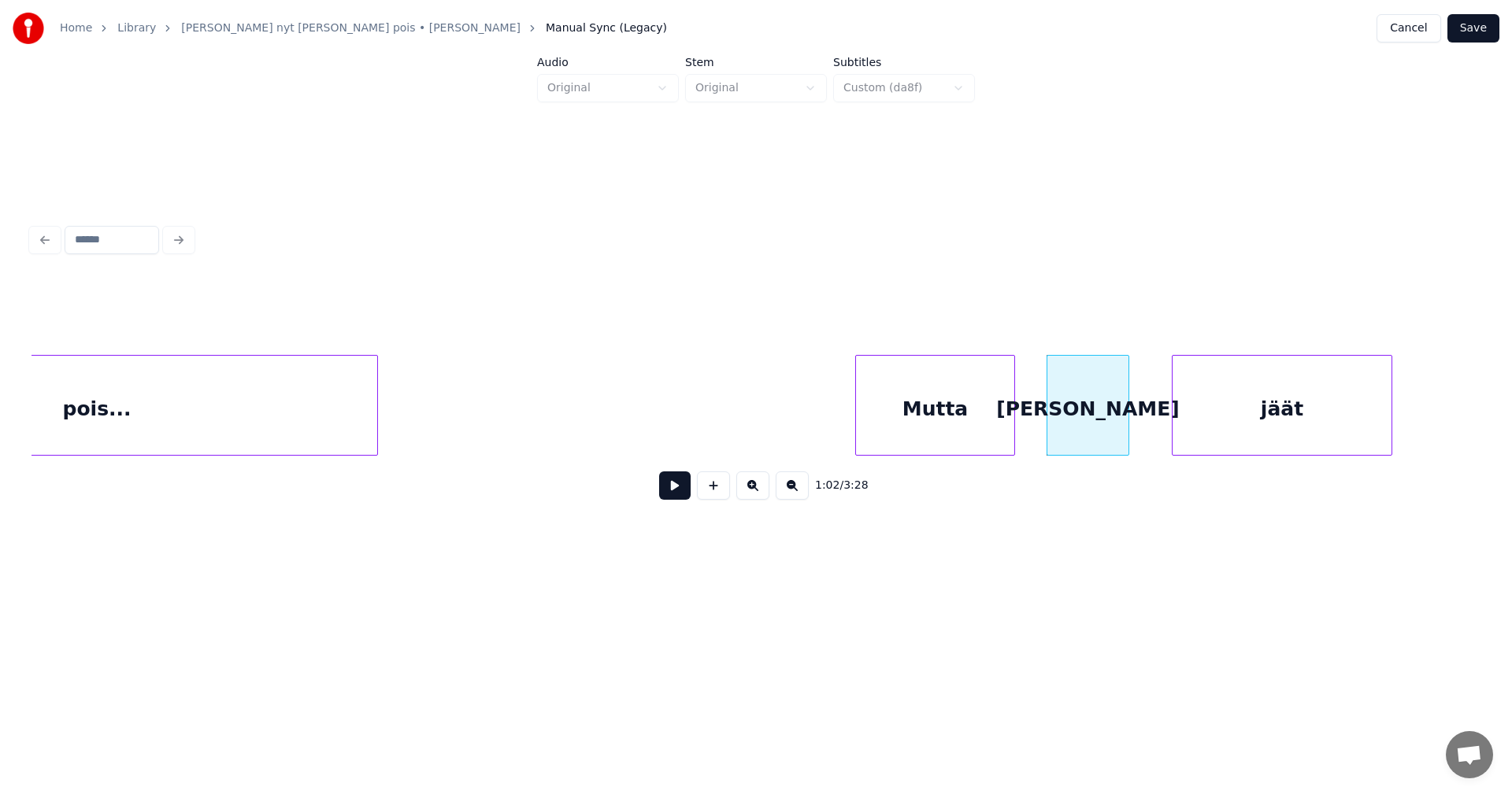
click at [888, 435] on div "Mutta" at bounding box center [935, 409] width 159 height 107
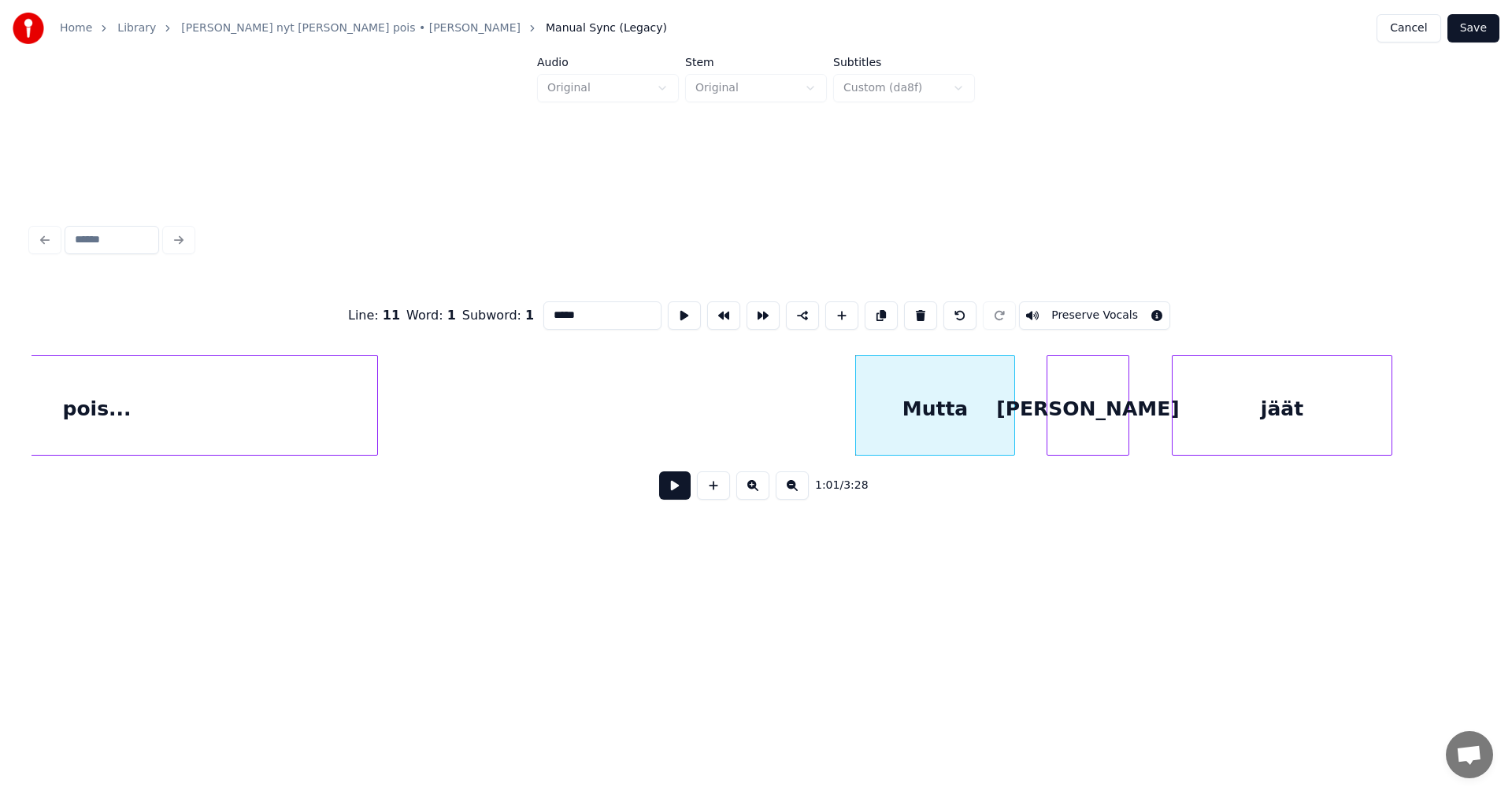
click at [687, 496] on button at bounding box center [676, 486] width 32 height 28
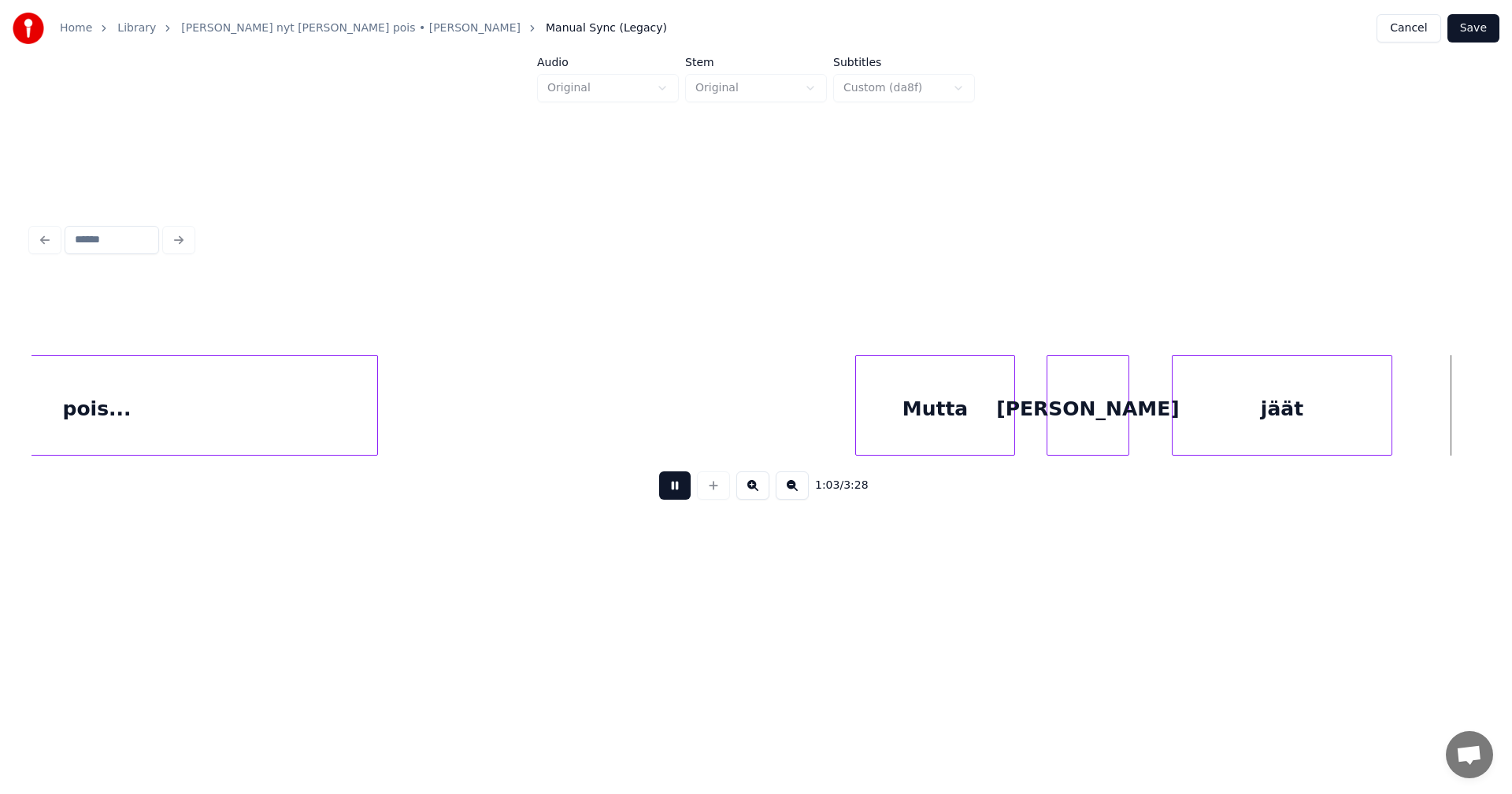
scroll to position [0, 17672]
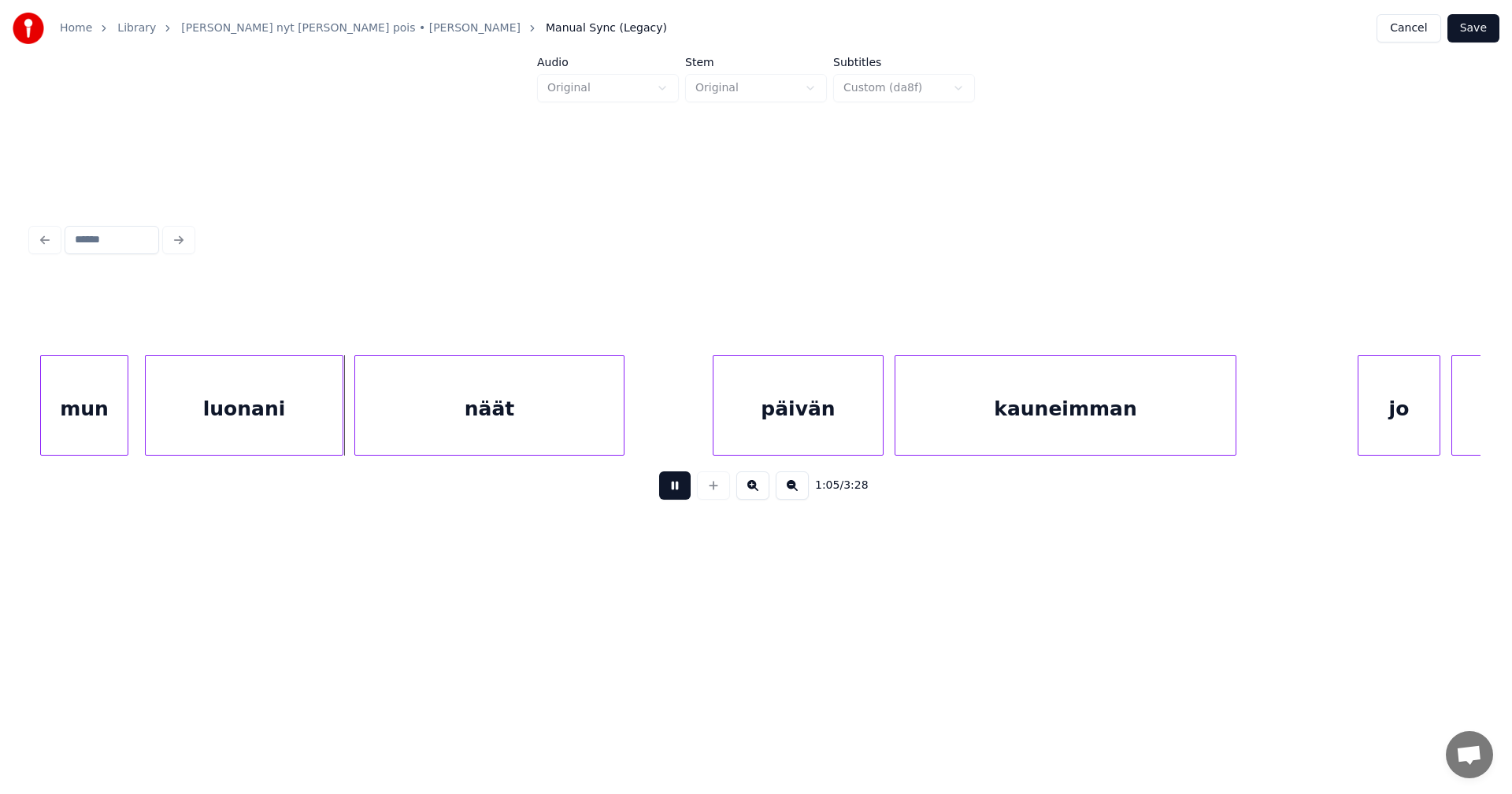
click at [687, 496] on button at bounding box center [676, 486] width 32 height 28
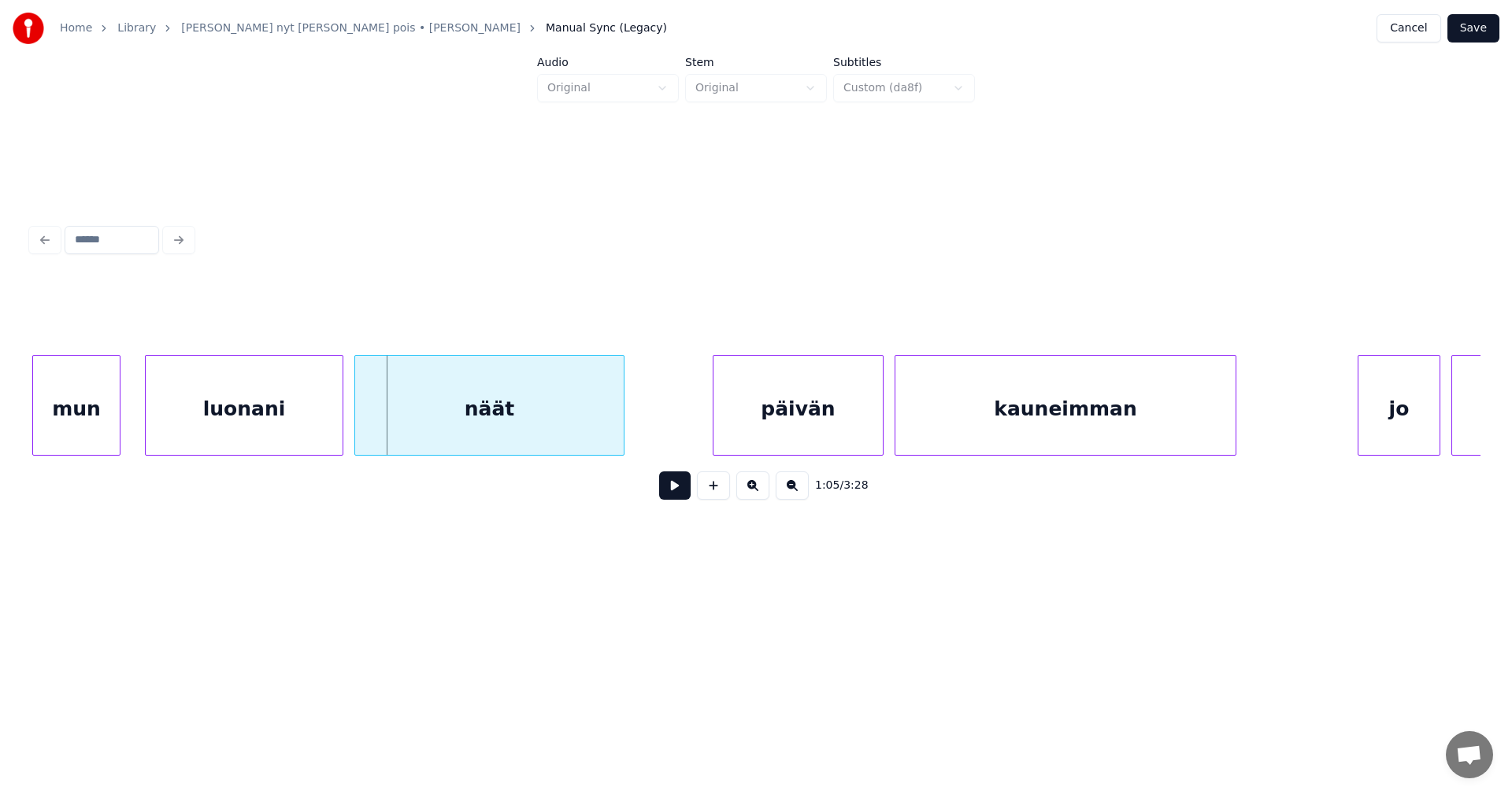
click at [99, 435] on div "mun" at bounding box center [76, 409] width 87 height 107
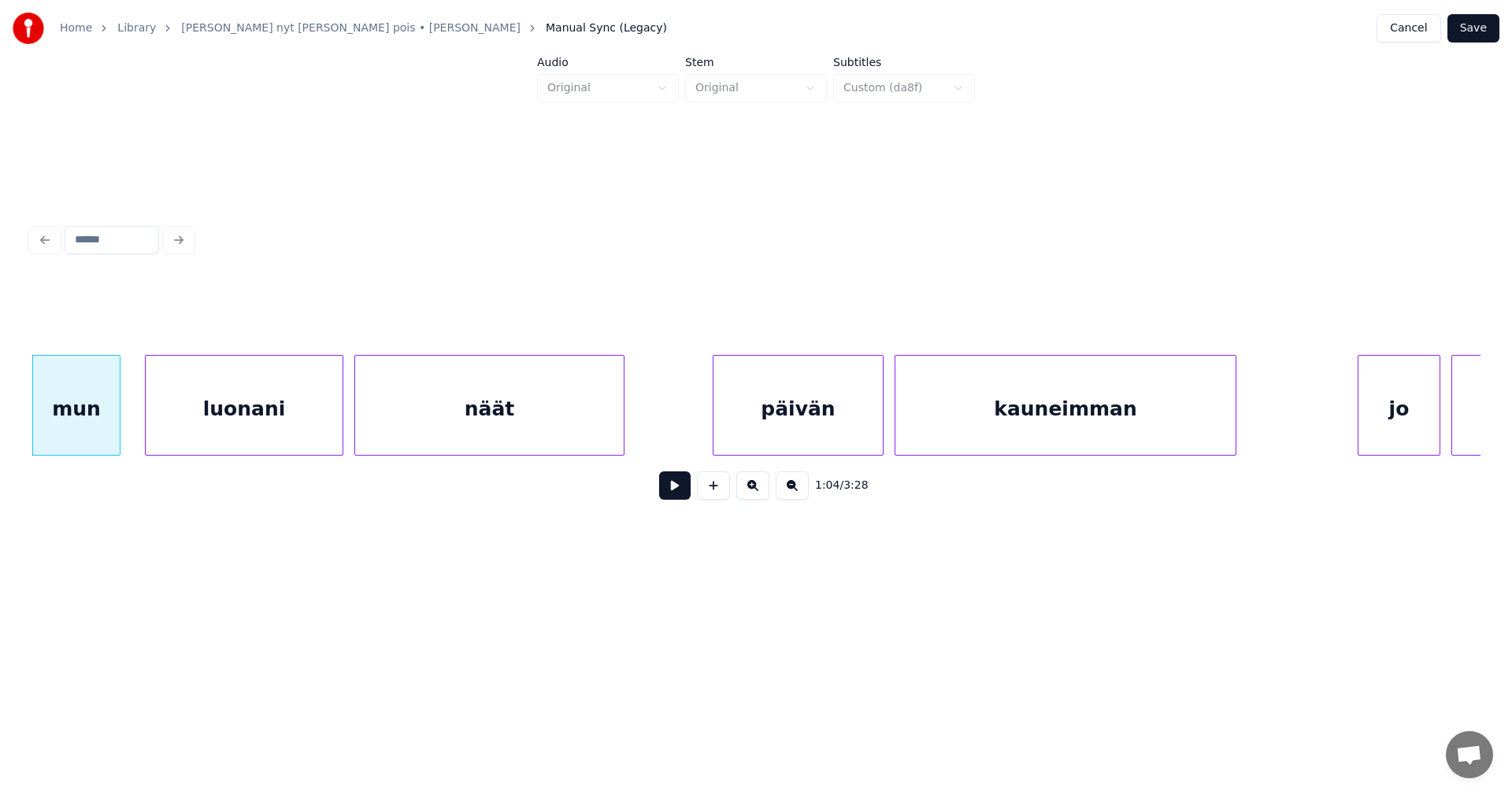
click at [678, 500] on button at bounding box center [676, 486] width 32 height 28
click at [675, 500] on button at bounding box center [676, 486] width 32 height 28
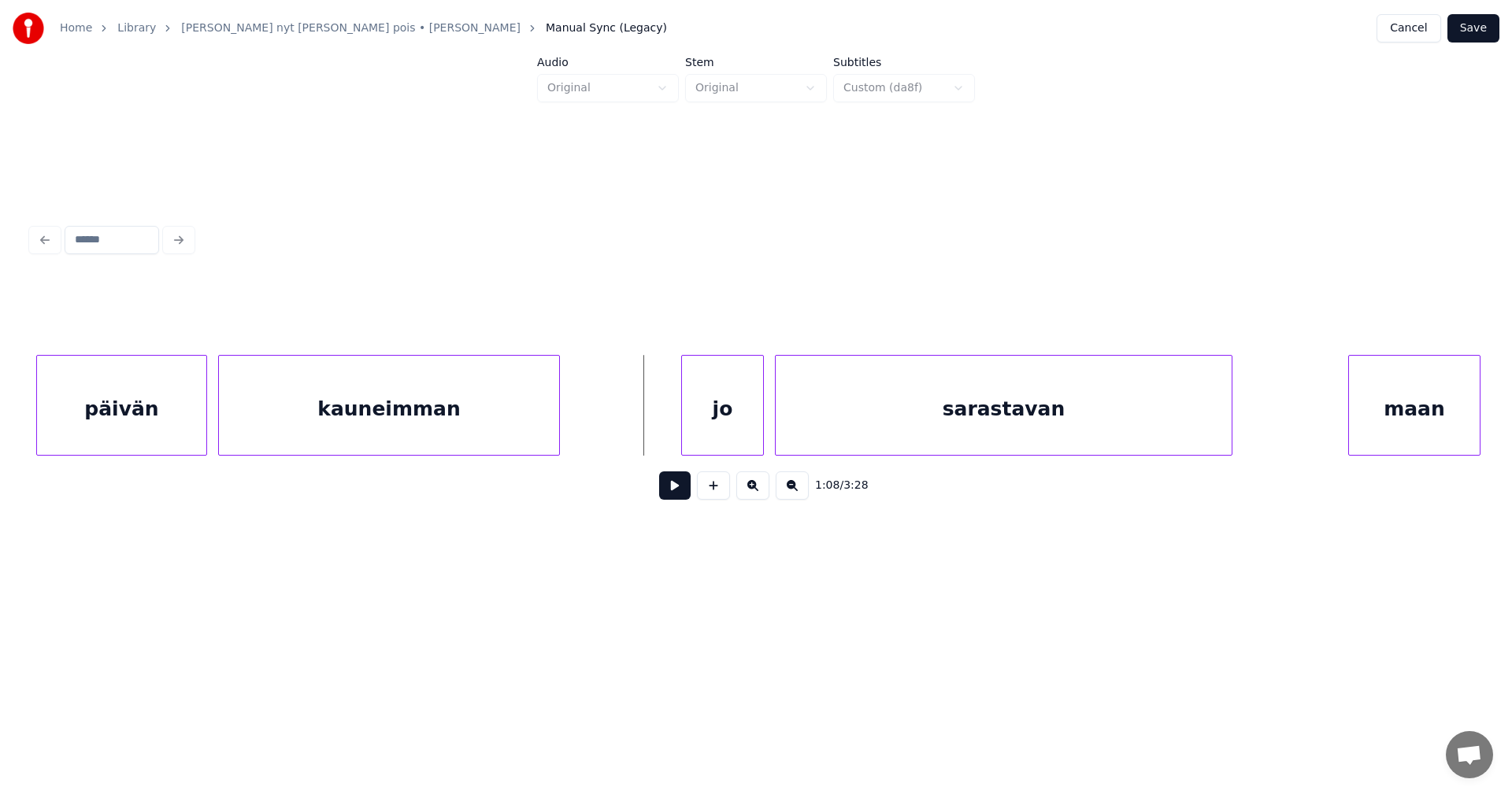
scroll to position [0, 18366]
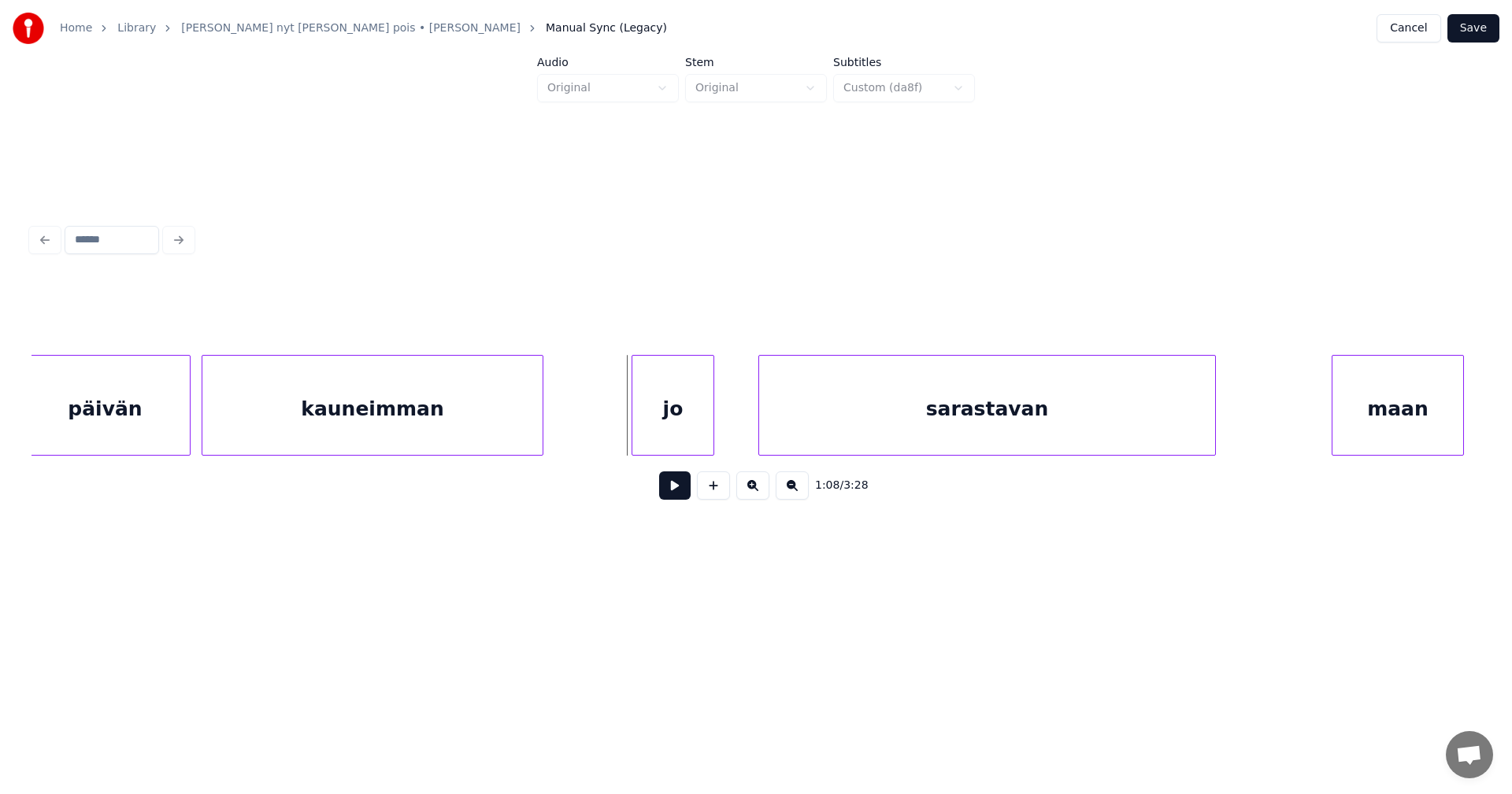
click at [673, 428] on div "jo" at bounding box center [673, 409] width 81 height 107
click at [731, 428] on div at bounding box center [731, 405] width 5 height 99
click at [687, 491] on button at bounding box center [676, 486] width 32 height 28
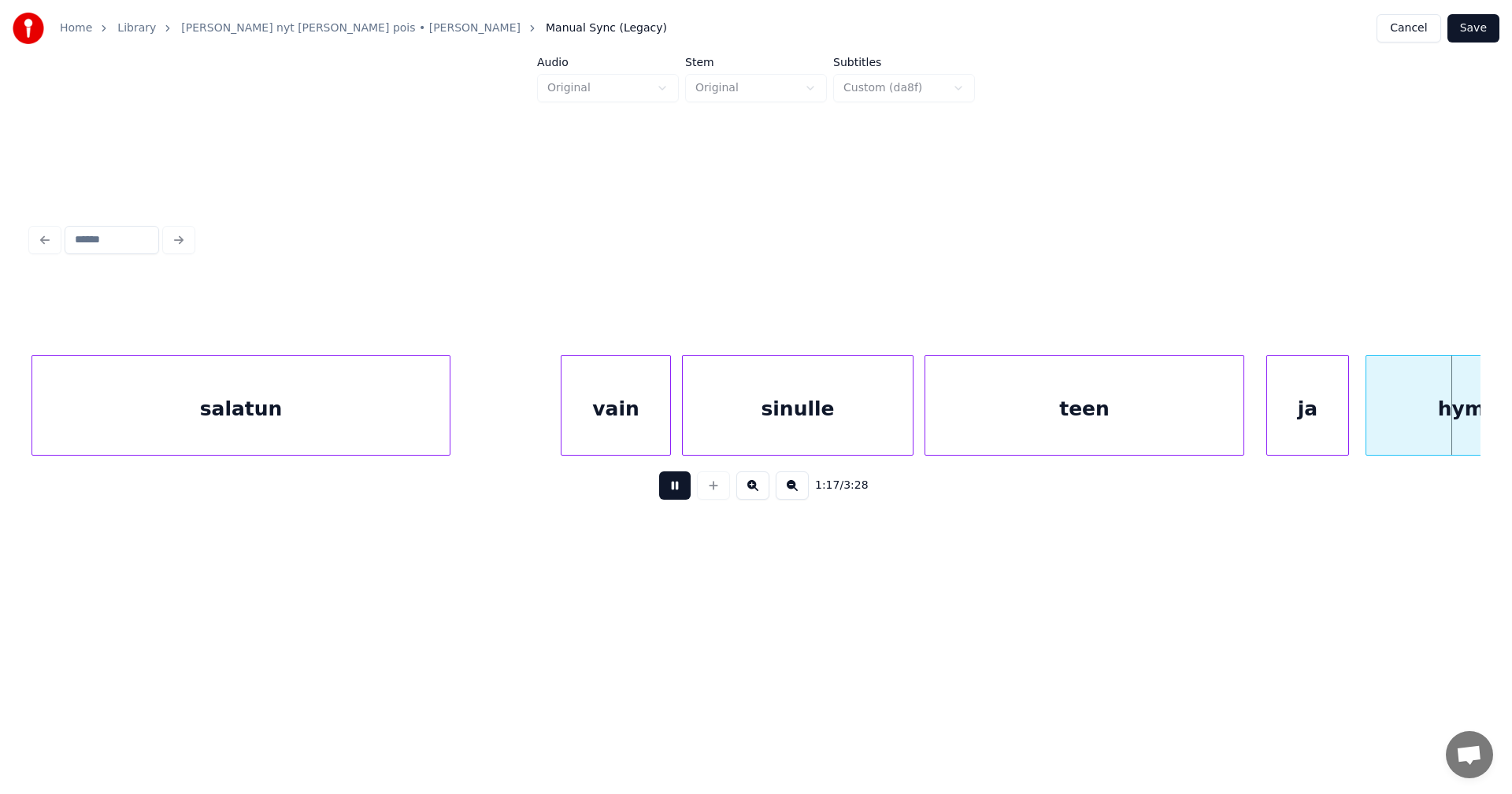
scroll to position [0, 21266]
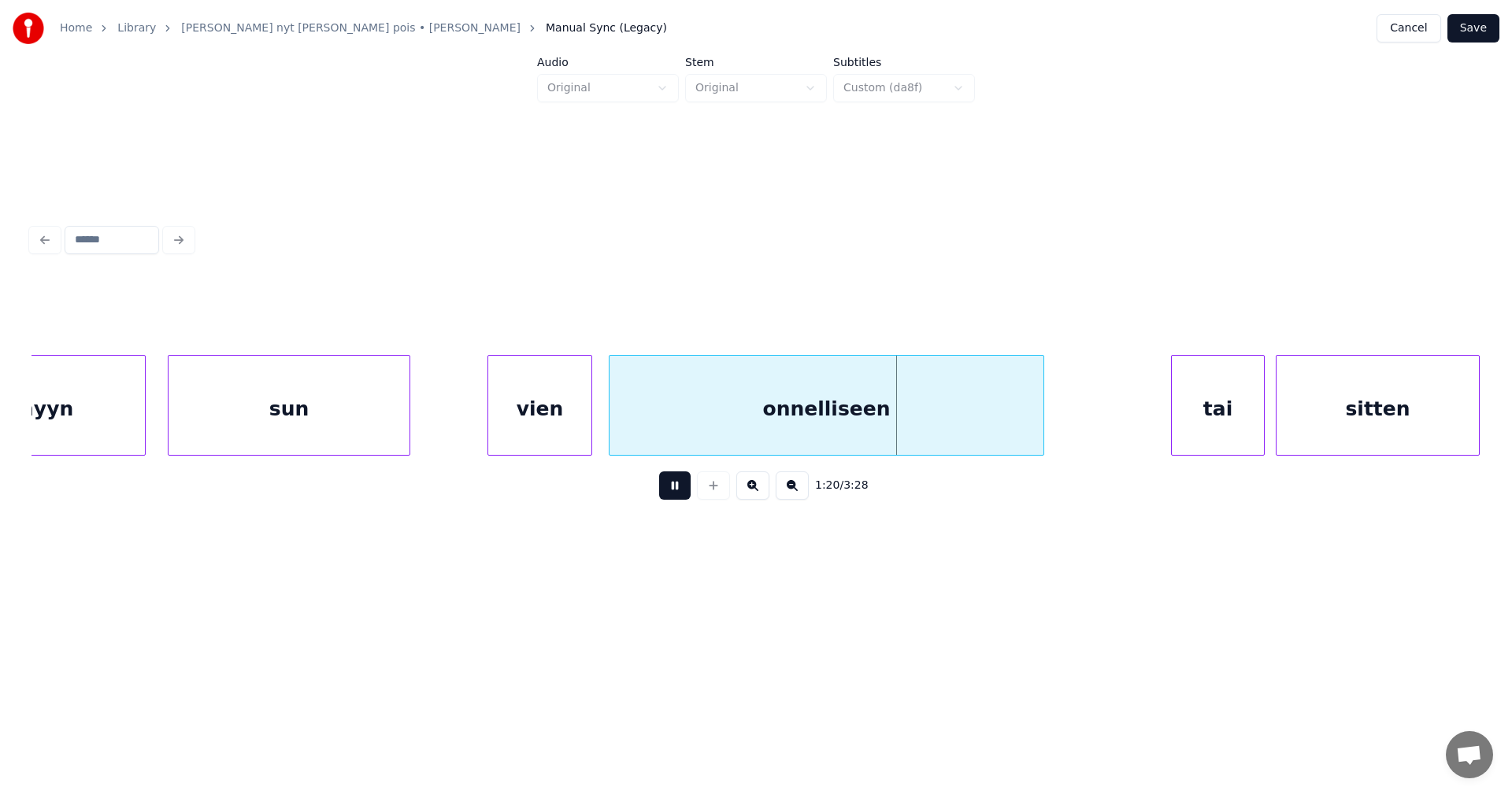
click at [686, 491] on button at bounding box center [676, 486] width 32 height 28
click at [373, 418] on div "sun" at bounding box center [288, 409] width 241 height 107
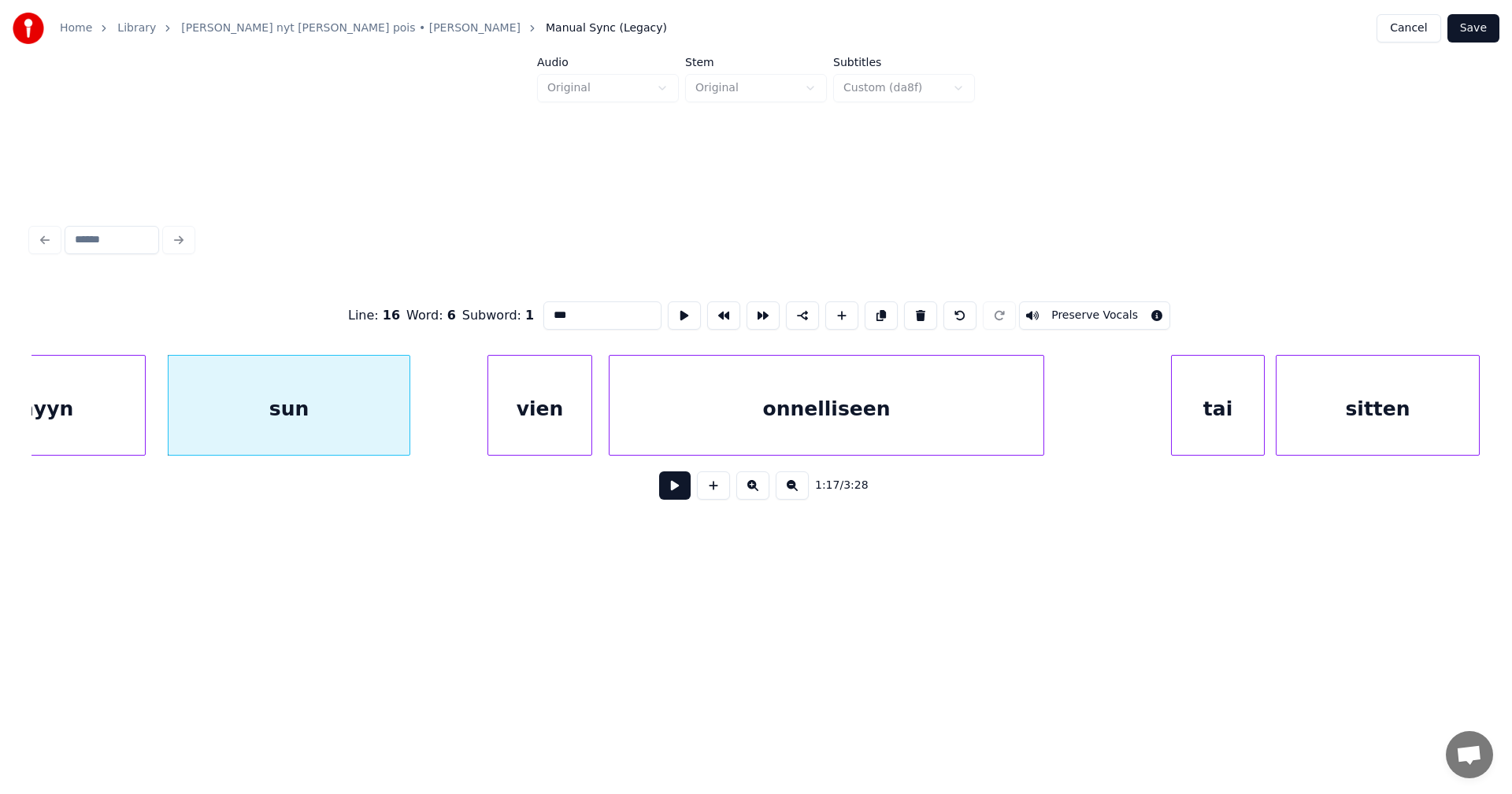
click at [674, 499] on button at bounding box center [676, 486] width 32 height 28
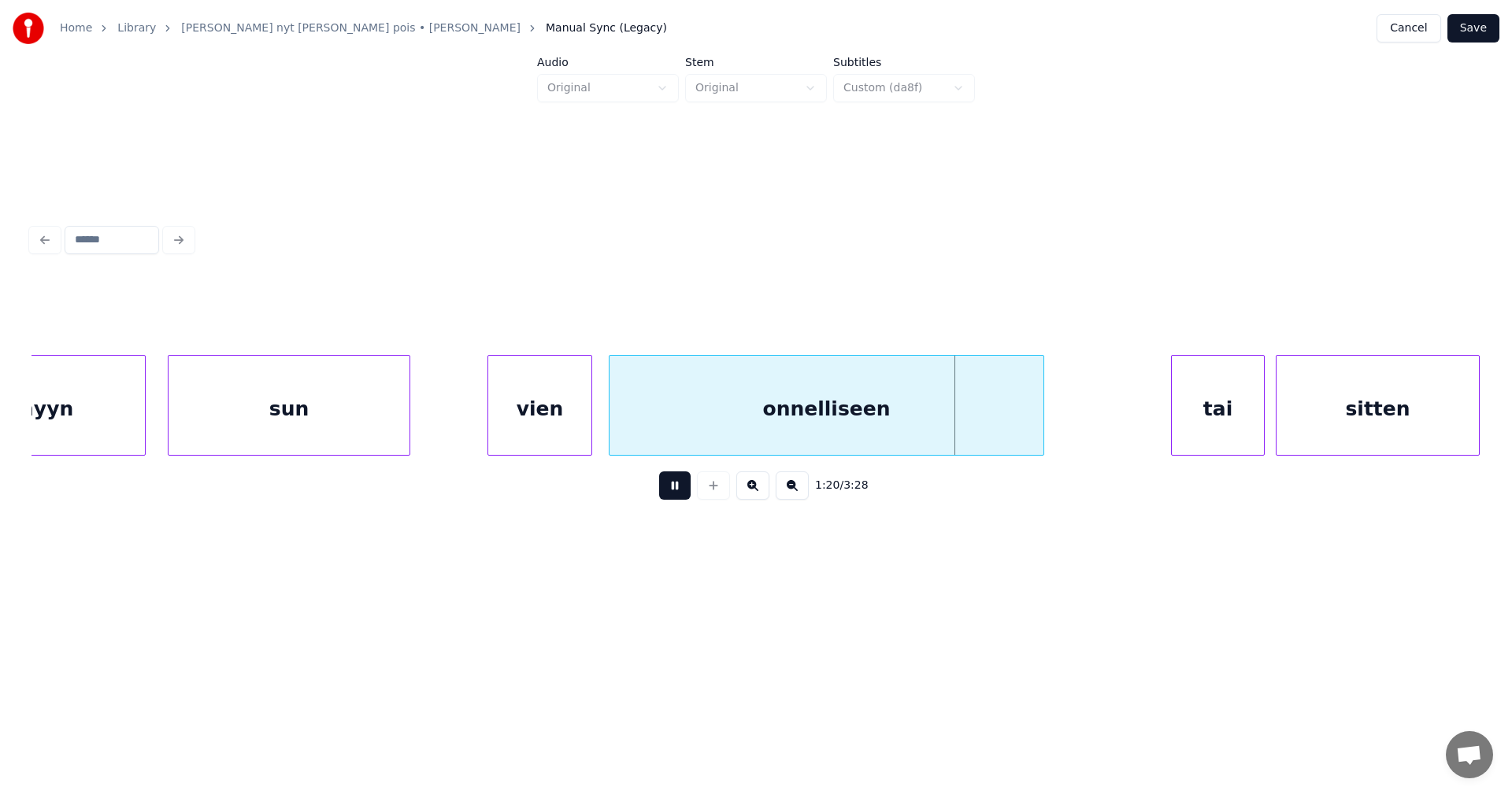
click at [672, 499] on button at bounding box center [676, 486] width 32 height 28
click at [110, 378] on div "hymyyn" at bounding box center [30, 409] width 230 height 107
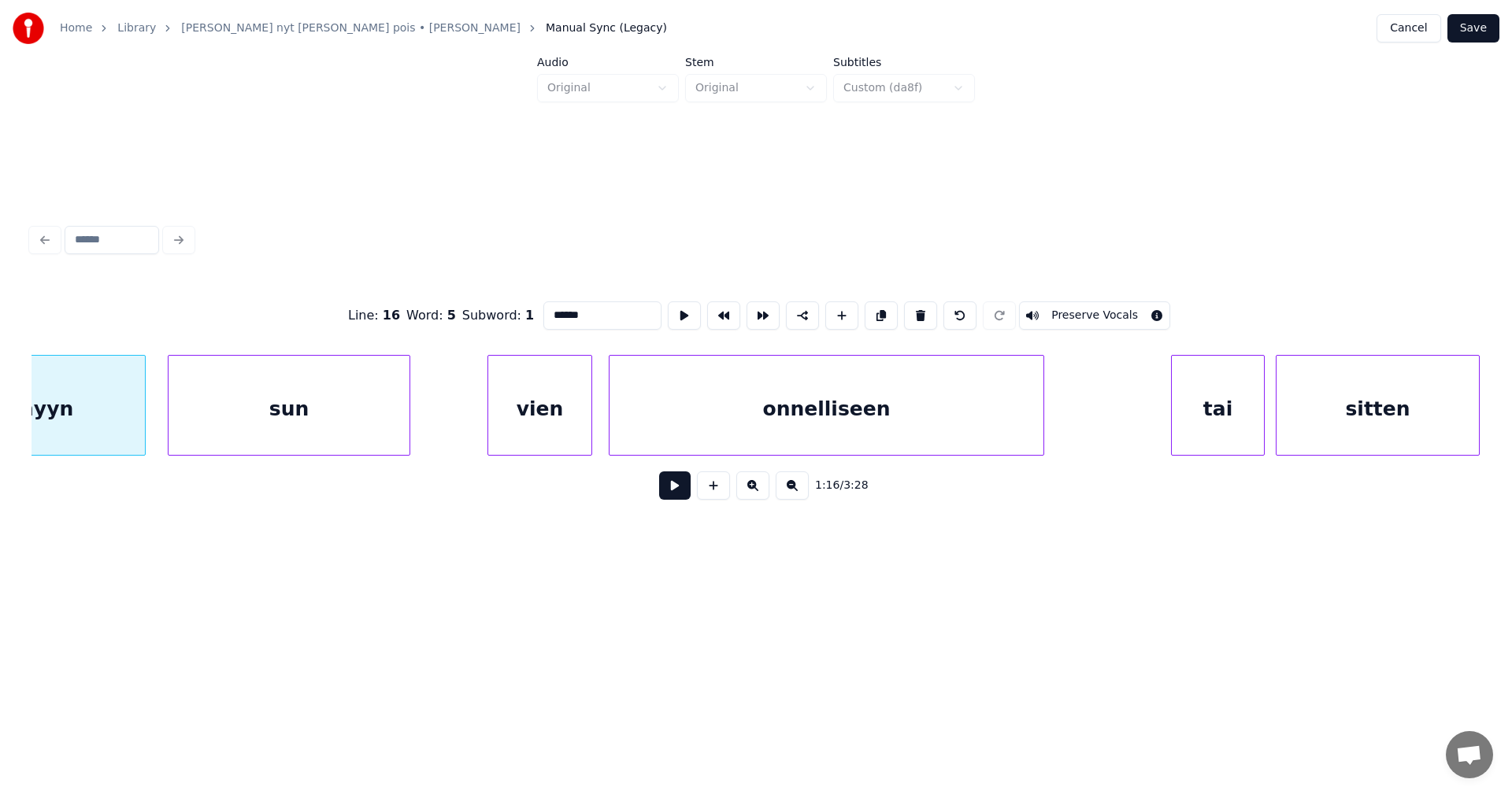
scroll to position [0, 21149]
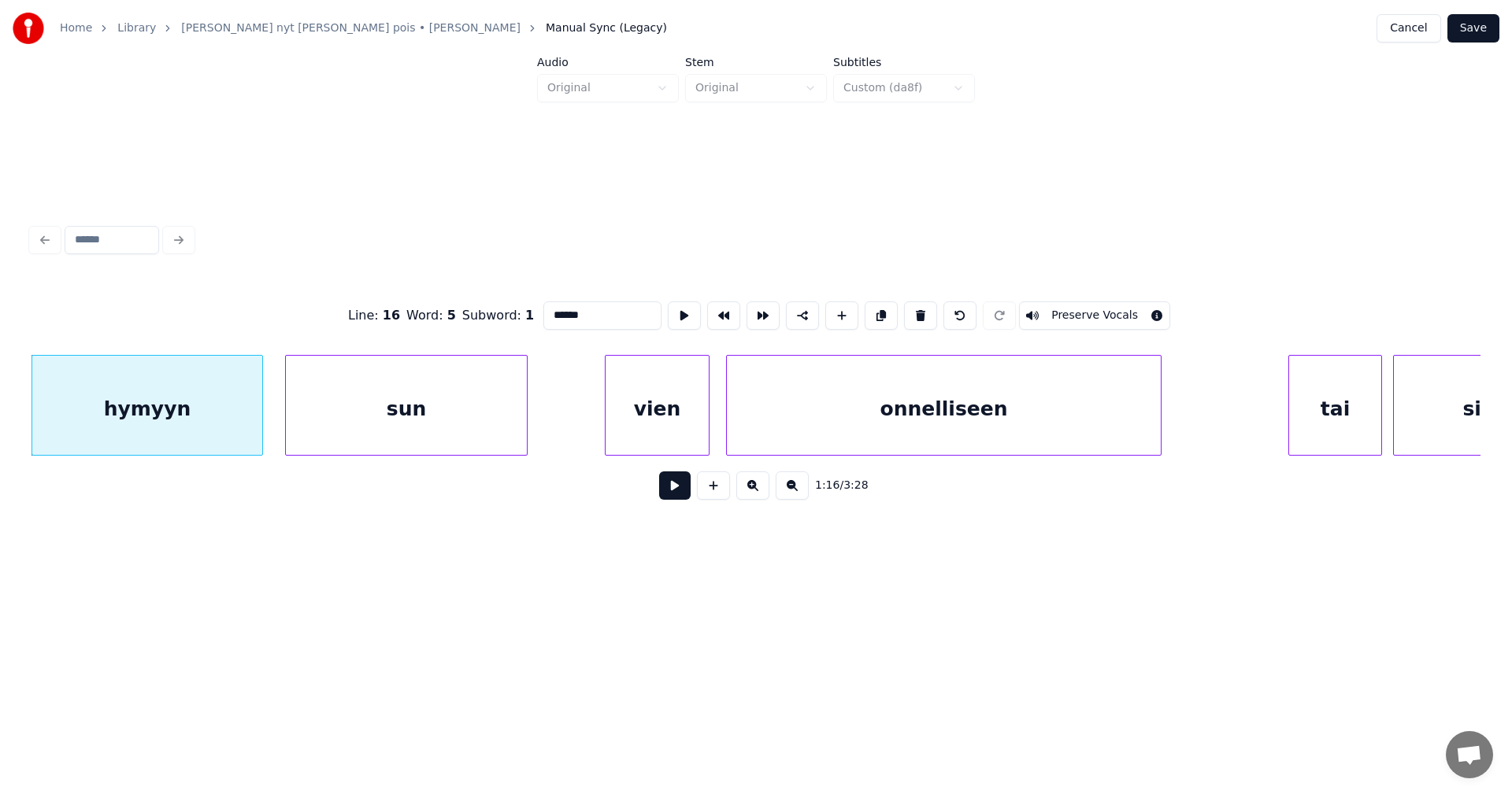
click at [675, 491] on button at bounding box center [676, 486] width 32 height 28
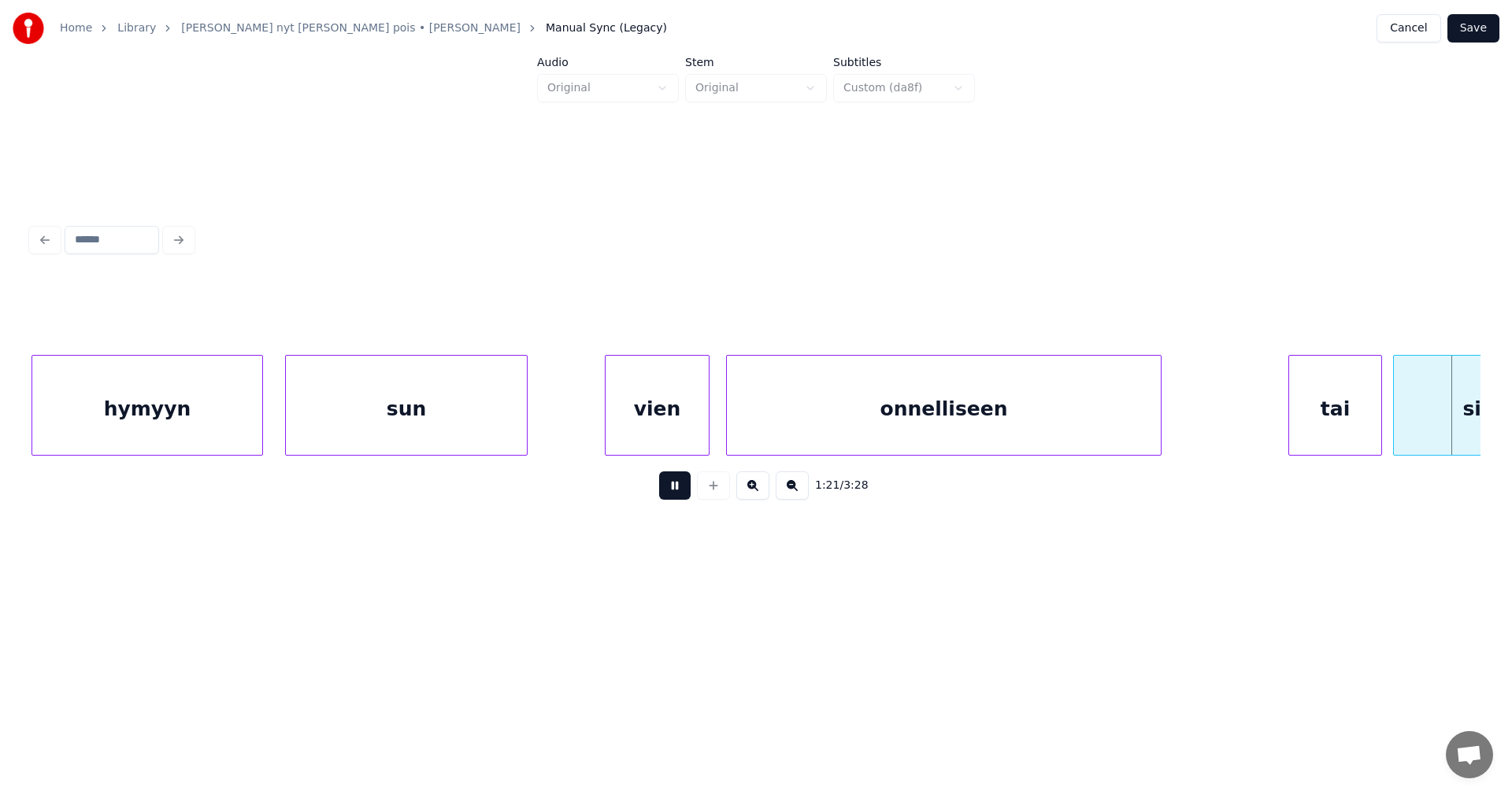
scroll to position [0, 22600]
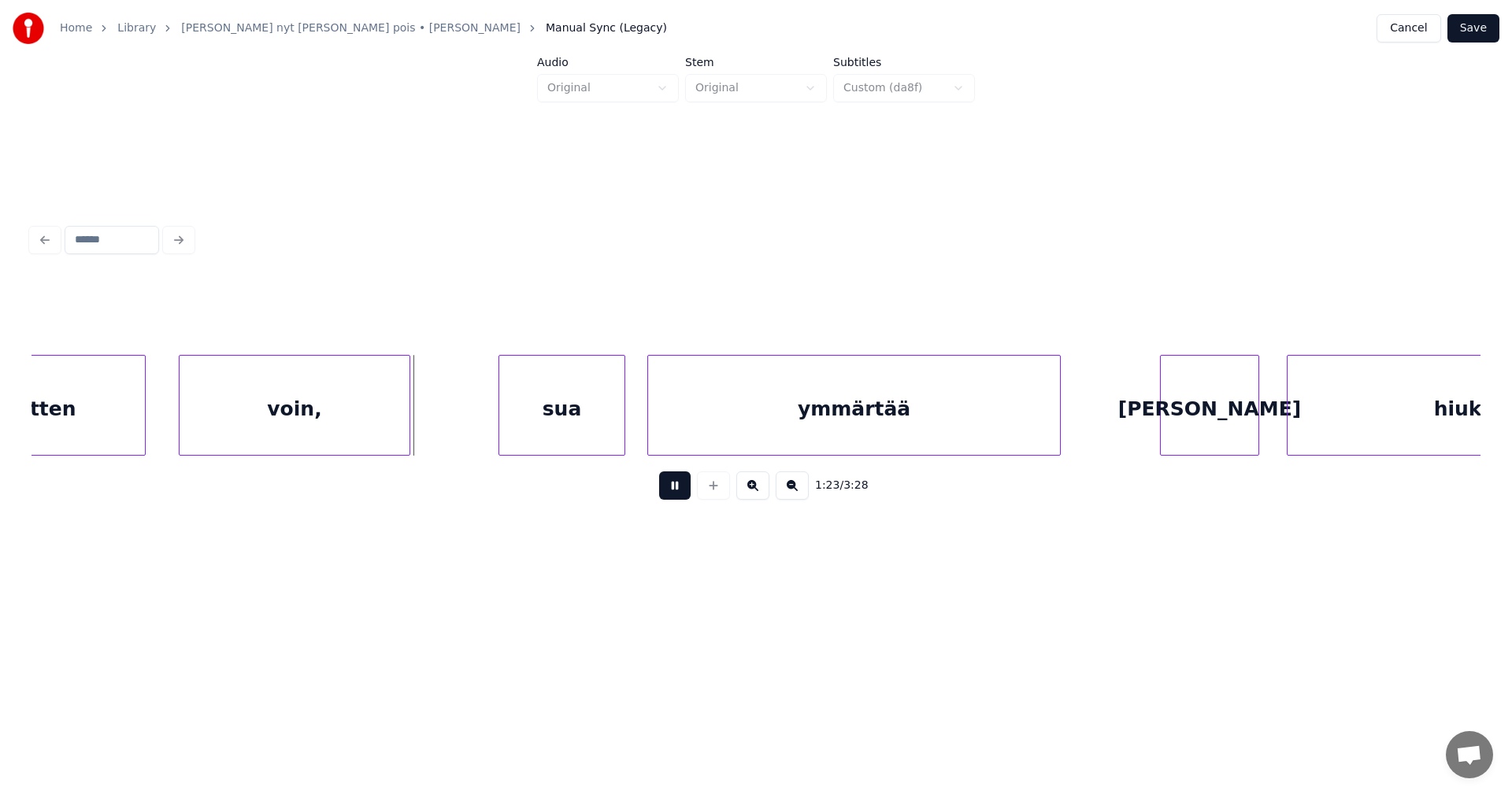
click at [675, 488] on button at bounding box center [676, 486] width 32 height 28
click at [579, 415] on div "sua" at bounding box center [546, 409] width 125 height 107
click at [480, 412] on div at bounding box center [482, 405] width 5 height 99
click at [670, 487] on button at bounding box center [676, 486] width 32 height 28
click at [671, 490] on button at bounding box center [676, 486] width 32 height 28
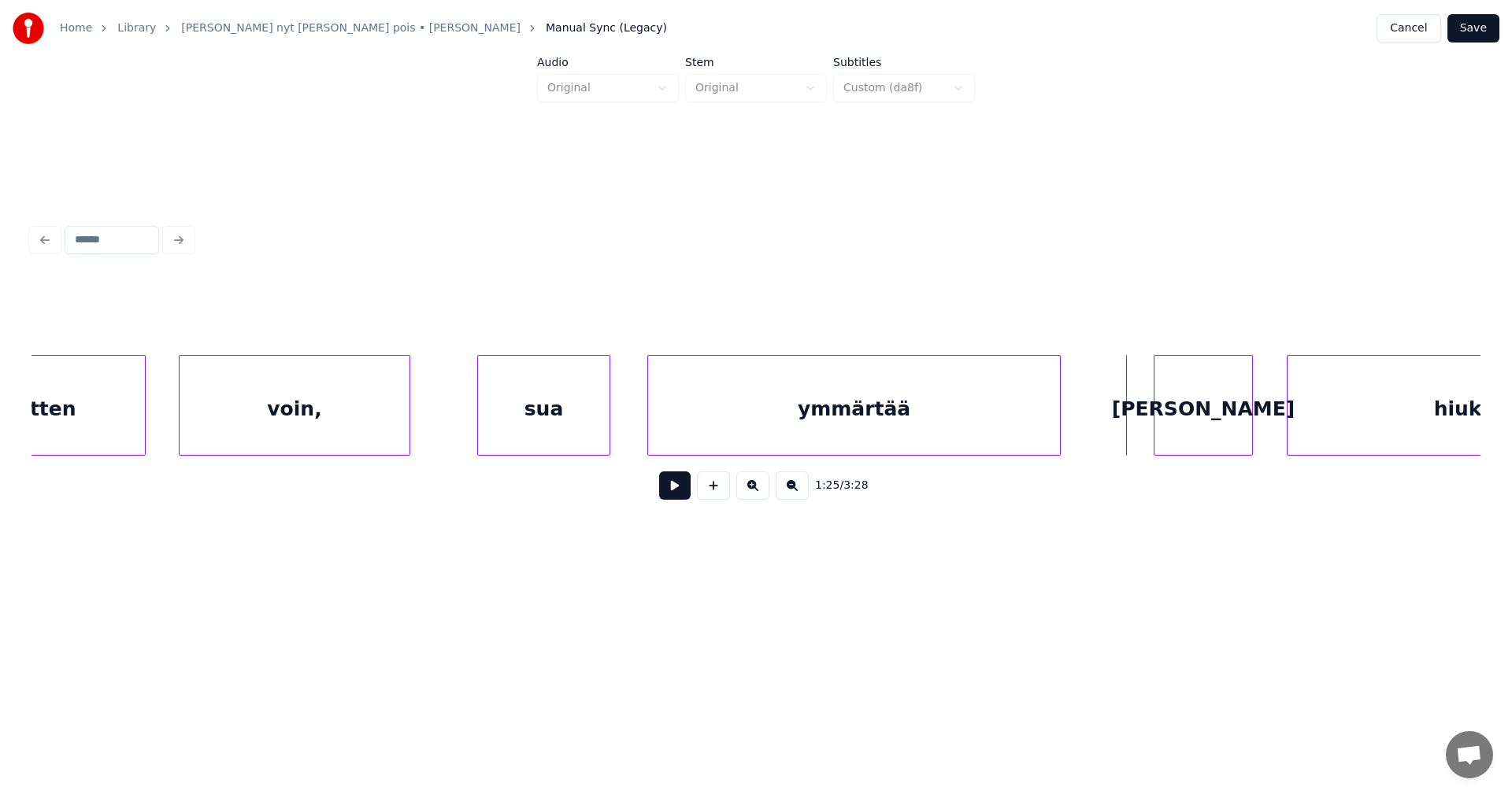
click at [1234, 434] on div "[PERSON_NAME]" at bounding box center [1204, 409] width 98 height 107
click at [1140, 427] on div at bounding box center [1140, 405] width 5 height 99
click at [671, 487] on button at bounding box center [676, 486] width 32 height 28
click at [1130, 425] on div at bounding box center [1132, 405] width 5 height 99
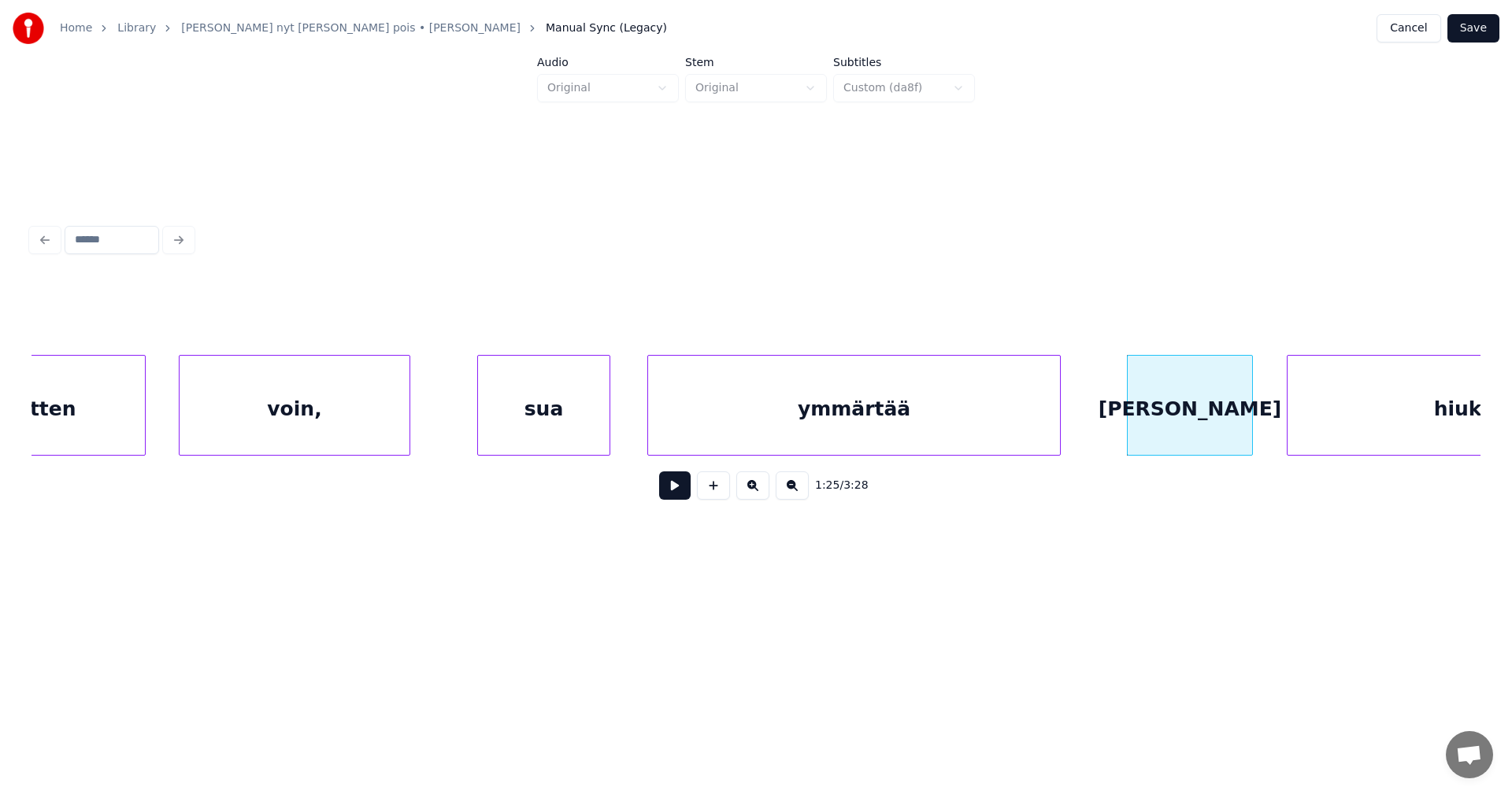
click at [678, 495] on button at bounding box center [676, 486] width 32 height 28
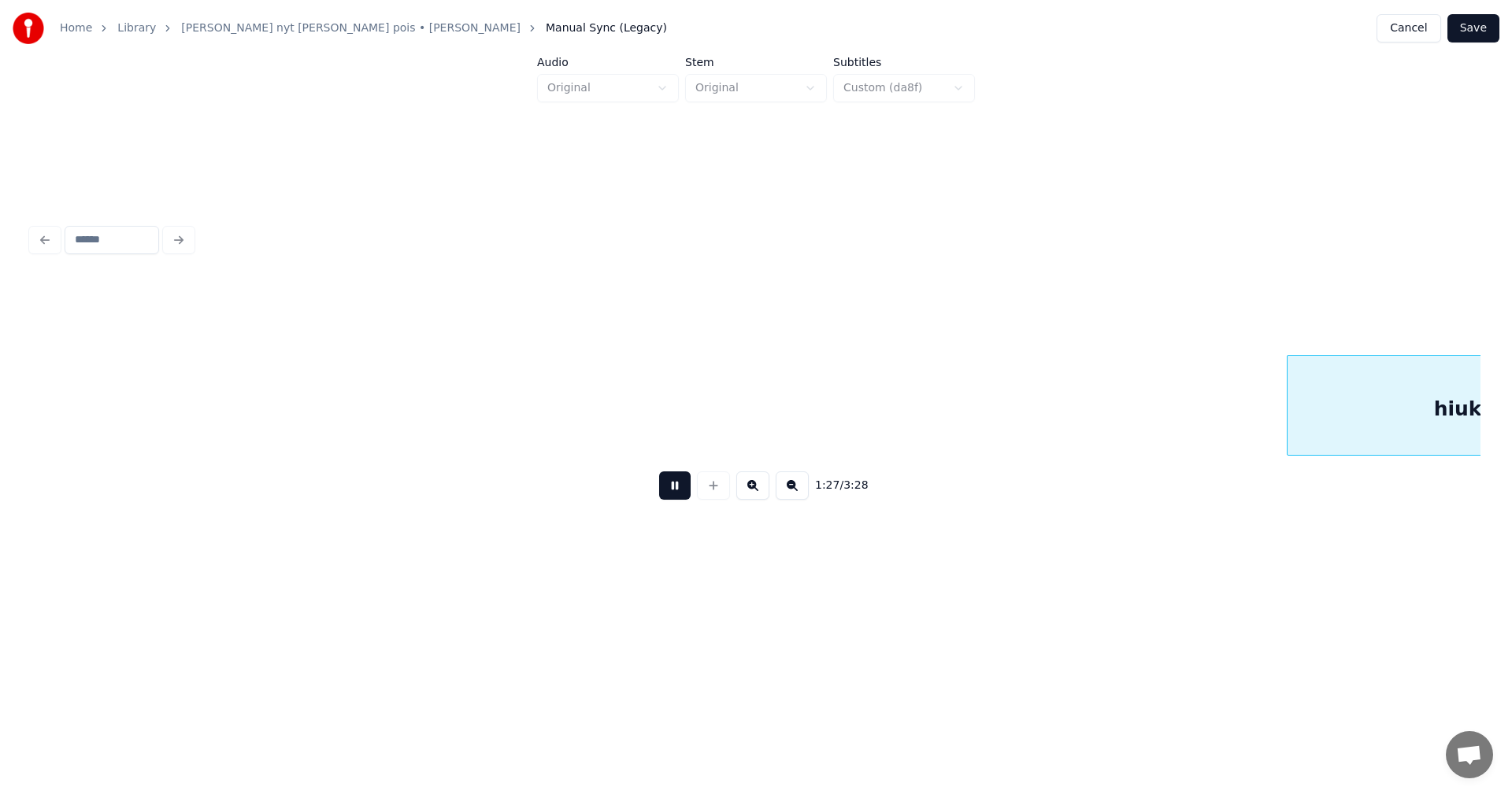
scroll to position [0, 24053]
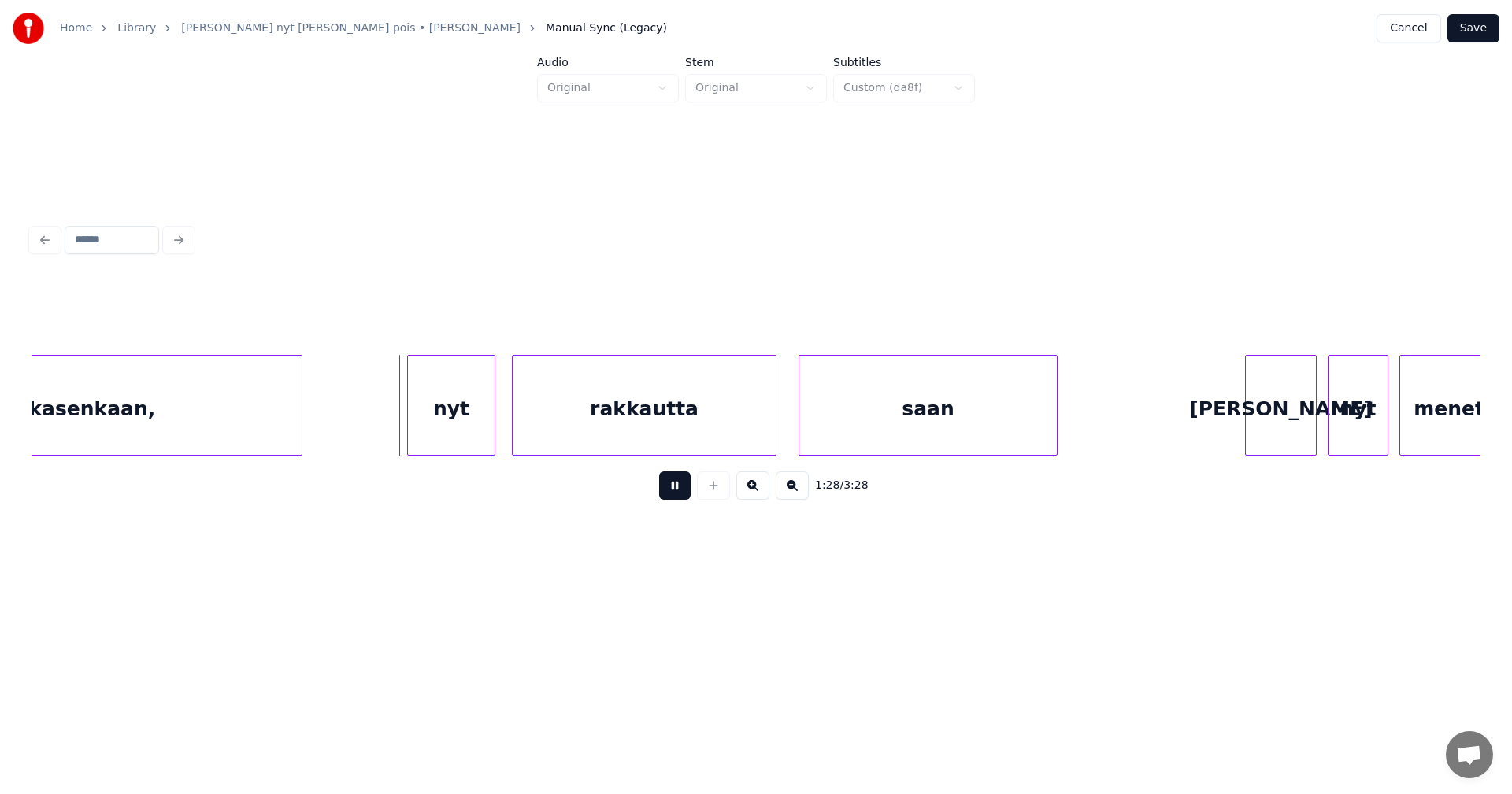
click at [682, 493] on button at bounding box center [676, 486] width 32 height 28
click at [427, 429] on div "nyt" at bounding box center [433, 409] width 87 height 107
click at [565, 428] on div "rakkautta" at bounding box center [638, 409] width 263 height 107
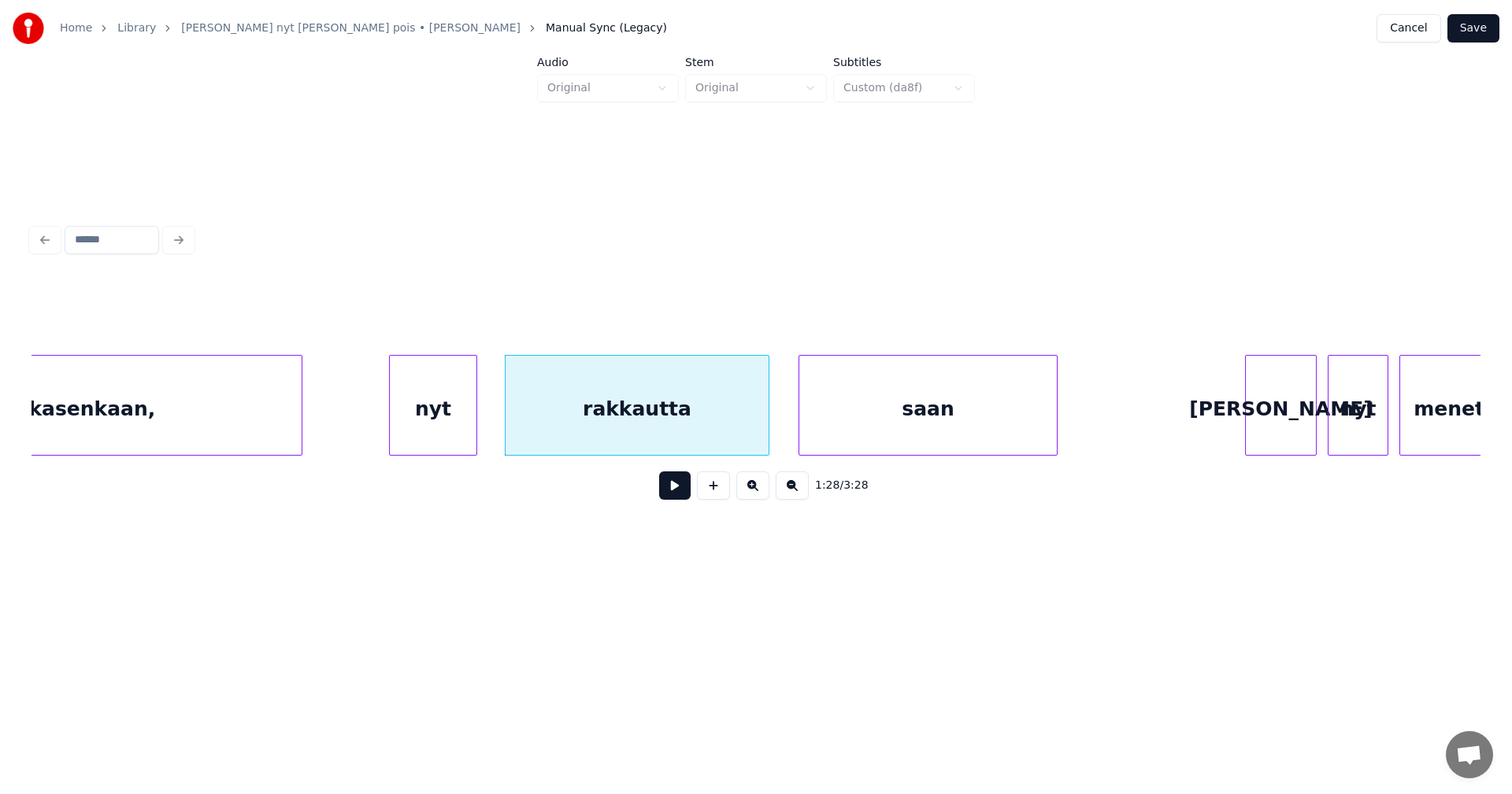
click at [671, 493] on button at bounding box center [676, 486] width 32 height 28
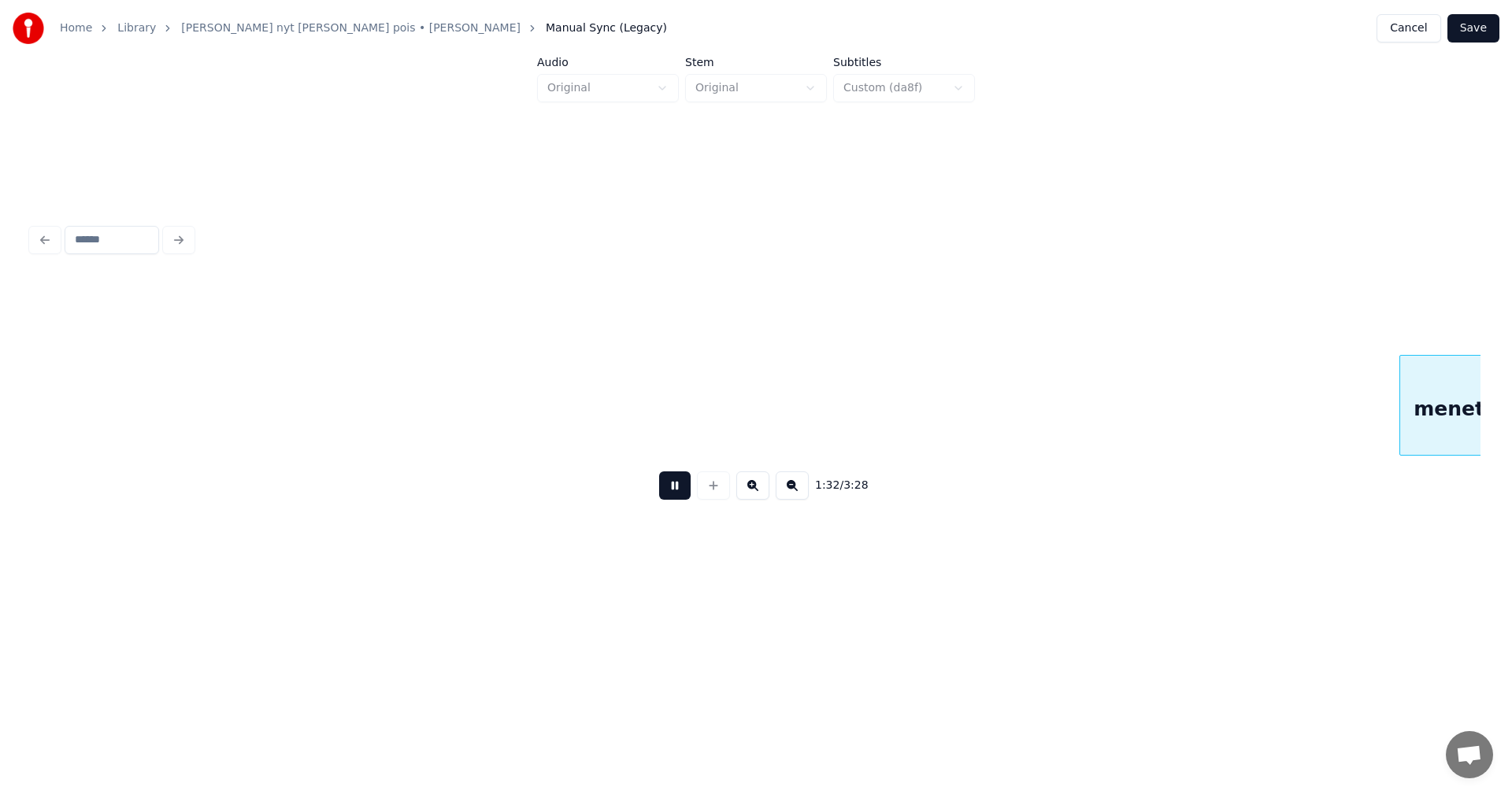
scroll to position [0, 25504]
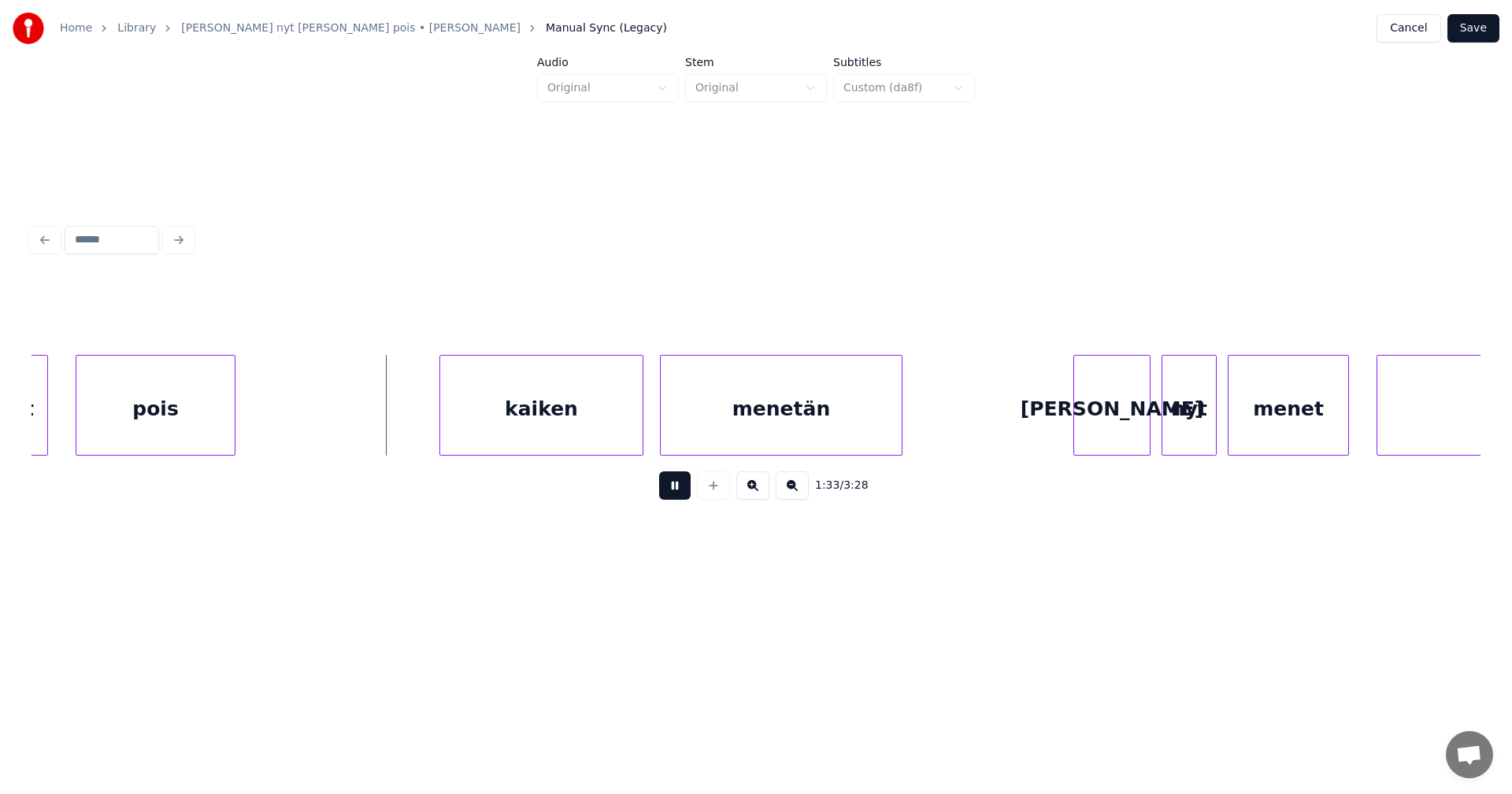
click at [671, 493] on button at bounding box center [676, 486] width 32 height 28
click at [673, 493] on button at bounding box center [676, 486] width 32 height 28
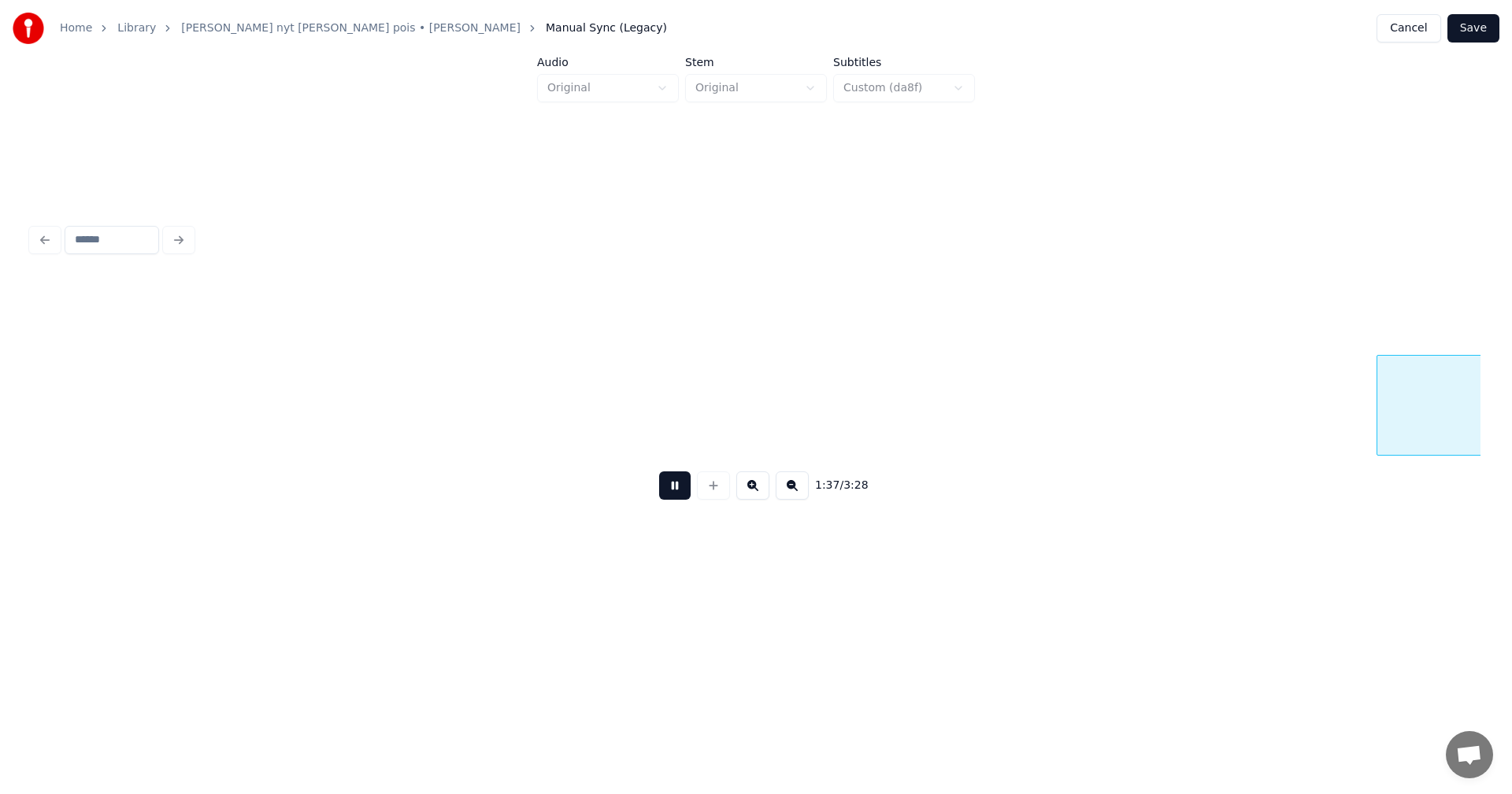
scroll to position [0, 26957]
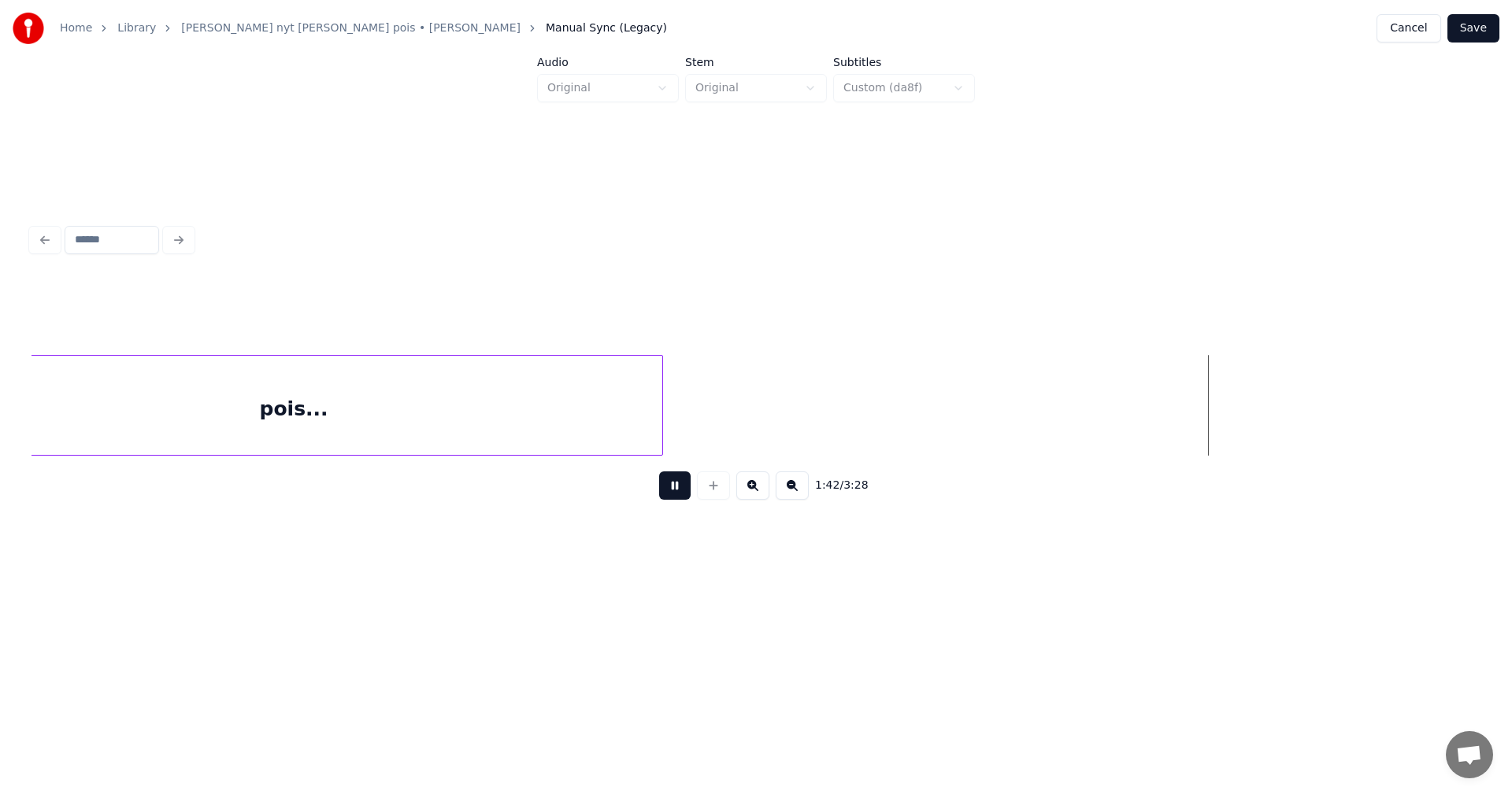
click at [673, 493] on button at bounding box center [676, 486] width 32 height 28
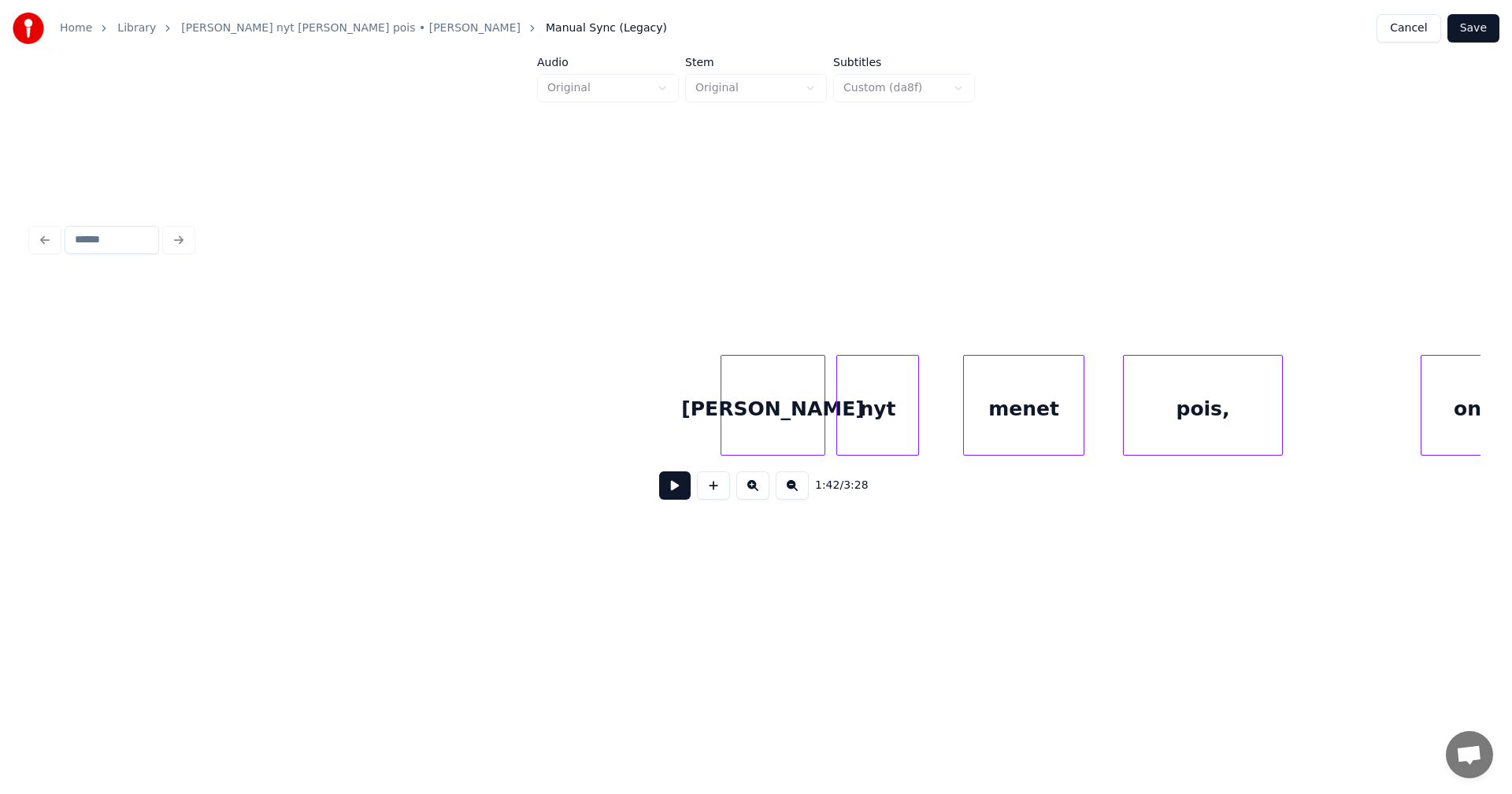
scroll to position [0, 28284]
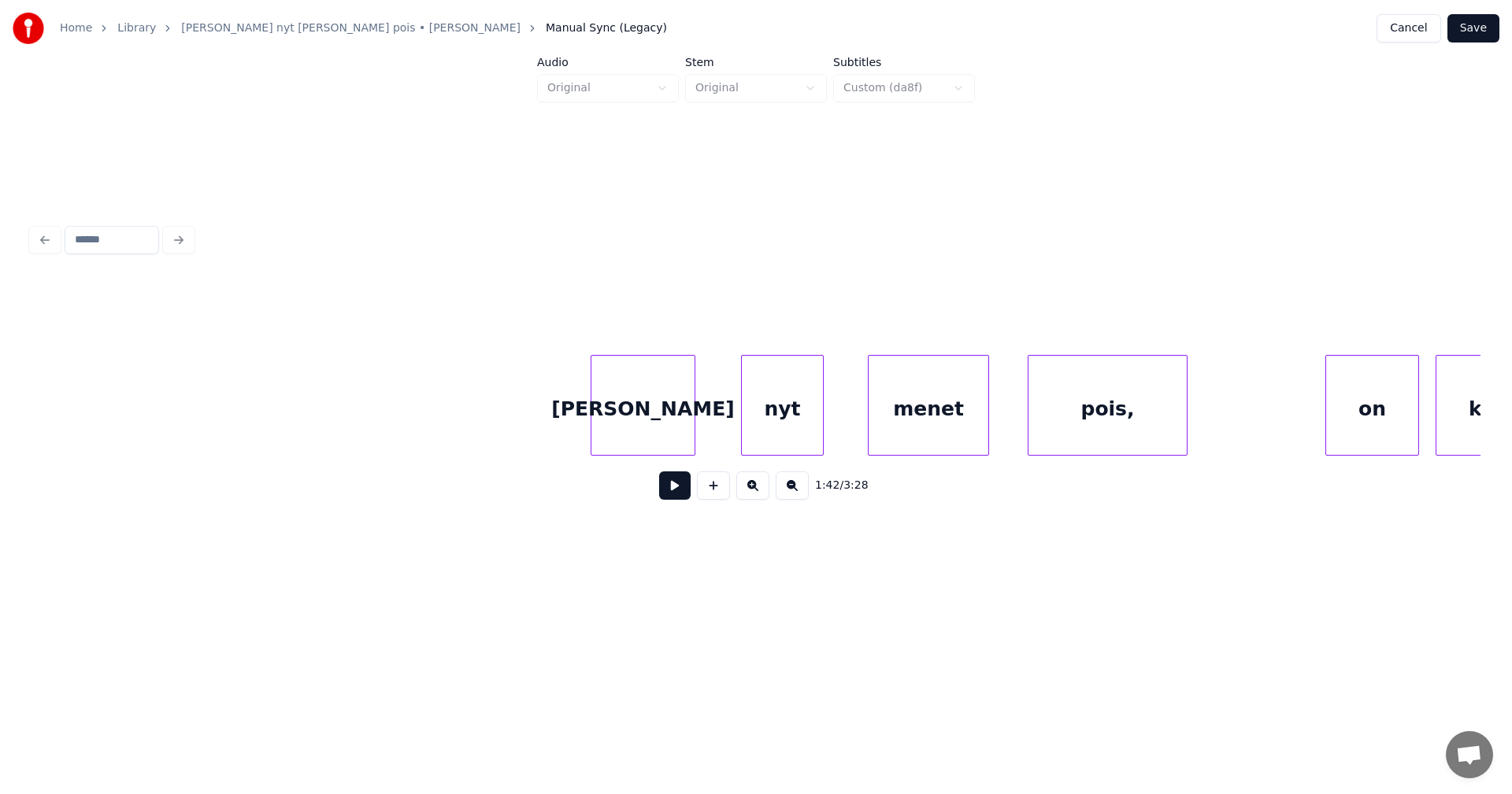
click at [667, 430] on div "[PERSON_NAME]" at bounding box center [643, 409] width 103 height 107
click at [744, 431] on div "nyt" at bounding box center [760, 409] width 81 height 107
click at [652, 428] on div "[PERSON_NAME]" at bounding box center [643, 409] width 103 height 107
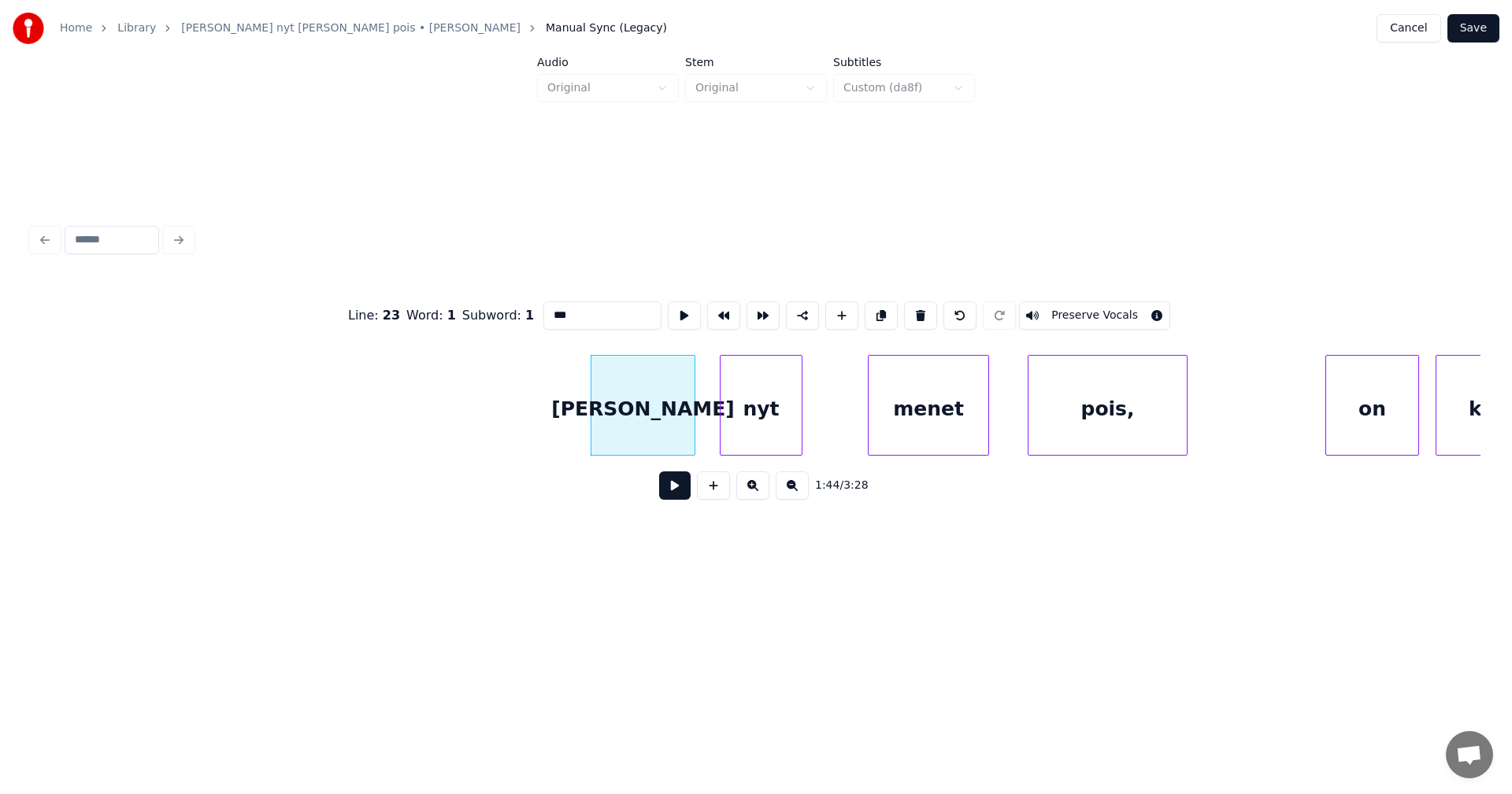
click at [672, 494] on button at bounding box center [676, 486] width 32 height 28
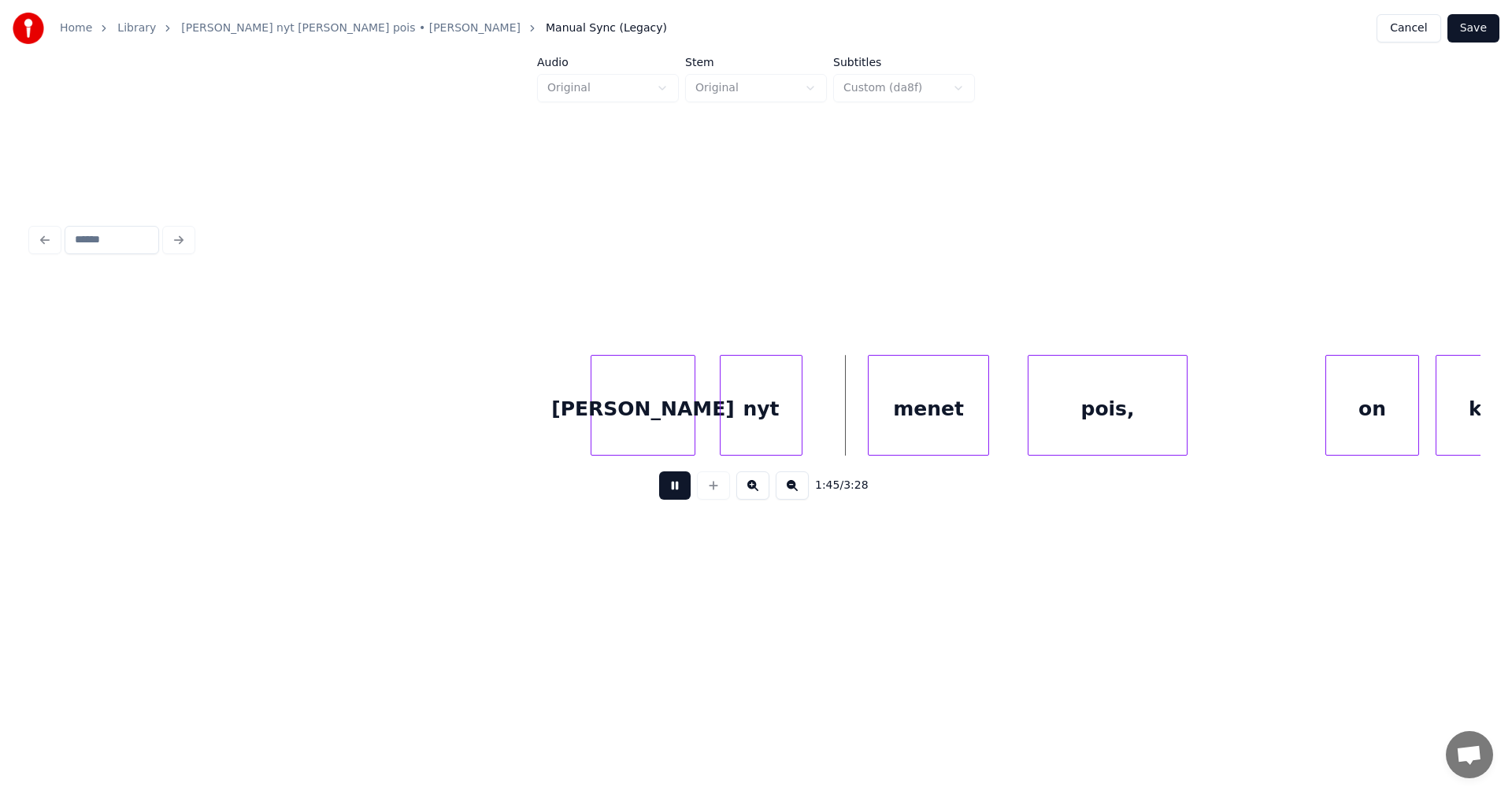
click at [674, 489] on button at bounding box center [676, 486] width 32 height 28
click at [868, 437] on div "menet" at bounding box center [892, 409] width 120 height 107
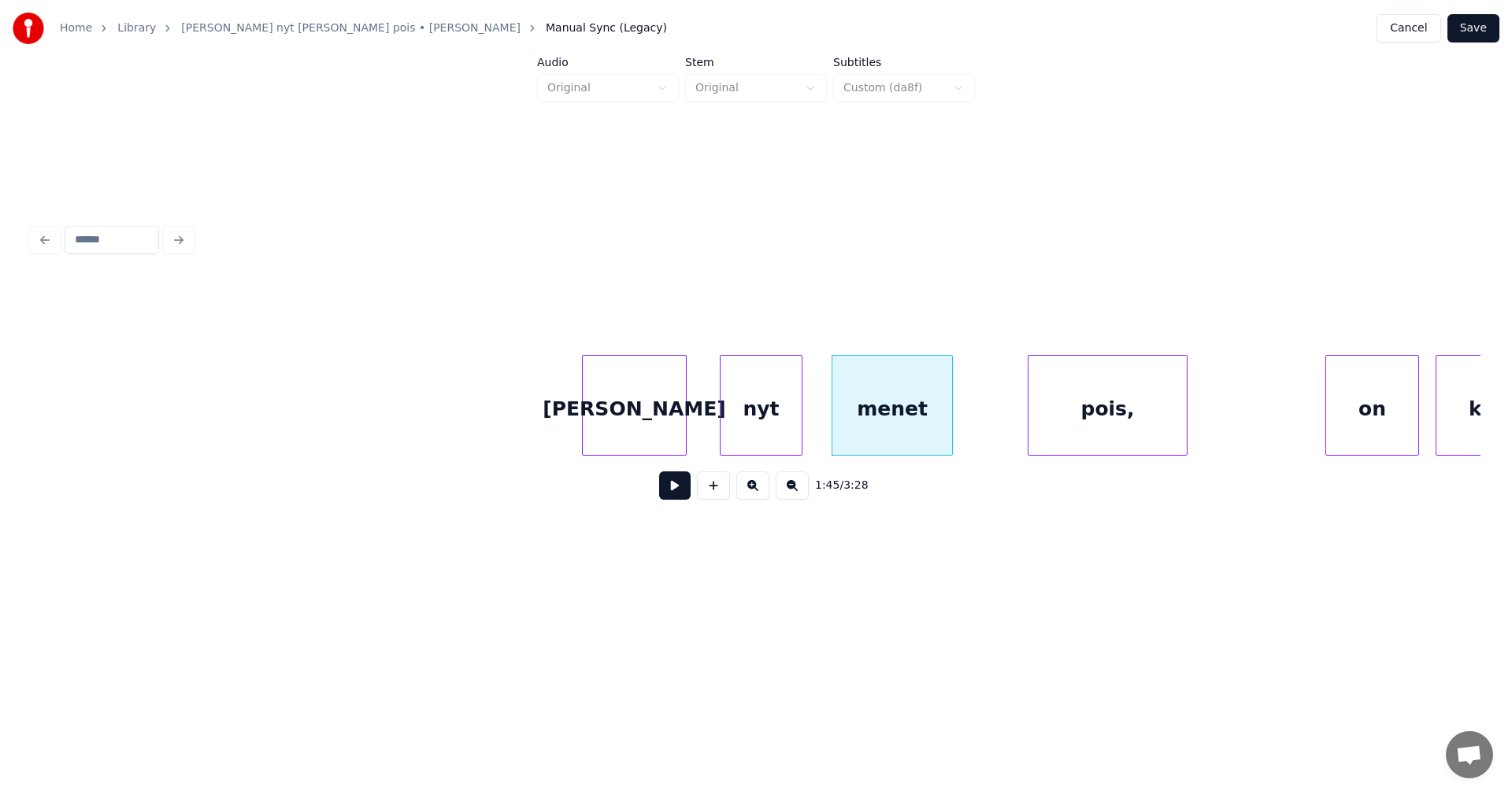
click at [667, 428] on div "[PERSON_NAME]" at bounding box center [634, 409] width 103 height 107
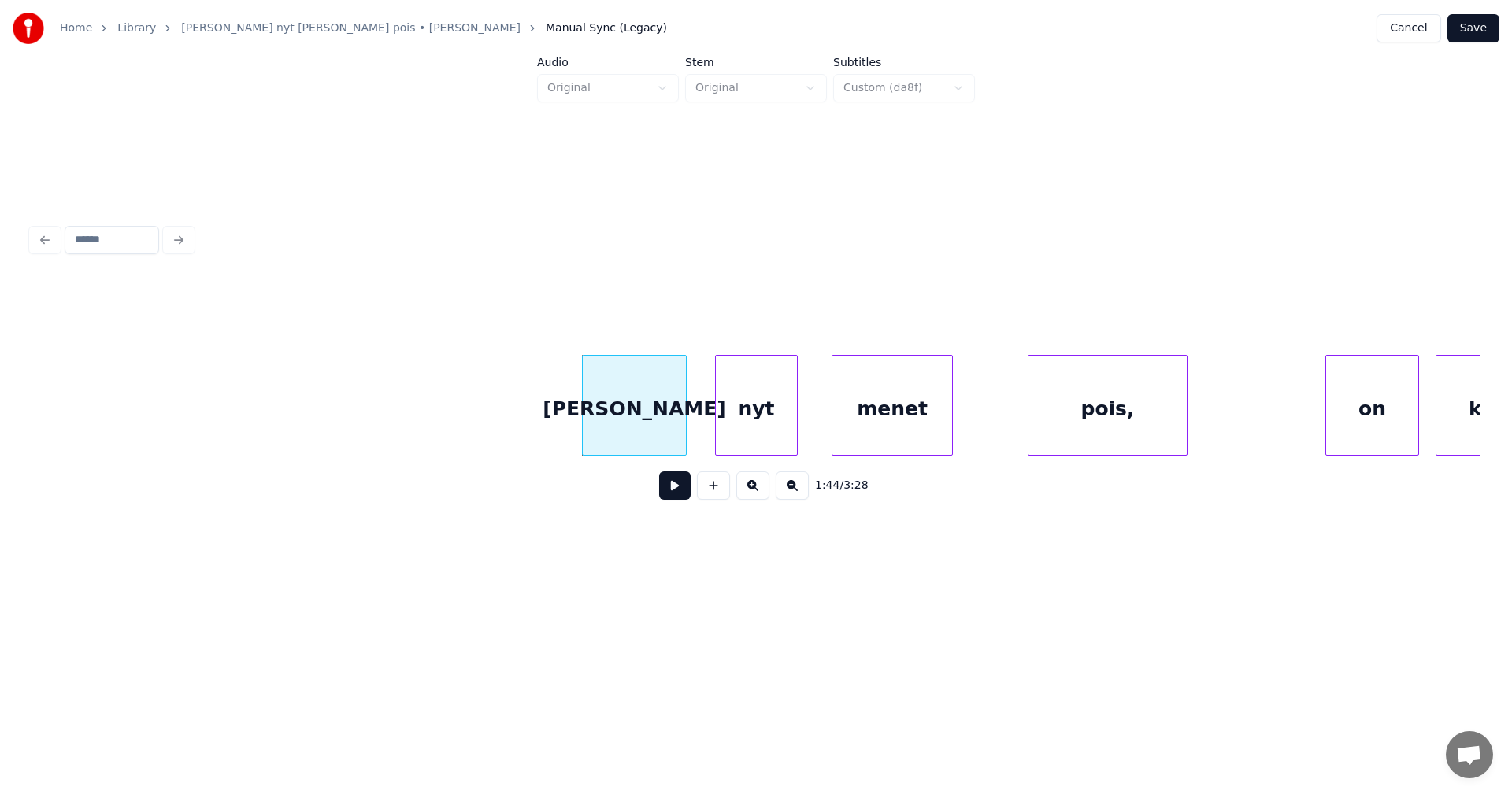
click at [739, 428] on div "nyt" at bounding box center [756, 409] width 81 height 107
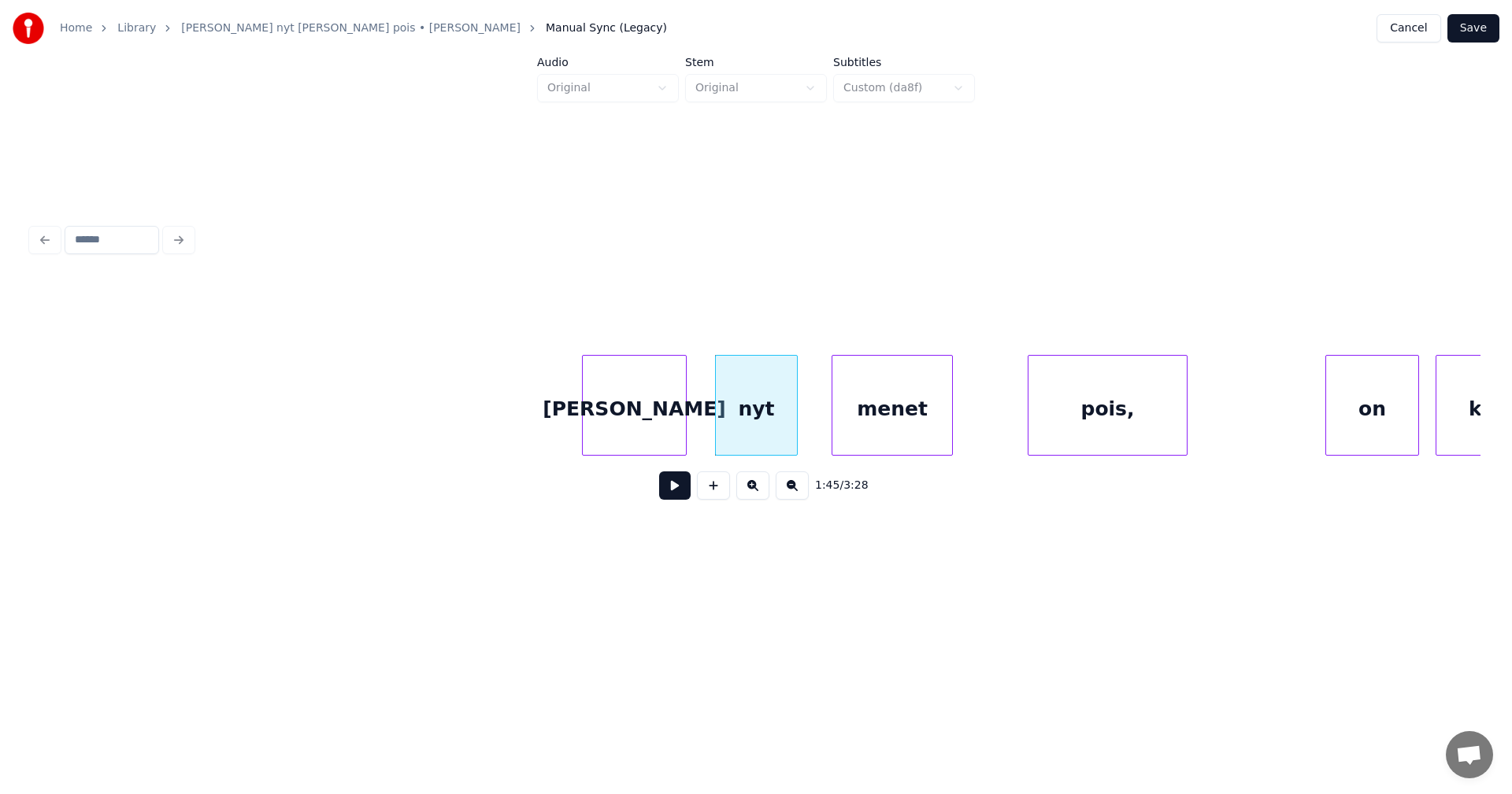
click at [650, 431] on div "[PERSON_NAME]" at bounding box center [634, 409] width 103 height 107
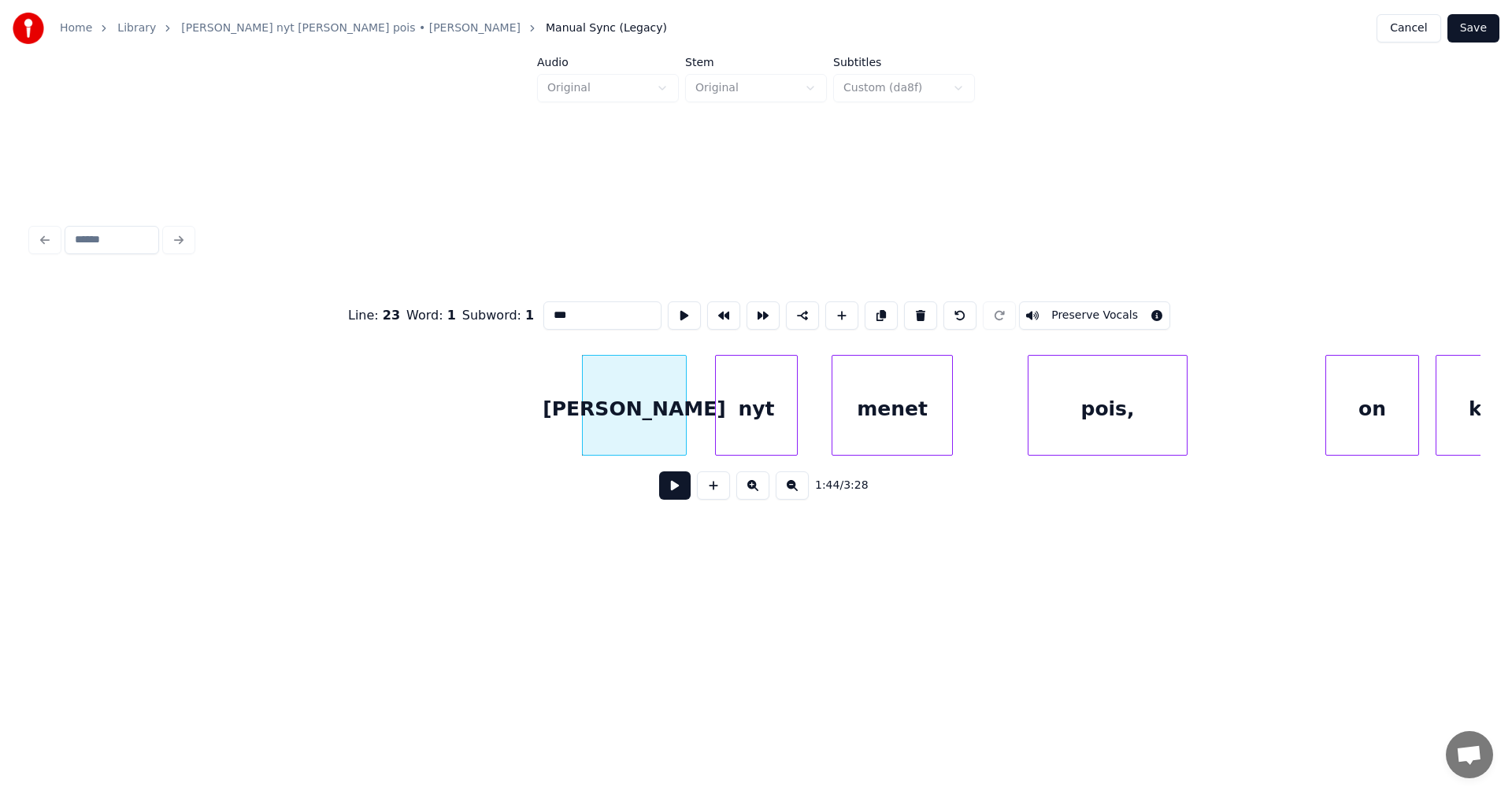
click at [675, 487] on button at bounding box center [676, 486] width 32 height 28
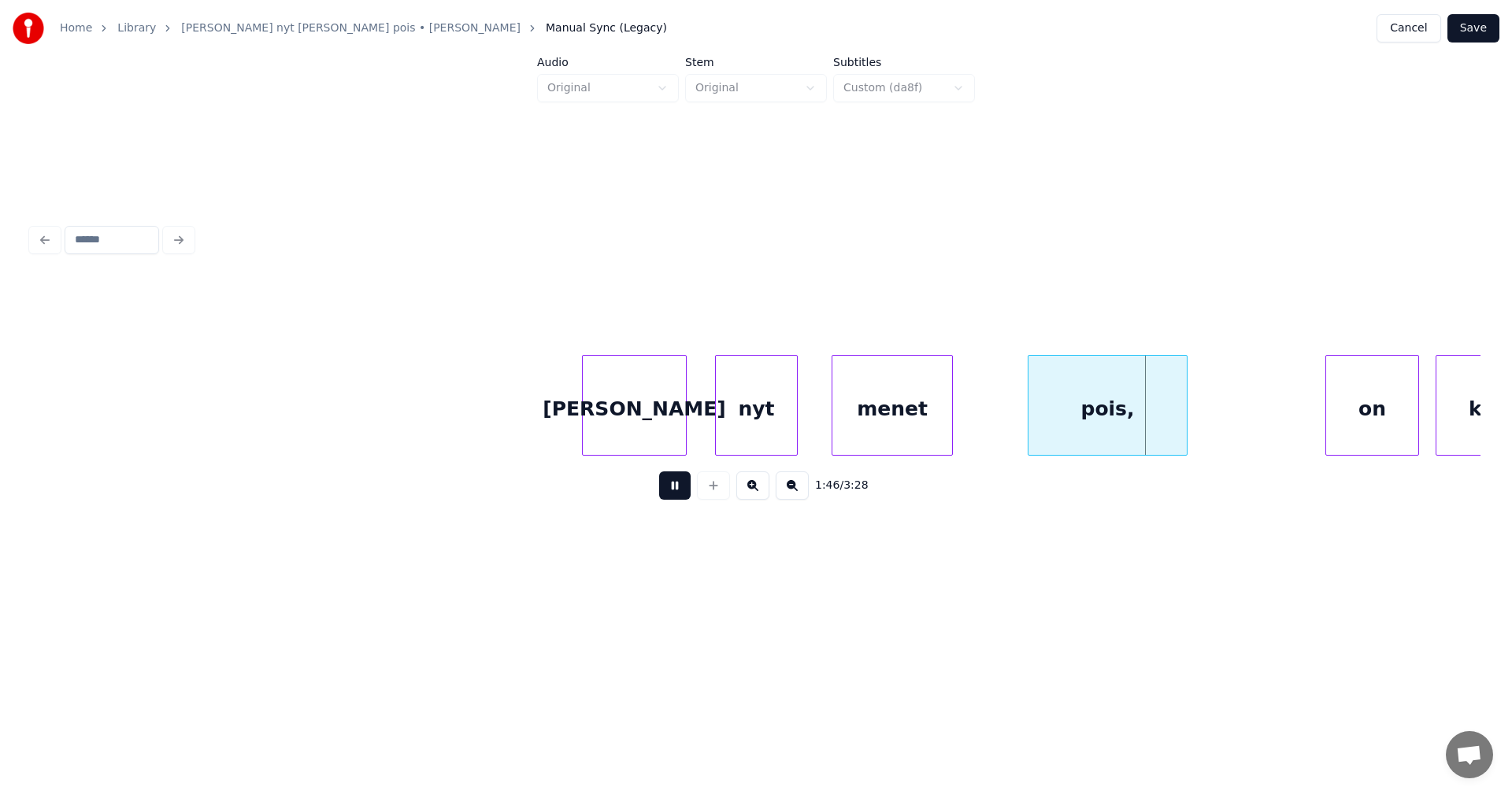
click at [675, 487] on button at bounding box center [676, 486] width 32 height 28
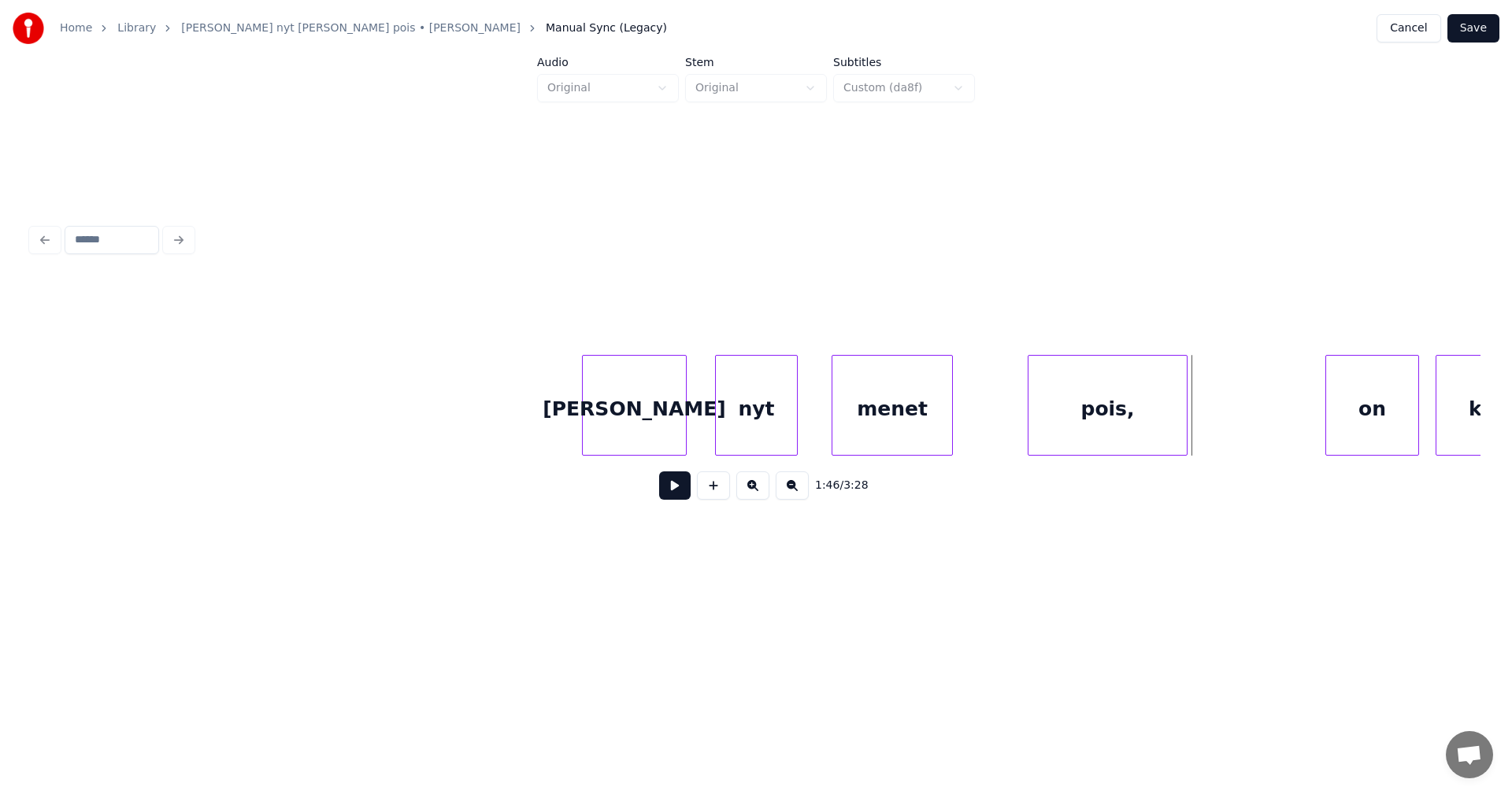
click at [903, 440] on div "menet" at bounding box center [892, 409] width 120 height 107
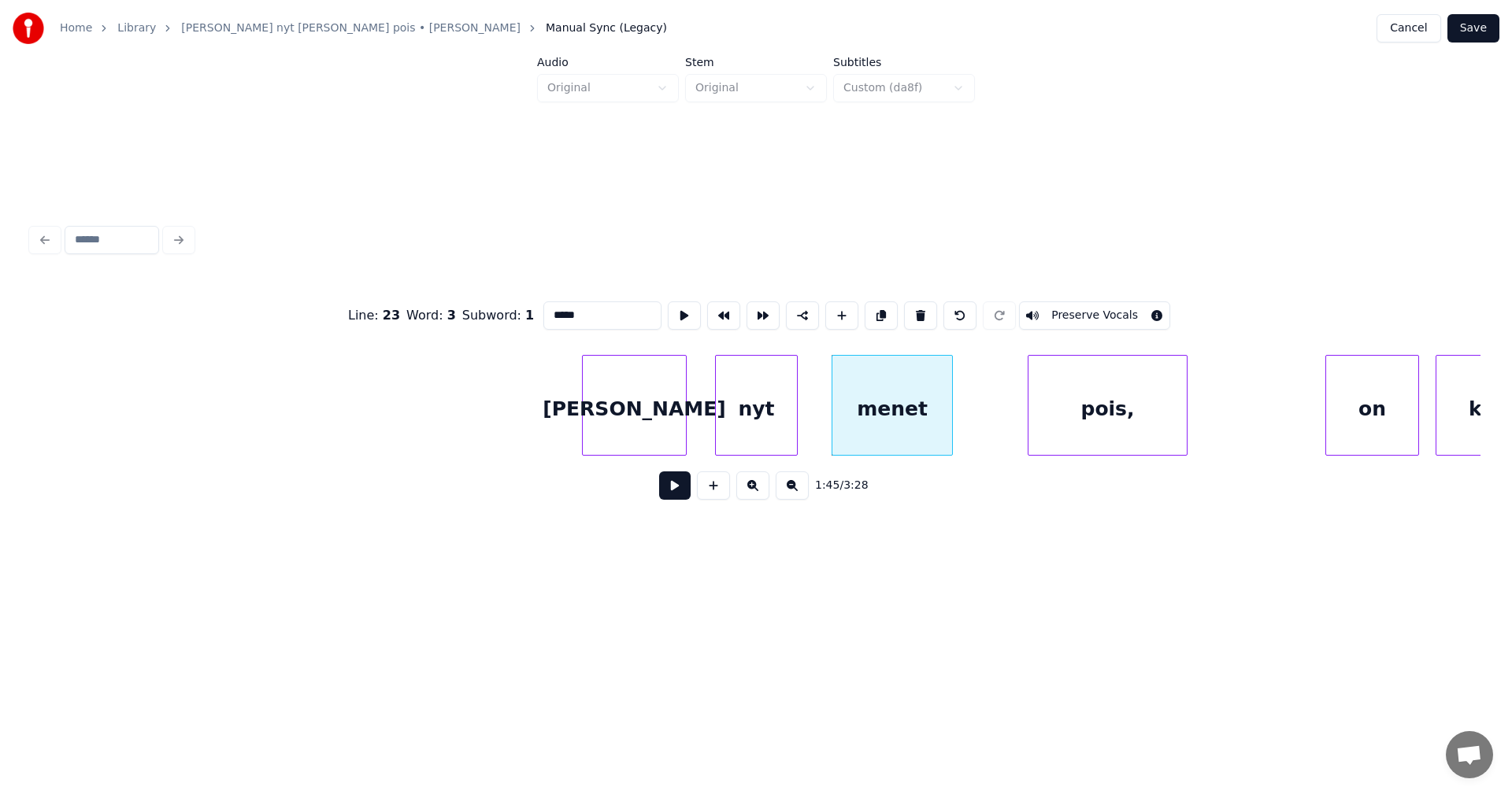
click at [683, 492] on button at bounding box center [676, 486] width 32 height 28
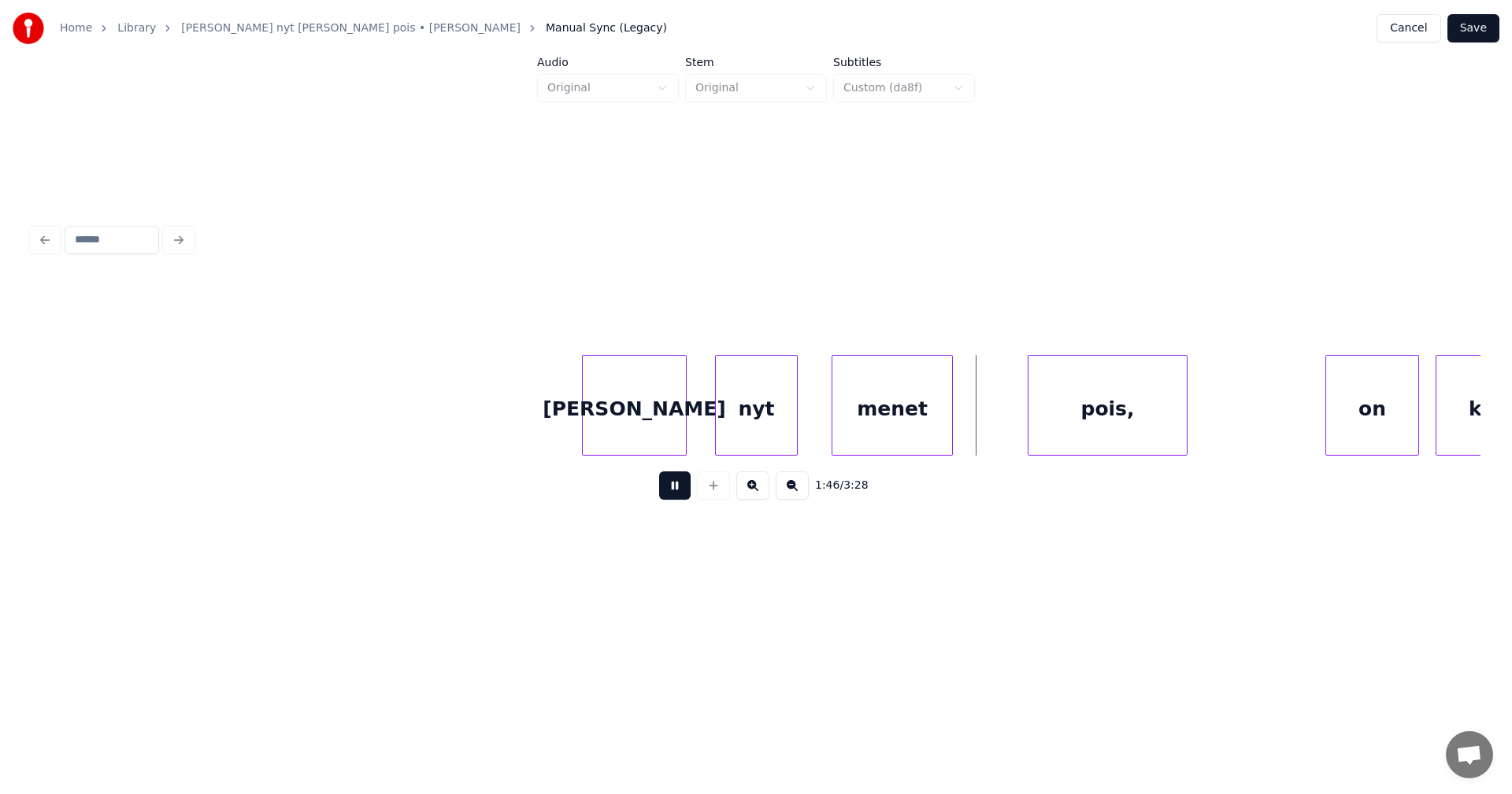
click at [683, 492] on button at bounding box center [676, 486] width 32 height 28
click at [975, 430] on div at bounding box center [973, 405] width 5 height 99
click at [673, 488] on button at bounding box center [676, 486] width 32 height 28
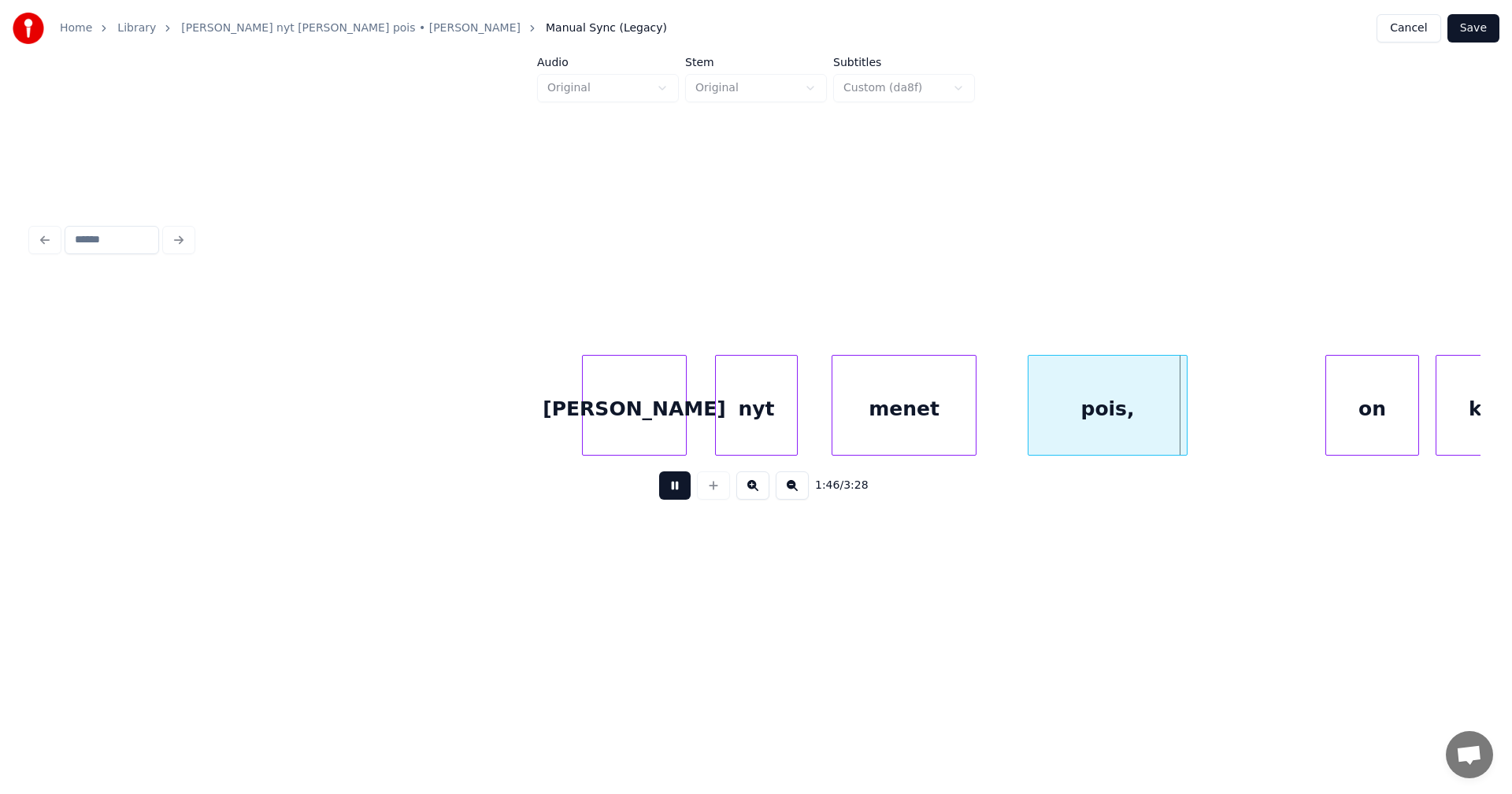
click at [677, 488] on button at bounding box center [676, 486] width 32 height 28
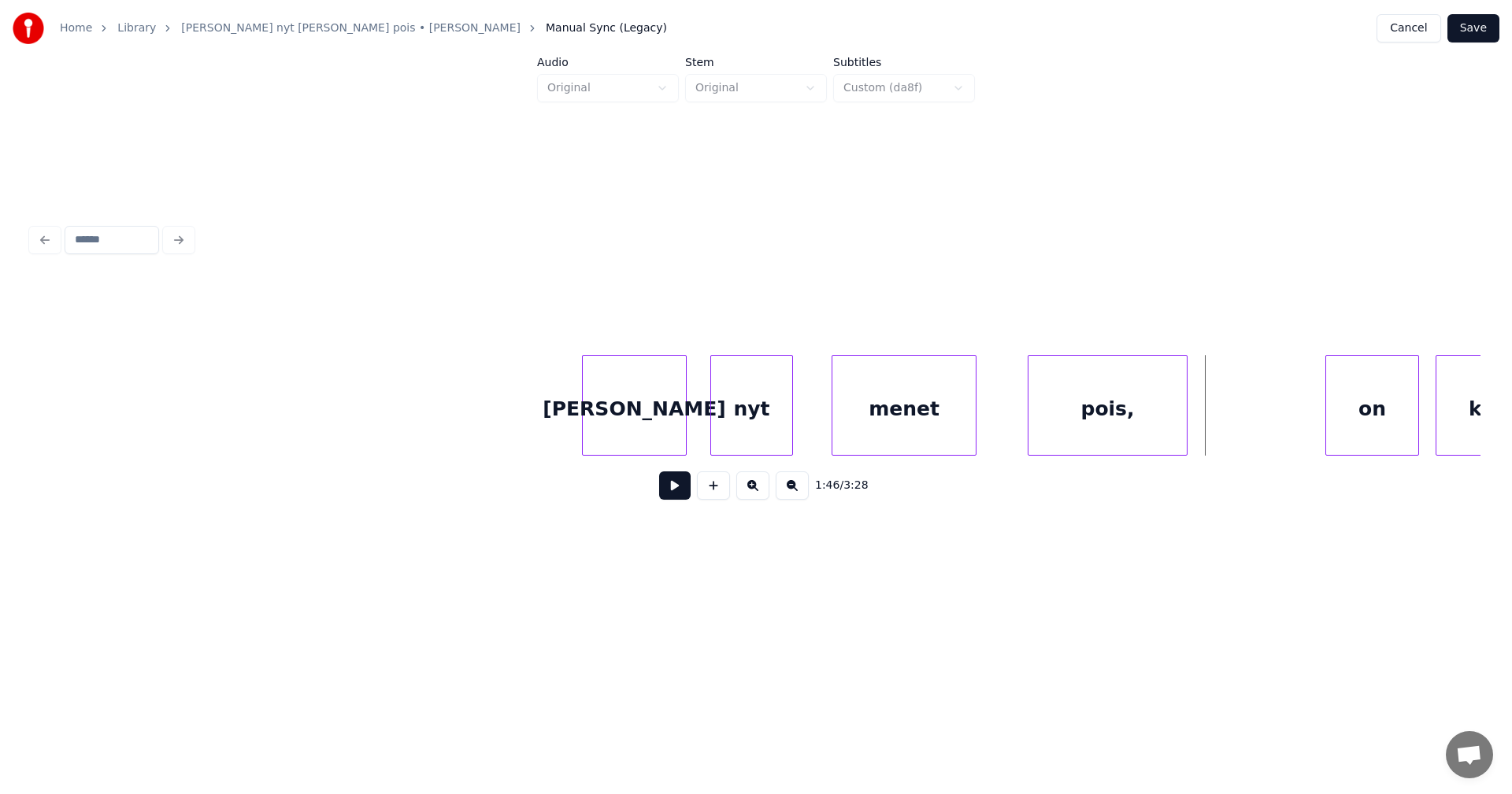
click at [780, 432] on div "nyt" at bounding box center [752, 409] width 81 height 107
click at [816, 428] on div at bounding box center [815, 405] width 5 height 99
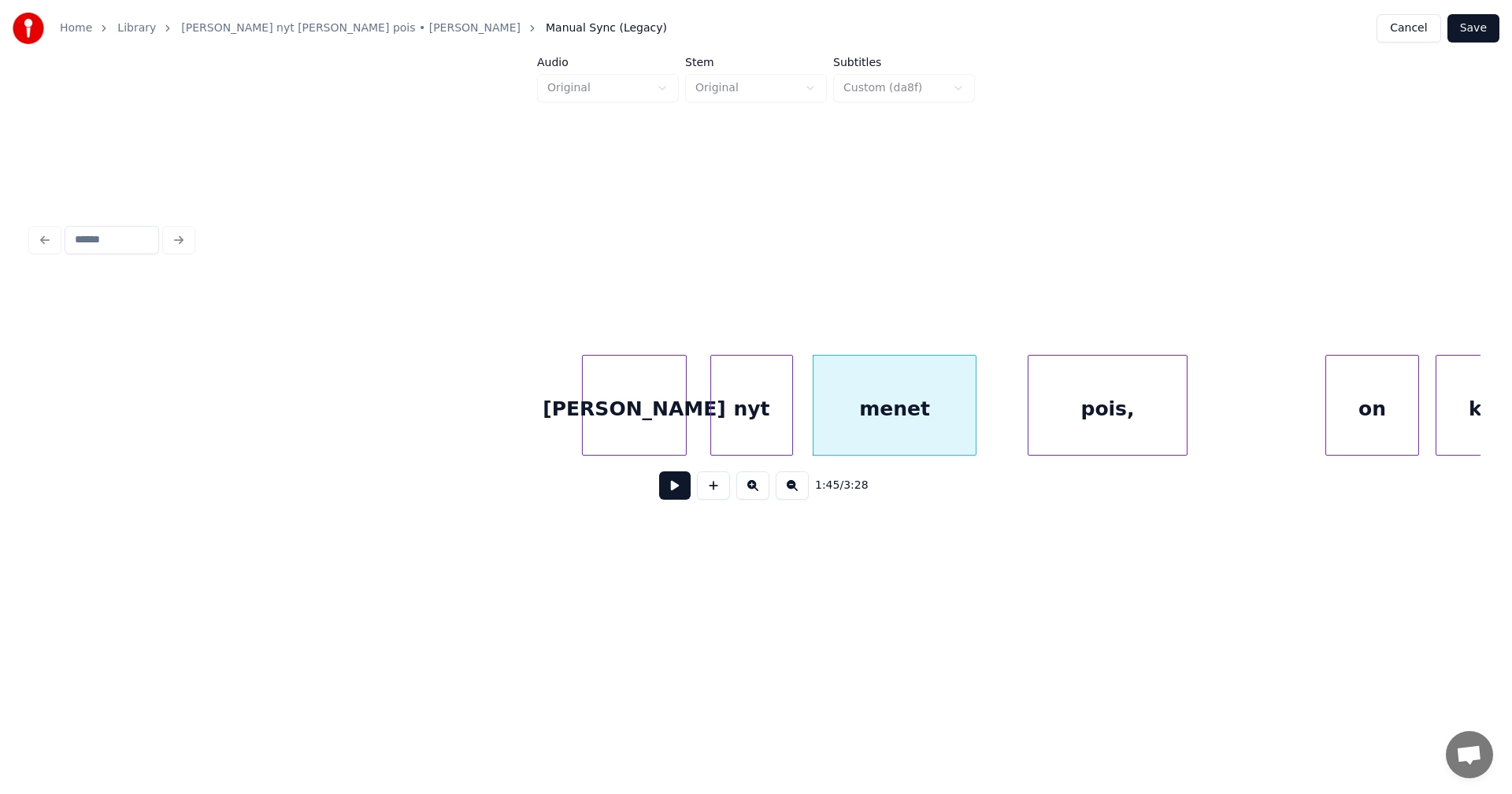
click at [682, 495] on button at bounding box center [676, 486] width 32 height 28
drag, startPoint x: 680, startPoint y: 492, endPoint x: 663, endPoint y: 466, distance: 31.1
click at [680, 491] on button at bounding box center [676, 486] width 32 height 28
click at [660, 448] on div "[PERSON_NAME]" at bounding box center [634, 409] width 103 height 107
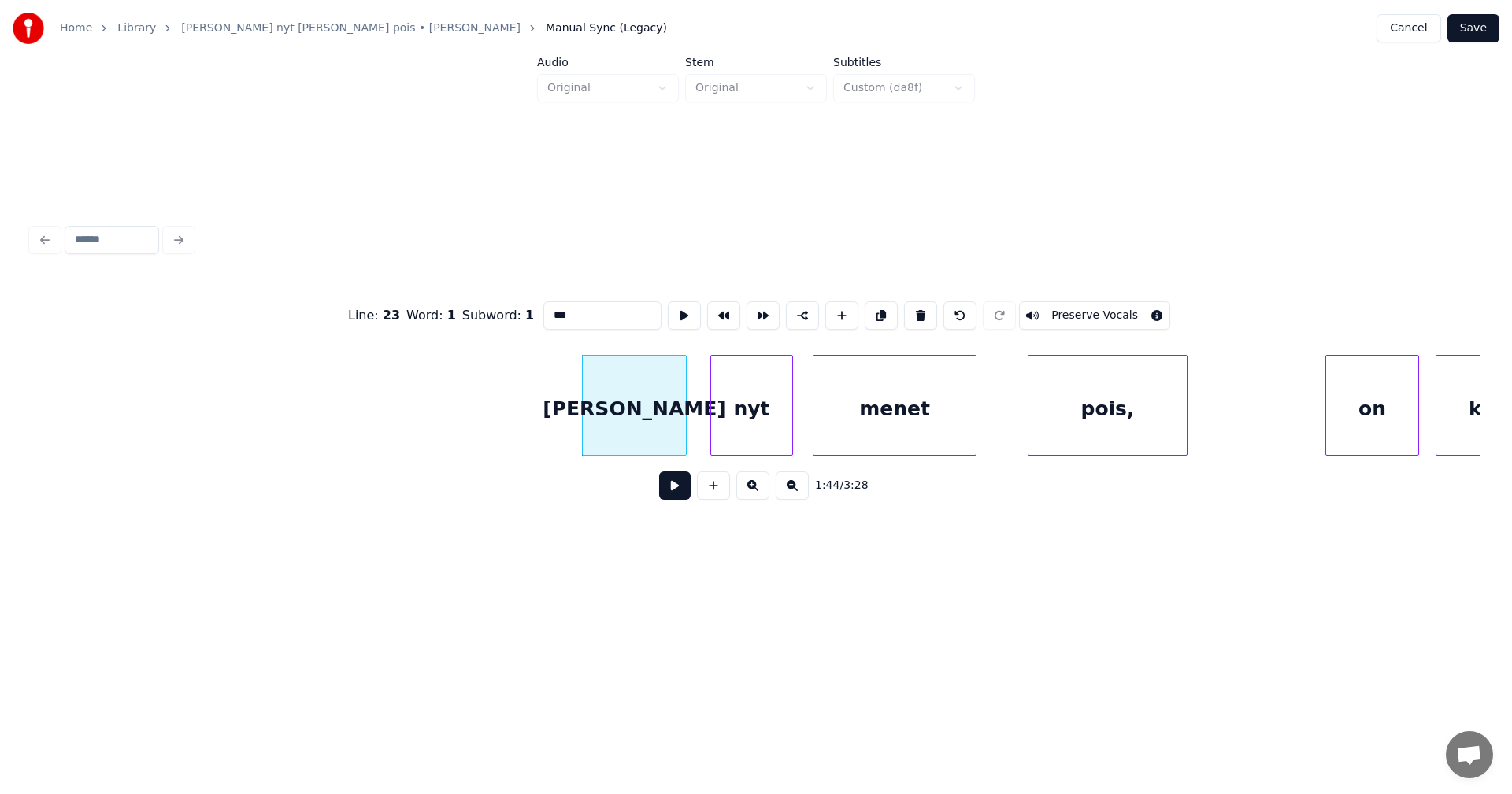
click at [674, 492] on button at bounding box center [676, 486] width 32 height 28
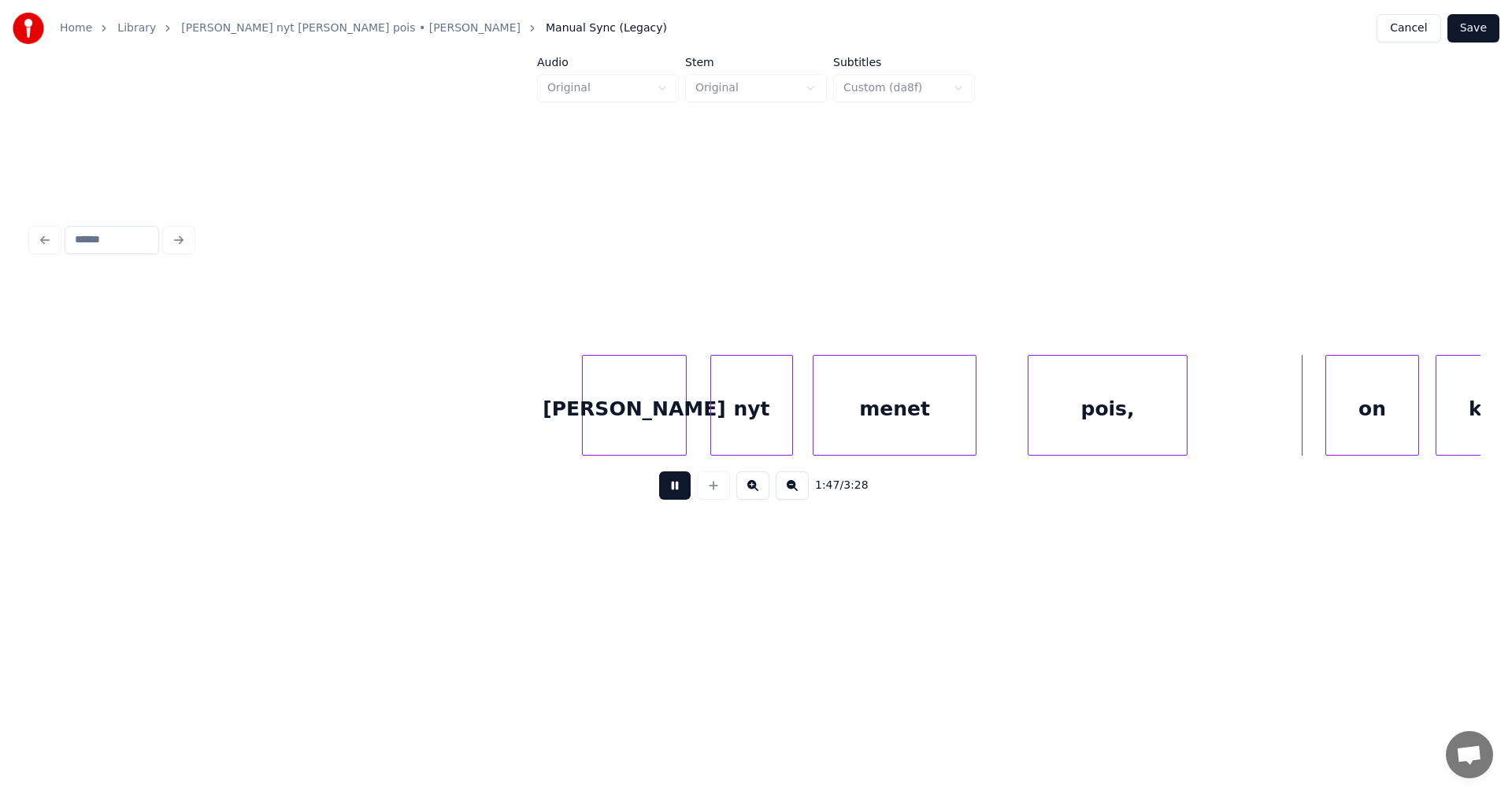
click at [674, 491] on button at bounding box center [676, 486] width 32 height 28
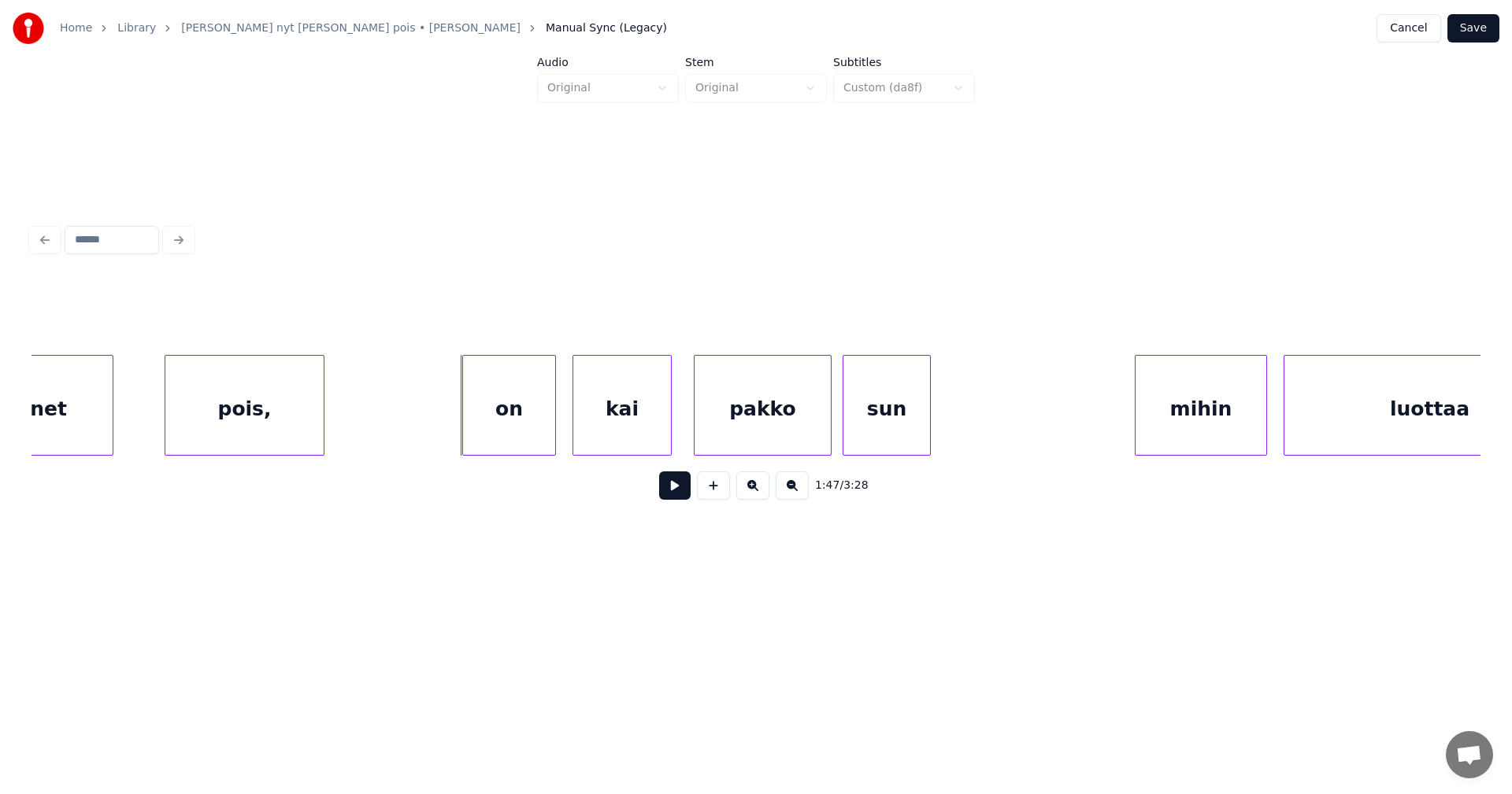
scroll to position [0, 29166]
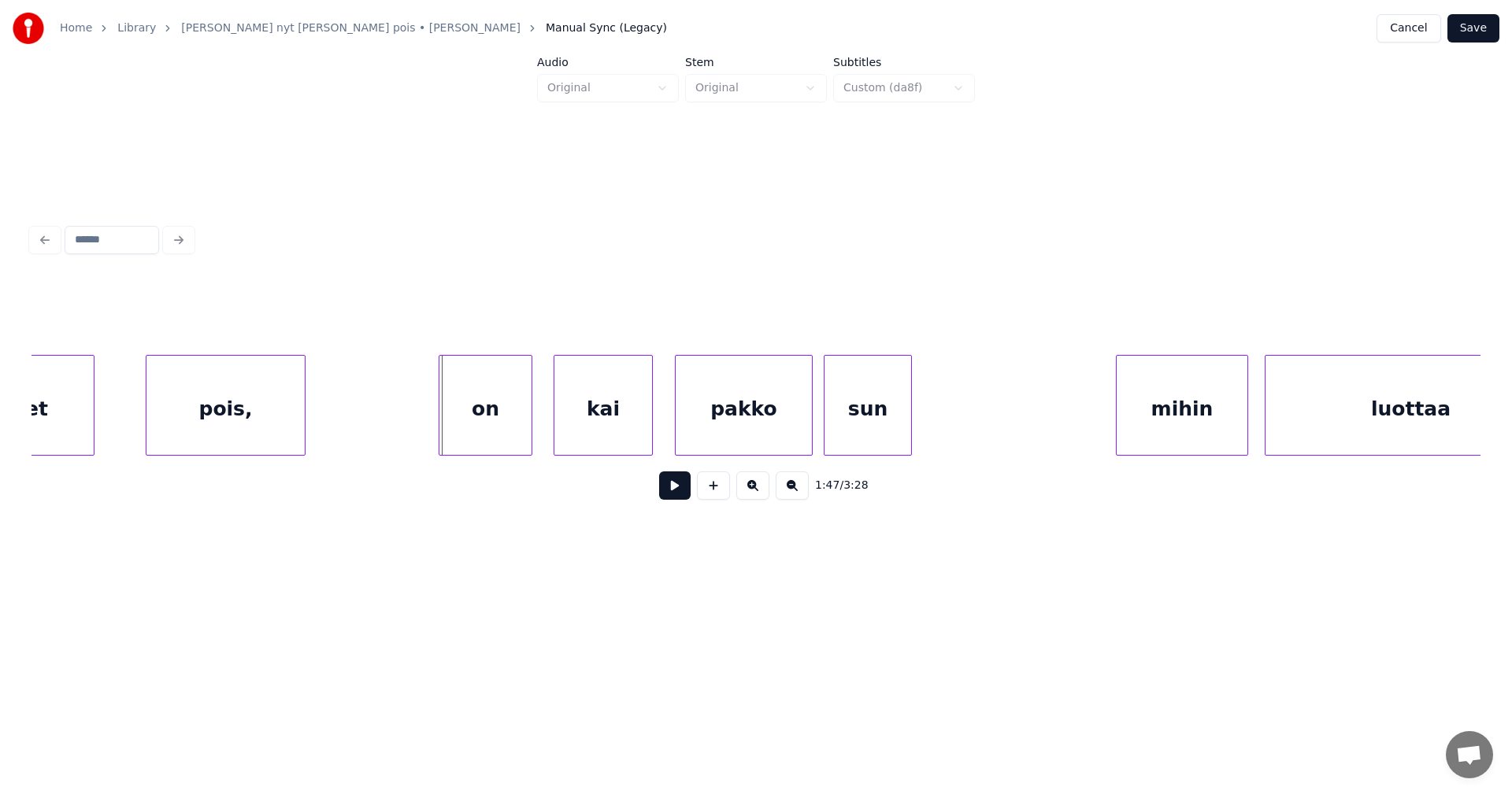
click at [510, 424] on div "on" at bounding box center [485, 409] width 92 height 107
click at [678, 500] on button at bounding box center [676, 486] width 32 height 28
click at [678, 498] on button at bounding box center [676, 486] width 32 height 28
click at [717, 447] on div "pakko" at bounding box center [744, 409] width 137 height 107
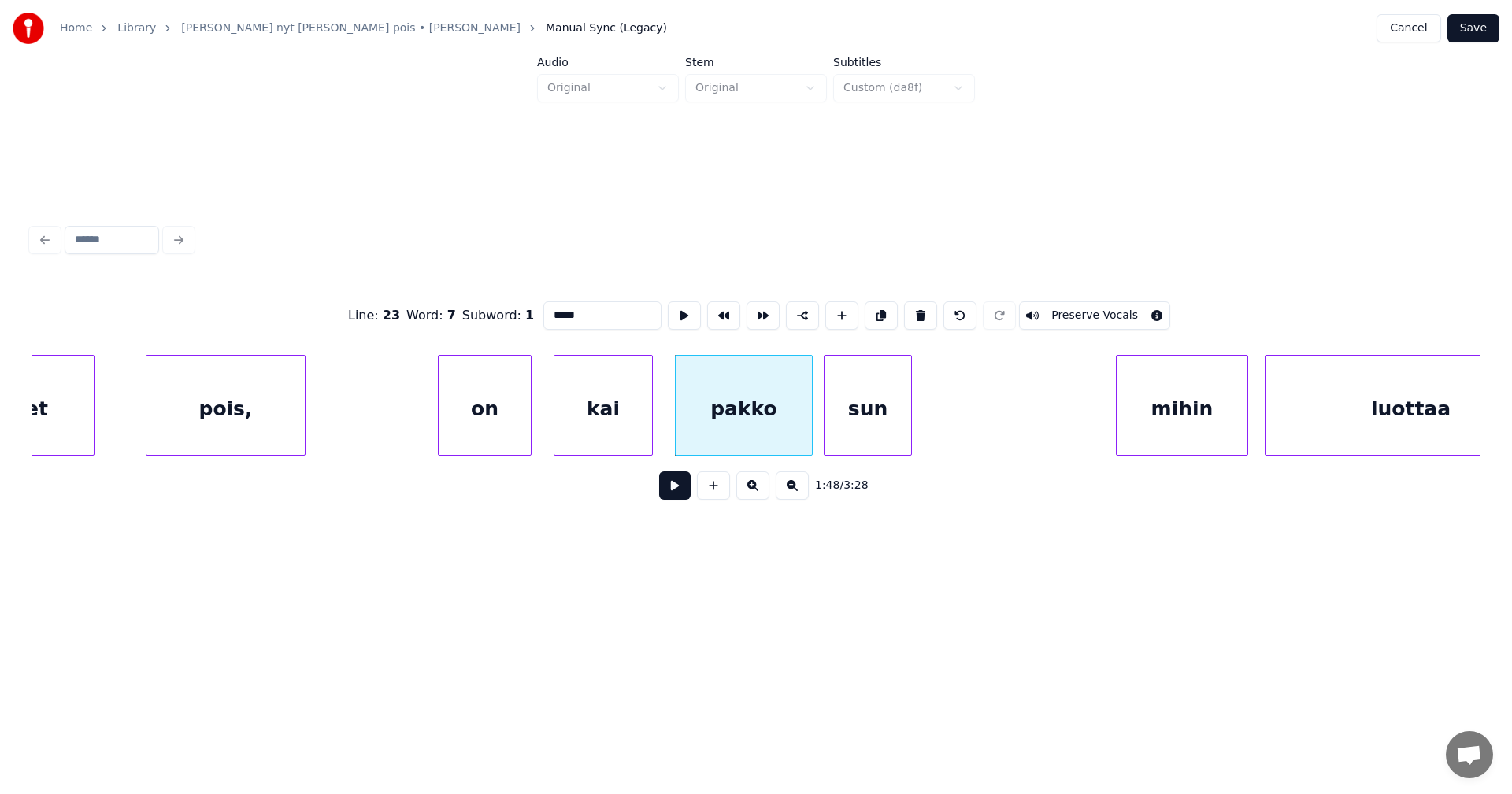
click at [667, 492] on button at bounding box center [676, 486] width 32 height 28
click at [674, 489] on button at bounding box center [676, 486] width 32 height 28
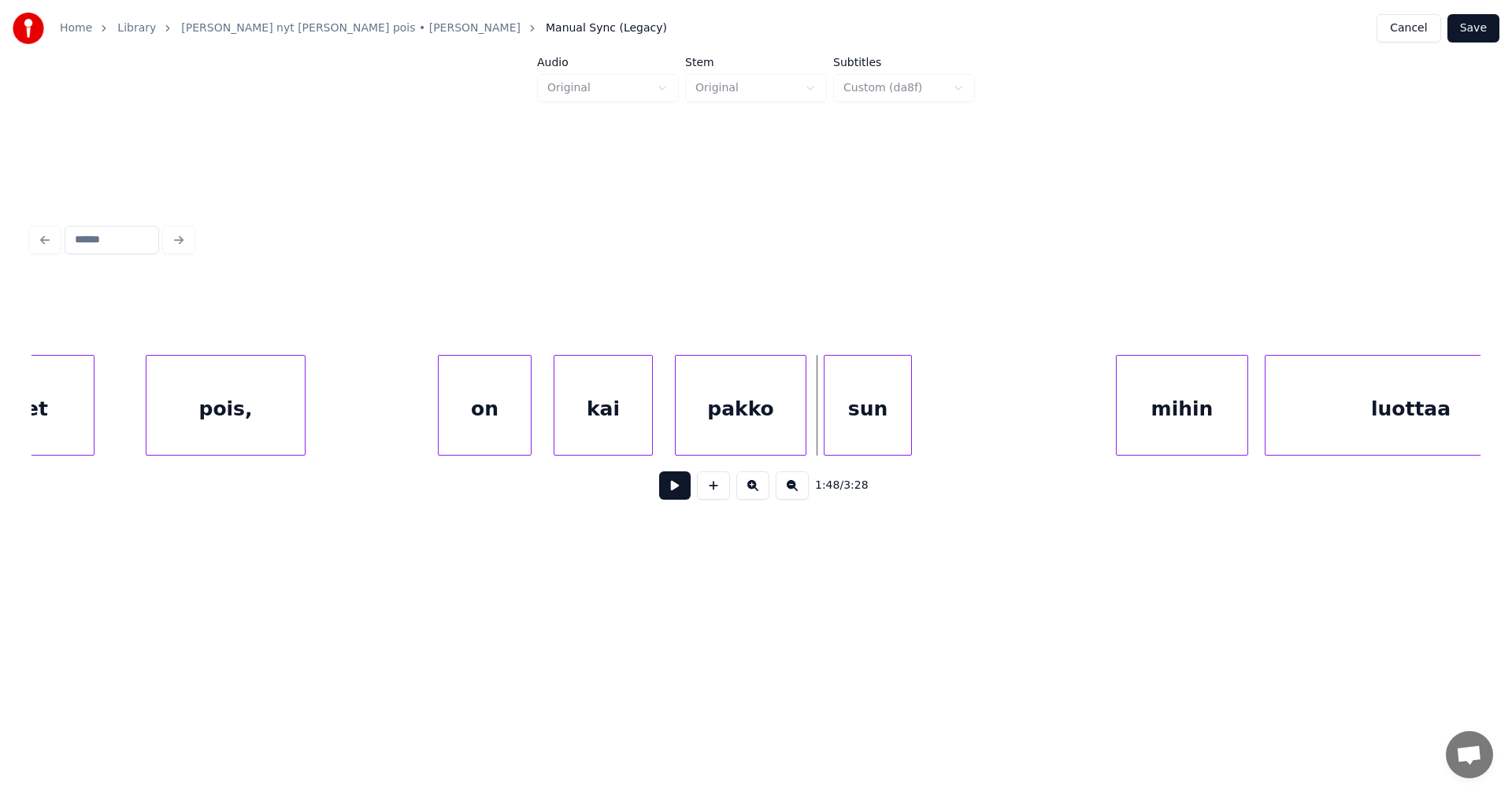
click at [801, 438] on div at bounding box center [803, 405] width 5 height 99
click at [816, 435] on div at bounding box center [818, 405] width 5 height 99
click at [673, 489] on button at bounding box center [676, 486] width 32 height 28
drag, startPoint x: 673, startPoint y: 489, endPoint x: 689, endPoint y: 478, distance: 19.4
click at [678, 486] on button at bounding box center [676, 486] width 32 height 28
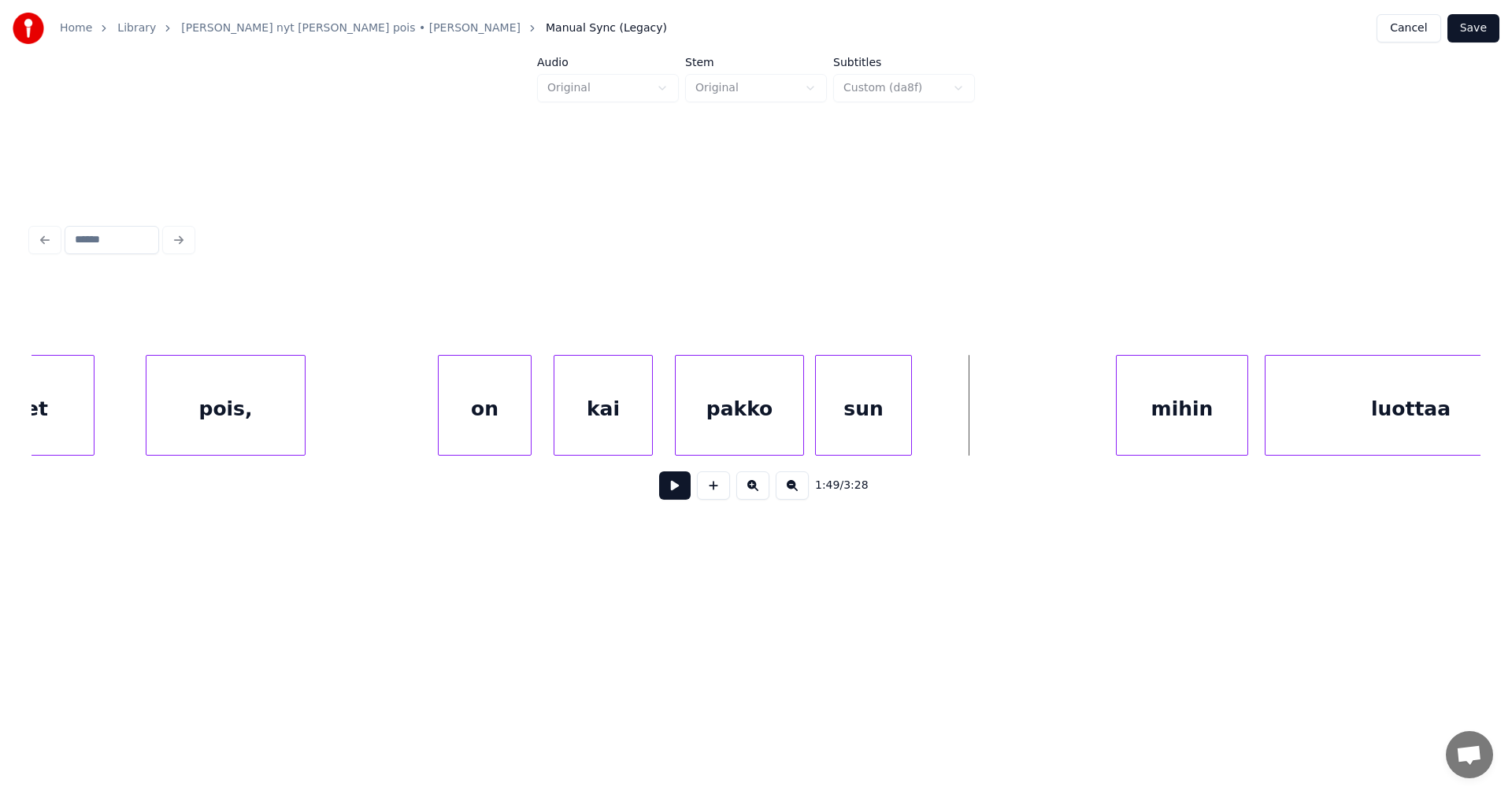
click at [763, 424] on div "pakko" at bounding box center [740, 409] width 128 height 107
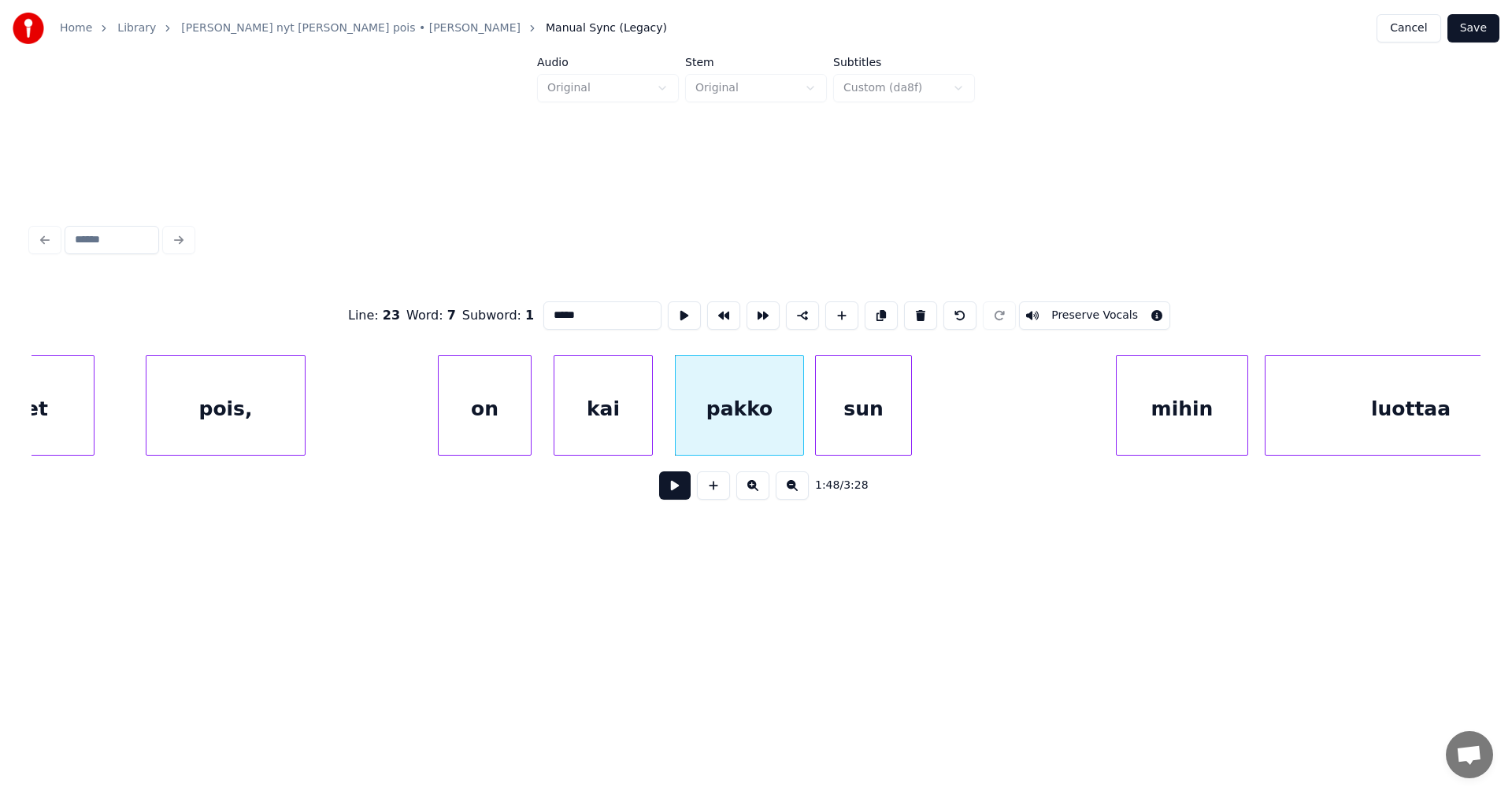
click at [681, 489] on button at bounding box center [676, 486] width 32 height 28
click at [795, 428] on div at bounding box center [795, 405] width 5 height 99
click at [681, 492] on button at bounding box center [676, 486] width 32 height 28
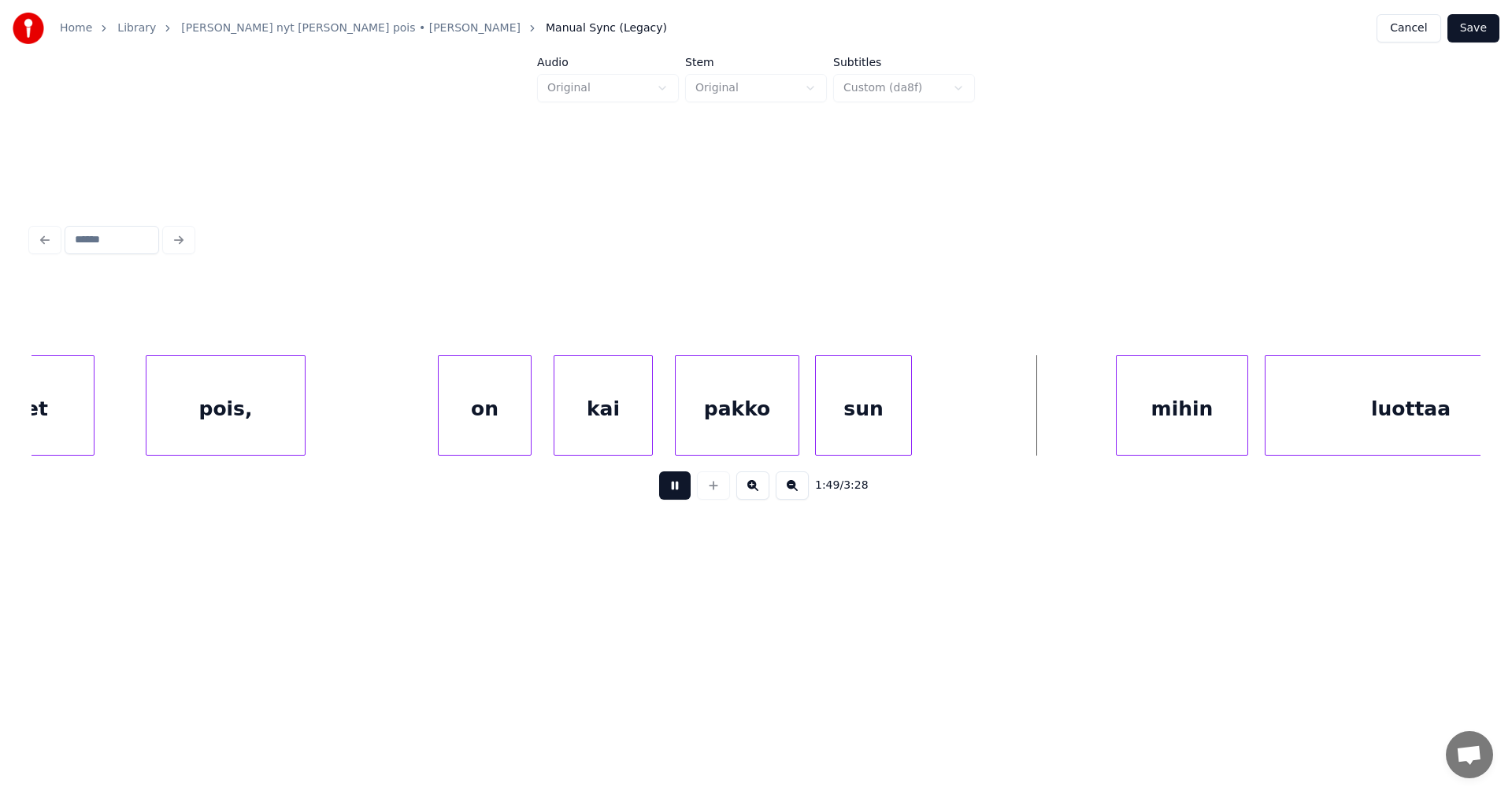
click at [681, 492] on button at bounding box center [676, 486] width 32 height 28
click at [1139, 416] on div "mihin" at bounding box center [1147, 409] width 131 height 107
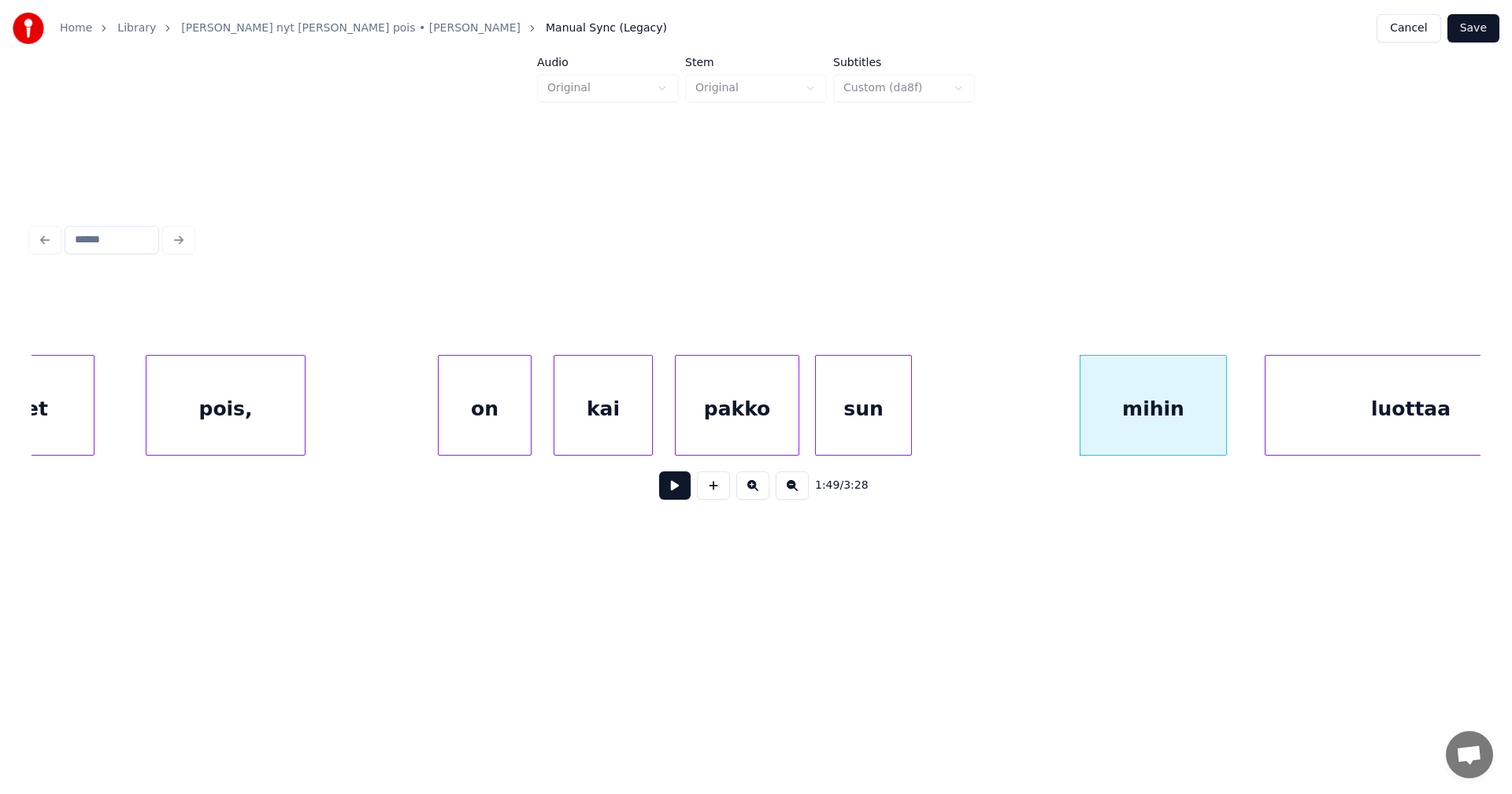
click at [1224, 416] on div at bounding box center [1224, 405] width 5 height 99
click at [682, 496] on button at bounding box center [676, 486] width 32 height 28
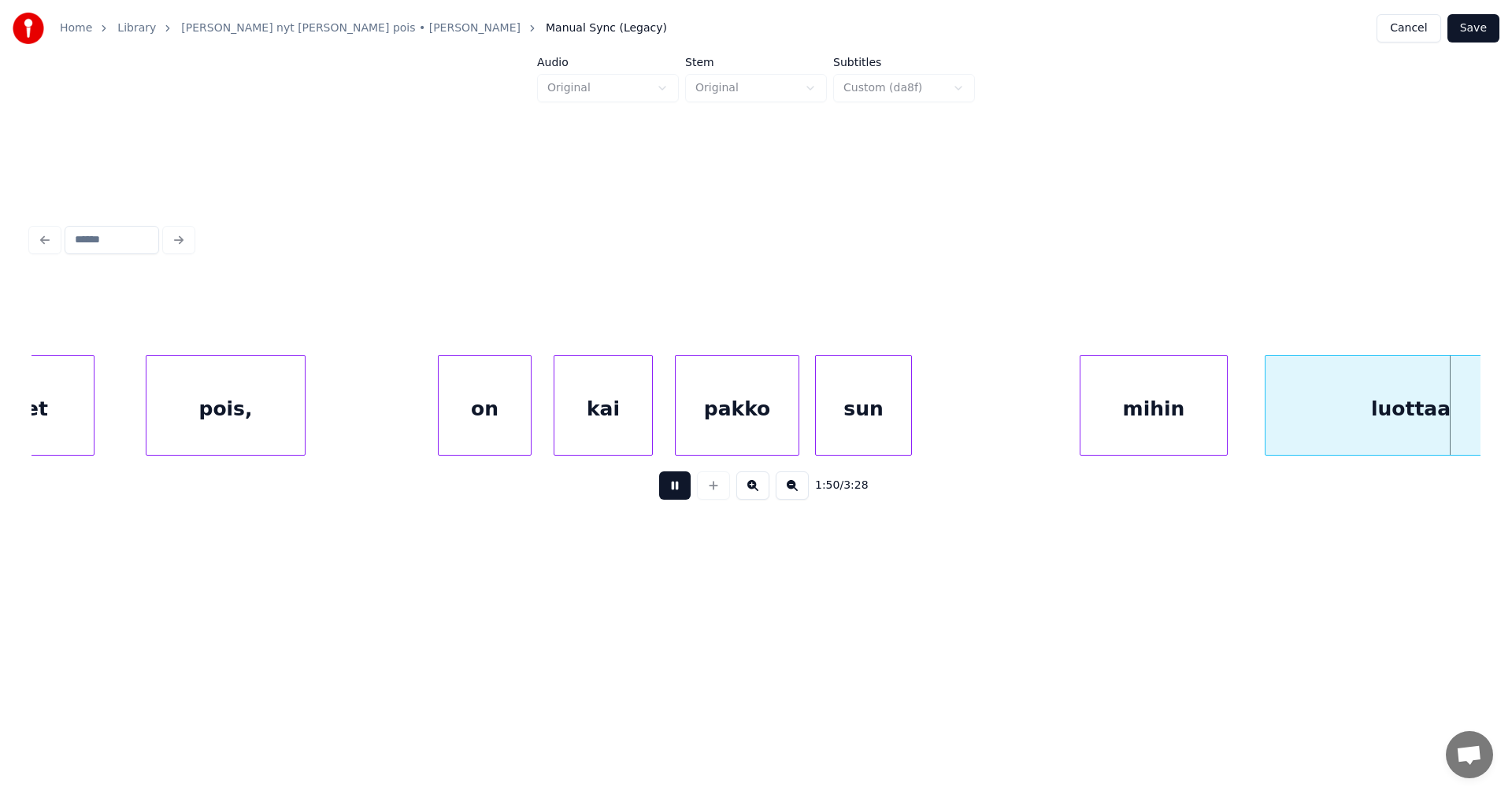
scroll to position [0, 30616]
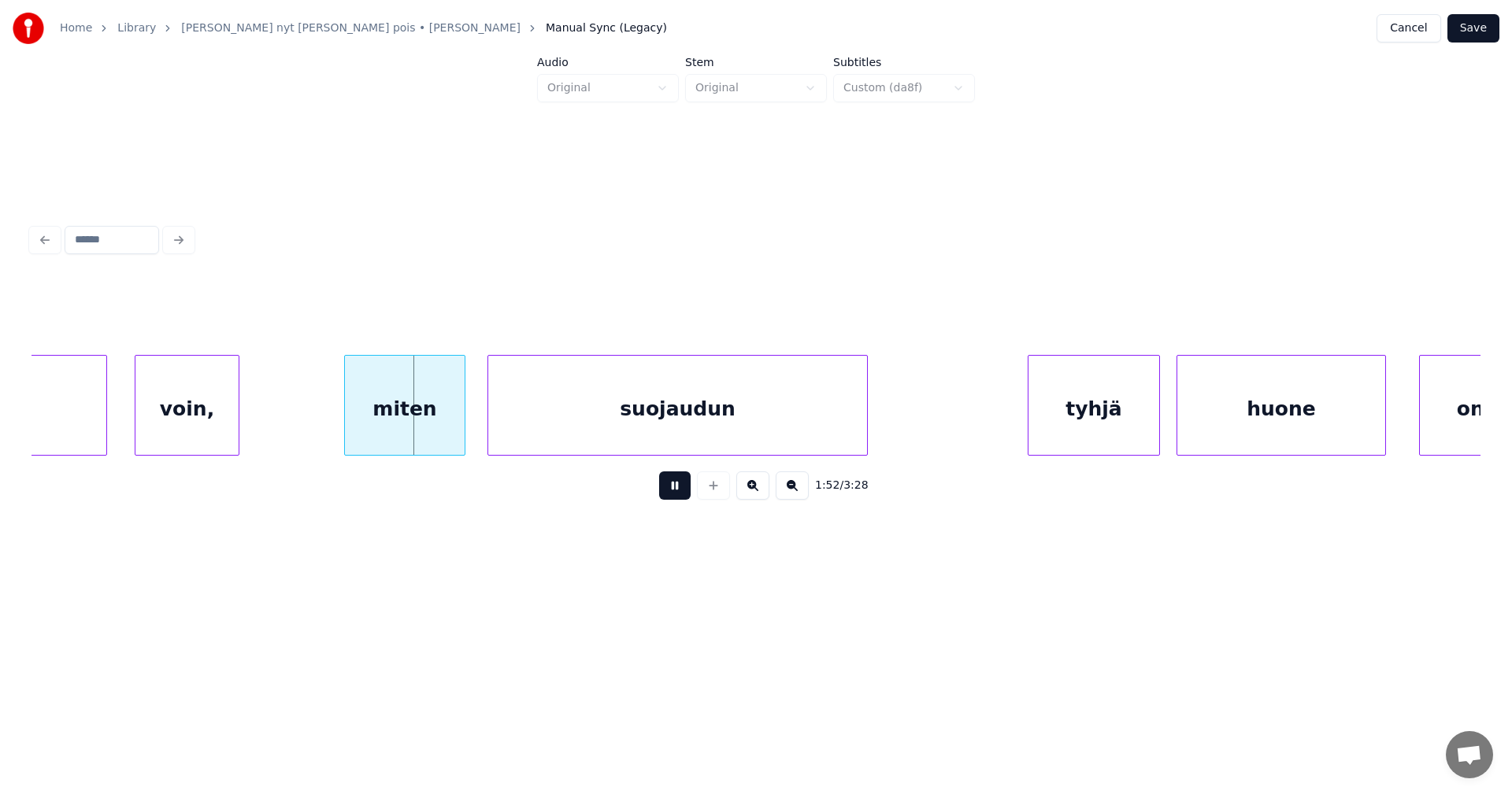
click at [682, 496] on button at bounding box center [676, 486] width 32 height 28
click at [379, 420] on div "miten" at bounding box center [377, 409] width 120 height 107
click at [463, 419] on div at bounding box center [462, 405] width 5 height 99
click at [667, 495] on button at bounding box center [676, 486] width 32 height 28
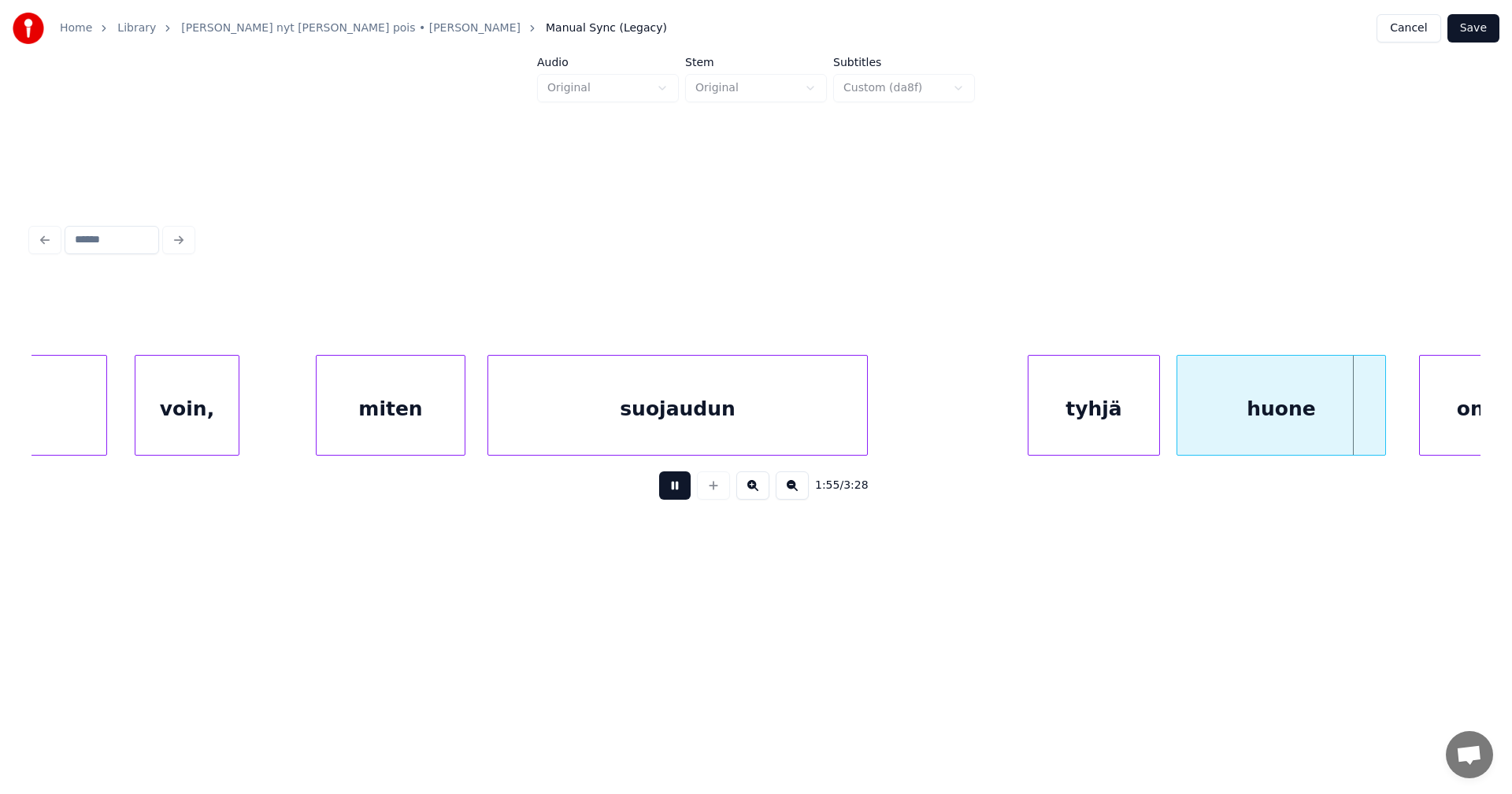
click at [668, 495] on button at bounding box center [676, 486] width 32 height 28
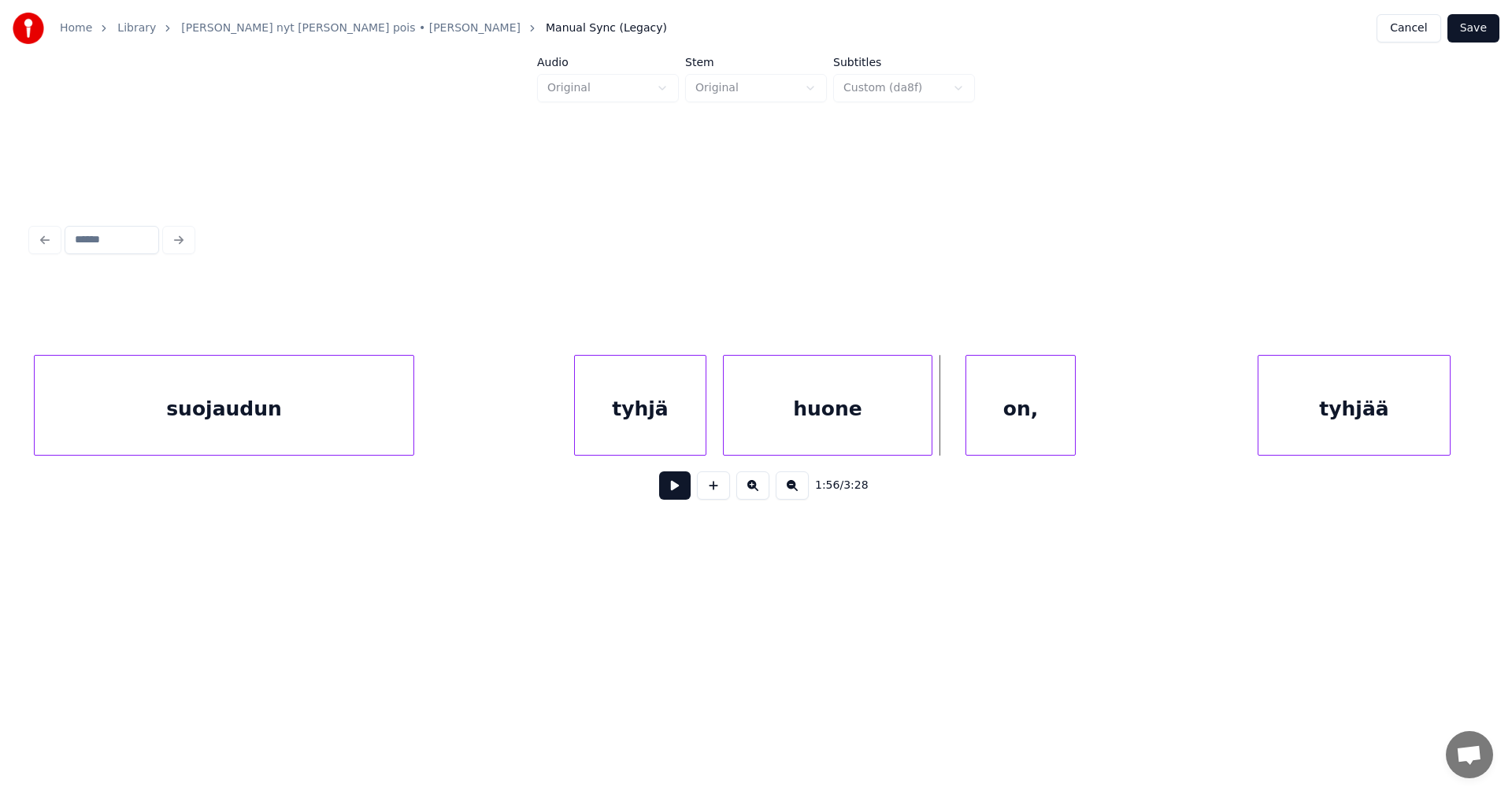
scroll to position [0, 31089]
click at [978, 428] on div "on," at bounding box center [990, 409] width 109 height 107
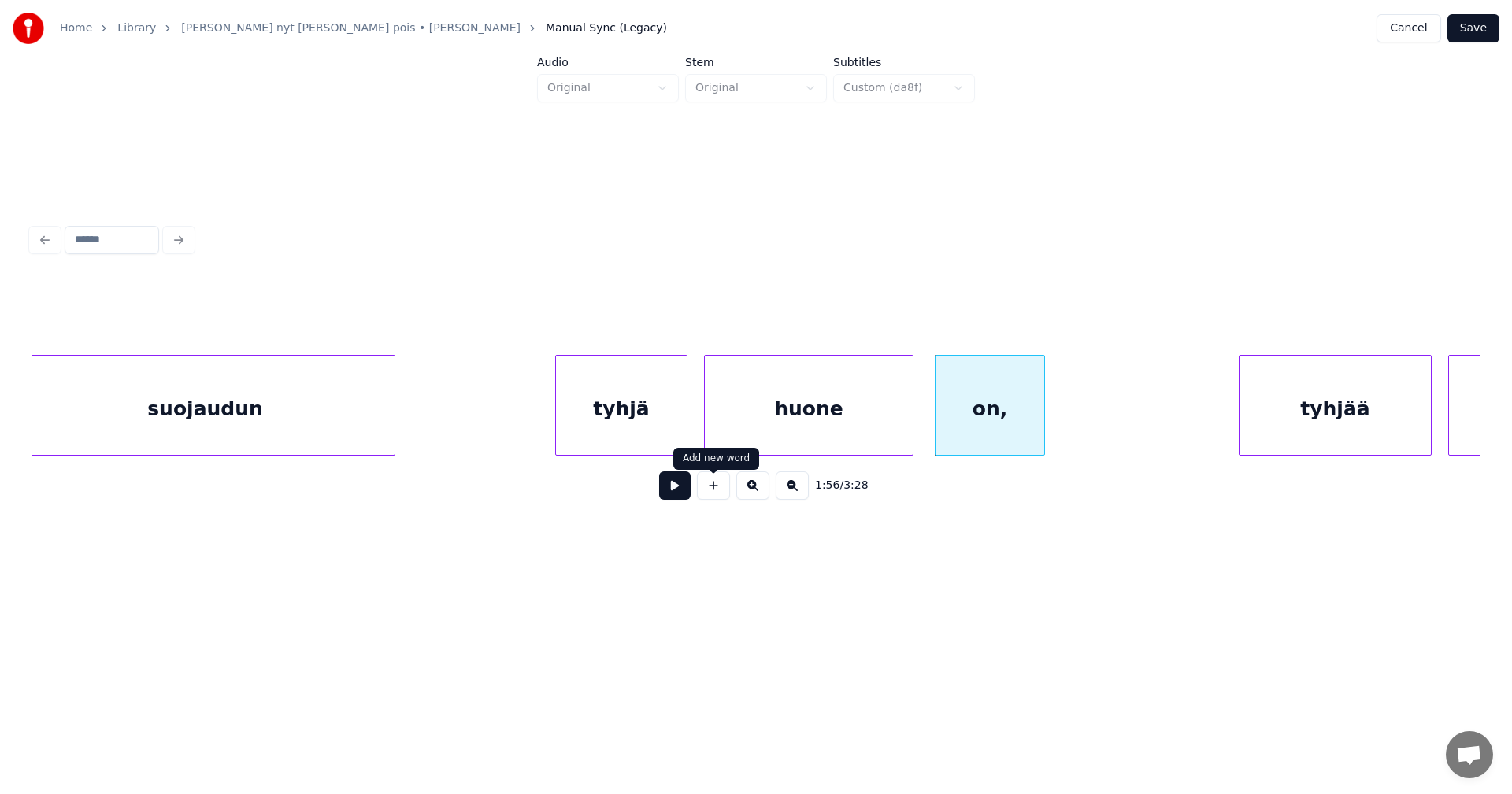
click at [682, 493] on button at bounding box center [676, 486] width 32 height 28
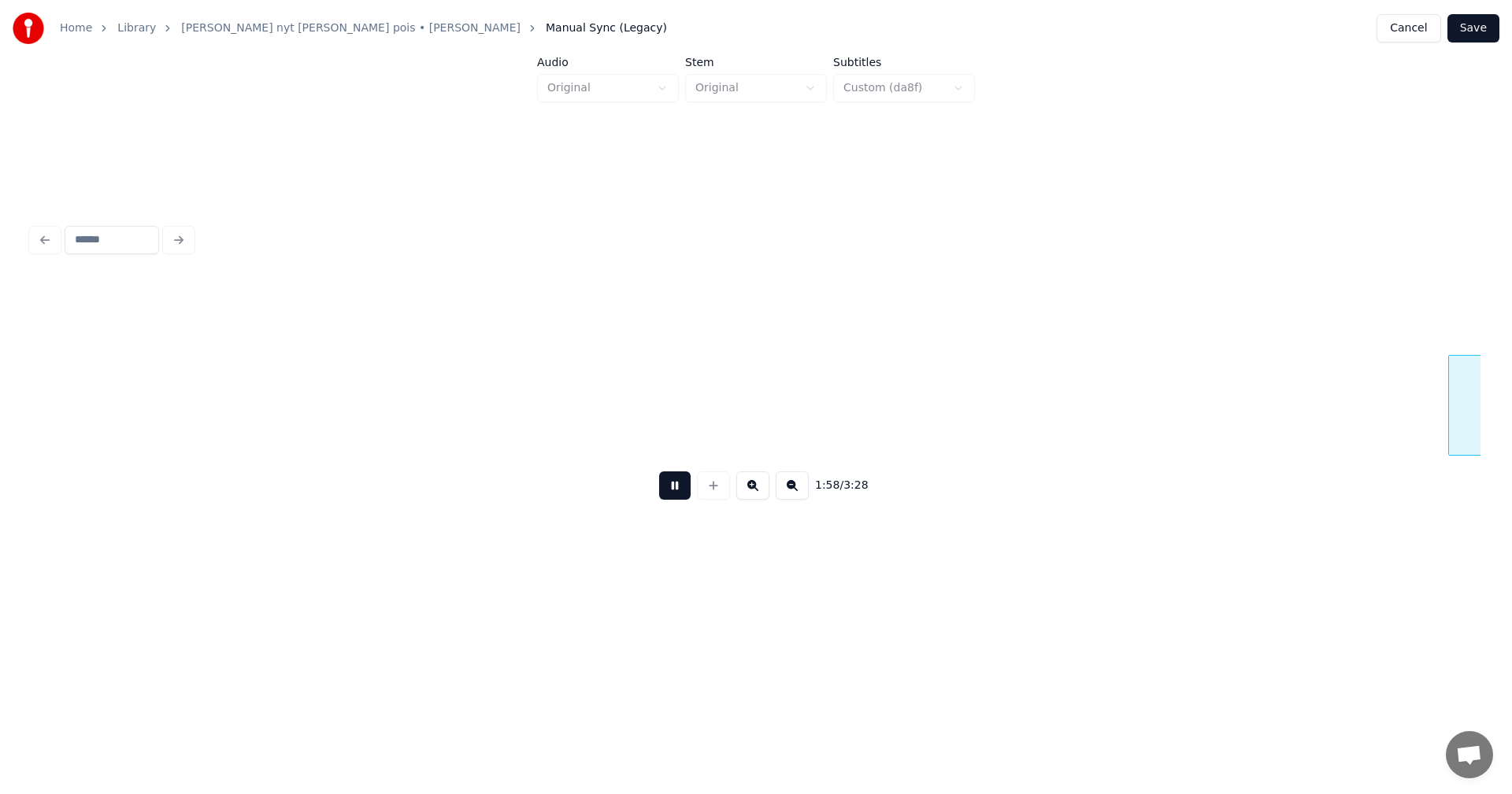
scroll to position [0, 32538]
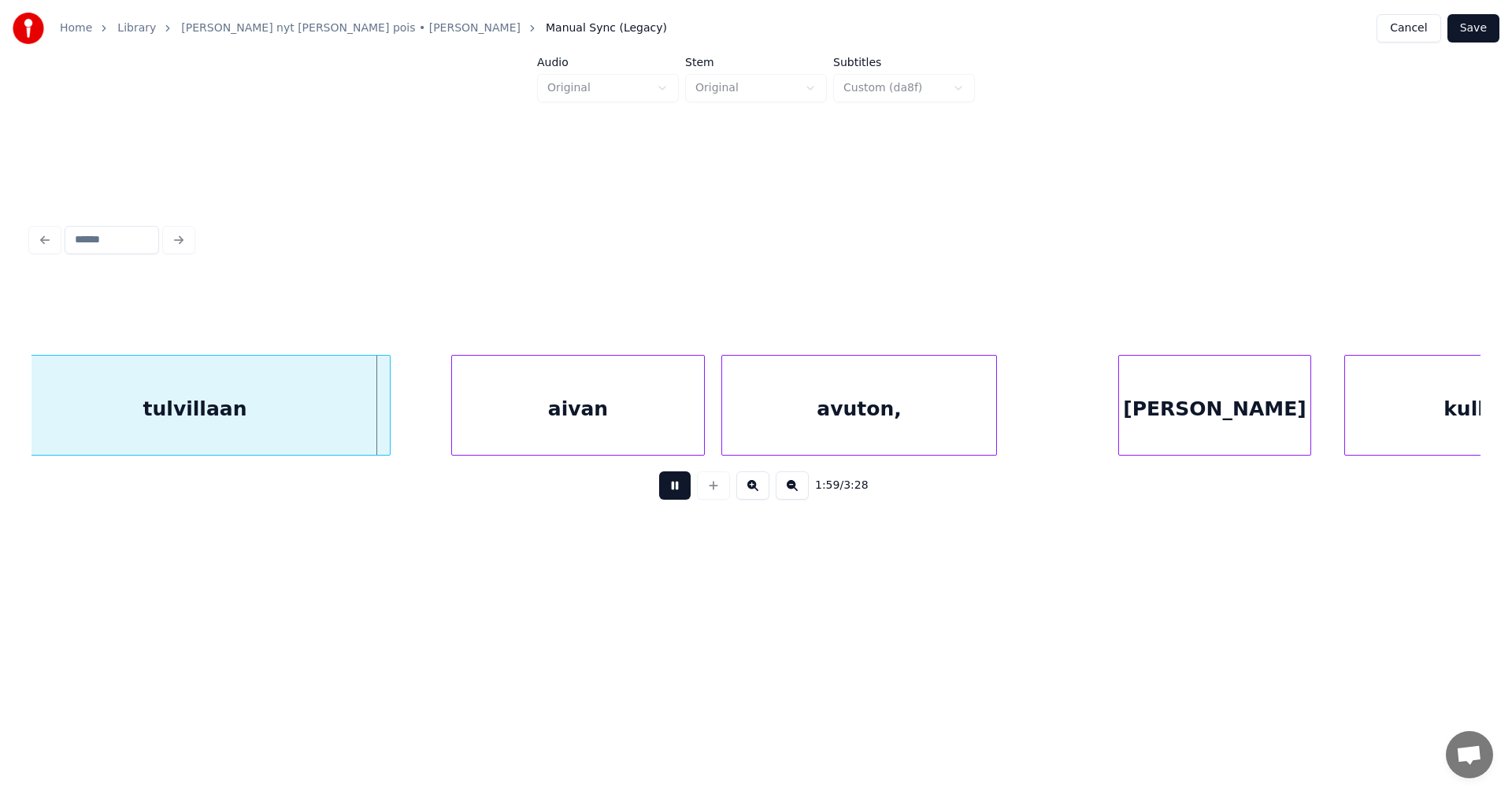
click at [682, 493] on button at bounding box center [676, 486] width 32 height 28
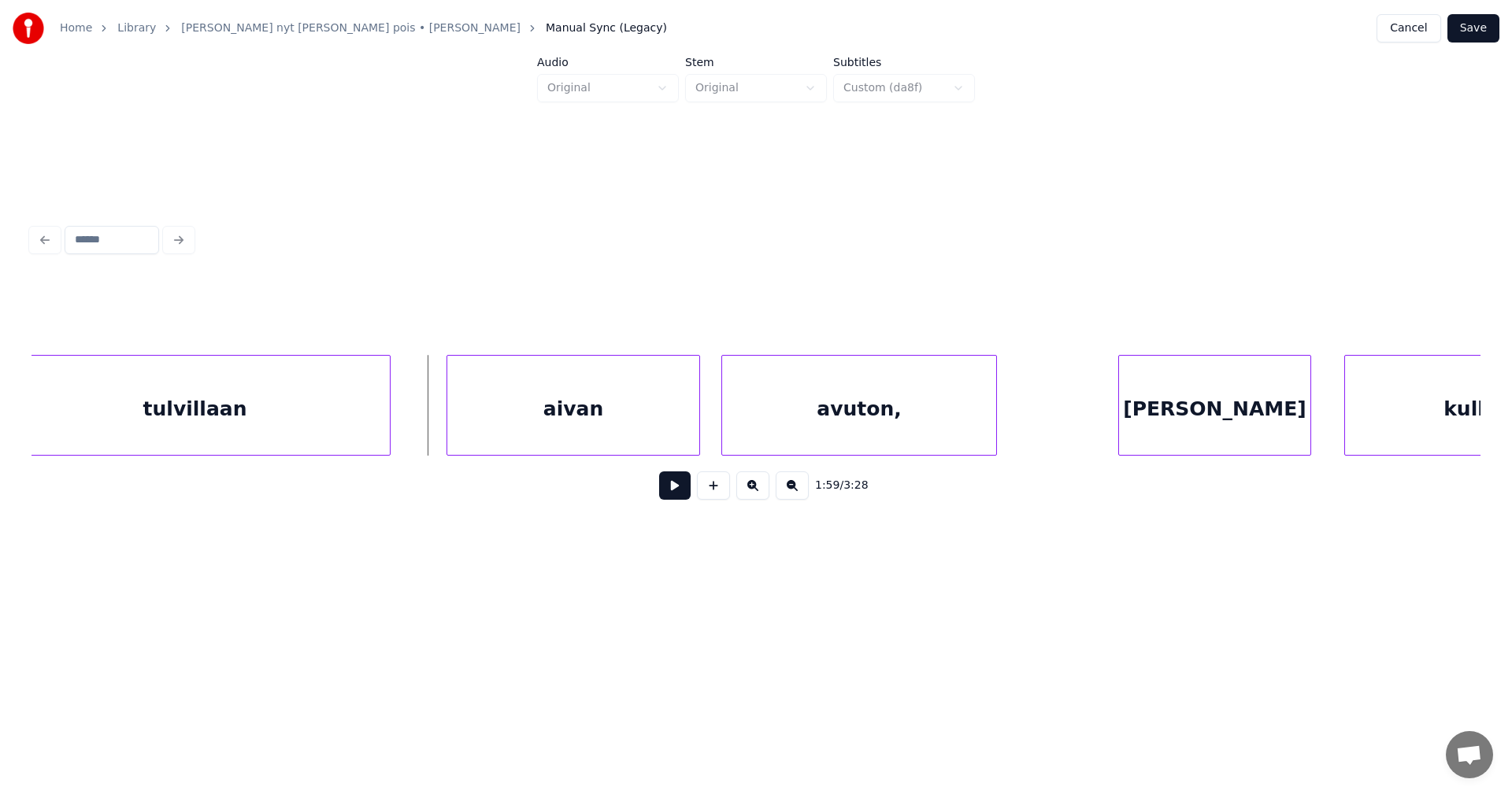
click at [648, 431] on div "aivan" at bounding box center [573, 409] width 252 height 107
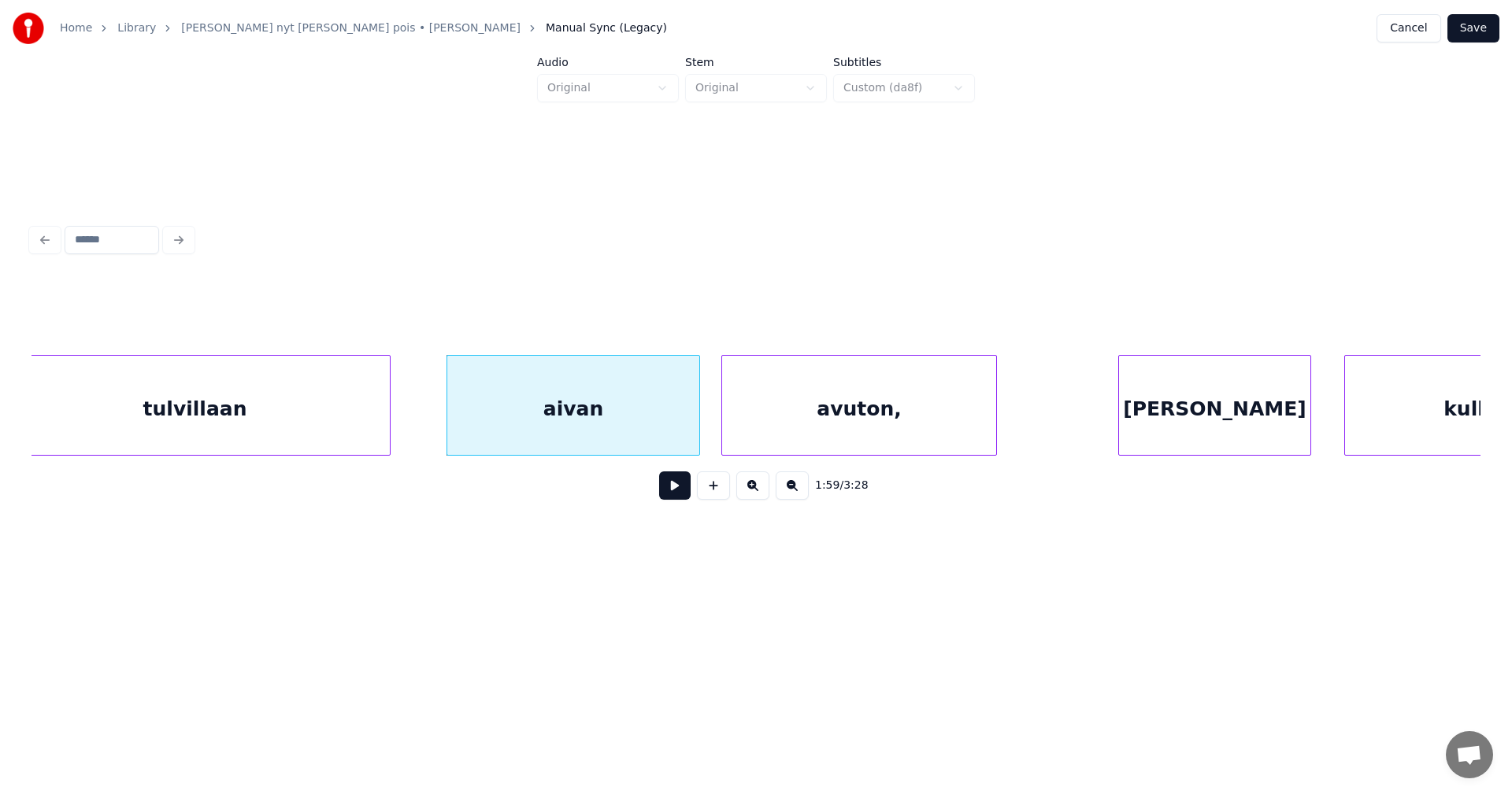
click at [673, 494] on button at bounding box center [676, 486] width 32 height 28
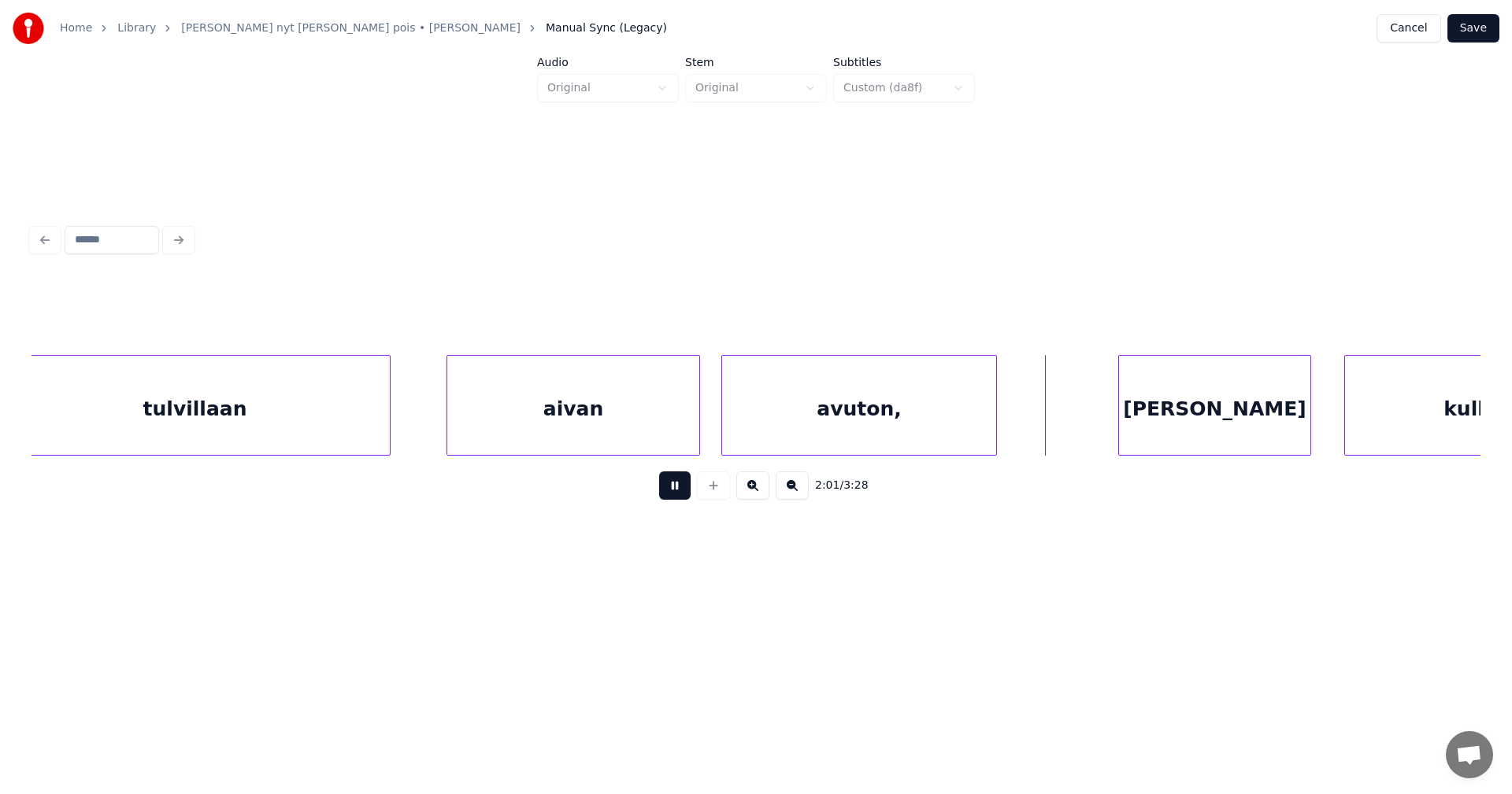
click at [673, 494] on button at bounding box center [676, 486] width 32 height 28
click at [1167, 419] on div "[PERSON_NAME]" at bounding box center [1208, 409] width 192 height 107
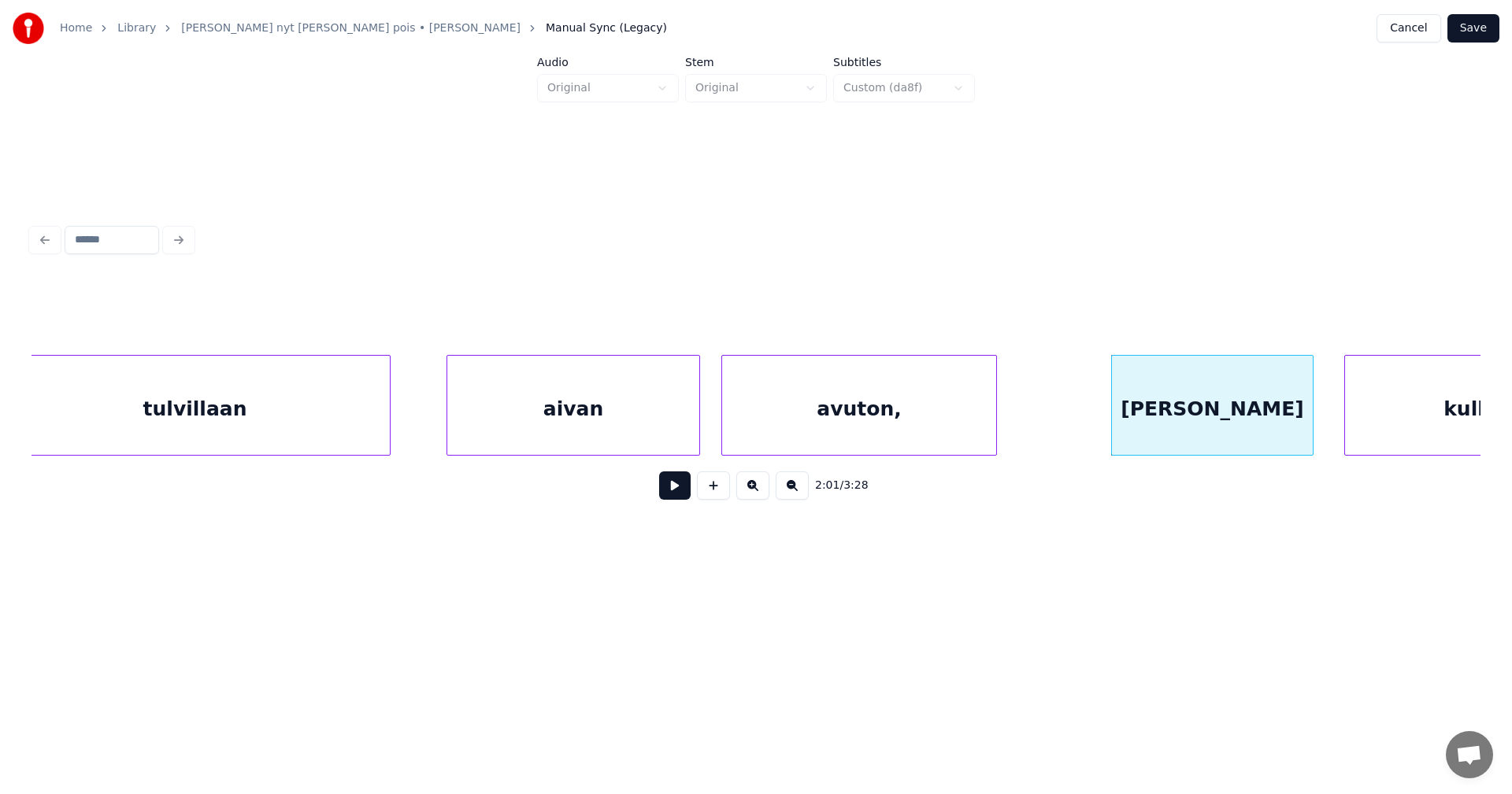
click at [1313, 427] on div "[PERSON_NAME]" at bounding box center [1213, 405] width 203 height 101
click at [668, 495] on button at bounding box center [676, 486] width 32 height 28
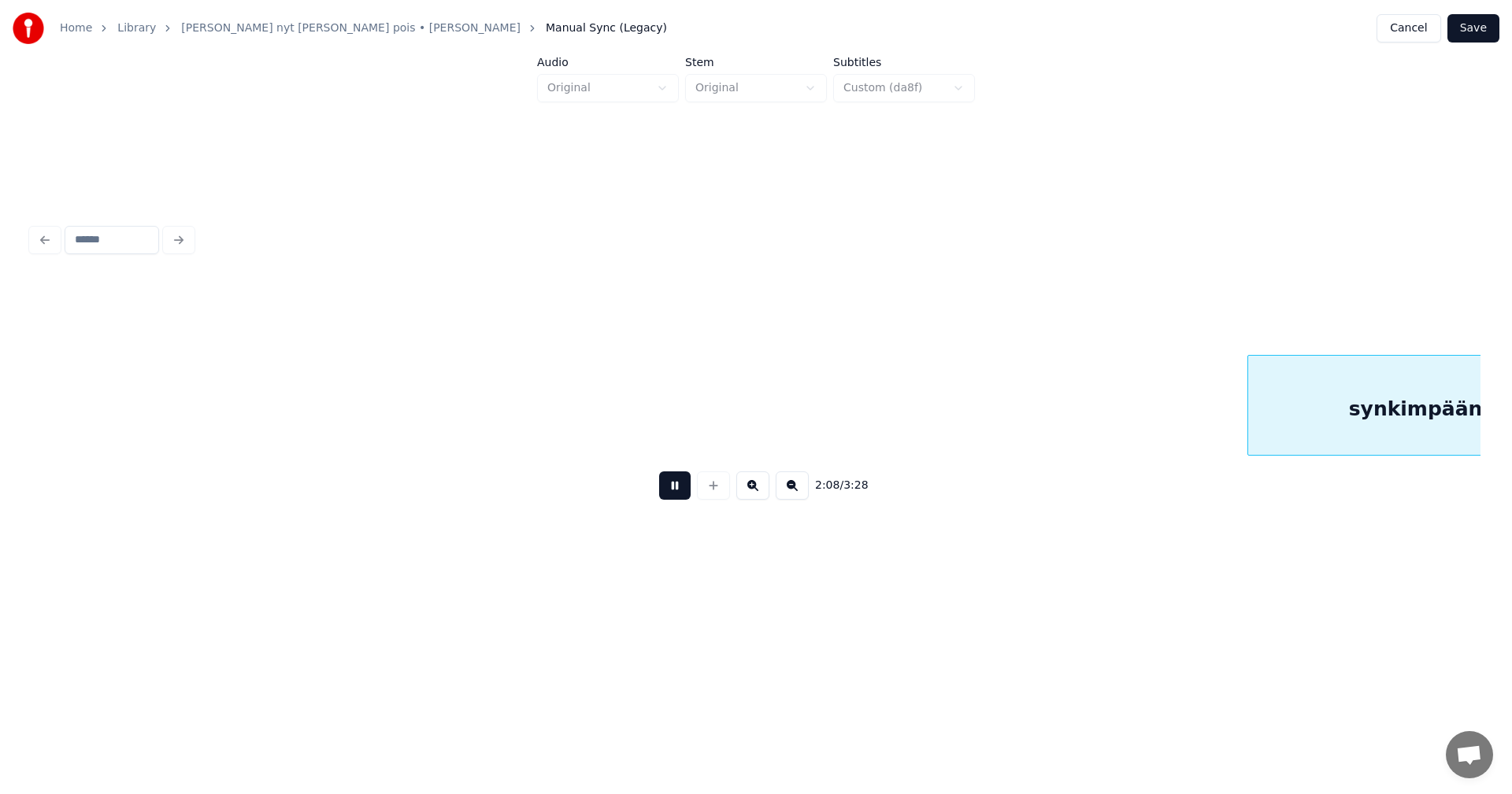
scroll to position [0, 35443]
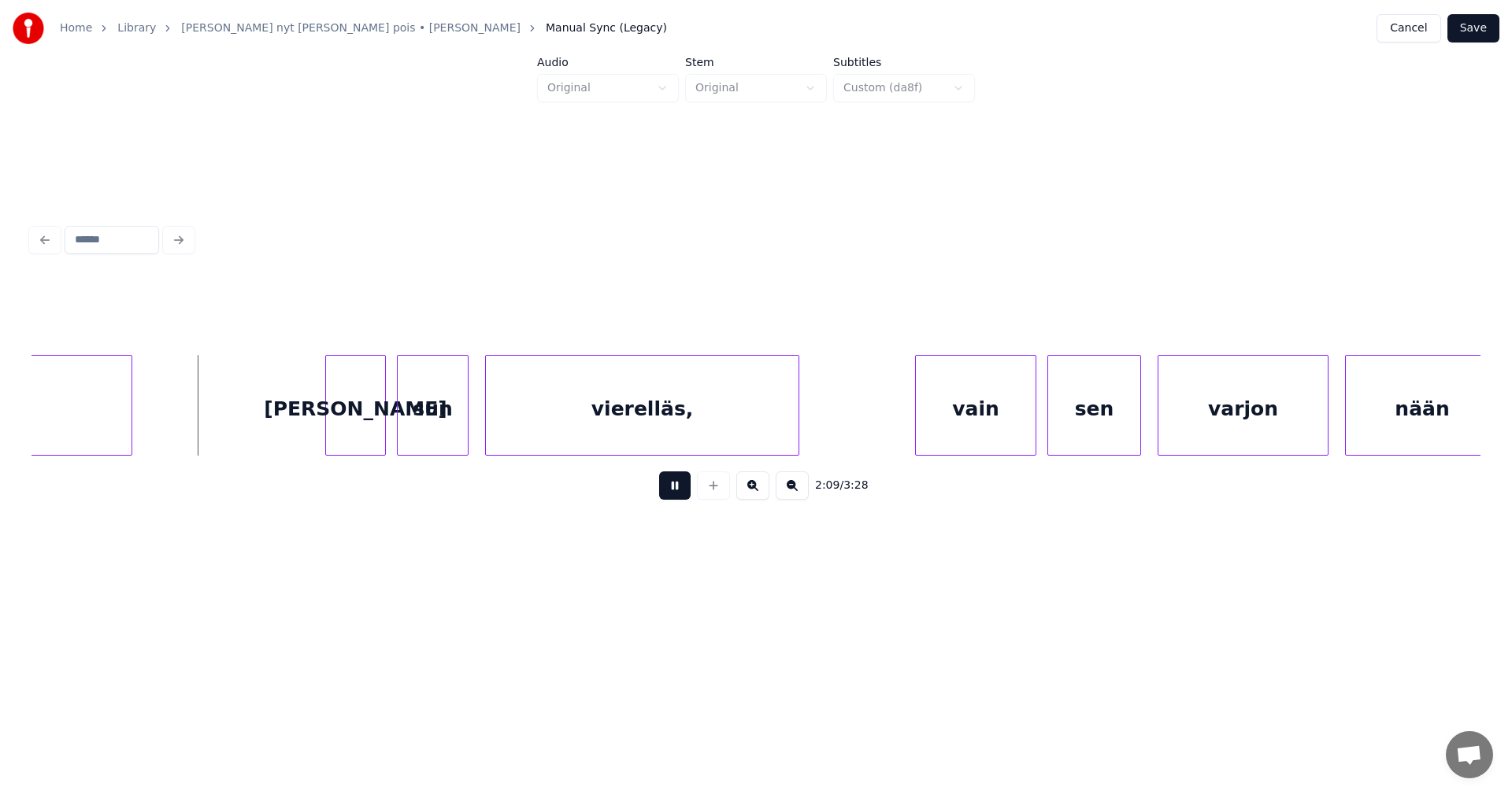
click at [671, 495] on button at bounding box center [676, 486] width 32 height 28
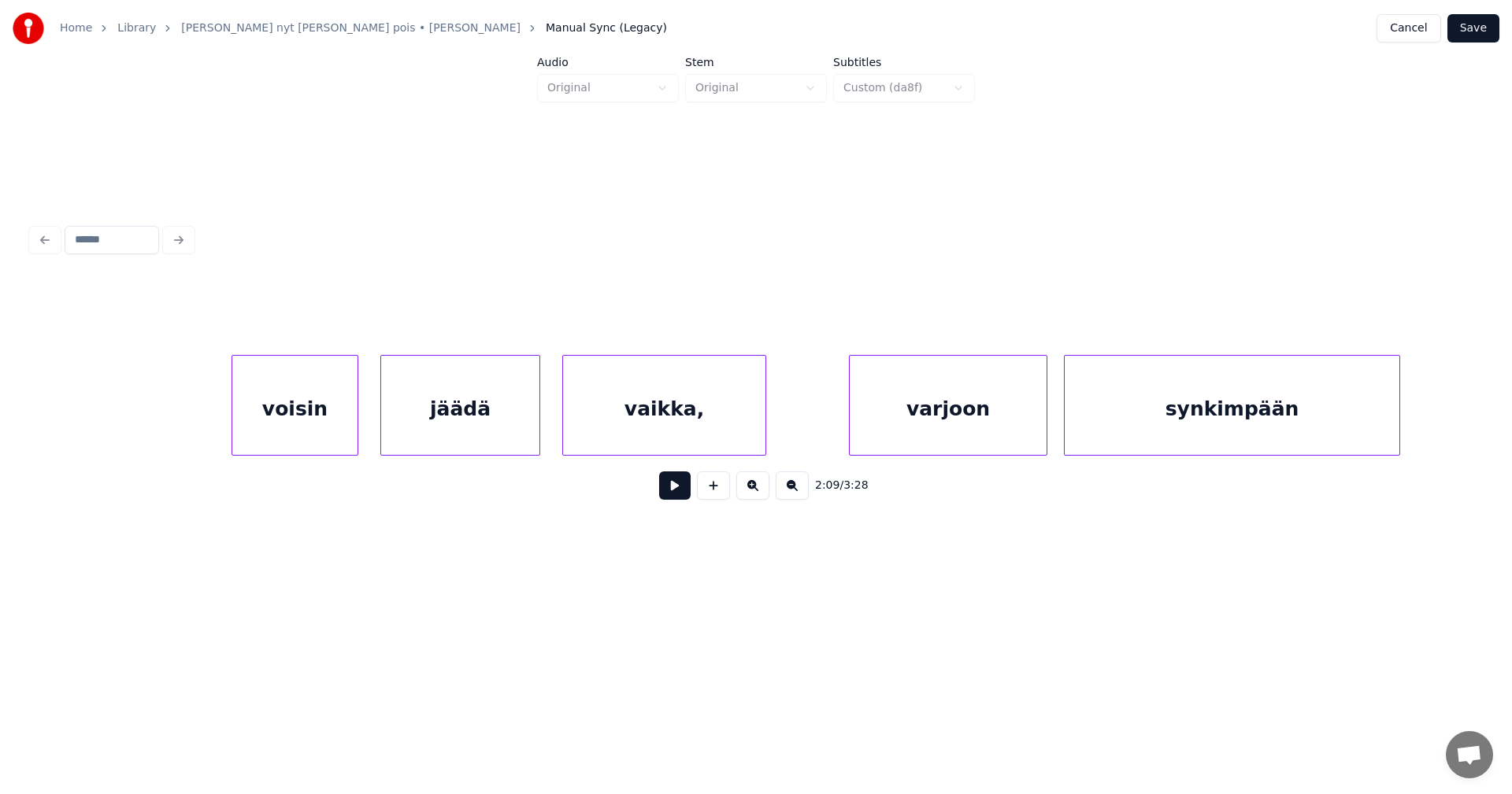
click at [727, 428] on div "vaikka," at bounding box center [664, 409] width 203 height 107
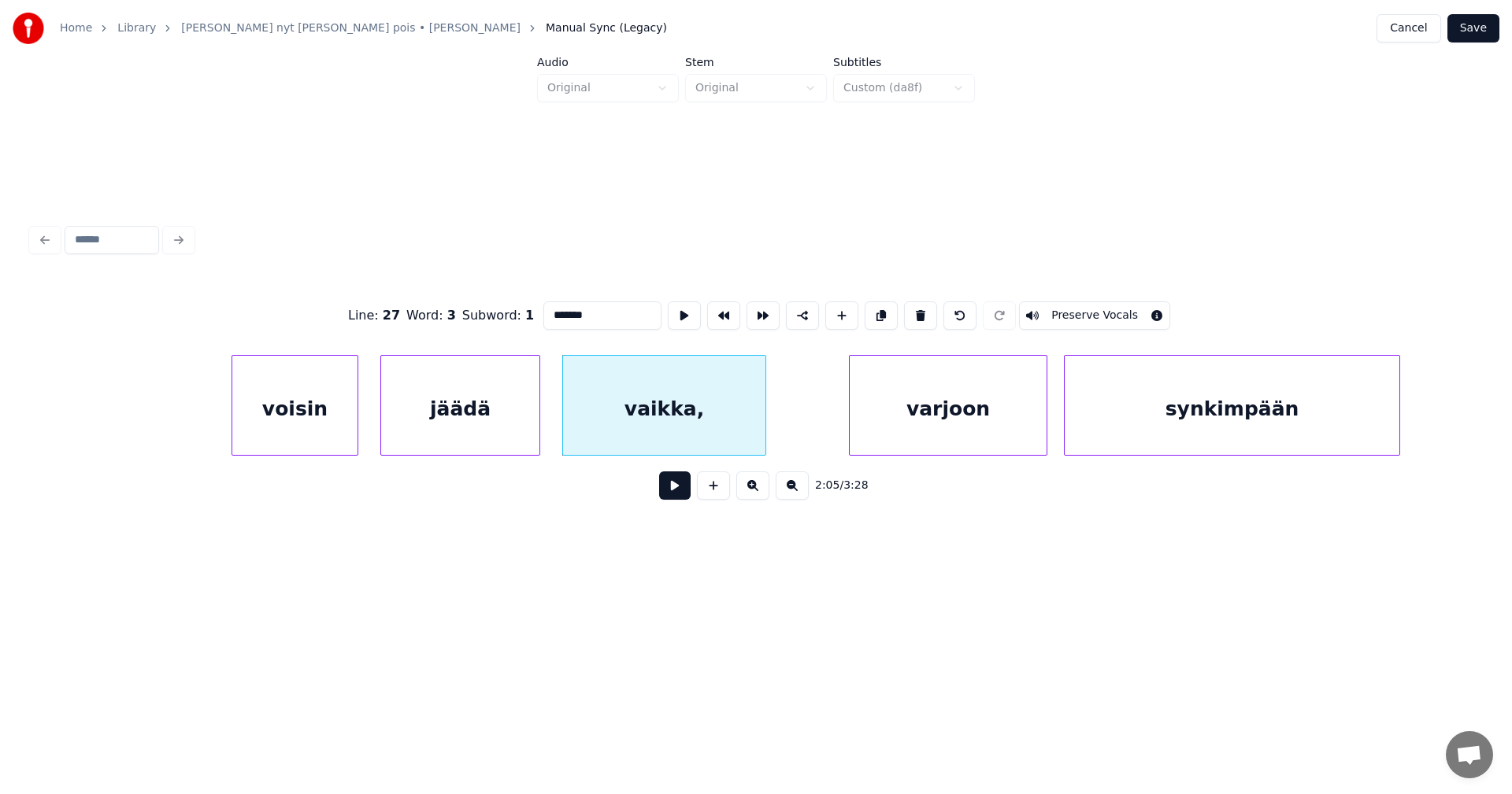
click at [673, 496] on button at bounding box center [676, 486] width 32 height 28
click at [675, 491] on button at bounding box center [676, 486] width 32 height 28
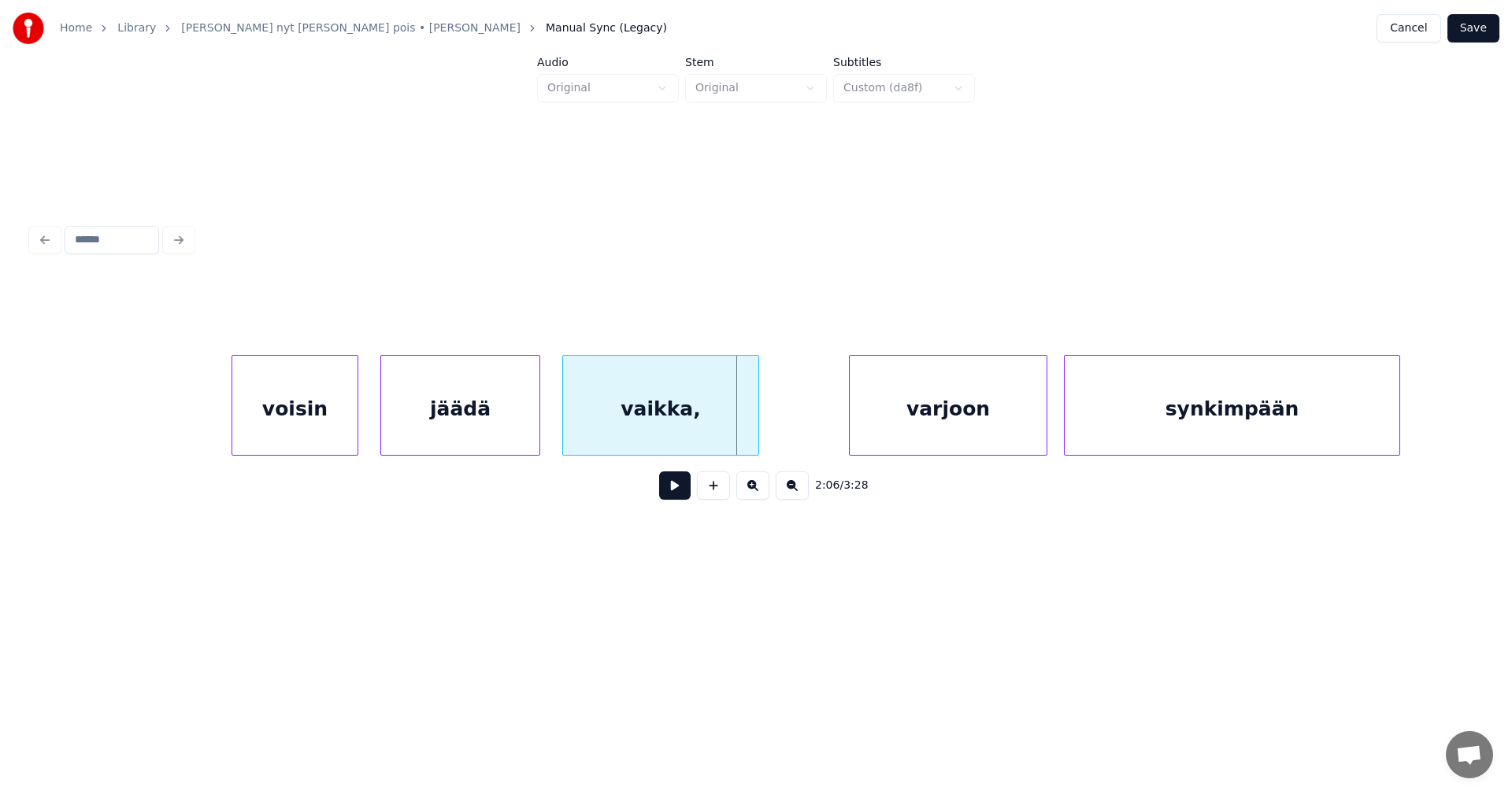
click at [756, 445] on div at bounding box center [756, 405] width 5 height 99
click at [678, 495] on button at bounding box center [676, 486] width 32 height 28
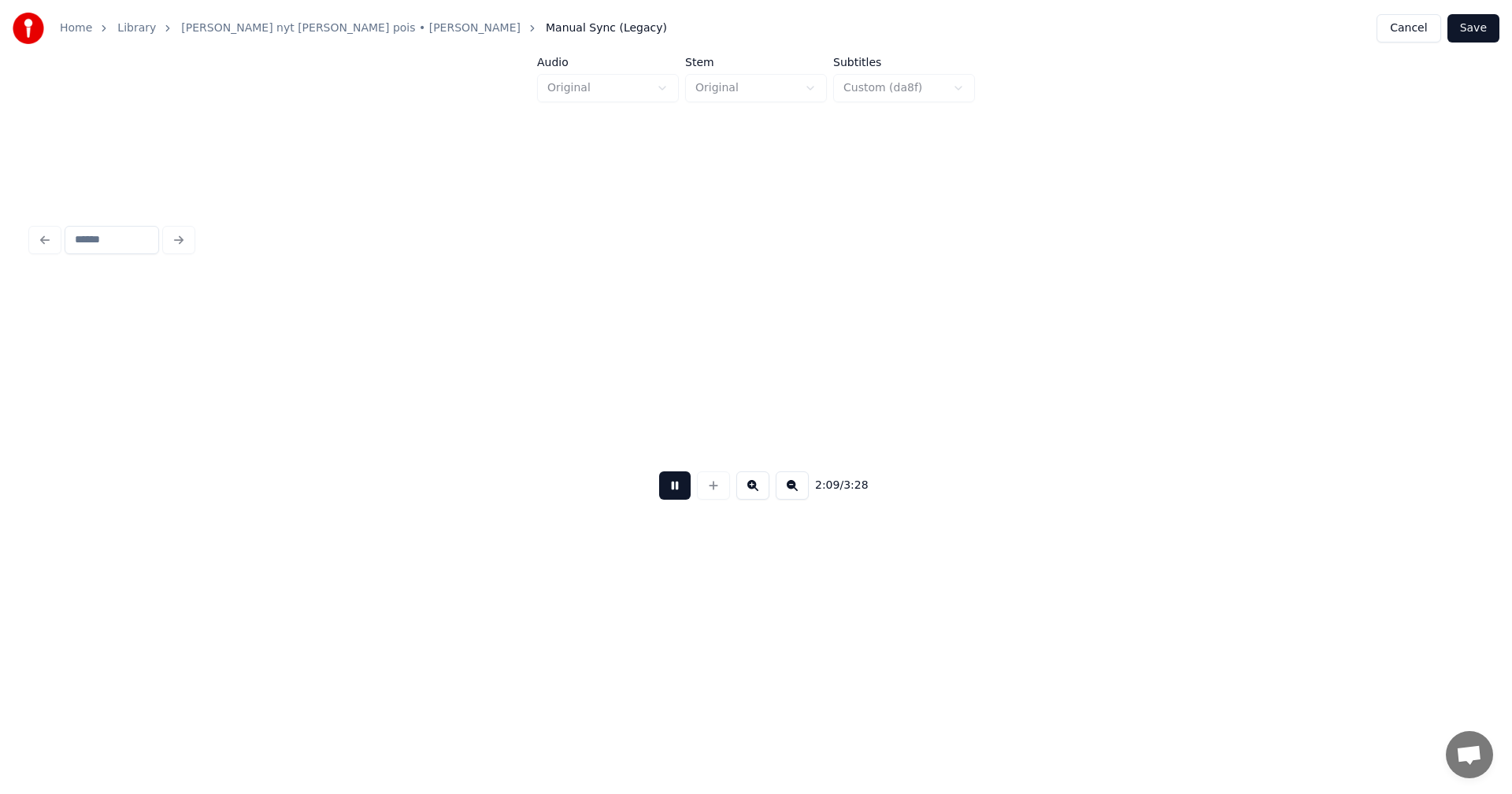
scroll to position [0, 35627]
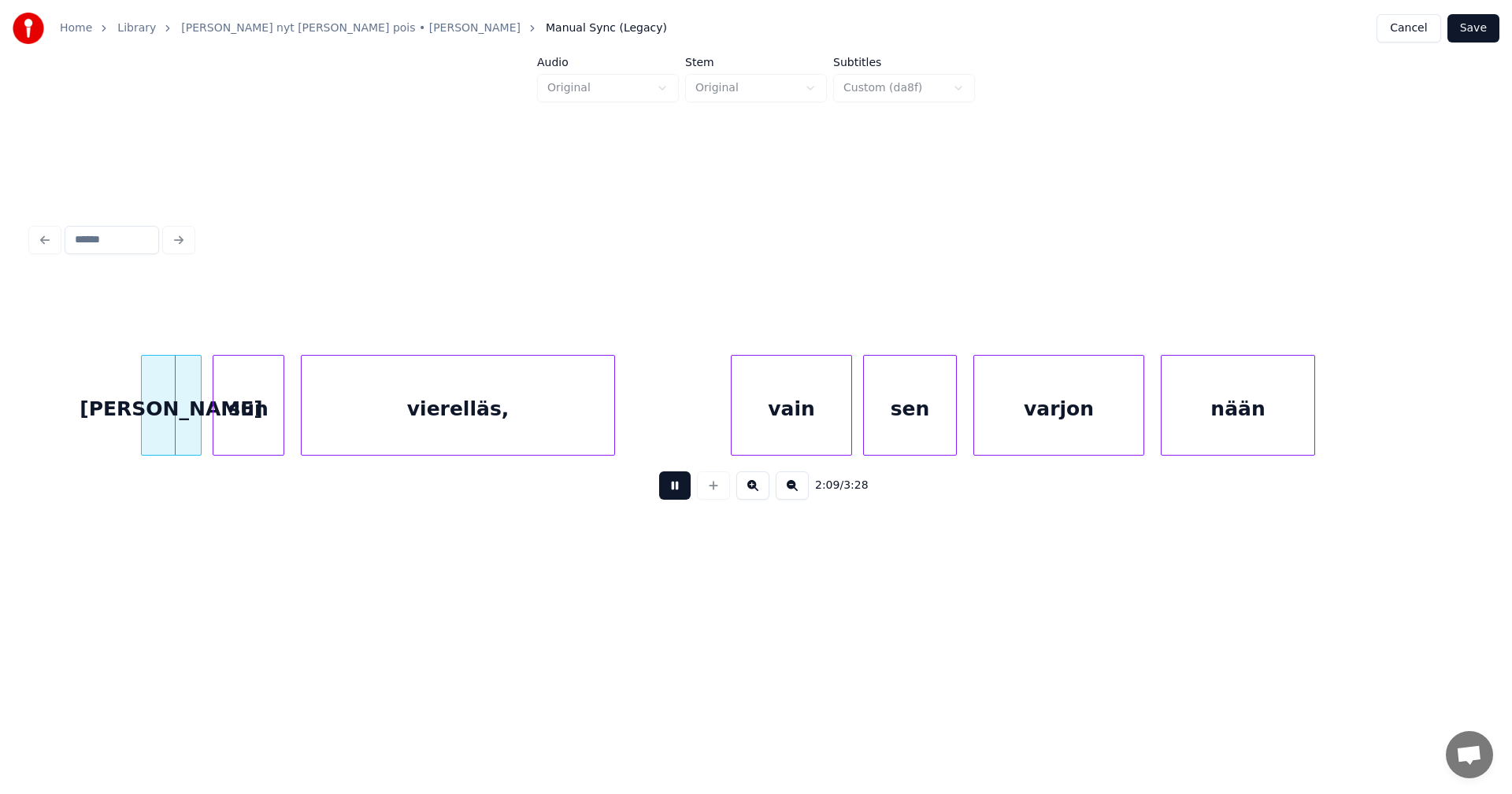
click at [678, 495] on button at bounding box center [676, 486] width 32 height 28
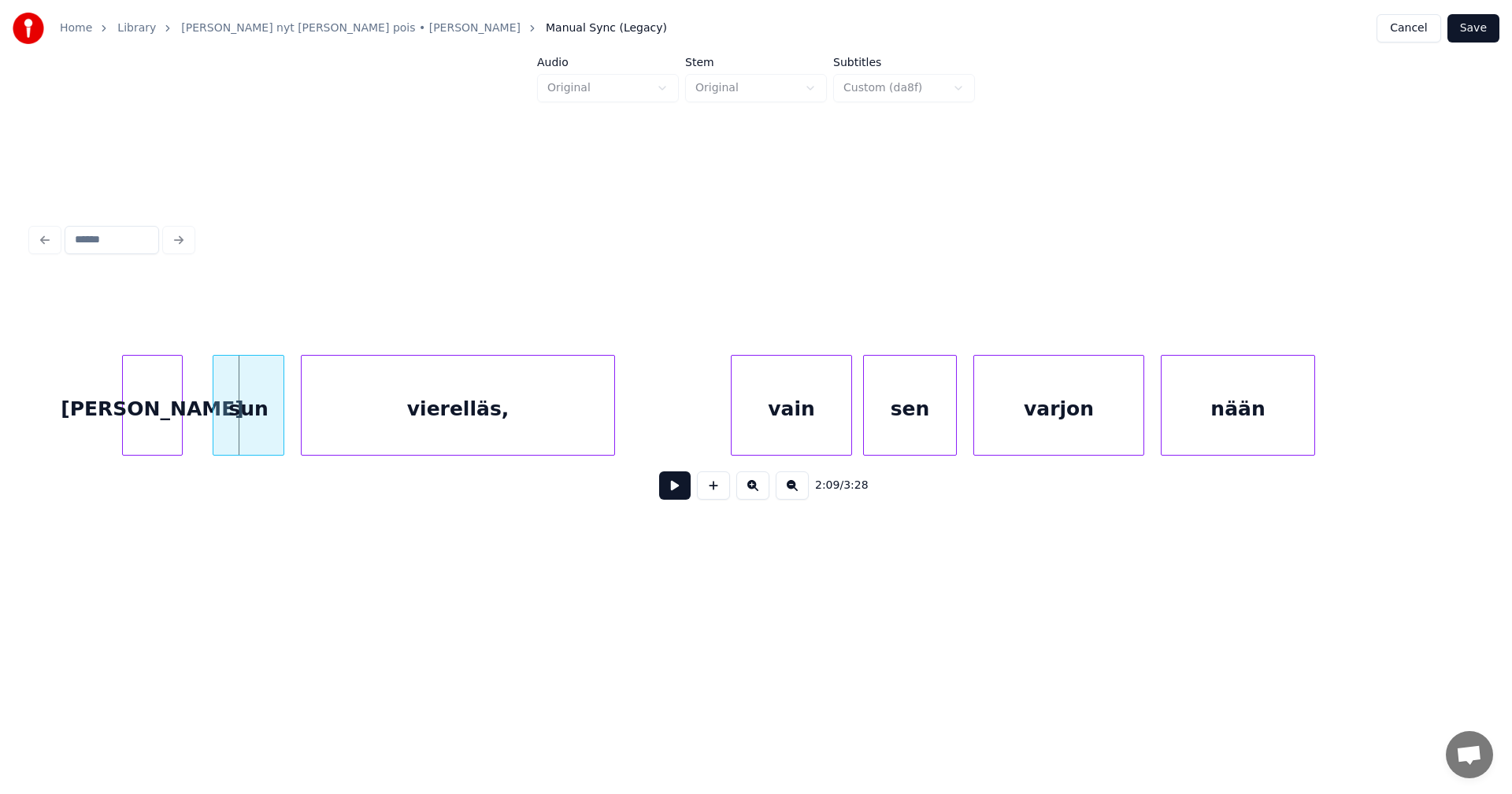
click at [155, 421] on div "[PERSON_NAME]" at bounding box center [152, 409] width 59 height 107
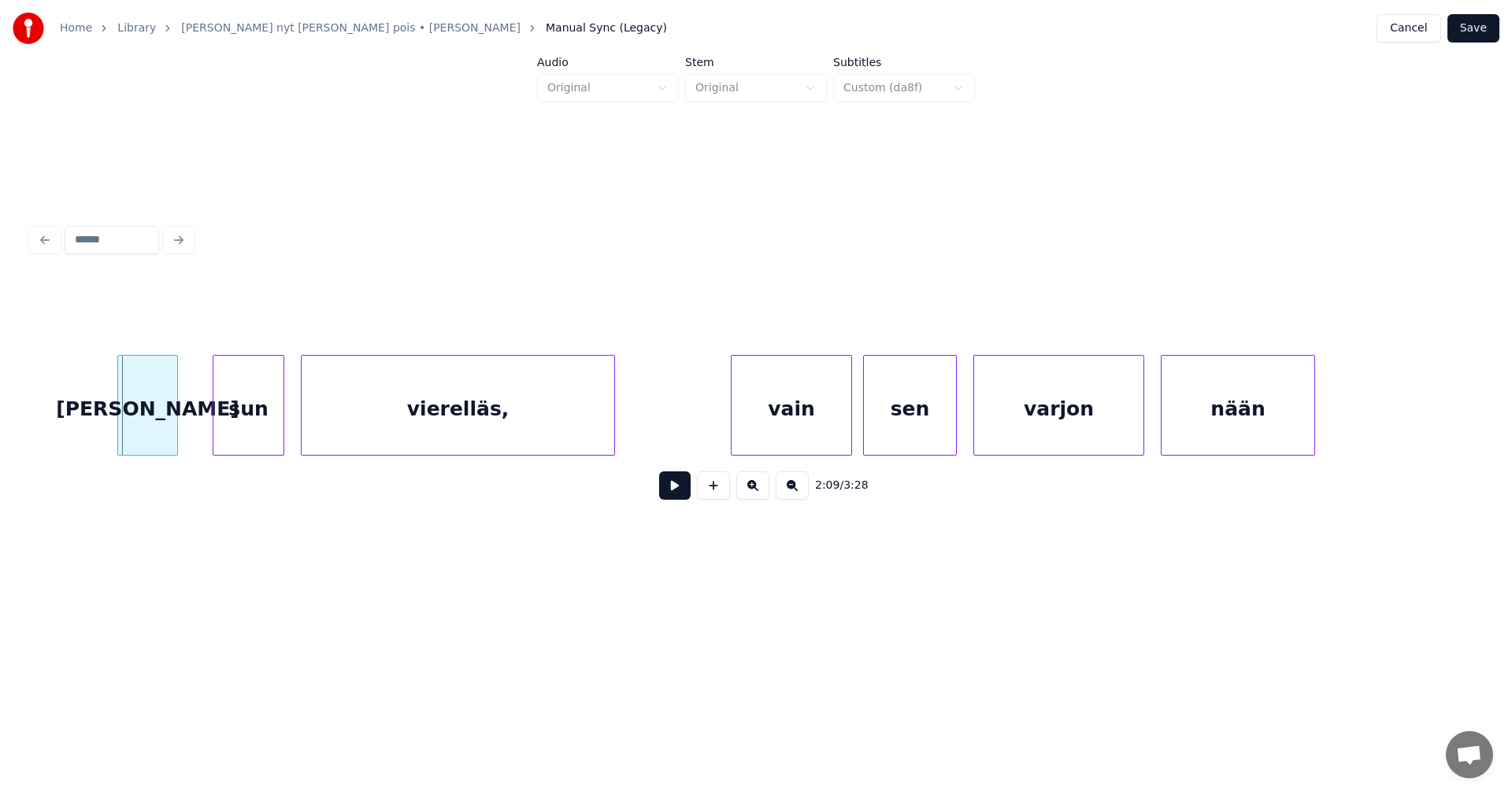
click at [118, 435] on div "[PERSON_NAME]" at bounding box center [148, 405] width 61 height 101
click at [178, 422] on div "[PERSON_NAME]" at bounding box center [148, 405] width 61 height 101
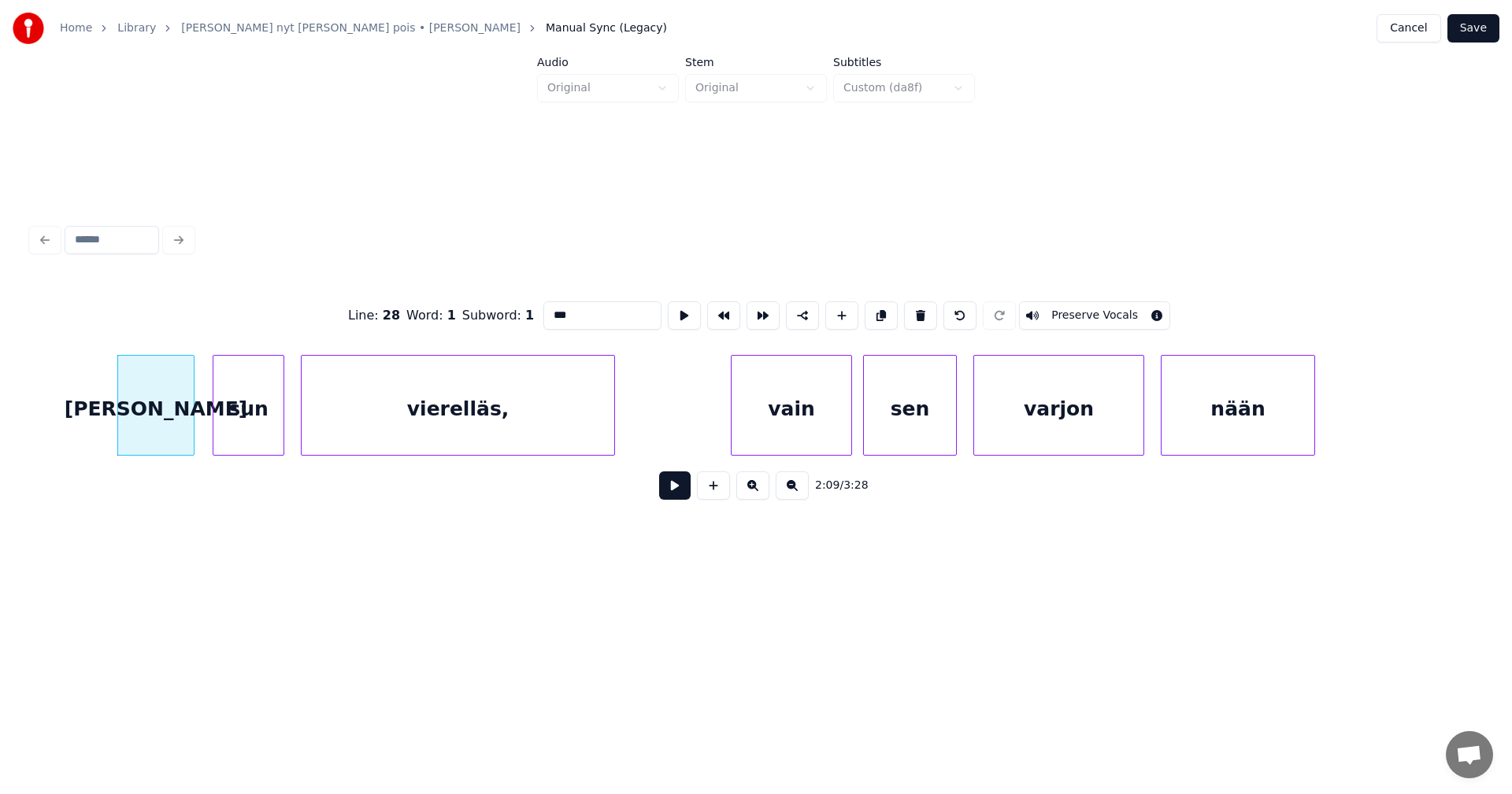
click at [193, 423] on div at bounding box center [191, 405] width 5 height 99
click at [674, 491] on button at bounding box center [676, 486] width 32 height 28
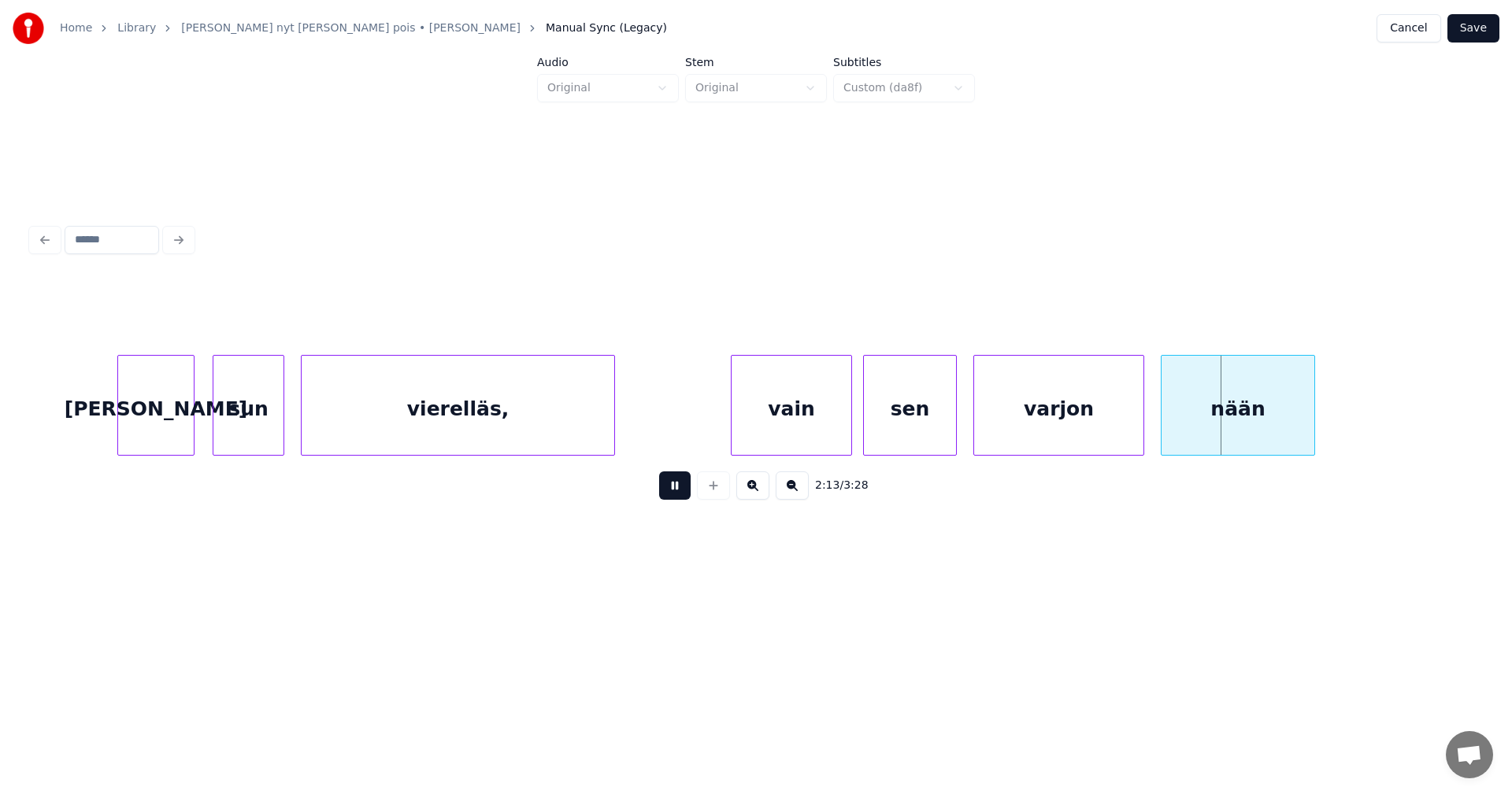
drag, startPoint x: 678, startPoint y: 499, endPoint x: 685, endPoint y: 495, distance: 8.1
click at [679, 498] on button at bounding box center [676, 486] width 32 height 28
click at [803, 424] on div "vain" at bounding box center [785, 409] width 120 height 107
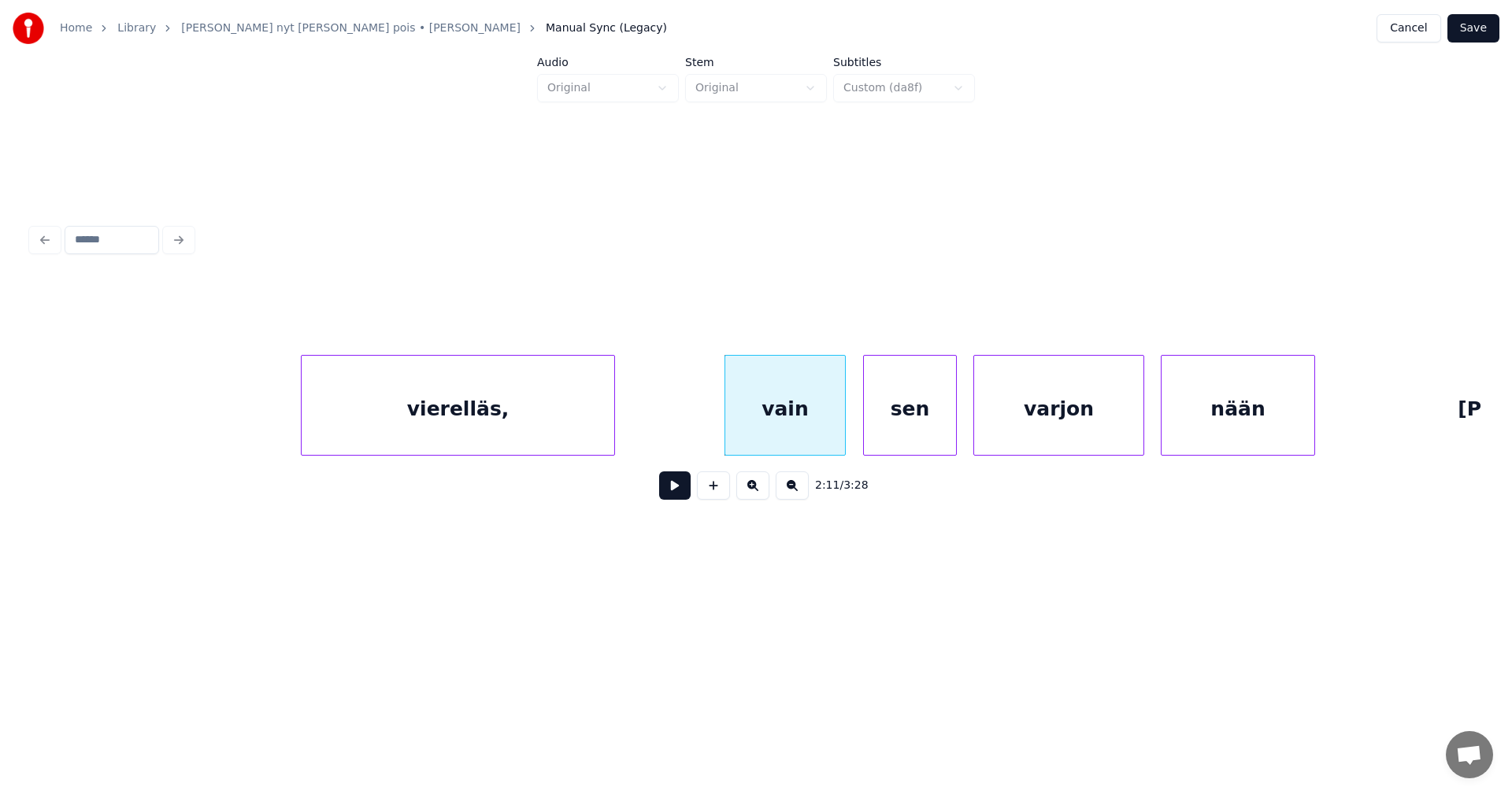
scroll to position [0, 36895]
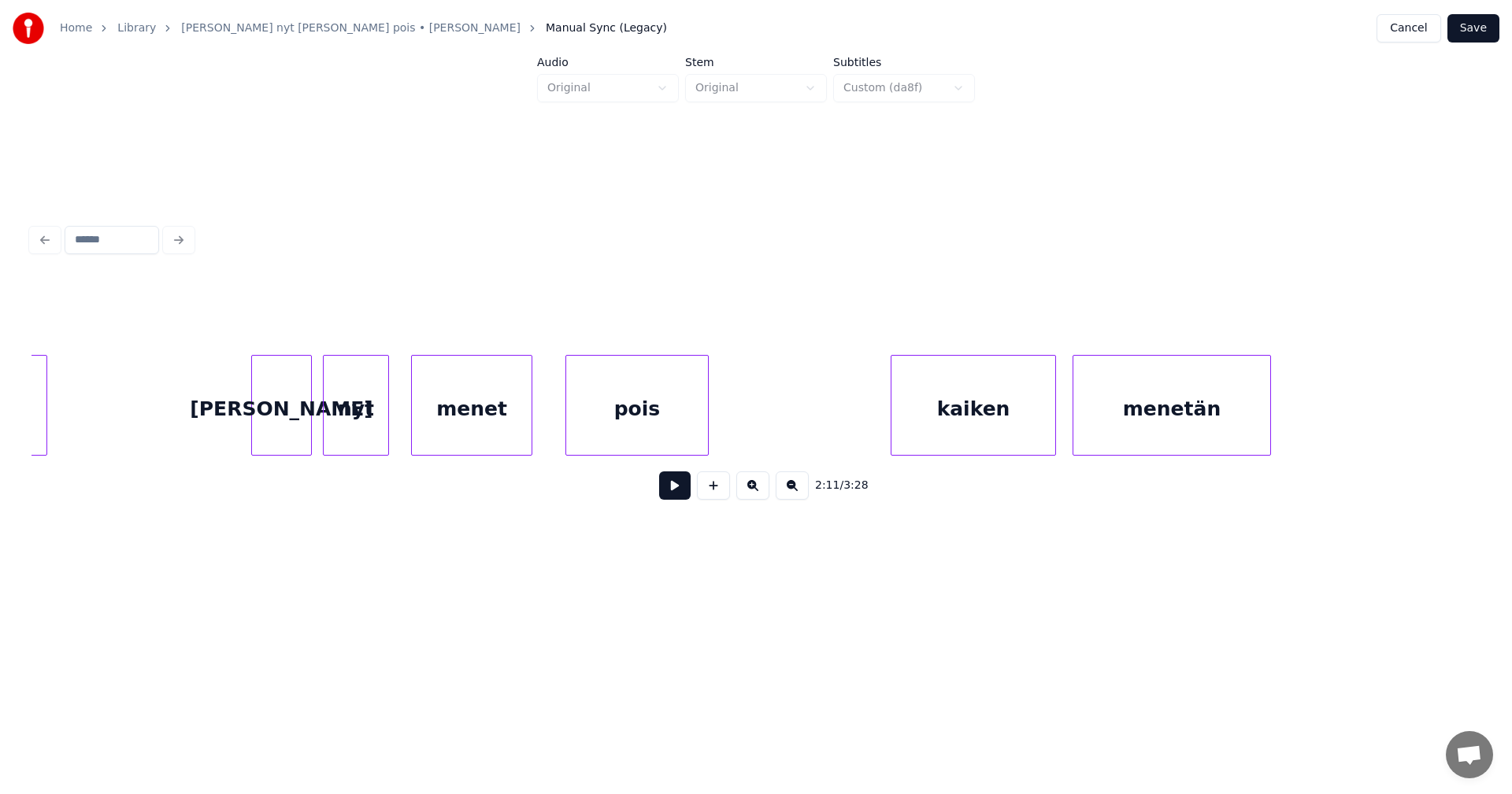
click at [302, 433] on div "[PERSON_NAME]" at bounding box center [281, 409] width 59 height 107
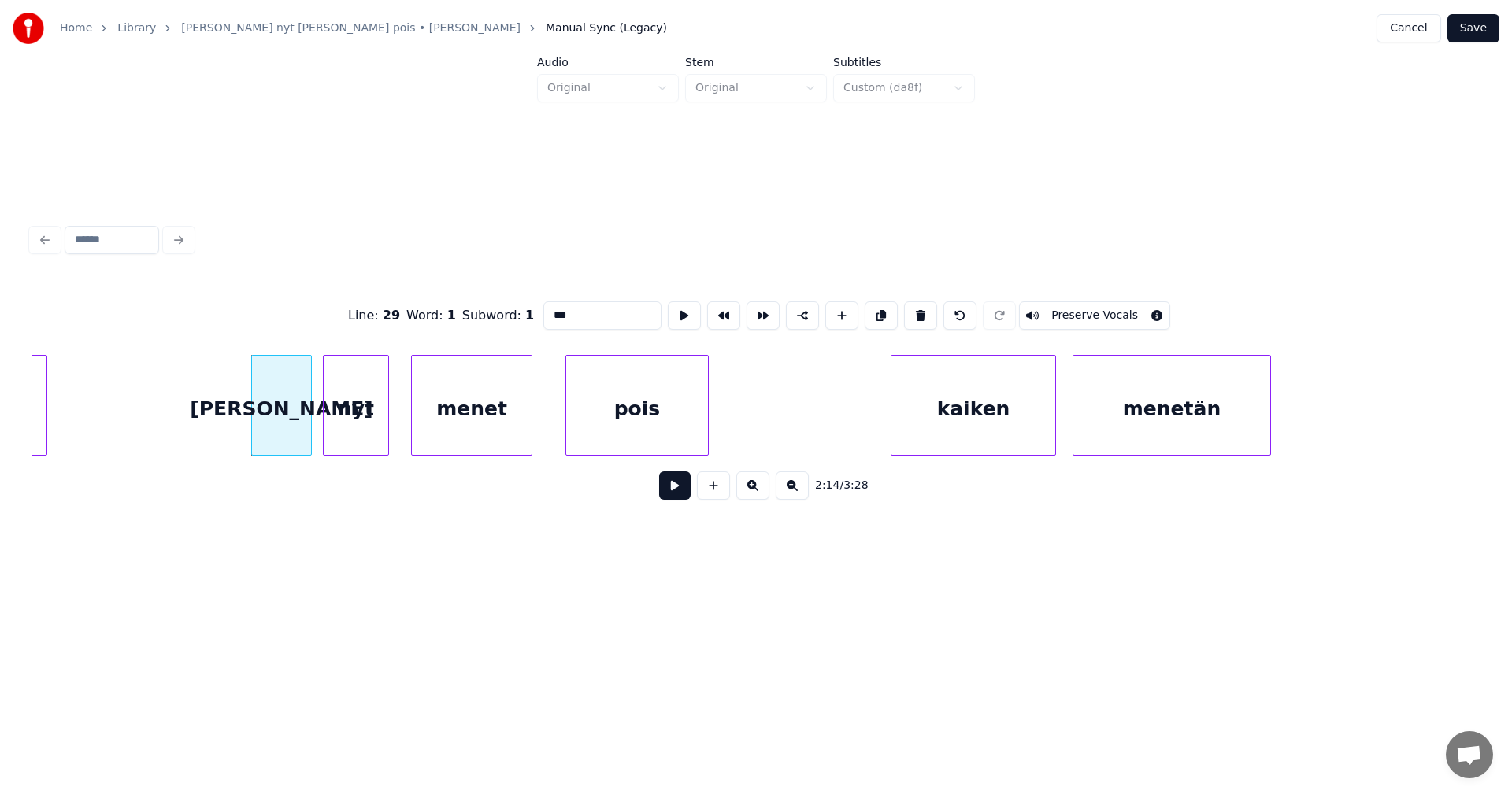
click at [671, 487] on button at bounding box center [676, 486] width 32 height 28
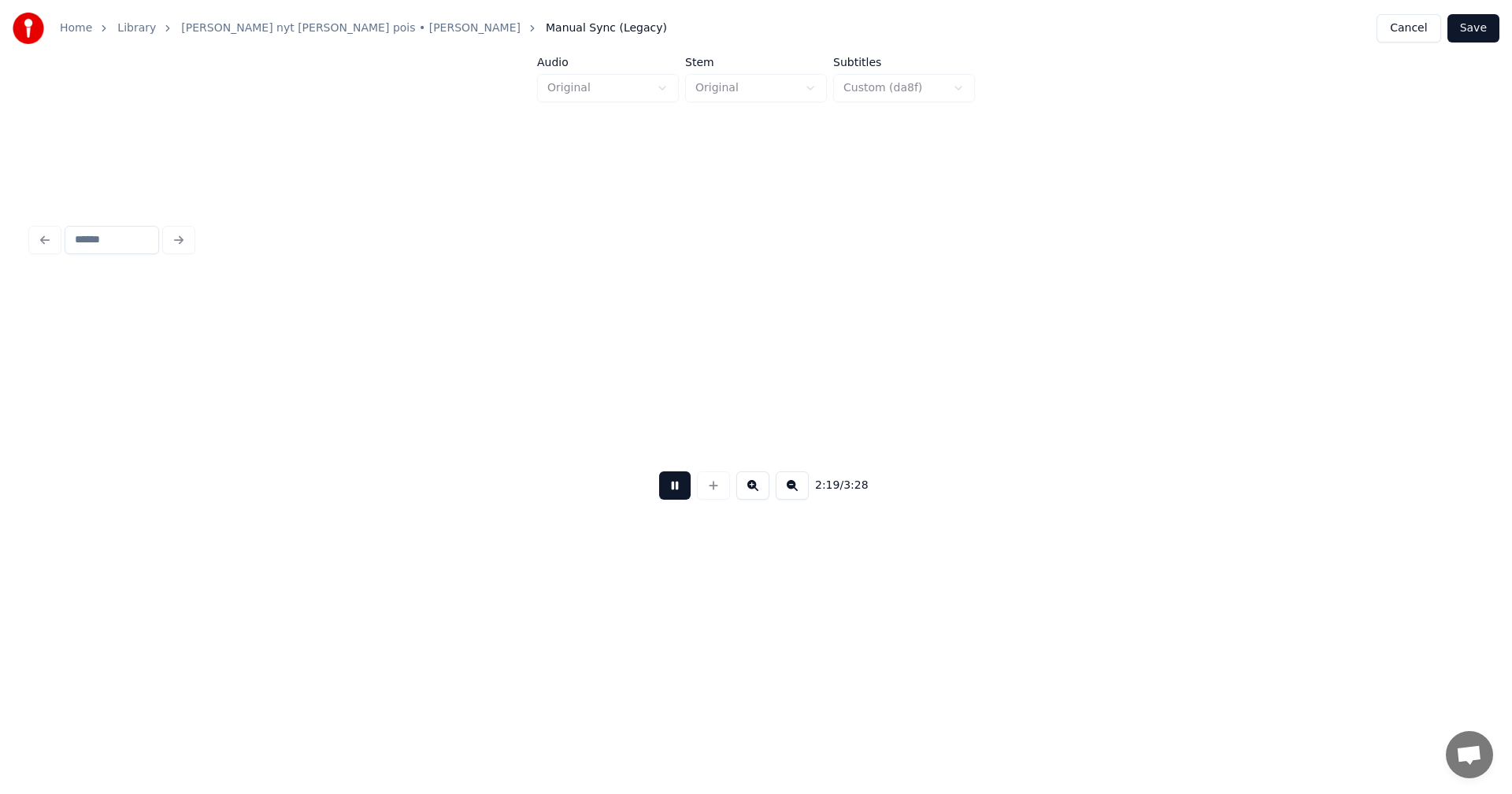
scroll to position [0, 38348]
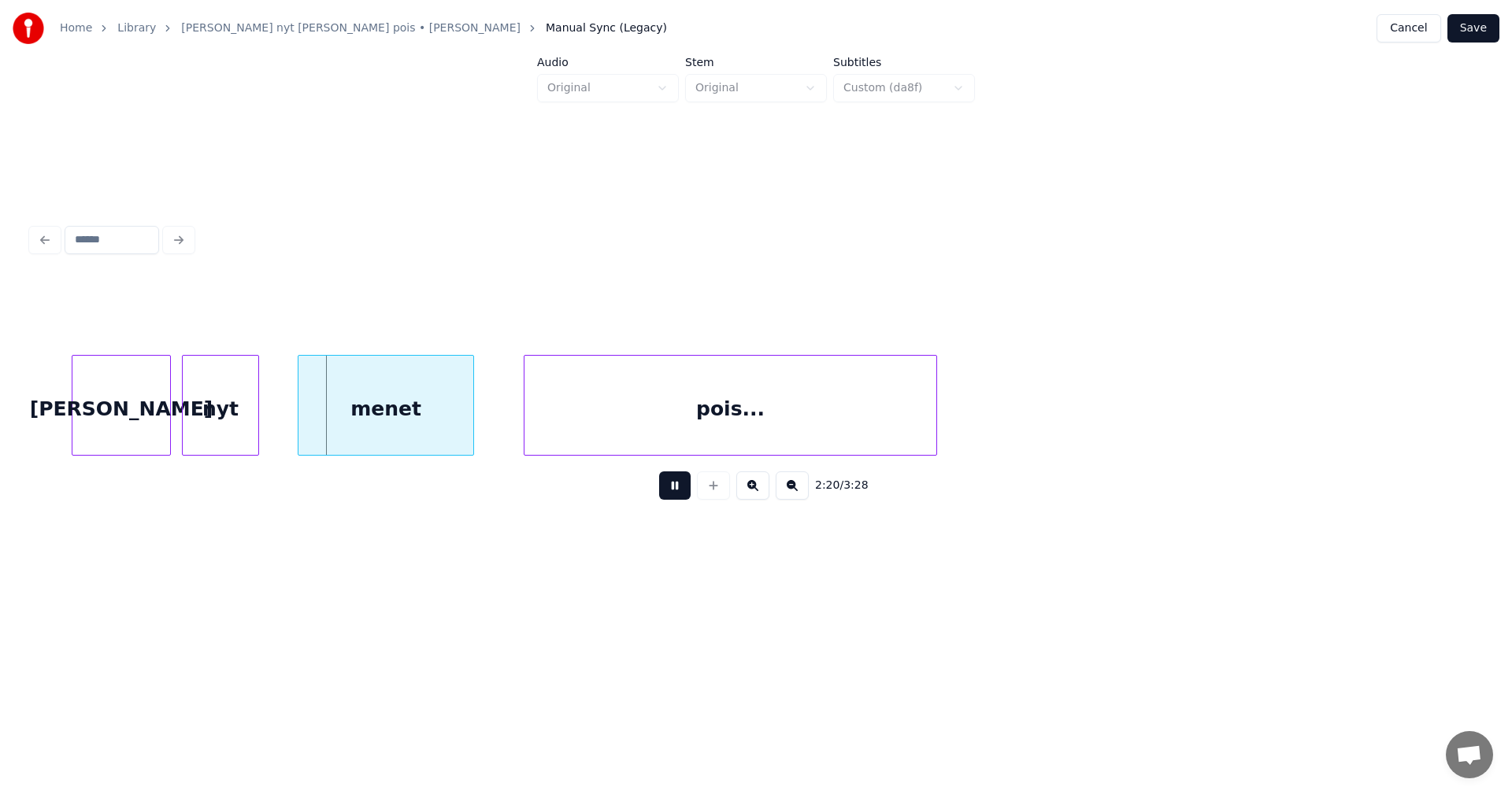
click at [671, 487] on button at bounding box center [676, 486] width 32 height 28
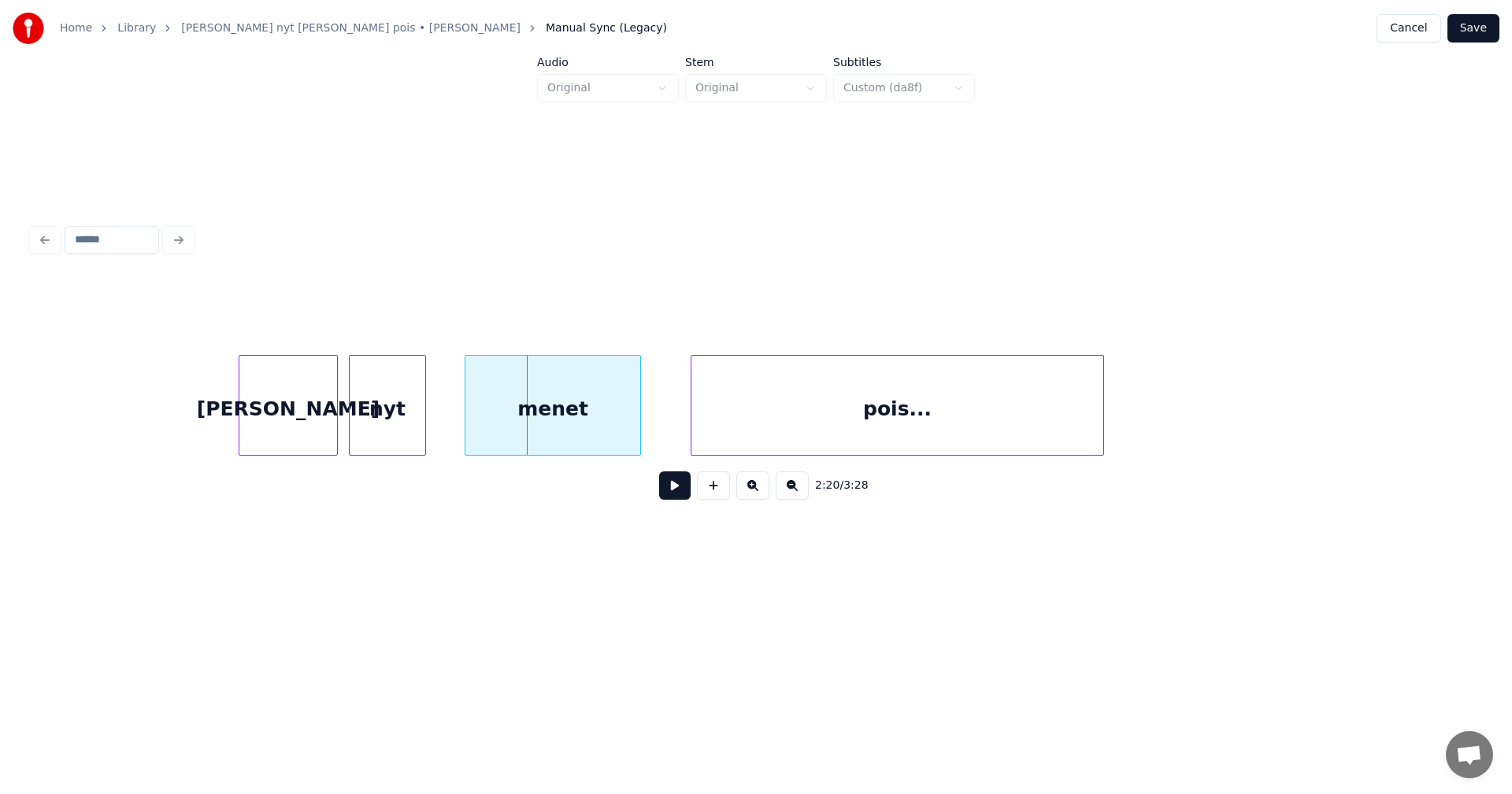
scroll to position [0, 38159]
click at [284, 409] on div "[PERSON_NAME]" at bounding box center [296, 409] width 98 height 107
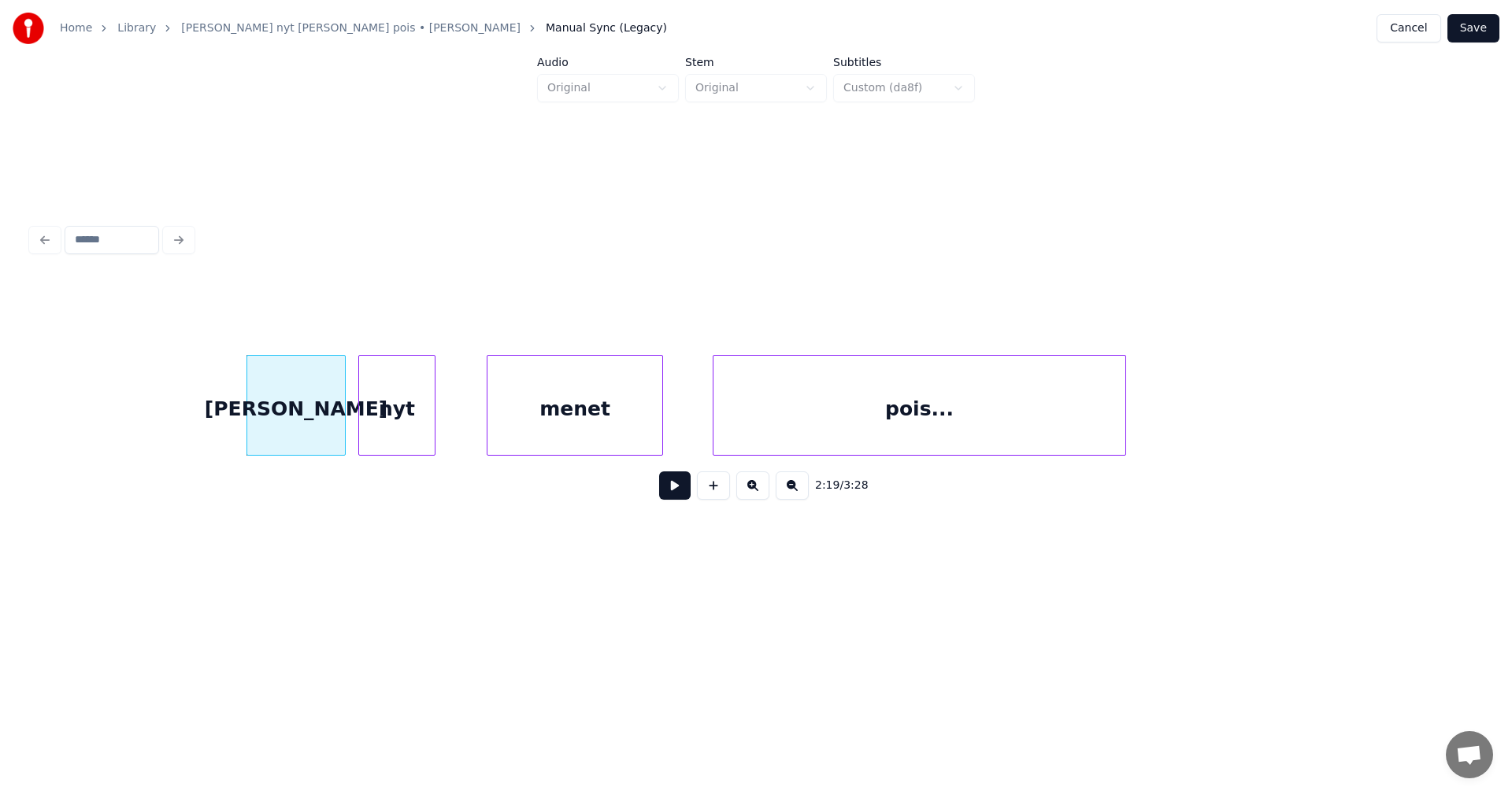
click at [405, 416] on div "nyt" at bounding box center [397, 409] width 76 height 107
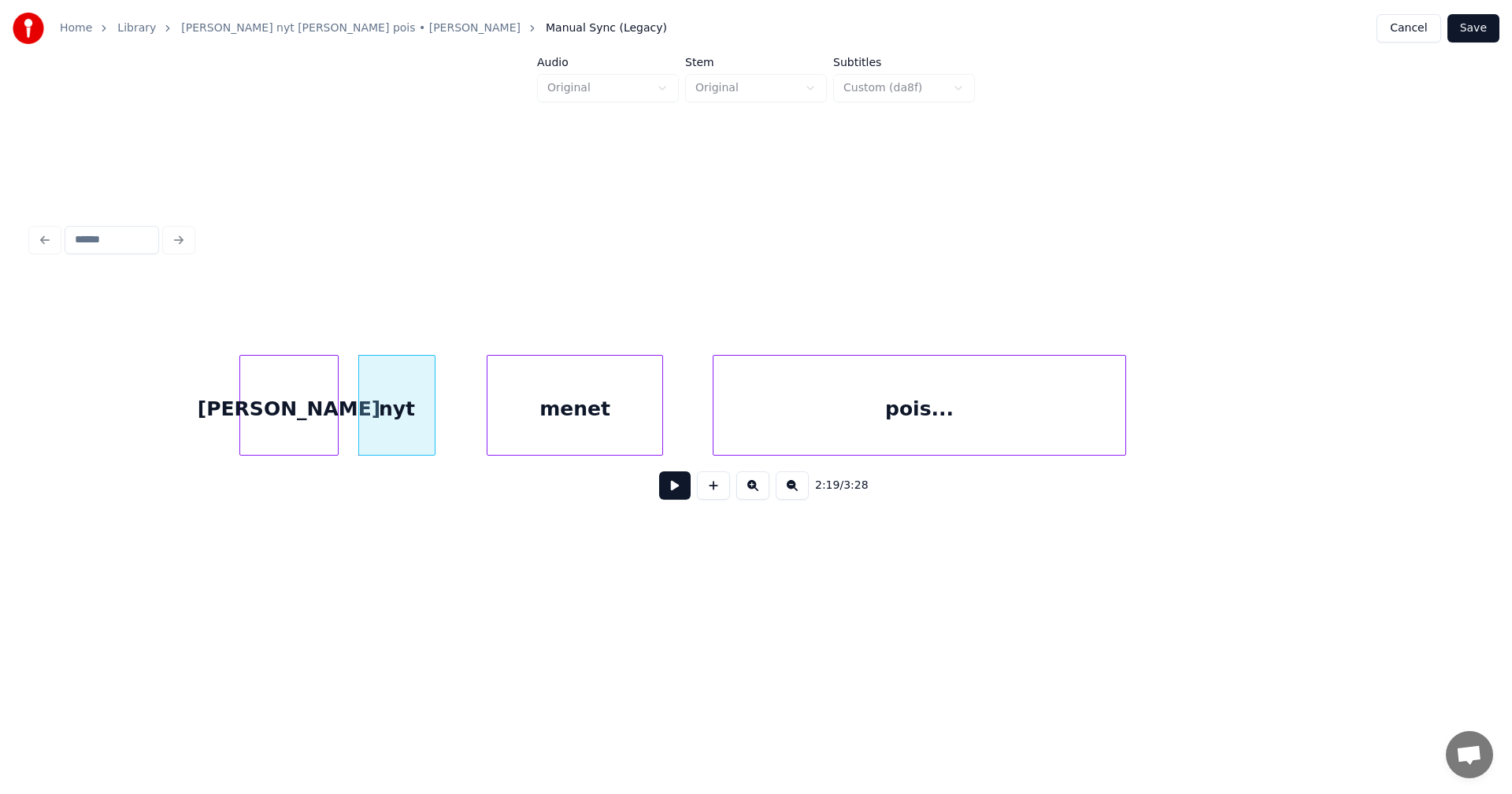
click at [292, 420] on div "[PERSON_NAME]" at bounding box center [289, 409] width 98 height 107
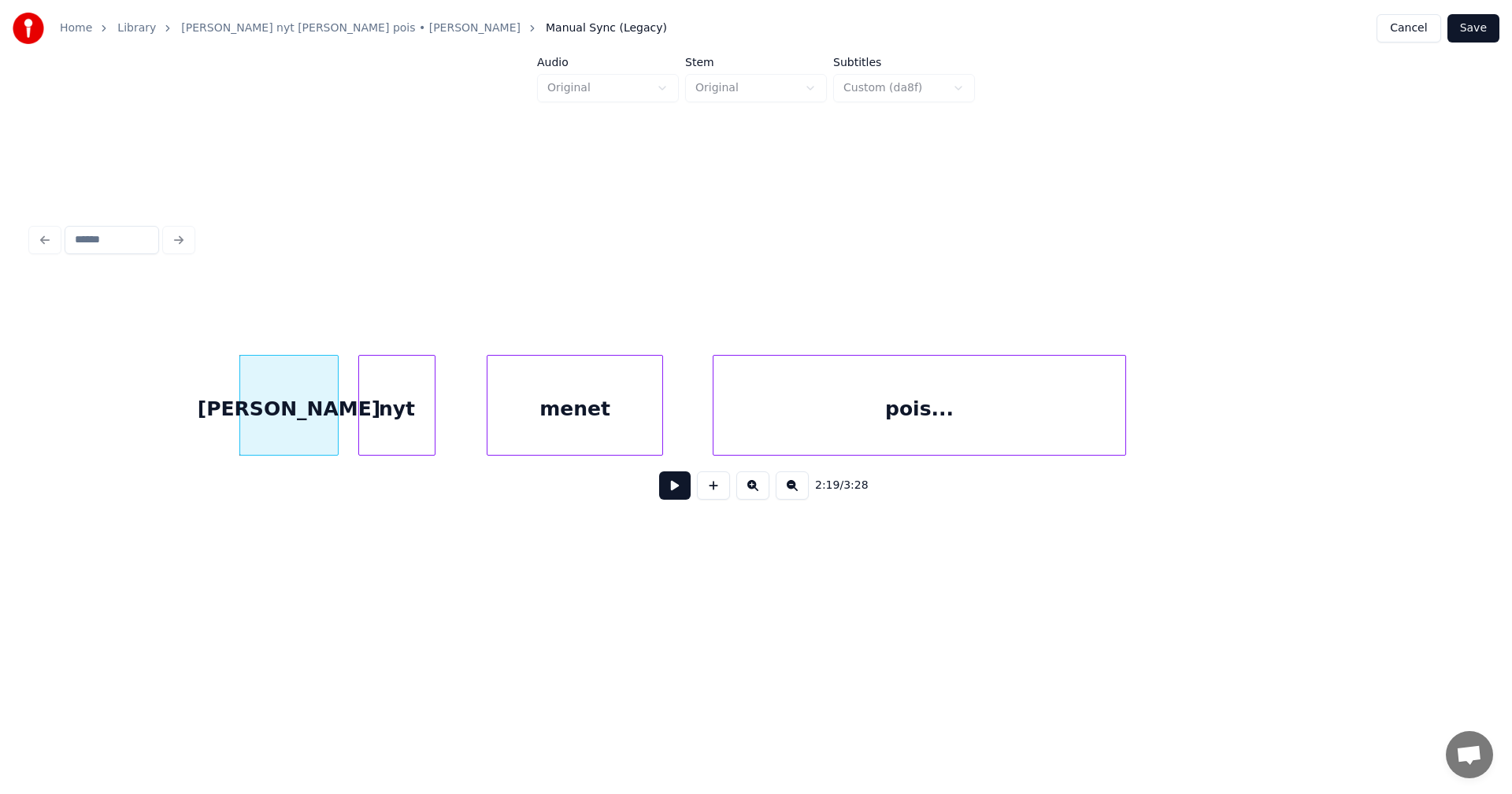
click at [667, 493] on button at bounding box center [676, 486] width 32 height 28
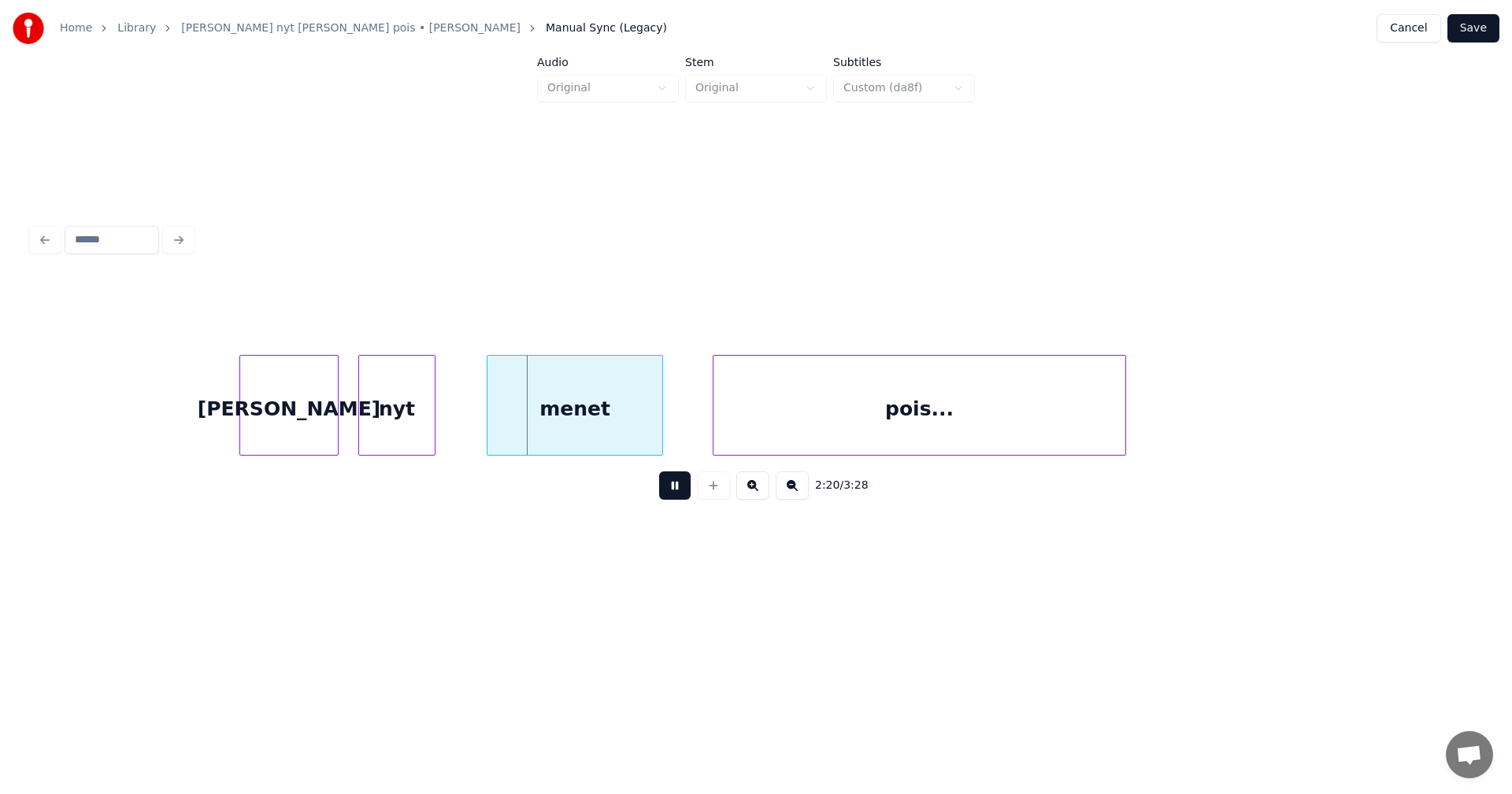
drag, startPoint x: 667, startPoint y: 493, endPoint x: 567, endPoint y: 449, distance: 109.3
click at [660, 491] on button at bounding box center [676, 486] width 32 height 28
click at [530, 422] on div "menet" at bounding box center [545, 409] width 175 height 107
click at [316, 439] on div "[PERSON_NAME]" at bounding box center [289, 409] width 98 height 107
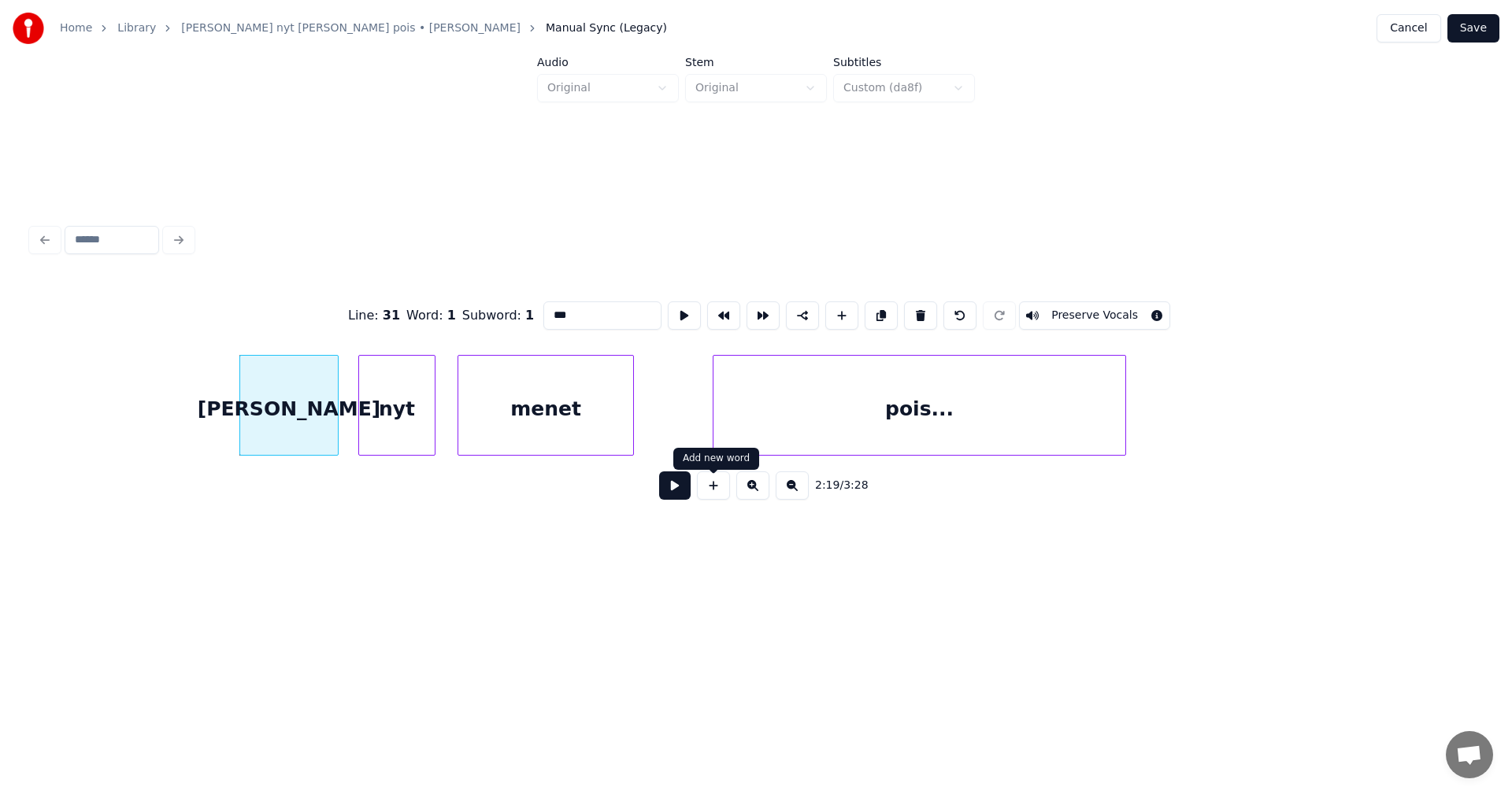
click at [678, 489] on button at bounding box center [676, 486] width 32 height 28
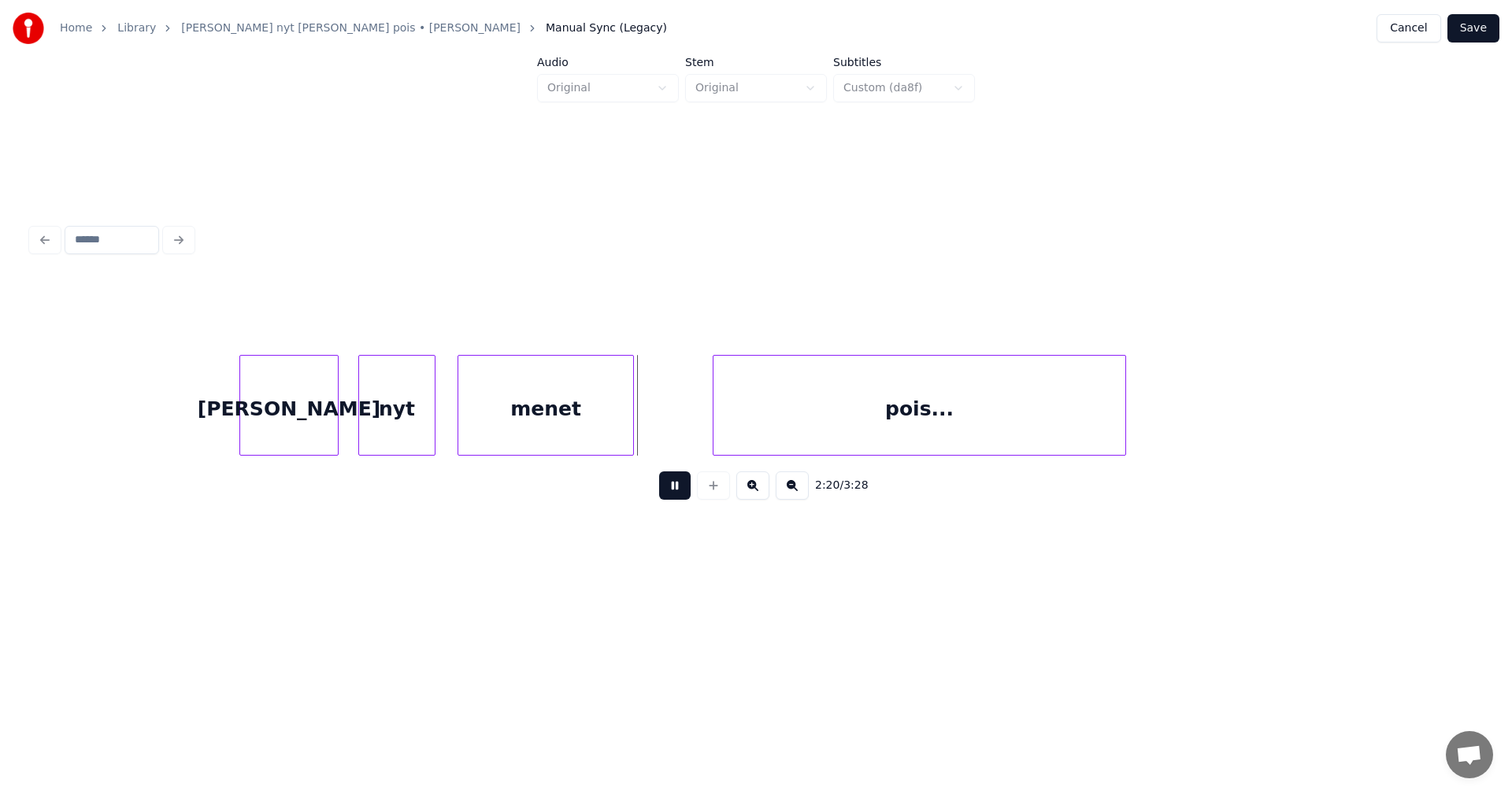
click at [678, 489] on button at bounding box center [676, 486] width 32 height 28
click at [398, 434] on div "nyt" at bounding box center [393, 409] width 76 height 107
click at [676, 489] on button at bounding box center [676, 486] width 32 height 28
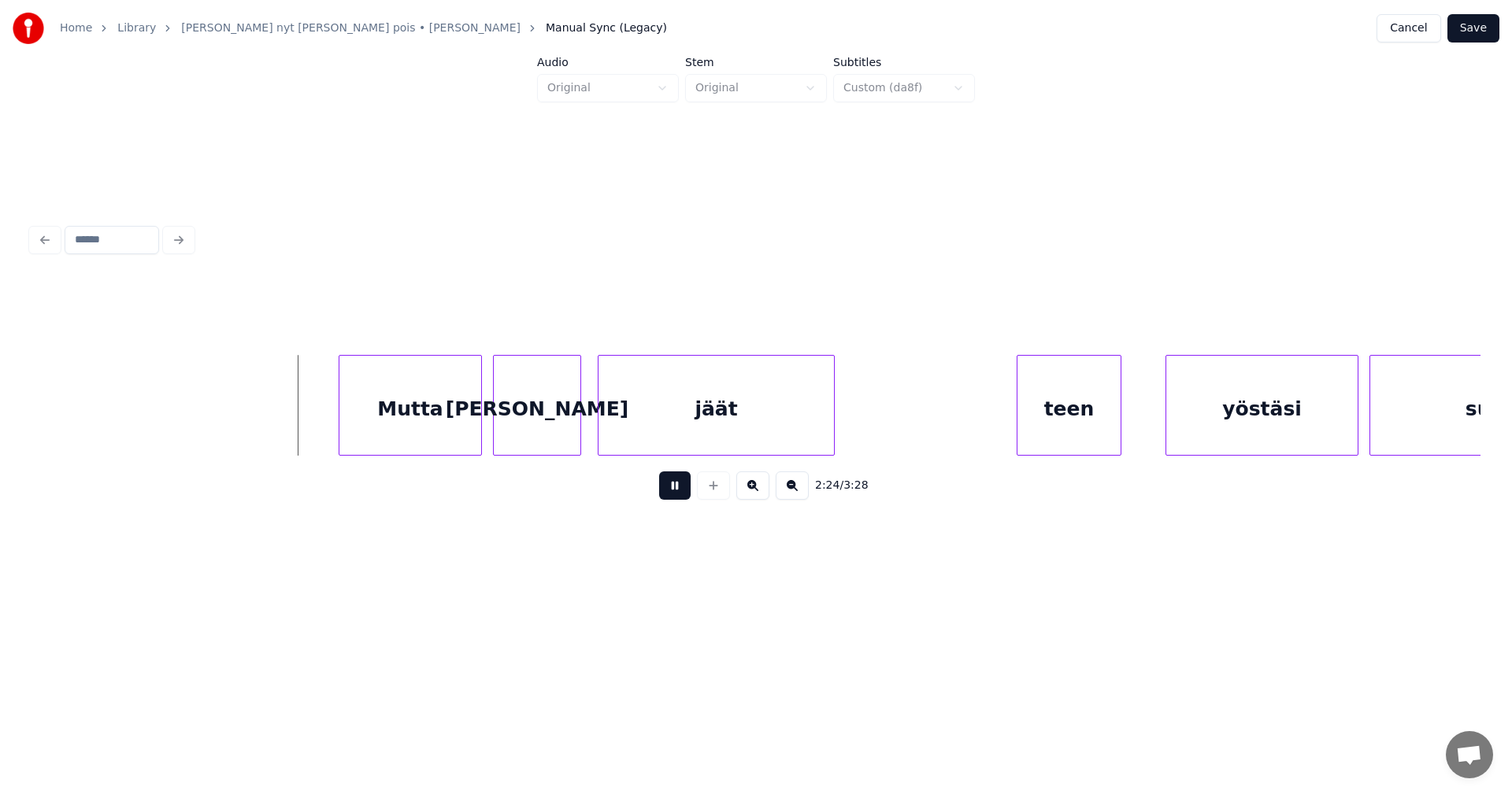
click at [677, 489] on button at bounding box center [676, 486] width 32 height 28
click at [440, 430] on div "Mutta" at bounding box center [402, 409] width 142 height 107
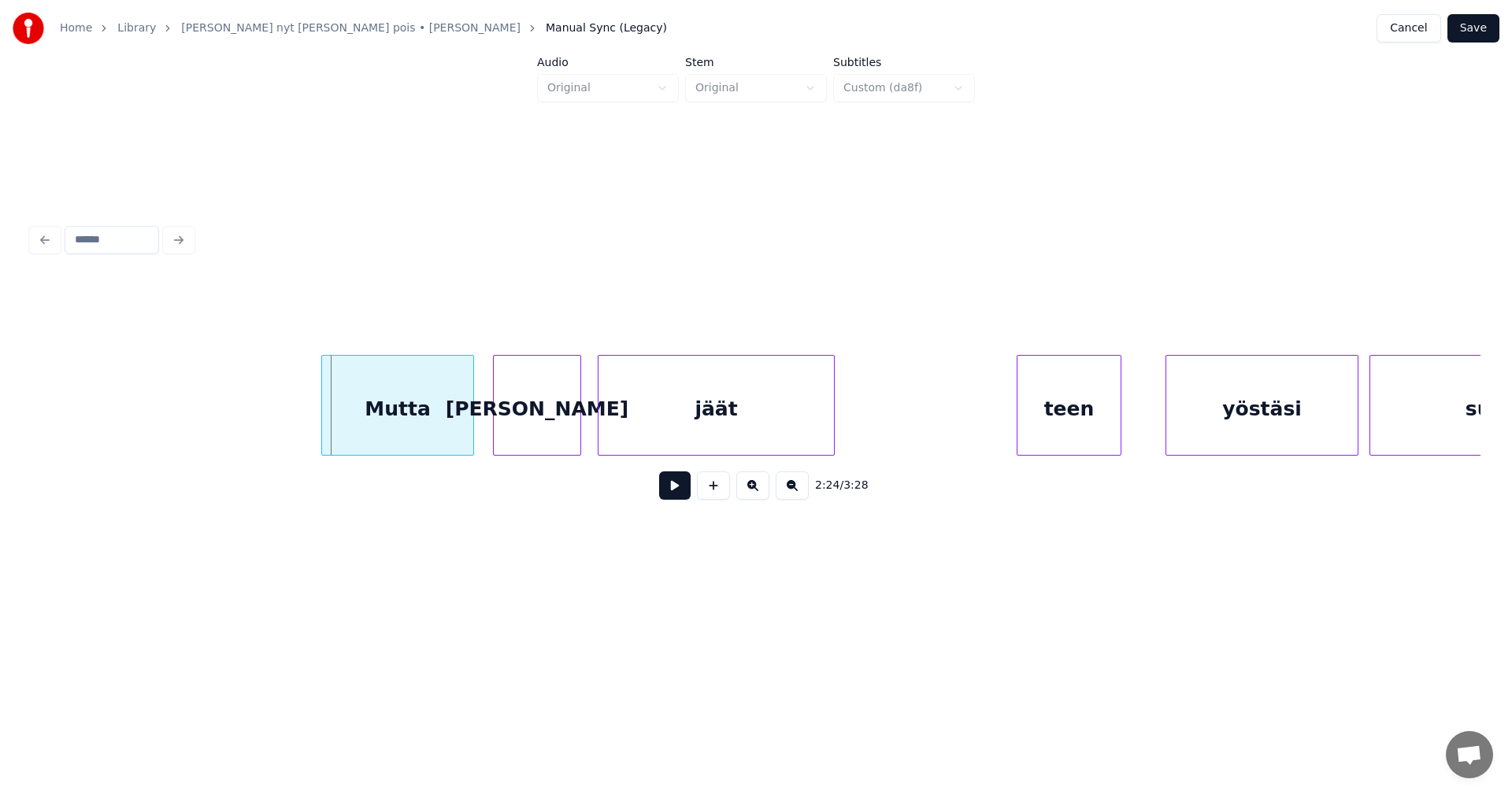
click at [322, 431] on div at bounding box center [324, 405] width 5 height 99
click at [524, 426] on div "[PERSON_NAME]" at bounding box center [530, 409] width 87 height 107
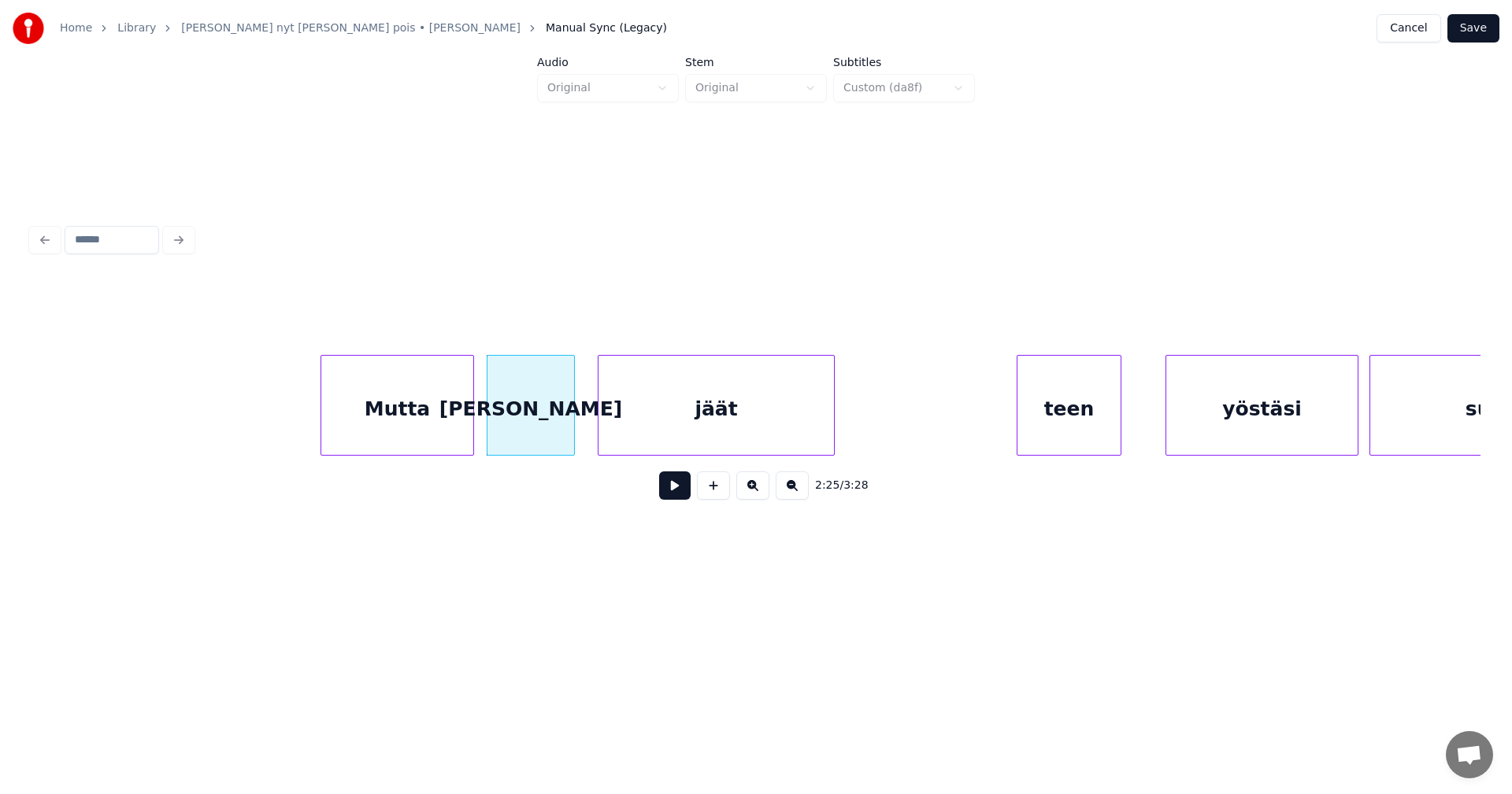
click at [435, 438] on div "Mutta" at bounding box center [397, 409] width 152 height 107
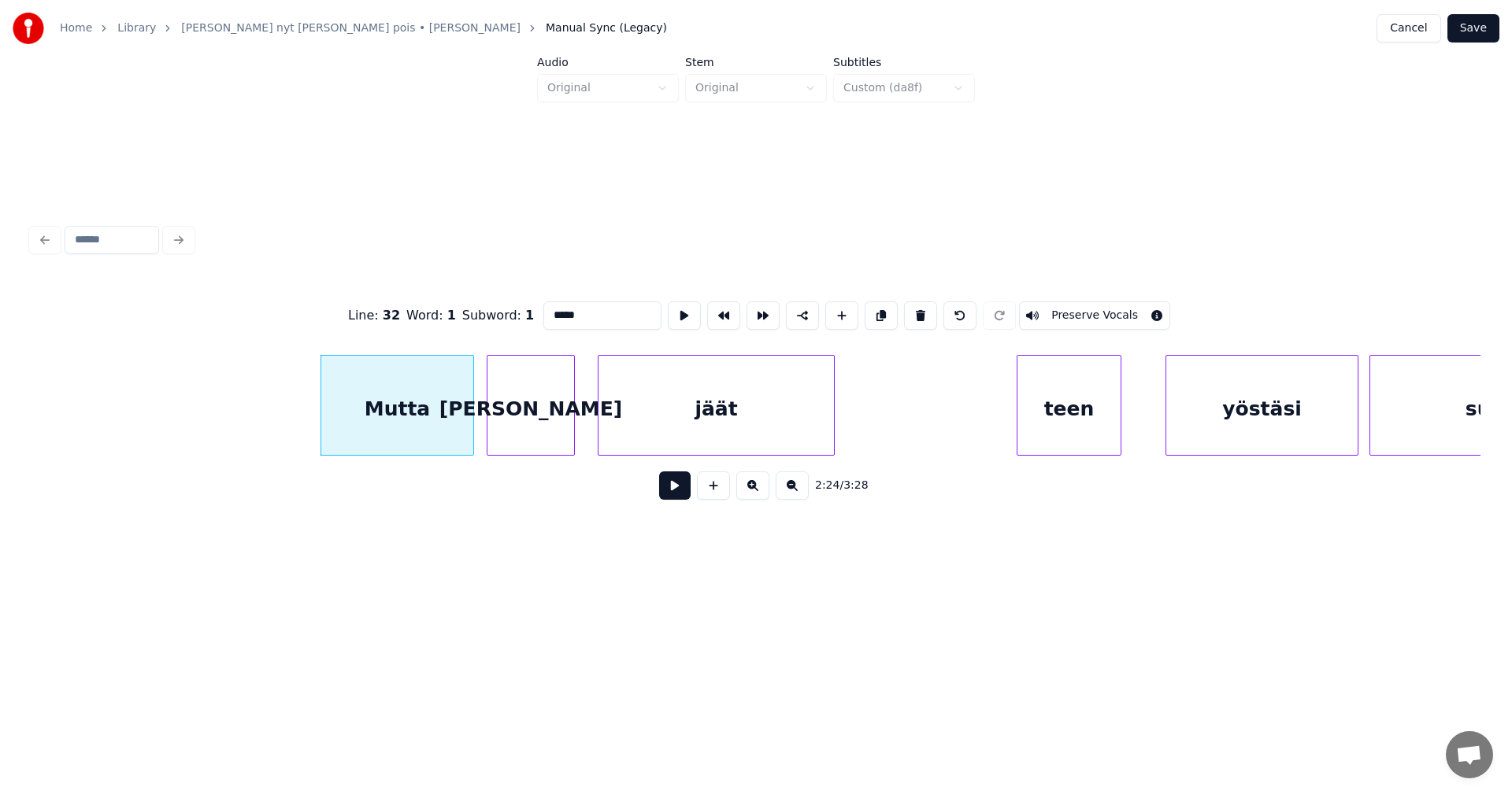
click at [679, 495] on button at bounding box center [676, 486] width 32 height 28
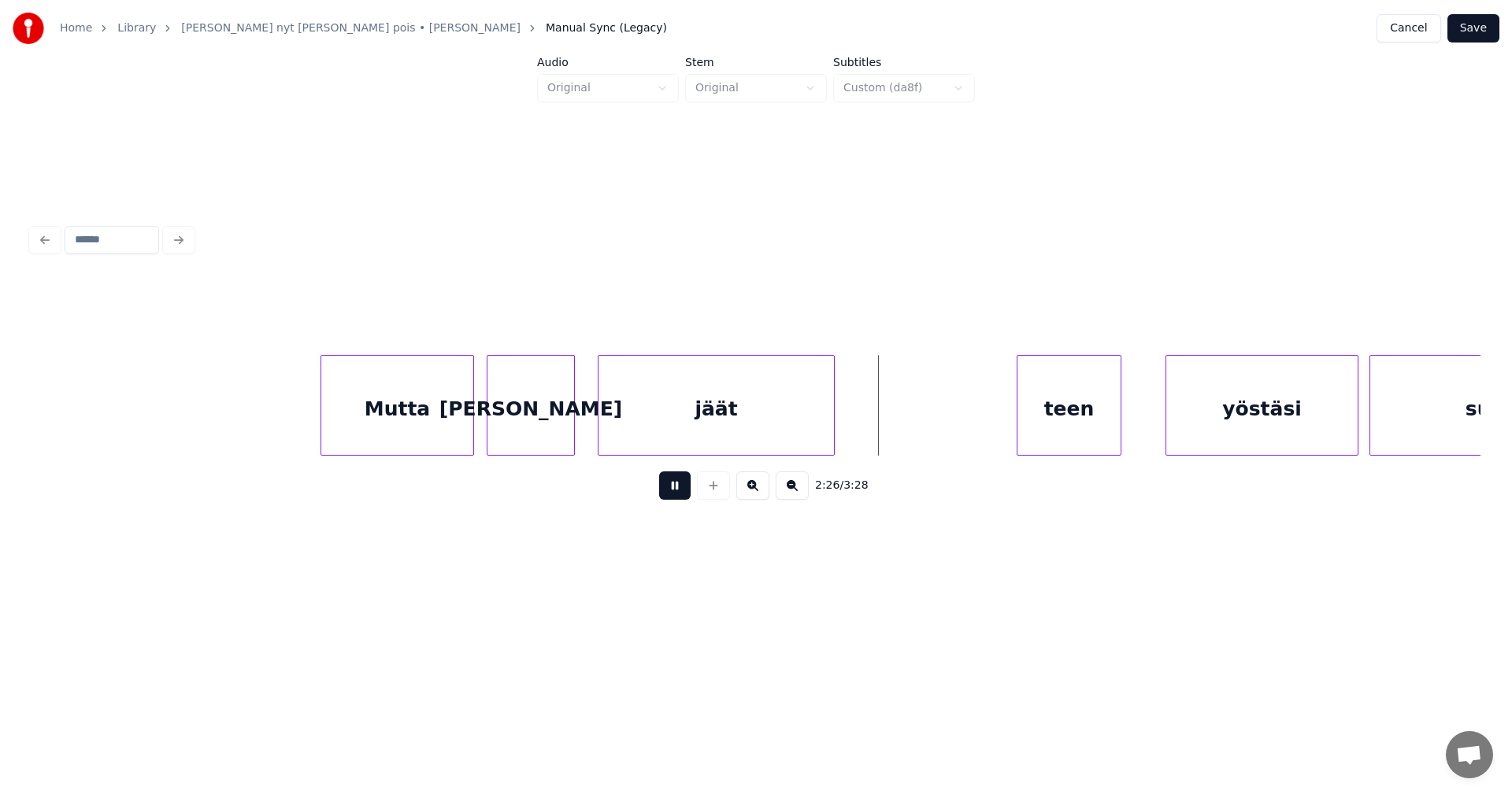
click at [678, 495] on button at bounding box center [676, 486] width 32 height 28
click at [1226, 431] on div "yöstäsi" at bounding box center [1247, 409] width 192 height 107
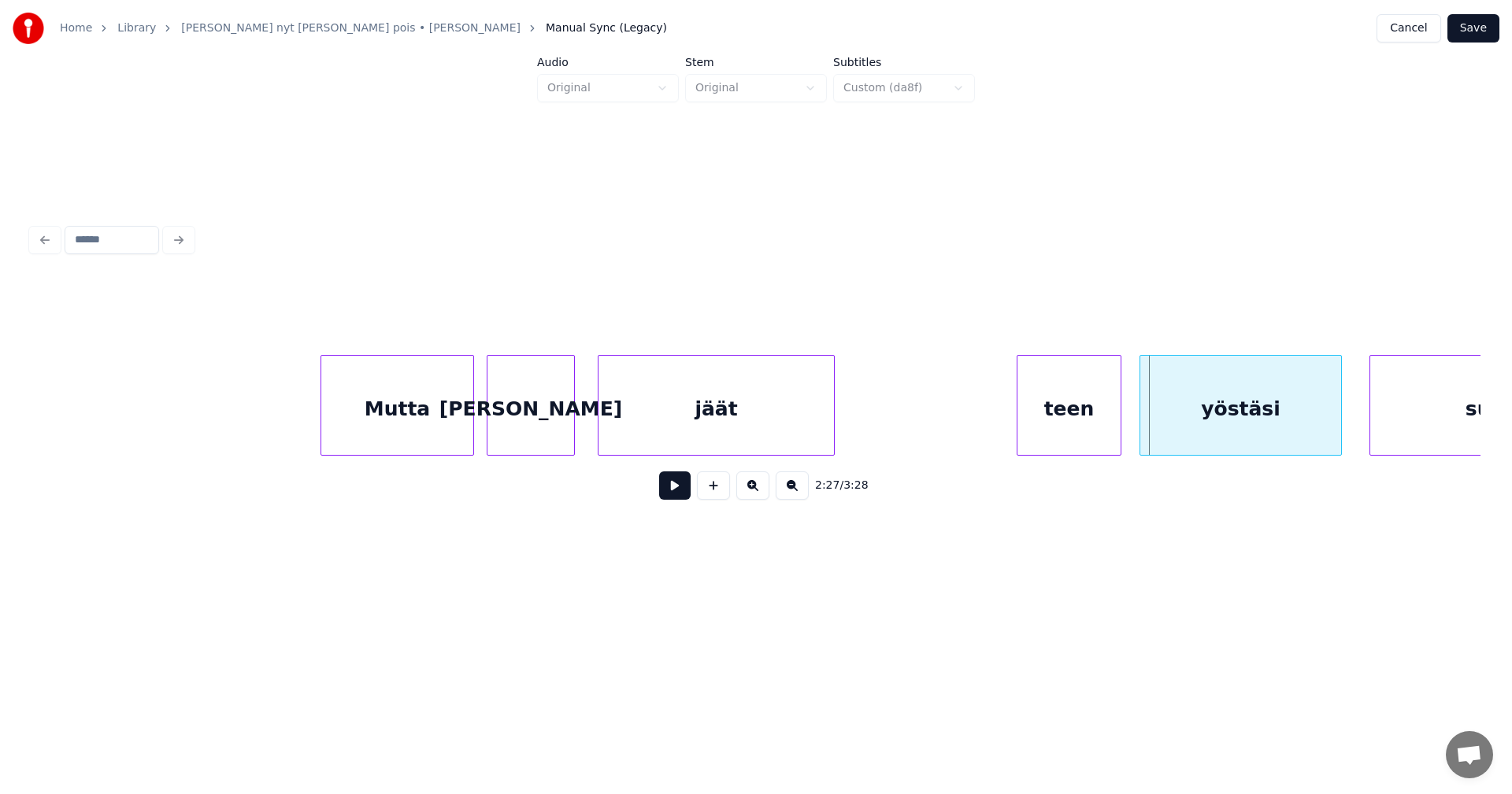
click at [1143, 430] on div at bounding box center [1143, 405] width 5 height 99
click at [1346, 426] on div at bounding box center [1345, 405] width 5 height 99
click at [1088, 440] on div "teen" at bounding box center [1069, 409] width 103 height 107
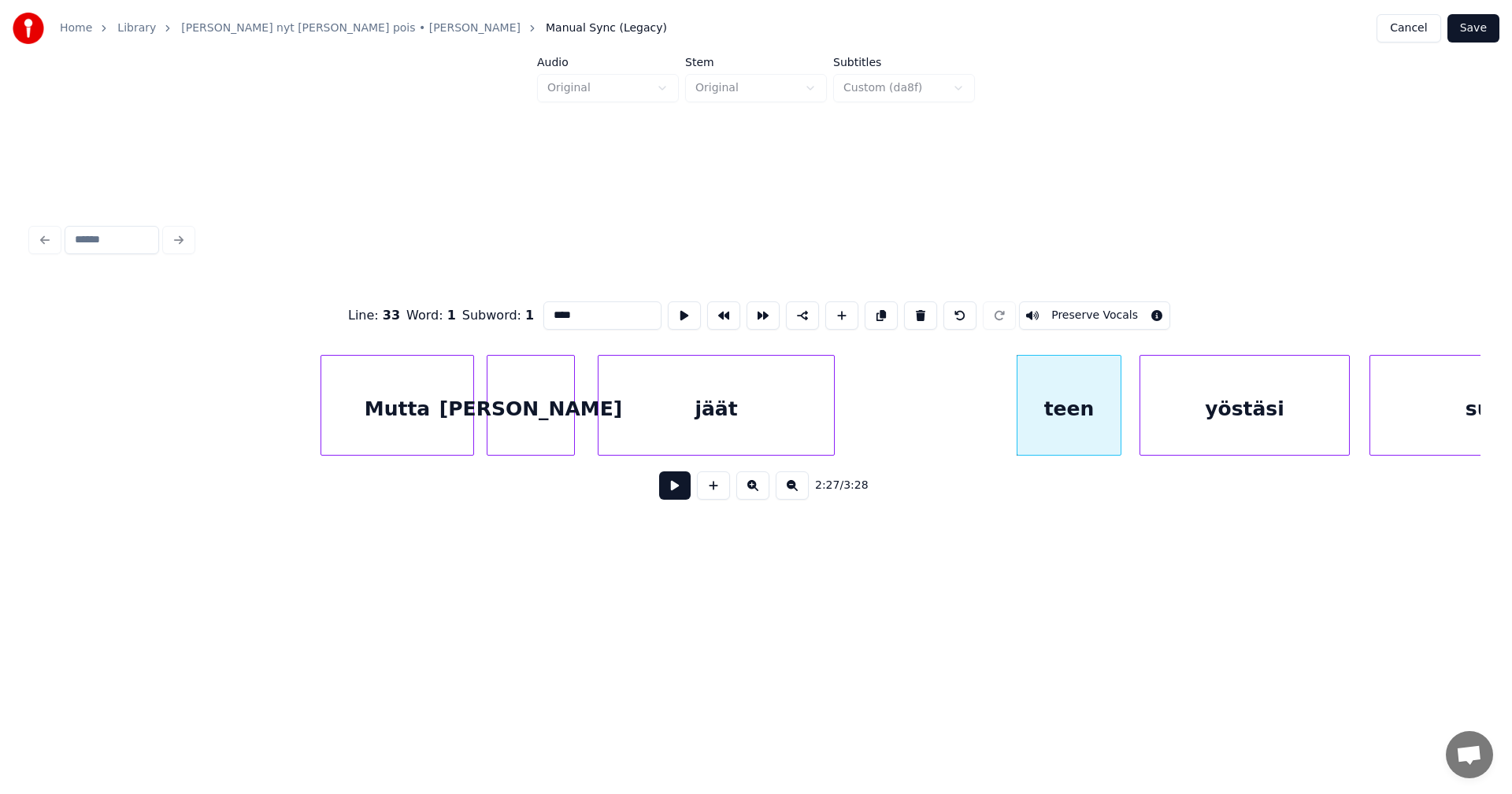
click at [687, 495] on button at bounding box center [676, 486] width 32 height 28
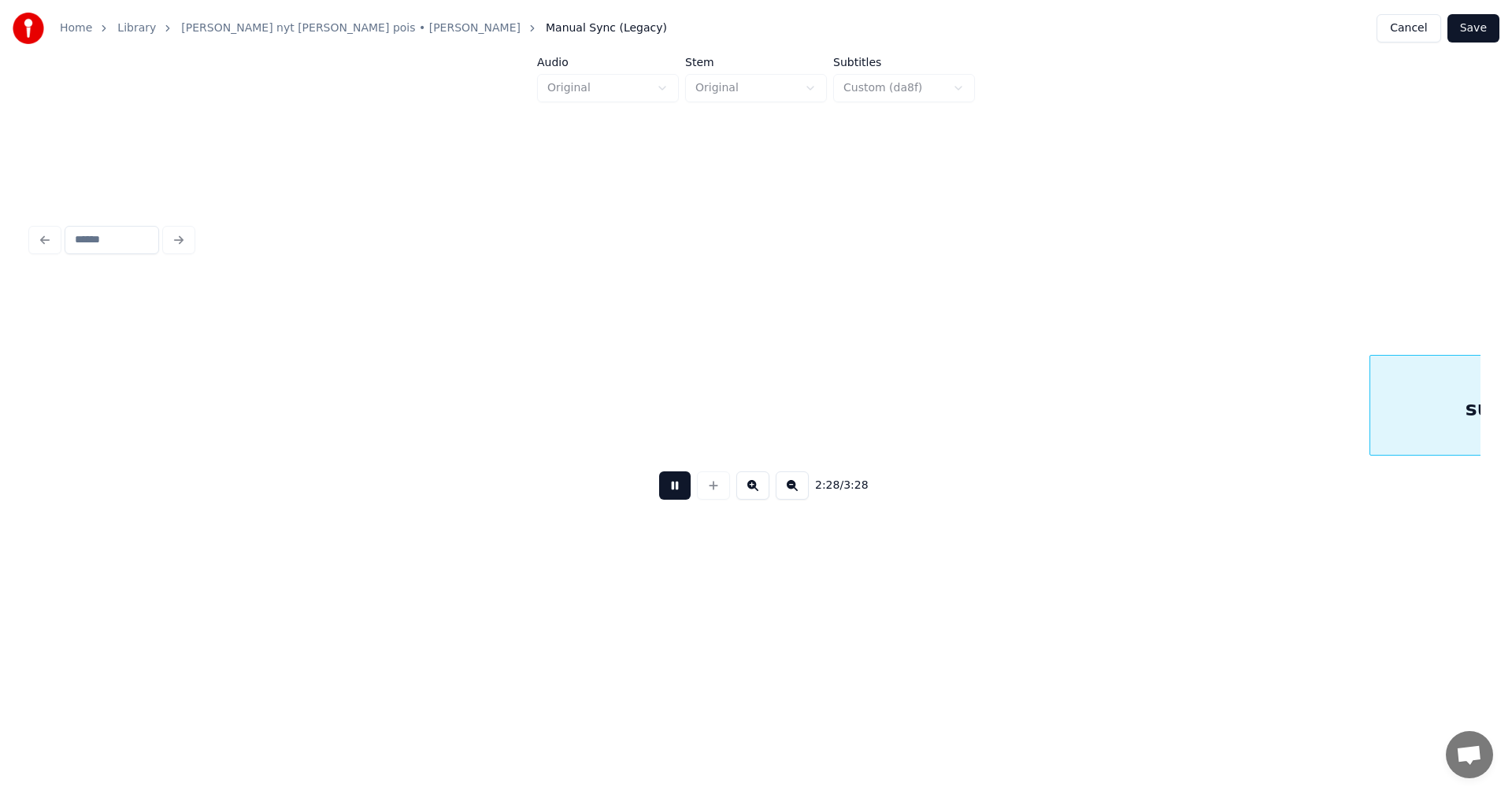
scroll to position [0, 41060]
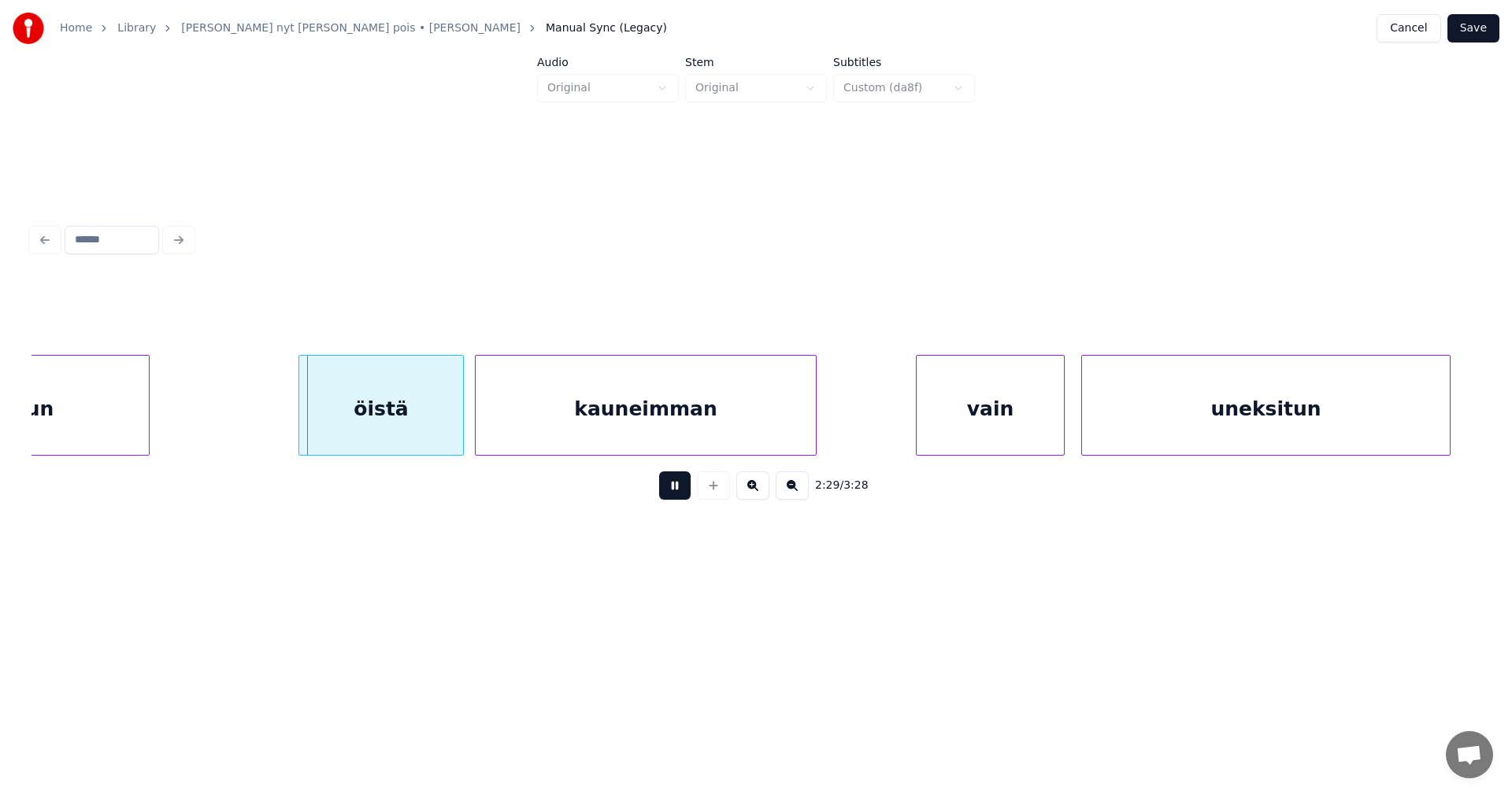
click at [687, 495] on button at bounding box center [676, 486] width 32 height 28
click at [389, 428] on div "öistä" at bounding box center [368, 409] width 164 height 107
click at [678, 495] on button at bounding box center [676, 486] width 32 height 28
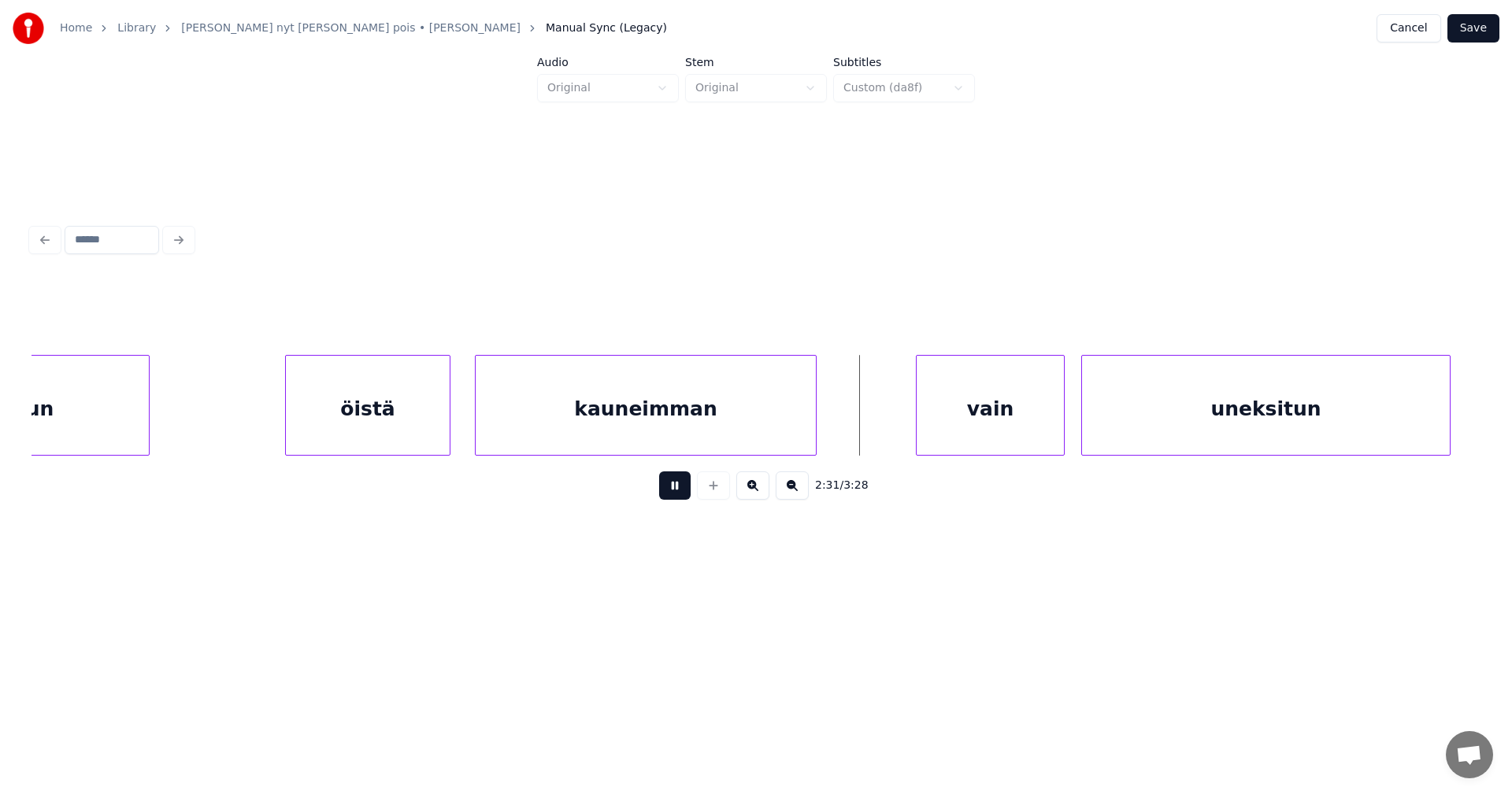
click at [678, 495] on button at bounding box center [676, 486] width 32 height 28
click at [970, 439] on div "vain" at bounding box center [974, 409] width 148 height 107
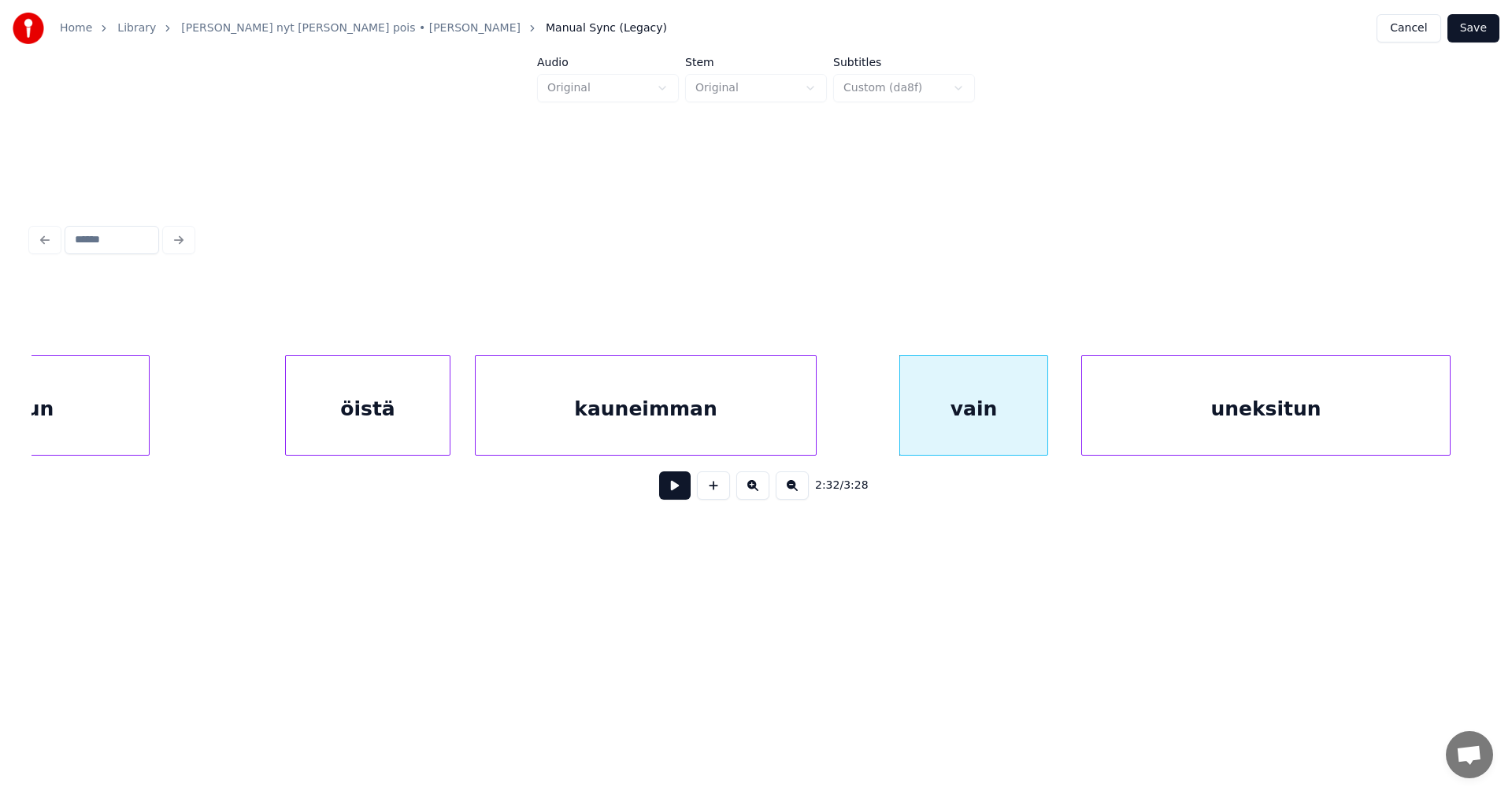
click at [678, 495] on button at bounding box center [676, 486] width 32 height 28
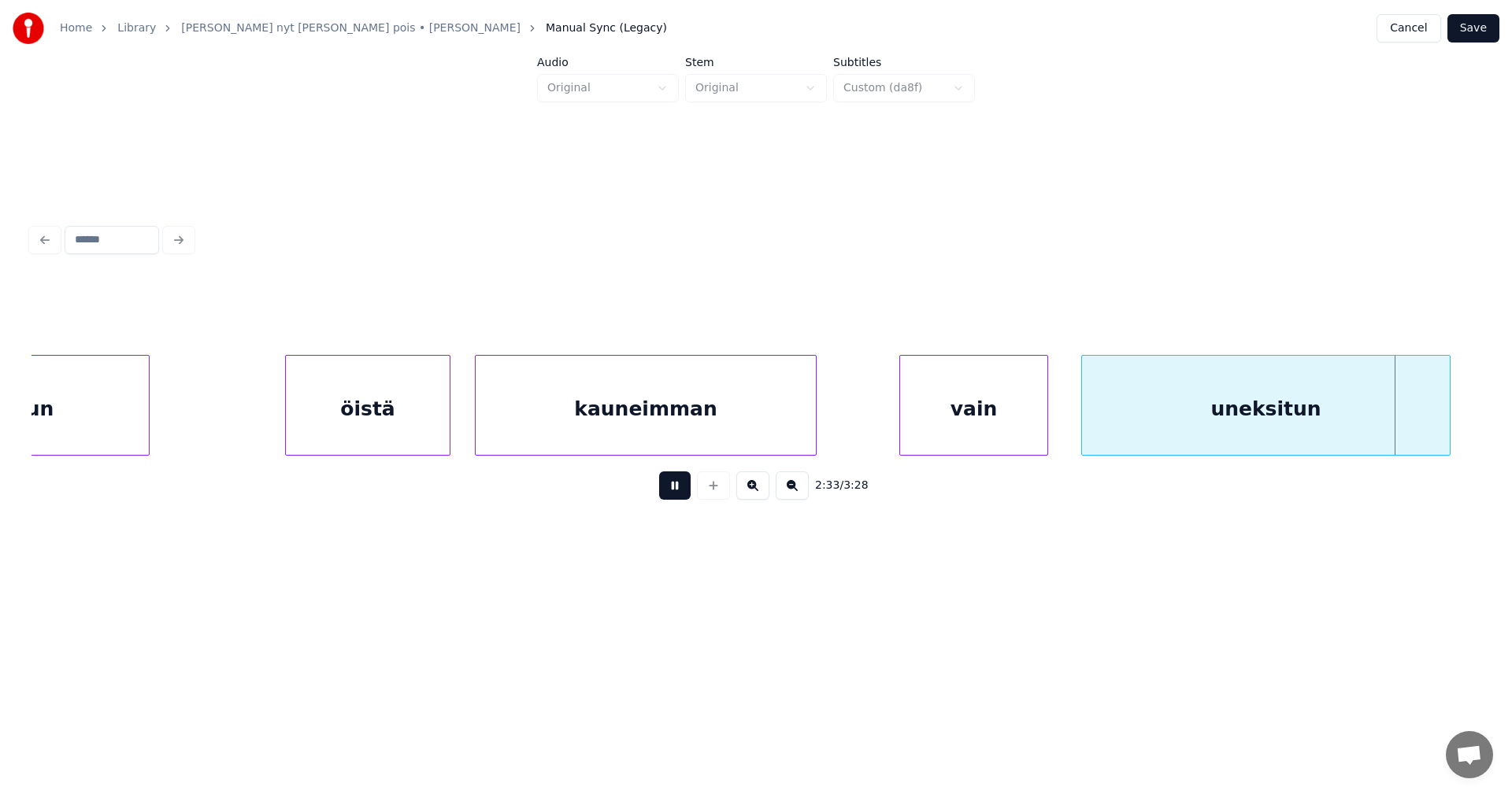
click at [682, 495] on button at bounding box center [676, 486] width 32 height 28
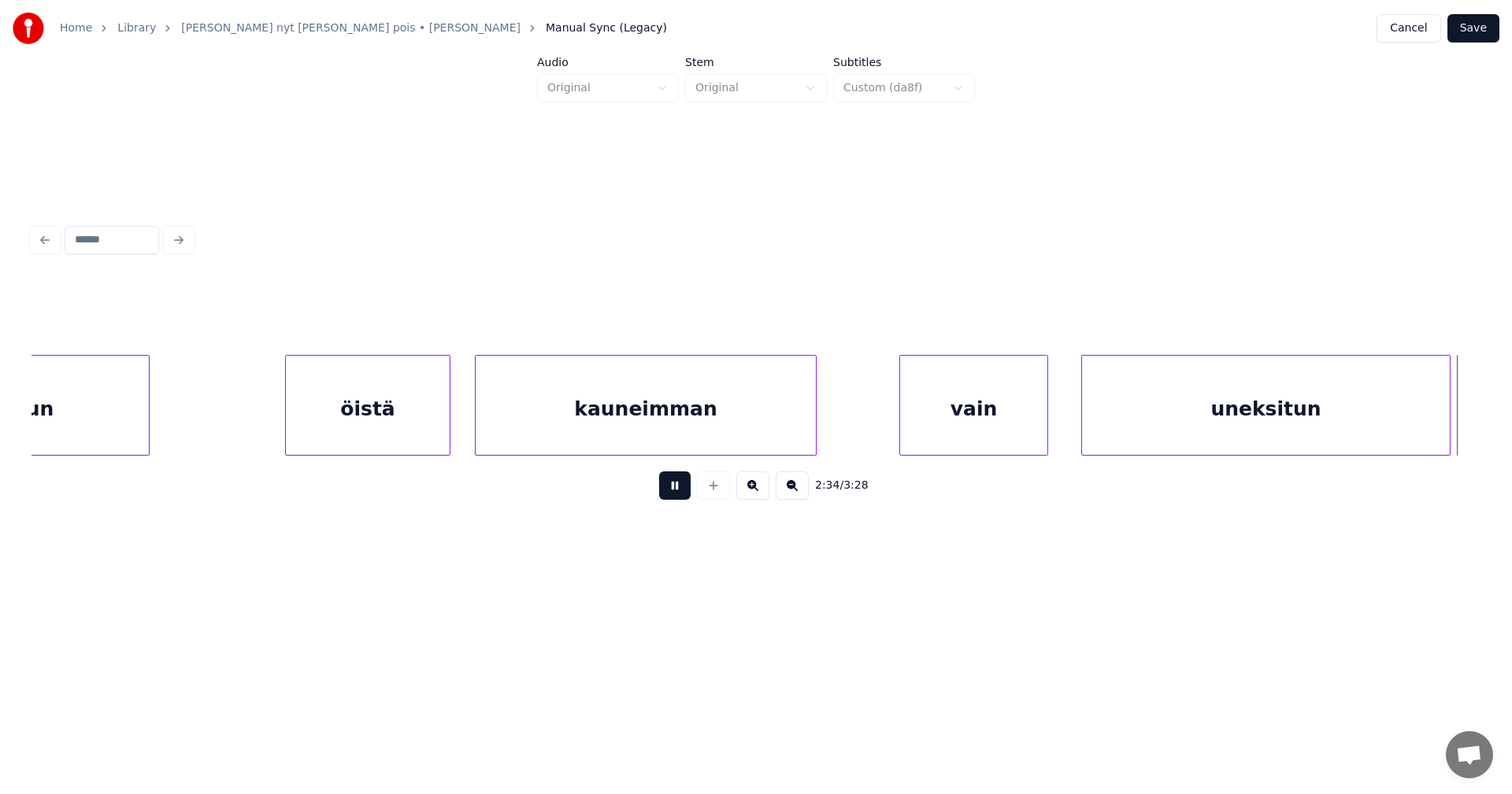
scroll to position [0, 42513]
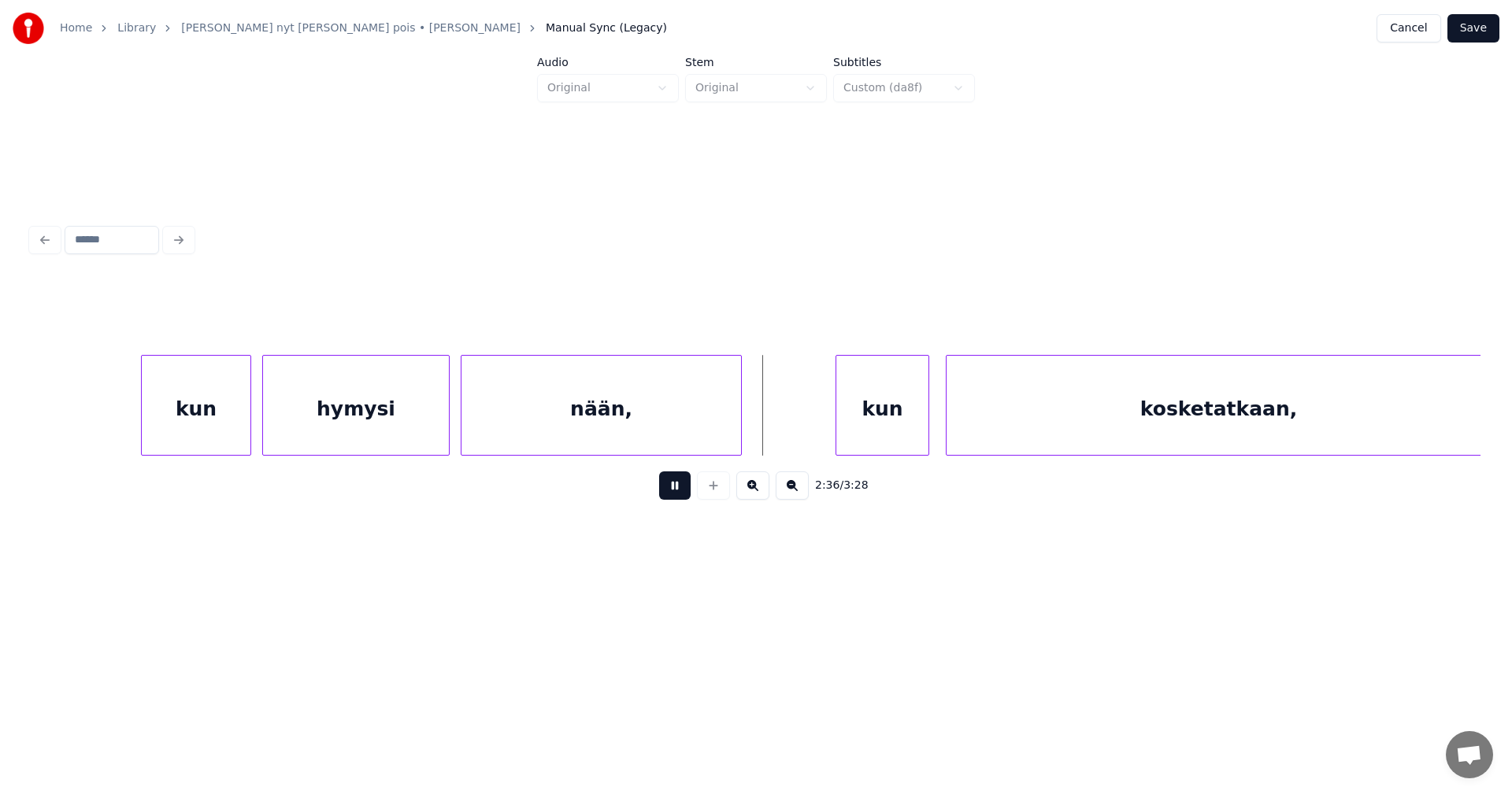
click at [682, 495] on button at bounding box center [676, 486] width 32 height 28
click at [848, 440] on div "kun" at bounding box center [875, 409] width 92 height 107
click at [685, 491] on button at bounding box center [676, 486] width 32 height 28
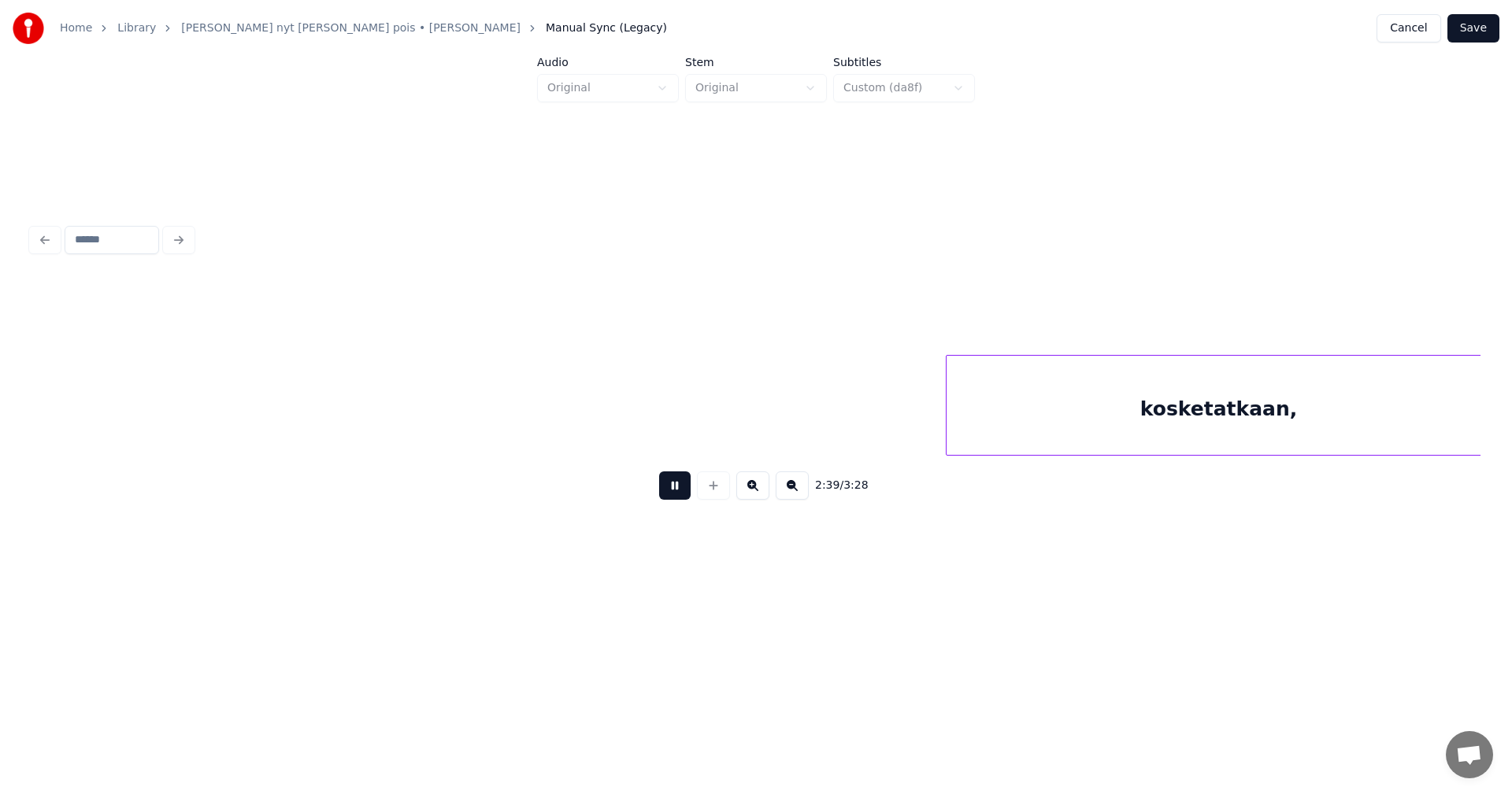
scroll to position [0, 43963]
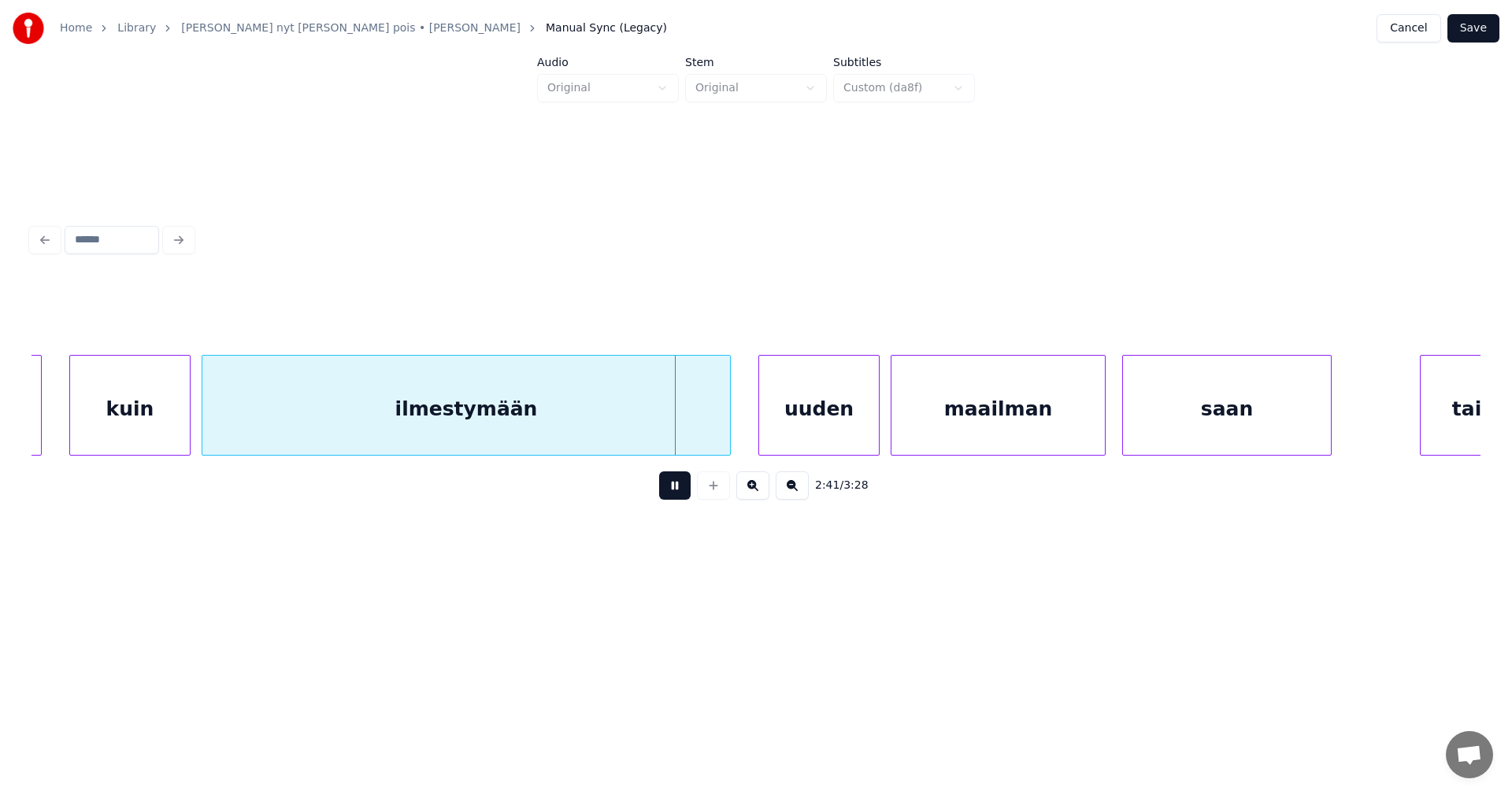
click at [684, 491] on button at bounding box center [676, 486] width 32 height 28
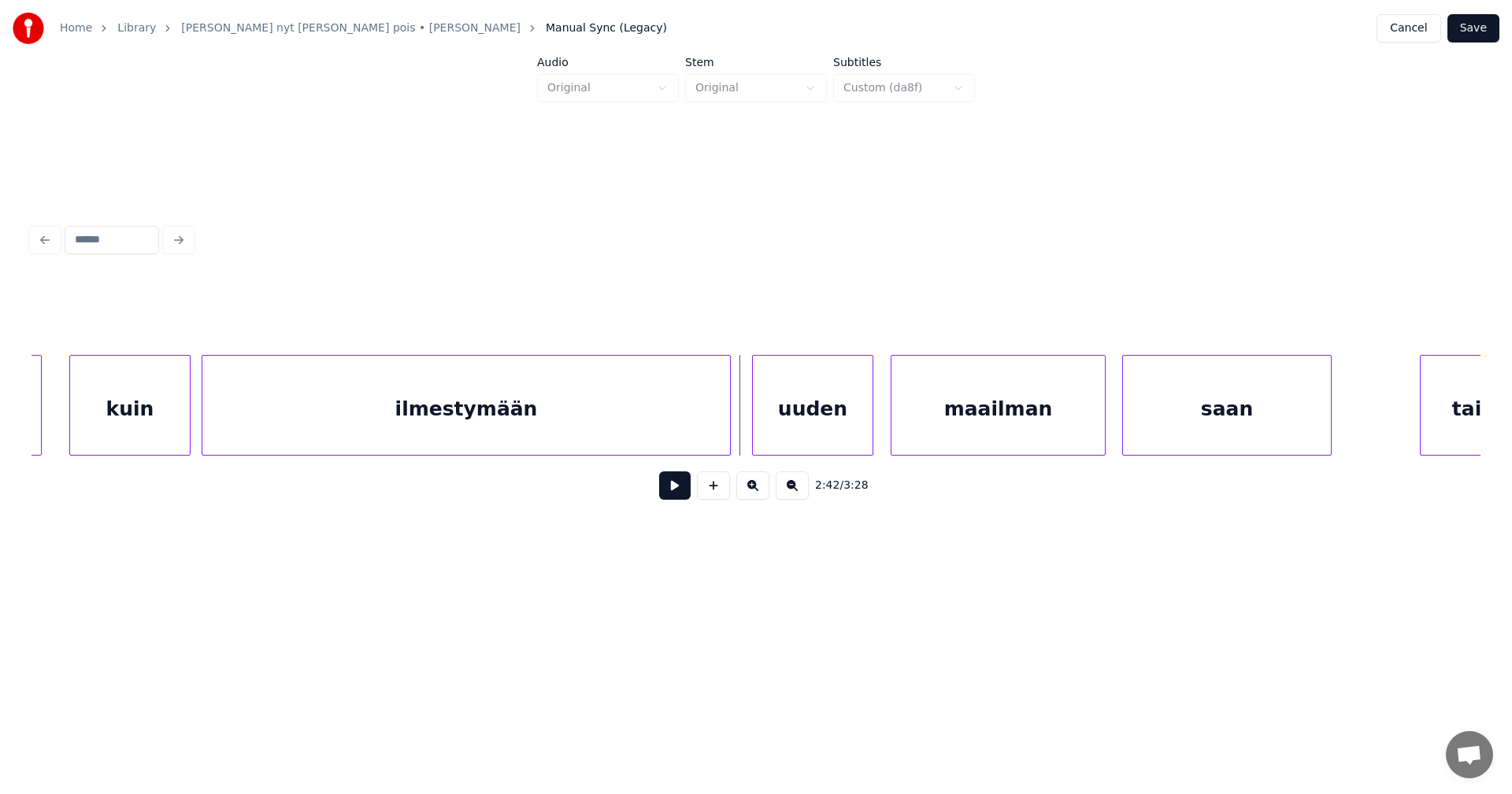
click at [791, 439] on div "uuden" at bounding box center [812, 409] width 120 height 107
click at [676, 496] on button at bounding box center [676, 486] width 32 height 28
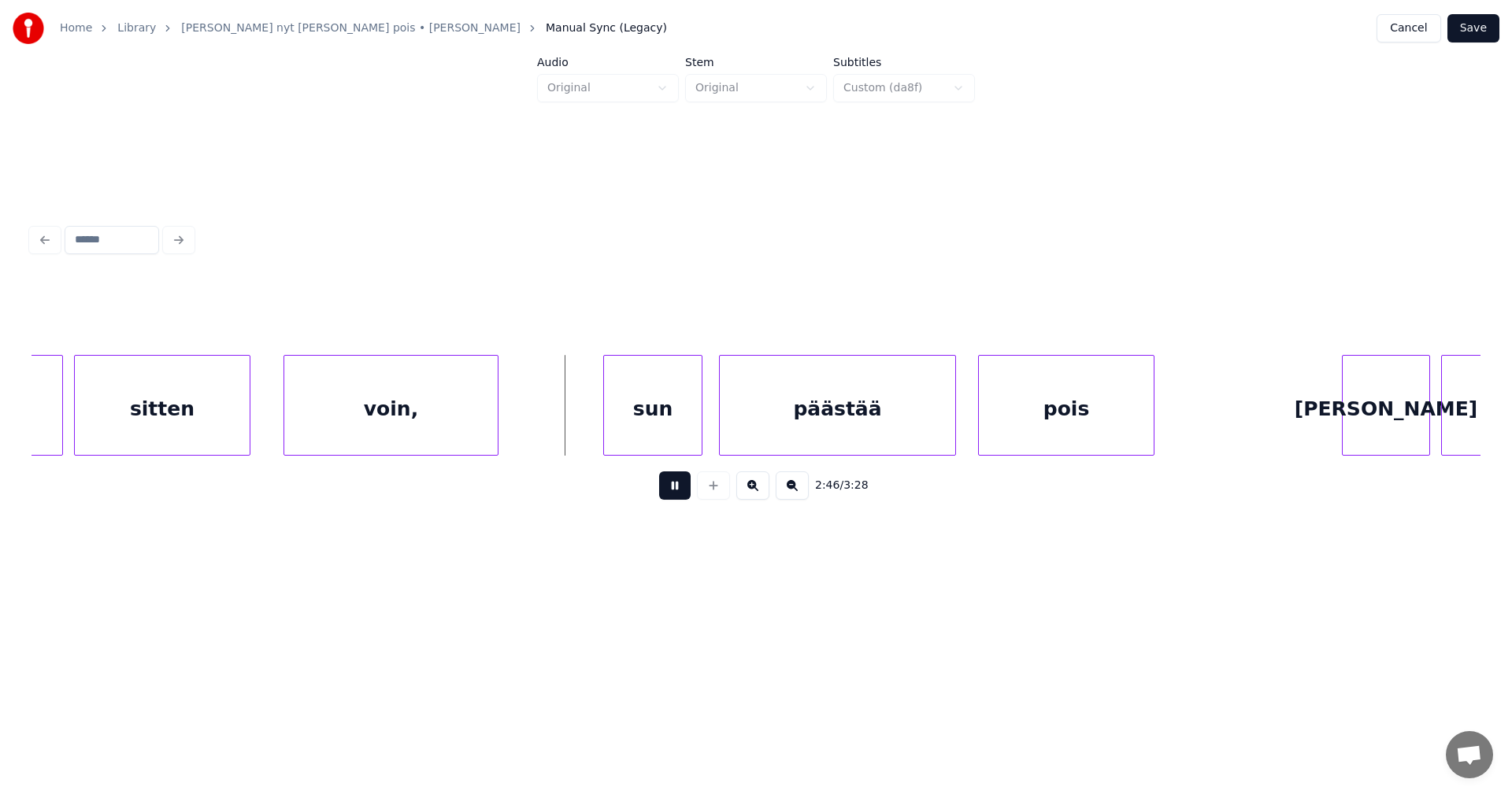
click at [677, 496] on button at bounding box center [676, 486] width 32 height 28
click at [635, 425] on div "sun" at bounding box center [641, 409] width 98 height 107
click at [580, 428] on div at bounding box center [578, 405] width 5 height 99
click at [671, 497] on button at bounding box center [676, 486] width 32 height 28
click at [682, 496] on button at bounding box center [676, 486] width 32 height 28
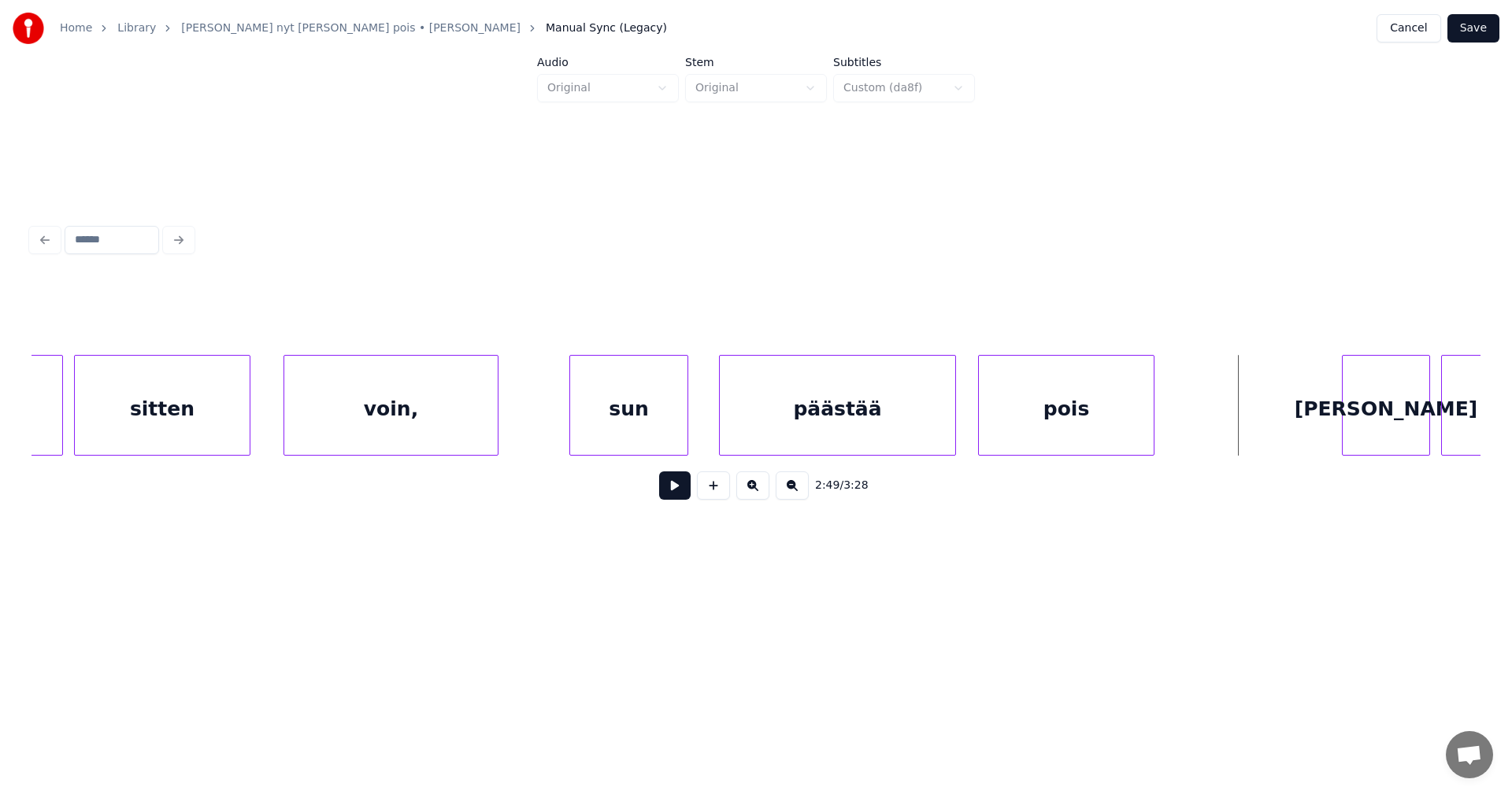
click at [573, 428] on div at bounding box center [572, 405] width 5 height 99
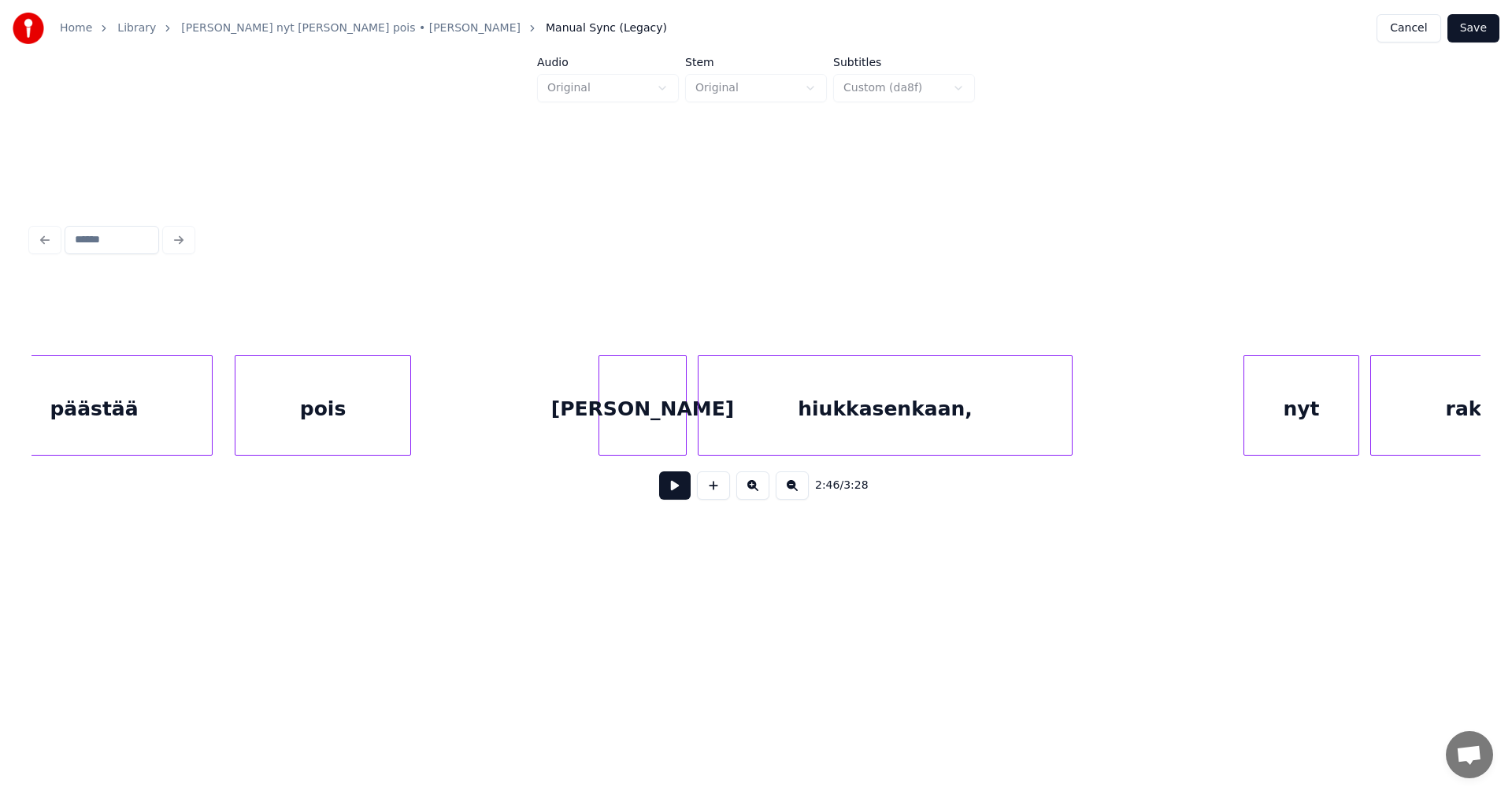
scroll to position [0, 46169]
click at [617, 425] on div "[PERSON_NAME]" at bounding box center [618, 409] width 87 height 107
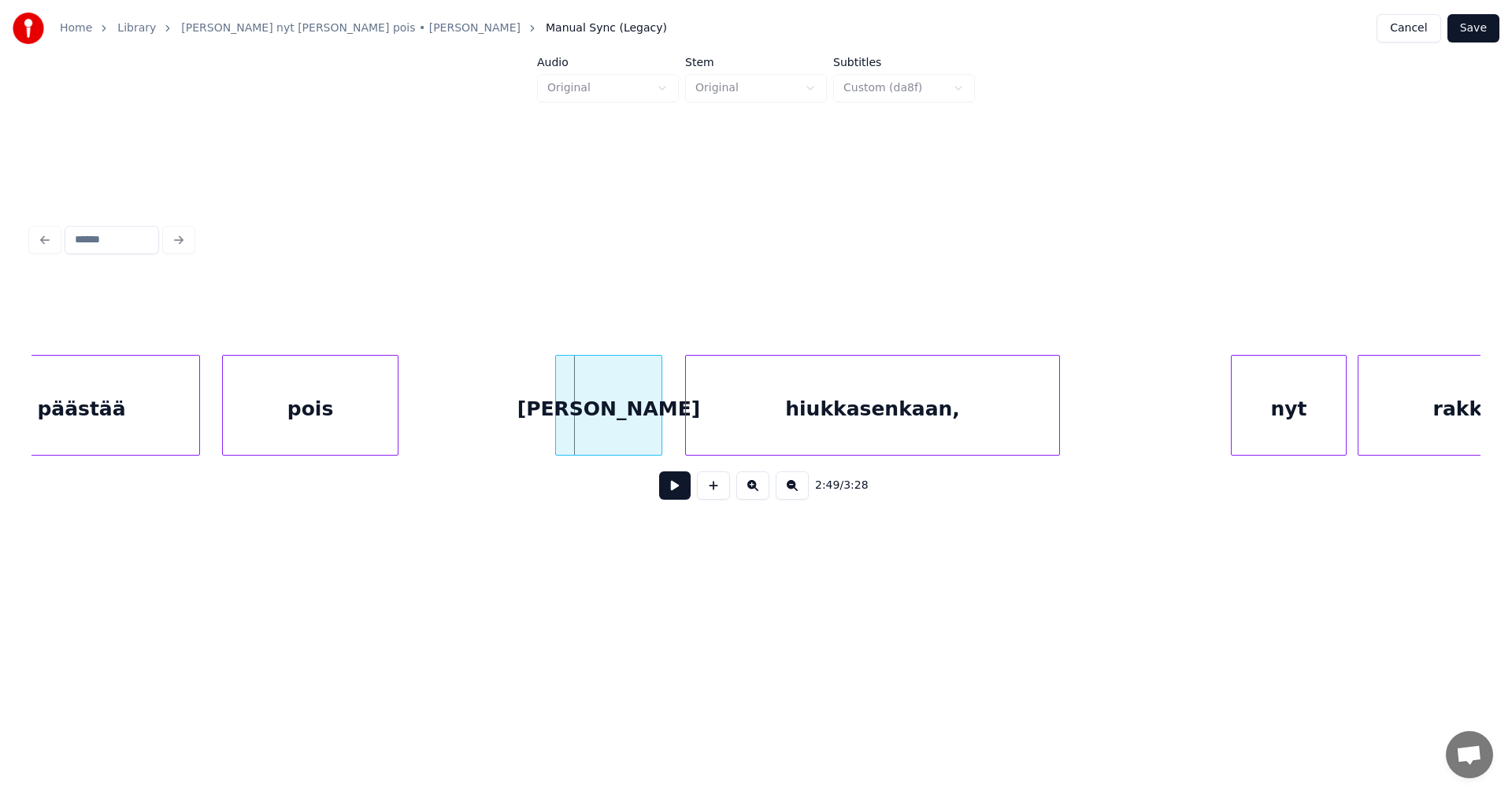
click at [556, 431] on div at bounding box center [558, 405] width 5 height 99
click at [563, 431] on div "[PERSON_NAME]" at bounding box center [608, 409] width 107 height 107
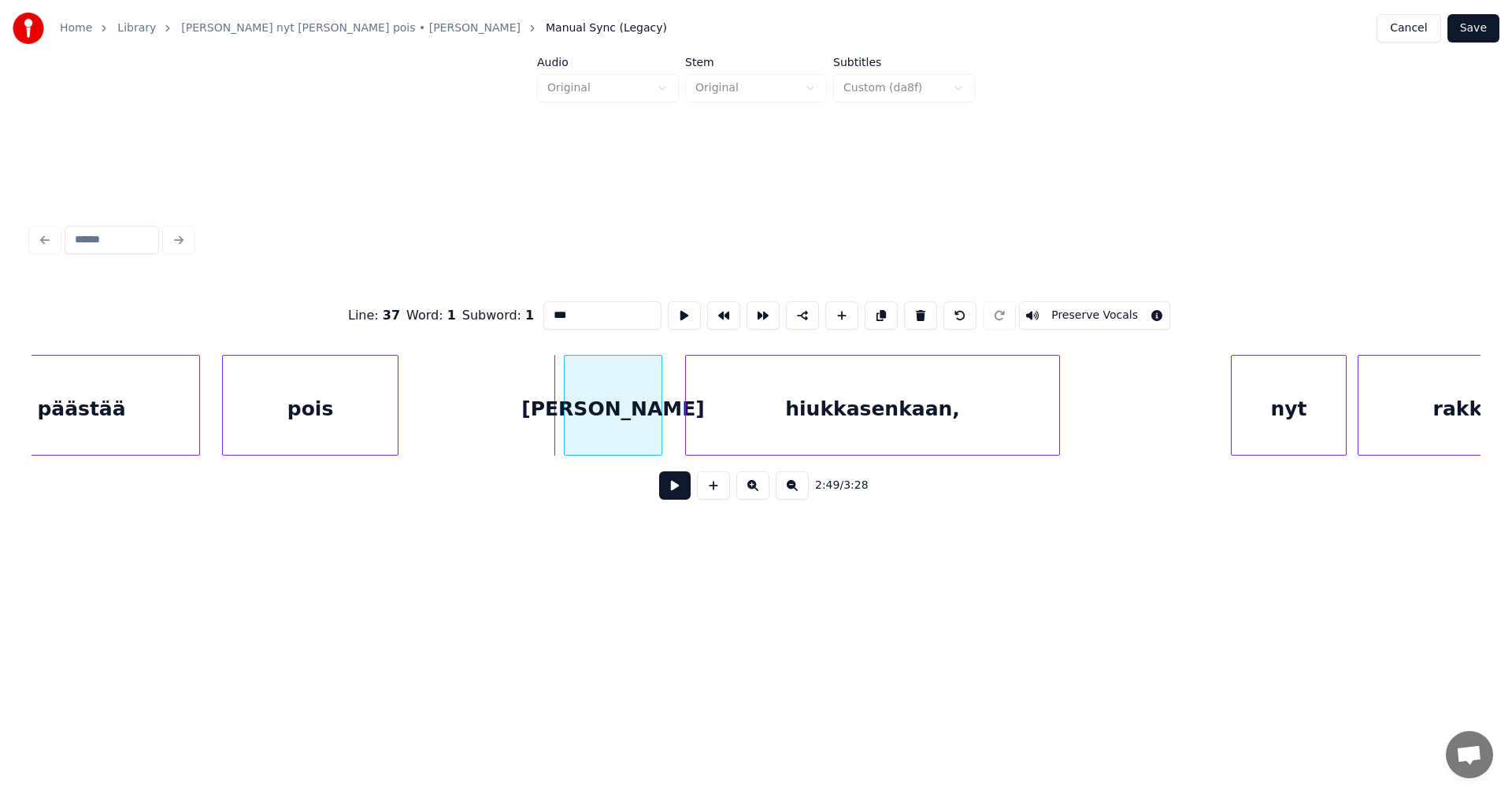
click at [566, 433] on div at bounding box center [567, 405] width 5 height 99
click at [675, 499] on button at bounding box center [676, 486] width 32 height 28
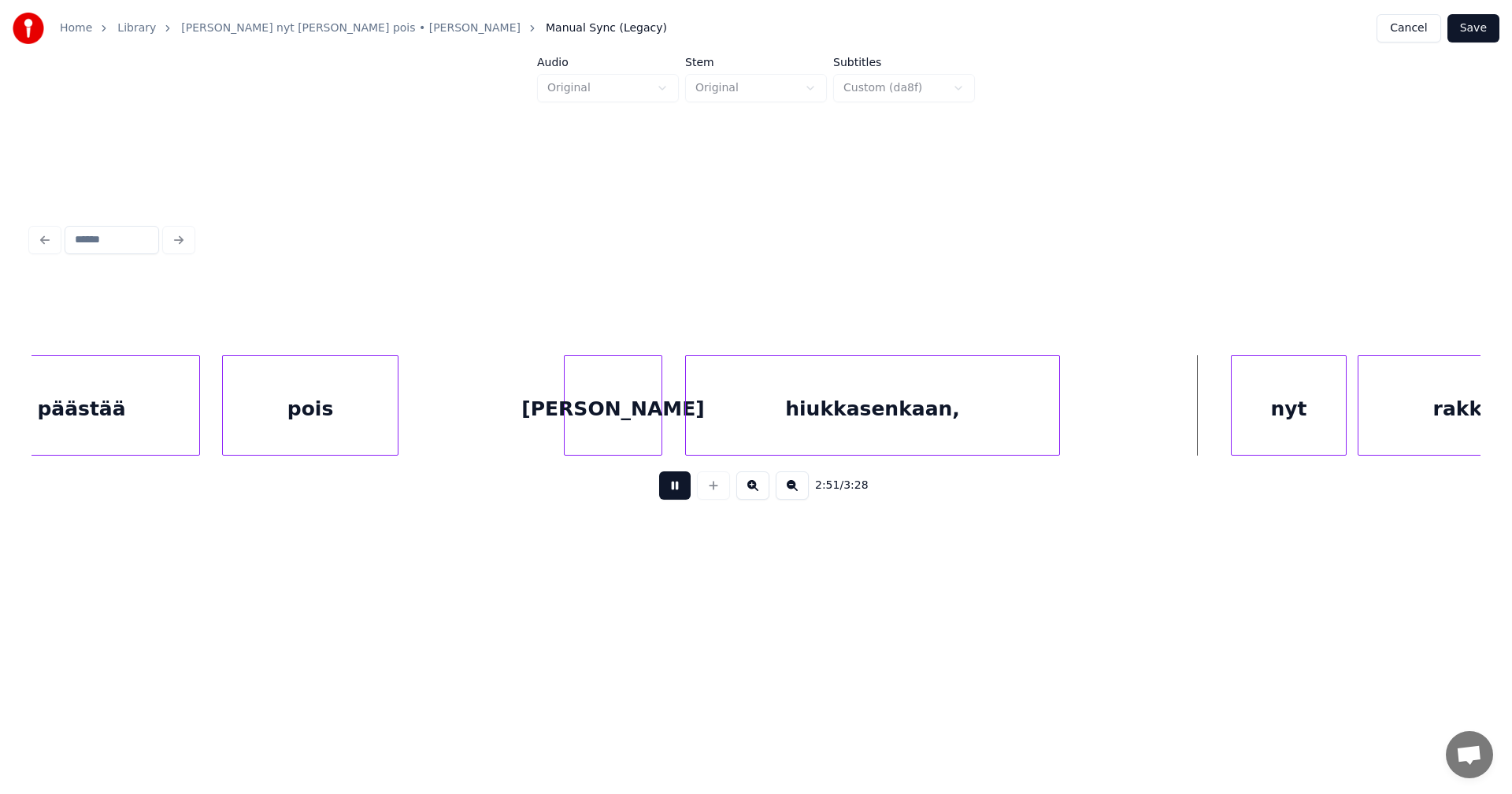
click at [675, 499] on button at bounding box center [676, 486] width 32 height 28
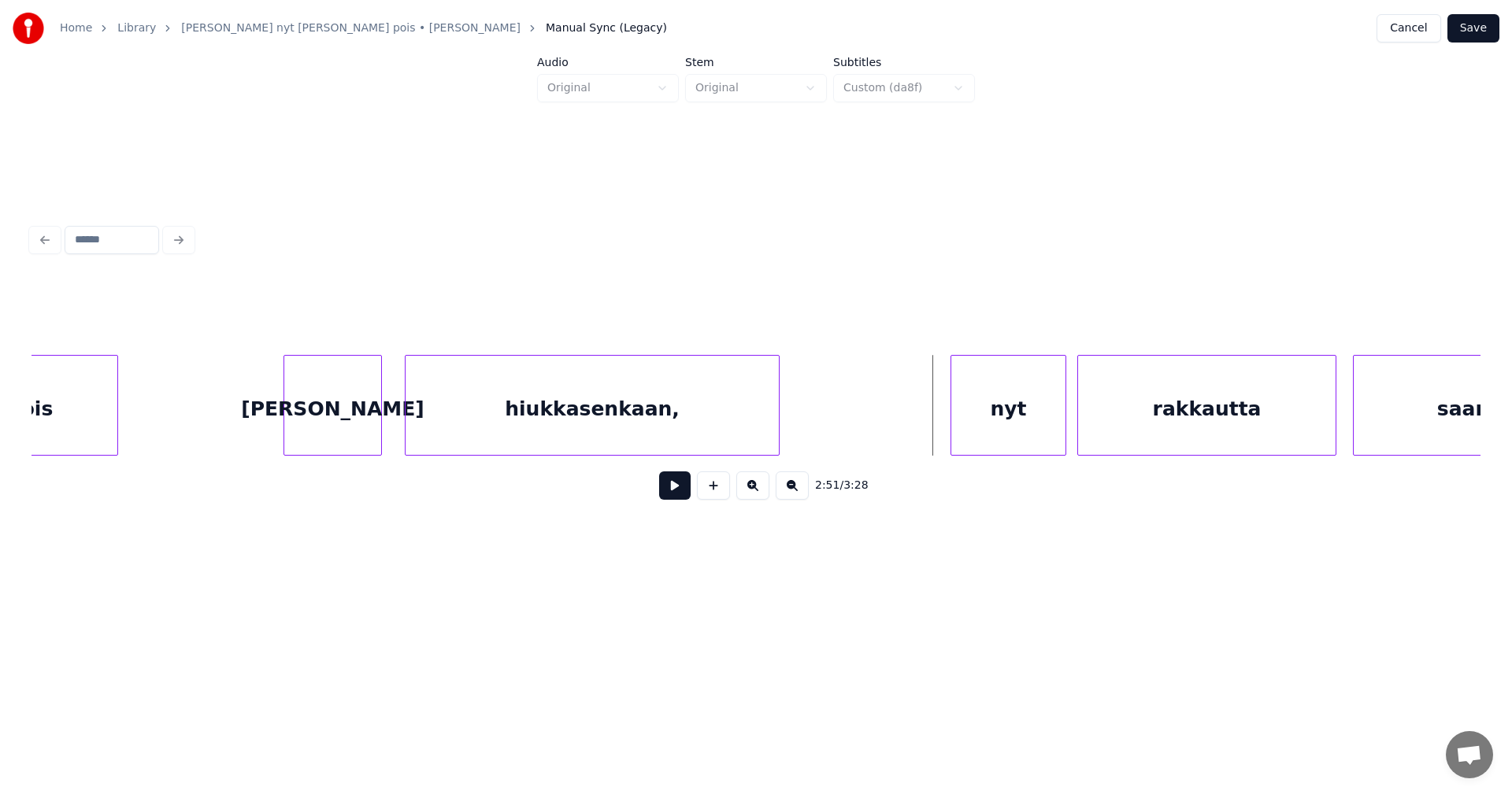
scroll to position [0, 46453]
click at [982, 436] on div "nyt" at bounding box center [978, 409] width 114 height 107
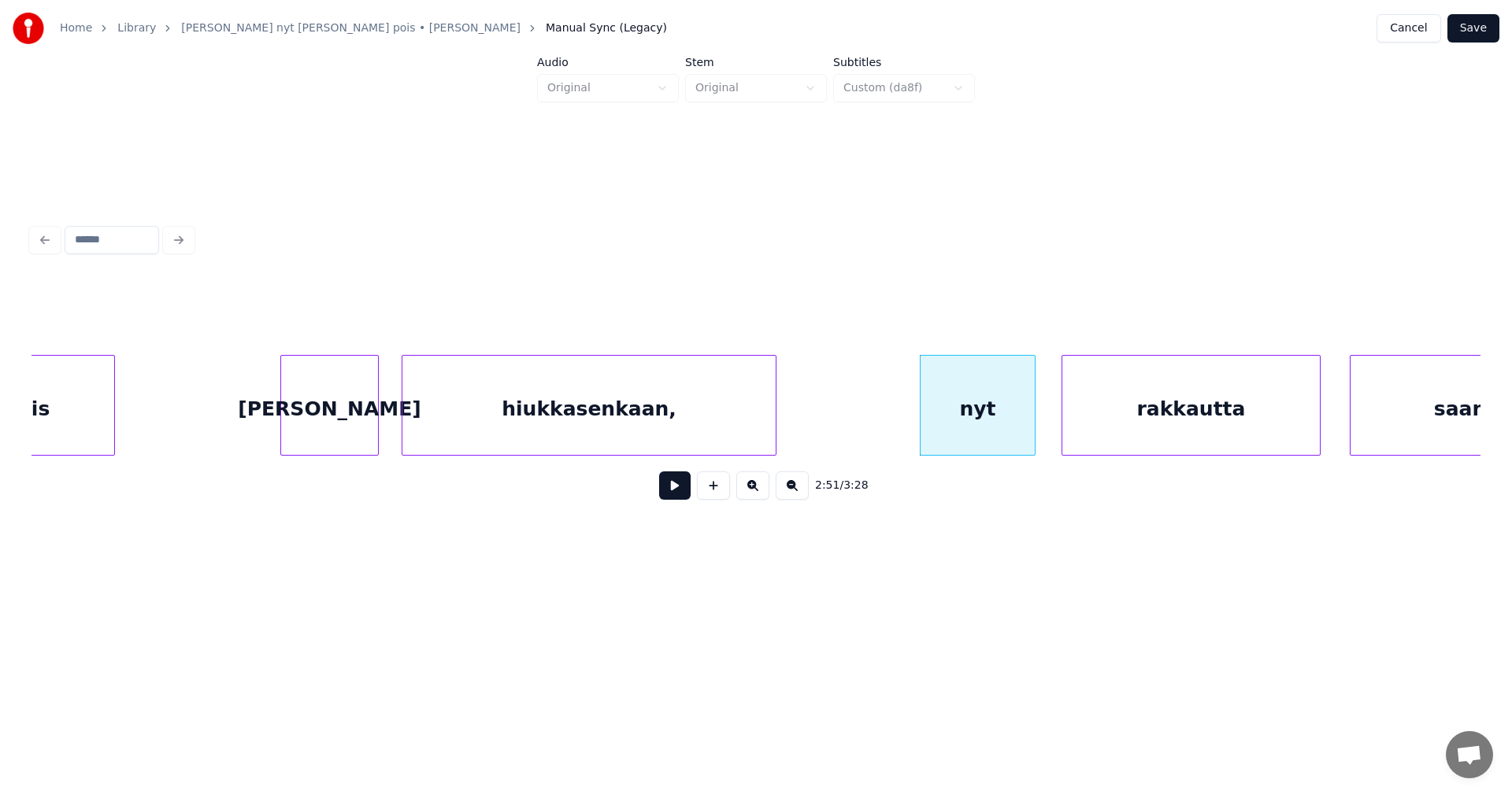
click at [1120, 426] on div "rakkautta" at bounding box center [1192, 409] width 257 height 107
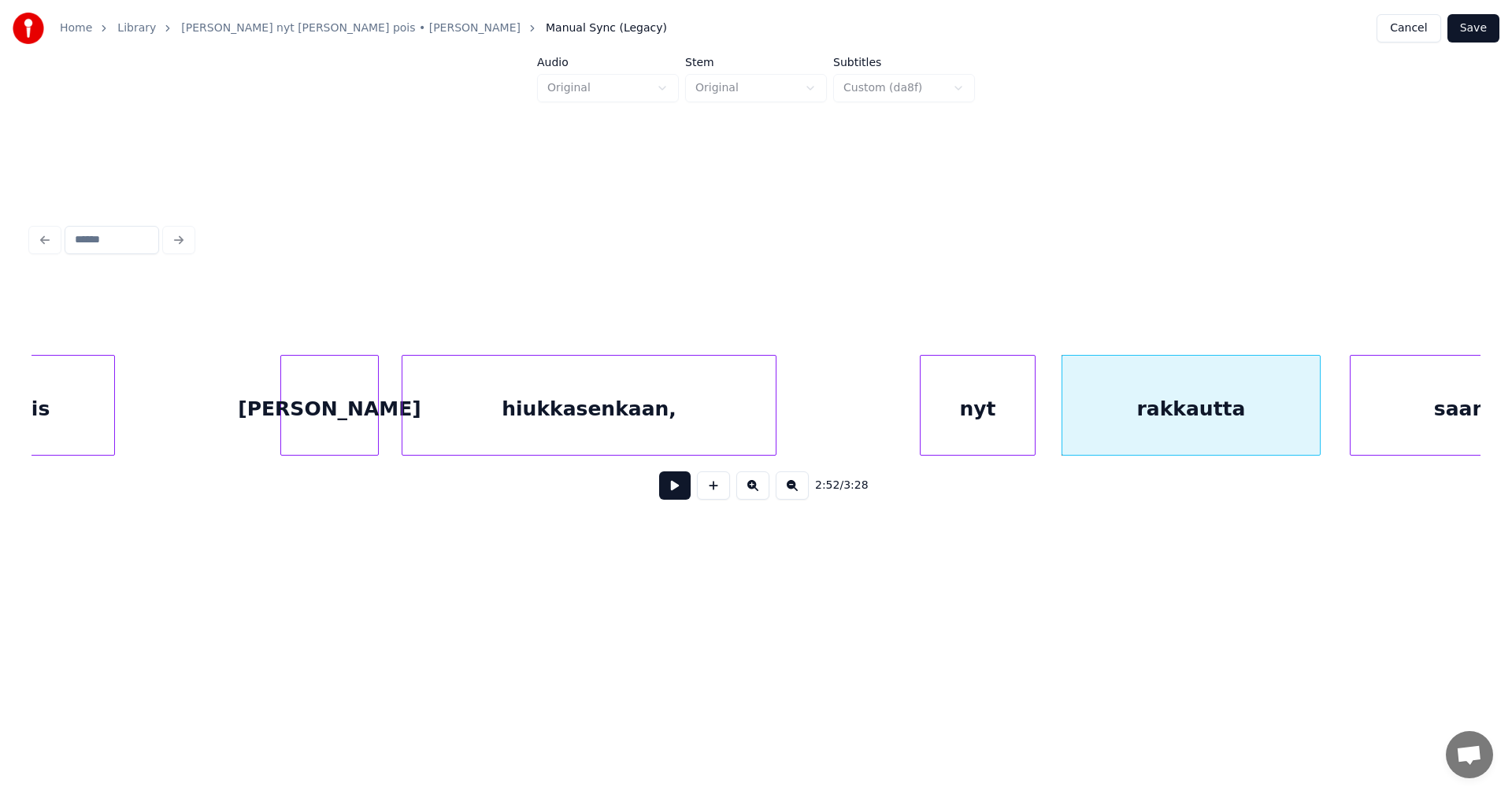
click at [992, 436] on div "nyt" at bounding box center [978, 409] width 114 height 107
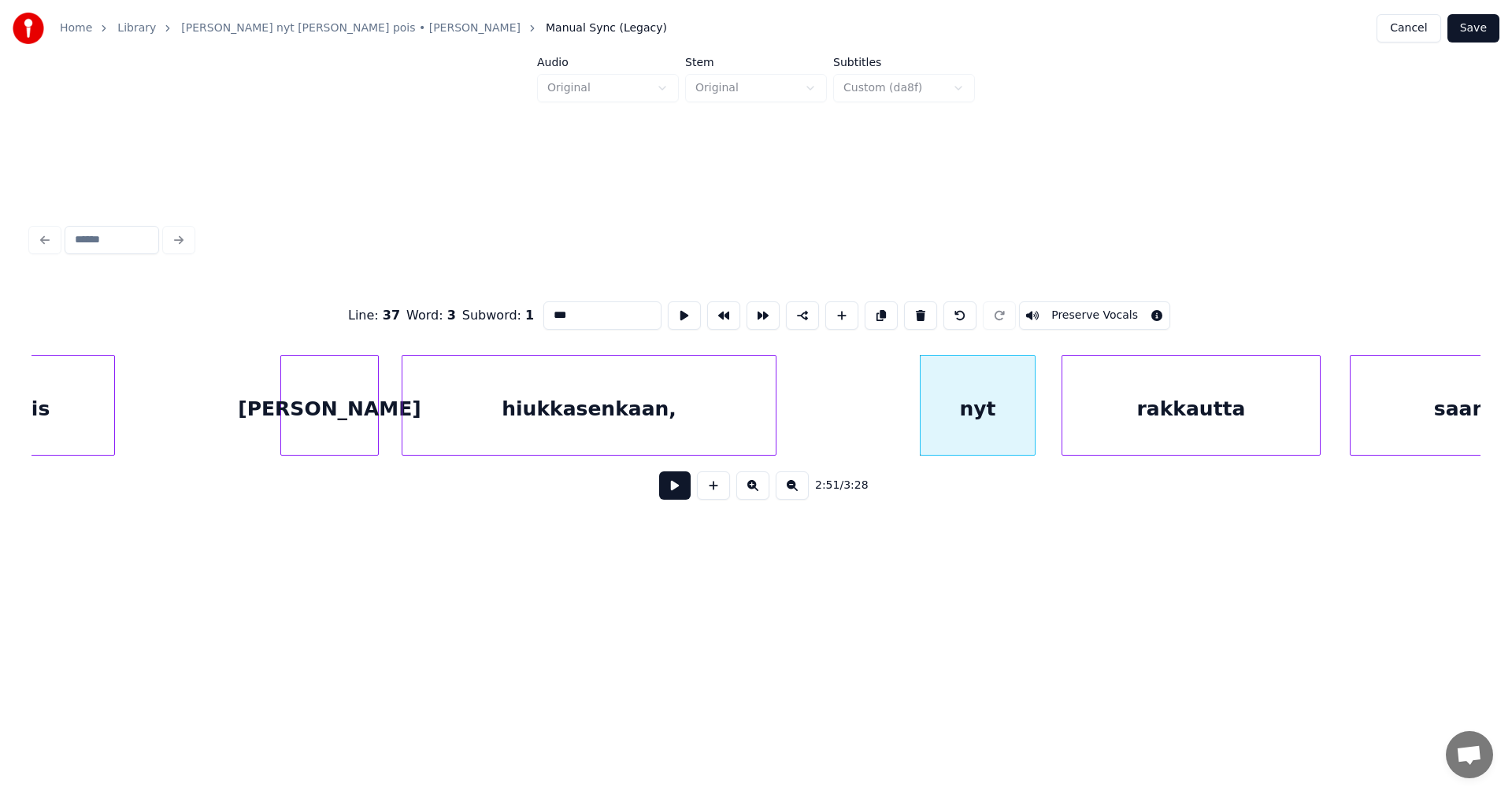
click at [688, 493] on button at bounding box center [676, 486] width 32 height 28
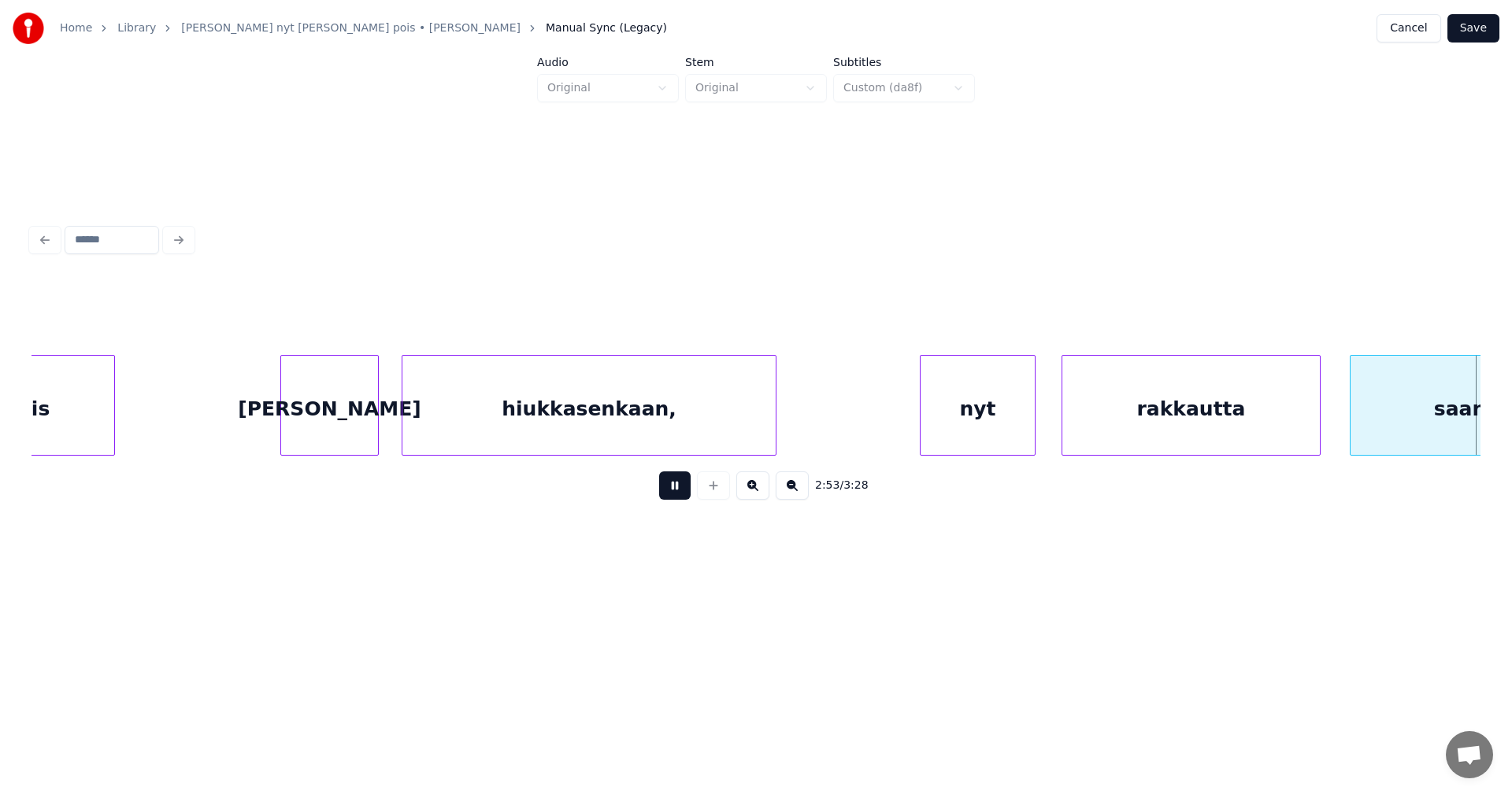
scroll to position [0, 47906]
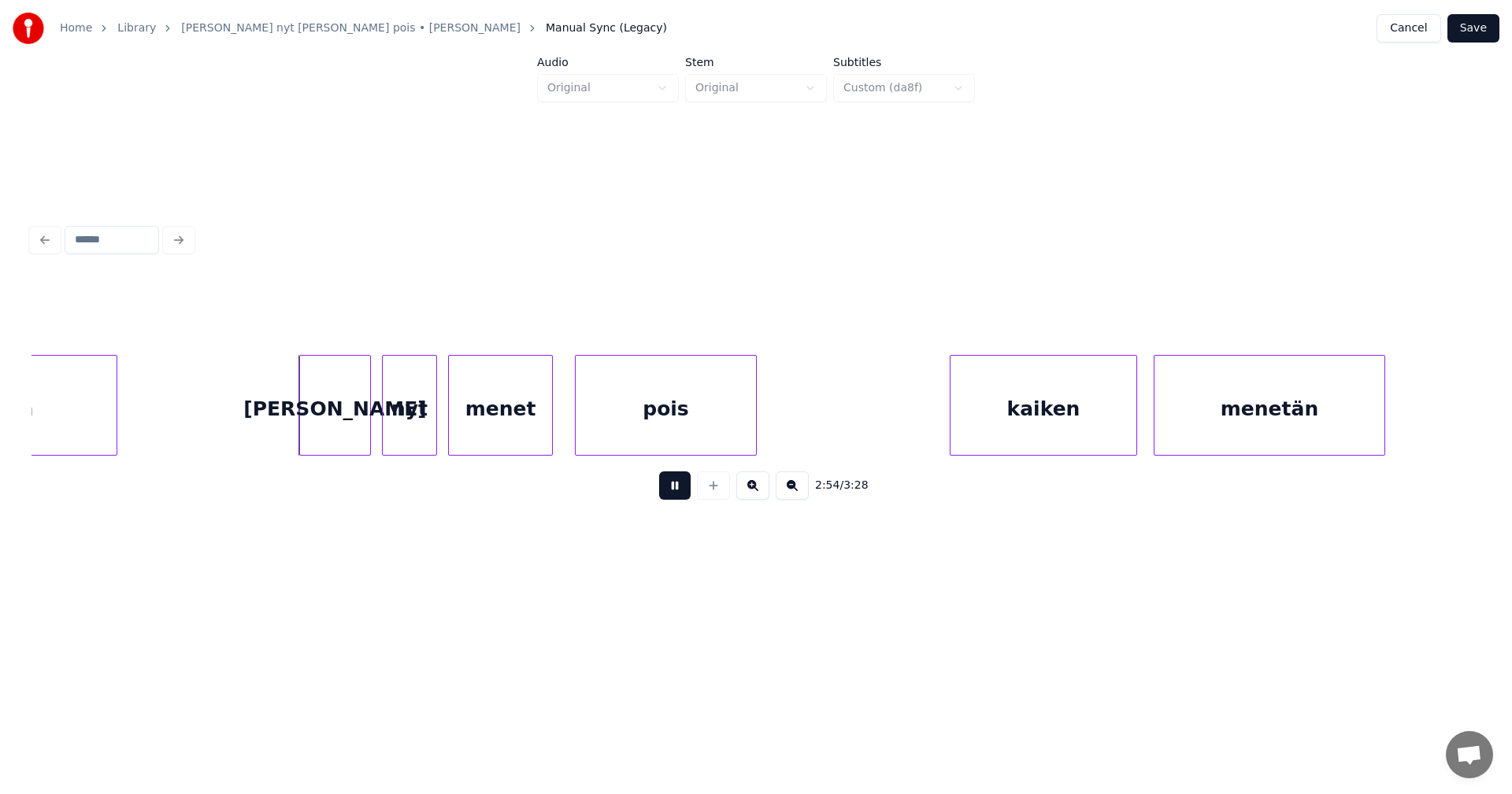
click at [688, 493] on button at bounding box center [676, 486] width 32 height 28
click at [329, 416] on div "[PERSON_NAME]" at bounding box center [326, 409] width 70 height 107
click at [274, 427] on div at bounding box center [276, 405] width 5 height 99
click at [401, 428] on div "nyt" at bounding box center [404, 409] width 54 height 107
click at [338, 439] on div "[PERSON_NAME]" at bounding box center [314, 409] width 85 height 107
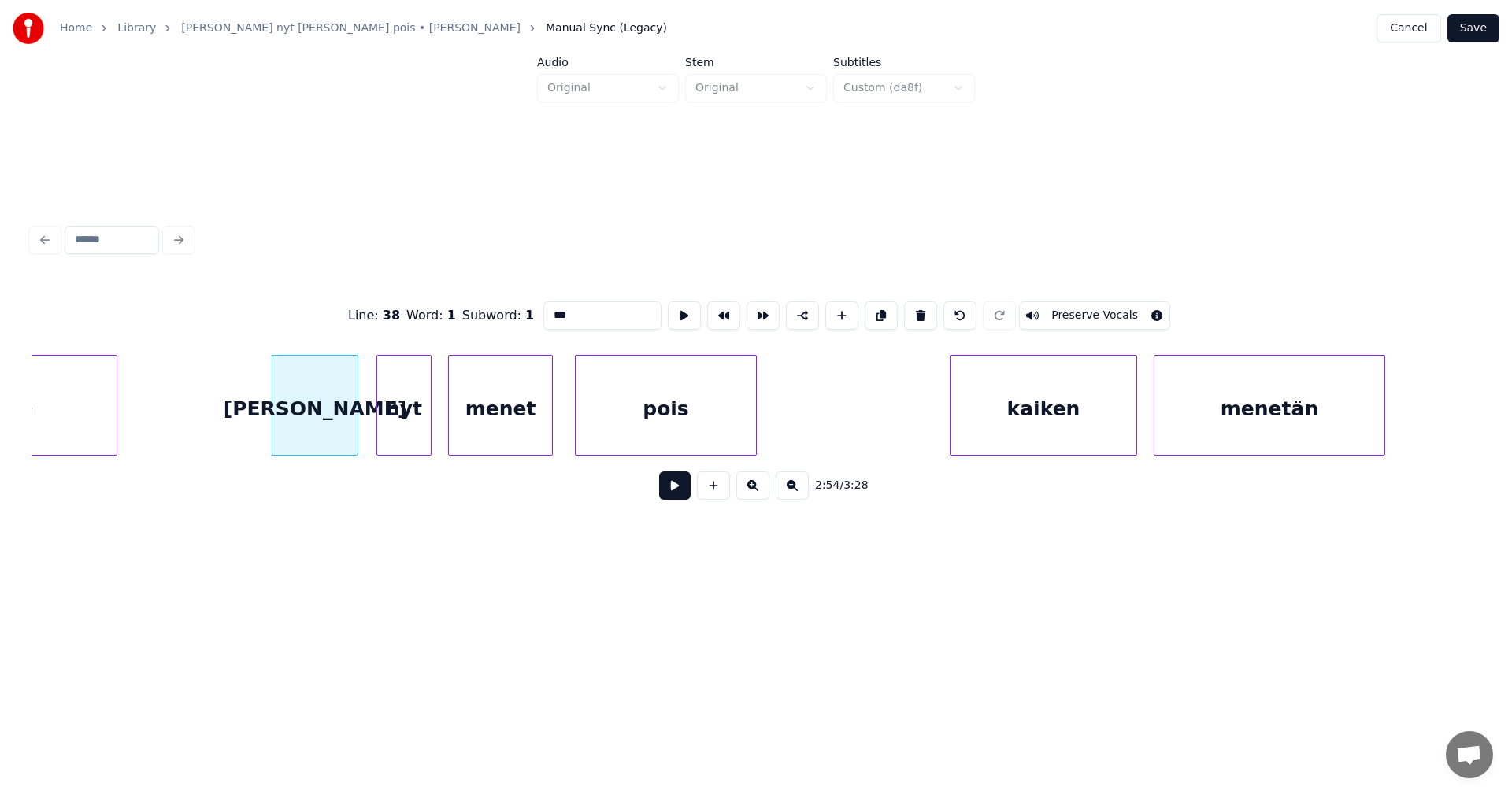
click at [671, 489] on button at bounding box center [676, 486] width 32 height 28
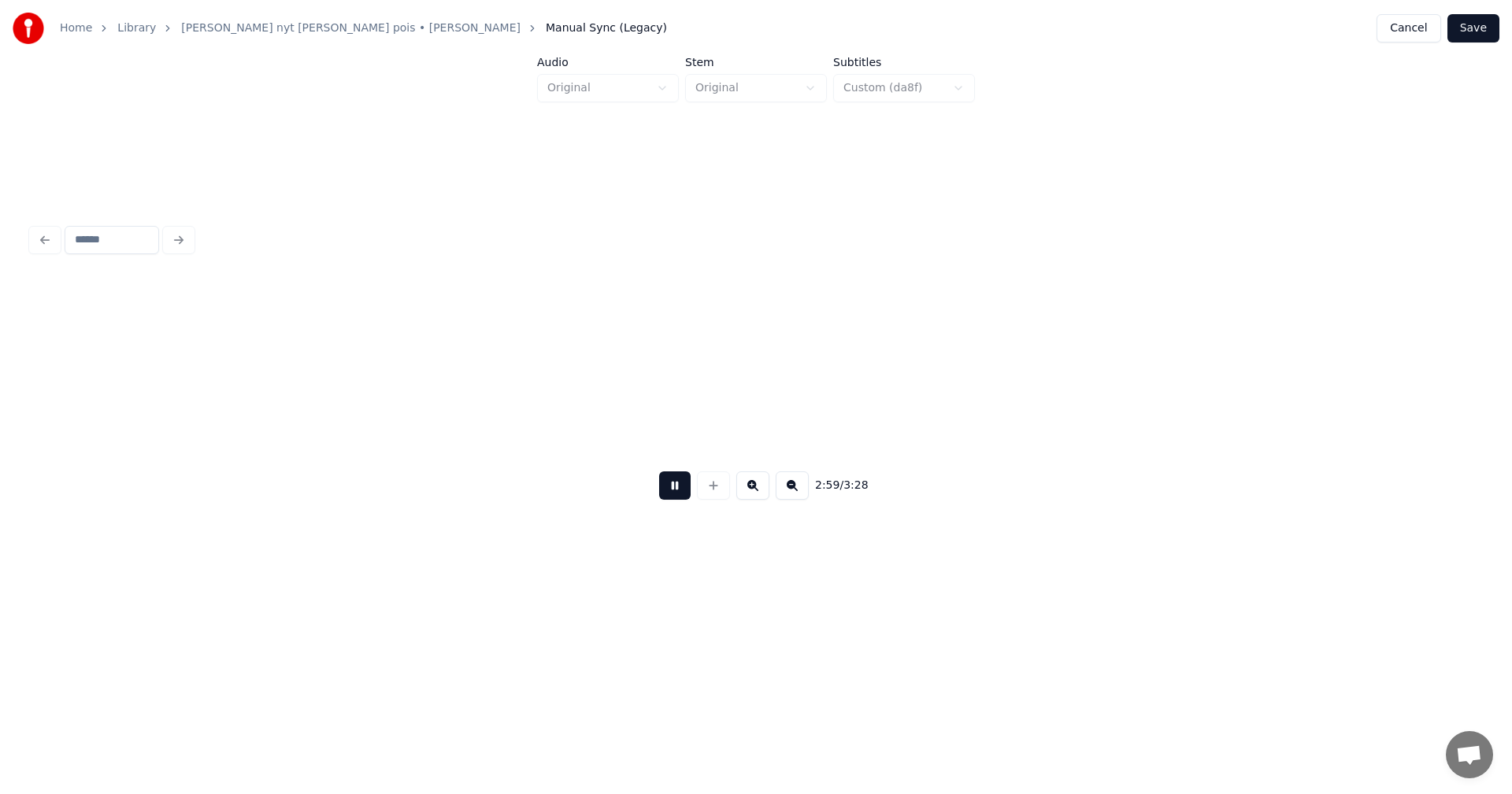
scroll to position [0, 49356]
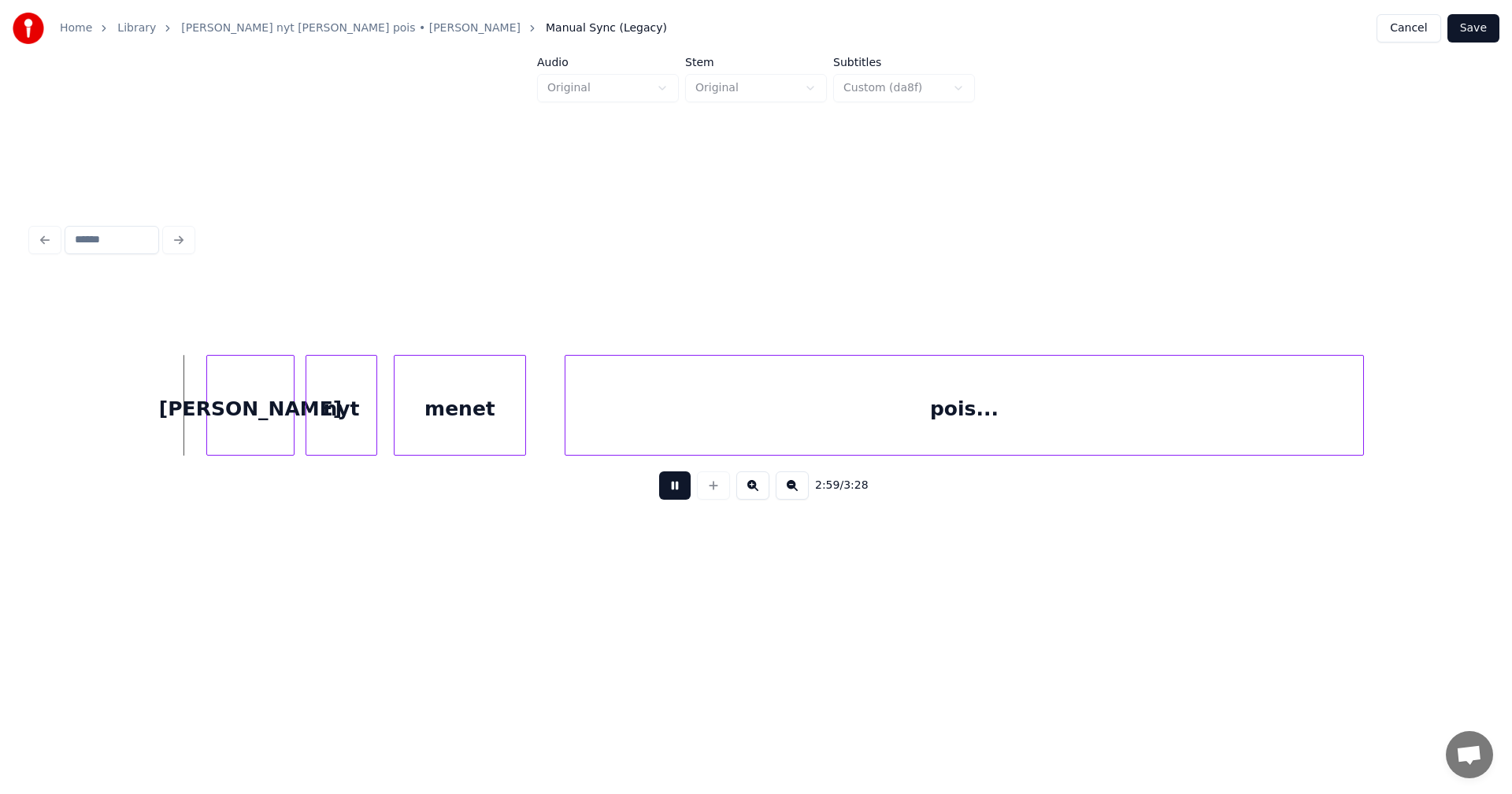
click at [675, 487] on button at bounding box center [676, 486] width 32 height 28
click at [258, 432] on div "[PERSON_NAME]" at bounding box center [236, 409] width 87 height 107
click at [332, 432] on div "nyt" at bounding box center [332, 409] width 70 height 107
click at [270, 435] on div "[PERSON_NAME]" at bounding box center [236, 409] width 87 height 107
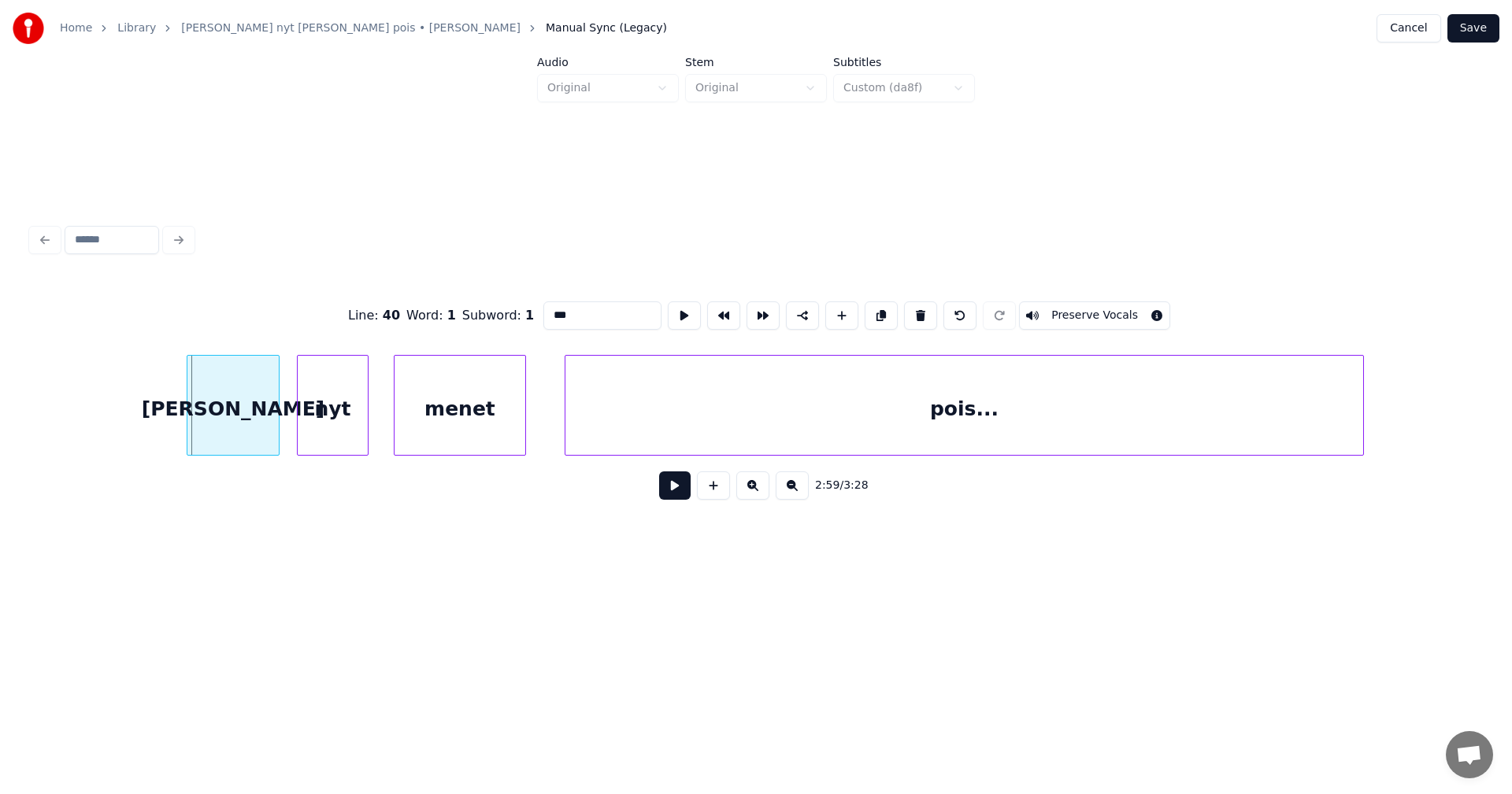
click at [189, 429] on div at bounding box center [190, 405] width 5 height 99
click at [673, 494] on button at bounding box center [676, 486] width 32 height 28
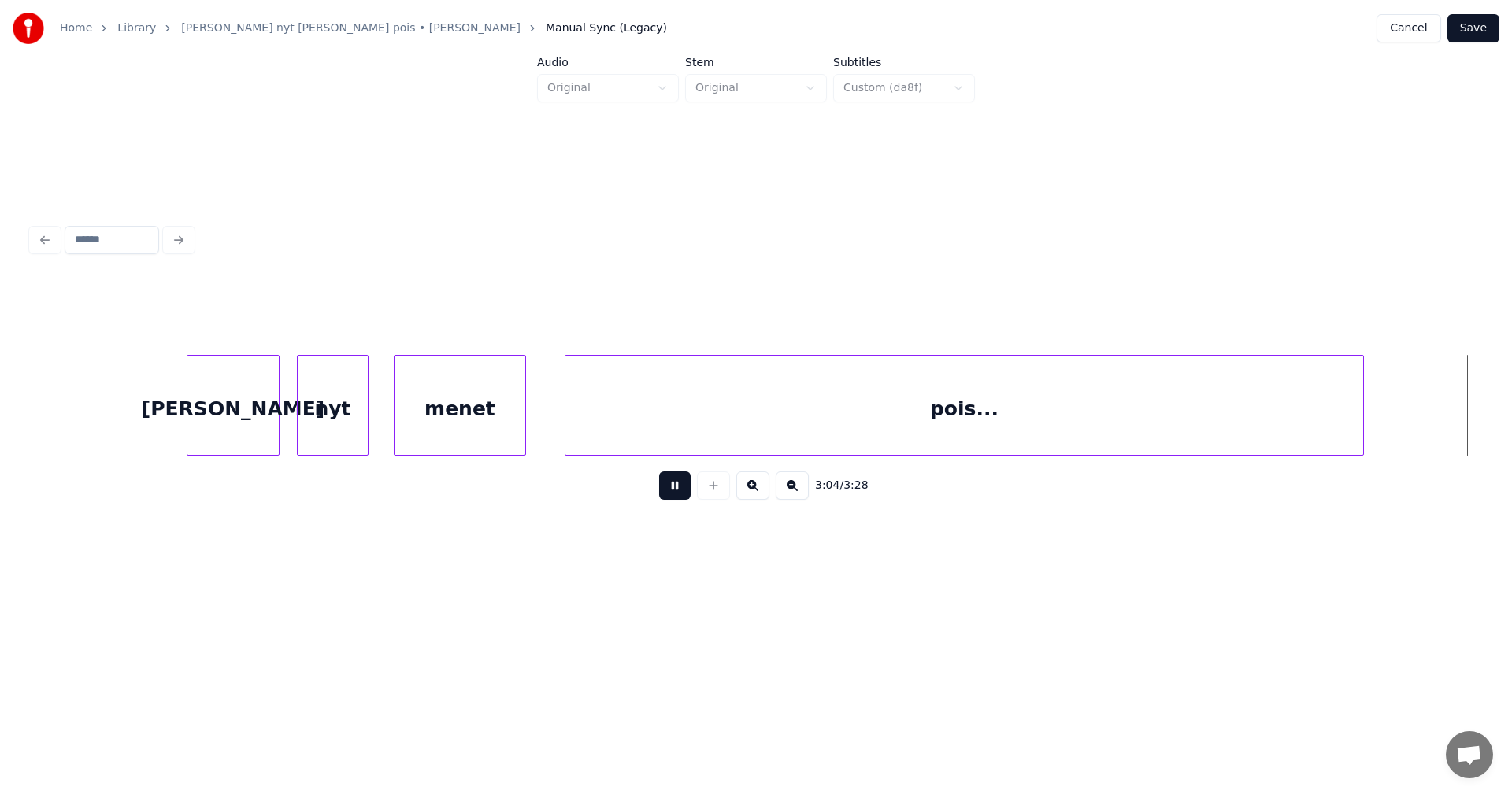
scroll to position [0, 50805]
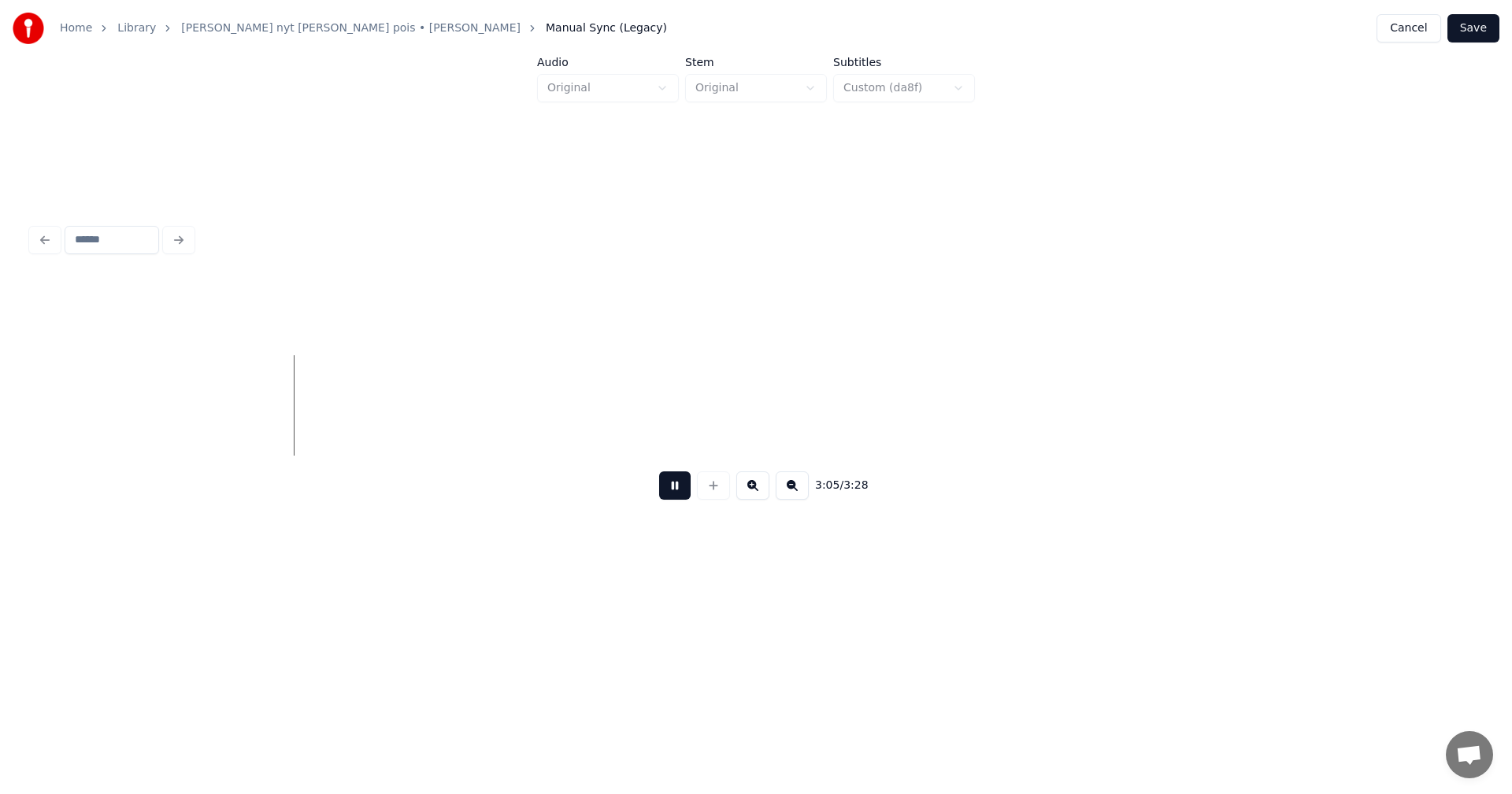
click at [675, 495] on button at bounding box center [676, 486] width 32 height 28
click at [1486, 24] on button "Save" at bounding box center [1473, 28] width 52 height 28
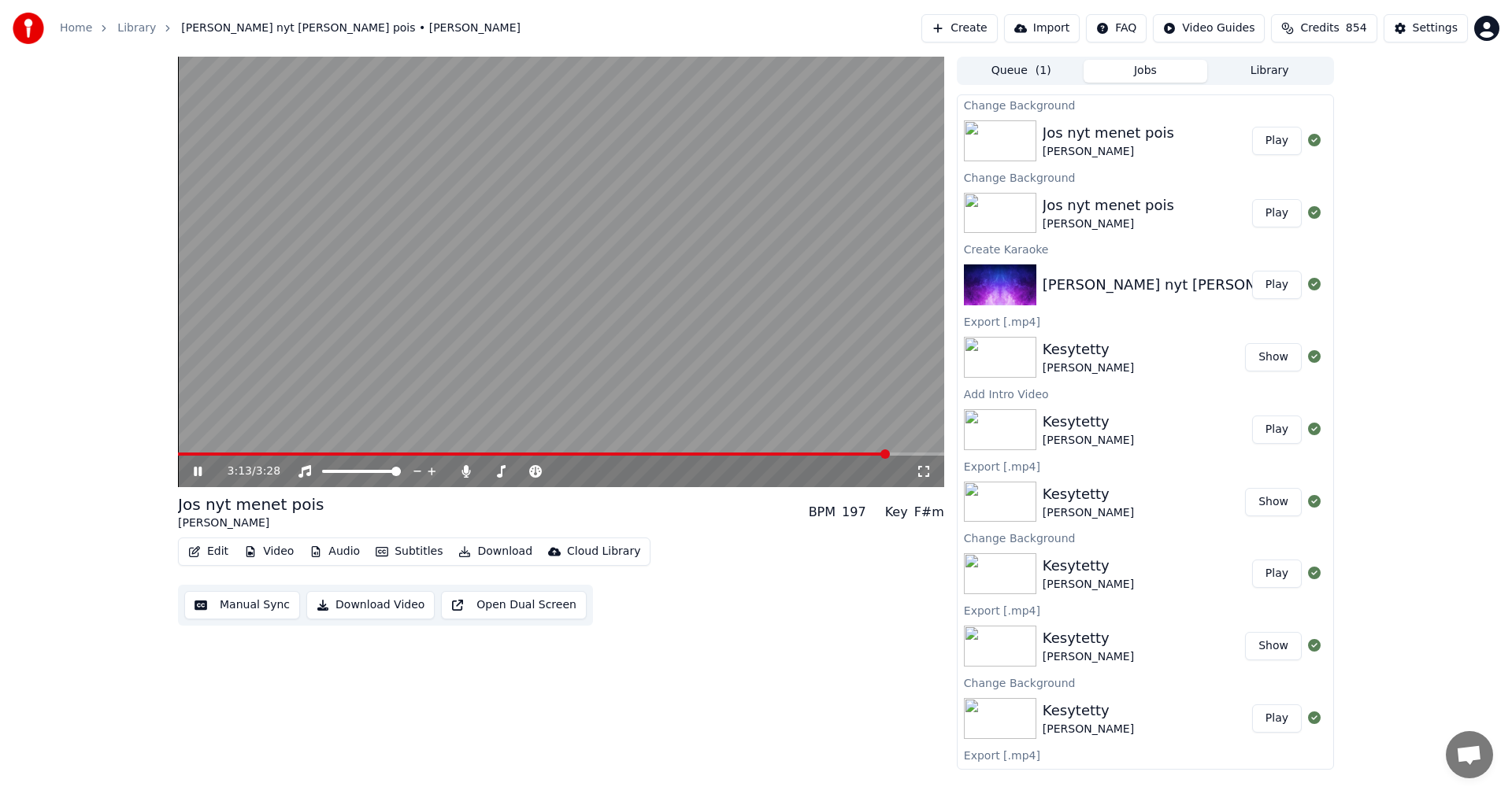
click at [197, 469] on icon at bounding box center [198, 471] width 8 height 9
click at [222, 555] on button "Edit" at bounding box center [208, 552] width 53 height 22
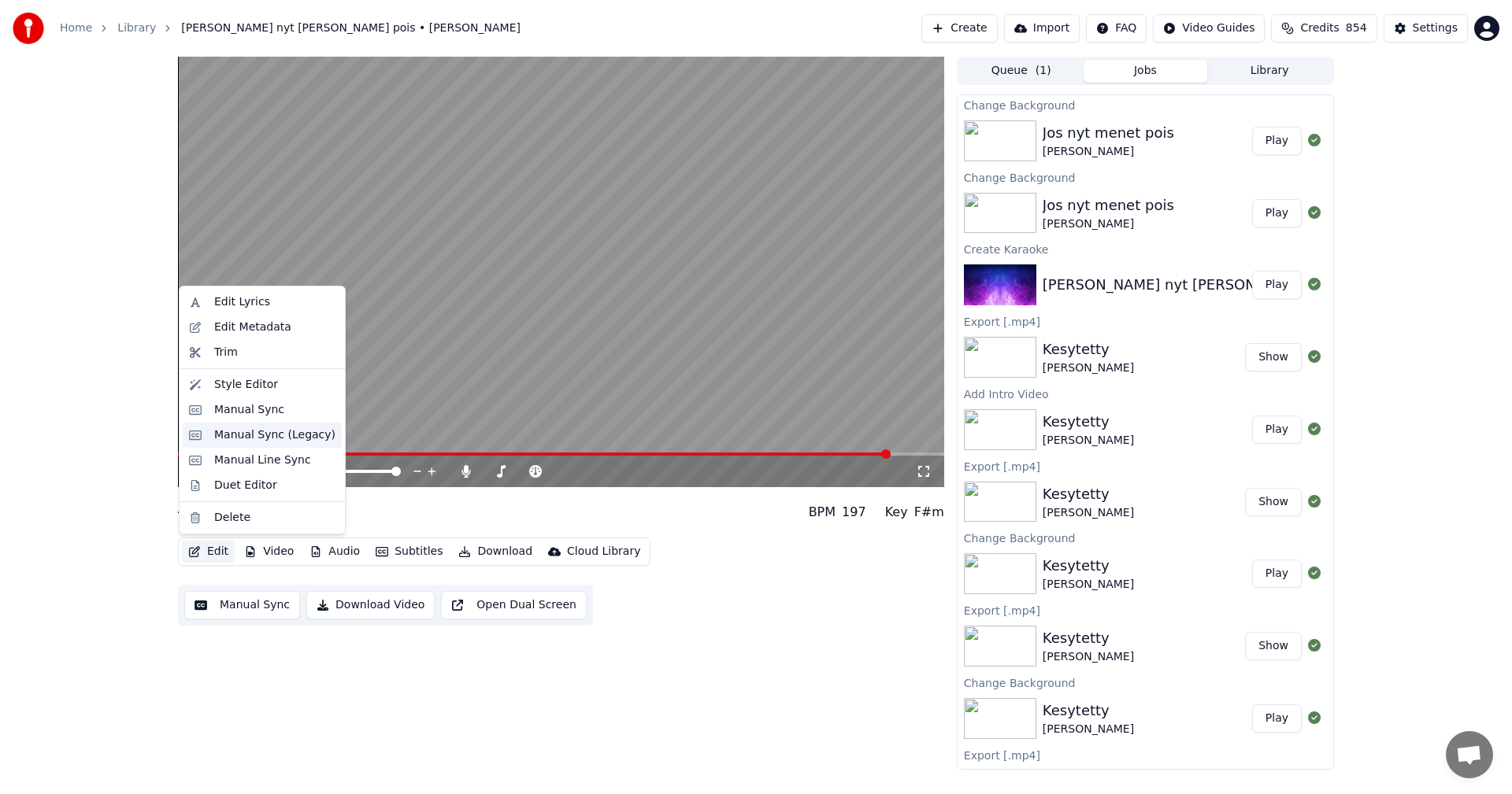
click at [285, 439] on div "Manual Sync (Legacy)" at bounding box center [275, 436] width 122 height 16
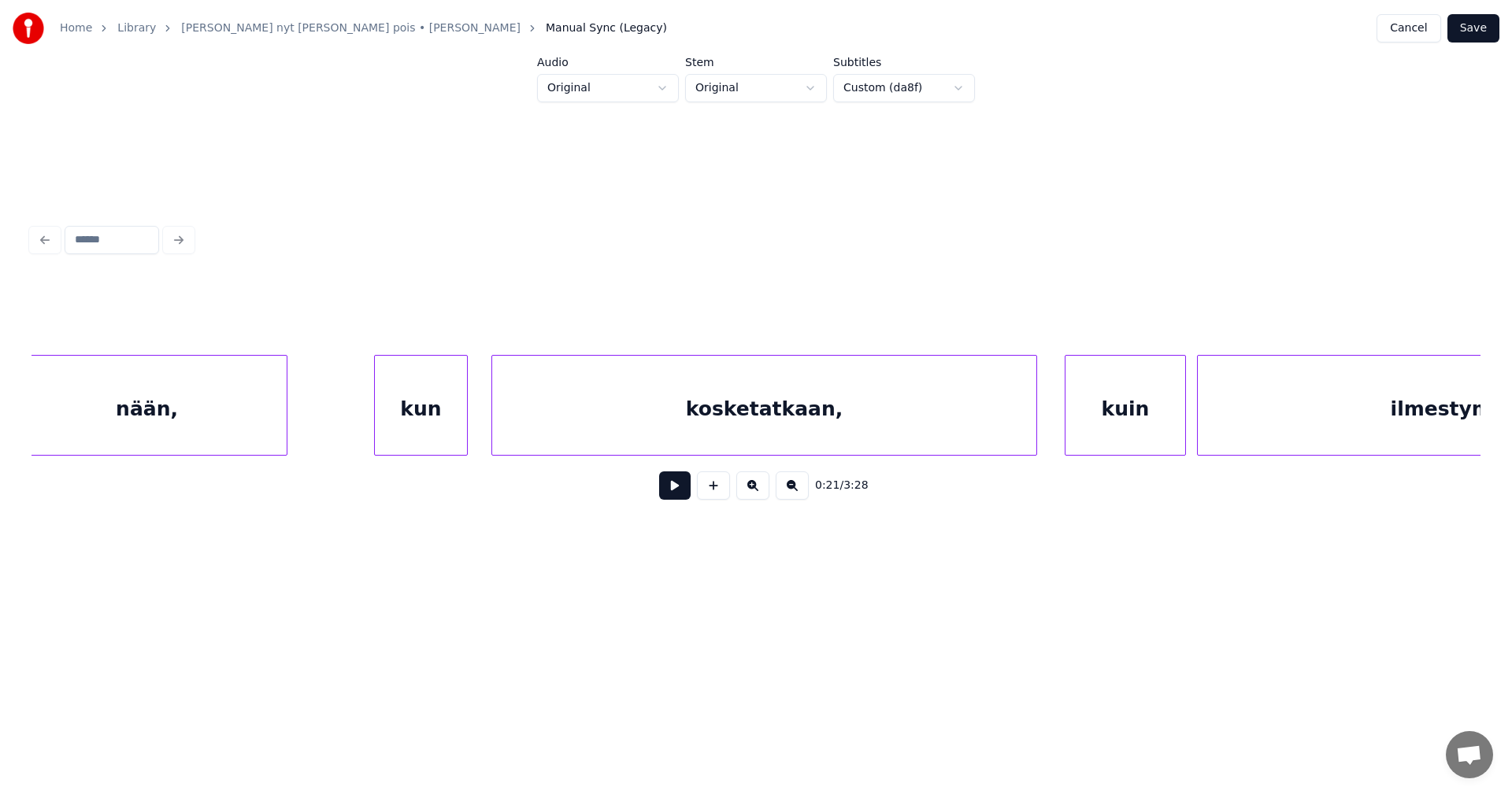
scroll to position [0, 42776]
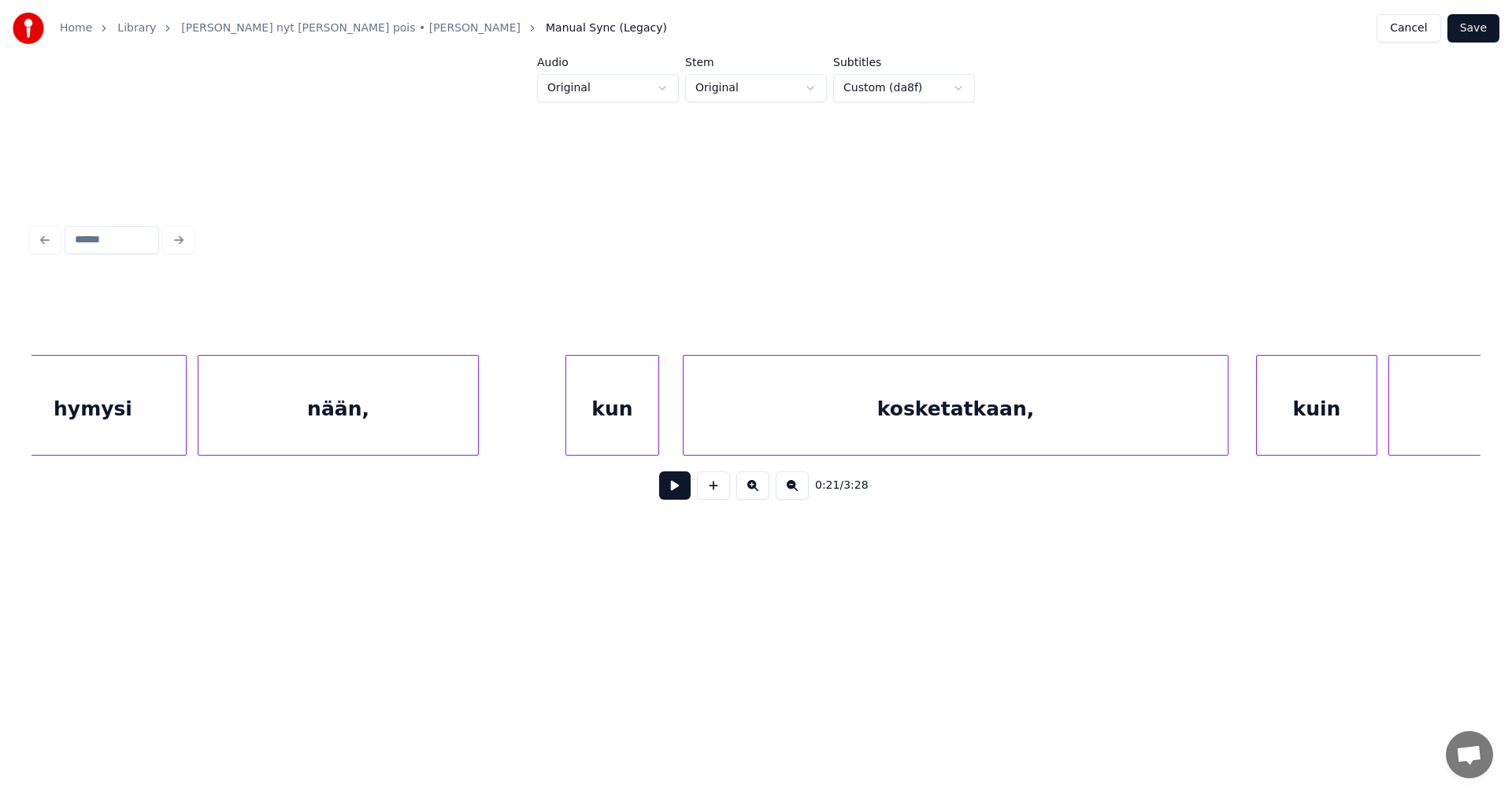
click at [1076, 424] on div "kosketatkaan," at bounding box center [955, 409] width 544 height 107
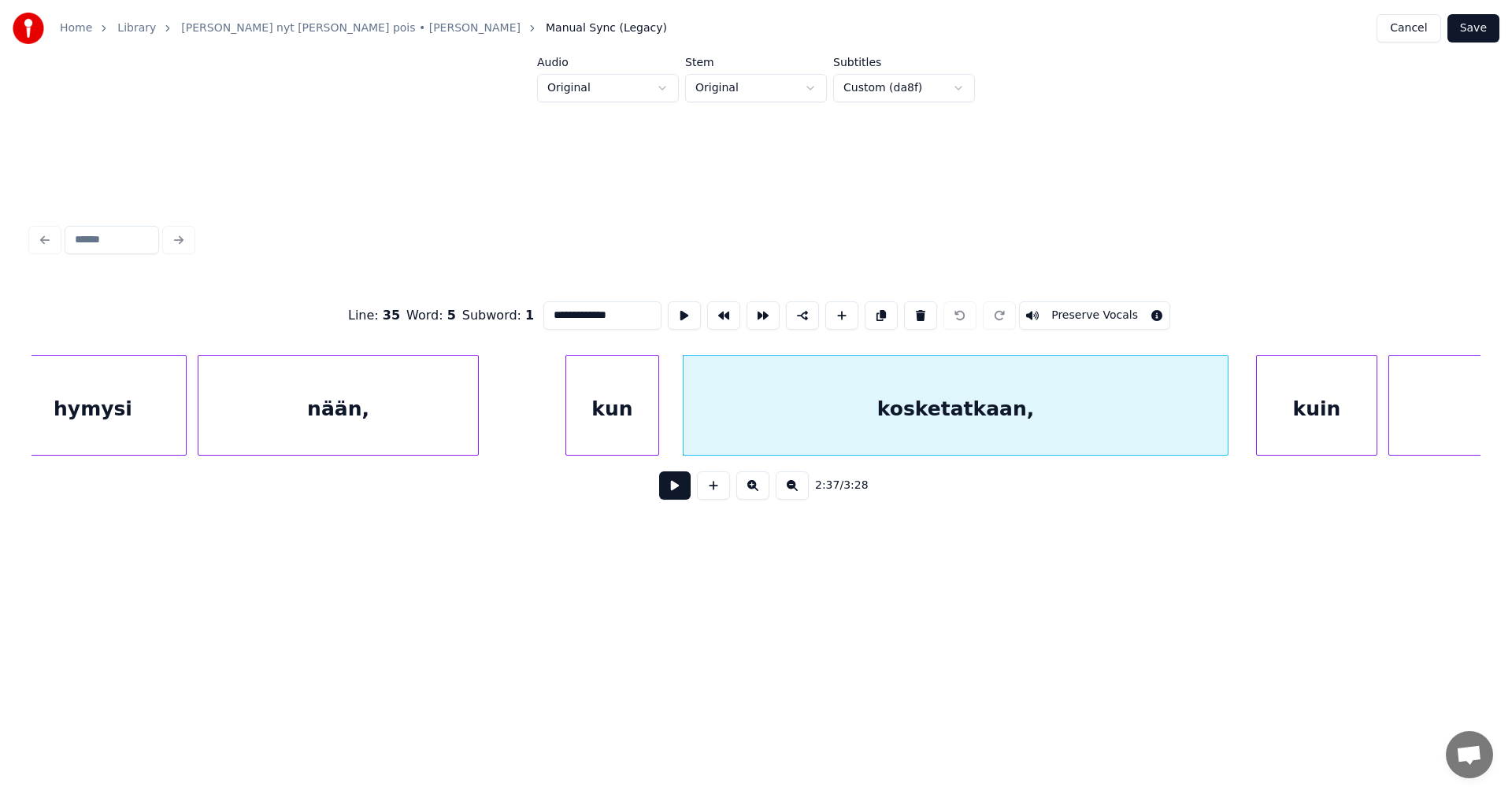
click at [617, 308] on input "**********" at bounding box center [603, 315] width 118 height 28
type input "**********"
click at [1472, 29] on button "Save" at bounding box center [1473, 28] width 52 height 28
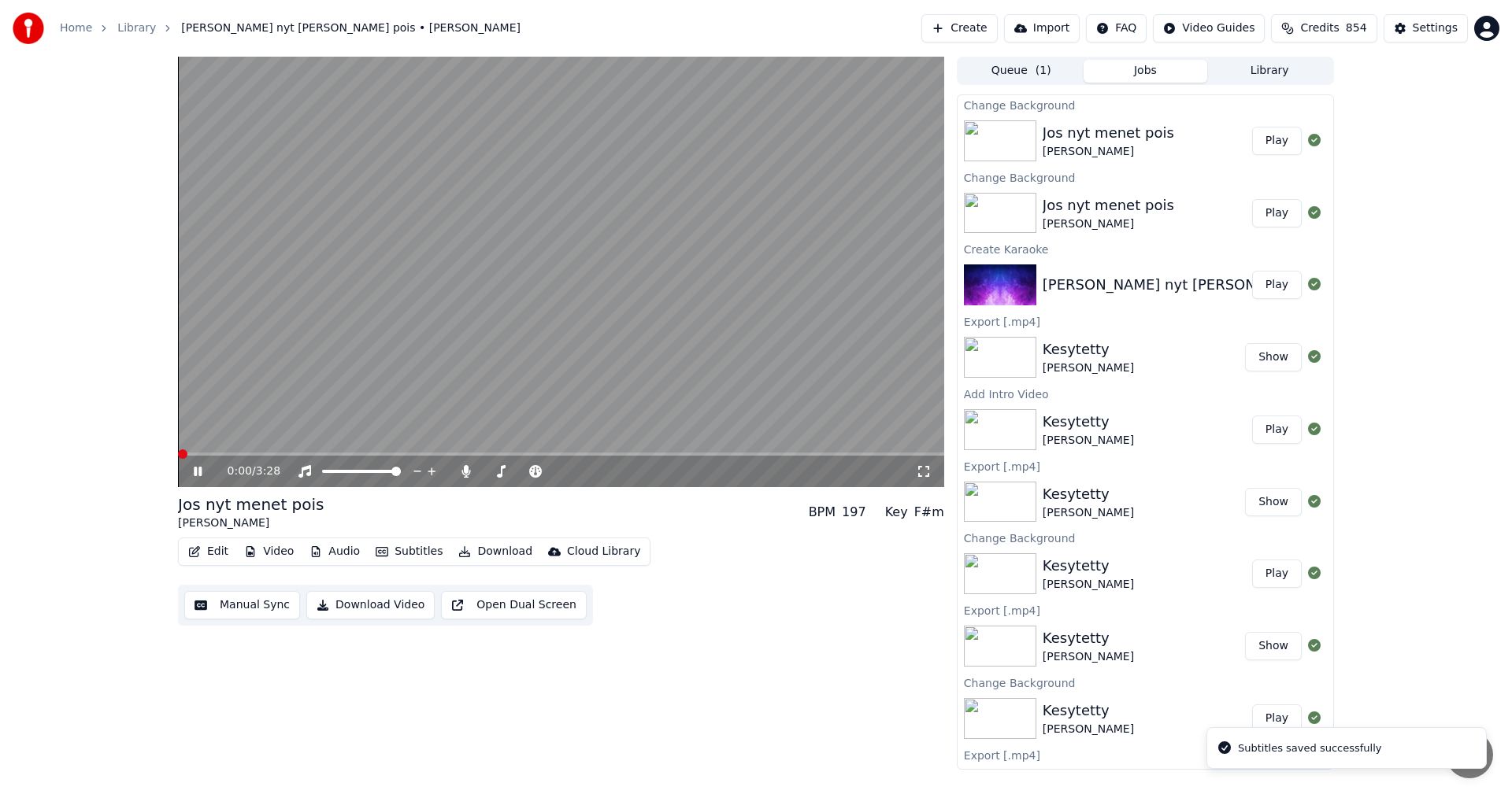
click at [760, 453] on span at bounding box center [561, 454] width 766 height 3
click at [731, 454] on span at bounding box center [473, 454] width 591 height 3
click at [689, 456] on span at bounding box center [487, 454] width 619 height 3
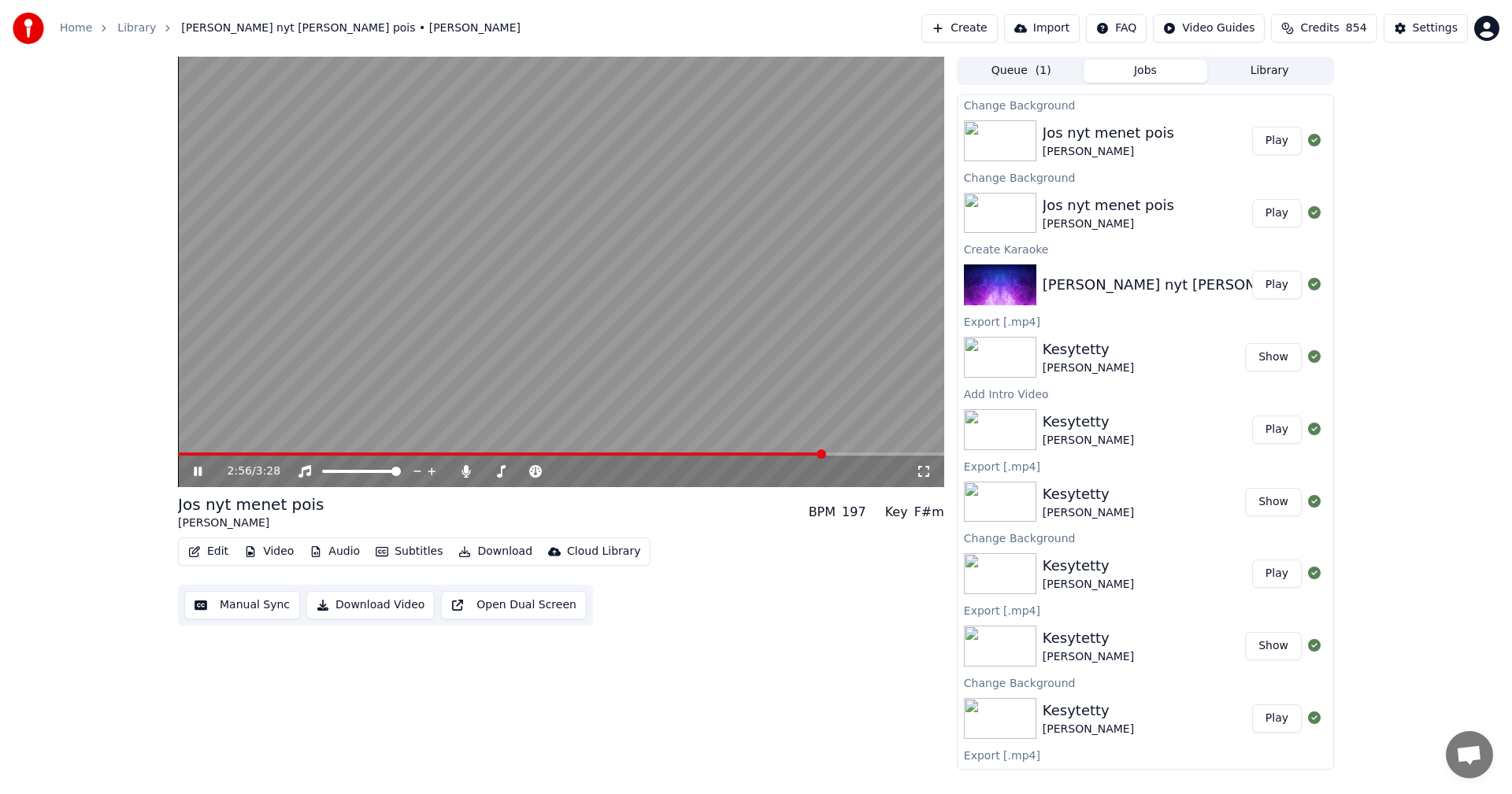
click at [197, 469] on icon at bounding box center [198, 471] width 8 height 9
click at [466, 471] on icon at bounding box center [465, 471] width 9 height 13
click at [503, 551] on button "Download" at bounding box center [495, 552] width 87 height 22
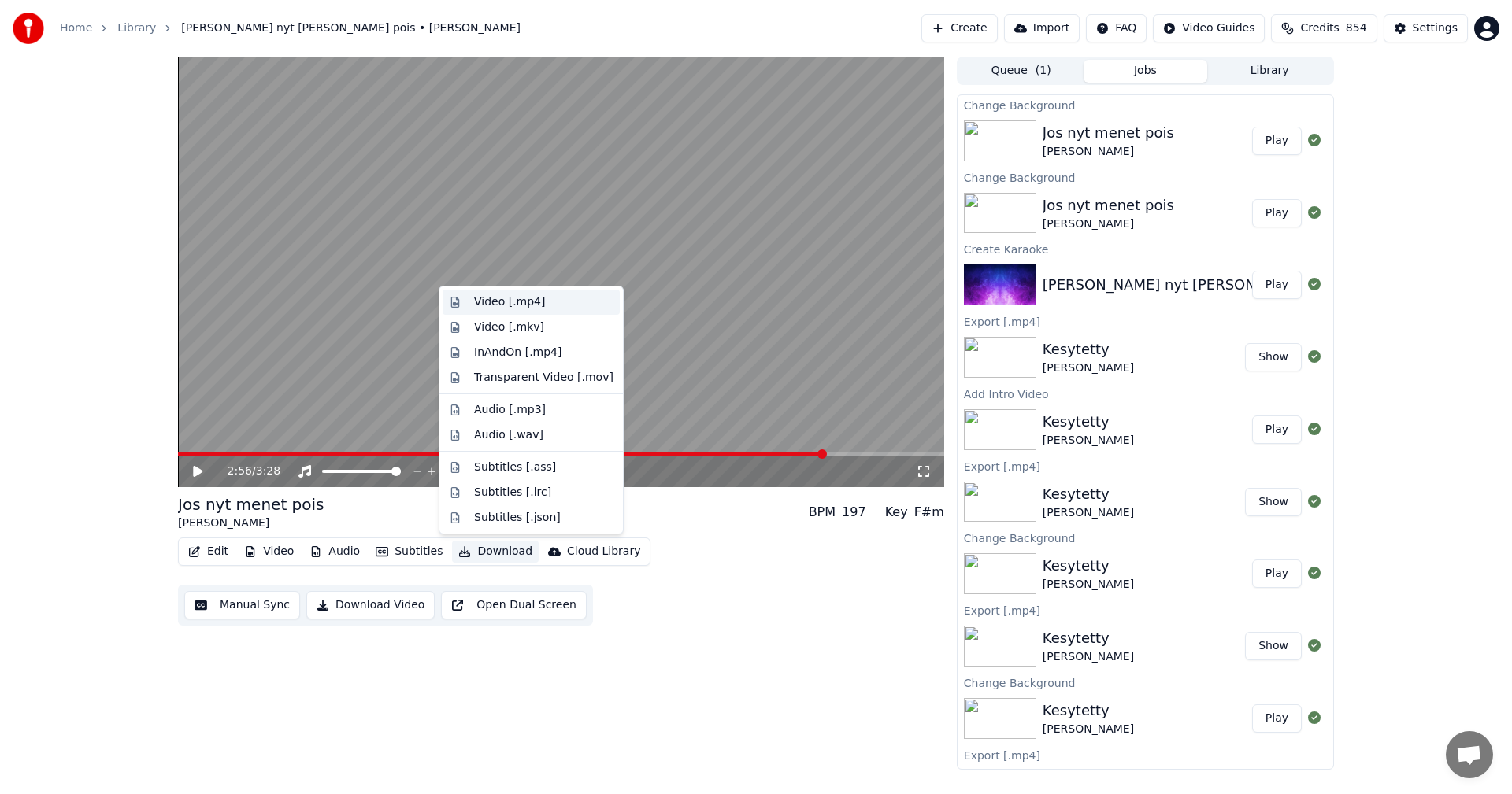
click at [534, 302] on div "Video [.mp4]" at bounding box center [509, 302] width 71 height 16
